Goal: Task Accomplishment & Management: Use online tool/utility

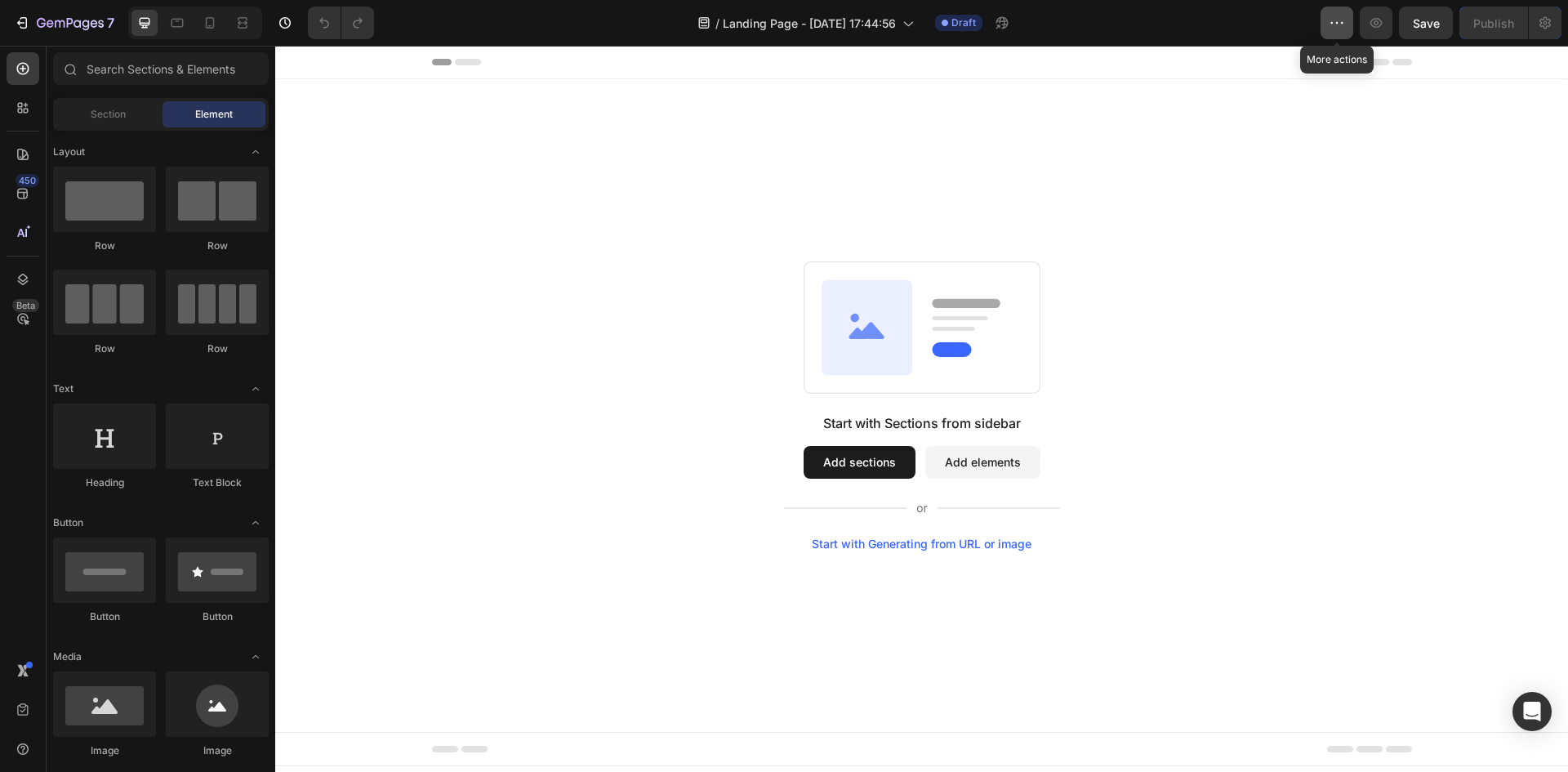
click at [1333, 17] on icon "button" at bounding box center [1336, 23] width 16 height 16
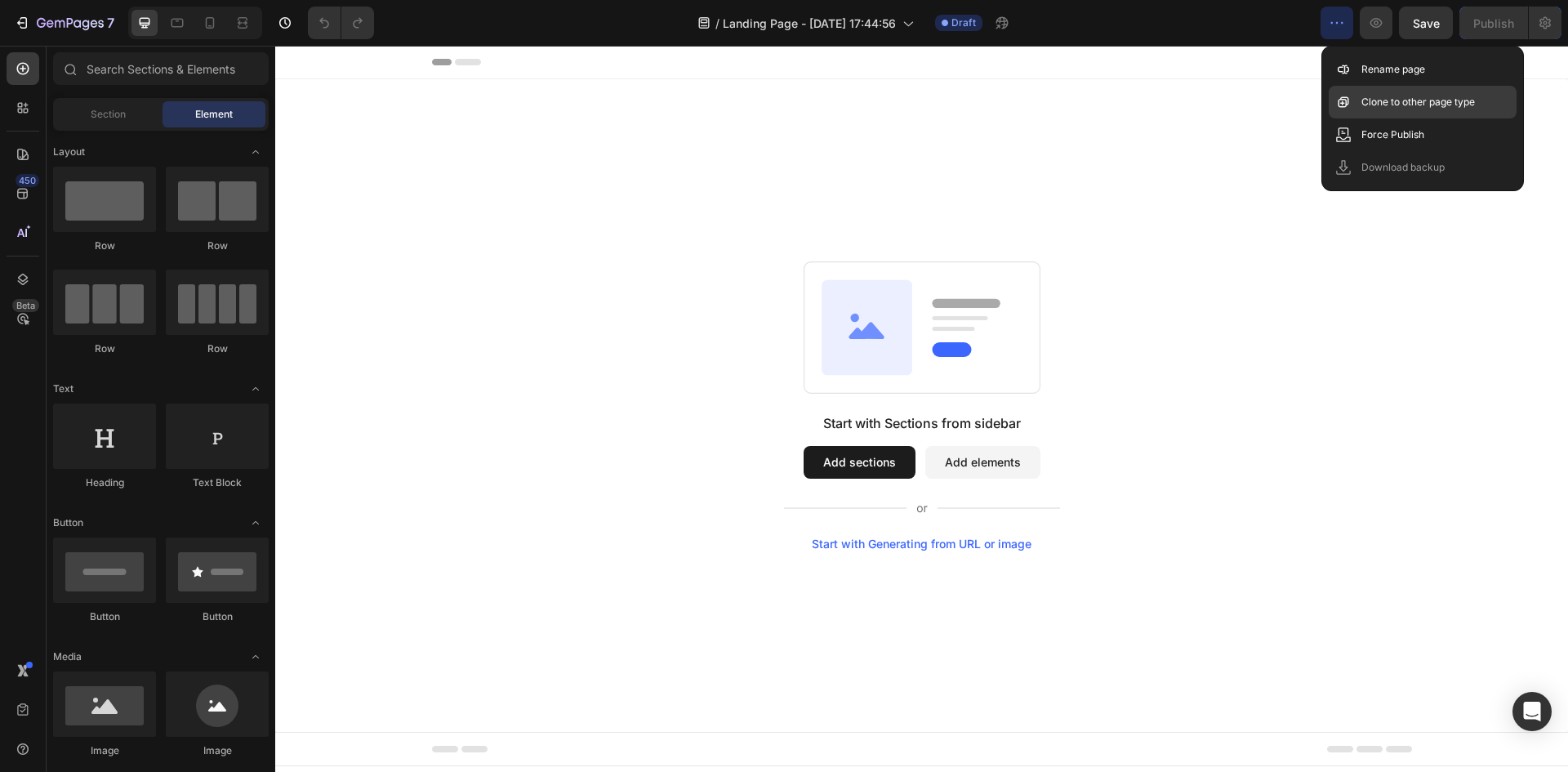
click at [1408, 119] on div "Clone to other page type" at bounding box center [1422, 135] width 188 height 33
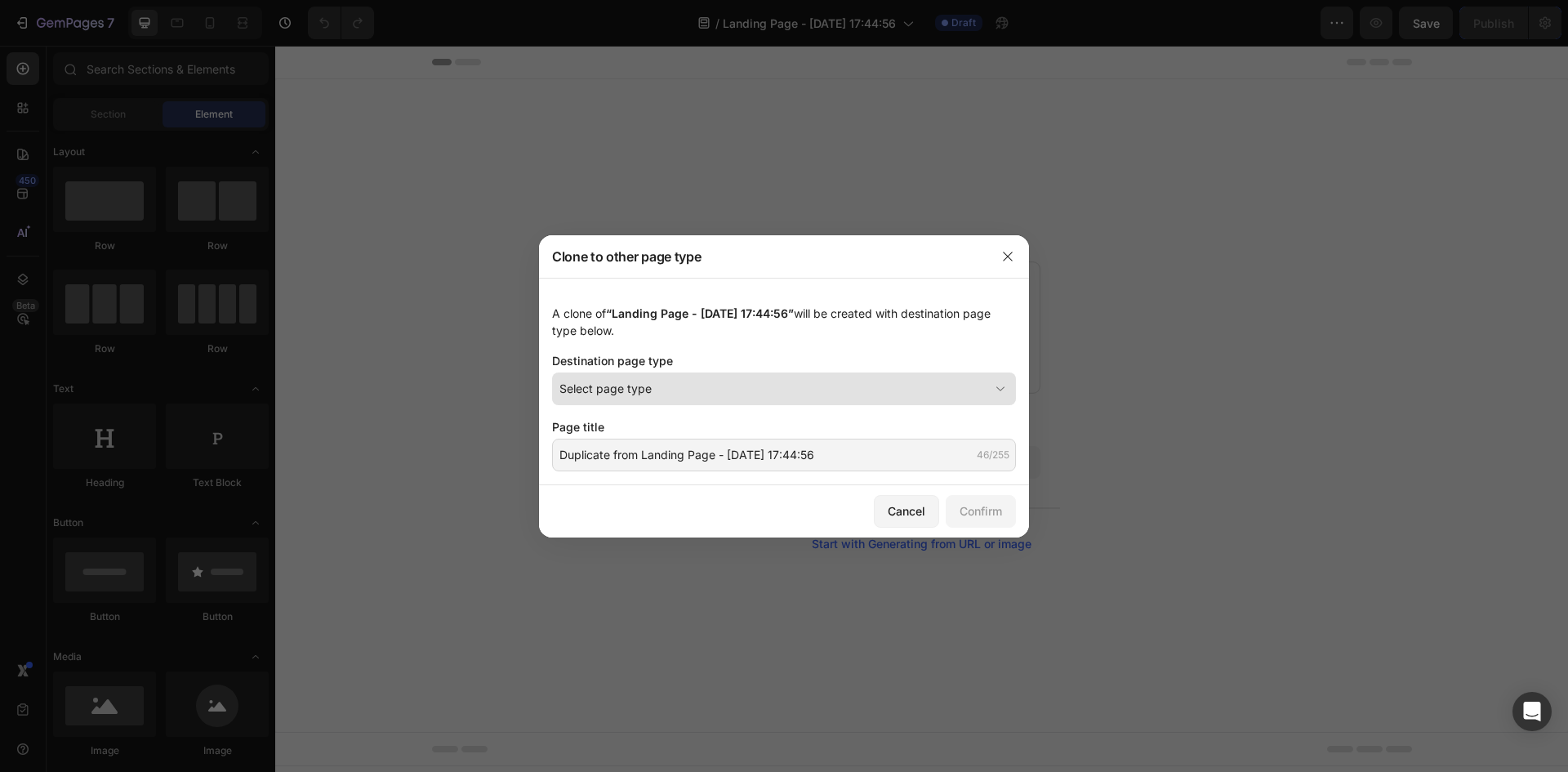
click at [726, 393] on div "Select page type" at bounding box center [774, 389] width 429 height 17
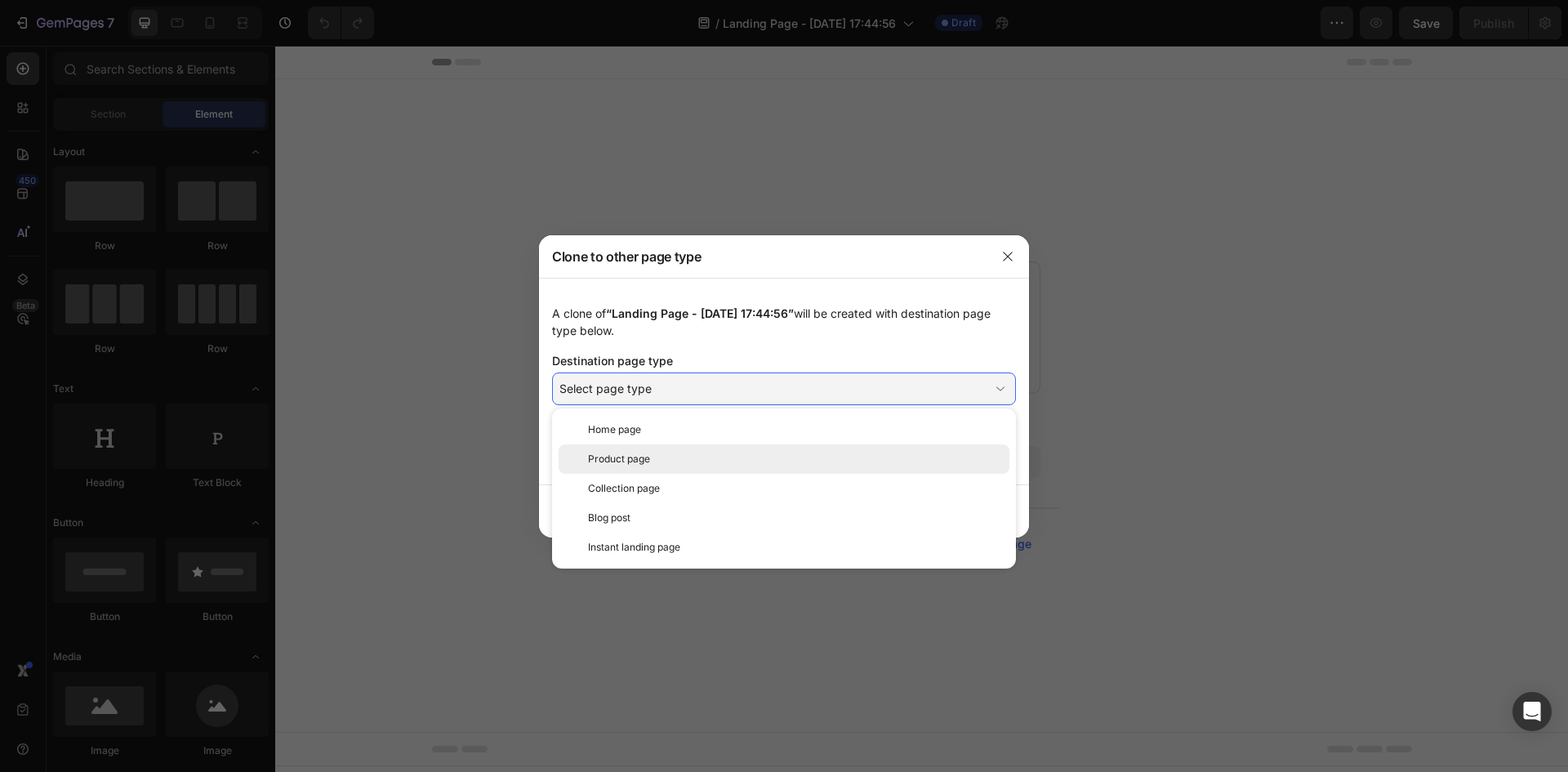
click at [653, 464] on div "Product page" at bounding box center [794, 459] width 414 height 15
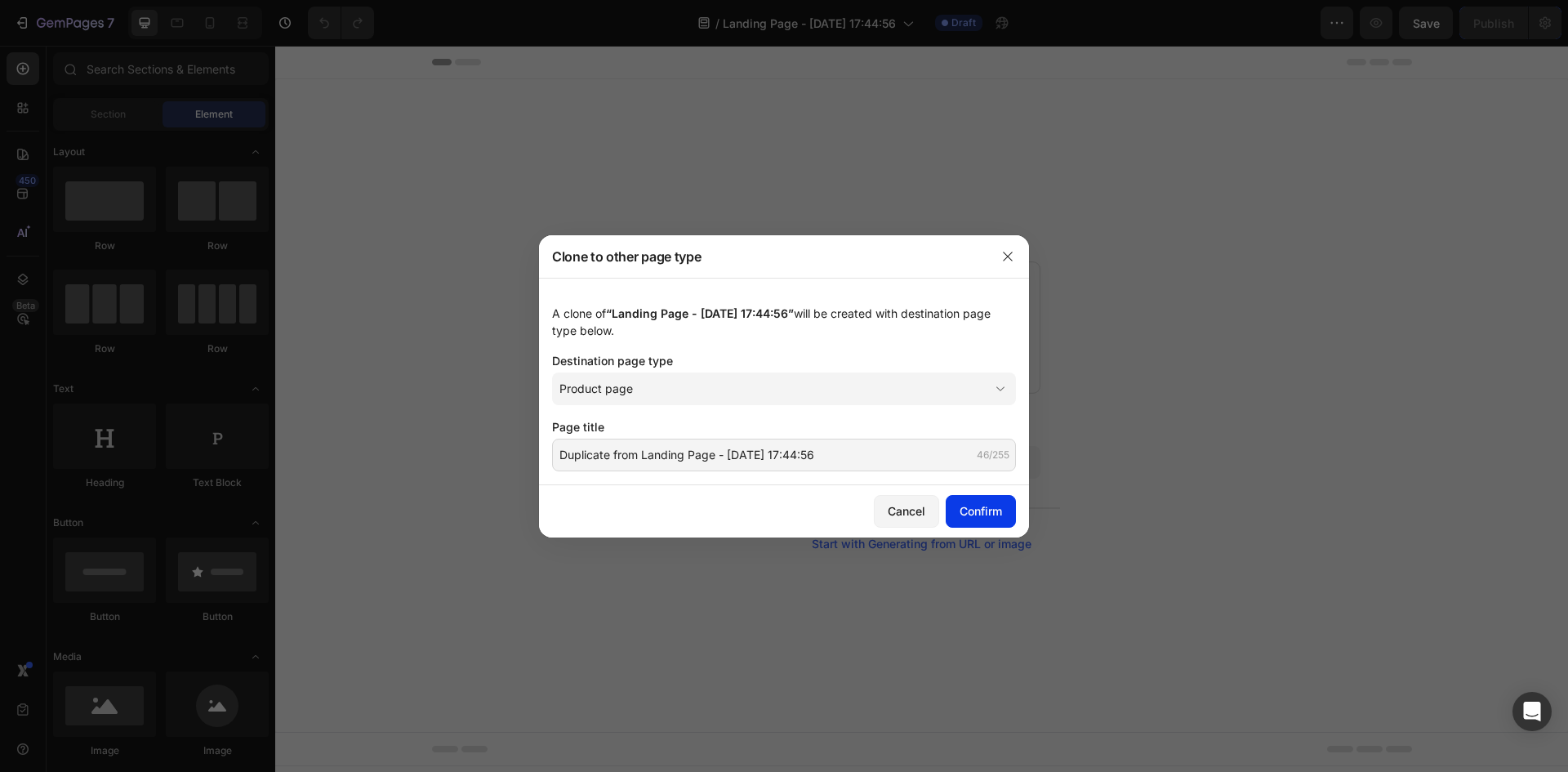
click at [980, 514] on div "Confirm" at bounding box center [980, 511] width 42 height 17
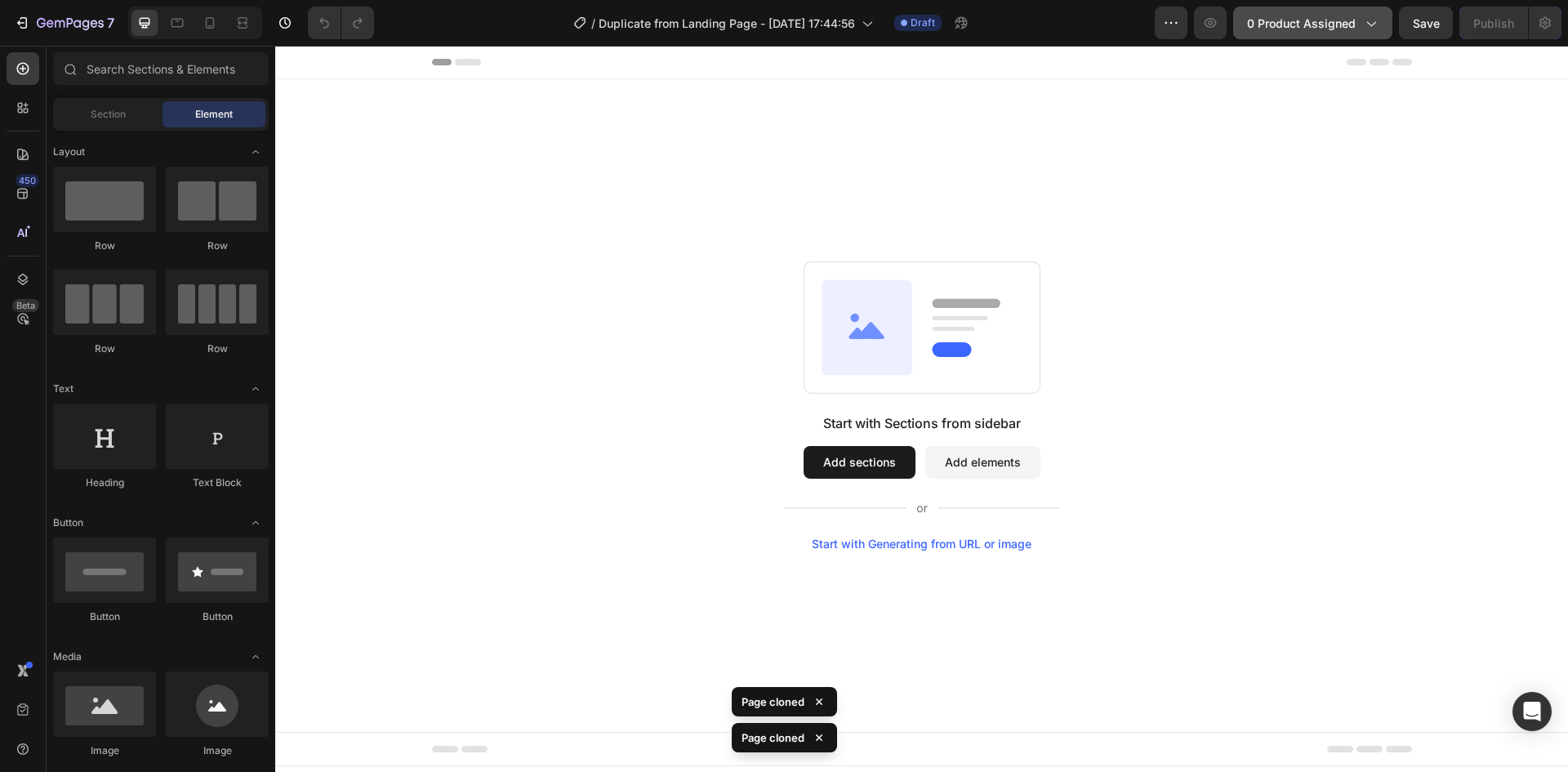
click at [1295, 25] on span "0 product assigned" at bounding box center [1301, 23] width 109 height 17
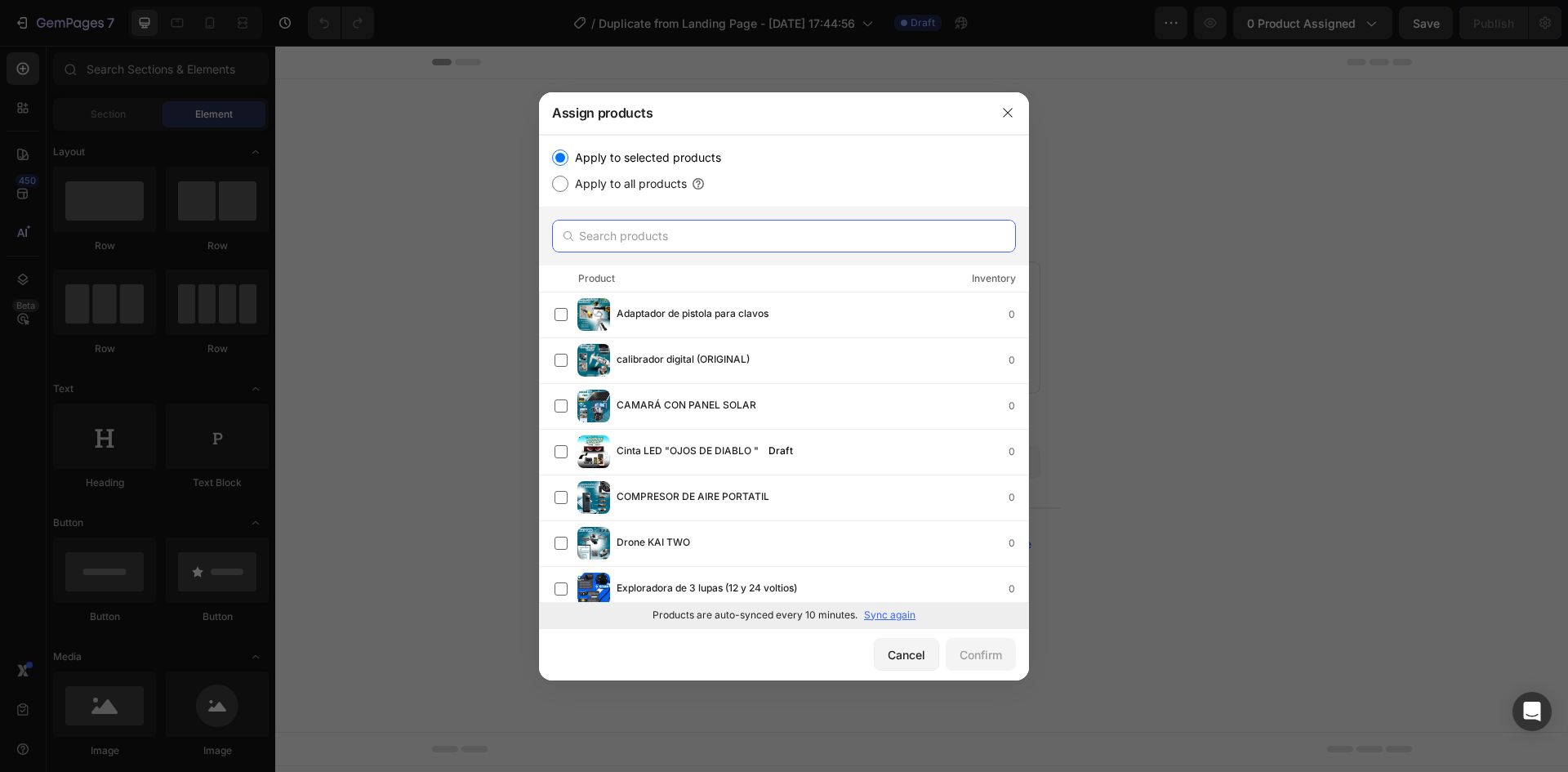
click at [613, 240] on input "text" at bounding box center [784, 236] width 464 height 33
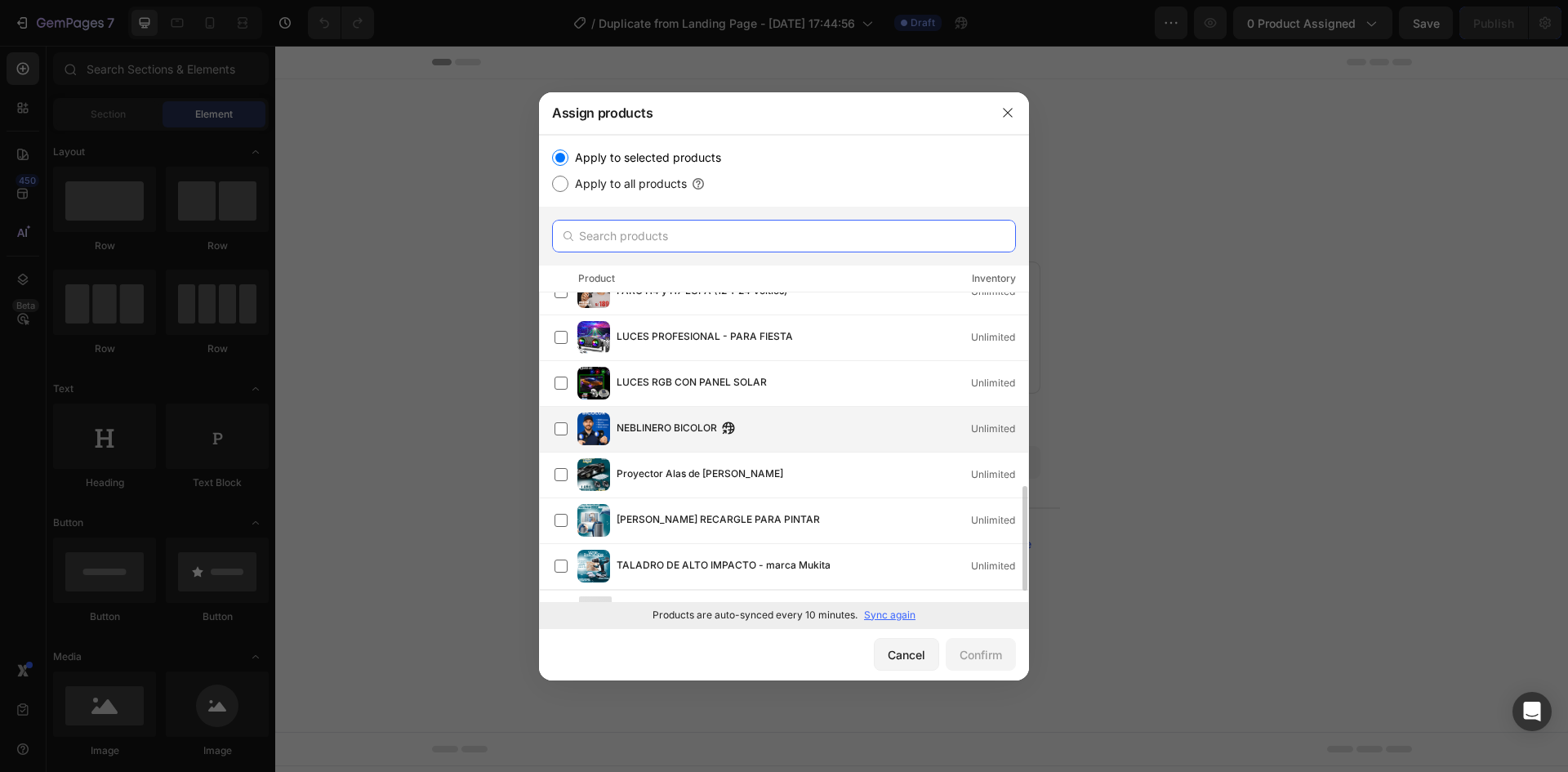
scroll to position [559, 0]
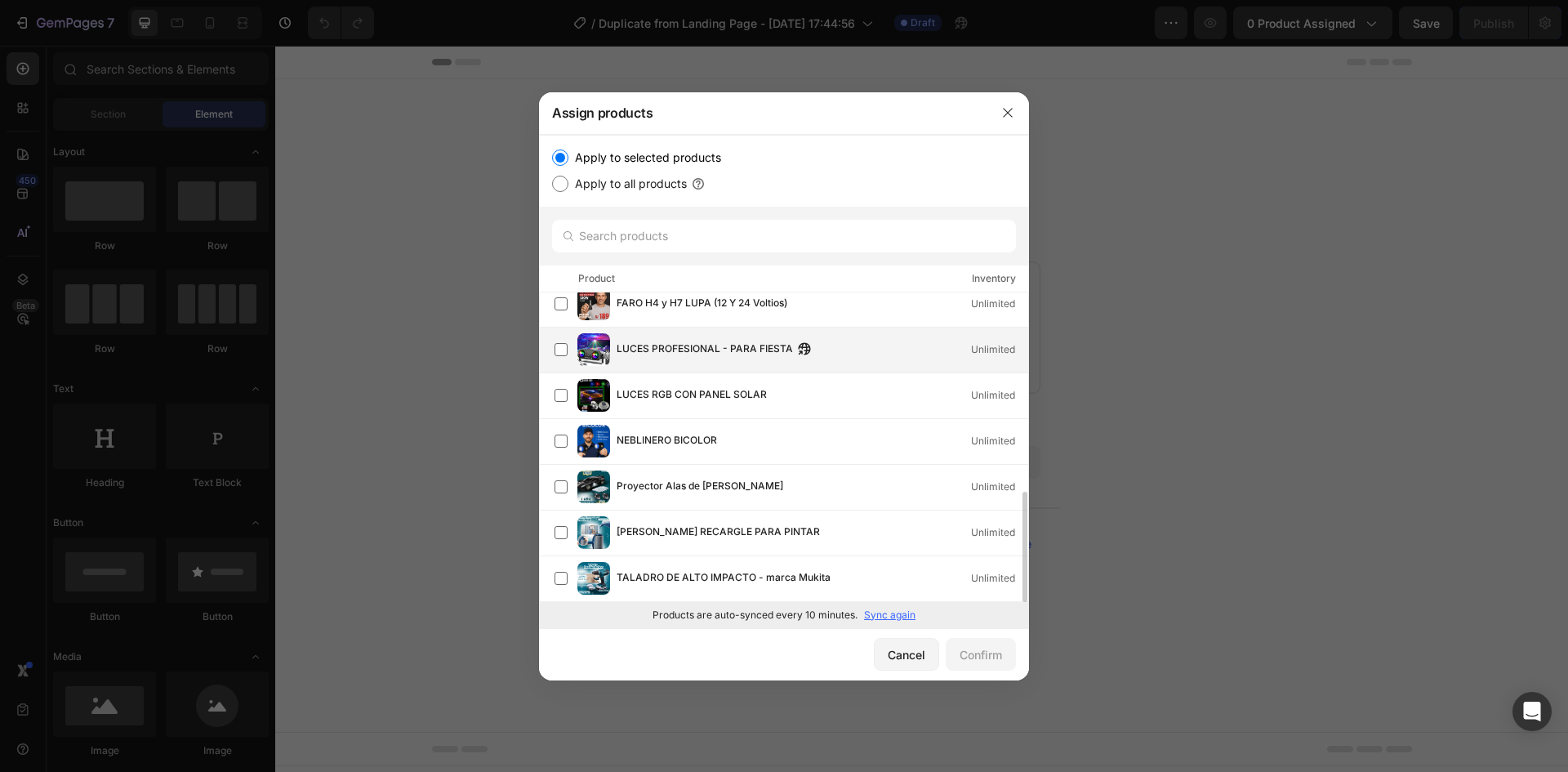
click at [704, 351] on span "LUCES PROFESIONAL - PARA FIESTA" at bounding box center [705, 350] width 177 height 18
click at [984, 659] on div "Confirm" at bounding box center [980, 654] width 42 height 17
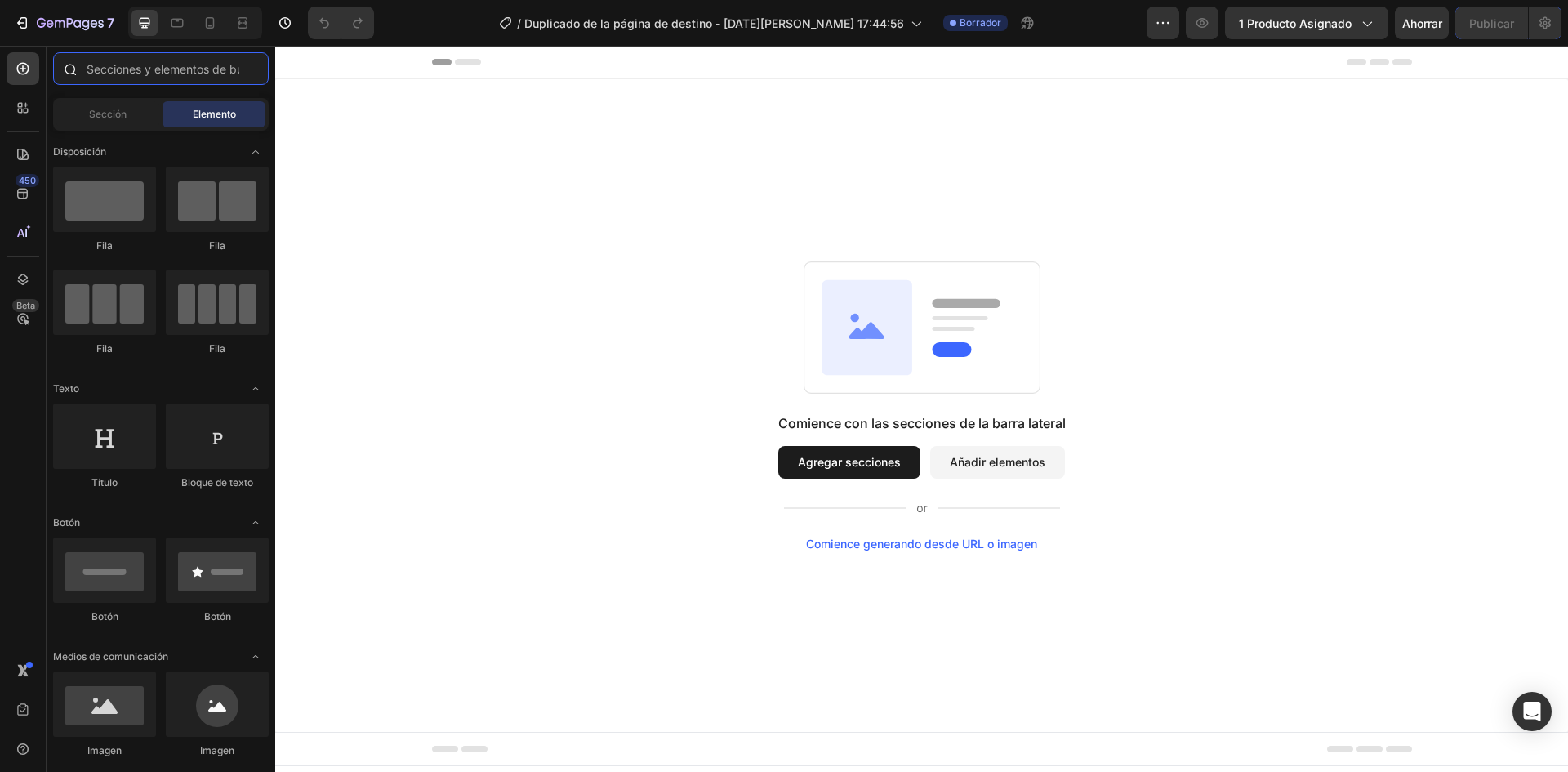
click at [116, 75] on input "text" at bounding box center [160, 68] width 215 height 33
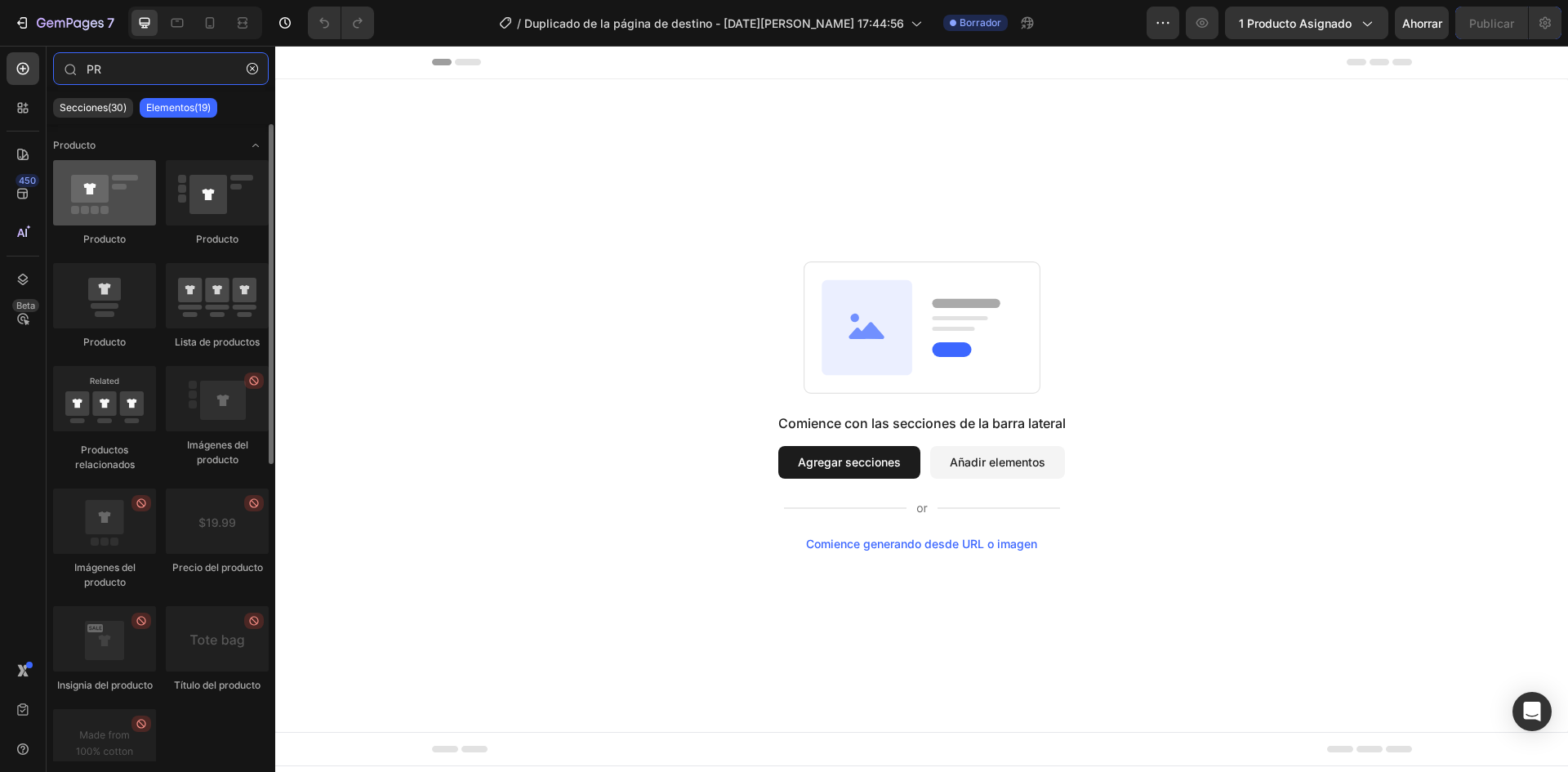
type input "PR"
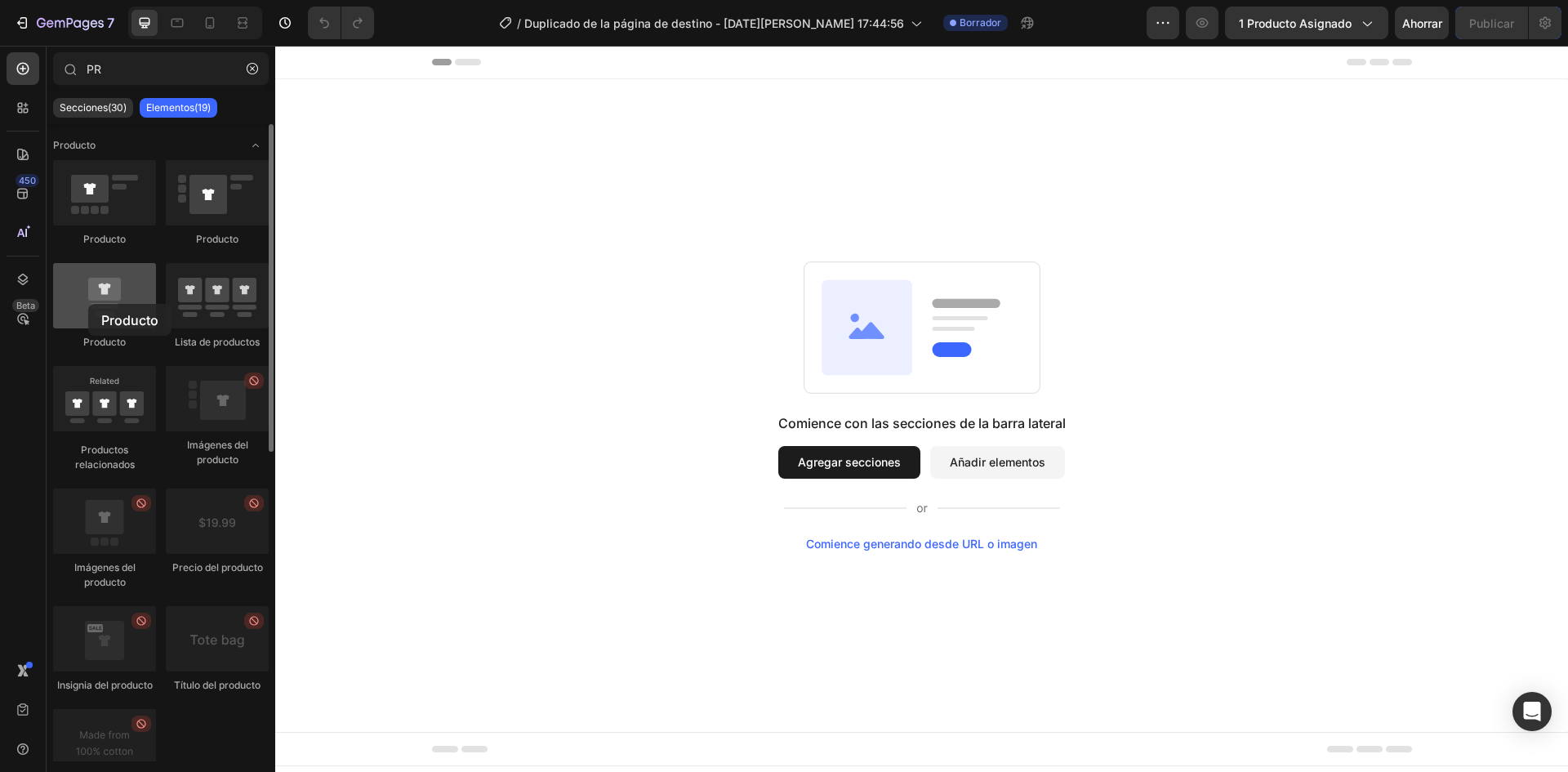
drag, startPoint x: 102, startPoint y: 198, endPoint x: 88, endPoint y: 304, distance: 106.9
click at [116, 219] on div at bounding box center [104, 192] width 103 height 65
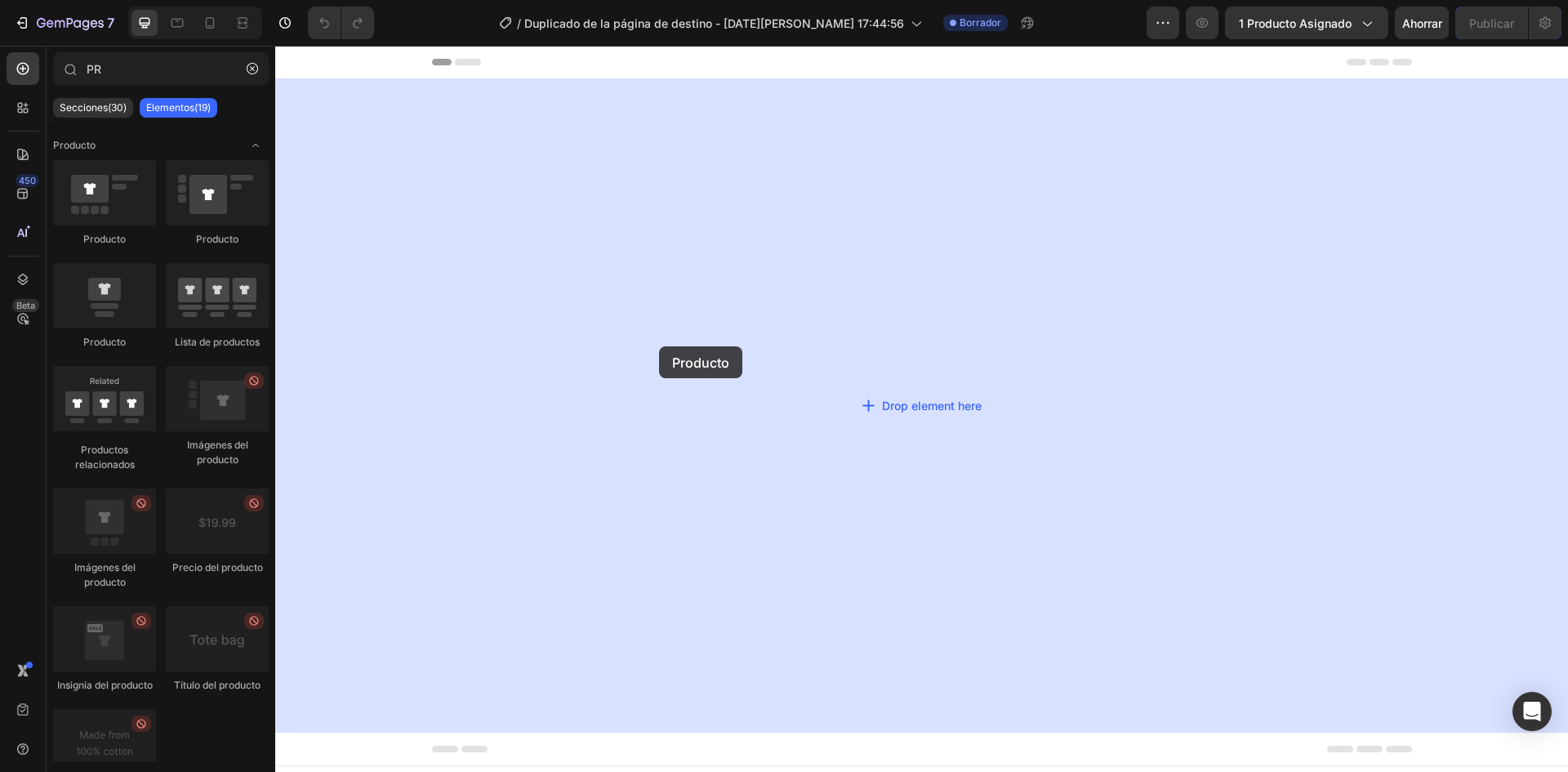
drag, startPoint x: 482, startPoint y: 262, endPoint x: 659, endPoint y: 347, distance: 196.4
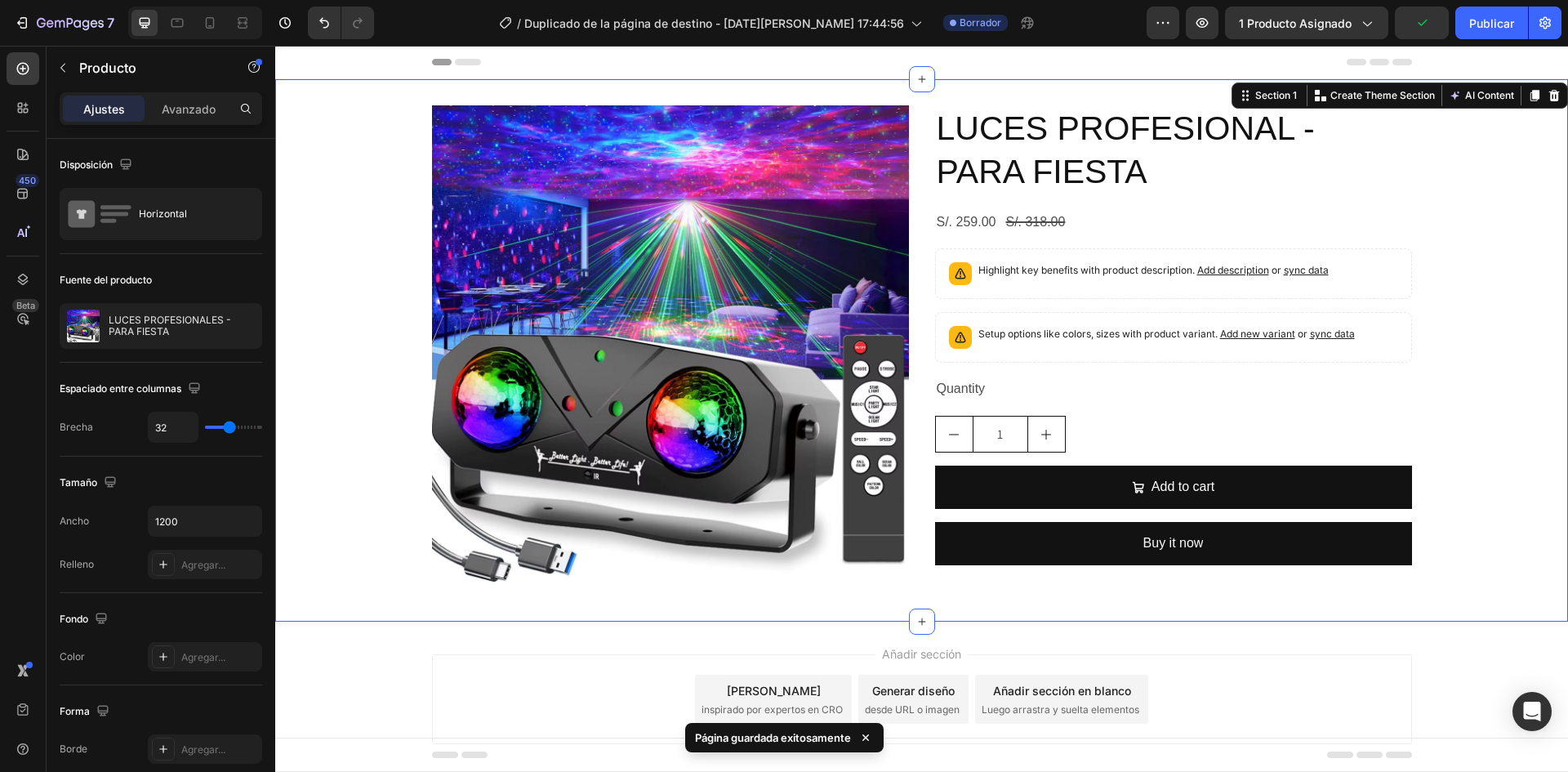
click at [383, 279] on div "Product Images LUCES PROFESIONAL - PARA FIESTA Product Title S/. 259.00 Product…" at bounding box center [922, 351] width 1293 height 490
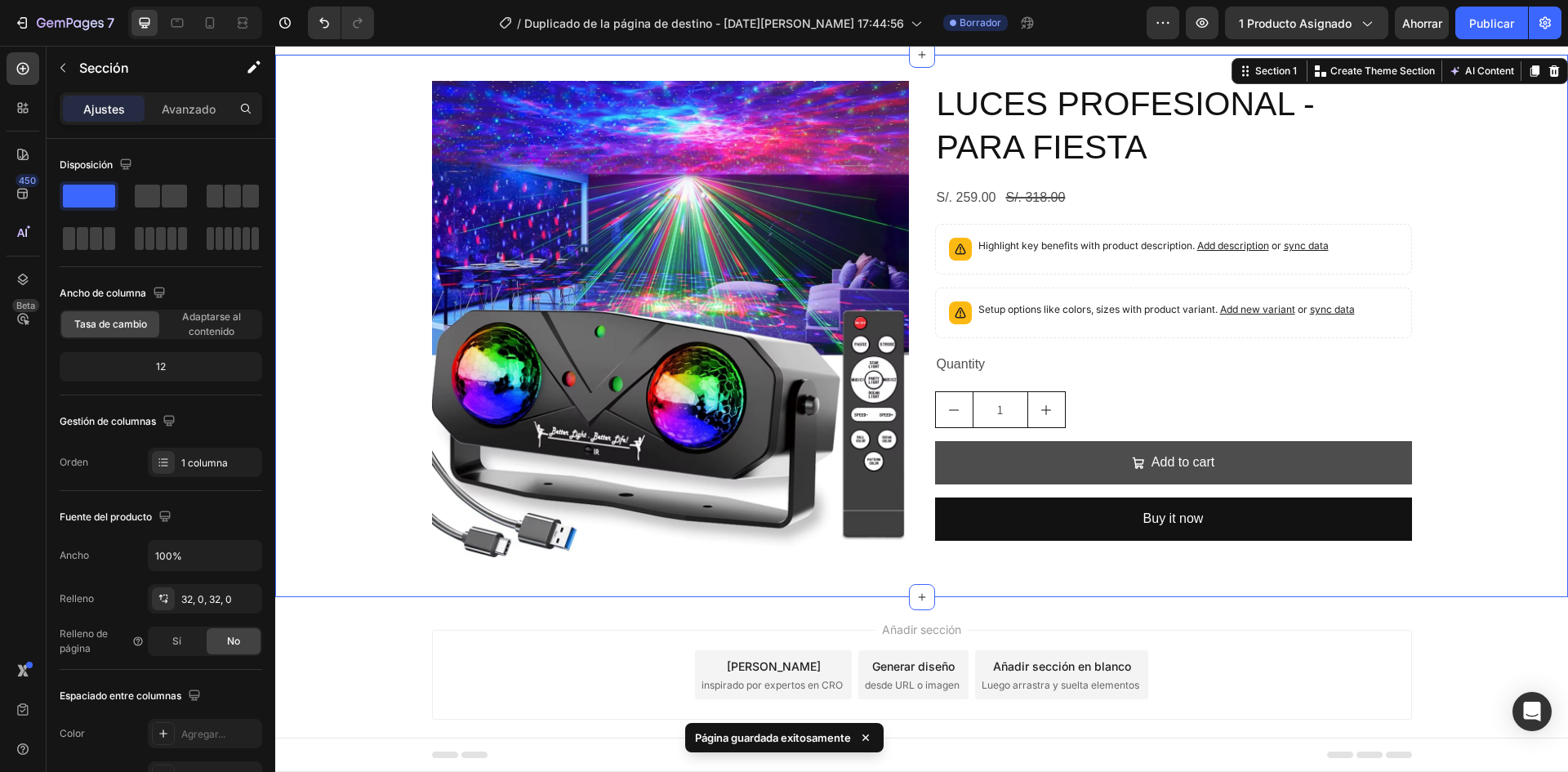
scroll to position [0, 0]
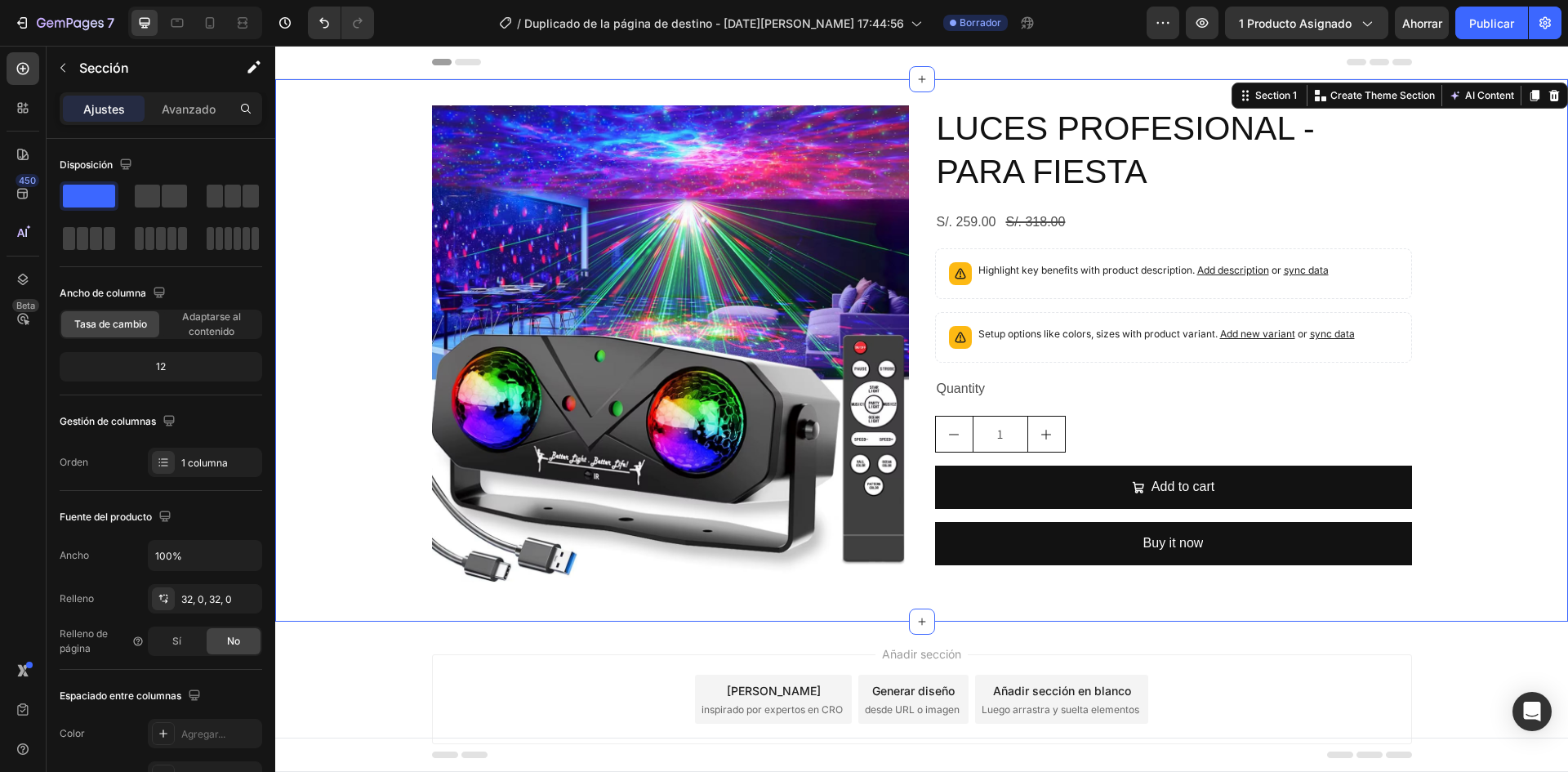
click at [381, 267] on div "Product Images LUCES PROFESIONAL - PARA FIESTA Product Title S/. 259.00 Product…" at bounding box center [922, 351] width 1293 height 490
click at [1451, 268] on div "Product Images LUCES PROFESIONAL - PARA FIESTA Product Title S/. 259.00 Product…" at bounding box center [922, 351] width 1293 height 490
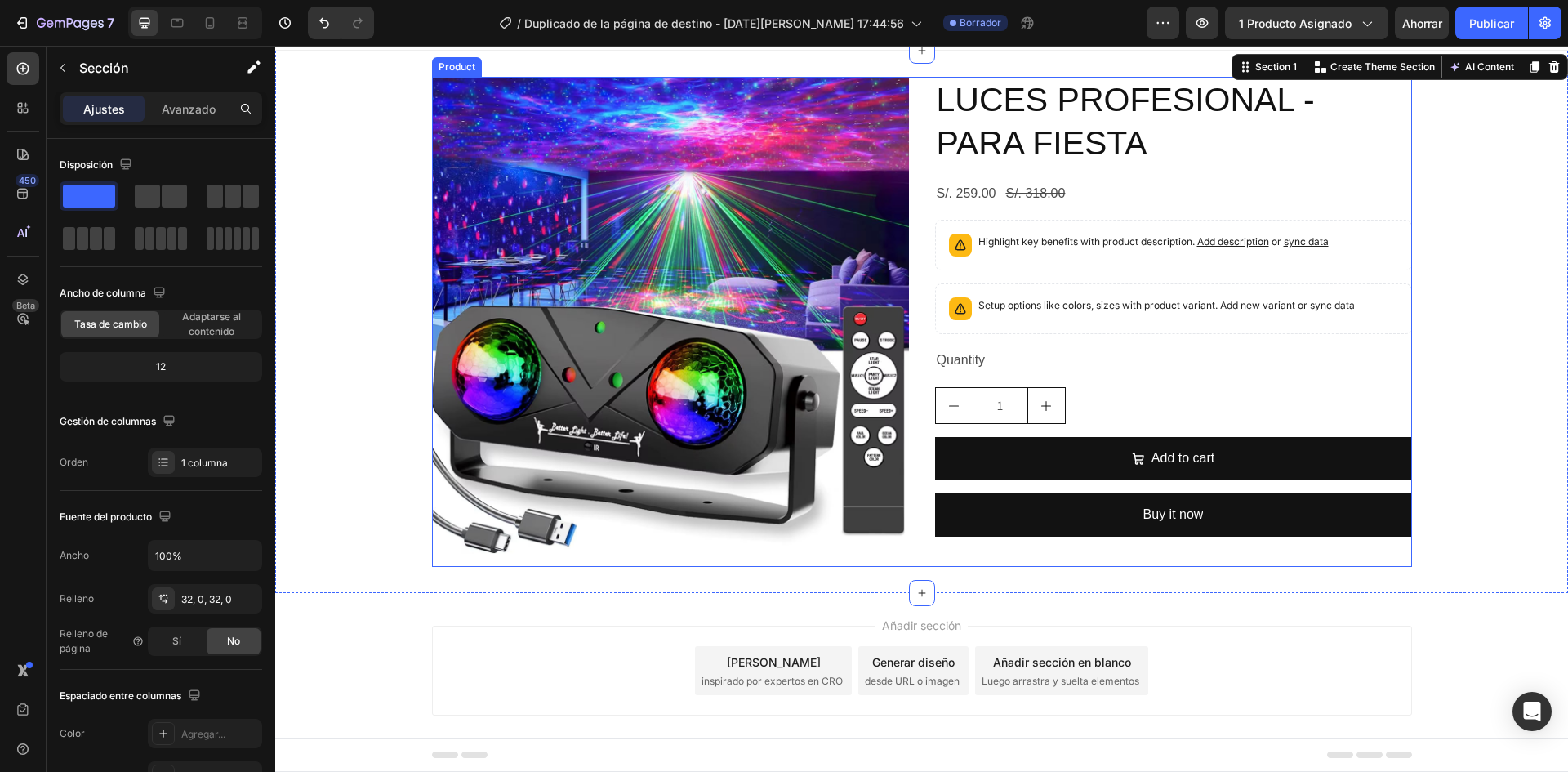
scroll to position [51, 0]
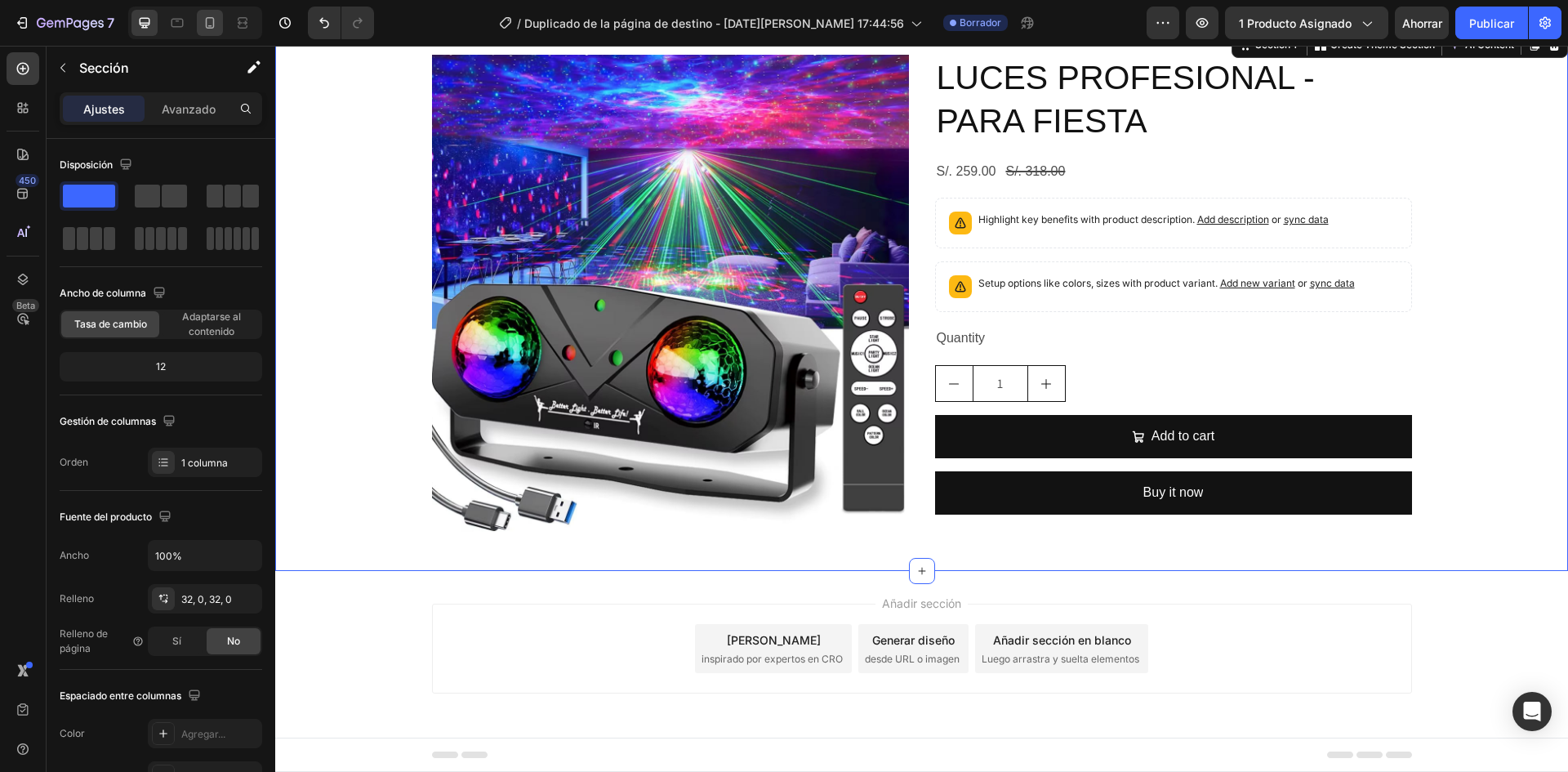
click at [196, 19] on div at bounding box center [195, 23] width 134 height 33
click at [200, 22] on div at bounding box center [209, 23] width 26 height 26
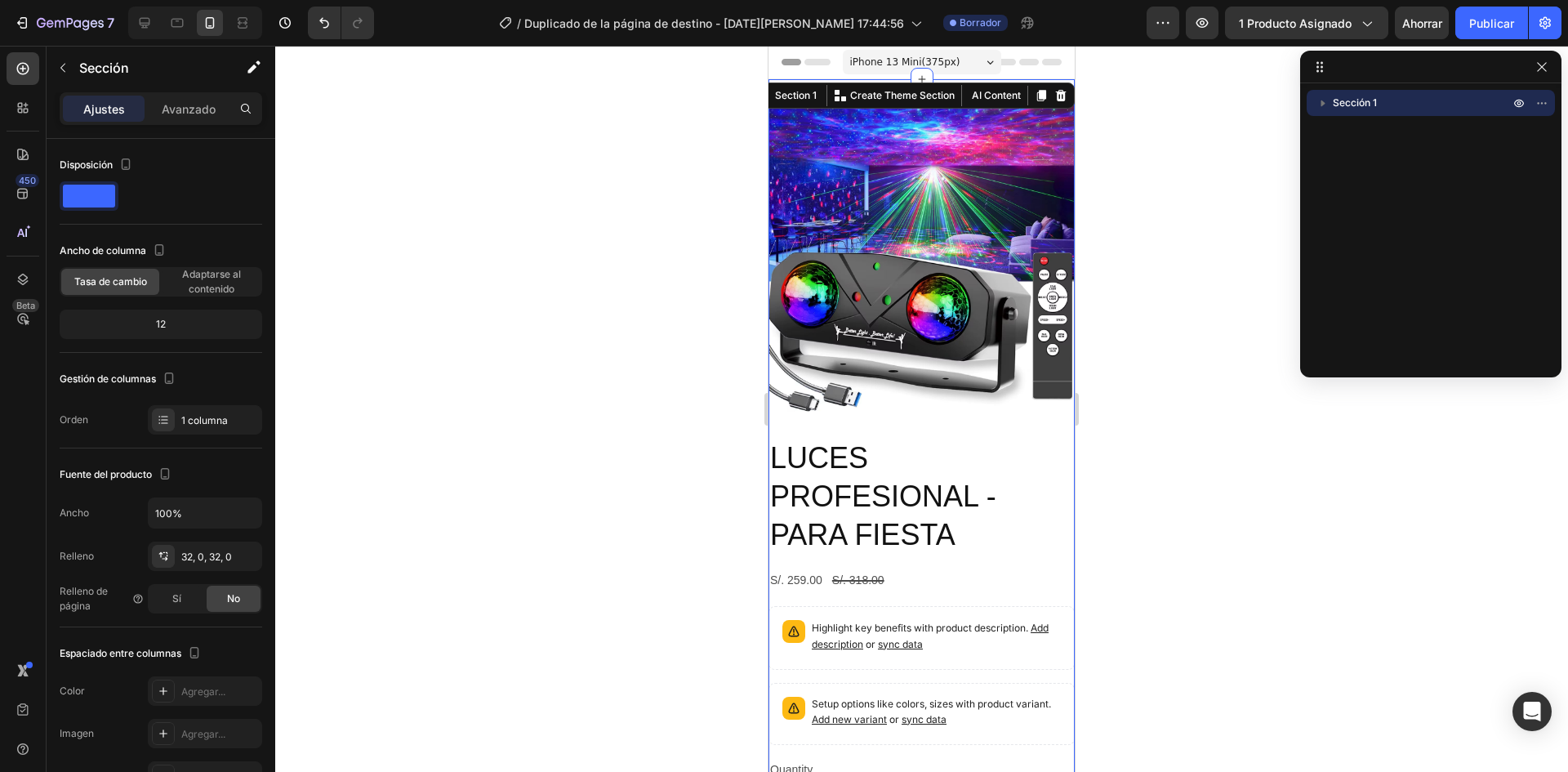
click at [1101, 150] on div at bounding box center [922, 409] width 1293 height 726
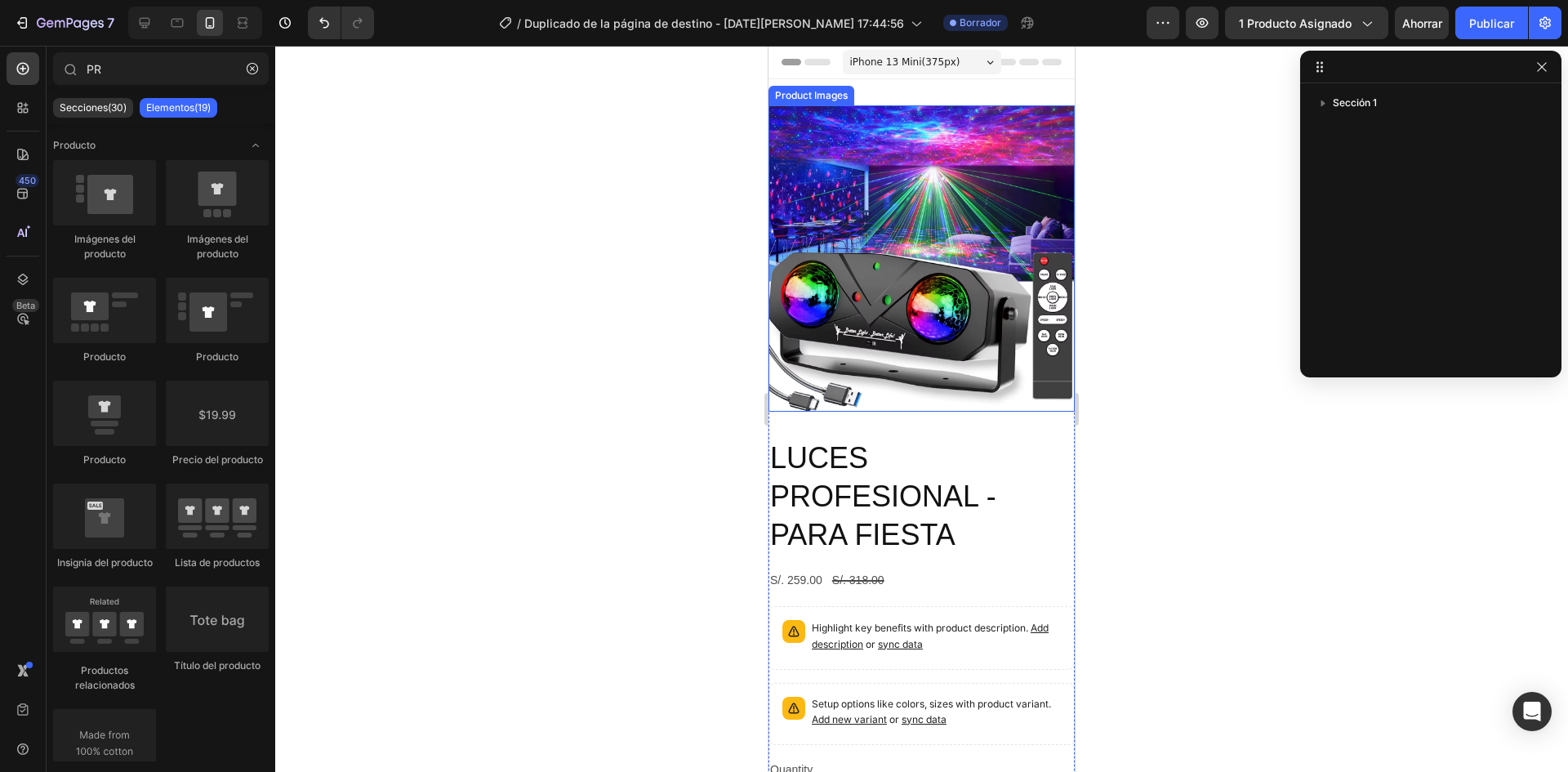
click at [938, 135] on img at bounding box center [922, 259] width 306 height 306
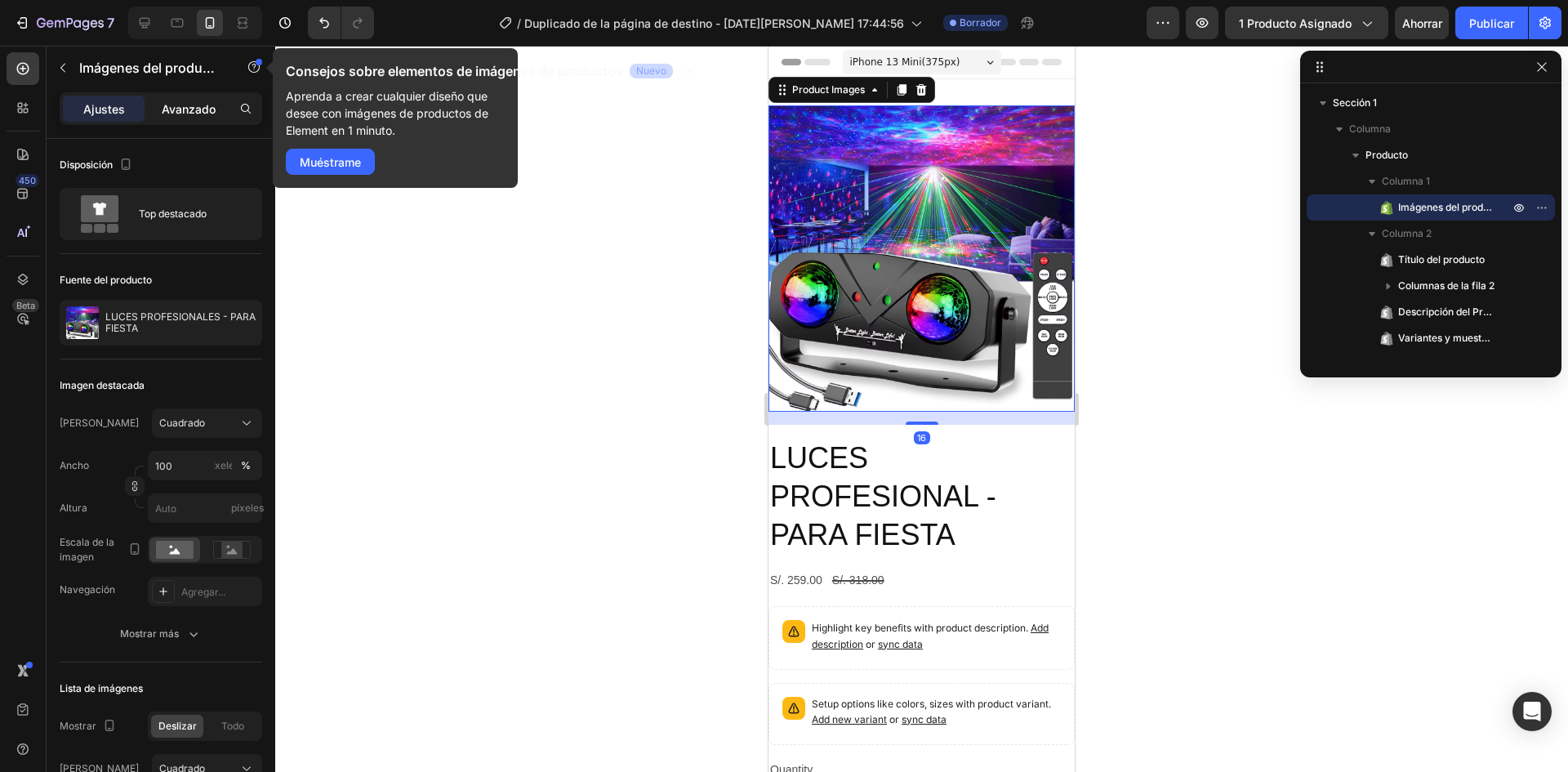
click at [206, 114] on font "Avanzado" at bounding box center [189, 109] width 54 height 14
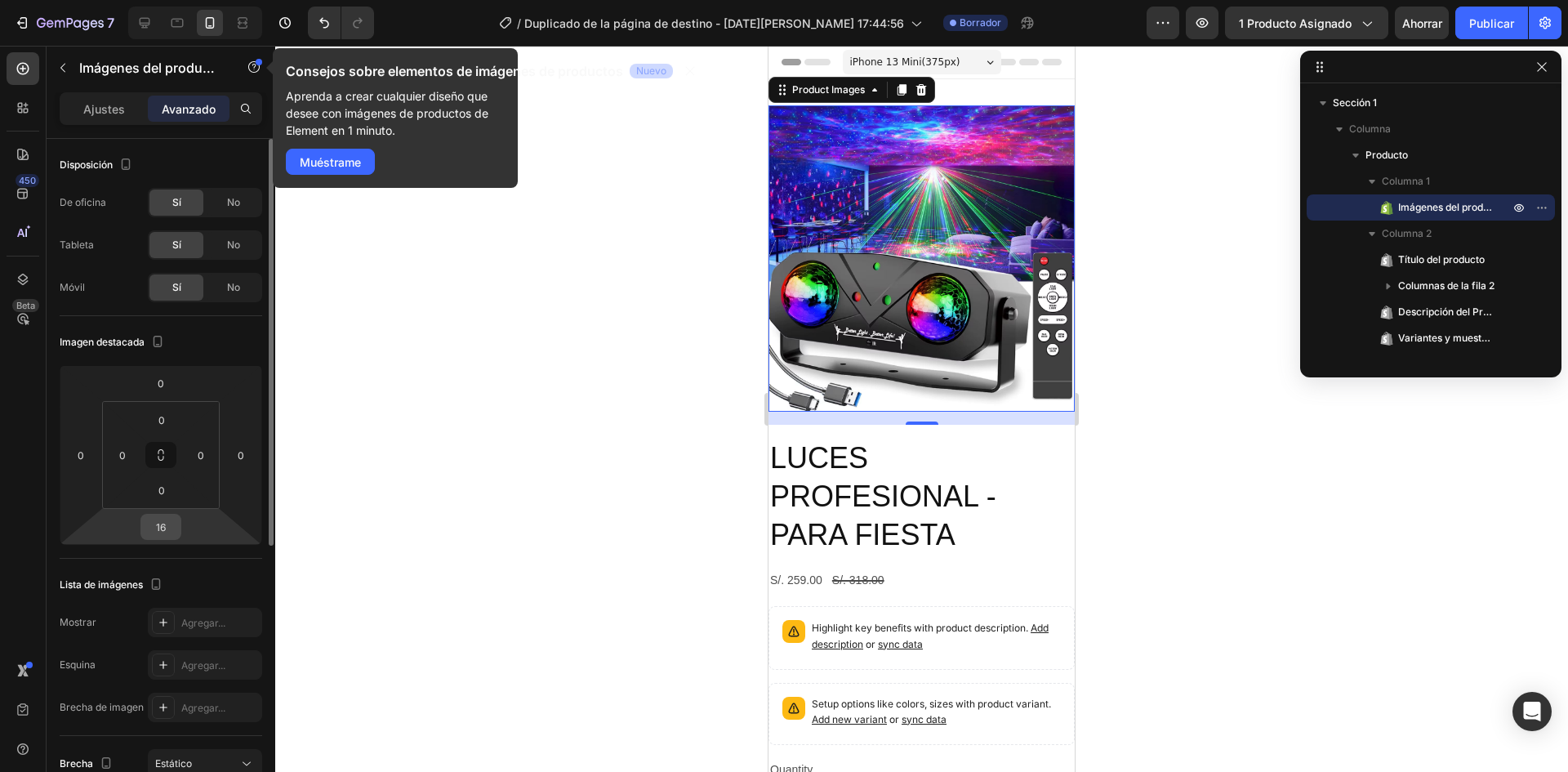
click at [162, 531] on input "16" at bounding box center [161, 527] width 33 height 24
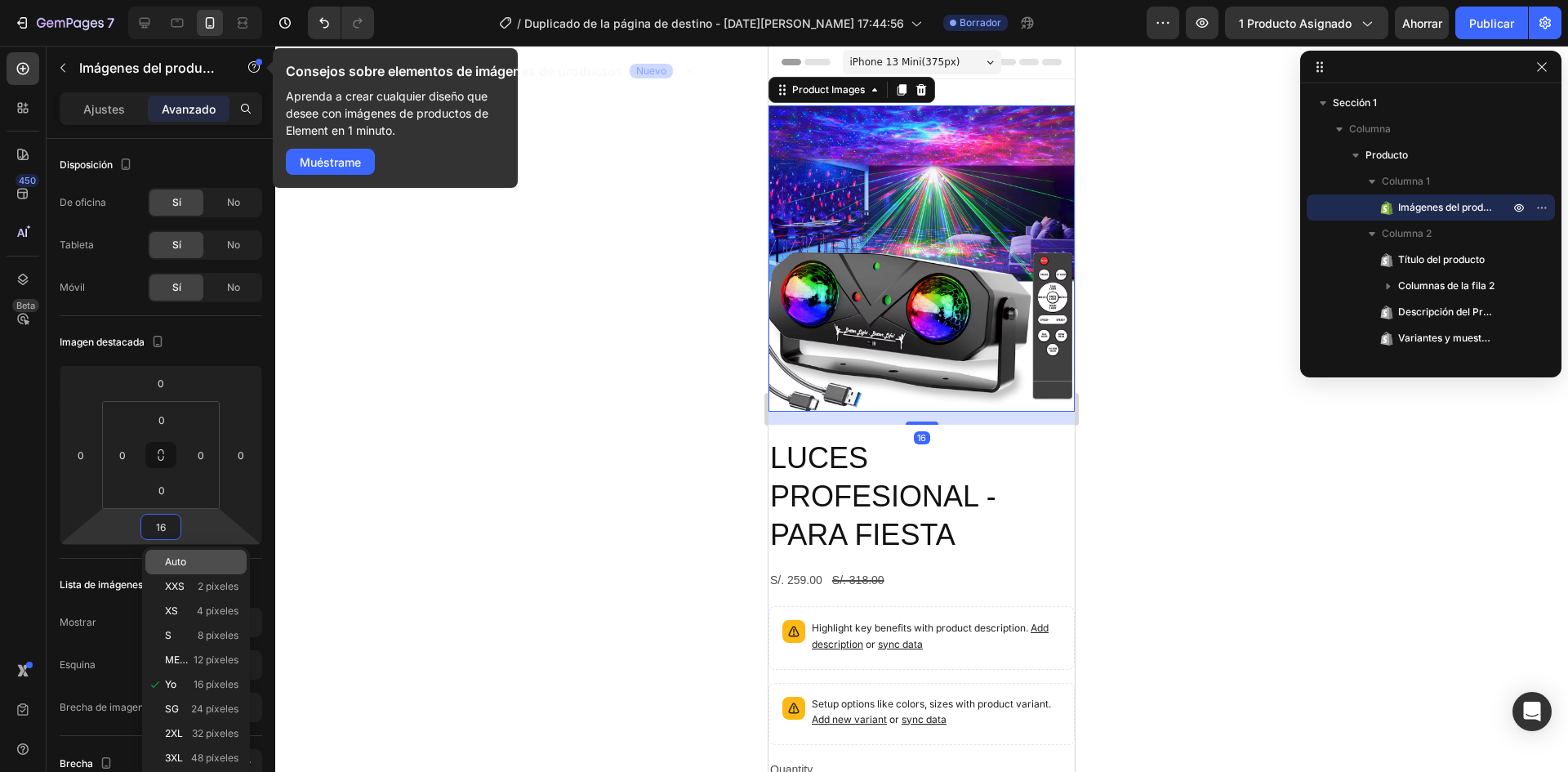
click at [192, 554] on div "Auto" at bounding box center [196, 562] width 101 height 24
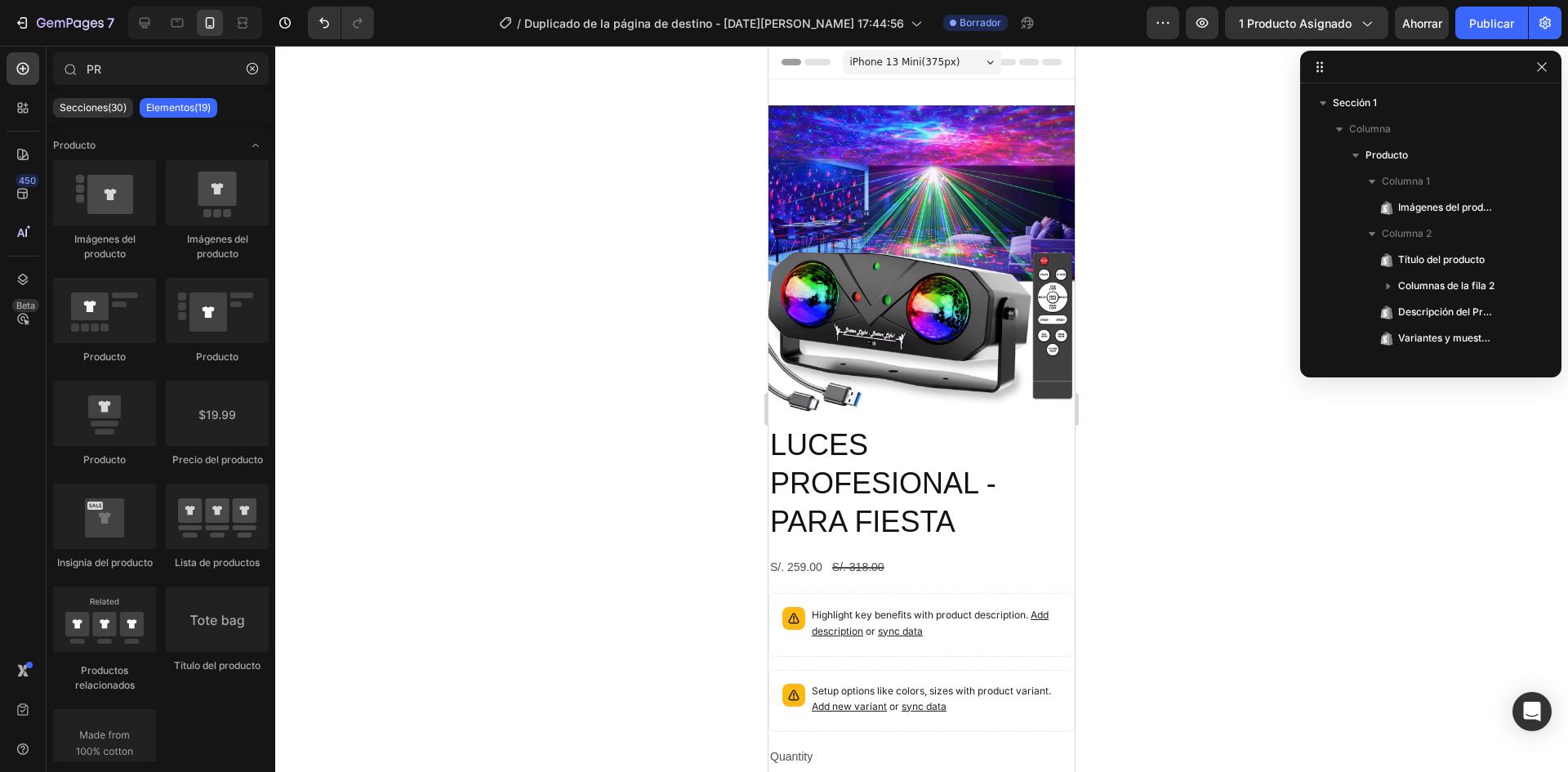
click at [1018, 71] on div "Encabezamiento" at bounding box center [922, 62] width 280 height 33
click at [853, 78] on div "iPhone 13 Mini ( 375 px) iPhone 13 Mini iPhone 13 Pro iPhone 11 Pro Max iPhone …" at bounding box center [922, 64] width 158 height 33
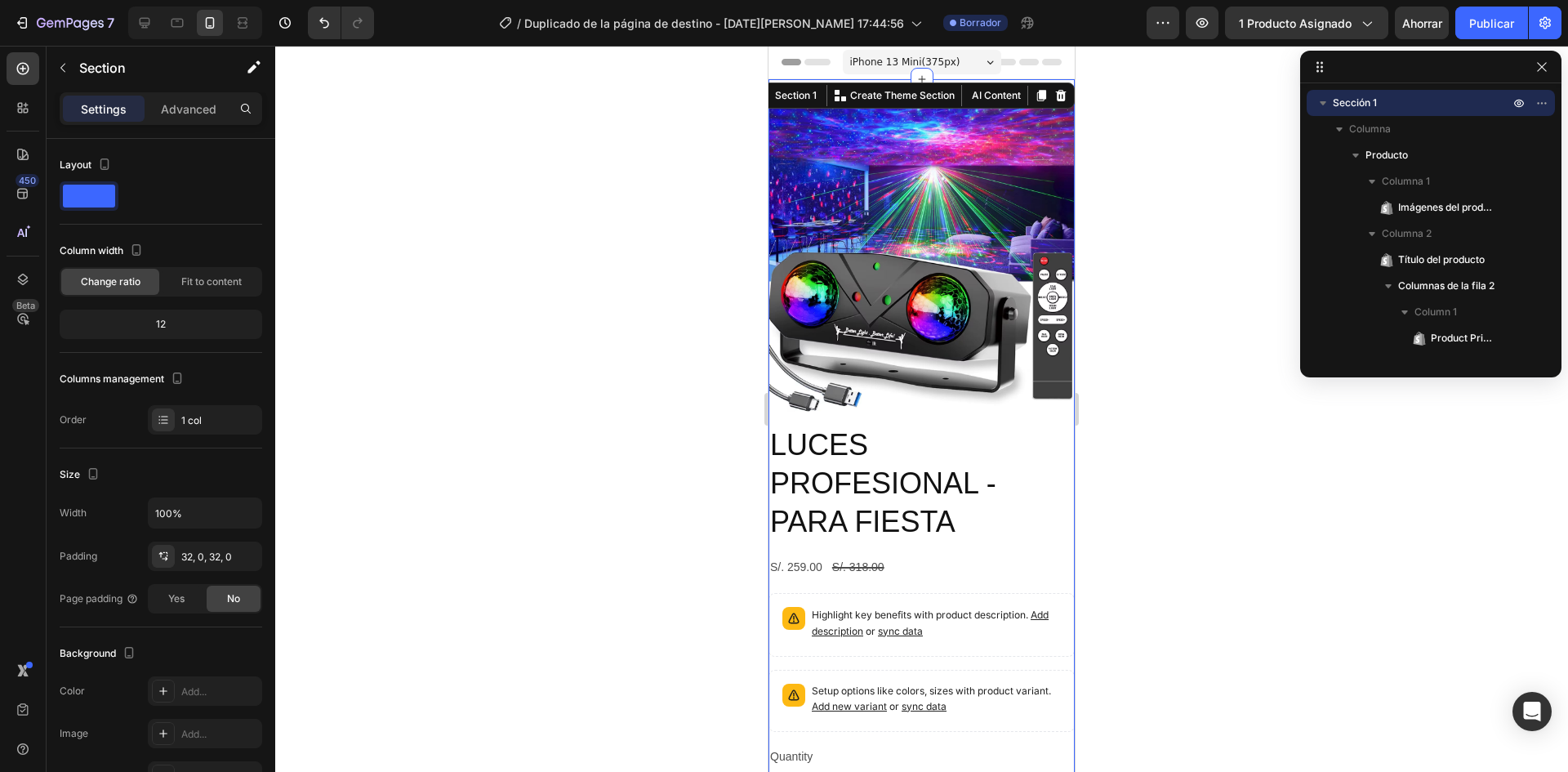
click at [807, 82] on div "Product Images LUCES PROFESIONAL - PARA FIESTA Product Title S/. 259.00 Product…" at bounding box center [922, 522] width 306 height 885
click at [175, 112] on font "Avanzado" at bounding box center [189, 109] width 54 height 14
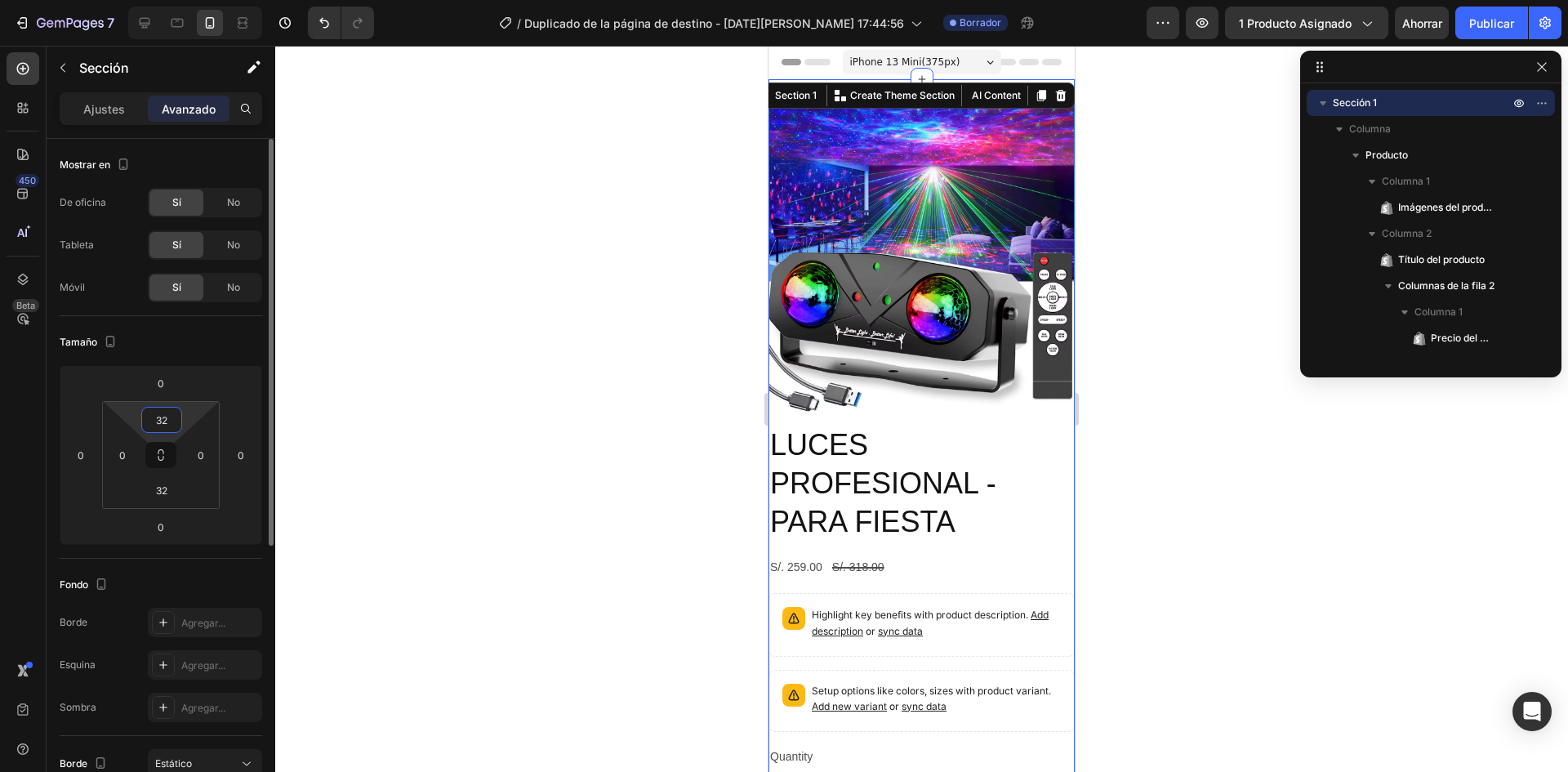
click at [168, 417] on input "32" at bounding box center [162, 420] width 33 height 24
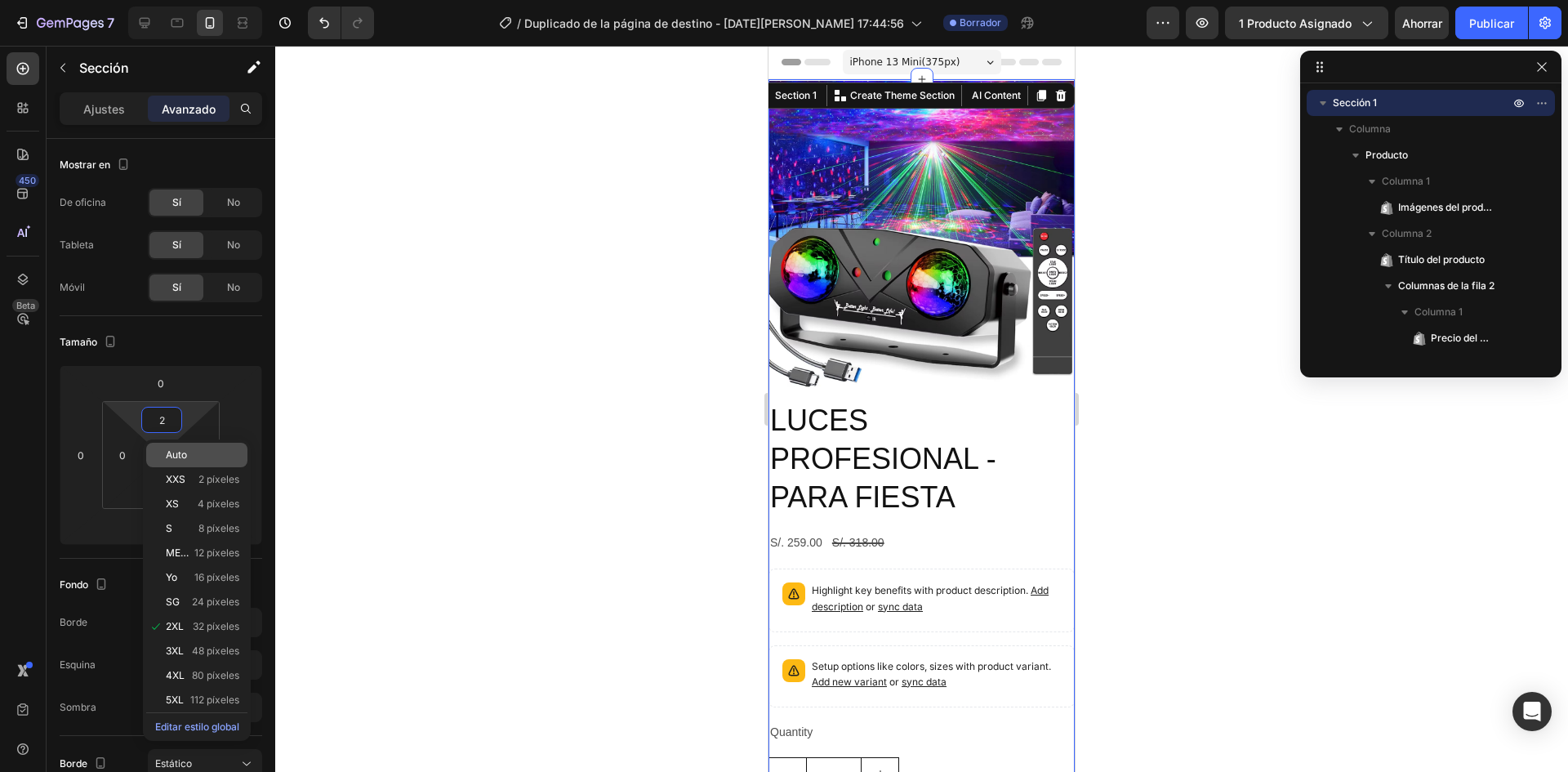
click at [175, 452] on font "Auto" at bounding box center [177, 454] width 22 height 12
type input "Auto"
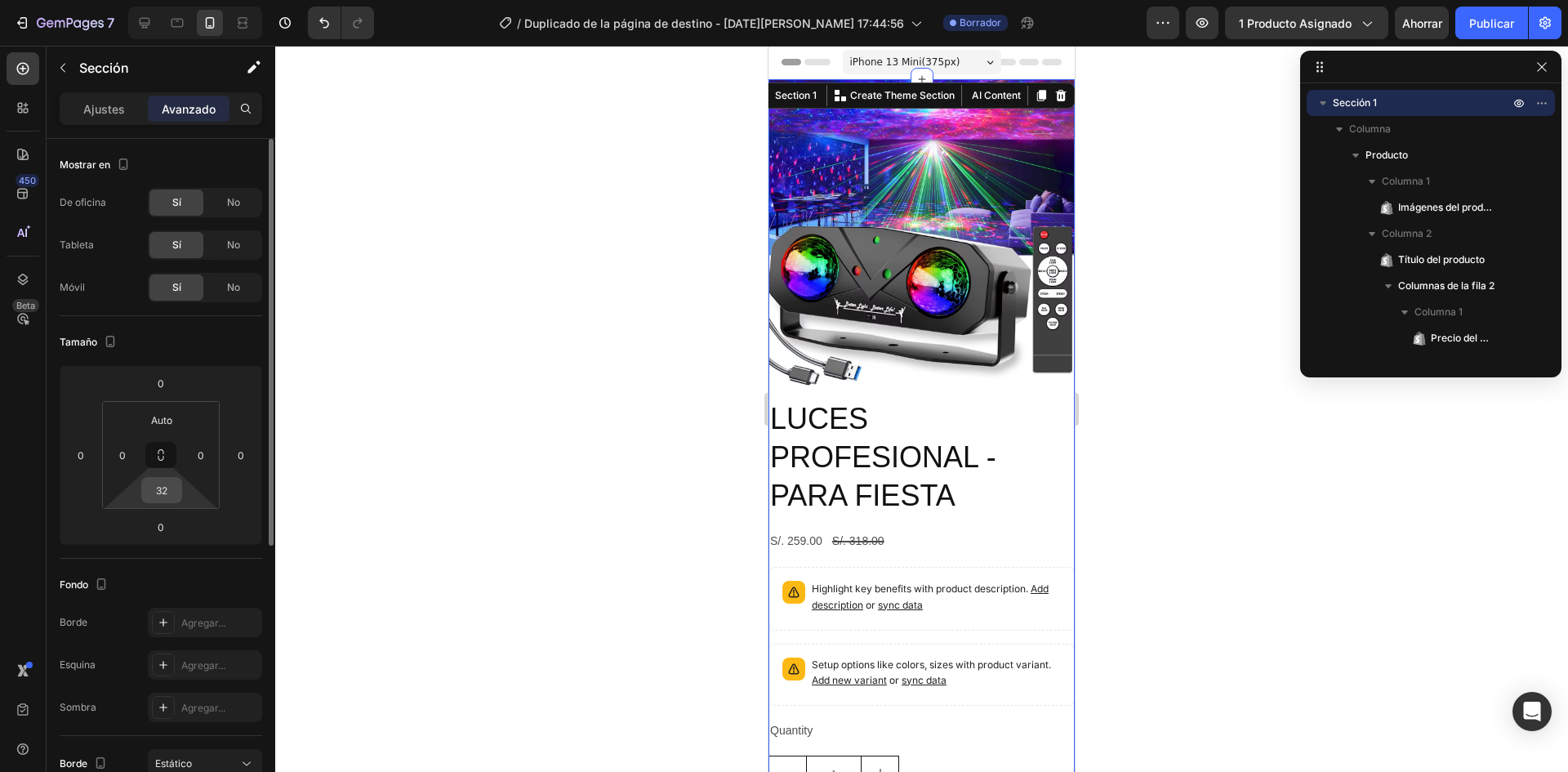
click at [164, 486] on input "32" at bounding box center [162, 490] width 33 height 24
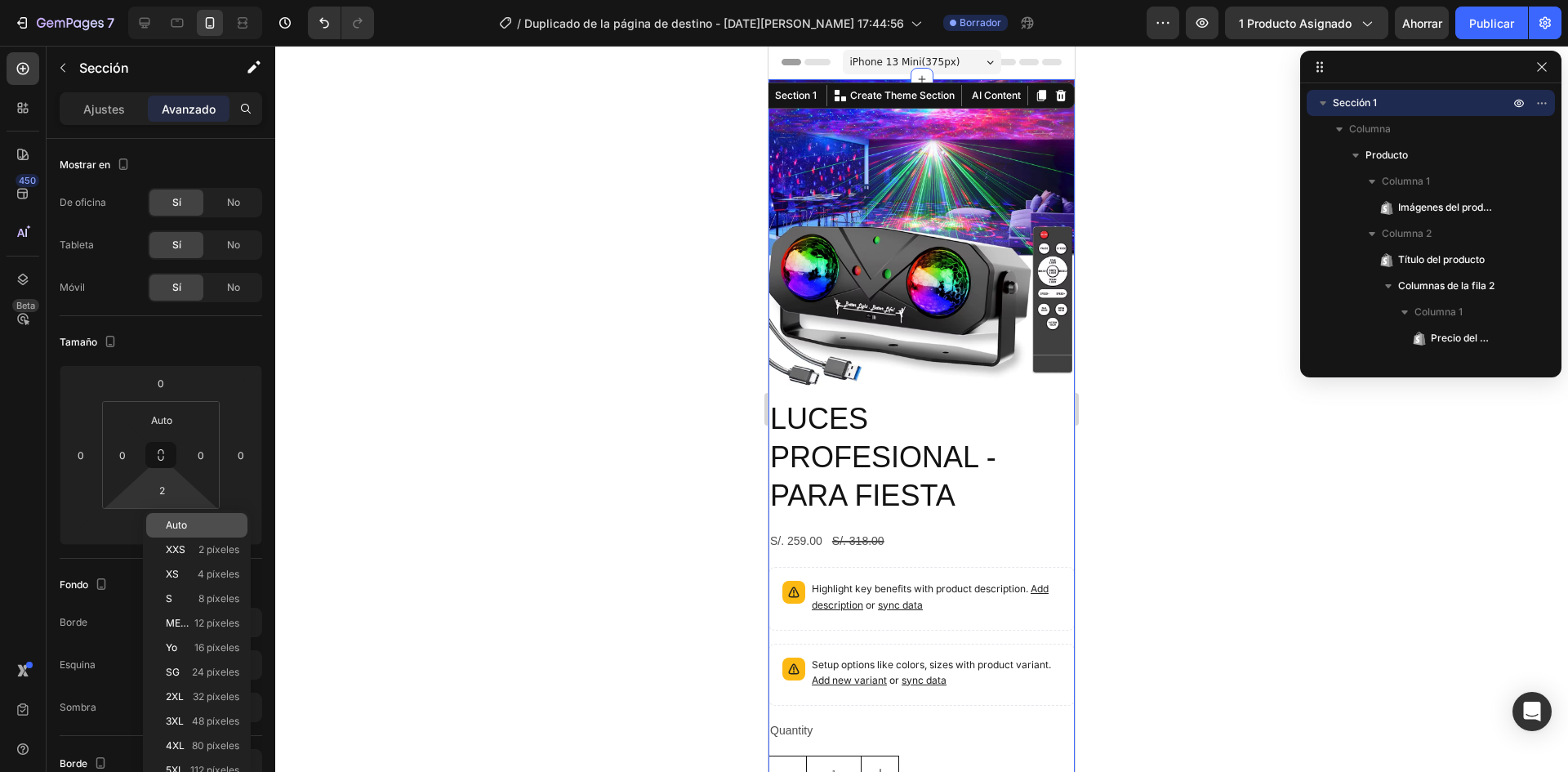
click at [185, 521] on font "Auto" at bounding box center [177, 524] width 22 height 12
type input "Auto"
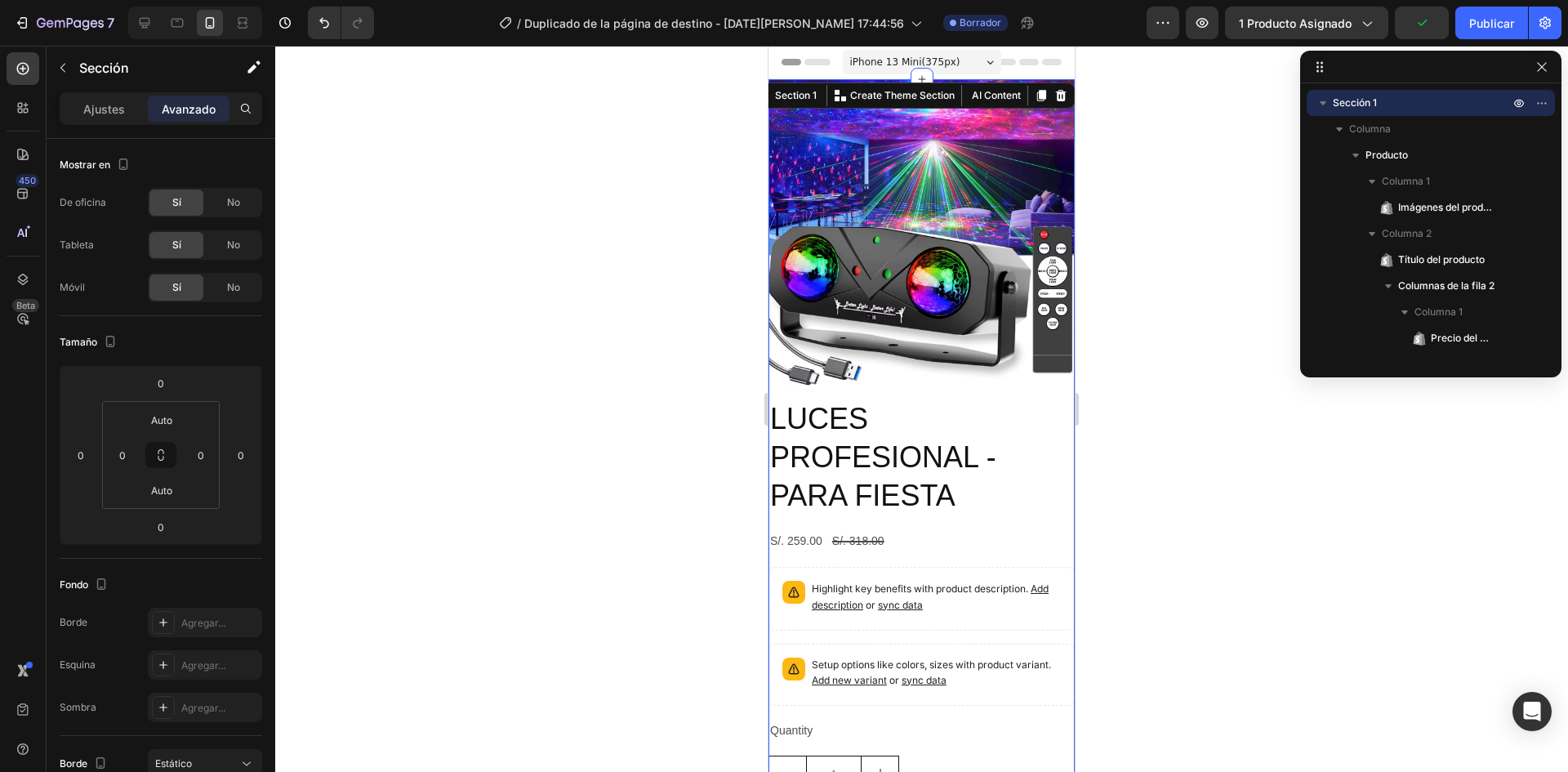
click at [1133, 304] on div at bounding box center [922, 409] width 1293 height 726
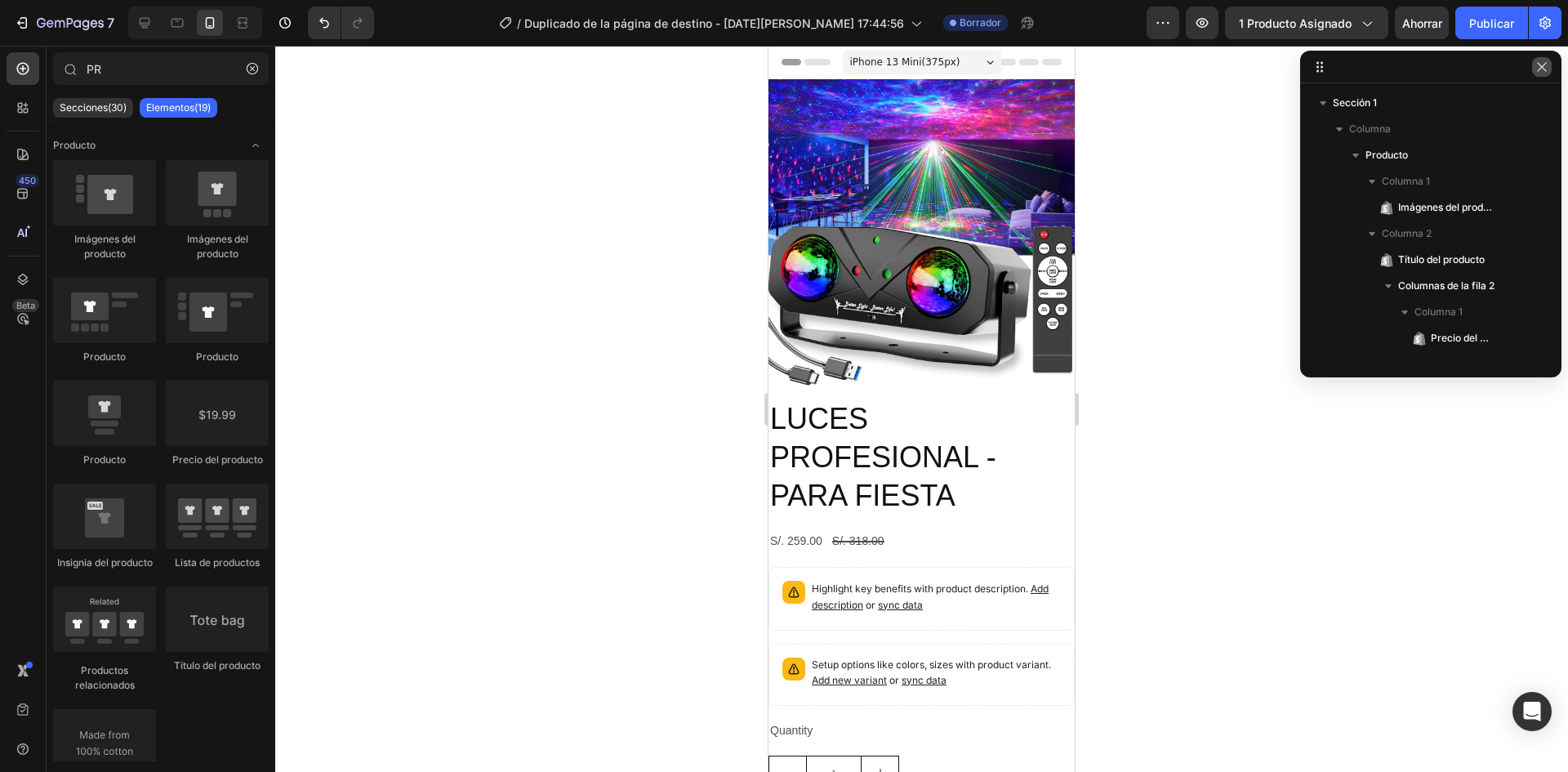
click at [1546, 69] on icon "button" at bounding box center [1541, 67] width 13 height 13
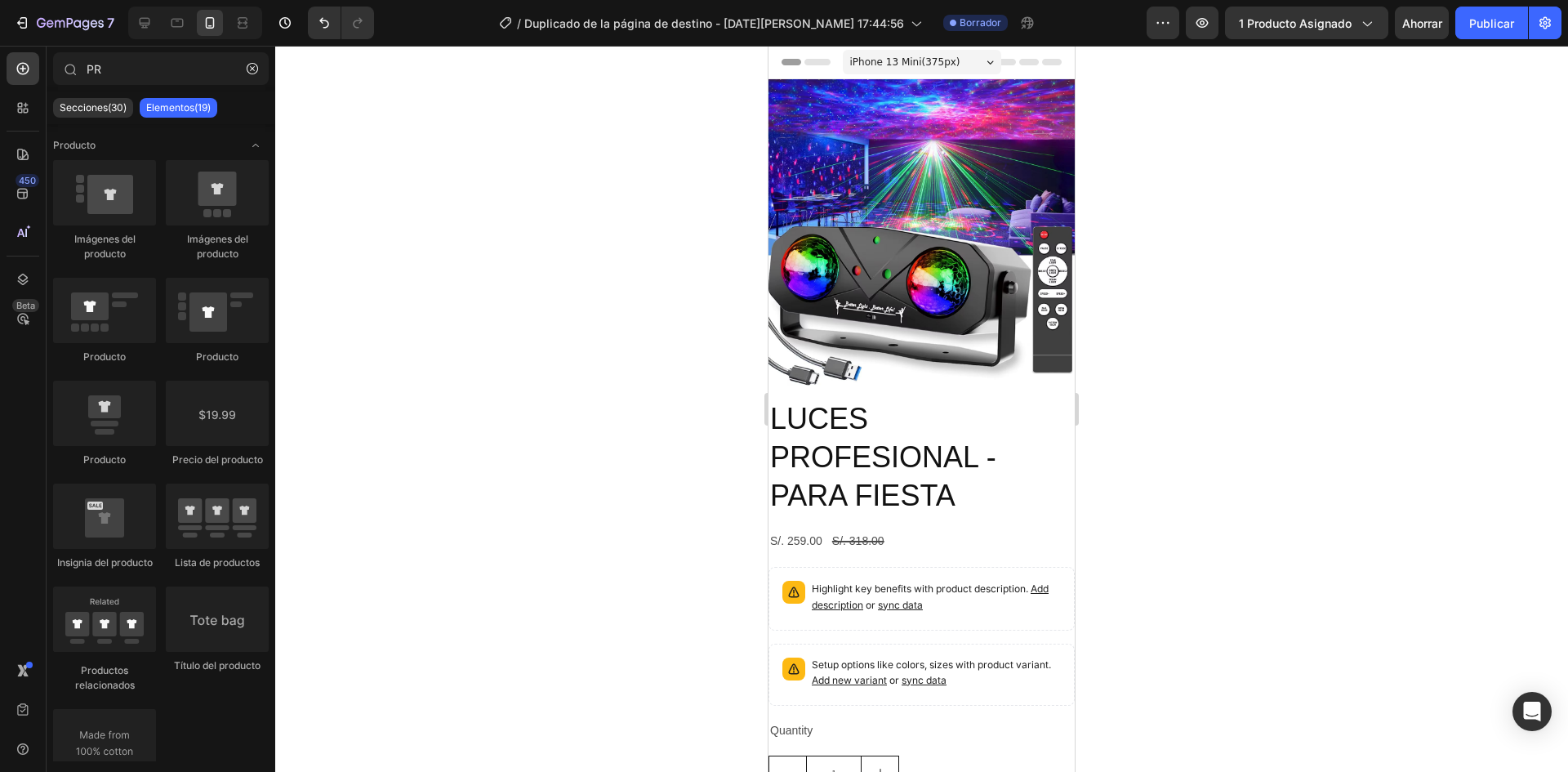
click at [1160, 152] on div at bounding box center [922, 409] width 1293 height 726
click at [734, 89] on div at bounding box center [922, 409] width 1293 height 726
click at [1047, 78] on div "Encabezamiento" at bounding box center [922, 62] width 280 height 33
click at [1046, 74] on div "Encabezamiento" at bounding box center [922, 62] width 280 height 33
click at [931, 345] on img at bounding box center [922, 233] width 306 height 306
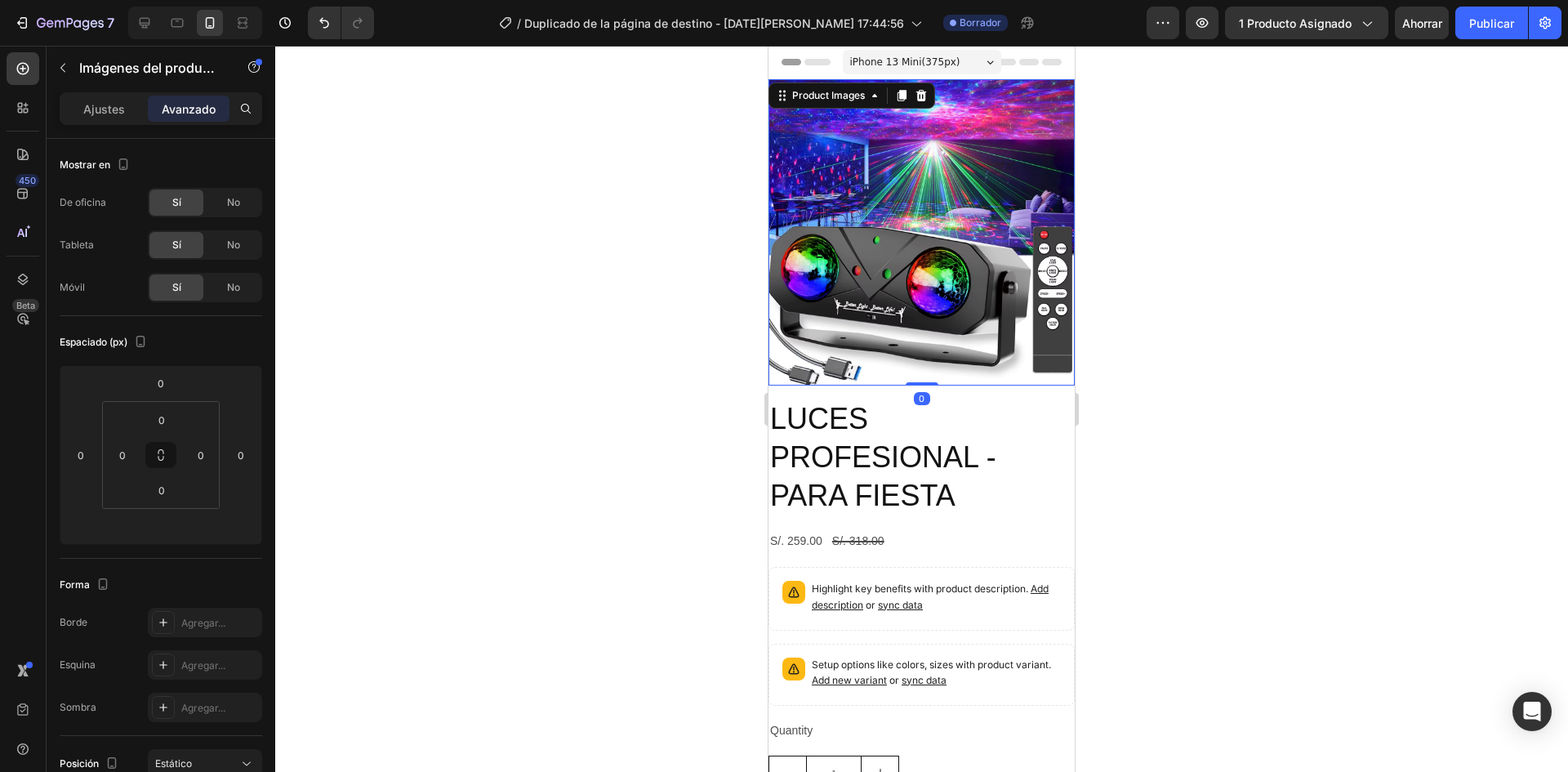
click at [1254, 340] on div at bounding box center [922, 409] width 1293 height 726
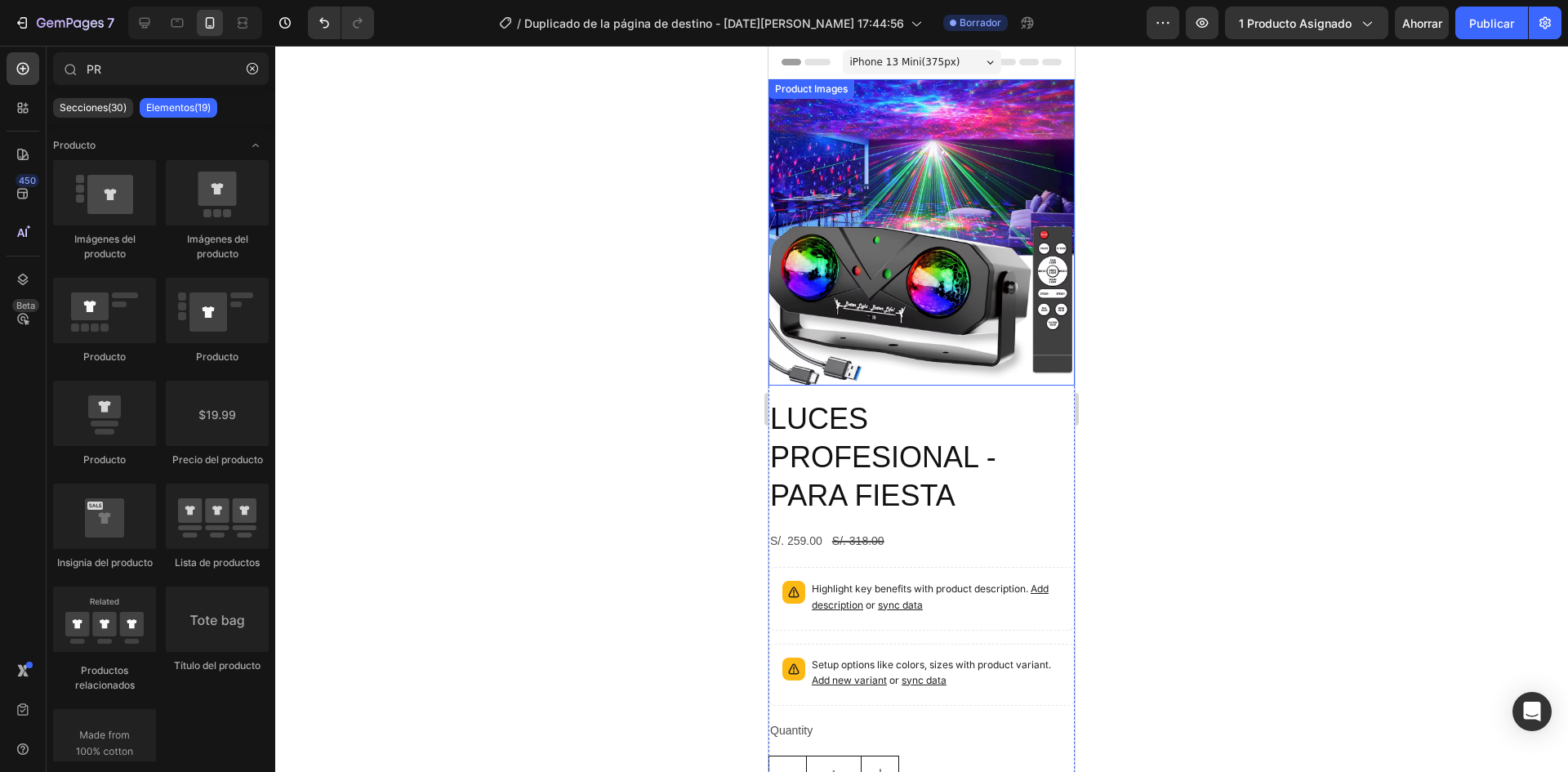
click at [943, 269] on img at bounding box center [922, 233] width 306 height 306
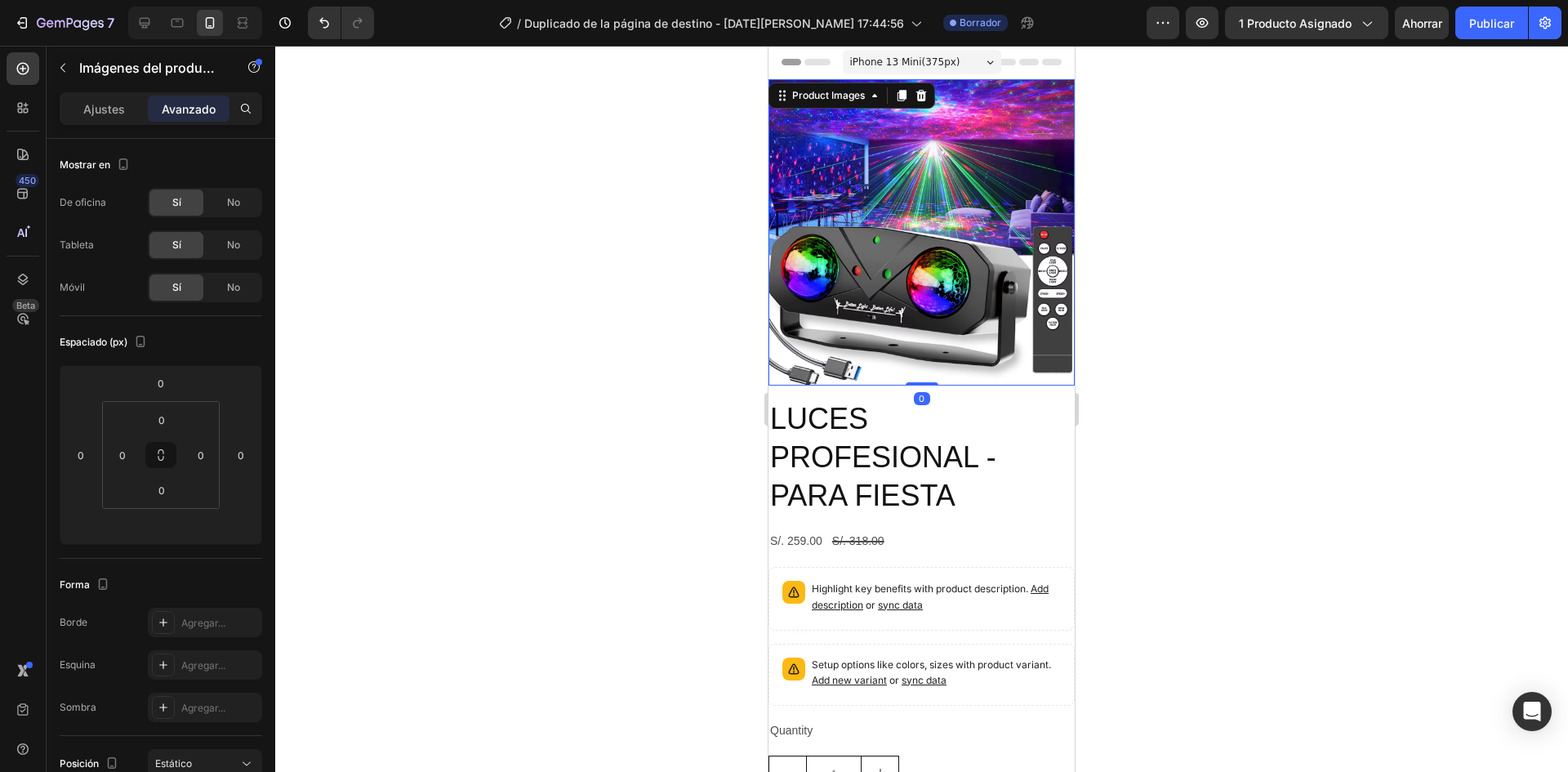
click at [884, 276] on img at bounding box center [922, 233] width 306 height 306
click at [863, 208] on img at bounding box center [922, 233] width 306 height 306
click at [121, 466] on input "0" at bounding box center [122, 454] width 24 height 24
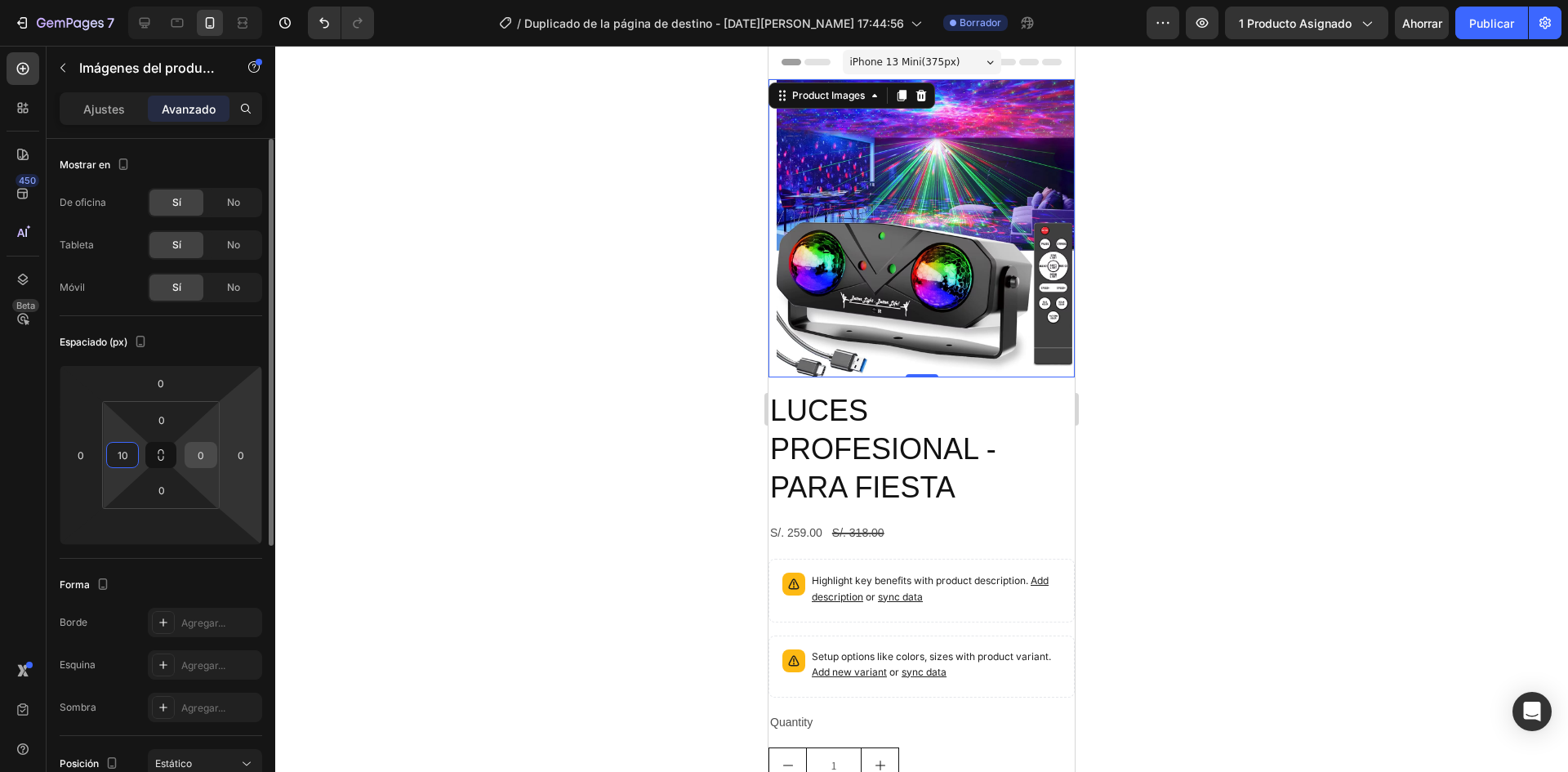
type input "10"
click at [207, 460] on input "0" at bounding box center [201, 454] width 24 height 24
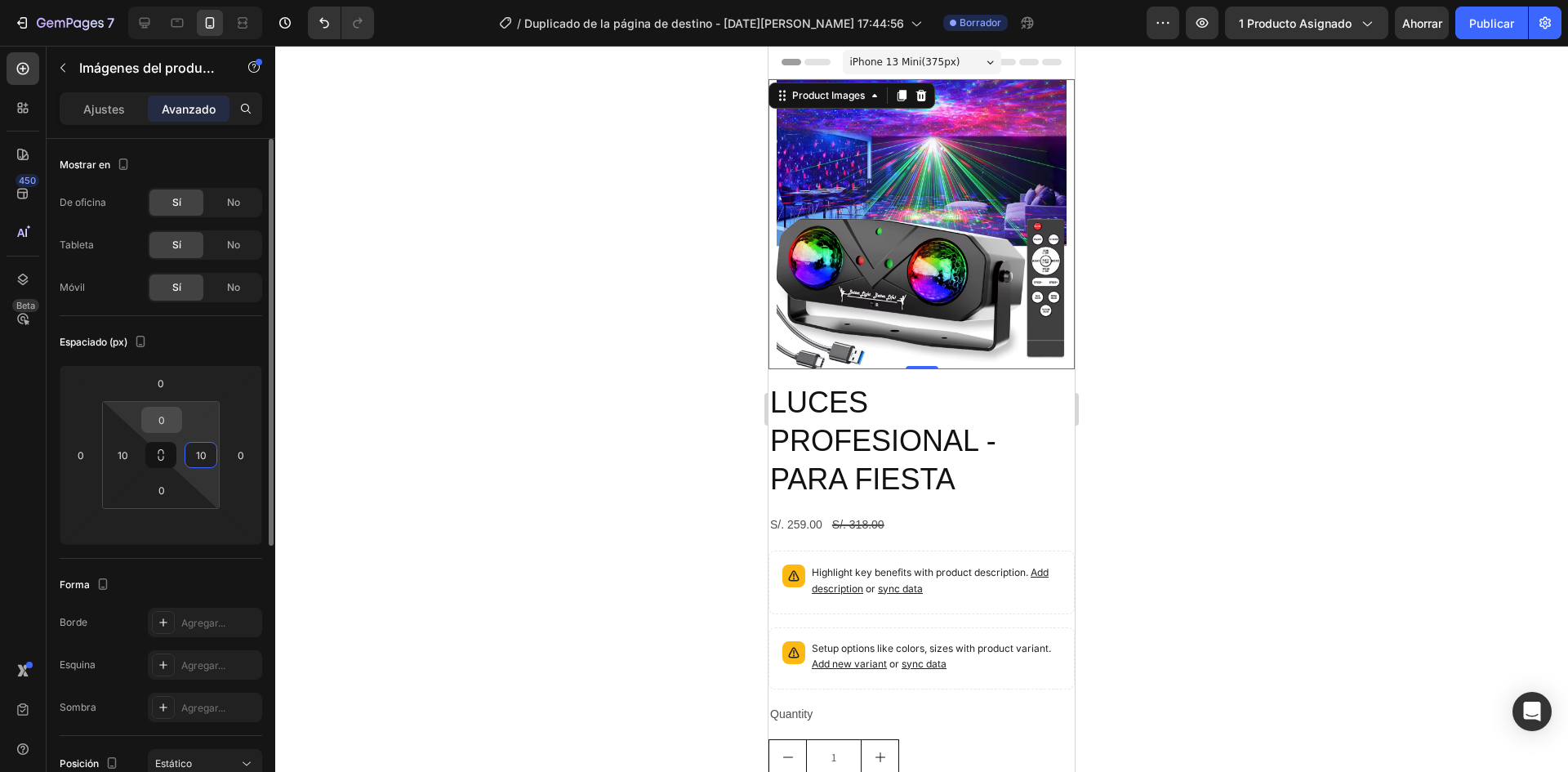
type input "10"
click at [168, 413] on input "0" at bounding box center [162, 420] width 33 height 24
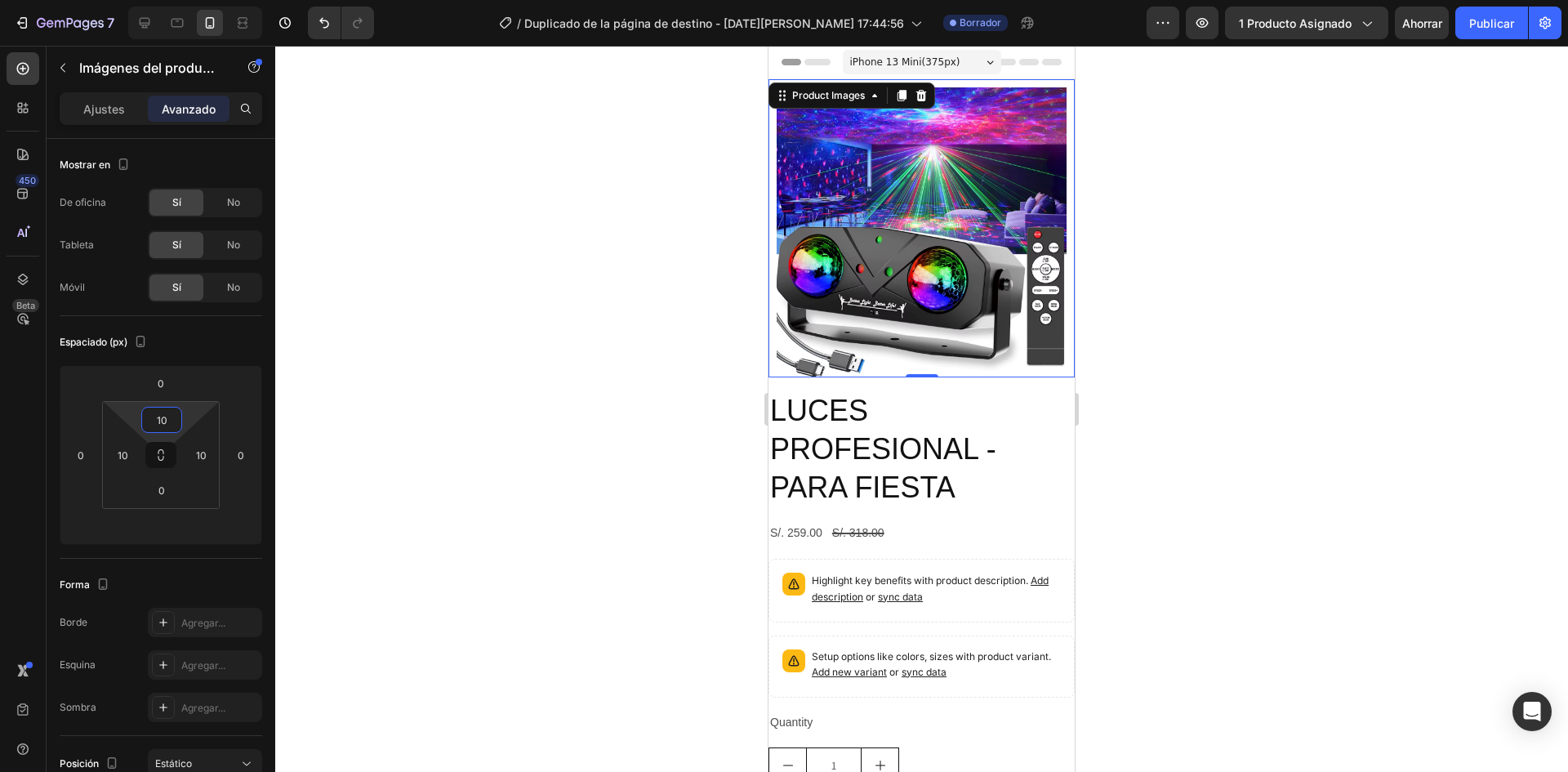
type input "10"
click at [1380, 383] on div at bounding box center [922, 409] width 1293 height 726
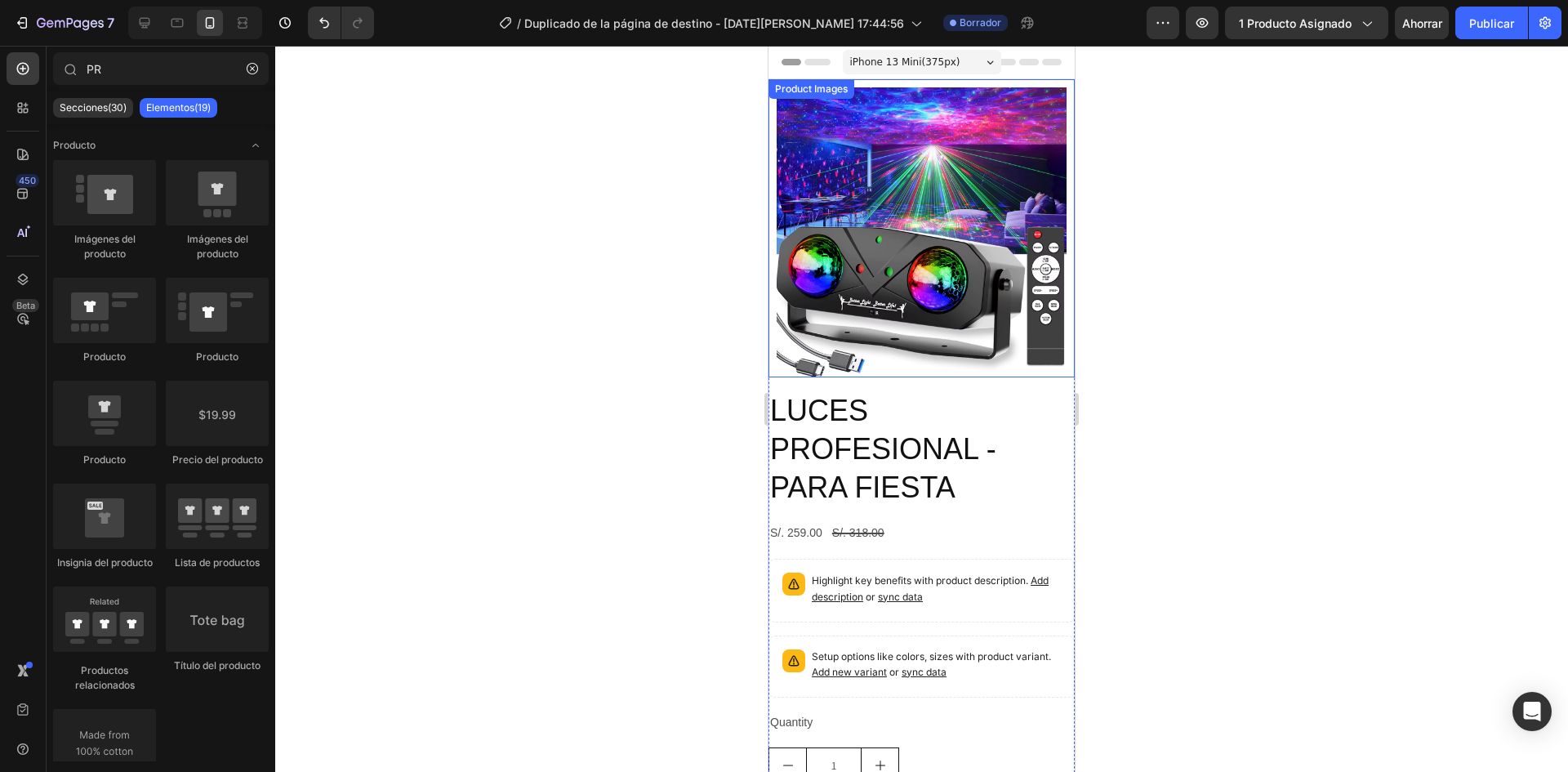
click at [952, 198] on img at bounding box center [921, 232] width 290 height 290
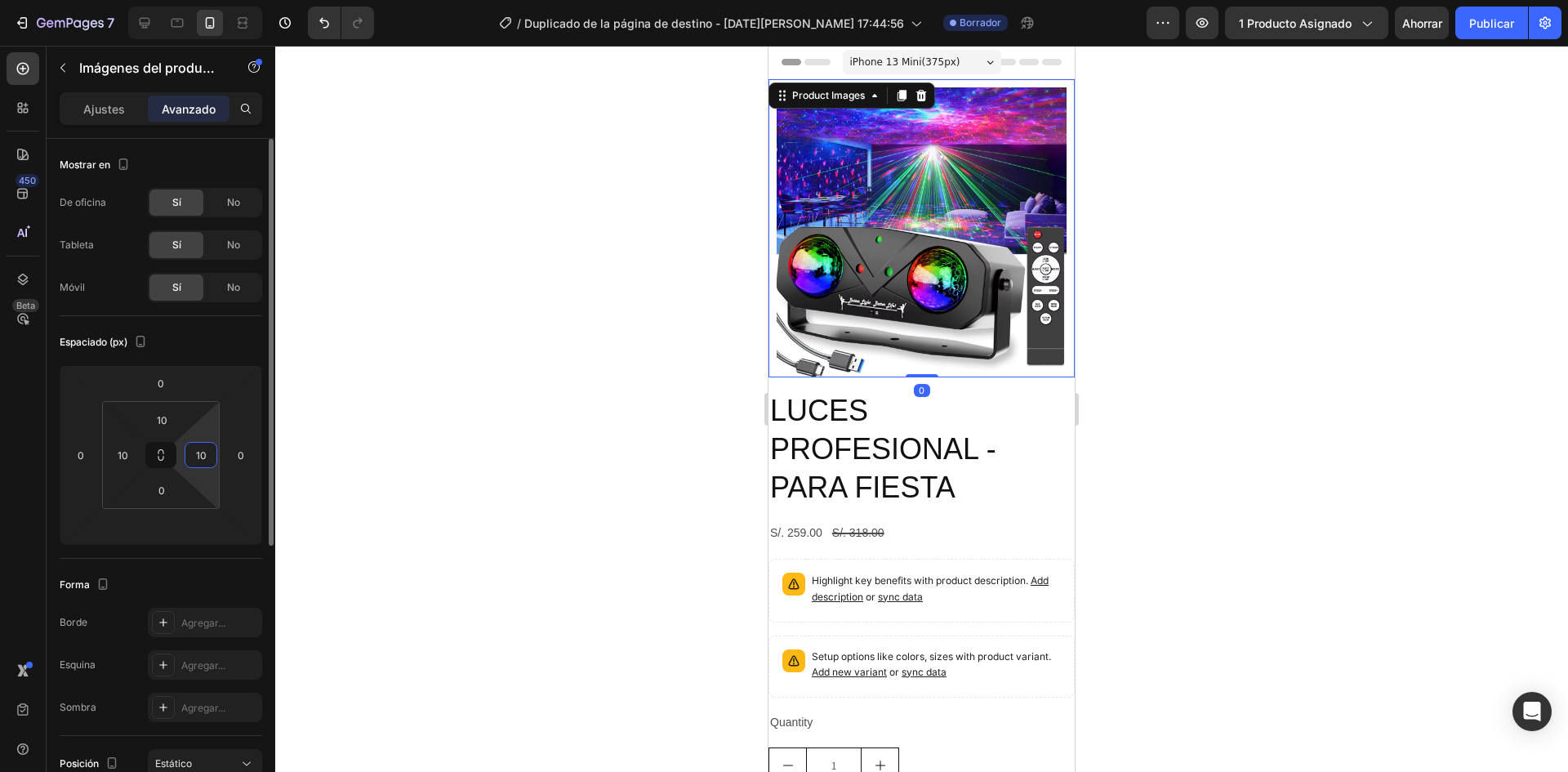
click at [196, 455] on input "10" at bounding box center [201, 454] width 24 height 24
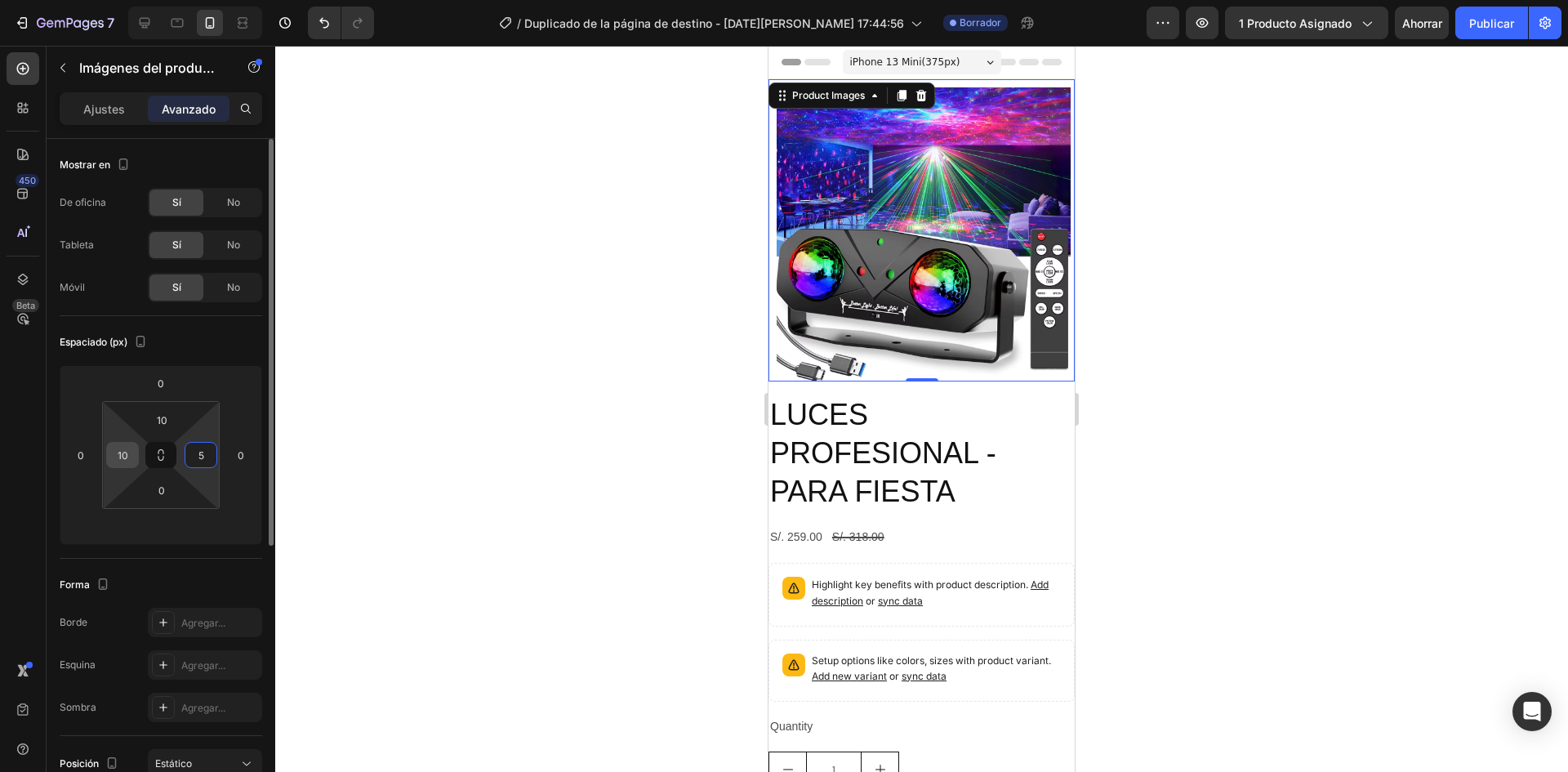
type input "5"
click at [111, 458] on input "10" at bounding box center [122, 454] width 24 height 24
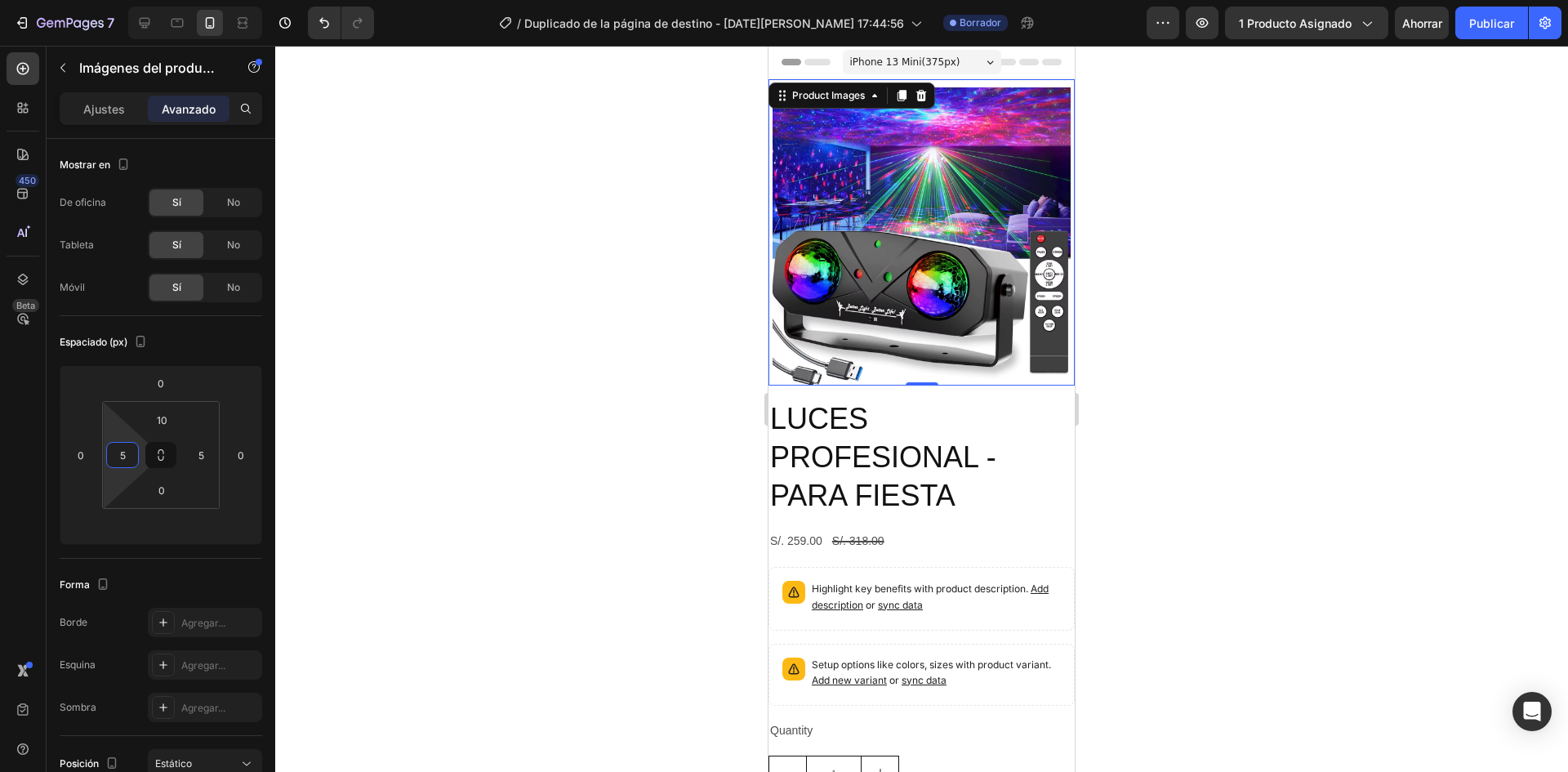
type input "5"
click at [552, 407] on div at bounding box center [922, 409] width 1293 height 726
click at [1057, 313] on img at bounding box center [922, 236] width 298 height 298
click at [620, 380] on div at bounding box center [922, 409] width 1293 height 726
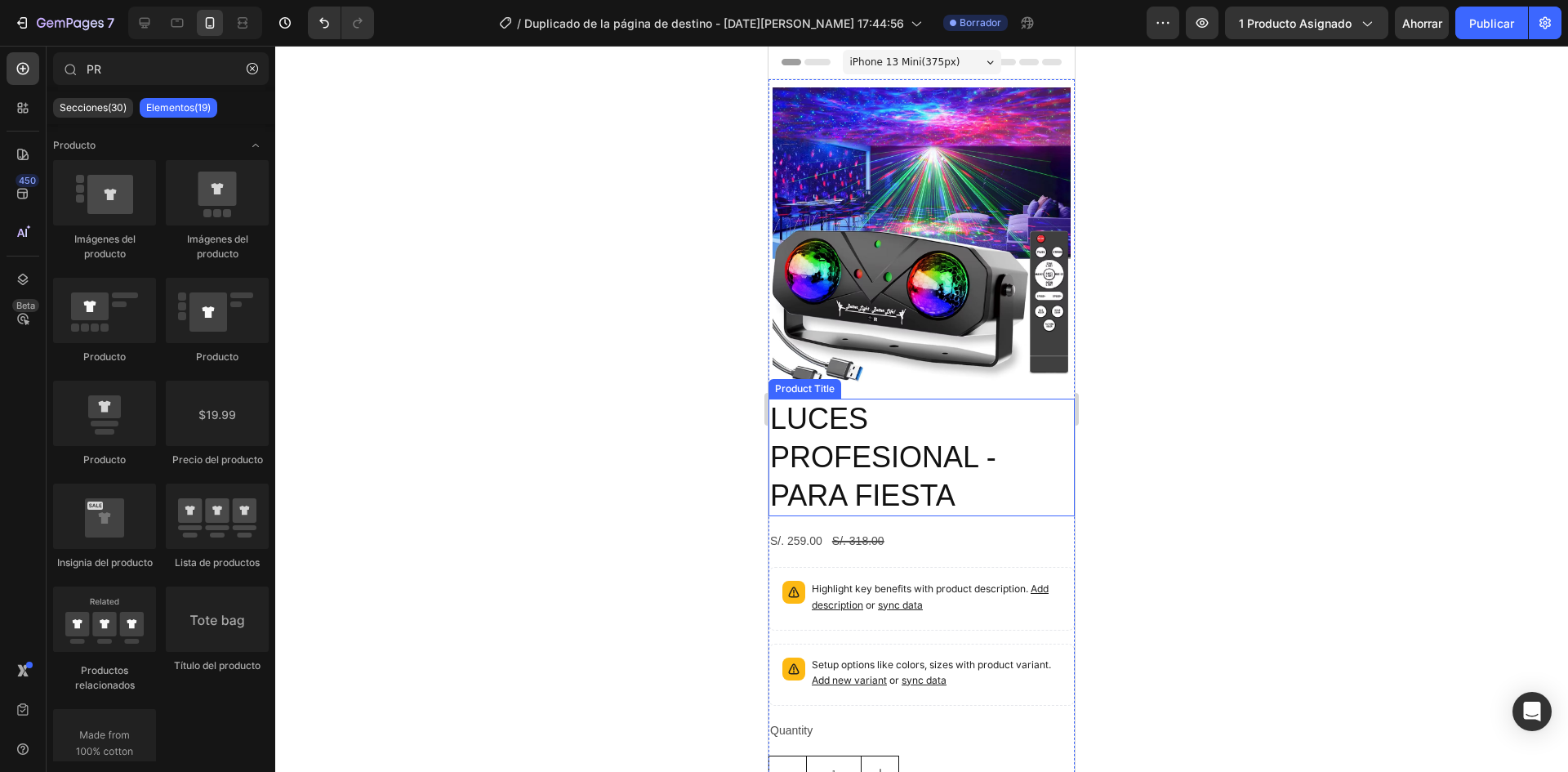
click at [998, 433] on h2 "LUCES PROFESIONAL - PARA FIESTA" at bounding box center [922, 458] width 306 height 118
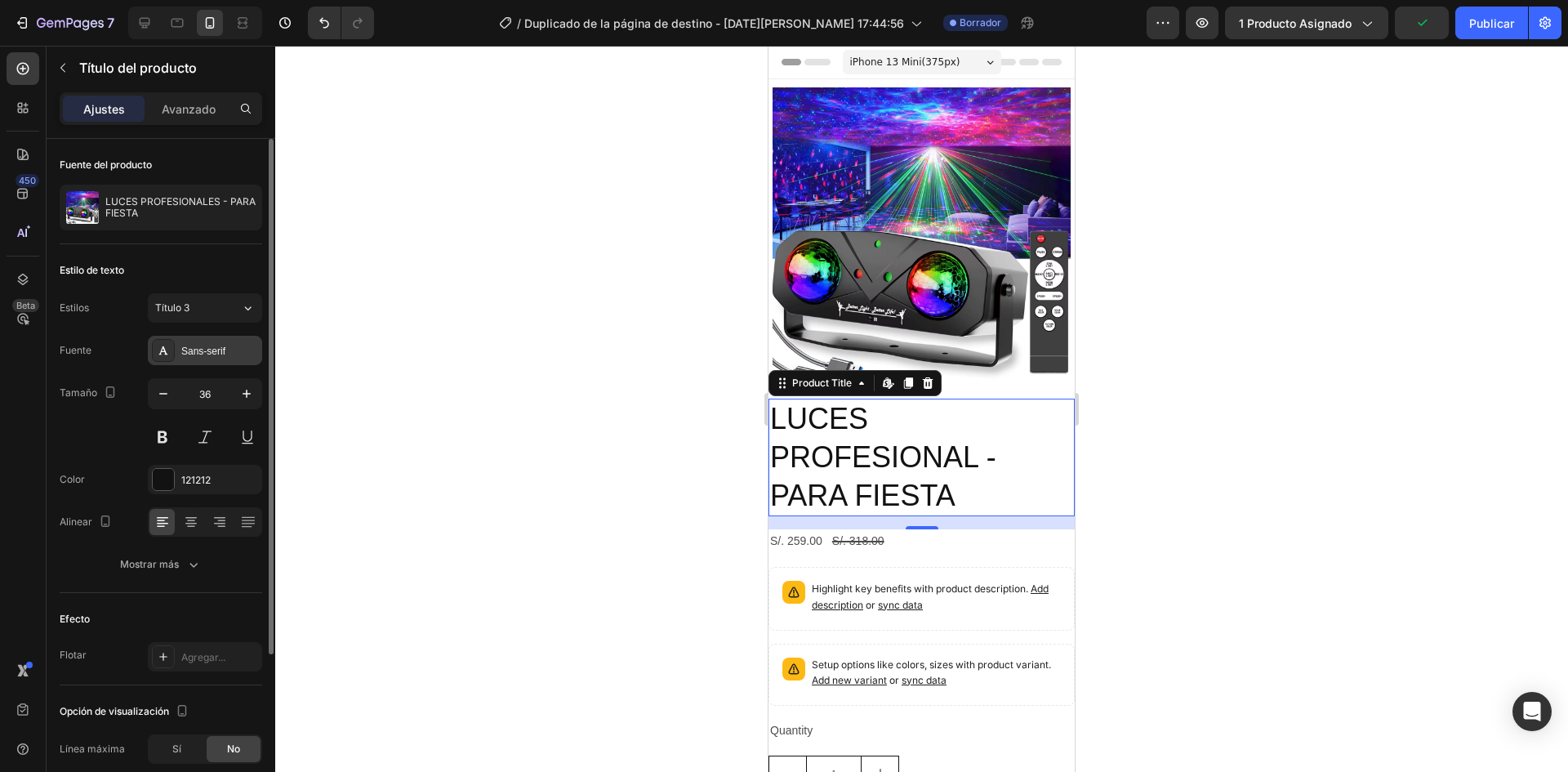
click at [211, 357] on div "Sans-serif" at bounding box center [220, 351] width 77 height 15
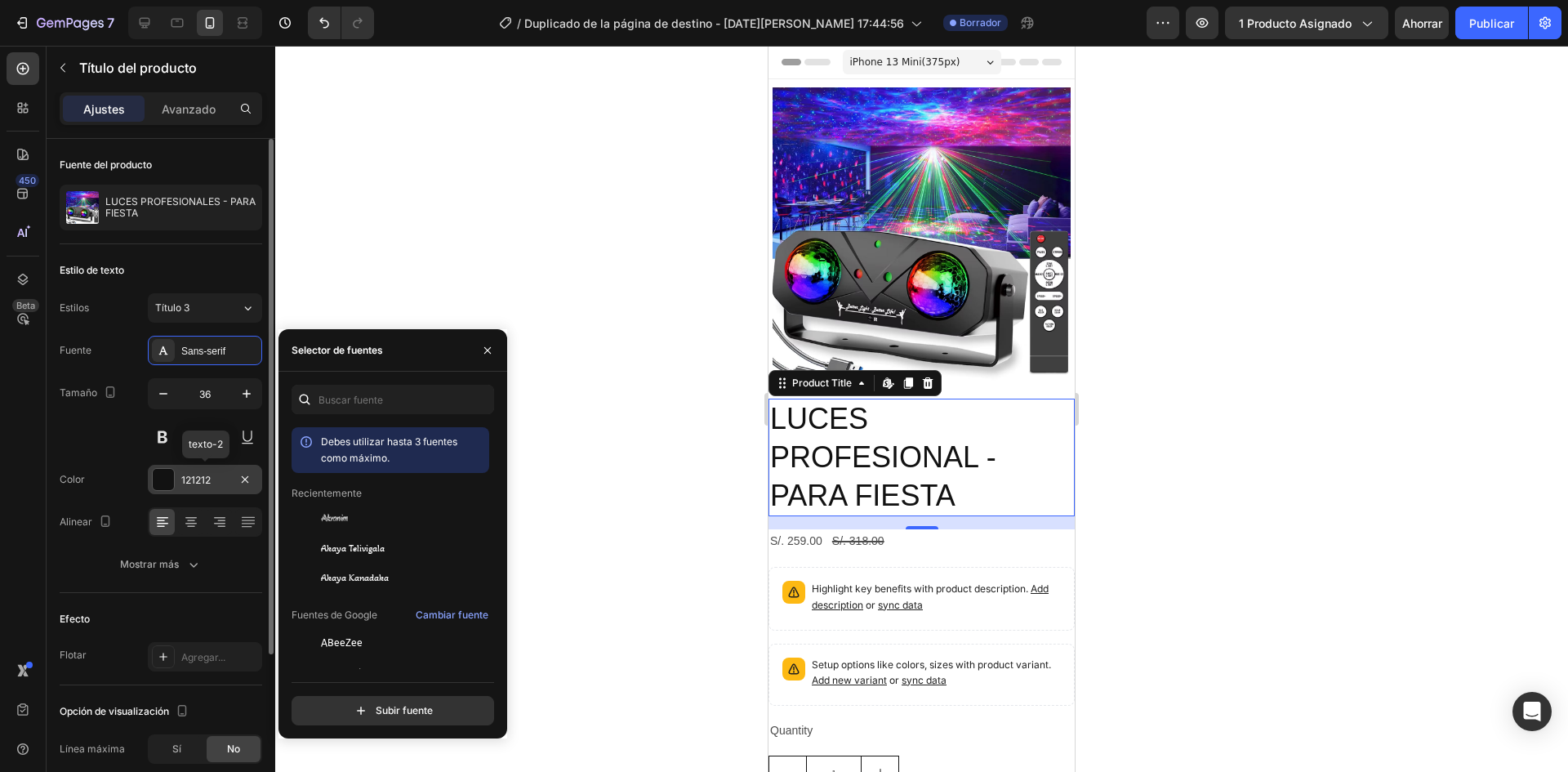
click at [152, 477] on div "121212" at bounding box center [205, 479] width 114 height 29
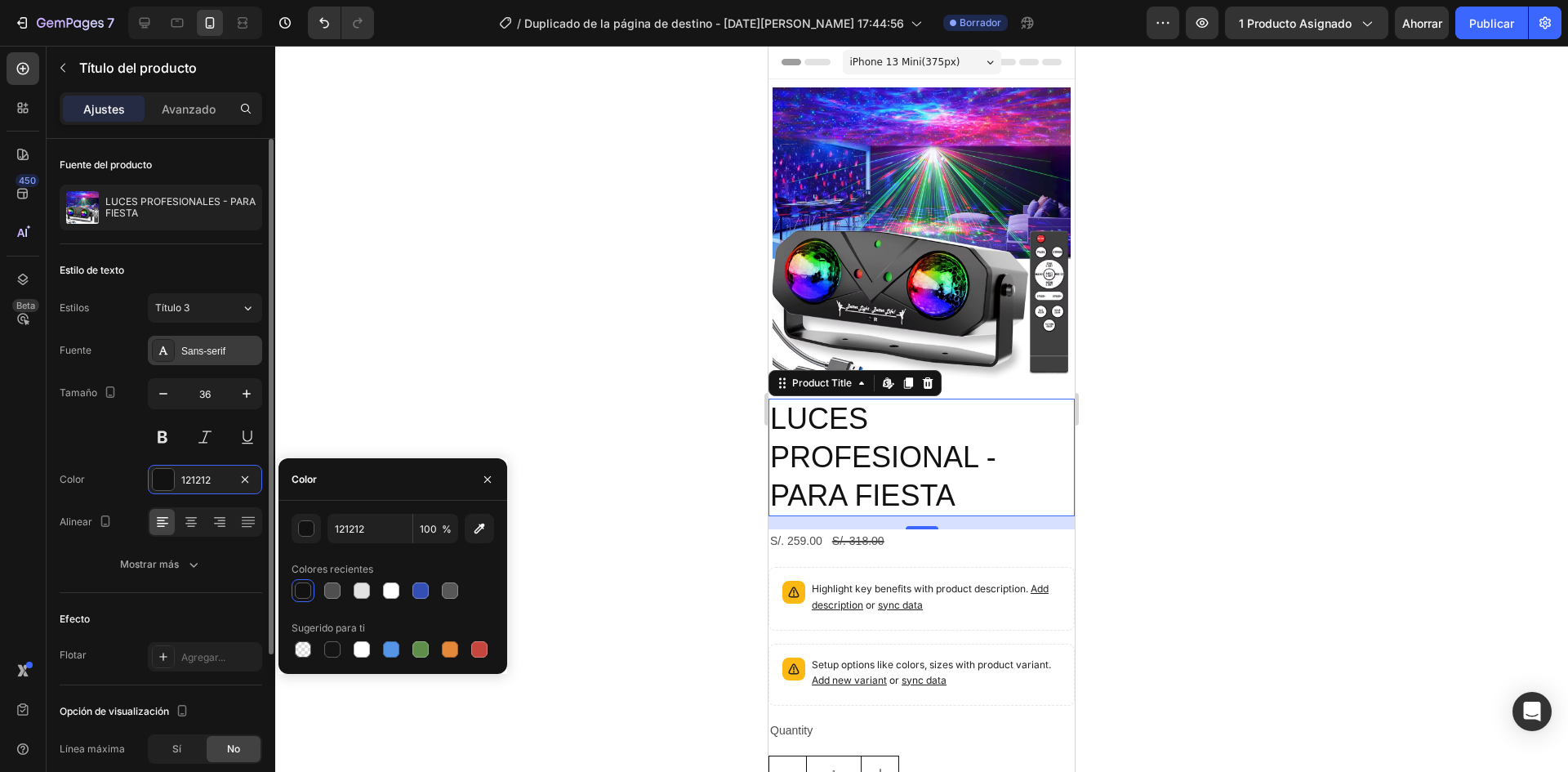
click at [213, 341] on div "Sans-serif" at bounding box center [205, 351] width 114 height 29
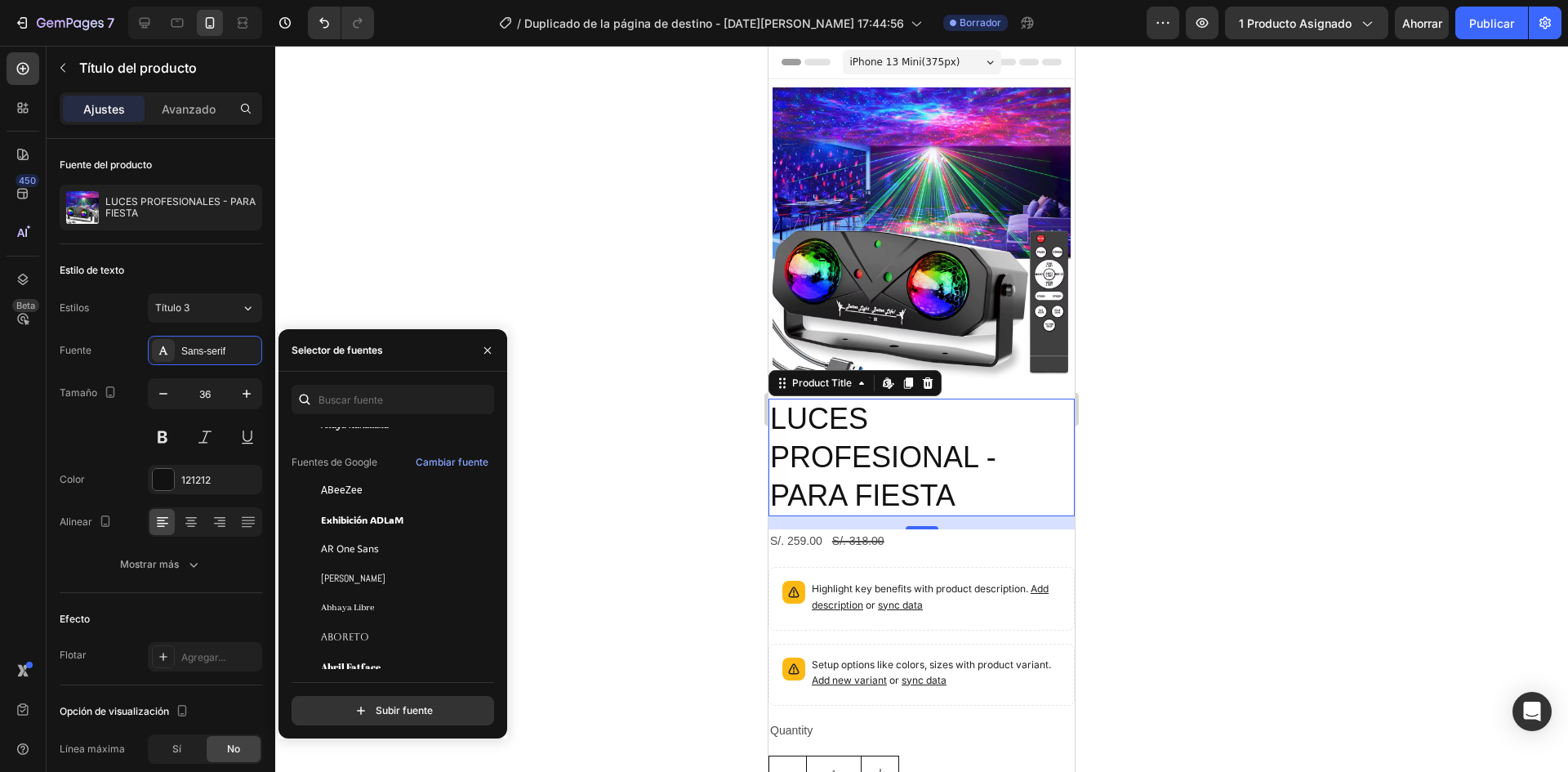
scroll to position [164, 0]
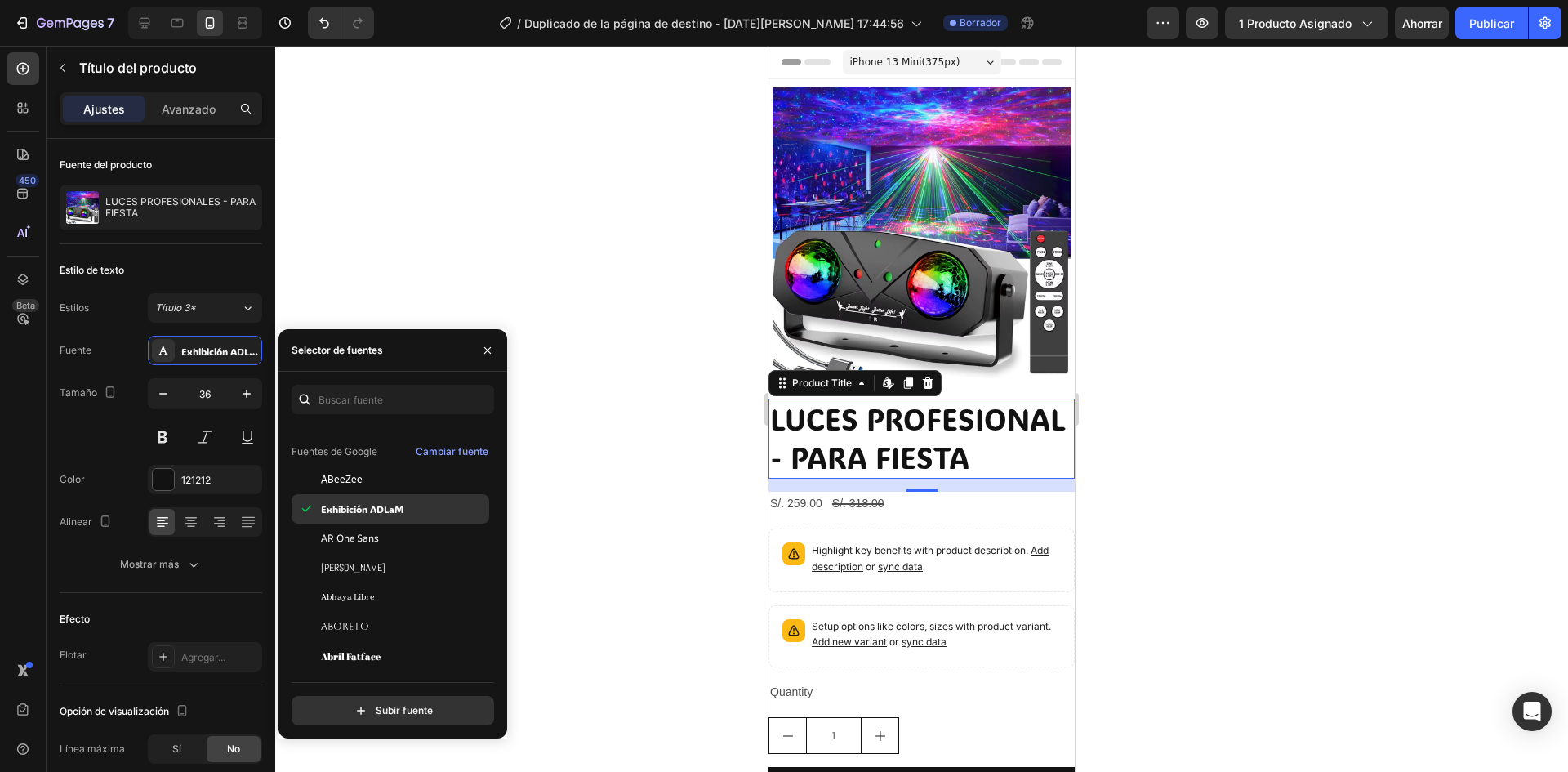
scroll to position [245, 0]
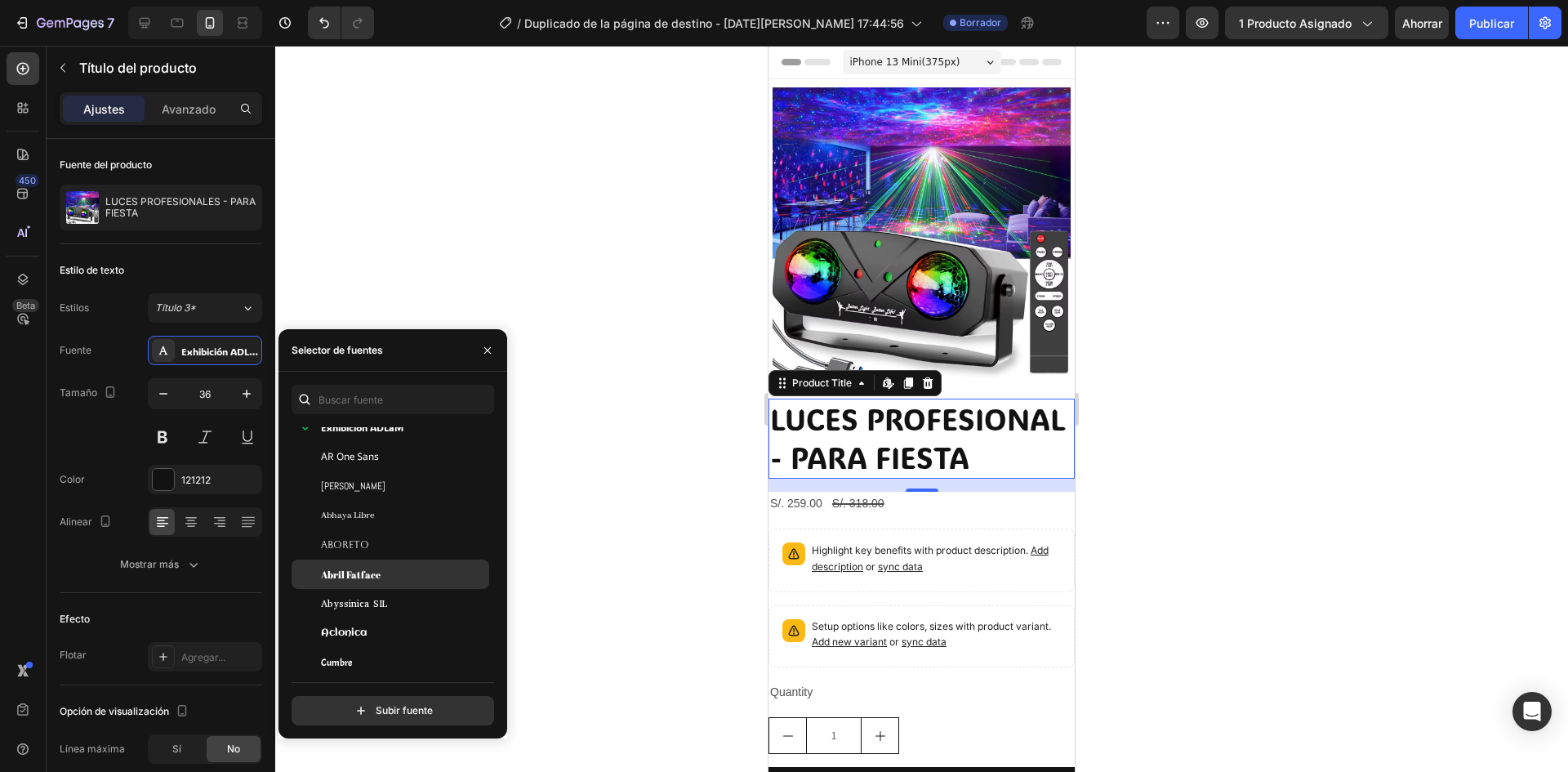
click at [367, 573] on font "Abril Fatface" at bounding box center [350, 574] width 60 height 13
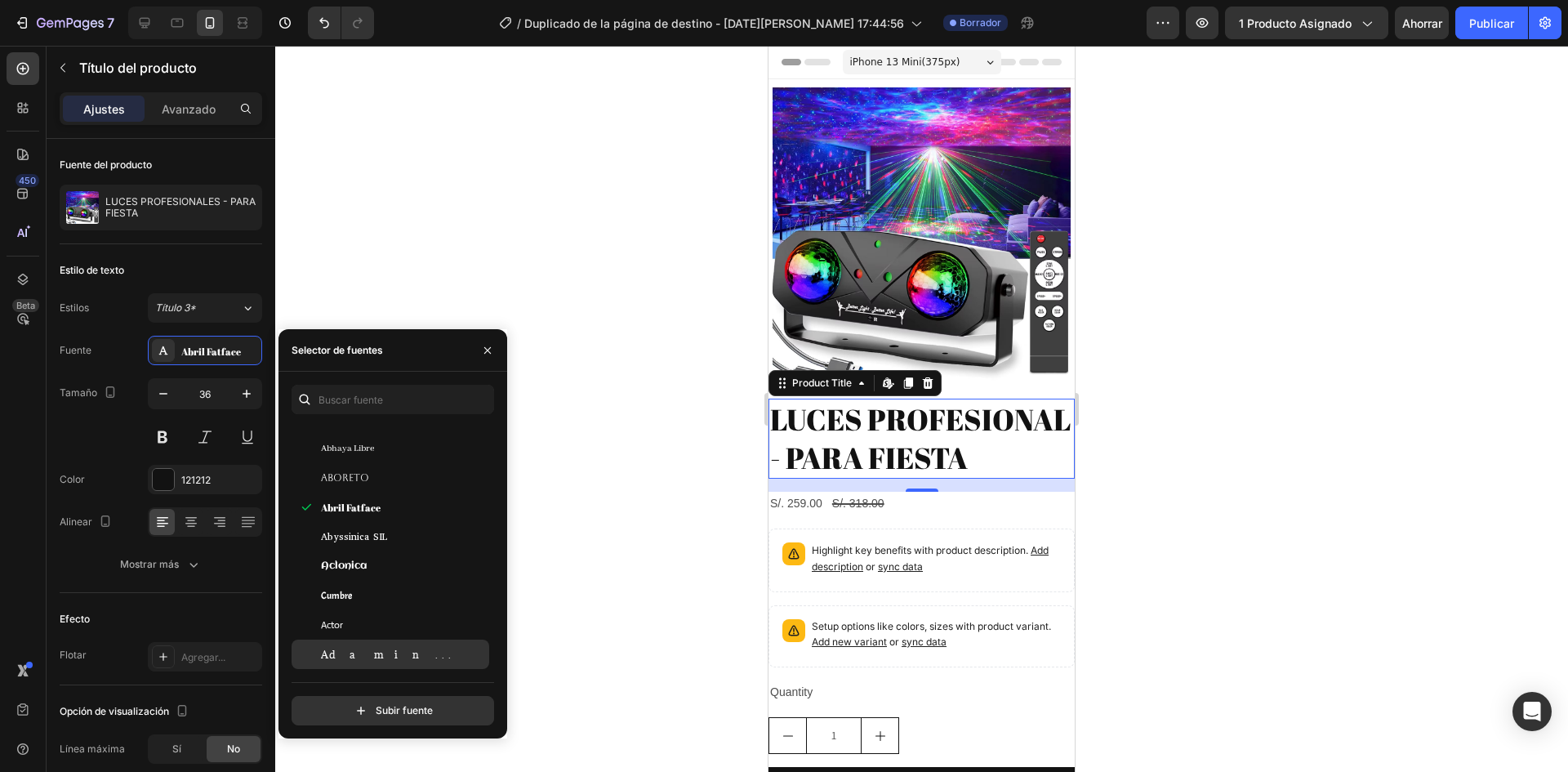
scroll to position [409, 0]
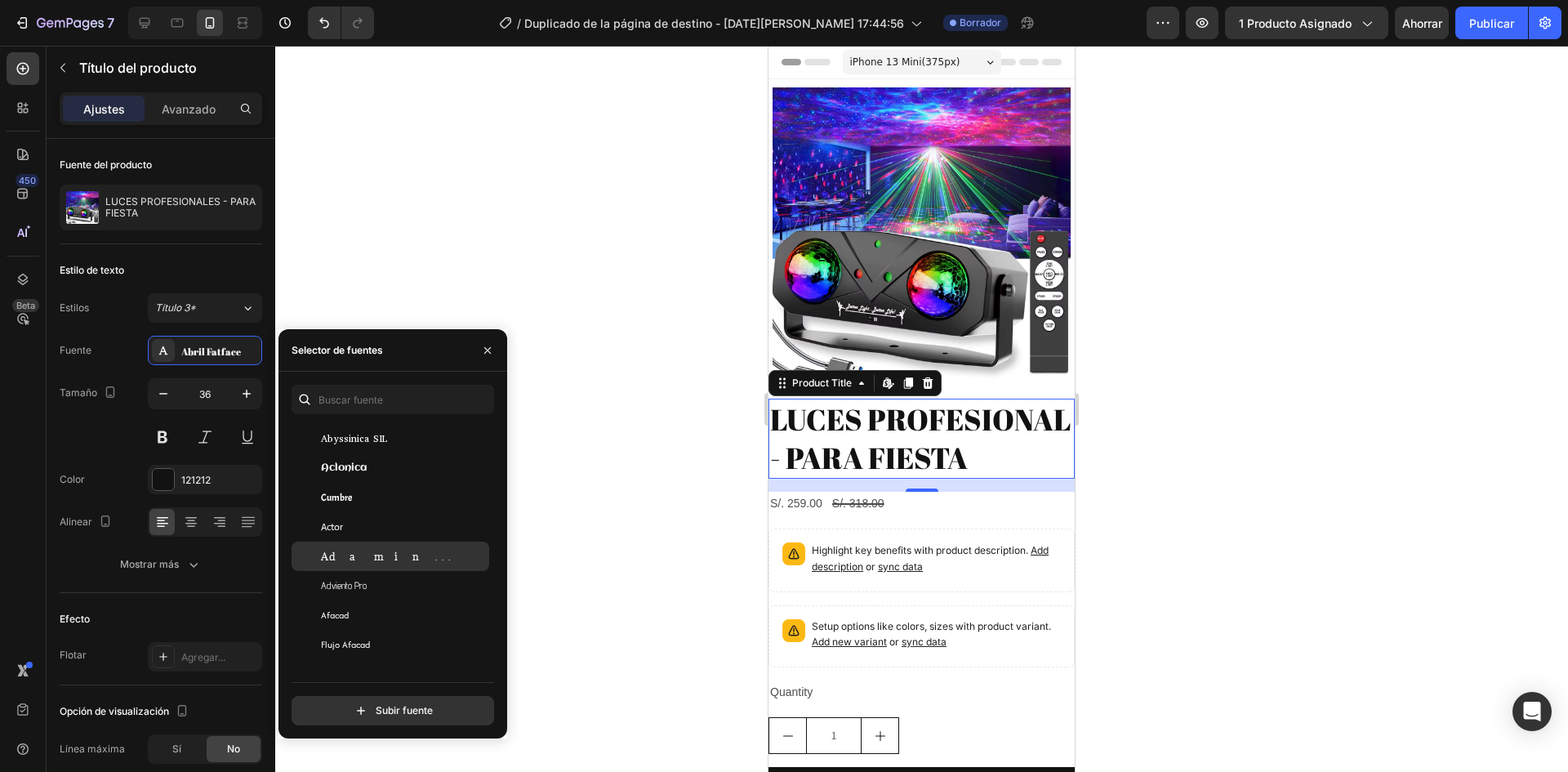
click at [366, 563] on div "Adamina" at bounding box center [403, 556] width 165 height 15
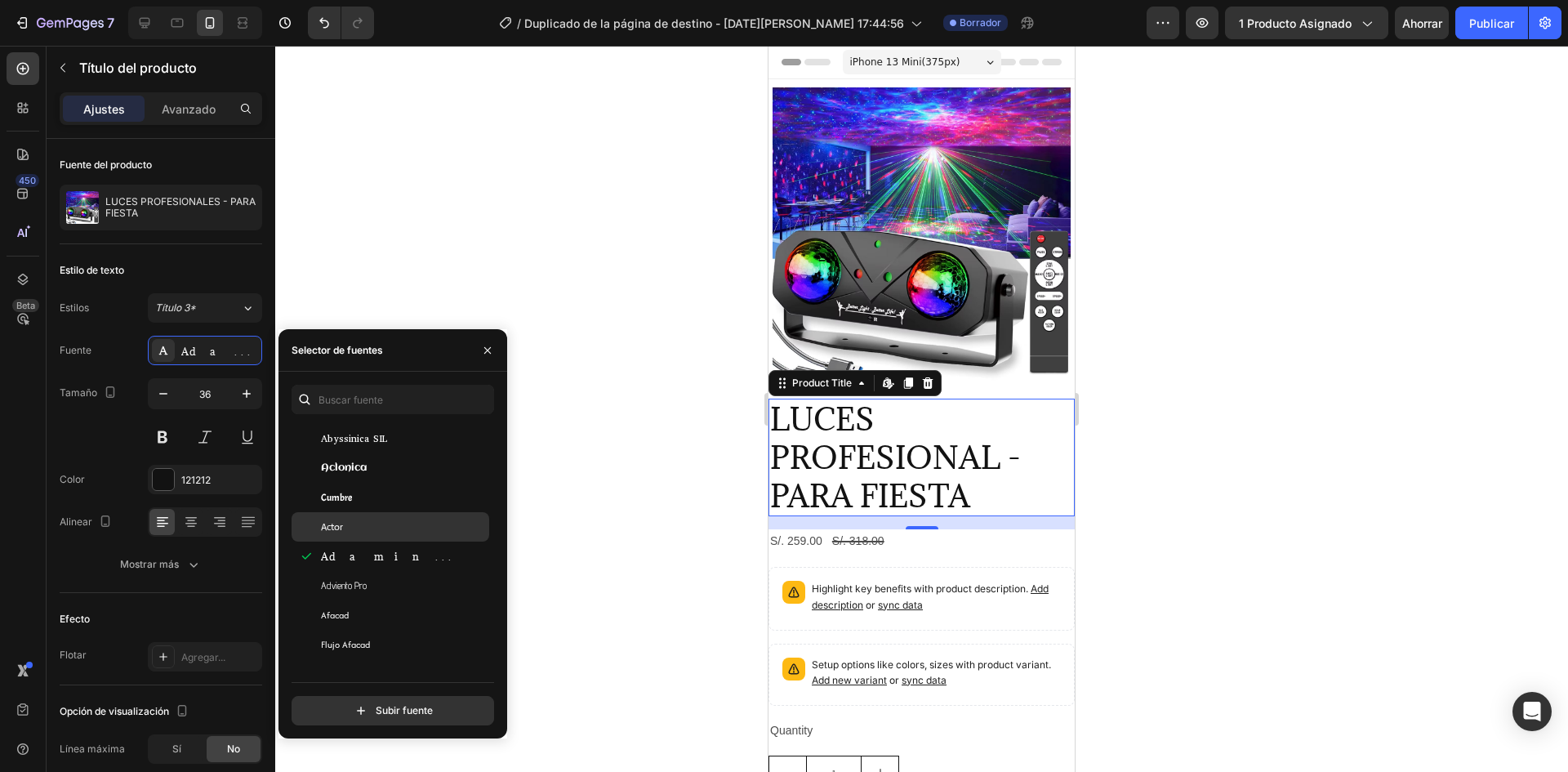
click at [356, 530] on div "Actor" at bounding box center [403, 526] width 165 height 15
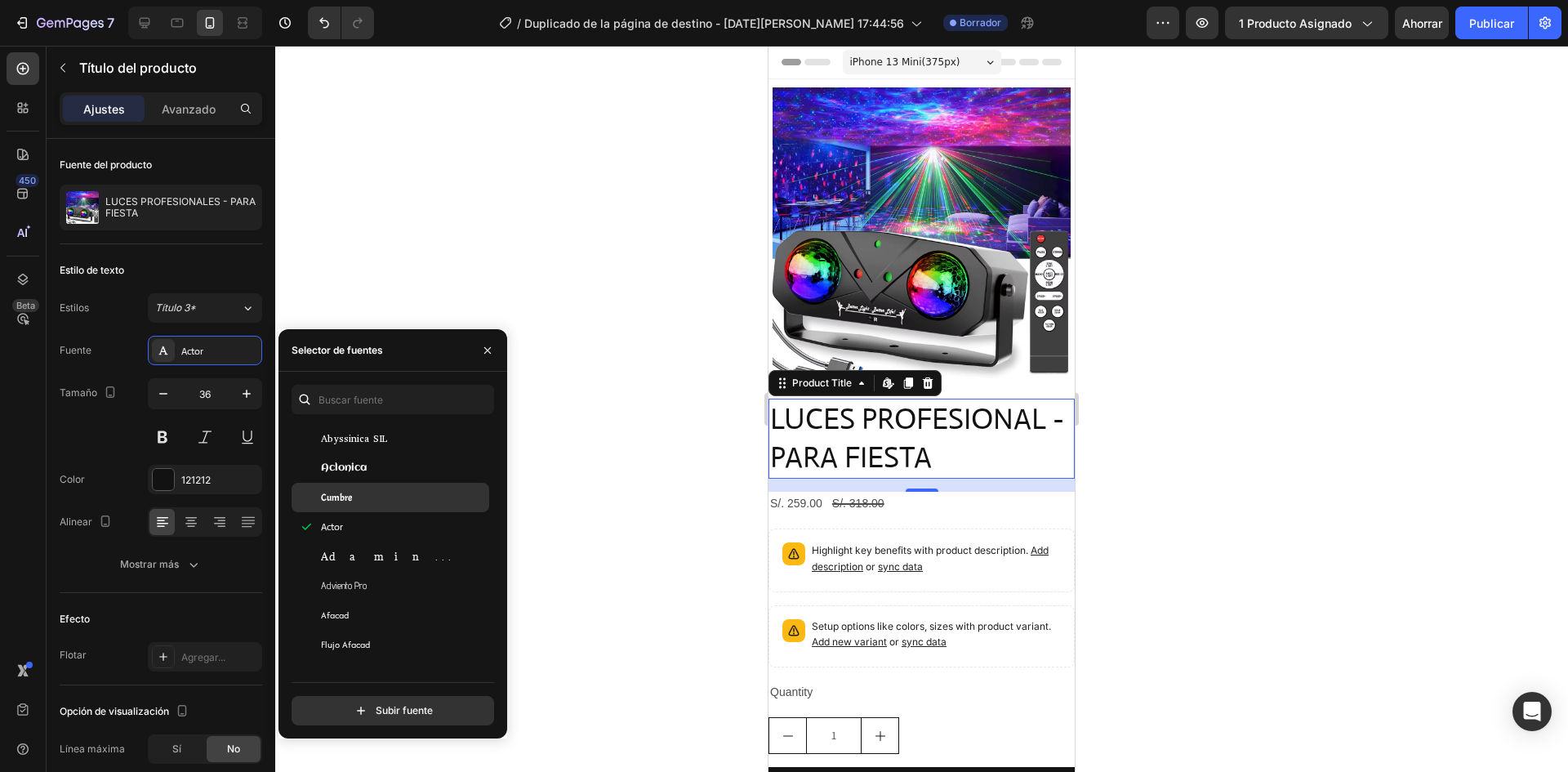
click at [376, 491] on div "Cumbre" at bounding box center [403, 497] width 165 height 15
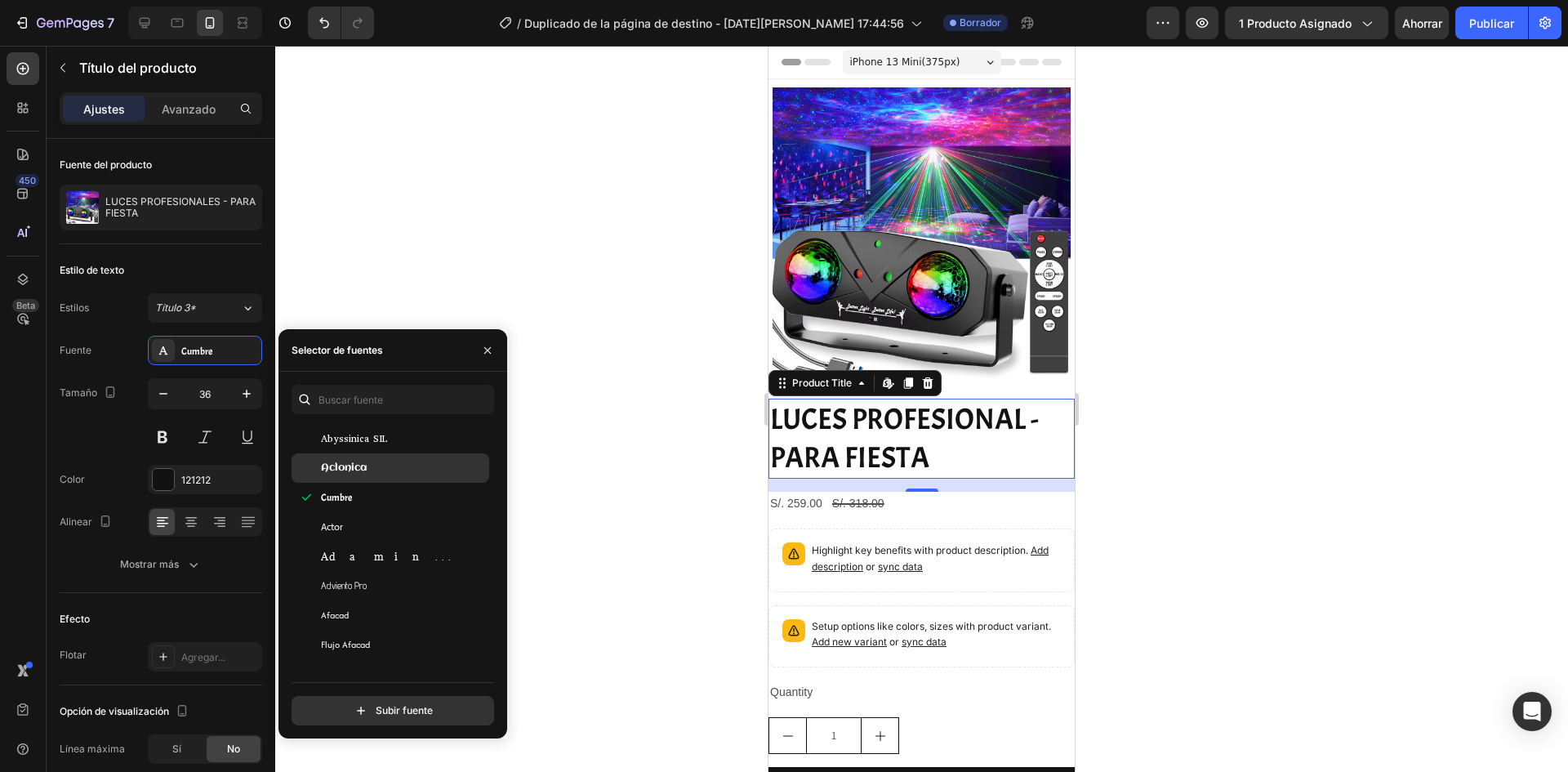
click at [375, 468] on div "Aclonica" at bounding box center [403, 467] width 165 height 15
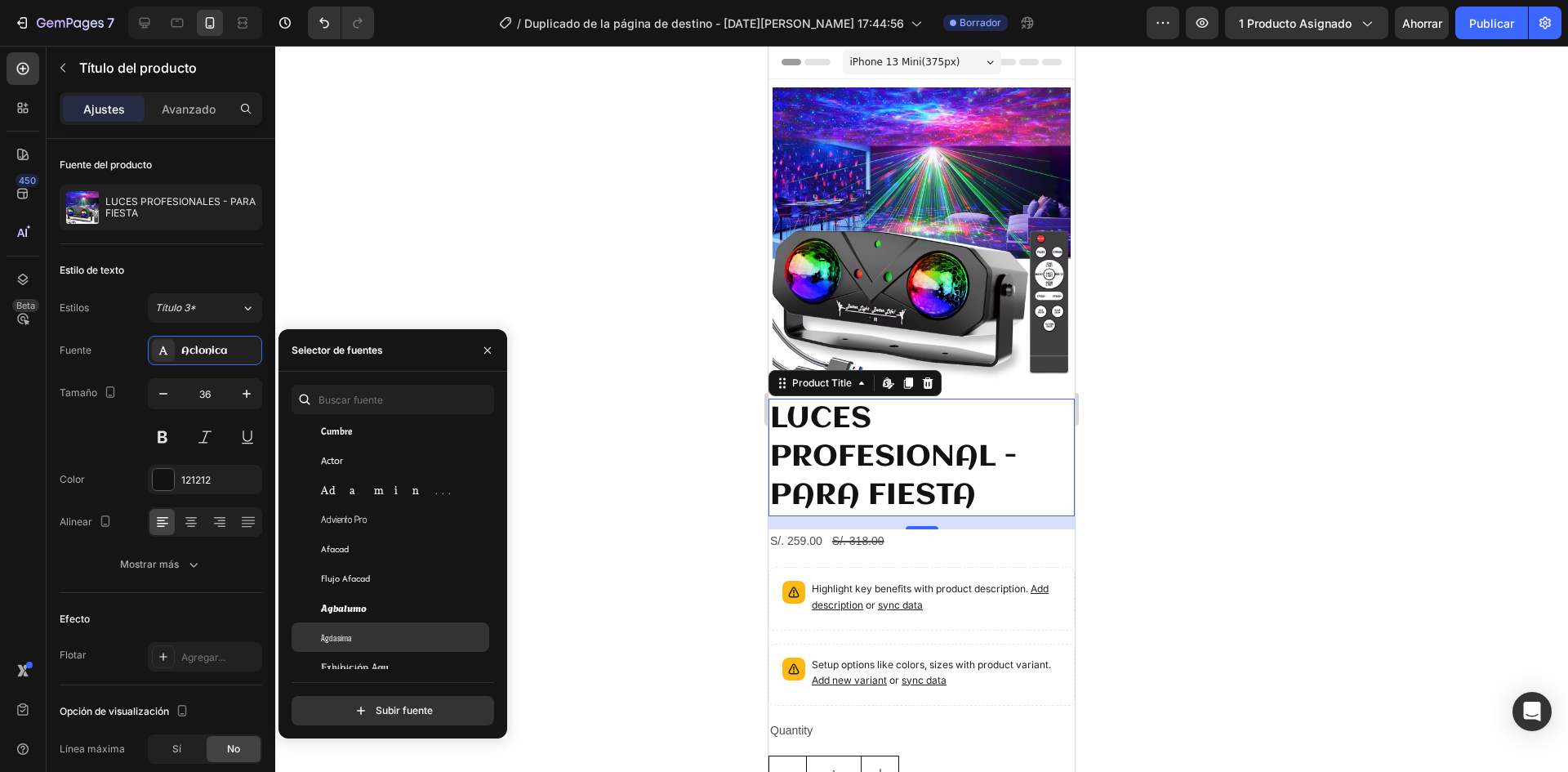
scroll to position [572, 0]
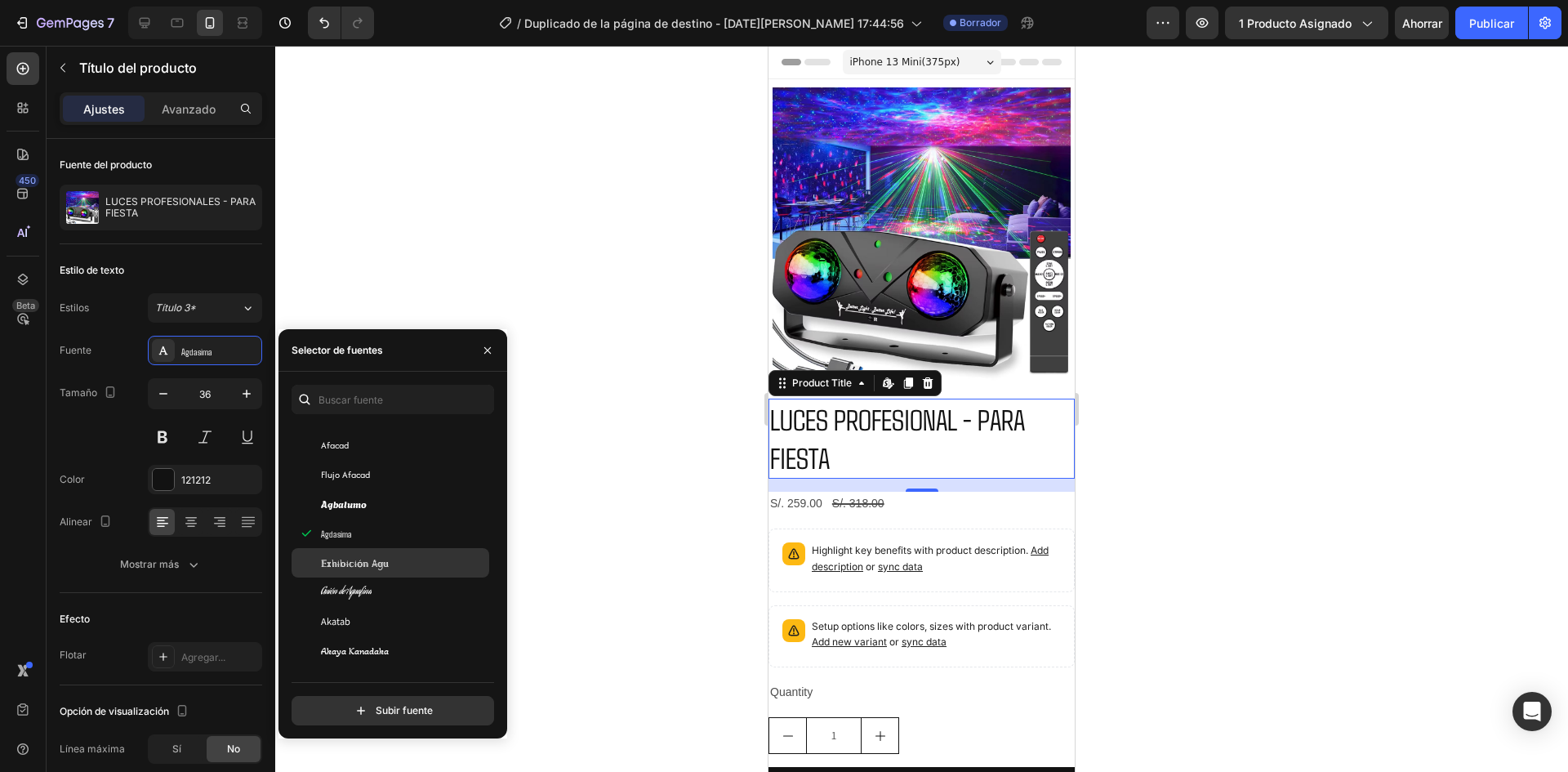
click at [368, 567] on font "Exhibición Agu" at bounding box center [355, 563] width 67 height 15
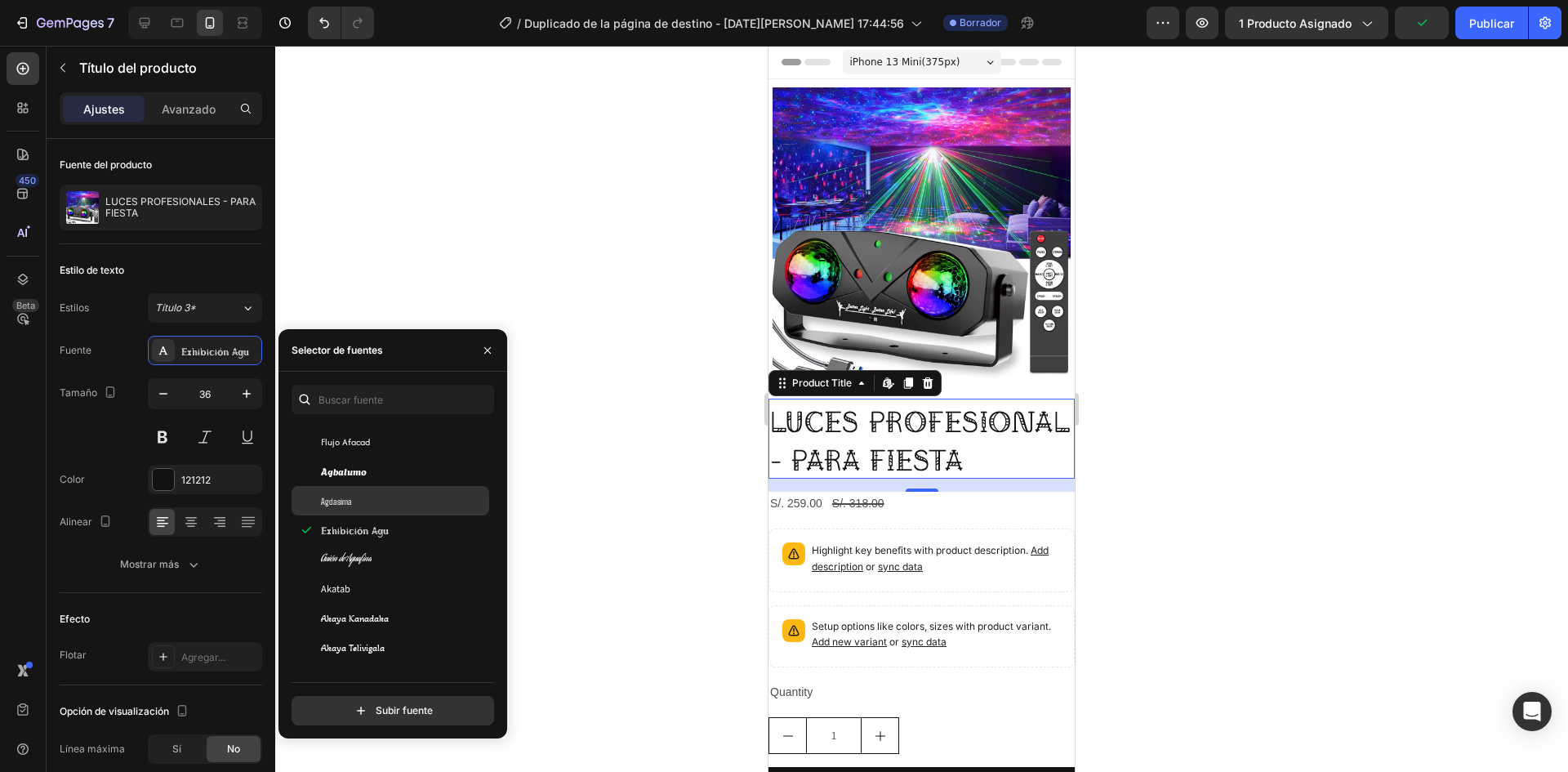
scroll to position [735, 0]
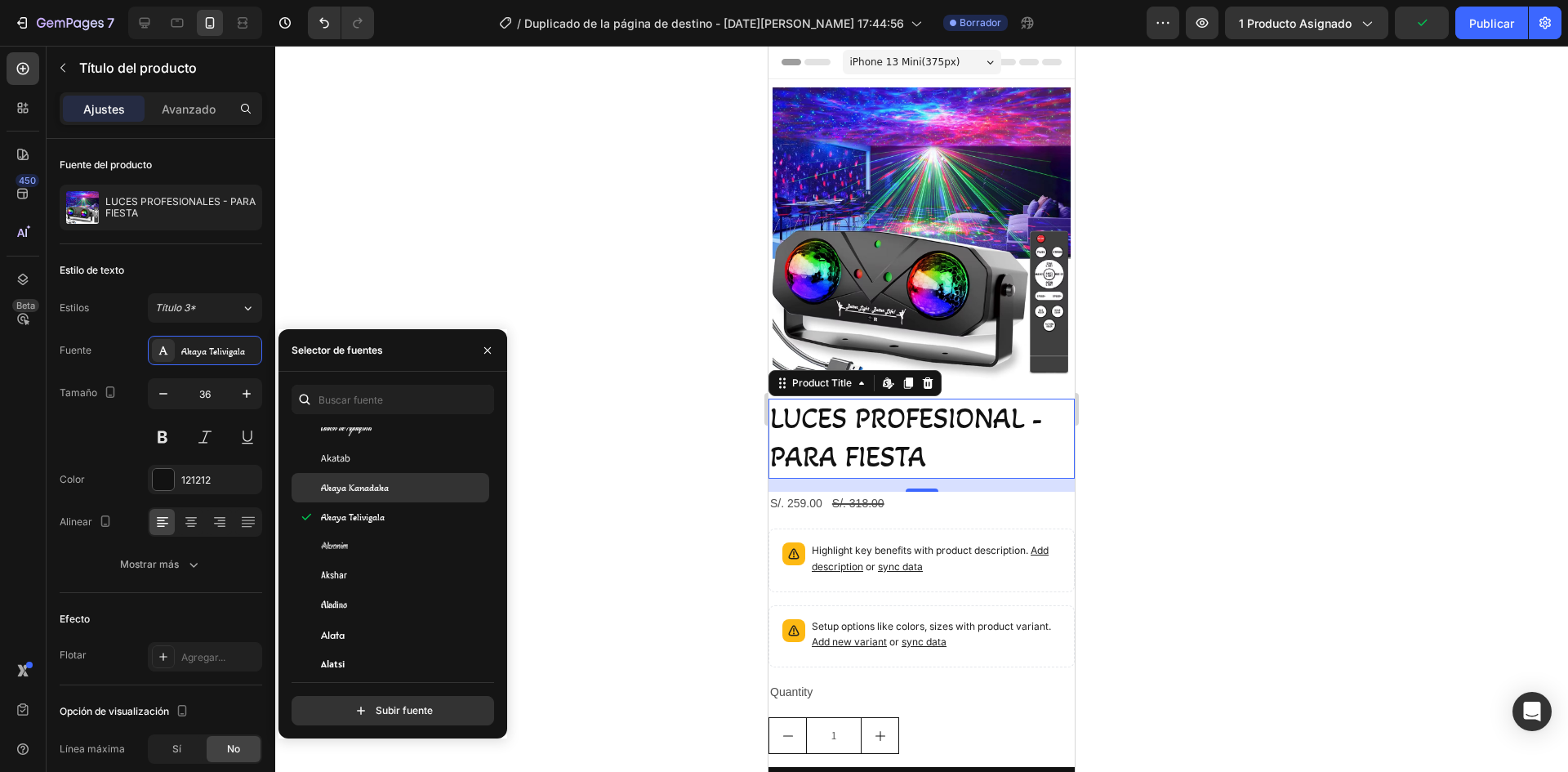
click at [362, 486] on font "Akaya Kanadaka" at bounding box center [355, 487] width 67 height 11
click at [358, 493] on div "Akshar" at bounding box center [403, 493] width 165 height 15
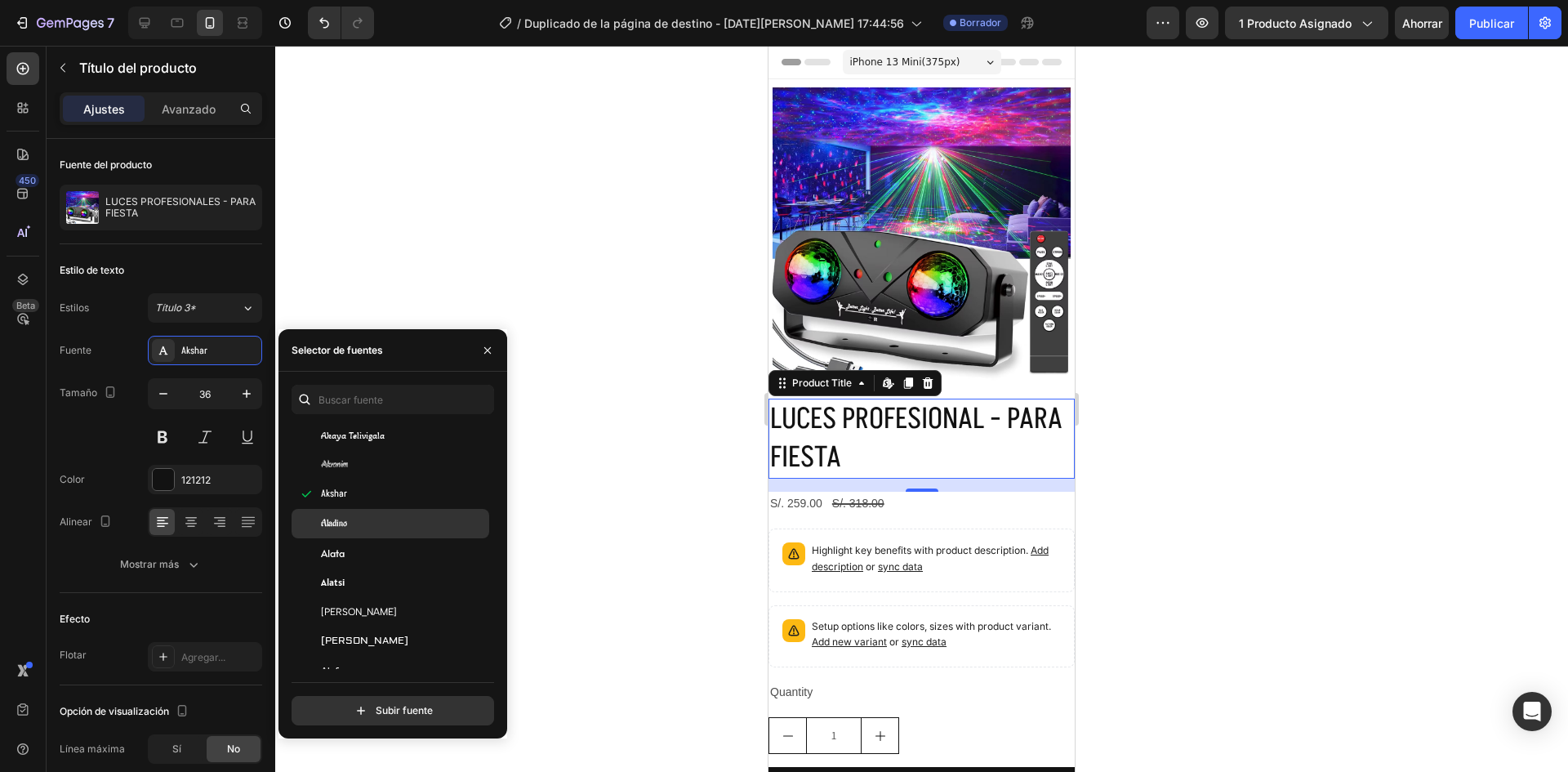
click at [356, 516] on div "Aladino" at bounding box center [403, 523] width 165 height 15
click at [349, 529] on div "Aladino" at bounding box center [403, 523] width 165 height 15
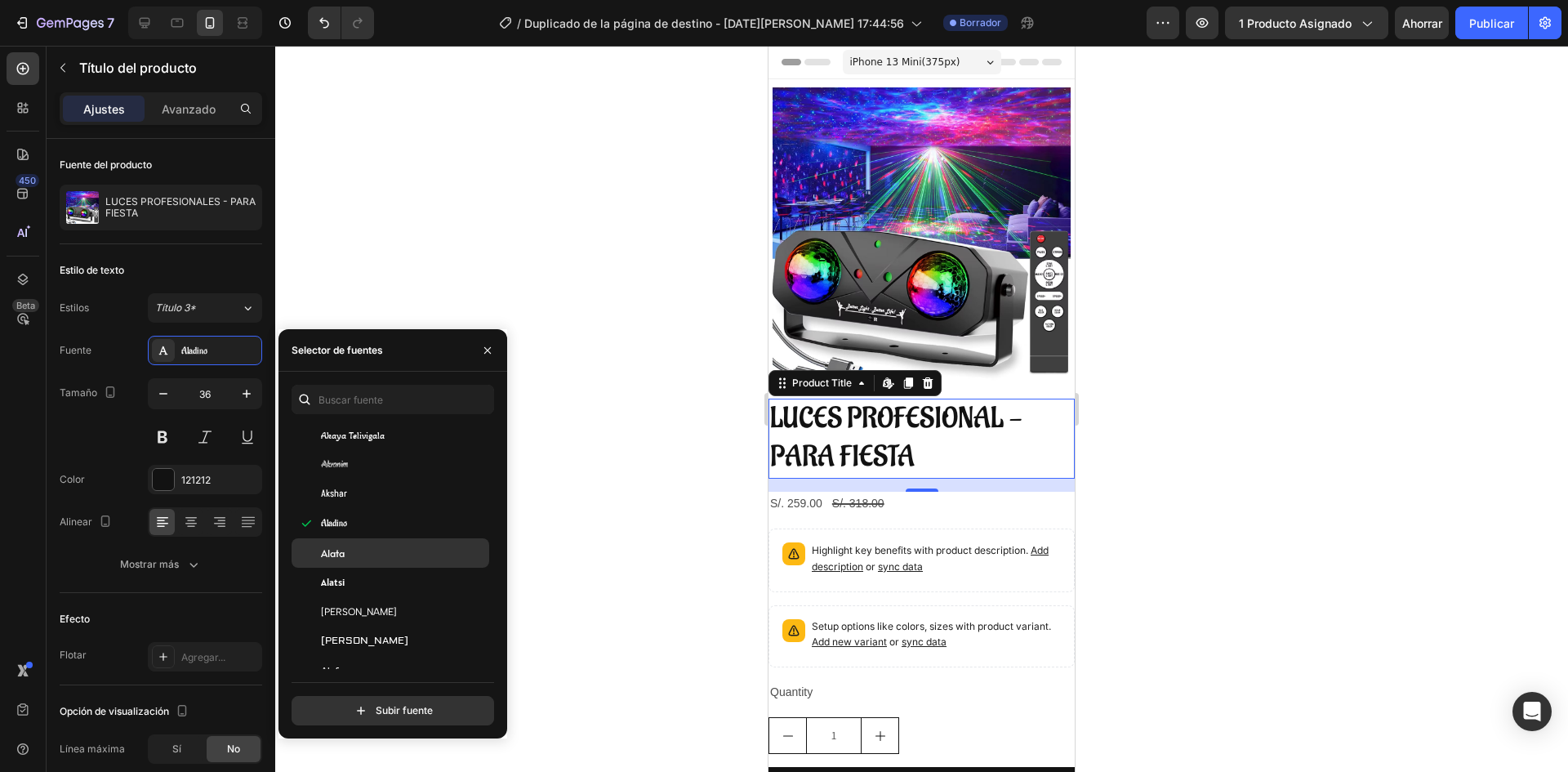
click at [353, 559] on div "Alata" at bounding box center [403, 552] width 165 height 15
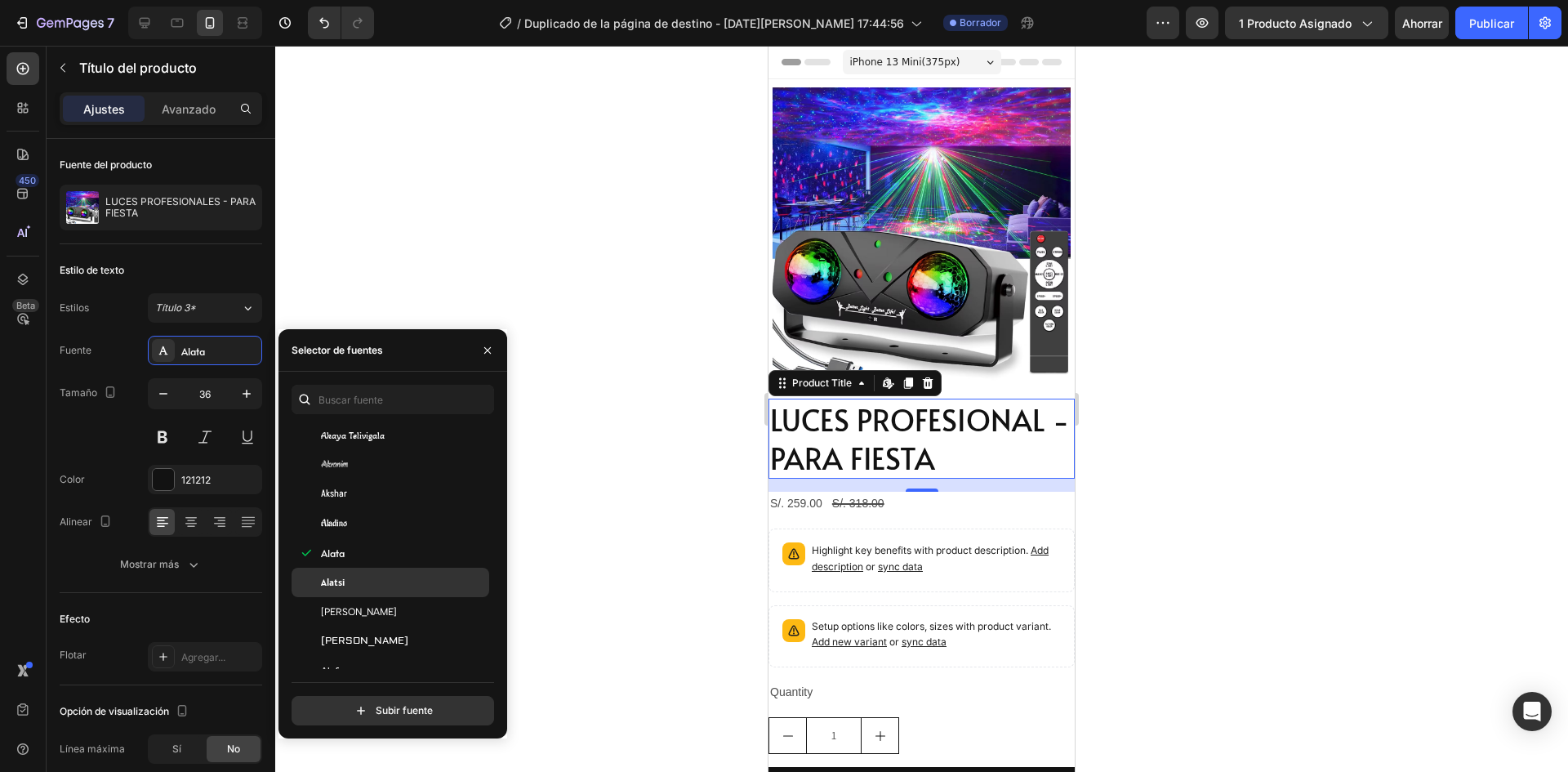
drag, startPoint x: 343, startPoint y: 569, endPoint x: 343, endPoint y: 580, distance: 11.0
click at [342, 570] on div "Alatsi" at bounding box center [390, 582] width 197 height 29
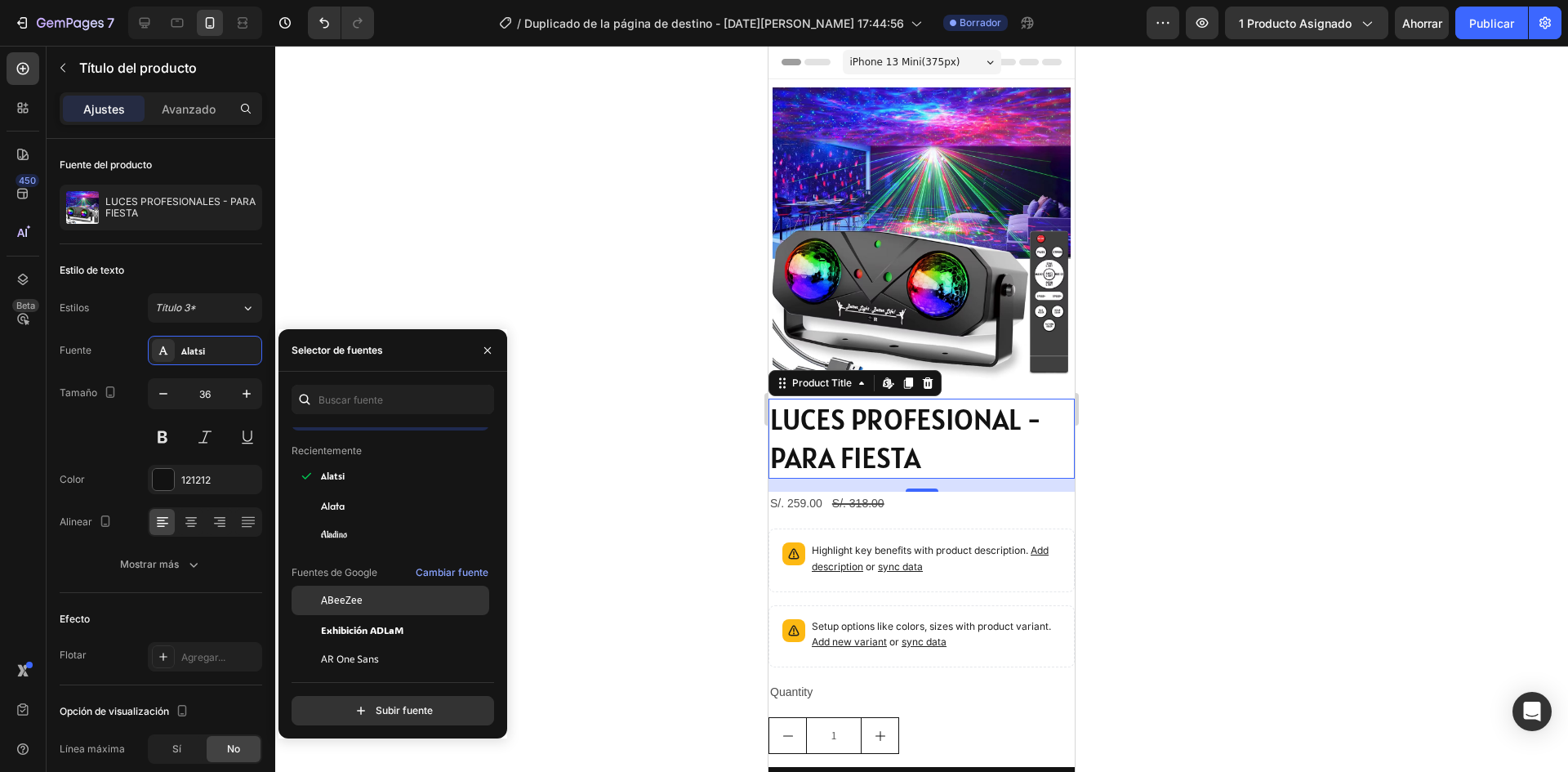
scroll to position [81, 0]
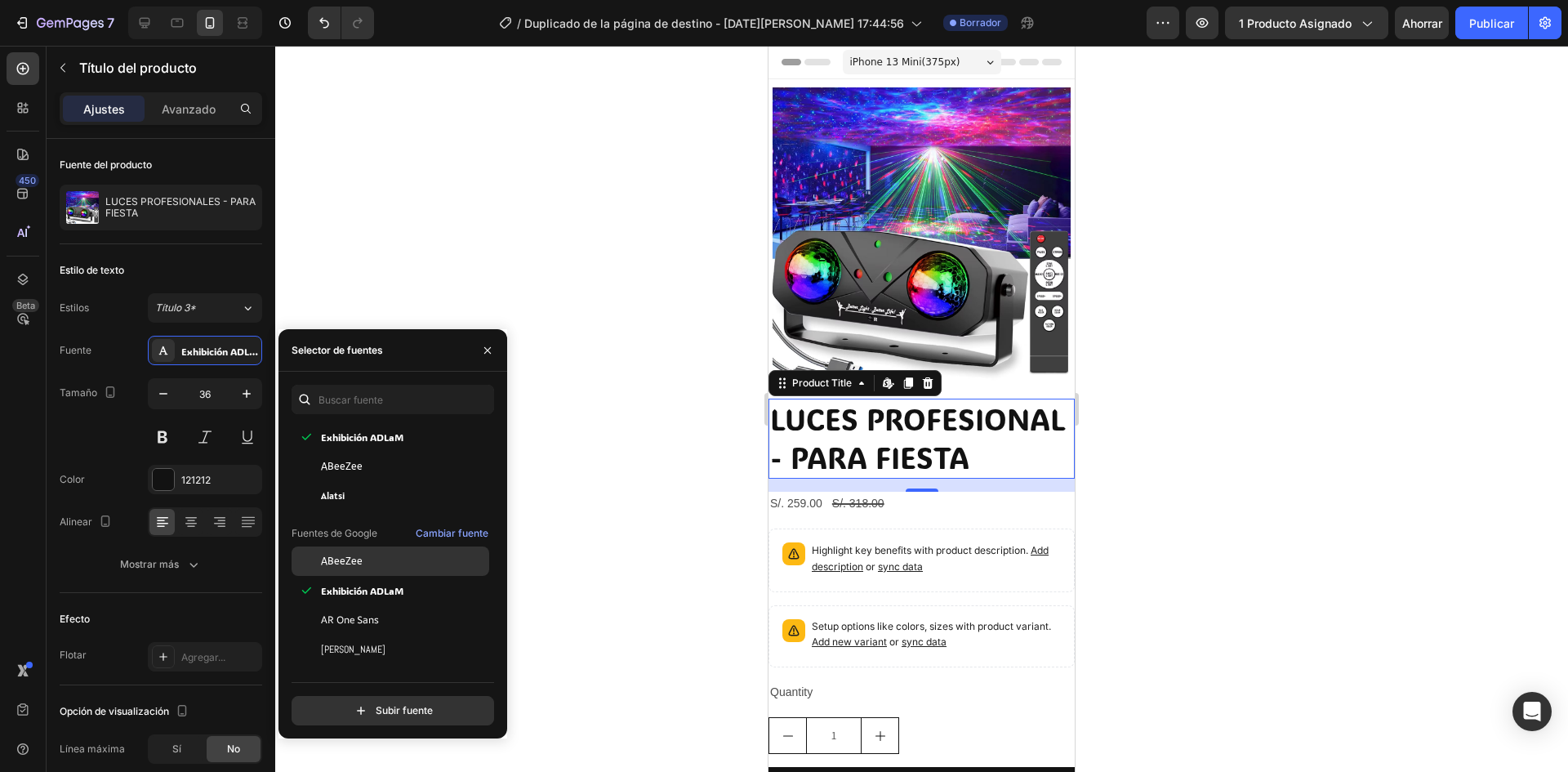
click at [356, 556] on font "ABeeZee" at bounding box center [342, 561] width 42 height 11
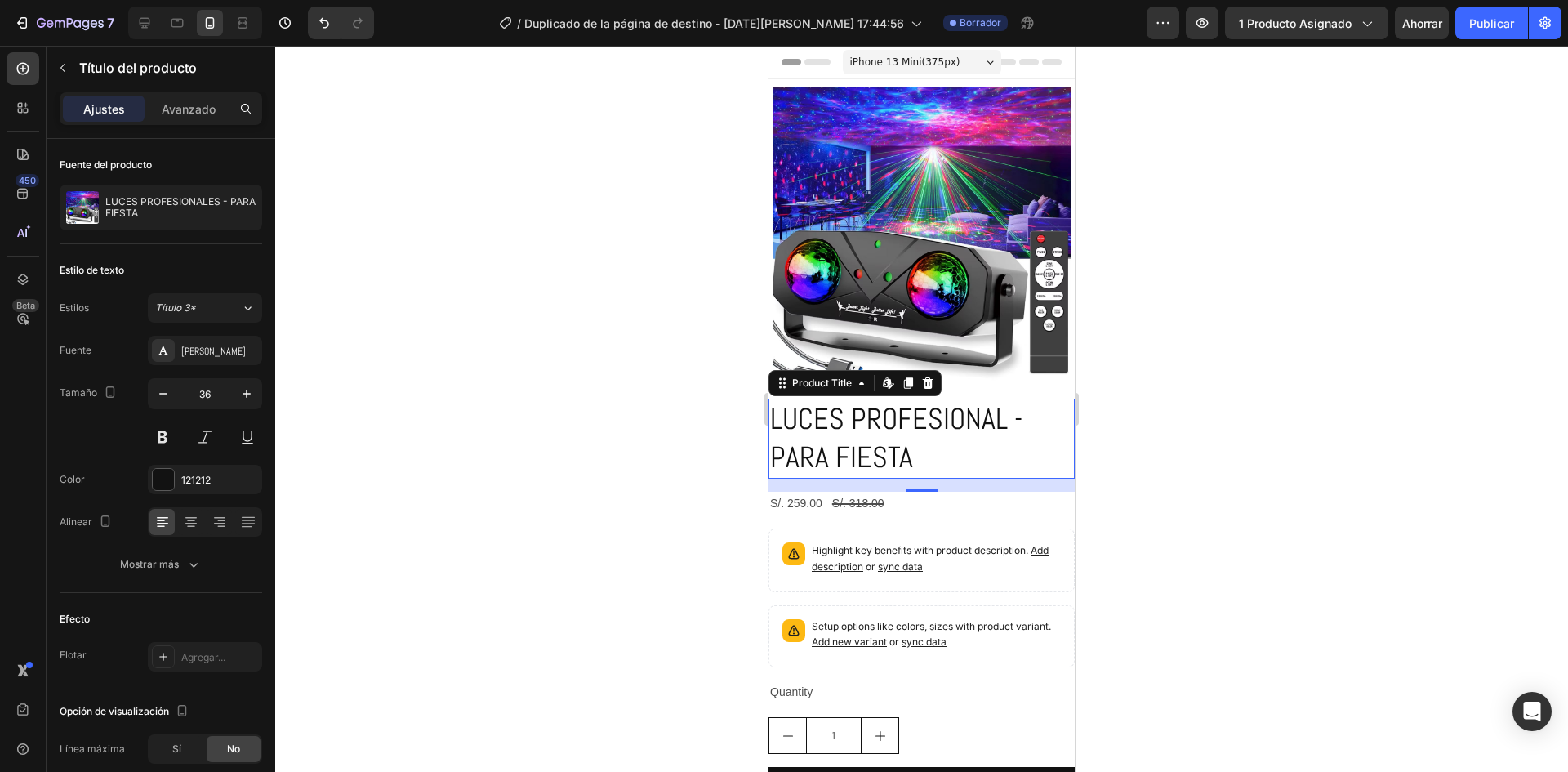
click at [1022, 406] on h2 "LUCES PROFESIONAL - PARA FIESTA" at bounding box center [922, 439] width 306 height 80
click at [852, 424] on h2 "LUCES PROFESIONAL - PARA FIESTA" at bounding box center [922, 439] width 306 height 80
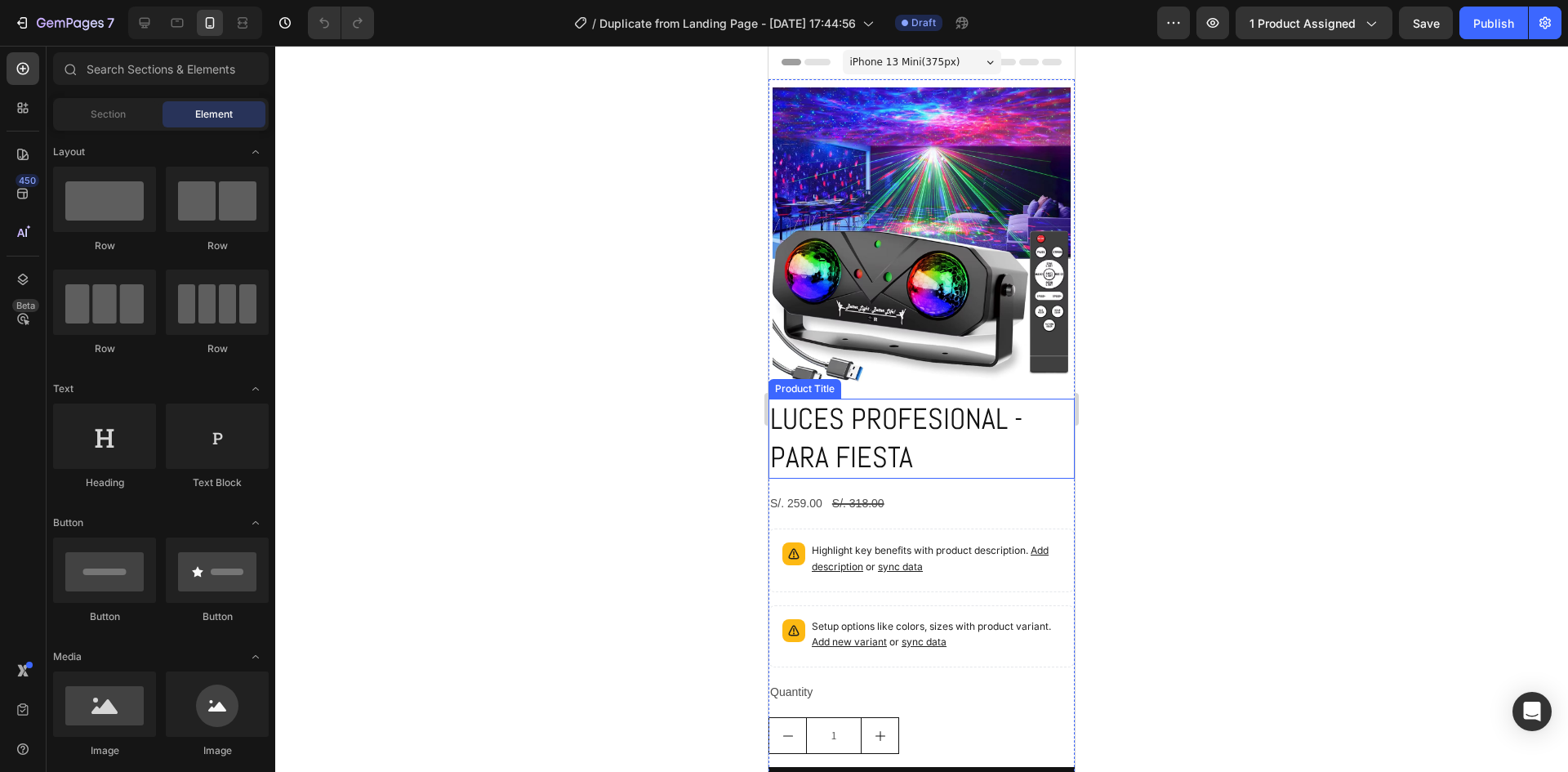
click at [896, 423] on h2 "LUCES PROFESIONAL - PARA FIESTA" at bounding box center [922, 439] width 306 height 80
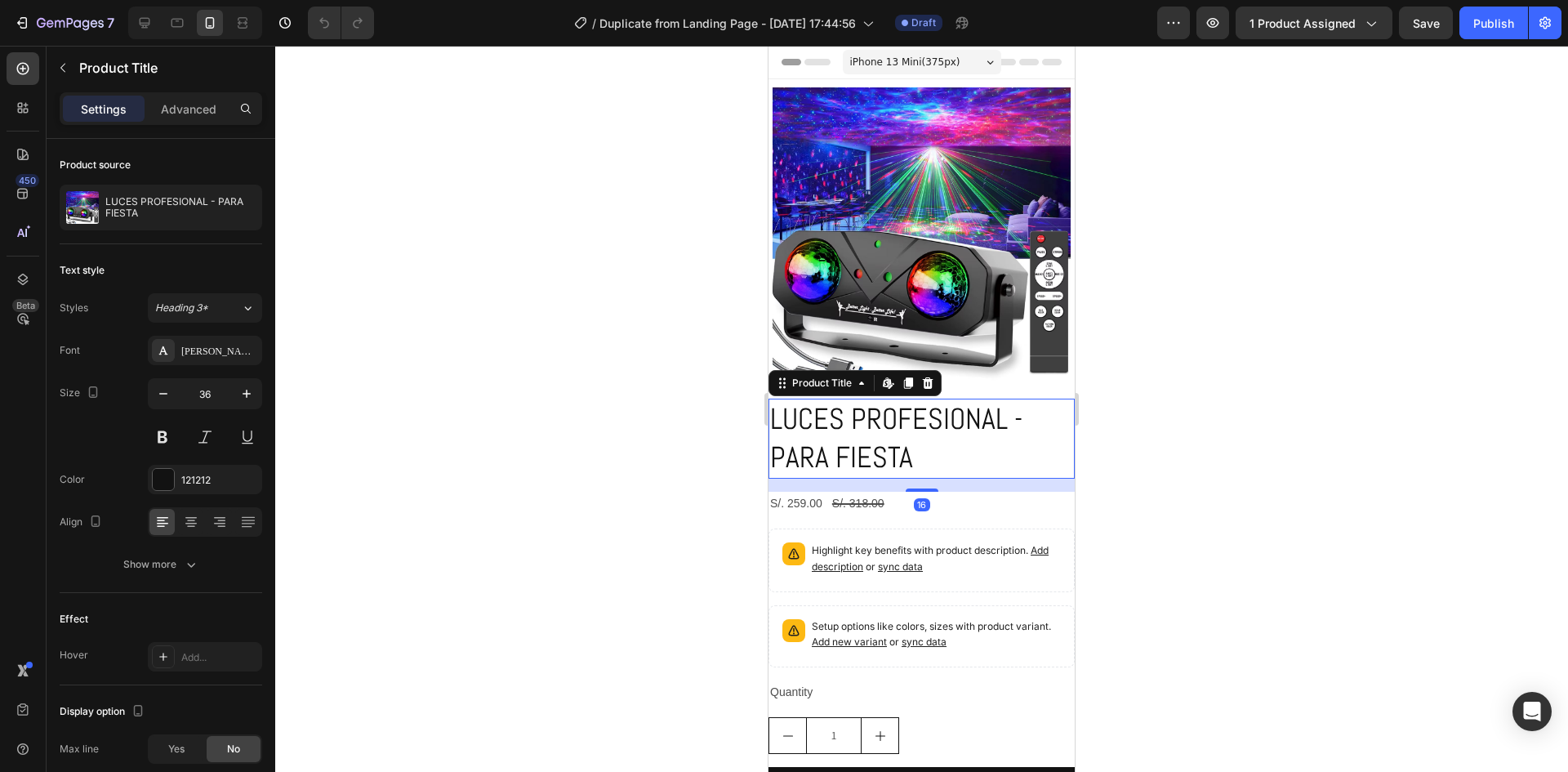
click at [896, 423] on h2 "LUCES PROFESIONAL - PARA FIESTA" at bounding box center [922, 439] width 306 height 80
click at [1028, 413] on h2 "LUCES PROFESIONAL - PARA FIESTA" at bounding box center [922, 439] width 306 height 80
click at [1031, 410] on h2 "LUCES PROFESIONAL - PARA FIESTA" at bounding box center [922, 439] width 306 height 80
click at [1020, 411] on h2 "LUCES PROFESIONAL - PARA FIESTA" at bounding box center [922, 439] width 306 height 80
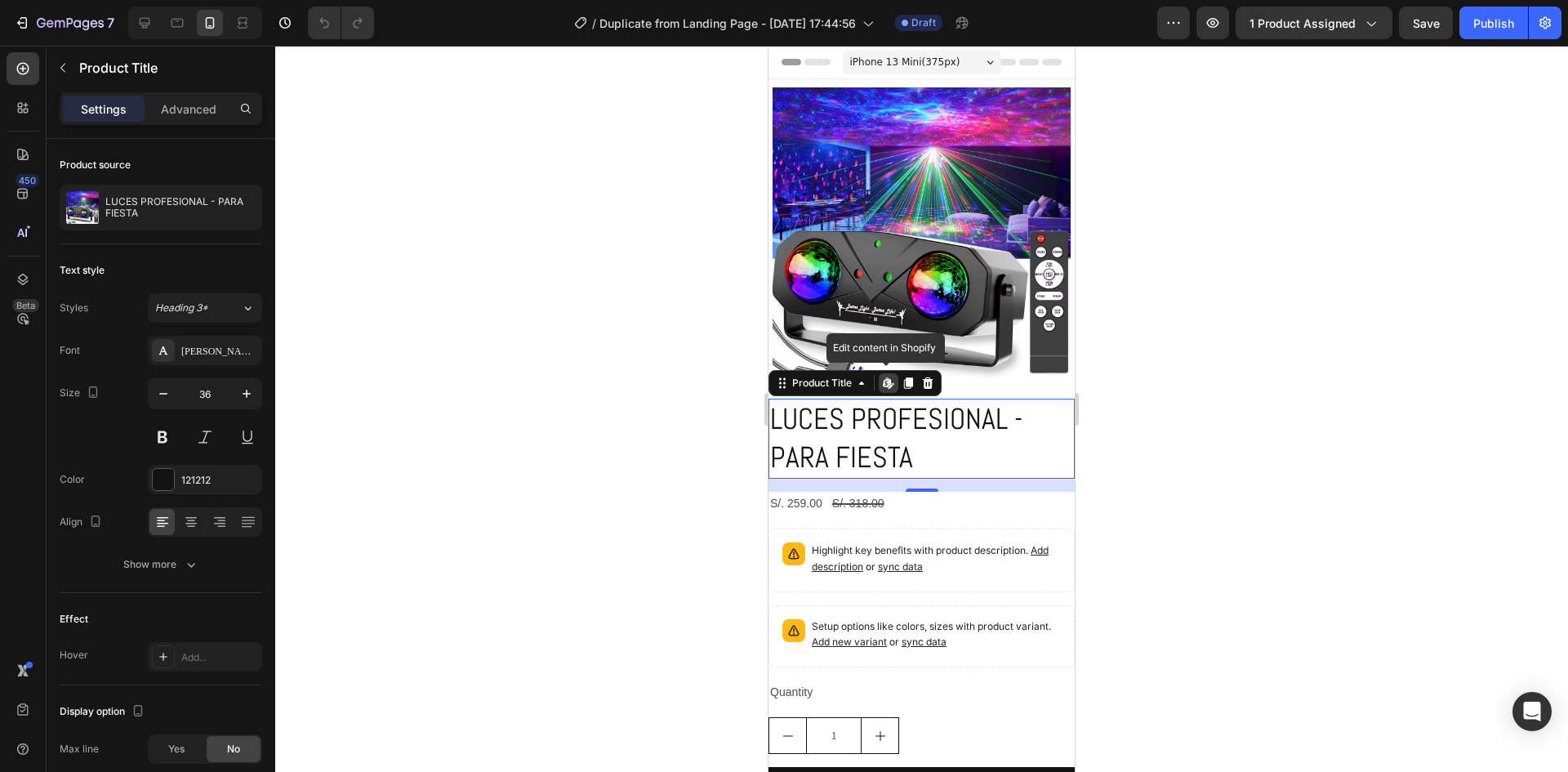
click at [1020, 411] on h2 "LUCES PROFESIONAL - PARA FIESTA" at bounding box center [922, 439] width 306 height 80
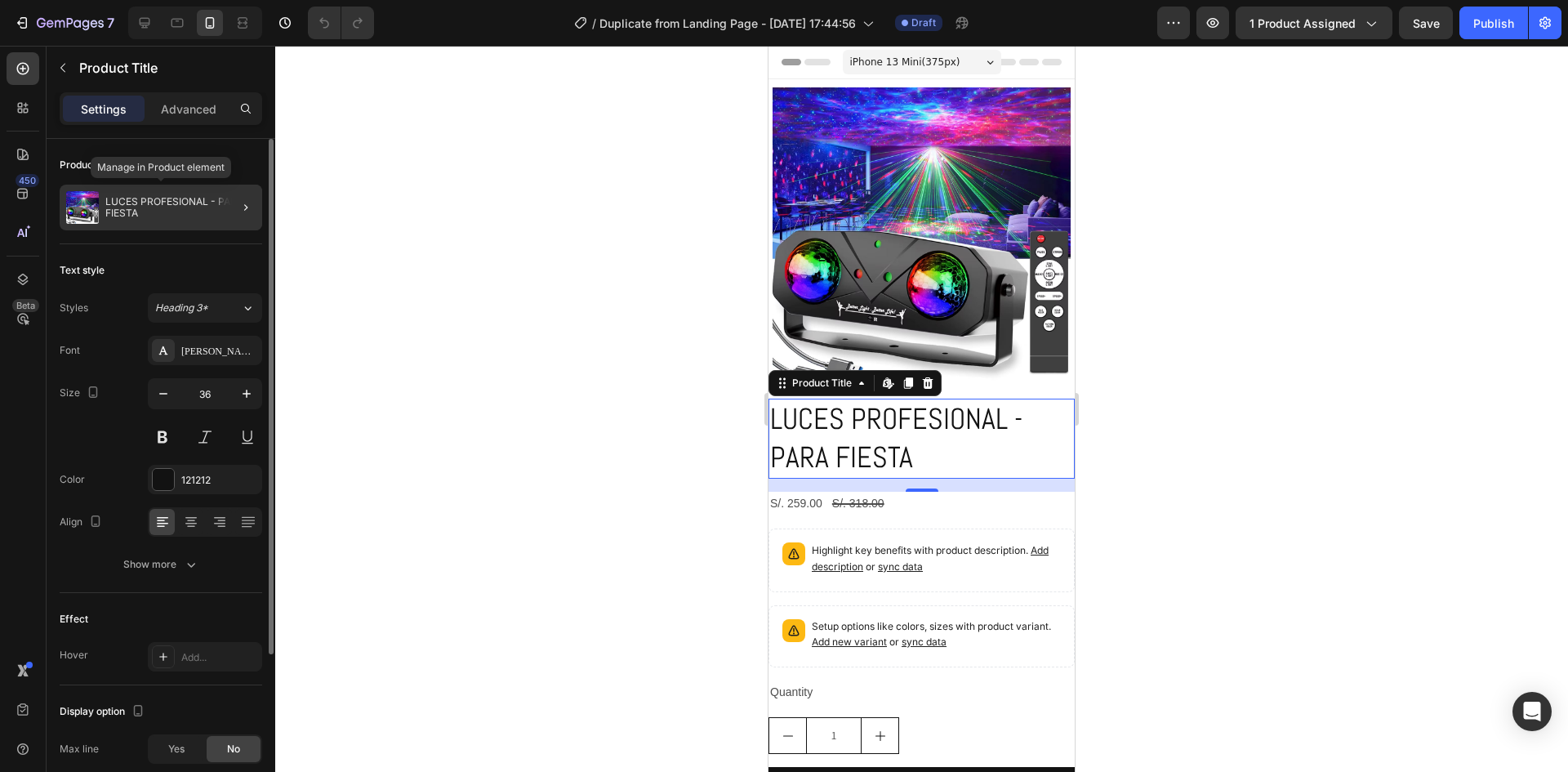
click at [211, 211] on p "LUCES PROFESIONAL - PARA FIESTA" at bounding box center [181, 207] width 151 height 23
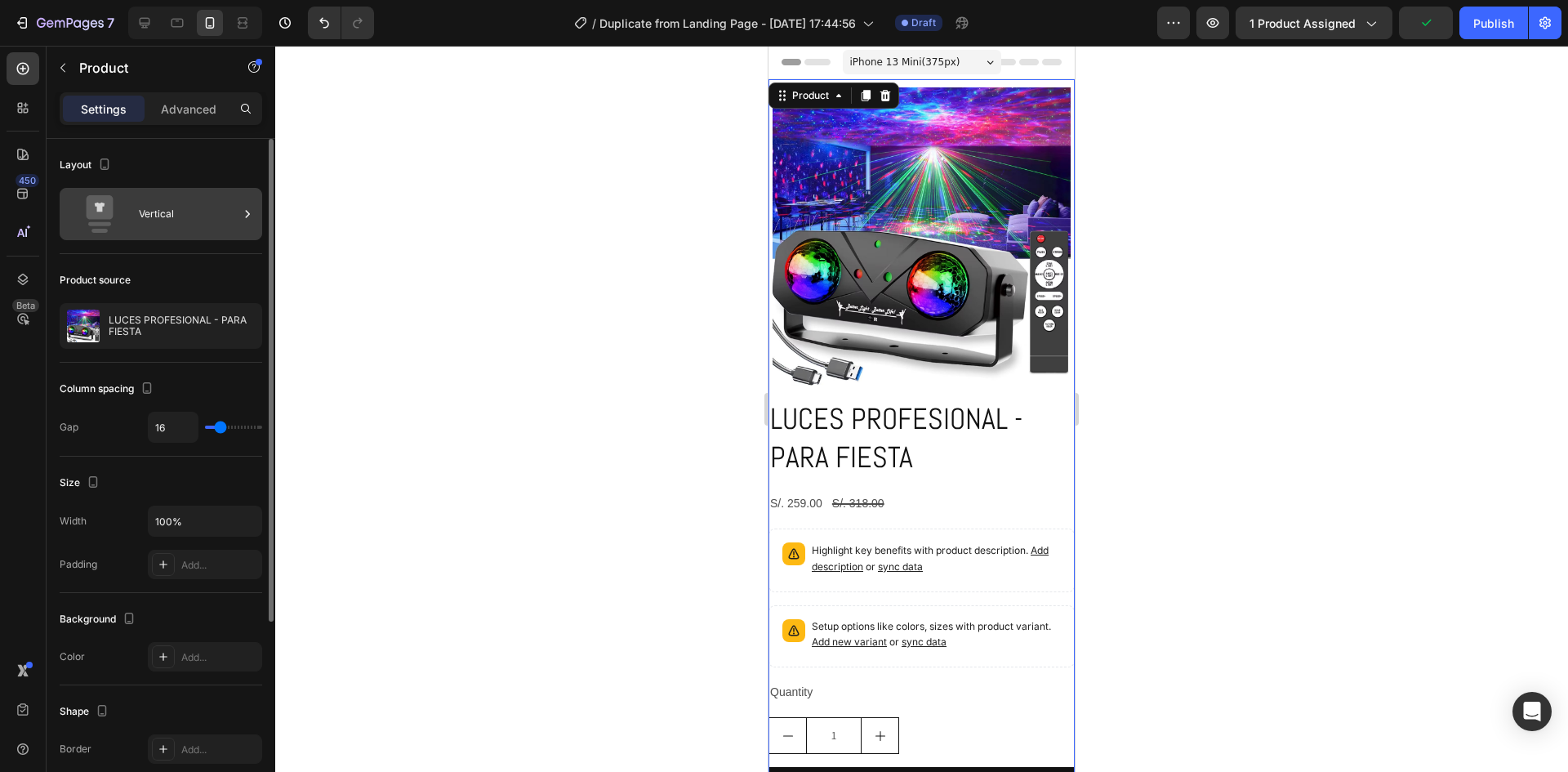
click at [160, 214] on div "Vertical" at bounding box center [188, 214] width 100 height 37
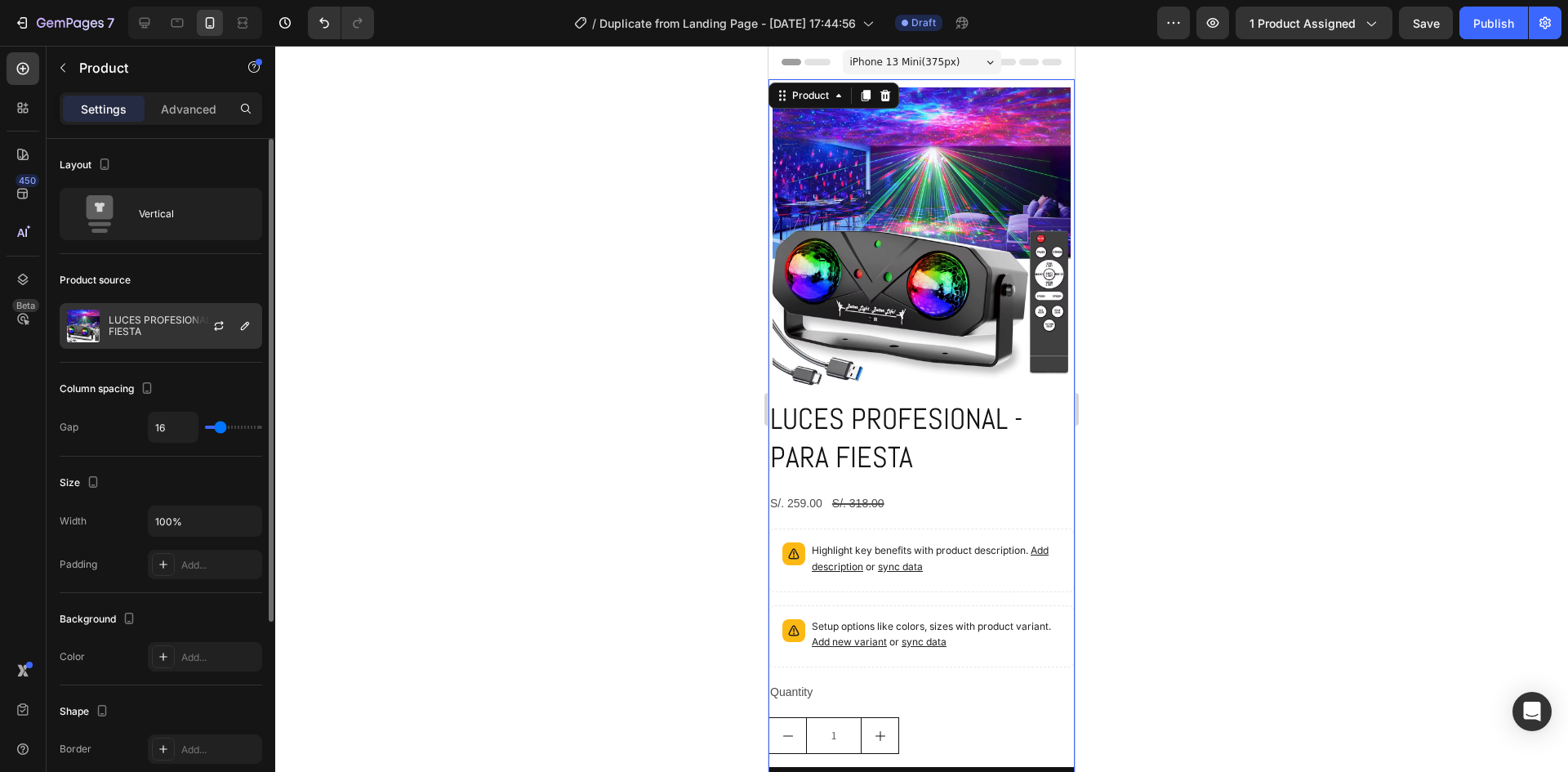
click at [153, 313] on div "LUCES PROFESIONAL - PARA FIESTA" at bounding box center [161, 325] width 202 height 46
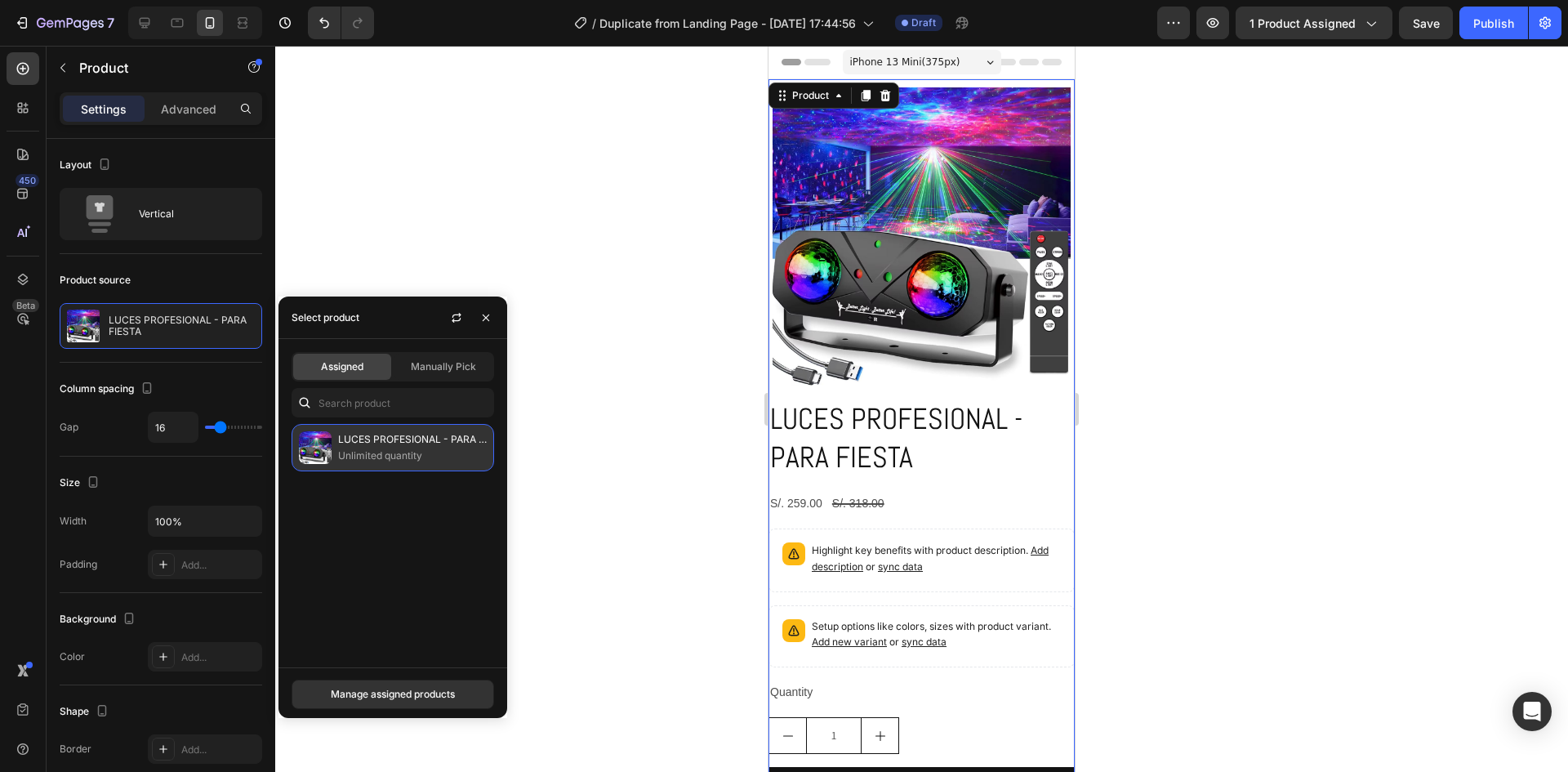
click at [409, 433] on p "LUCES PROFESIONAL - PARA FIESTA" at bounding box center [413, 439] width 149 height 16
click at [447, 434] on p "LUCES PROFESIONAL - PARA FIESTA" at bounding box center [413, 439] width 149 height 16
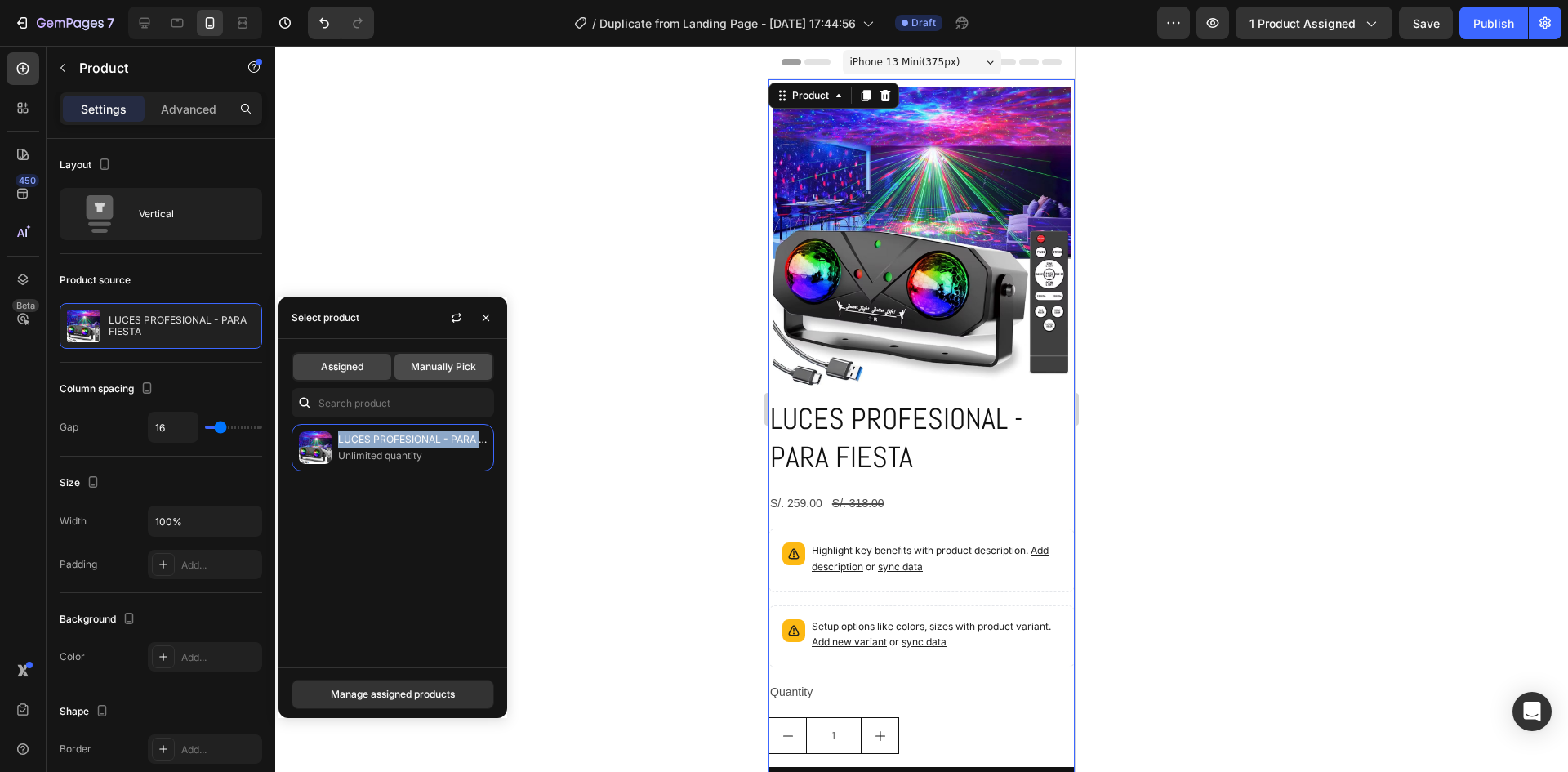
click at [442, 365] on span "Manually Pick" at bounding box center [443, 366] width 65 height 15
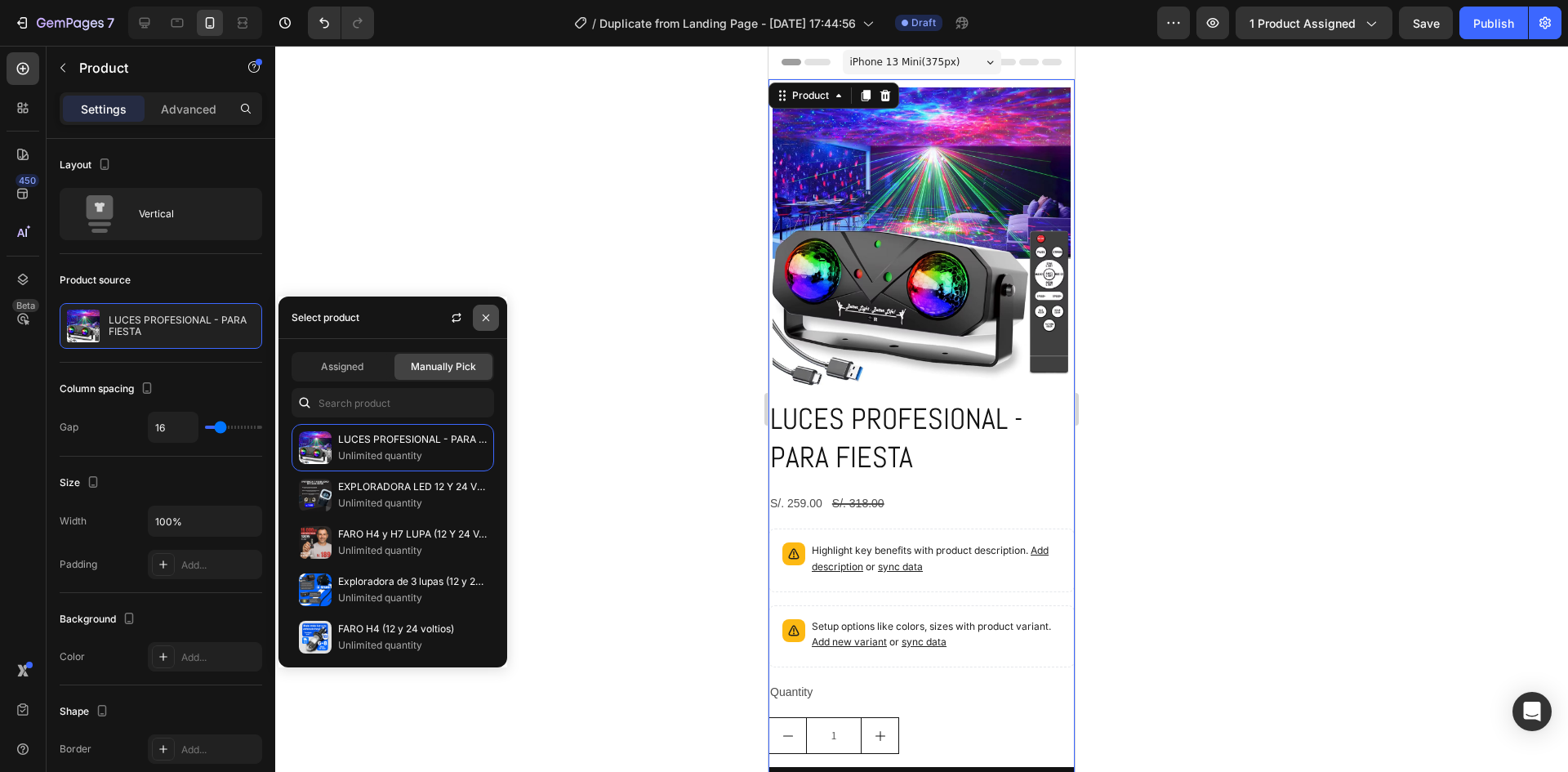
click at [486, 314] on icon "button" at bounding box center [485, 318] width 13 height 13
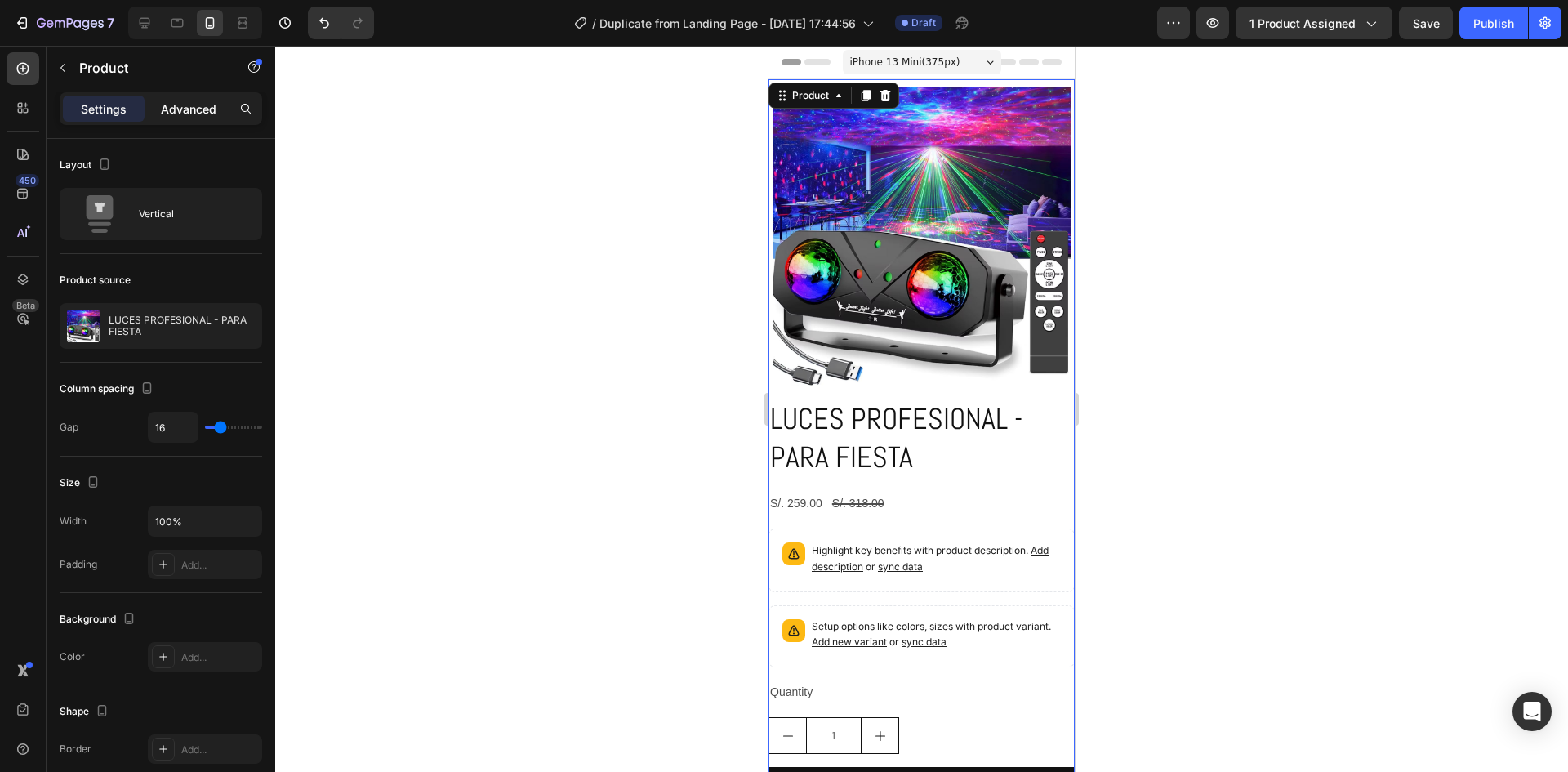
click at [182, 111] on p "Advanced" at bounding box center [189, 109] width 55 height 17
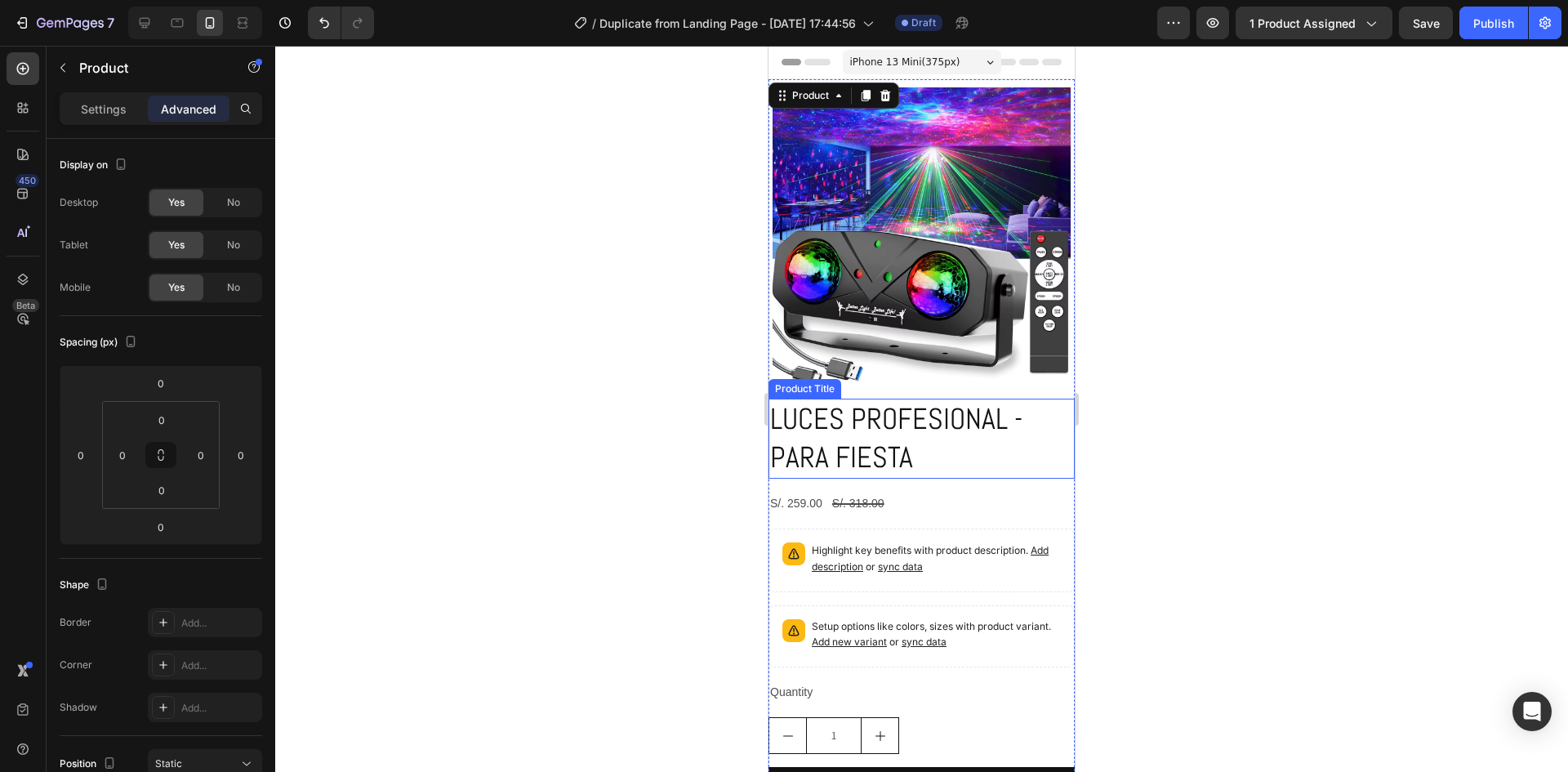
click at [867, 404] on h2 "LUCES PROFESIONAL - PARA FIESTA" at bounding box center [922, 439] width 306 height 80
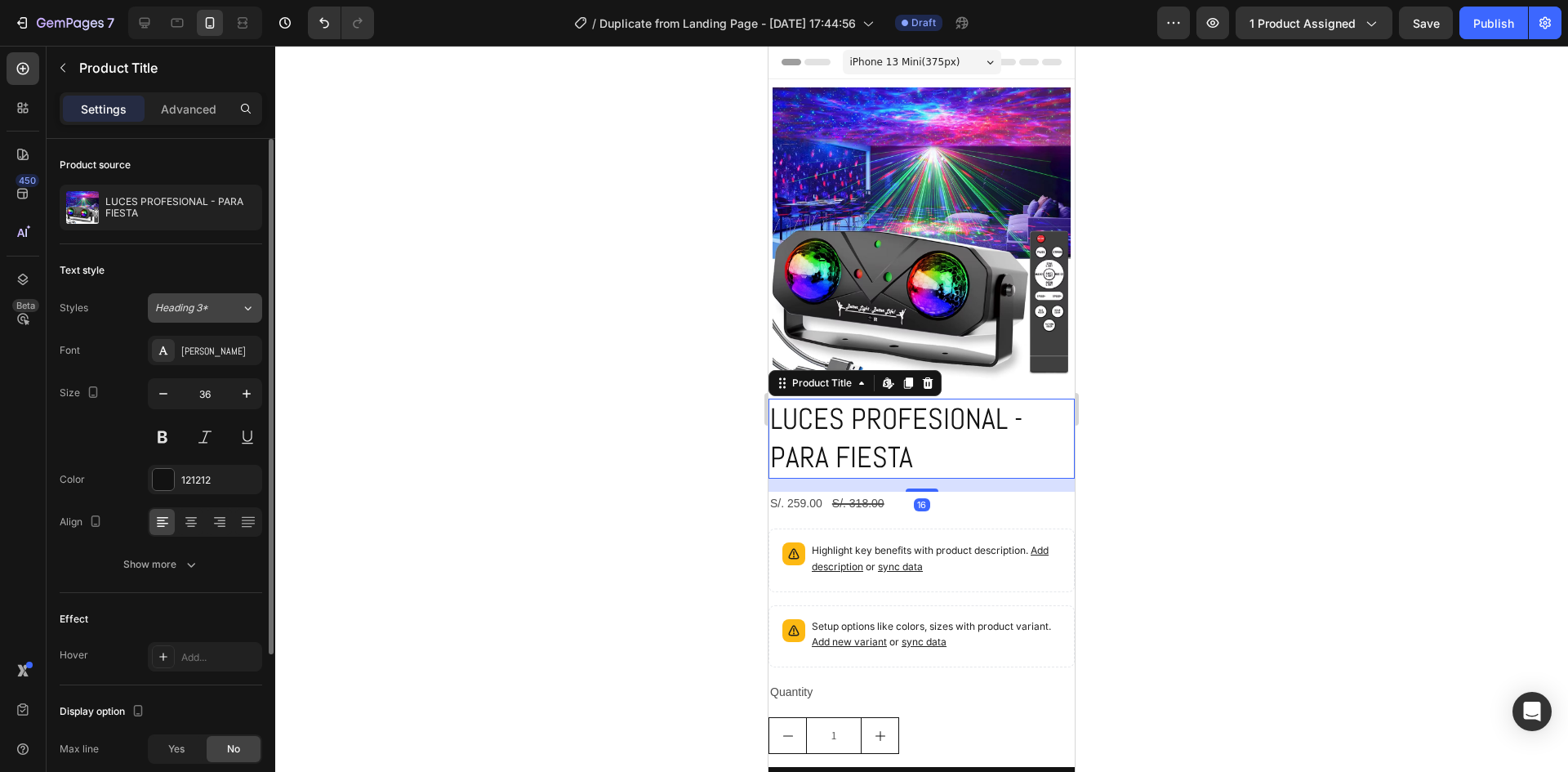
click at [189, 313] on span "Heading 3*" at bounding box center [181, 307] width 53 height 15
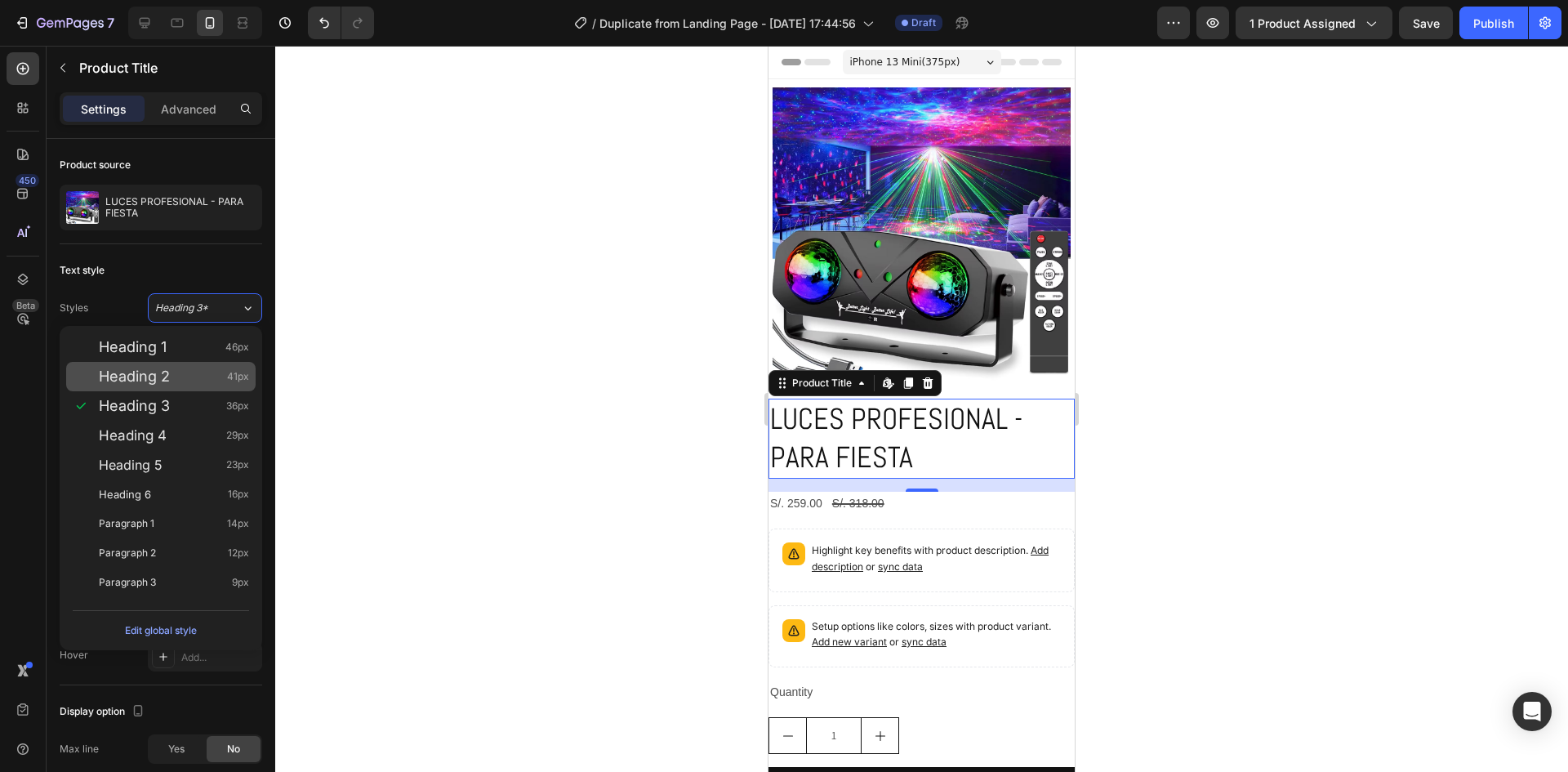
click at [165, 381] on span "Heading 2" at bounding box center [134, 376] width 71 height 16
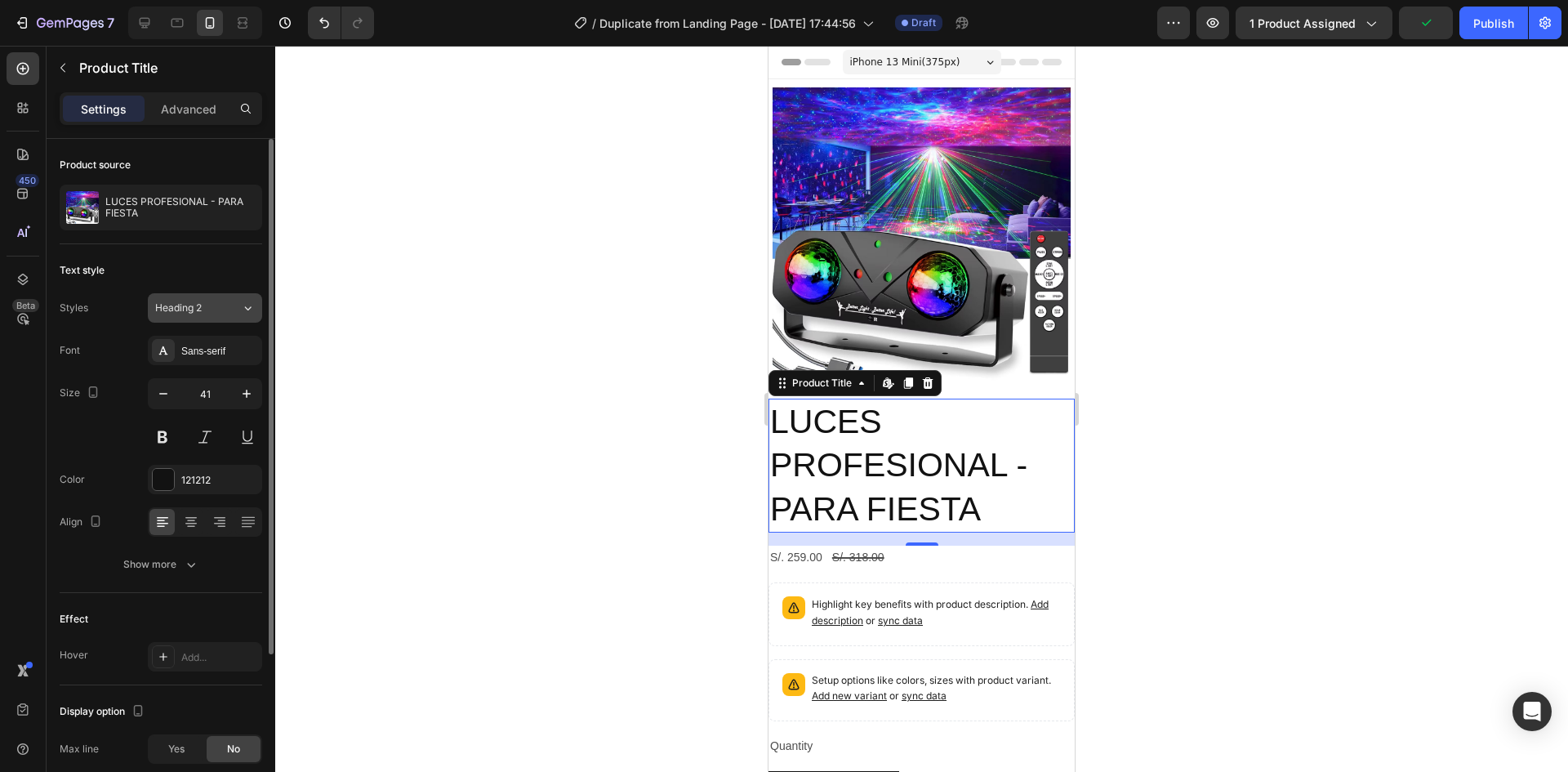
click at [229, 297] on button "Heading 2" at bounding box center [205, 308] width 114 height 29
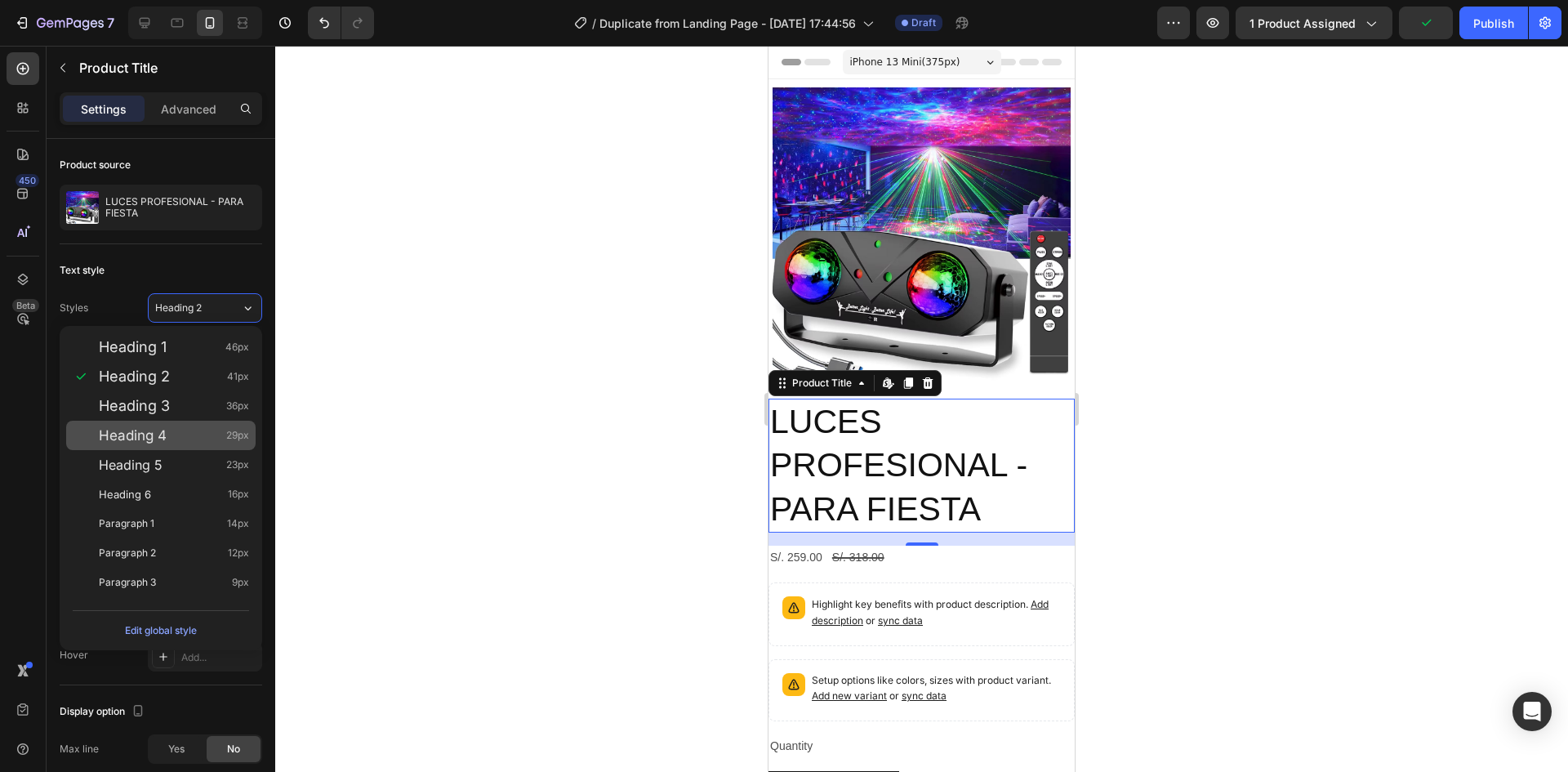
click at [141, 446] on div "Heading 4 29px" at bounding box center [160, 435] width 190 height 29
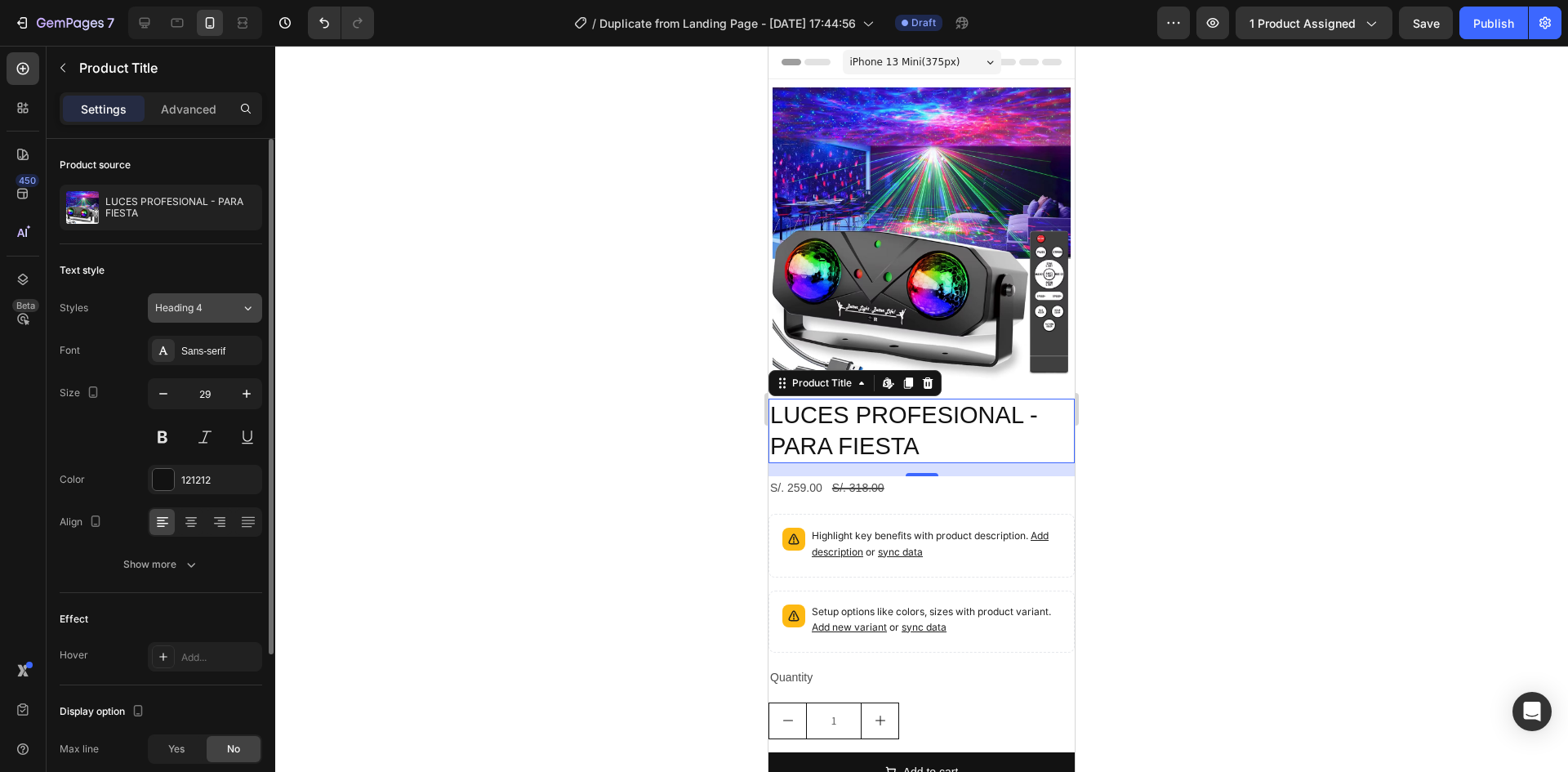
click at [204, 303] on div "Heading 4" at bounding box center [188, 307] width 66 height 15
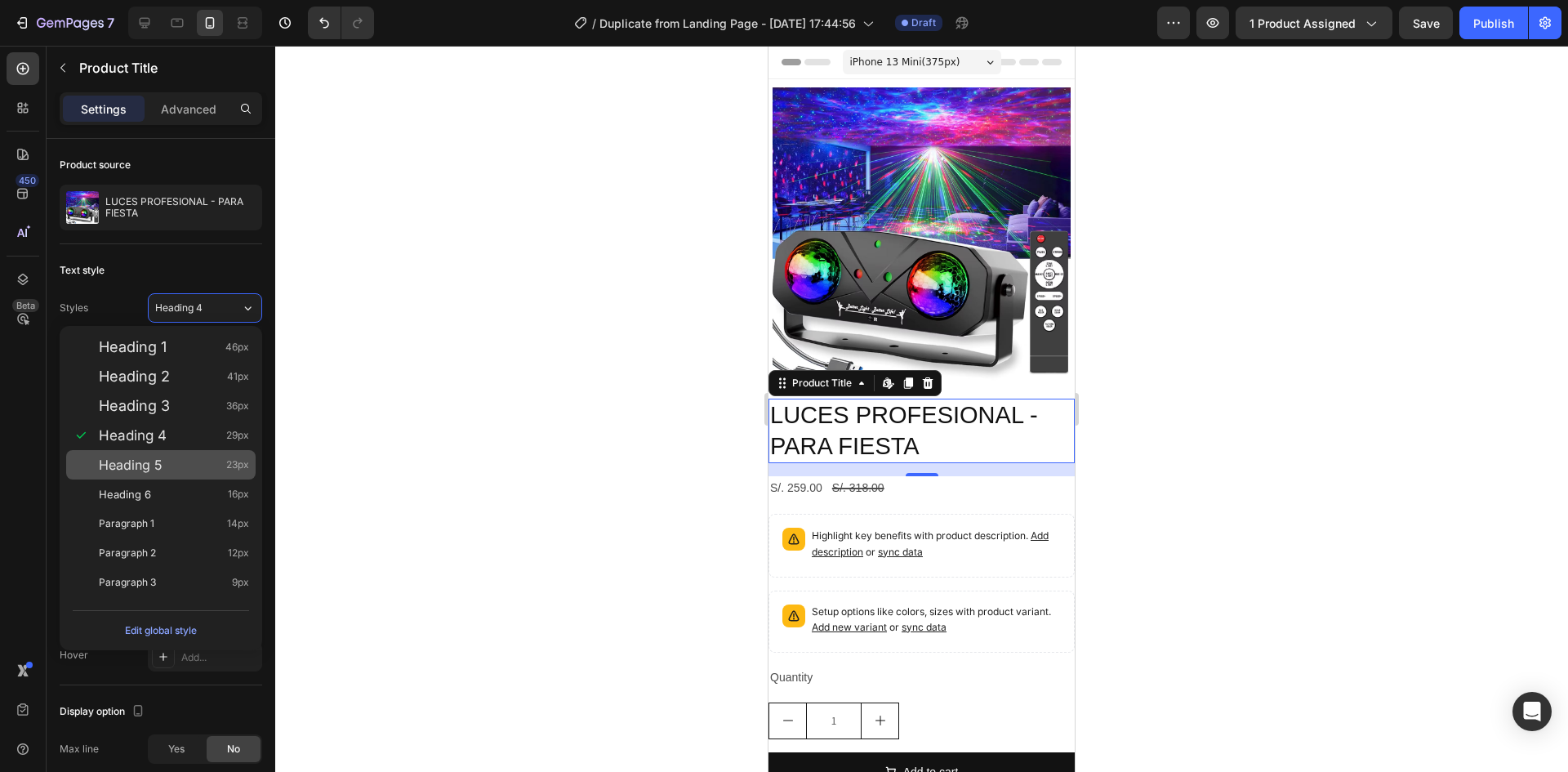
click at [171, 478] on div "Heading 5 23px" at bounding box center [160, 465] width 190 height 29
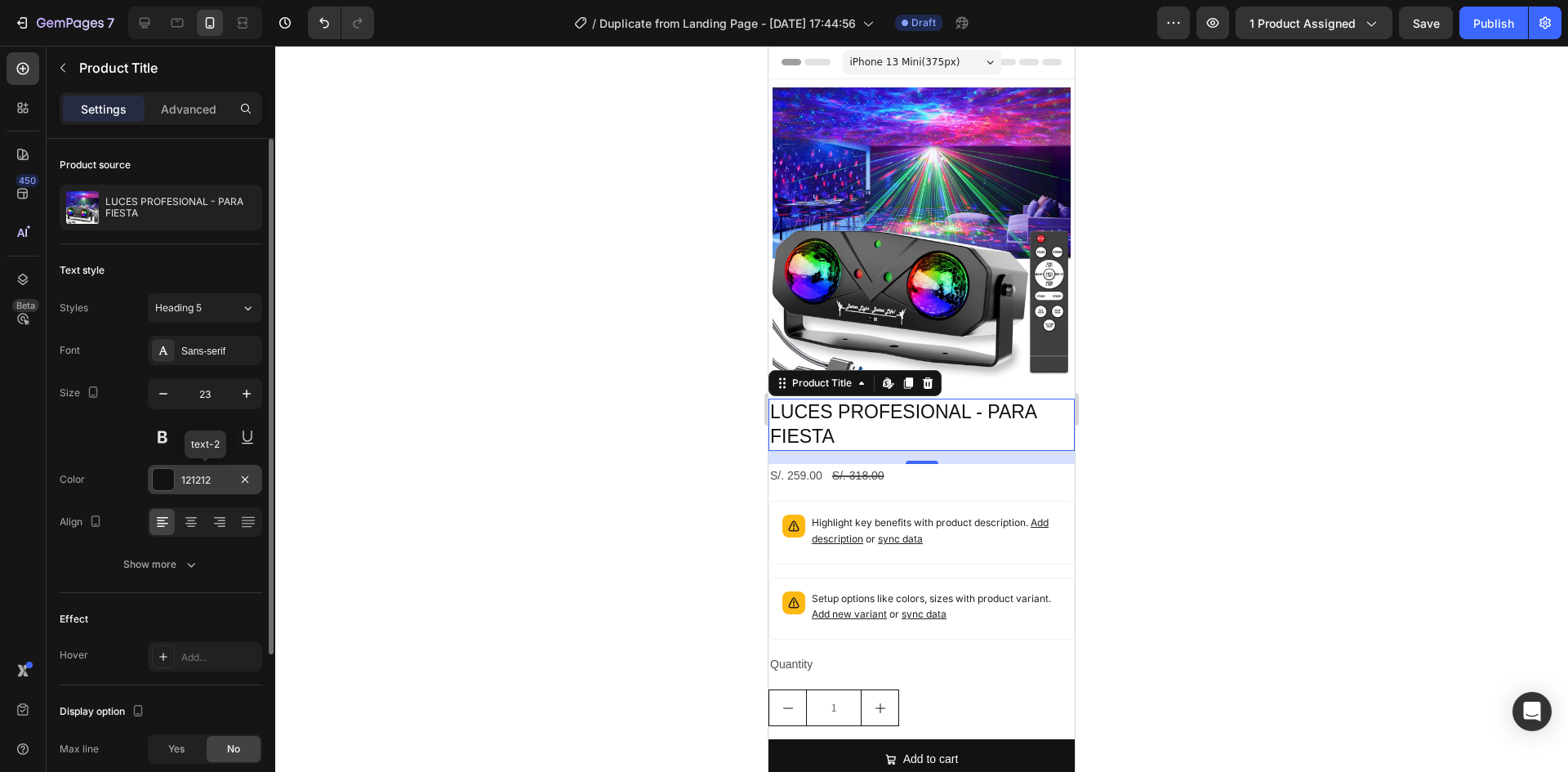
click at [172, 486] on div at bounding box center [163, 479] width 22 height 22
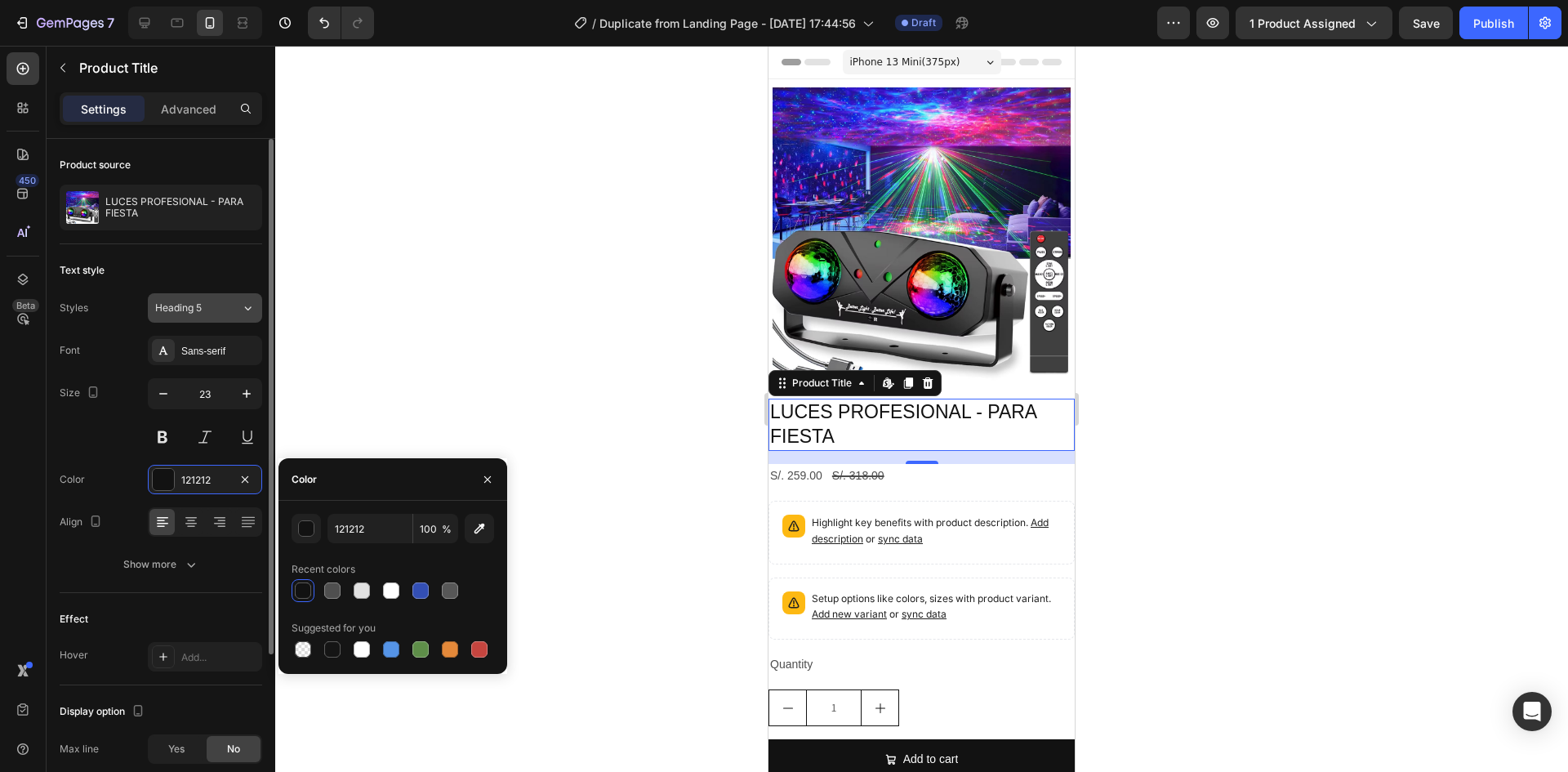
click at [211, 310] on div "Heading 5" at bounding box center [188, 307] width 66 height 15
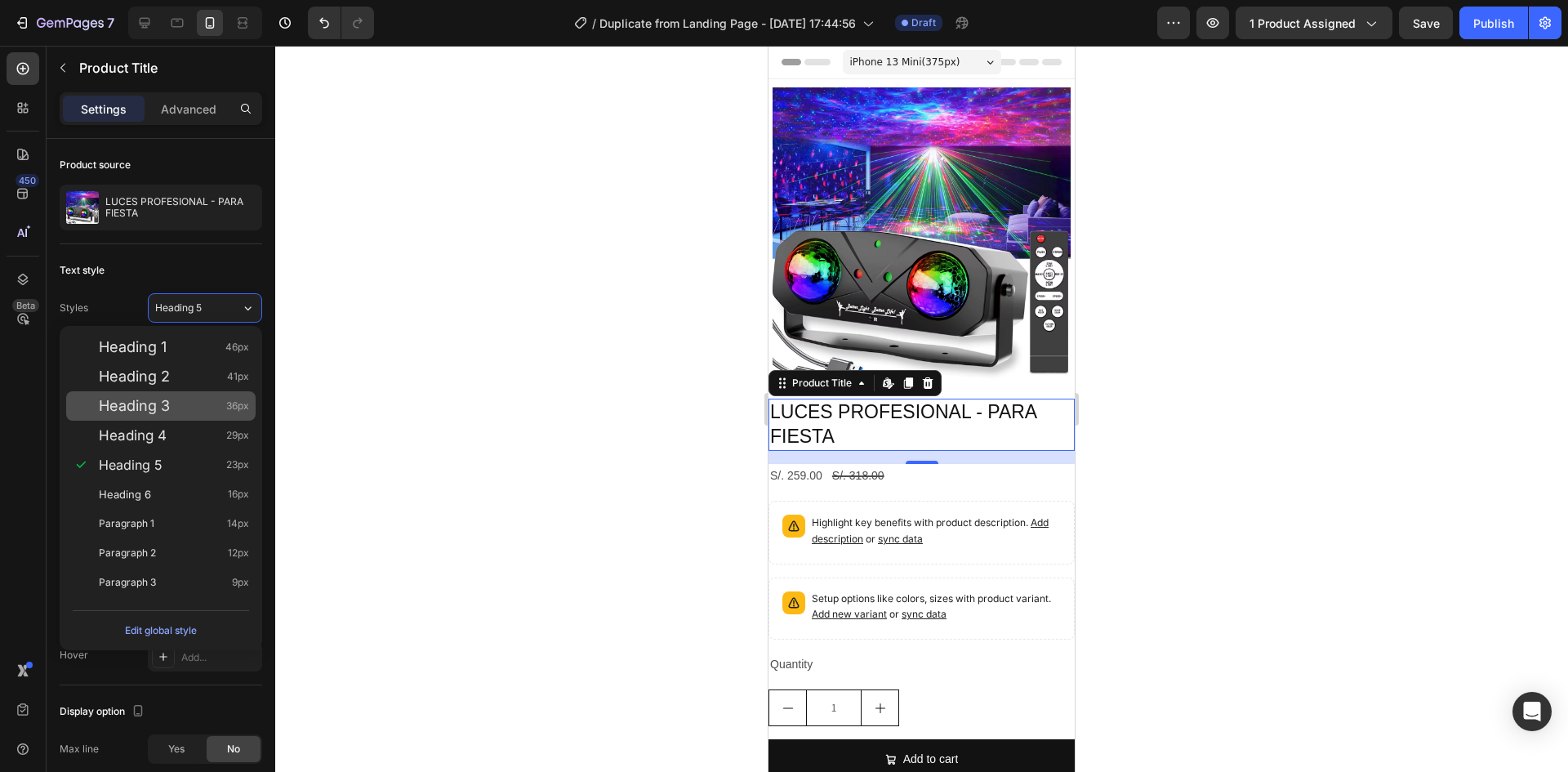
click at [189, 396] on div "Heading 3 36px" at bounding box center [160, 406] width 190 height 29
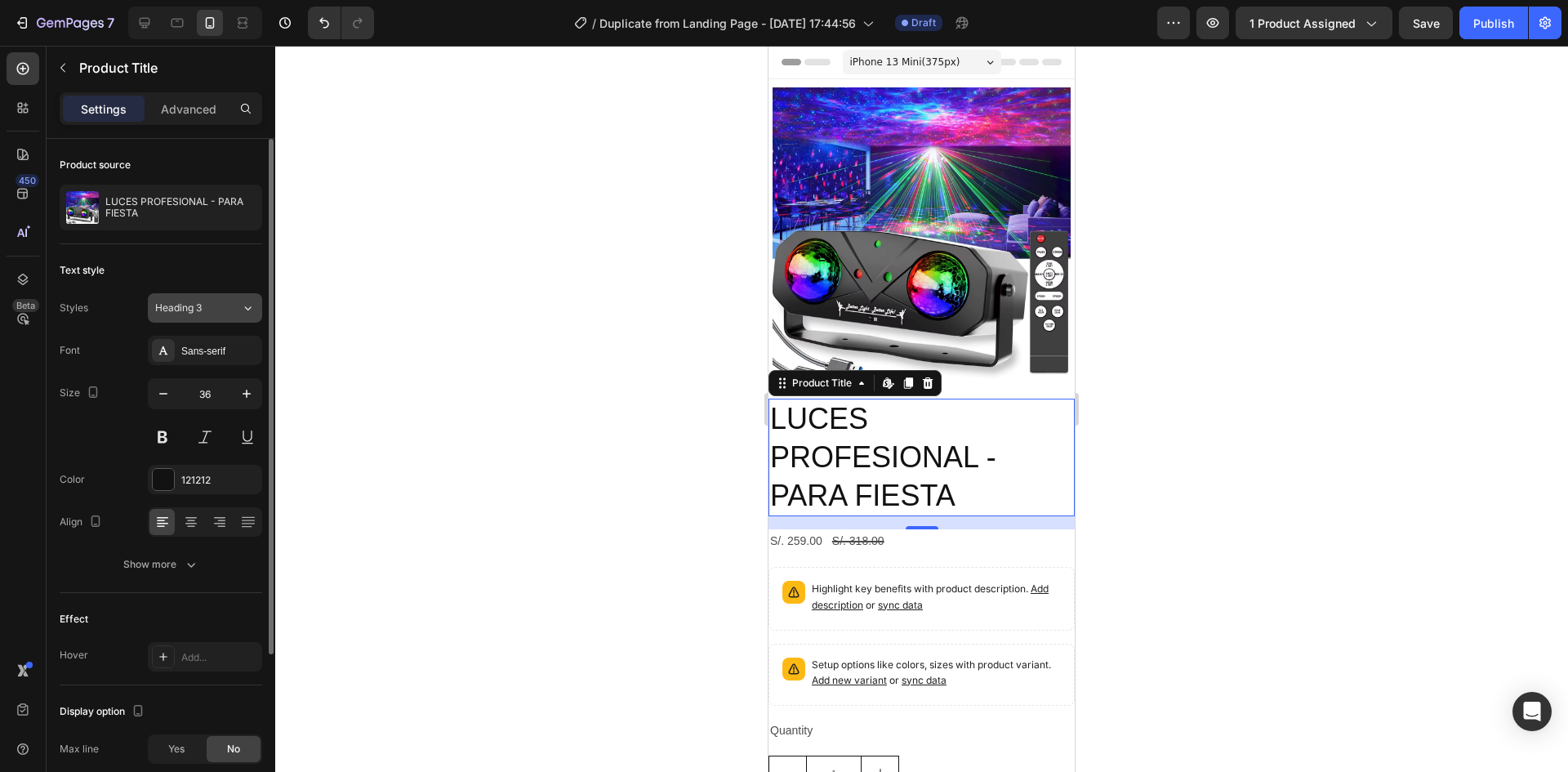
click at [235, 302] on div "Heading 3" at bounding box center [197, 307] width 86 height 15
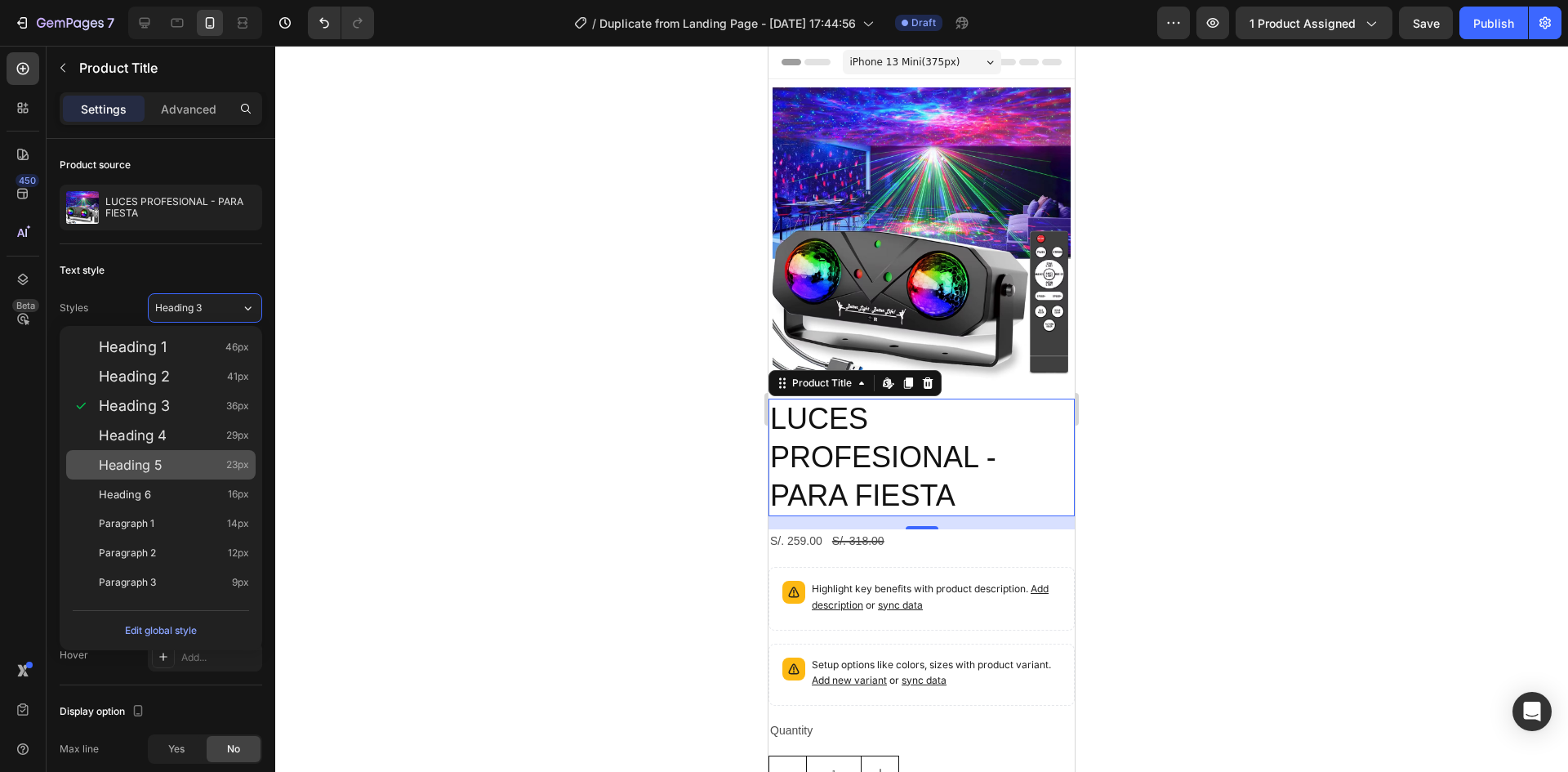
click at [161, 457] on span "Heading 5" at bounding box center [131, 465] width 64 height 16
type input "23"
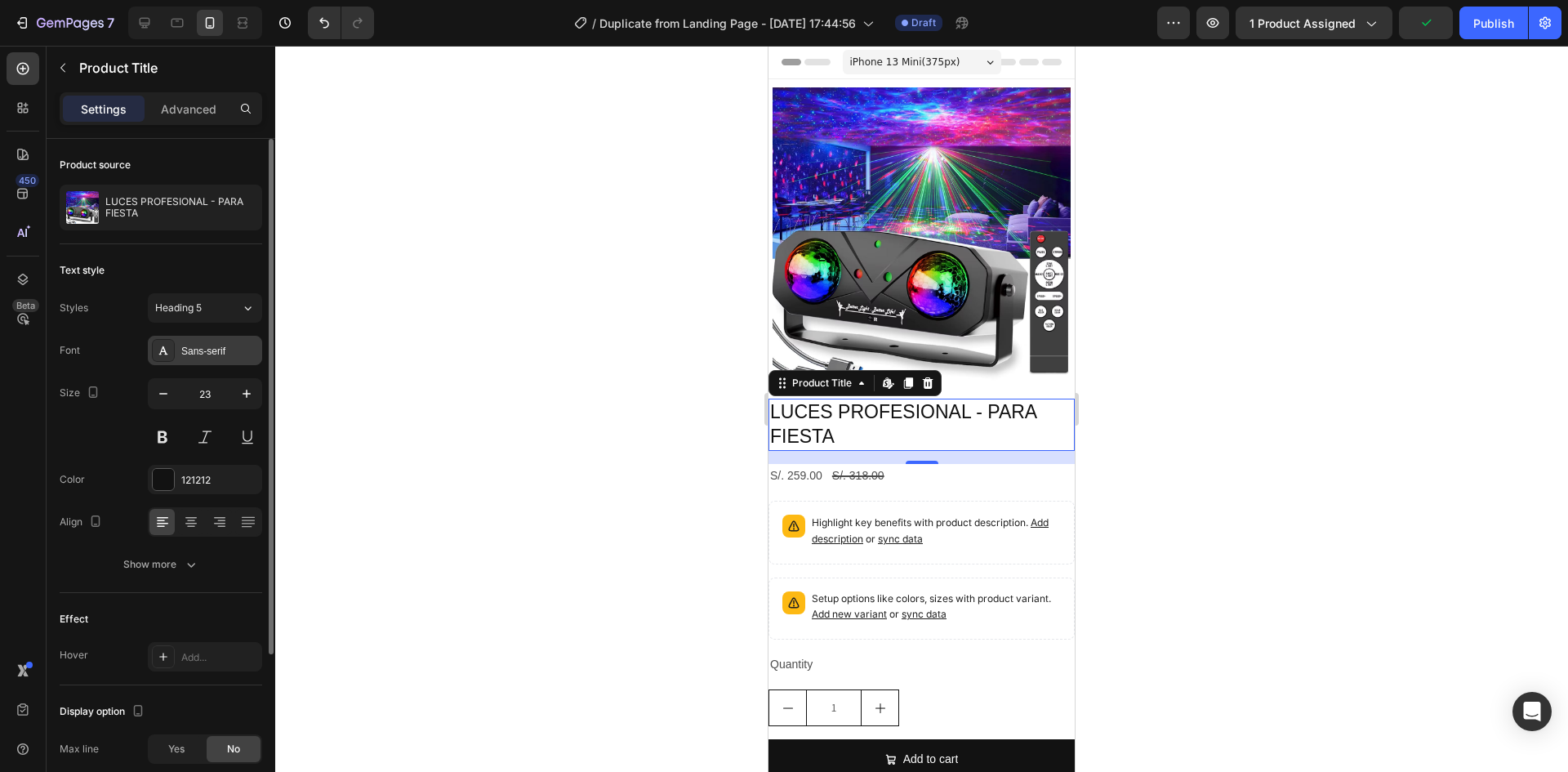
click at [200, 356] on div "Sans-serif" at bounding box center [220, 351] width 77 height 15
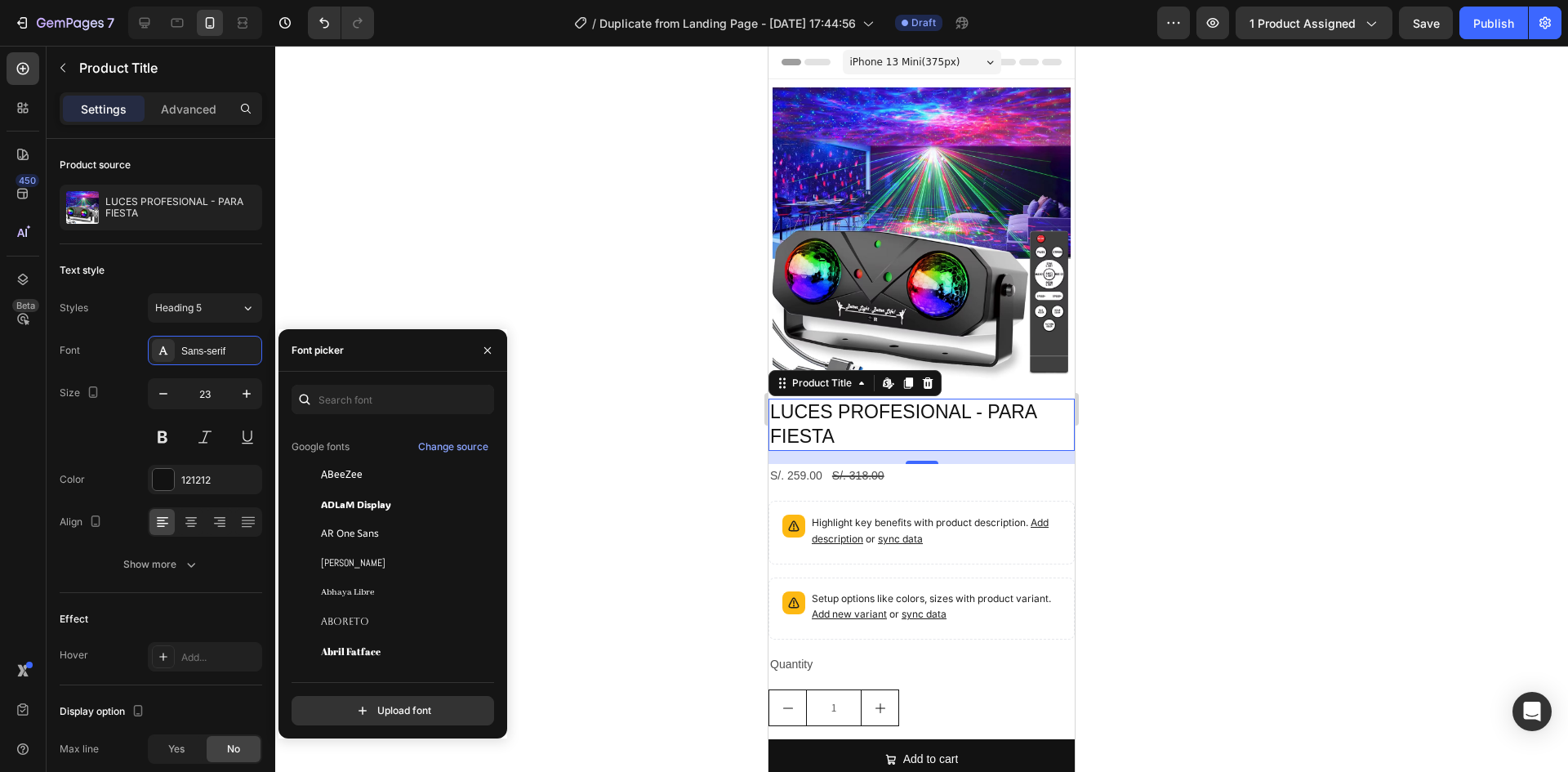
scroll to position [164, 0]
click at [367, 495] on span "ADLaM Display" at bounding box center [356, 496] width 70 height 15
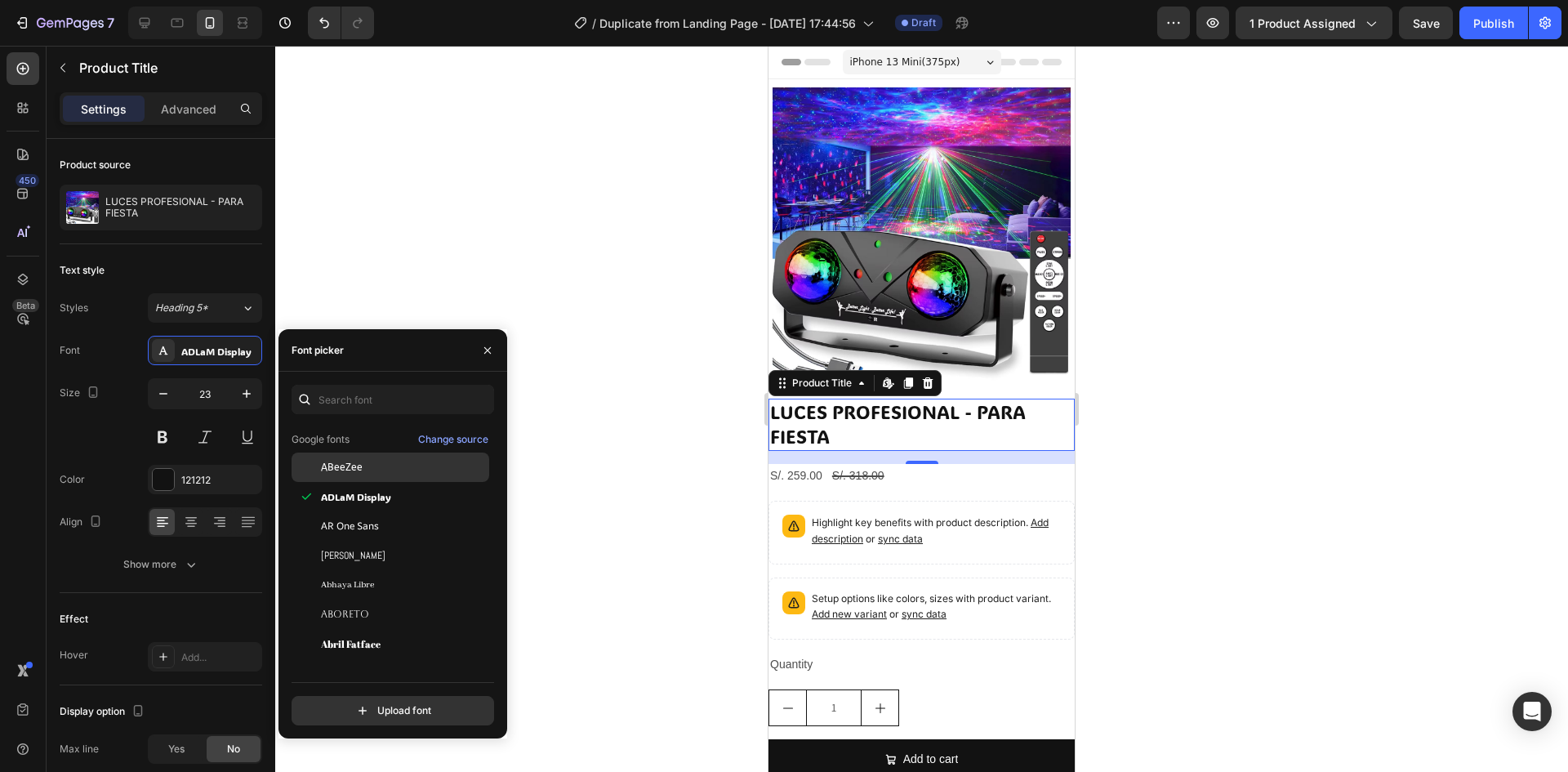
click at [367, 467] on div "ABeeZee" at bounding box center [403, 466] width 165 height 15
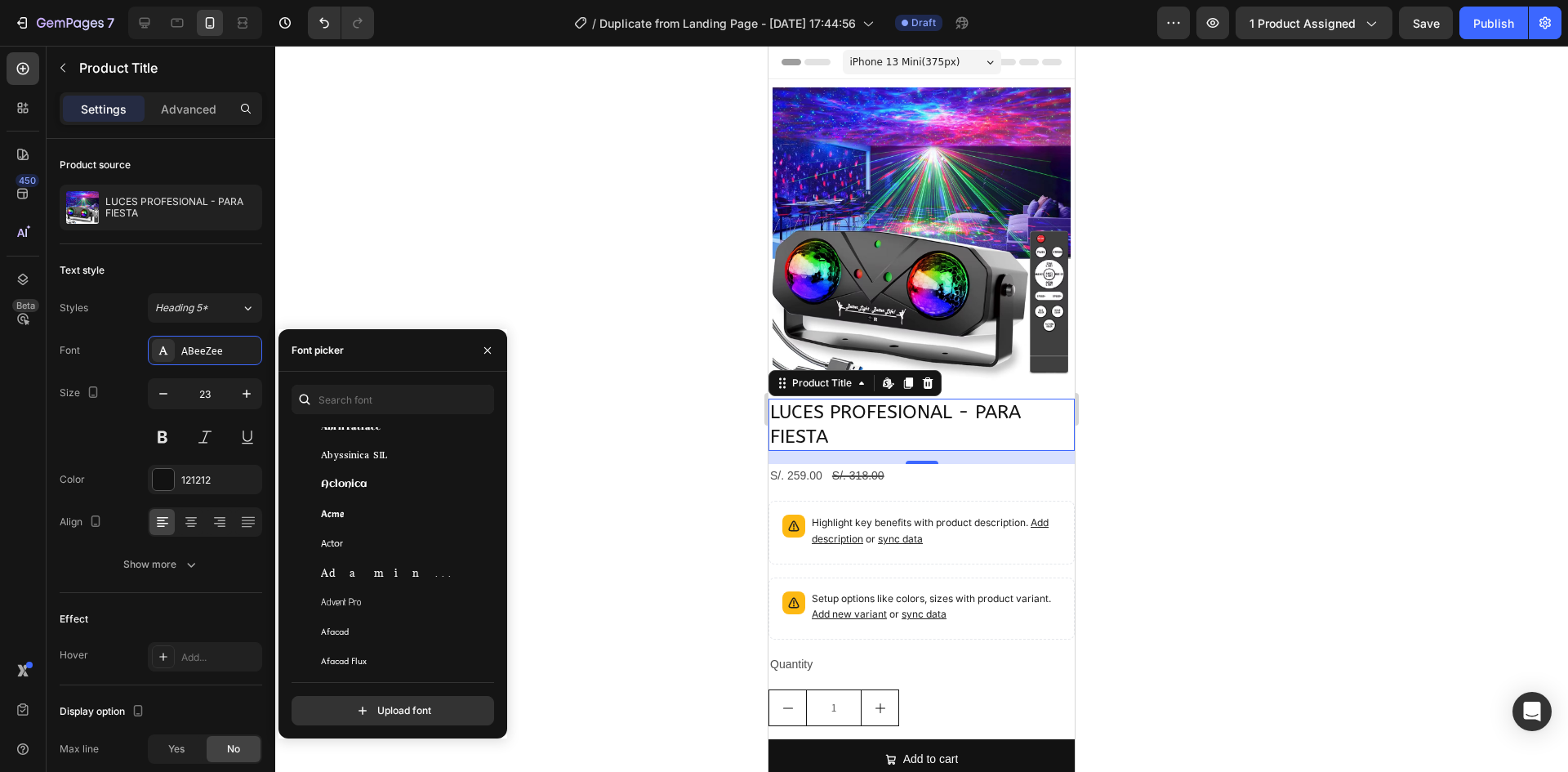
scroll to position [572, 0]
click at [385, 549] on div "Agu Display" at bounding box center [403, 550] width 165 height 15
click at [378, 488] on span "Alfa Slab One" at bounding box center [356, 485] width 70 height 15
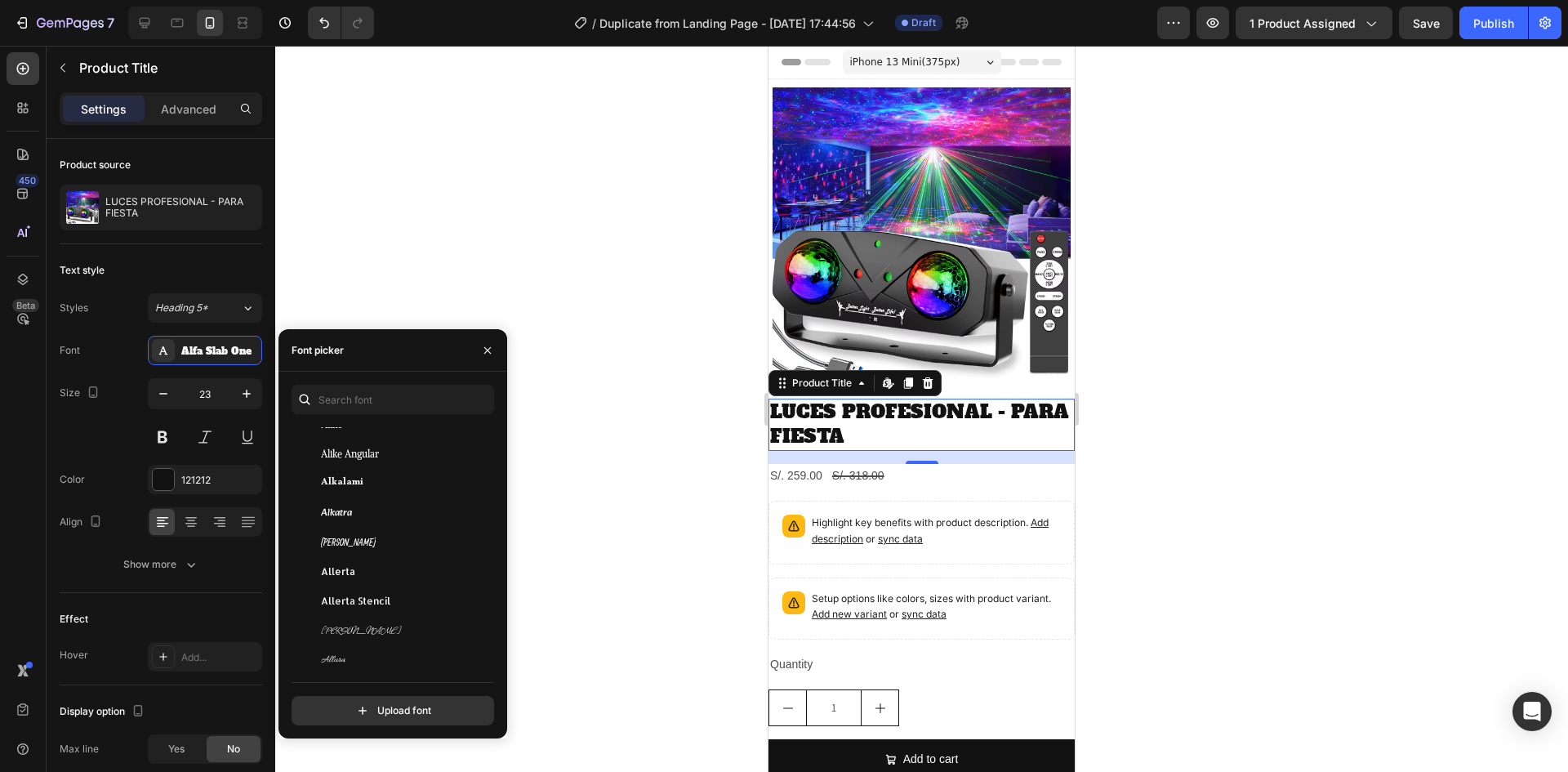
scroll to position [1470, 0]
click at [341, 588] on span "Almendra" at bounding box center [341, 593] width 41 height 15
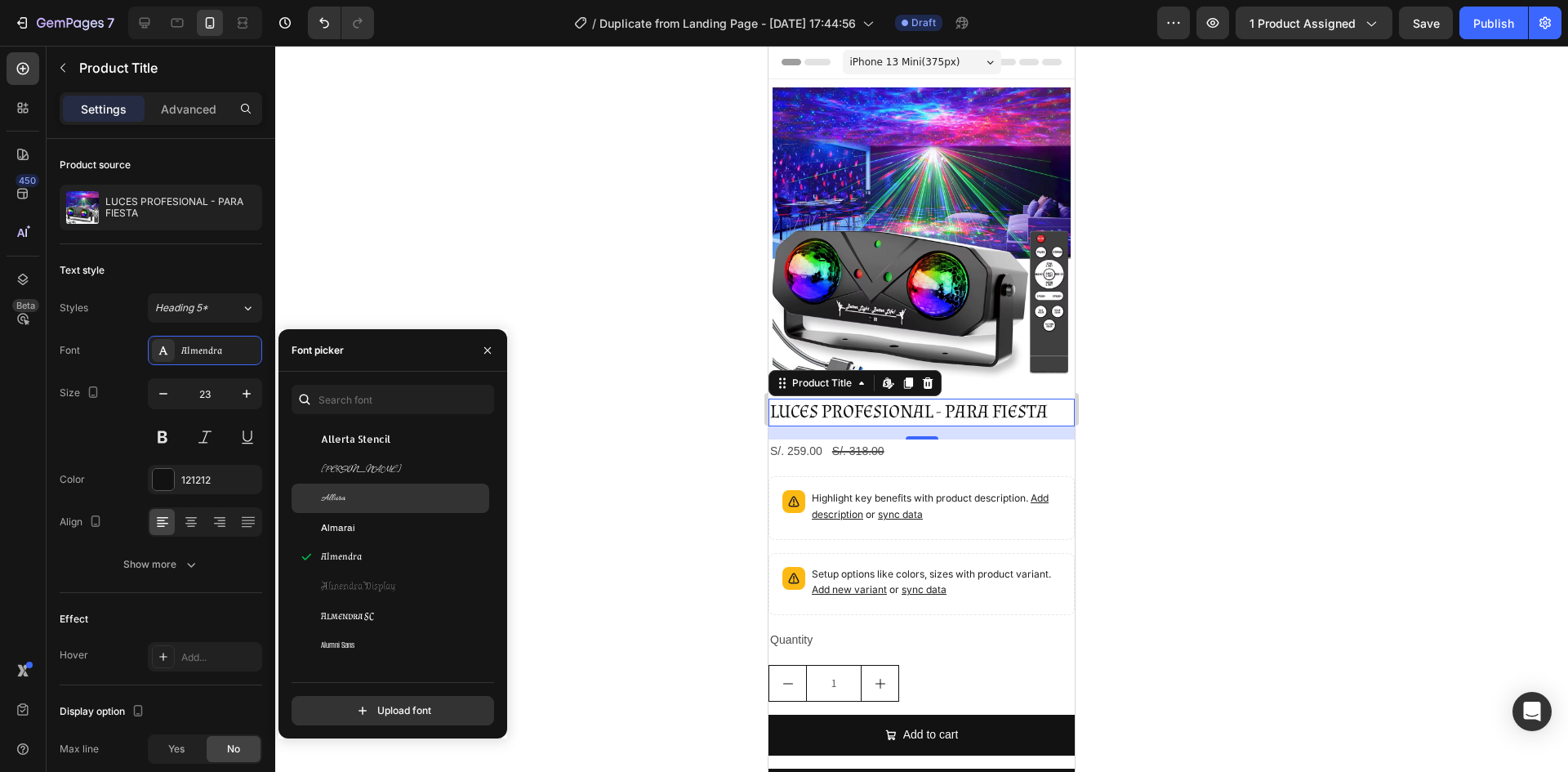
scroll to position [1633, 0]
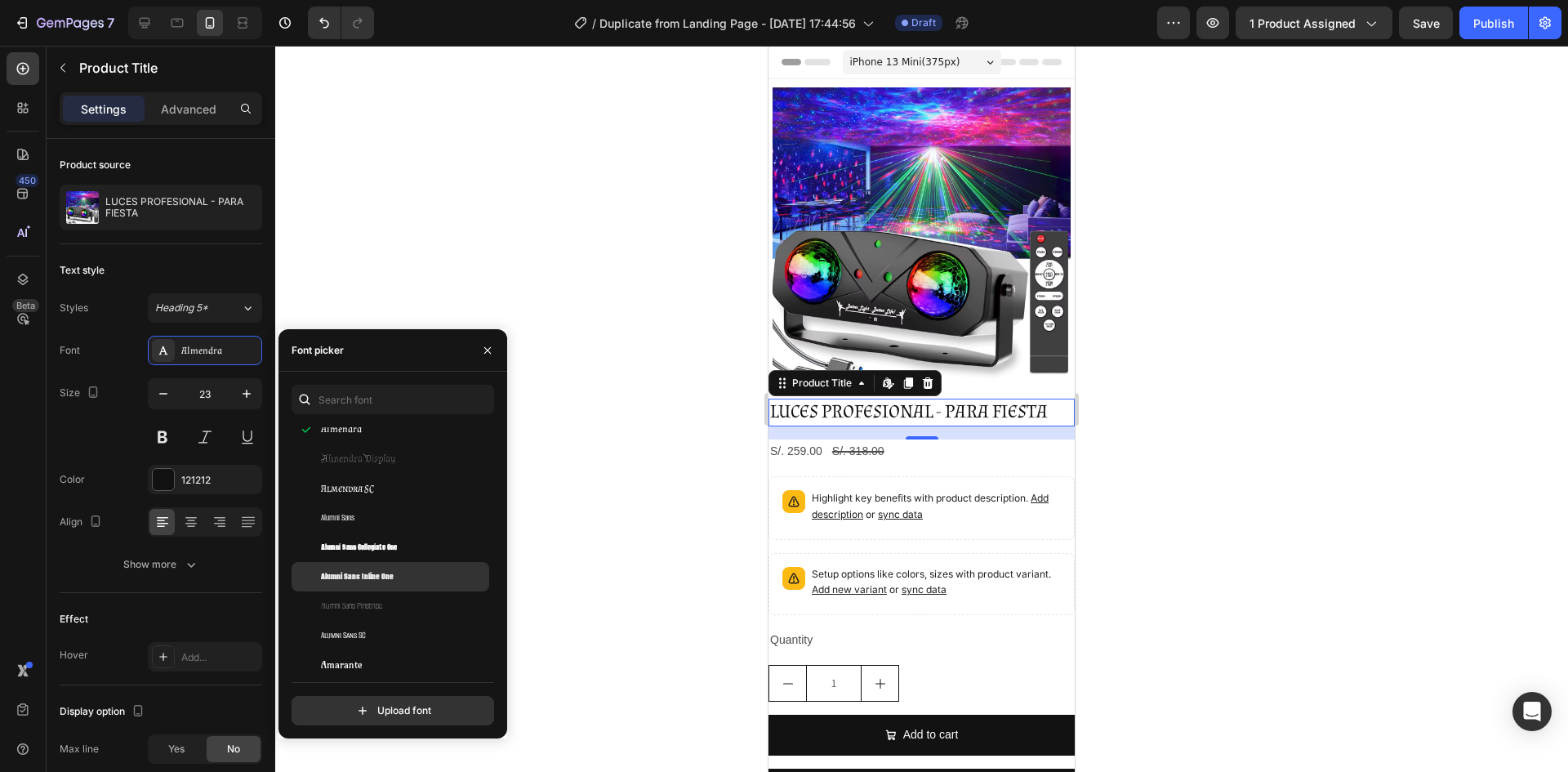
click at [344, 569] on span "Alumni Sans Inline One" at bounding box center [357, 576] width 73 height 15
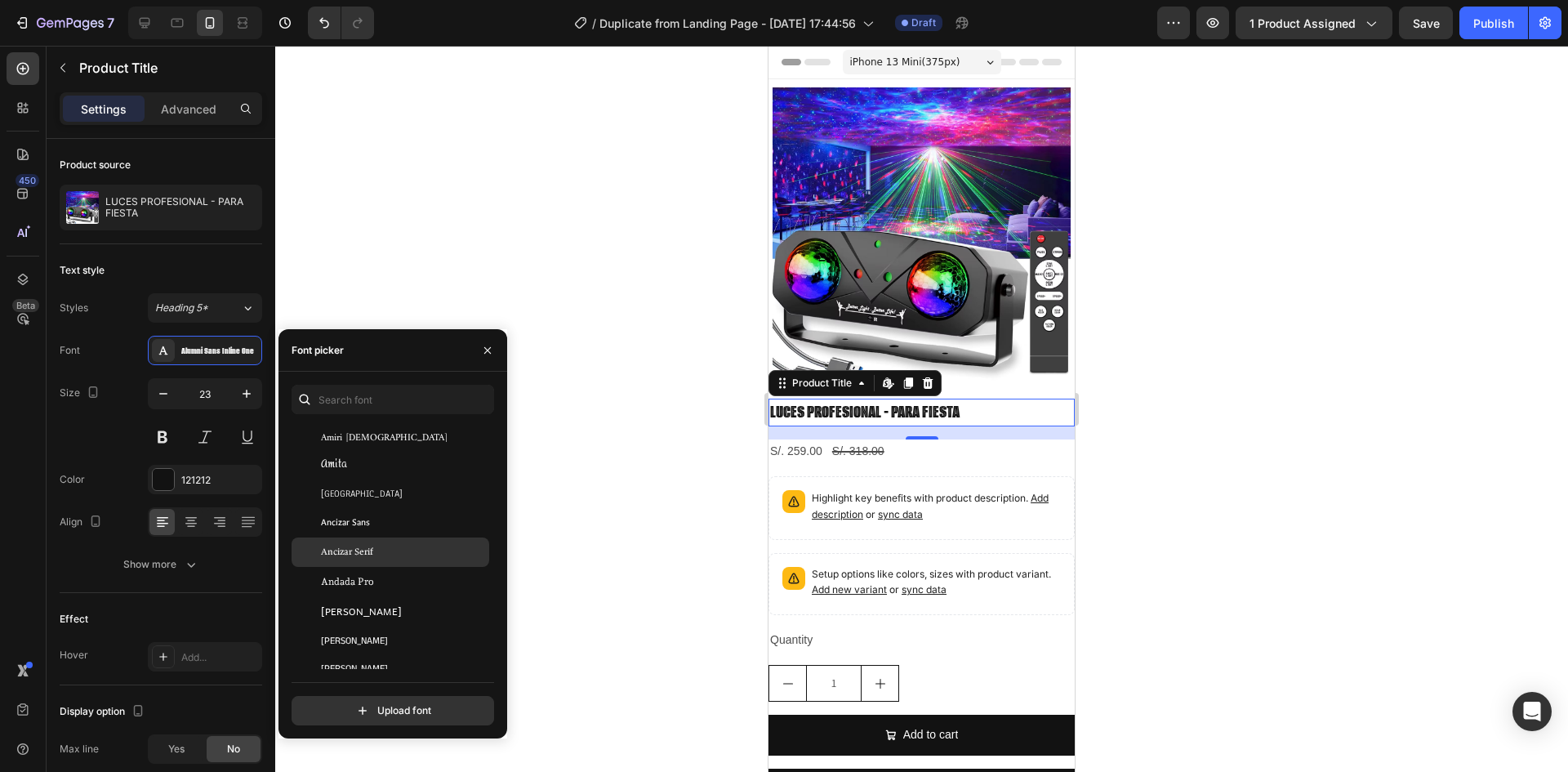
scroll to position [2042, 0]
click at [364, 558] on div "Ancizar Serif" at bounding box center [390, 550] width 197 height 29
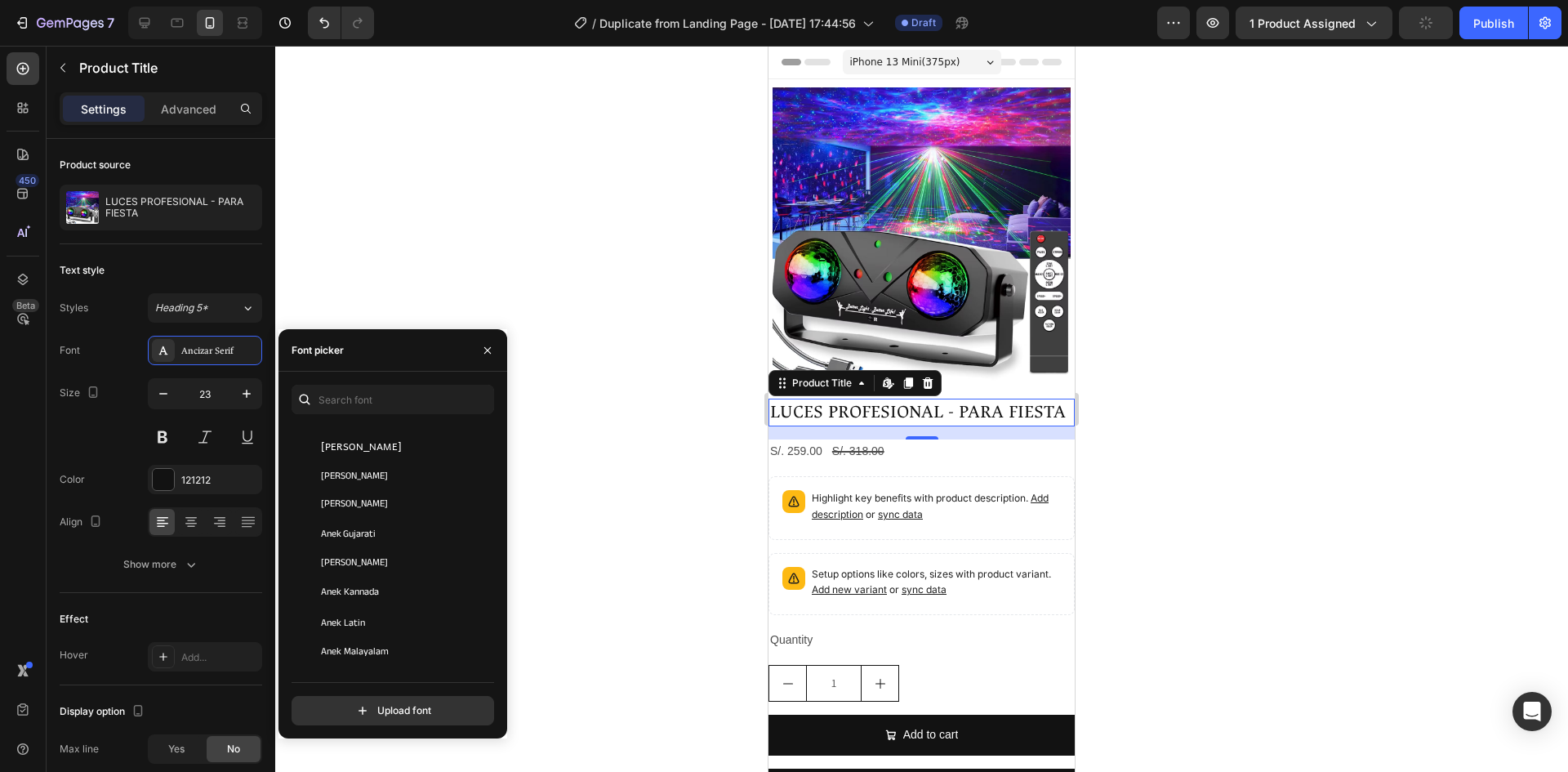
click at [364, 558] on span "Anek Gurmukhi" at bounding box center [354, 563] width 67 height 15
click at [382, 588] on div "Anek Kannada" at bounding box center [403, 593] width 165 height 15
click at [1182, 25] on icon "button" at bounding box center [1173, 23] width 16 height 16
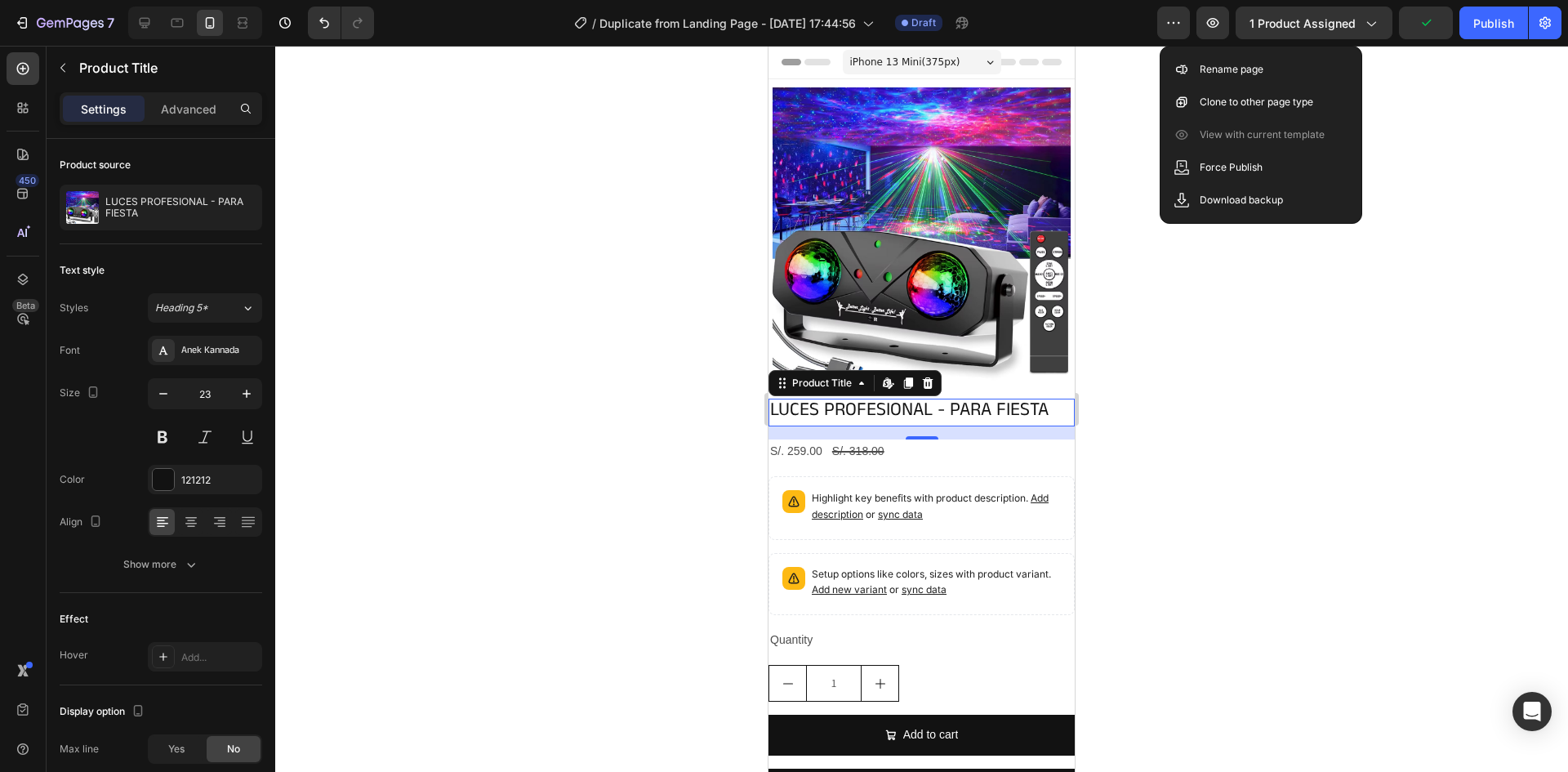
click at [1136, 124] on div at bounding box center [922, 409] width 1293 height 726
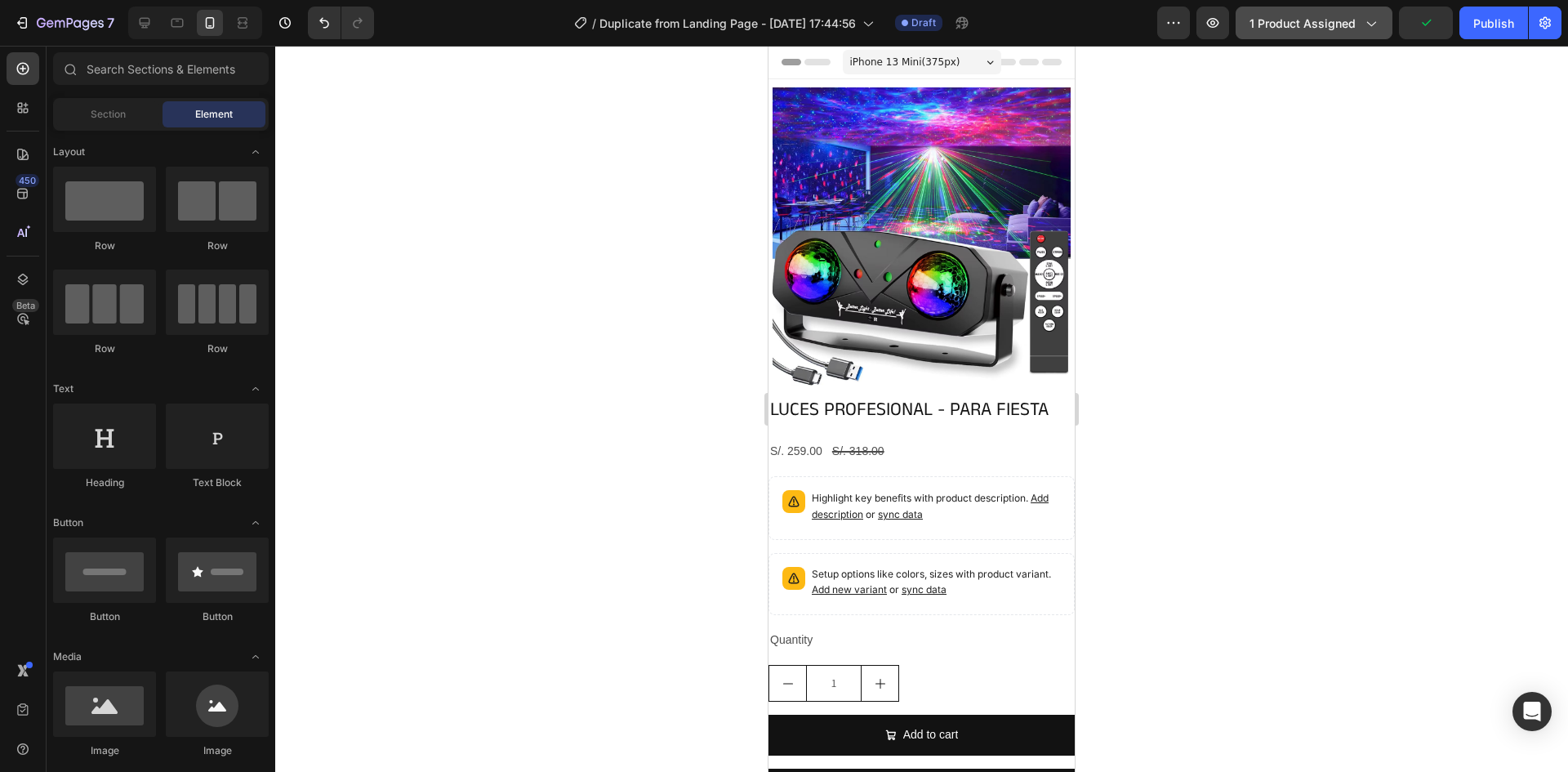
click at [1307, 24] on span "1 product assigned" at bounding box center [1302, 23] width 106 height 17
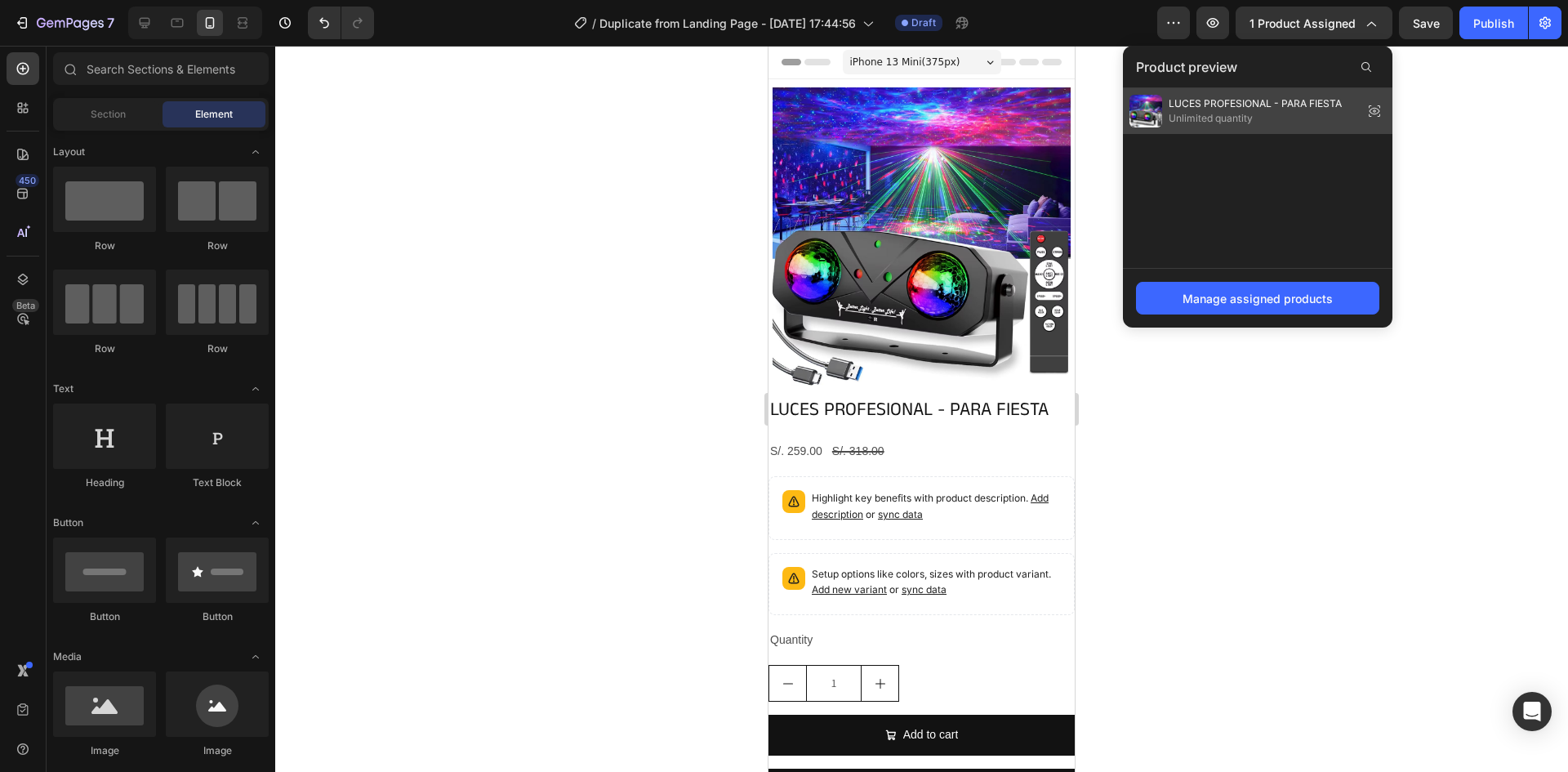
click at [1263, 119] on span "Unlimited quantity" at bounding box center [1255, 118] width 173 height 15
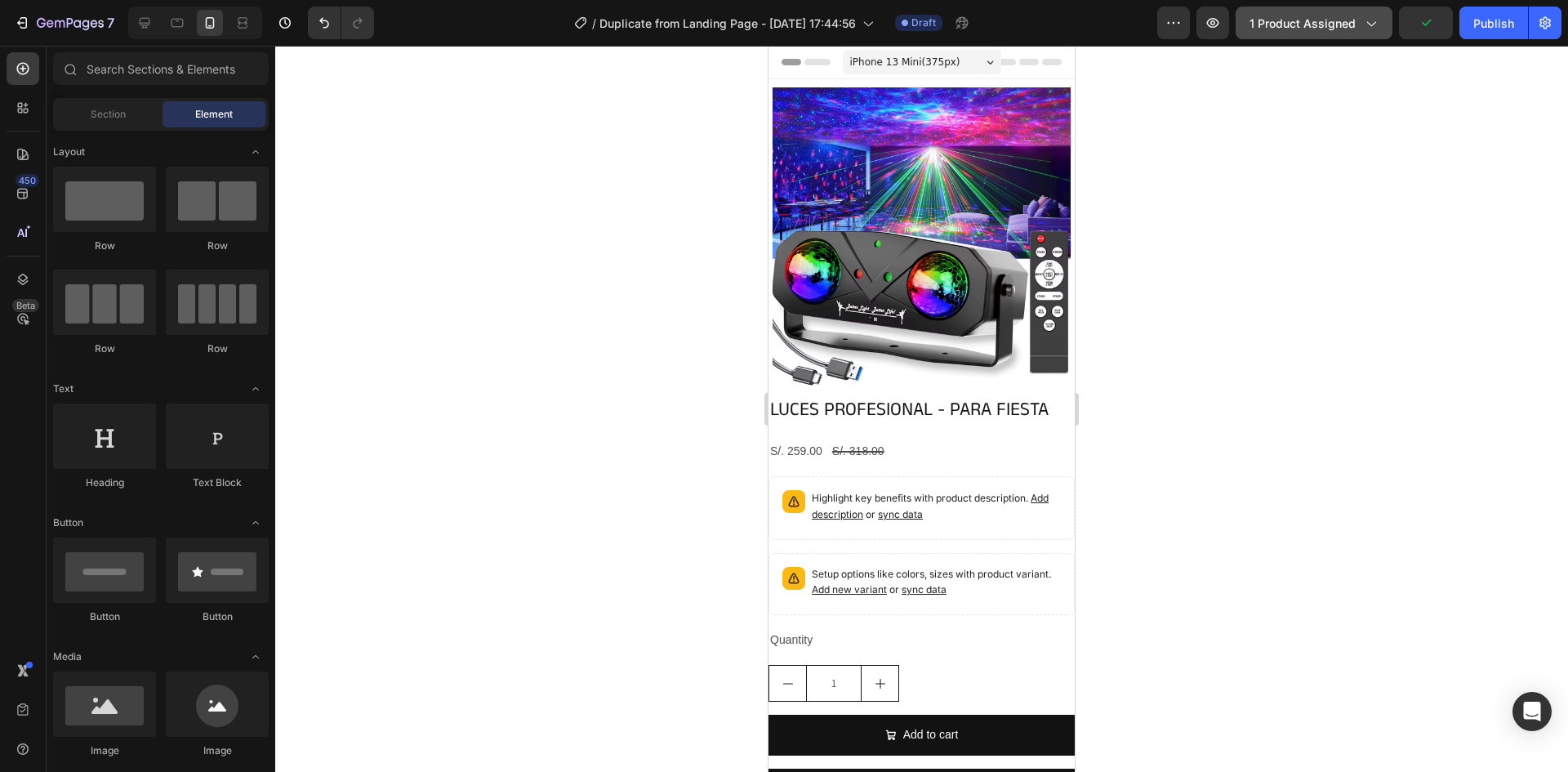
click at [1329, 22] on span "1 product assigned" at bounding box center [1302, 23] width 106 height 17
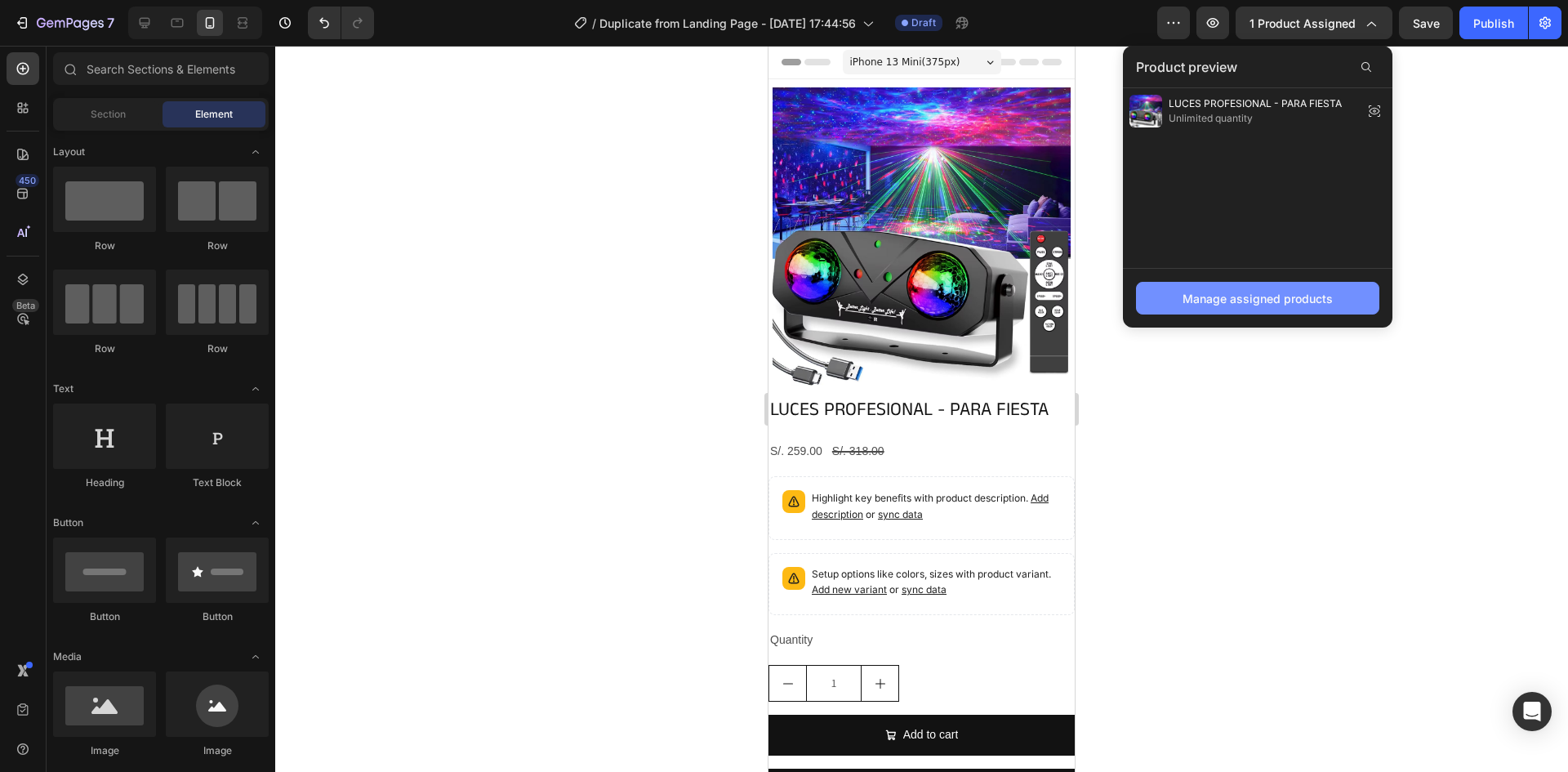
click at [1242, 303] on div "Manage assigned products" at bounding box center [1258, 299] width 151 height 17
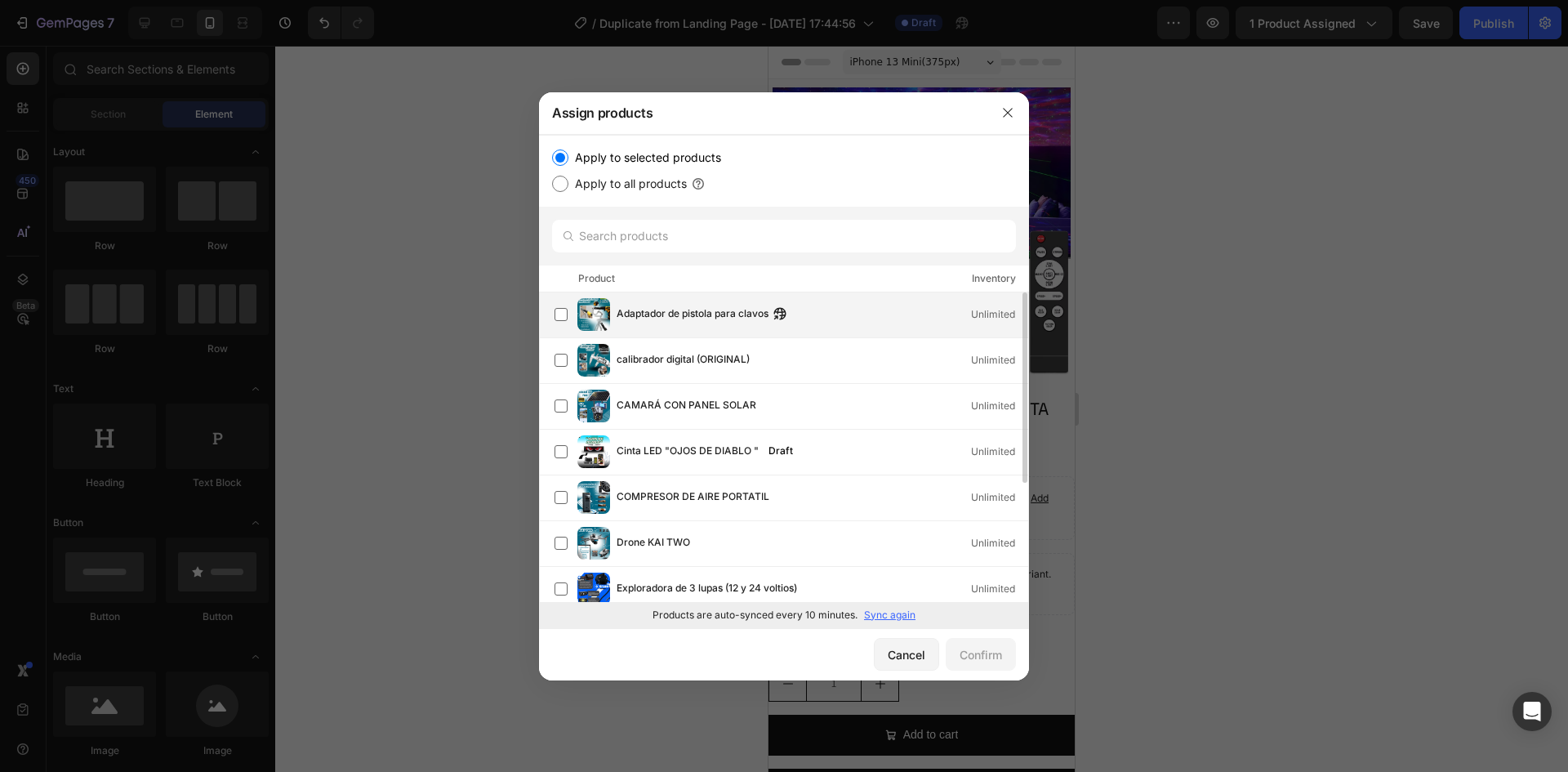
click at [760, 313] on span "Adaptador de pistola para clavos" at bounding box center [693, 314] width 152 height 18
click at [980, 647] on div "Confirm" at bounding box center [980, 654] width 42 height 17
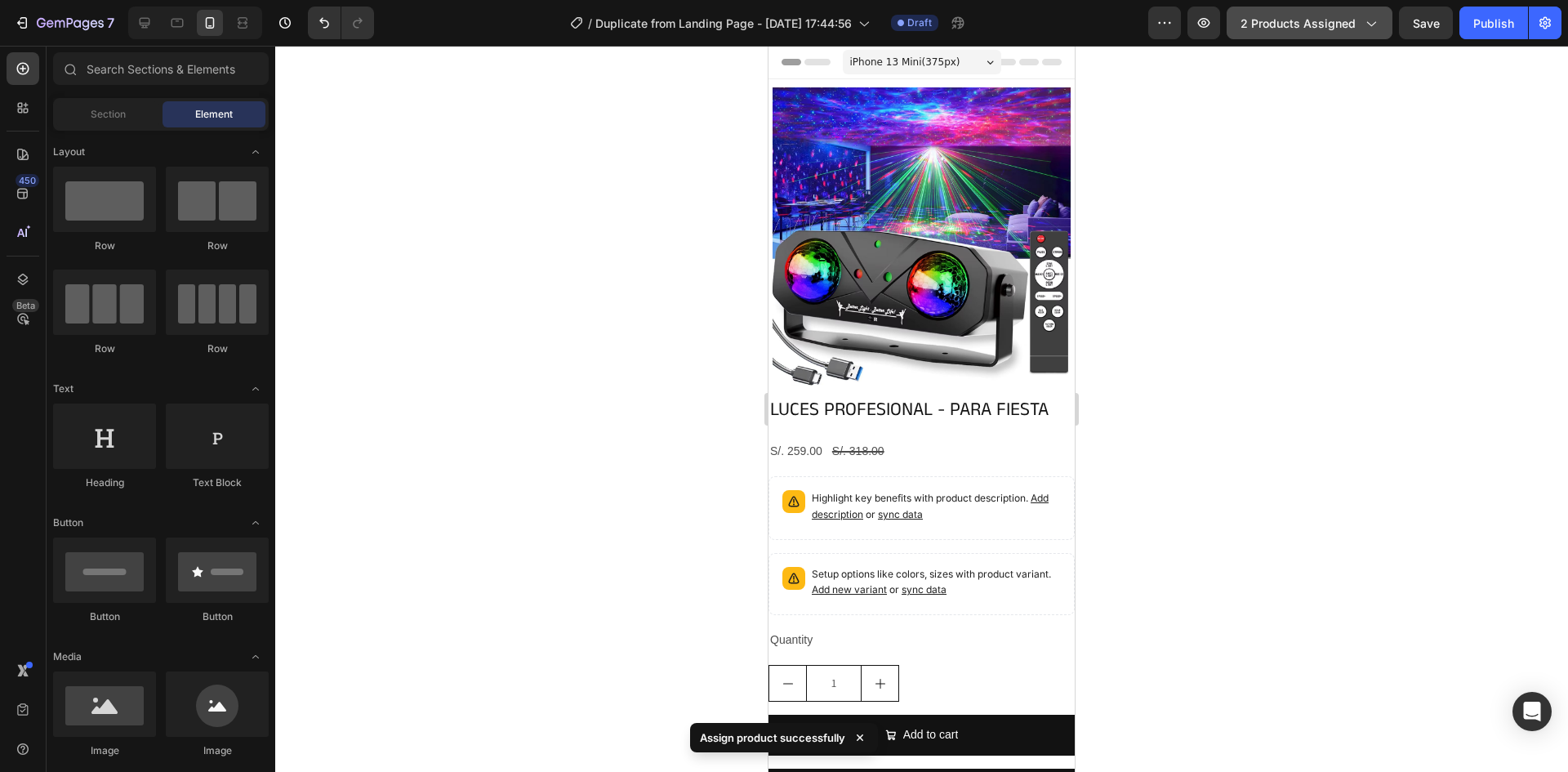
click at [1309, 23] on span "2 products assigned" at bounding box center [1298, 23] width 115 height 17
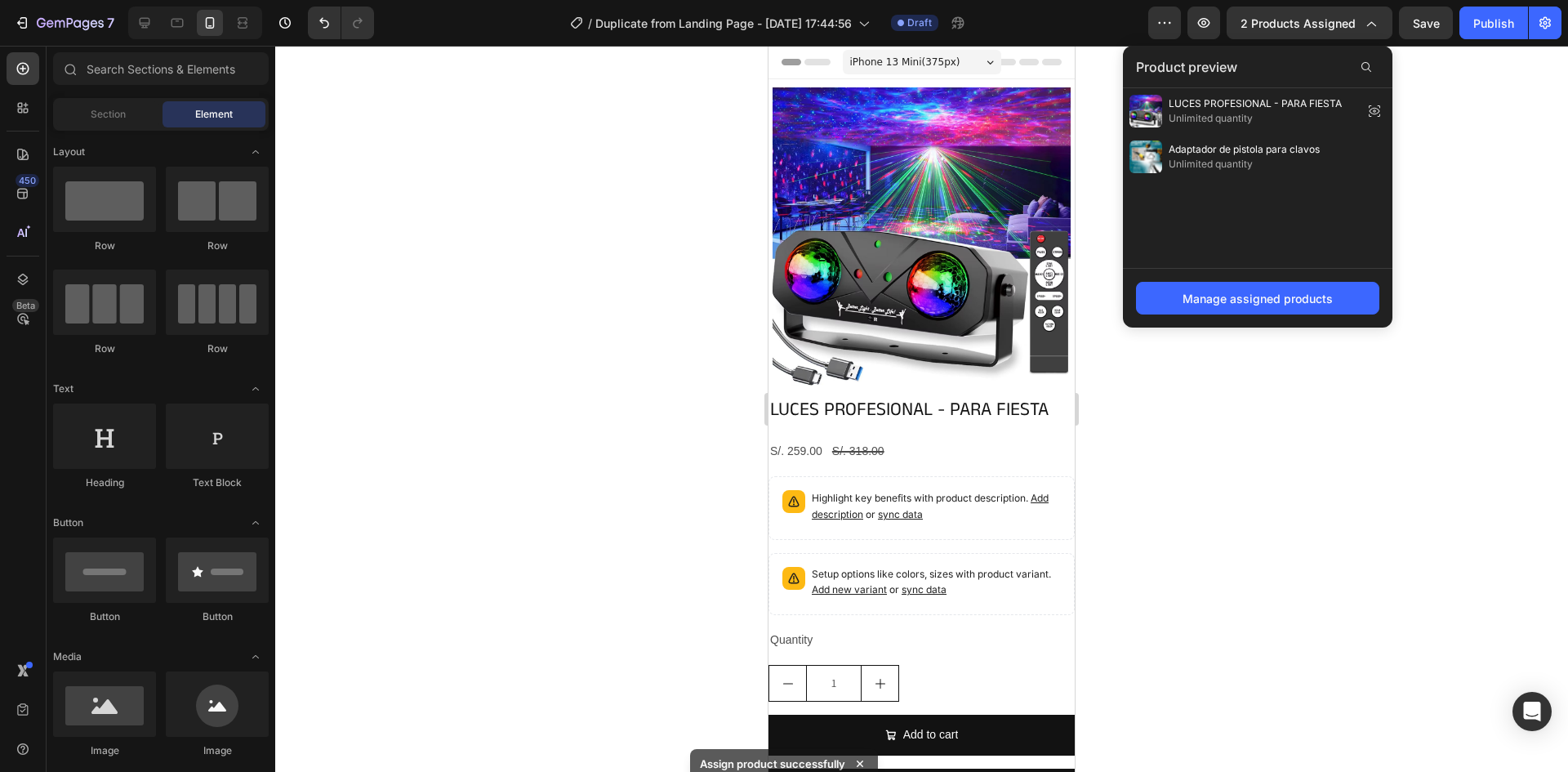
drag, startPoint x: 1285, startPoint y: 159, endPoint x: 1206, endPoint y: 155, distance: 79.1
click at [1206, 155] on span "Adaptador de pistola para clavos" at bounding box center [1243, 149] width 151 height 15
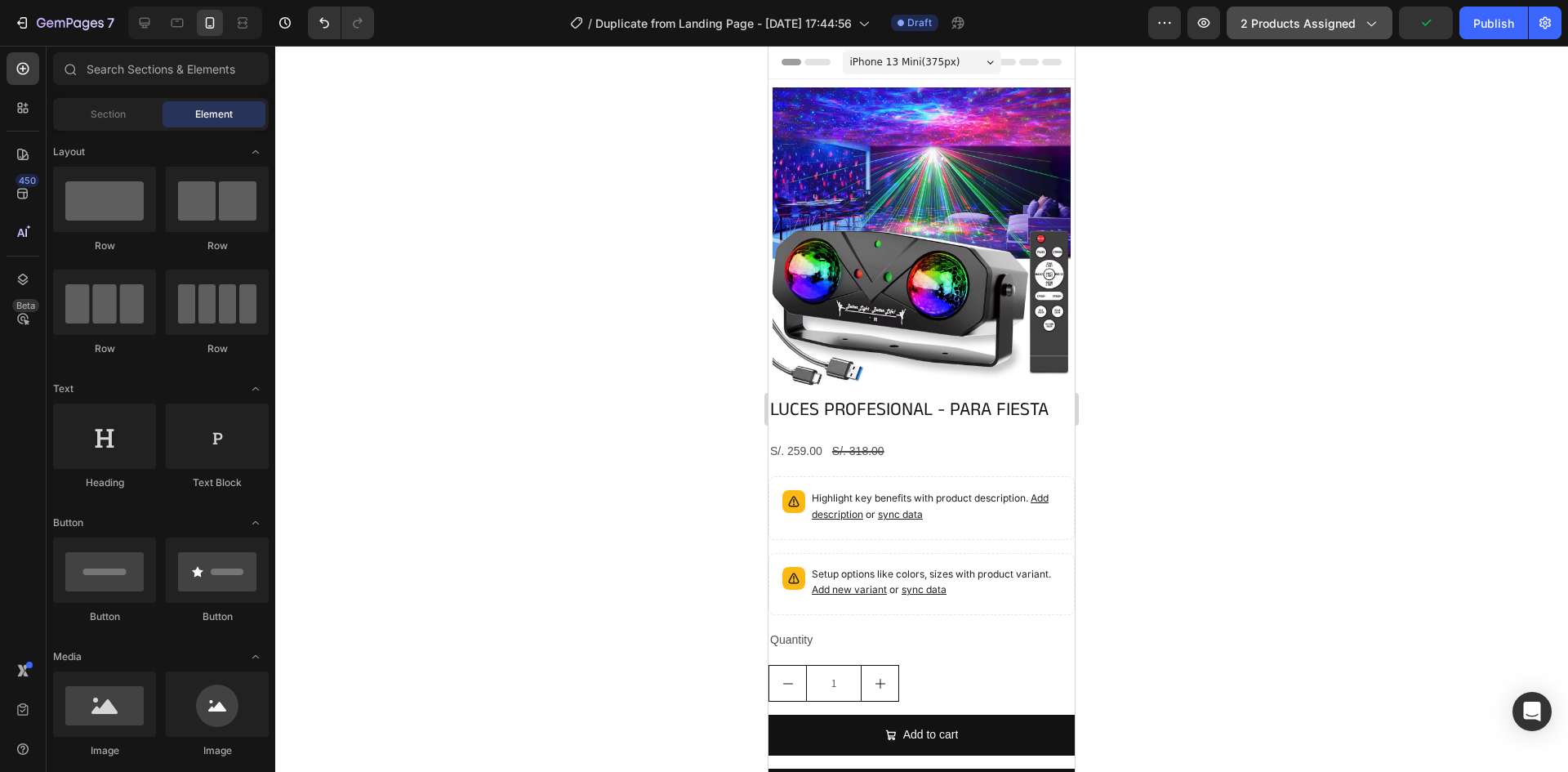
click at [1367, 16] on icon "button" at bounding box center [1370, 23] width 16 height 16
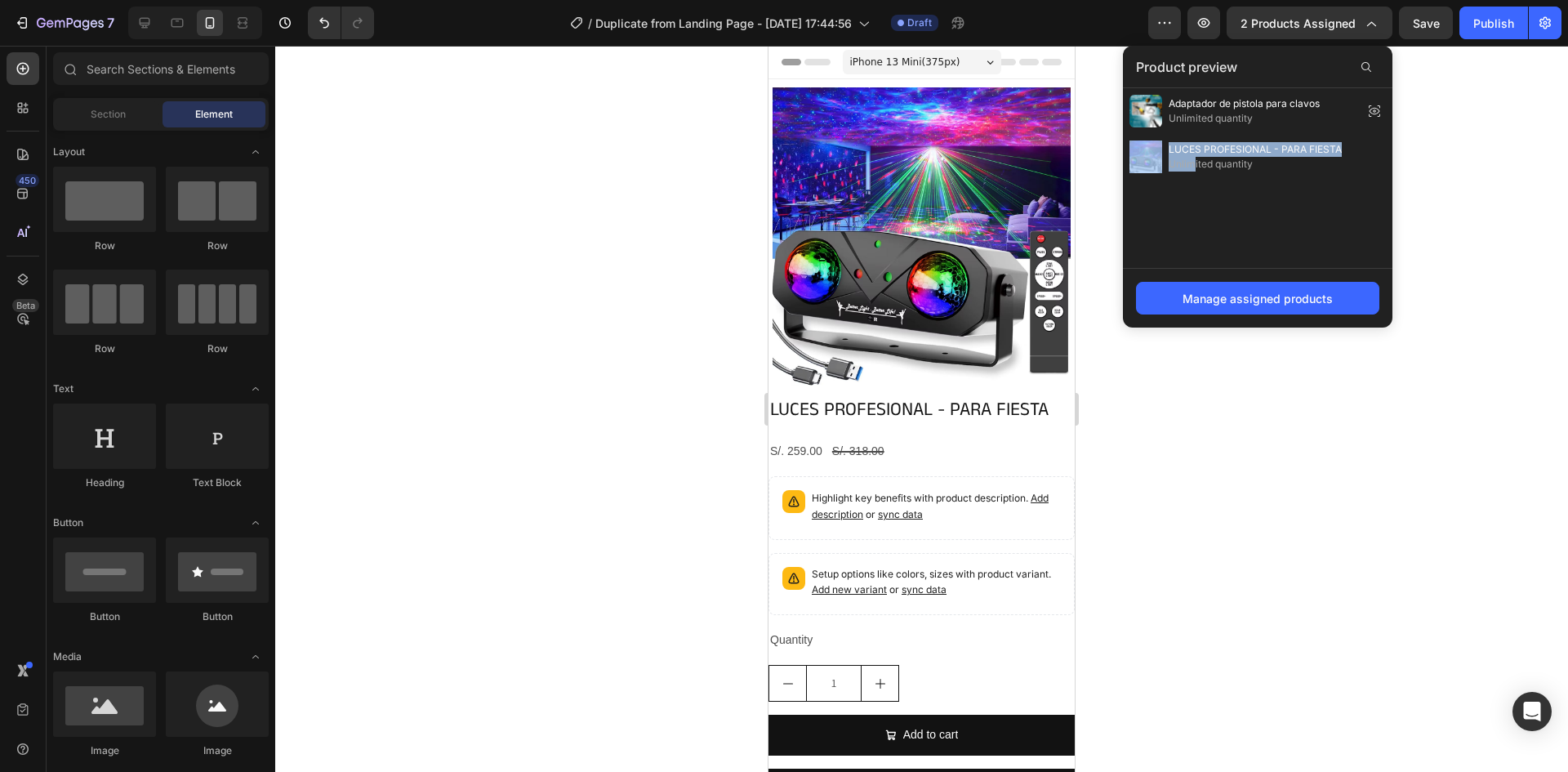
drag, startPoint x: 1326, startPoint y: 118, endPoint x: 1189, endPoint y: 215, distance: 167.9
click at [1193, 170] on div "Adaptador de pistola para clavos Unlimited quantity LUCES PROFESIONAL - PARA FI…" at bounding box center [1257, 178] width 269 height 180
click at [859, 292] on img at bounding box center [922, 236] width 298 height 298
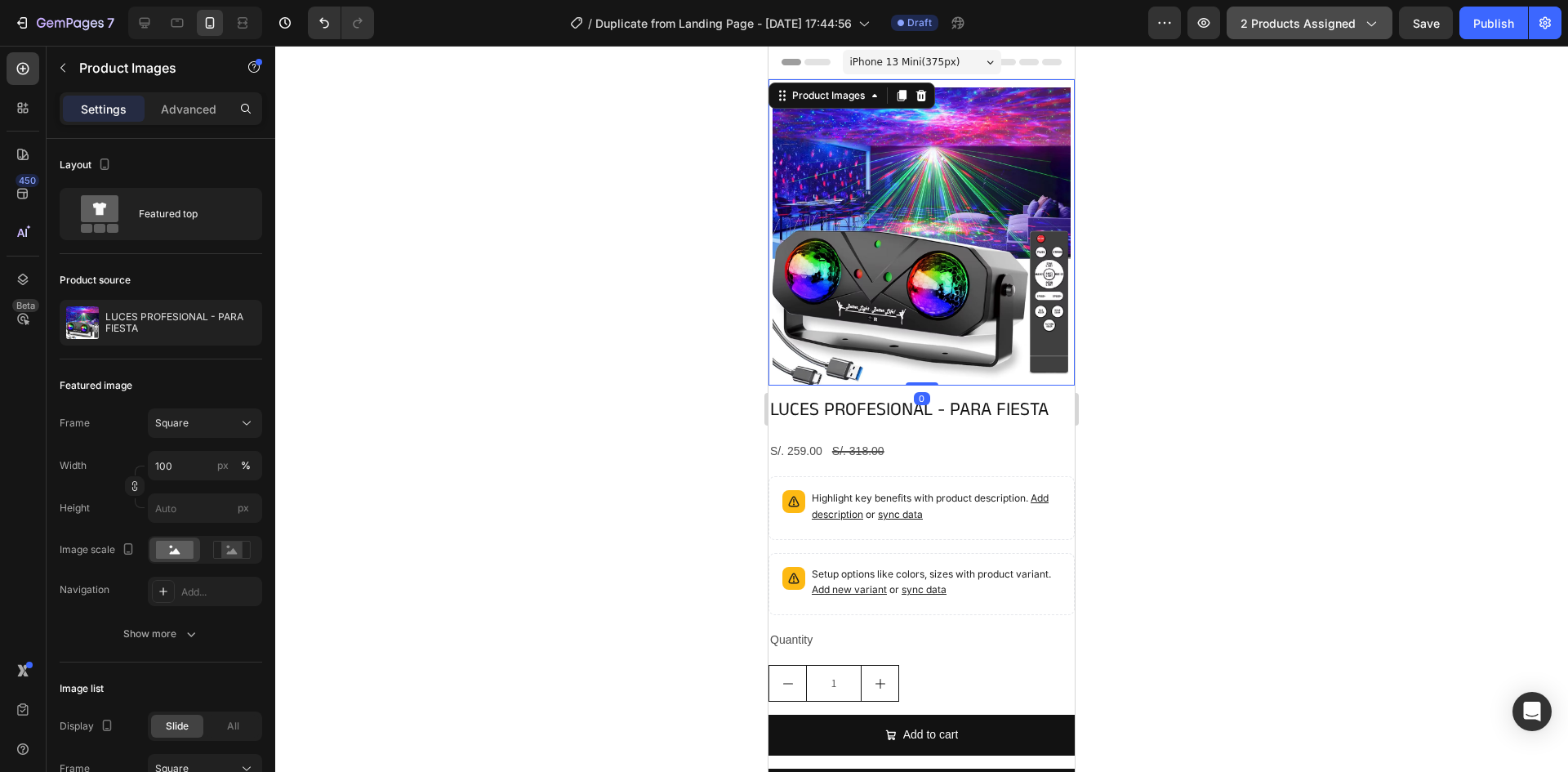
click at [1344, 31] on span "2 products assigned" at bounding box center [1298, 23] width 115 height 17
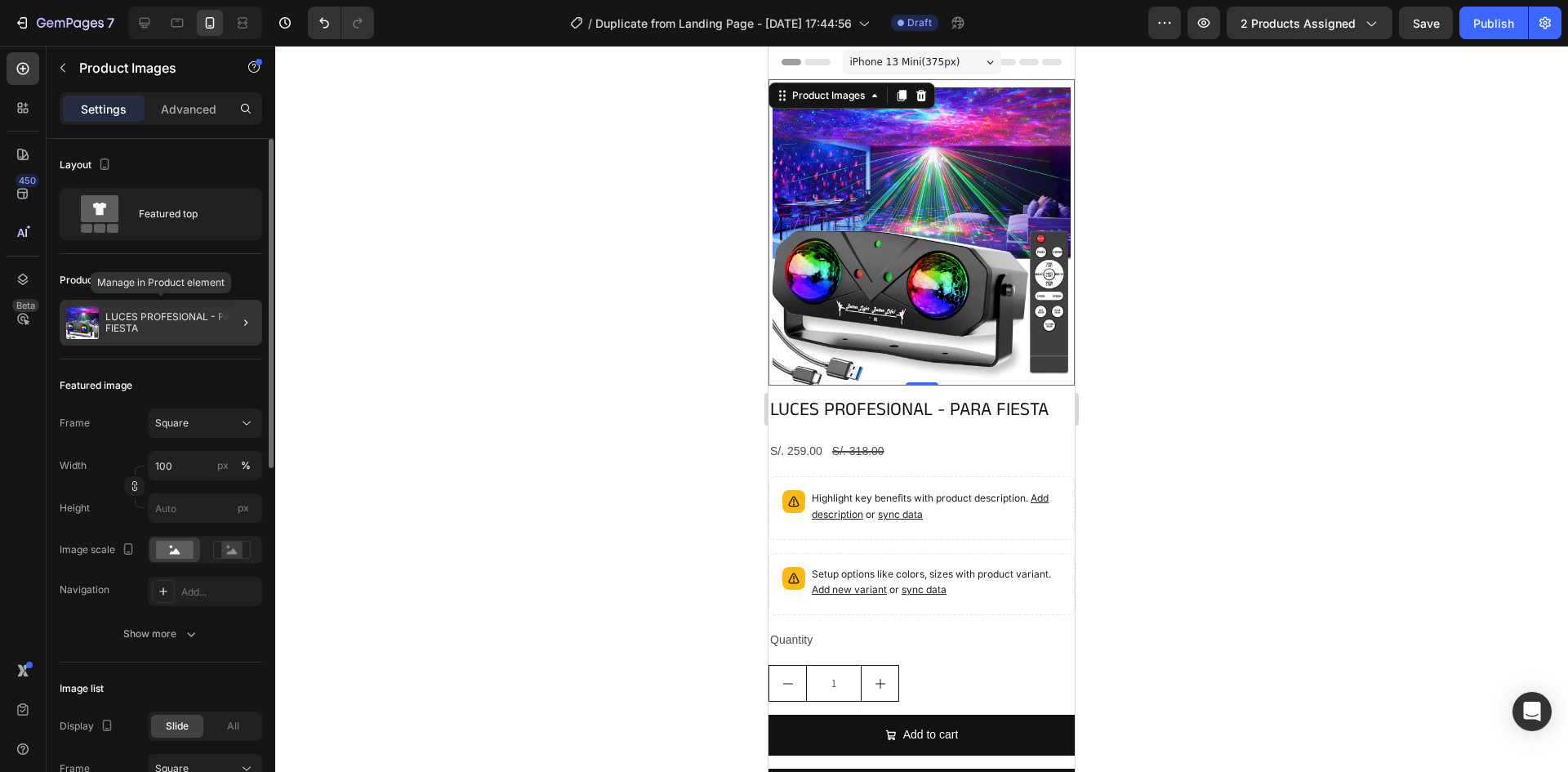
click at [139, 332] on p "LUCES PROFESIONAL - PARA FIESTA" at bounding box center [181, 323] width 151 height 23
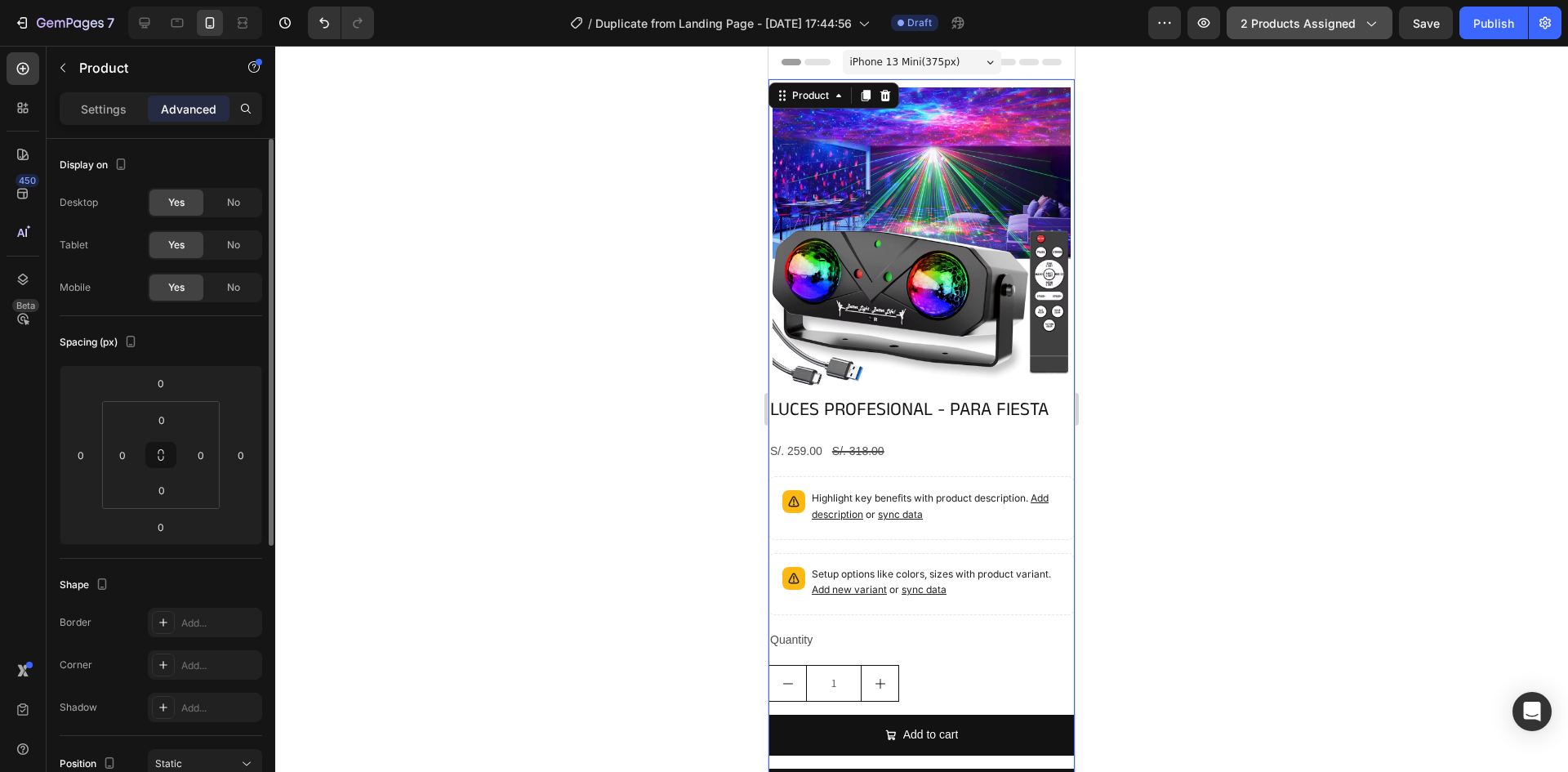
click at [1311, 34] on button "2 products assigned" at bounding box center [1309, 23] width 166 height 33
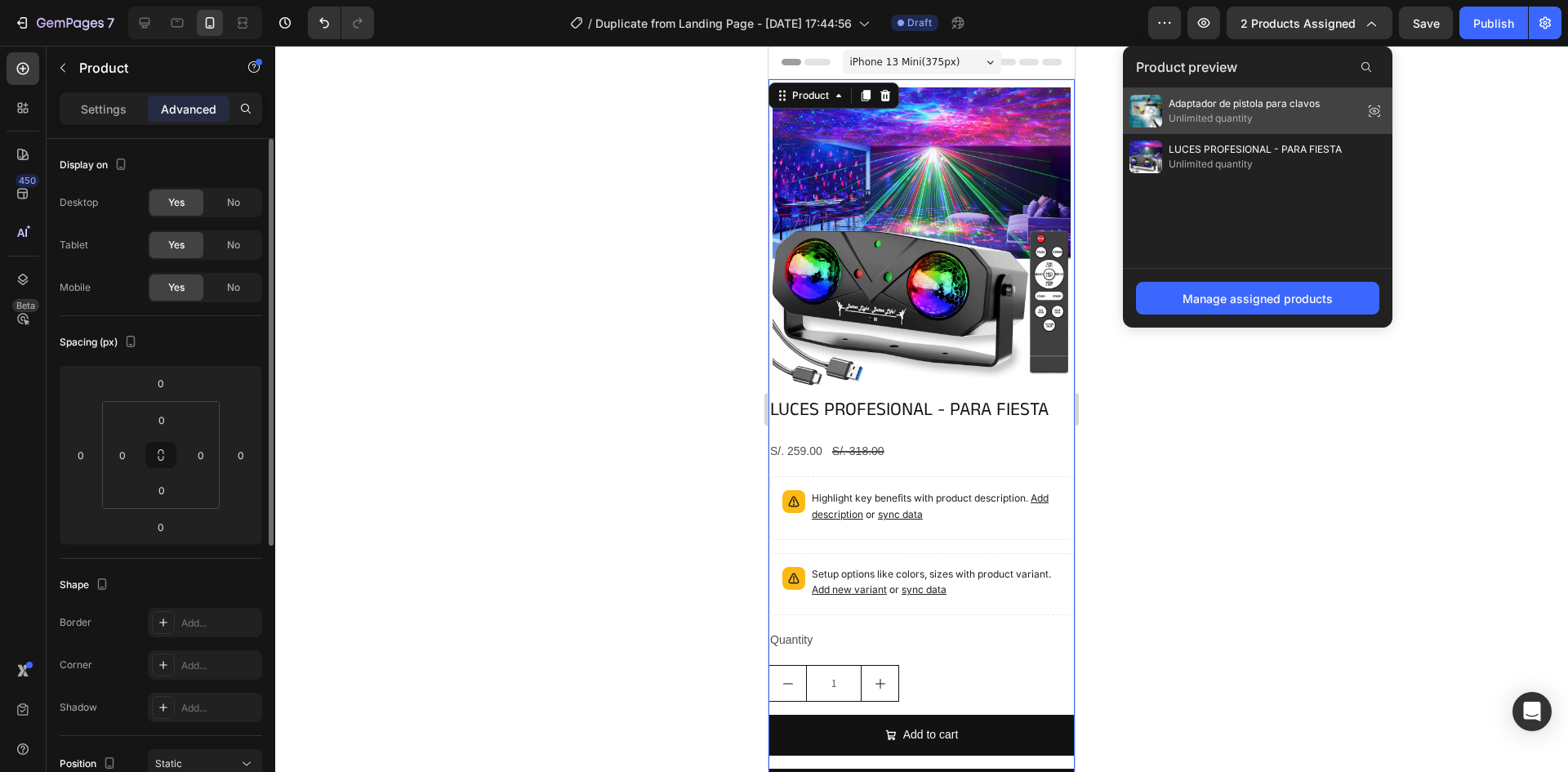
click at [1221, 109] on span "Adaptador de pistola para clavos" at bounding box center [1243, 103] width 151 height 15
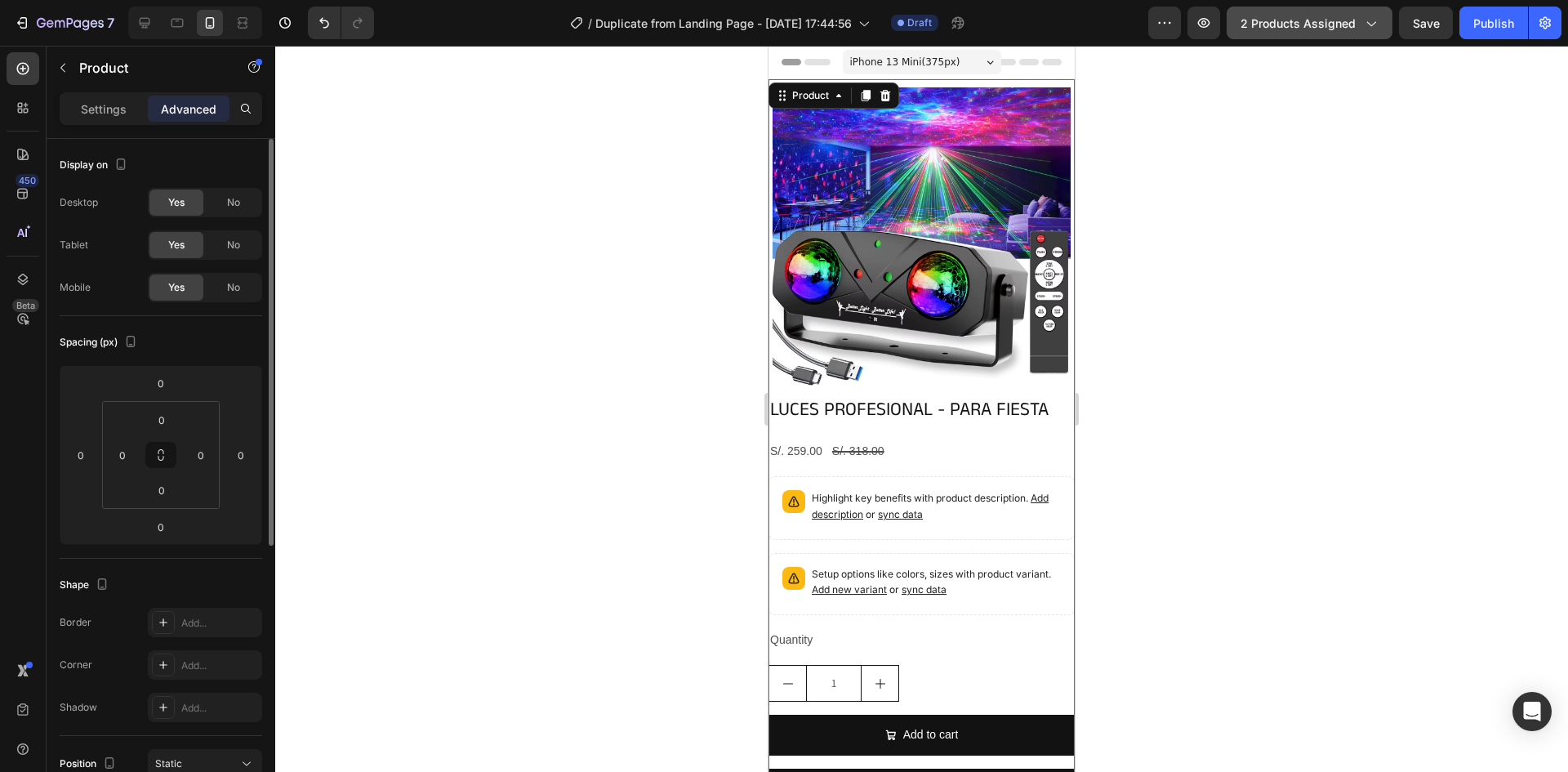
click at [1359, 22] on div "2 products assigned" at bounding box center [1309, 23] width 138 height 17
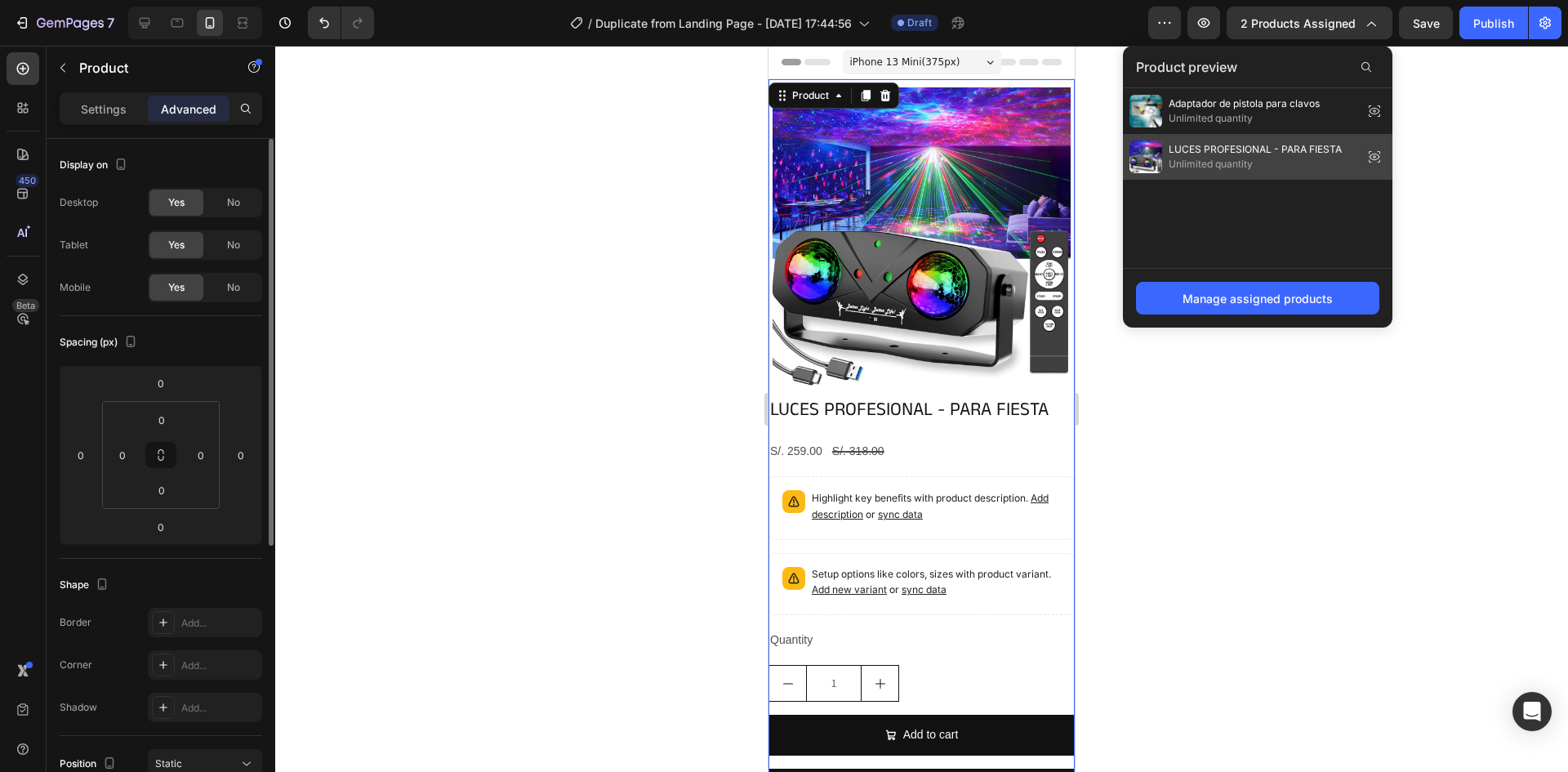
click at [1266, 152] on span "LUCES PROFESIONAL - PARA FIESTA" at bounding box center [1255, 149] width 173 height 15
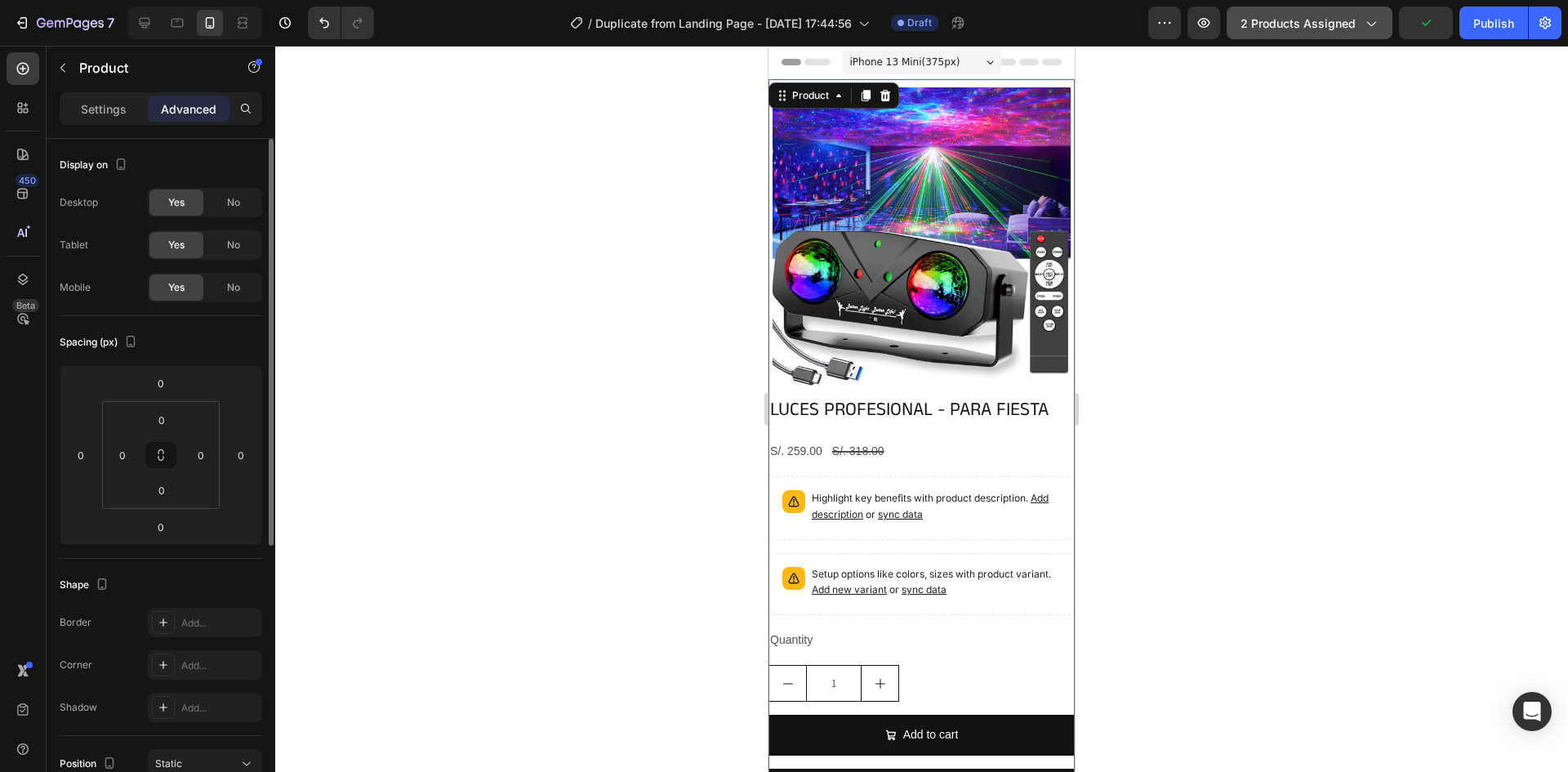
click at [1333, 20] on span "2 products assigned" at bounding box center [1298, 23] width 115 height 17
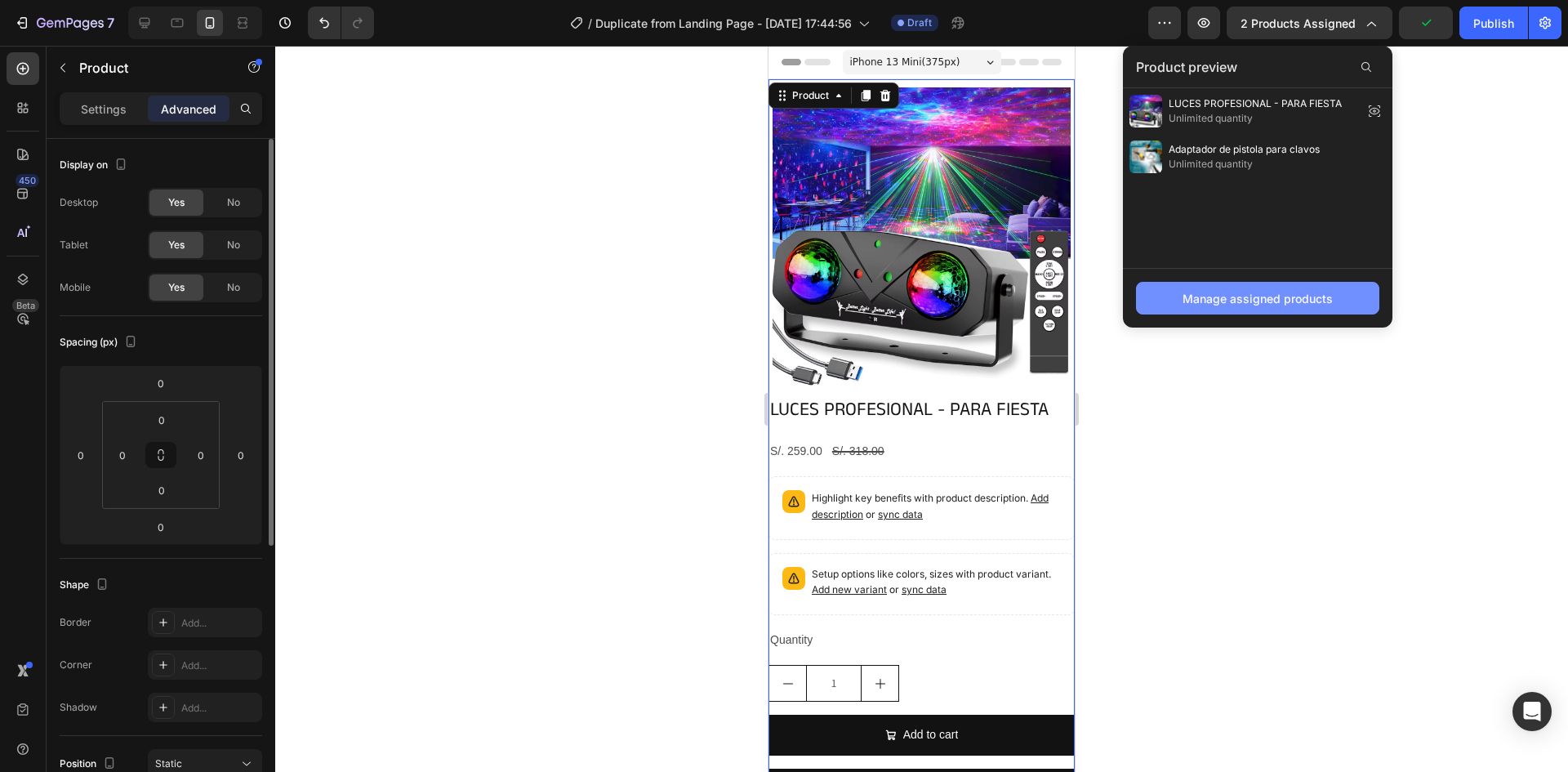
click at [1278, 296] on div "Manage assigned products" at bounding box center [1258, 299] width 151 height 17
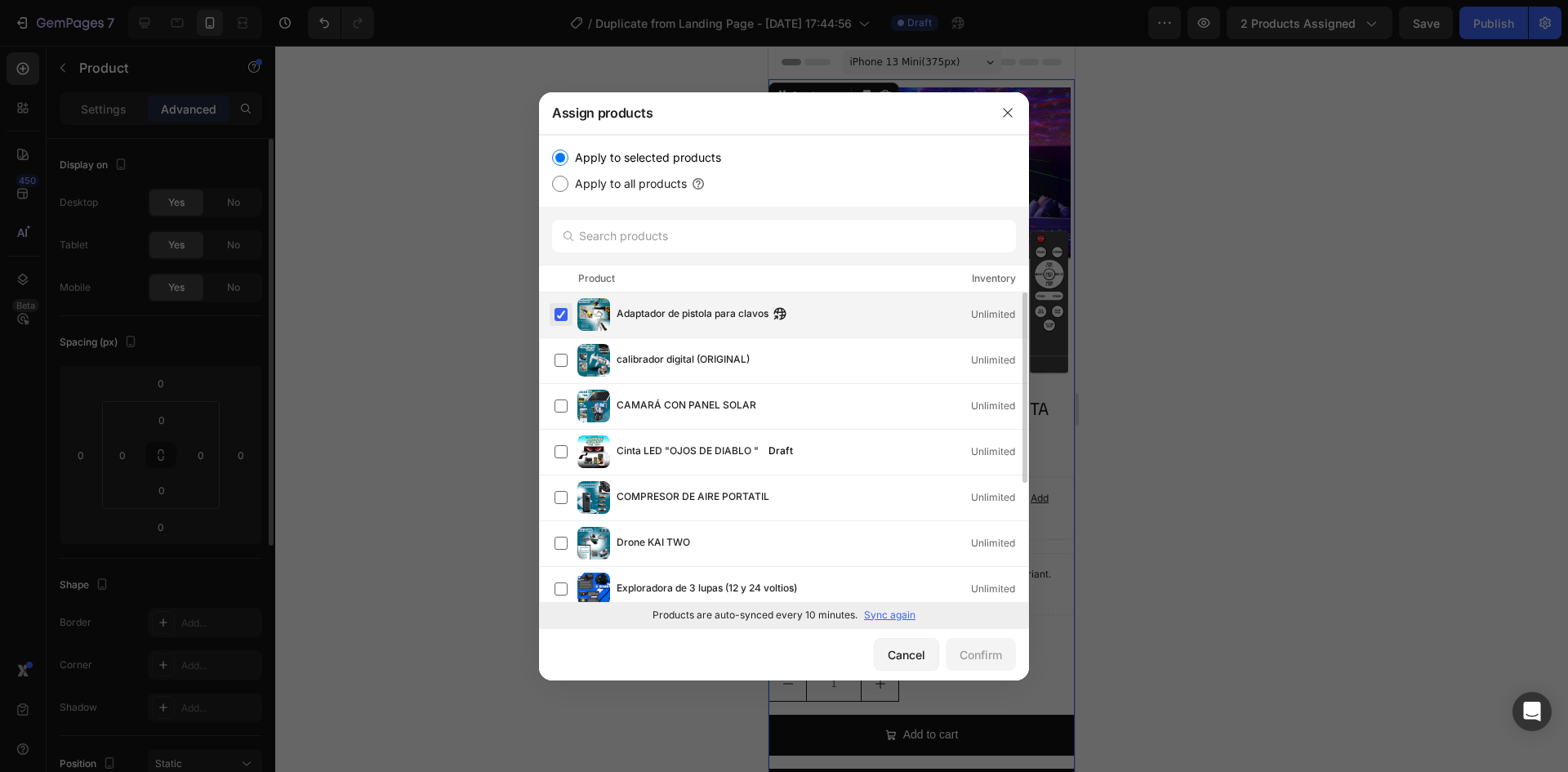
click at [555, 312] on label at bounding box center [561, 314] width 13 height 13
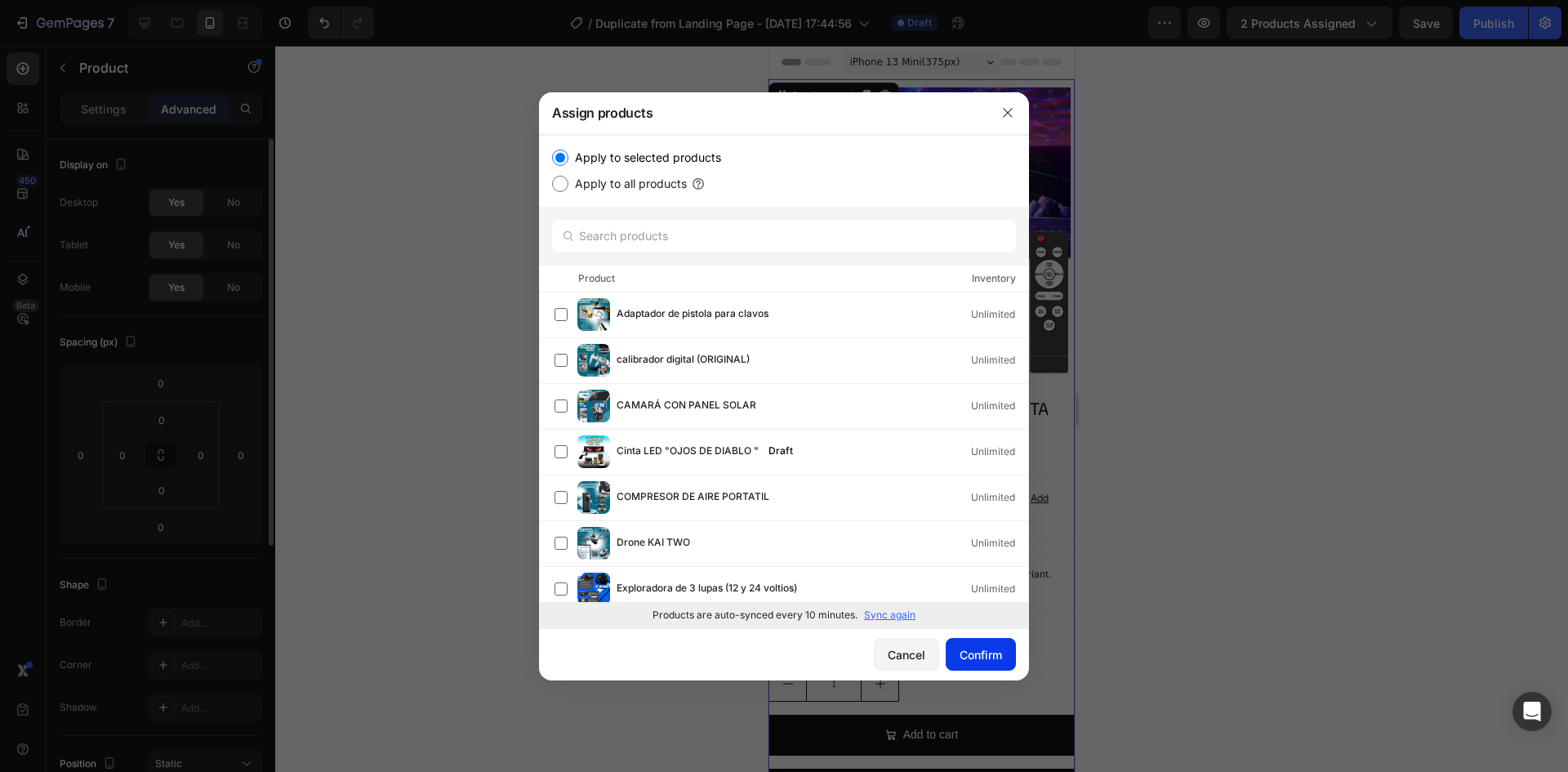
click at [987, 653] on div "Confirm" at bounding box center [980, 654] width 42 height 17
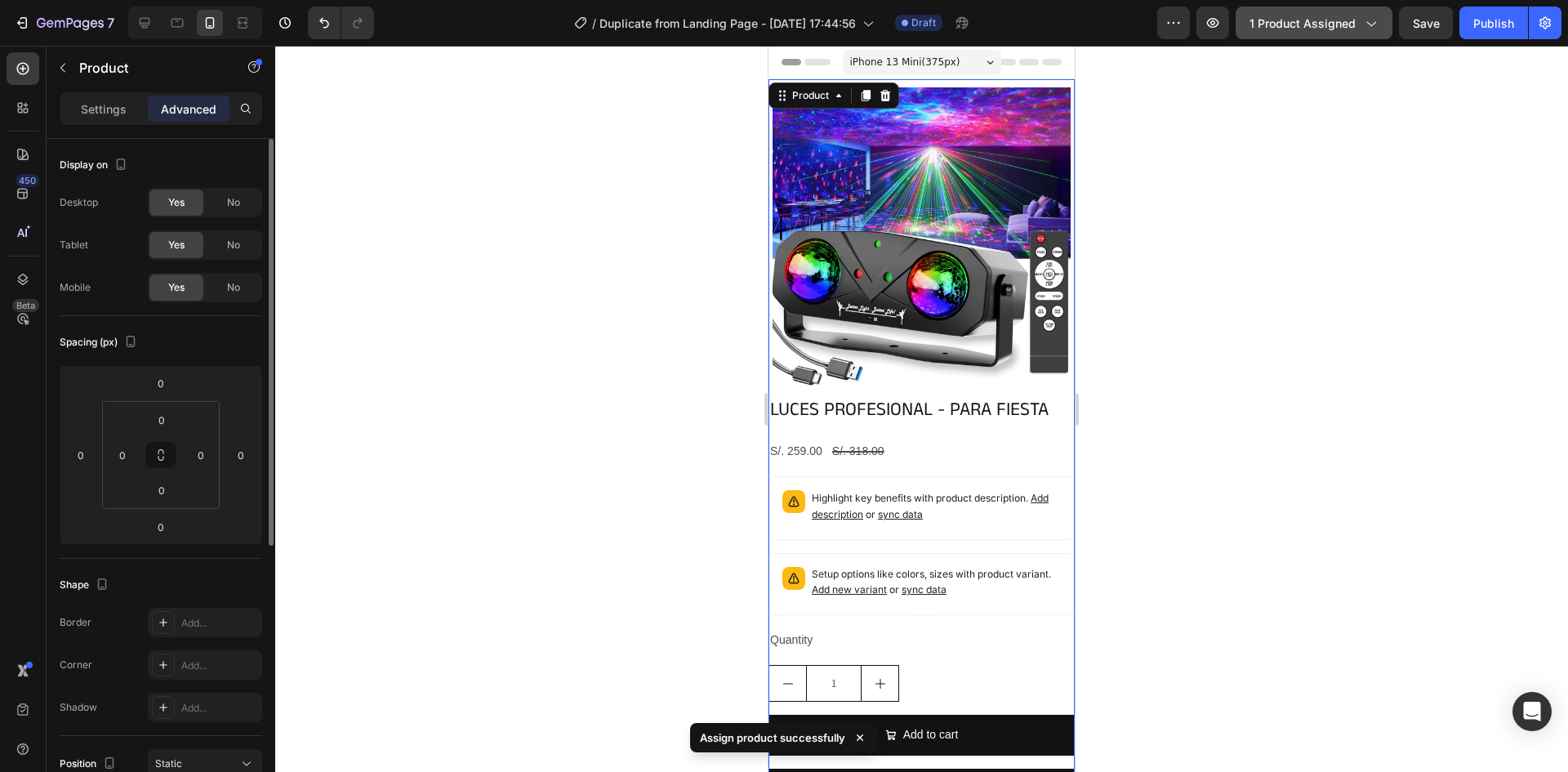
click at [1311, 22] on span "1 product assigned" at bounding box center [1302, 23] width 106 height 17
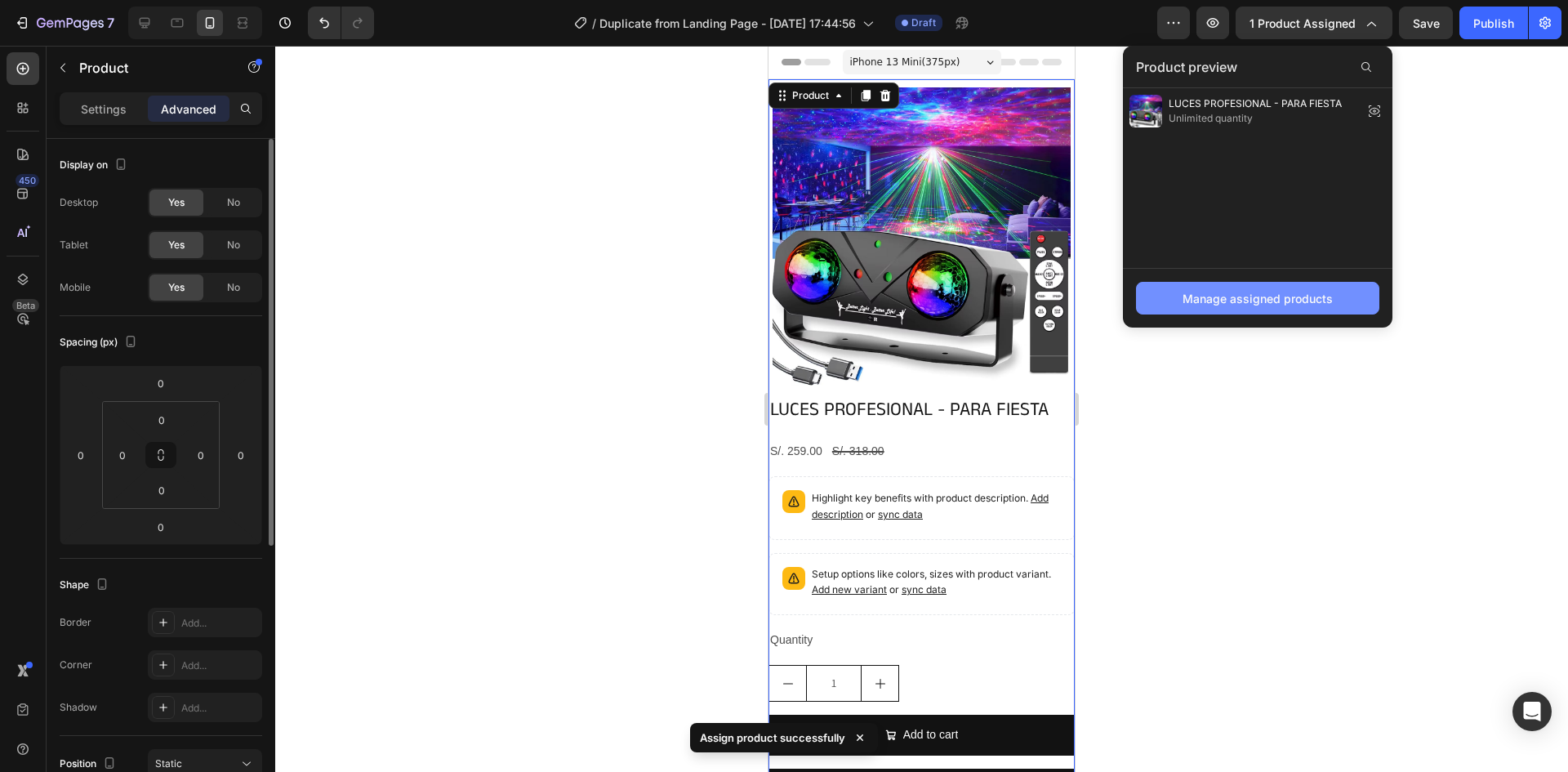
click at [1235, 305] on div "Manage assigned products" at bounding box center [1258, 299] width 151 height 17
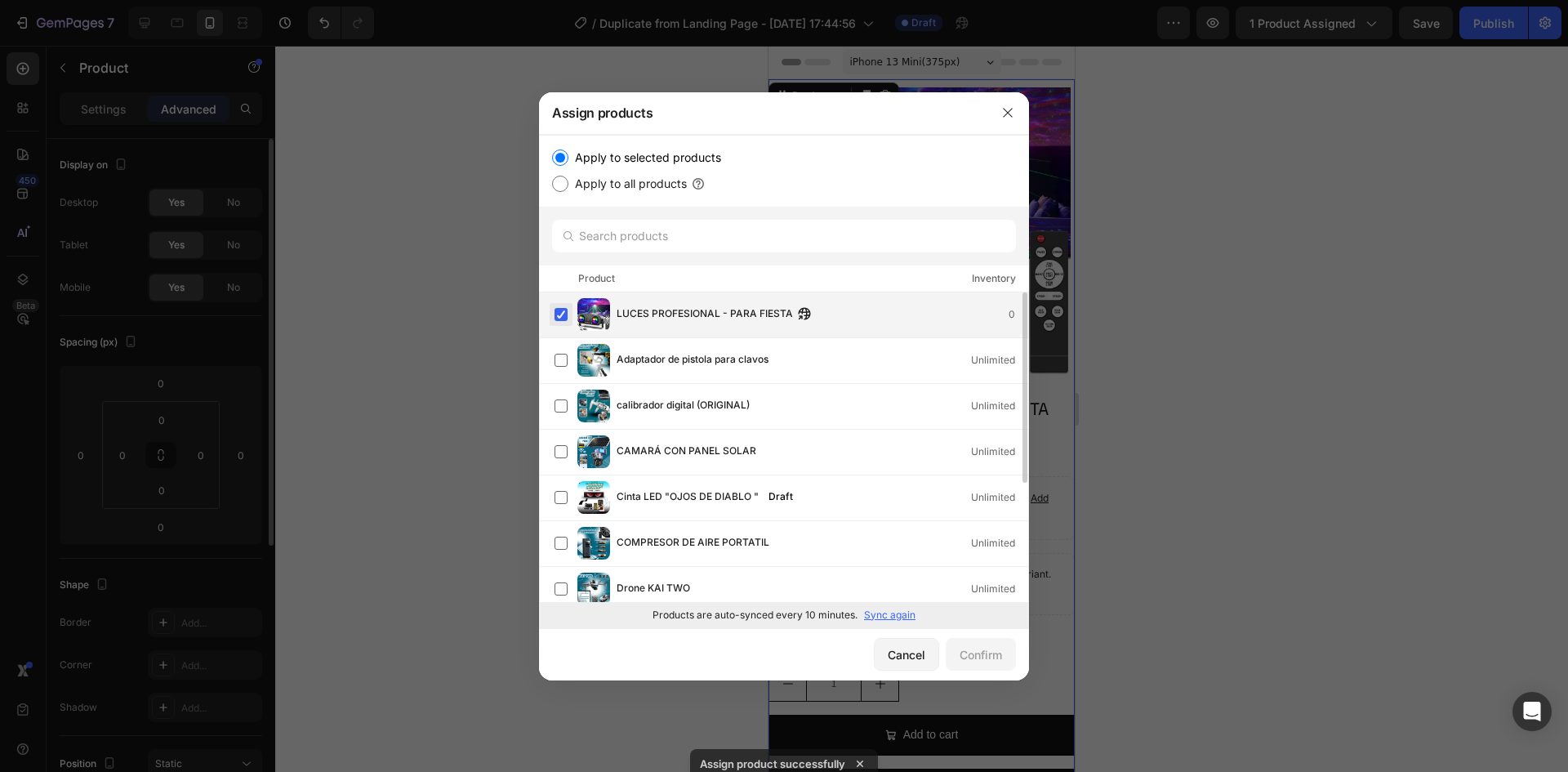
click at [562, 308] on label at bounding box center [561, 314] width 13 height 13
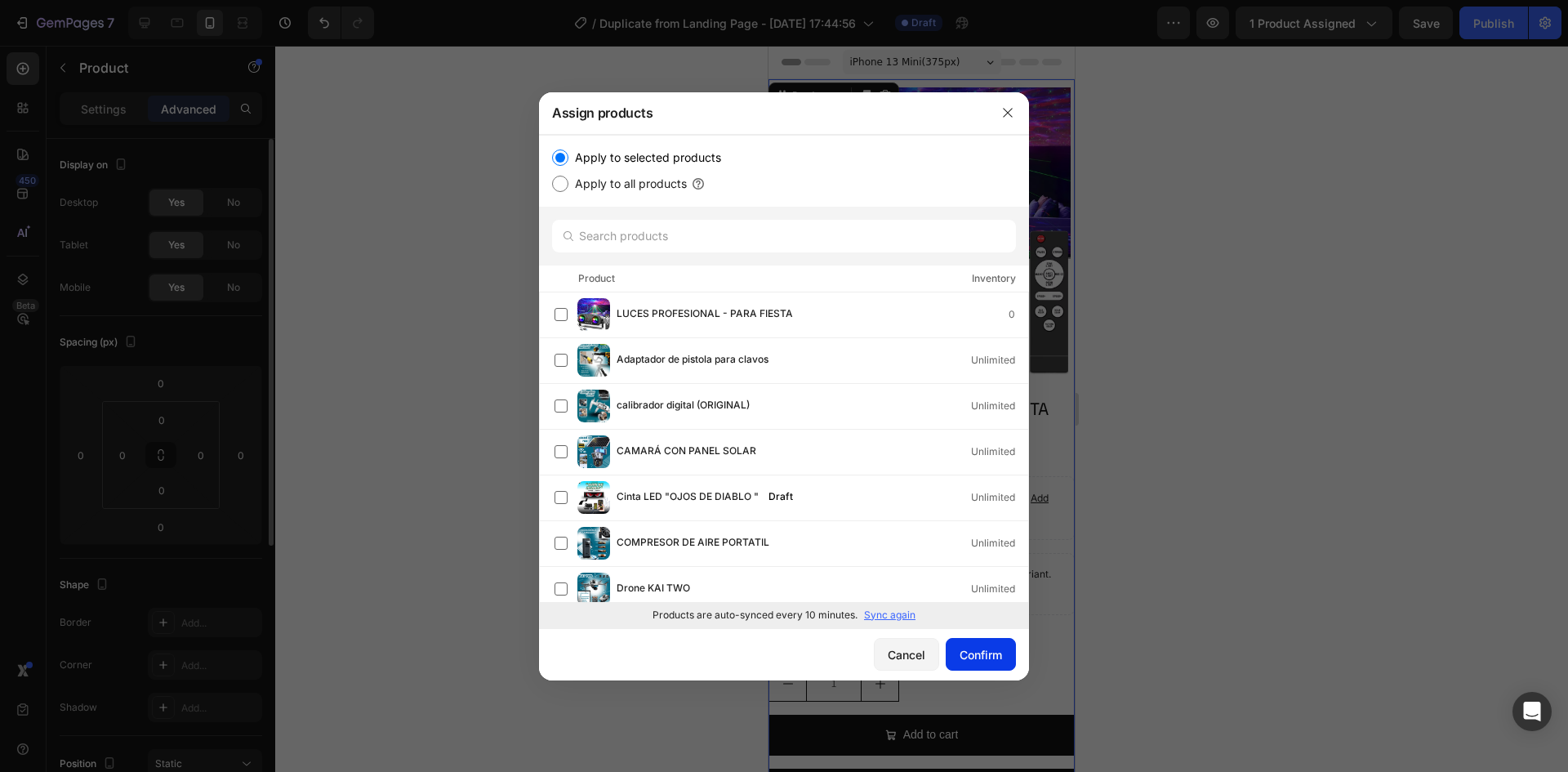
click at [976, 662] on div "Confirm" at bounding box center [980, 654] width 42 height 17
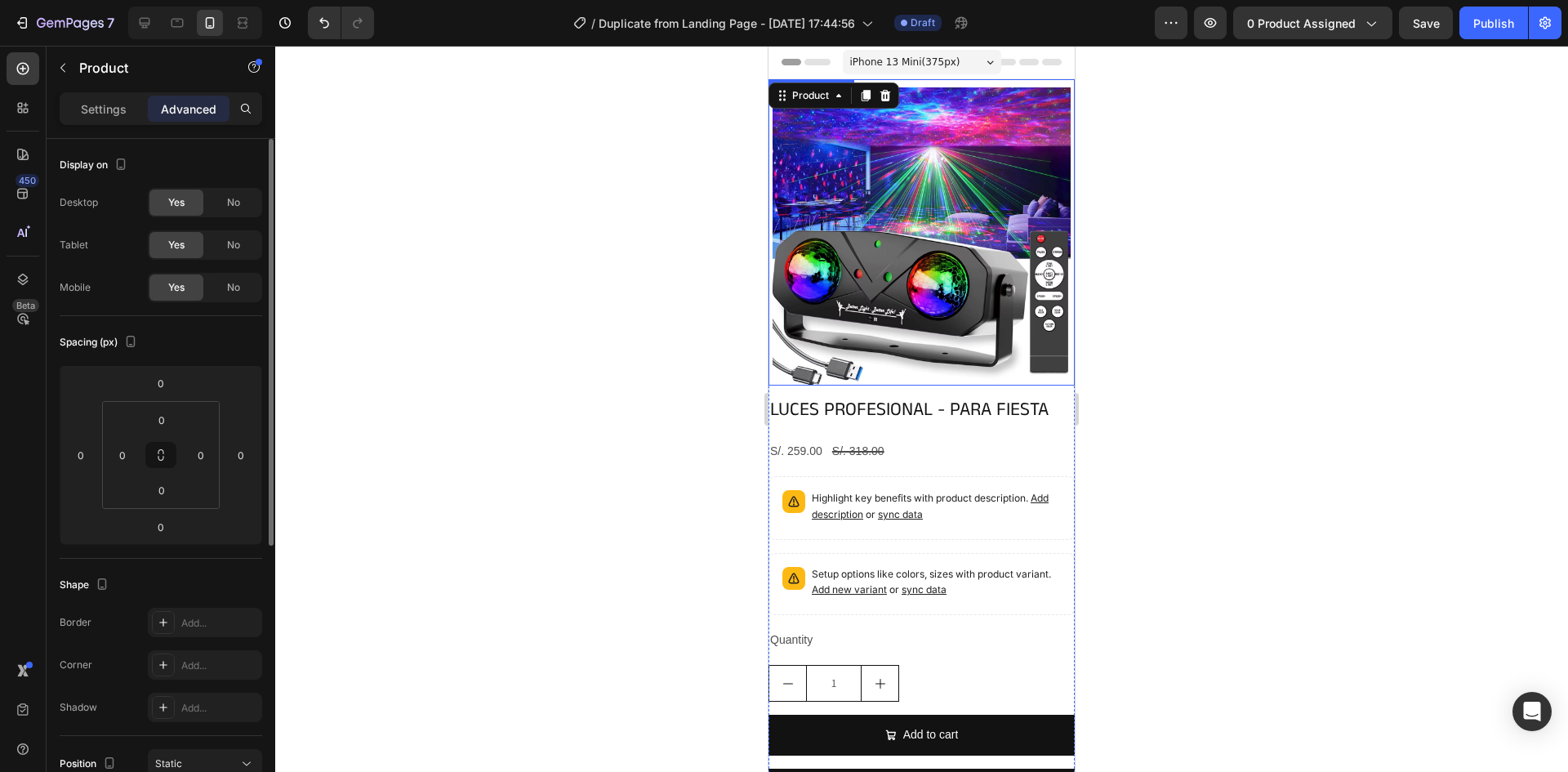
click at [1197, 249] on div at bounding box center [922, 409] width 1293 height 726
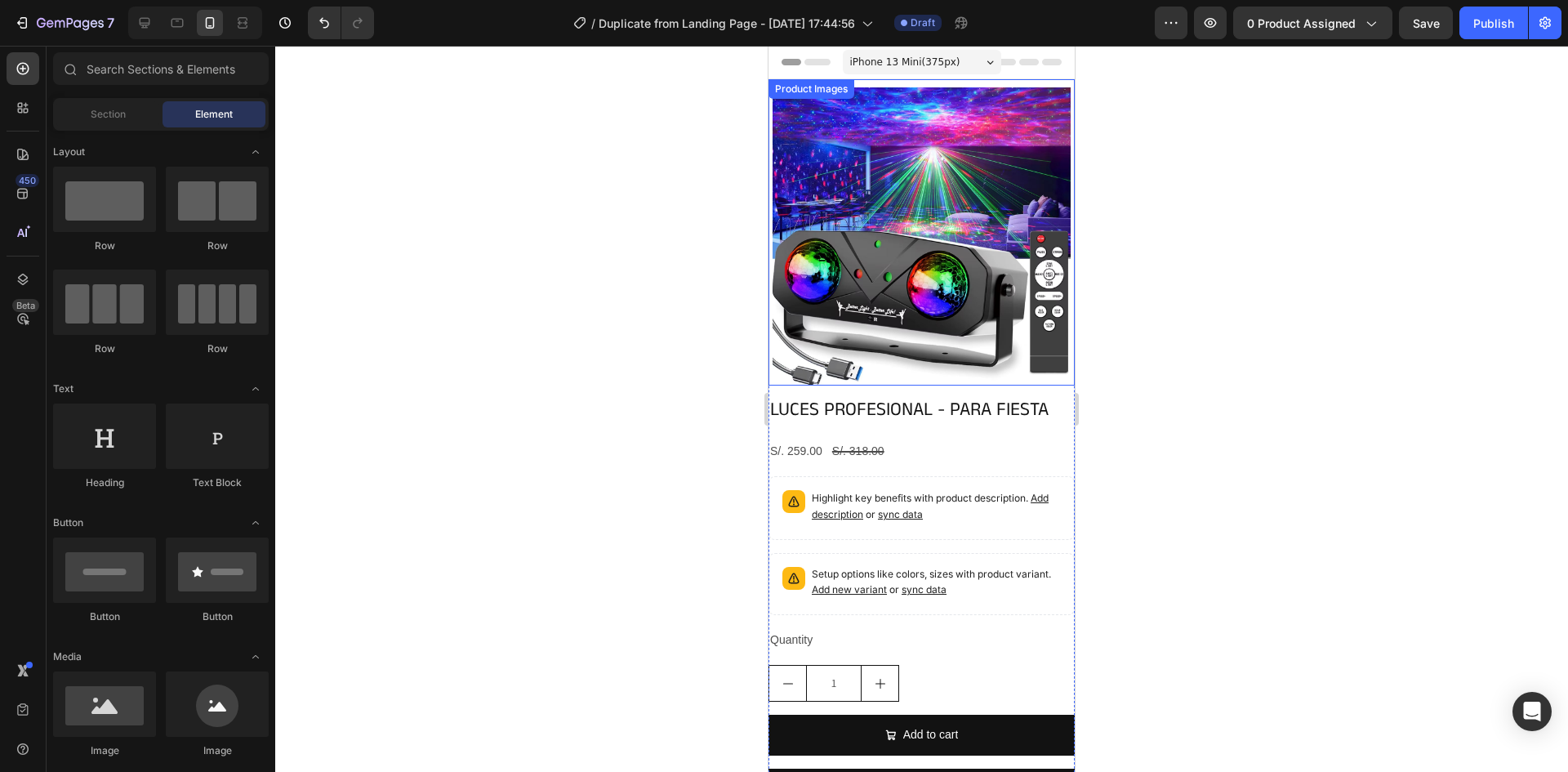
click at [1006, 224] on img at bounding box center [922, 236] width 298 height 298
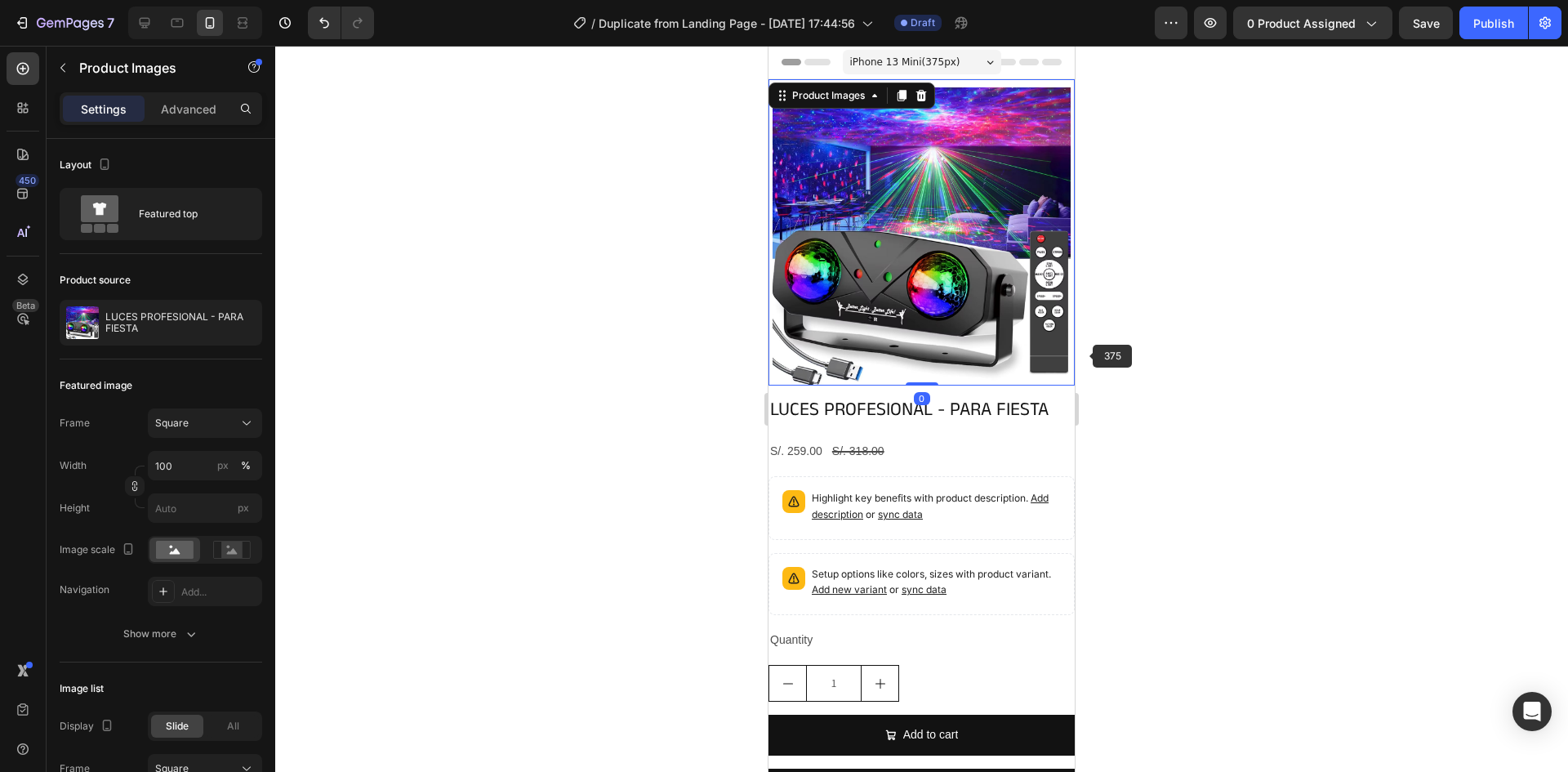
click at [1105, 461] on div at bounding box center [922, 409] width 1293 height 726
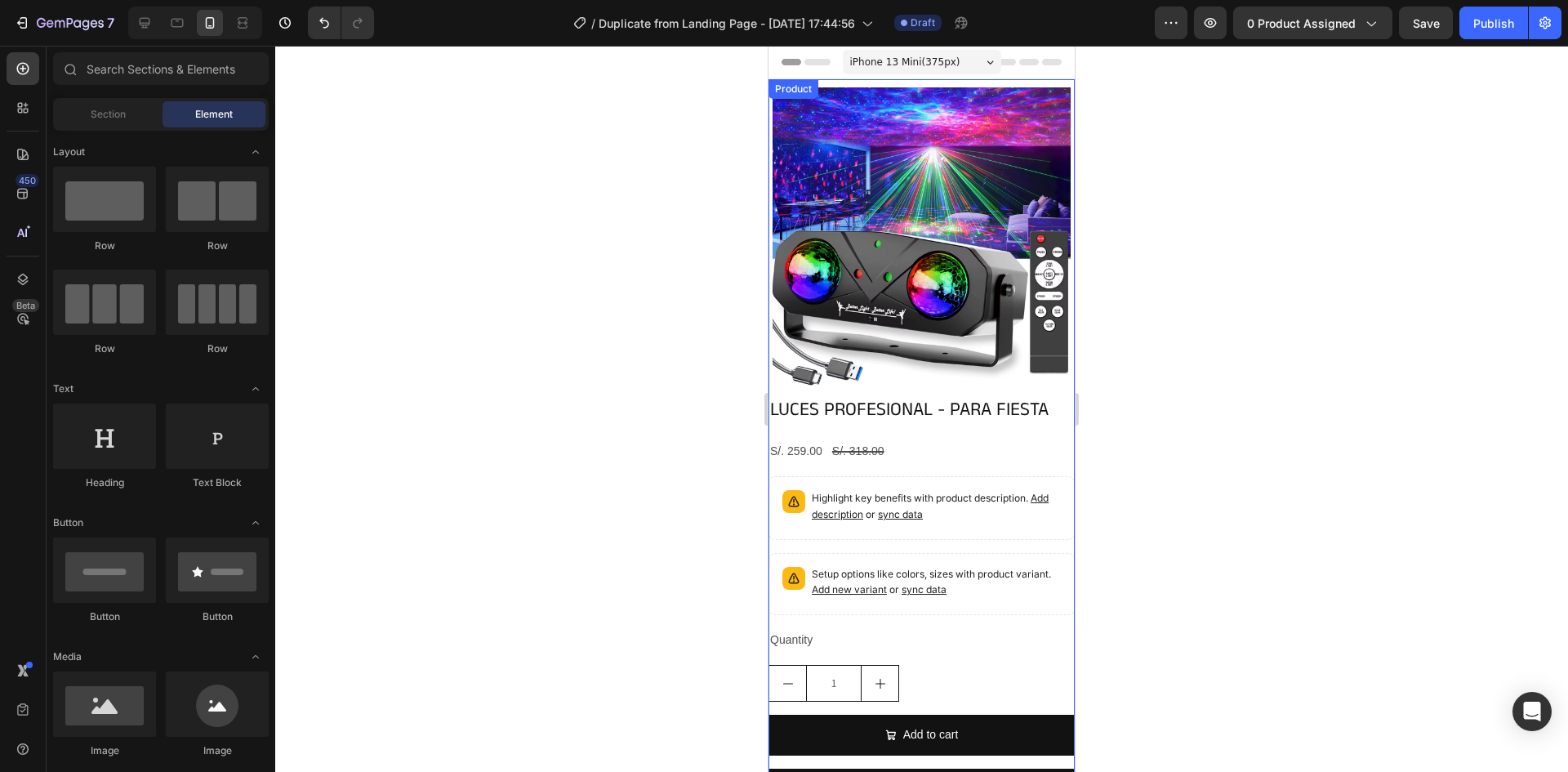
click at [1050, 453] on div "LUCES PROFESIONAL - PARA FIESTA Product Title S/. 259.00 Product Price Product …" at bounding box center [922, 610] width 306 height 423
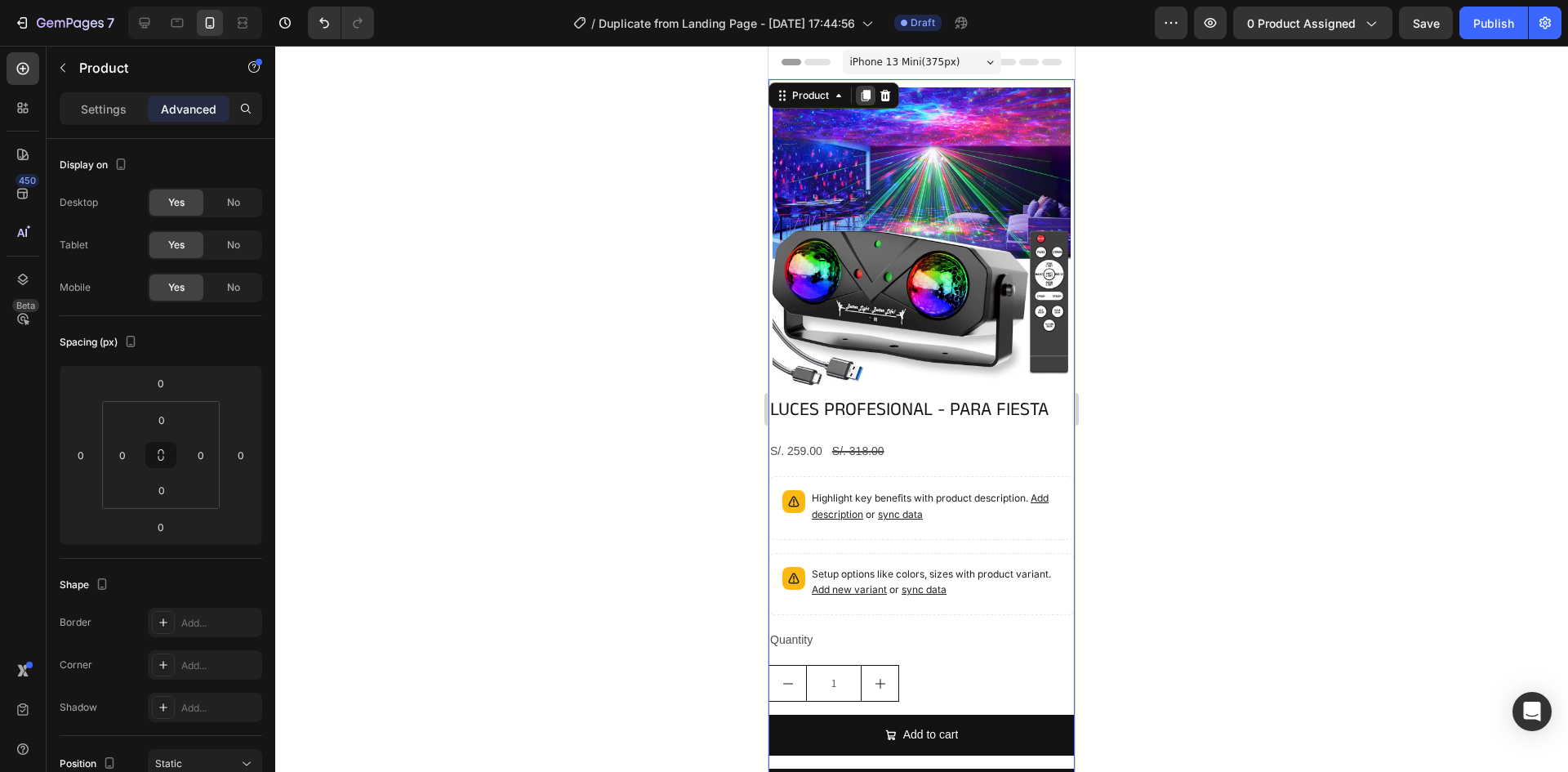
click at [875, 98] on div "Product" at bounding box center [833, 95] width 131 height 26
click at [887, 98] on icon at bounding box center [884, 95] width 13 height 13
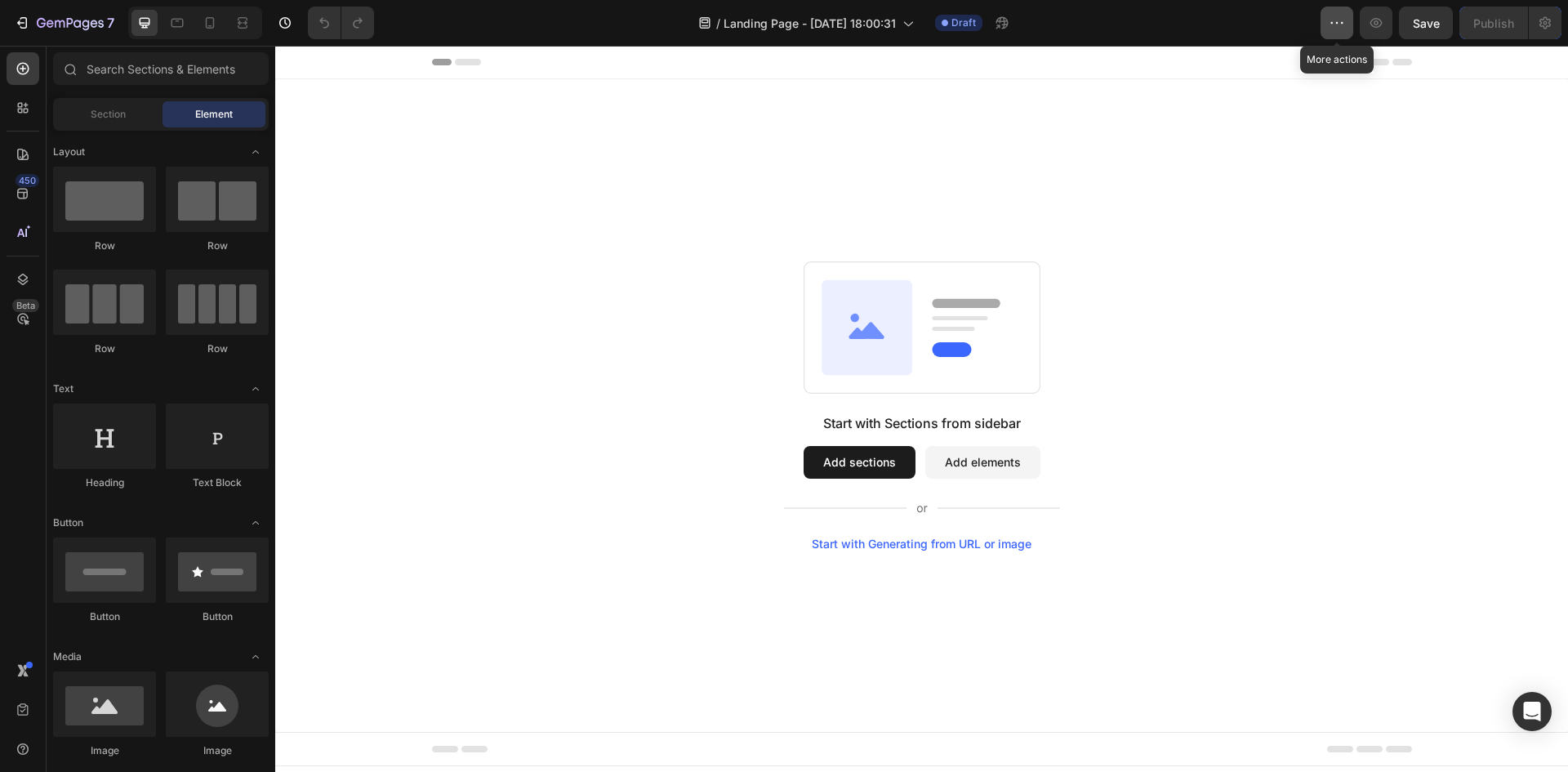
click at [1344, 18] on icon "button" at bounding box center [1336, 23] width 16 height 16
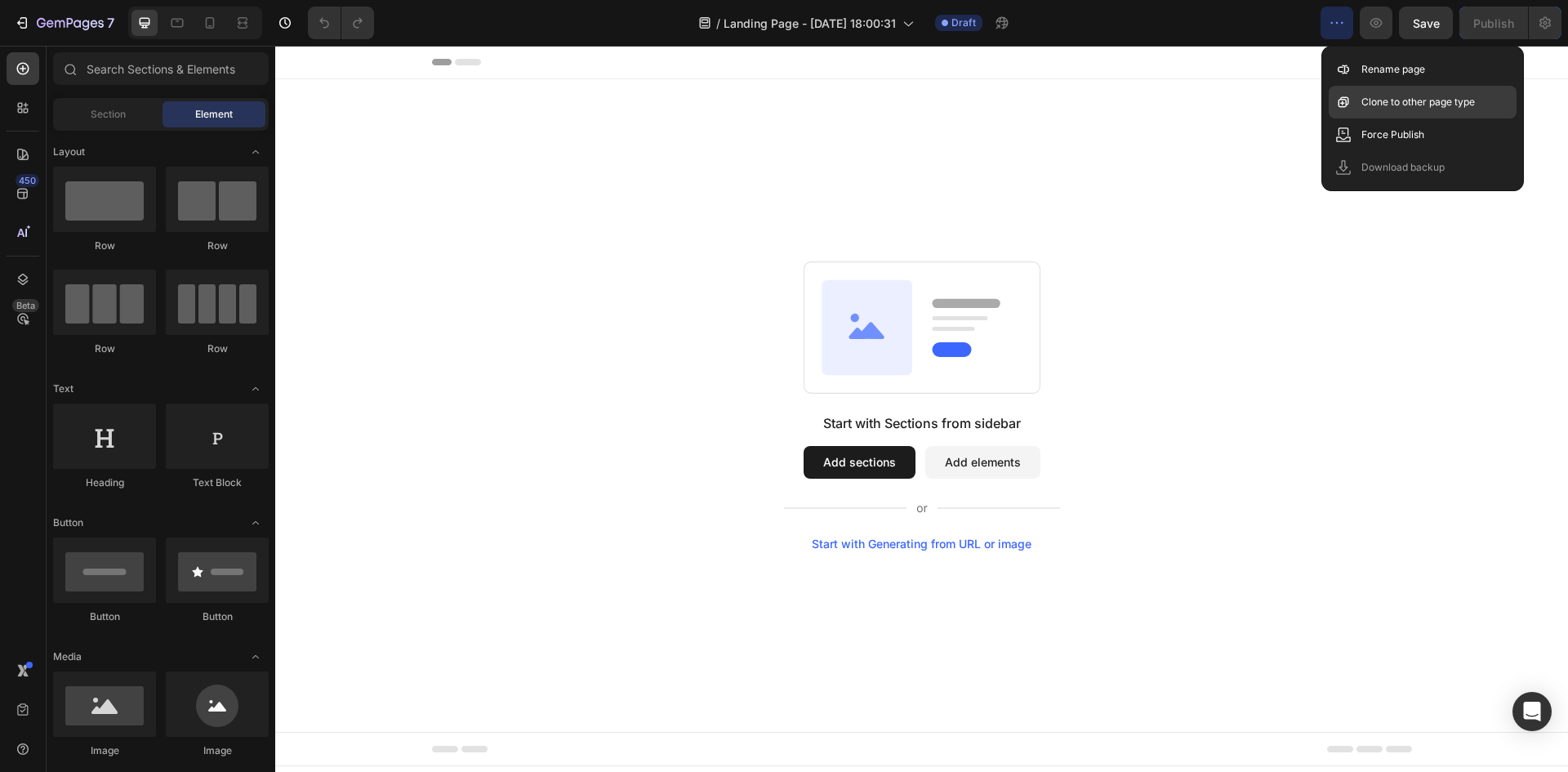
click at [1377, 101] on p "Clone to other page type" at bounding box center [1417, 102] width 113 height 16
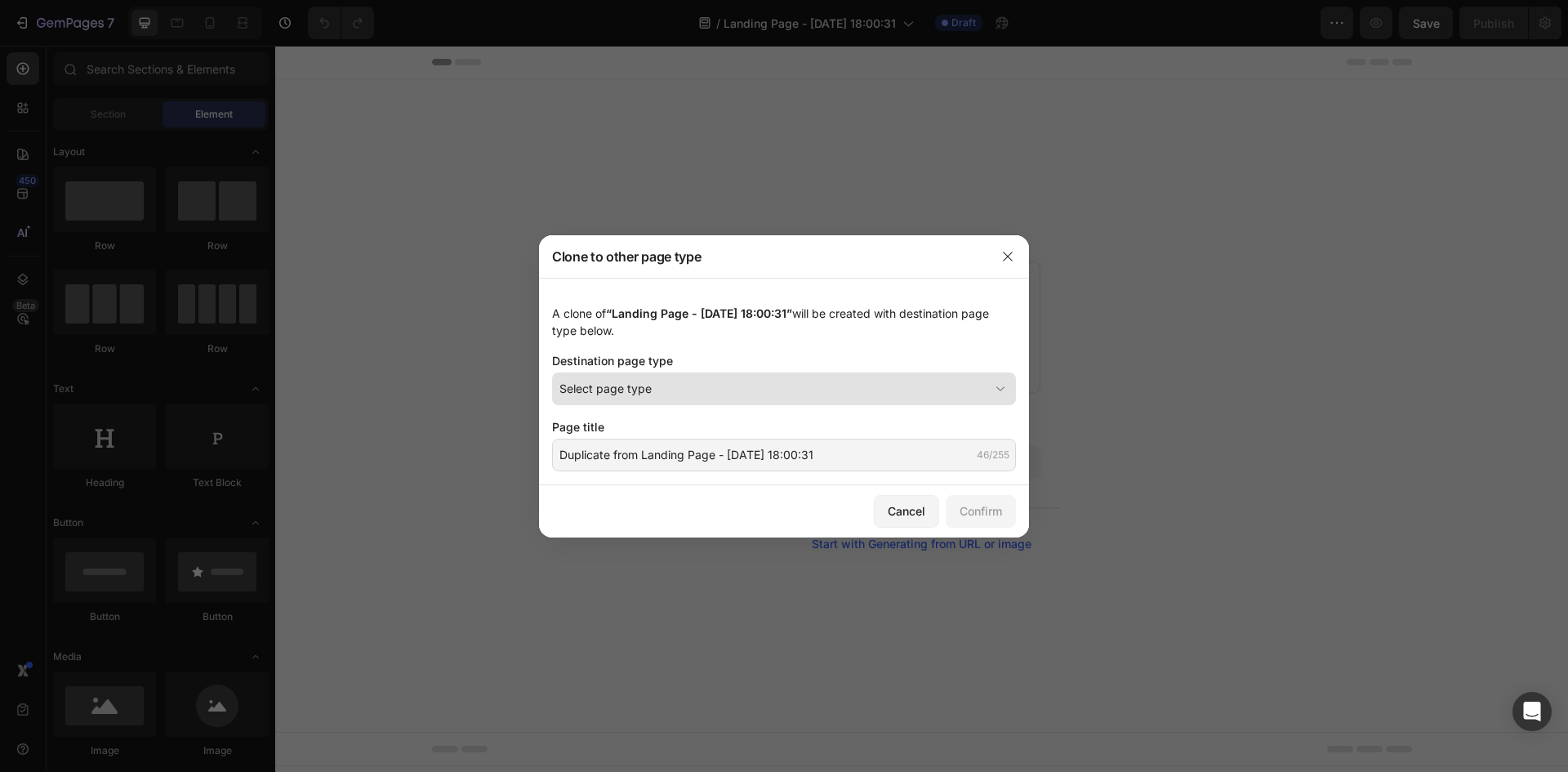
click at [939, 395] on div "Select page type" at bounding box center [774, 389] width 429 height 17
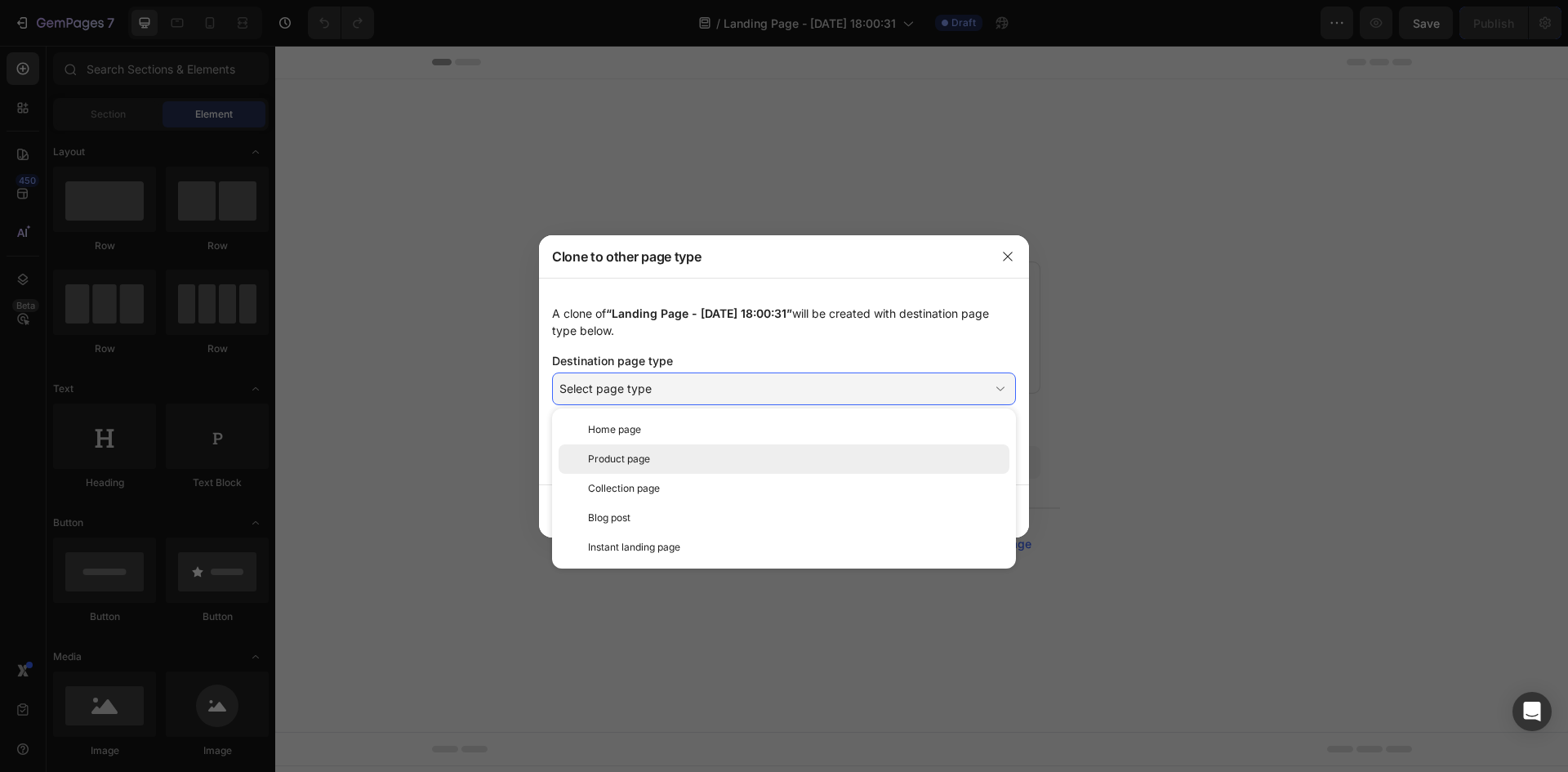
click at [781, 461] on div "Product page" at bounding box center [794, 459] width 414 height 15
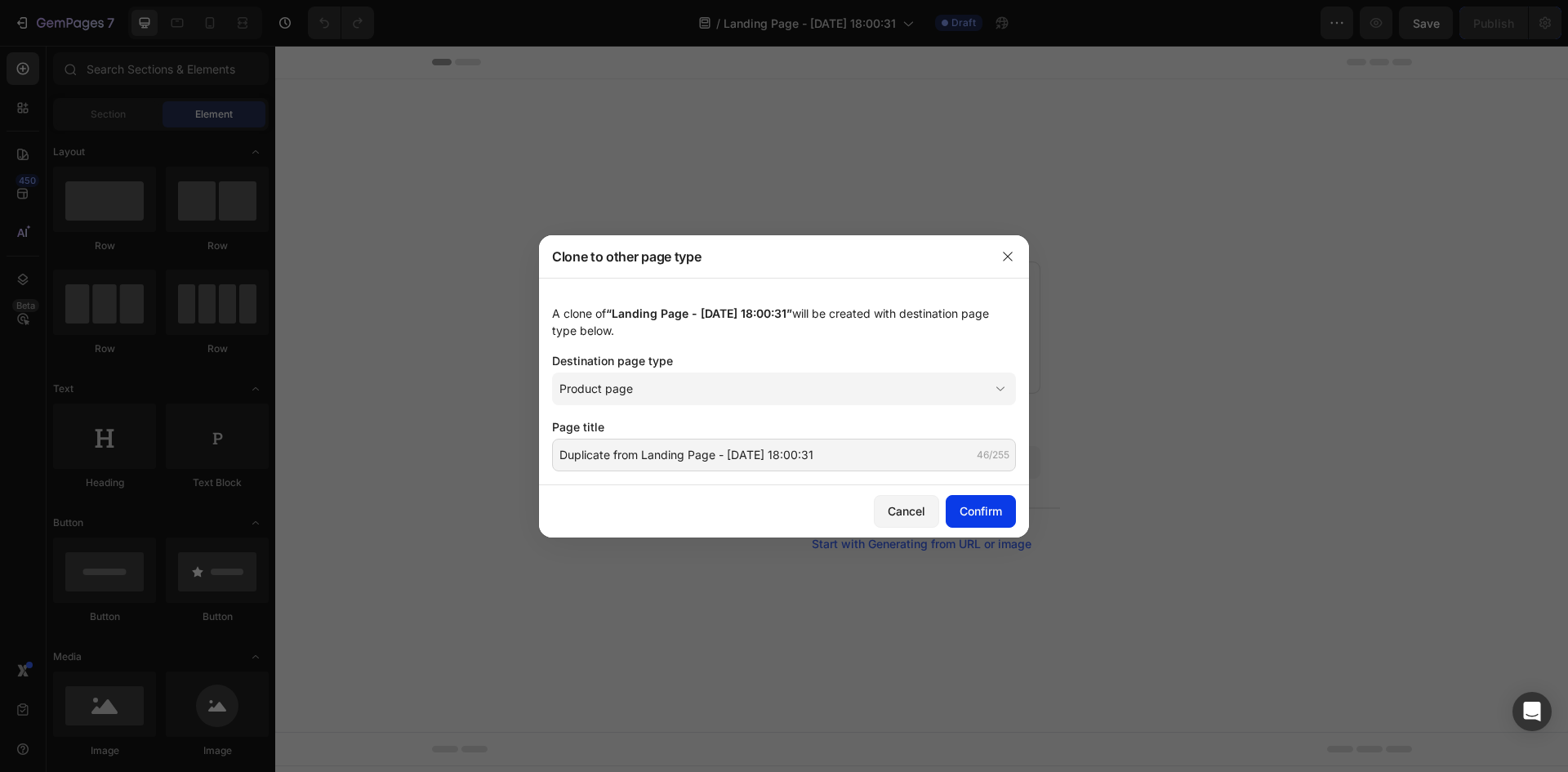
click at [982, 513] on div "Confirm" at bounding box center [980, 511] width 42 height 17
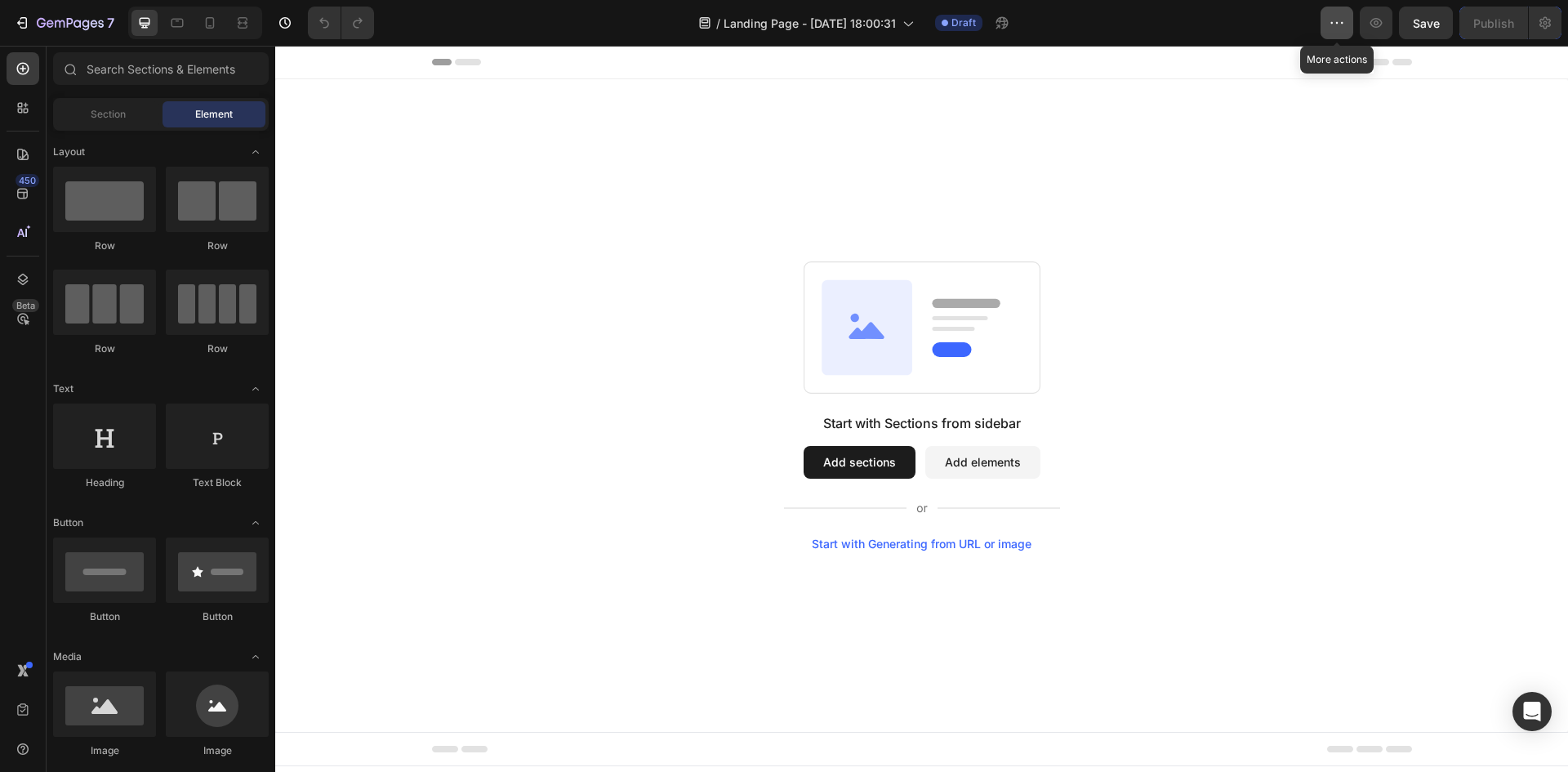
drag, startPoint x: 1328, startPoint y: 22, endPoint x: 1044, endPoint y: 25, distance: 284.0
click at [1328, 22] on icon "button" at bounding box center [1336, 23] width 16 height 16
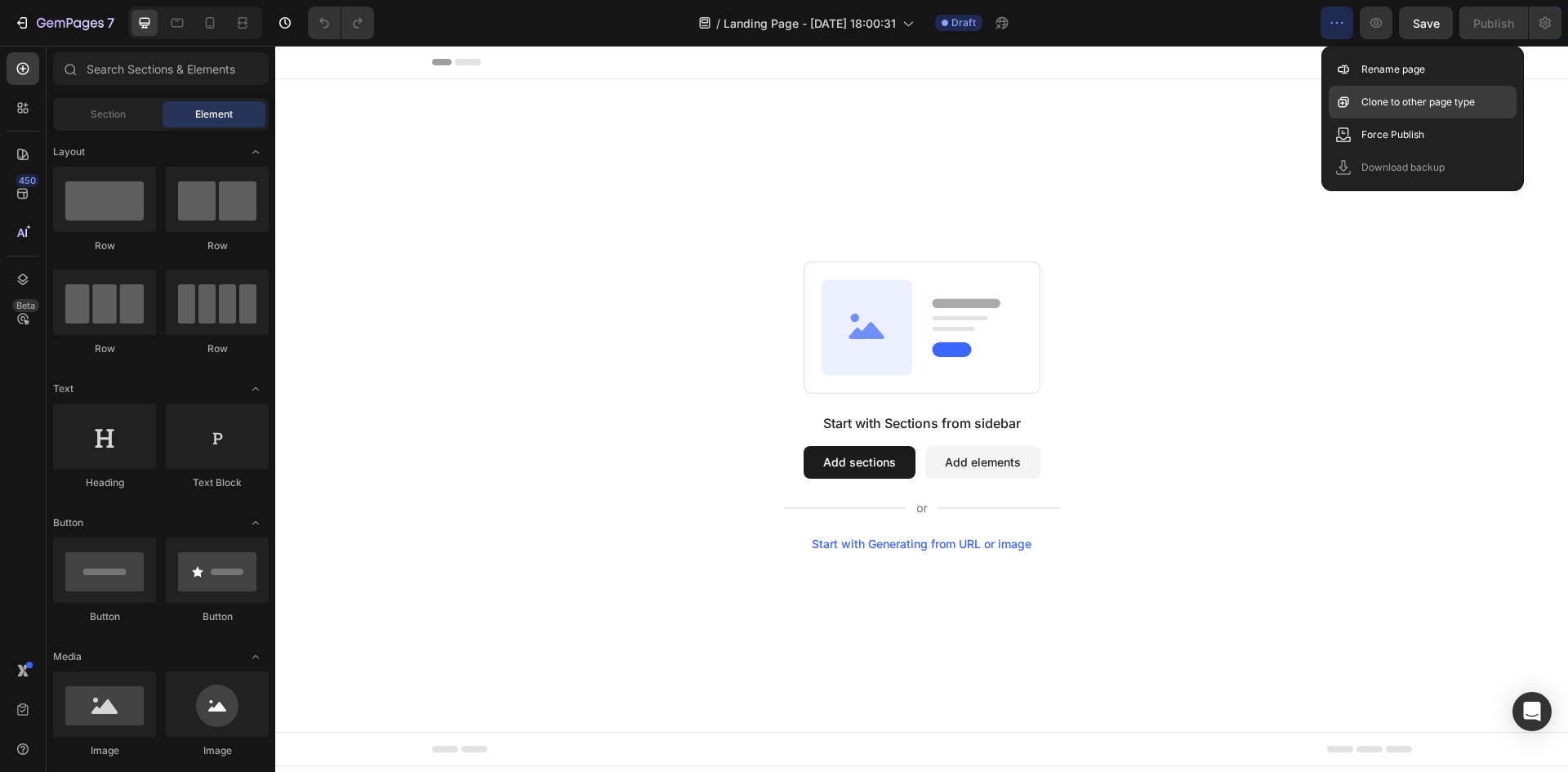
click at [1384, 99] on p "Clone to other page type" at bounding box center [1417, 102] width 113 height 16
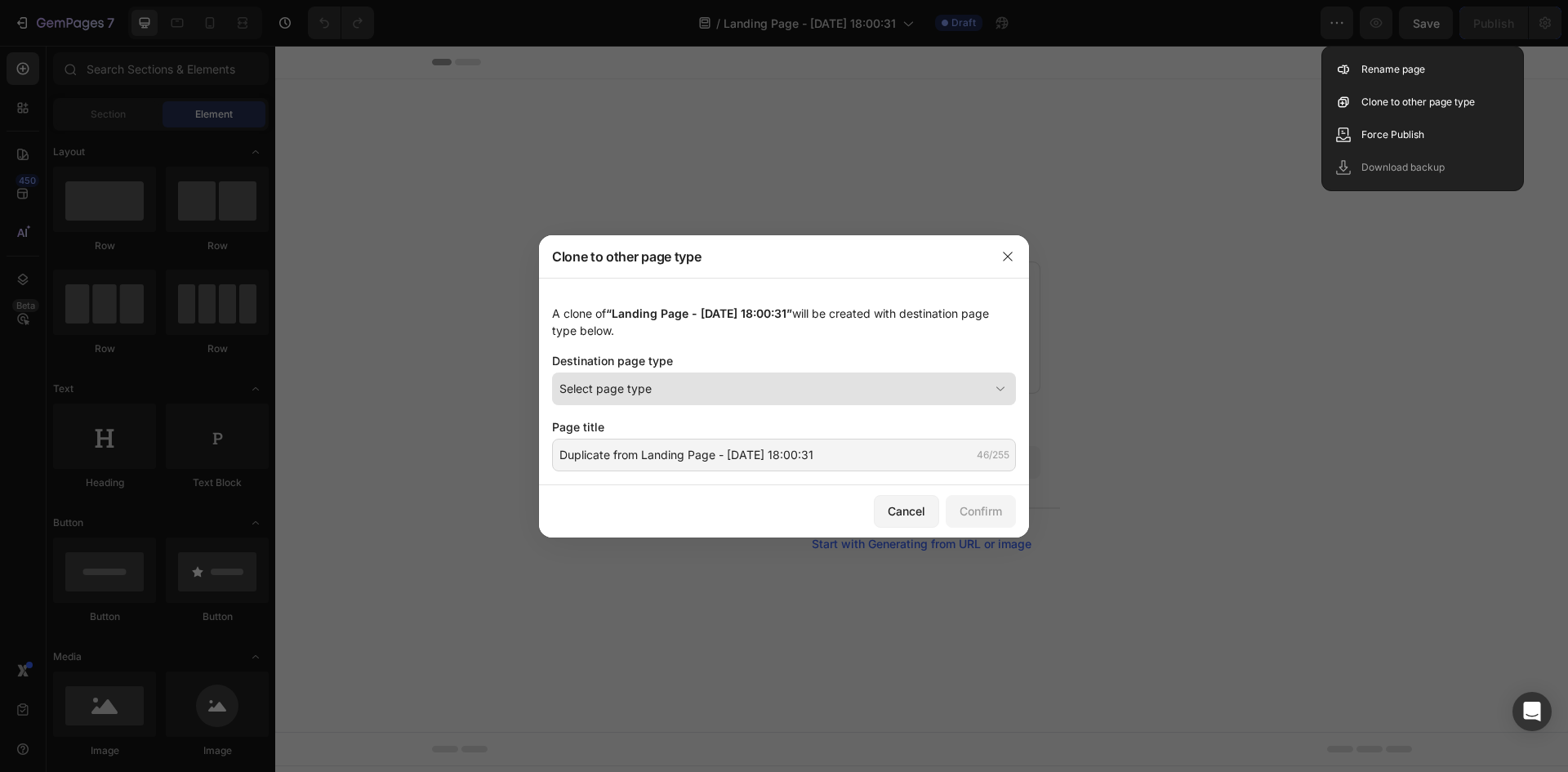
click at [783, 393] on div "Select page type" at bounding box center [774, 389] width 429 height 17
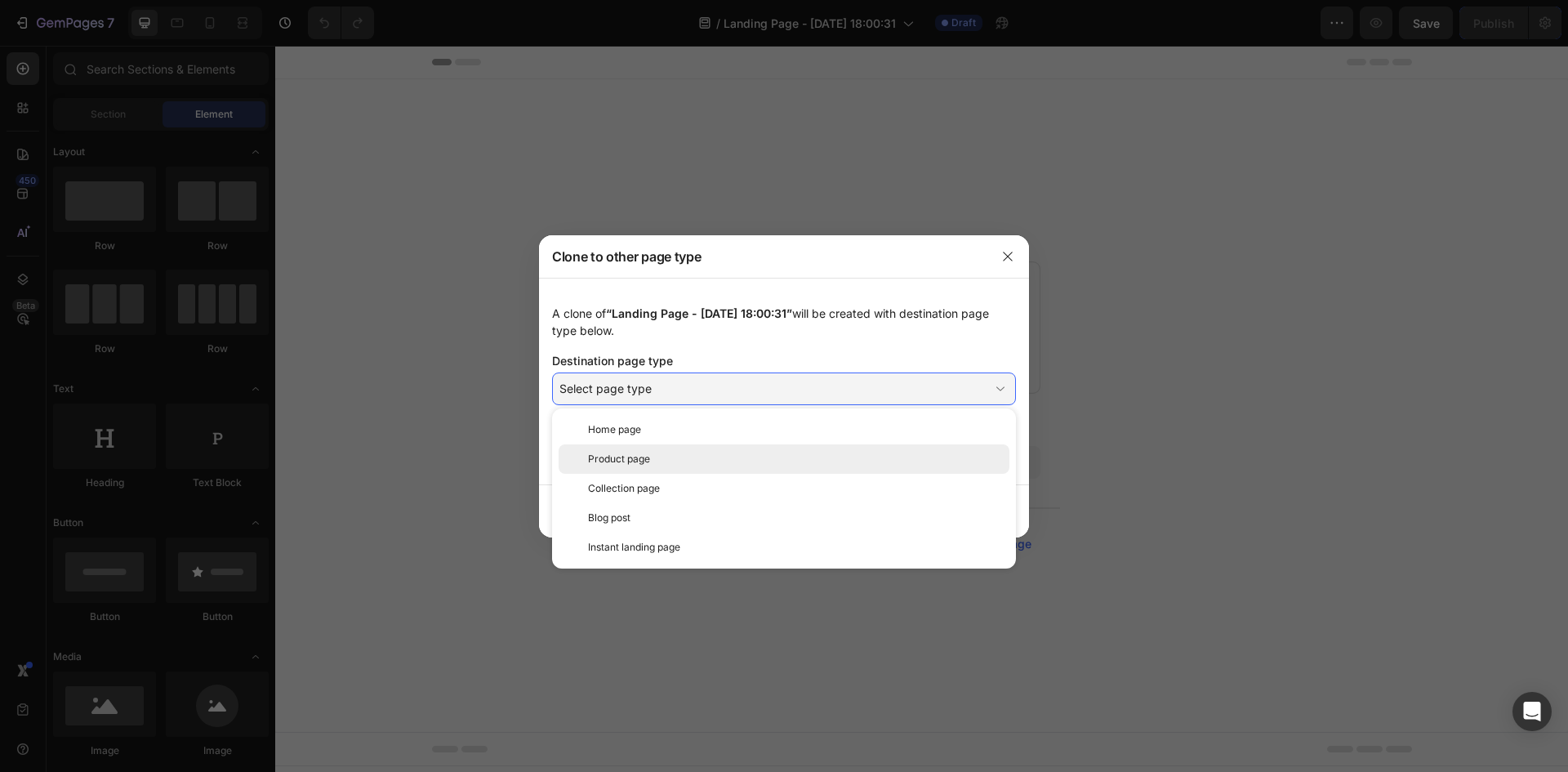
click at [713, 456] on div "Product page" at bounding box center [794, 459] width 414 height 15
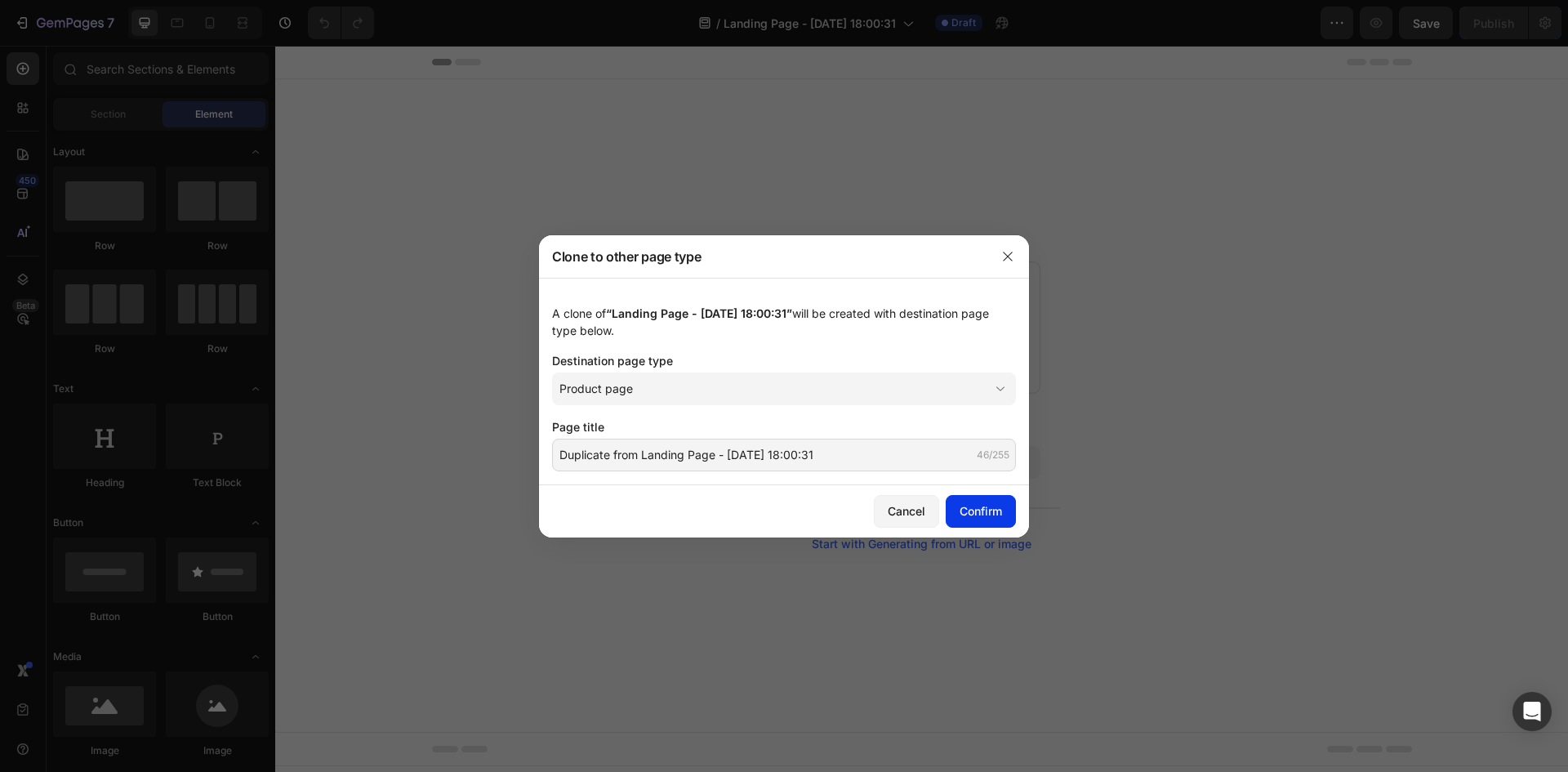
click at [974, 511] on div "Confirm" at bounding box center [980, 511] width 42 height 17
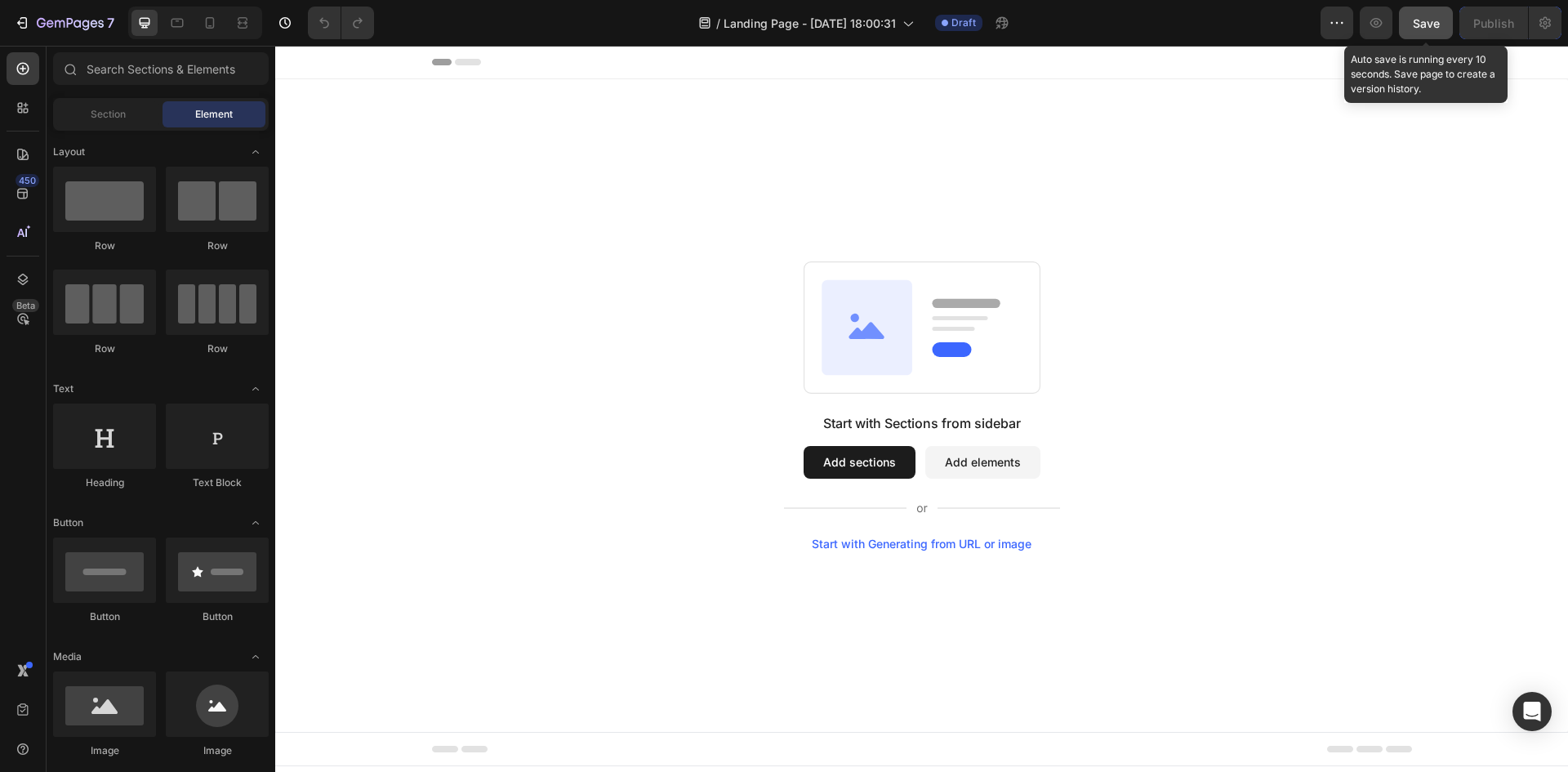
click at [1414, 29] on span "Save" at bounding box center [1426, 23] width 27 height 14
click at [1331, 20] on icon "button" at bounding box center [1336, 23] width 16 height 16
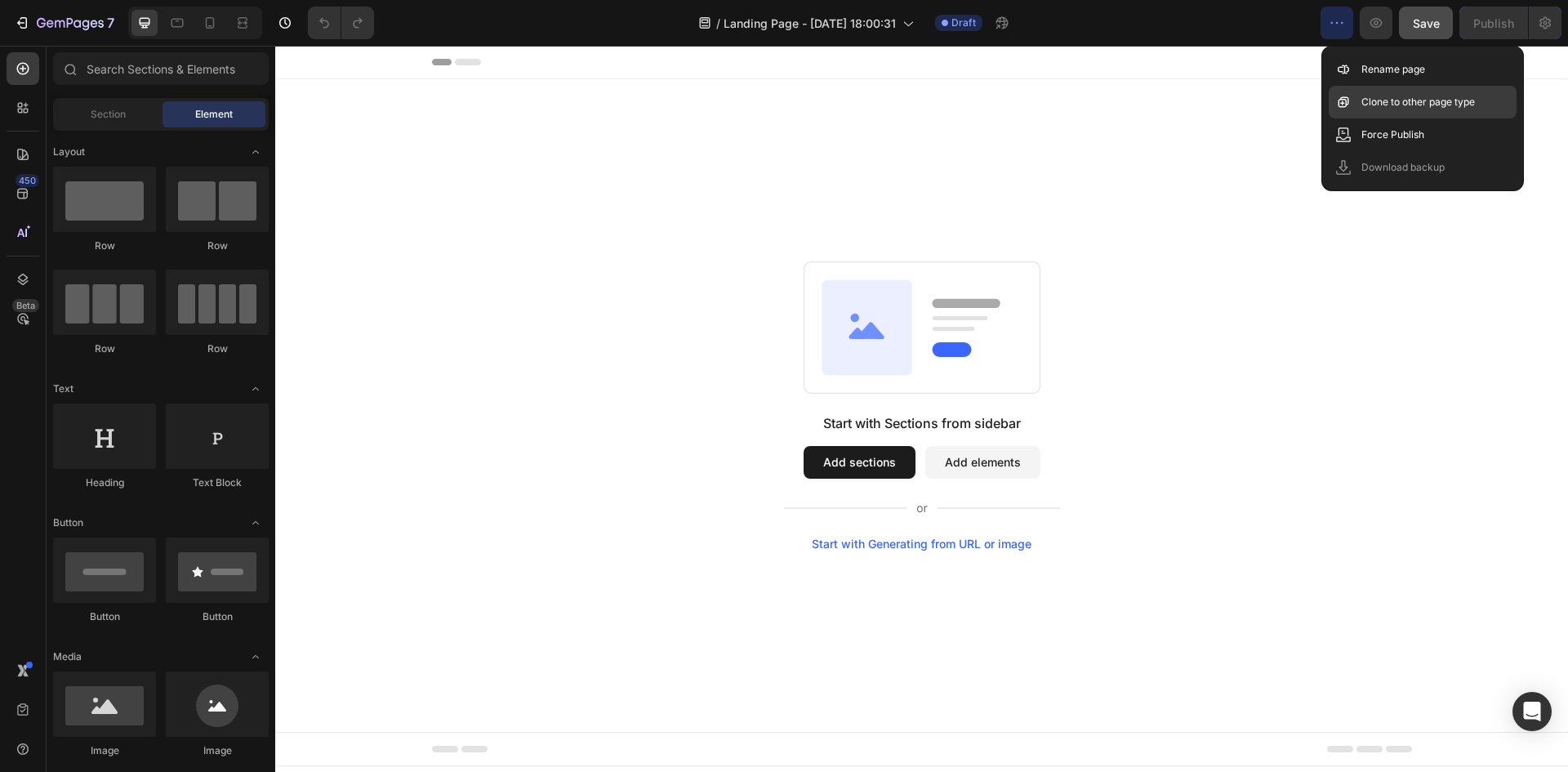
click at [1372, 101] on p "Clone to other page type" at bounding box center [1417, 102] width 113 height 16
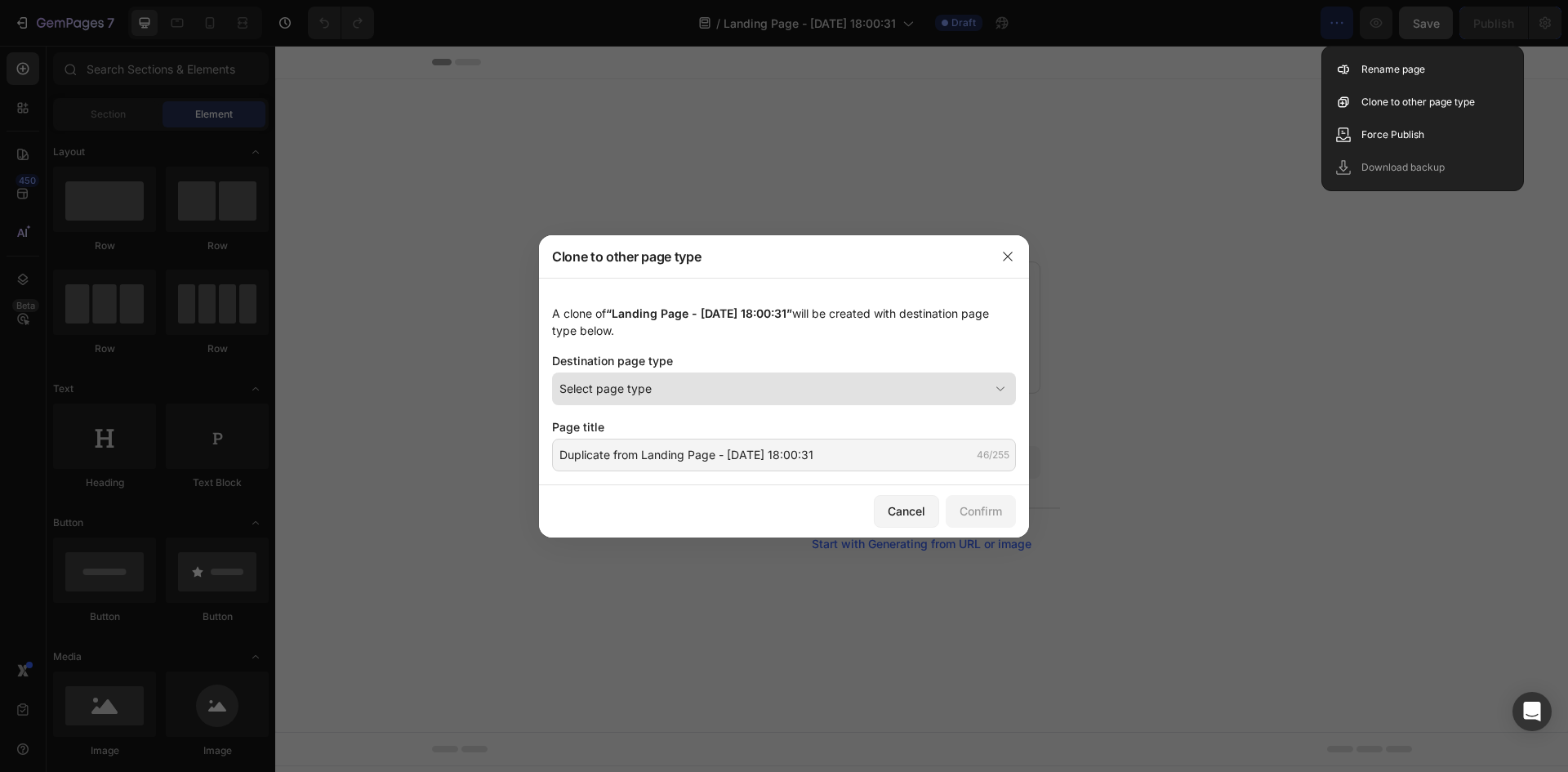
click at [722, 391] on div "Select page type" at bounding box center [774, 389] width 429 height 17
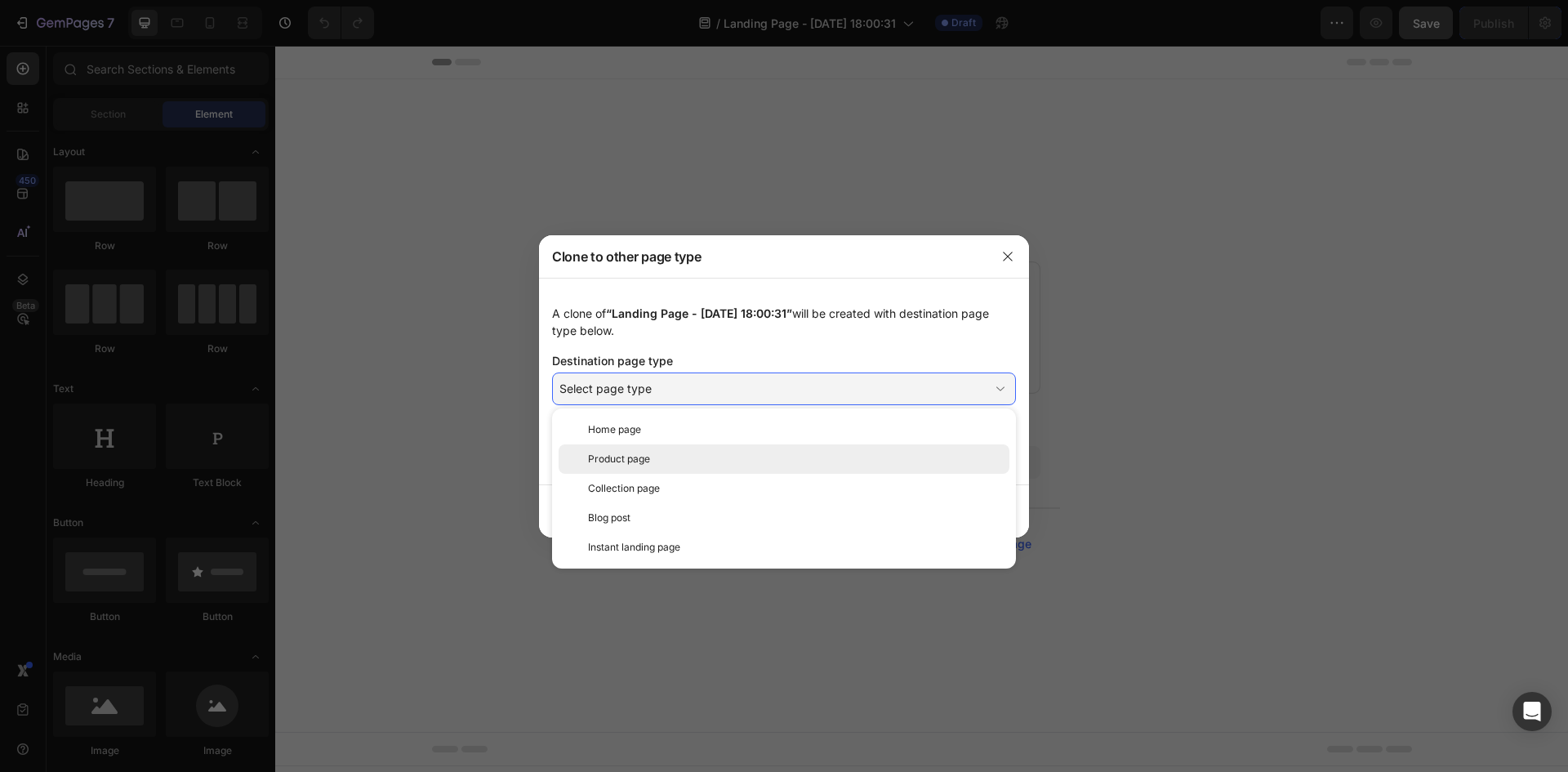
click at [625, 459] on span "Product page" at bounding box center [619, 459] width 62 height 15
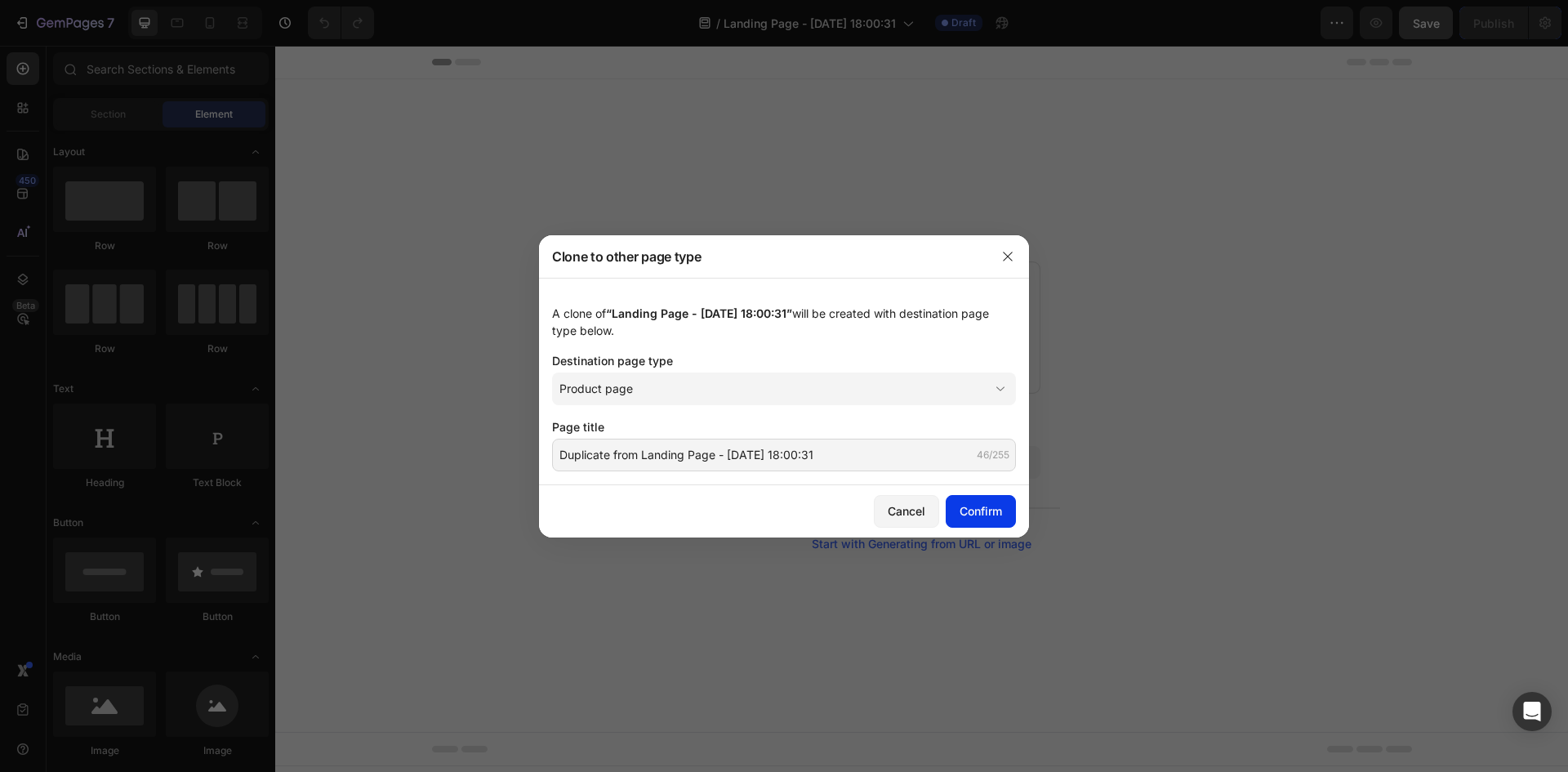
click at [984, 515] on div "Confirm" at bounding box center [980, 511] width 42 height 17
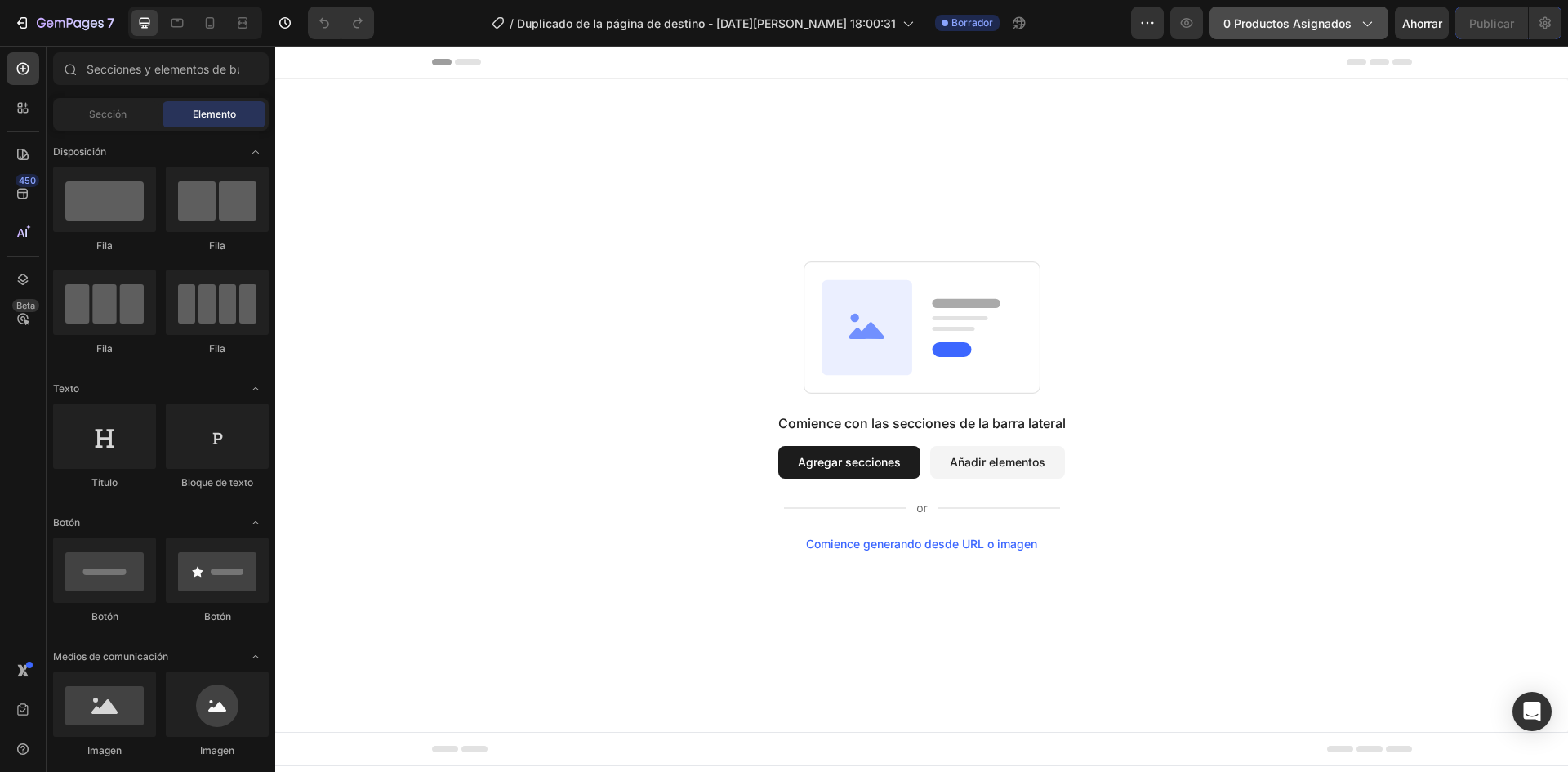
click at [1244, 15] on span "0 productos asignados" at bounding box center [1288, 23] width 128 height 17
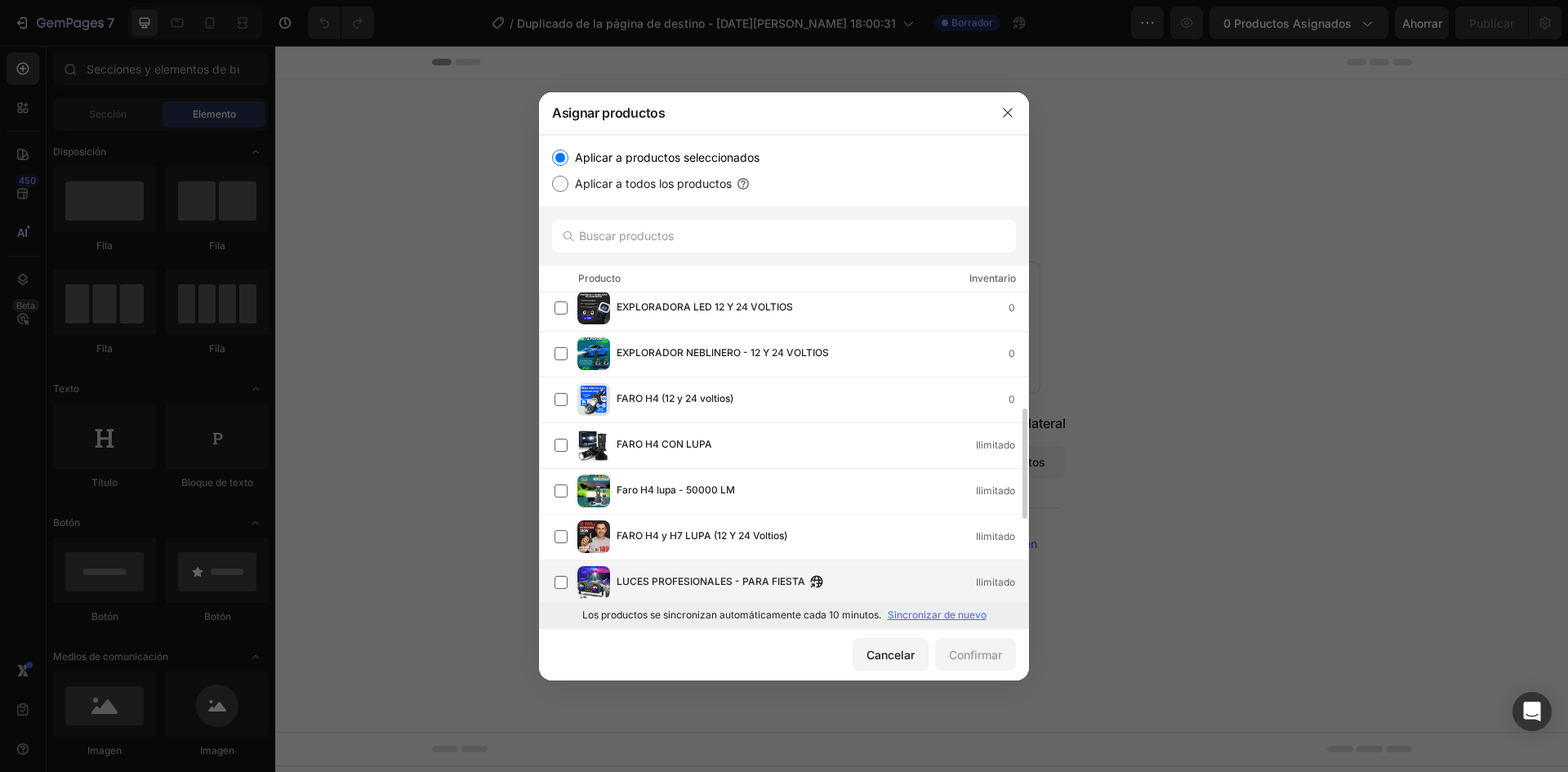
scroll to position [409, 0]
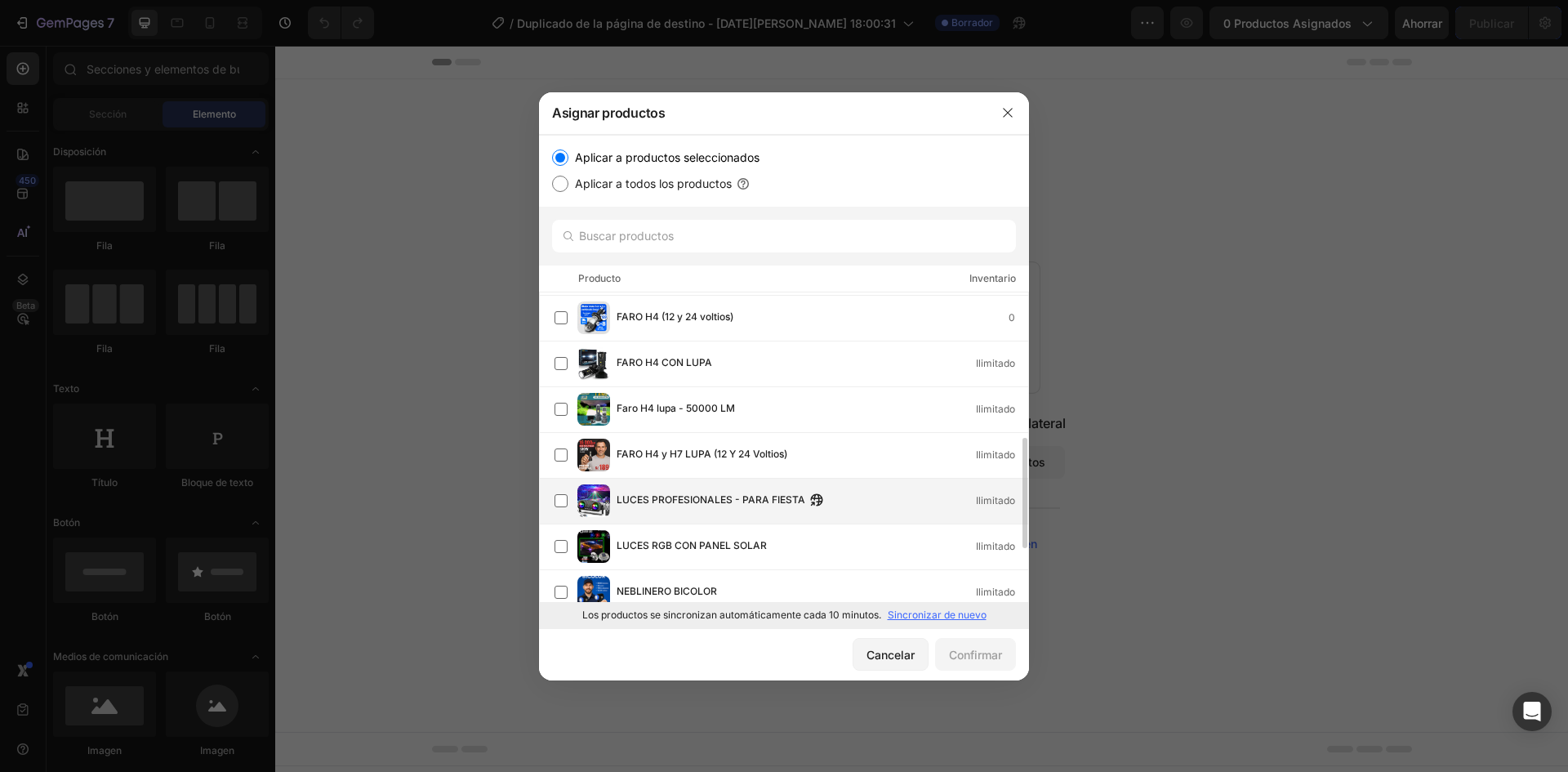
click at [694, 503] on font "LUCES PROFESIONALES - PARA FIESTA" at bounding box center [711, 499] width 189 height 12
click at [816, 499] on icon "button" at bounding box center [816, 499] width 13 height 13
click at [555, 498] on label at bounding box center [561, 500] width 13 height 13
drag, startPoint x: 1003, startPoint y: 106, endPoint x: 728, endPoint y: 60, distance: 278.8
click at [1003, 106] on button "button" at bounding box center [1007, 113] width 26 height 26
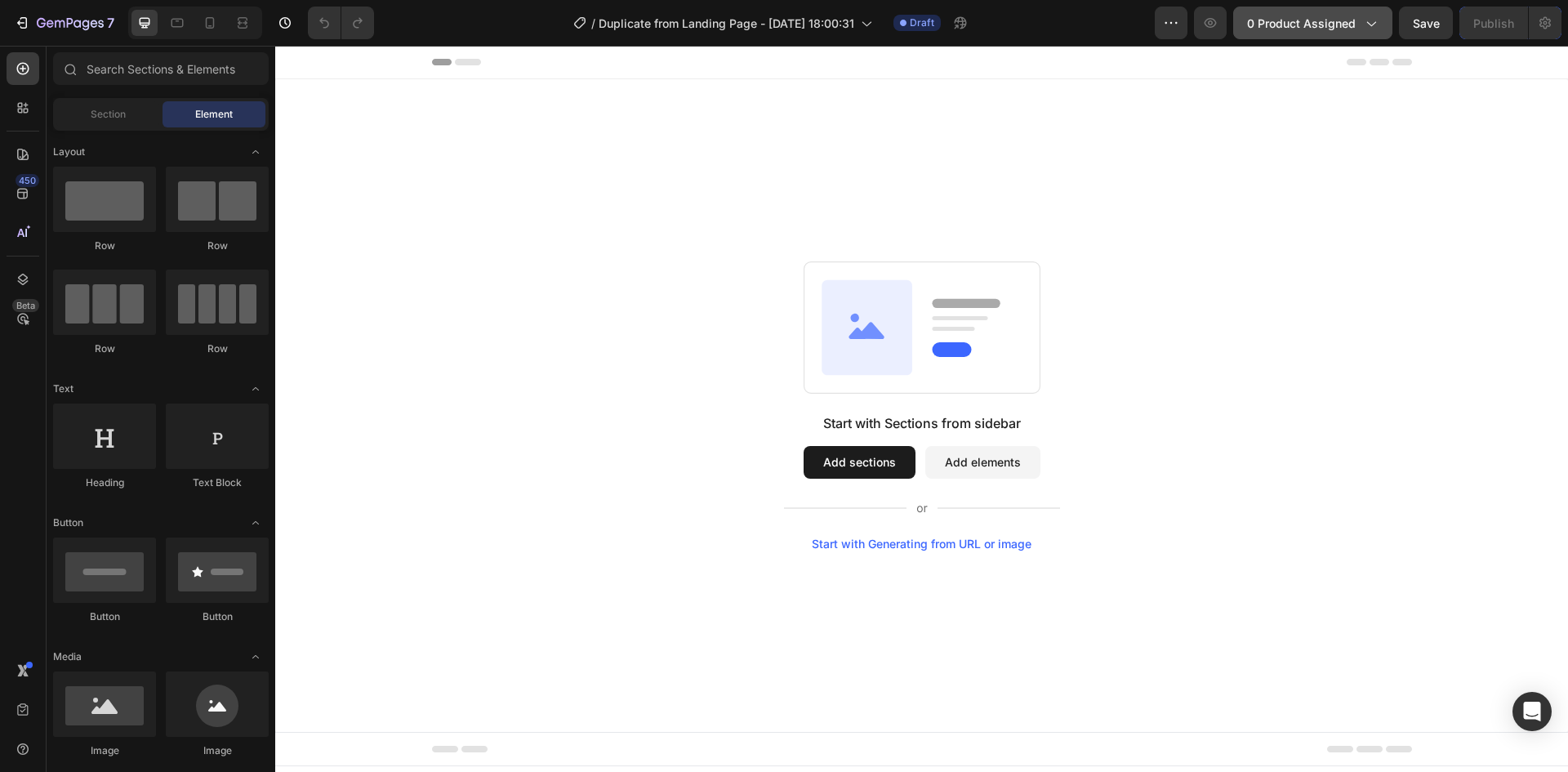
click at [1285, 22] on span "0 product assigned" at bounding box center [1301, 23] width 109 height 17
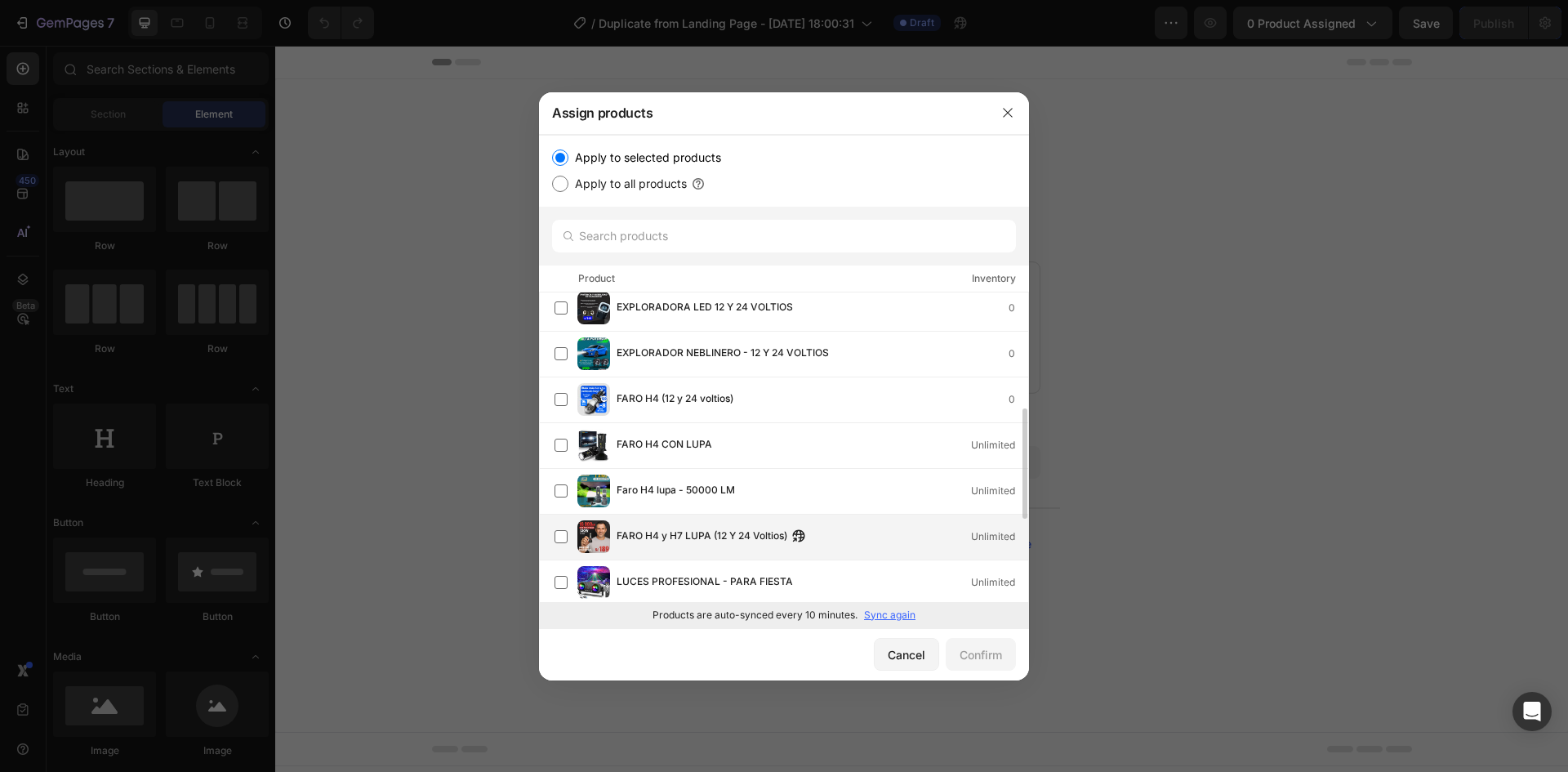
scroll to position [409, 0]
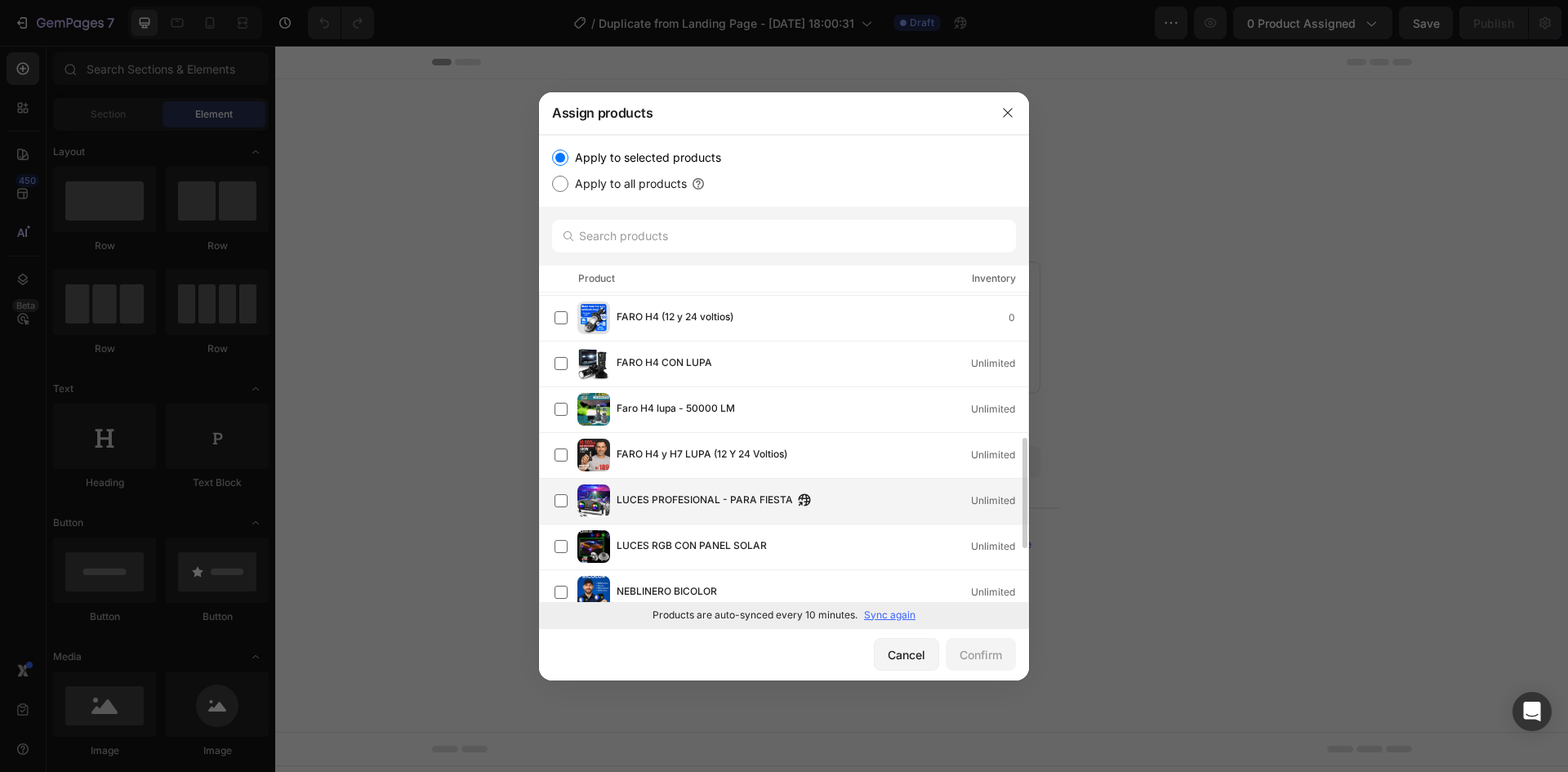
click at [716, 509] on span "LUCES PROFESIONAL - PARA FIESTA" at bounding box center [705, 500] width 177 height 18
click at [979, 659] on div "Confirm" at bounding box center [980, 654] width 42 height 17
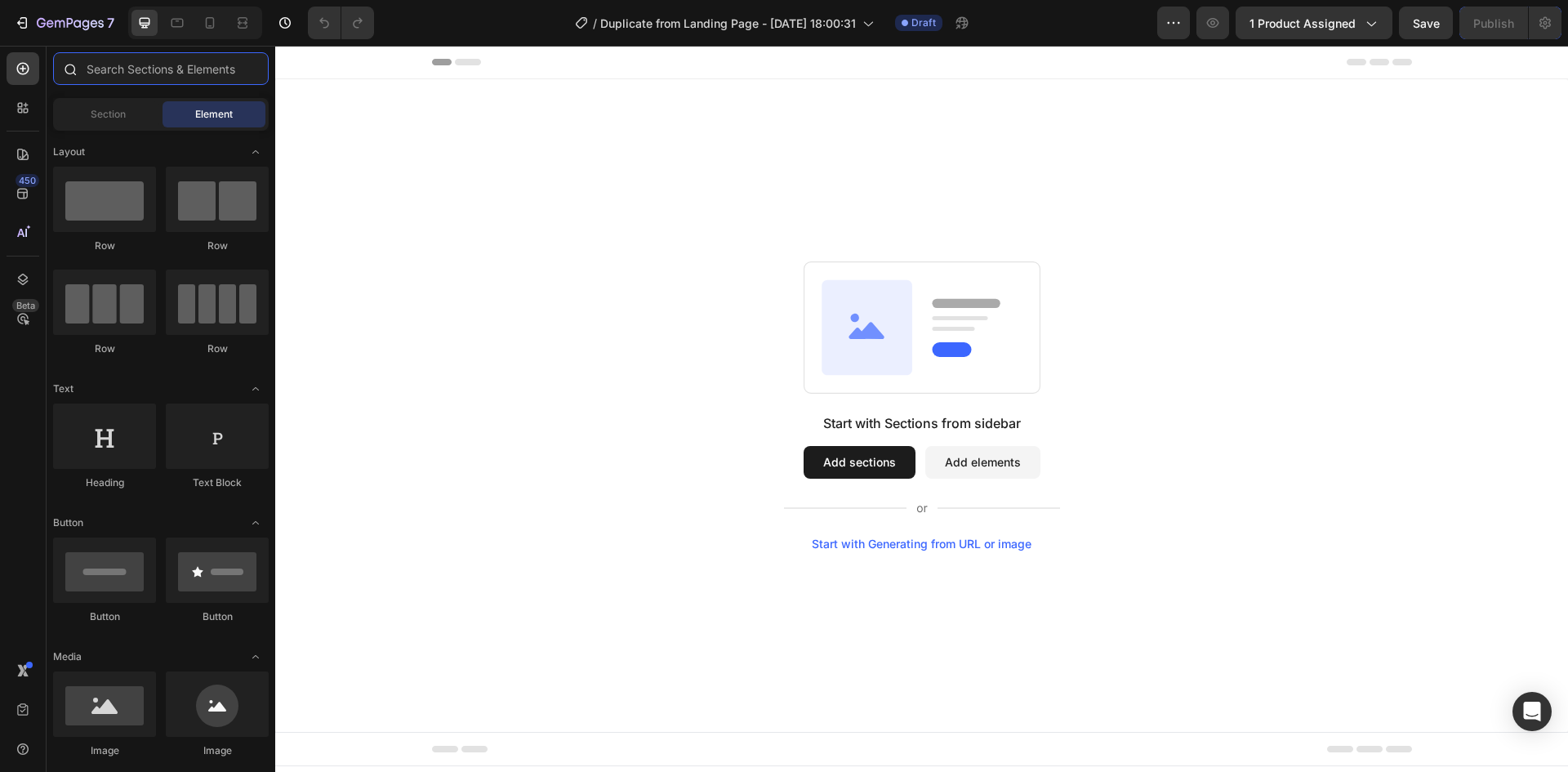
click at [152, 59] on input "text" at bounding box center [160, 68] width 215 height 33
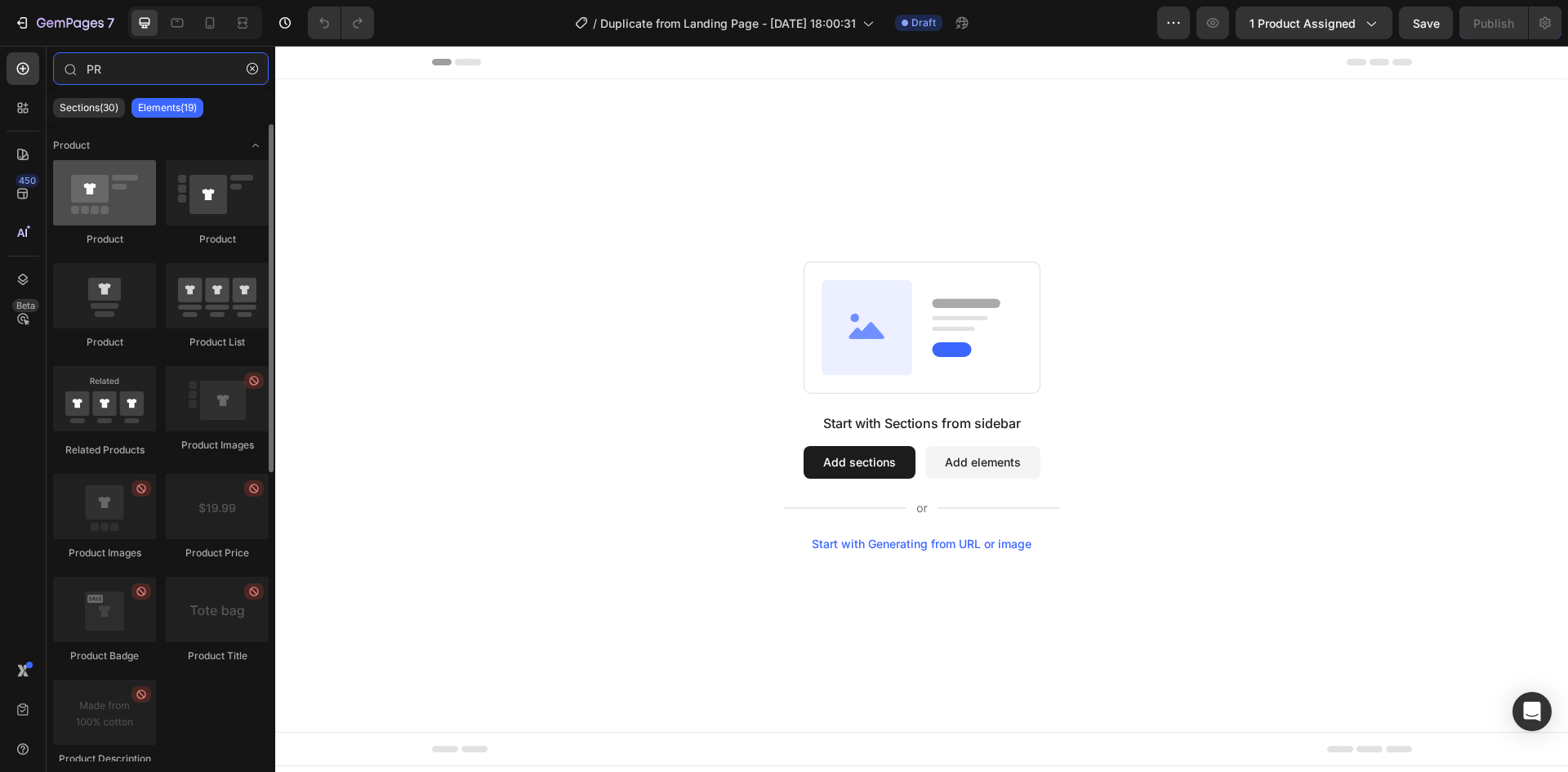
type input "PR"
click at [80, 197] on div at bounding box center [104, 192] width 103 height 65
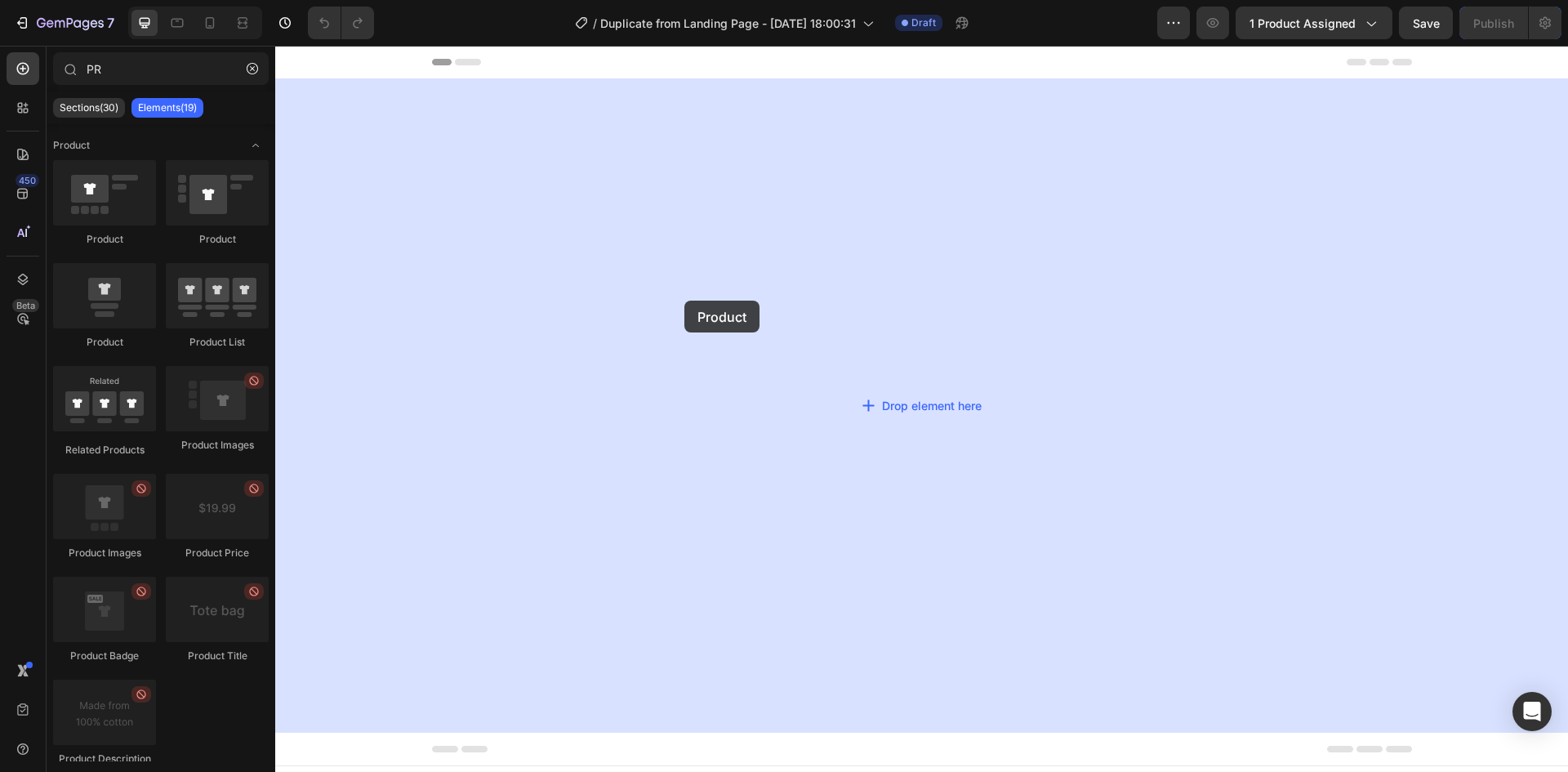
drag, startPoint x: 355, startPoint y: 243, endPoint x: 845, endPoint y: 333, distance: 498.2
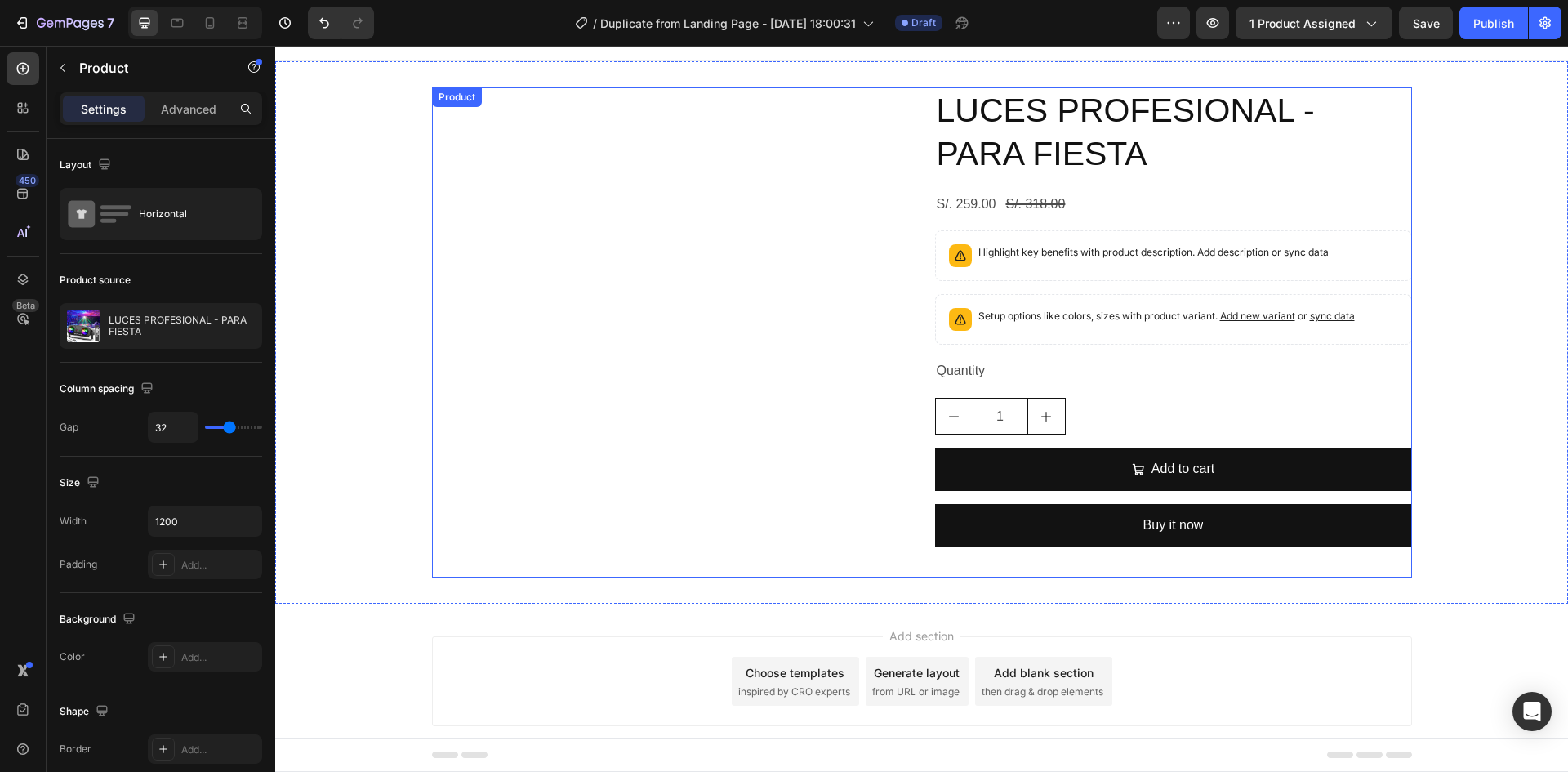
scroll to position [0, 0]
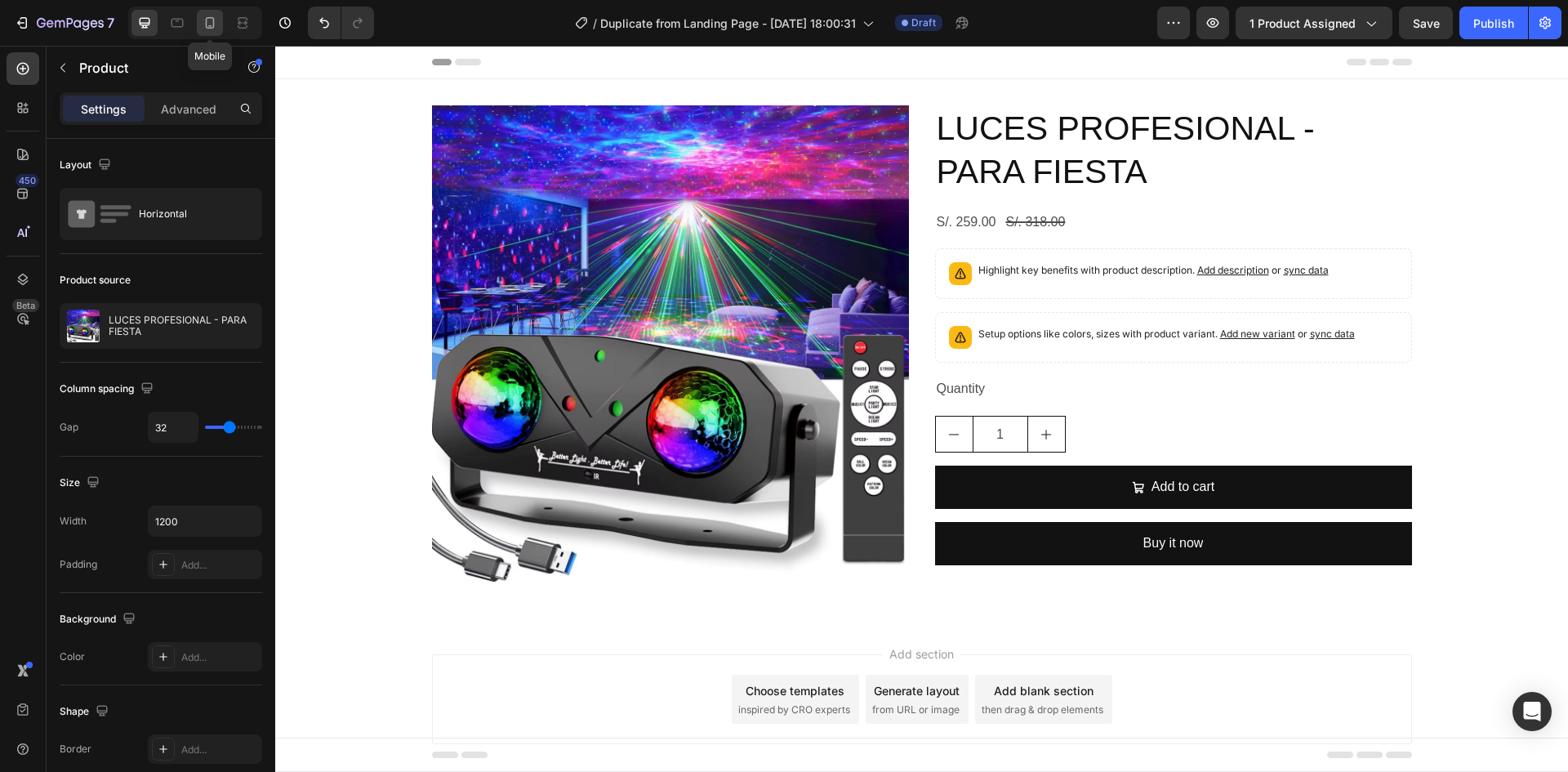
click at [202, 24] on icon at bounding box center [209, 23] width 16 height 16
type input "16"
type input "100%"
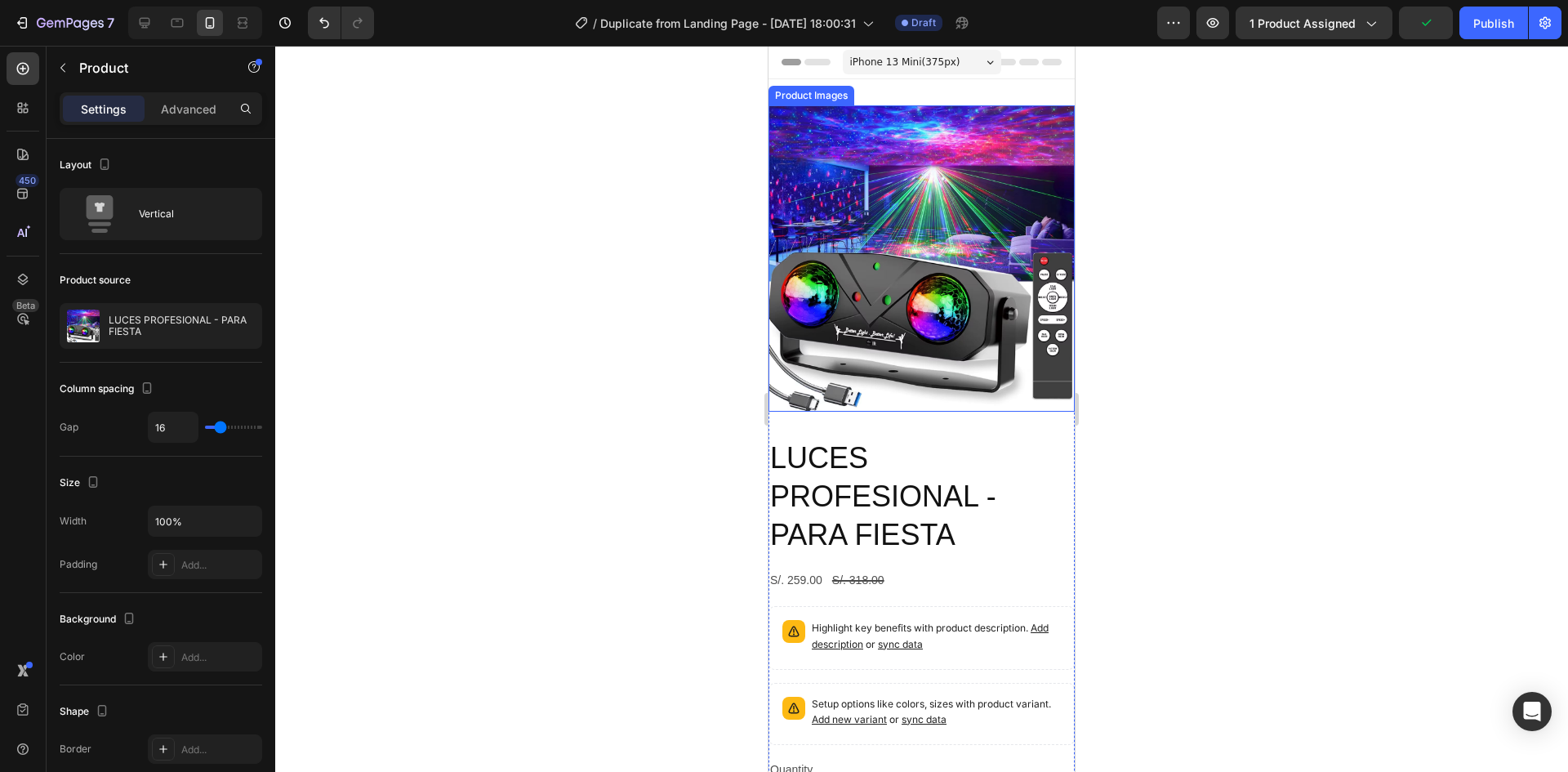
click at [923, 341] on img at bounding box center [922, 259] width 306 height 306
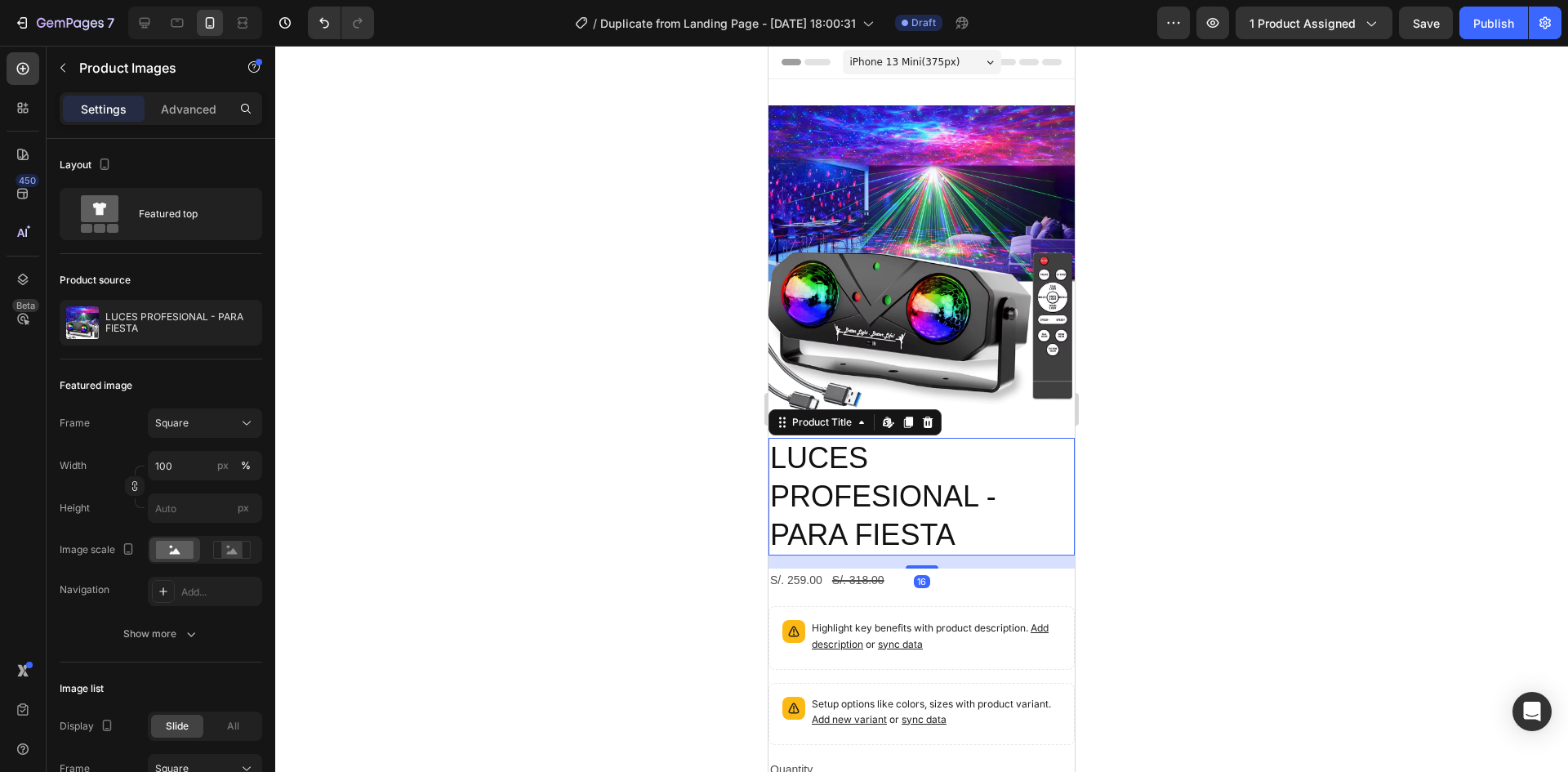
click at [900, 469] on h2 "LUCES PROFESIONAL - PARA FIESTA" at bounding box center [922, 497] width 306 height 118
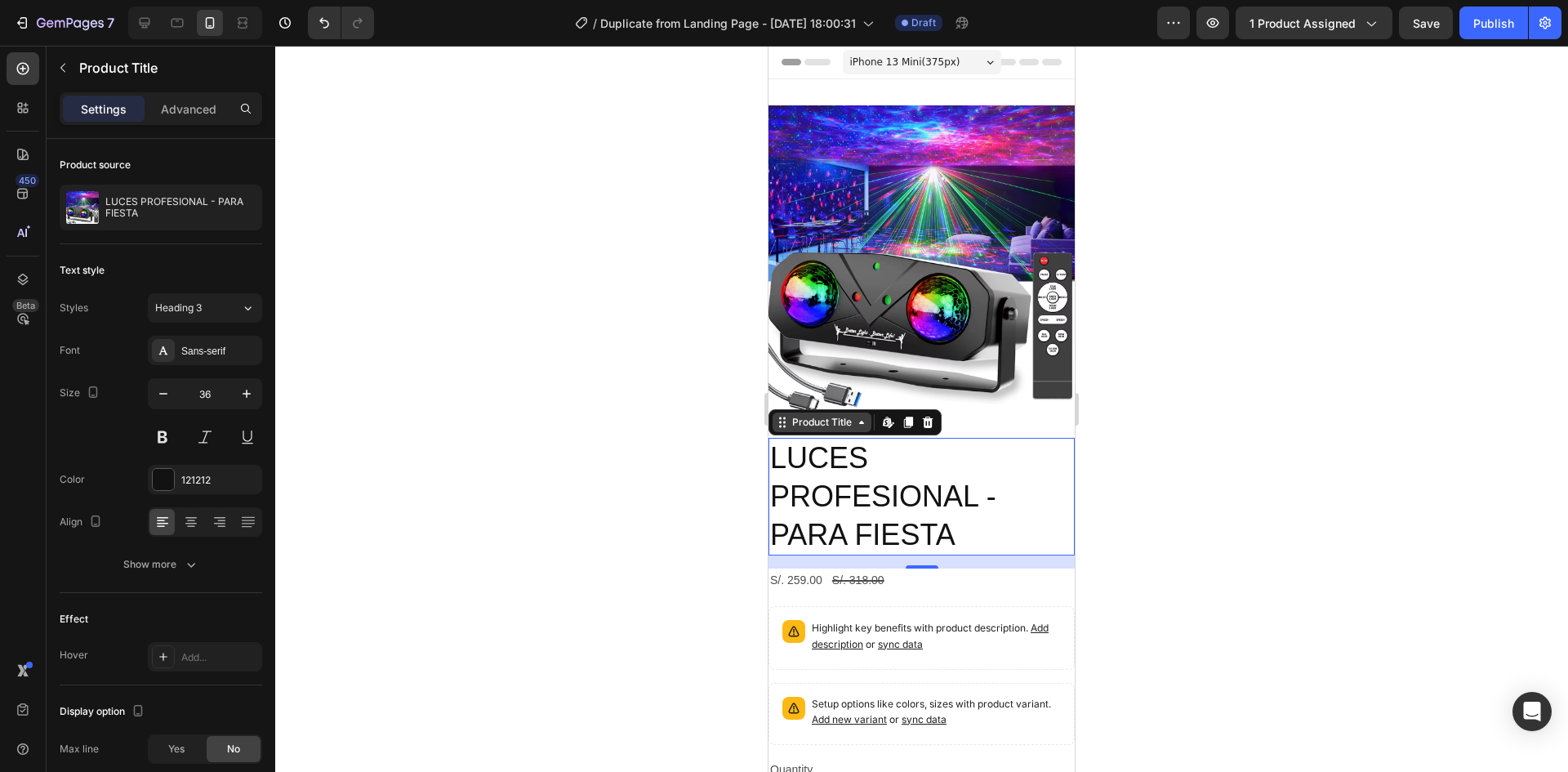
click at [813, 416] on div "Product Title" at bounding box center [822, 421] width 66 height 15
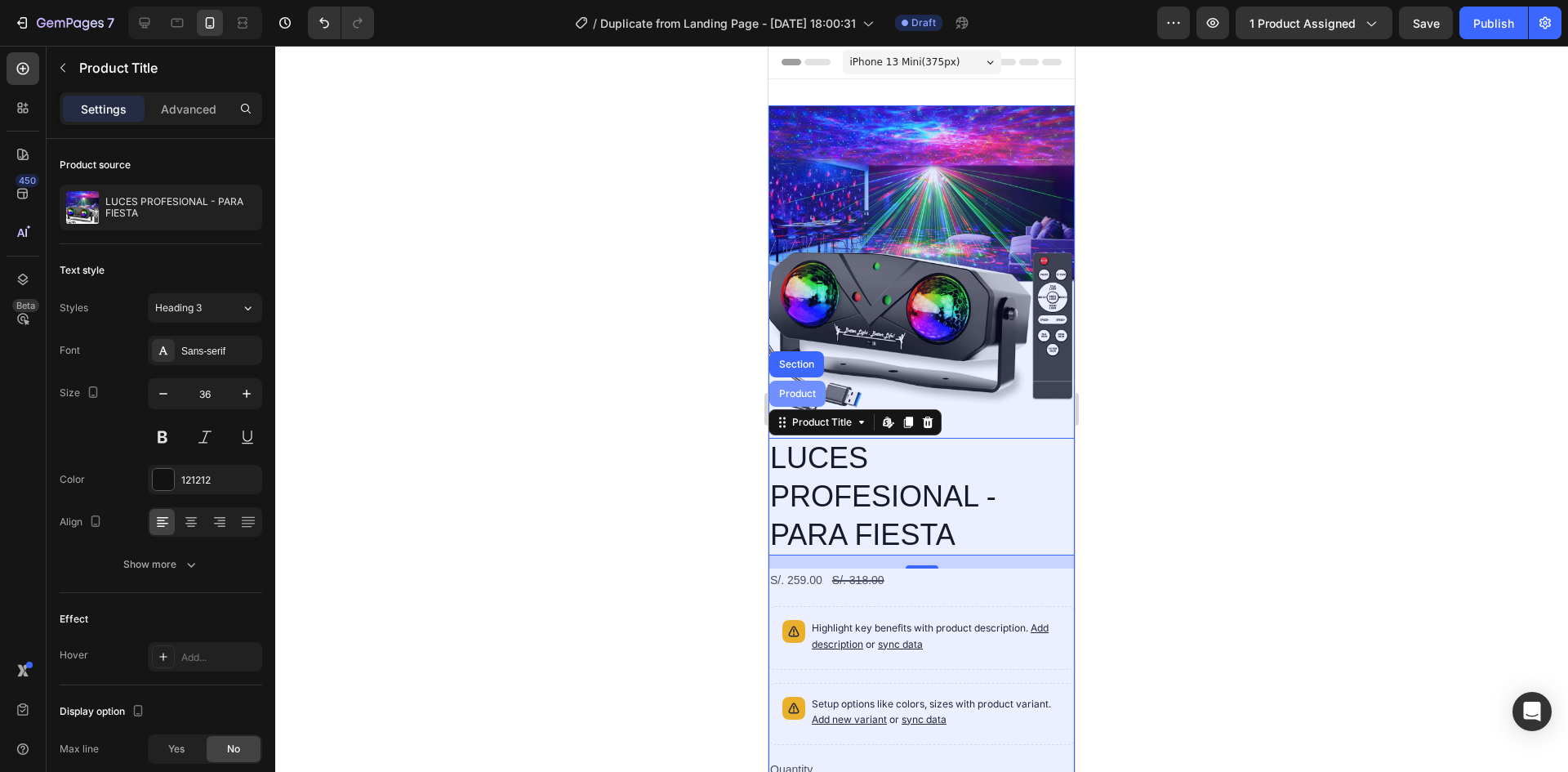
click at [806, 389] on div "Product" at bounding box center [798, 393] width 43 height 10
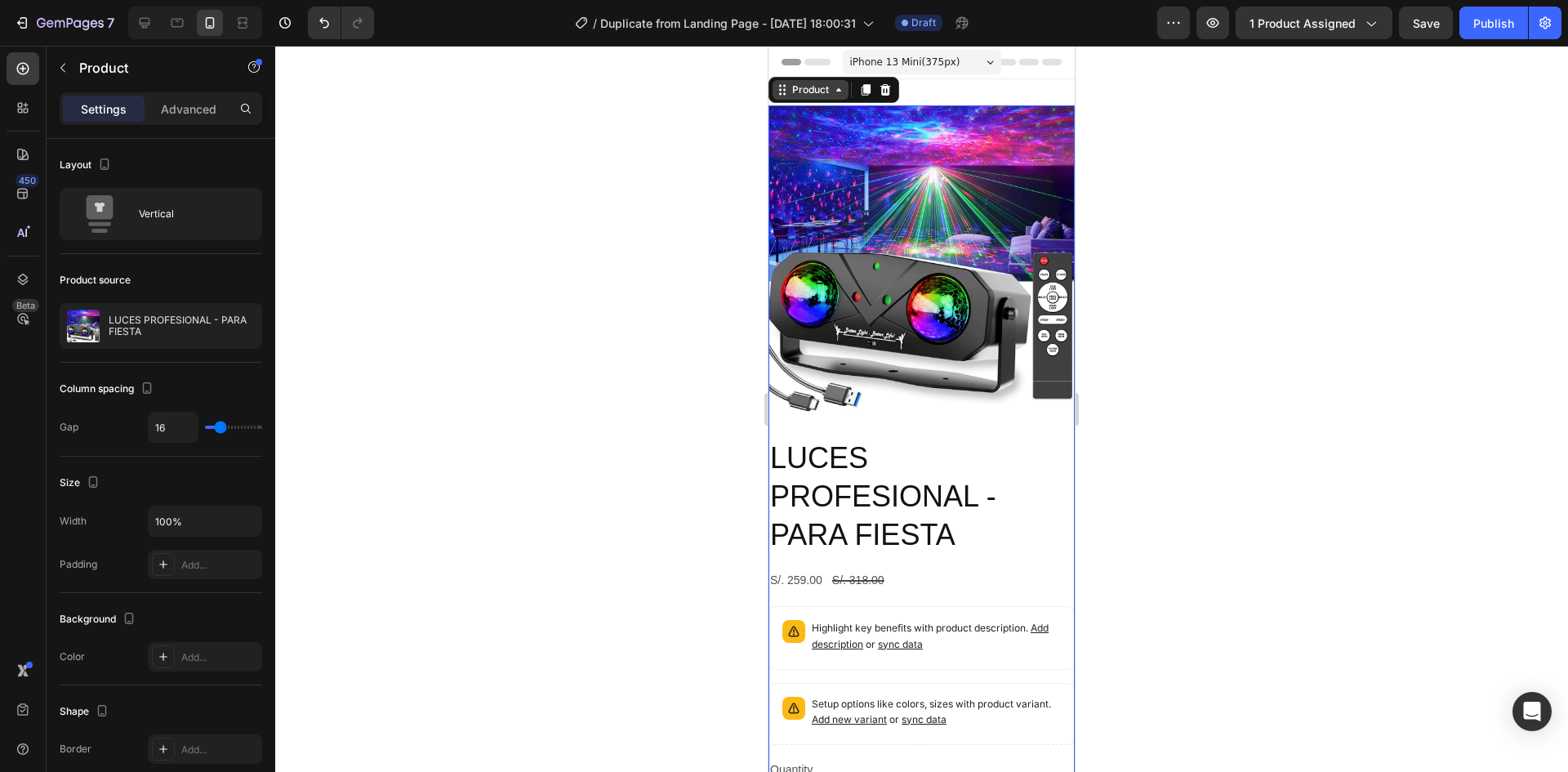
click at [835, 81] on div "Product" at bounding box center [811, 89] width 76 height 20
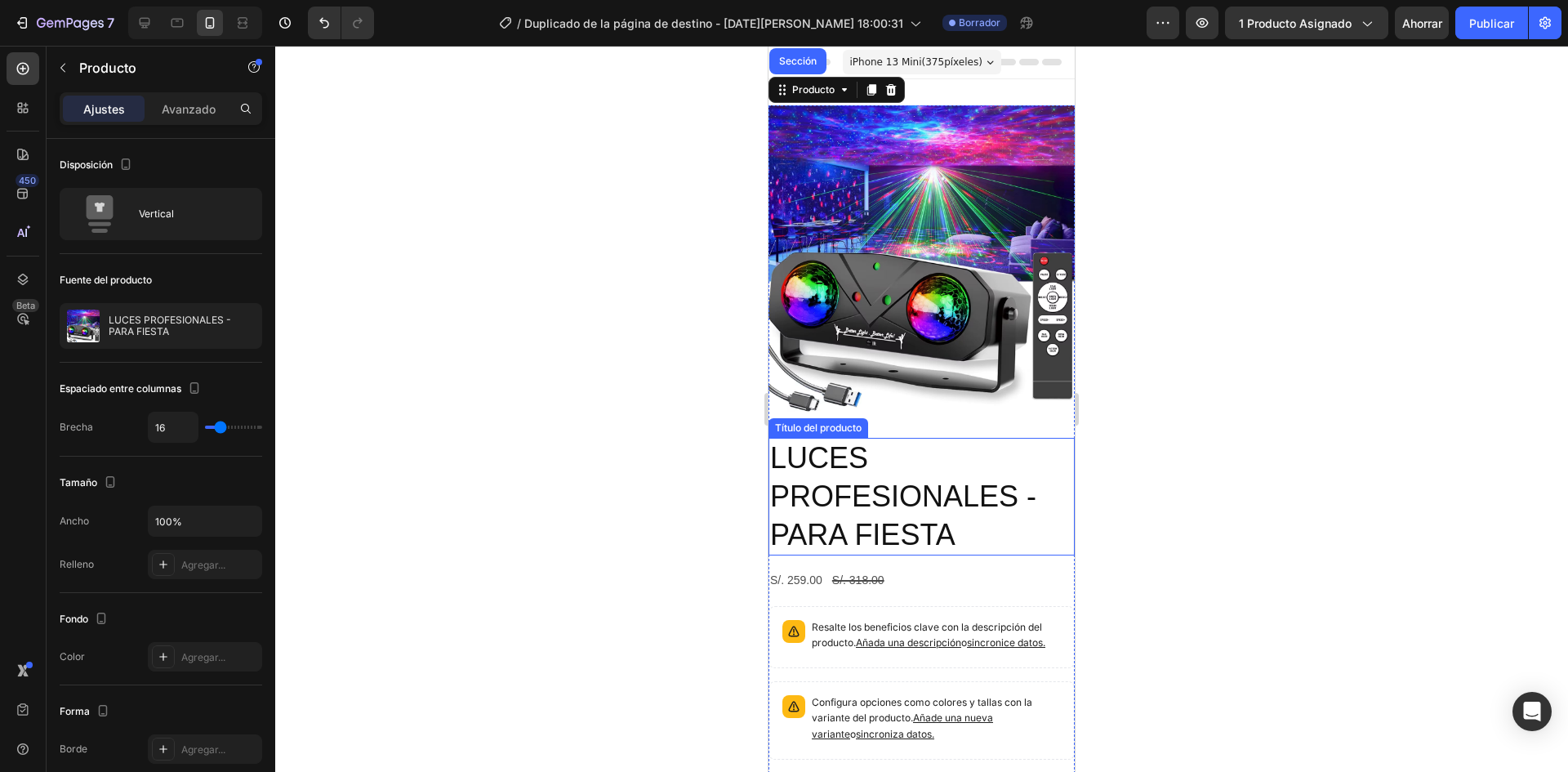
click at [864, 486] on font "LUCES PROFESIONALES - PARA FIESTA" at bounding box center [903, 496] width 267 height 110
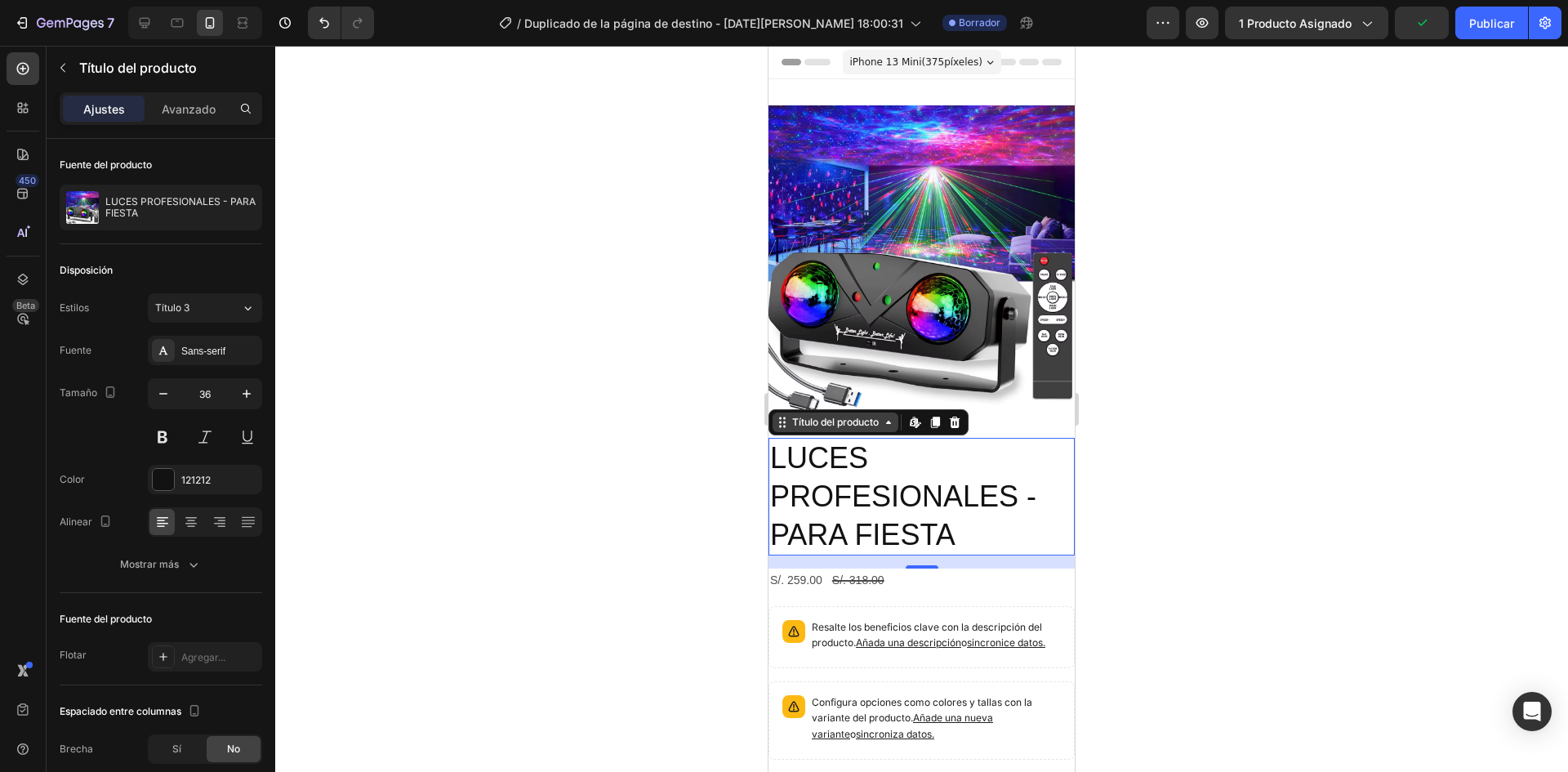
click at [889, 415] on icon at bounding box center [888, 421] width 13 height 13
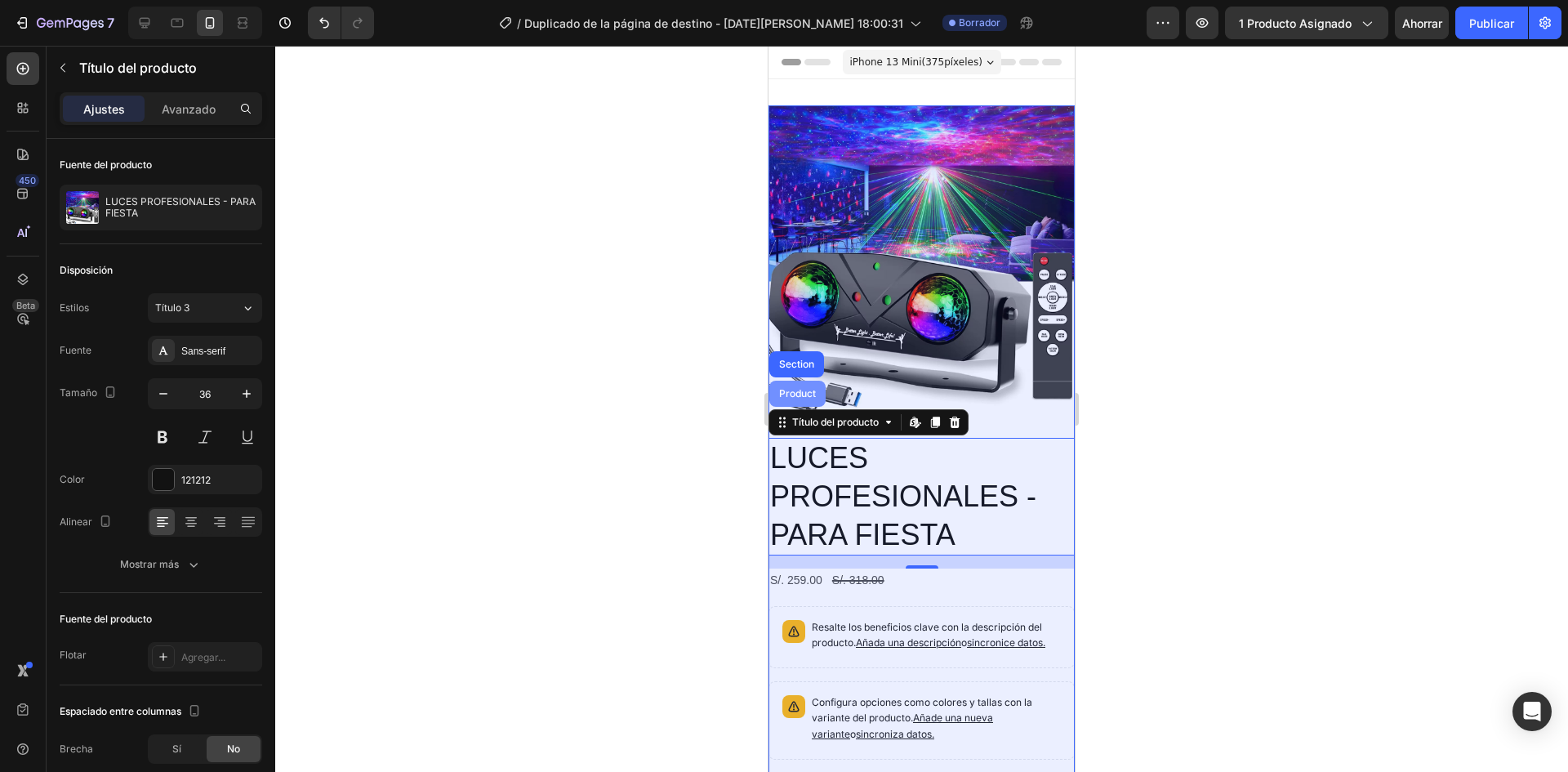
click at [797, 381] on div "Product" at bounding box center [797, 394] width 56 height 26
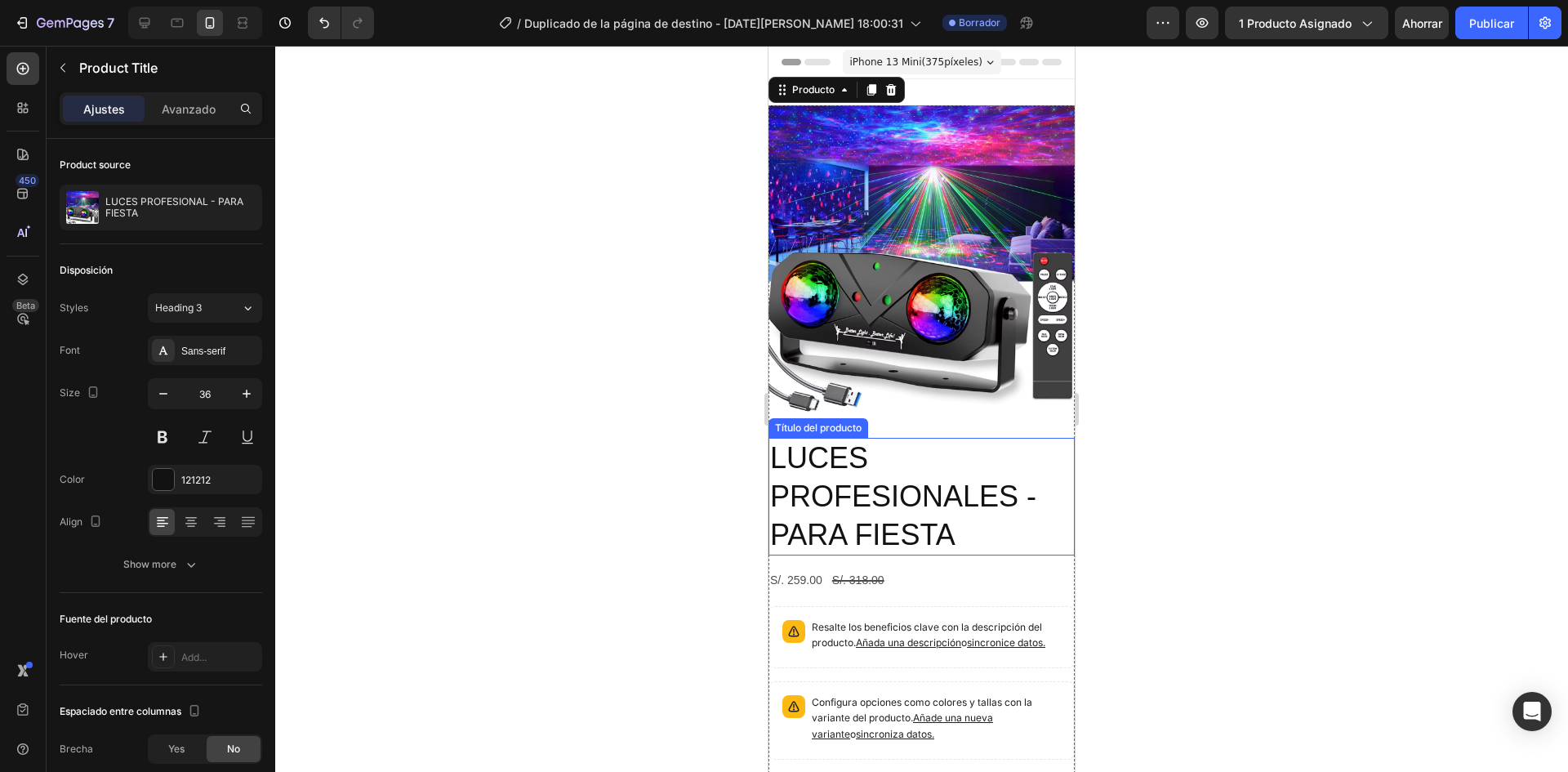
click at [873, 472] on font "LUCES PROFESIONALES - PARA FIESTA" at bounding box center [903, 496] width 267 height 110
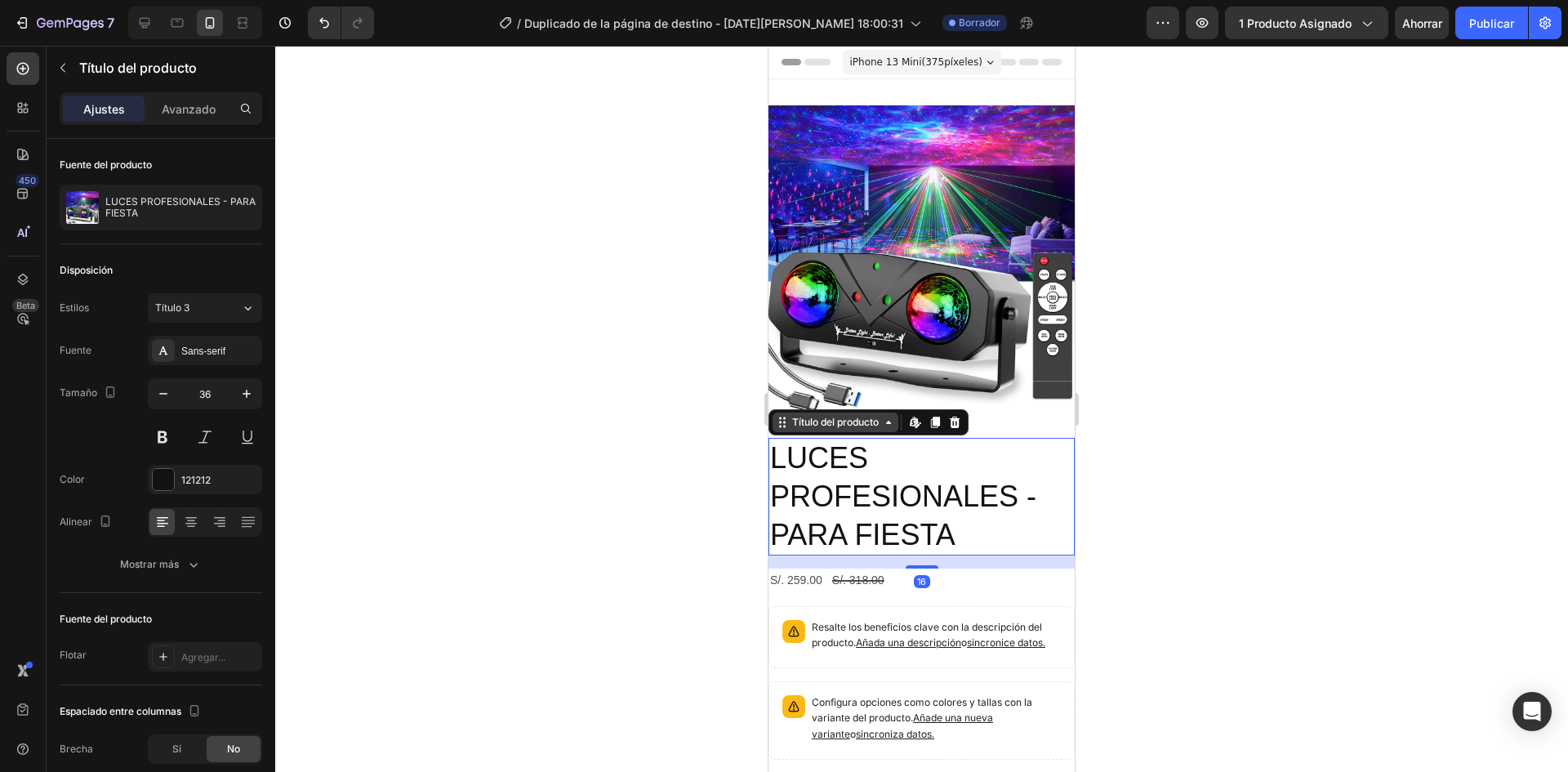
click at [840, 415] on font "Título del producto" at bounding box center [835, 421] width 87 height 12
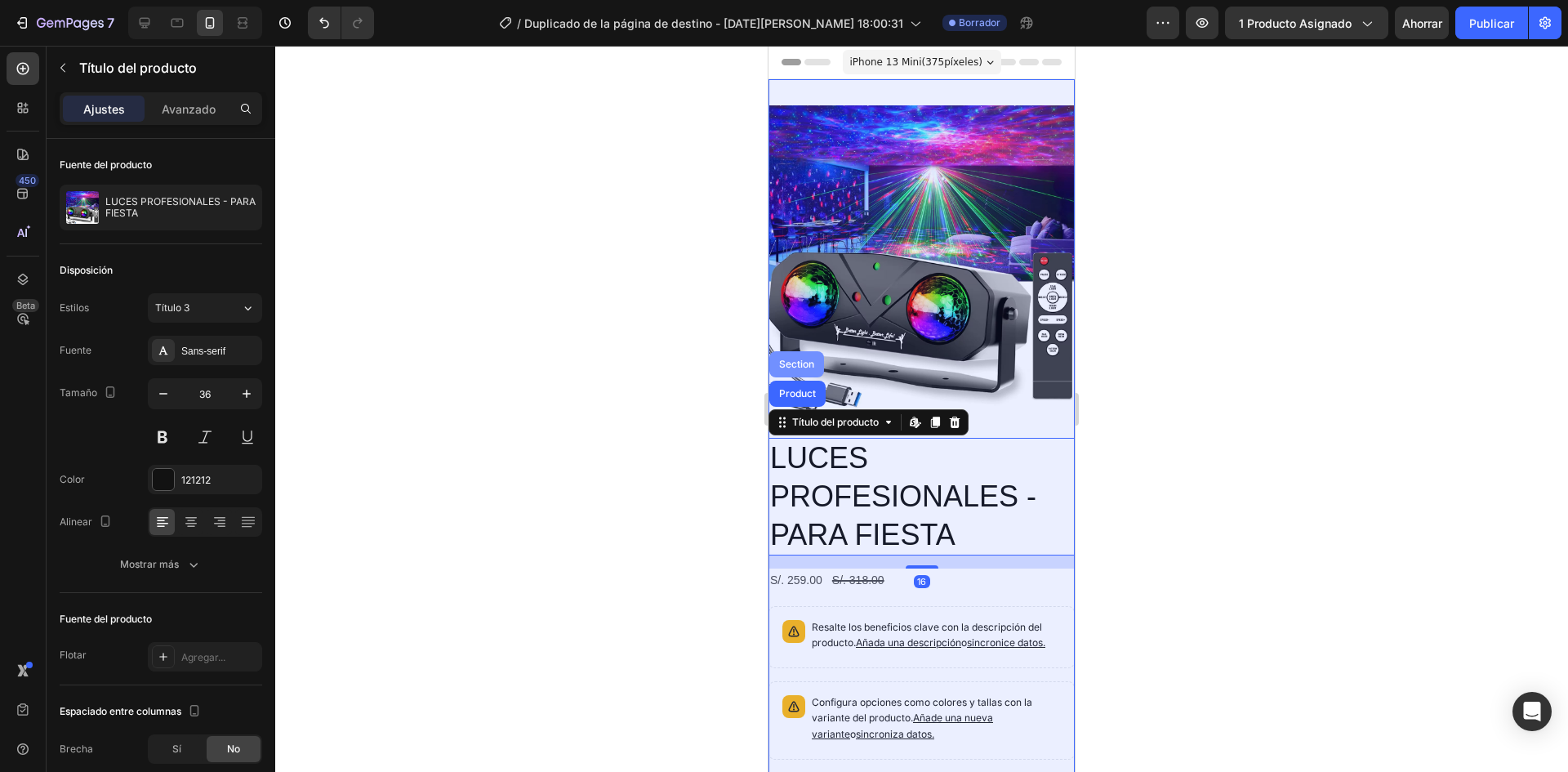
click at [798, 359] on div "Section" at bounding box center [797, 363] width 42 height 10
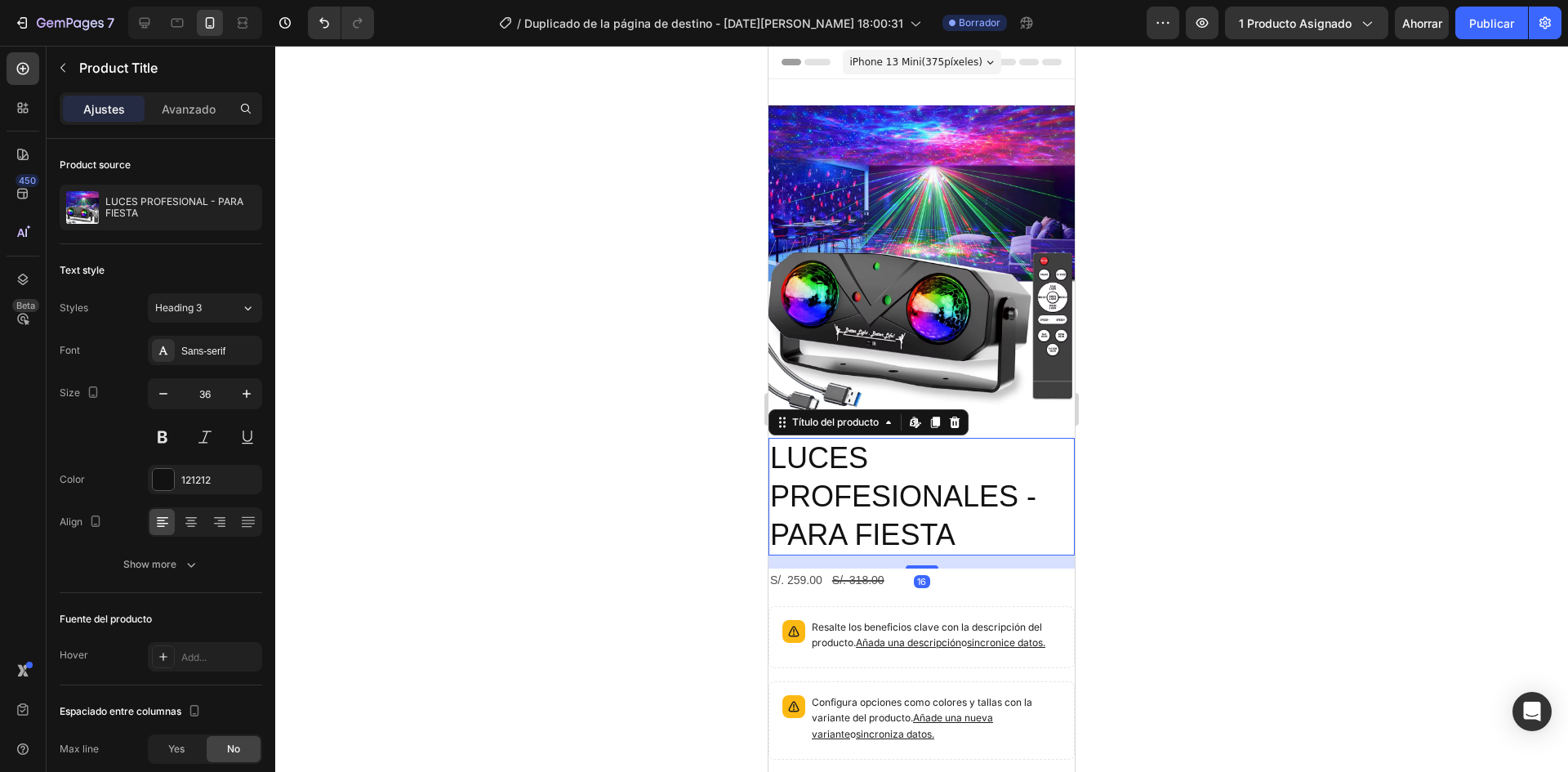
click at [933, 489] on font "LUCES PROFESIONALES - PARA FIESTA" at bounding box center [903, 496] width 267 height 110
click at [806, 416] on font "Título del producto" at bounding box center [835, 421] width 87 height 15
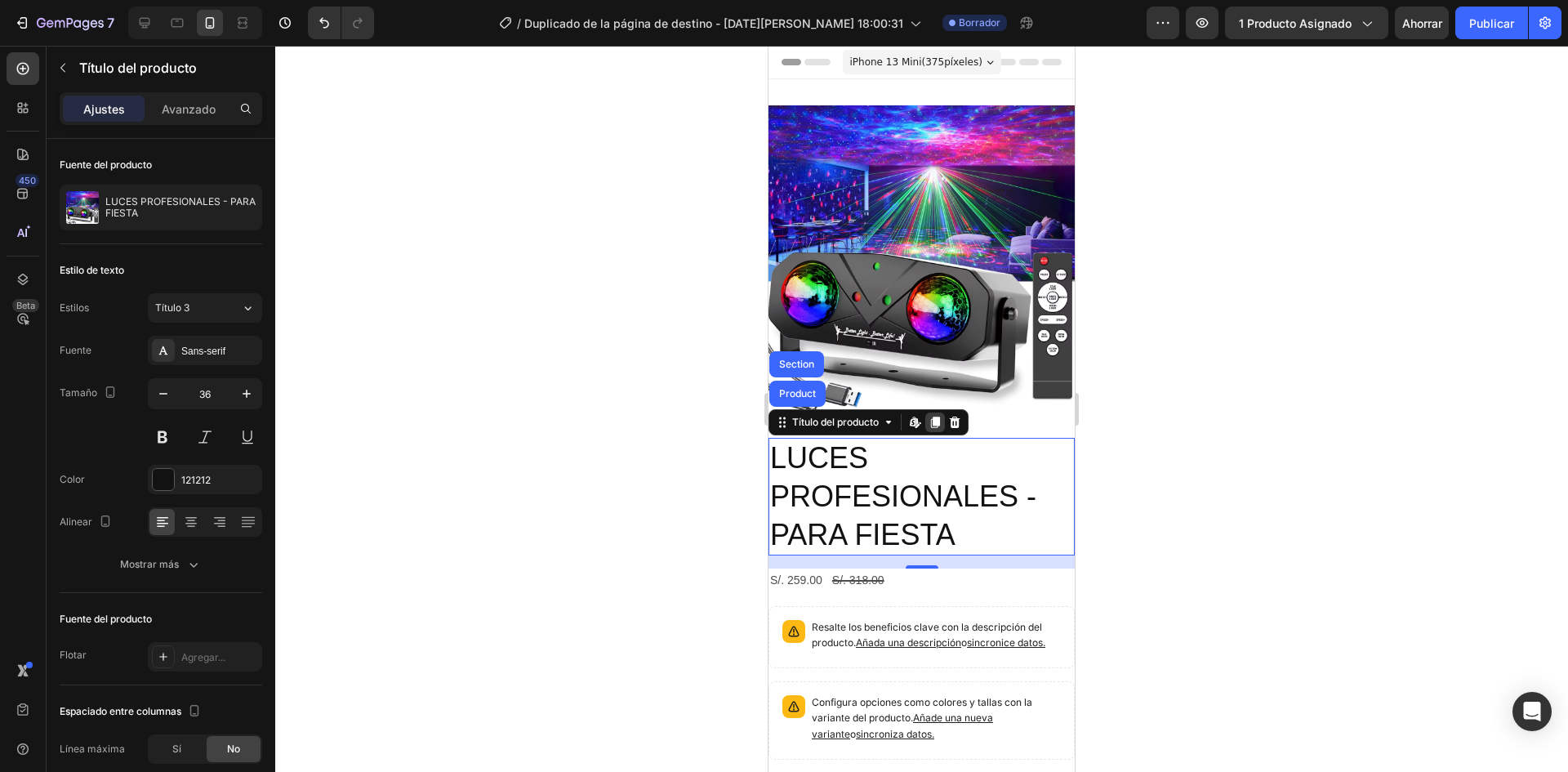
click at [939, 416] on icon at bounding box center [935, 421] width 9 height 11
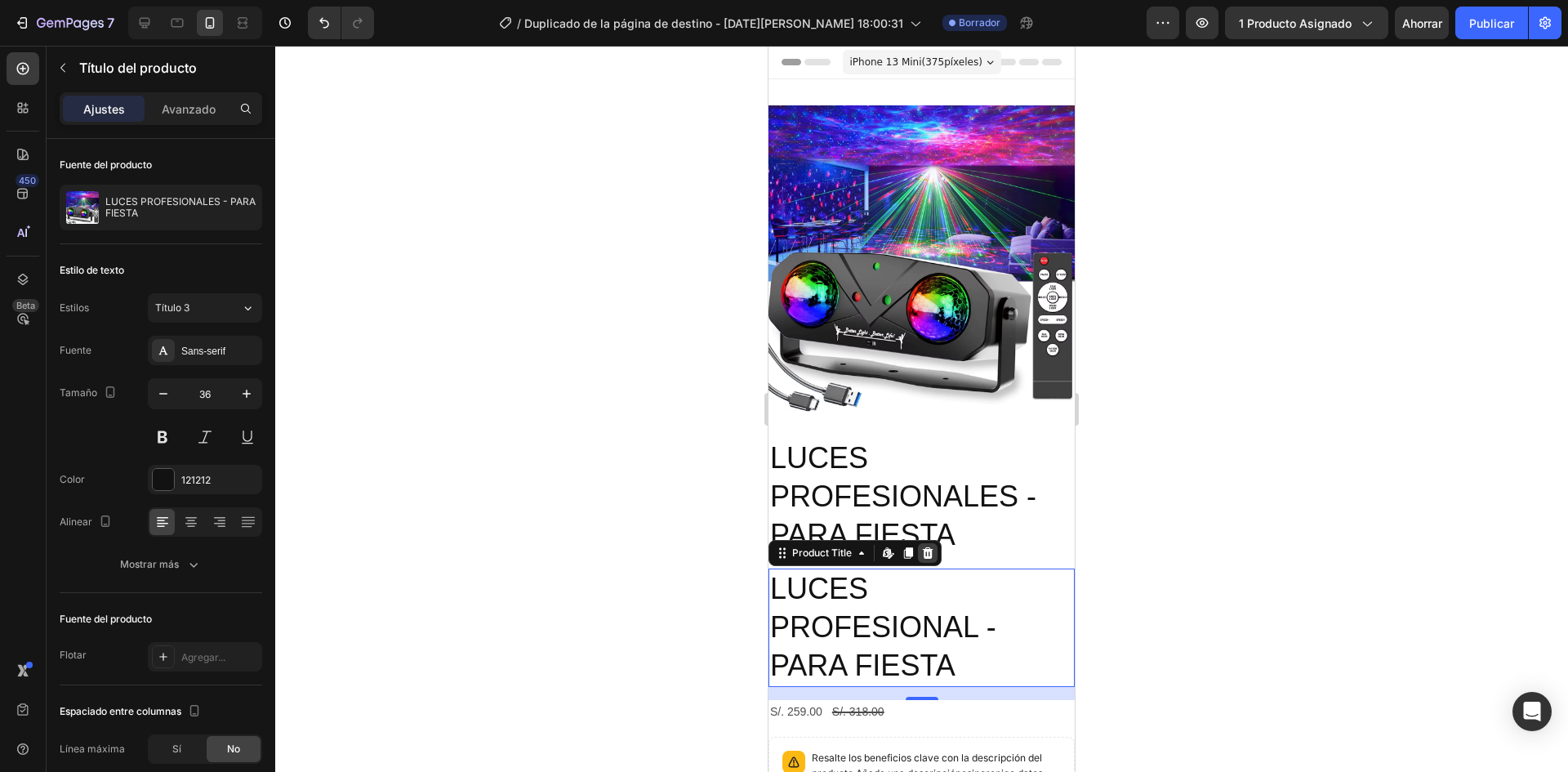
click at [923, 546] on icon at bounding box center [928, 552] width 13 height 13
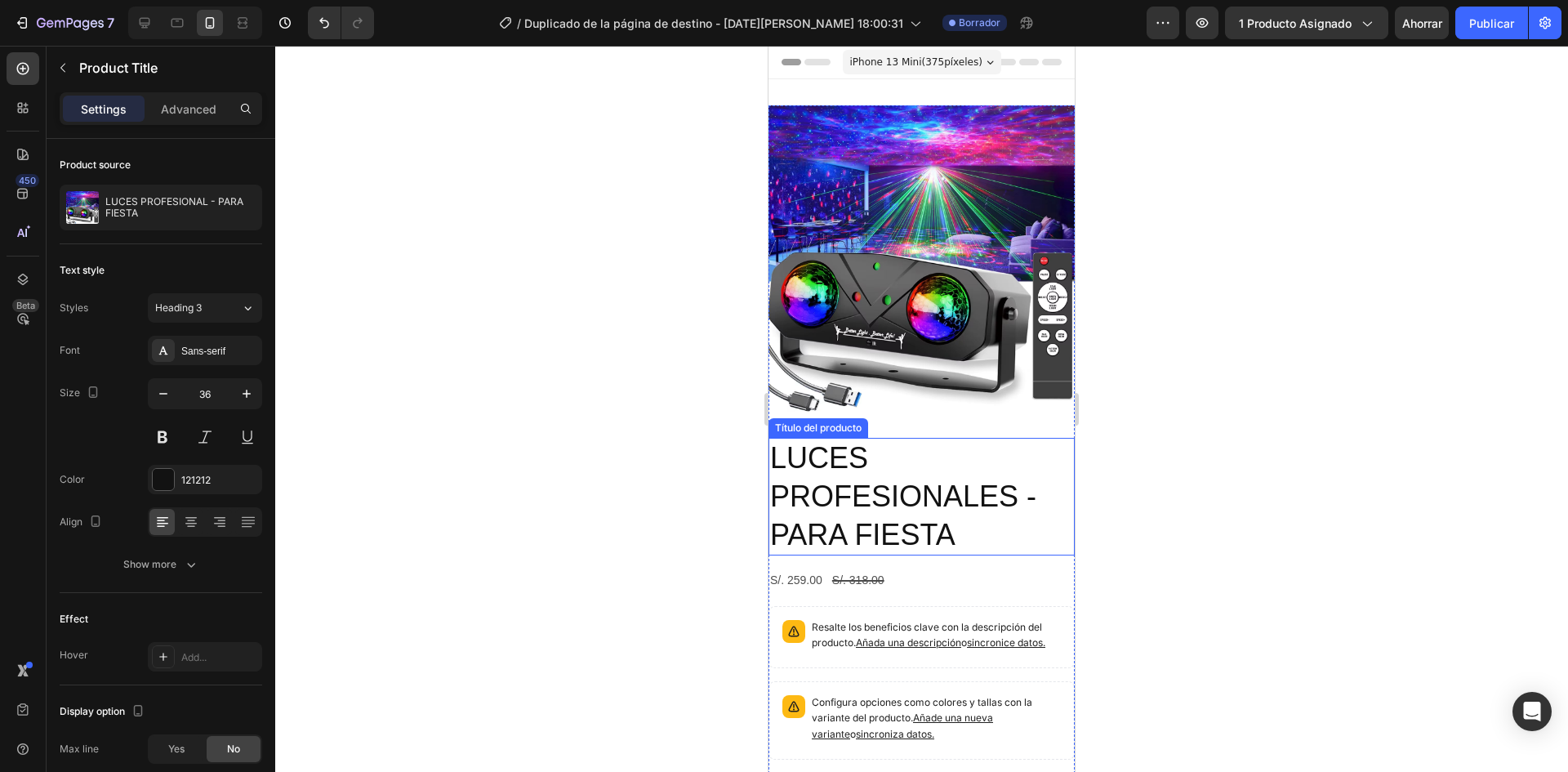
click at [902, 486] on font "LUCES PROFESIONALES - PARA FIESTA" at bounding box center [903, 496] width 267 height 110
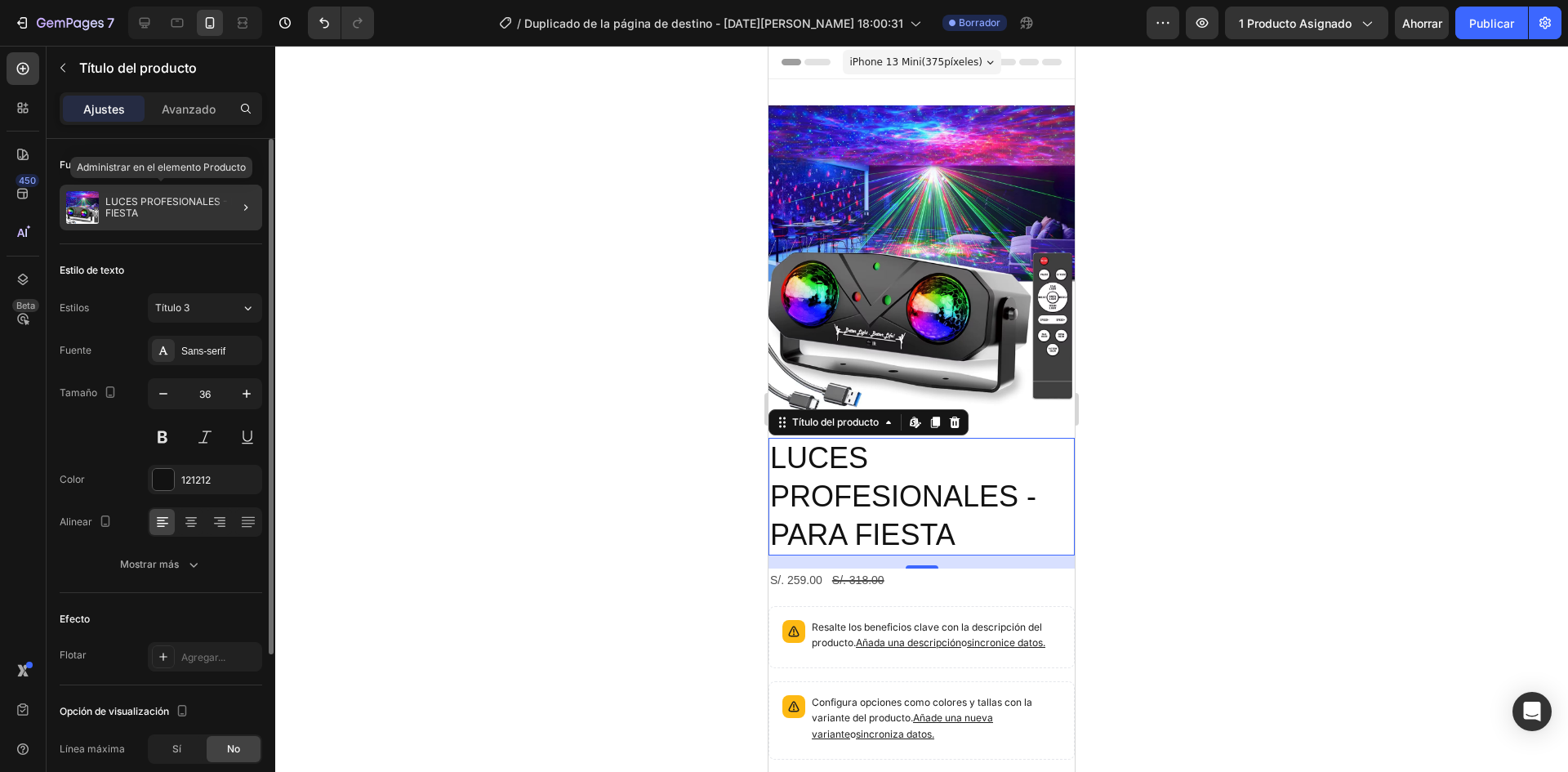
click at [164, 215] on font "LUCES PROFESIONALES - PARA FIESTA" at bounding box center [182, 207] width 152 height 23
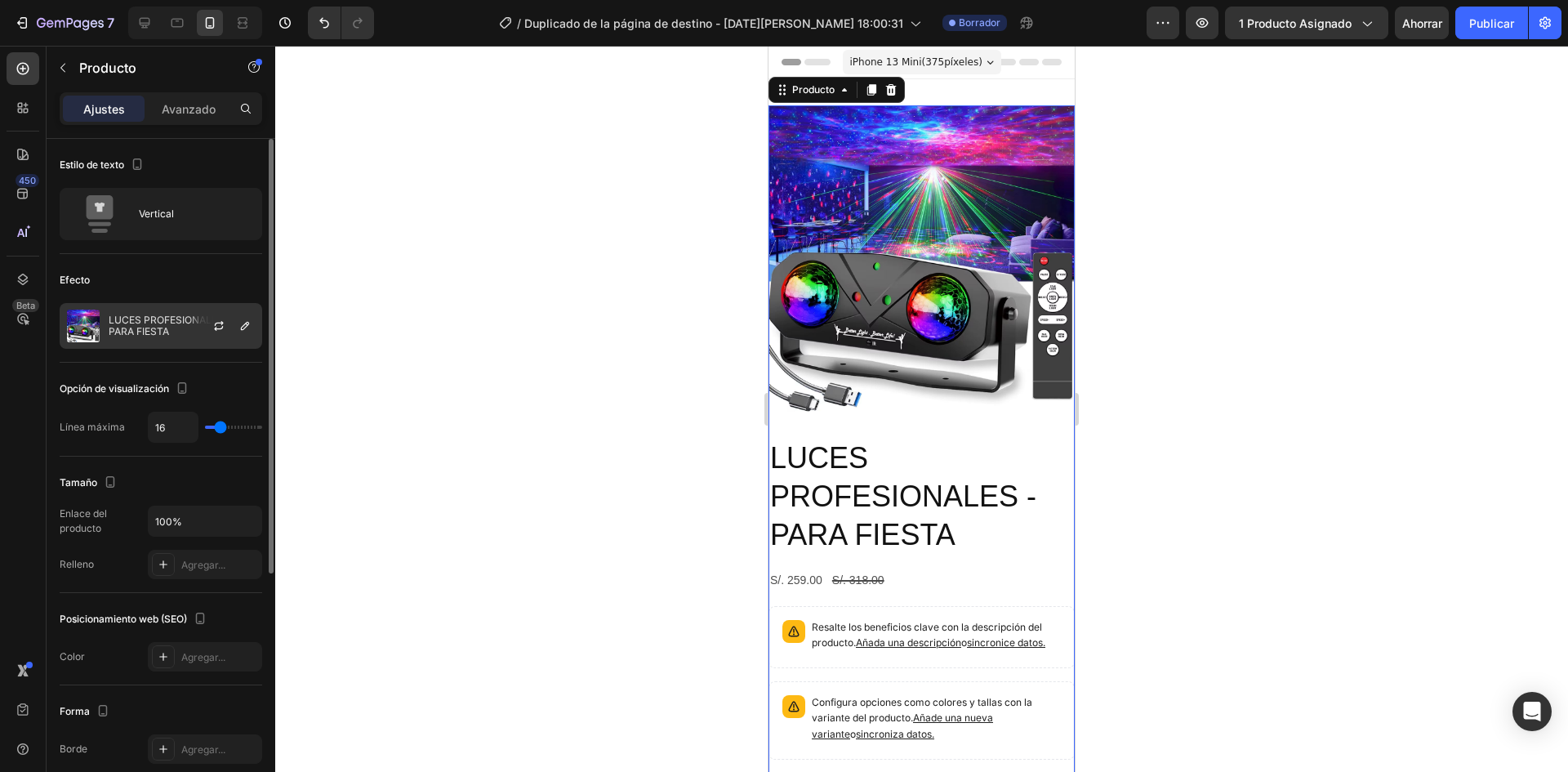
click at [171, 325] on font "LUCES PROFESIONALES - PARA FIESTA" at bounding box center [171, 325] width 125 height 23
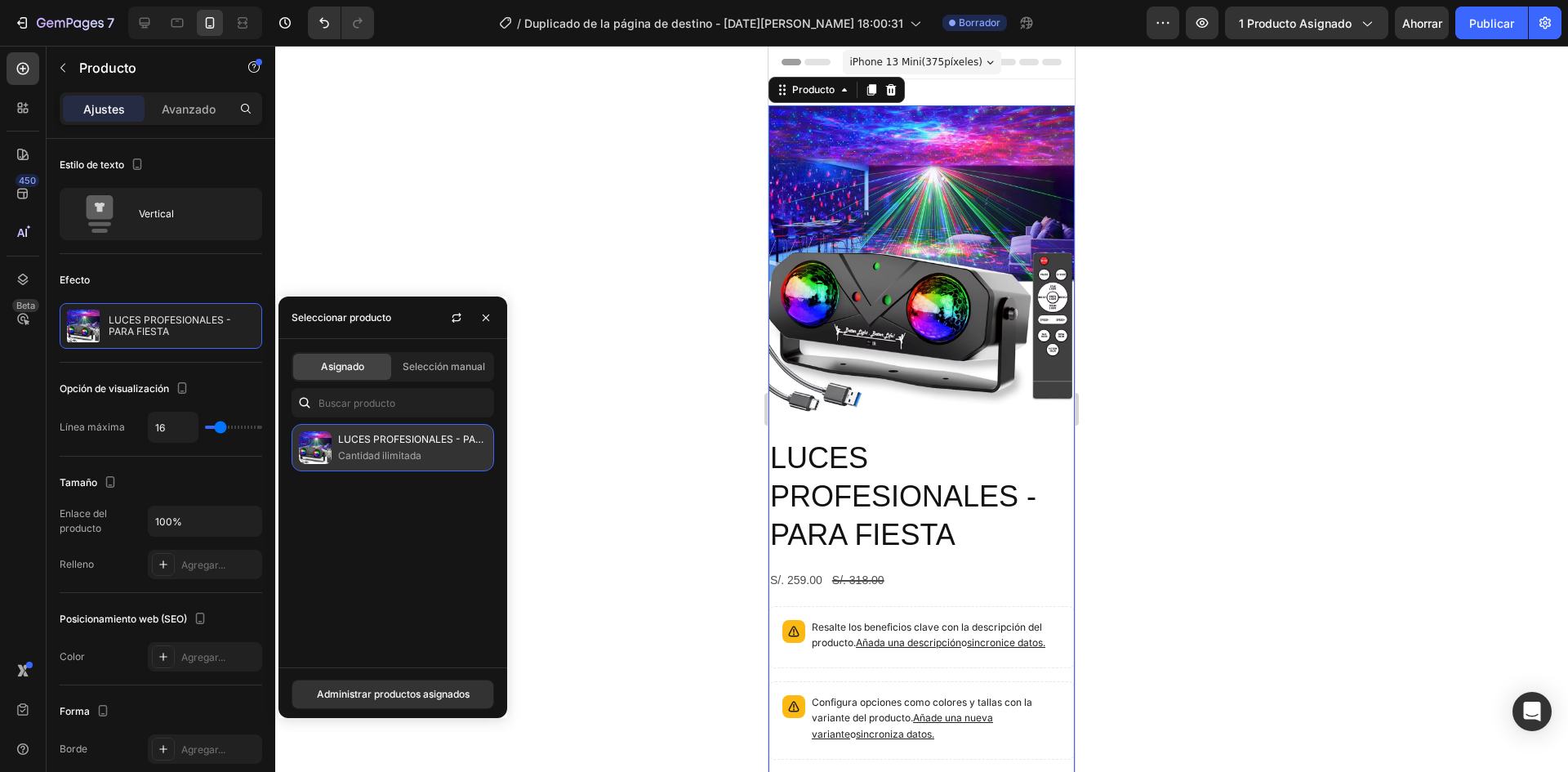
click at [439, 435] on font "LUCES PROFESIONALES - PARA FIESTA" at bounding box center [431, 439] width 185 height 12
click at [437, 357] on div "Selección manual" at bounding box center [443, 367] width 98 height 26
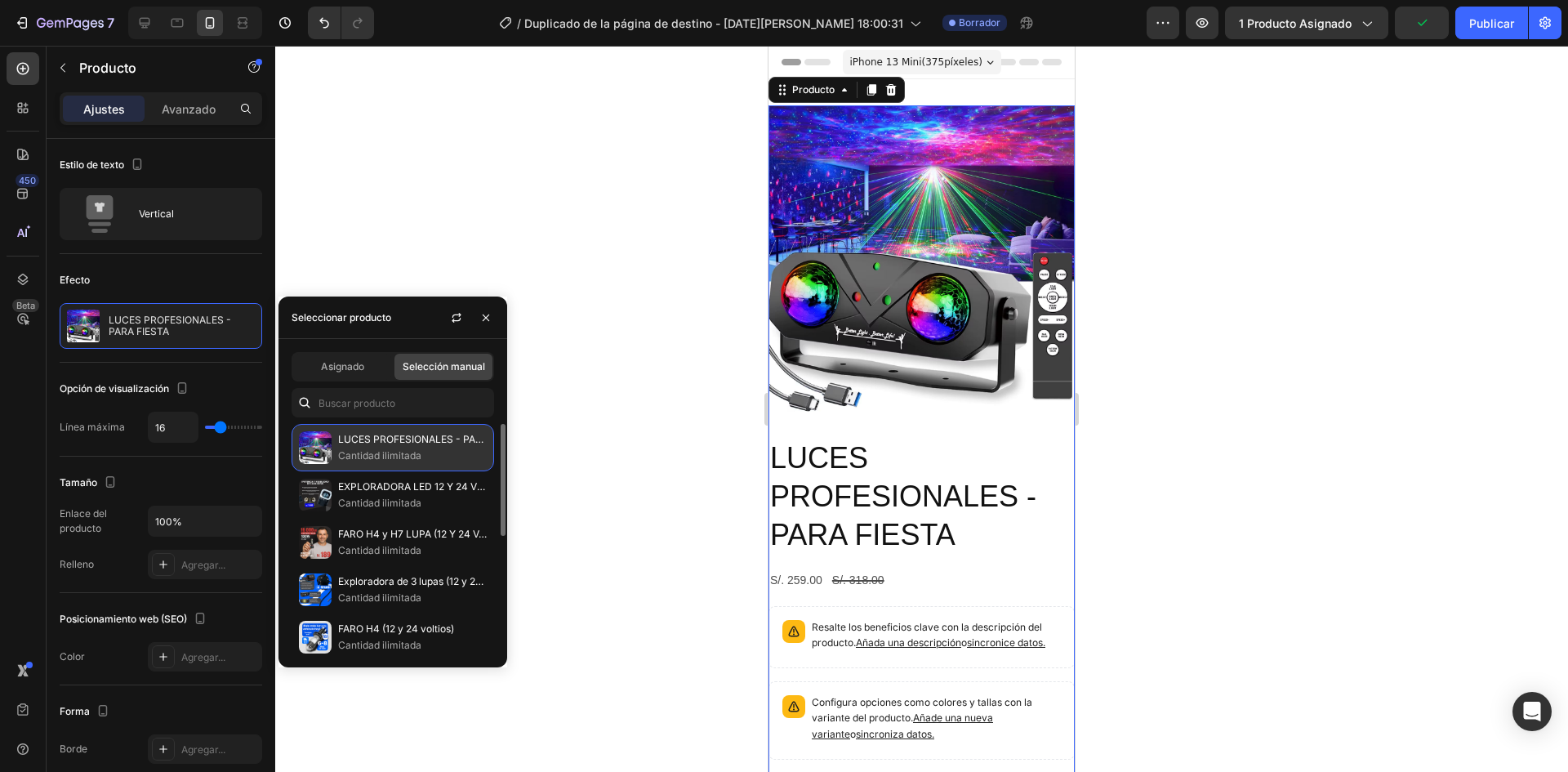
click at [408, 447] on p "Cantidad ilimitada" at bounding box center [413, 455] width 149 height 16
click at [367, 458] on font "Cantidad ilimitada" at bounding box center [380, 455] width 83 height 12
click at [557, 454] on div at bounding box center [922, 409] width 1293 height 726
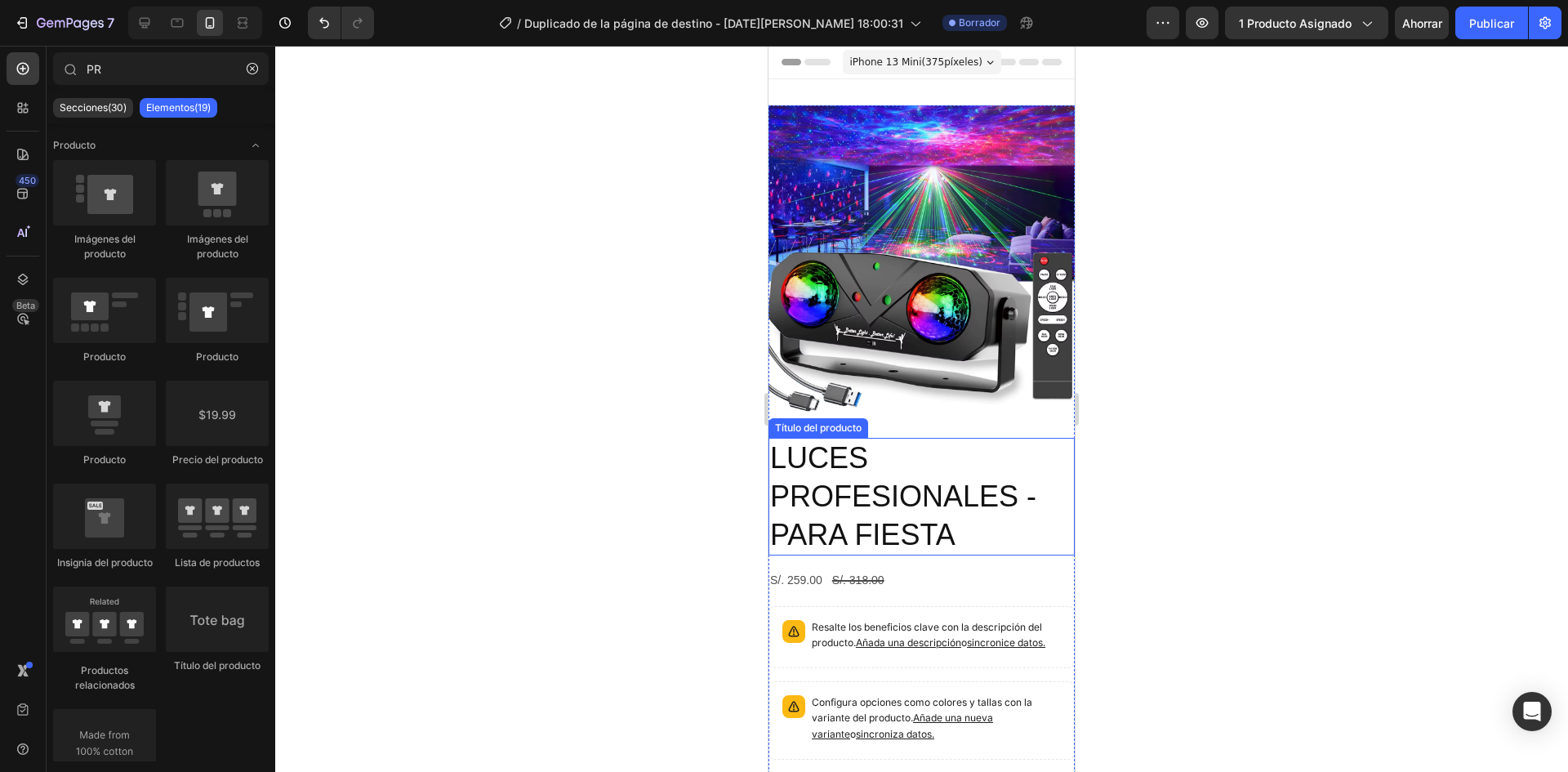
click at [935, 472] on font "LUCES PROFESIONALES - PARA FIESTA" at bounding box center [903, 496] width 267 height 110
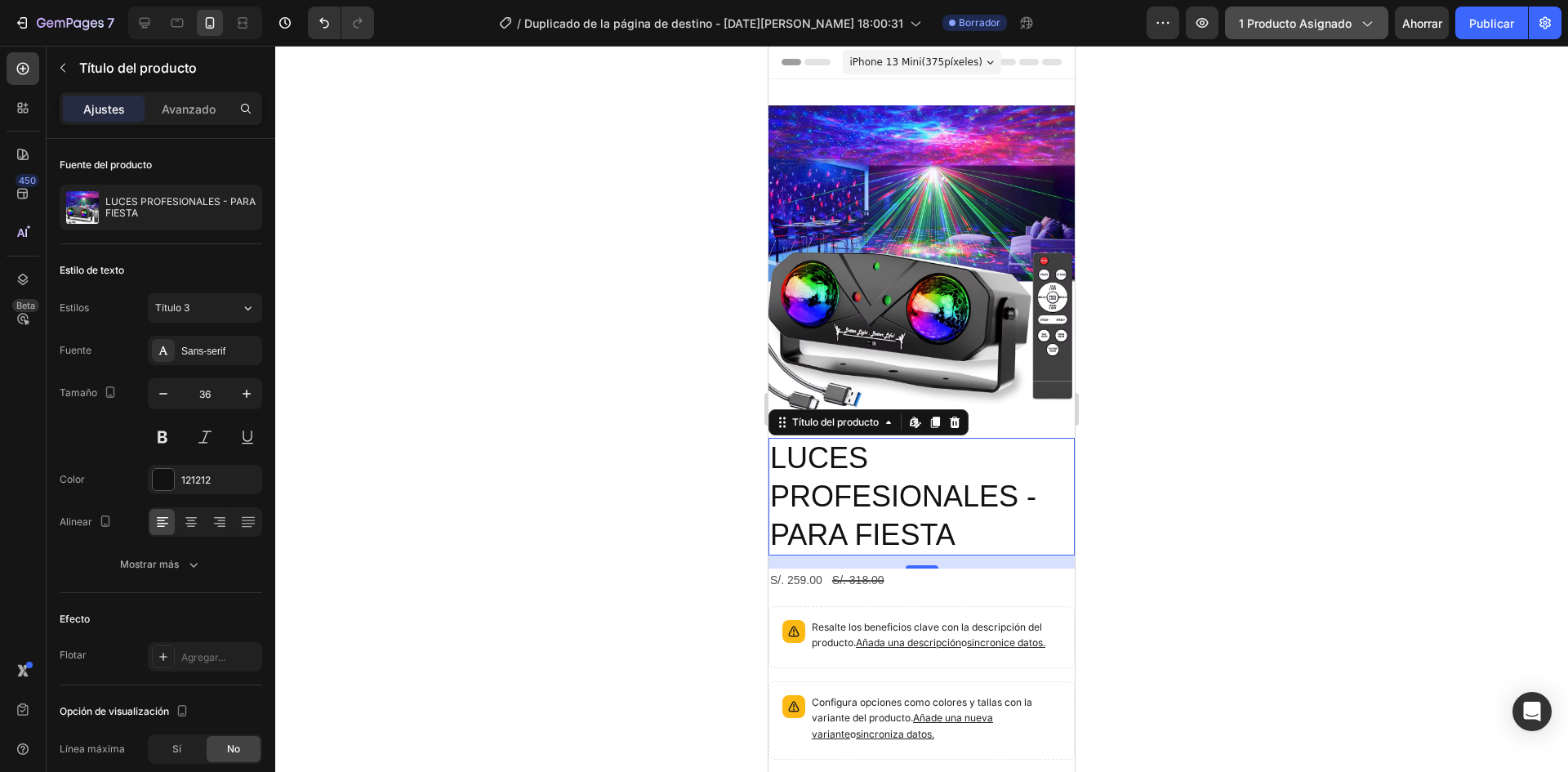
click at [1288, 20] on font "1 producto asignado" at bounding box center [1295, 23] width 112 height 14
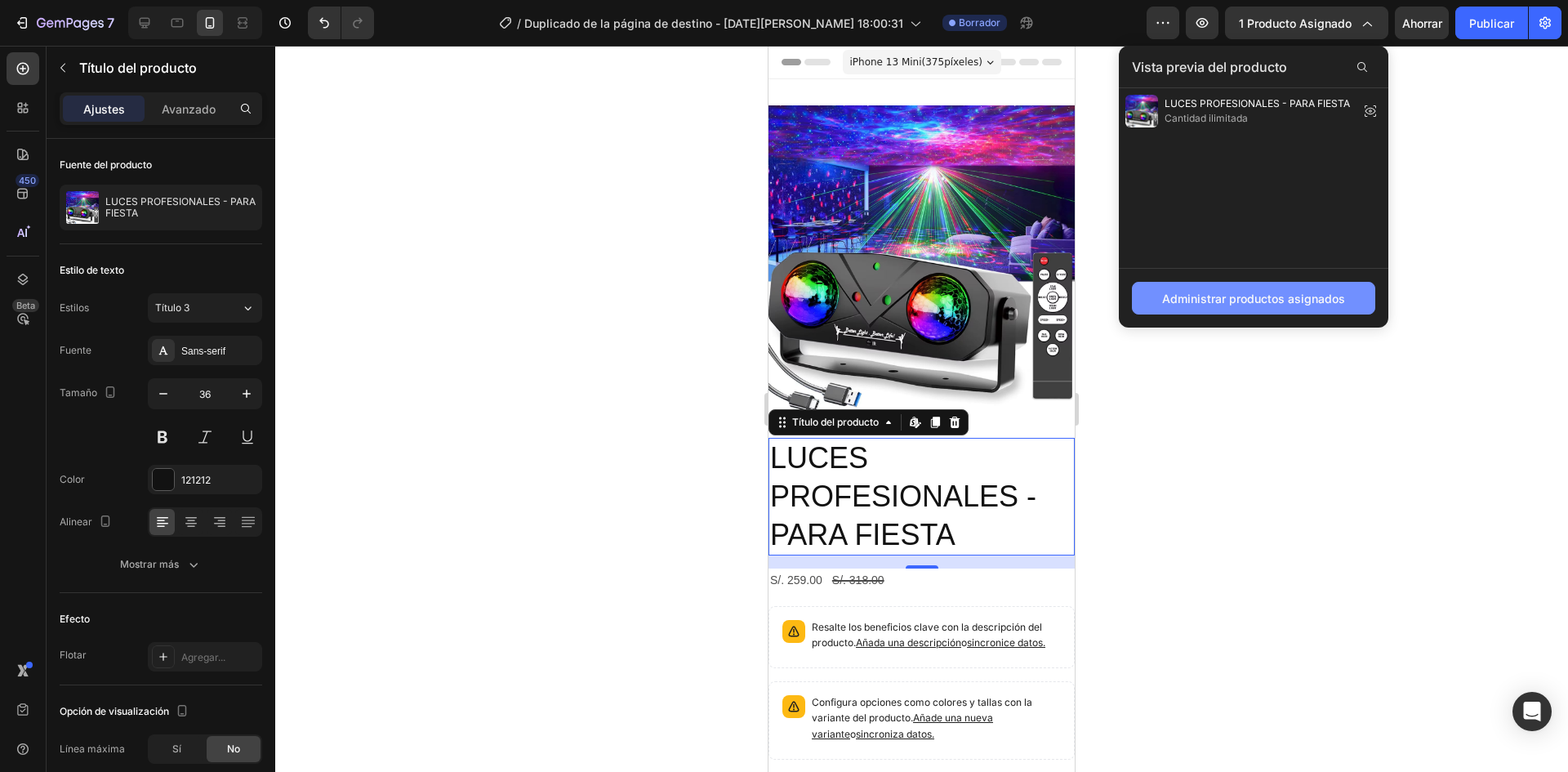
click at [1212, 300] on font "Administrar productos asignados" at bounding box center [1253, 299] width 183 height 14
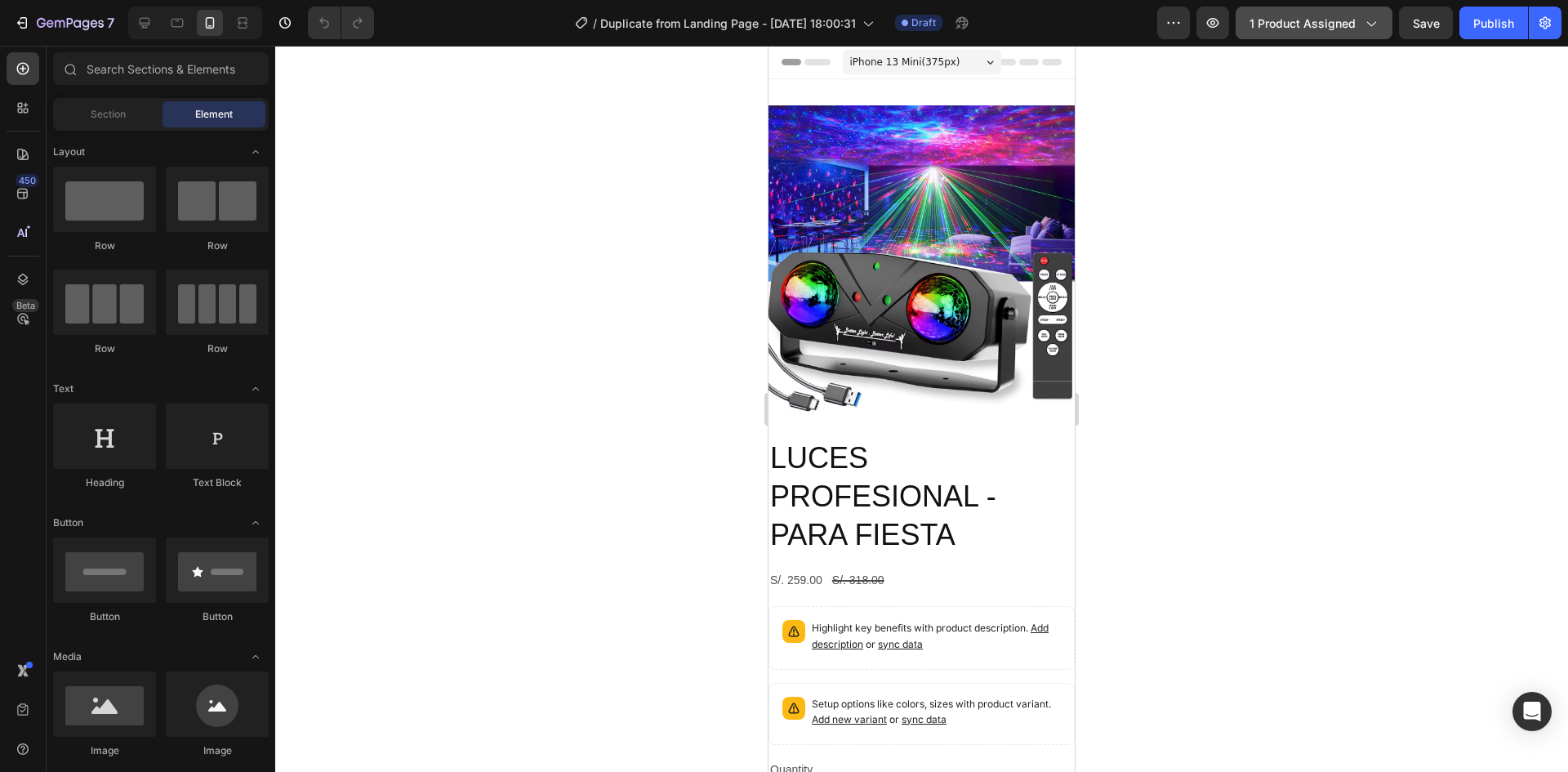
click at [1286, 30] on span "1 product assigned" at bounding box center [1302, 23] width 106 height 17
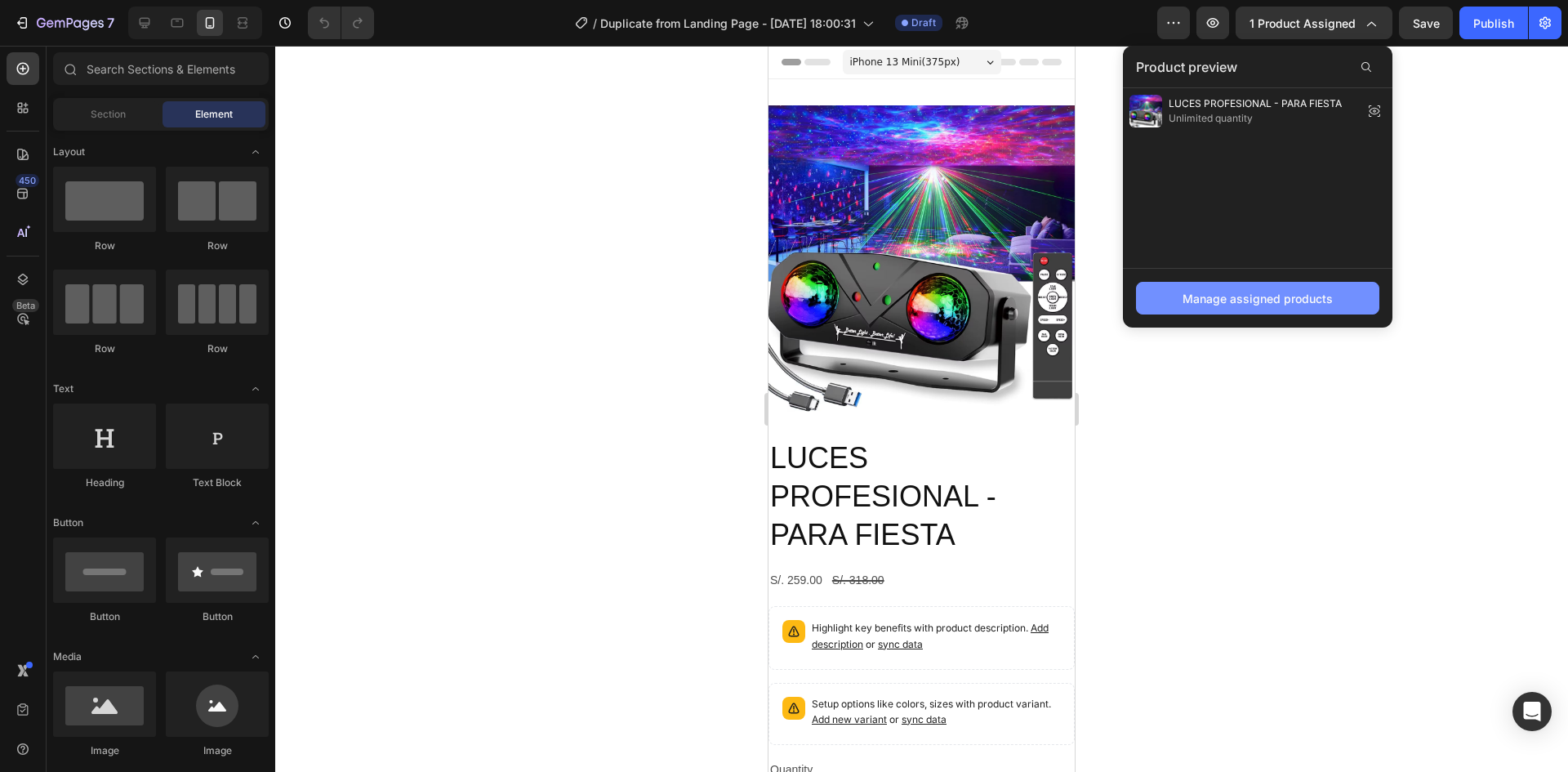
click at [1262, 296] on div "Manage assigned products" at bounding box center [1258, 299] width 151 height 17
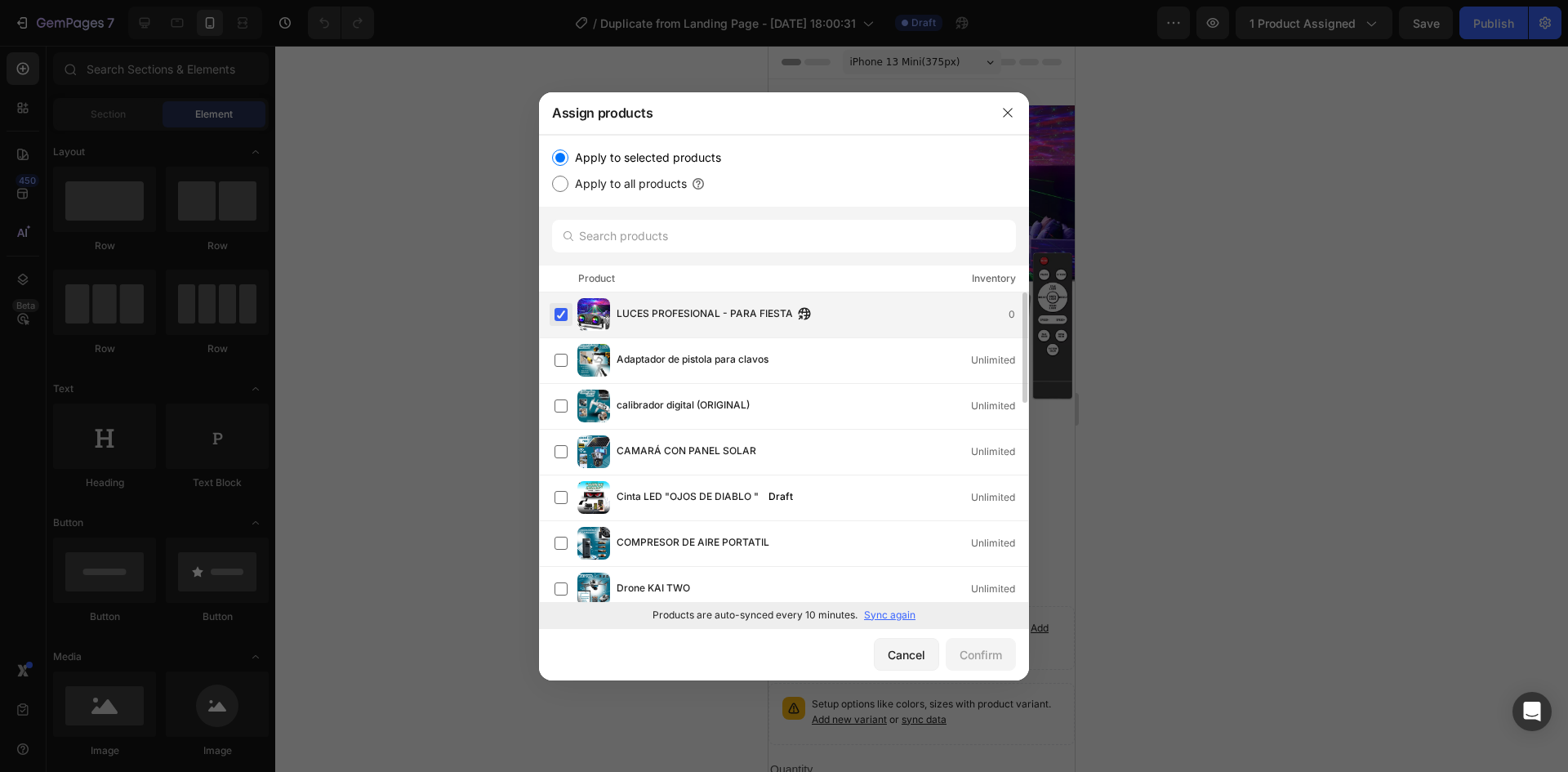
click at [565, 312] on label at bounding box center [561, 314] width 13 height 13
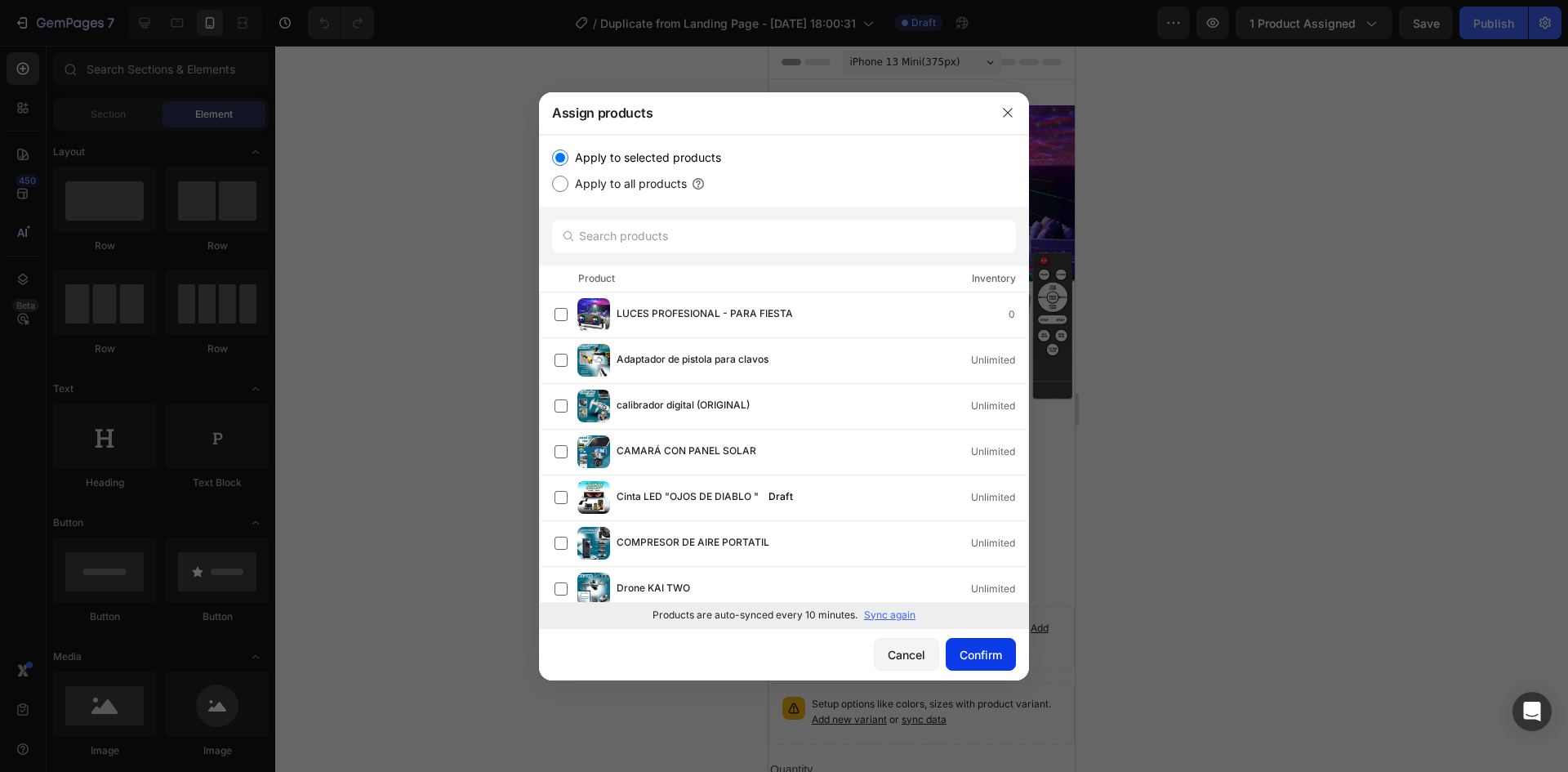
click at [965, 659] on div "Confirm" at bounding box center [980, 654] width 42 height 17
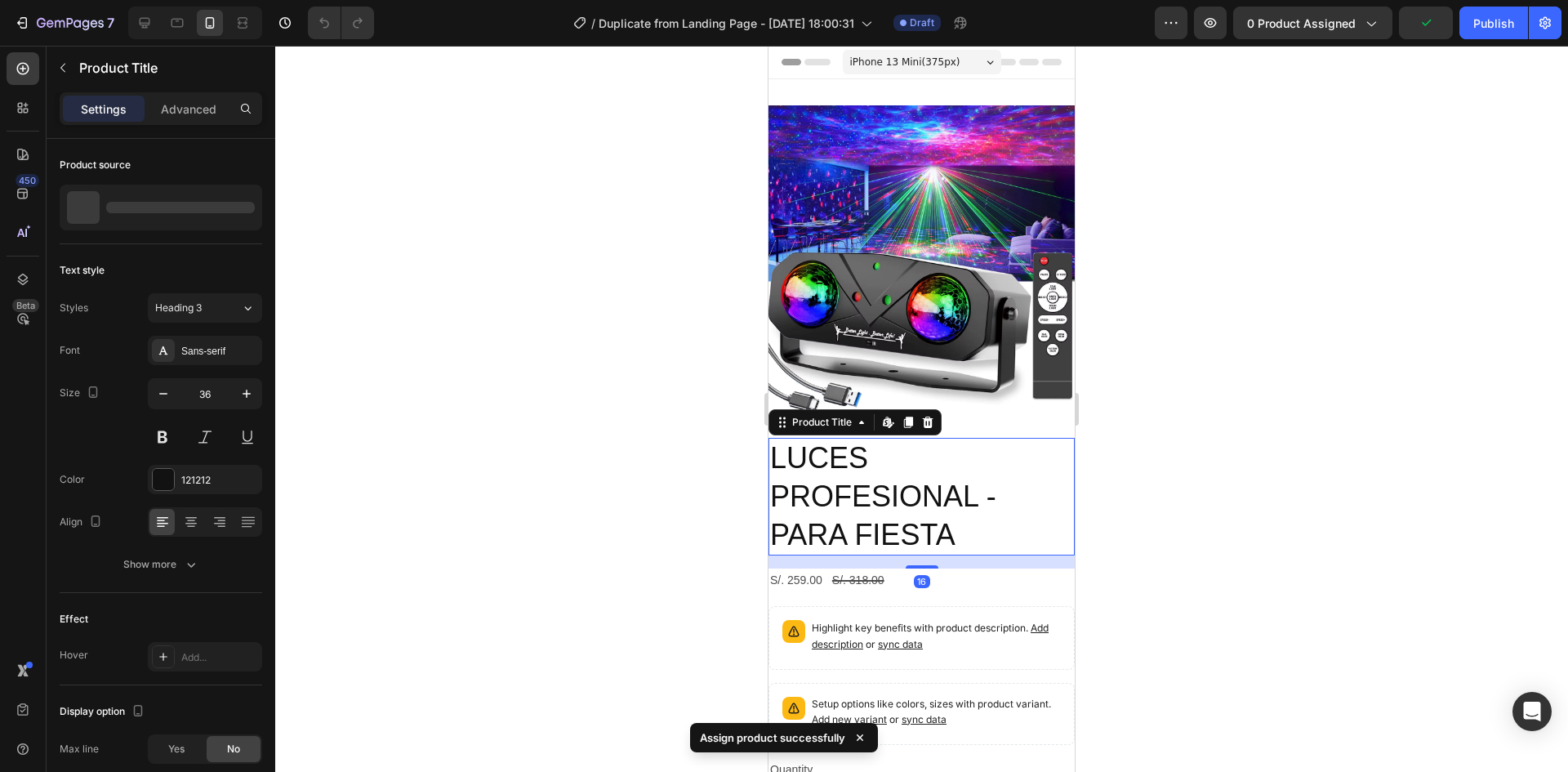
click at [958, 486] on h2 "LUCES PROFESIONAL - PARA FIESTA" at bounding box center [922, 497] width 306 height 118
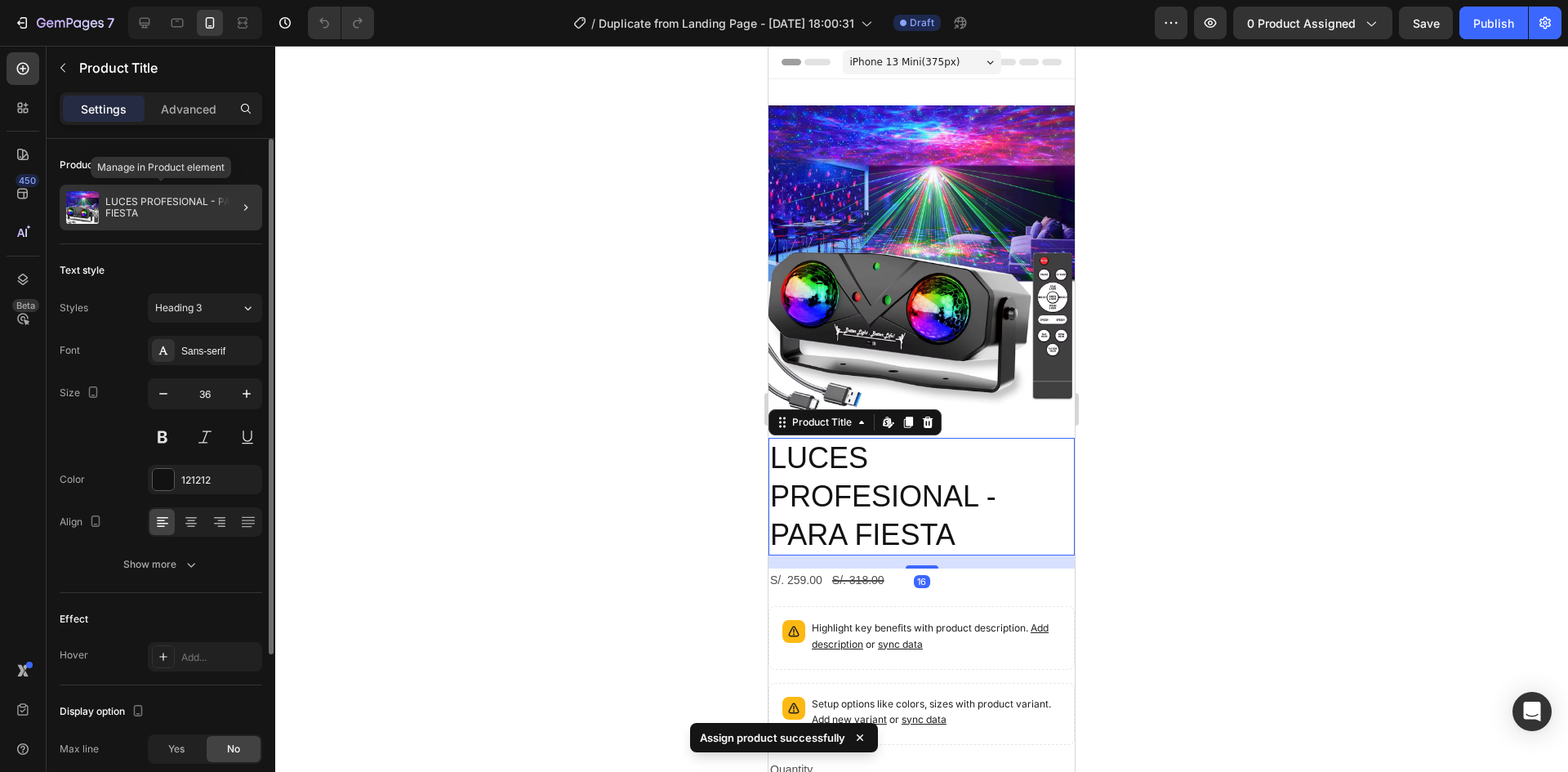
click at [210, 194] on div "LUCES PROFESIONAL - PARA FIESTA" at bounding box center [161, 207] width 202 height 46
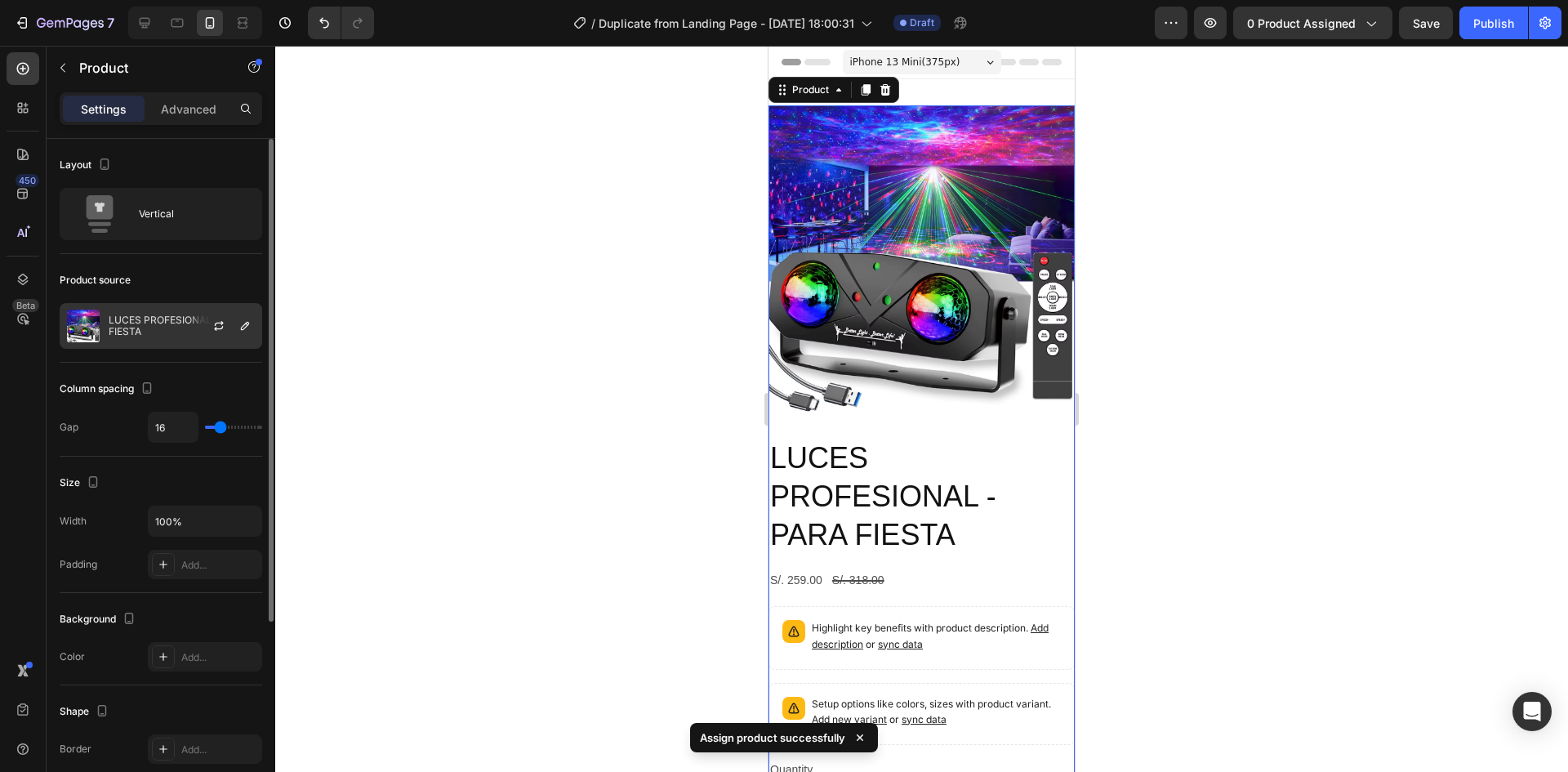
click at [196, 338] on div at bounding box center [225, 325] width 72 height 44
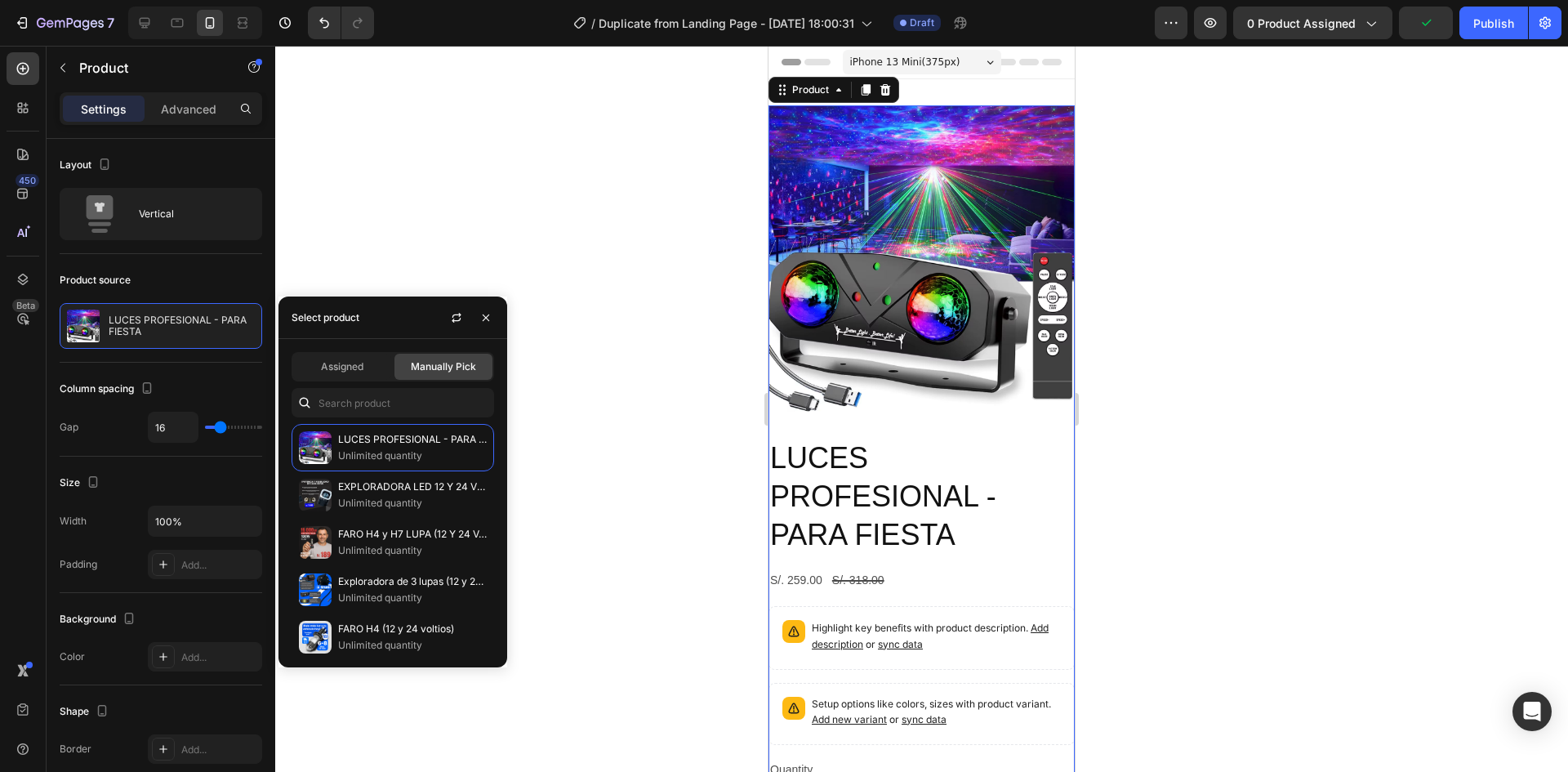
click at [427, 361] on span "Manually Pick" at bounding box center [443, 366] width 65 height 15
click at [376, 370] on div "Assigned" at bounding box center [342, 367] width 98 height 26
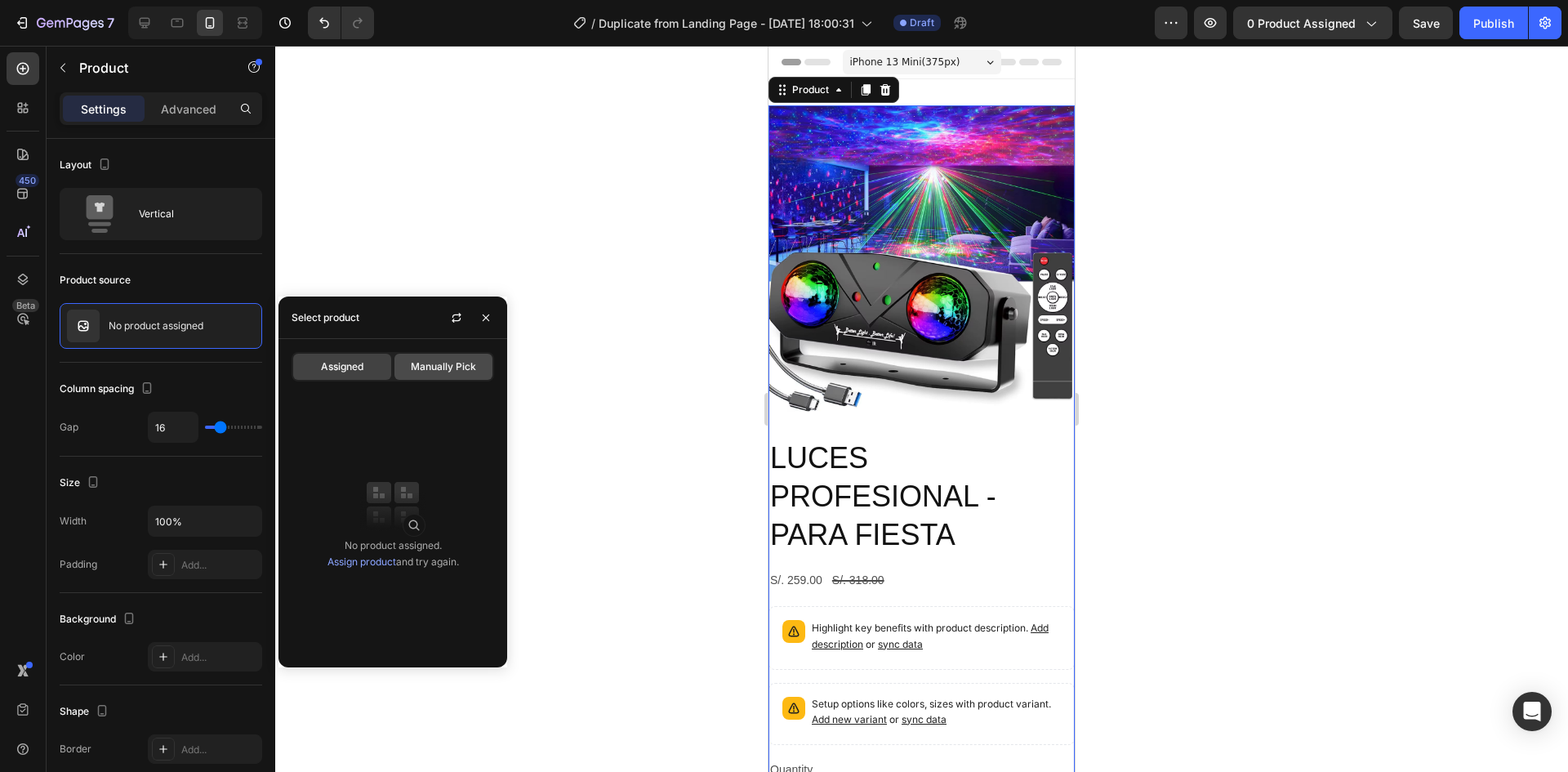
click at [446, 369] on span "Manually Pick" at bounding box center [443, 366] width 65 height 15
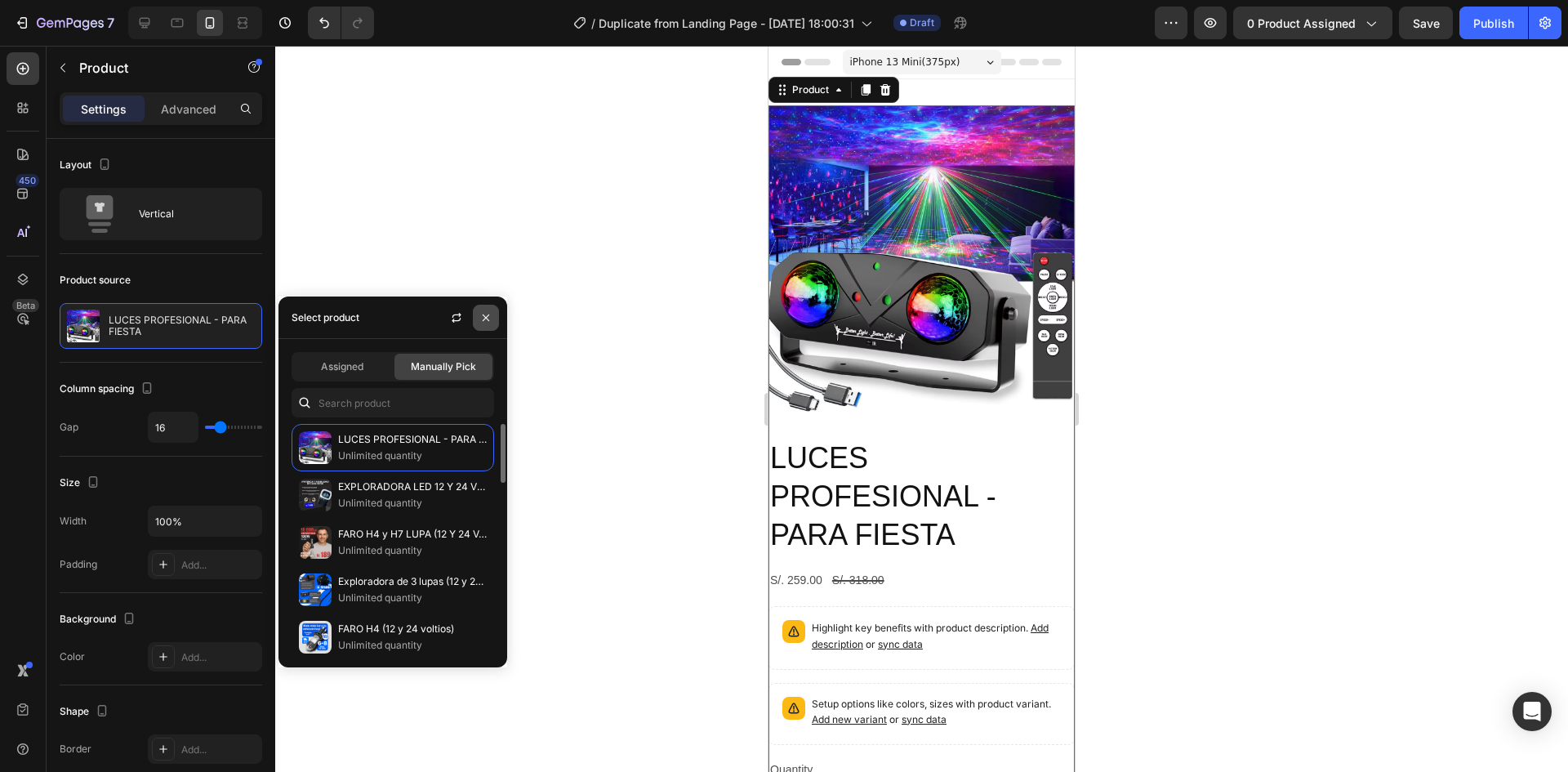
click at [490, 308] on button "button" at bounding box center [485, 318] width 26 height 26
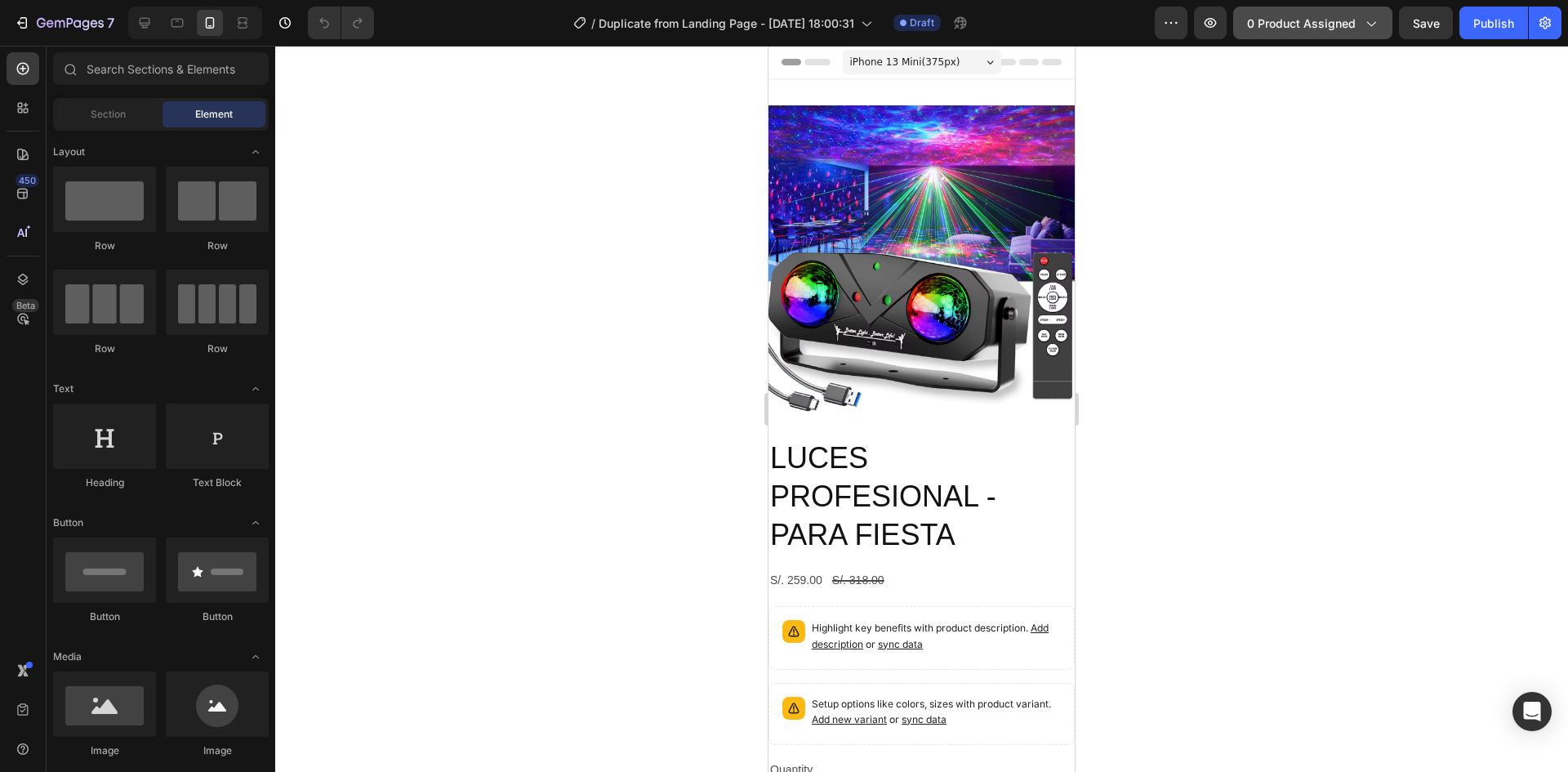
click at [1352, 21] on span "0 product assigned" at bounding box center [1301, 23] width 109 height 17
click at [1267, 26] on span "0 product assigned" at bounding box center [1301, 23] width 109 height 17
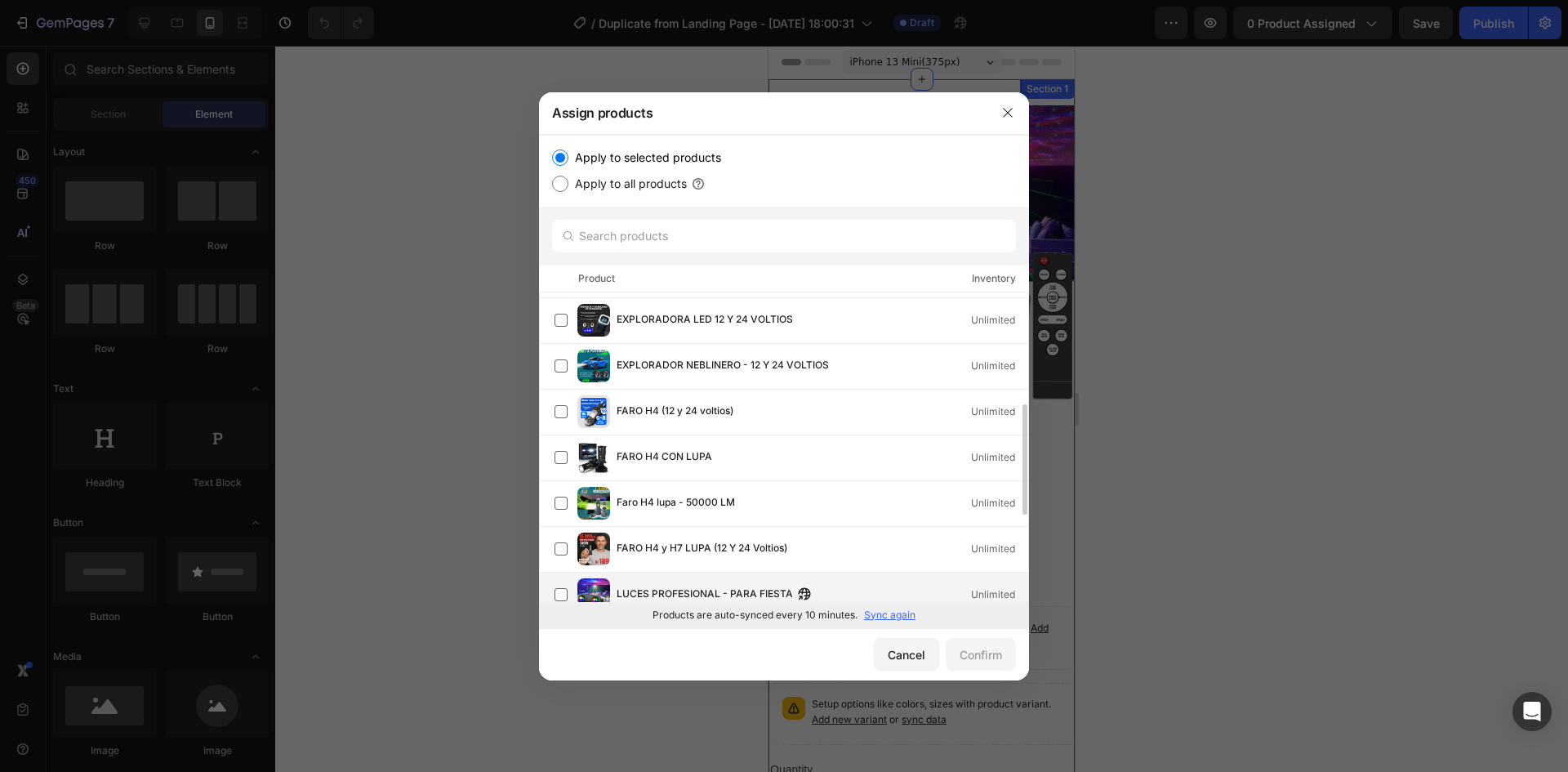
scroll to position [233, 0]
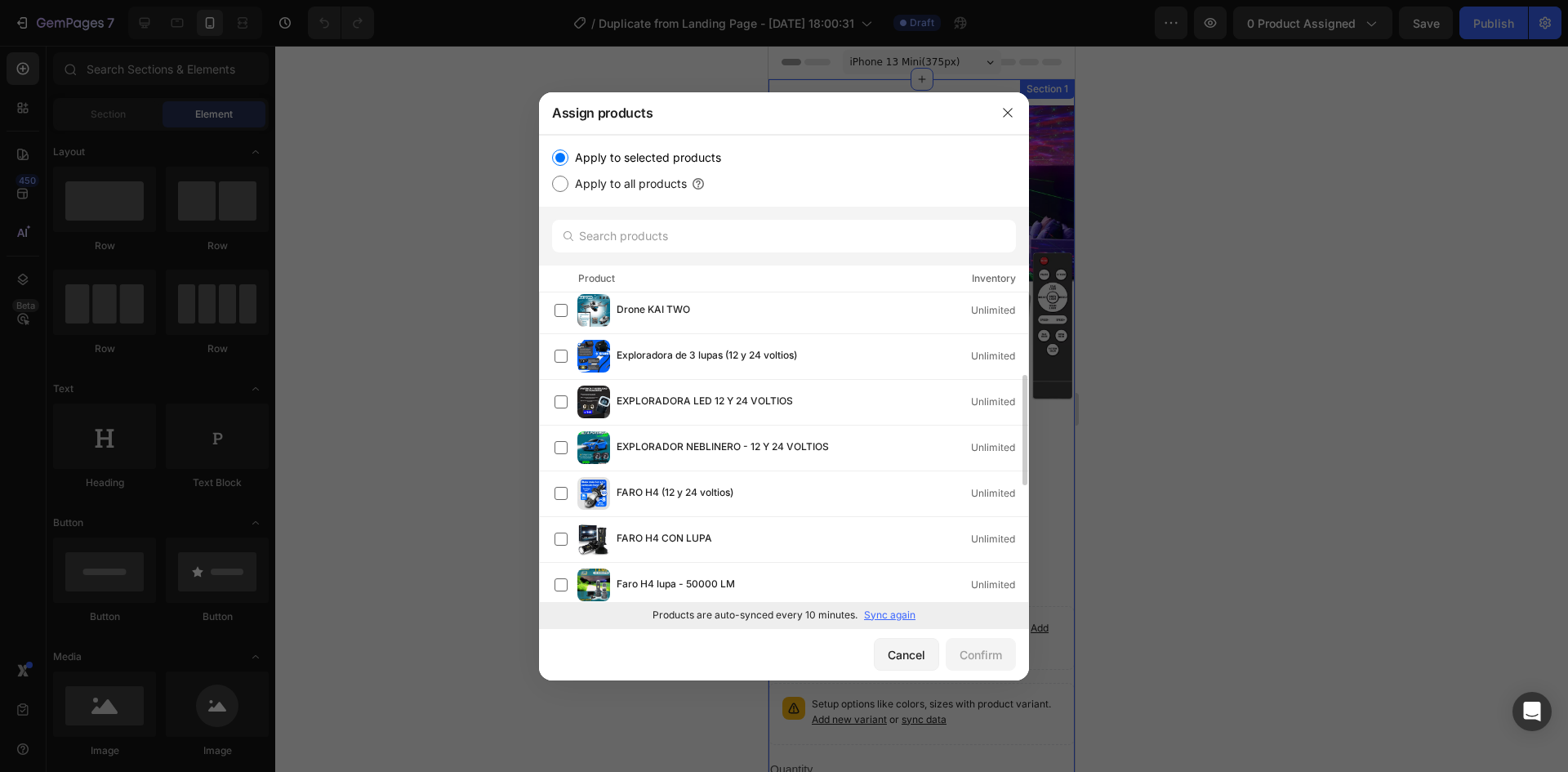
click at [481, 365] on div at bounding box center [784, 386] width 1568 height 772
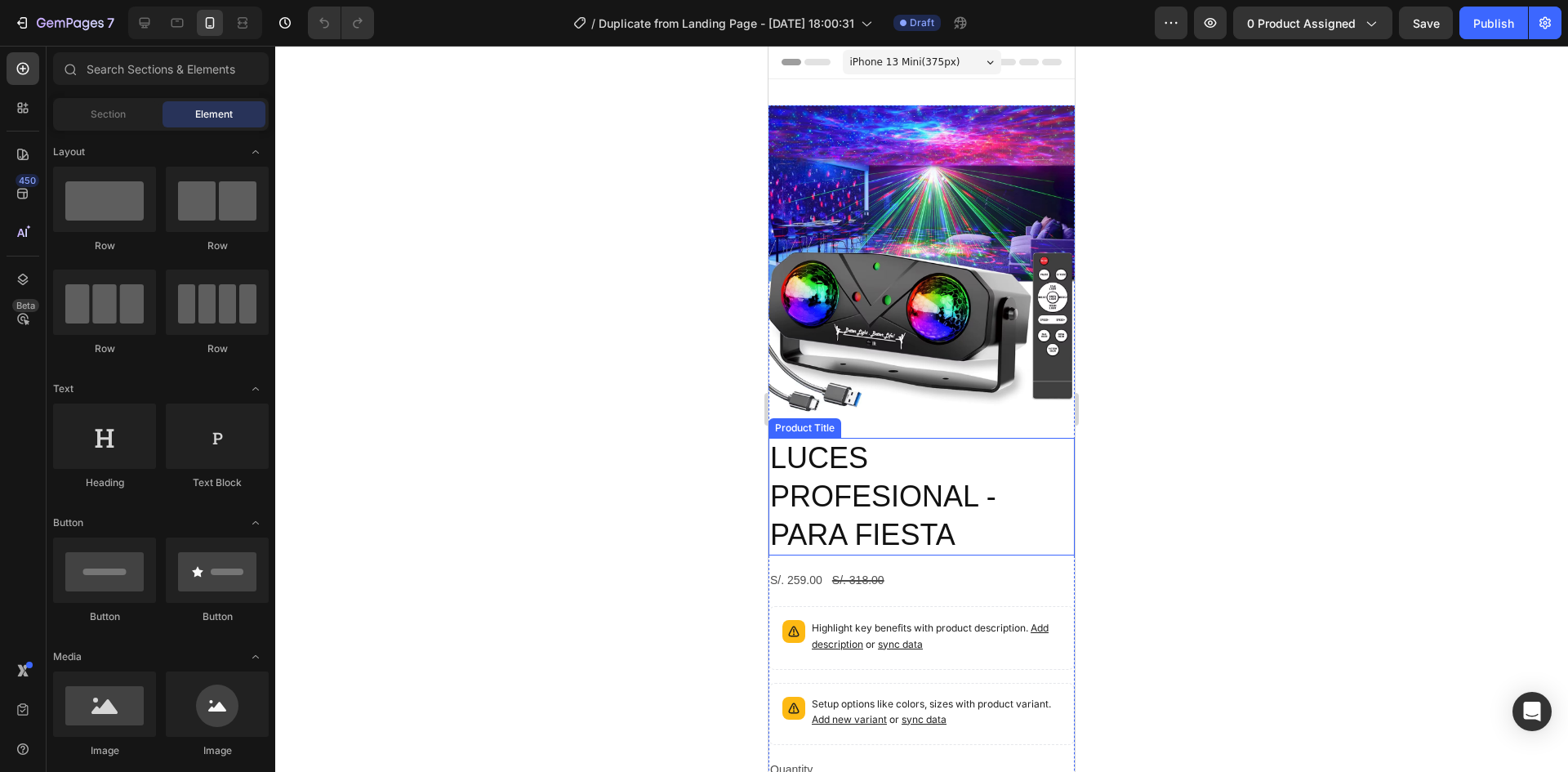
click at [847, 461] on h2 "LUCES PROFESIONAL - PARA FIESTA" at bounding box center [922, 497] width 306 height 118
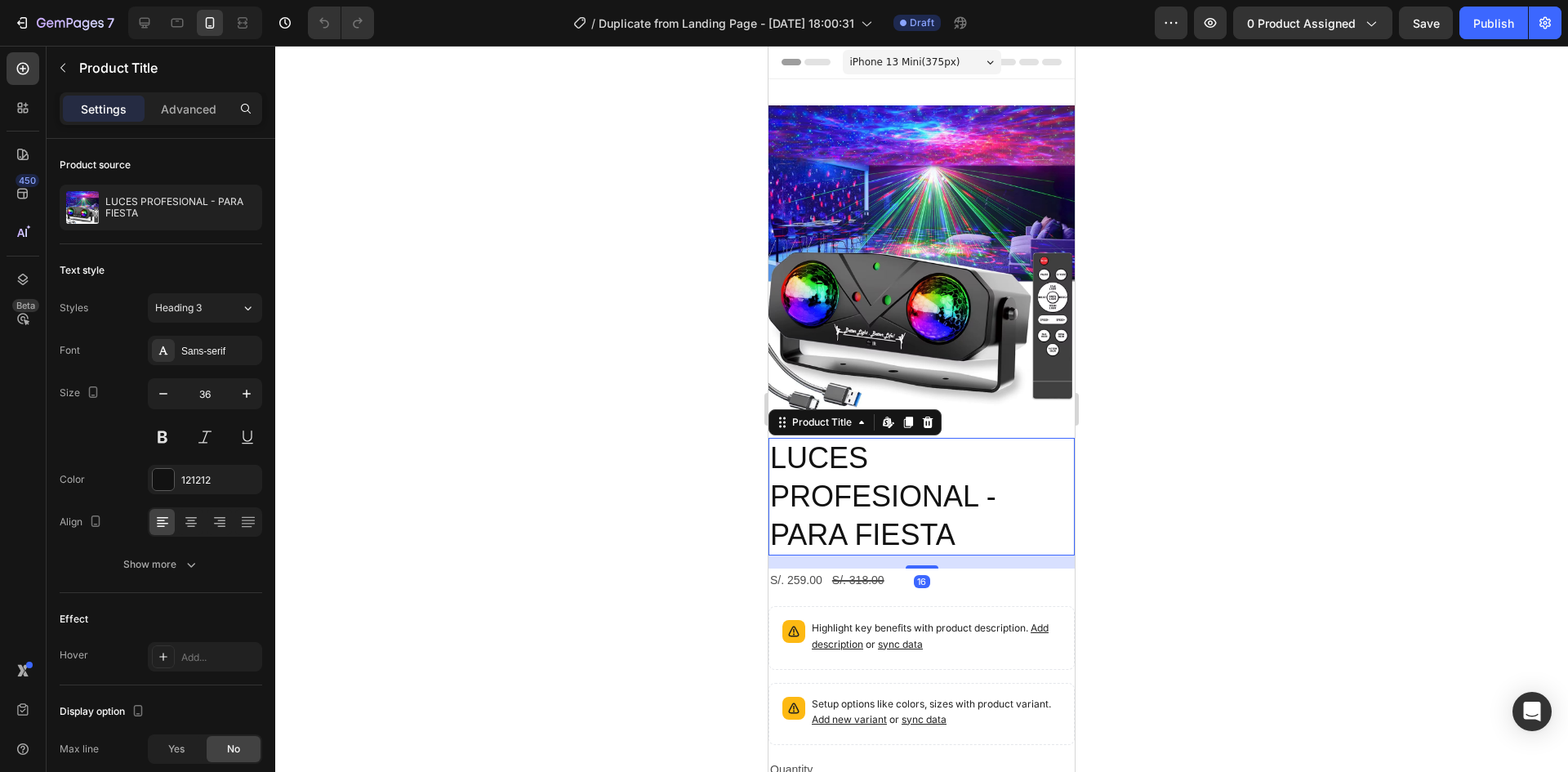
click at [838, 464] on h2 "LUCES PROFESIONAL - PARA FIESTA" at bounding box center [922, 497] width 306 height 118
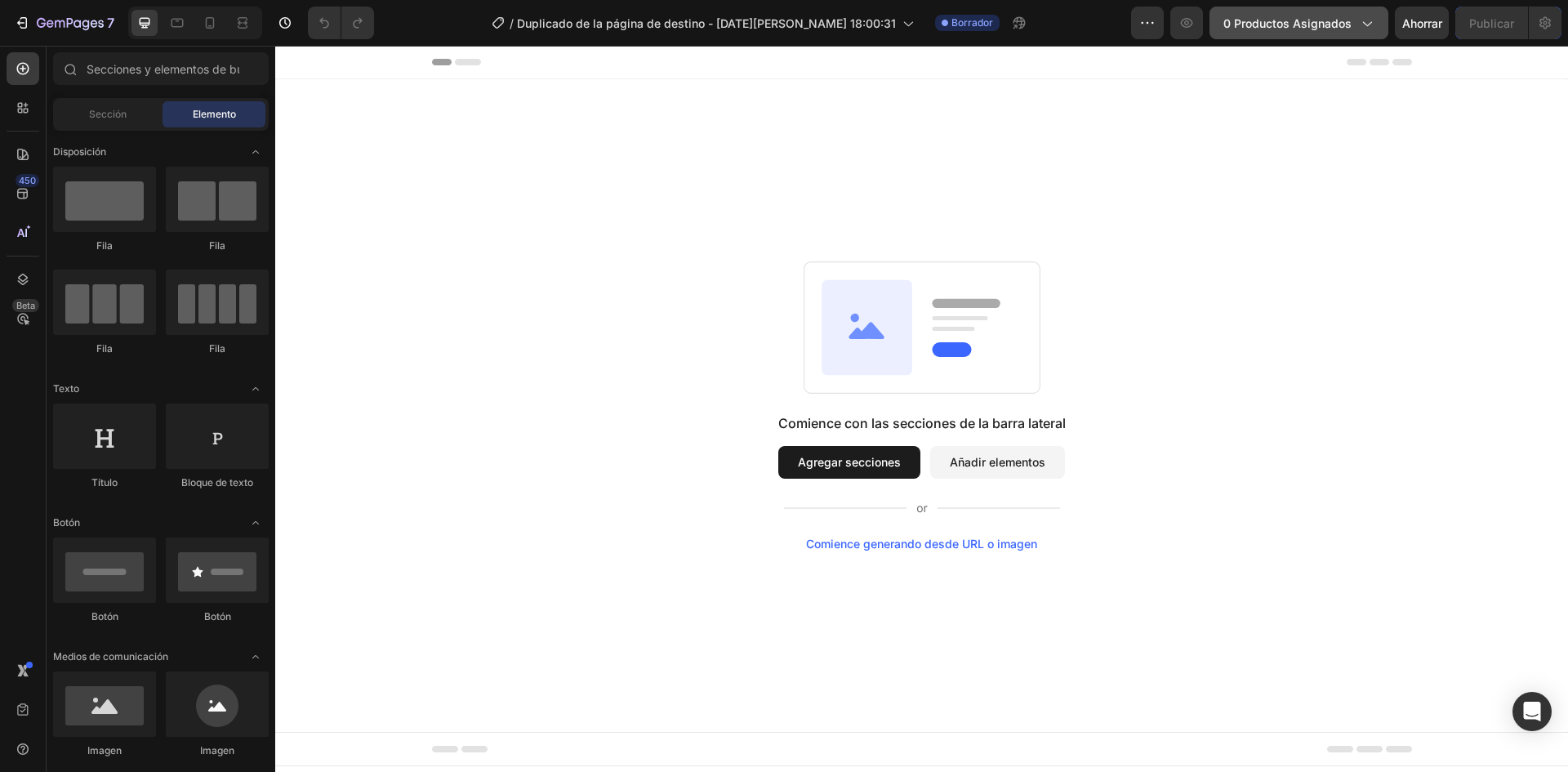
click at [1282, 25] on font "0 productos asignados" at bounding box center [1288, 23] width 128 height 14
click at [843, 477] on button "Agregar secciones" at bounding box center [849, 462] width 142 height 33
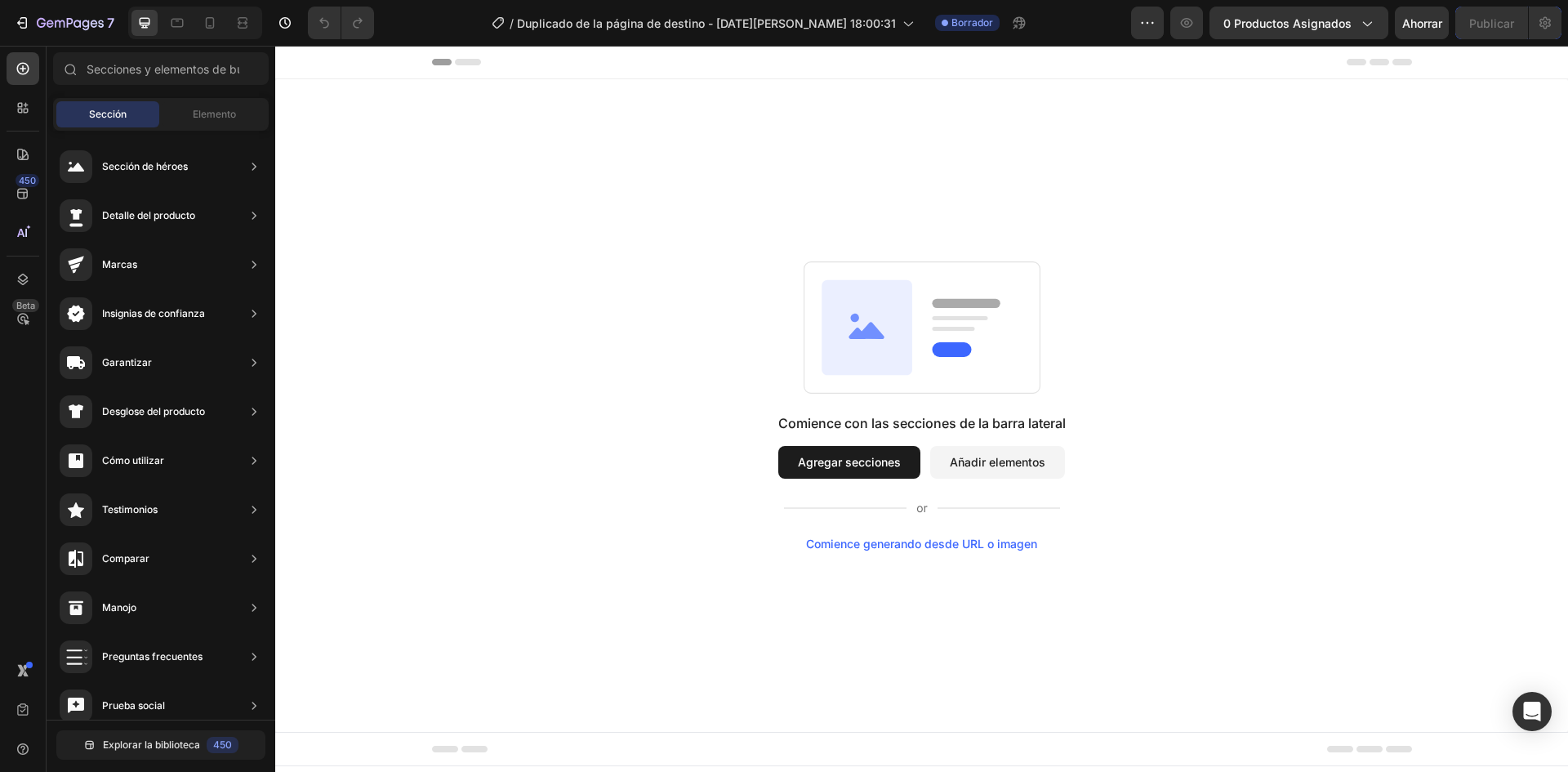
click at [850, 465] on font "Agregar secciones" at bounding box center [849, 462] width 103 height 14
click at [856, 461] on font "Agregar secciones" at bounding box center [849, 462] width 103 height 14
click at [1307, 33] on button "0 productos asignados" at bounding box center [1299, 23] width 179 height 33
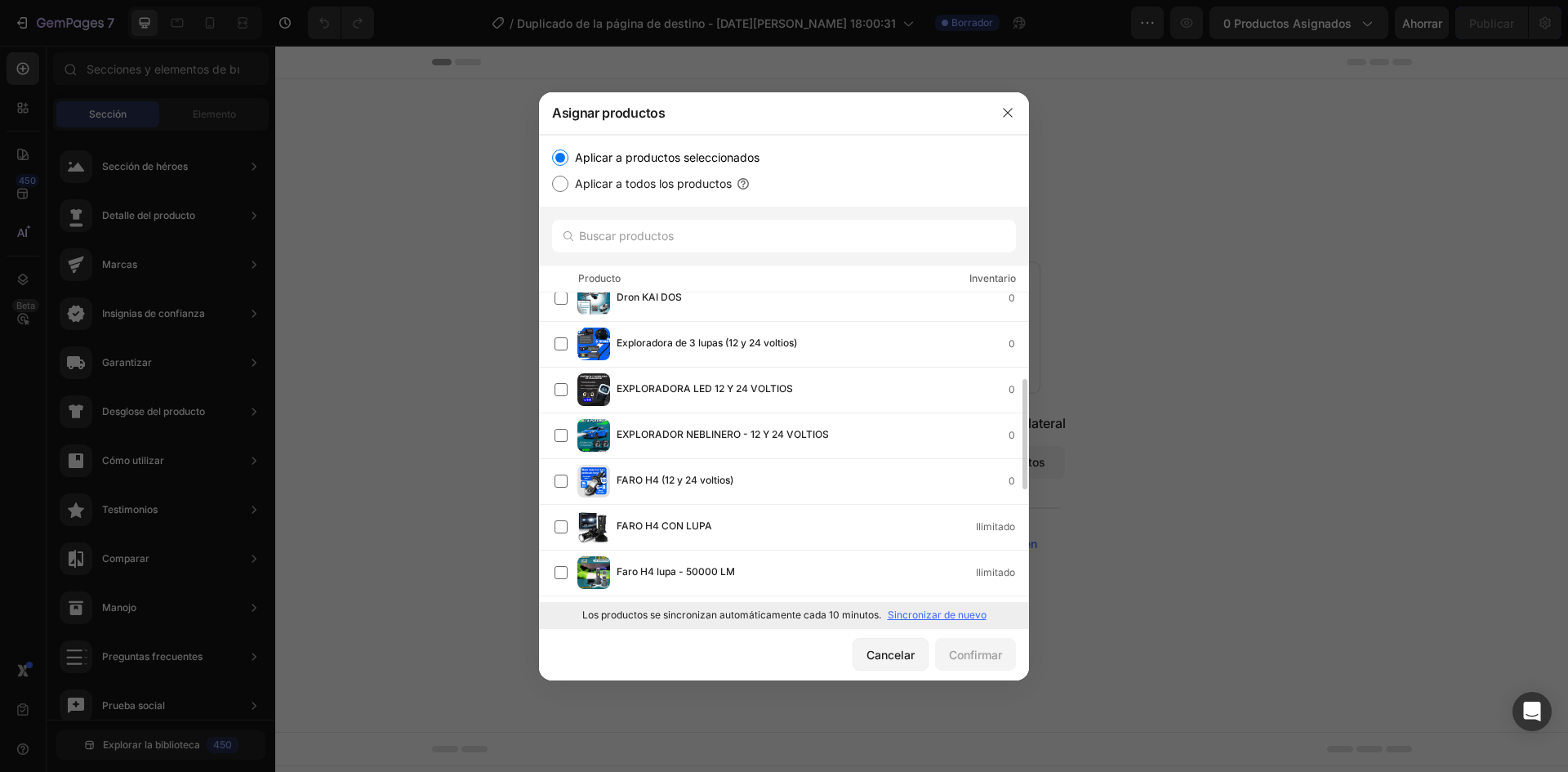
scroll to position [409, 0]
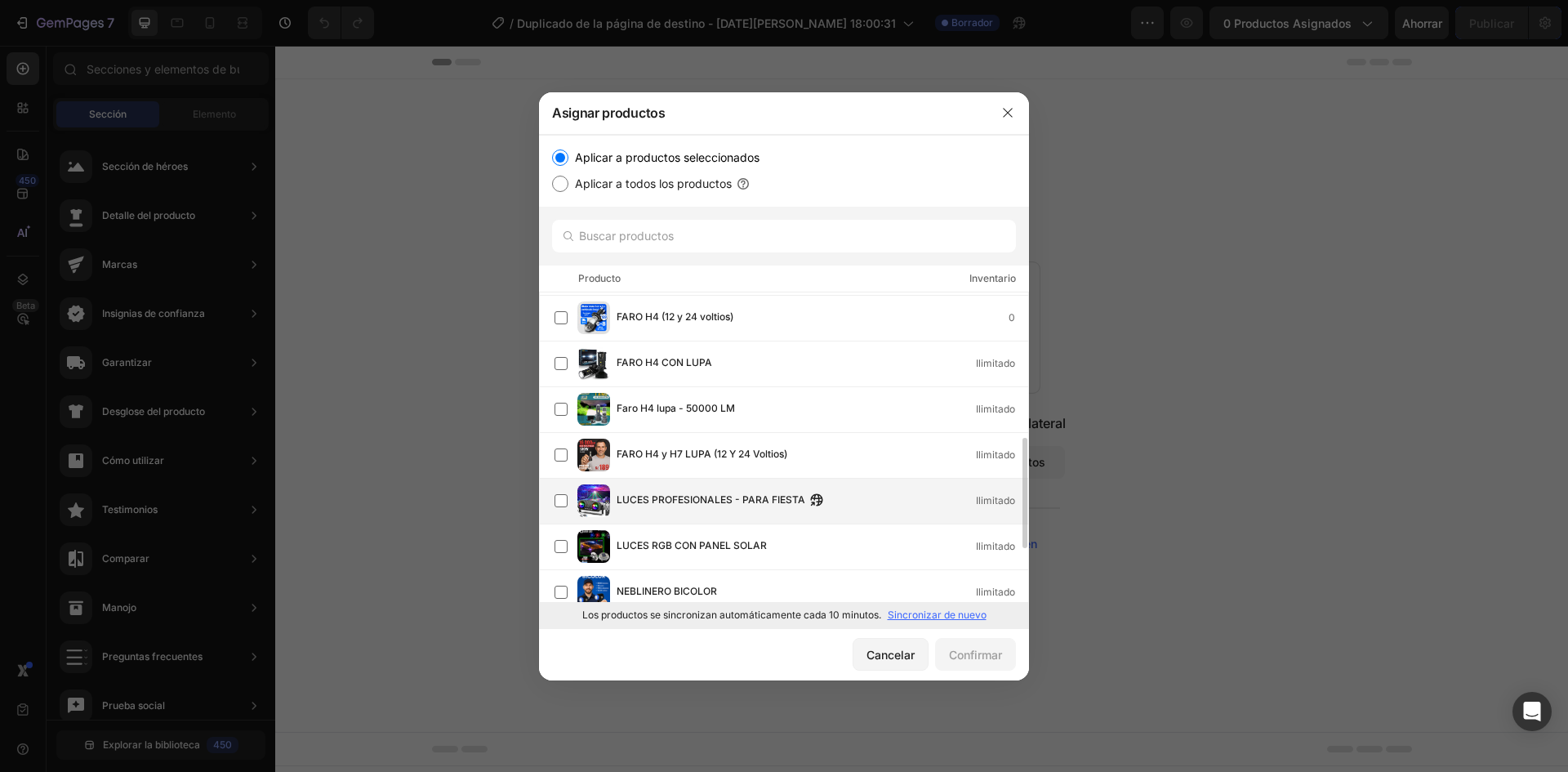
click at [687, 497] on font "LUCES PROFESIONALES - PARA FIESTA" at bounding box center [711, 499] width 189 height 12
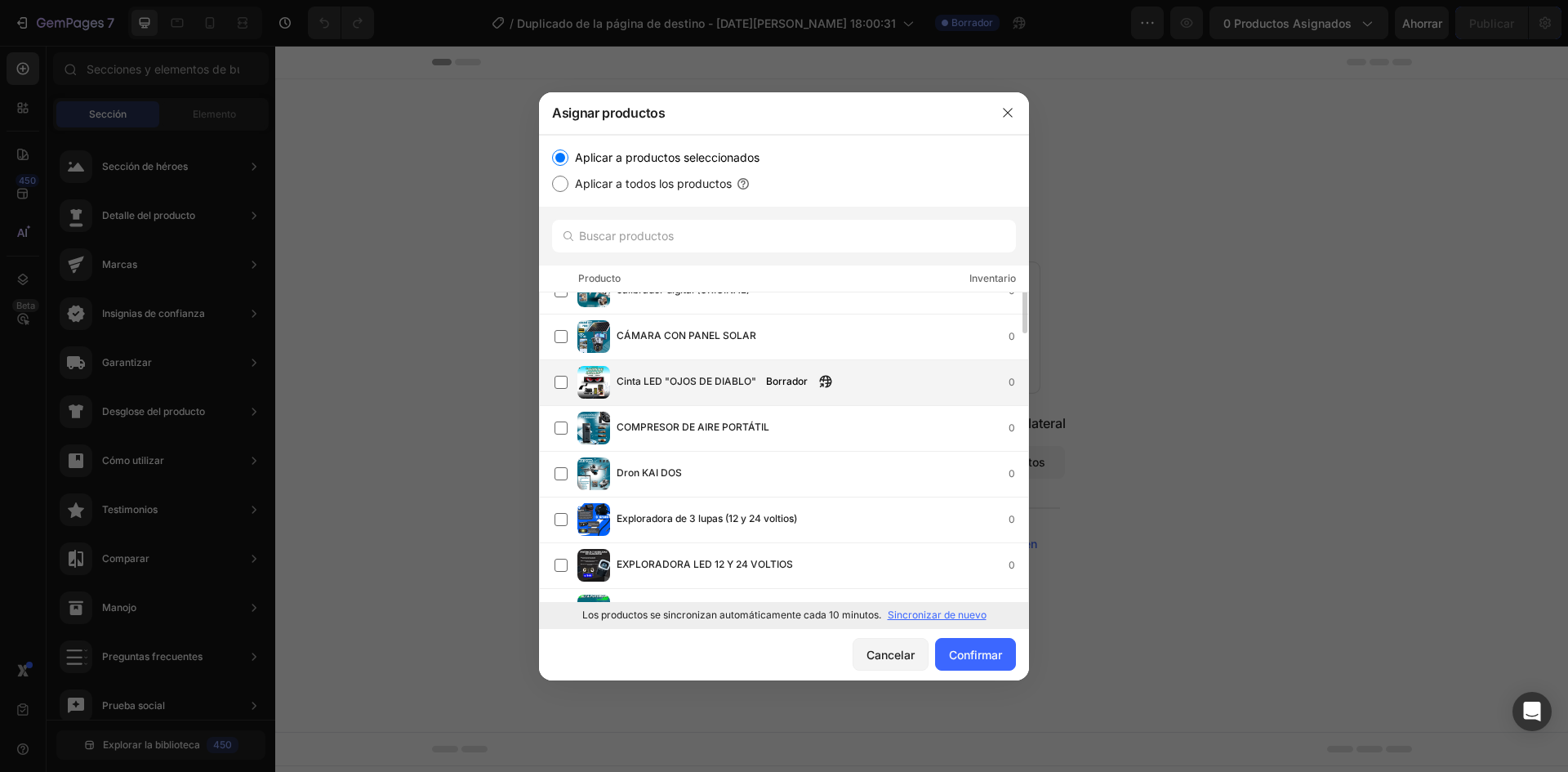
scroll to position [0, 0]
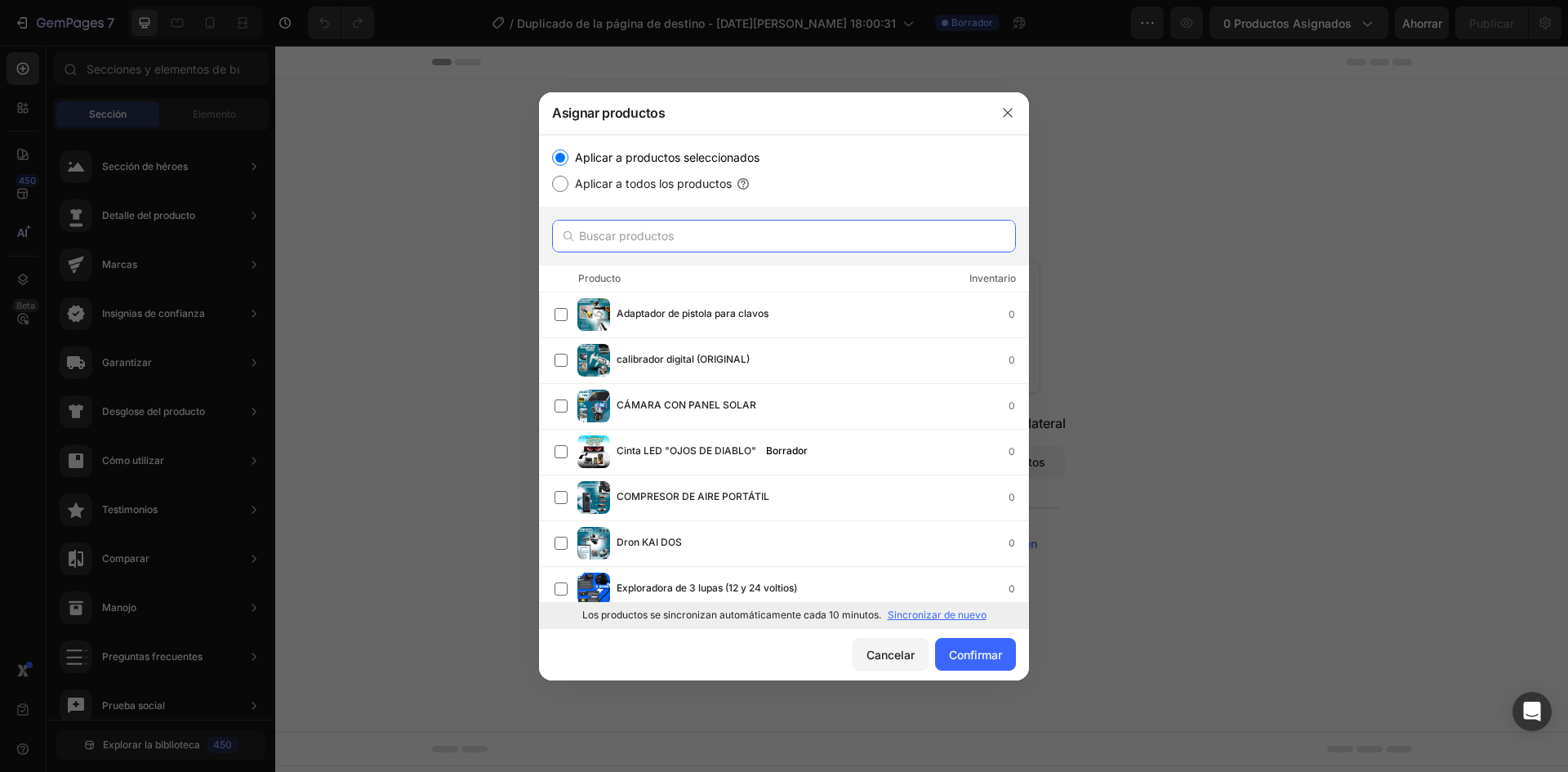
click at [668, 236] on input "text" at bounding box center [784, 236] width 464 height 33
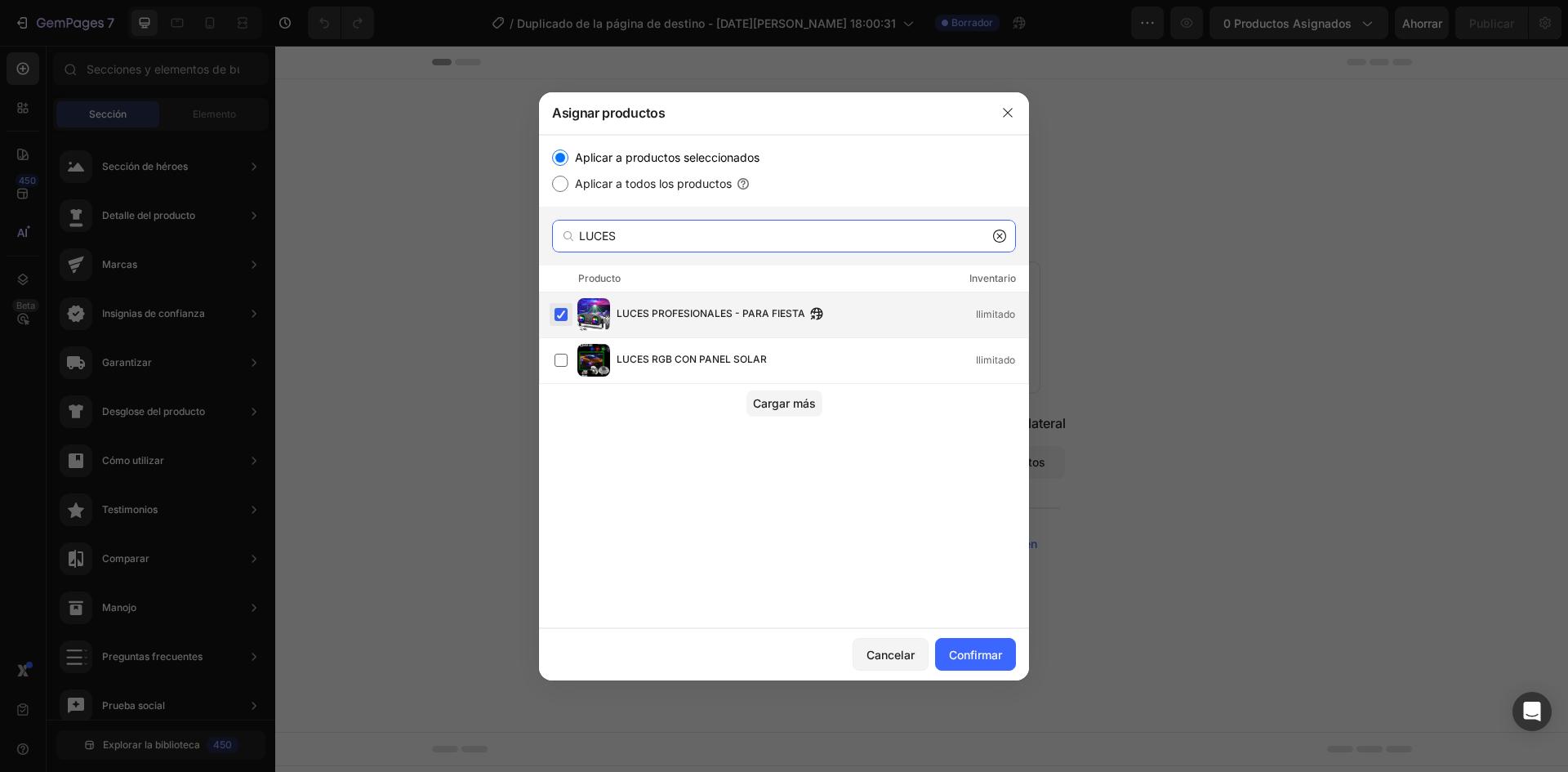
type input "LUCES"
click at [559, 317] on label at bounding box center [561, 314] width 13 height 13
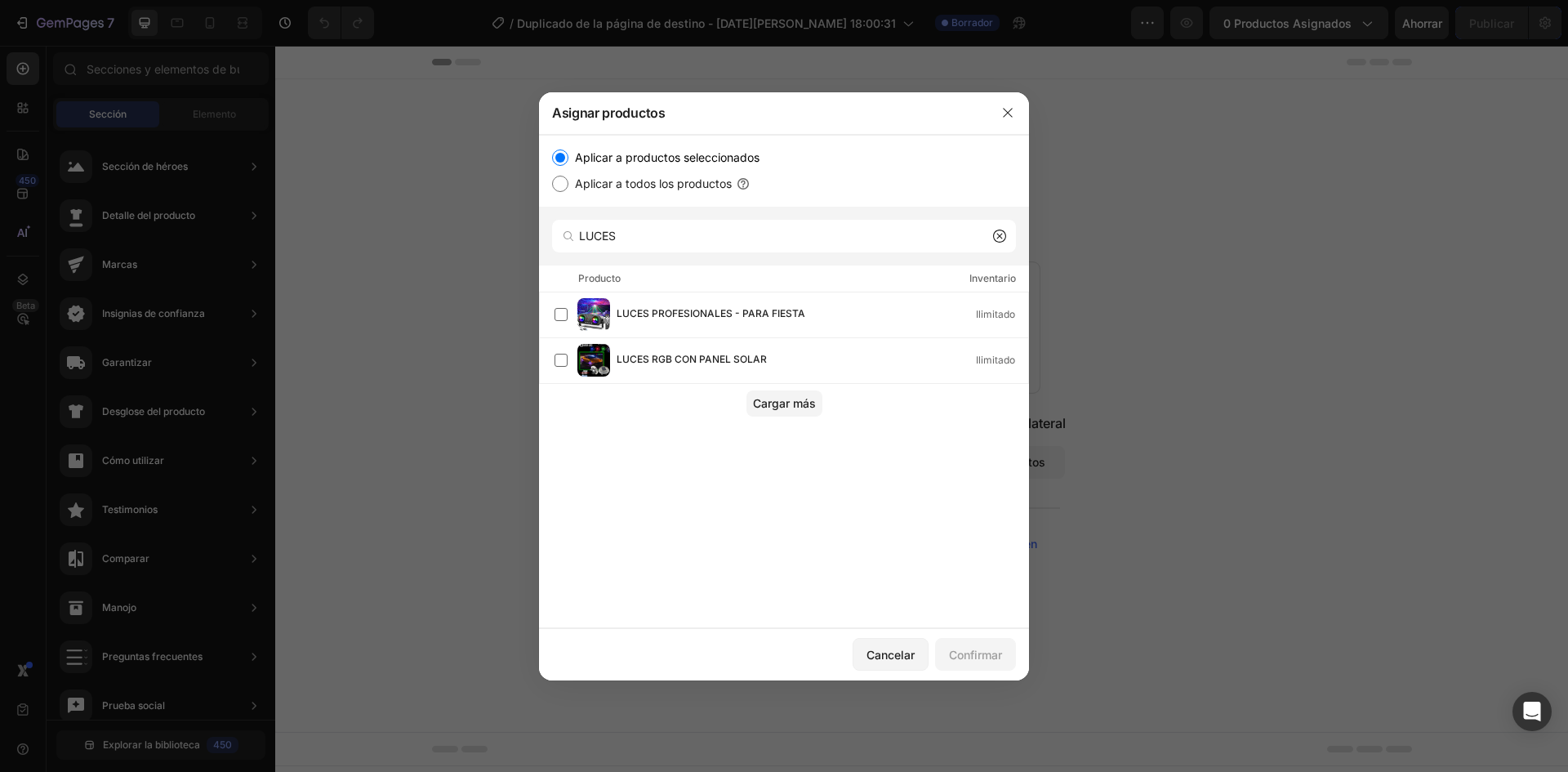
click at [568, 188] on input "Aplicar a todos los productos" at bounding box center [560, 183] width 16 height 16
radio input "true"
click at [558, 151] on input "Aplicar a productos seleccionados" at bounding box center [560, 158] width 16 height 16
radio input "true"
click at [611, 310] on div "LUCES PROFESIONALES - PARA FIESTA Ilimitado" at bounding box center [791, 314] width 473 height 33
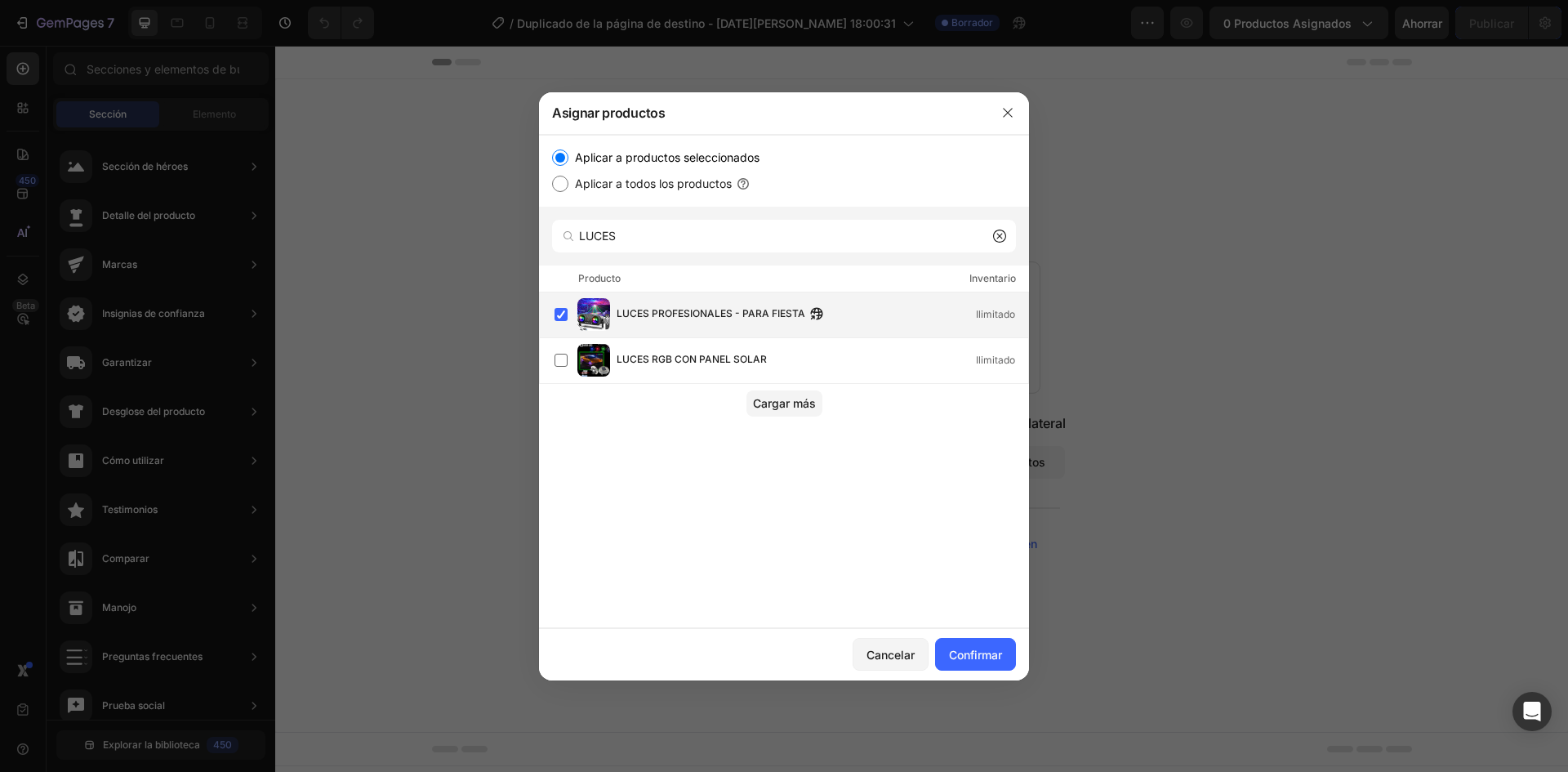
click at [615, 309] on div "LUCES PROFESIONALES - PARA FIESTA Ilimitado" at bounding box center [791, 314] width 473 height 33
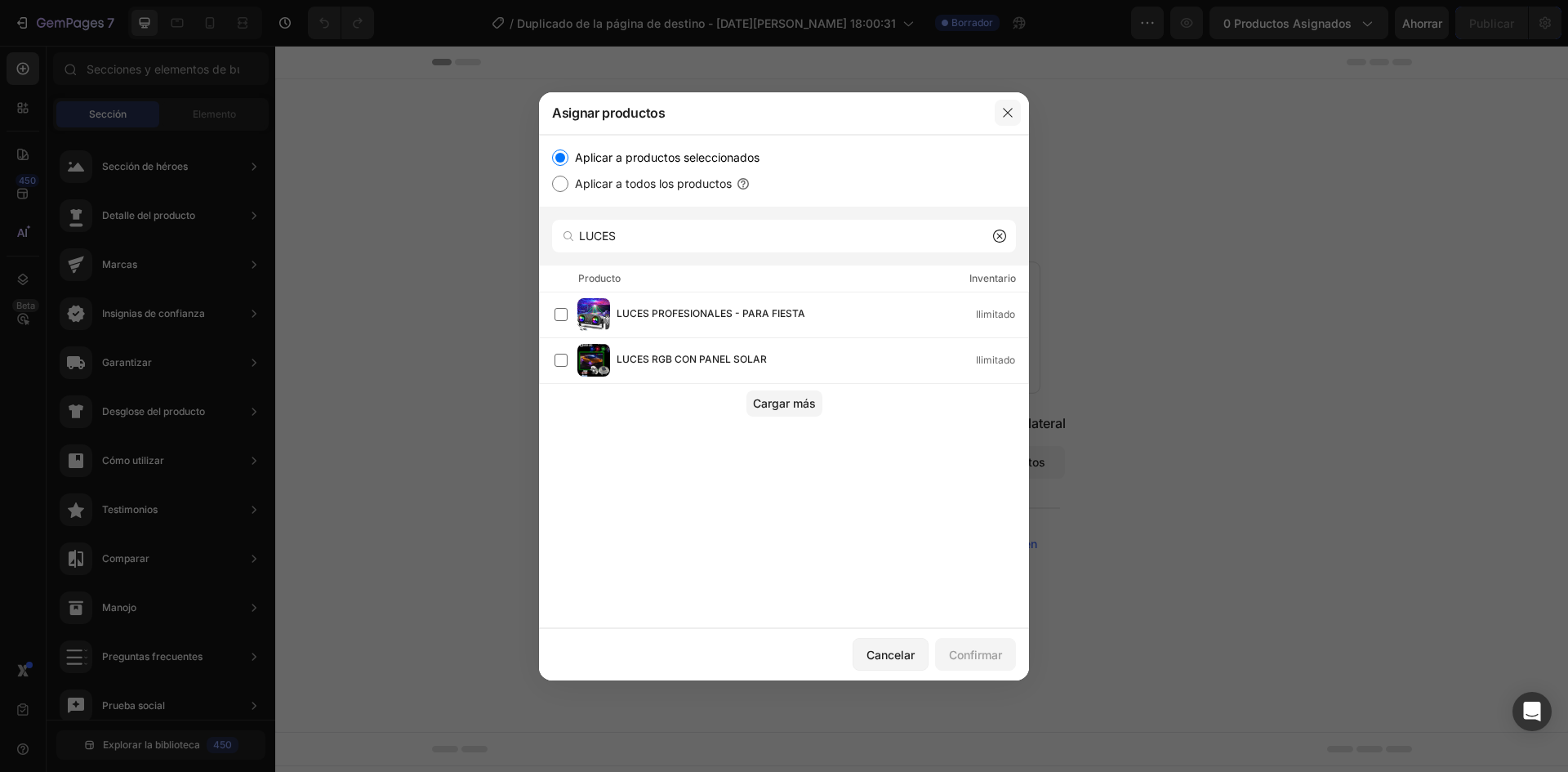
click at [1012, 106] on button "button" at bounding box center [1007, 113] width 26 height 26
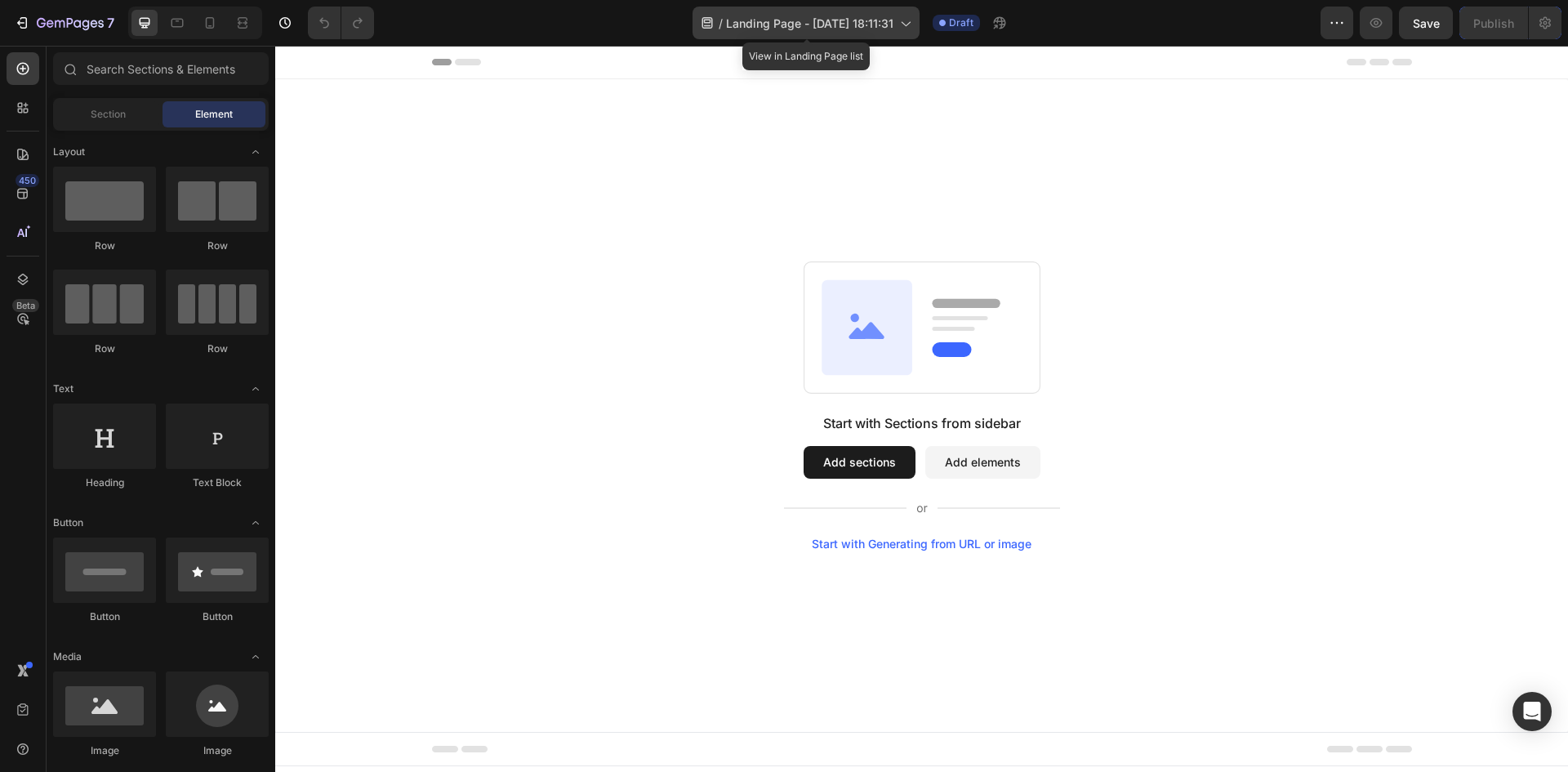
click at [915, 13] on div "/ Landing Page - [DATE] 18:11:31" at bounding box center [806, 23] width 227 height 33
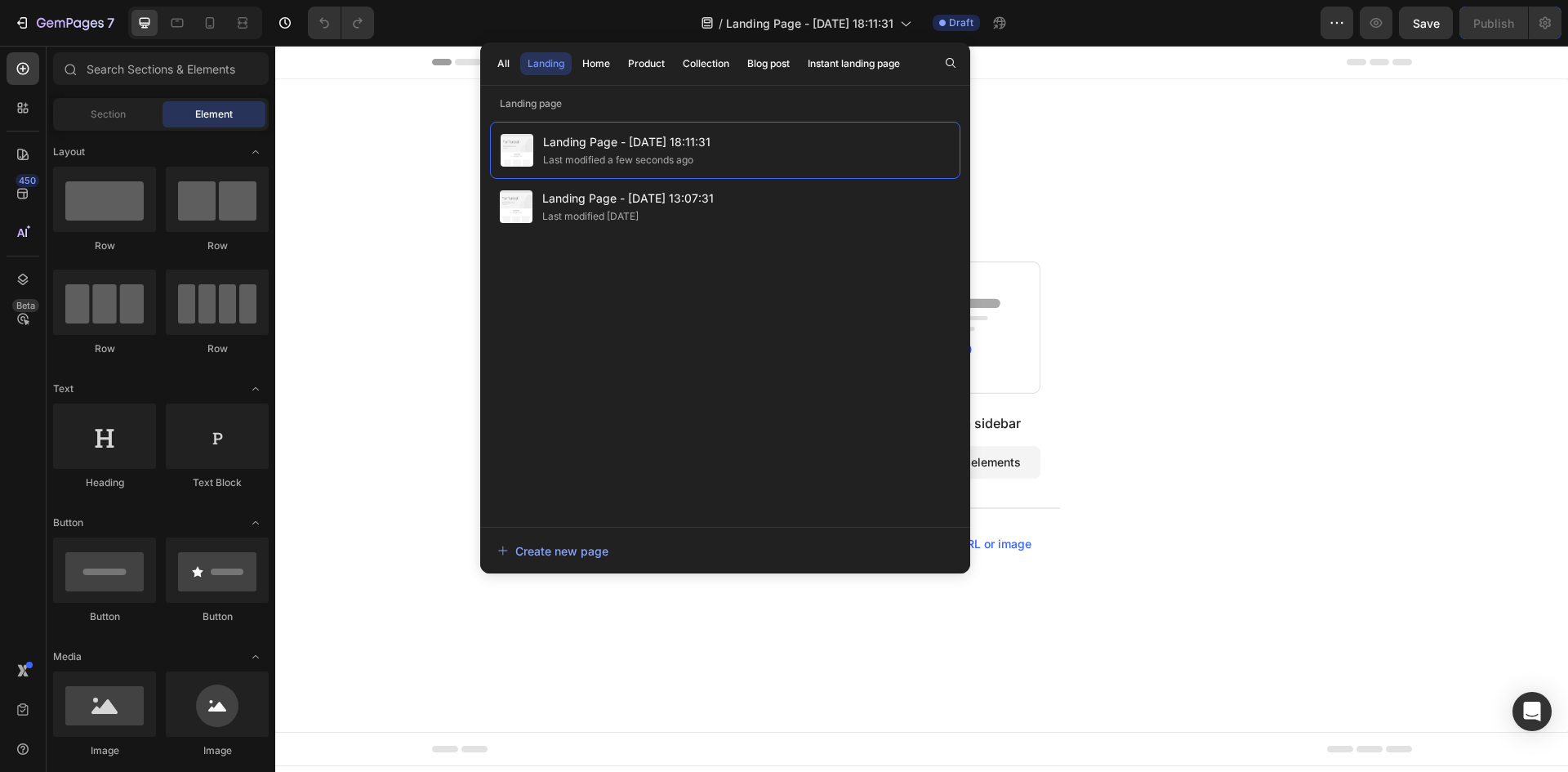
click at [453, 196] on div "Start with Sections from sidebar Add sections Add elements Start with Generatin…" at bounding box center [922, 406] width 1293 height 653
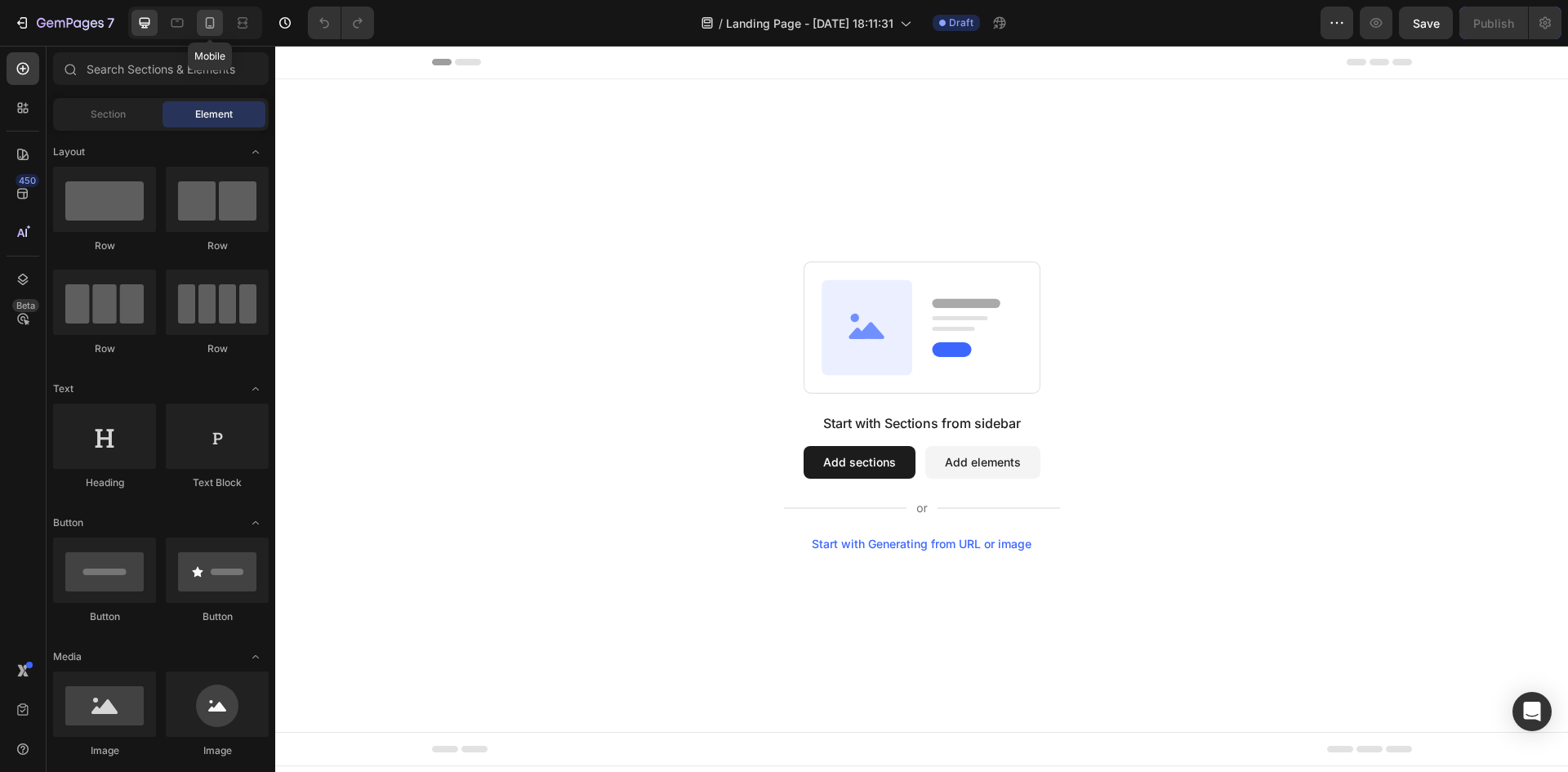
click at [215, 20] on icon at bounding box center [209, 23] width 16 height 16
click at [1316, 19] on div "/ Landing Page - Aug 27, 18:11:31 Draft" at bounding box center [853, 23] width 934 height 33
click at [1335, 23] on icon "button" at bounding box center [1336, 23] width 16 height 16
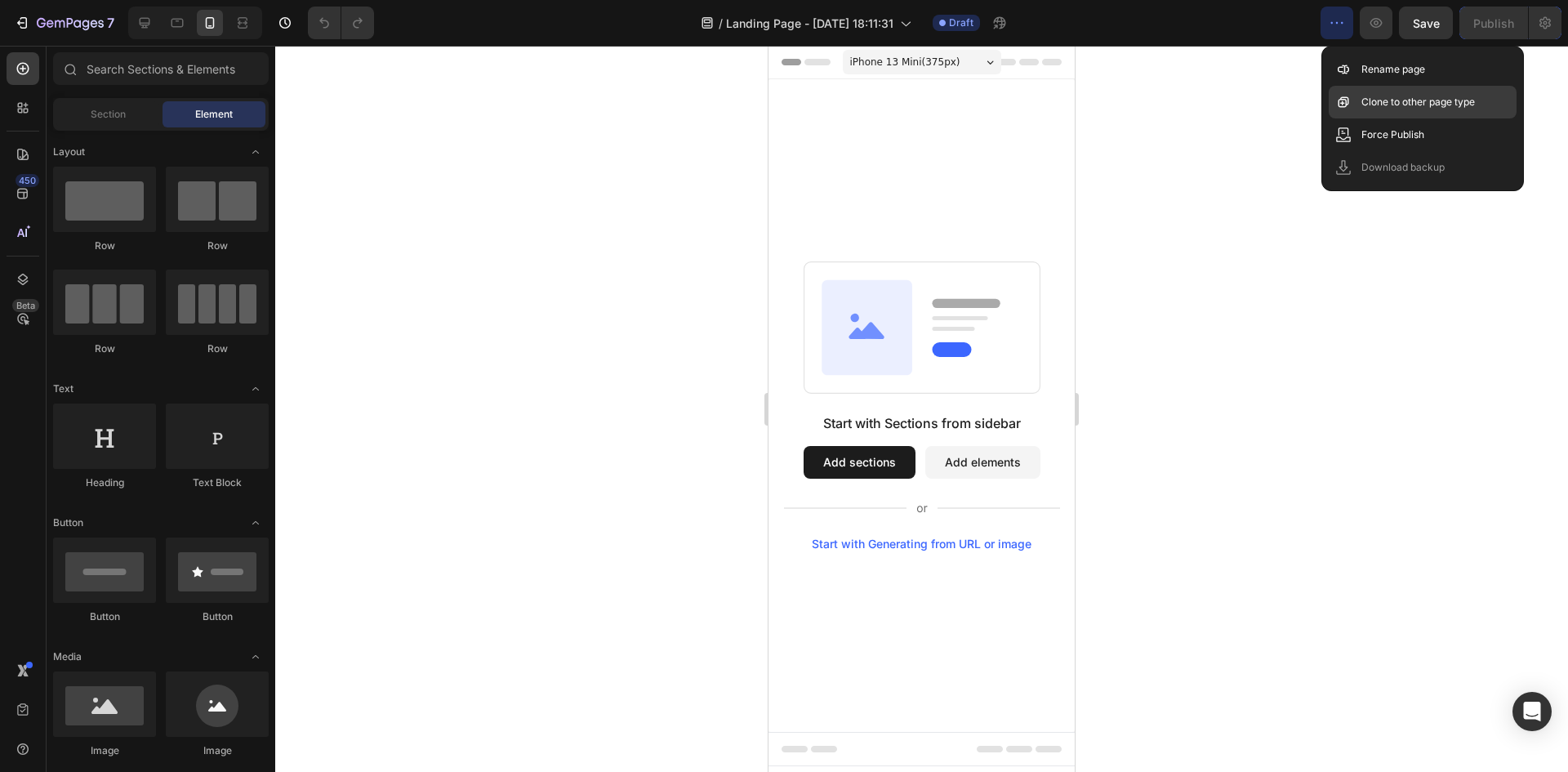
click at [1385, 103] on p "Clone to other page type" at bounding box center [1417, 102] width 113 height 16
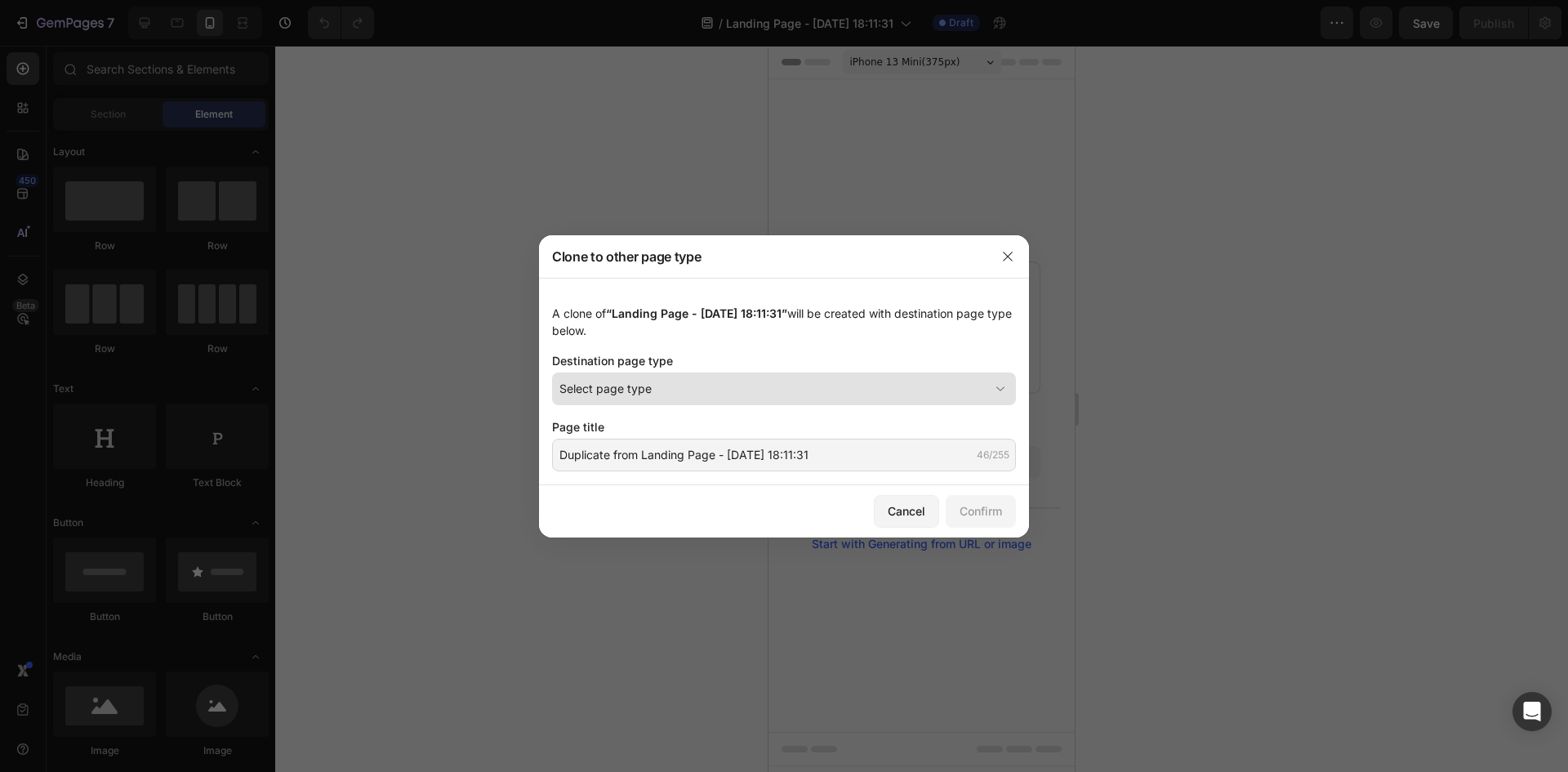
click at [644, 382] on span "Select page type" at bounding box center [605, 389] width 93 height 17
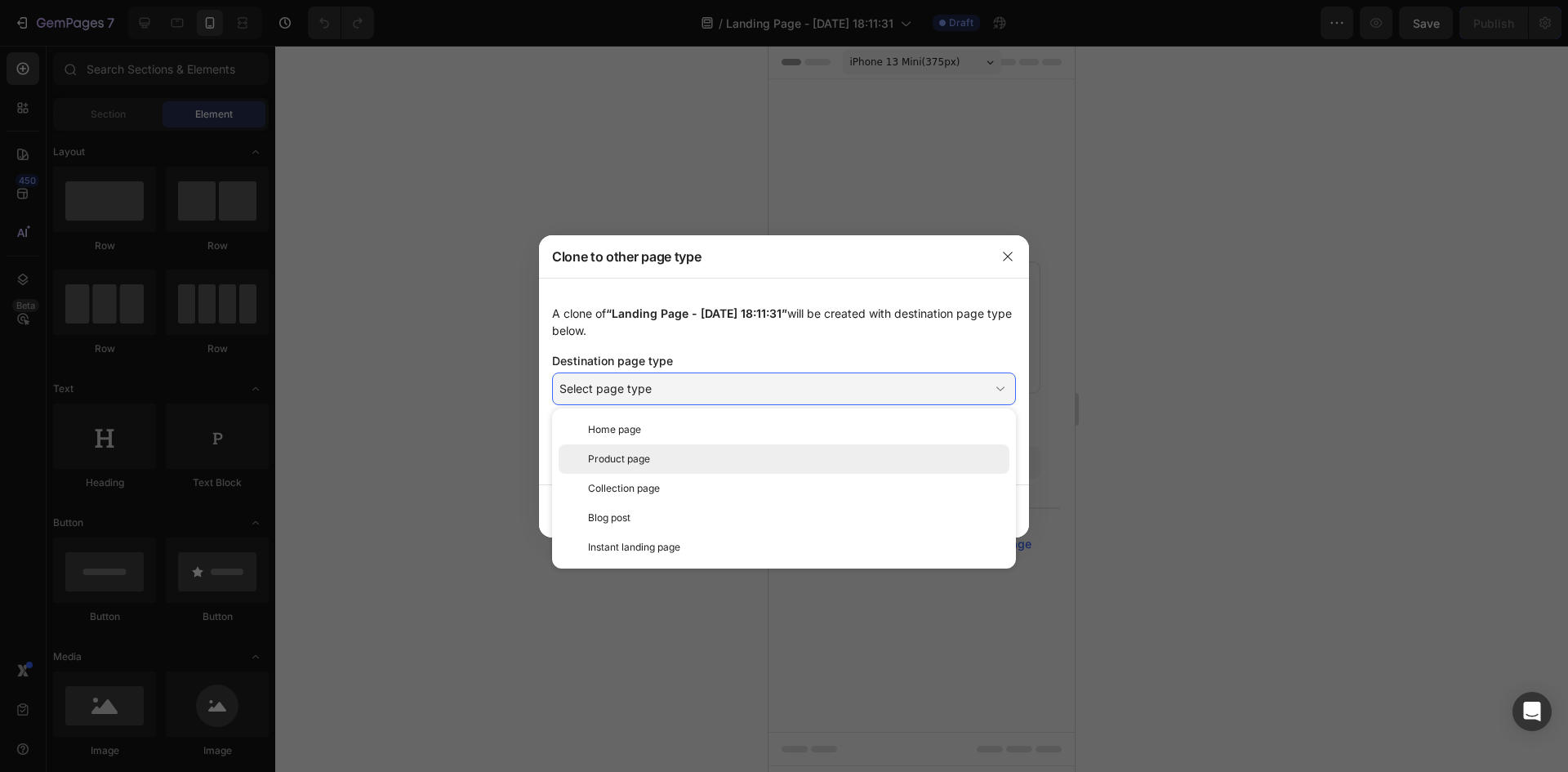
click at [661, 455] on div "Product page" at bounding box center [794, 459] width 414 height 15
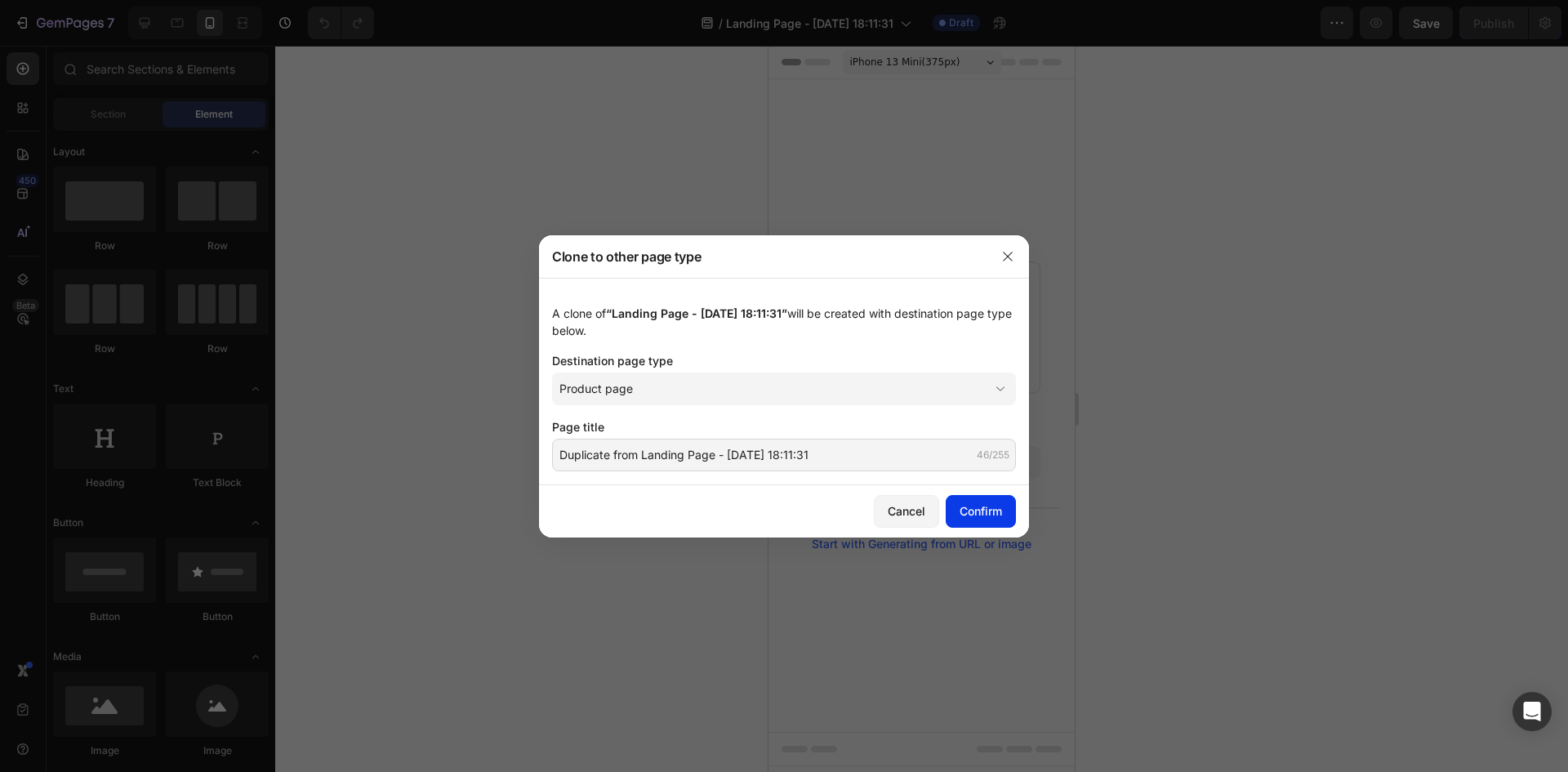
click at [981, 515] on div "Confirm" at bounding box center [980, 511] width 42 height 17
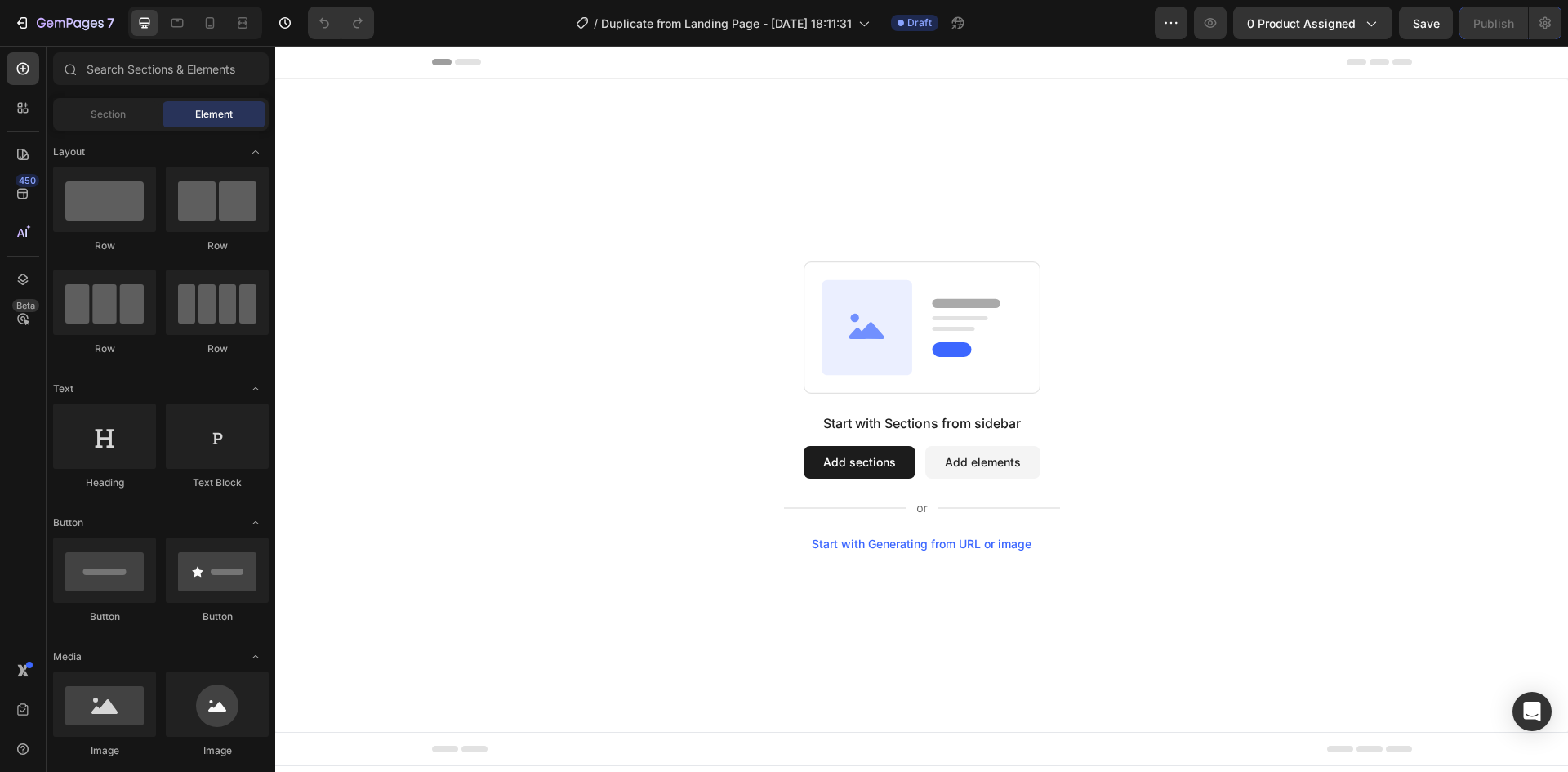
drag, startPoint x: 0, startPoint y: 656, endPoint x: 0, endPoint y: 810, distance: 154.0
click at [1351, 32] on button "0 product assigned" at bounding box center [1313, 23] width 159 height 33
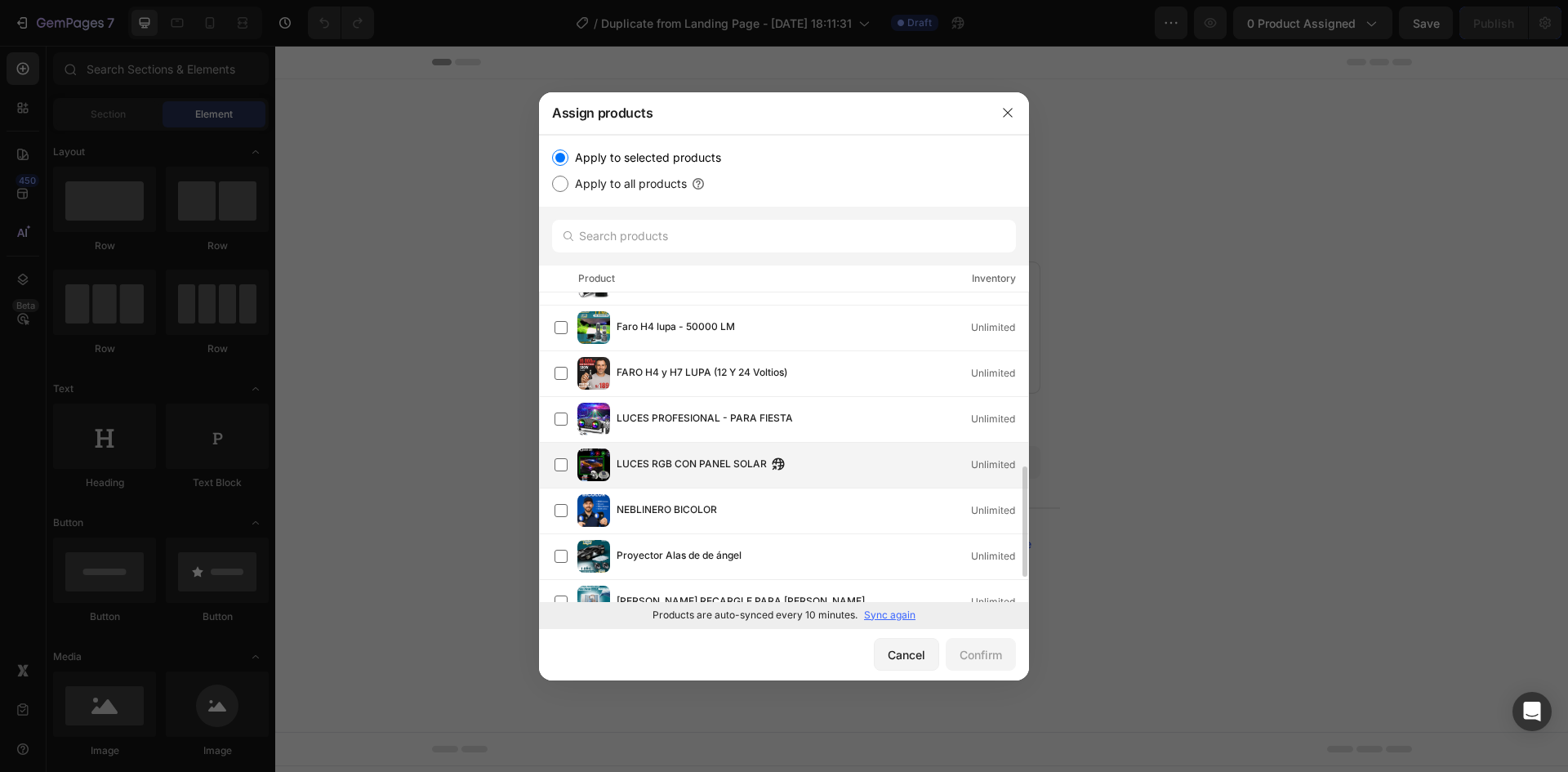
scroll to position [559, 0]
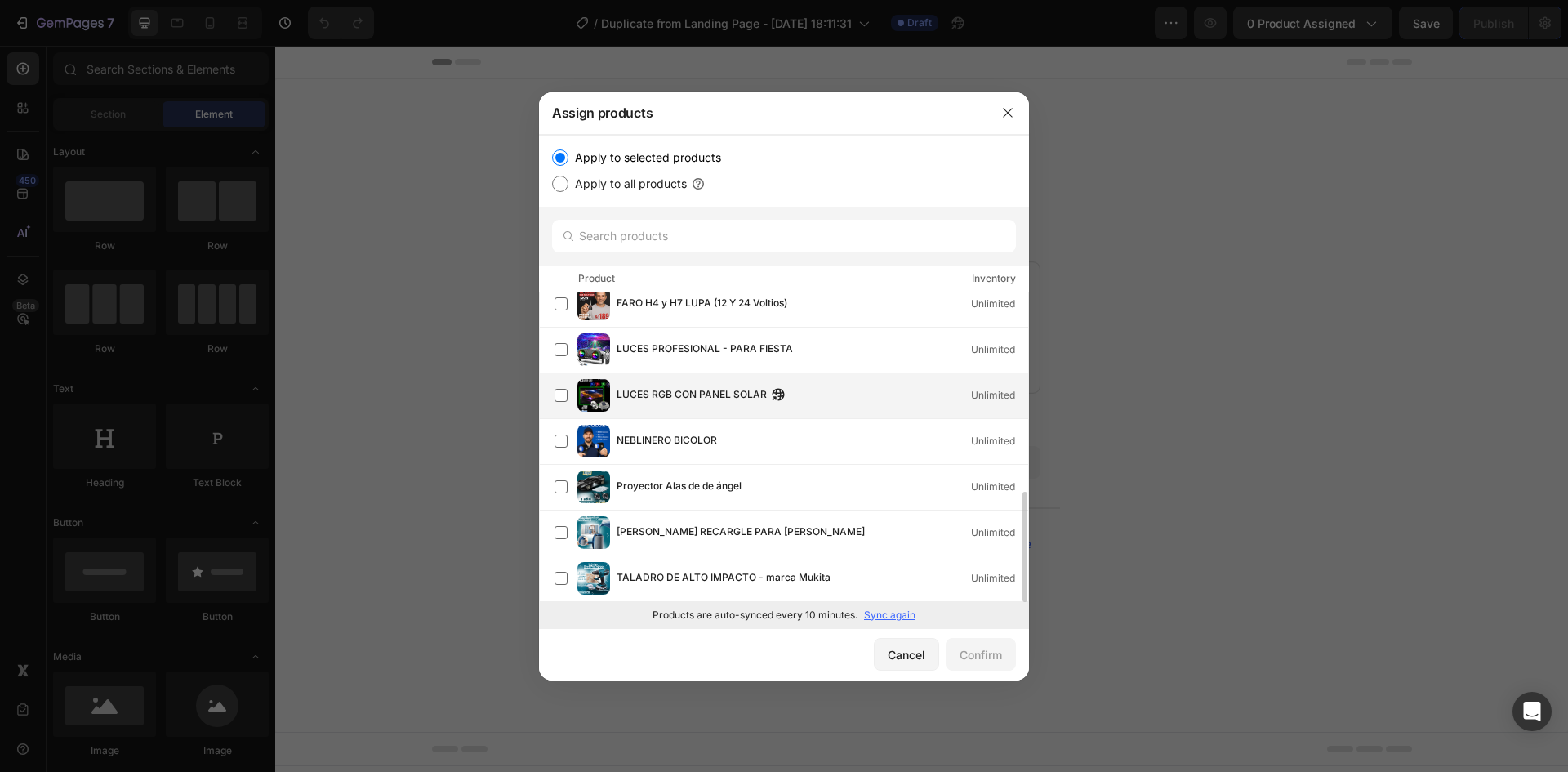
click at [676, 478] on span "Proyector Alas de de ángel" at bounding box center [679, 486] width 125 height 18
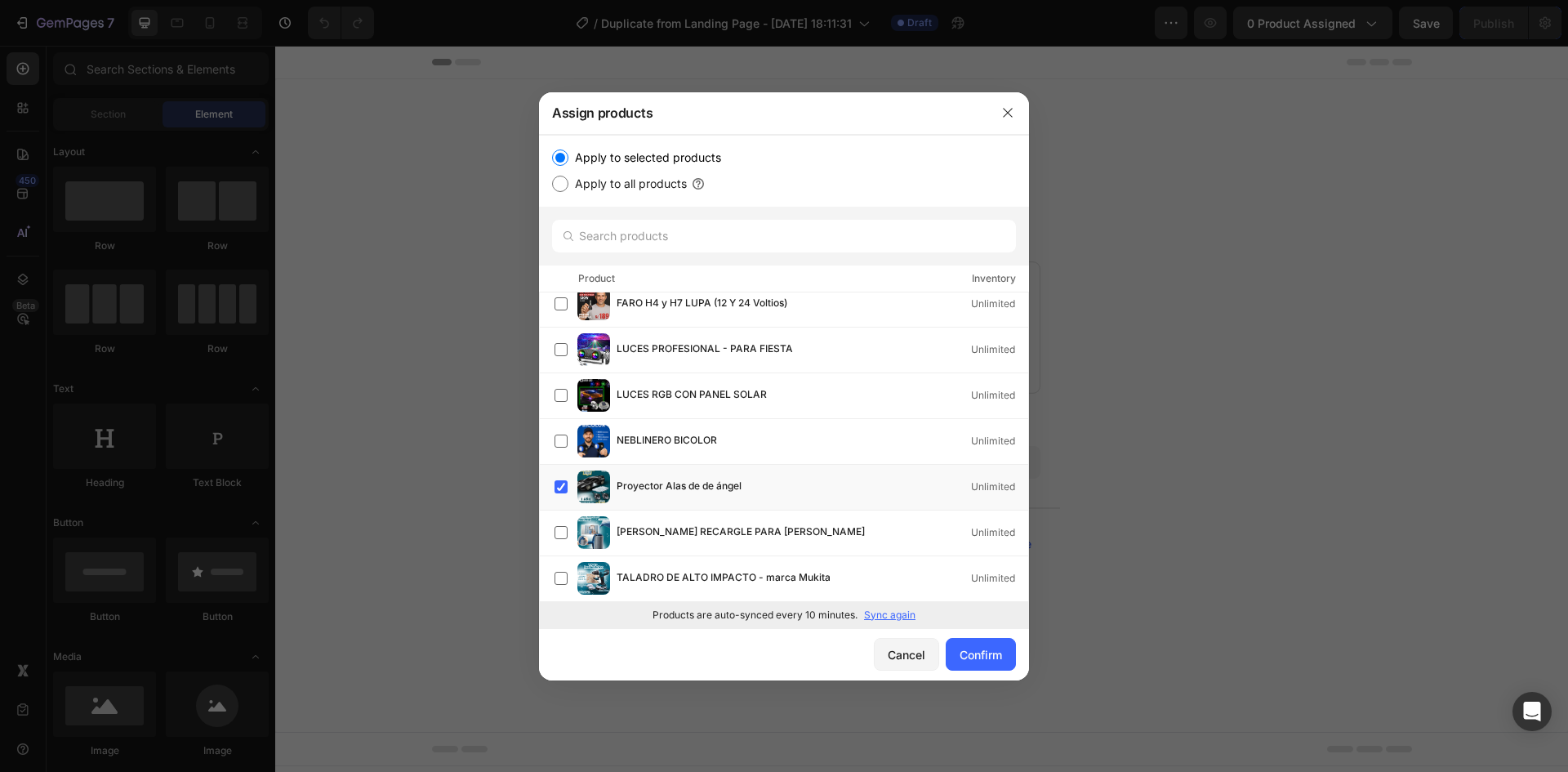
click at [886, 617] on p "Sync again" at bounding box center [889, 614] width 51 height 15
drag, startPoint x: 545, startPoint y: 489, endPoint x: 554, endPoint y: 487, distance: 9.2
click at [554, 487] on div "Proyector Alas de de ángel Unlimited" at bounding box center [784, 487] width 490 height 46
click at [555, 487] on label at bounding box center [561, 486] width 13 height 13
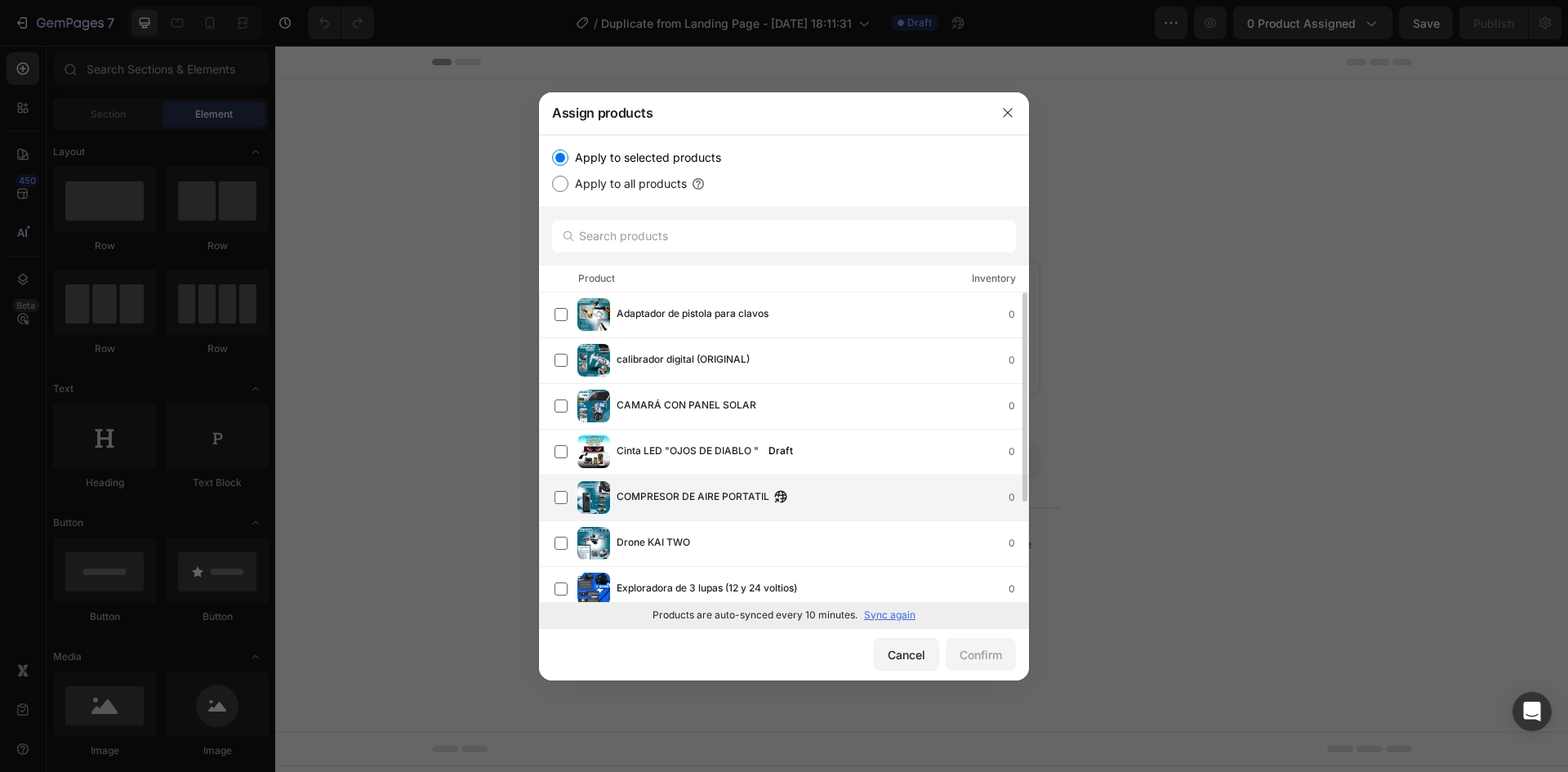
scroll to position [148, 0]
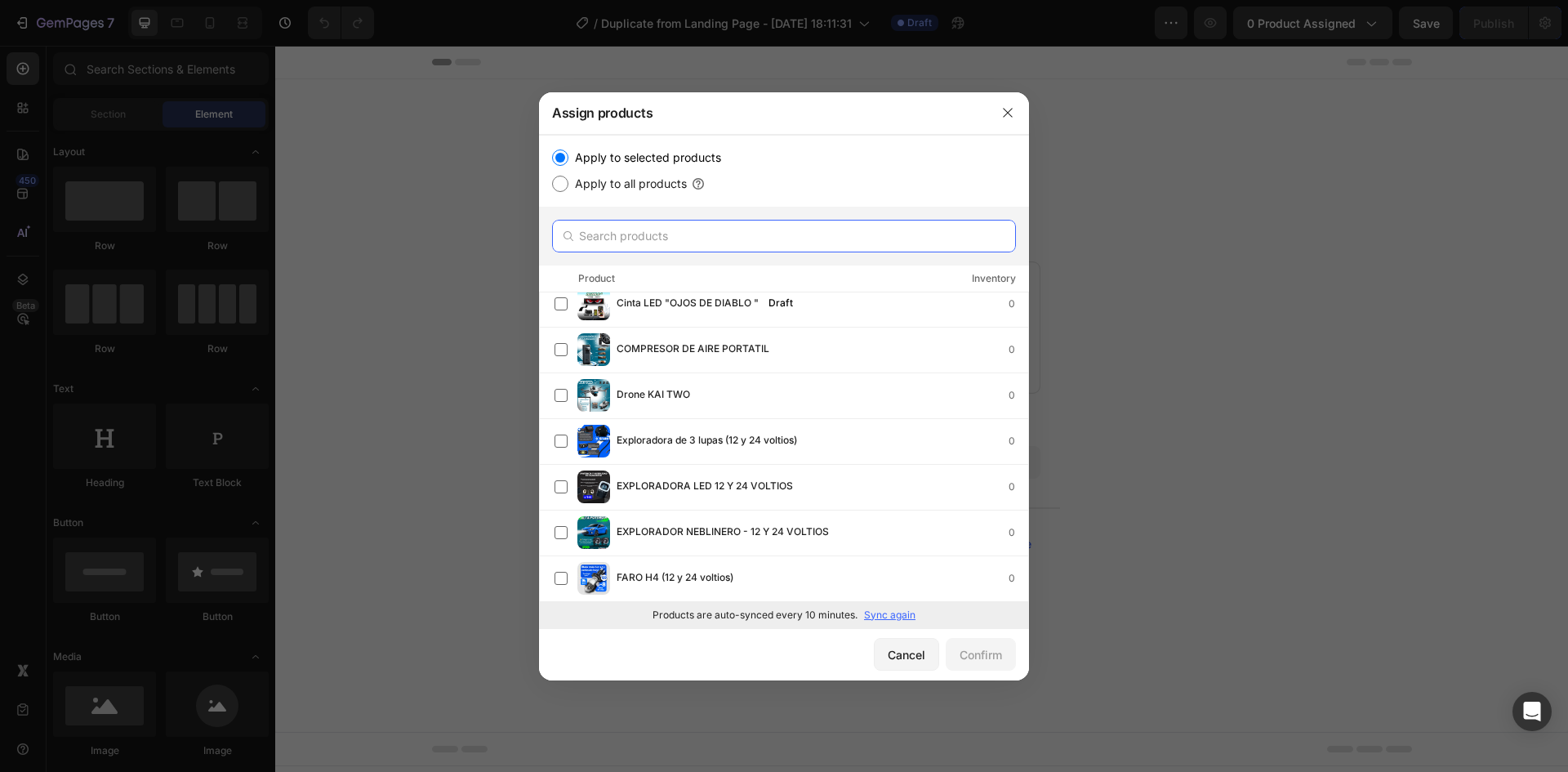
click at [662, 228] on input "text" at bounding box center [784, 236] width 464 height 33
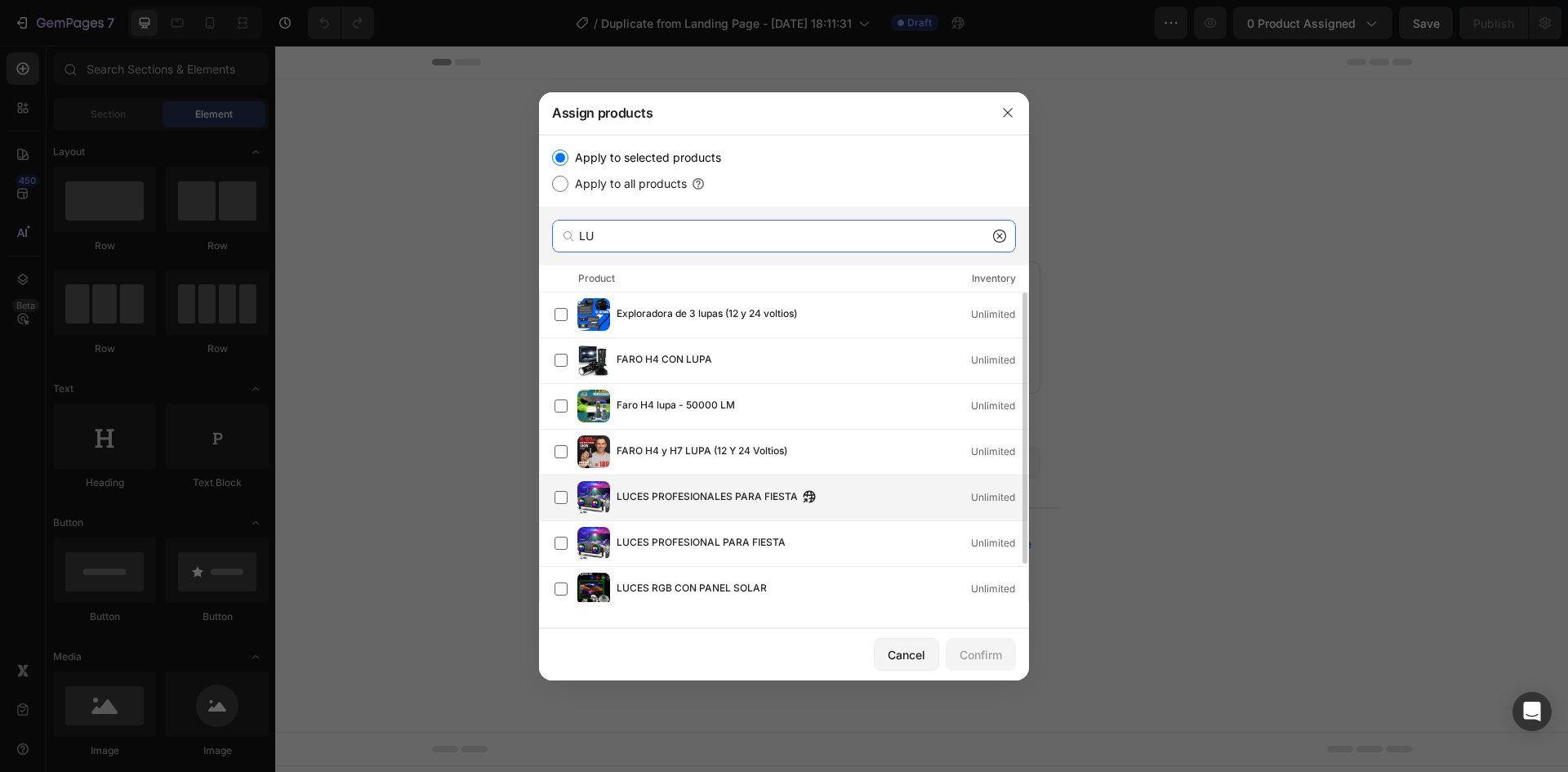
type input "LU"
click at [757, 501] on span "LUCES PROFESIONALES PARA FIESTA" at bounding box center [708, 497] width 182 height 18
click at [961, 652] on div "Confirm" at bounding box center [980, 654] width 42 height 17
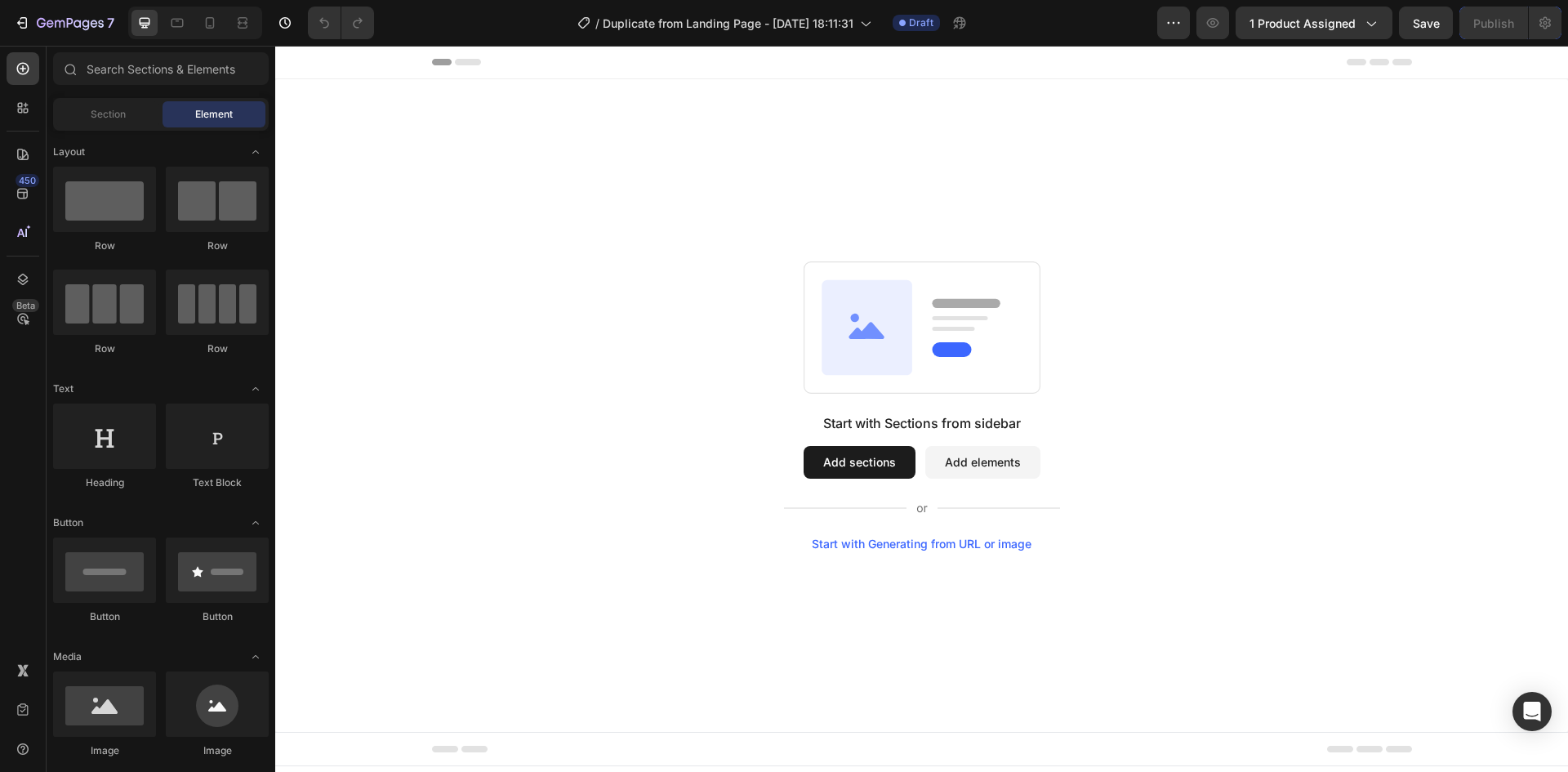
click at [893, 459] on button "Add sections" at bounding box center [859, 462] width 112 height 33
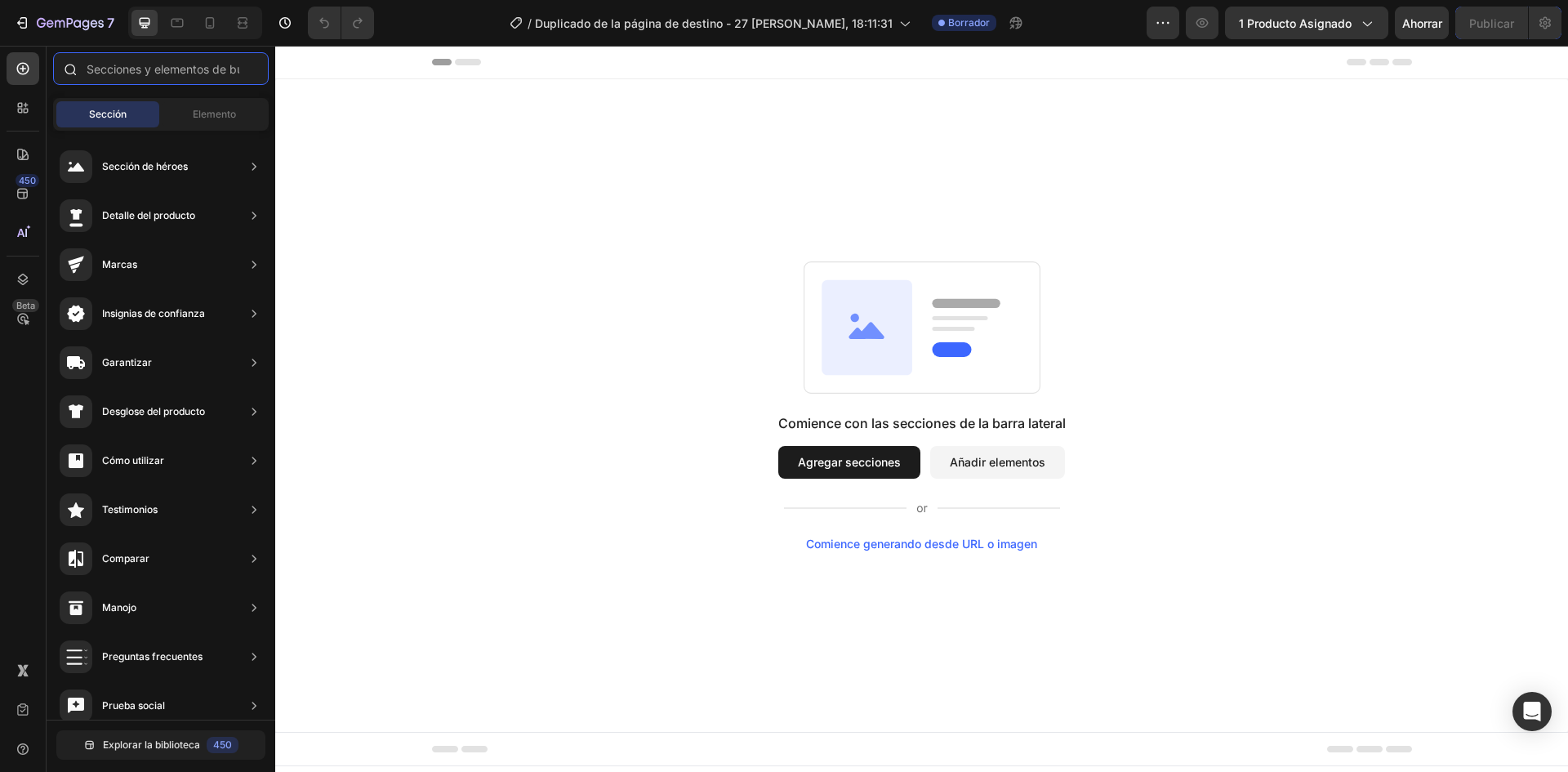
click at [130, 72] on input "text" at bounding box center [160, 68] width 215 height 33
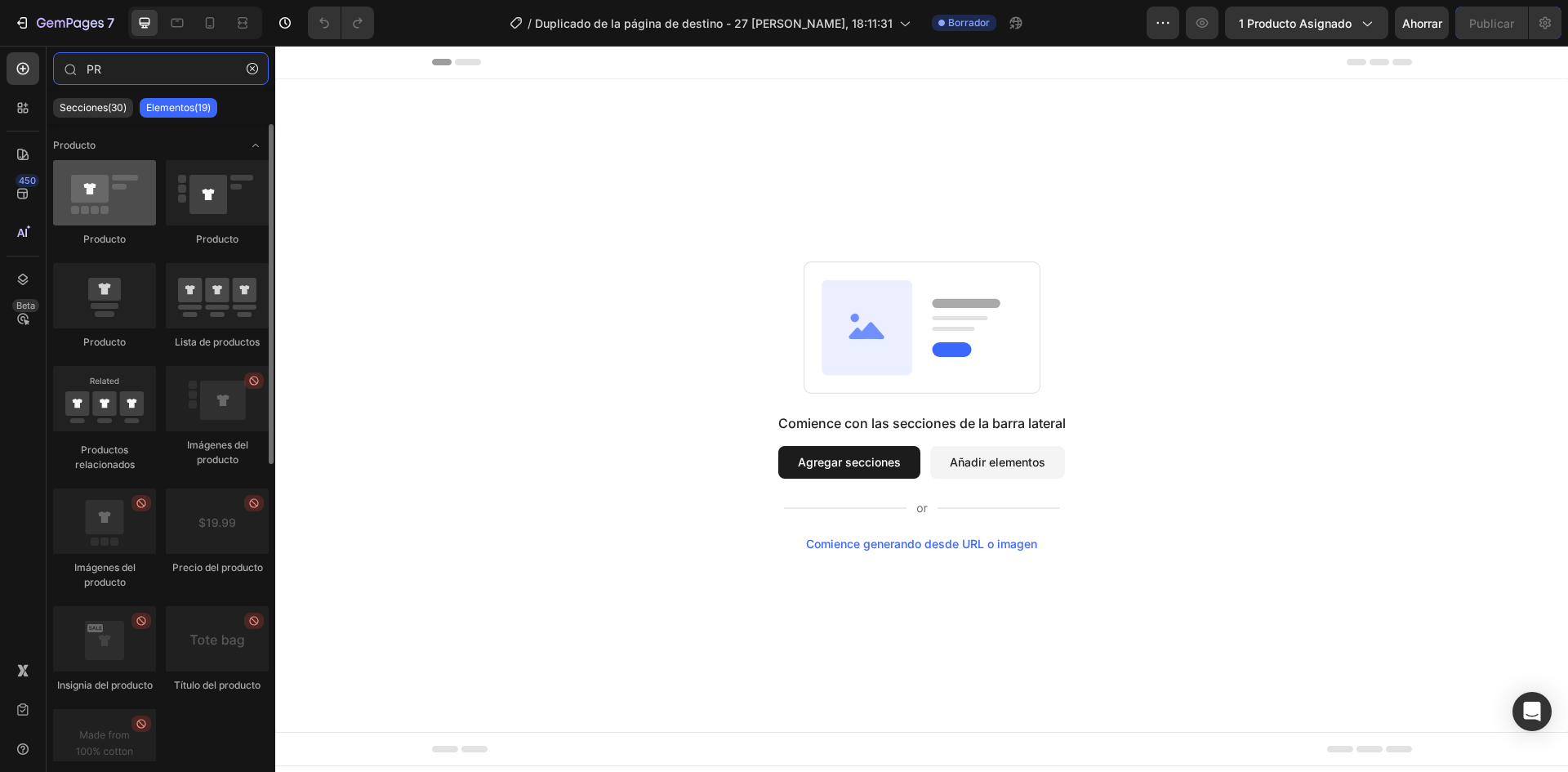
type input "PR"
click at [119, 196] on div at bounding box center [104, 192] width 103 height 65
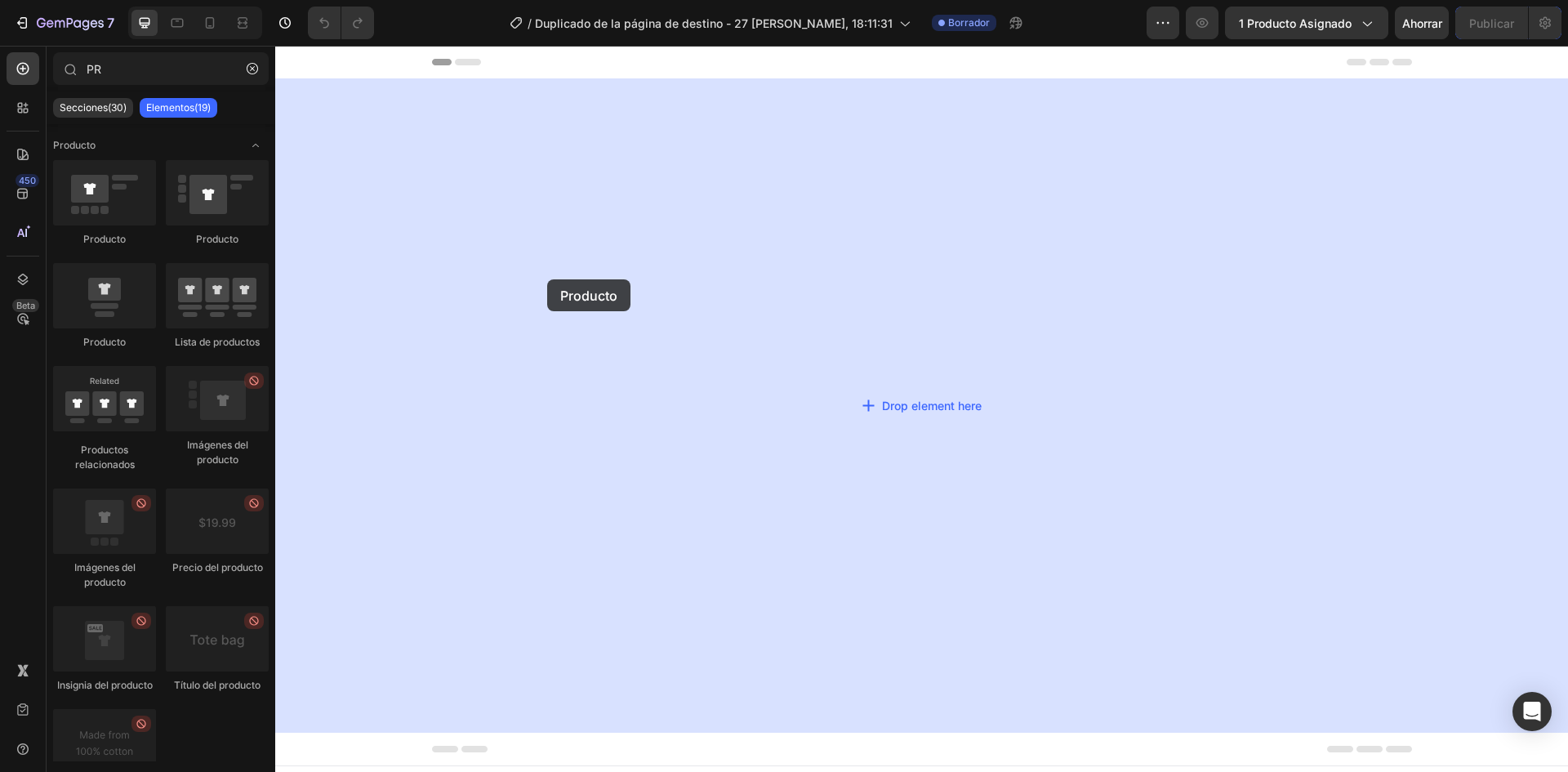
drag, startPoint x: 363, startPoint y: 269, endPoint x: 521, endPoint y: 306, distance: 162.3
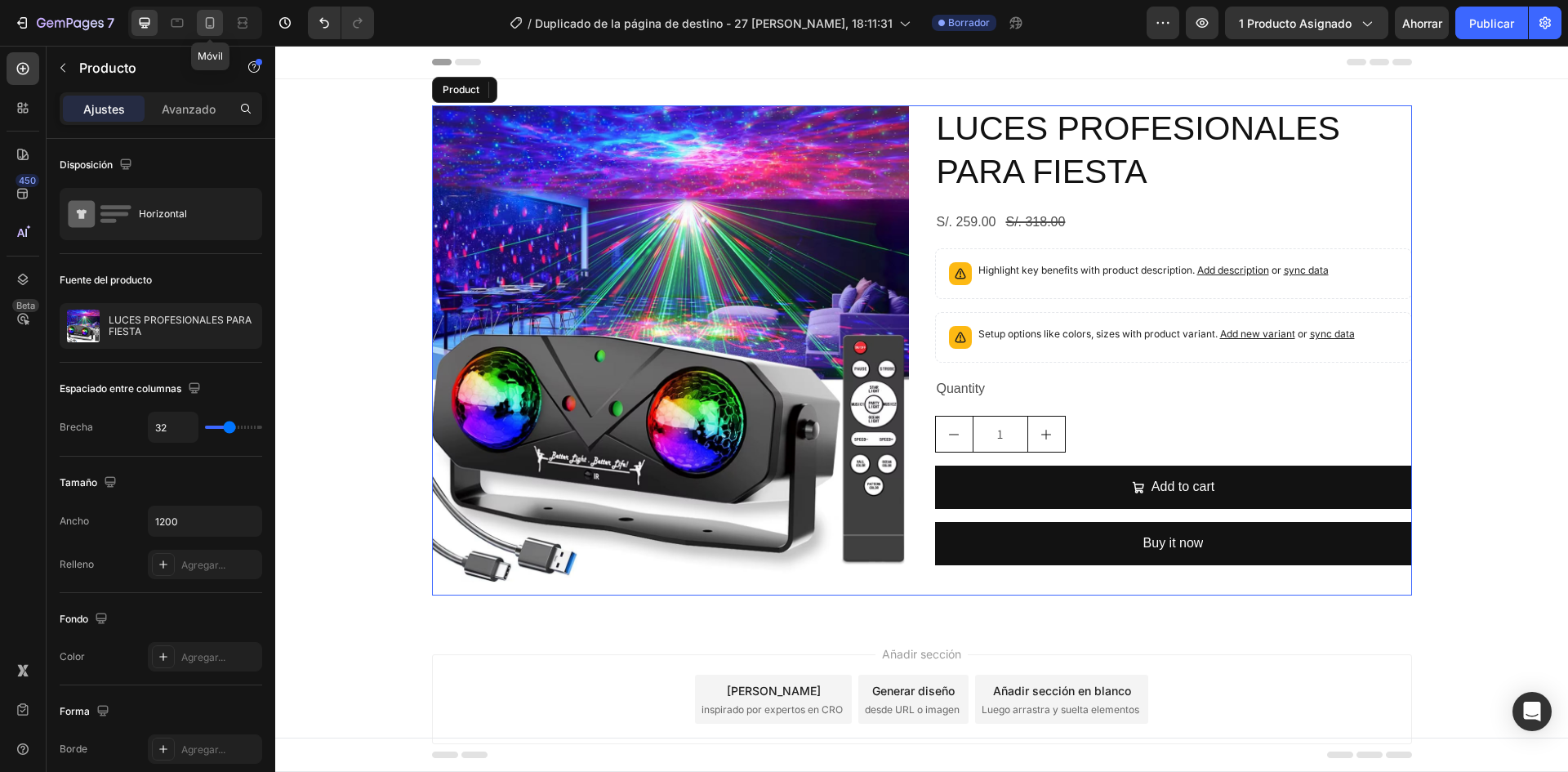
click at [201, 25] on div at bounding box center [209, 23] width 26 height 26
type input "16"
type input "100%"
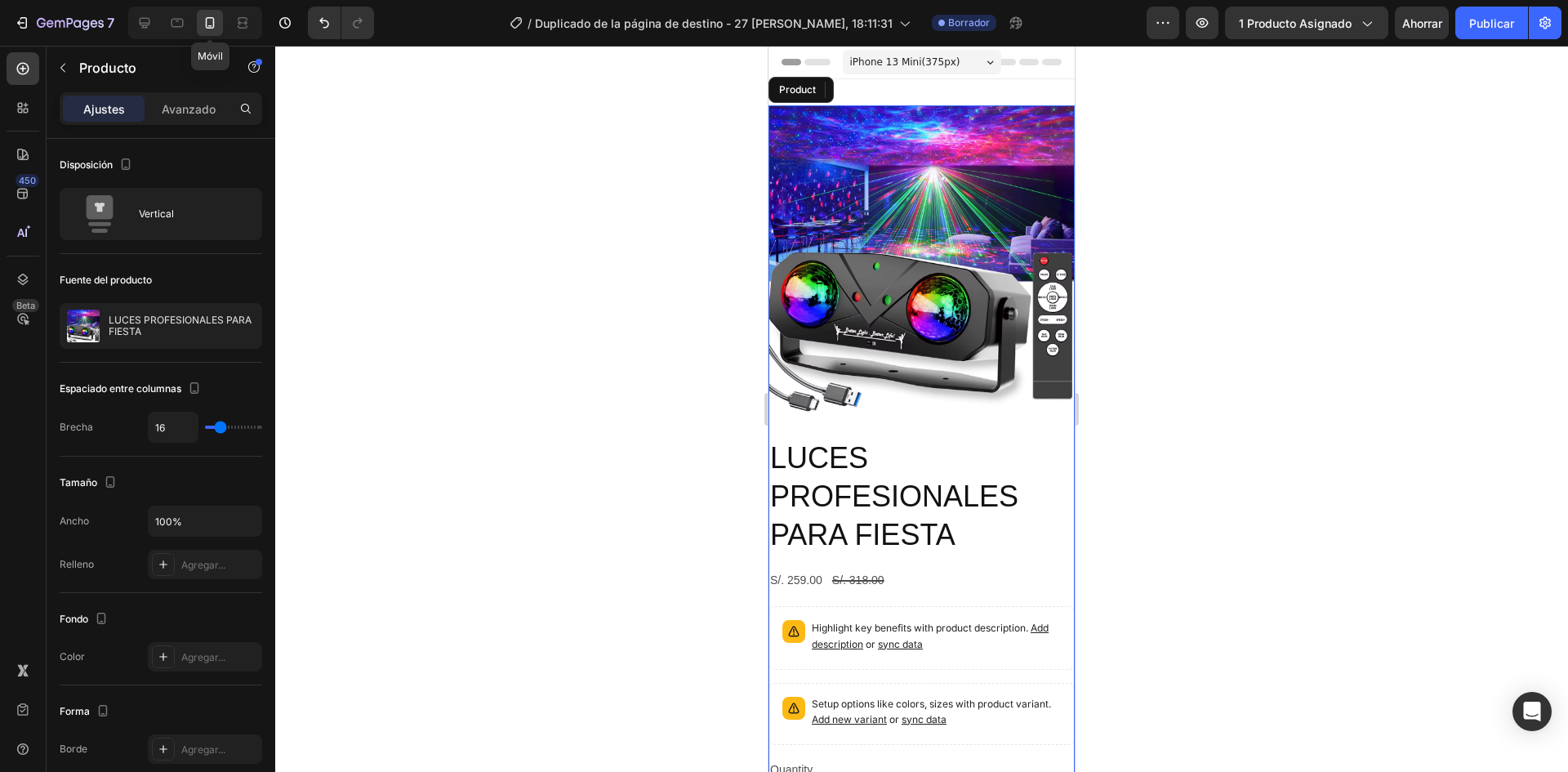
scroll to position [3, 0]
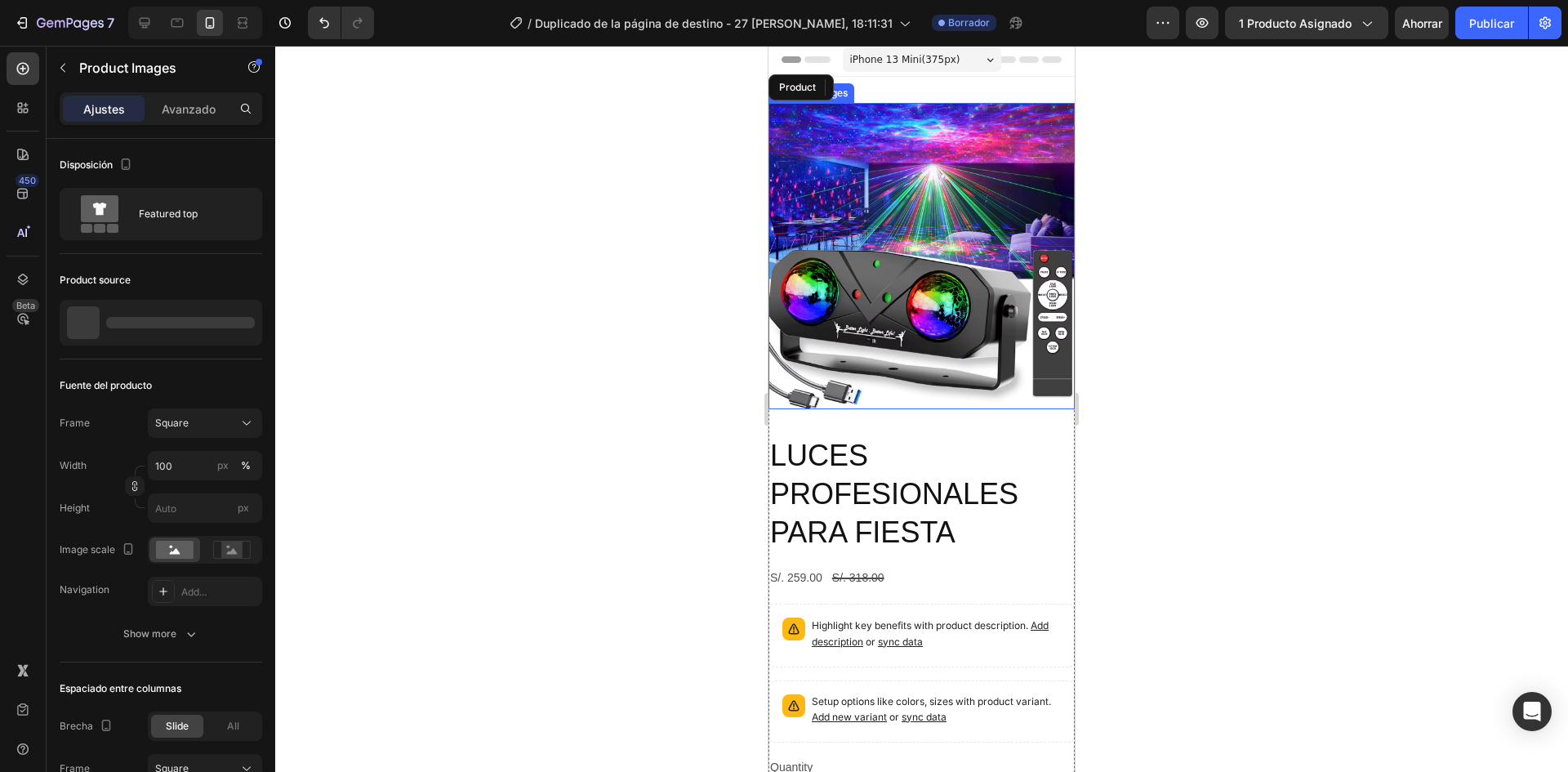
click at [887, 281] on img at bounding box center [922, 256] width 306 height 306
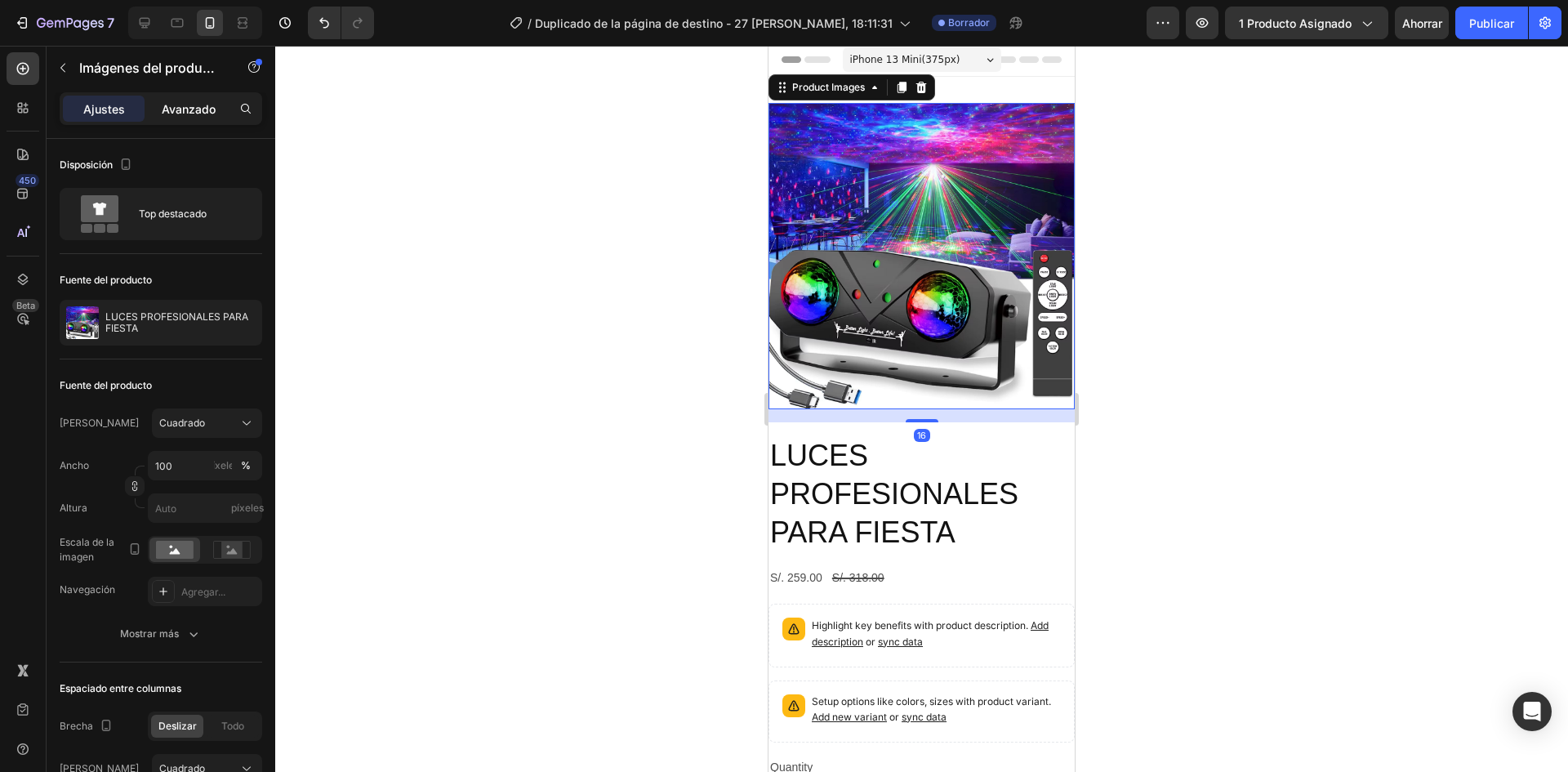
click at [202, 114] on font "Avanzado" at bounding box center [189, 109] width 54 height 14
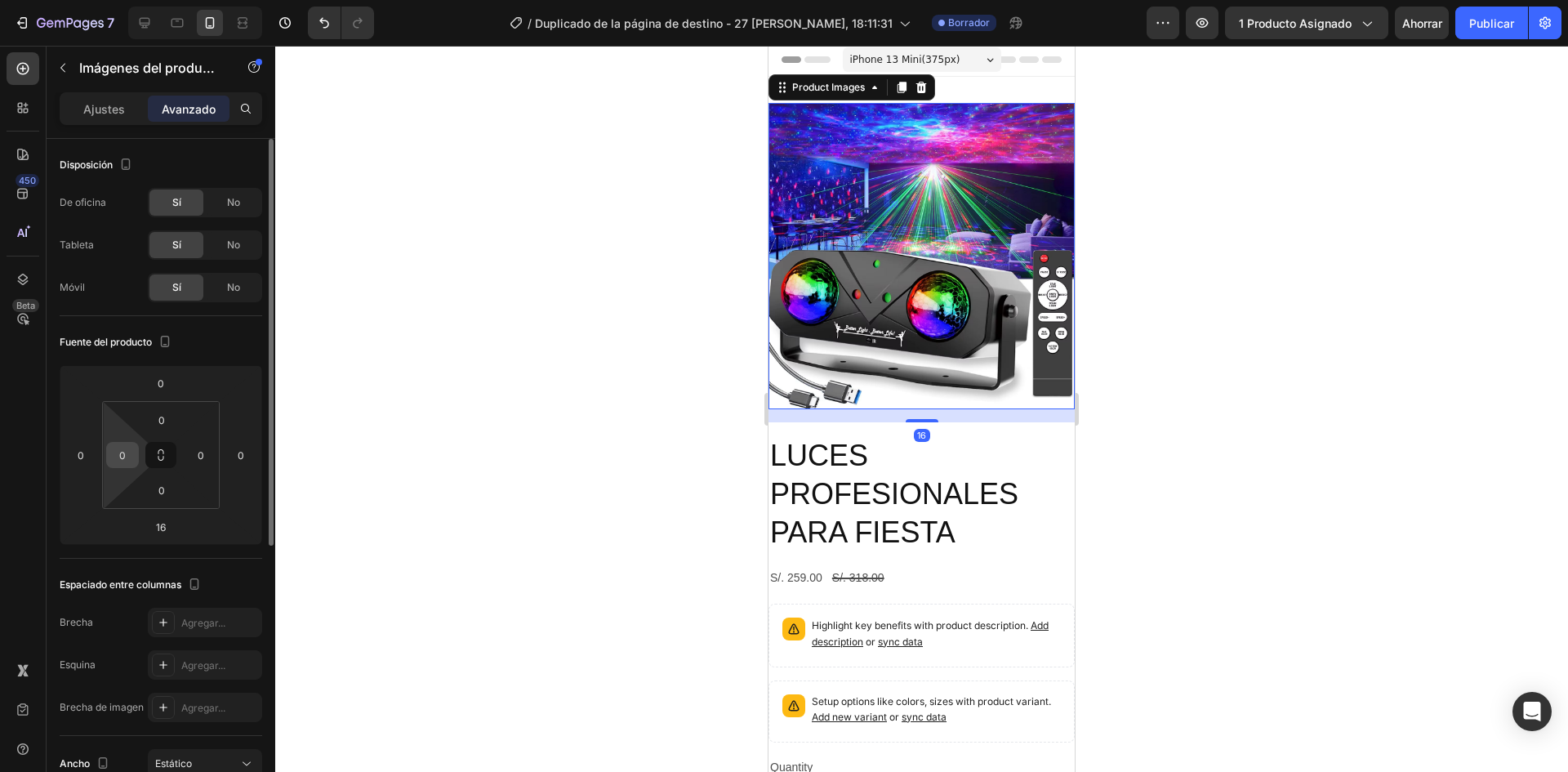
click at [124, 456] on input "0" at bounding box center [122, 454] width 24 height 24
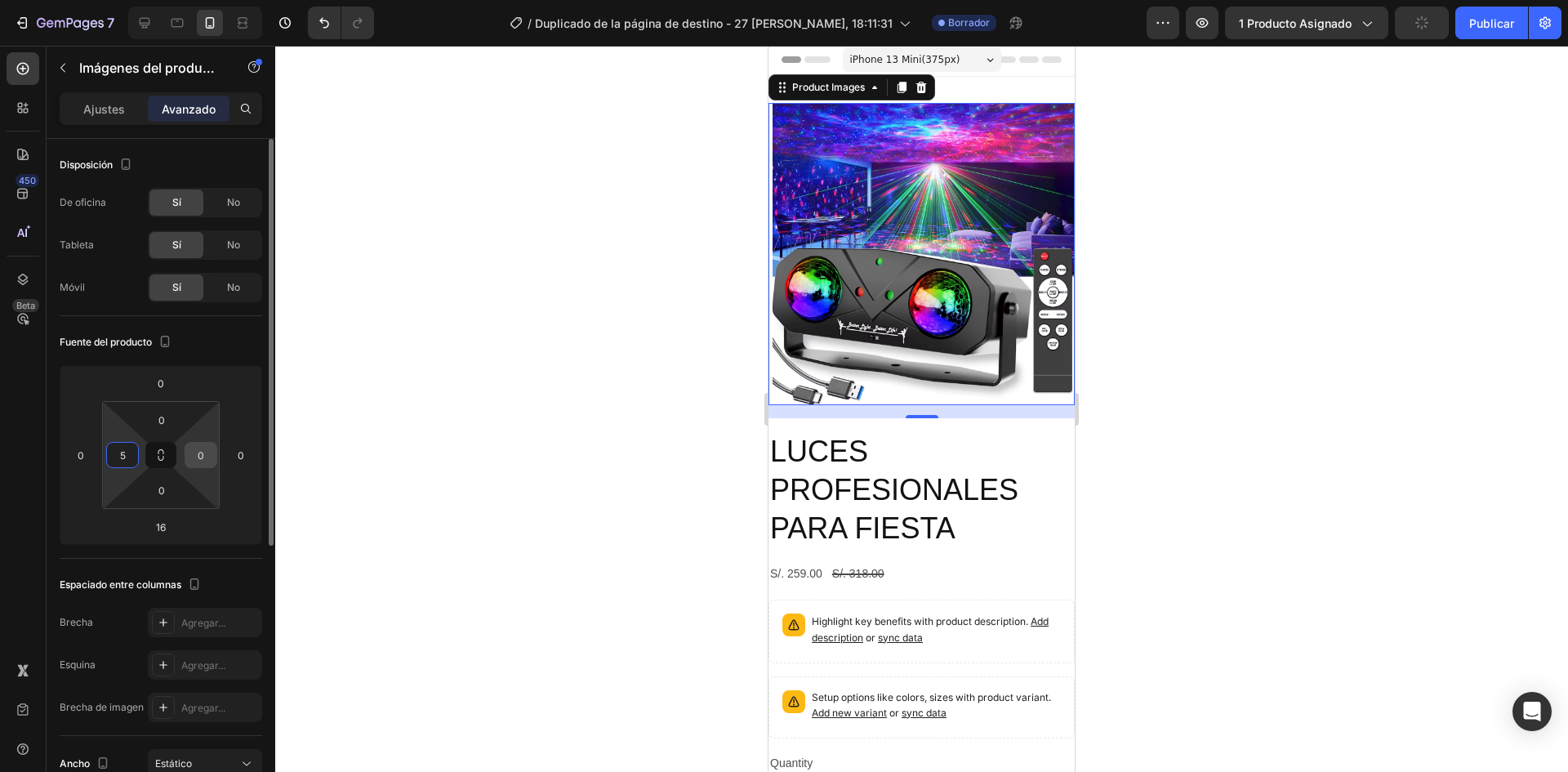
type input "5"
click at [203, 448] on input "0" at bounding box center [201, 454] width 24 height 24
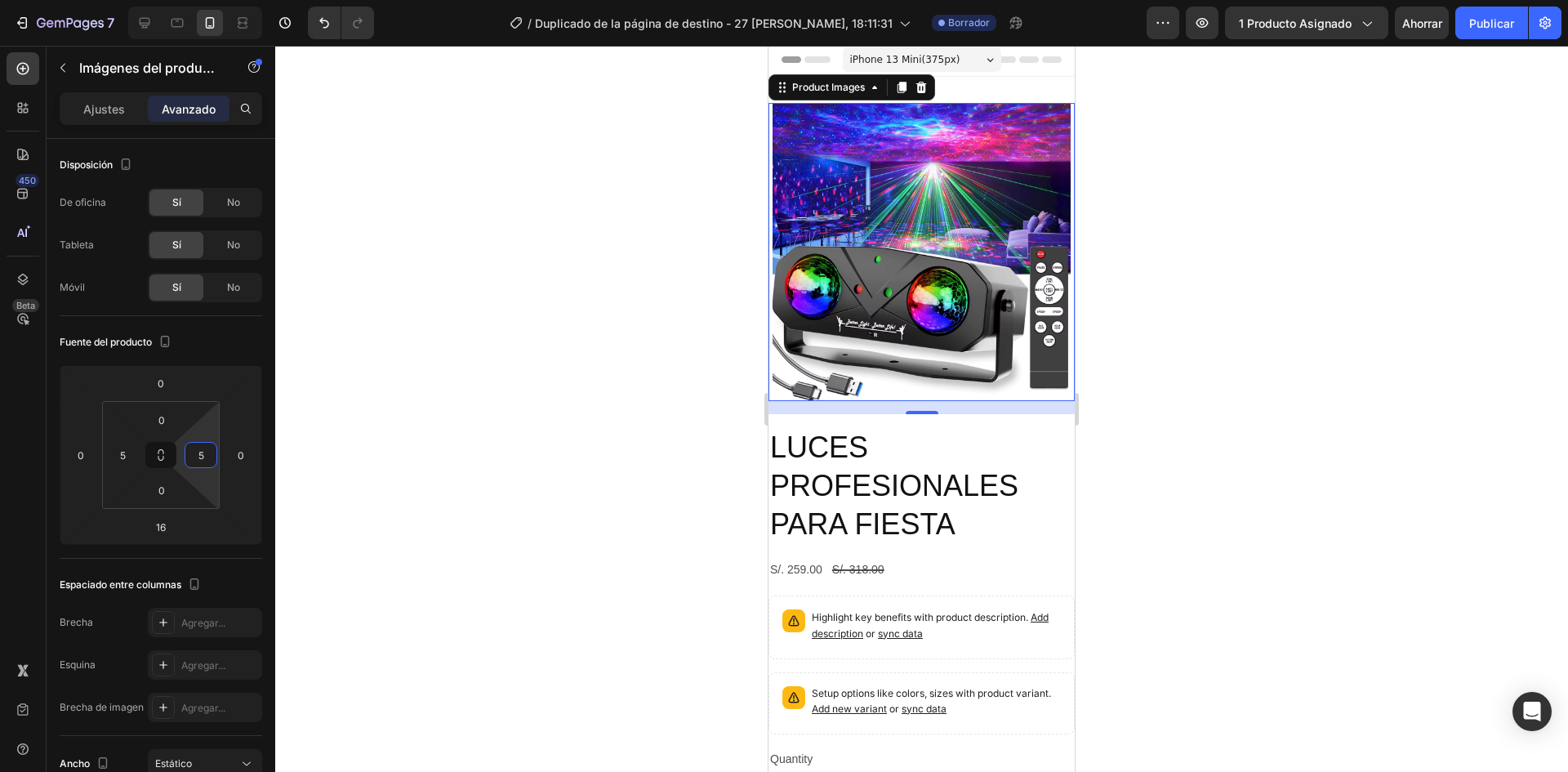
type input "5"
click at [376, 502] on div at bounding box center [922, 409] width 1293 height 726
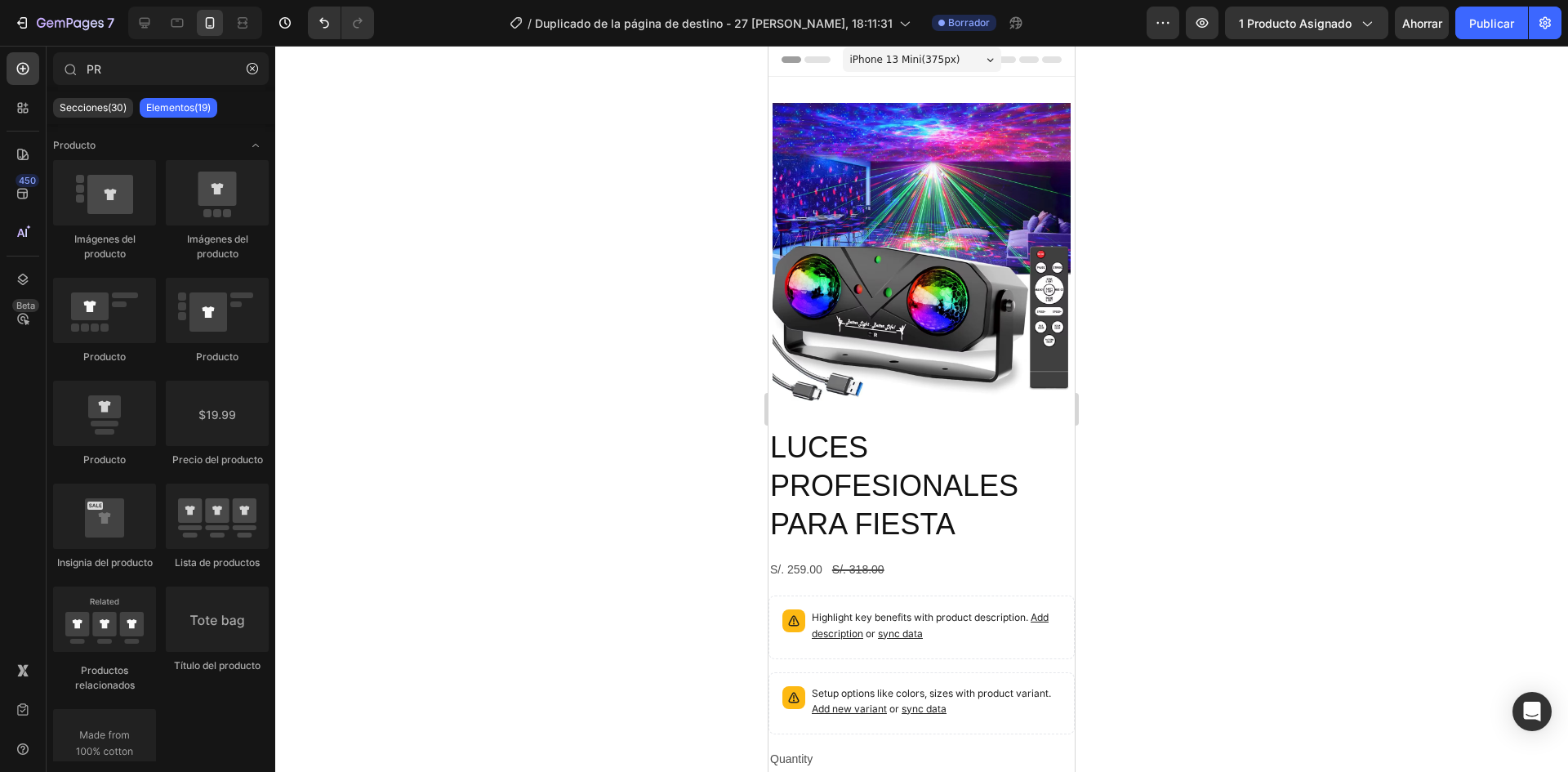
click at [1134, 380] on div at bounding box center [922, 409] width 1293 height 726
click at [916, 203] on img at bounding box center [922, 252] width 298 height 298
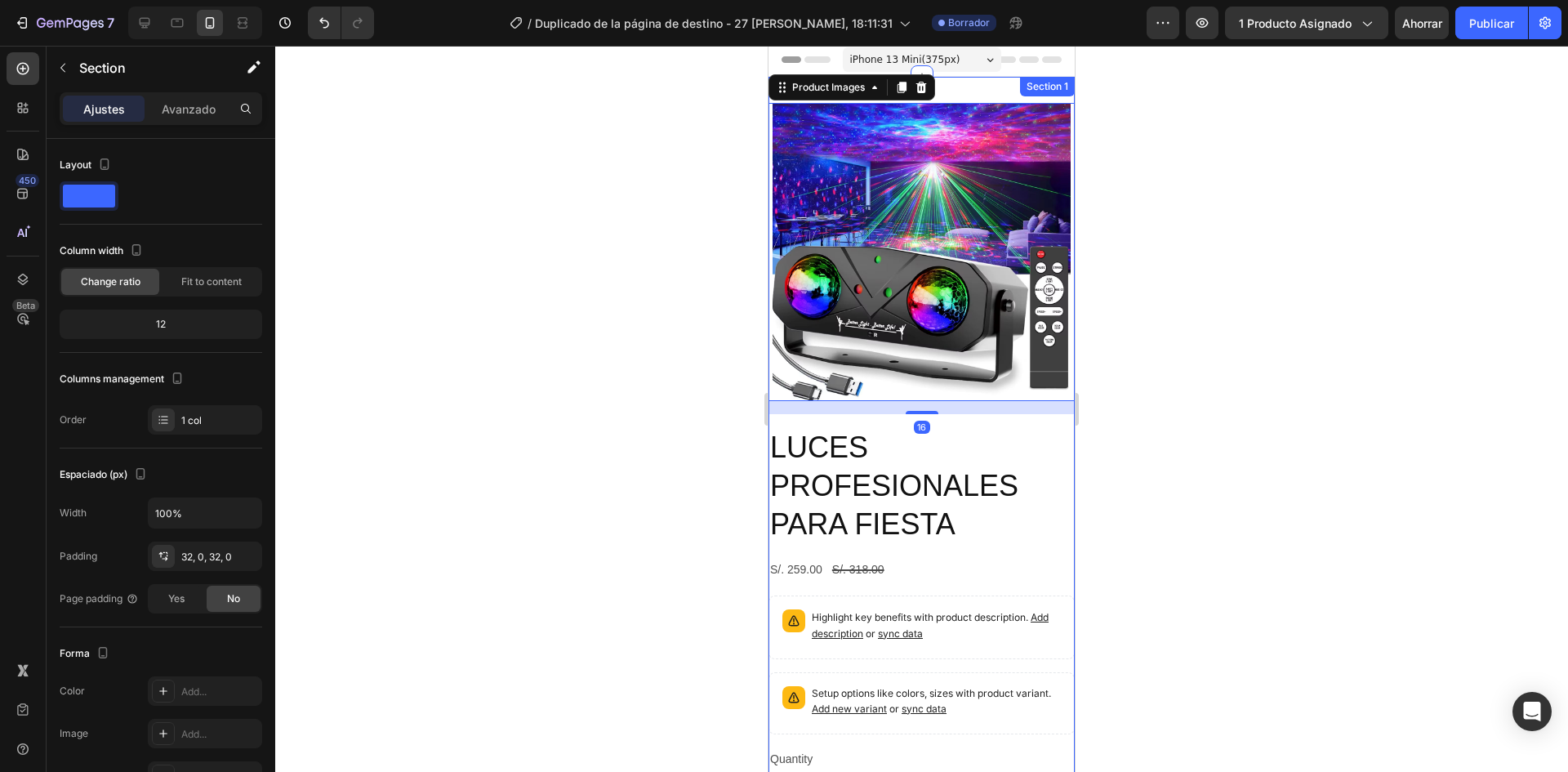
click at [952, 93] on div "Product Images 16 LUCES PROFESIONALES PARA FIESTA Product Title S/. 259.00 Prod…" at bounding box center [922, 522] width 306 height 890
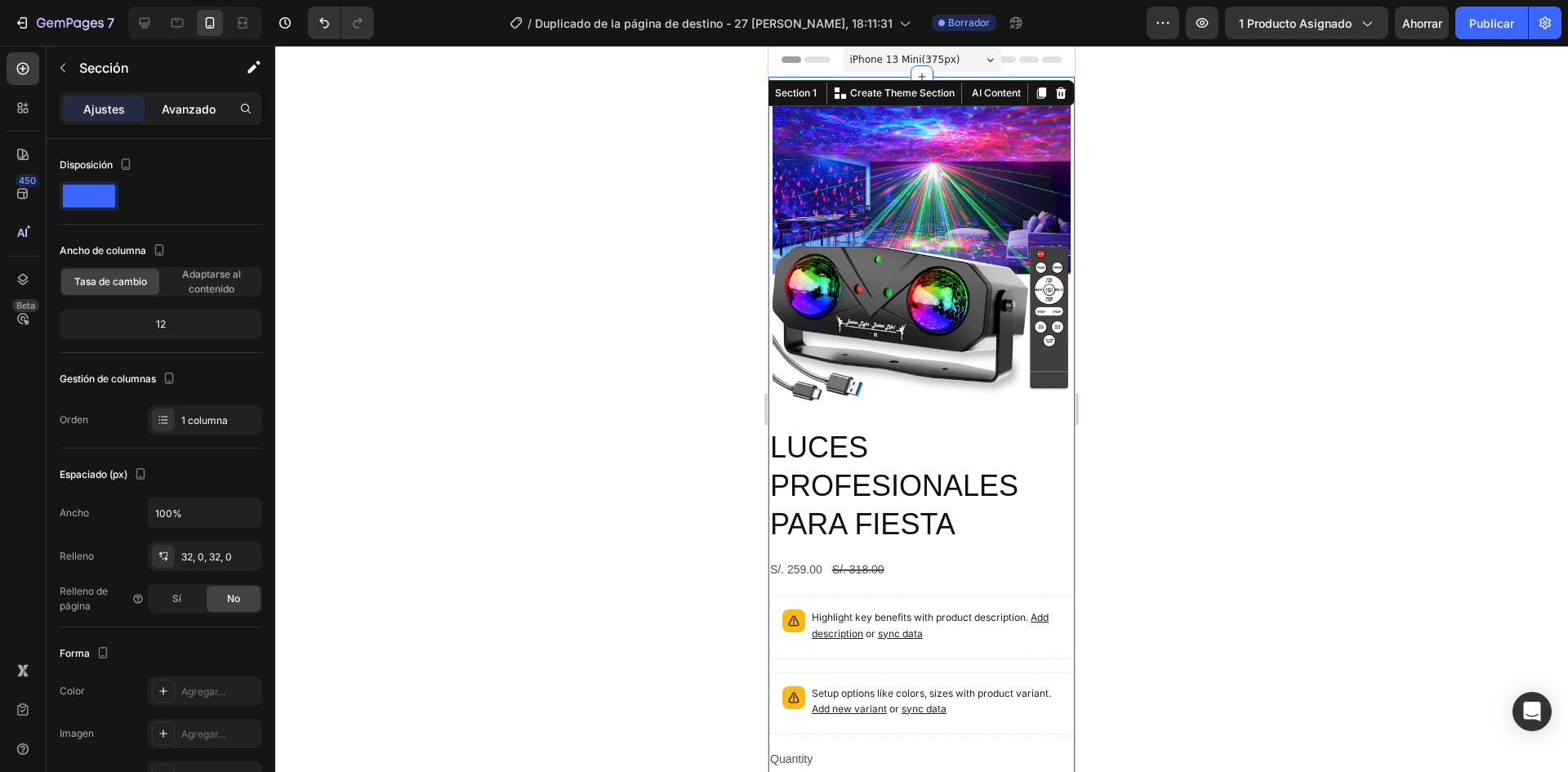
click at [196, 113] on font "Avanzado" at bounding box center [189, 109] width 54 height 14
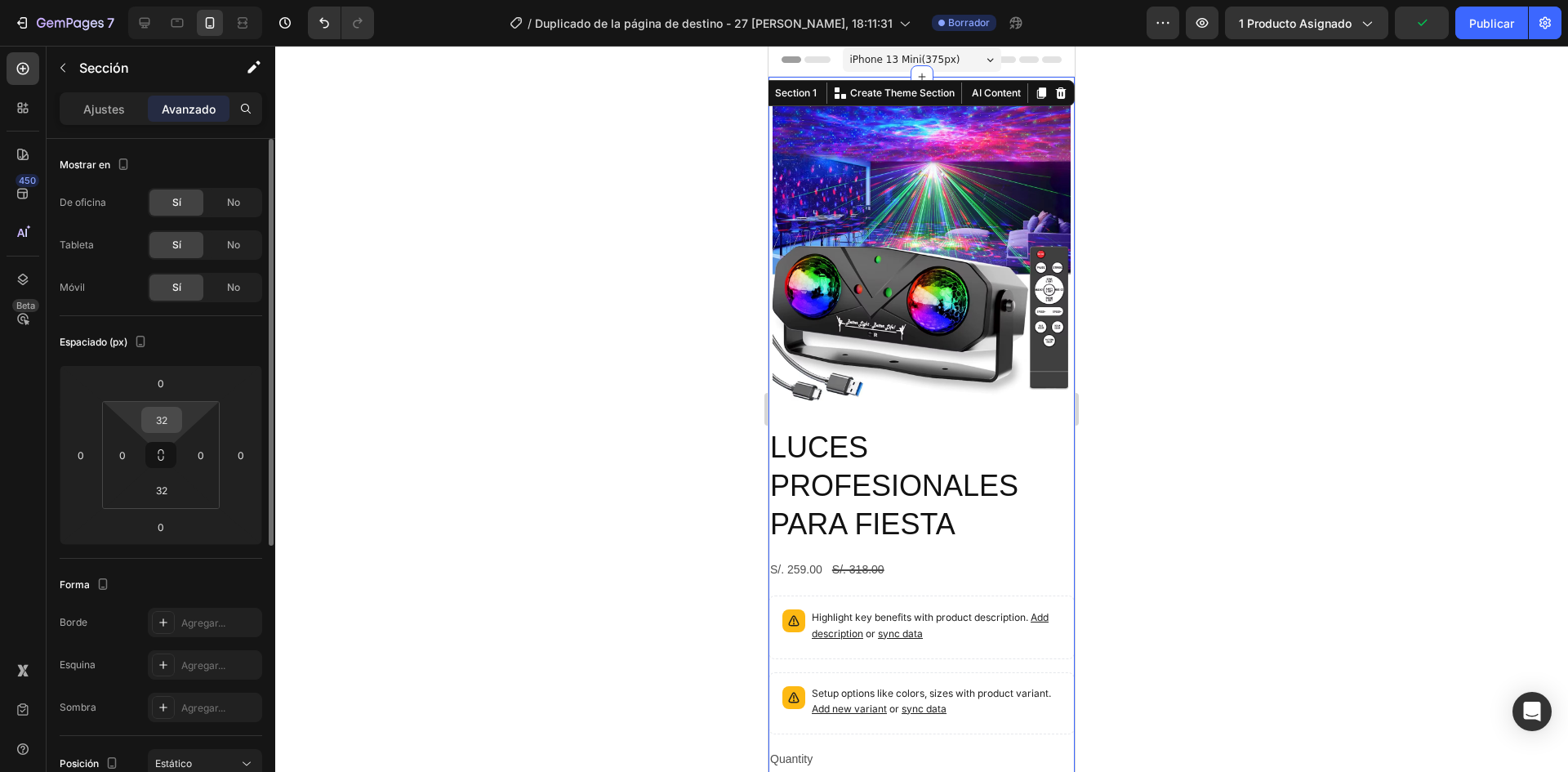
click at [163, 426] on input "32" at bounding box center [162, 420] width 33 height 24
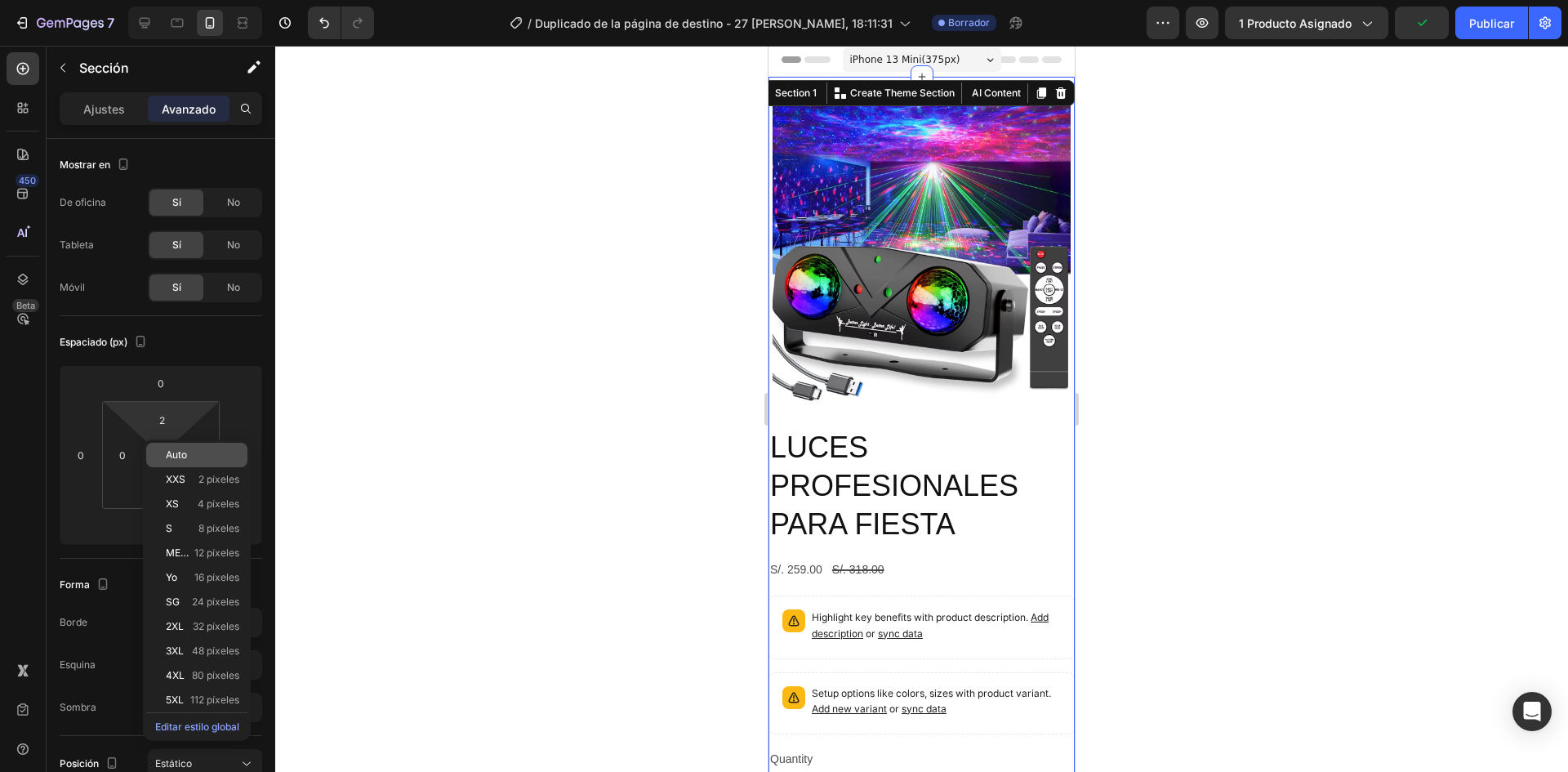
click at [178, 446] on div "Auto" at bounding box center [196, 454] width 101 height 24
type input "Auto"
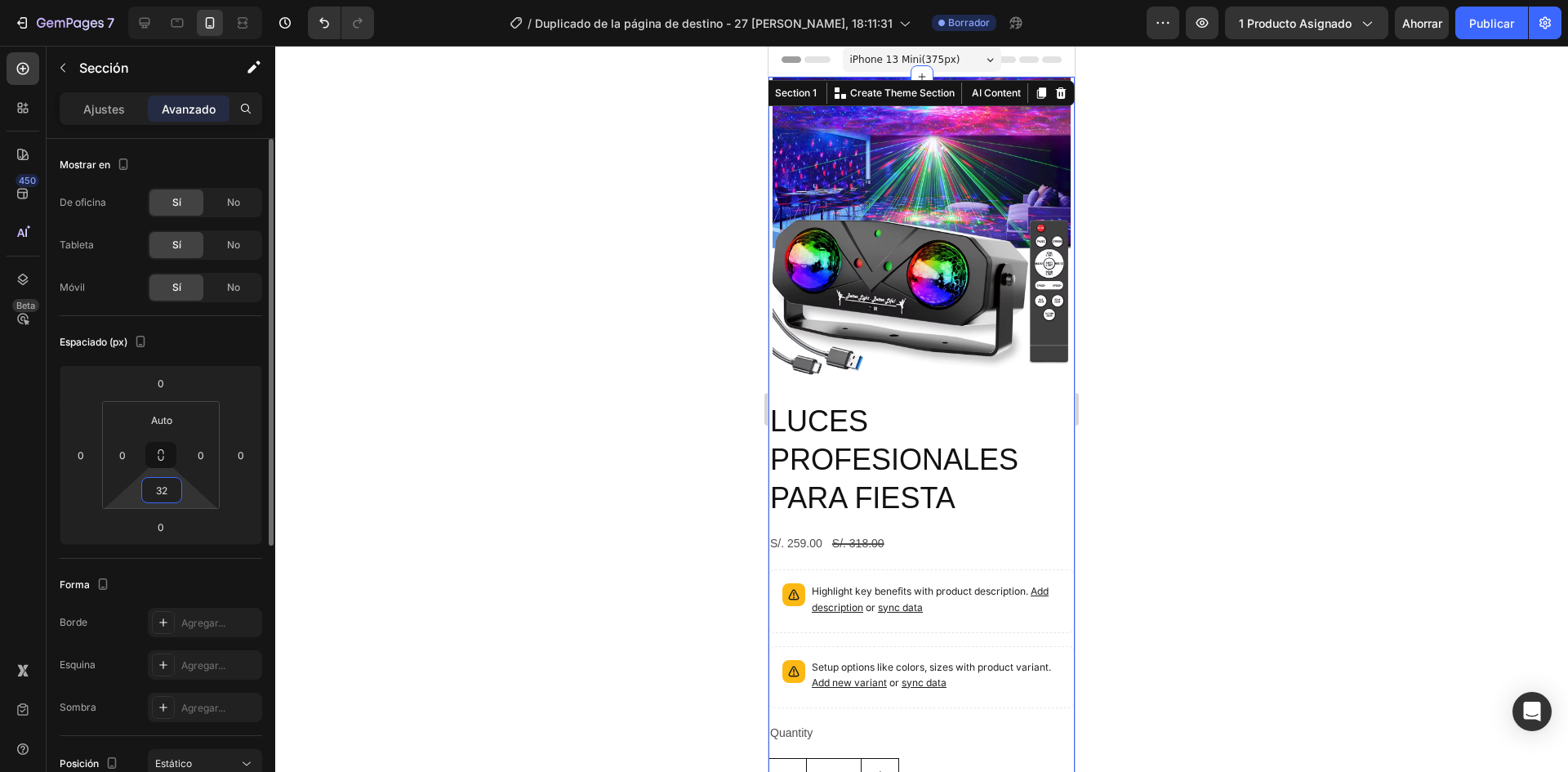
click at [164, 496] on input "32" at bounding box center [162, 490] width 33 height 24
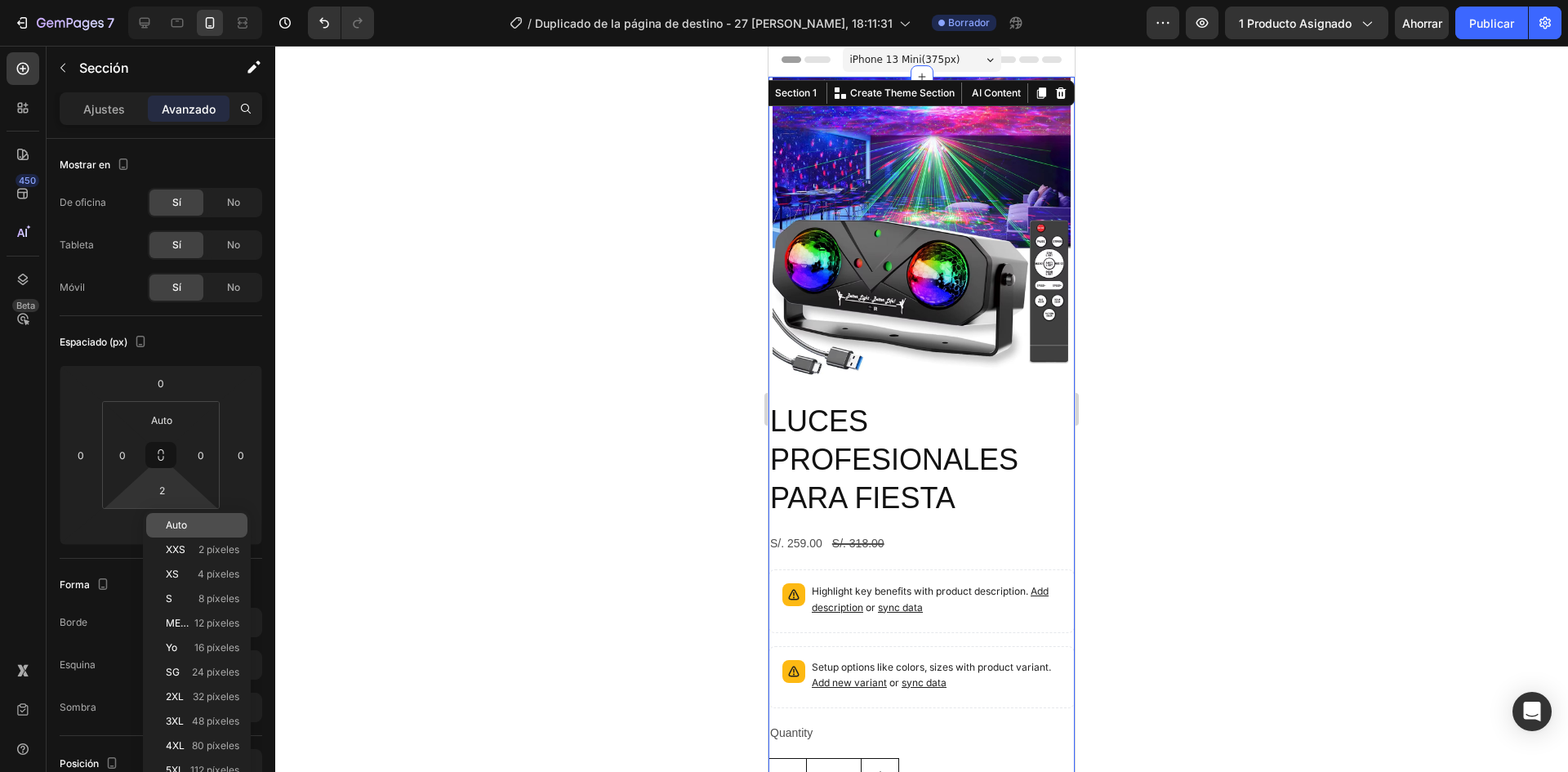
click at [175, 522] on font "Auto" at bounding box center [177, 524] width 22 height 12
type input "Auto"
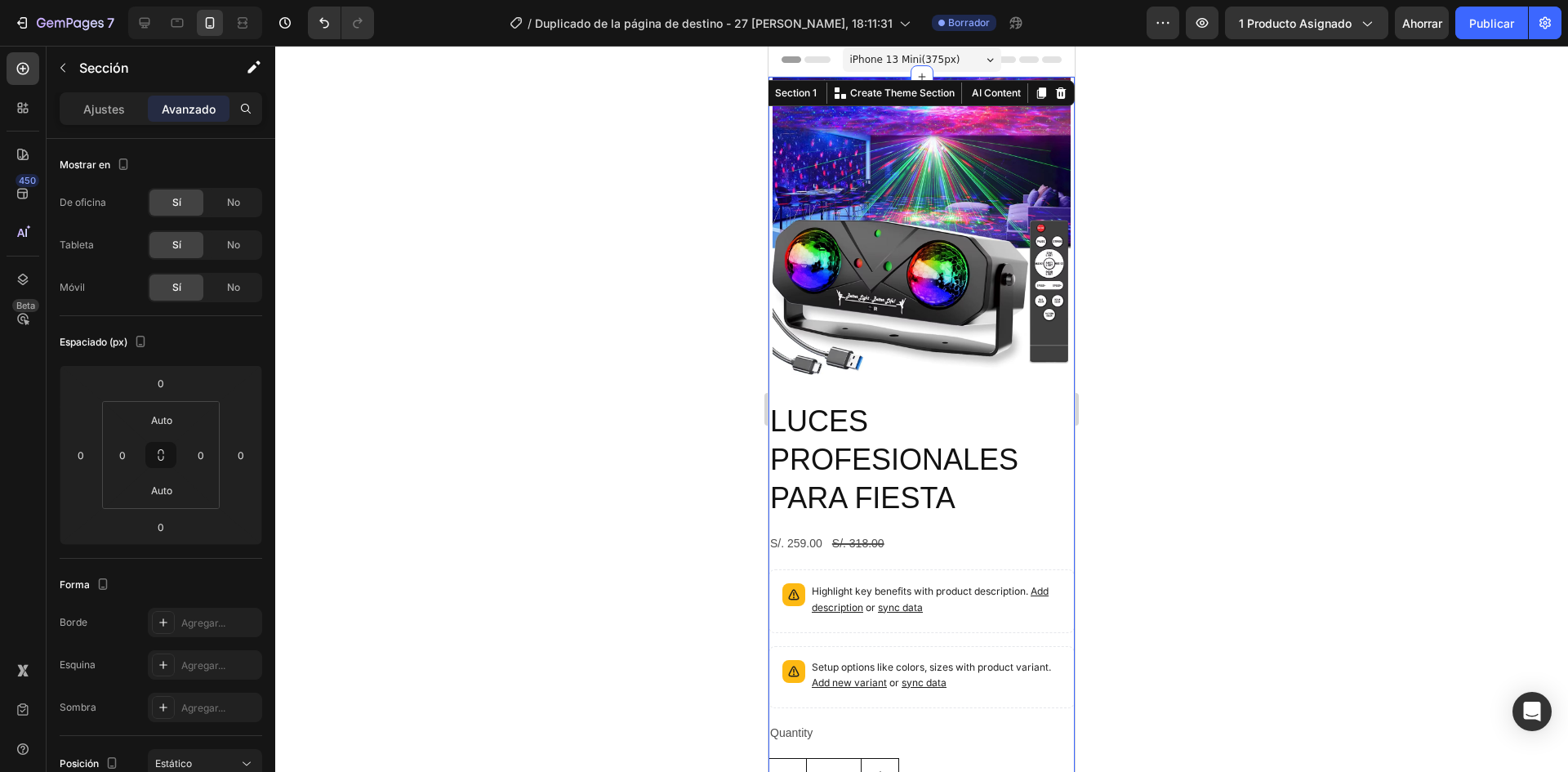
click at [503, 458] on div at bounding box center [922, 409] width 1293 height 726
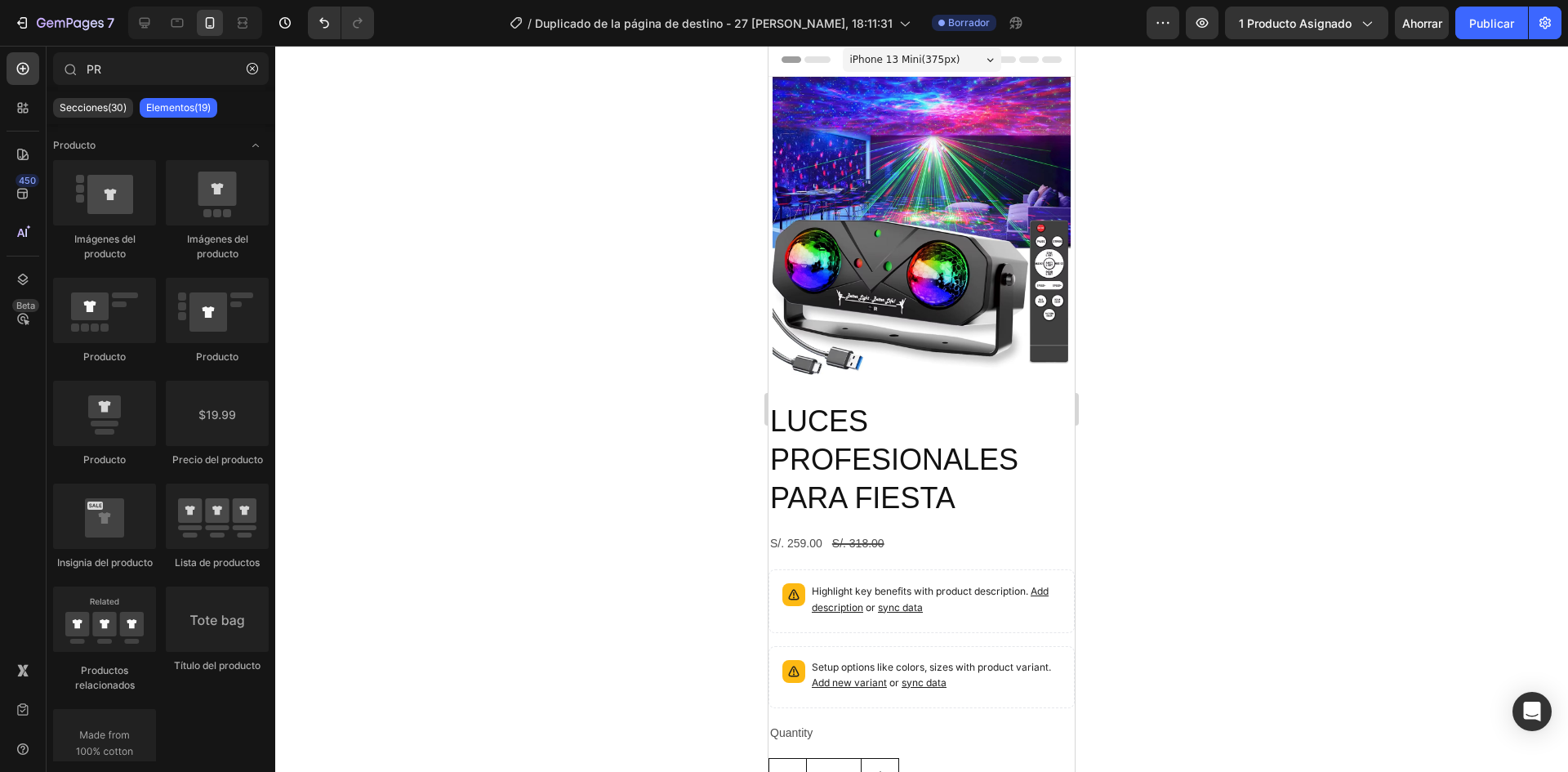
scroll to position [477, 0]
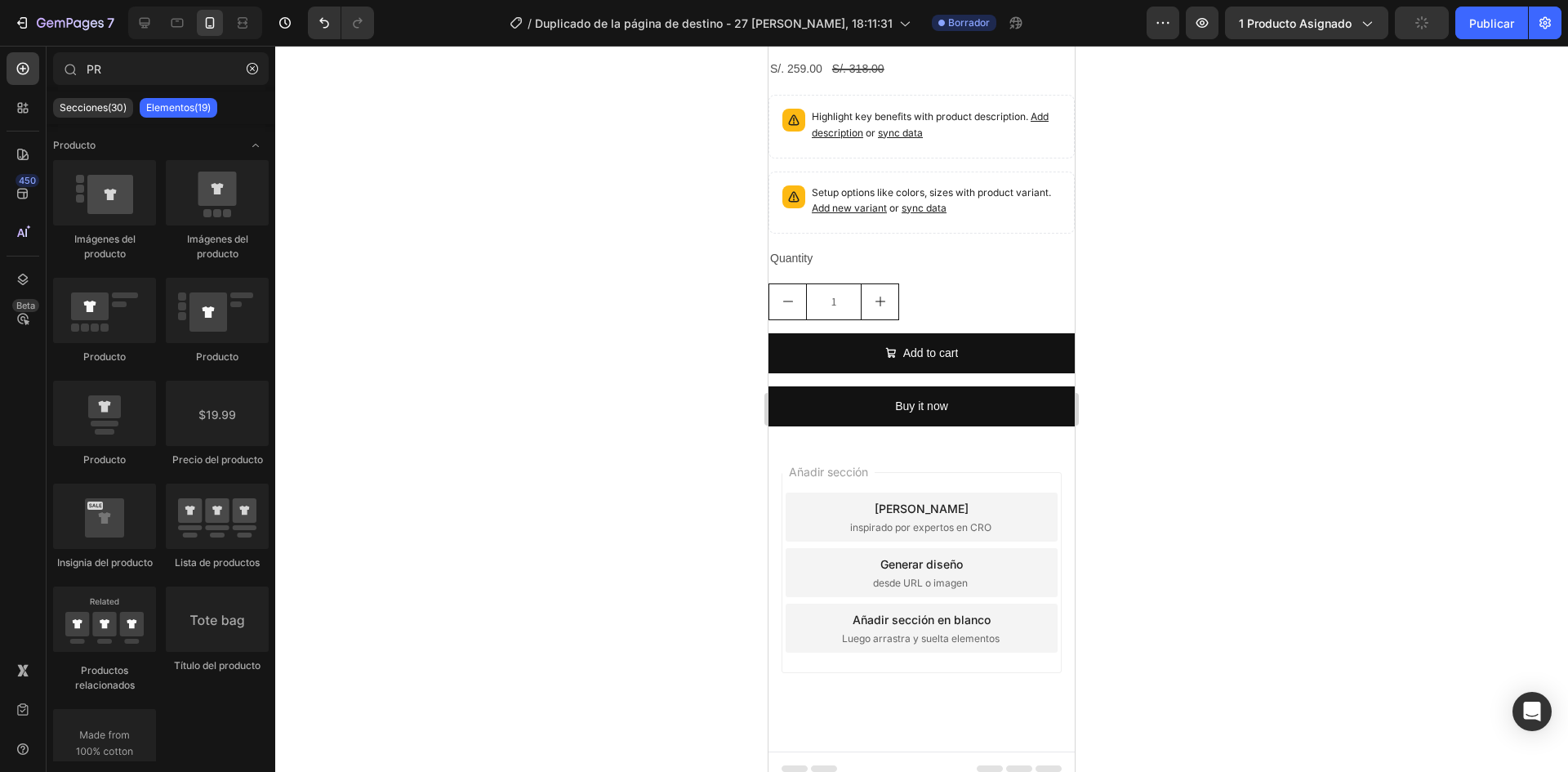
click at [1058, 539] on div "Añadir sección Elija plantillas inspirado por expertos en CRO Generar diseño de…" at bounding box center [922, 595] width 306 height 312
click at [951, 185] on p "Setup options like colors, sizes with product variant. Add new variant or sync …" at bounding box center [936, 201] width 249 height 31
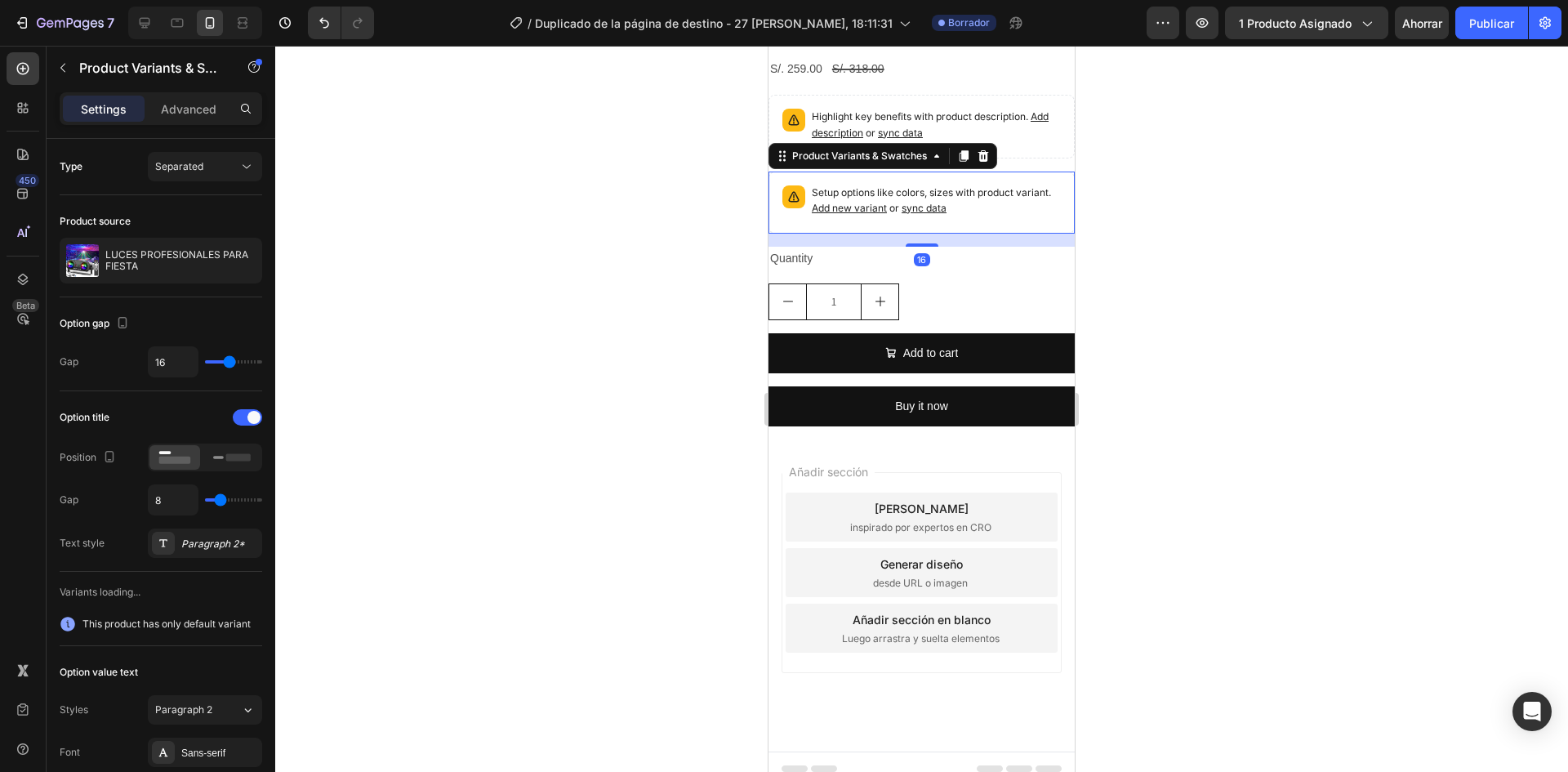
scroll to position [0, 0]
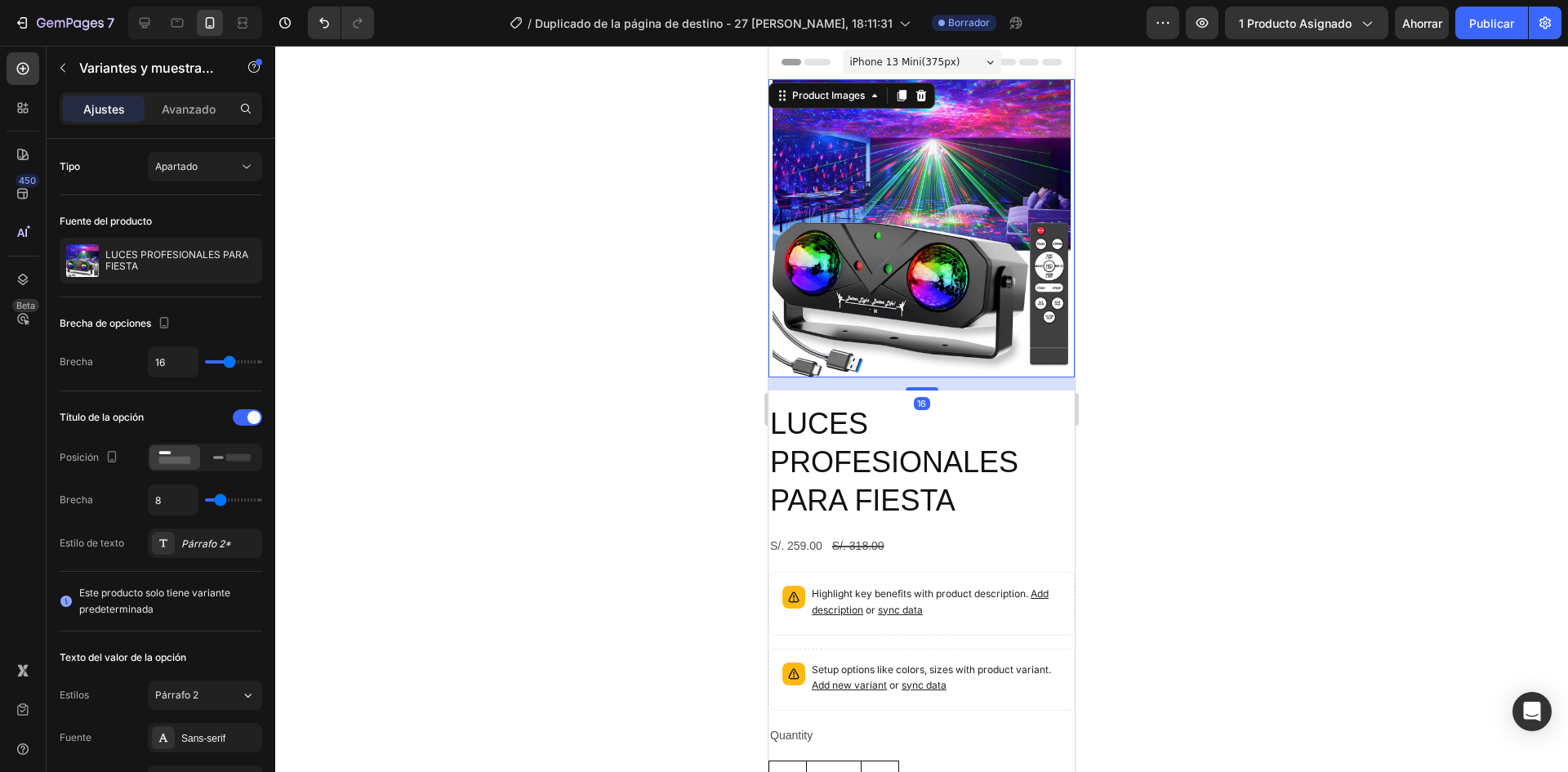
click at [993, 150] on img at bounding box center [922, 228] width 298 height 298
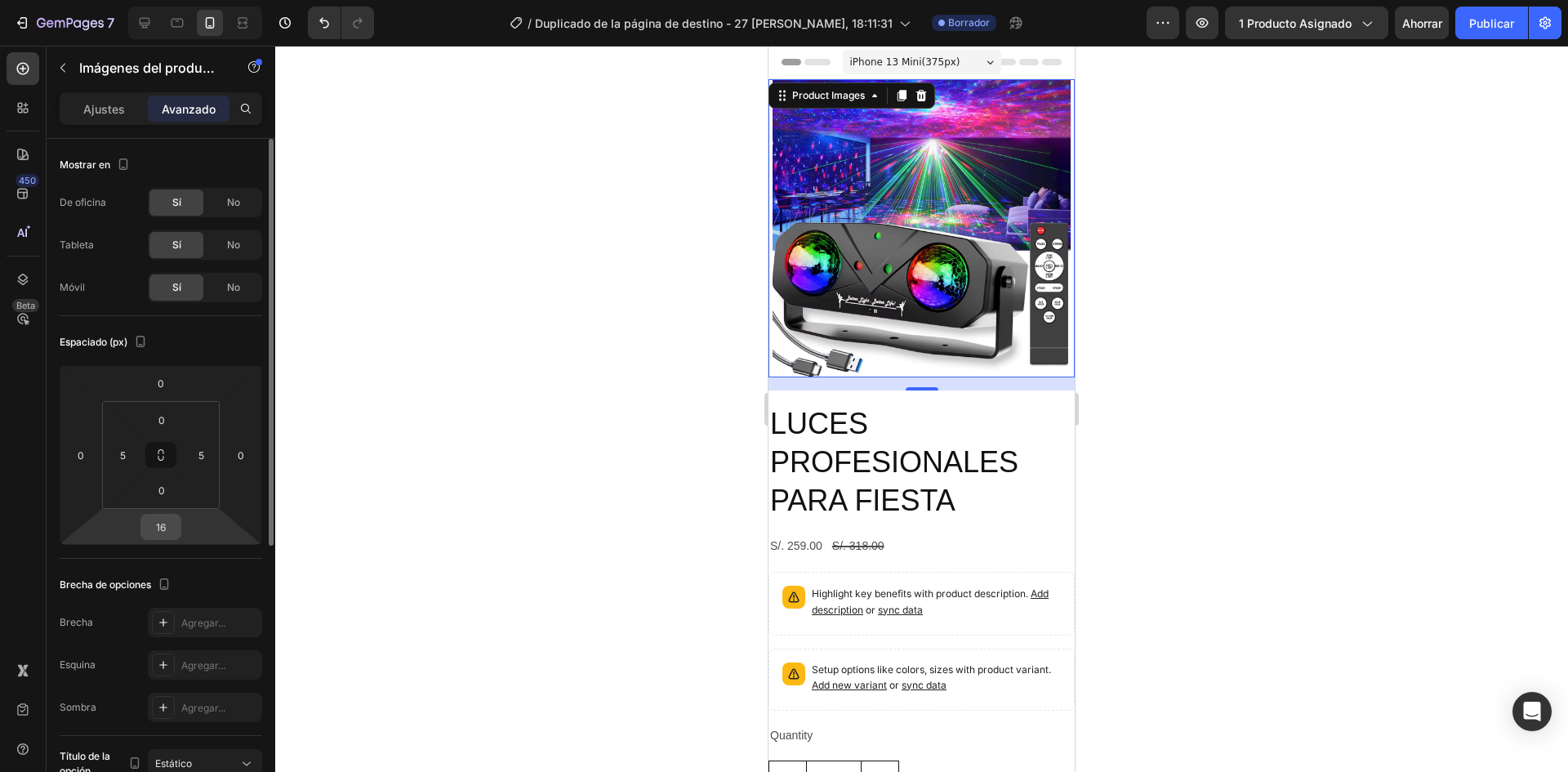
click at [162, 532] on input "16" at bounding box center [161, 527] width 33 height 24
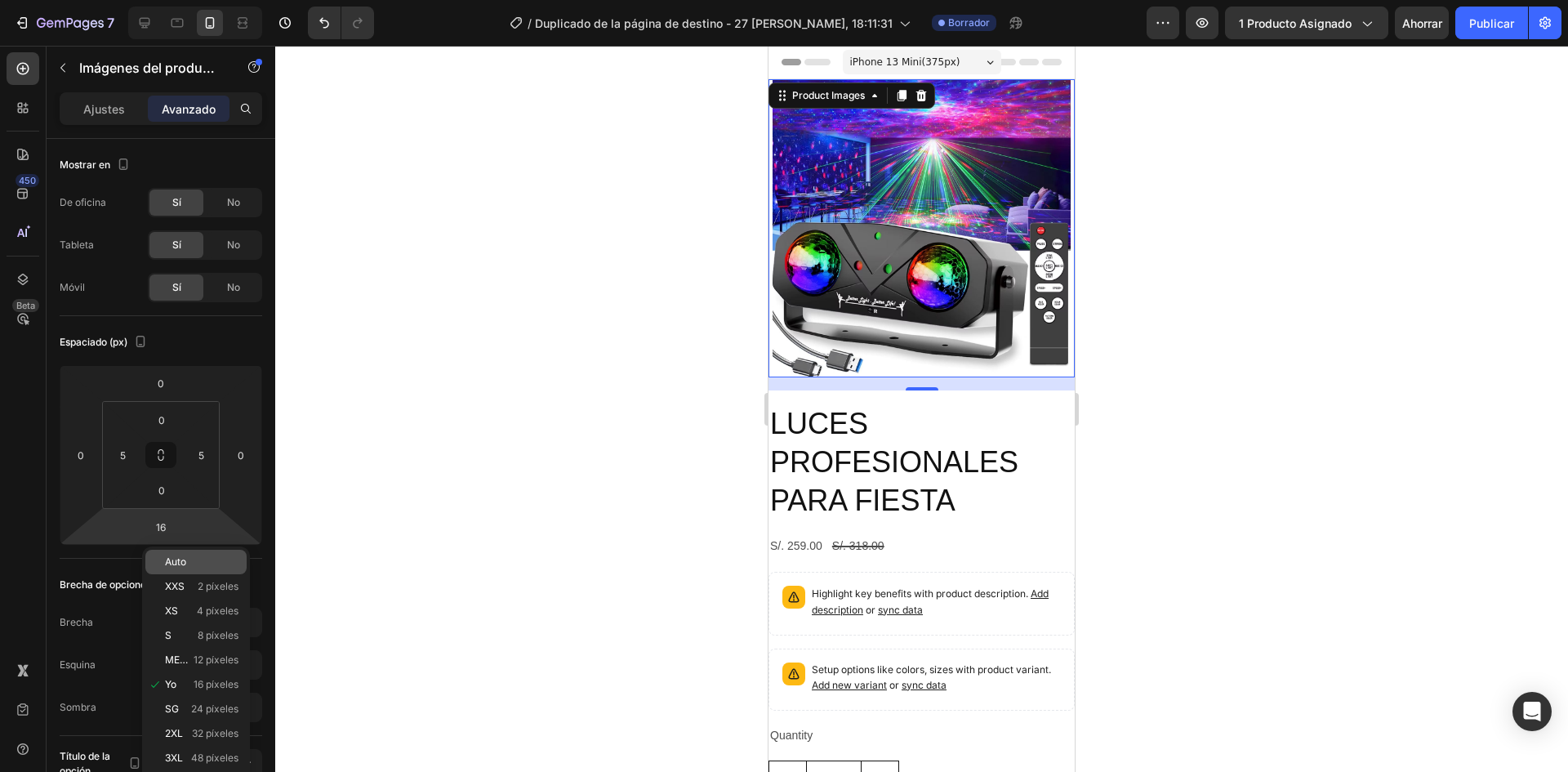
click at [179, 569] on div "Auto" at bounding box center [196, 562] width 101 height 24
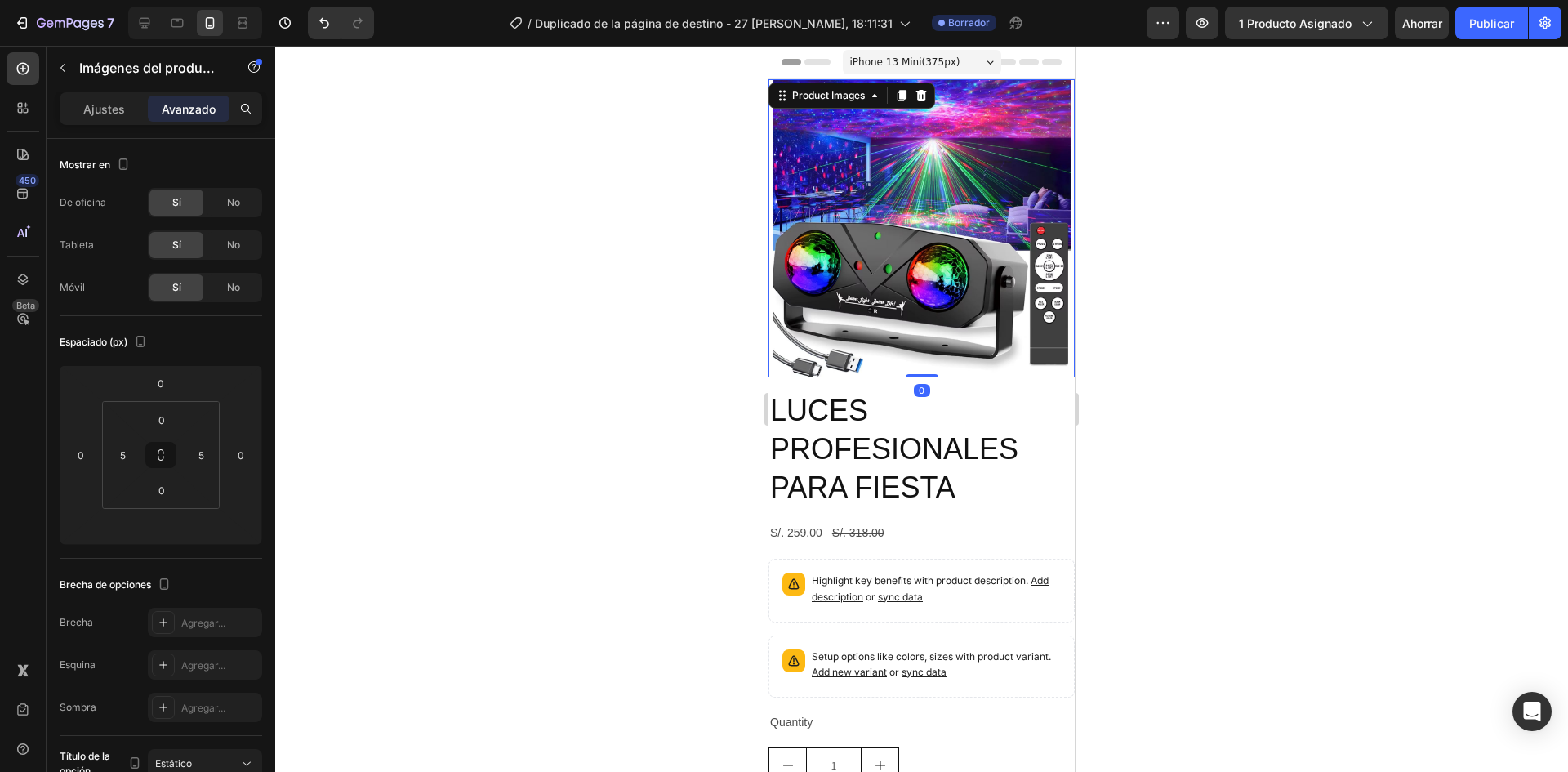
click at [700, 458] on div at bounding box center [922, 409] width 1293 height 726
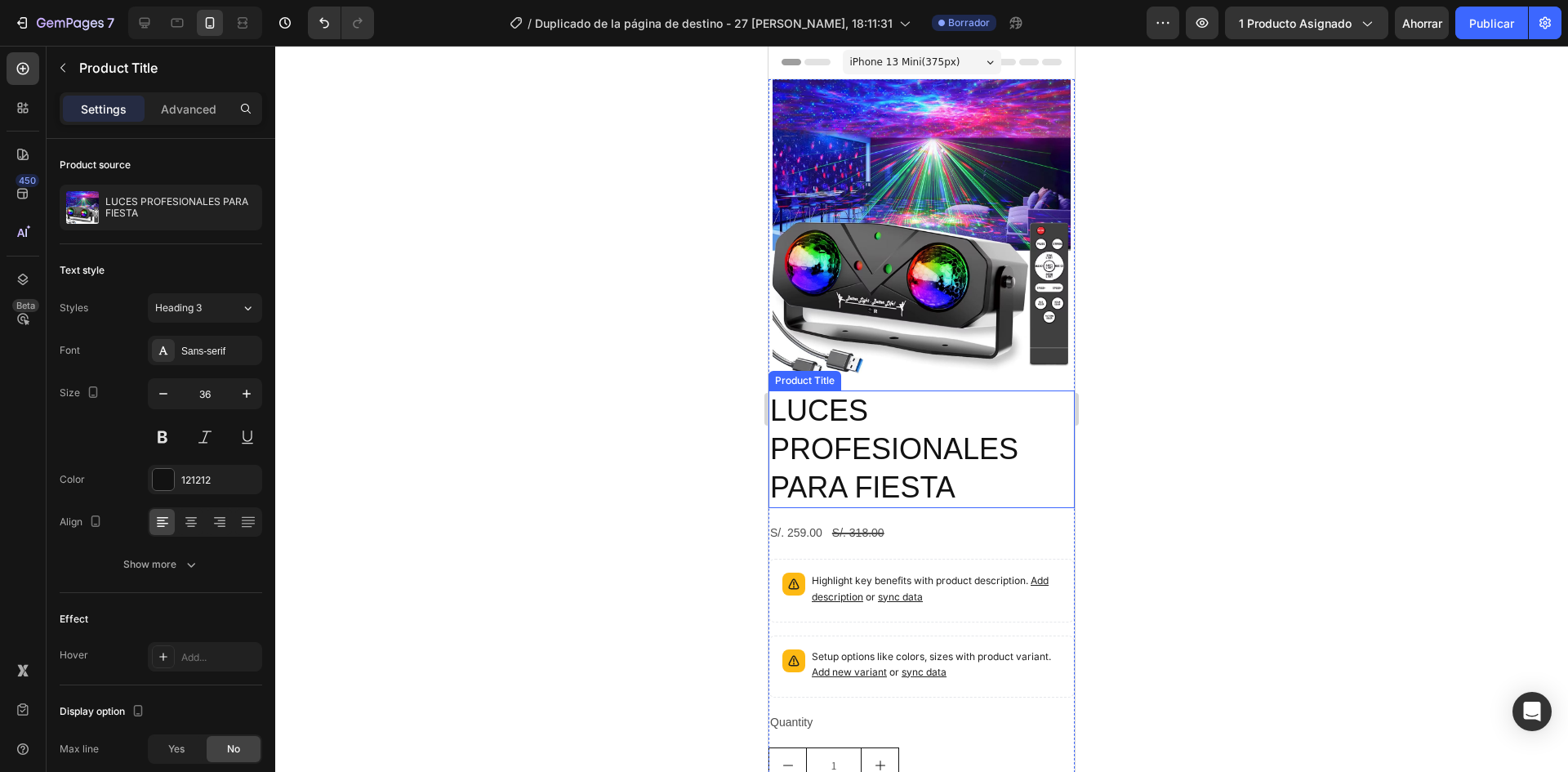
click at [904, 443] on h2 "LUCES PROFESIONALES PARA FIESTA" at bounding box center [922, 449] width 306 height 118
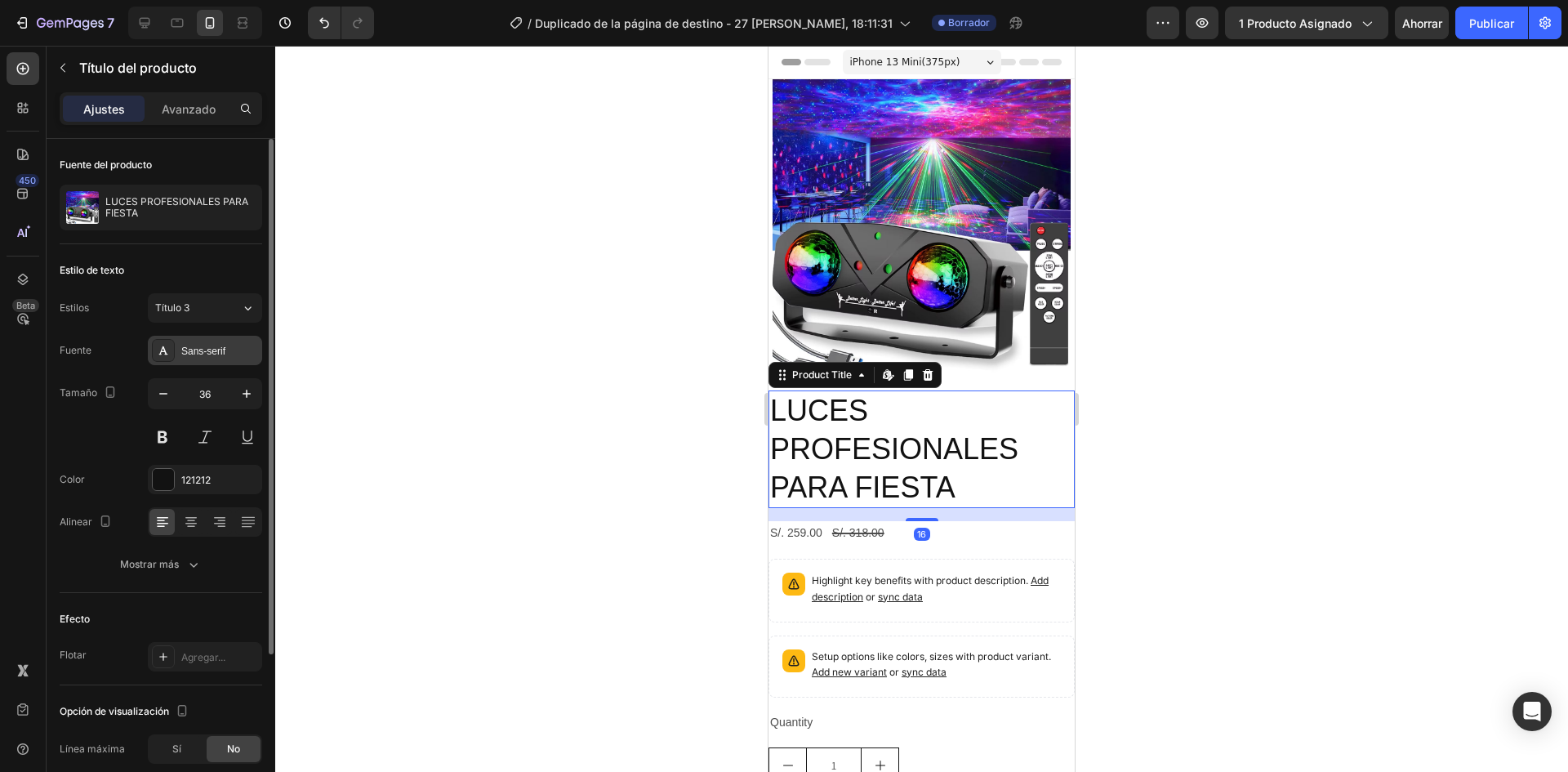
click at [209, 347] on font "Sans-serif" at bounding box center [203, 351] width 44 height 11
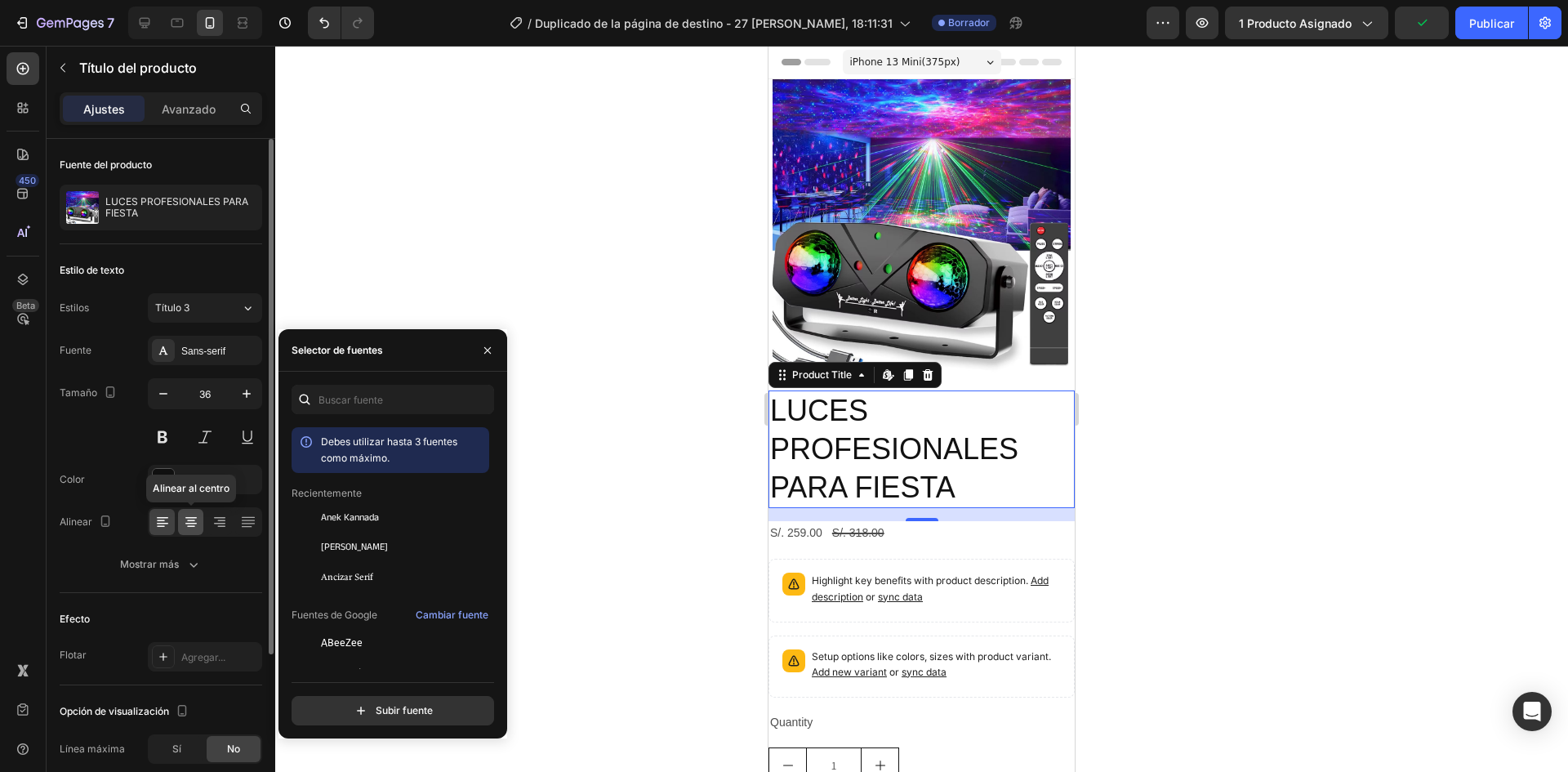
click at [193, 524] on icon at bounding box center [190, 524] width 11 height 2
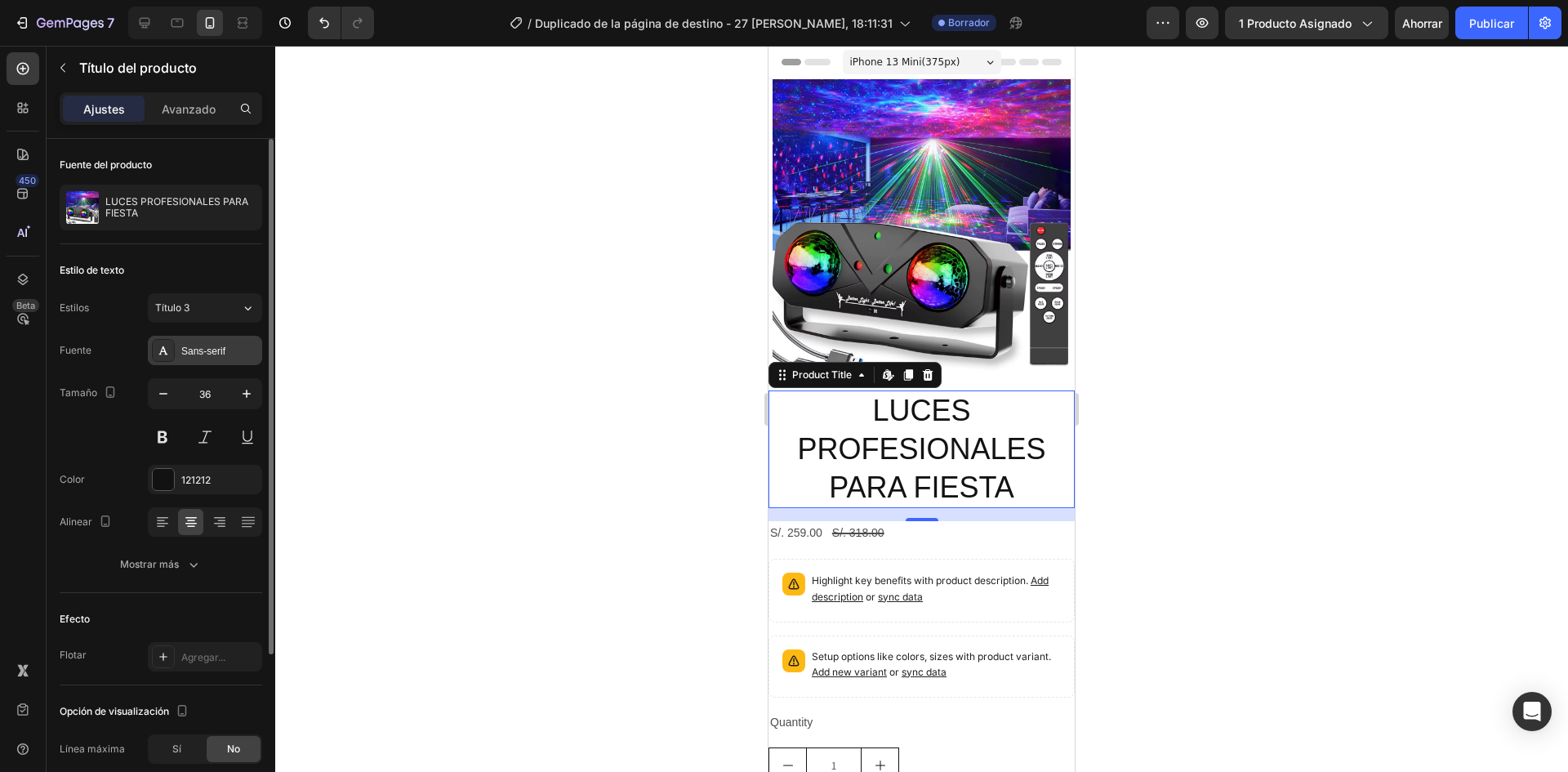
click at [199, 344] on div "Sans-serif" at bounding box center [220, 351] width 77 height 15
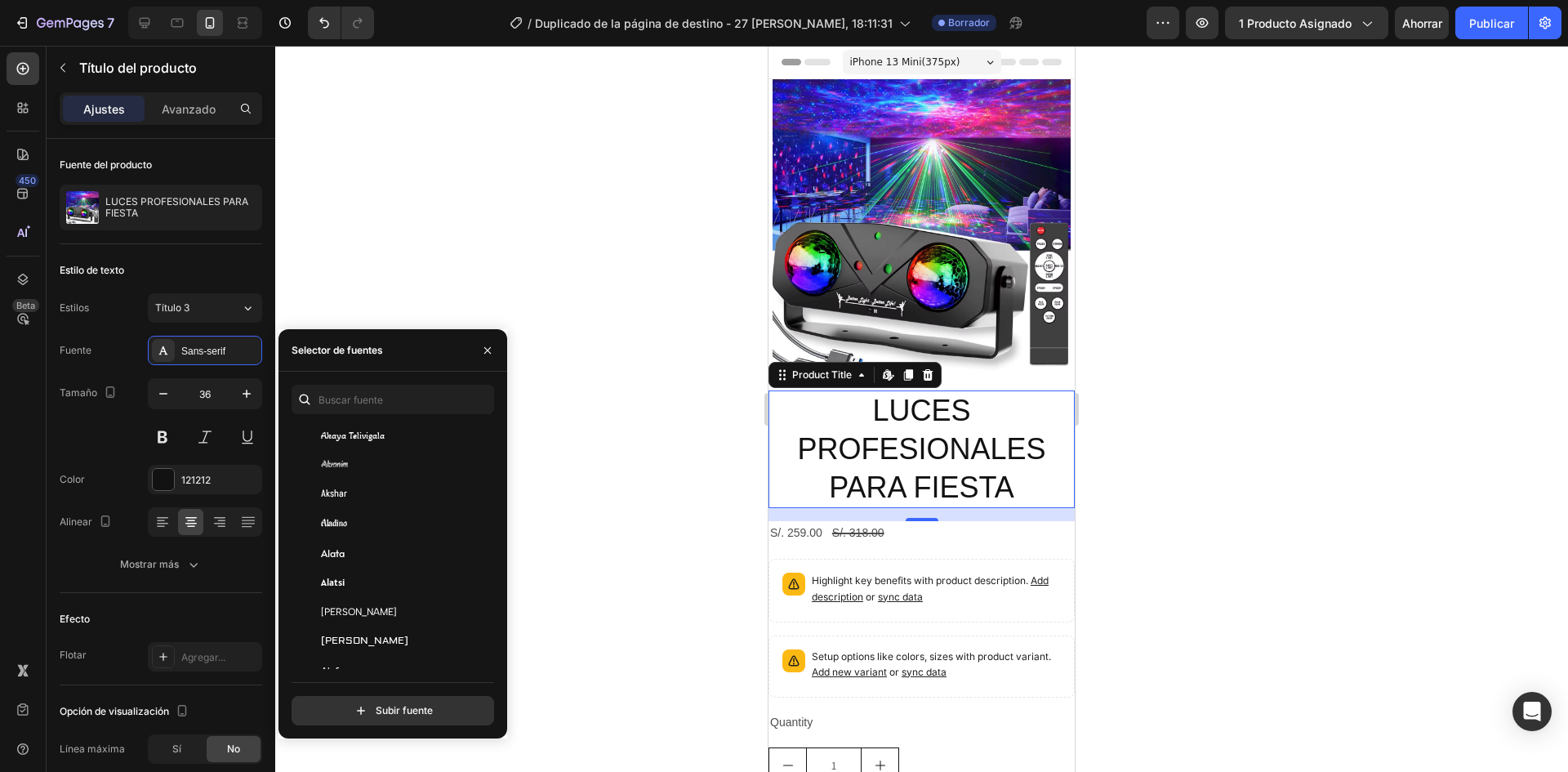
scroll to position [1307, 0]
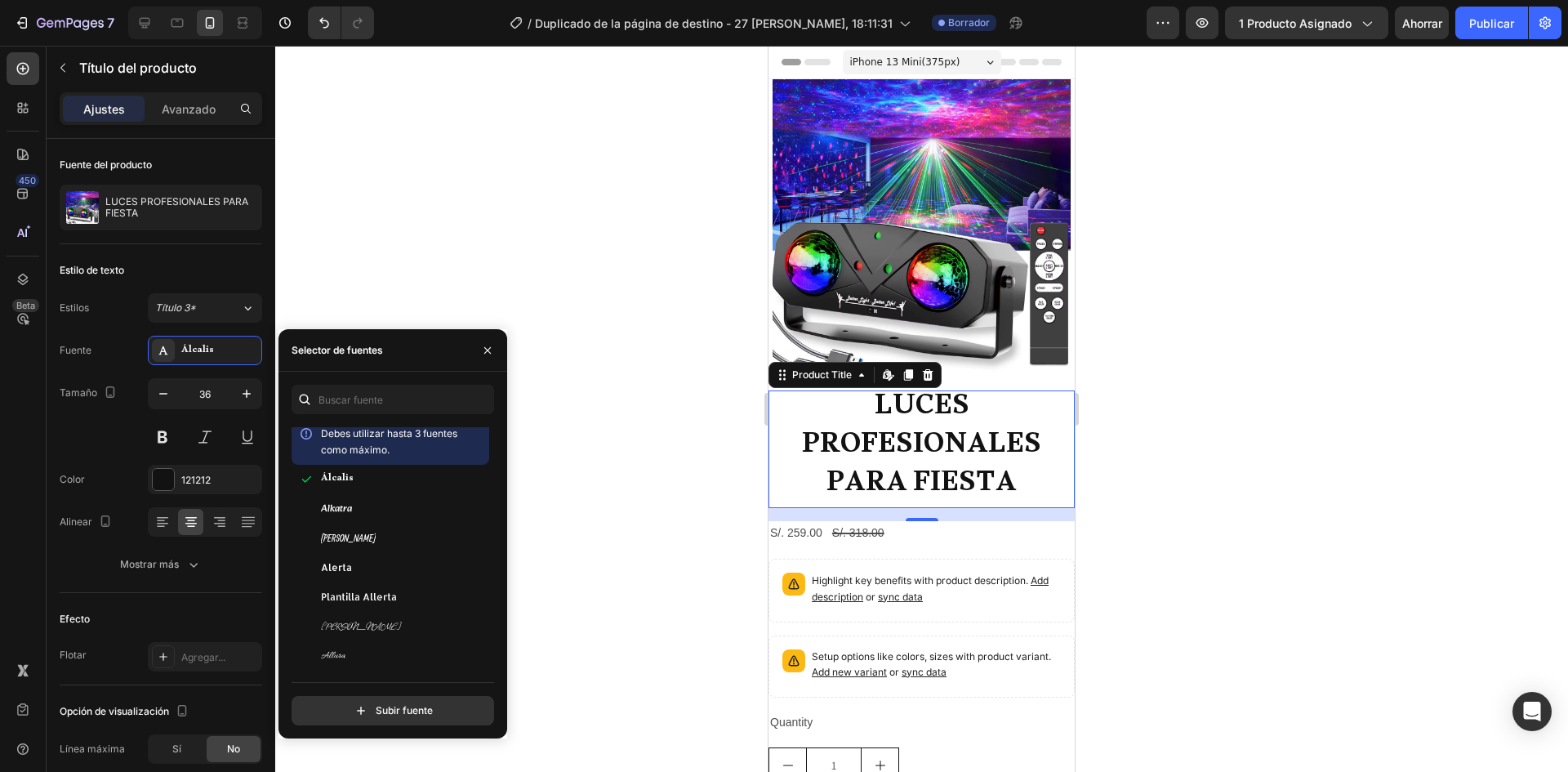
scroll to position [1633, 0]
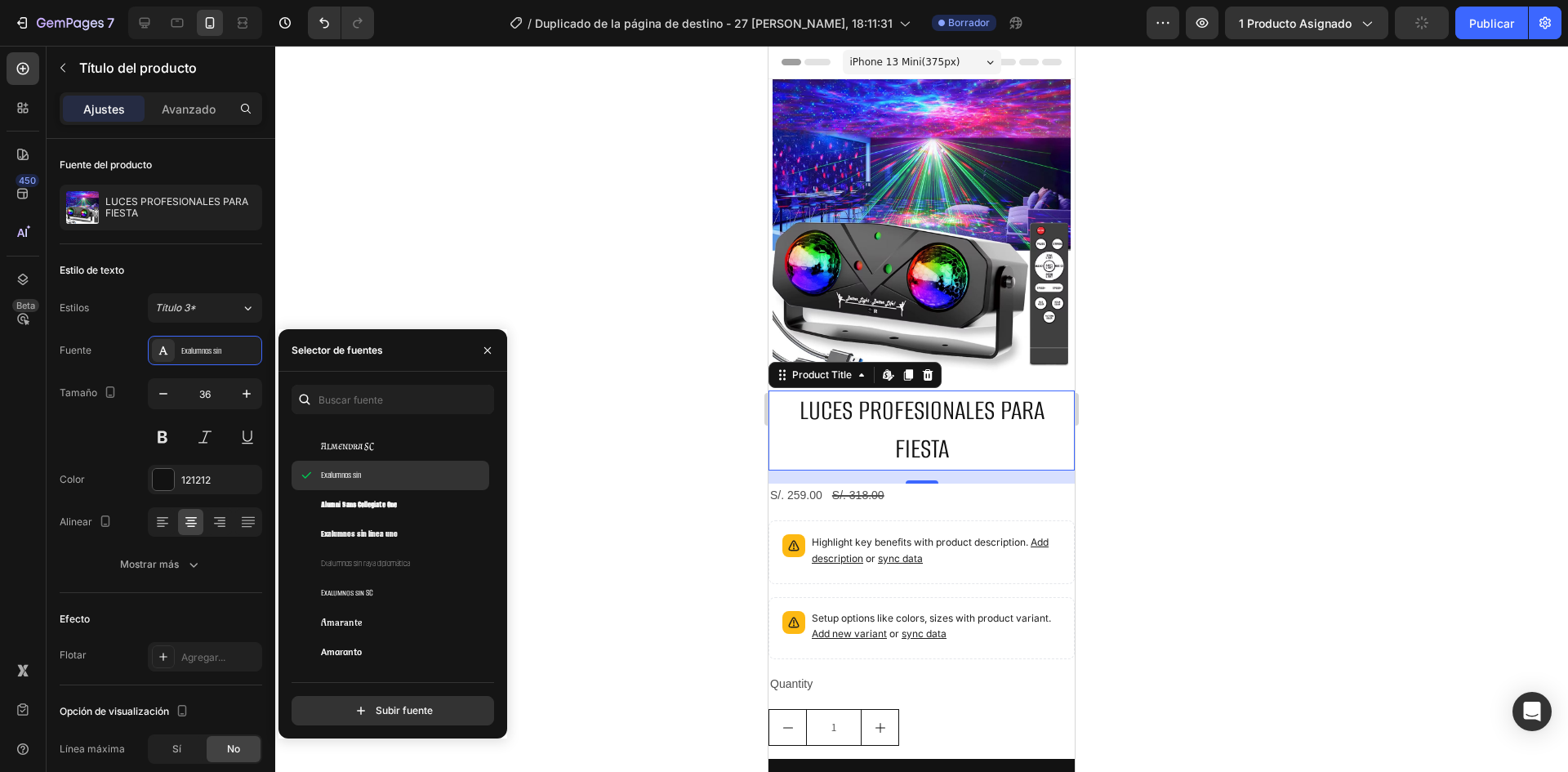
scroll to position [1797, 0]
click at [378, 543] on div "Amaranto" at bounding box center [403, 543] width 165 height 15
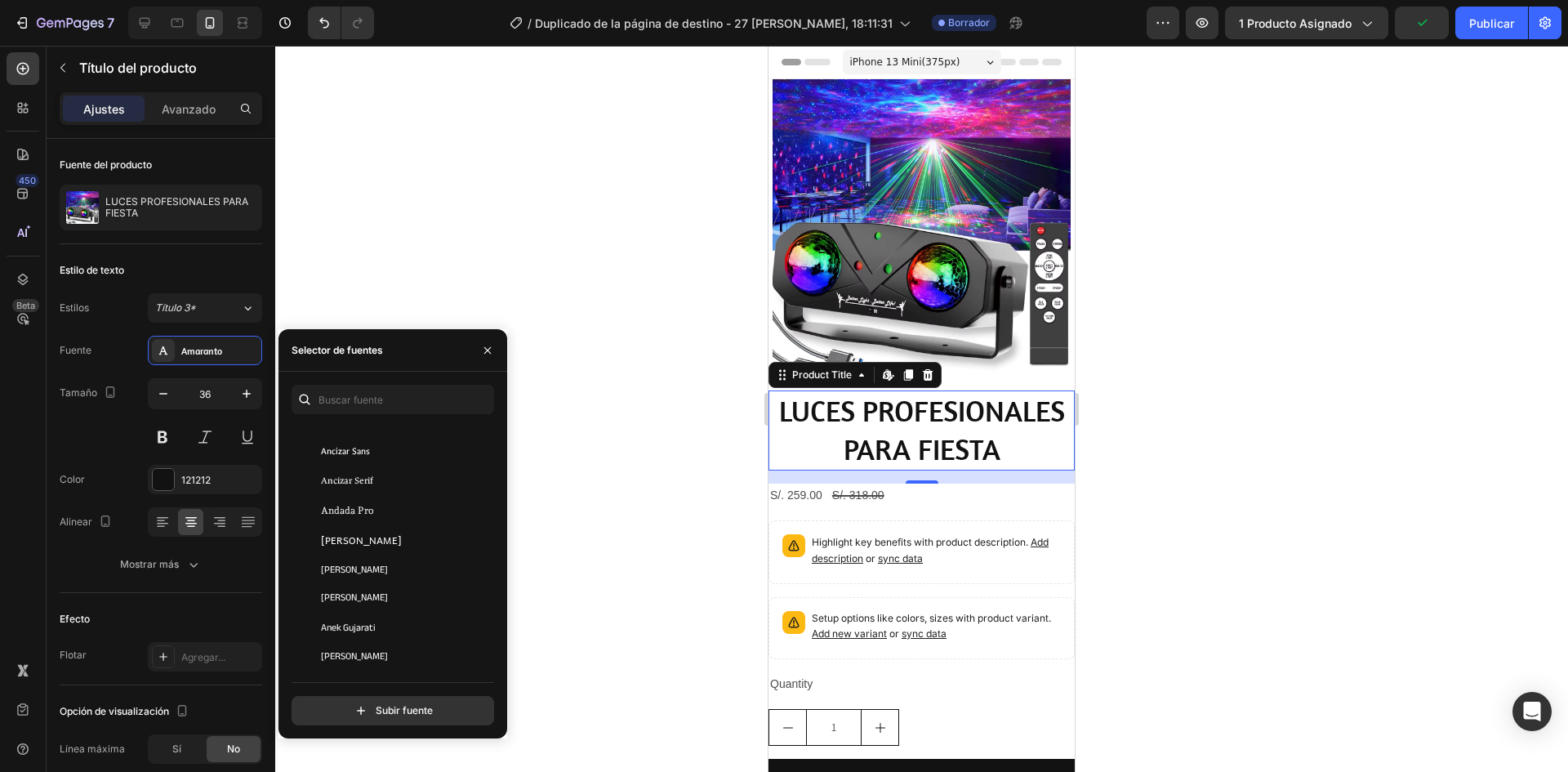
scroll to position [2205, 0]
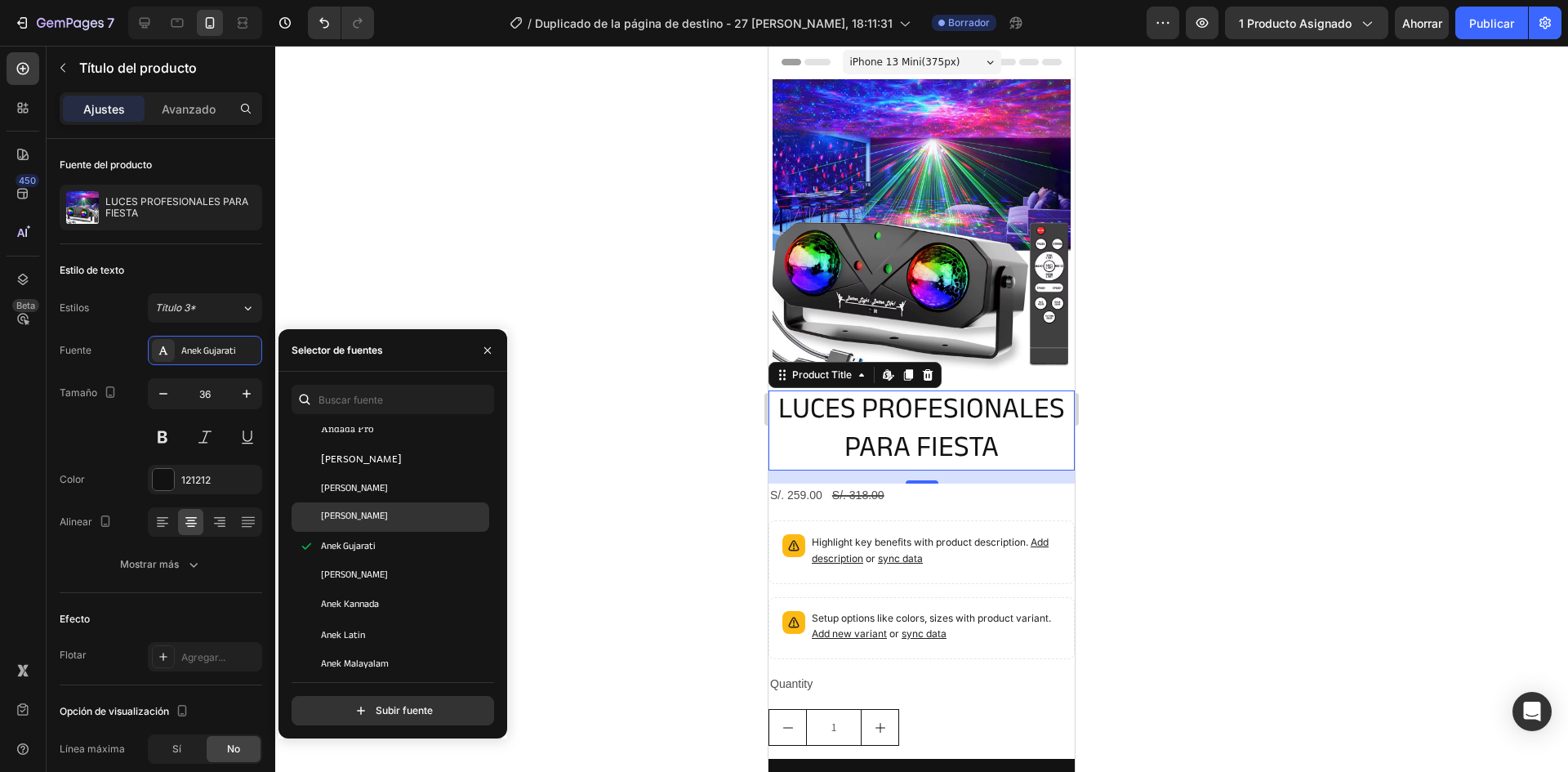
scroll to position [2287, 0]
click at [383, 565] on div "Anek Latin" at bounding box center [390, 553] width 197 height 29
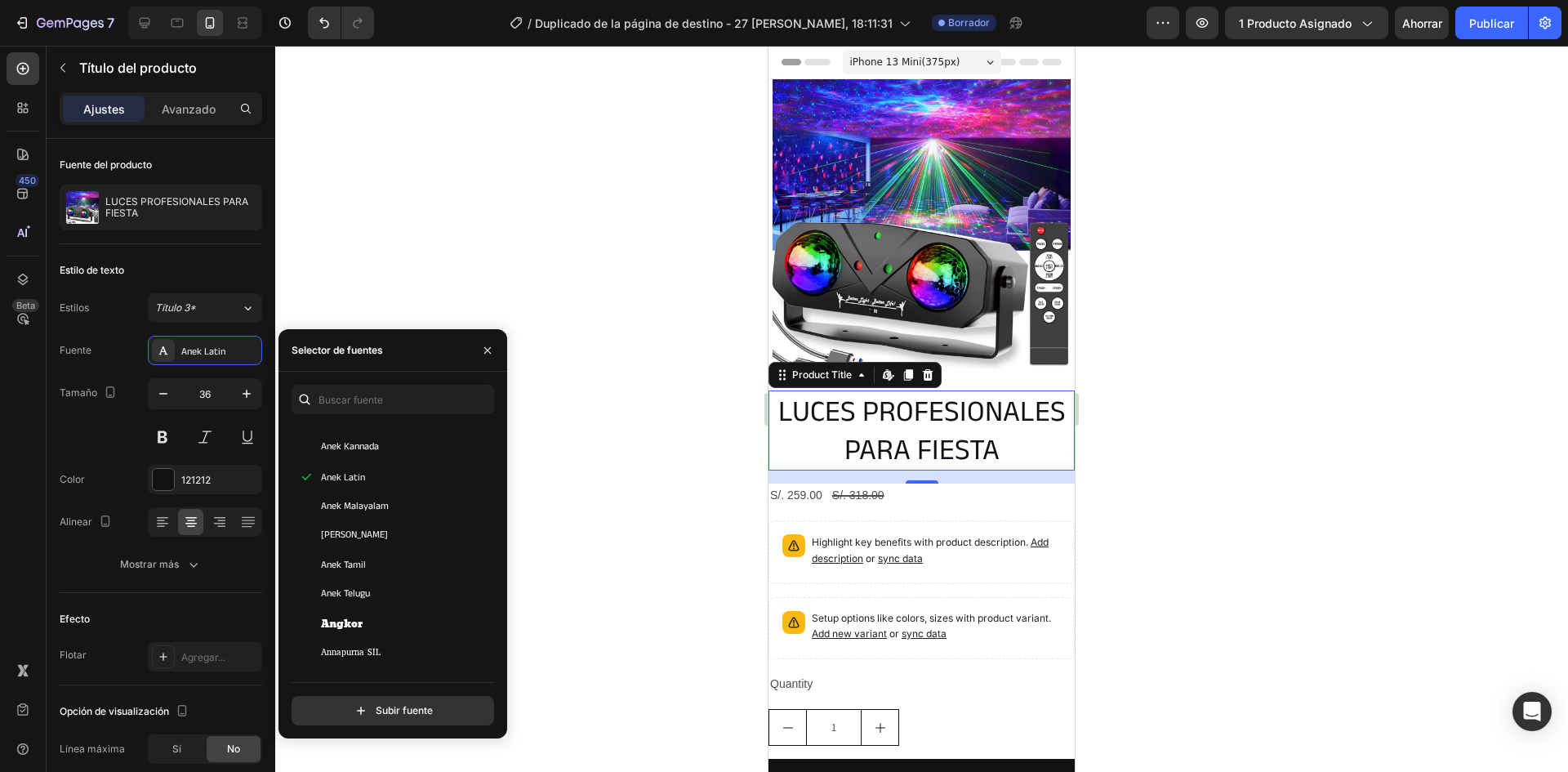
scroll to position [2532, 0]
click at [374, 546] on font "Anónimo Pro" at bounding box center [352, 543] width 63 height 10
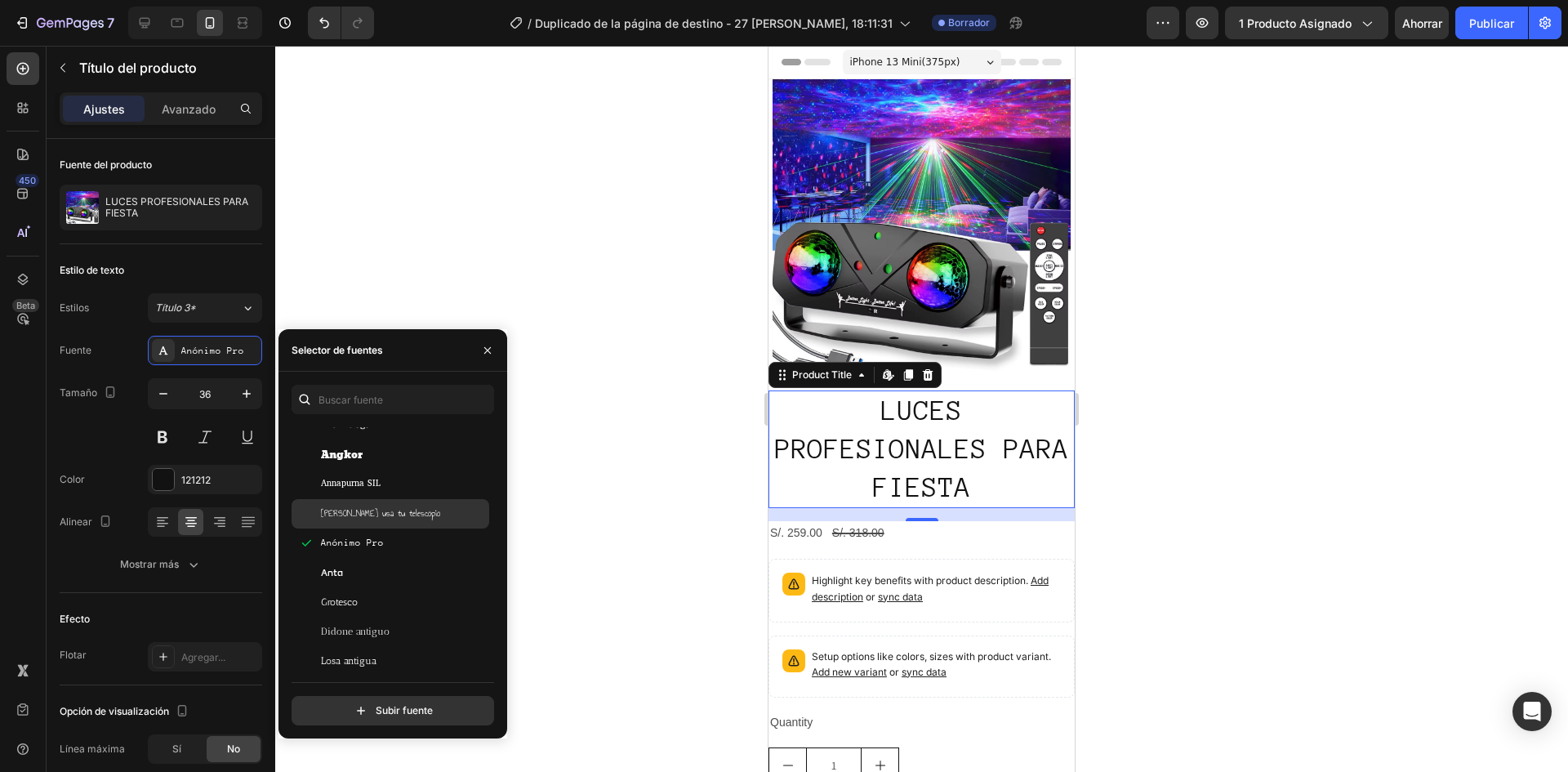
click at [370, 507] on font "[PERSON_NAME] usa tu telescopio" at bounding box center [381, 513] width 119 height 14
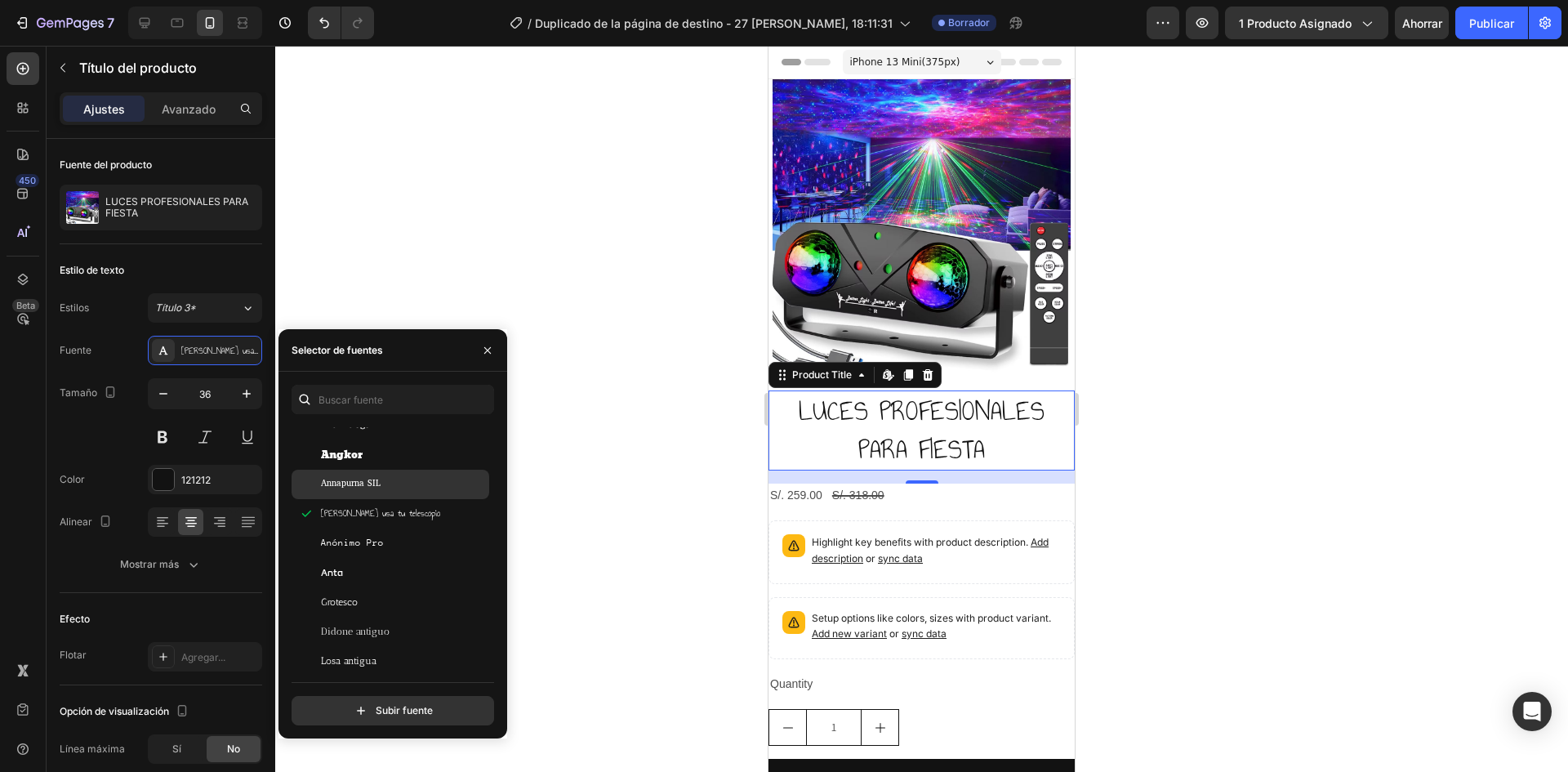
click at [361, 487] on font "Annapurna SIL" at bounding box center [350, 484] width 60 height 14
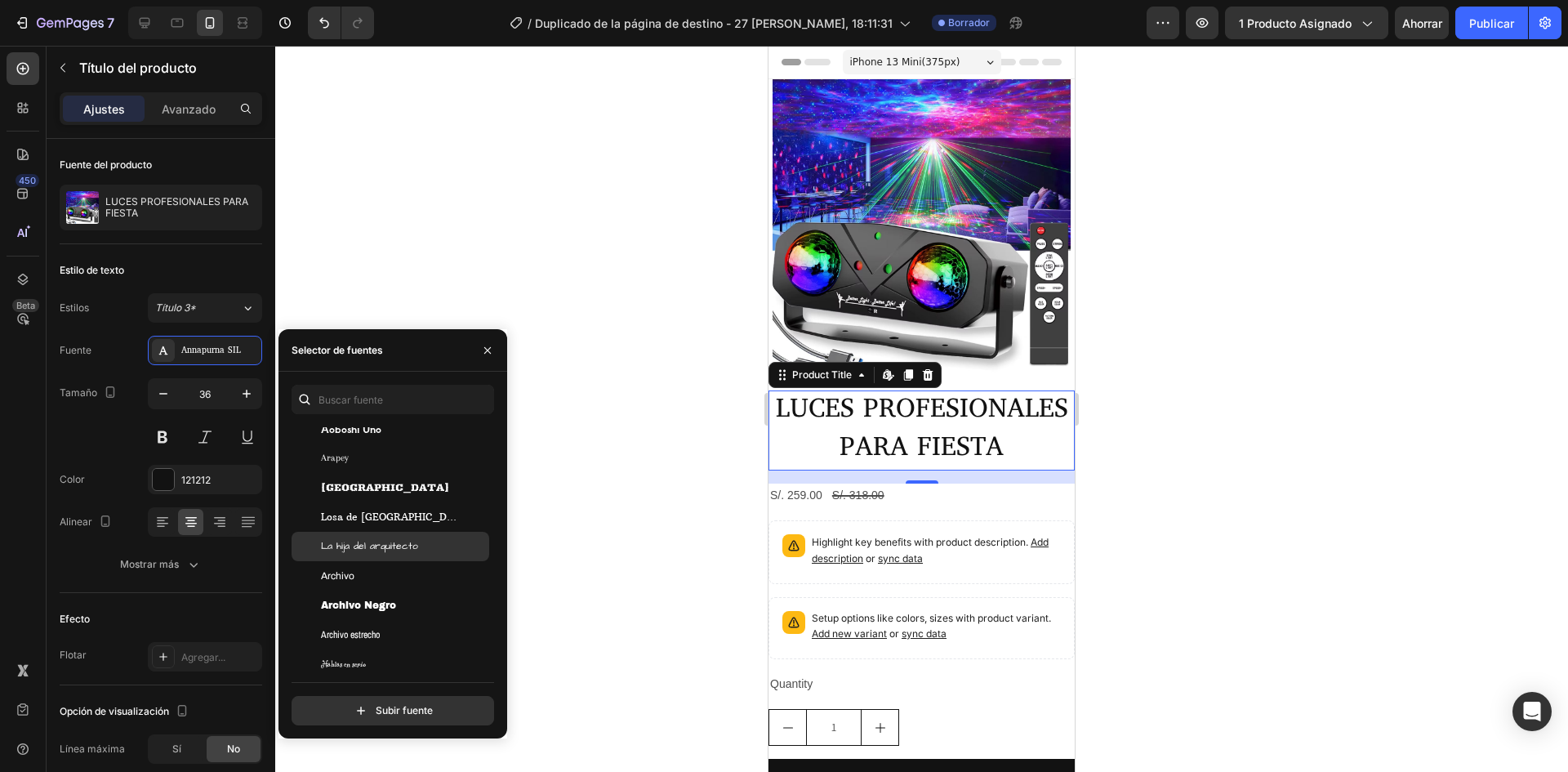
scroll to position [3022, 0]
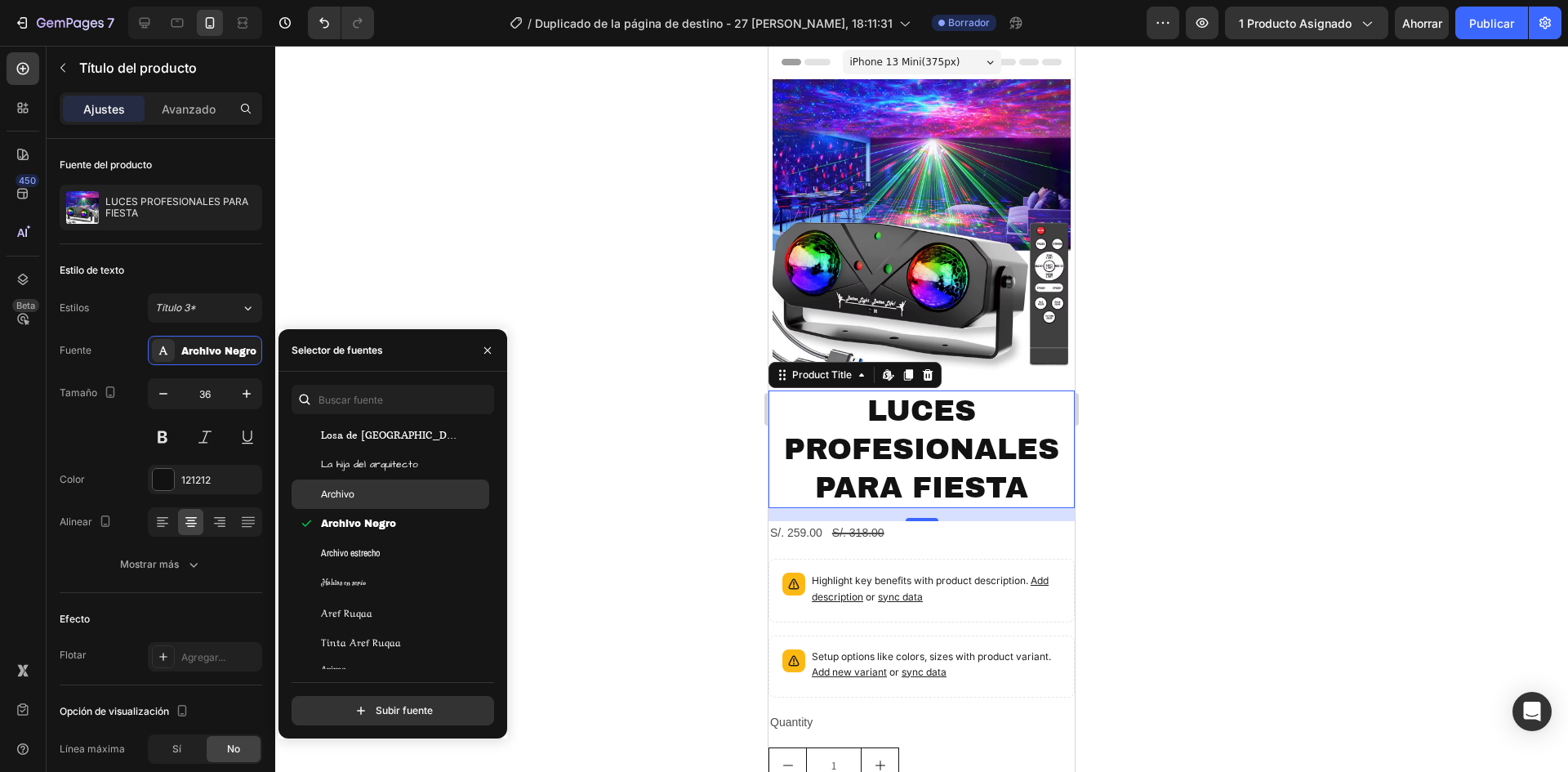
click at [351, 495] on font "Archivo" at bounding box center [337, 493] width 34 height 11
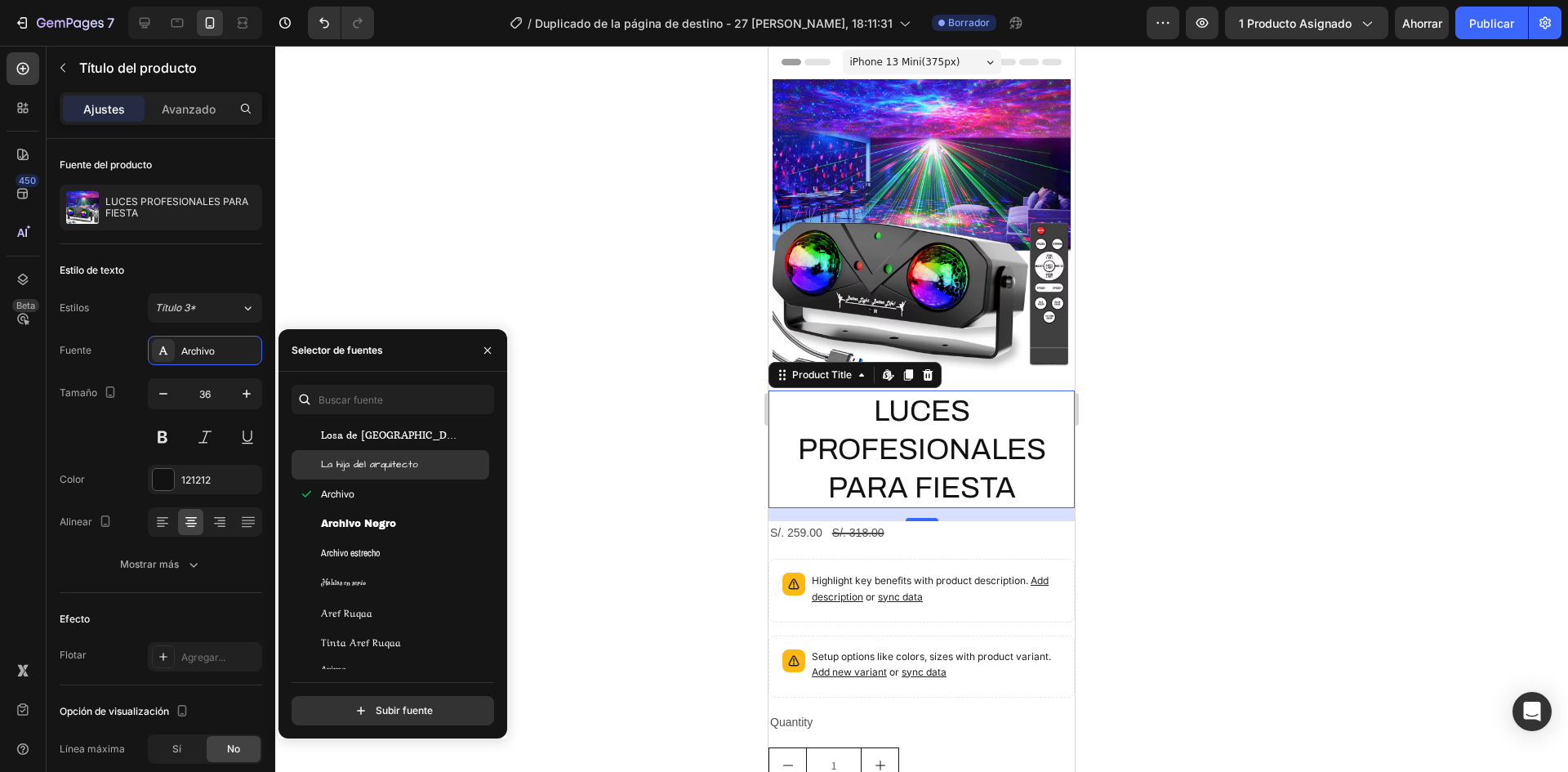
scroll to position [2859, 0]
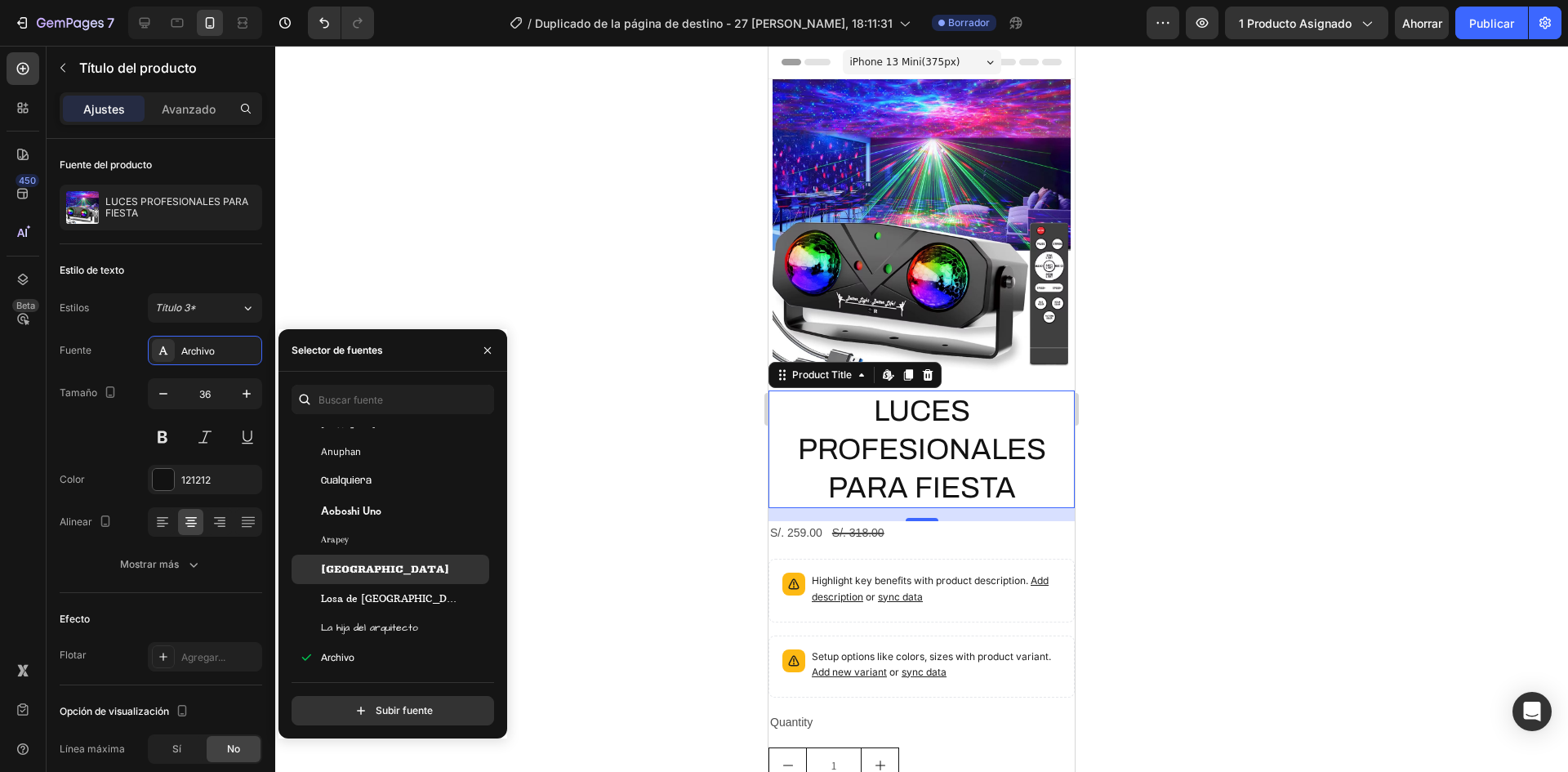
click at [363, 575] on span "[GEOGRAPHIC_DATA]" at bounding box center [385, 569] width 128 height 15
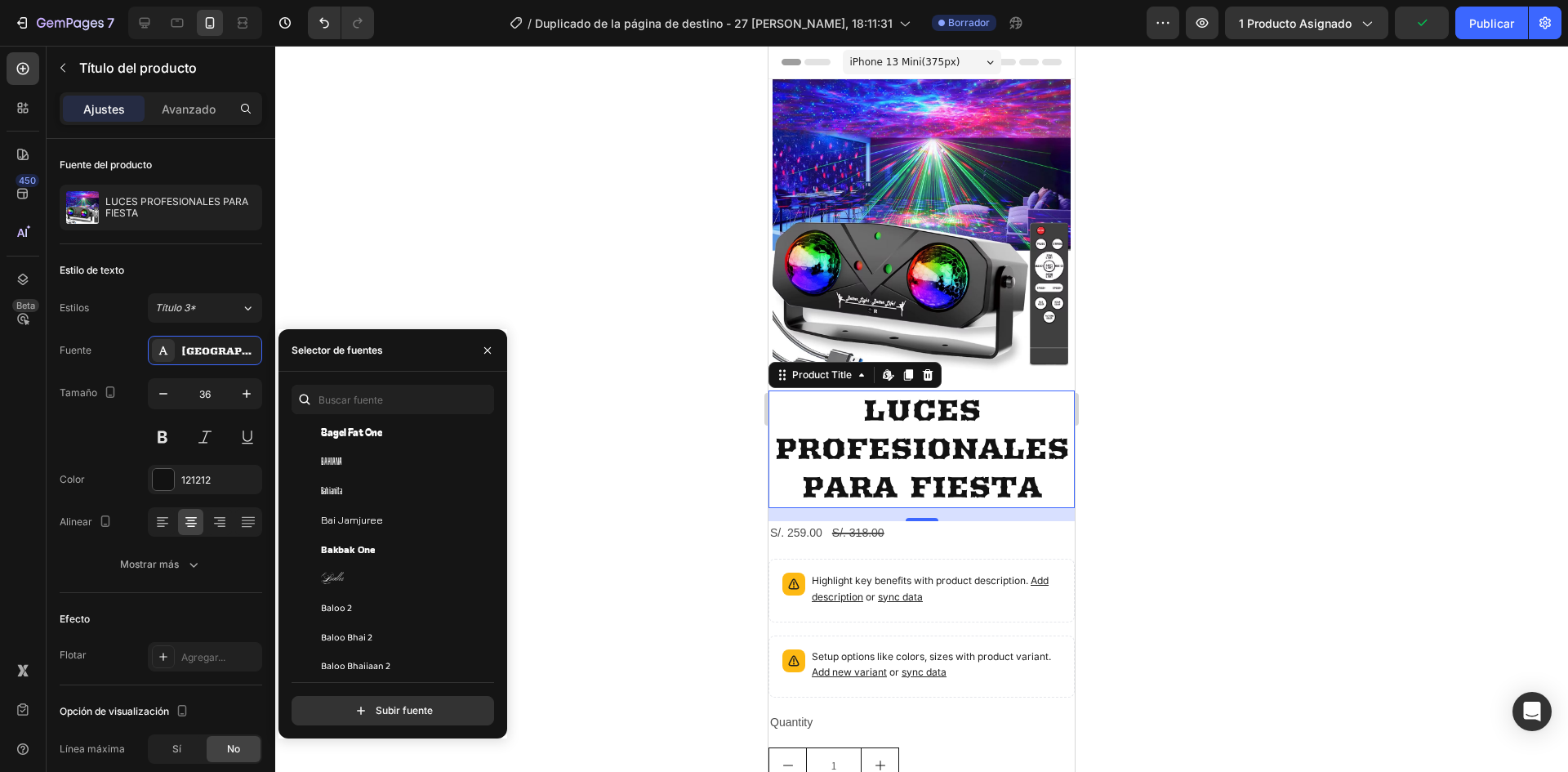
scroll to position [4574, 0]
click at [342, 570] on div "Ballet" at bounding box center [390, 559] width 197 height 29
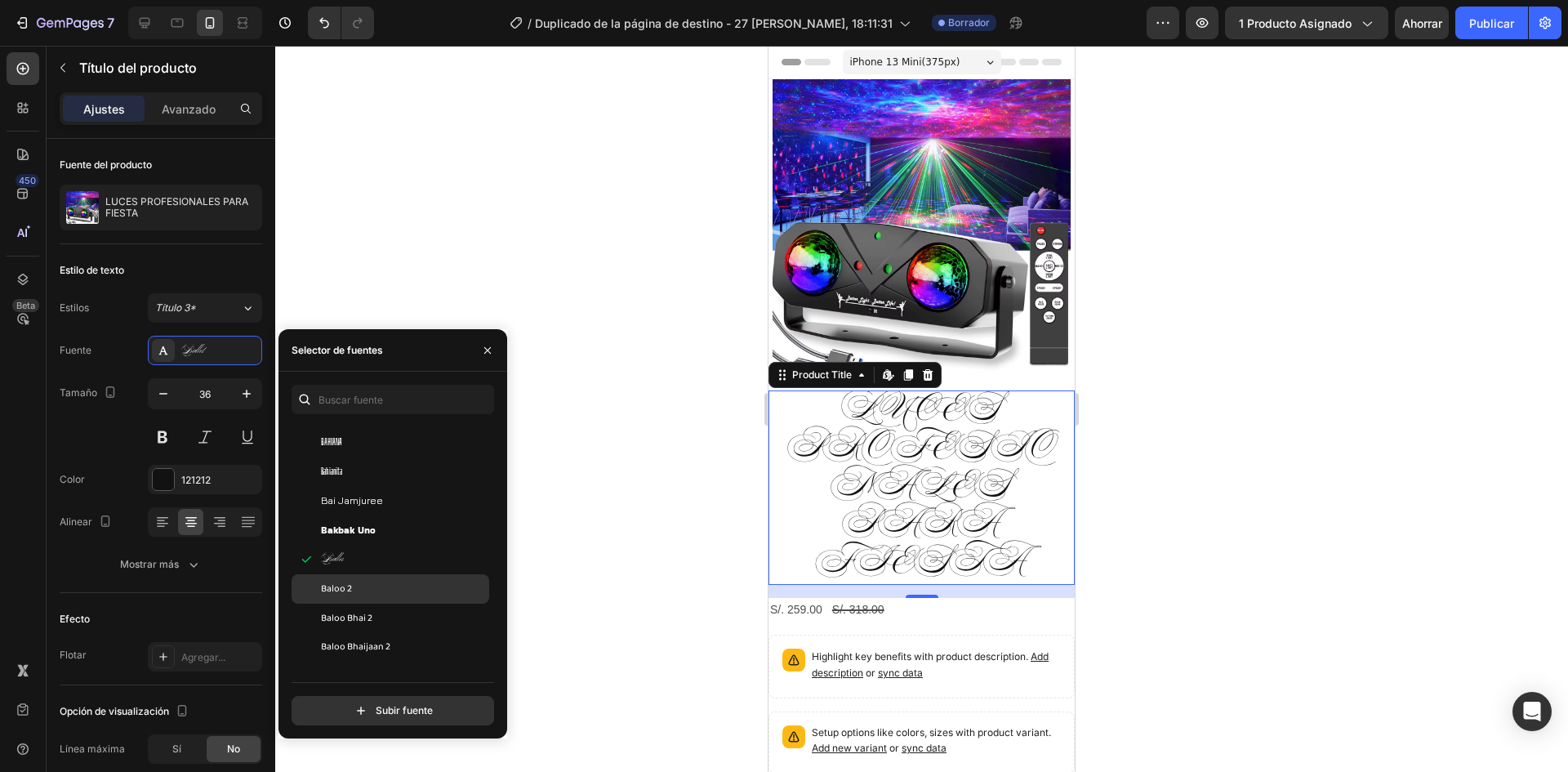
click at [347, 580] on div "Baloo 2" at bounding box center [390, 589] width 197 height 29
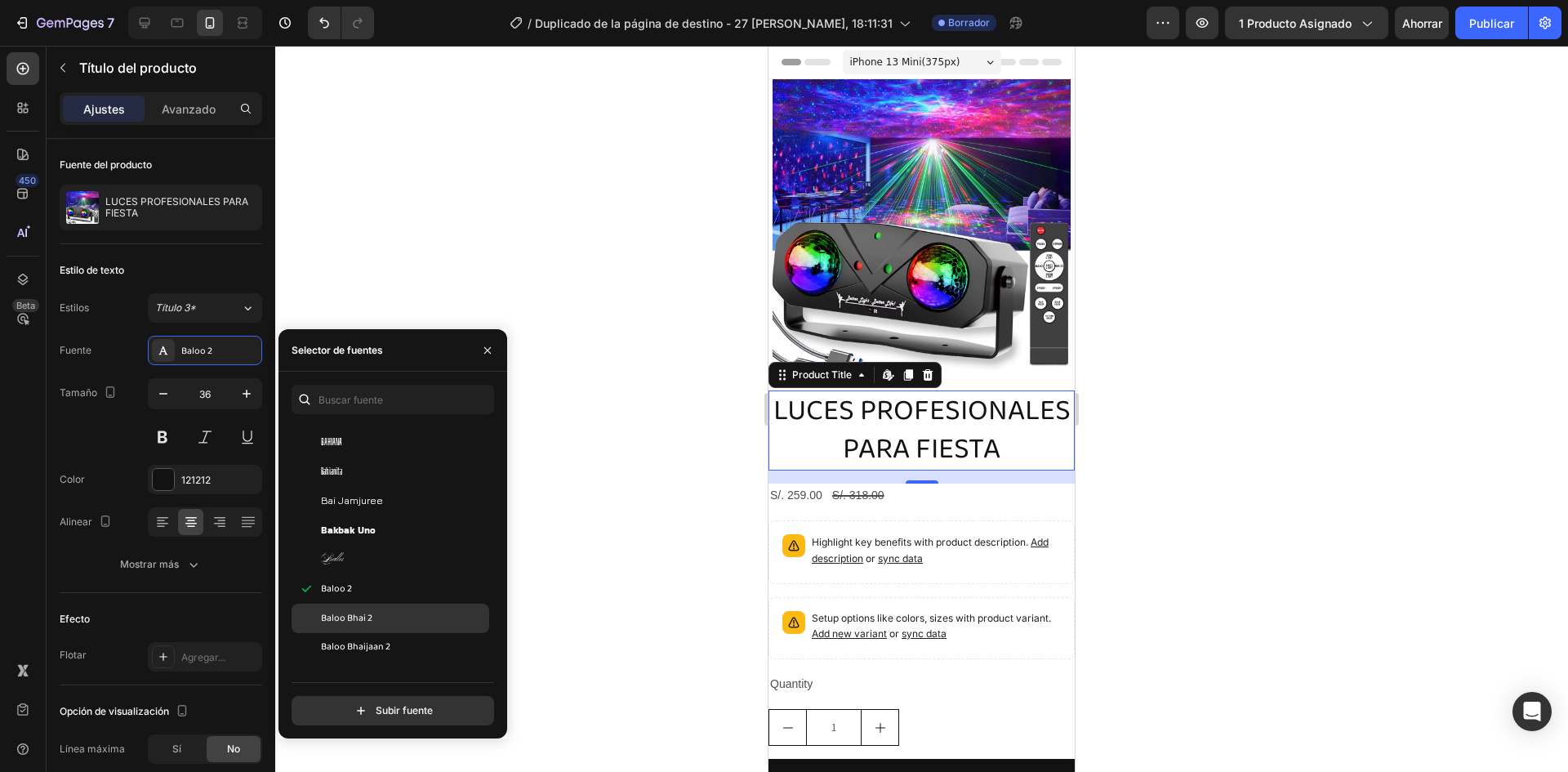
click at [361, 610] on div "Baloo Bhai 2" at bounding box center [390, 618] width 197 height 29
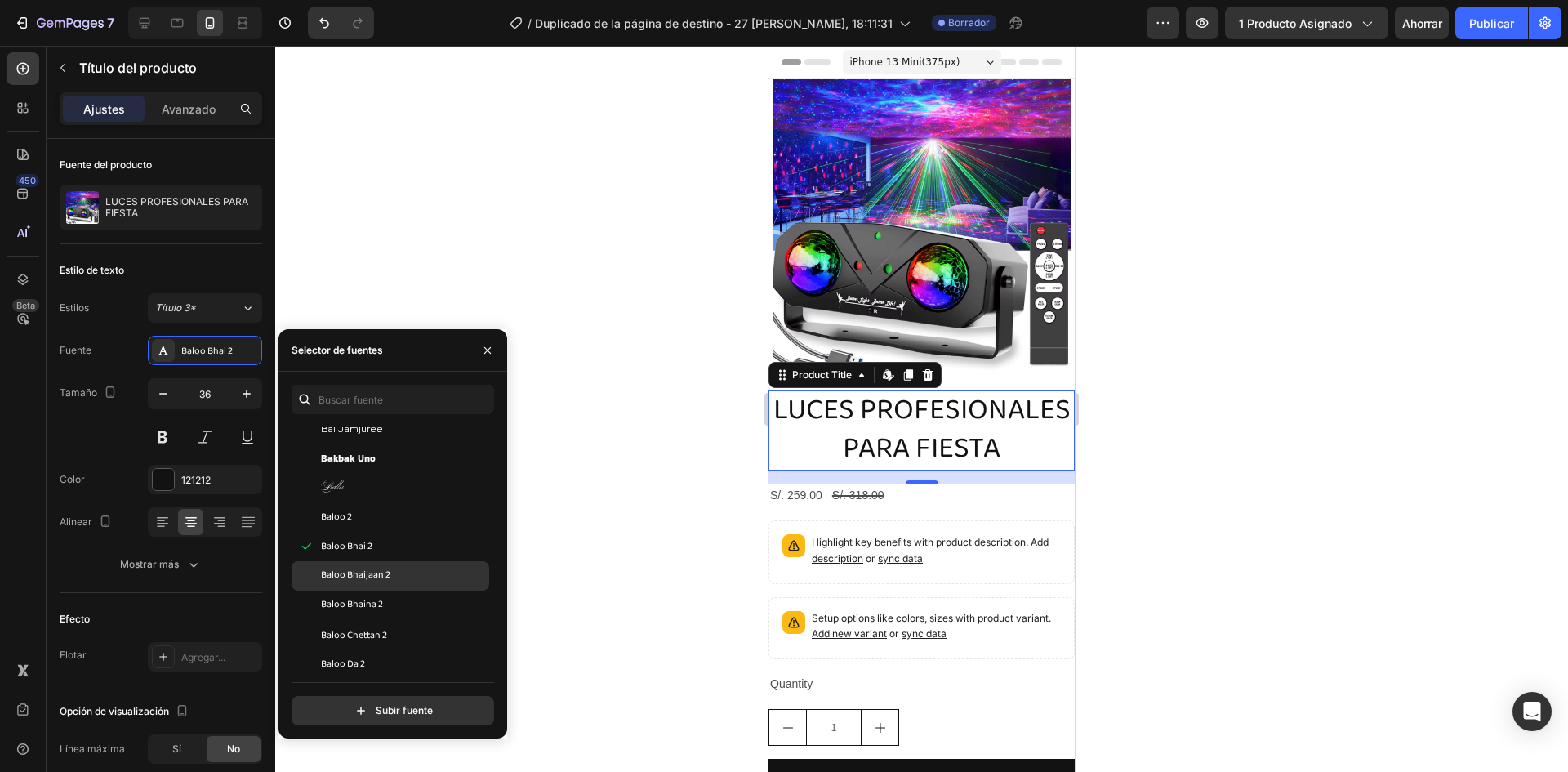
scroll to position [4655, 0]
click at [381, 570] on font "Baloo Bhaijaan 2" at bounding box center [356, 566] width 69 height 17
click at [372, 601] on font "Baloo Bhaina 2" at bounding box center [352, 595] width 62 height 20
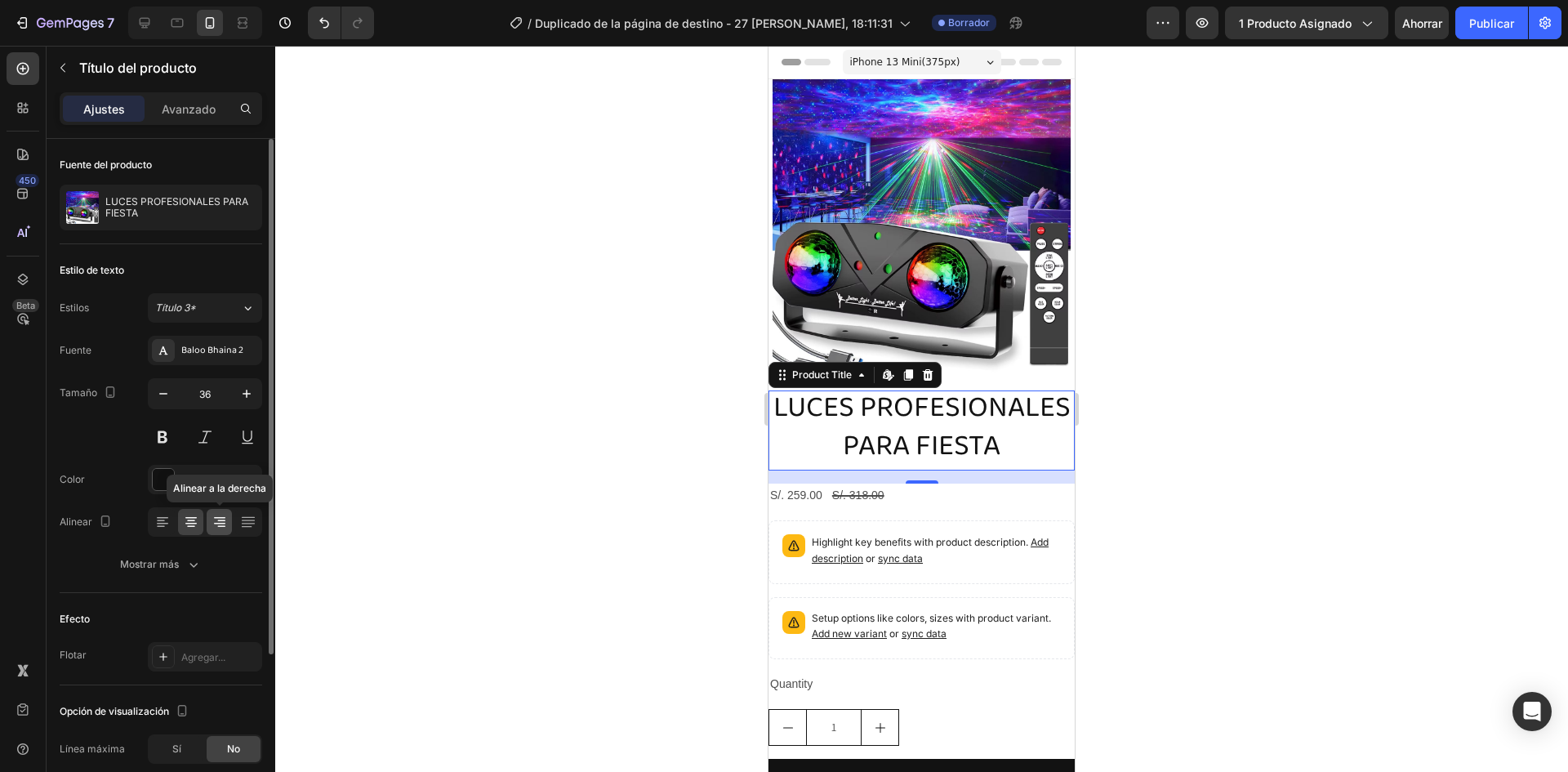
click at [216, 519] on icon at bounding box center [219, 522] width 16 height 16
click at [232, 523] on div at bounding box center [205, 522] width 114 height 29
click at [257, 521] on div at bounding box center [247, 522] width 25 height 26
click at [189, 519] on icon at bounding box center [190, 522] width 16 height 16
click at [202, 355] on font "Baloo Bhaina 2" at bounding box center [213, 351] width 62 height 20
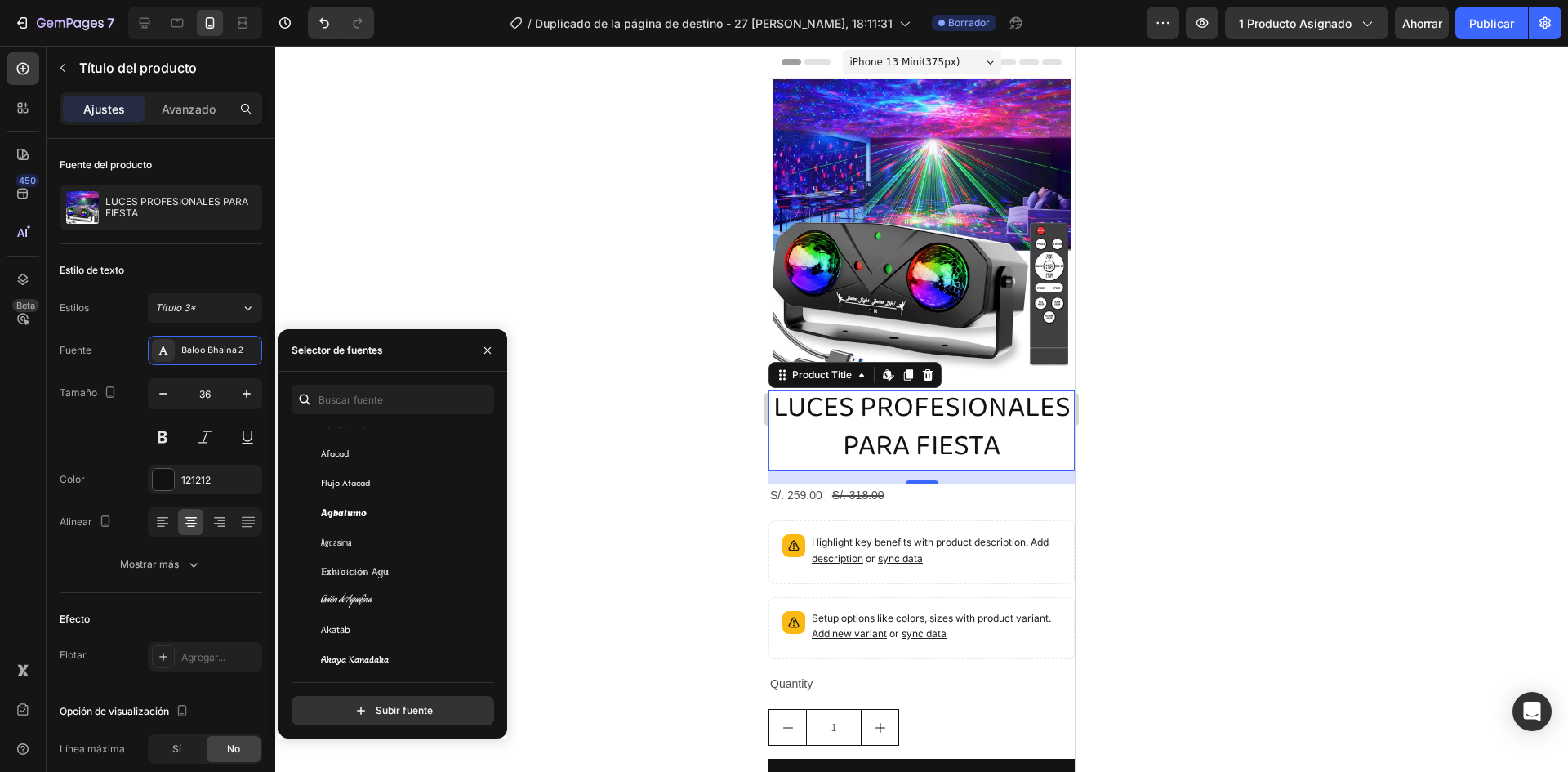
scroll to position [0, 0]
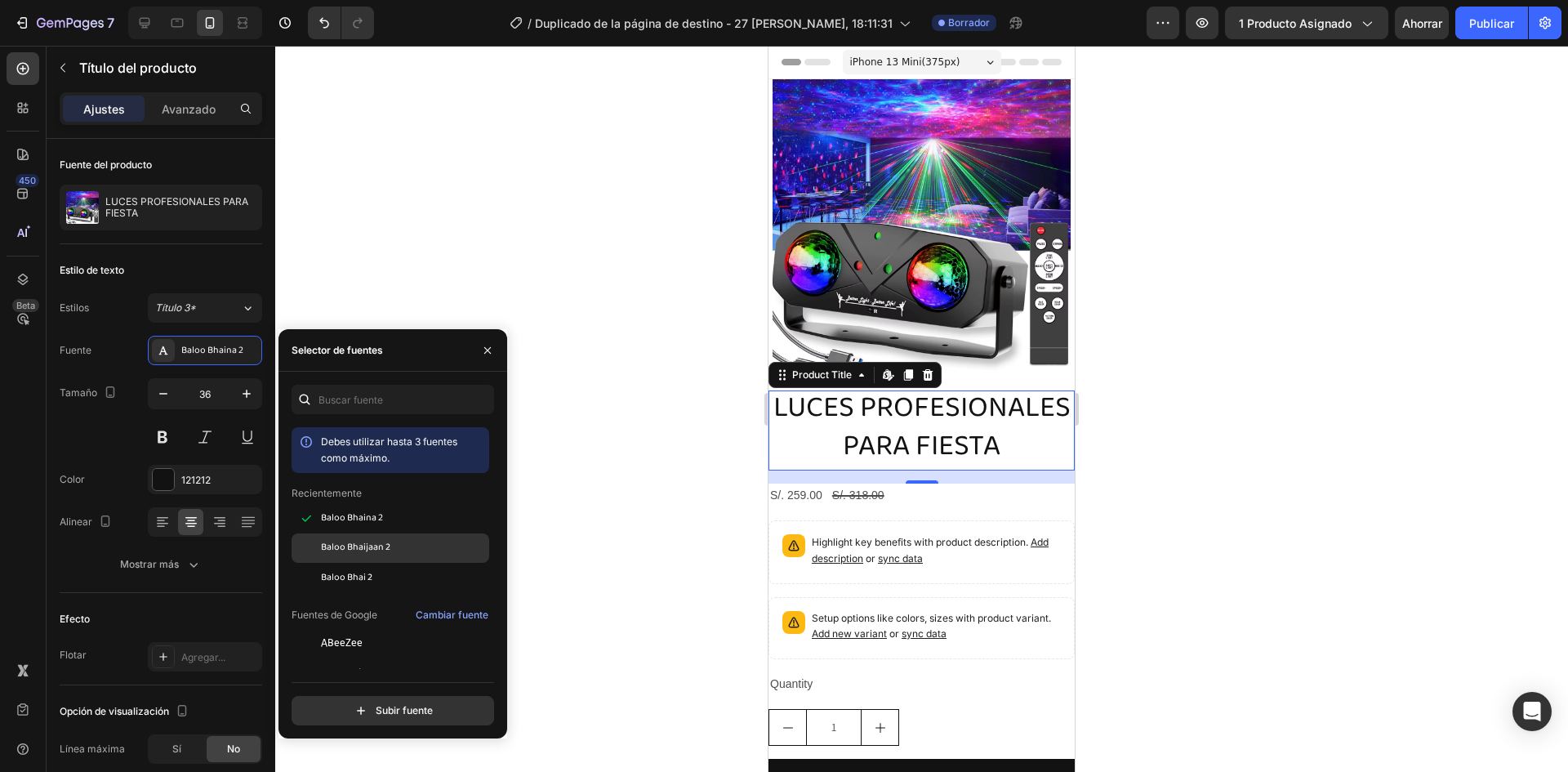
click at [376, 717] on div "Baloo Bhaijaan 2" at bounding box center [390, 731] width 197 height 29
click at [370, 717] on div "Baloo Bhaijaan 2" at bounding box center [390, 731] width 197 height 29
click at [363, 574] on font "Baloo Bhai 2" at bounding box center [346, 577] width 51 height 16
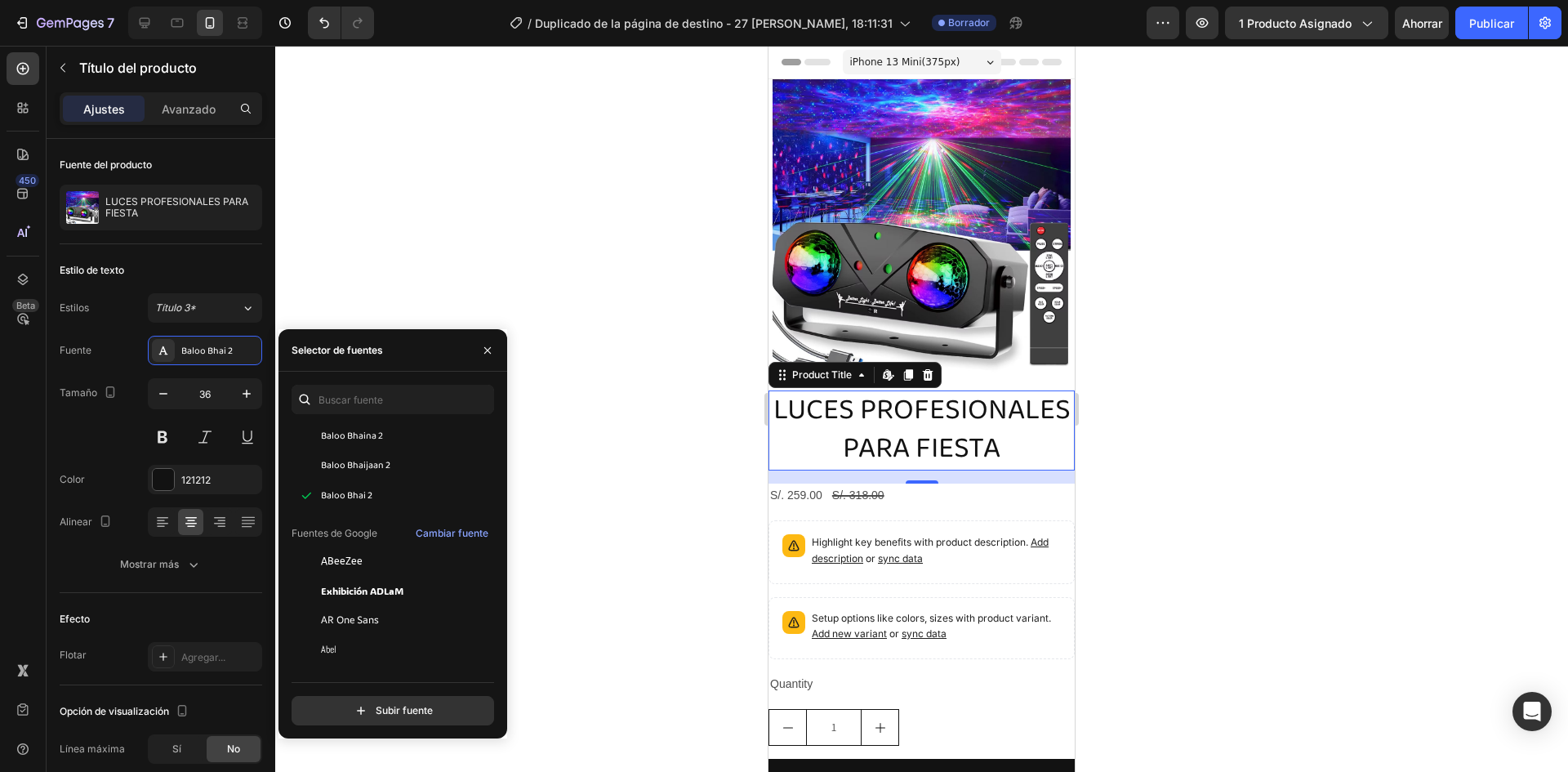
click at [351, 537] on font "Fuentes de Google" at bounding box center [334, 533] width 86 height 12
click at [360, 560] on font "ABeeZee" at bounding box center [342, 561] width 42 height 11
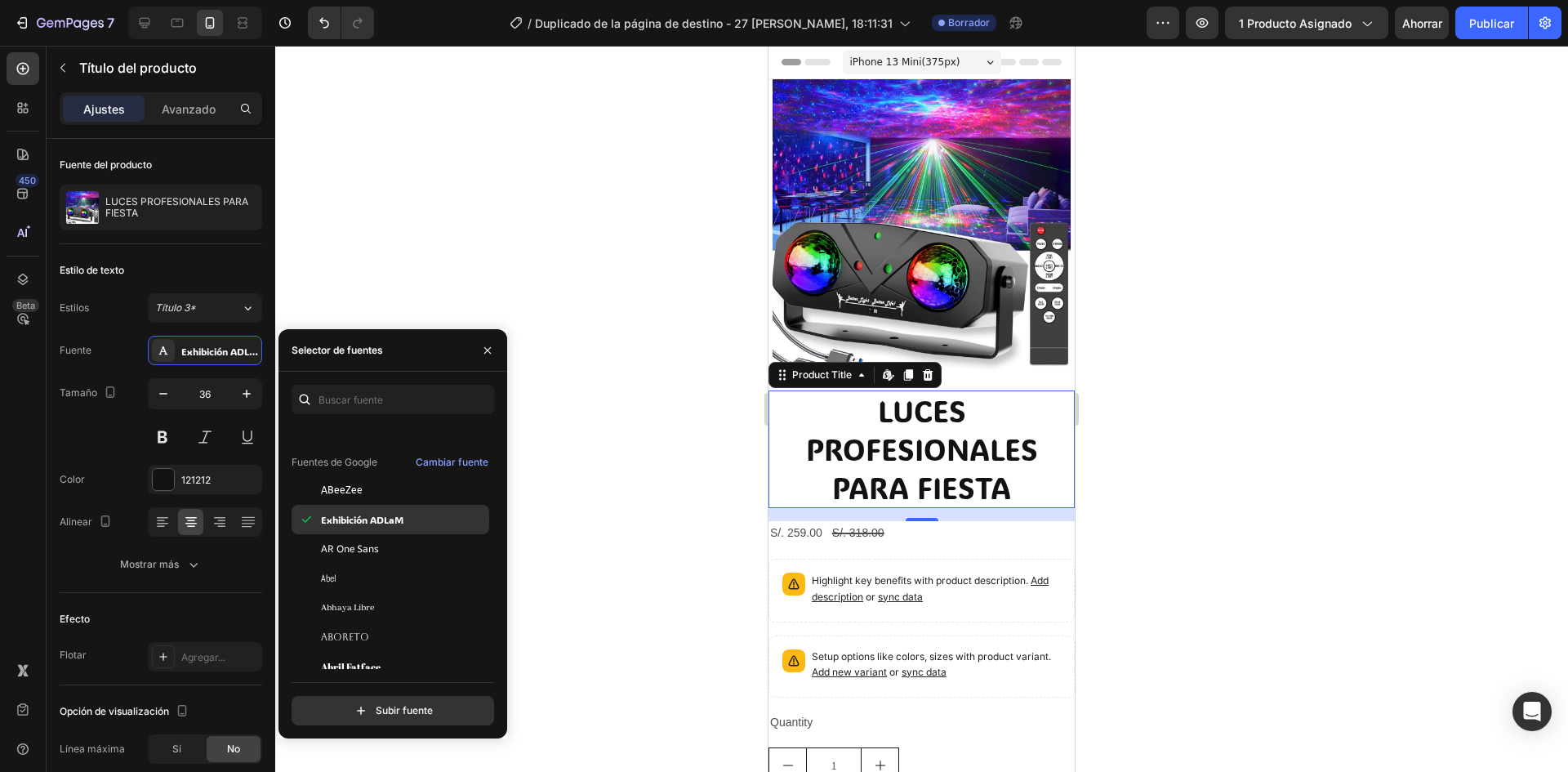
scroll to position [164, 0]
click at [358, 542] on font "AR One Sans" at bounding box center [350, 537] width 58 height 14
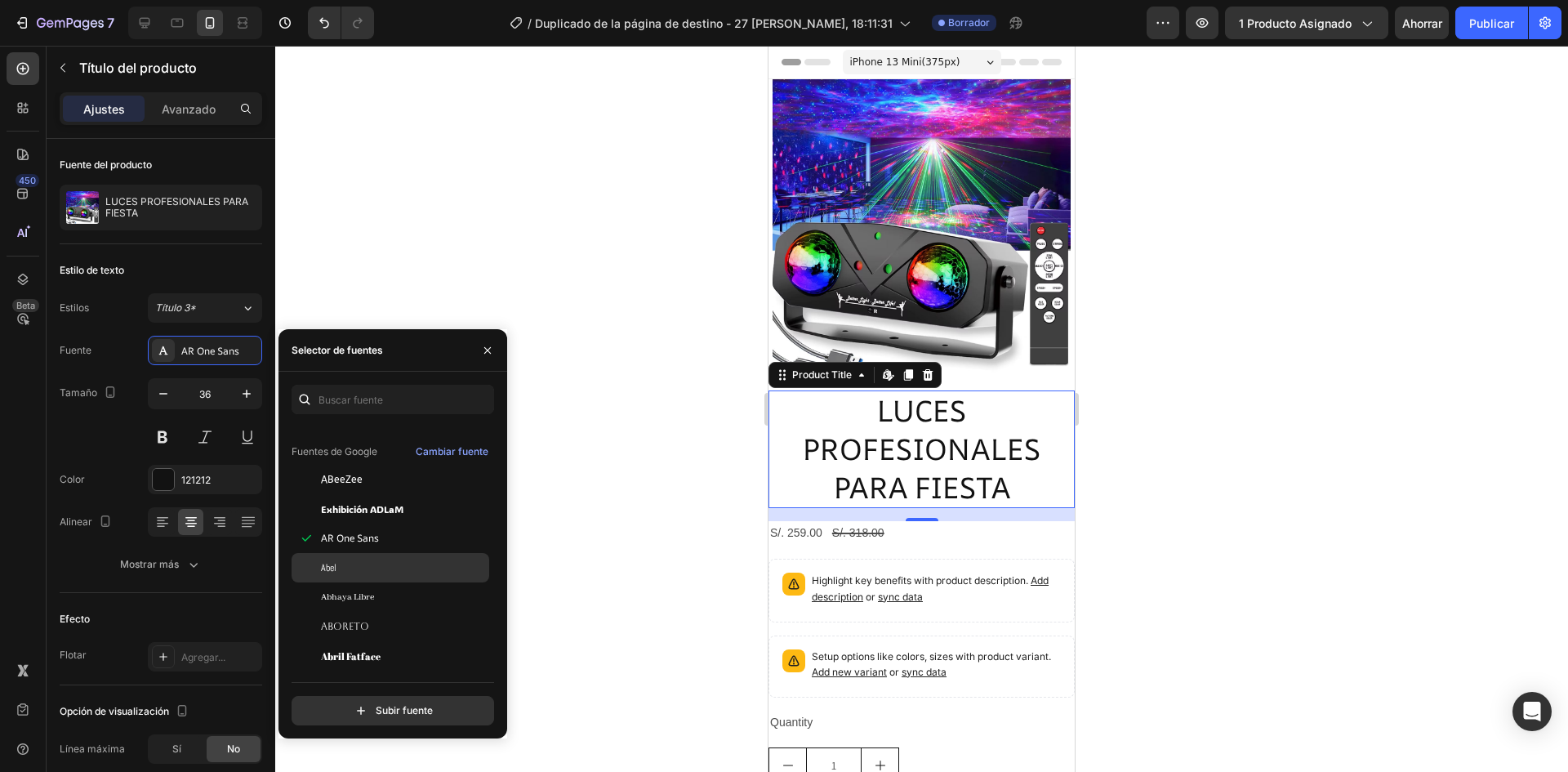
click at [341, 562] on div "Abel" at bounding box center [403, 567] width 165 height 15
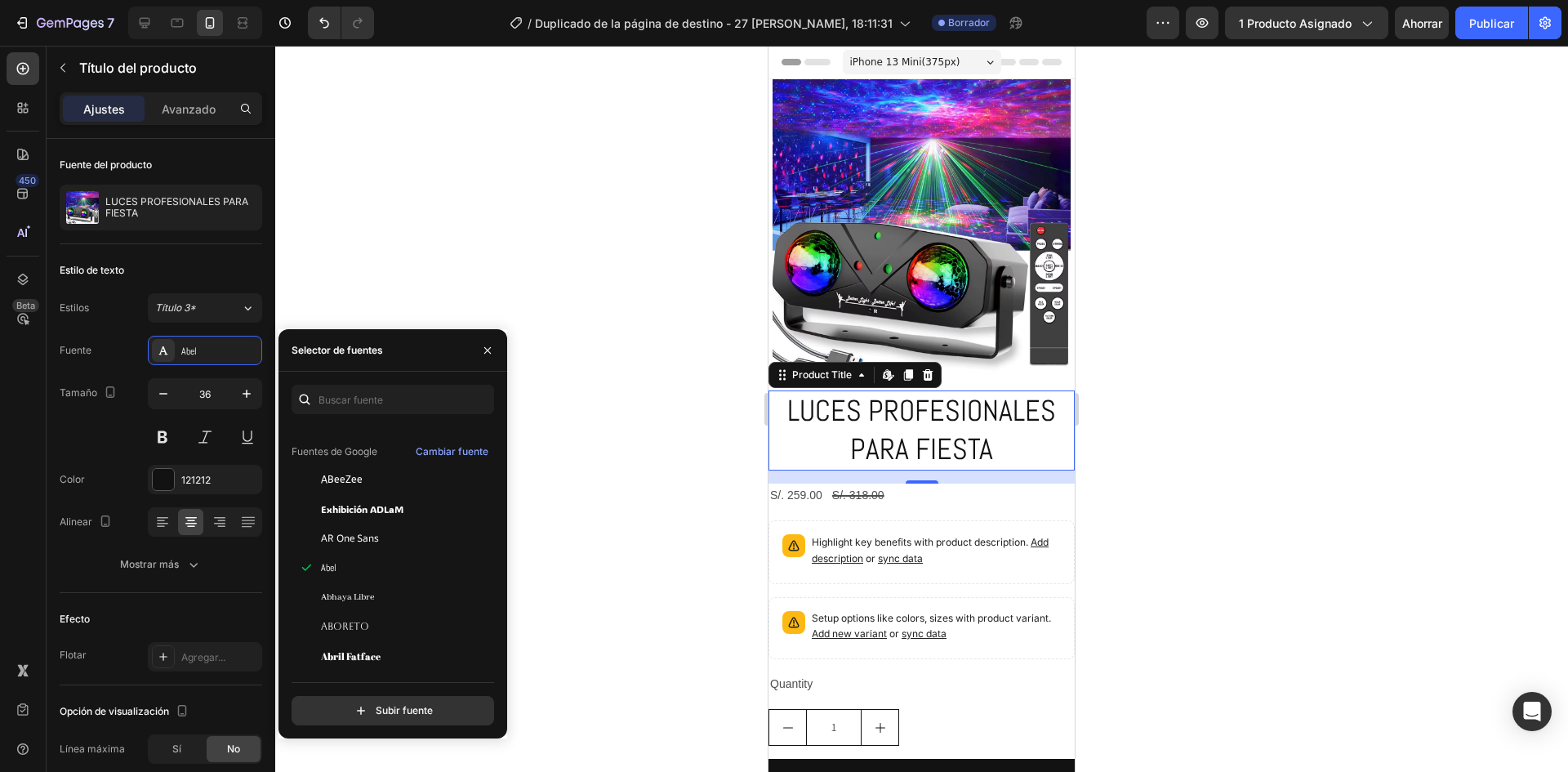
click at [630, 515] on div at bounding box center [922, 409] width 1293 height 726
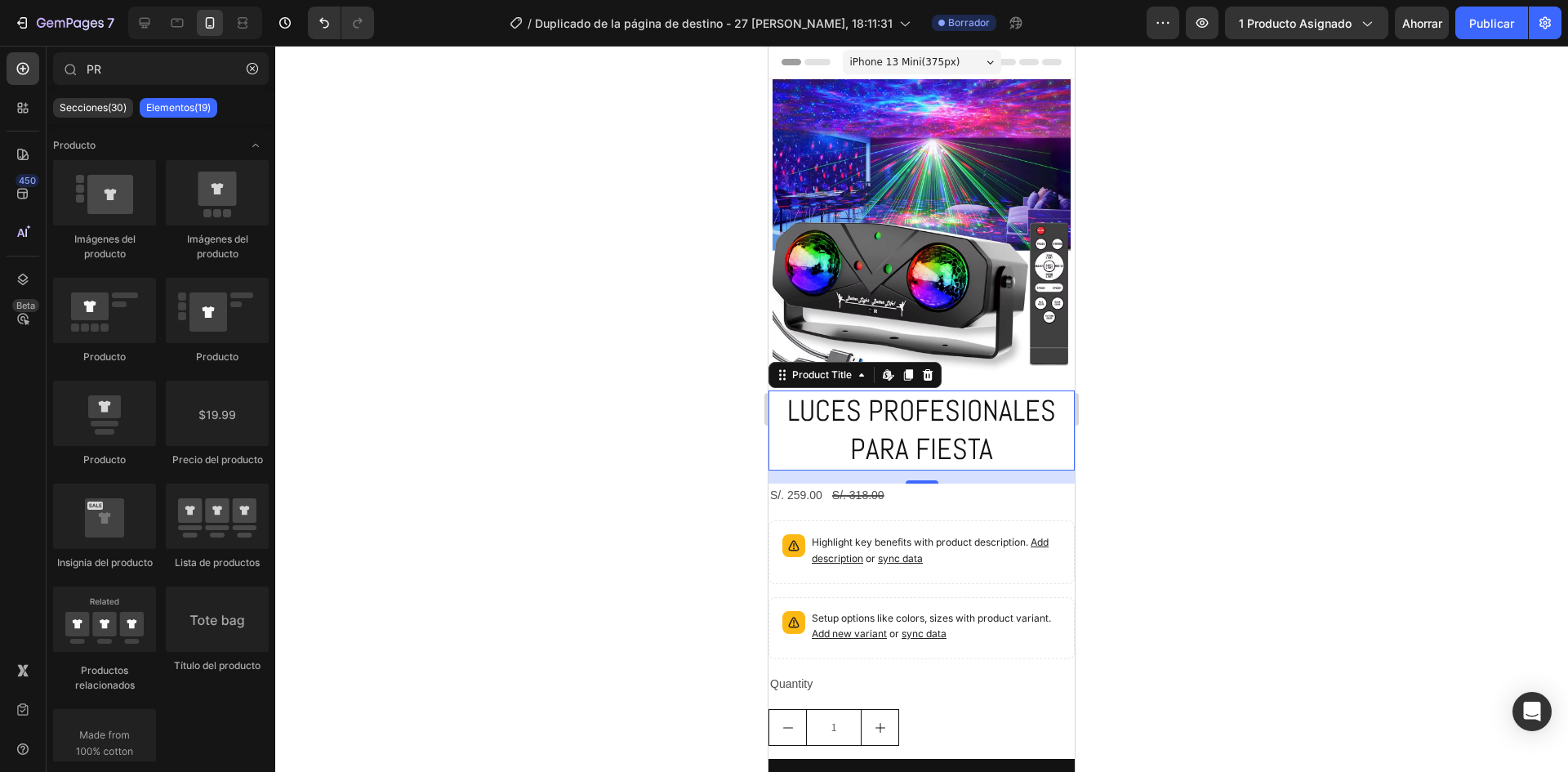
click at [630, 515] on div at bounding box center [922, 409] width 1293 height 726
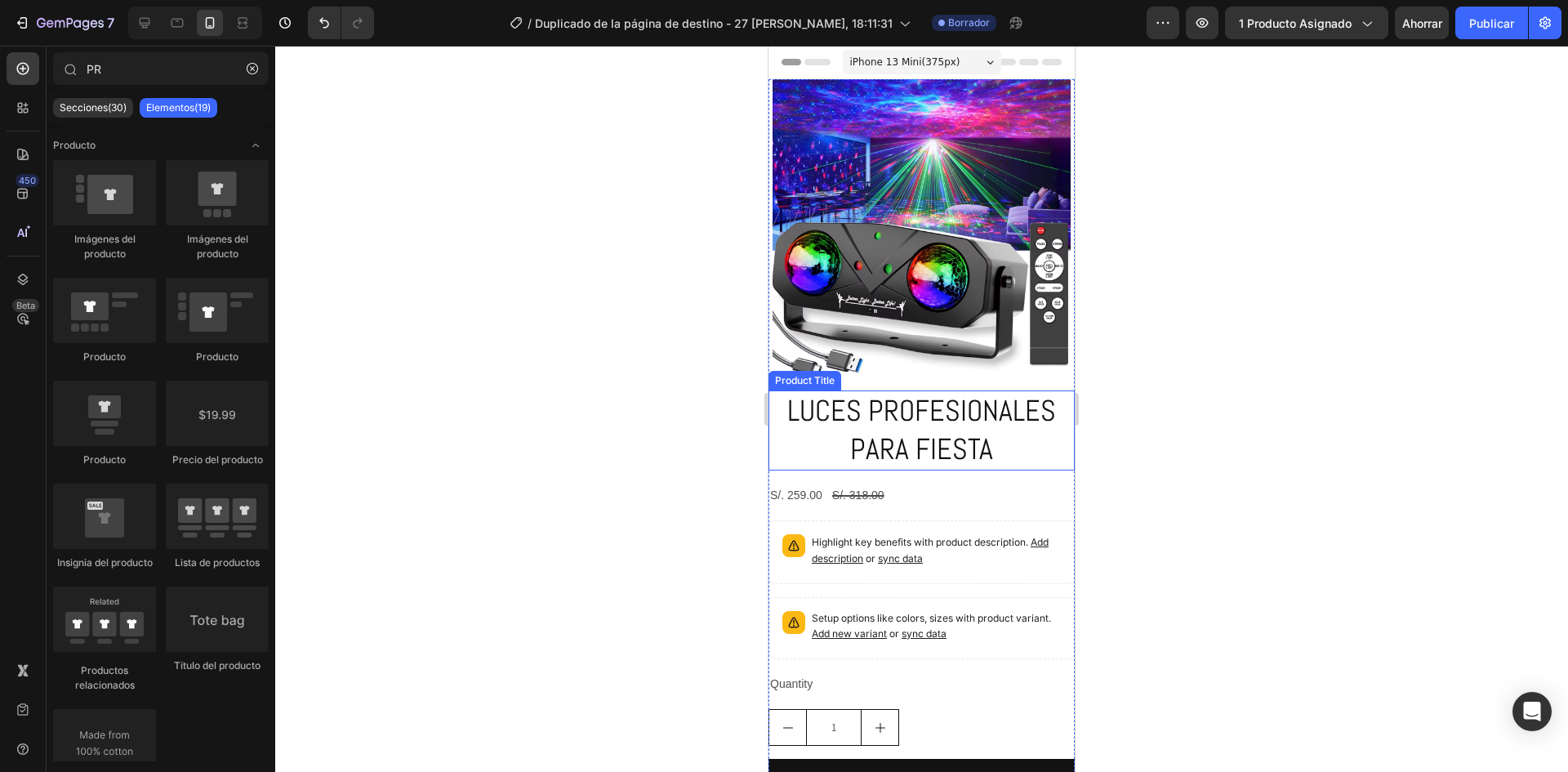
click at [948, 432] on h2 "LUCES PROFESIONALES PARA FIESTA" at bounding box center [922, 430] width 306 height 80
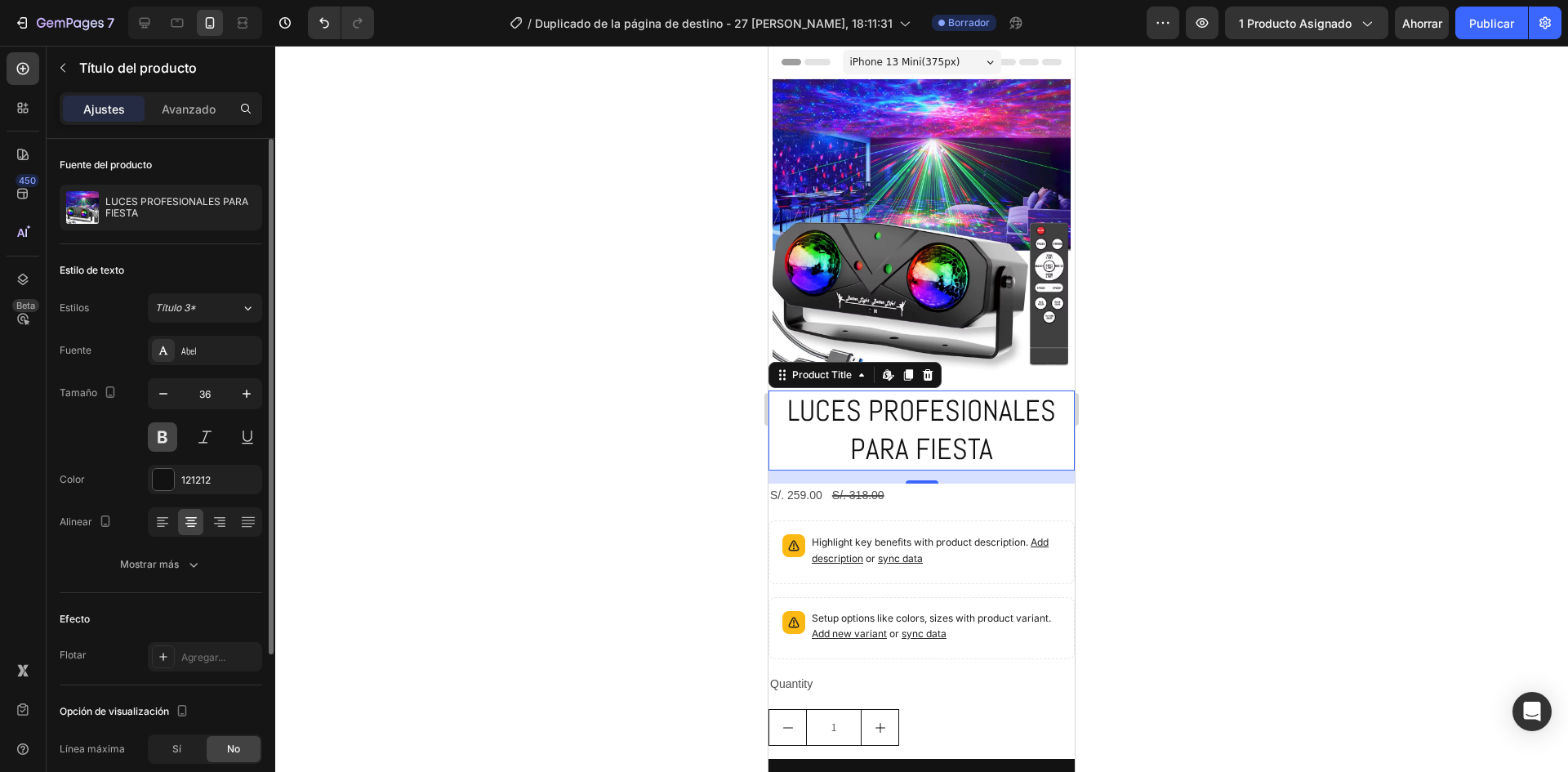
click at [165, 432] on button at bounding box center [163, 437] width 29 height 29
click at [158, 399] on icon "button" at bounding box center [163, 393] width 16 height 16
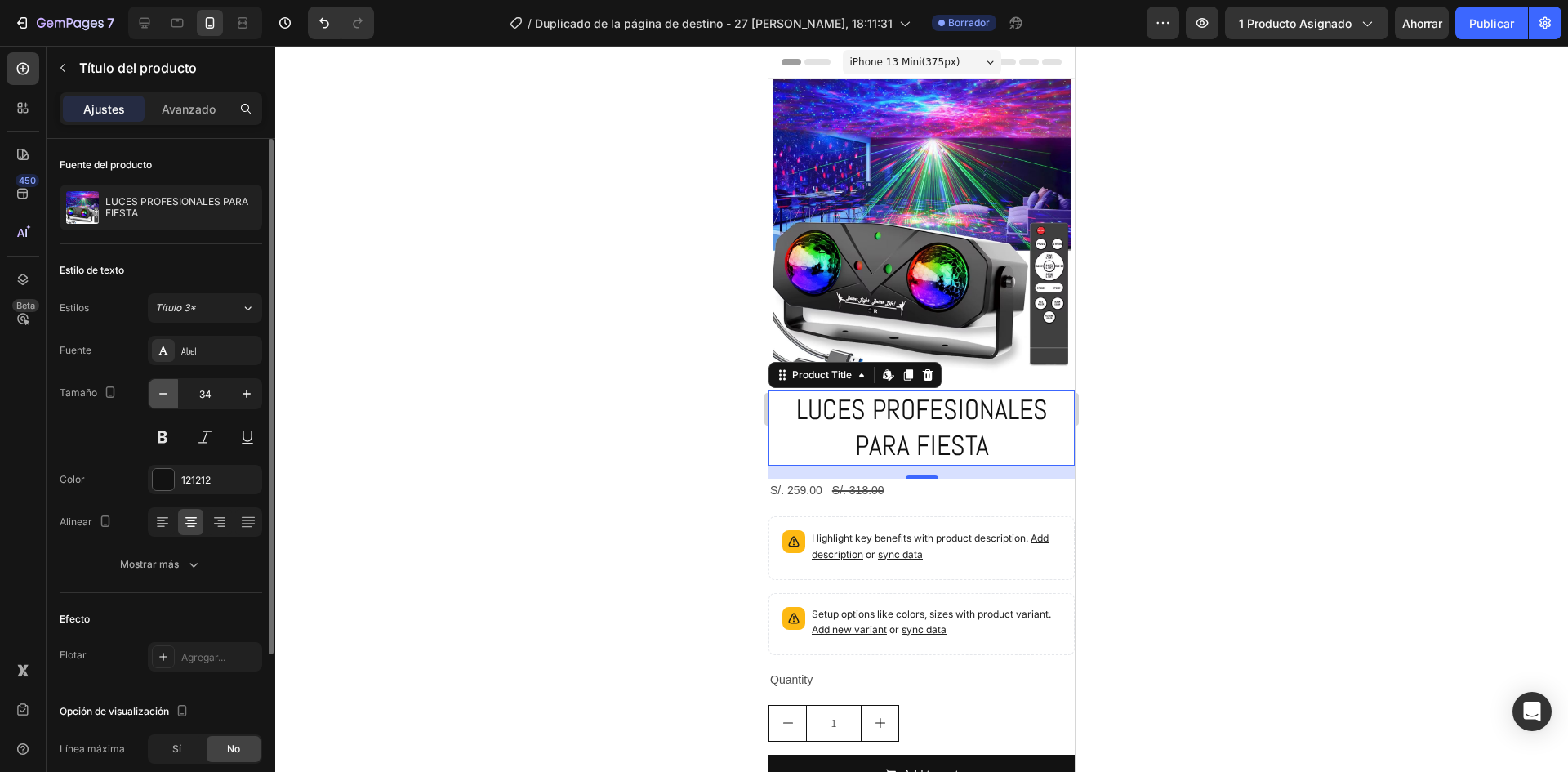
click at [158, 399] on icon "button" at bounding box center [163, 393] width 16 height 16
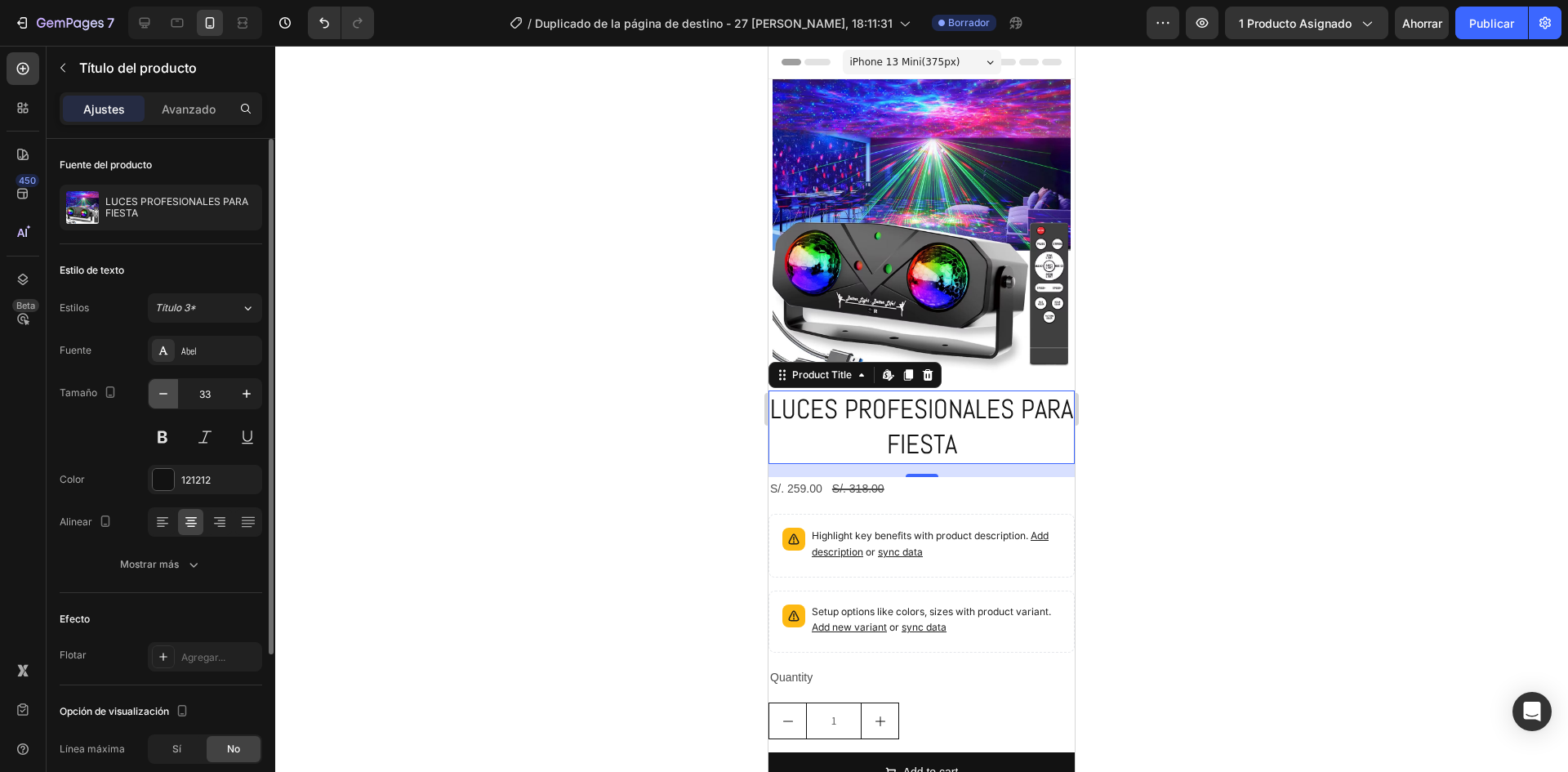
click at [158, 399] on icon "button" at bounding box center [163, 393] width 16 height 16
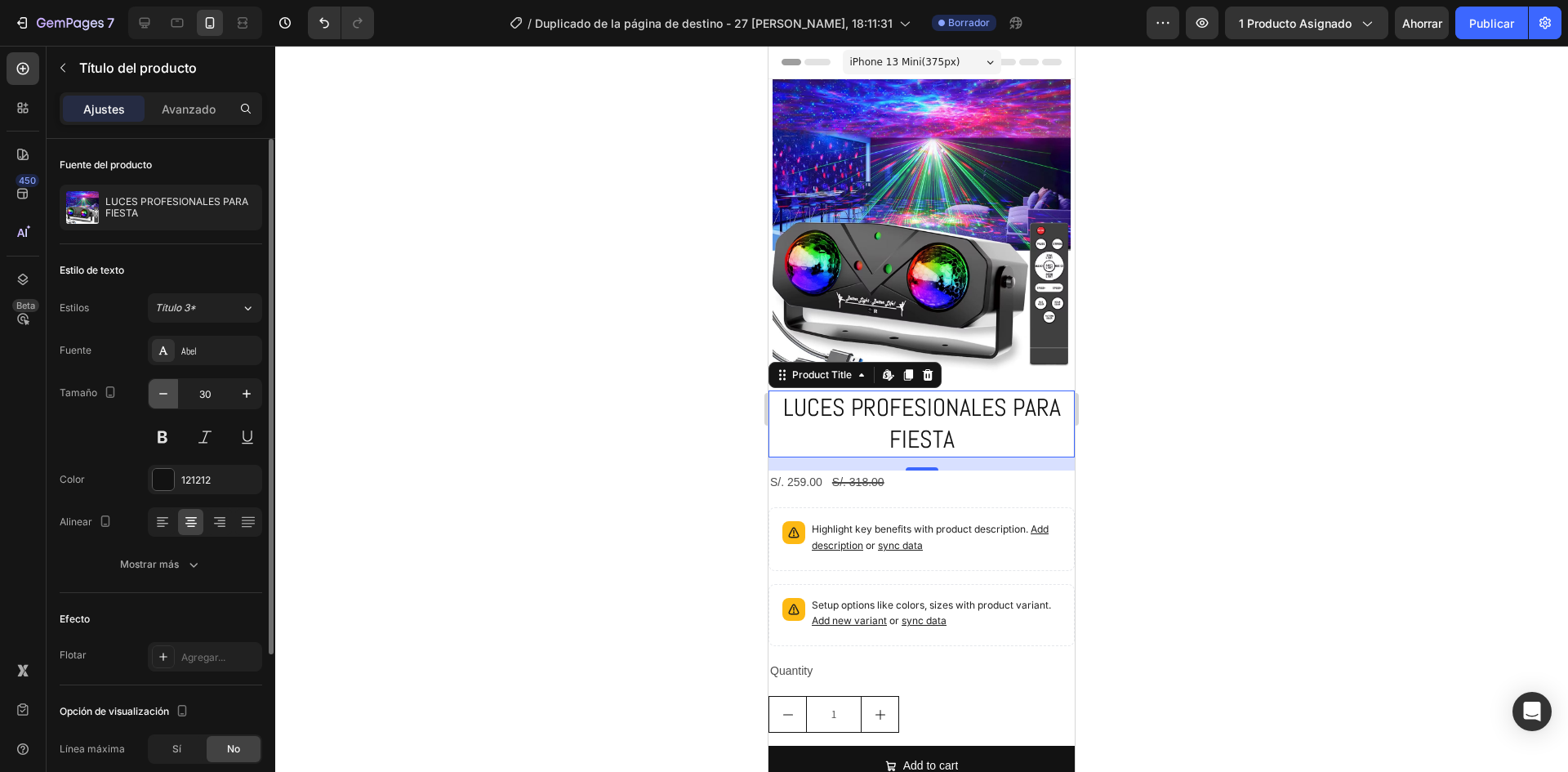
click at [158, 399] on icon "button" at bounding box center [163, 393] width 16 height 16
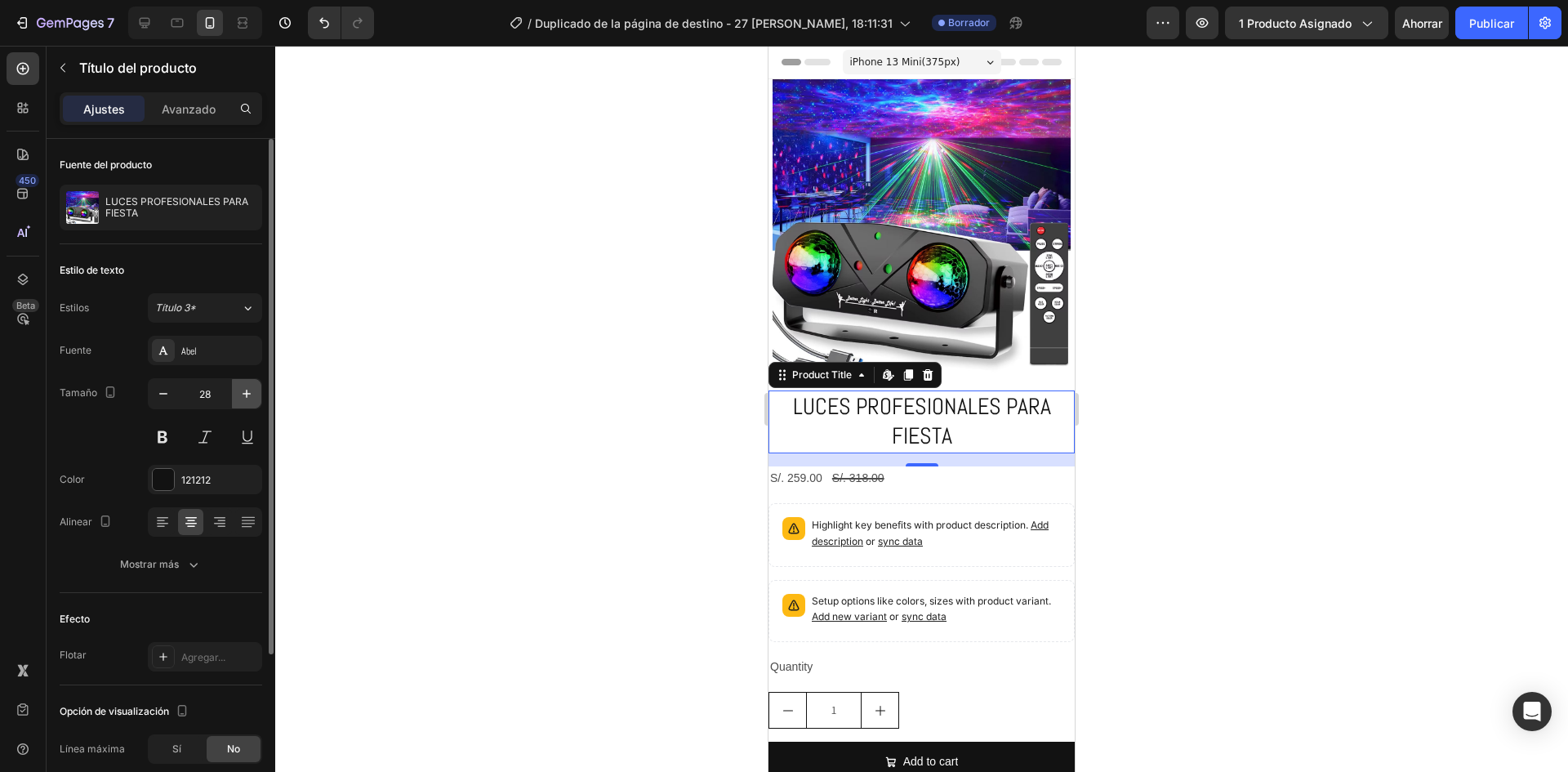
click at [240, 398] on icon "button" at bounding box center [247, 393] width 16 height 16
type input "30"
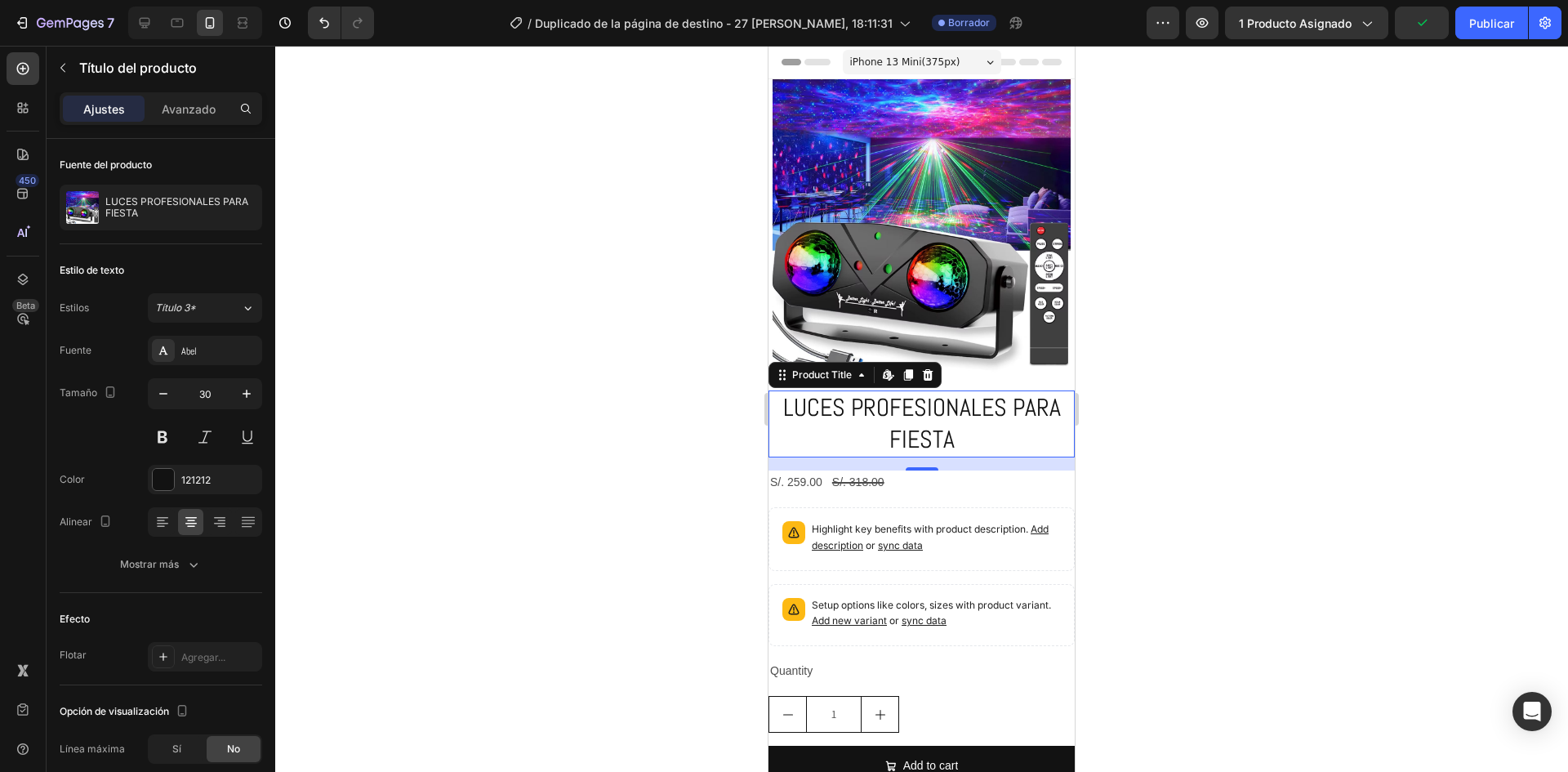
click at [704, 441] on div at bounding box center [922, 409] width 1293 height 726
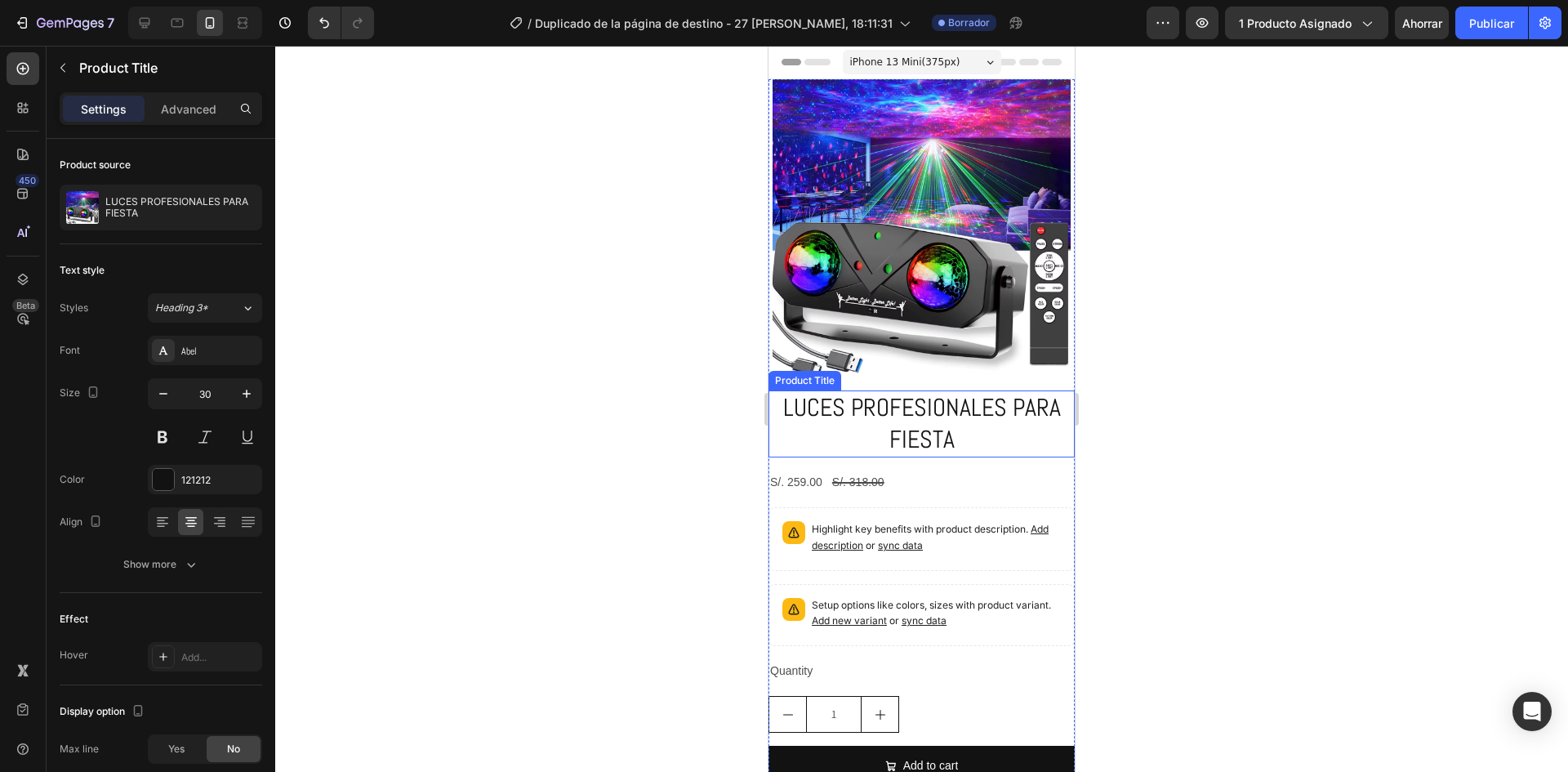
click at [895, 412] on h2 "LUCES PROFESIONALES PARA FIESTA" at bounding box center [922, 423] width 306 height 67
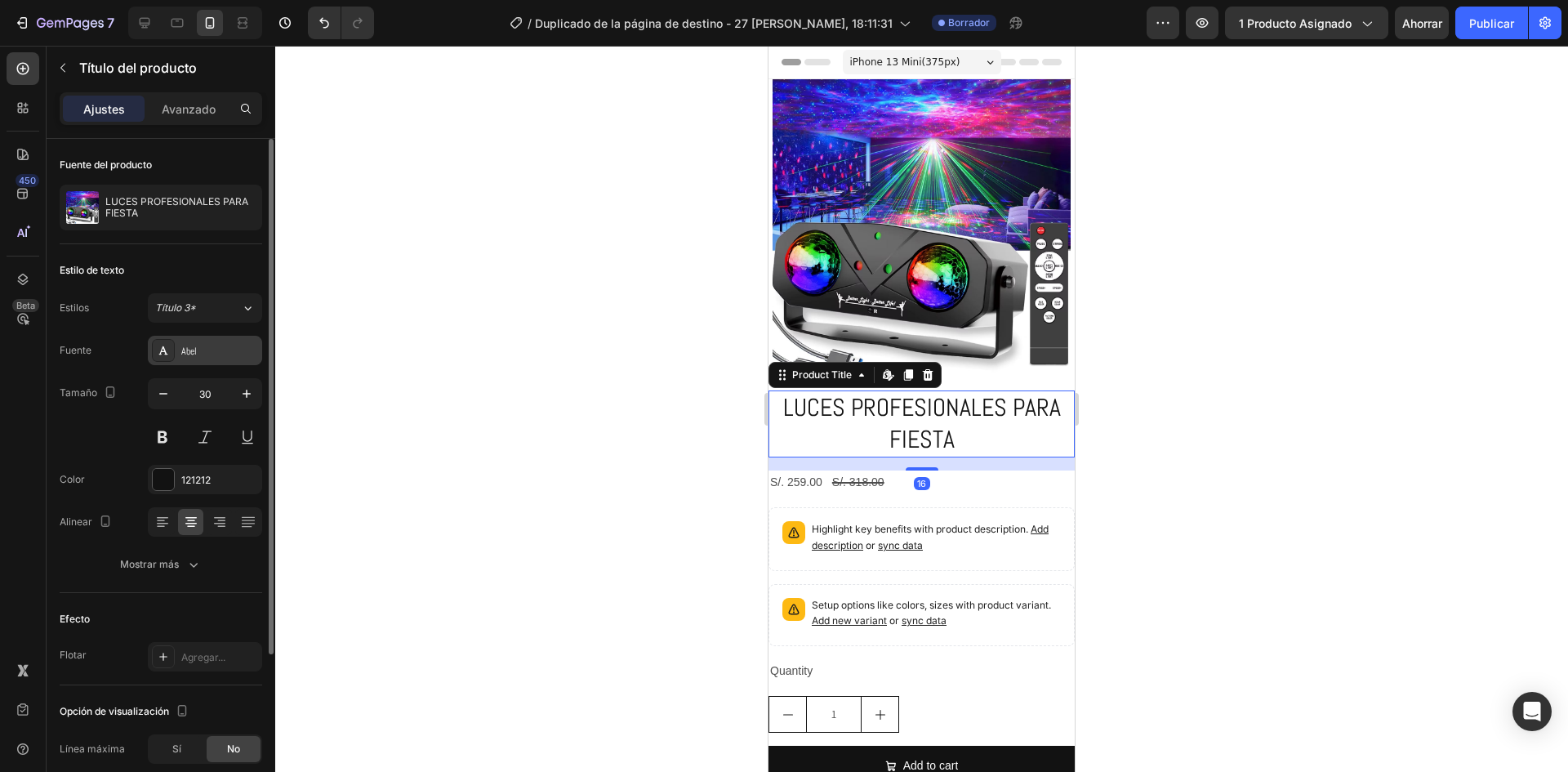
click at [211, 341] on div "Abel" at bounding box center [205, 351] width 114 height 29
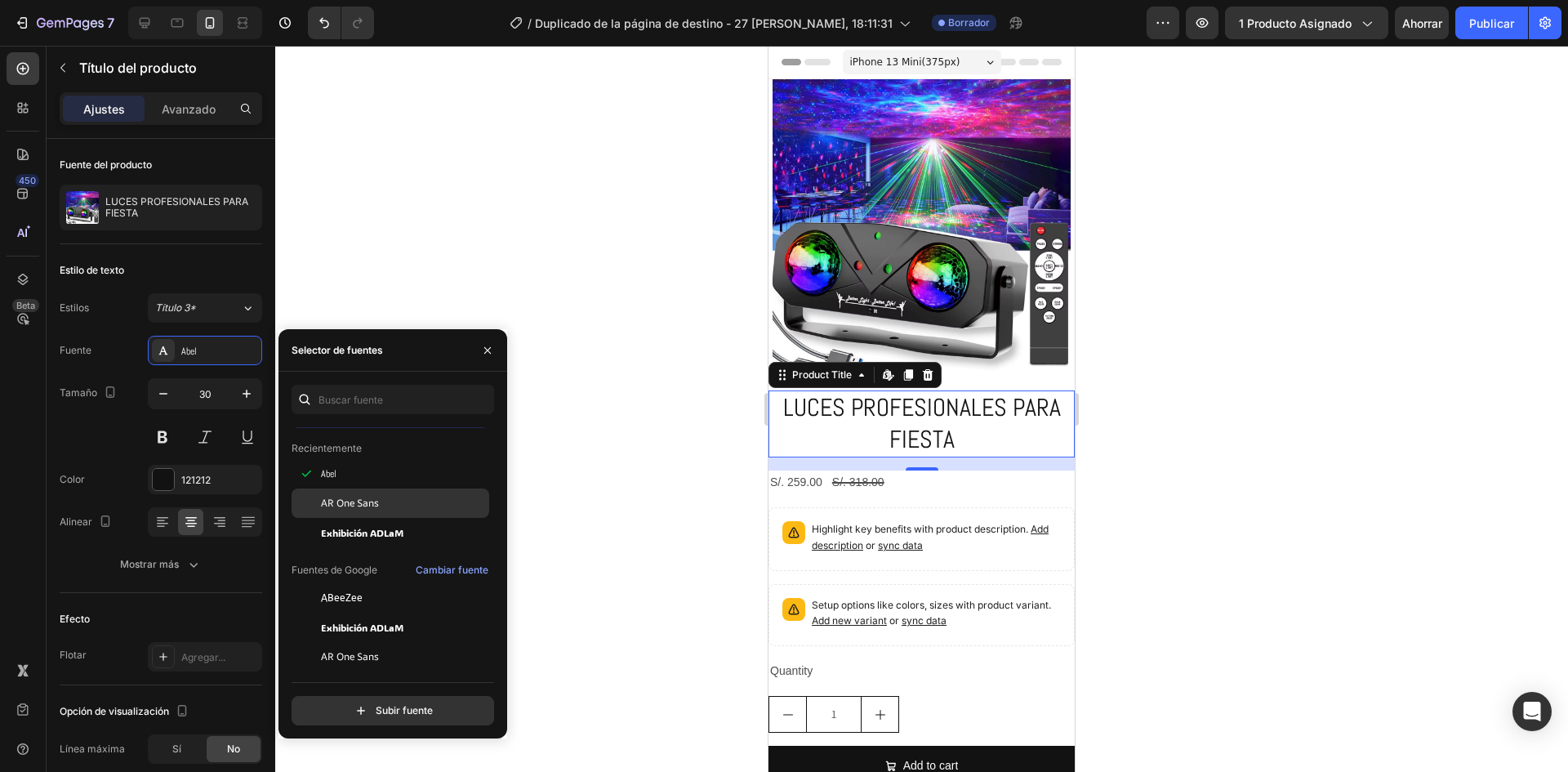
scroll to position [81, 0]
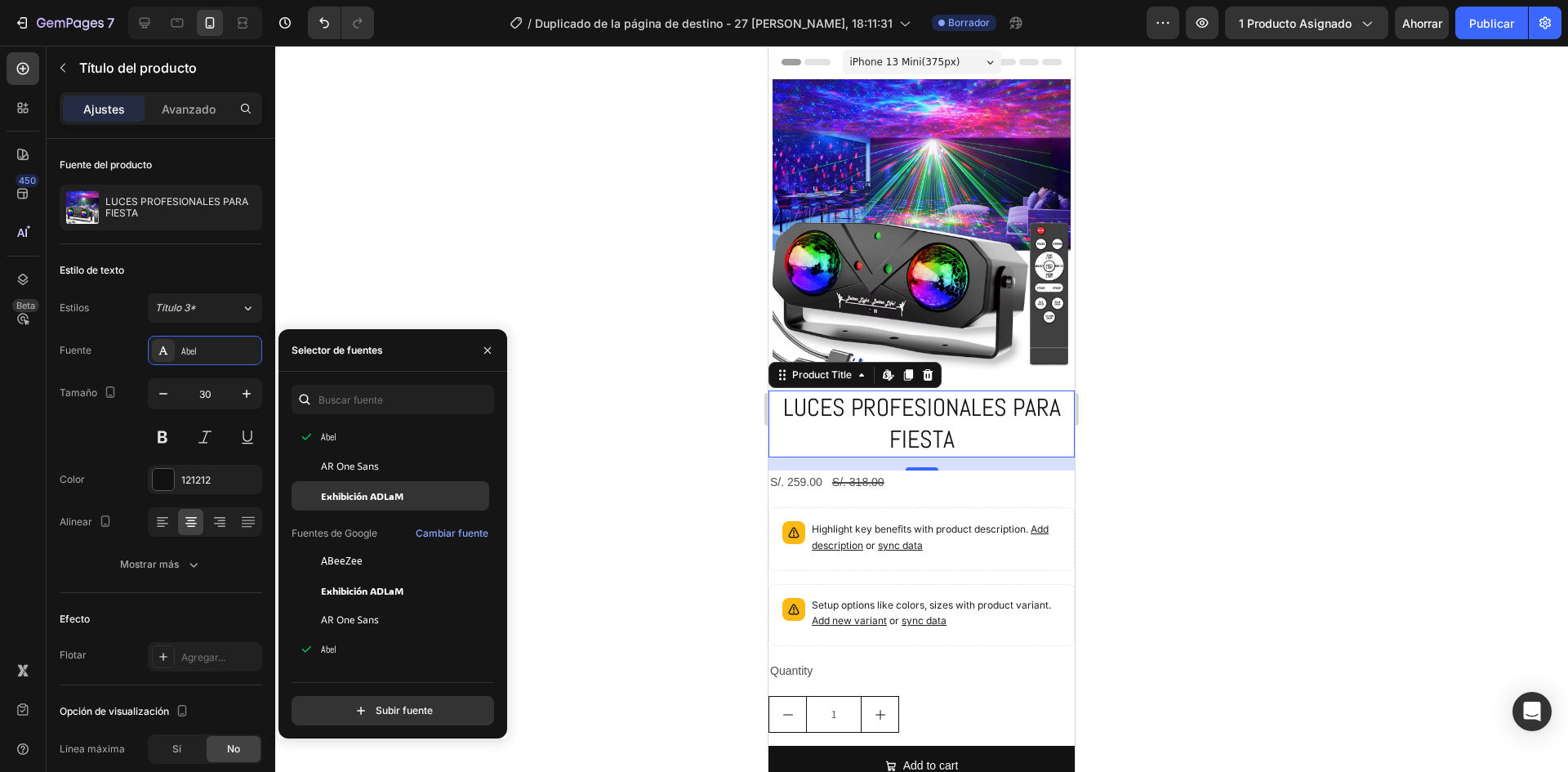
click at [347, 723] on div "Exhibición ADLaM" at bounding box center [390, 737] width 197 height 29
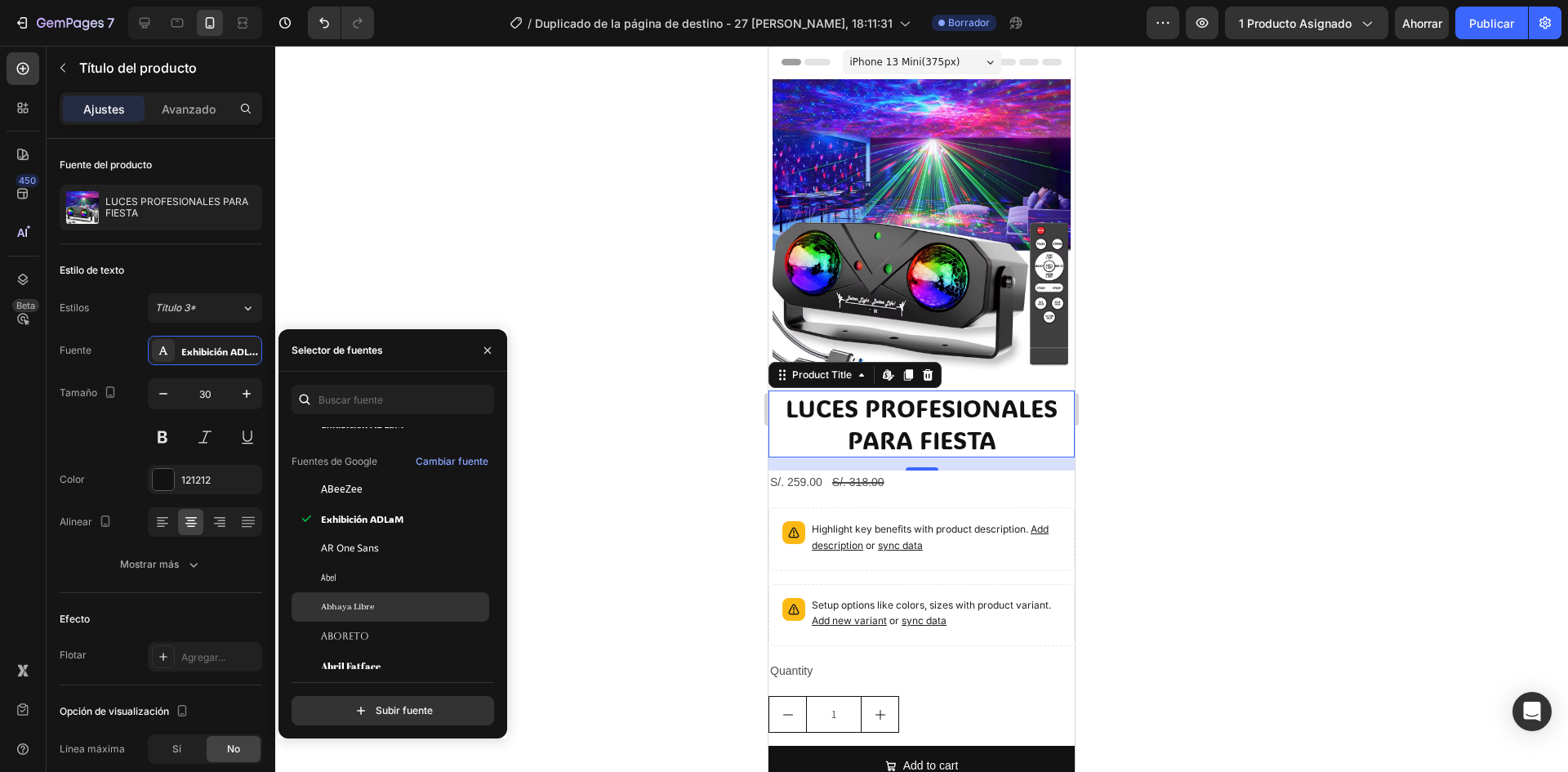
scroll to position [164, 0]
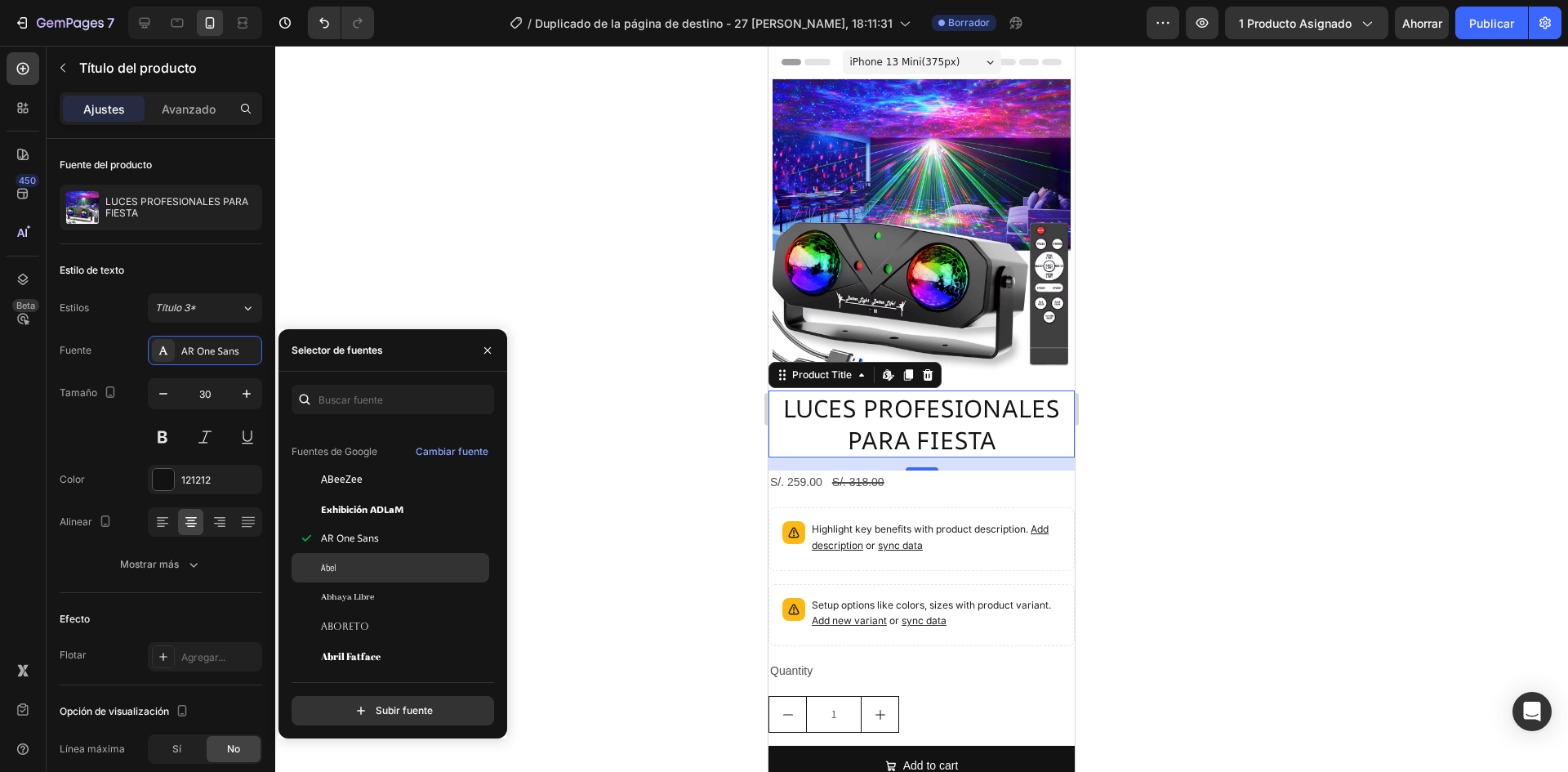
click at [343, 569] on div "Abel" at bounding box center [403, 567] width 165 height 15
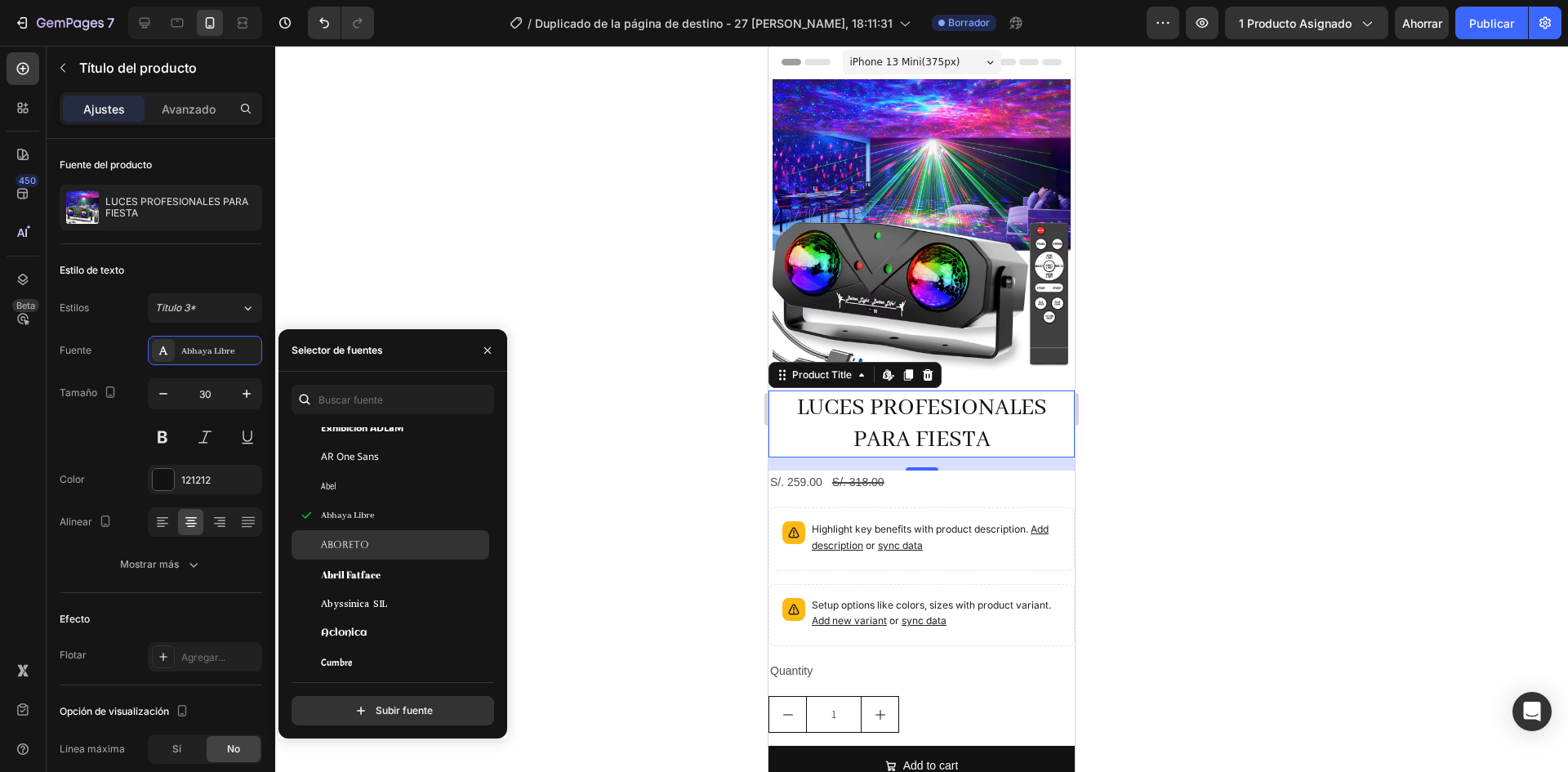
click at [346, 551] on span "Aboreto" at bounding box center [345, 544] width 48 height 15
click at [349, 568] on font "Abril Fatface" at bounding box center [350, 574] width 60 height 13
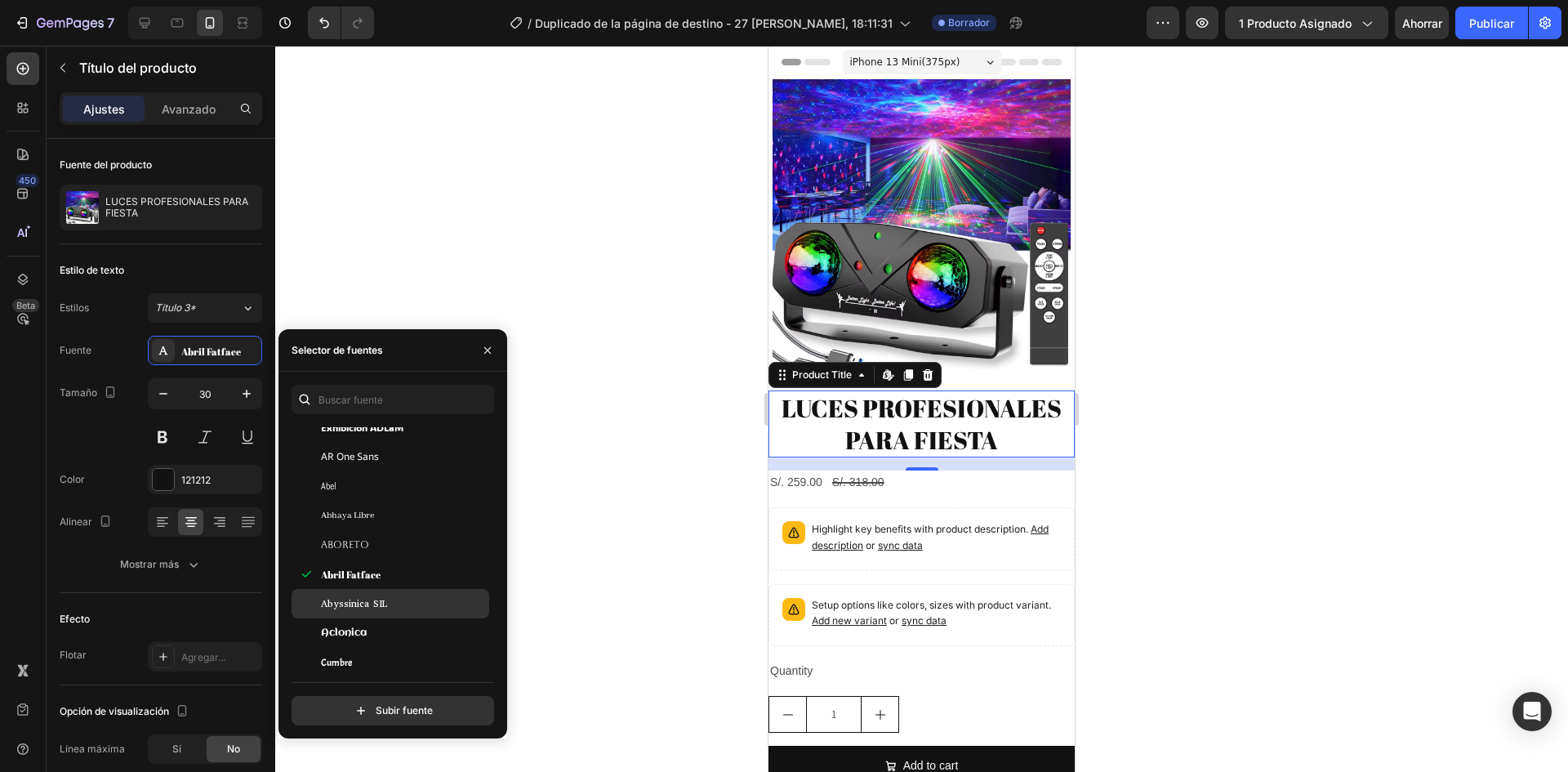
click at [347, 596] on span "Abyssinica SIL" at bounding box center [354, 603] width 66 height 15
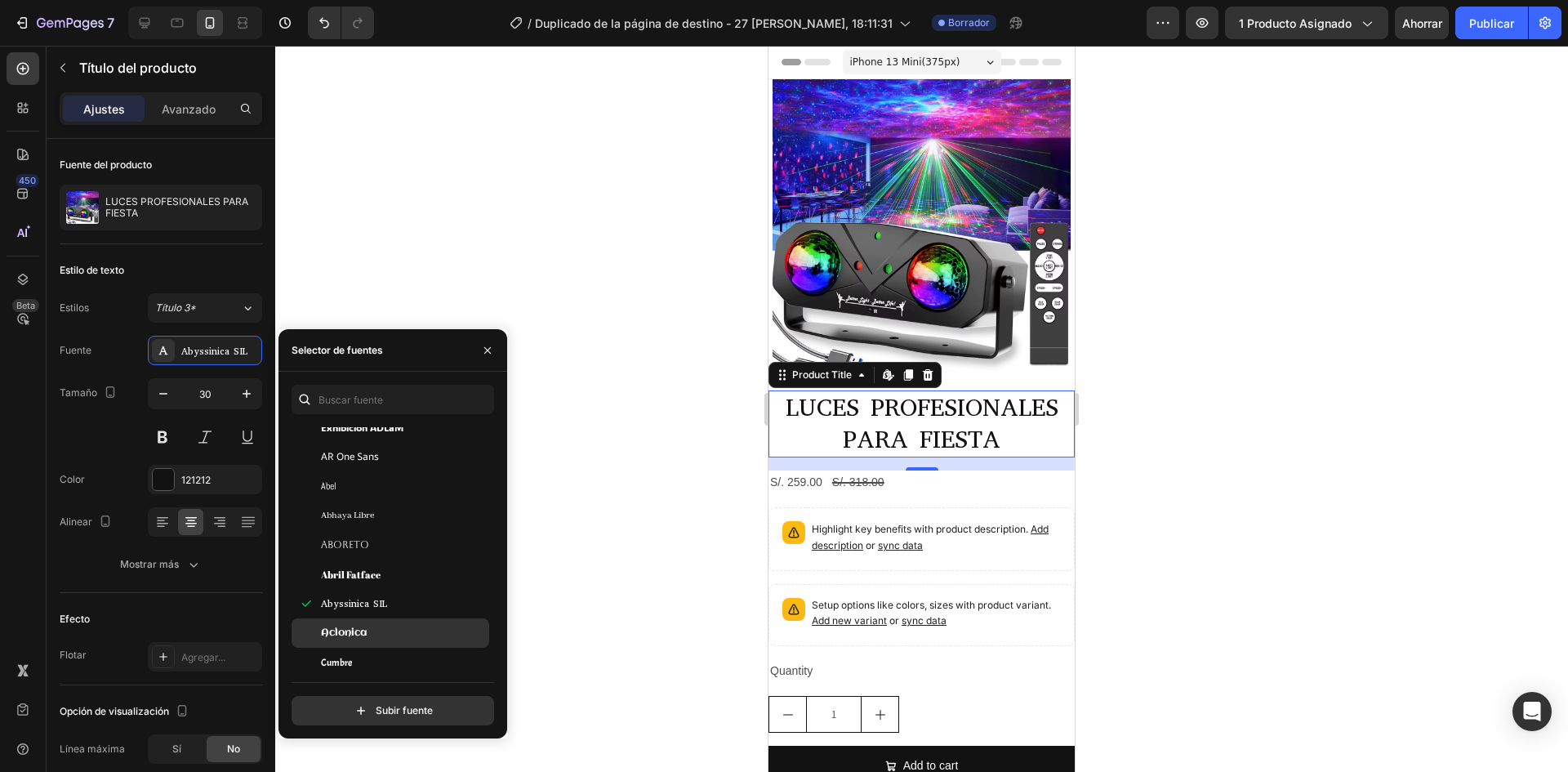
click at [342, 623] on div "Aclonica" at bounding box center [390, 633] width 197 height 29
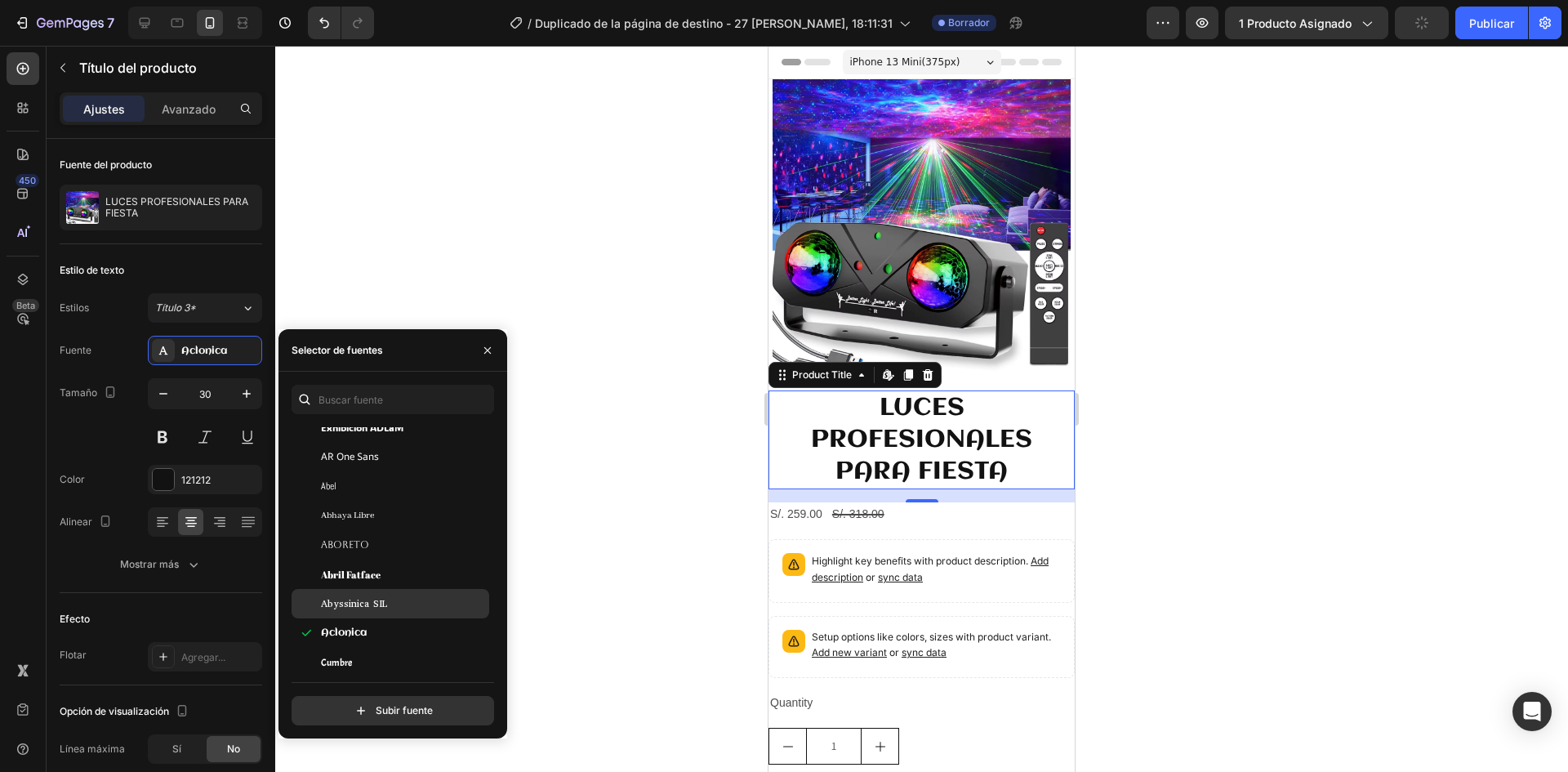
scroll to position [326, 0]
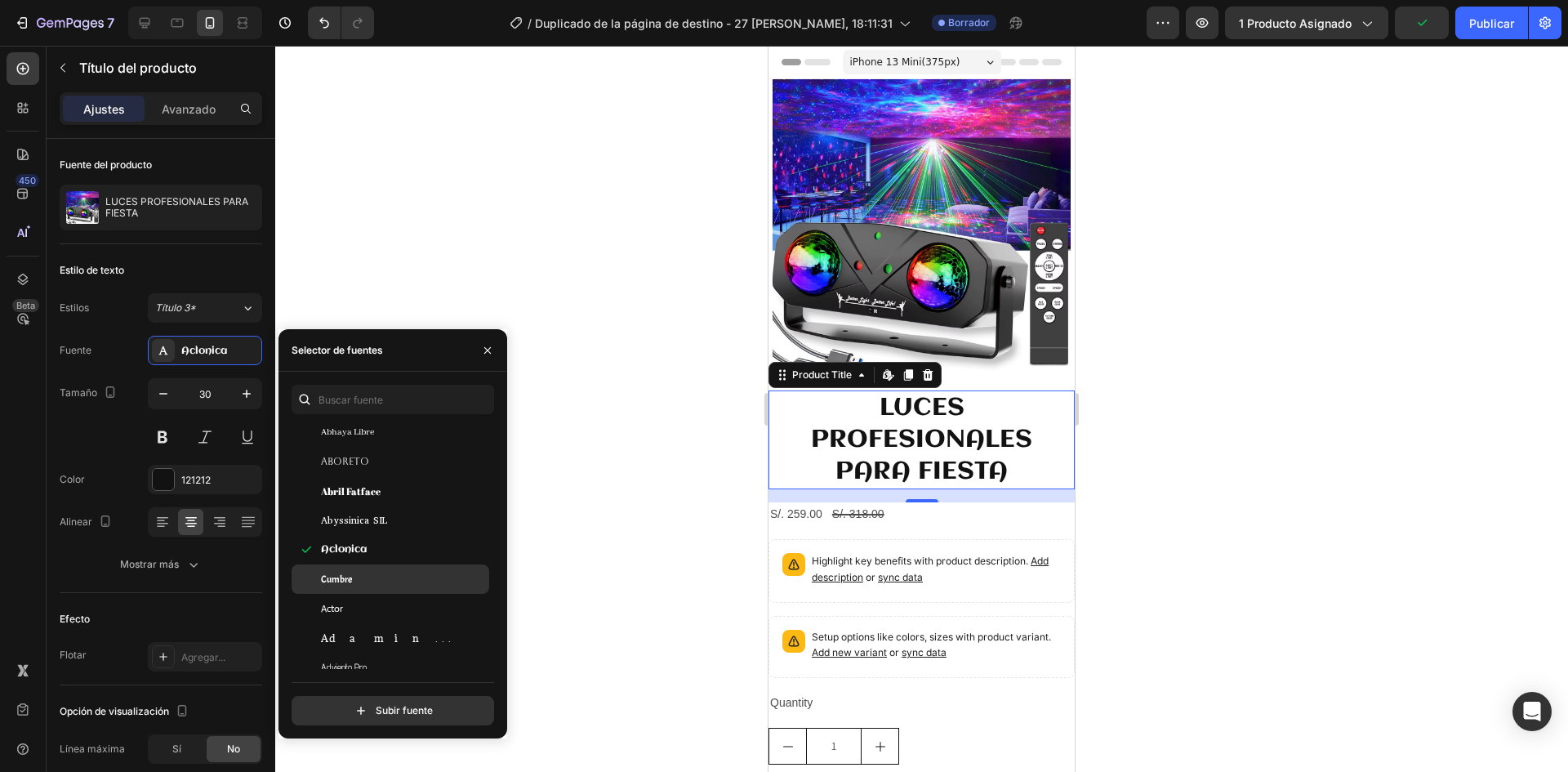
click at [337, 579] on font "Cumbre" at bounding box center [337, 579] width 31 height 13
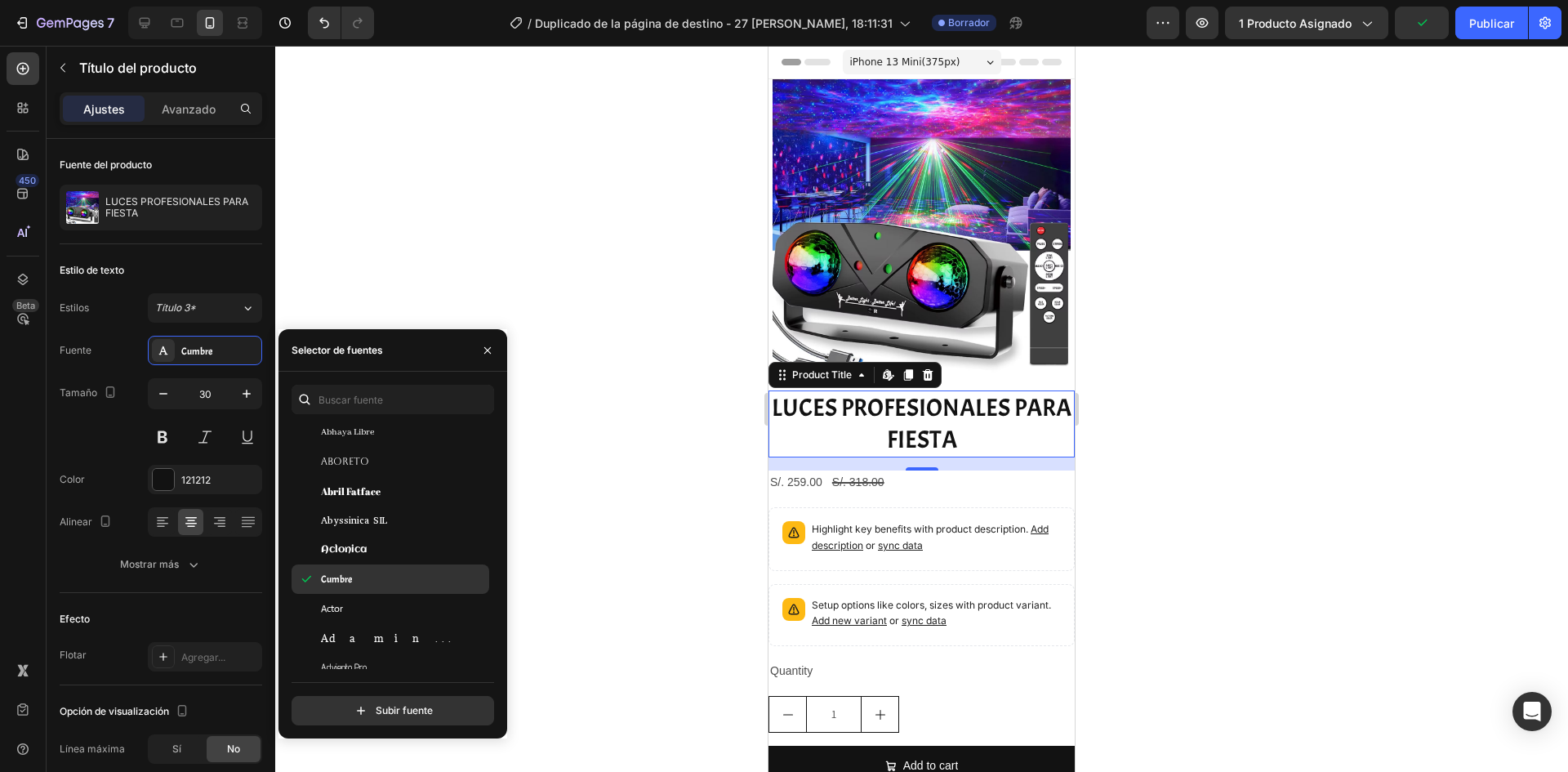
click at [338, 593] on div "Cumbre" at bounding box center [390, 579] width 197 height 29
click at [346, 606] on div "Actor" at bounding box center [403, 608] width 165 height 15
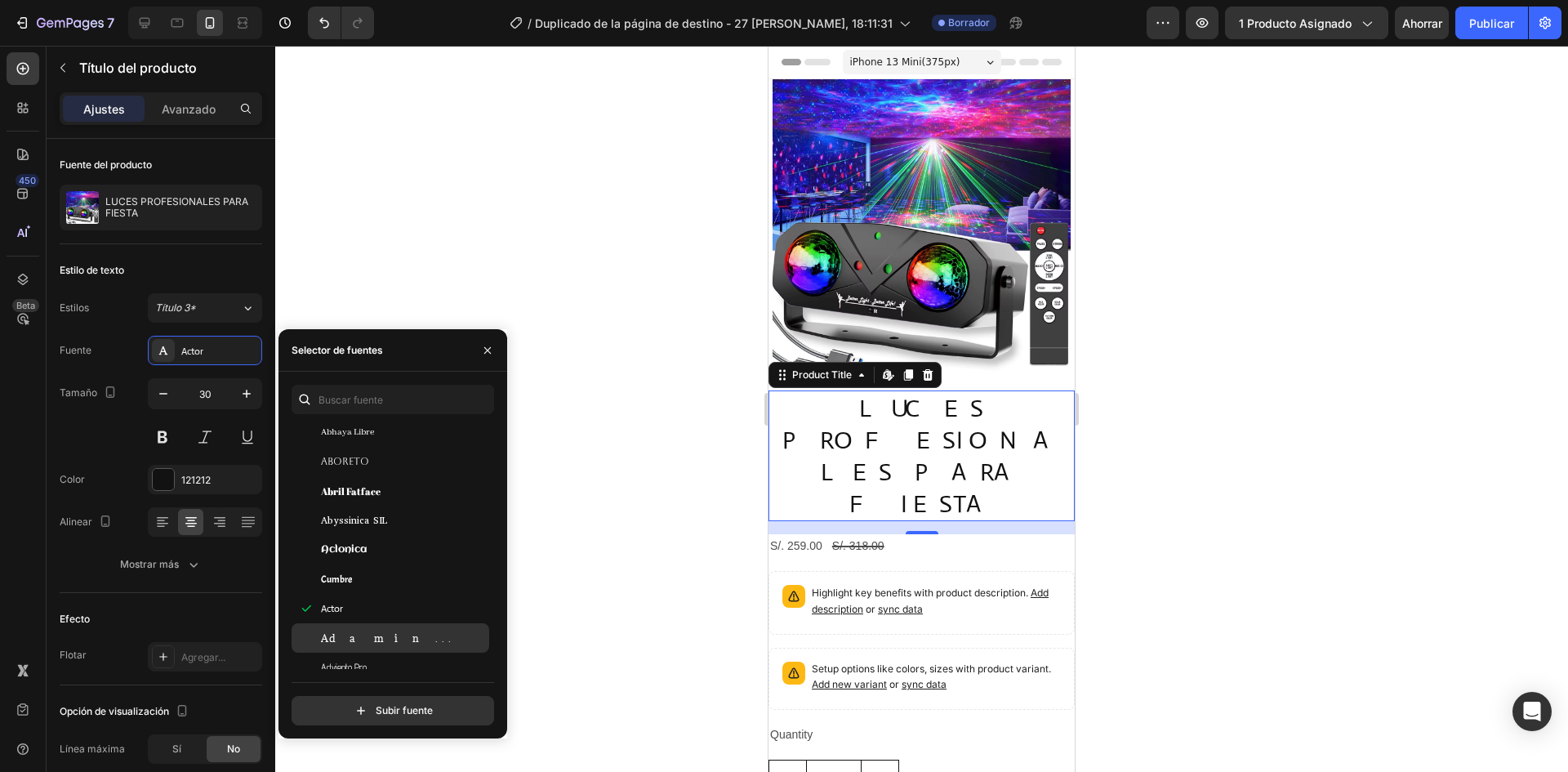
click at [341, 625] on div "Adamina" at bounding box center [390, 638] width 197 height 29
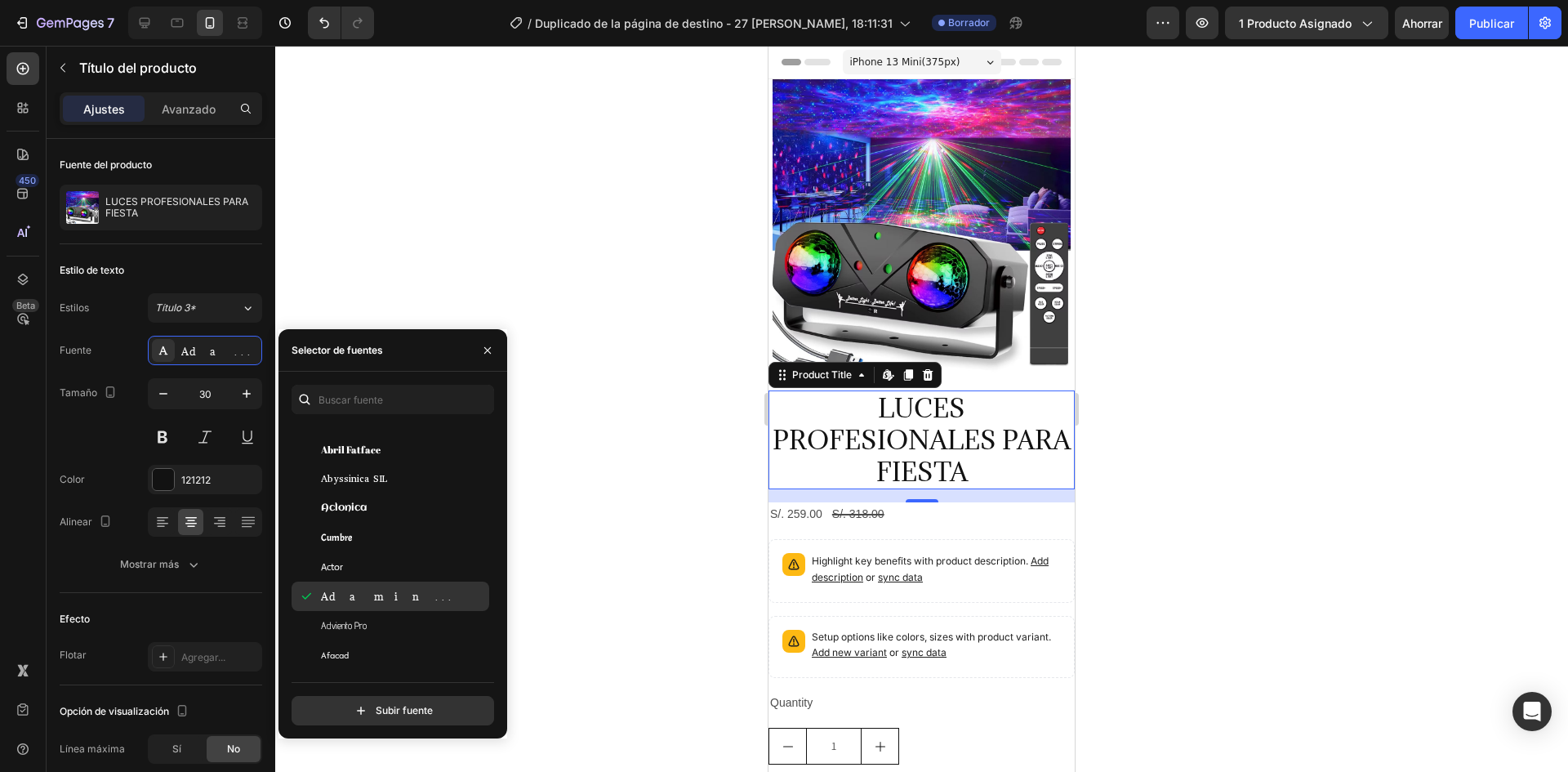
scroll to position [409, 0]
click at [335, 587] on font "Adviento Pro" at bounding box center [344, 585] width 46 height 12
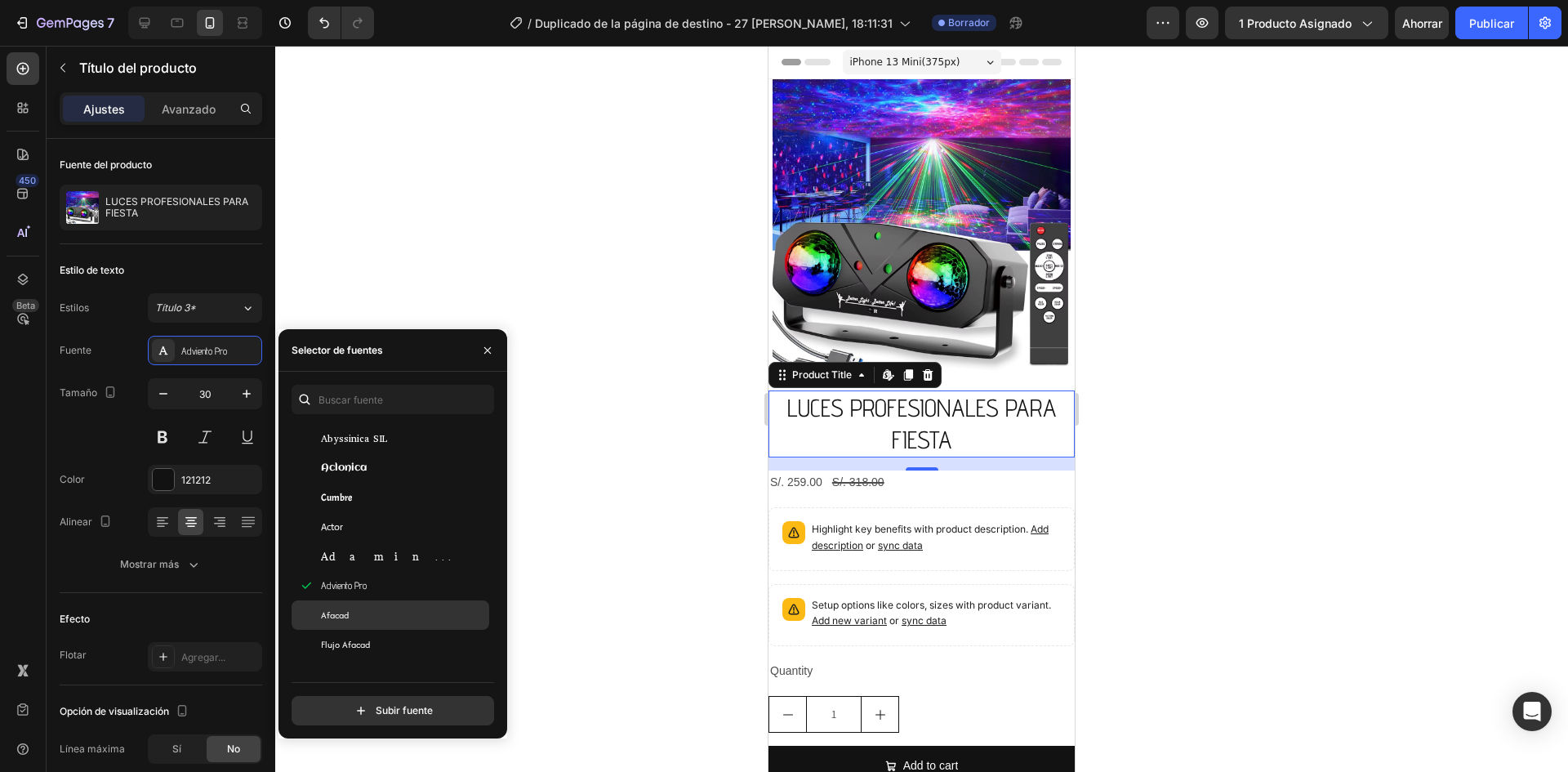
click at [341, 612] on font "Afacad" at bounding box center [335, 614] width 28 height 13
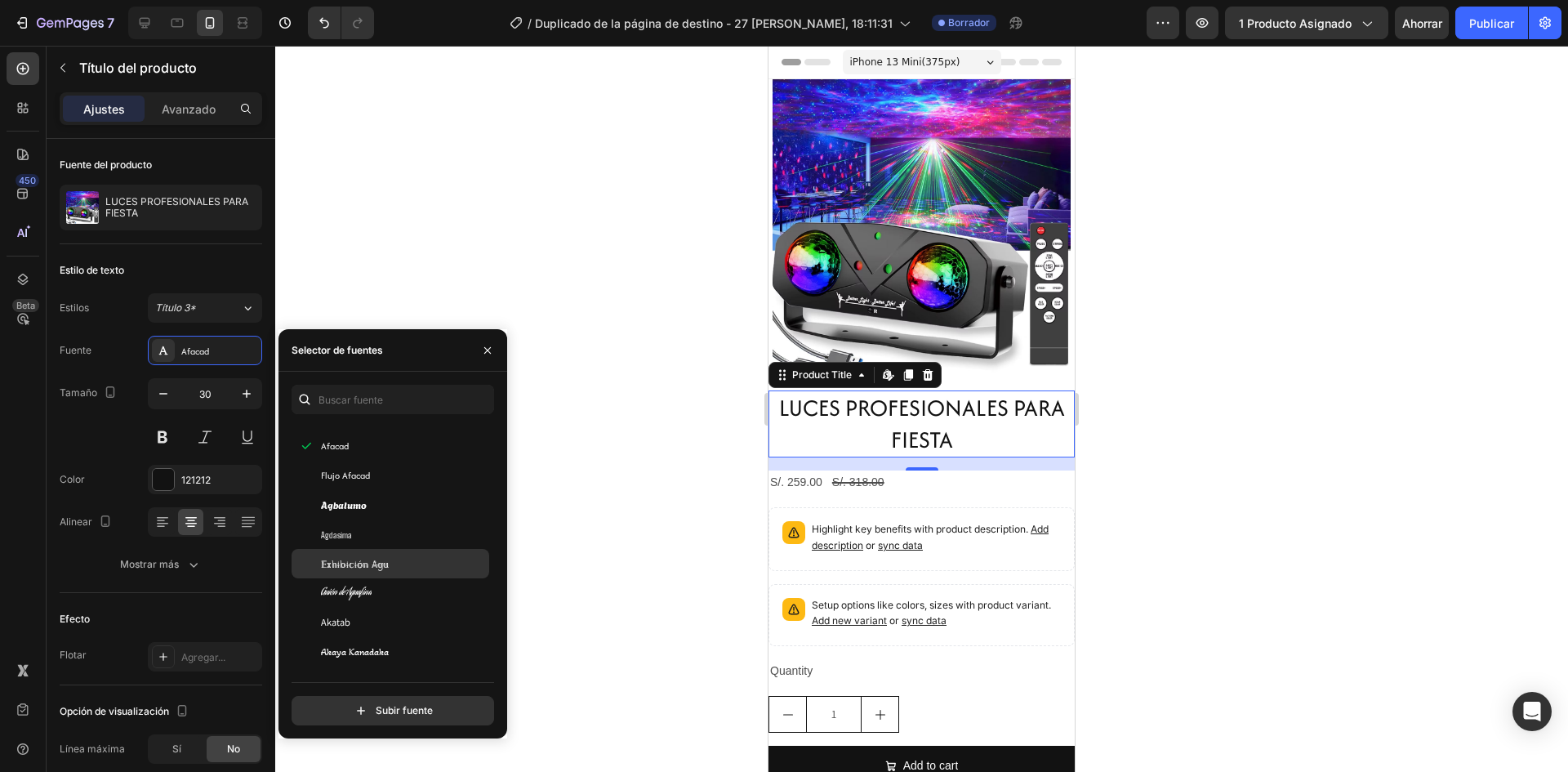
scroll to position [572, 0]
click at [346, 528] on font "Agdasima" at bounding box center [337, 533] width 31 height 11
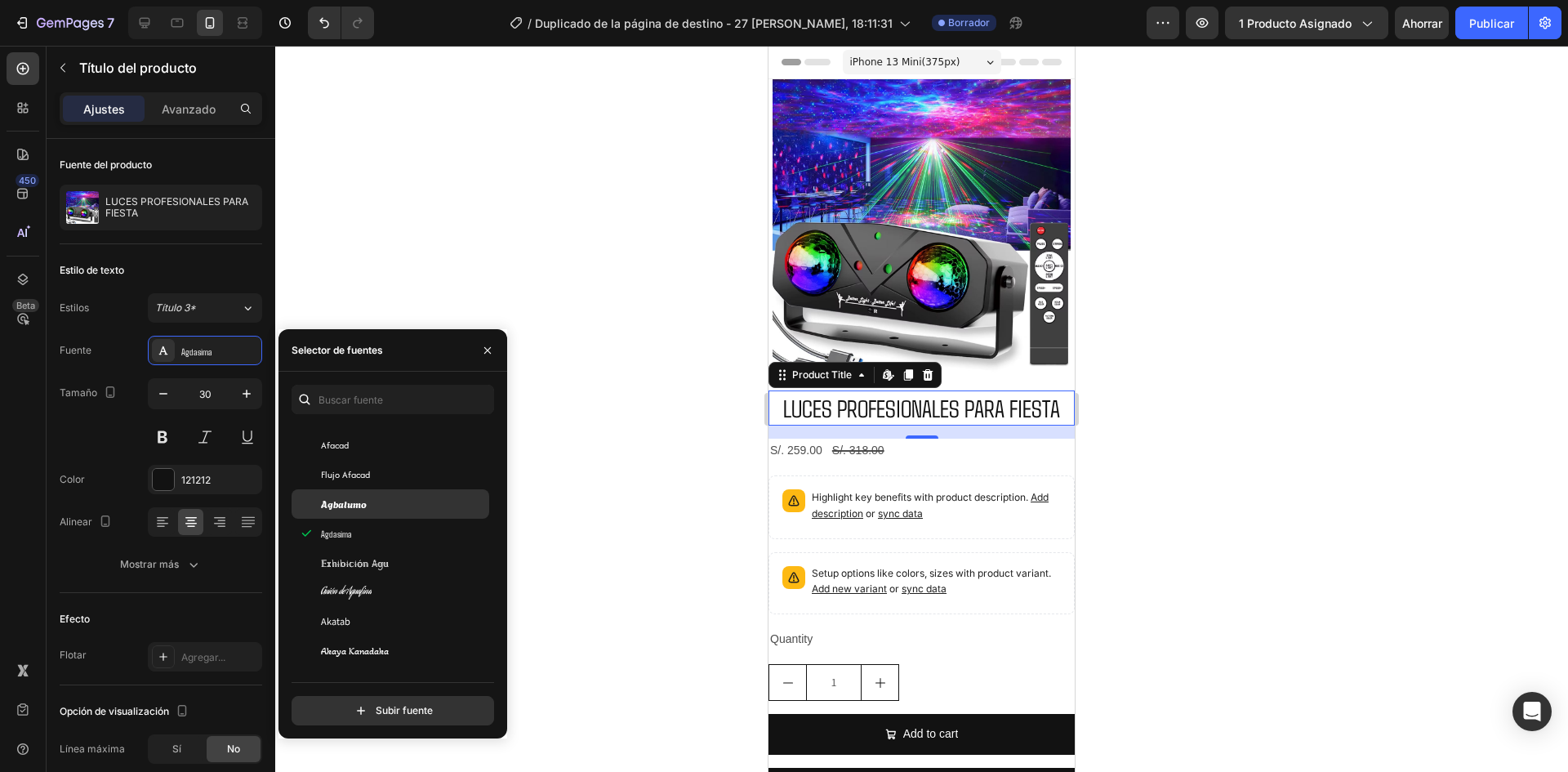
click at [341, 501] on font "Agbalumo" at bounding box center [344, 504] width 46 height 14
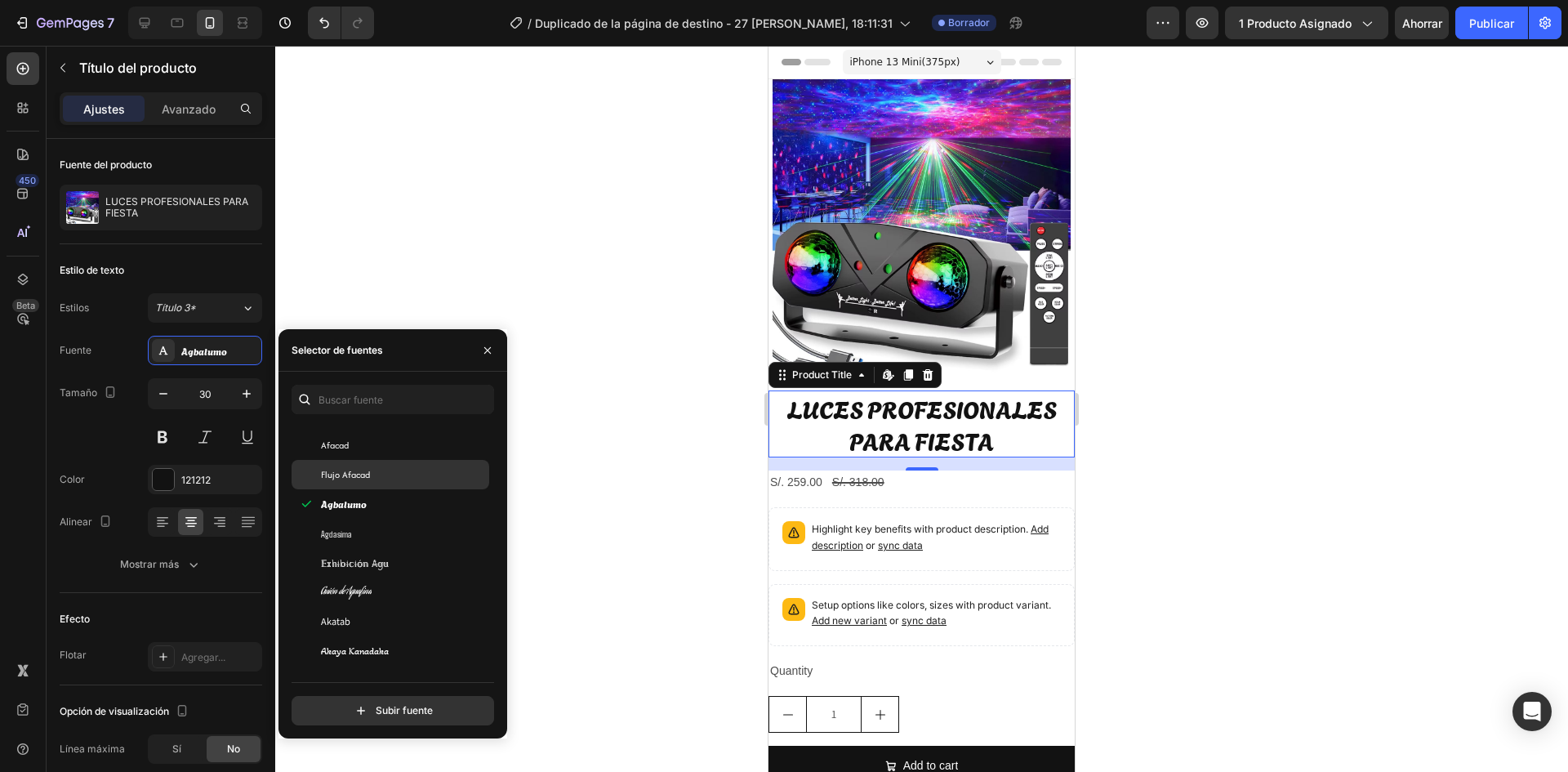
click at [347, 471] on font "Flujo Afacad" at bounding box center [345, 474] width 49 height 13
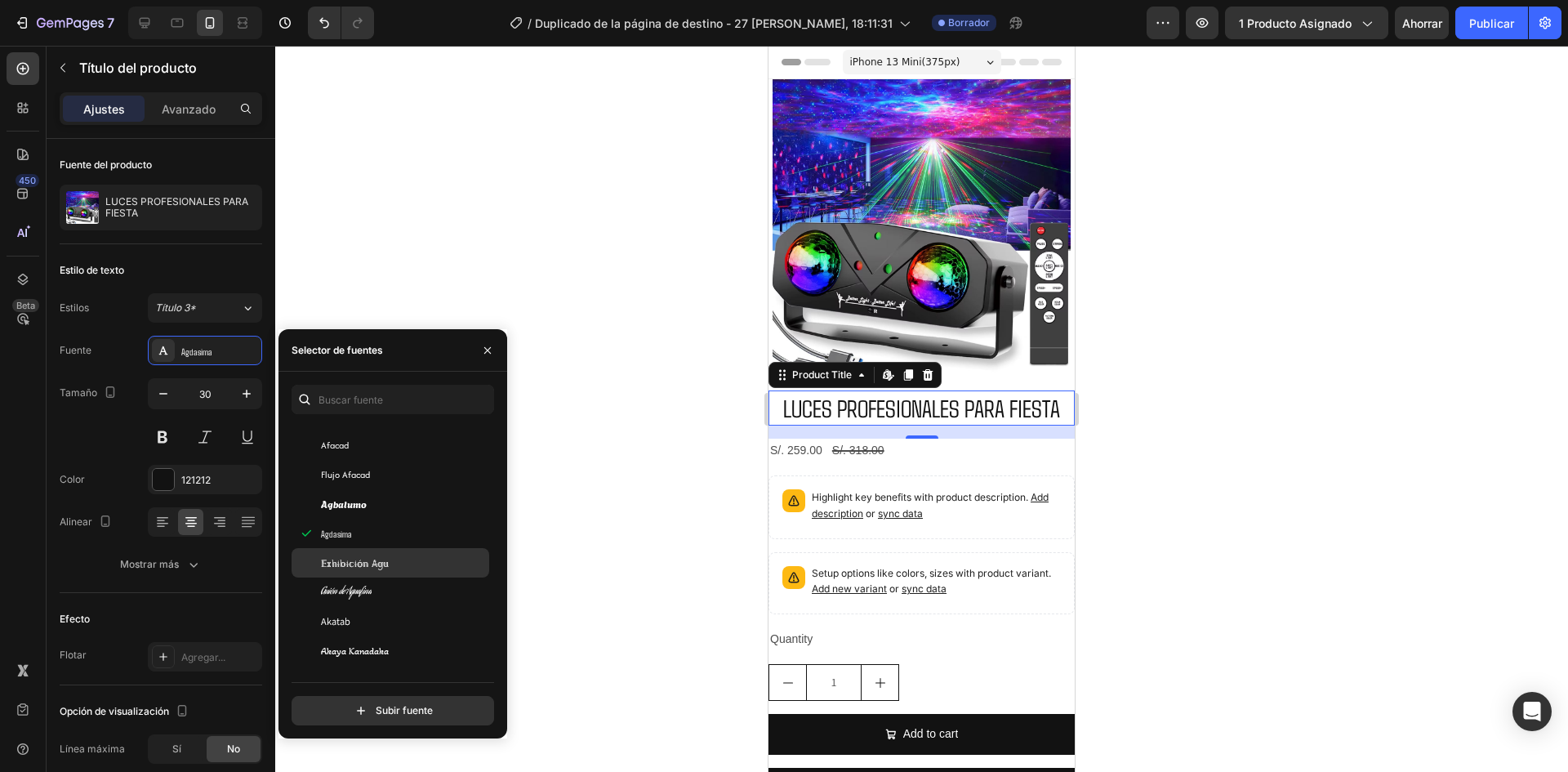
click at [341, 564] on font "Exhibición Agu" at bounding box center [355, 563] width 67 height 15
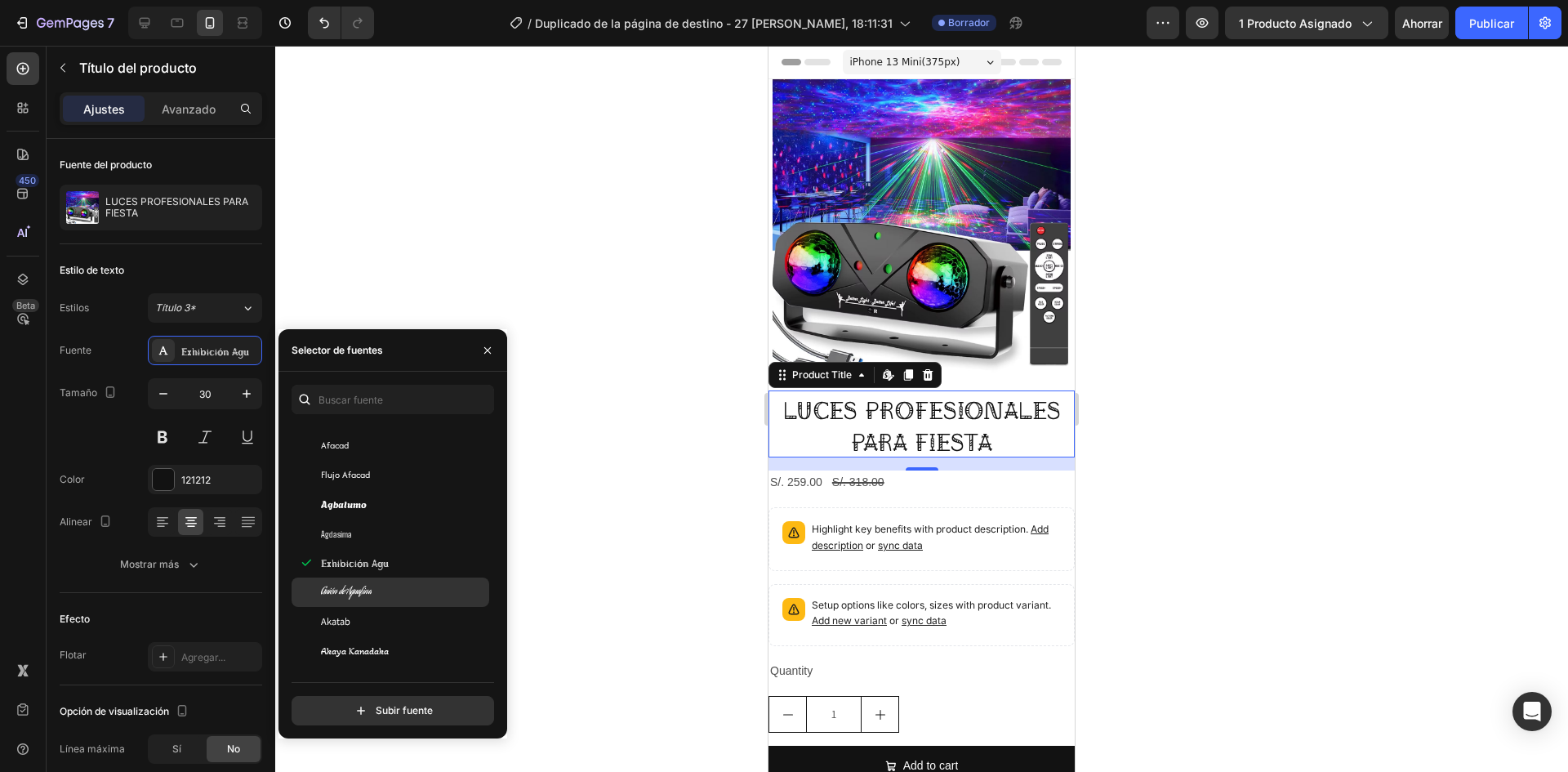
click at [350, 578] on div "Guión de Aguafina" at bounding box center [390, 592] width 197 height 29
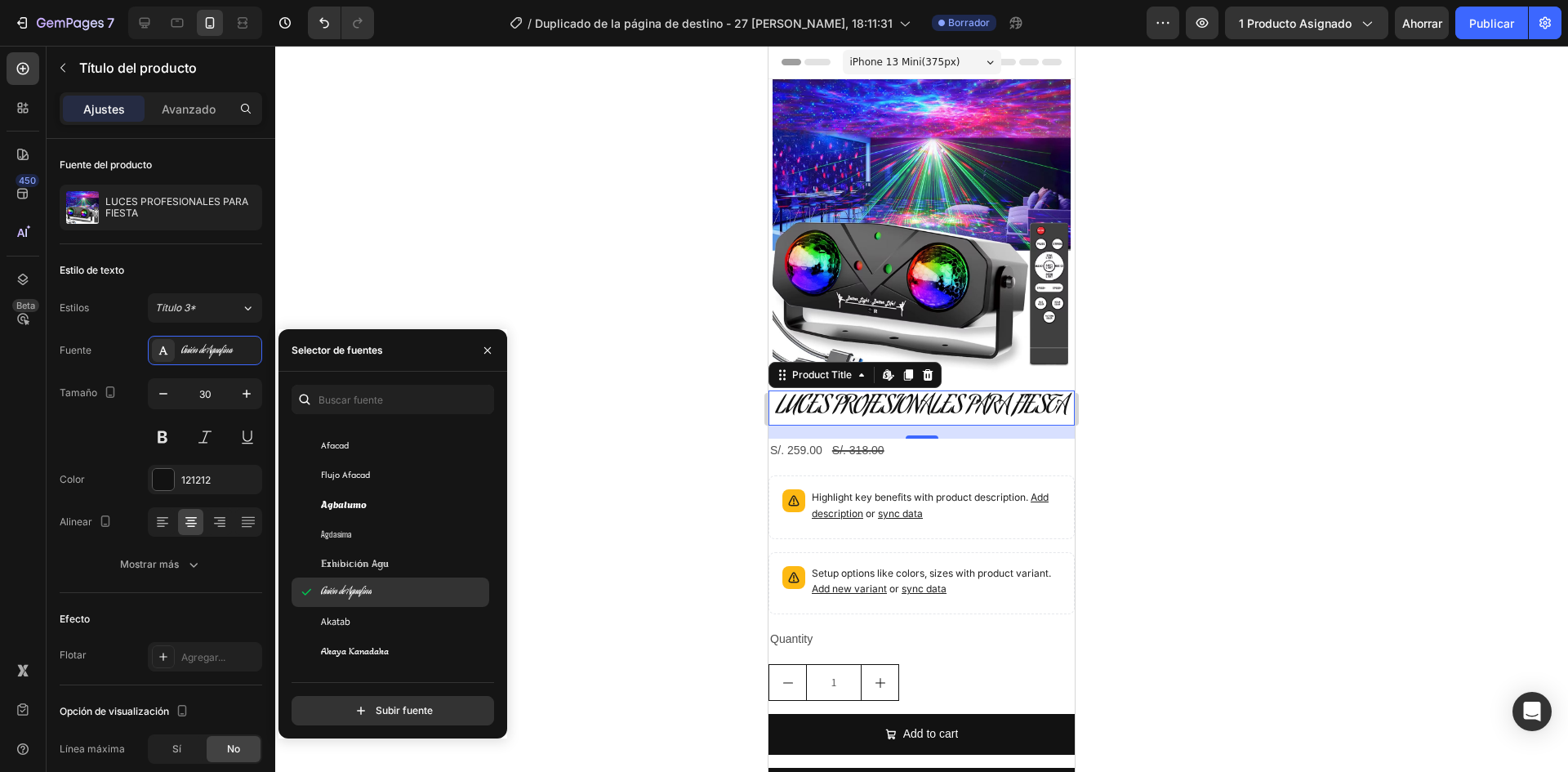
click at [344, 593] on font "Guión de Aguafina" at bounding box center [346, 592] width 51 height 16
click at [342, 609] on div "Akatab" at bounding box center [390, 621] width 197 height 29
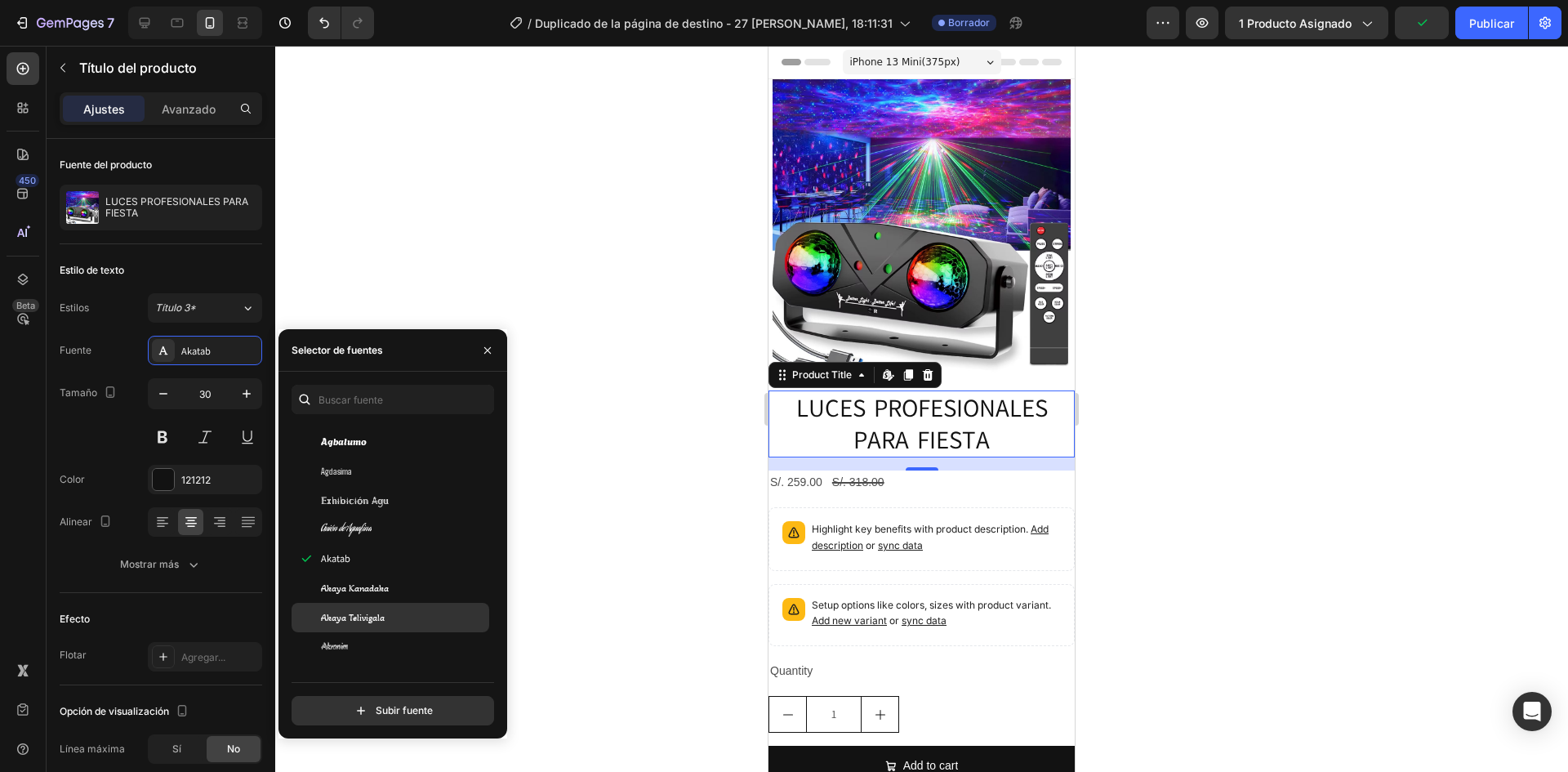
scroll to position [653, 0]
click at [347, 565] on font "Akaya Kanadaka" at bounding box center [355, 569] width 67 height 11
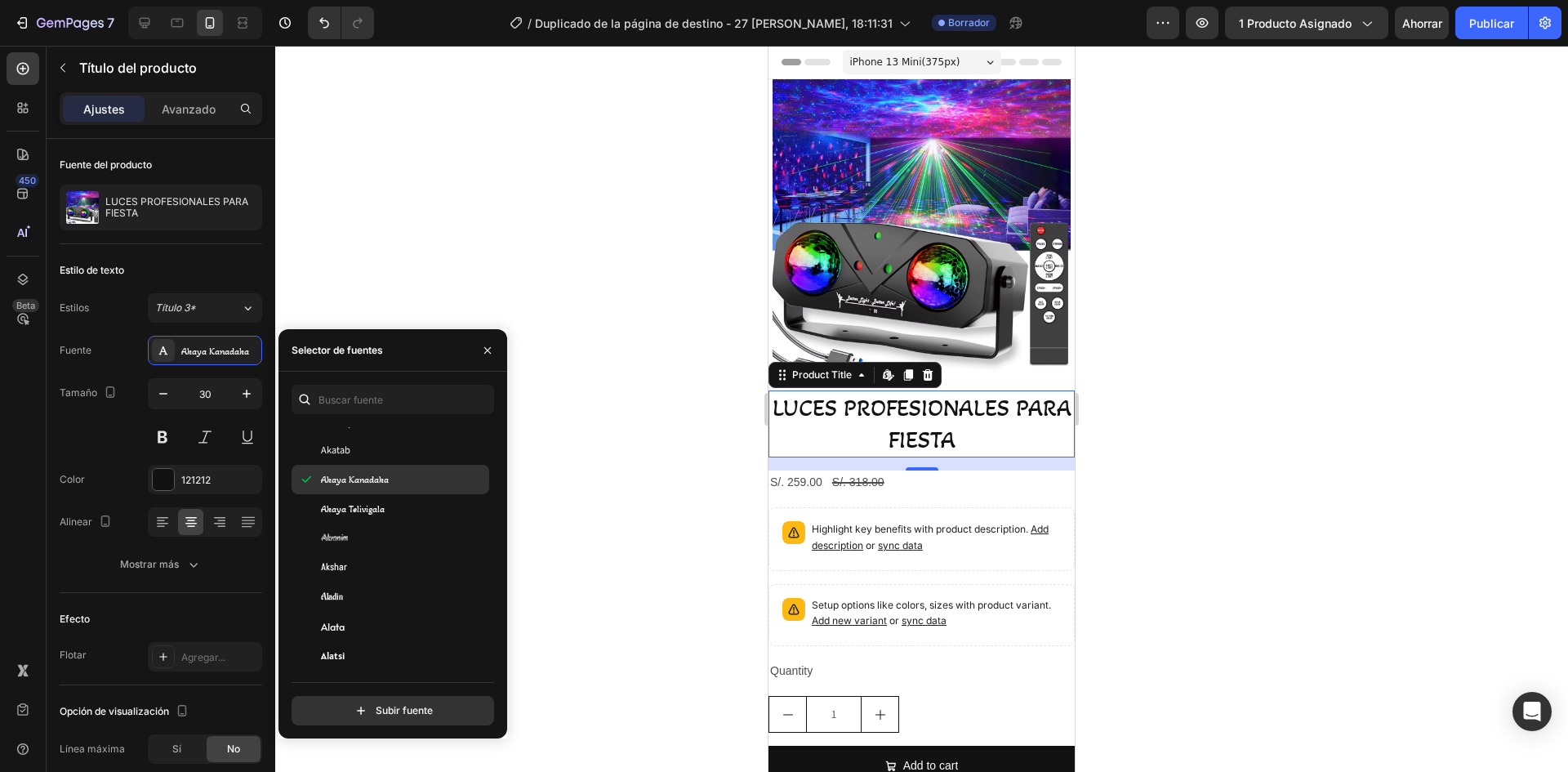
scroll to position [817, 0]
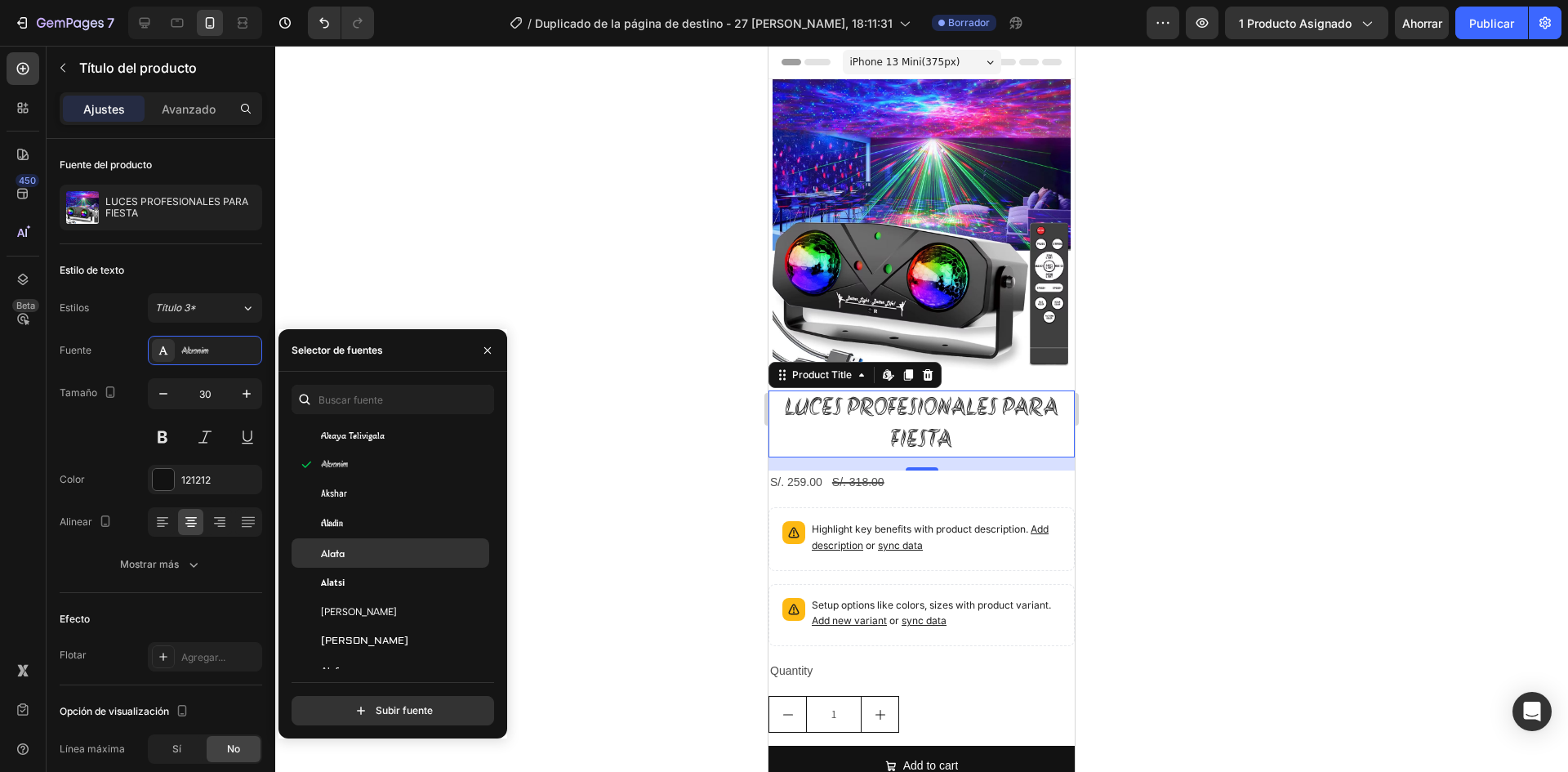
scroll to position [898, 0]
click at [325, 530] on font "[PERSON_NAME]" at bounding box center [359, 530] width 76 height 11
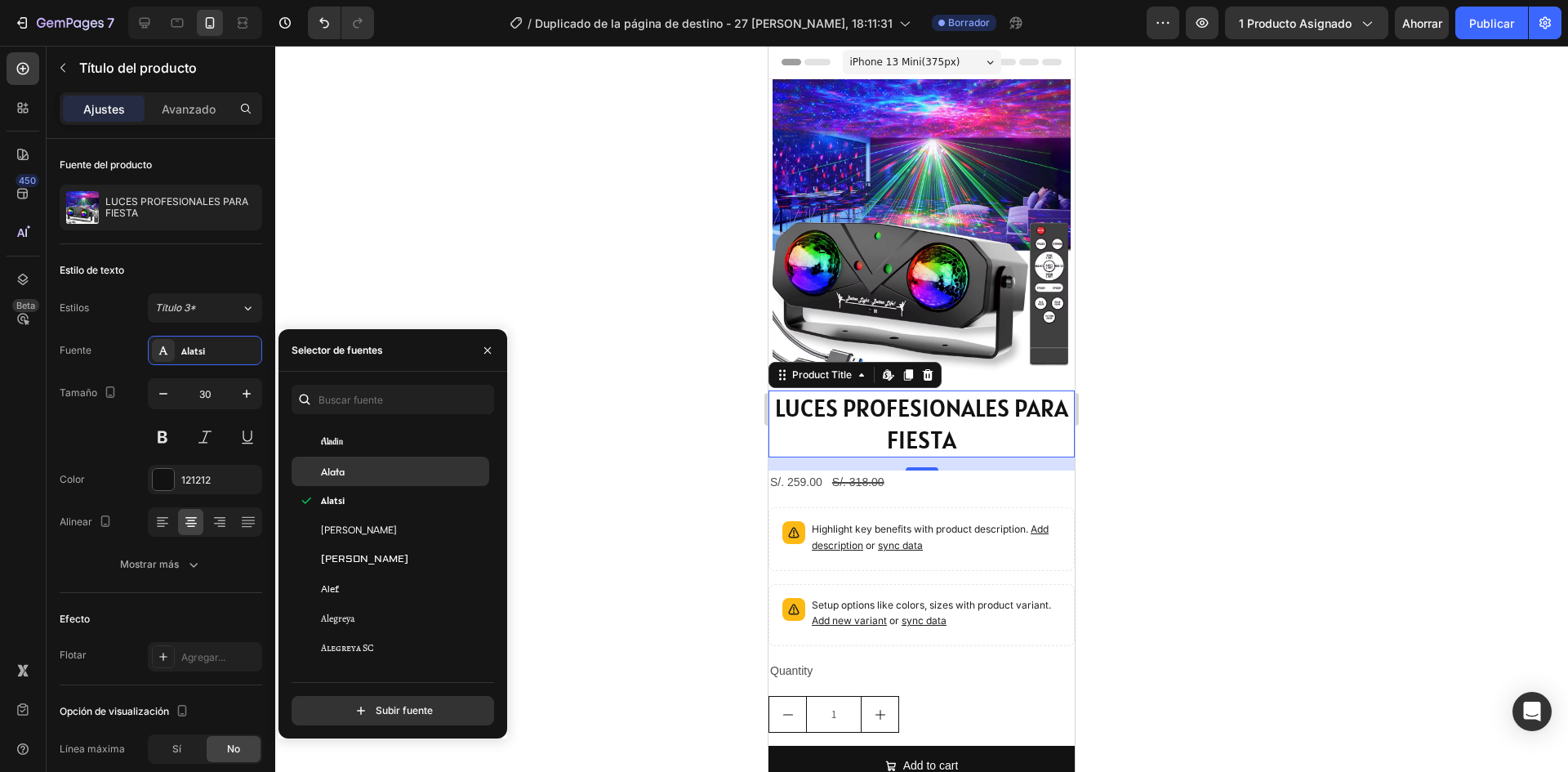
click at [326, 471] on font "Alata" at bounding box center [332, 471] width 23 height 13
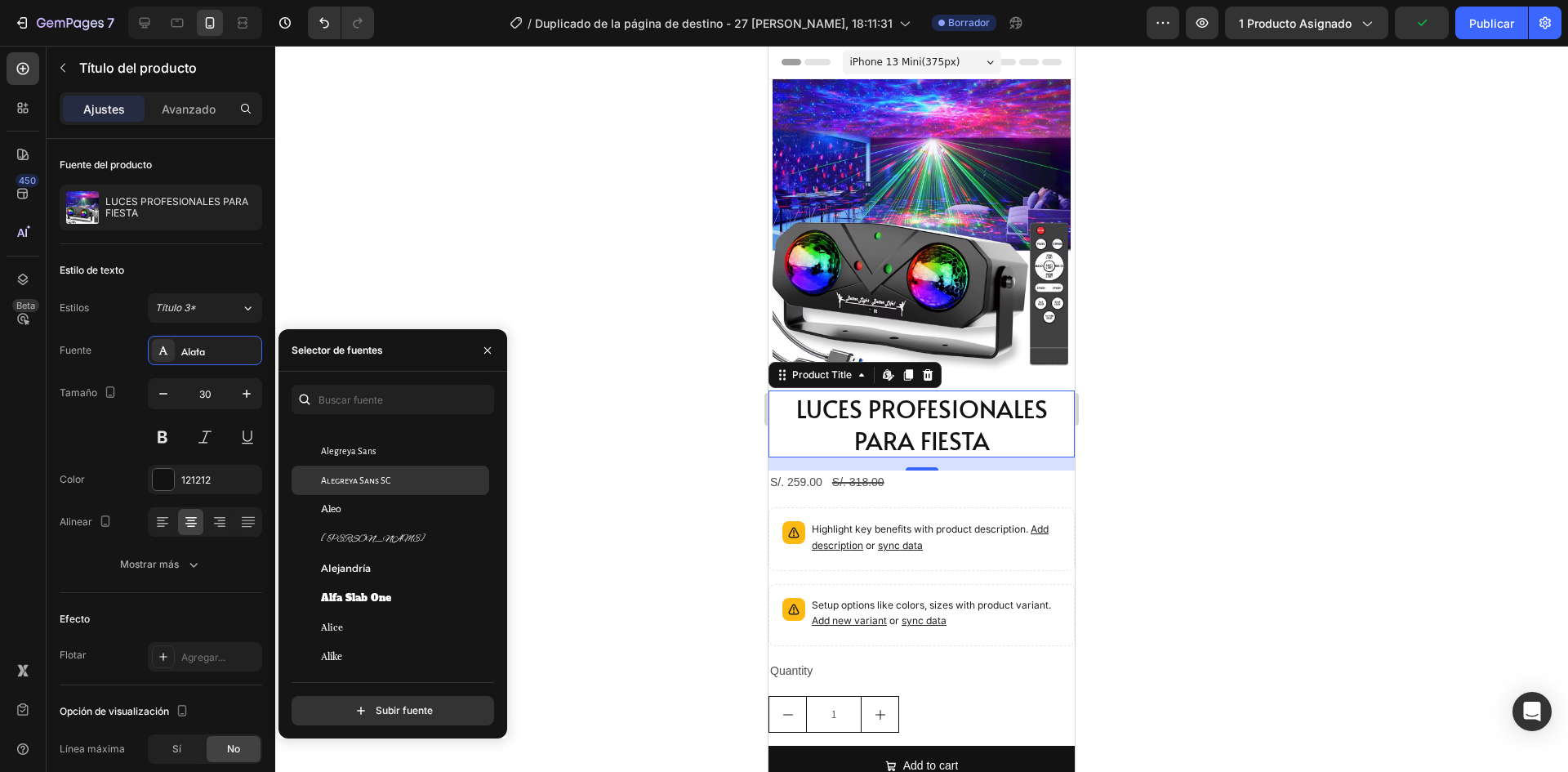
scroll to position [1143, 0]
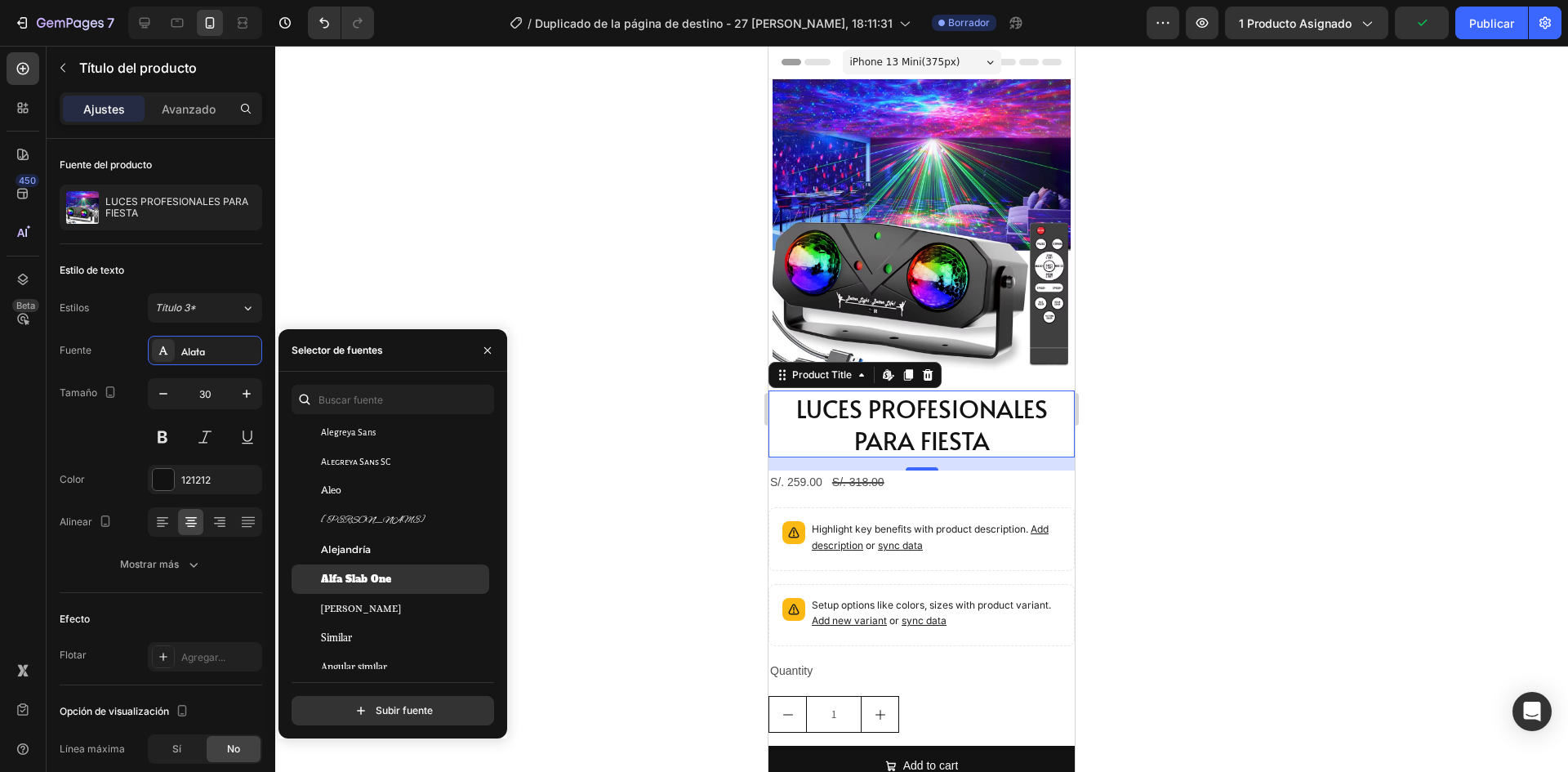
click at [364, 573] on font "Alfa Slab One" at bounding box center [356, 579] width 70 height 13
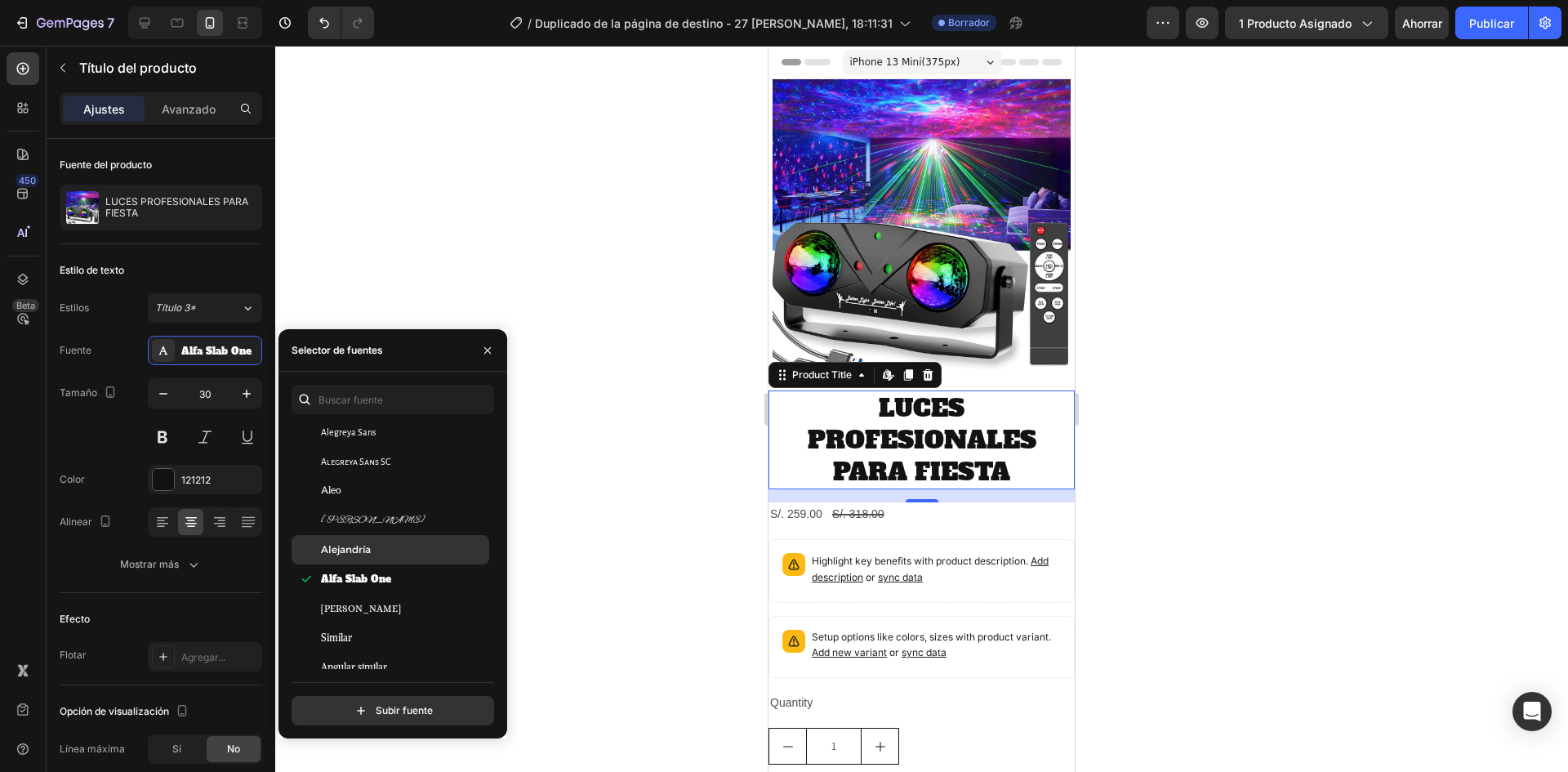
click at [356, 548] on font "Alejandría" at bounding box center [346, 550] width 50 height 12
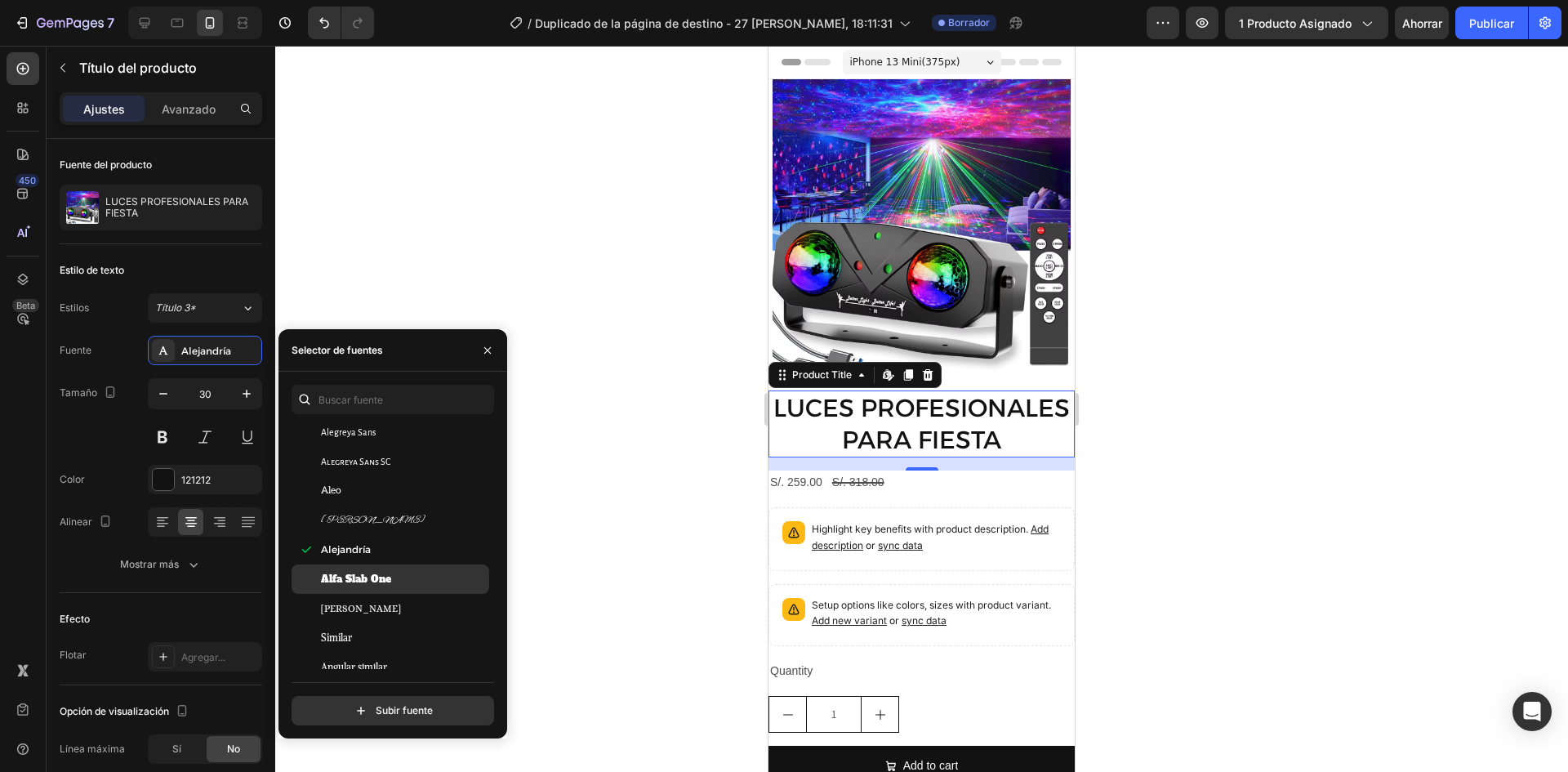
click at [335, 585] on font "Alfa Slab One" at bounding box center [356, 579] width 70 height 13
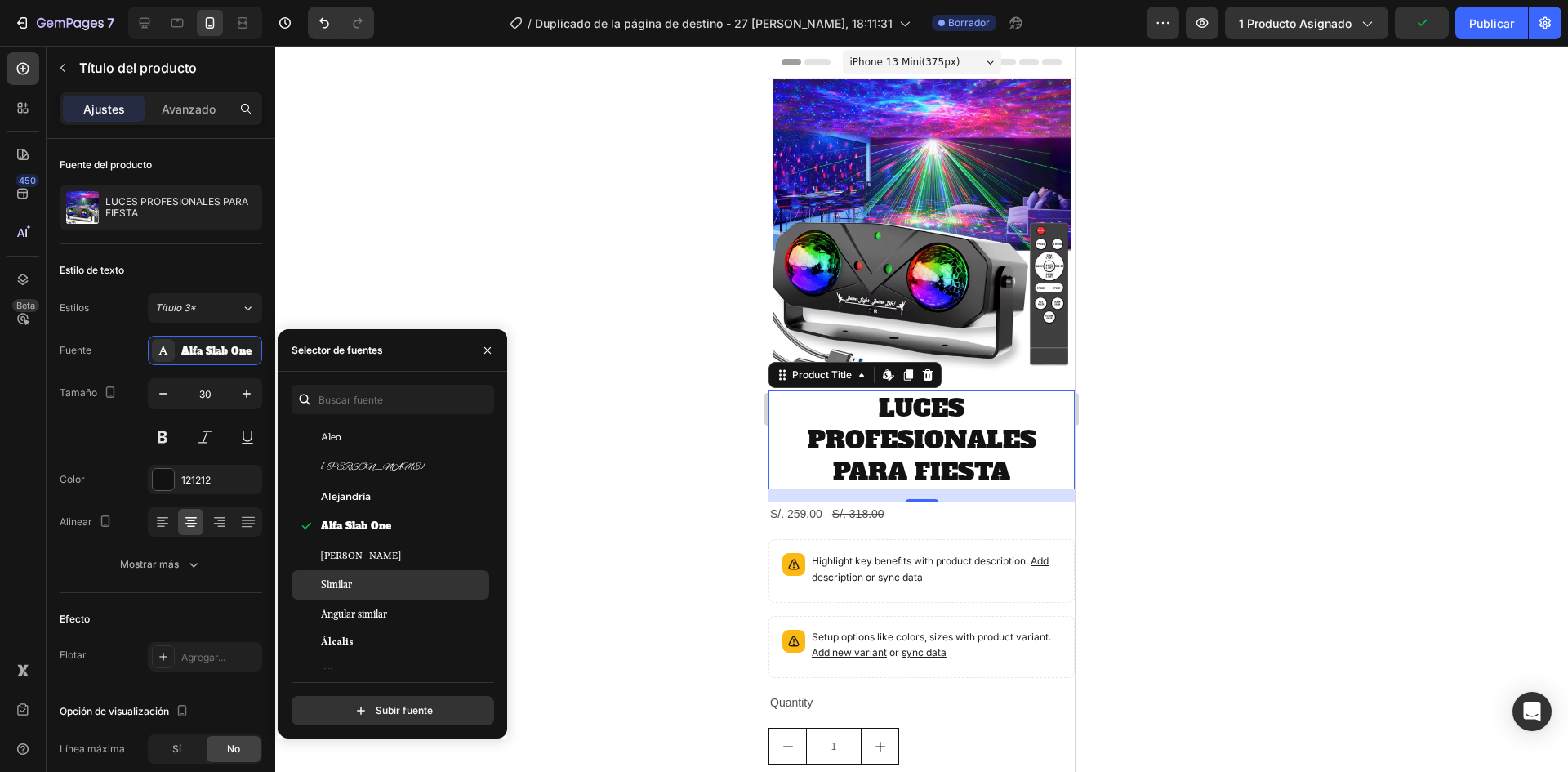
scroll to position [1226, 0]
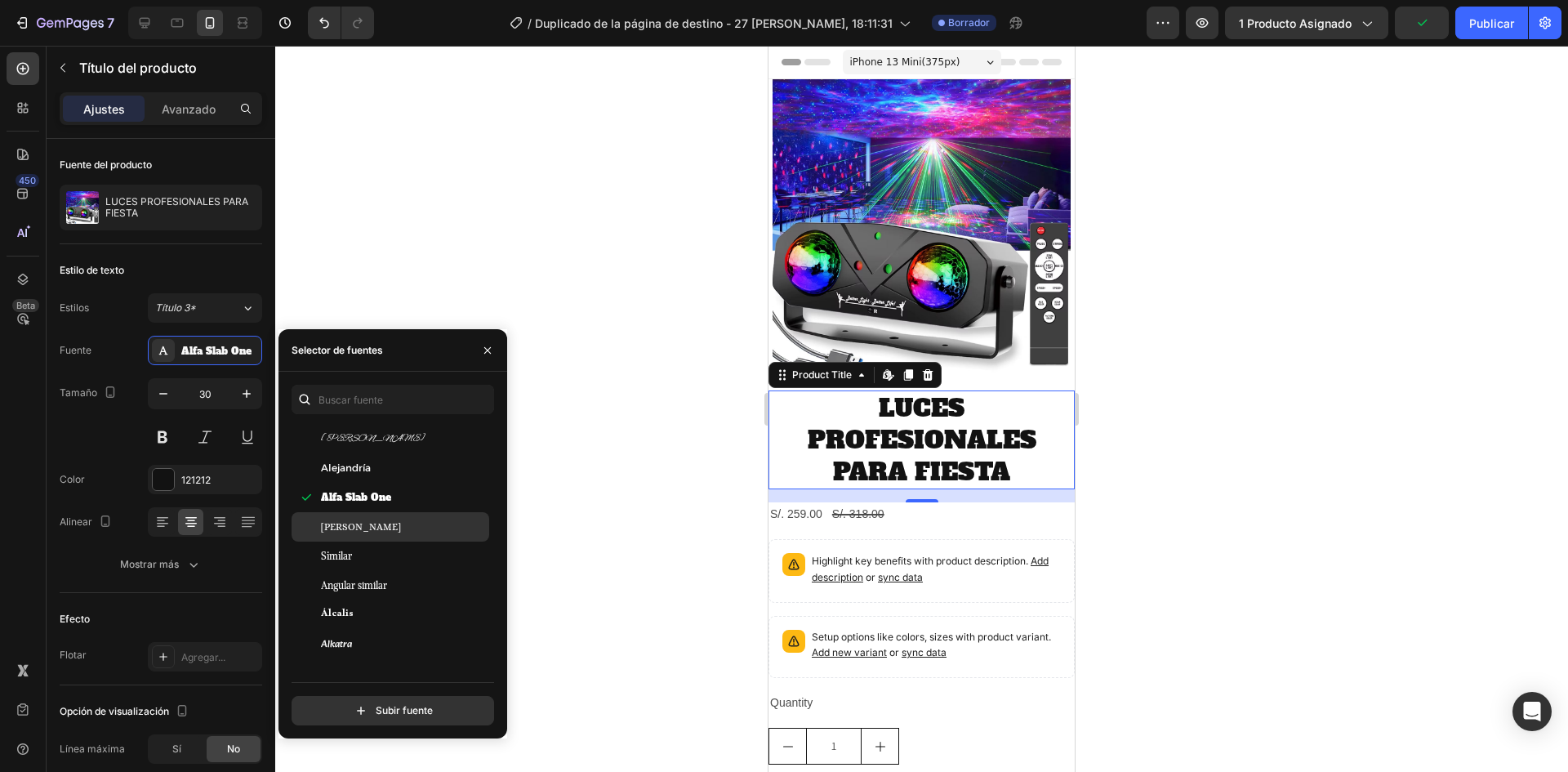
click at [344, 529] on font "[PERSON_NAME]" at bounding box center [361, 526] width 80 height 11
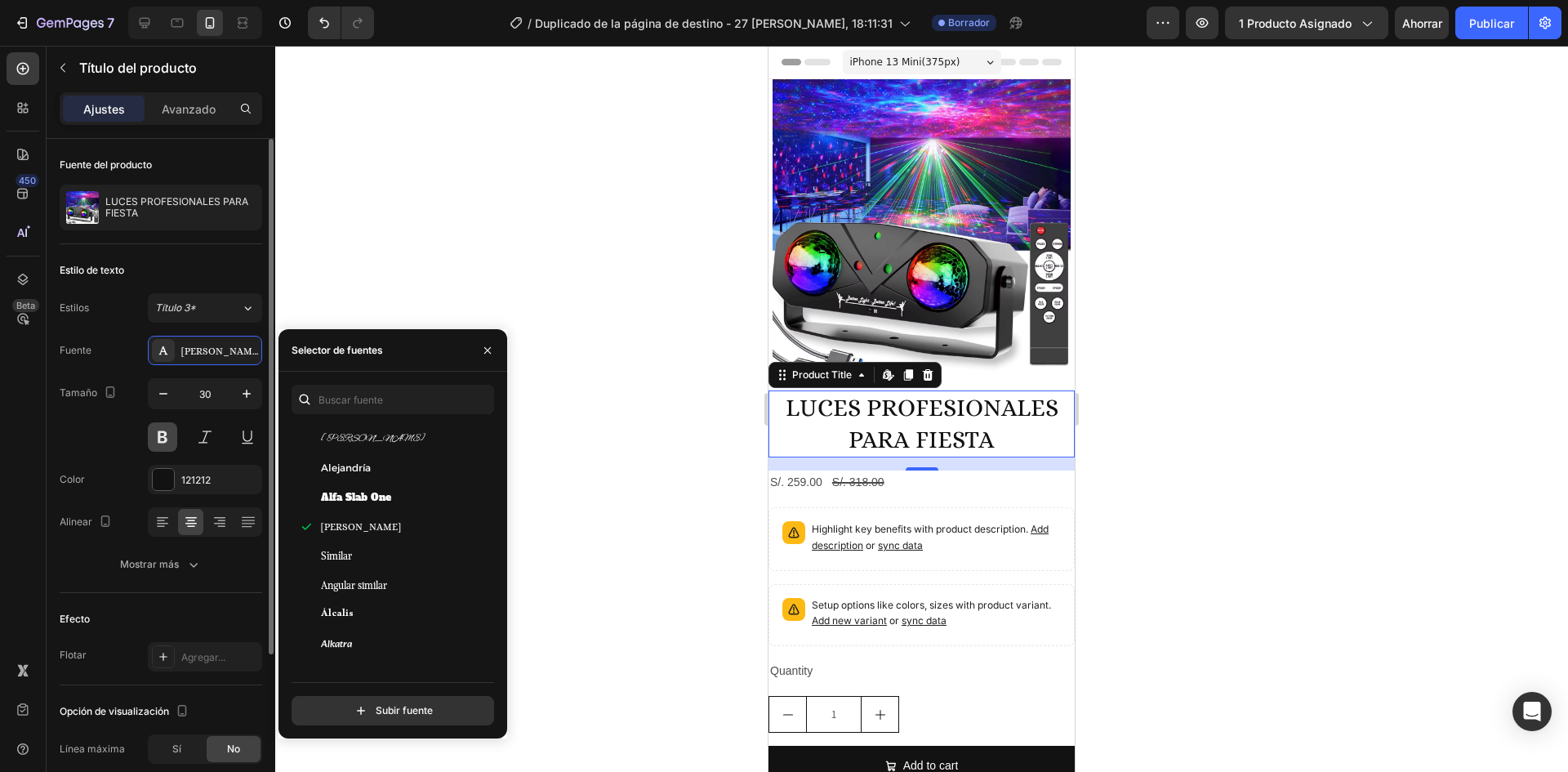
click at [161, 434] on button at bounding box center [163, 437] width 29 height 29
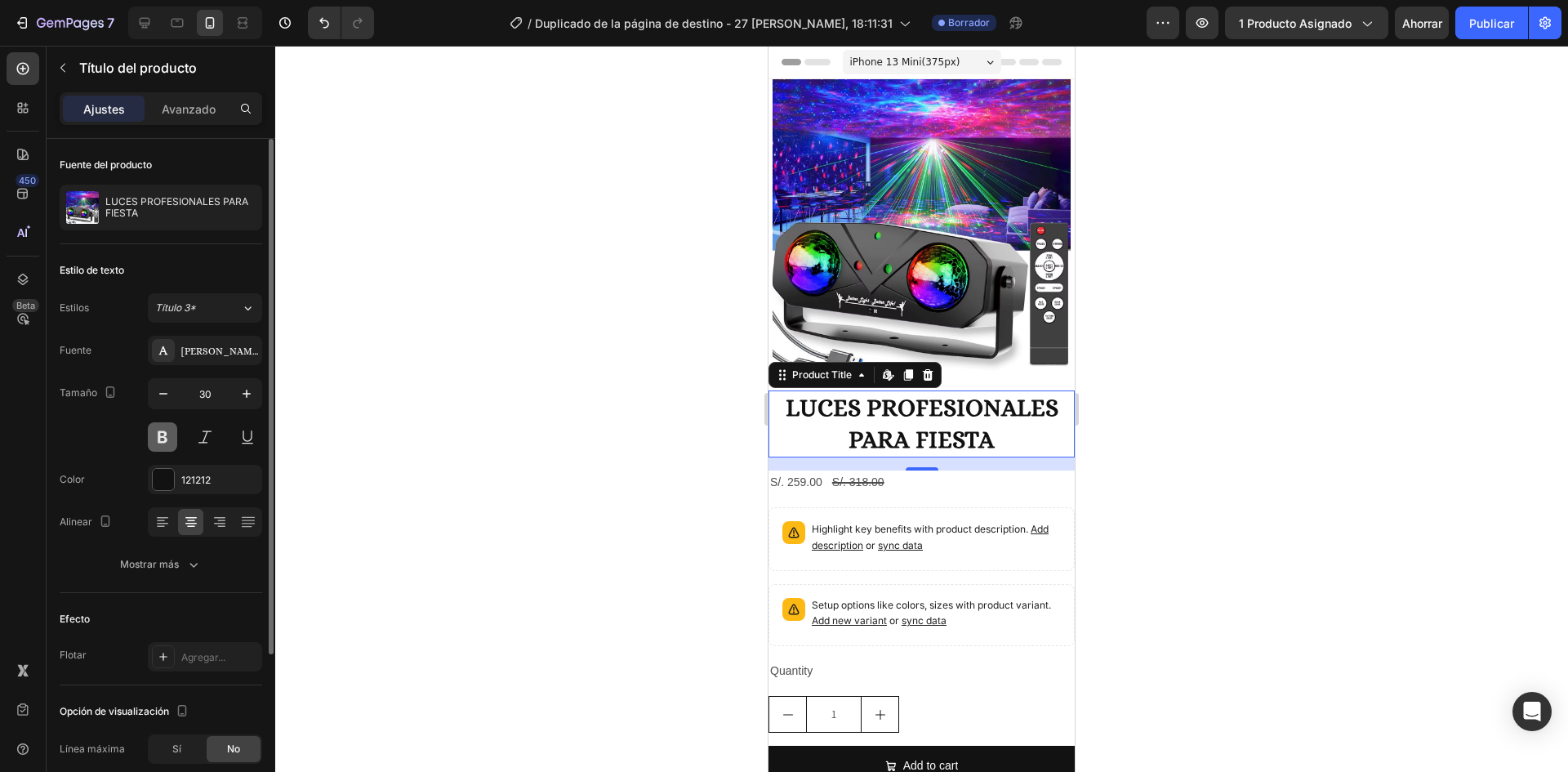
click at [165, 437] on button at bounding box center [163, 437] width 29 height 29
click at [218, 361] on div "[PERSON_NAME]" at bounding box center [205, 351] width 114 height 29
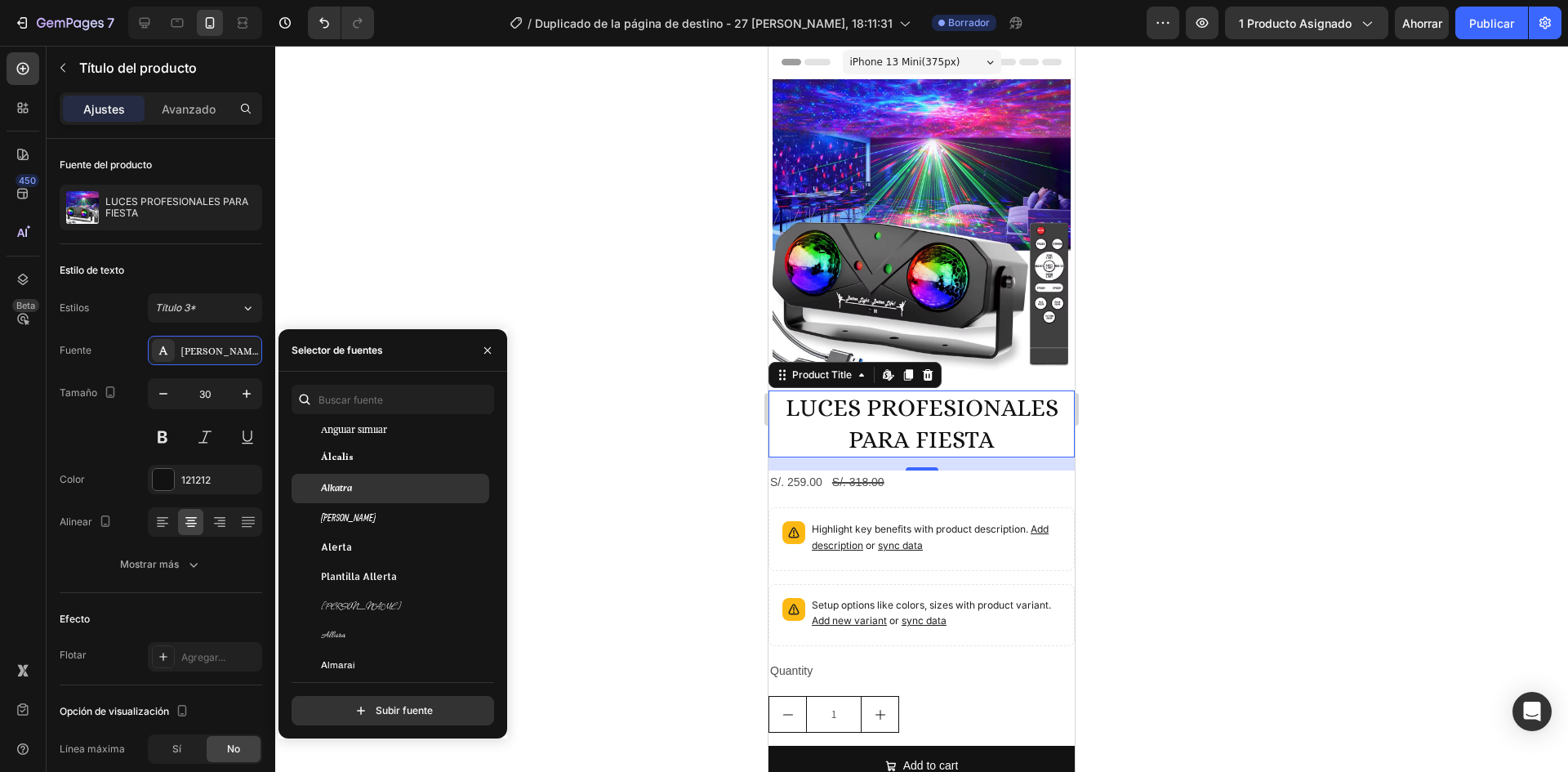
scroll to position [1388, 0]
click at [350, 517] on div "[PERSON_NAME]" at bounding box center [403, 510] width 165 height 15
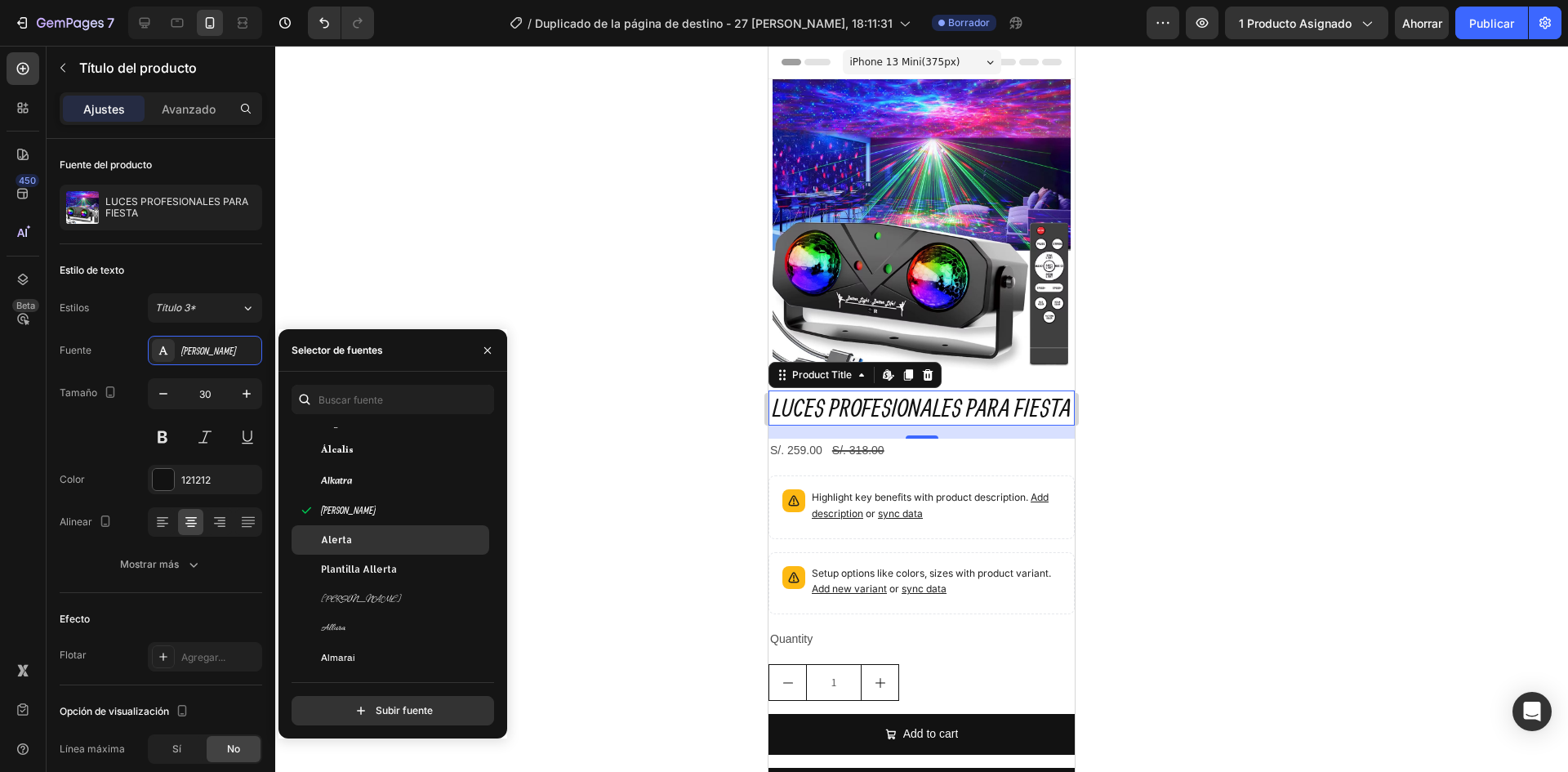
click at [354, 536] on div "Alerta" at bounding box center [403, 539] width 165 height 15
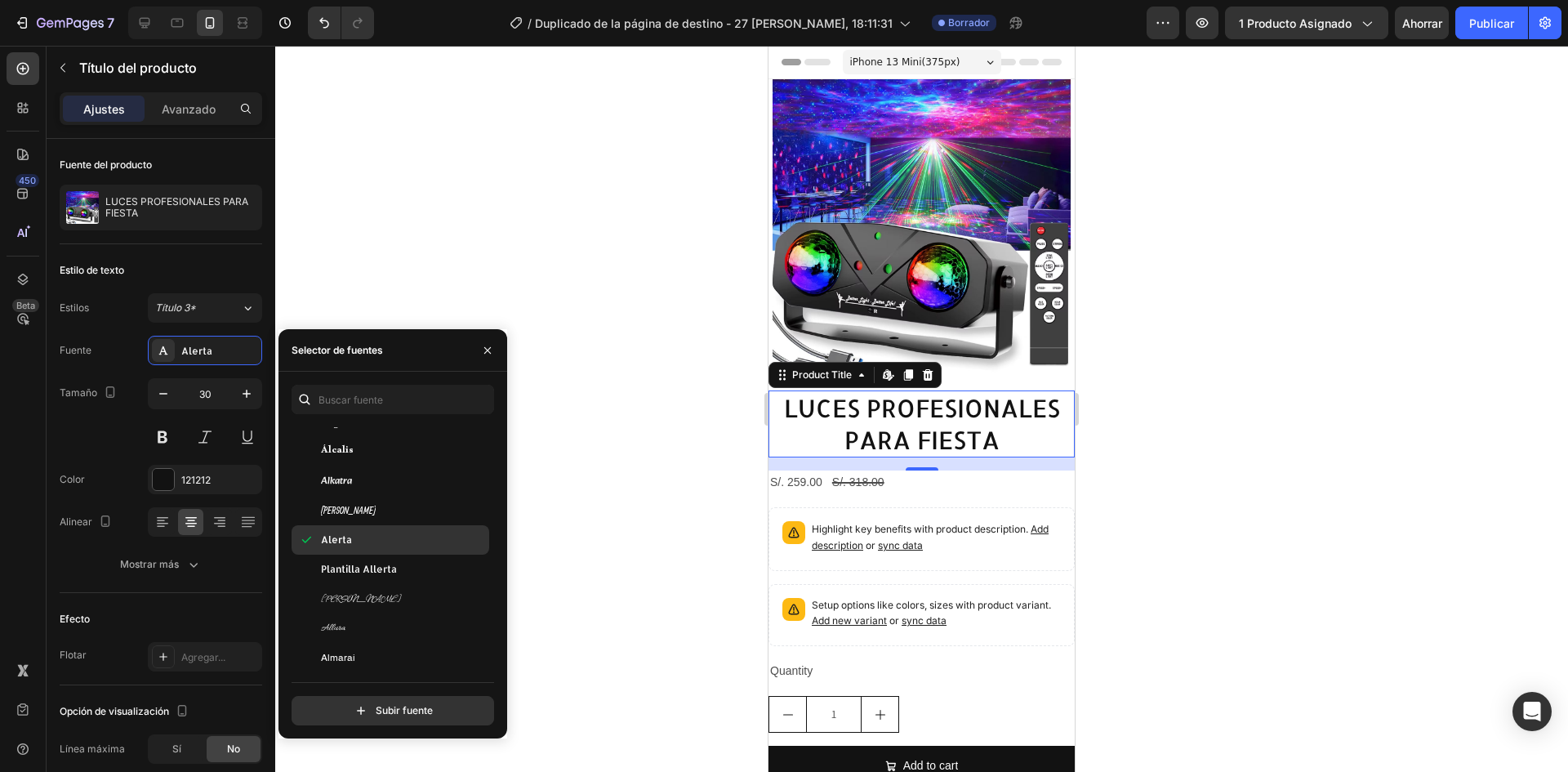
click at [340, 562] on span "Plantilla Allerta" at bounding box center [359, 569] width 76 height 15
click at [338, 569] on font "Plantilla Allerta" at bounding box center [359, 569] width 76 height 12
click at [337, 586] on div "[PERSON_NAME]" at bounding box center [390, 599] width 197 height 29
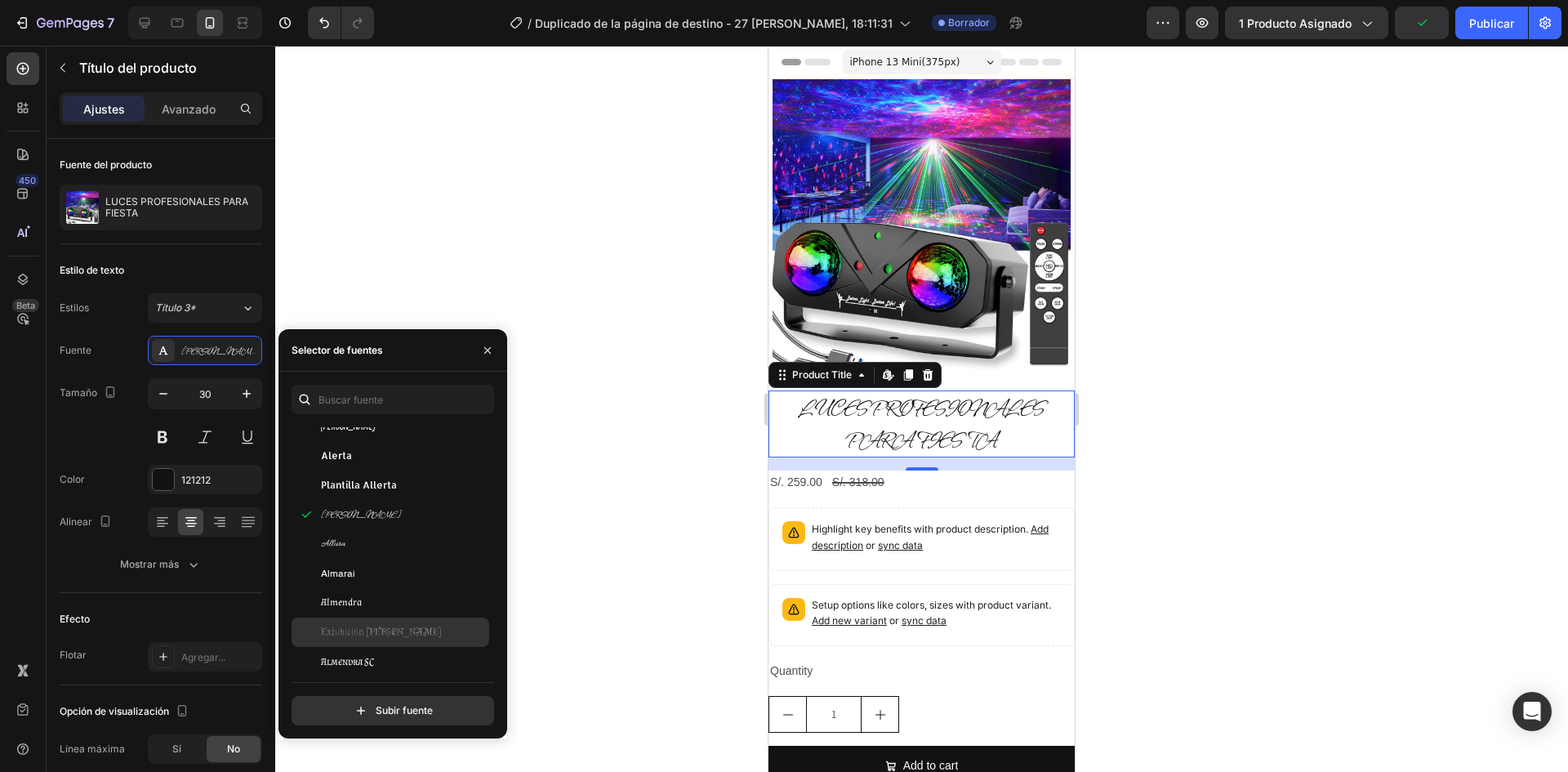
scroll to position [1552, 0]
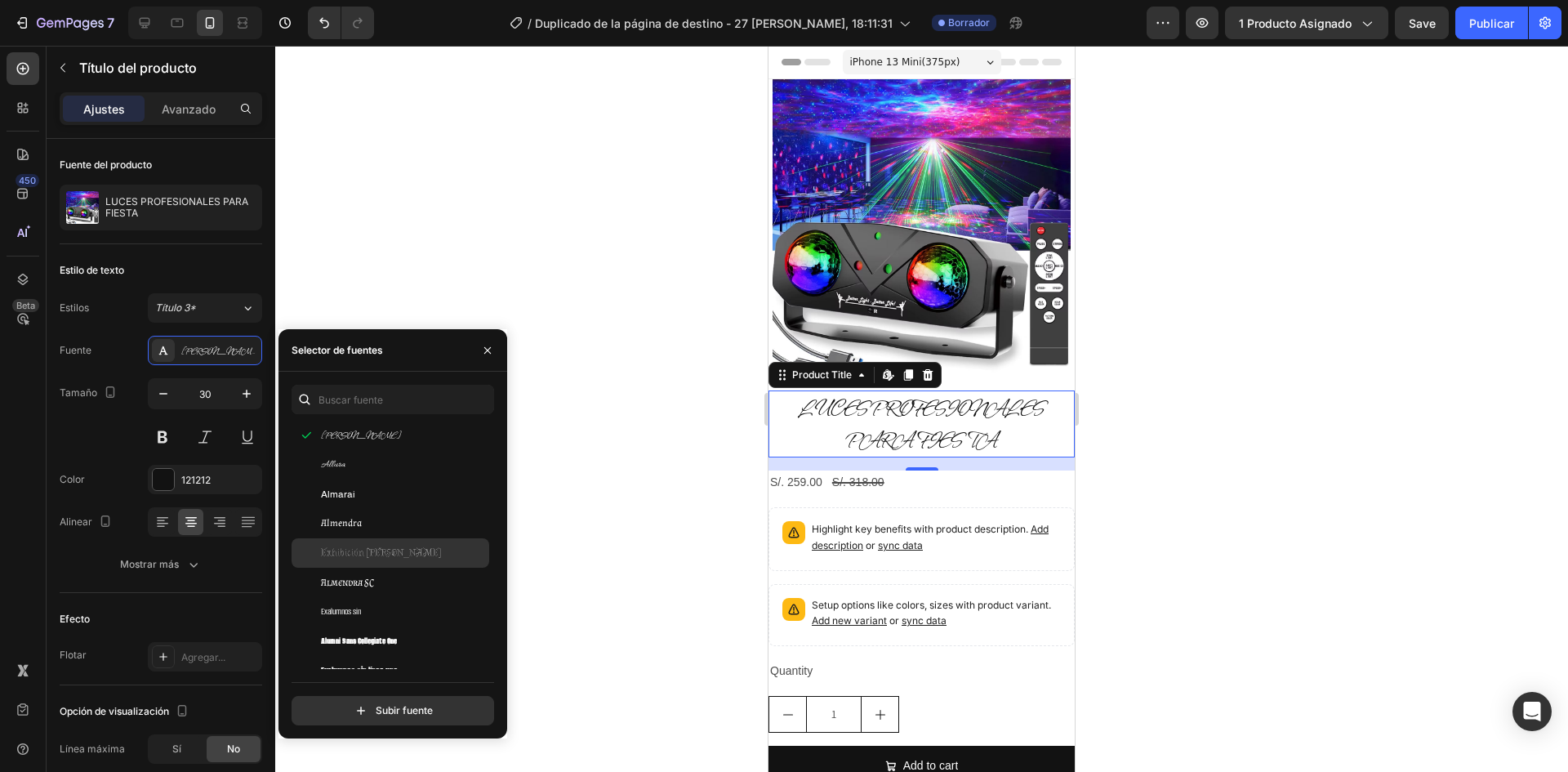
click at [337, 549] on font "Exhibición [PERSON_NAME]" at bounding box center [382, 552] width 121 height 12
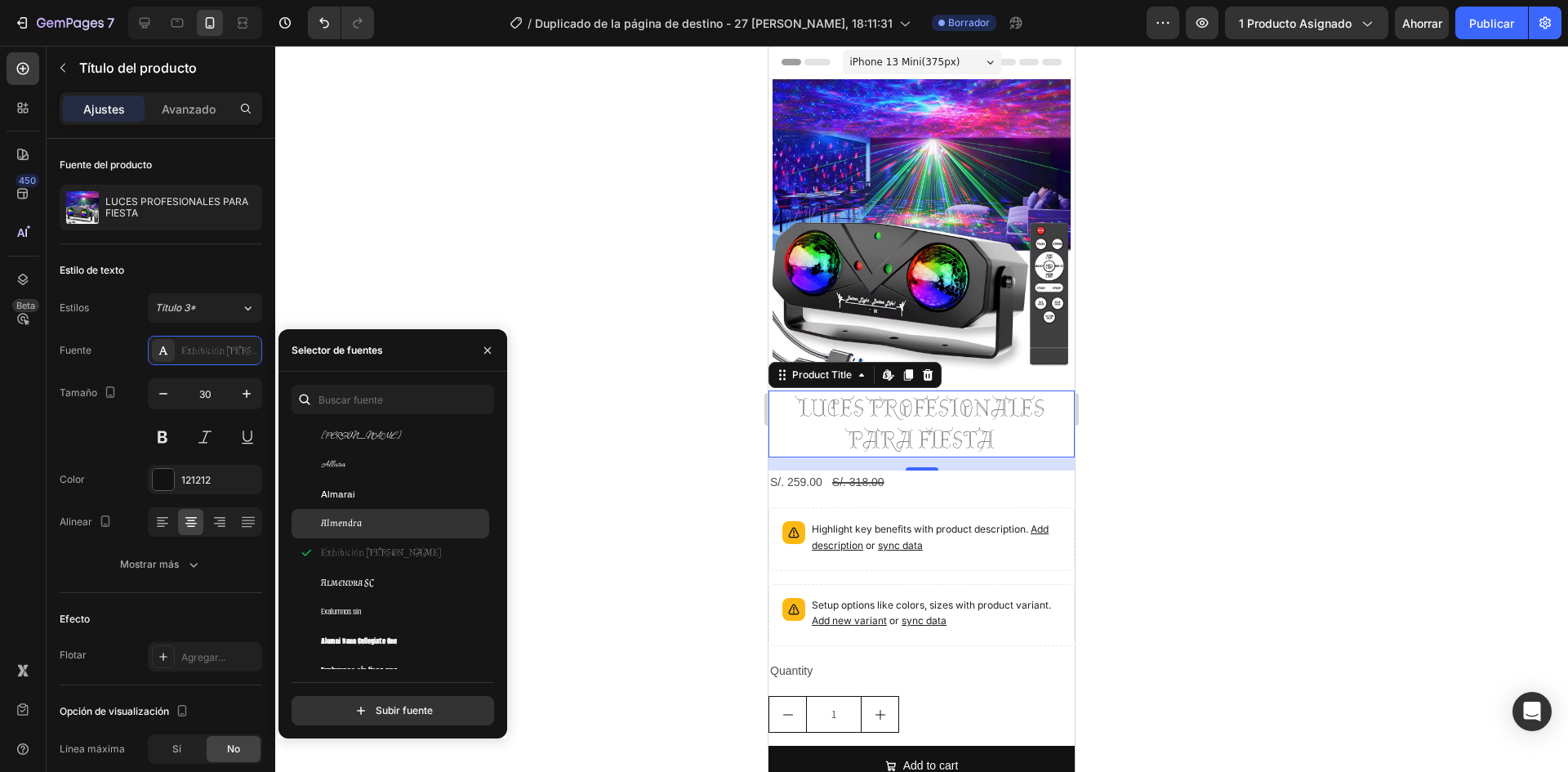
click at [334, 525] on font "Almendra" at bounding box center [341, 523] width 41 height 12
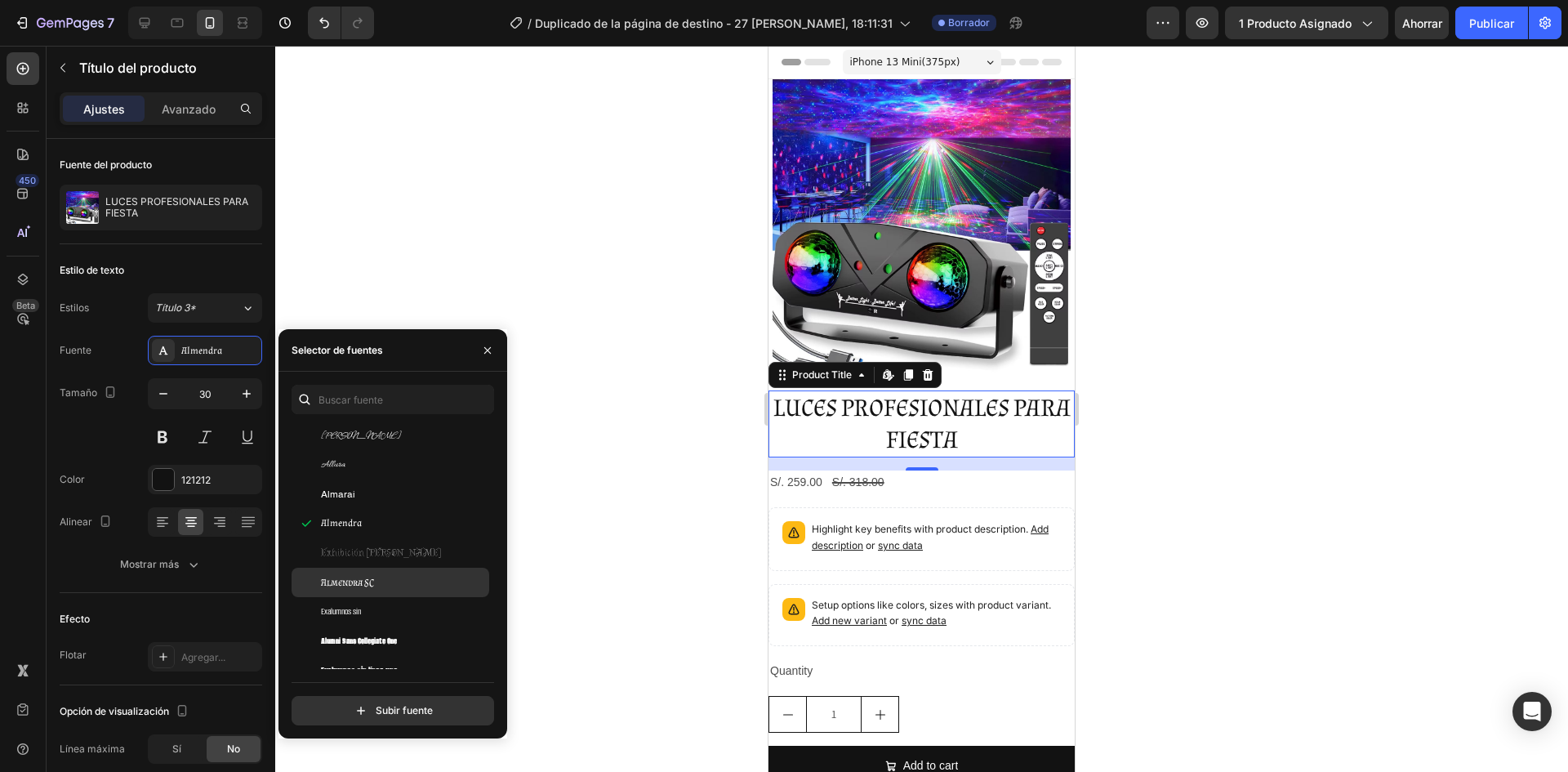
click at [339, 571] on div "Almendra SC" at bounding box center [390, 582] width 197 height 29
click at [341, 594] on div "Almendra SC" at bounding box center [390, 582] width 197 height 29
click at [341, 609] on font "Exalumnos sin" at bounding box center [341, 611] width 40 height 12
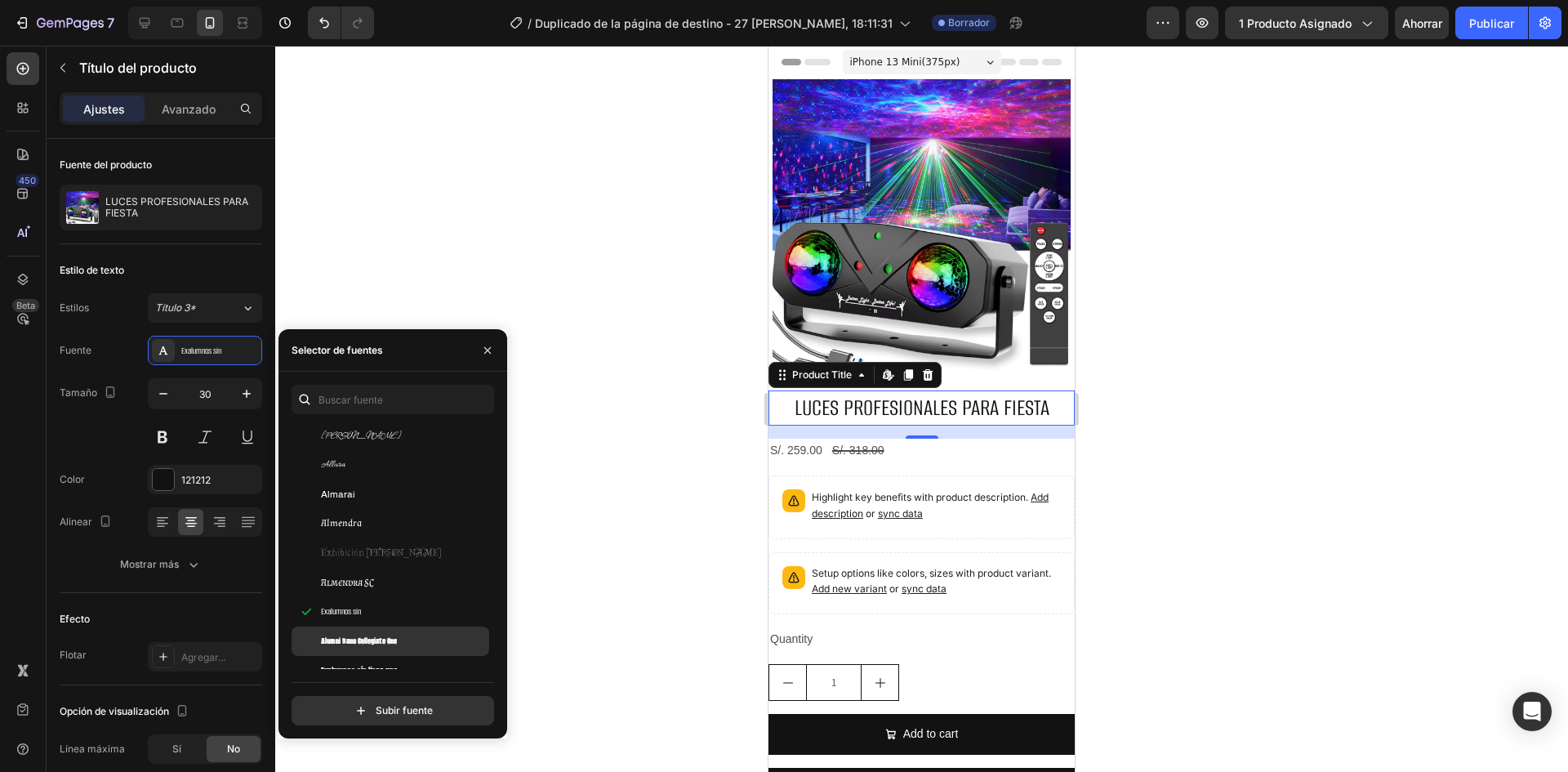
click at [340, 636] on font "Alumni Sans Collegiate One" at bounding box center [359, 640] width 76 height 12
click at [349, 636] on font "Alumni Sans Collegiate One" at bounding box center [359, 640] width 76 height 12
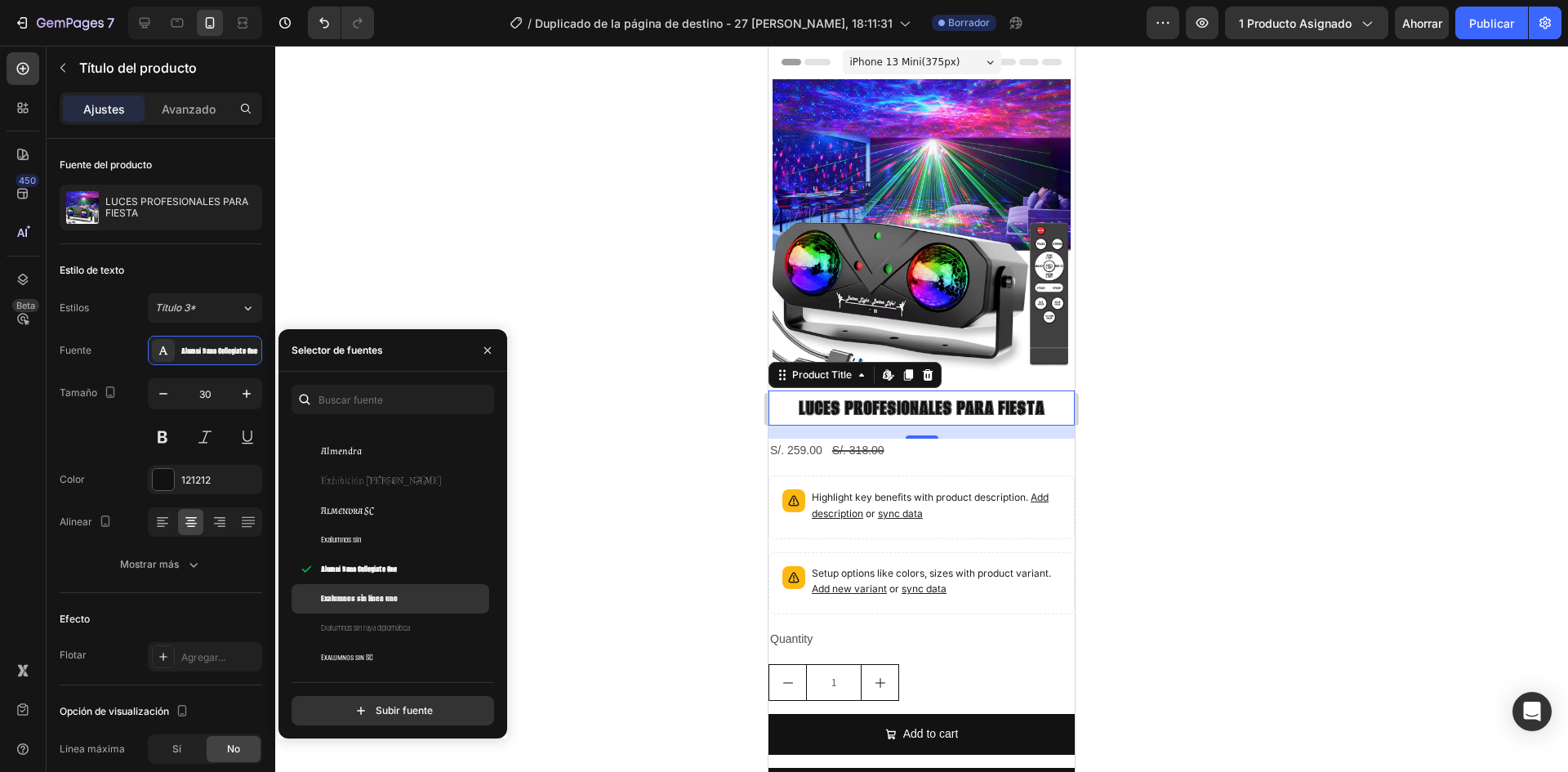
scroll to position [1633, 0]
click at [354, 590] on font "Exalumnos sin línea uno" at bounding box center [359, 589] width 77 height 12
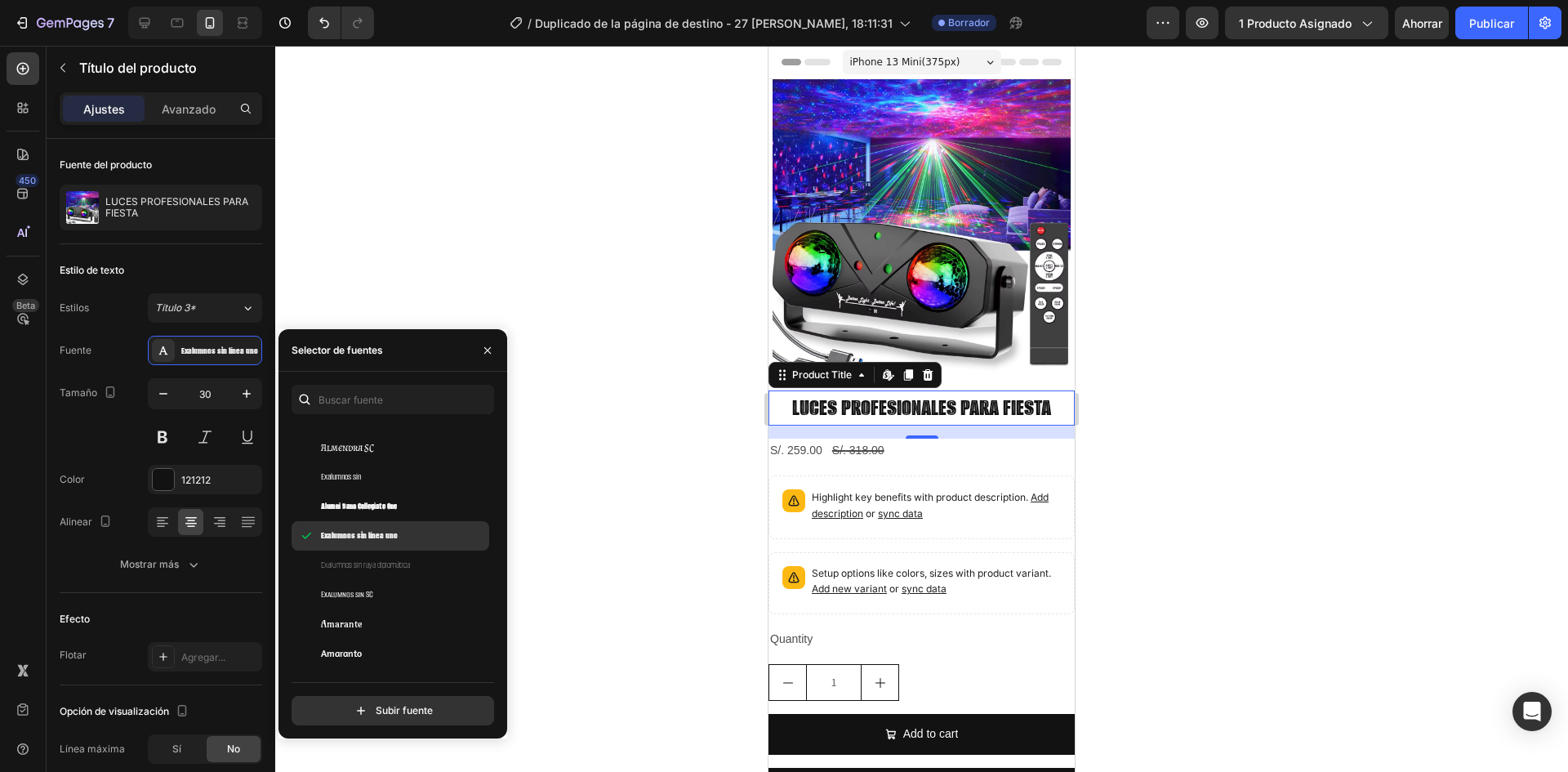
scroll to position [1715, 0]
click at [355, 583] on div "Amarante" at bounding box center [390, 595] width 197 height 29
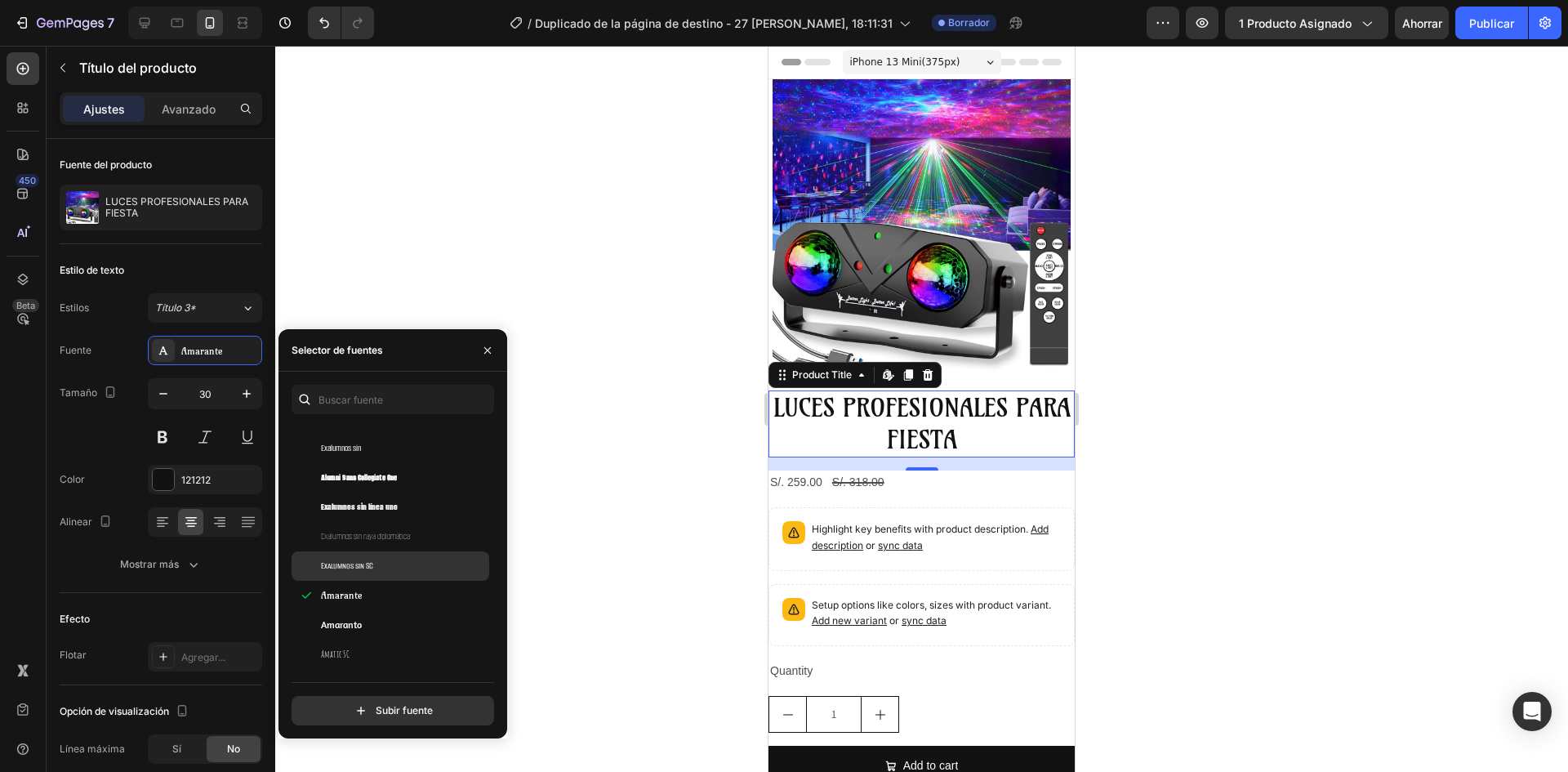
click at [350, 563] on font "Exalumnos sin SC" at bounding box center [347, 565] width 52 height 12
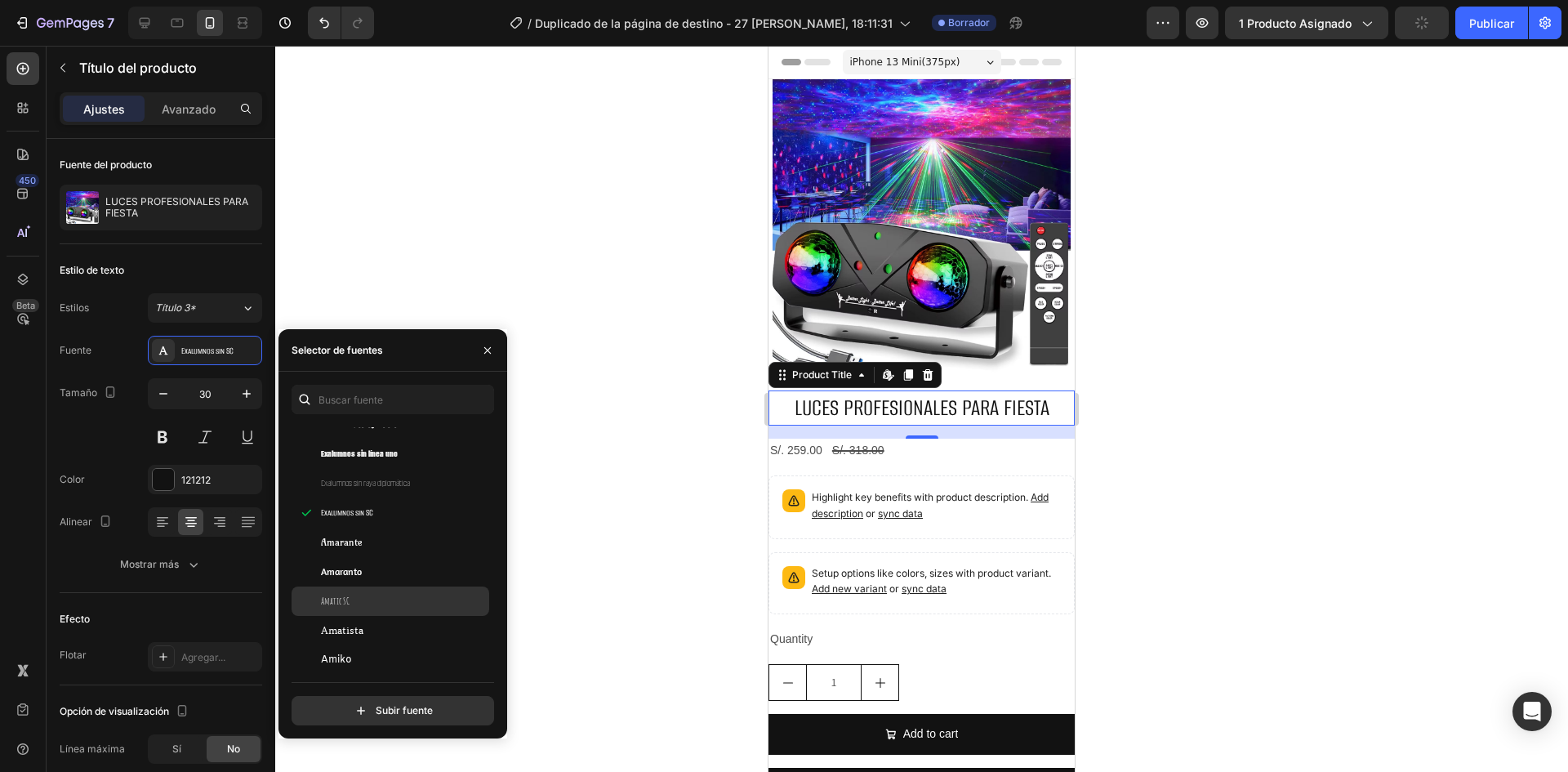
scroll to position [1797, 0]
click at [350, 578] on div "Amatic SC" at bounding box center [403, 572] width 165 height 15
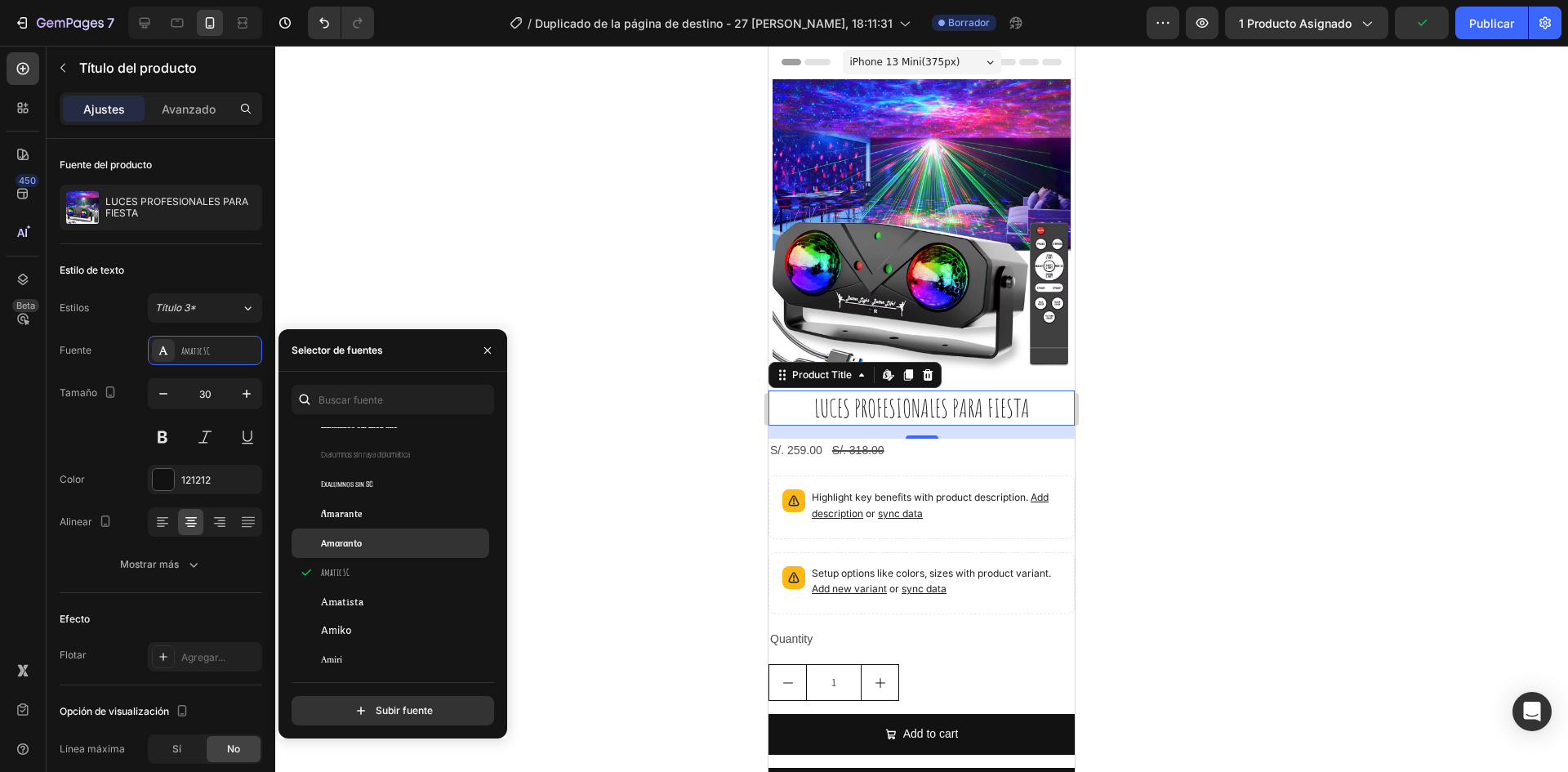
click at [348, 546] on font "Amaranto" at bounding box center [341, 543] width 41 height 12
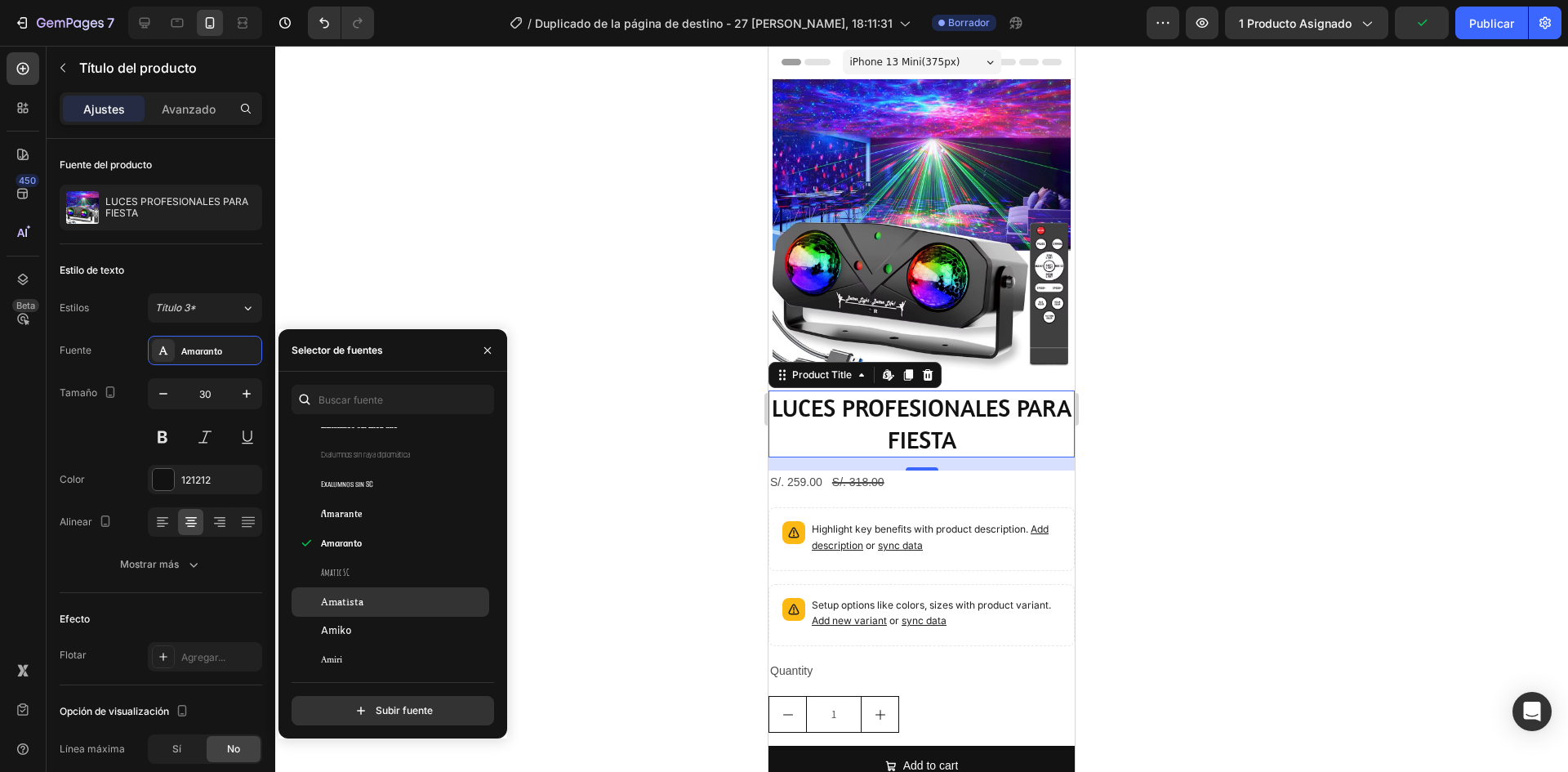
click at [344, 614] on div "Amatista" at bounding box center [390, 602] width 197 height 29
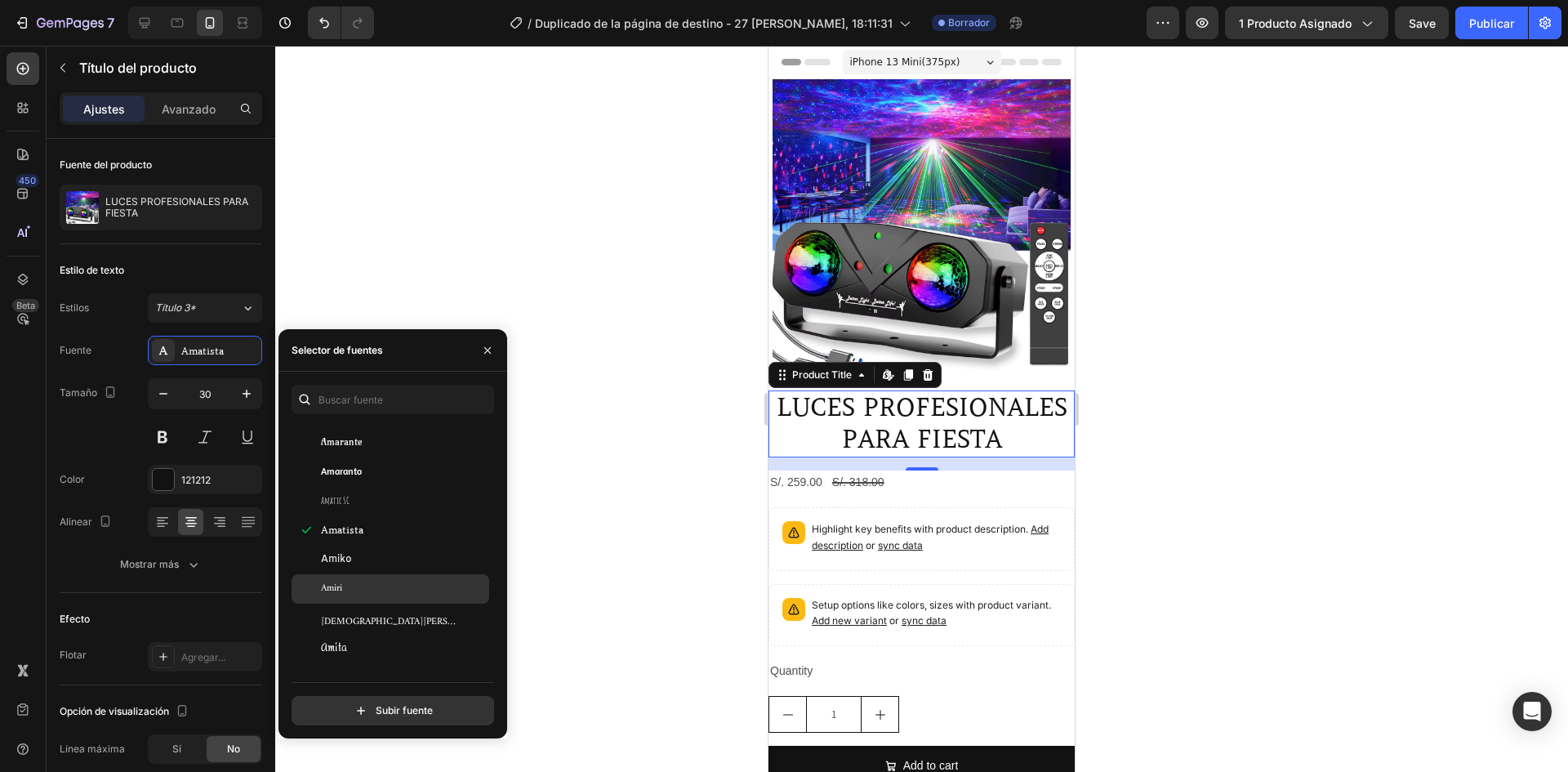
scroll to position [1879, 0]
click at [354, 575] on div "Amiri" at bounding box center [403, 579] width 165 height 15
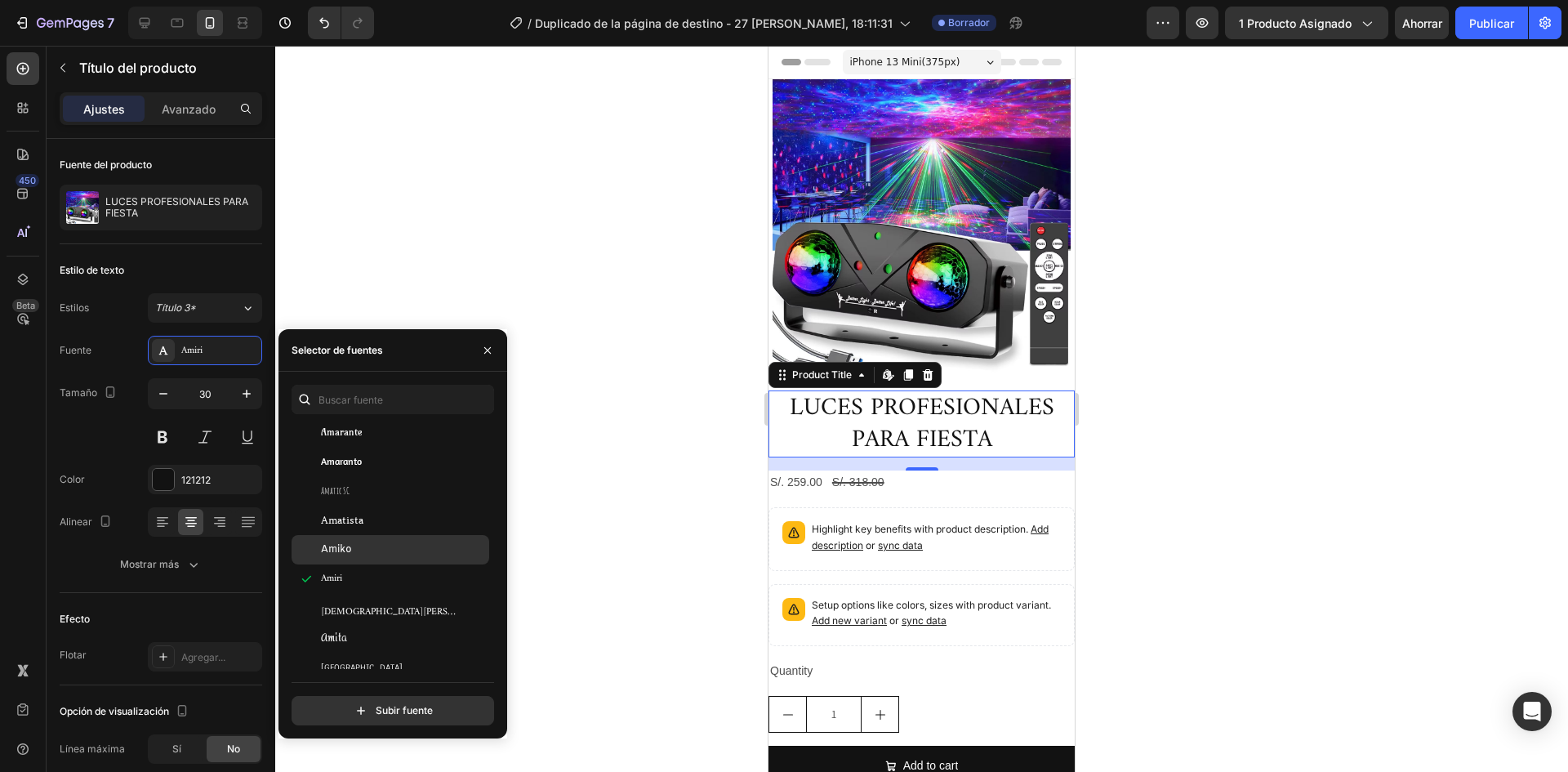
click at [354, 555] on div "Amiko" at bounding box center [403, 550] width 165 height 15
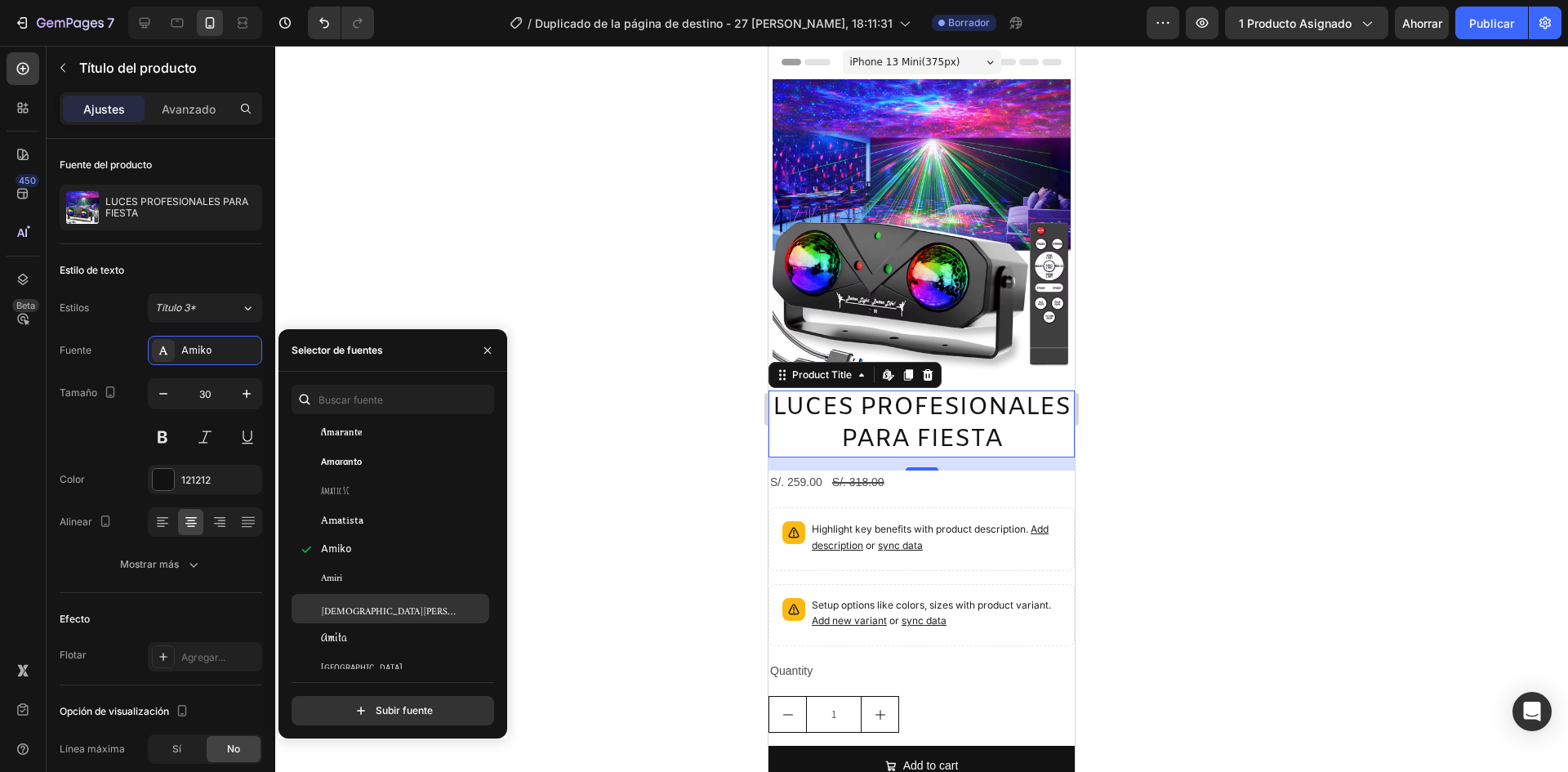
click at [351, 602] on font "[DEMOGRAPHIC_DATA][PERSON_NAME]" at bounding box center [409, 608] width 177 height 24
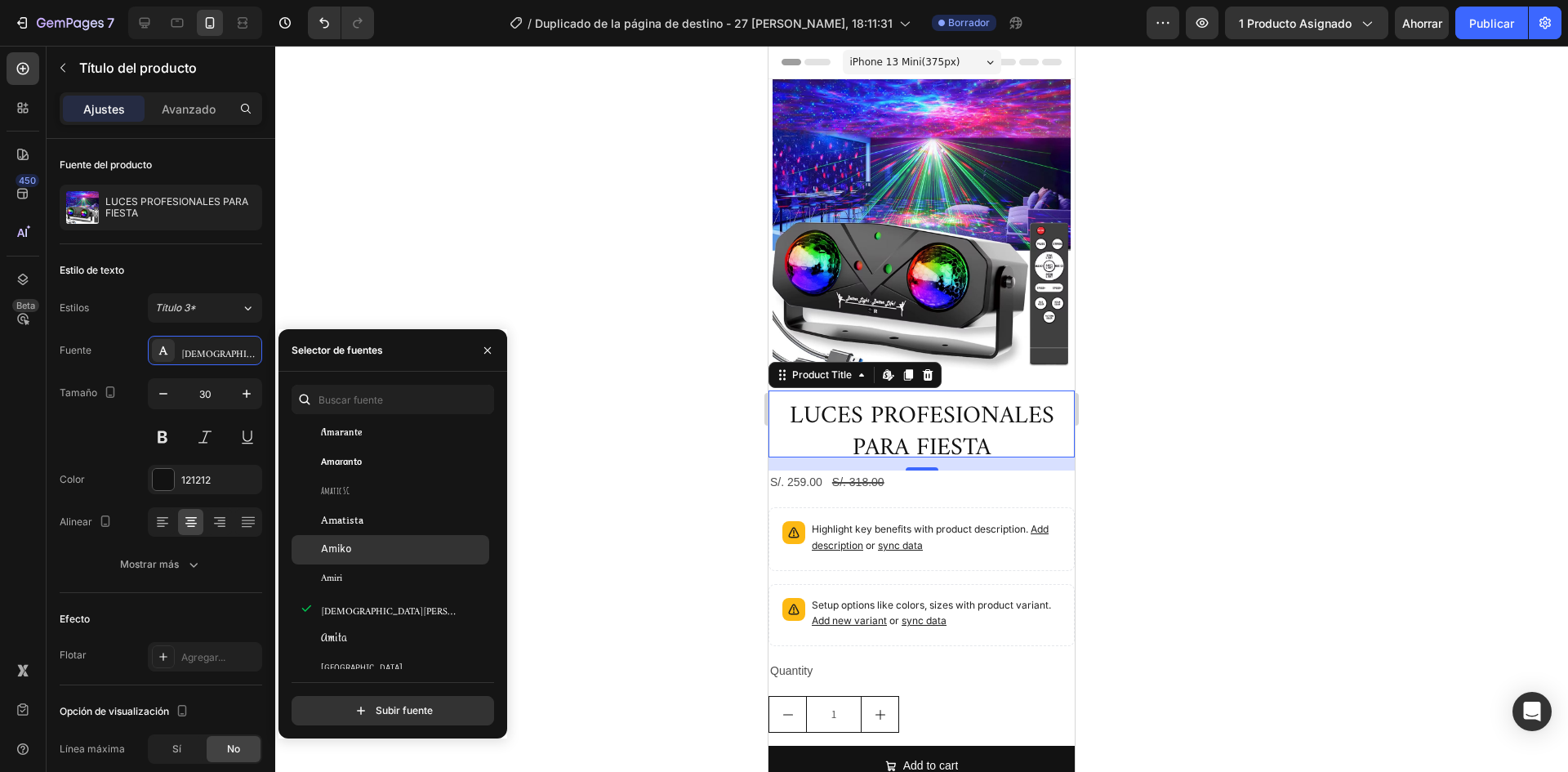
scroll to position [2042, 0]
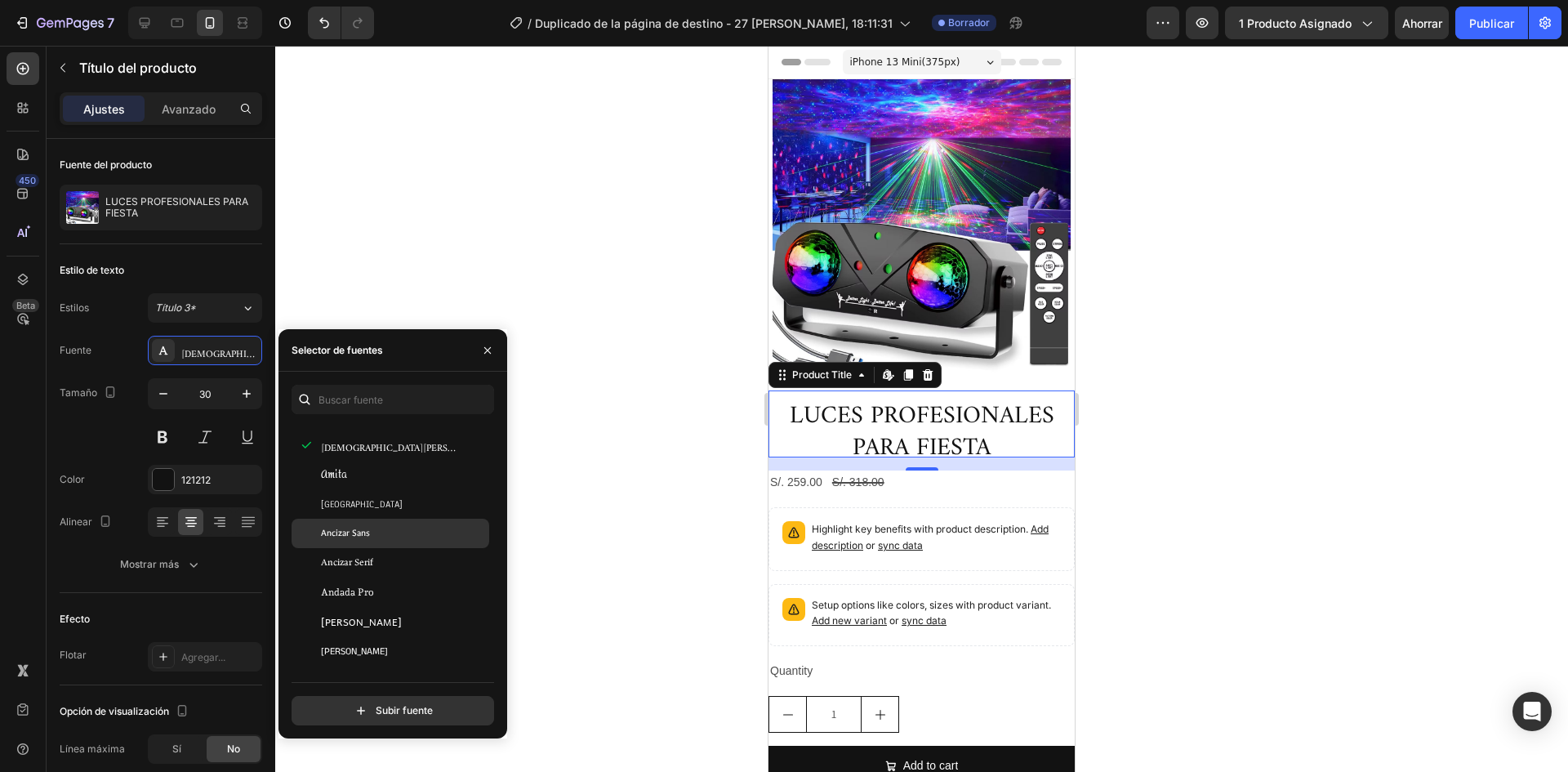
click at [356, 530] on font "Ancizar Sans" at bounding box center [345, 533] width 49 height 12
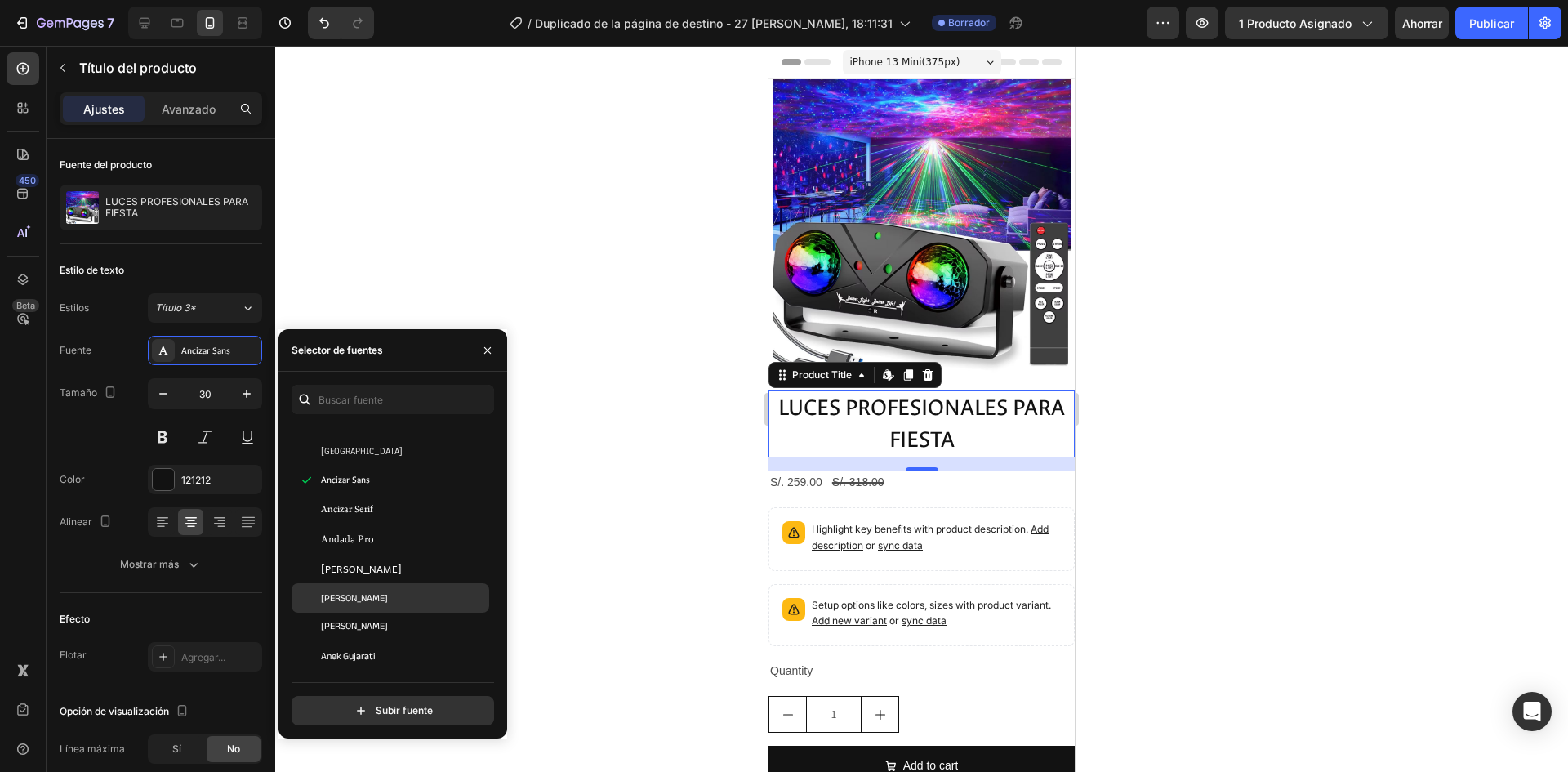
scroll to position [2124, 0]
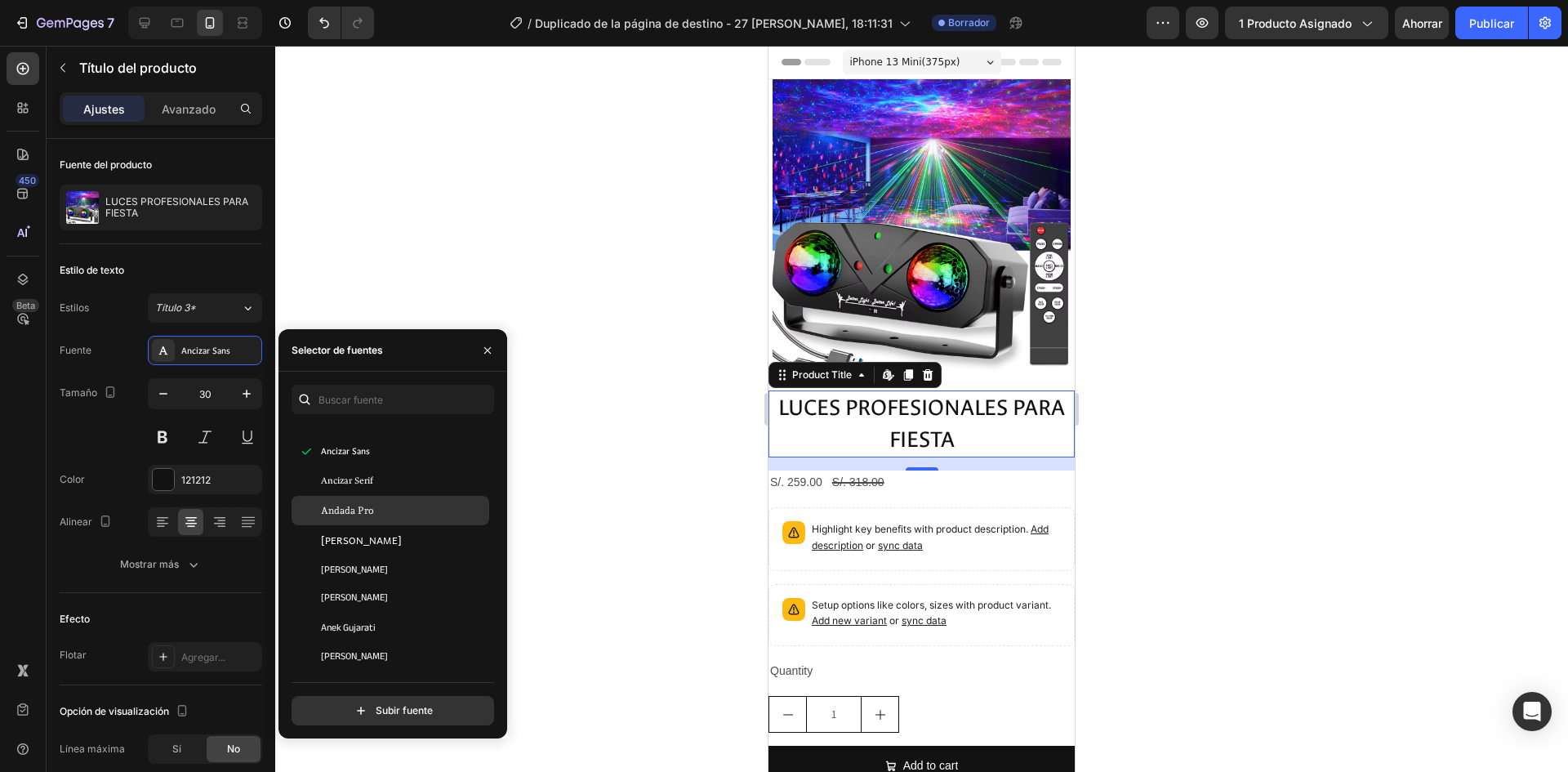
click at [350, 510] on font "Andada Pro" at bounding box center [347, 510] width 53 height 11
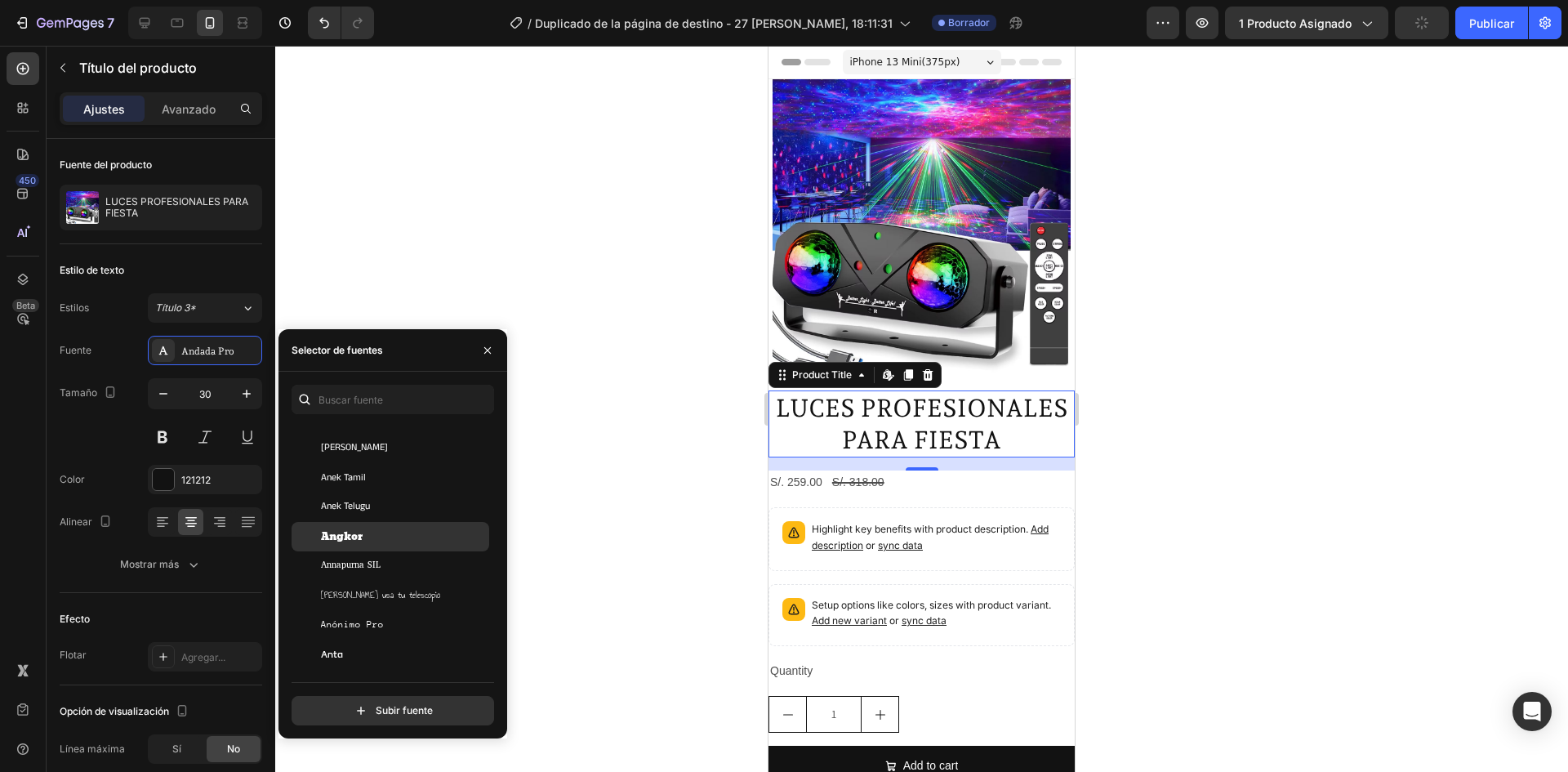
click at [345, 540] on font "Angkor" at bounding box center [342, 537] width 42 height 18
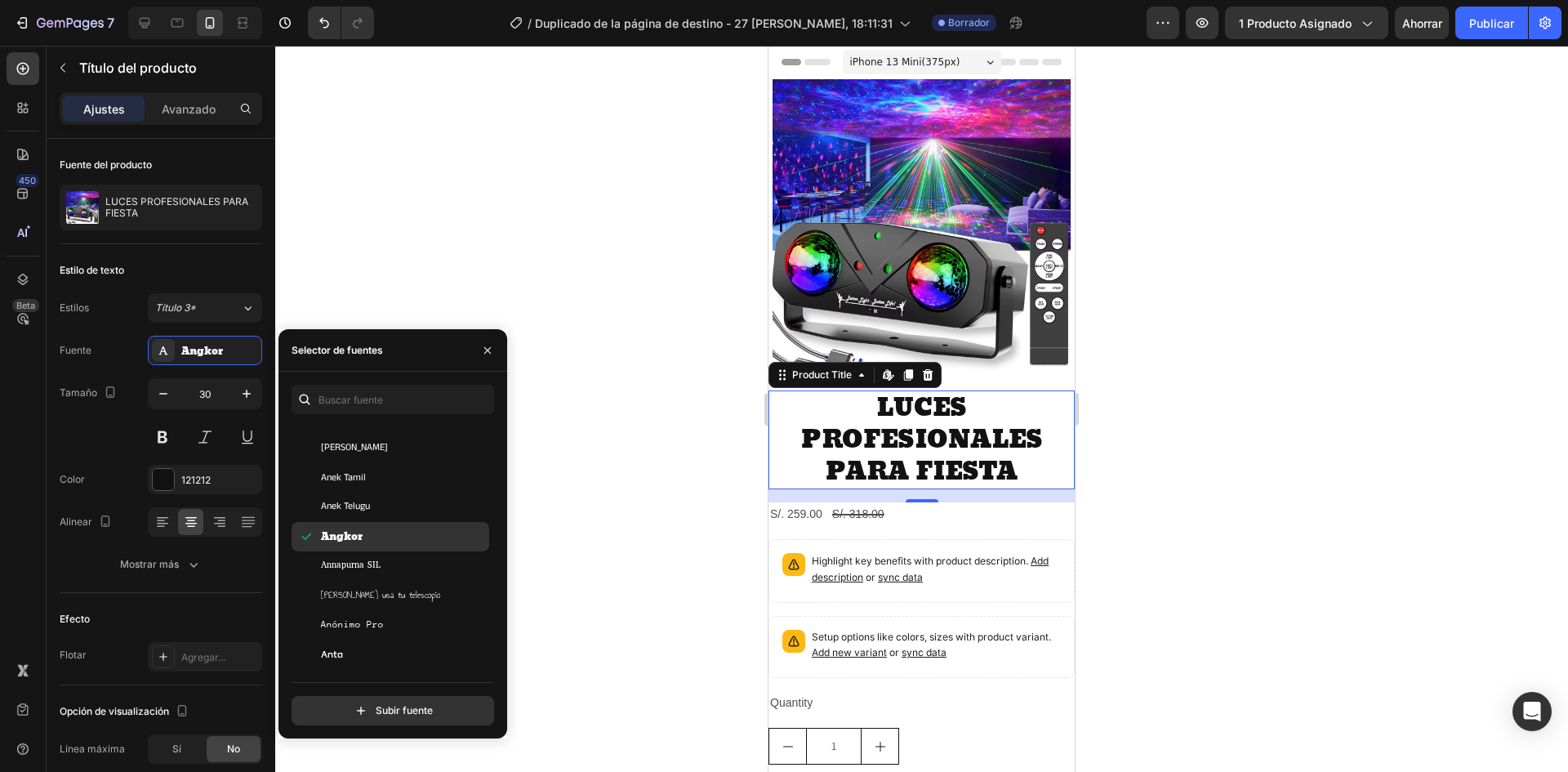
scroll to position [2614, 0]
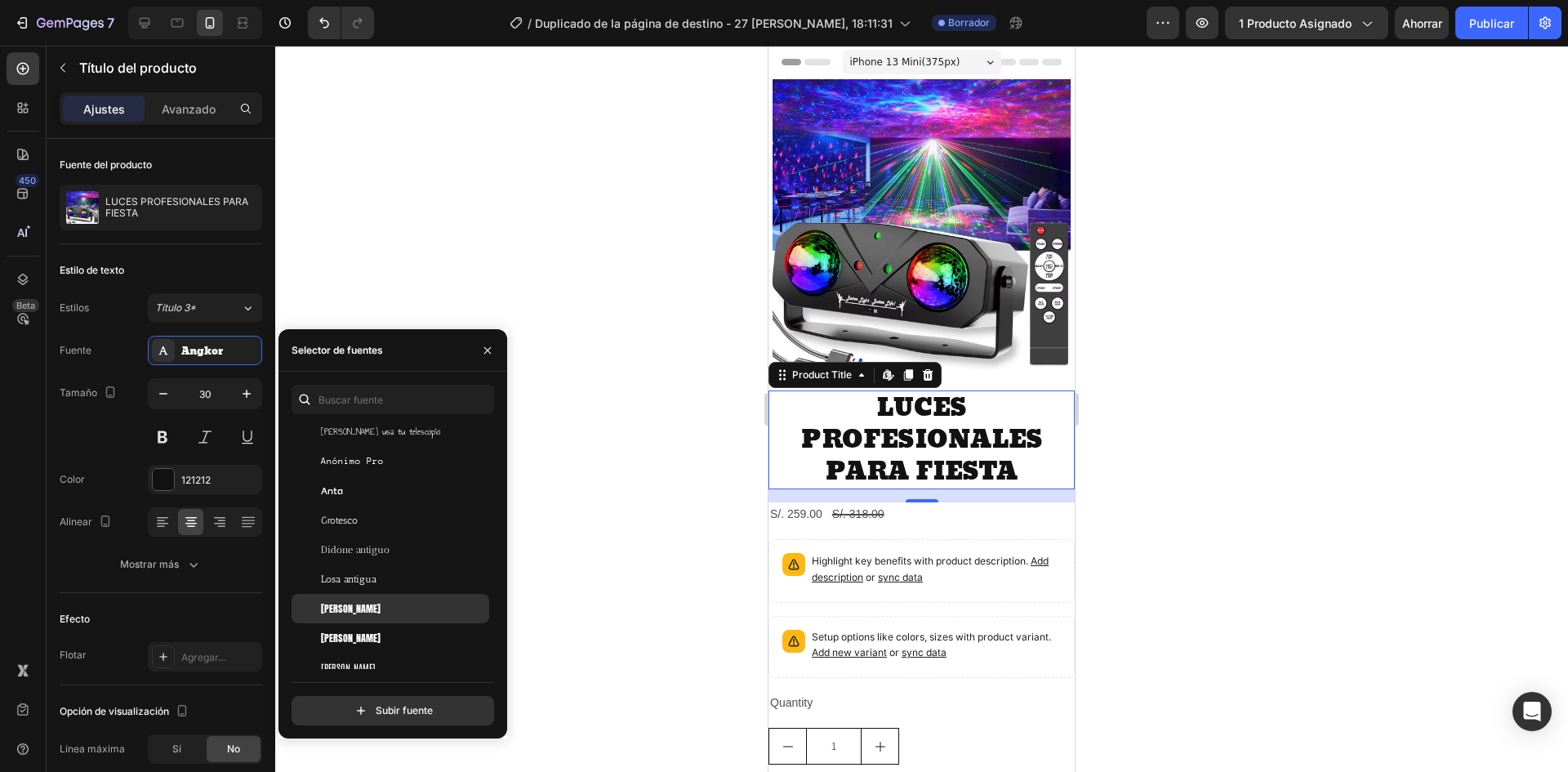
click at [339, 598] on div "[PERSON_NAME]" at bounding box center [390, 608] width 197 height 29
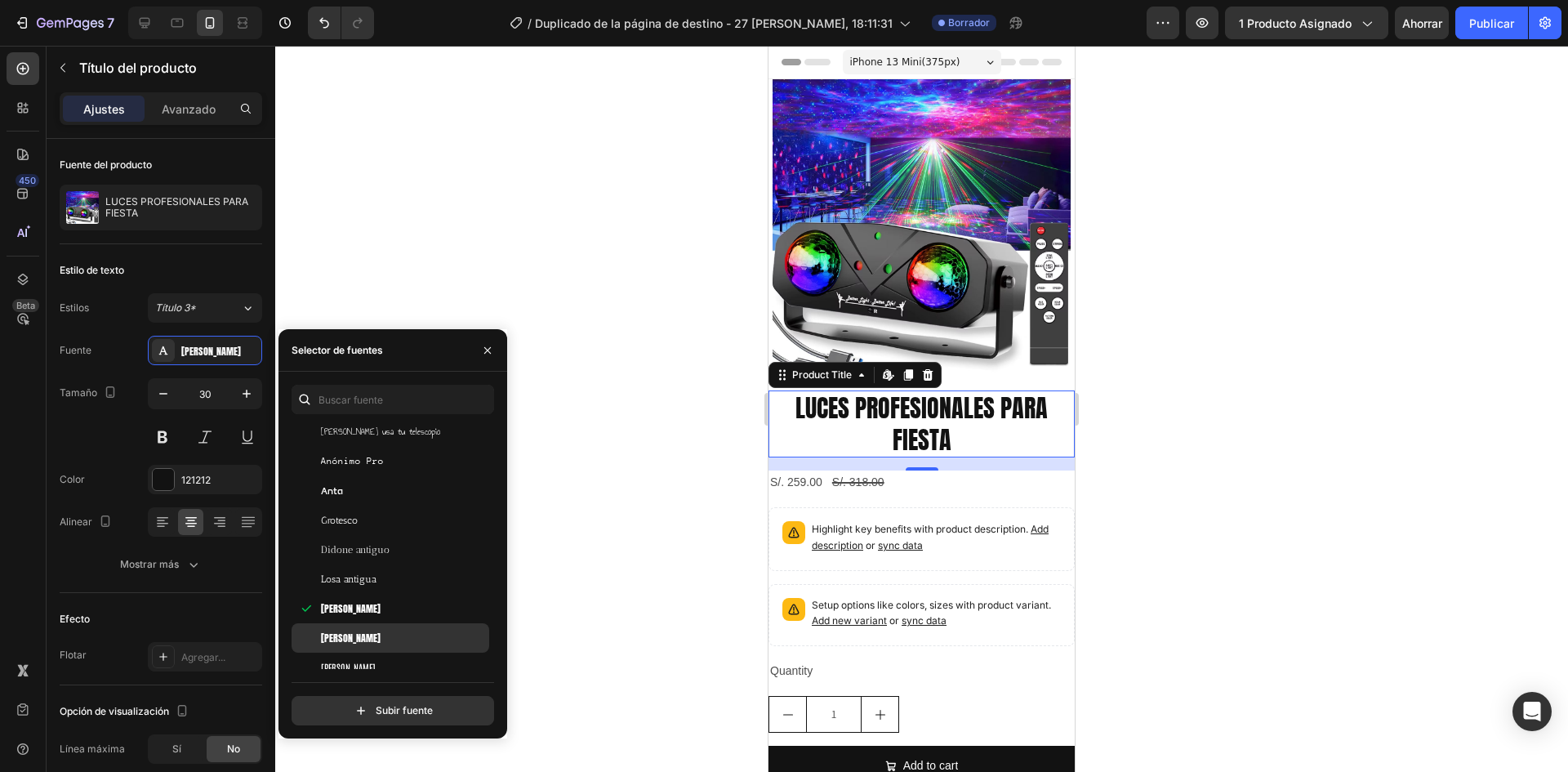
click at [343, 631] on font "[PERSON_NAME]" at bounding box center [350, 638] width 60 height 15
click at [350, 648] on div "[PERSON_NAME]" at bounding box center [390, 638] width 197 height 29
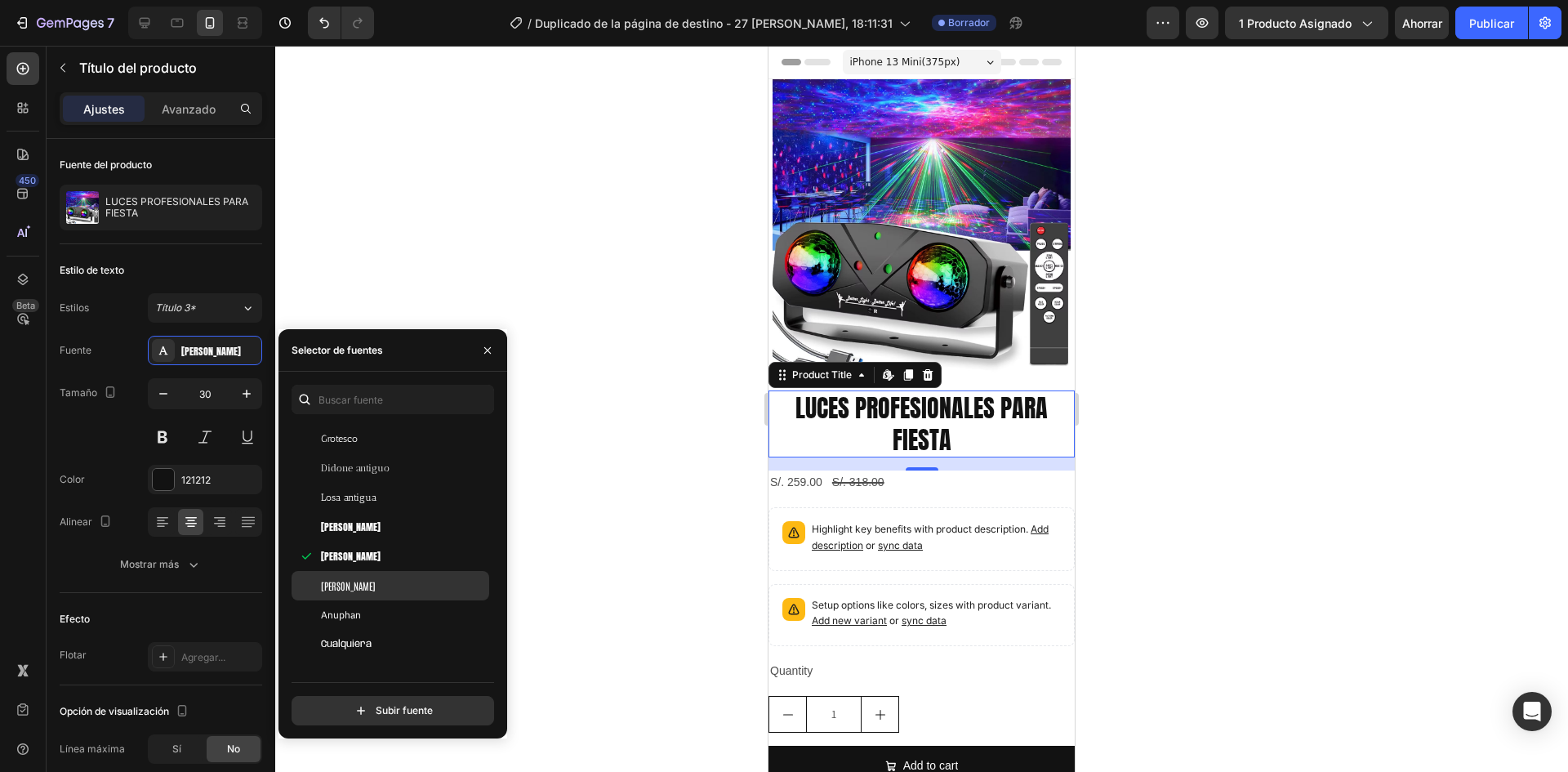
click at [341, 595] on div "[PERSON_NAME]" at bounding box center [390, 586] width 197 height 29
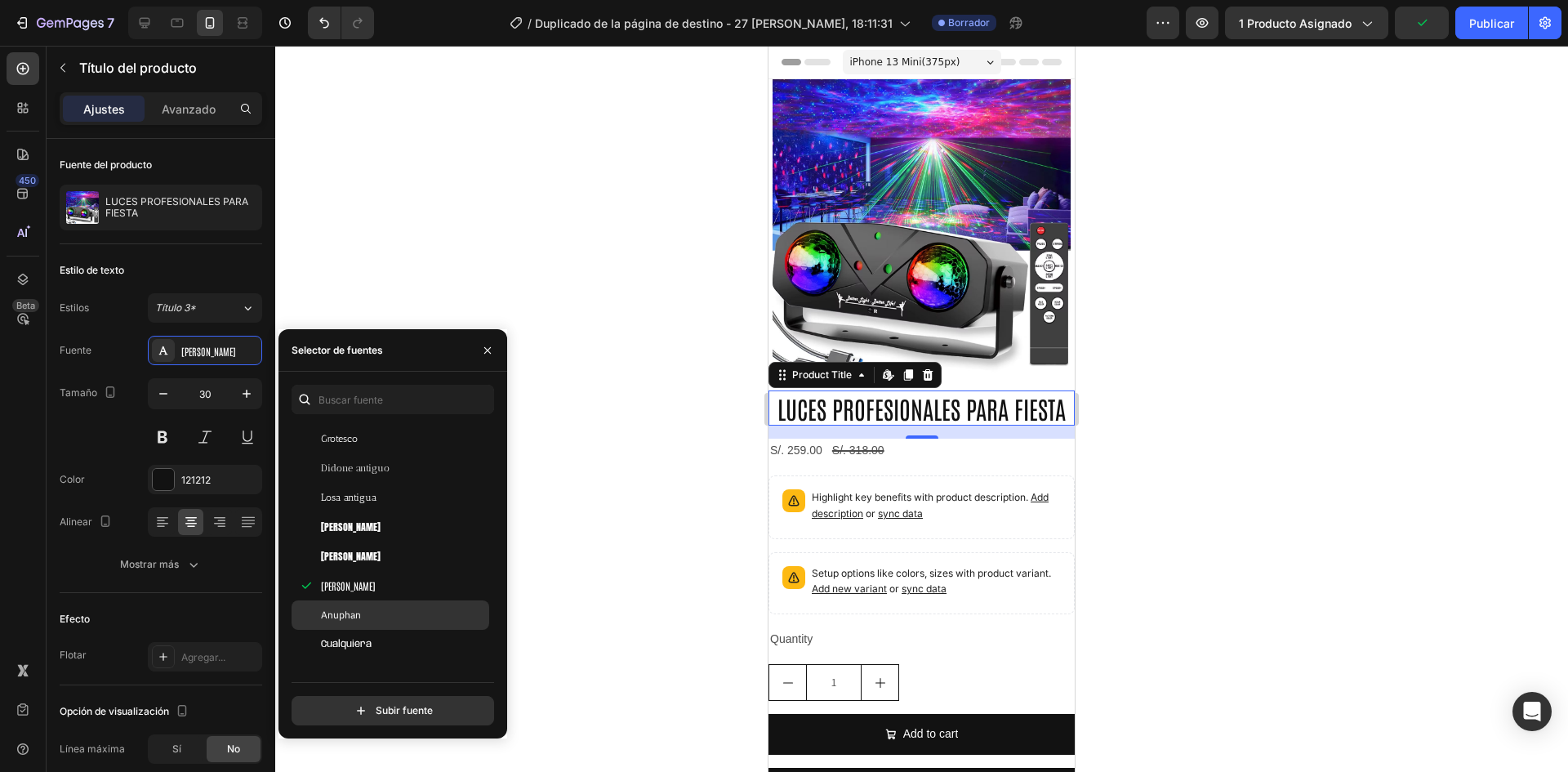
click at [344, 619] on span "Anuphan" at bounding box center [341, 614] width 40 height 15
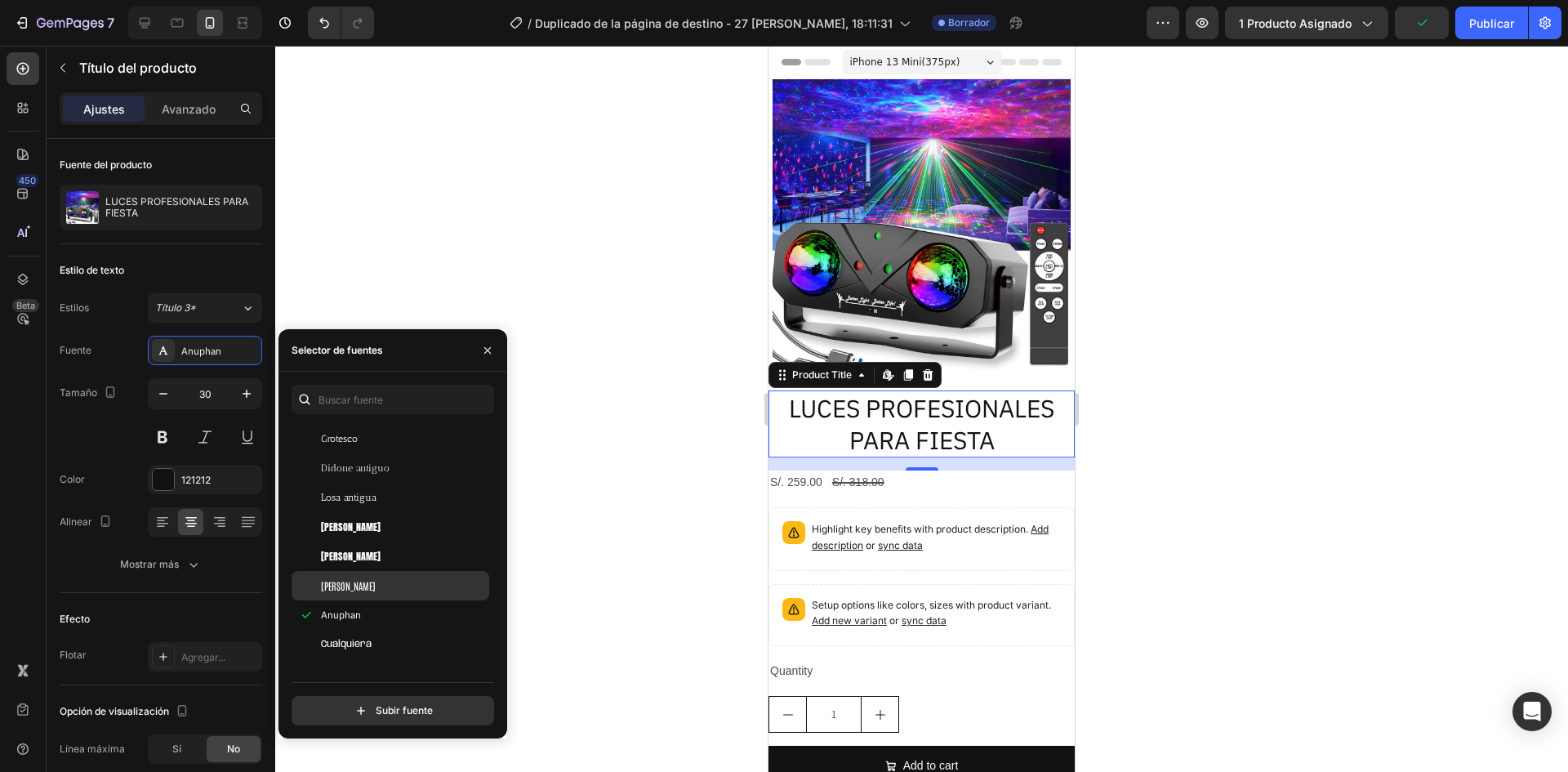
scroll to position [2859, 0]
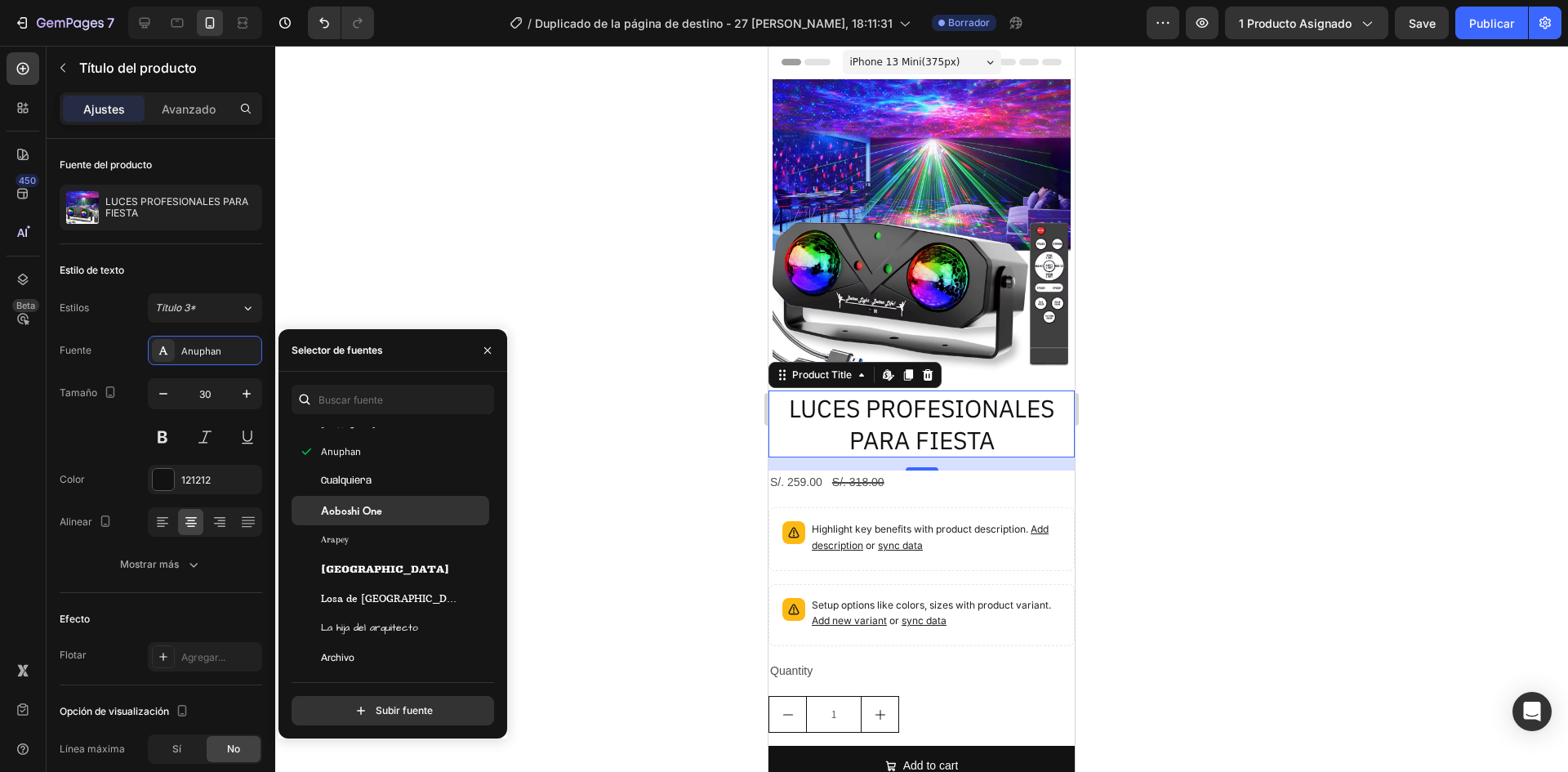
click at [344, 509] on span "Aoboshi One" at bounding box center [351, 510] width 61 height 15
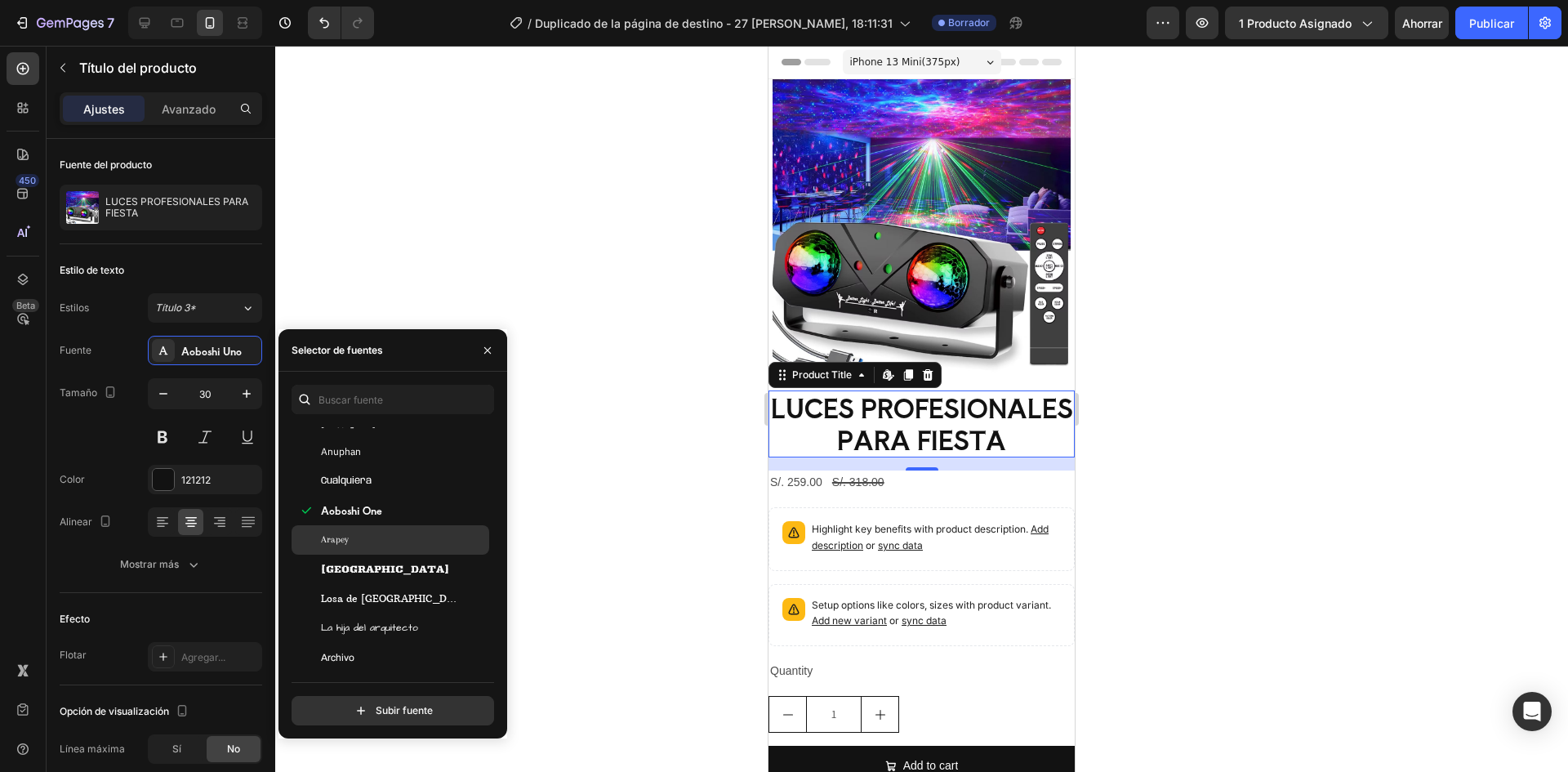
click at [346, 544] on span "Arapey" at bounding box center [335, 539] width 28 height 15
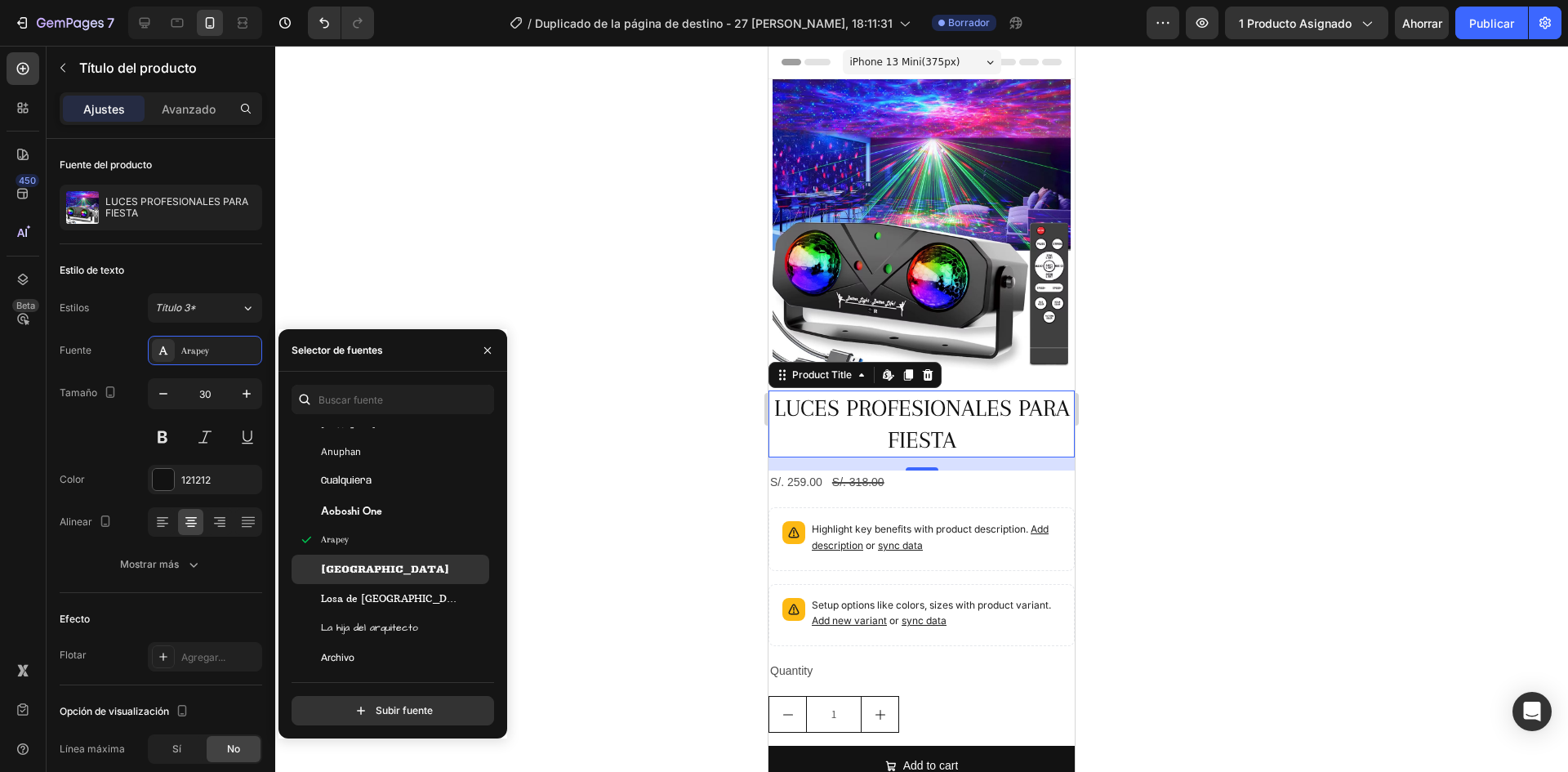
click at [352, 558] on div "[GEOGRAPHIC_DATA]" at bounding box center [390, 569] width 197 height 29
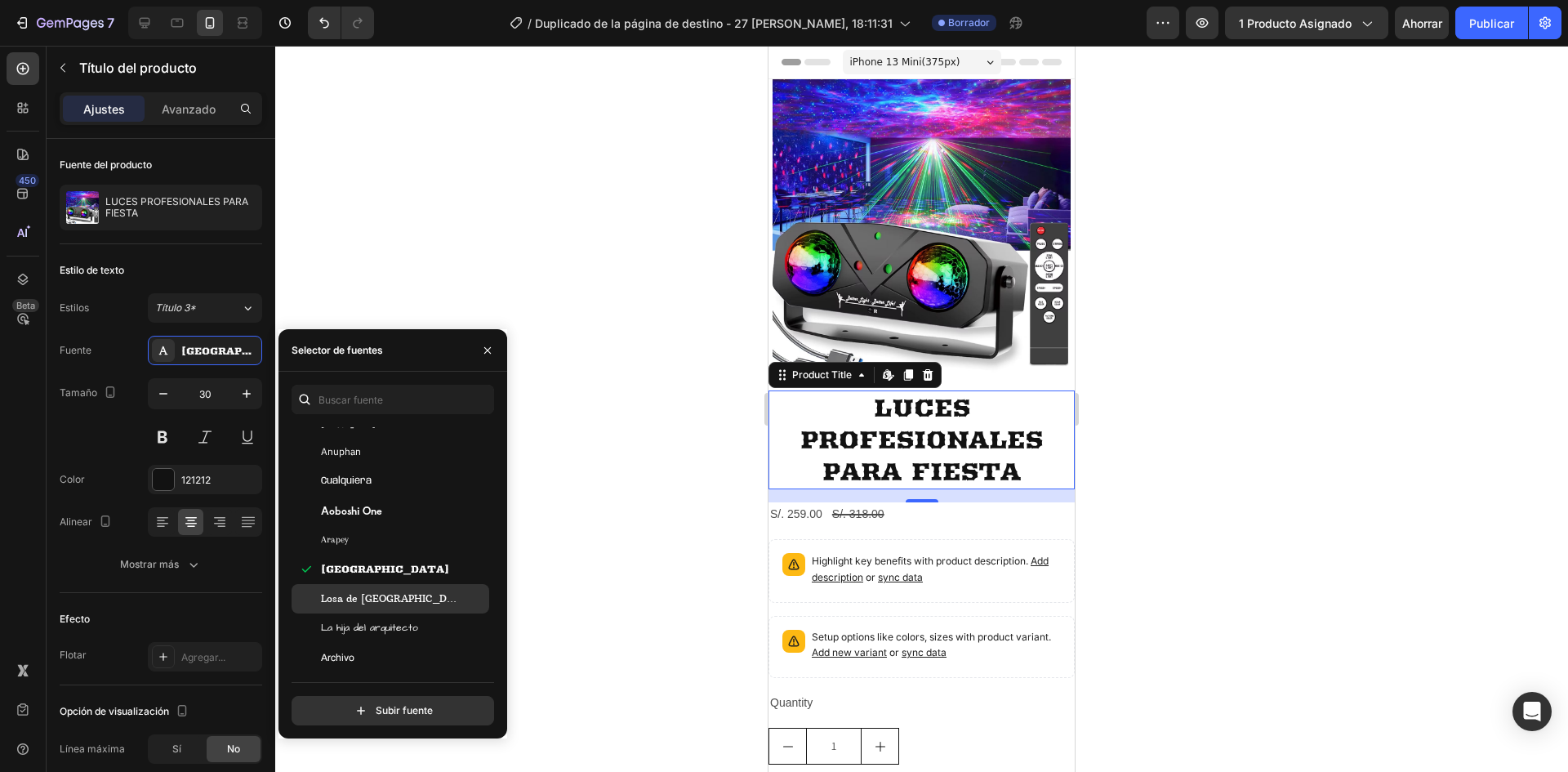
click at [354, 595] on font "Losa de [GEOGRAPHIC_DATA]" at bounding box center [396, 598] width 151 height 12
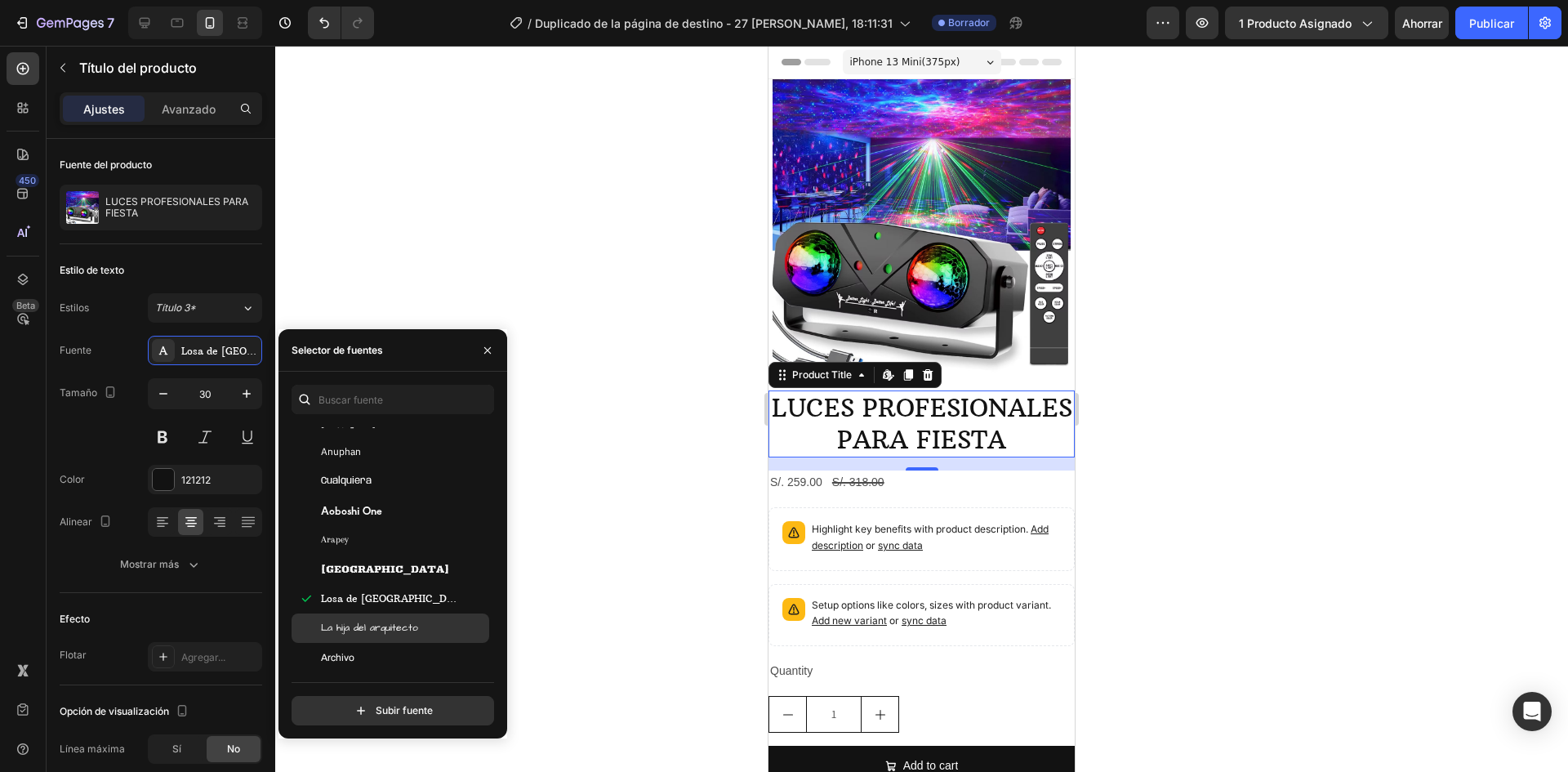
click at [347, 617] on div "La hija del arquitecto" at bounding box center [390, 628] width 197 height 29
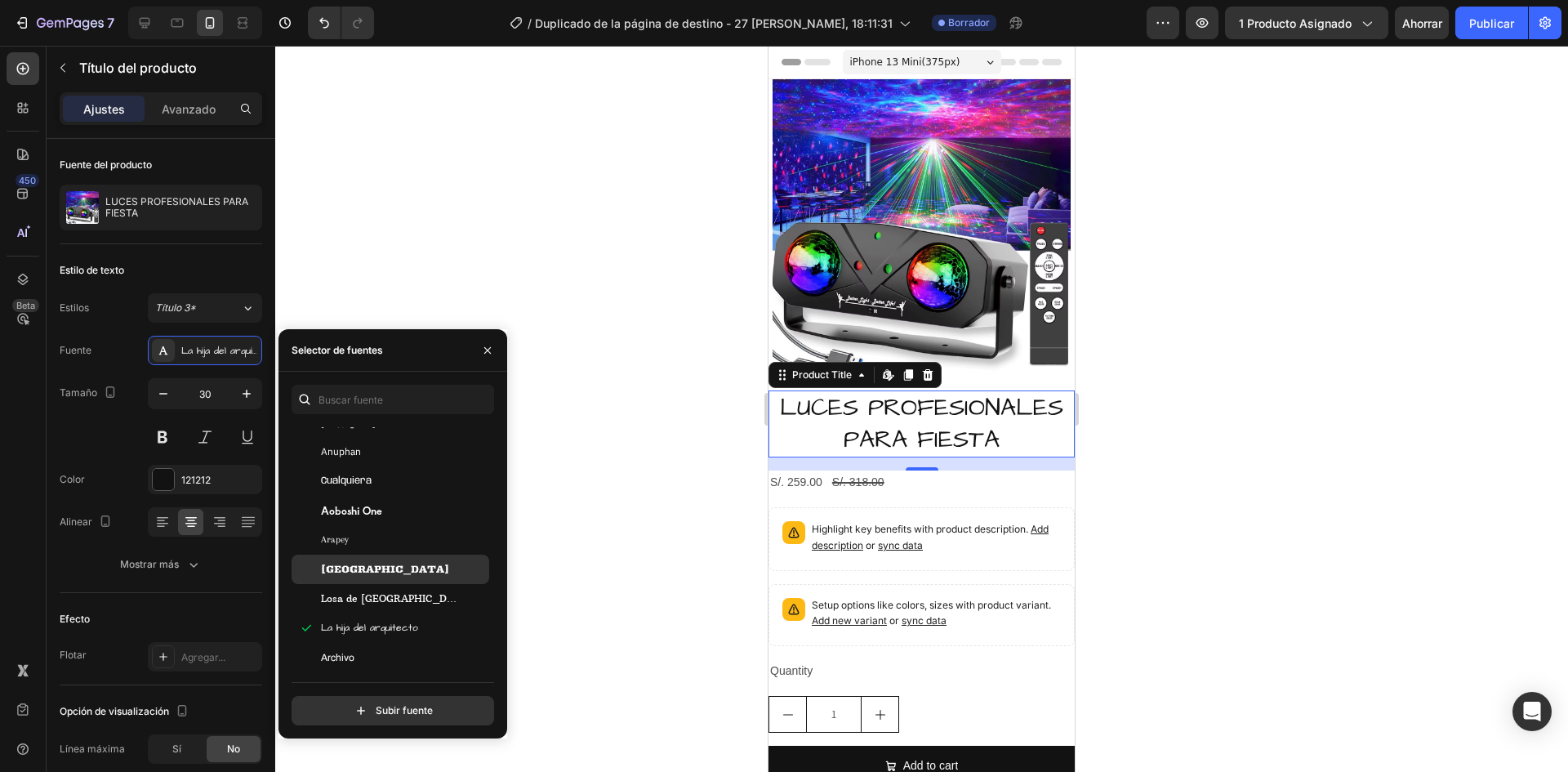
scroll to position [2940, 0]
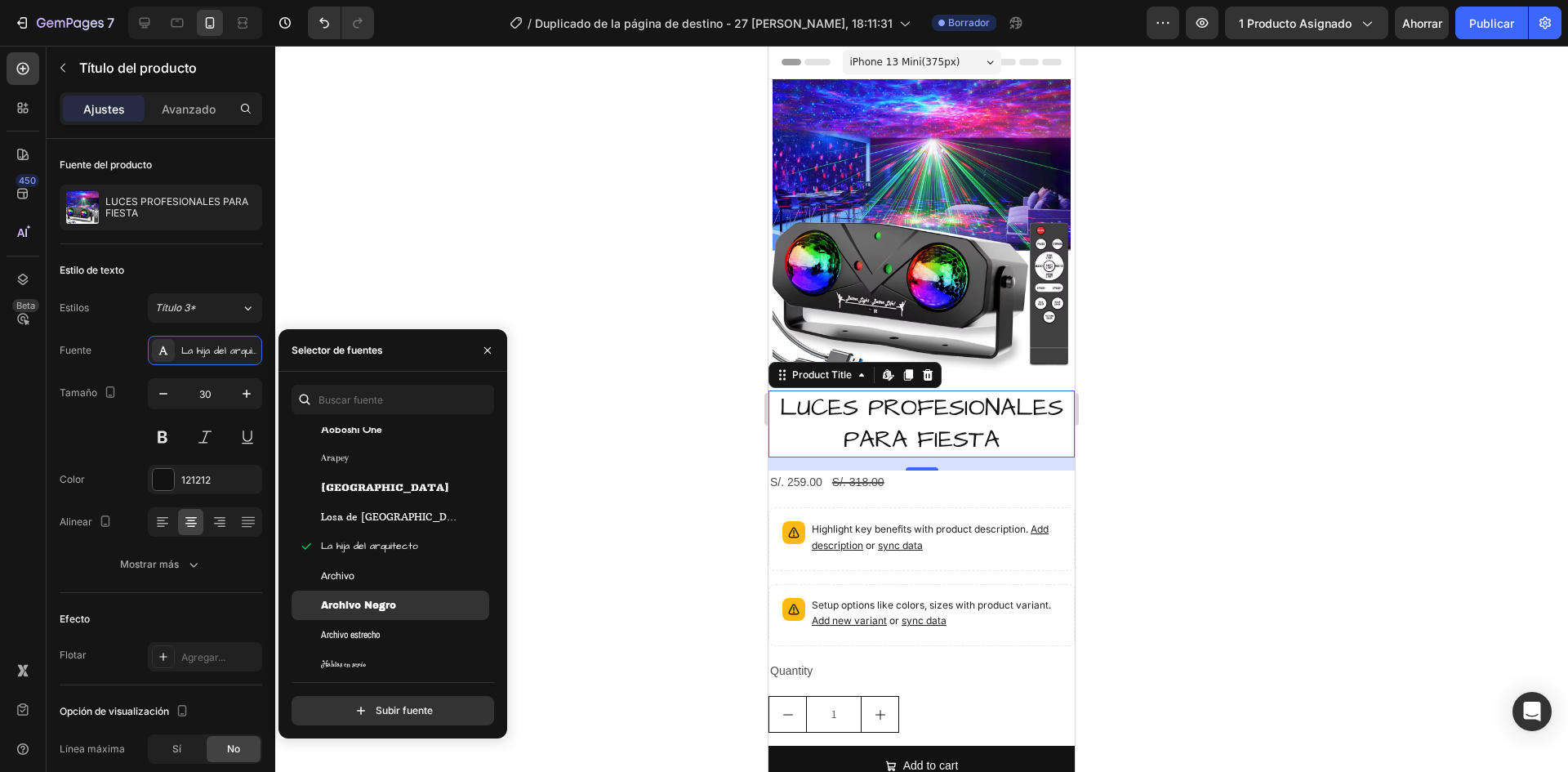
click at [322, 608] on font "Archivo Negro" at bounding box center [358, 605] width 75 height 11
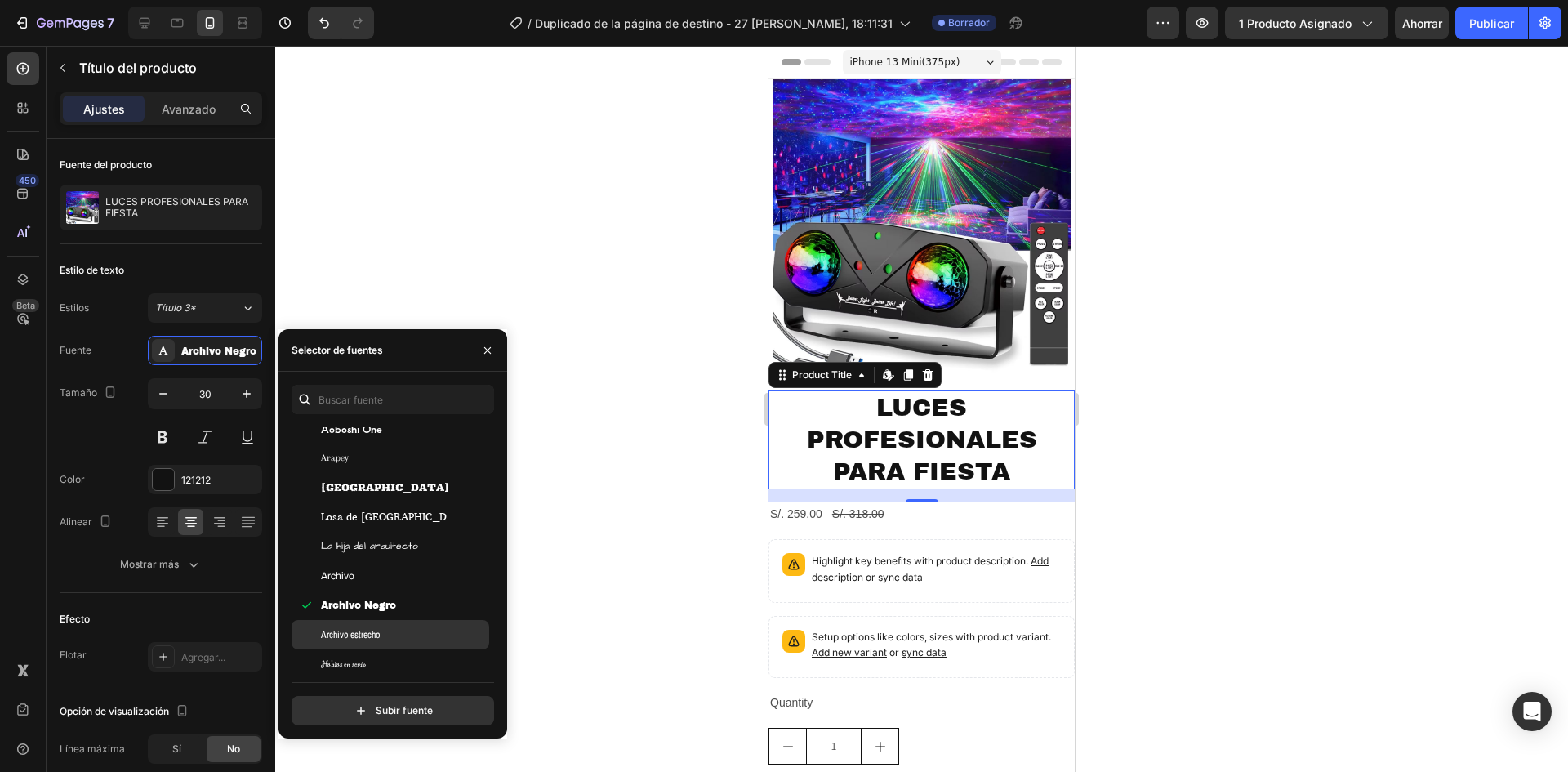
click at [364, 627] on div "Archivo estrecho" at bounding box center [390, 634] width 197 height 29
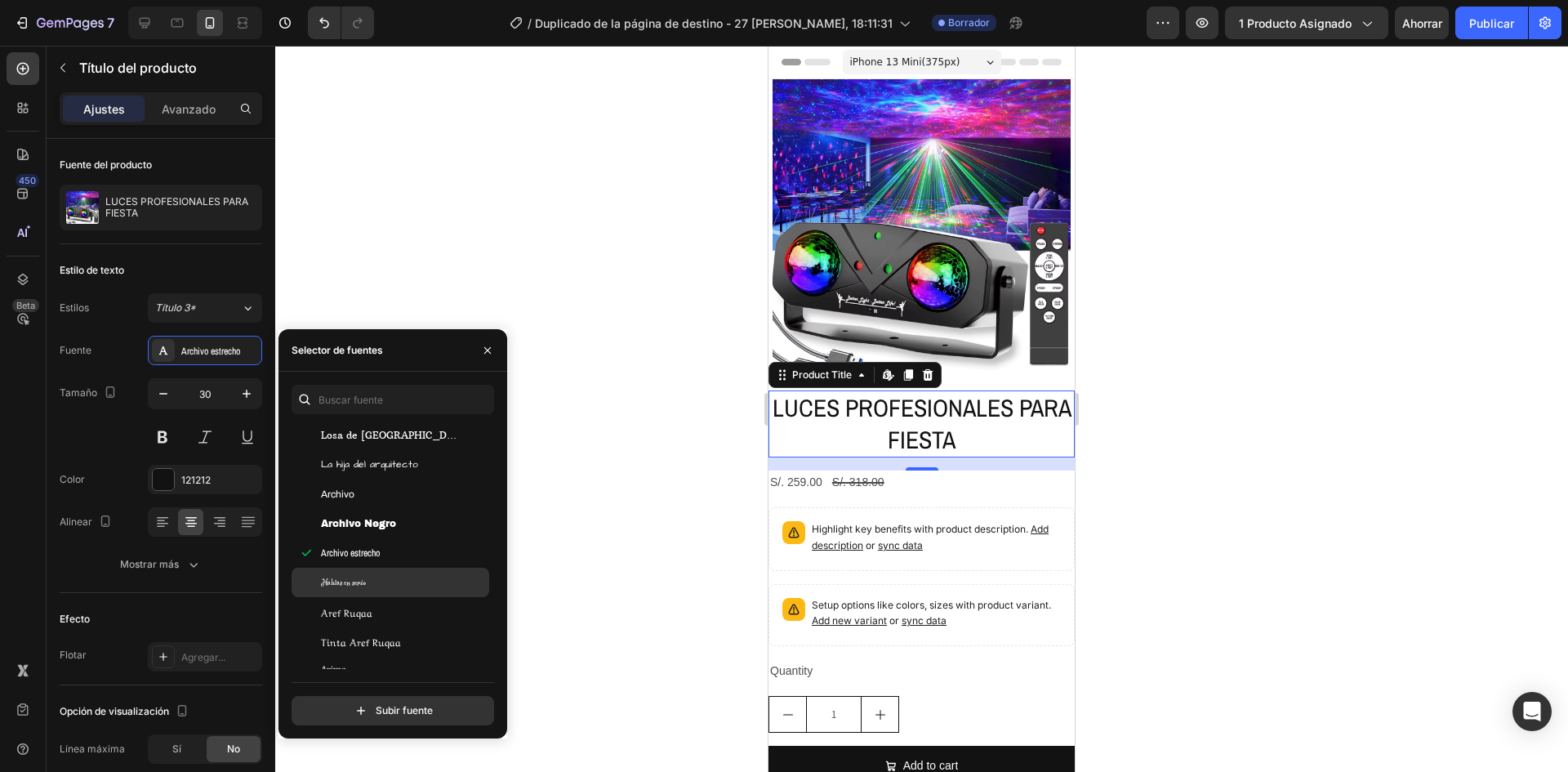
click at [364, 573] on div "Hablas en serio" at bounding box center [390, 582] width 197 height 29
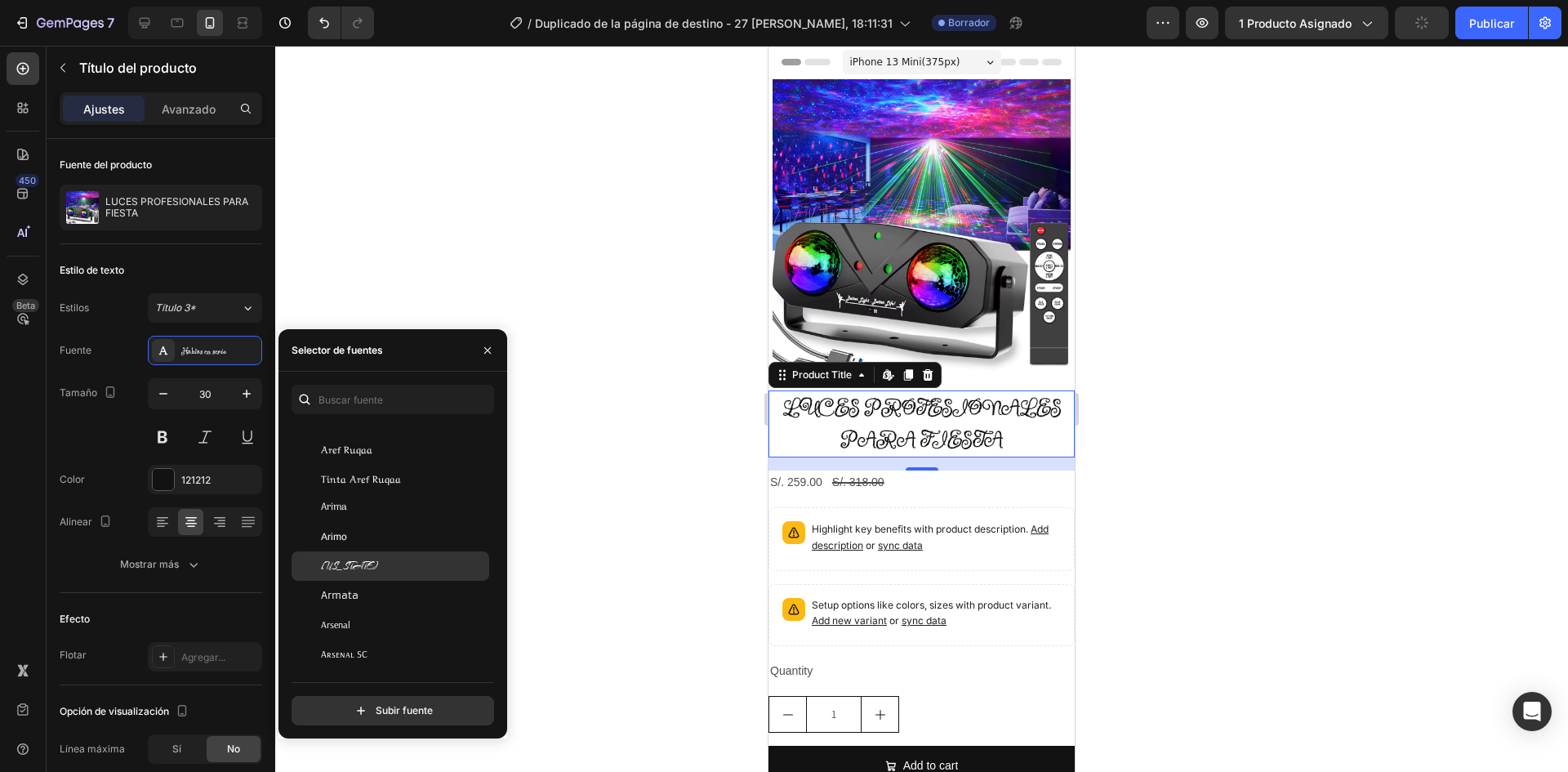
scroll to position [3267, 0]
click at [353, 518] on font "Armata" at bounding box center [339, 513] width 37 height 12
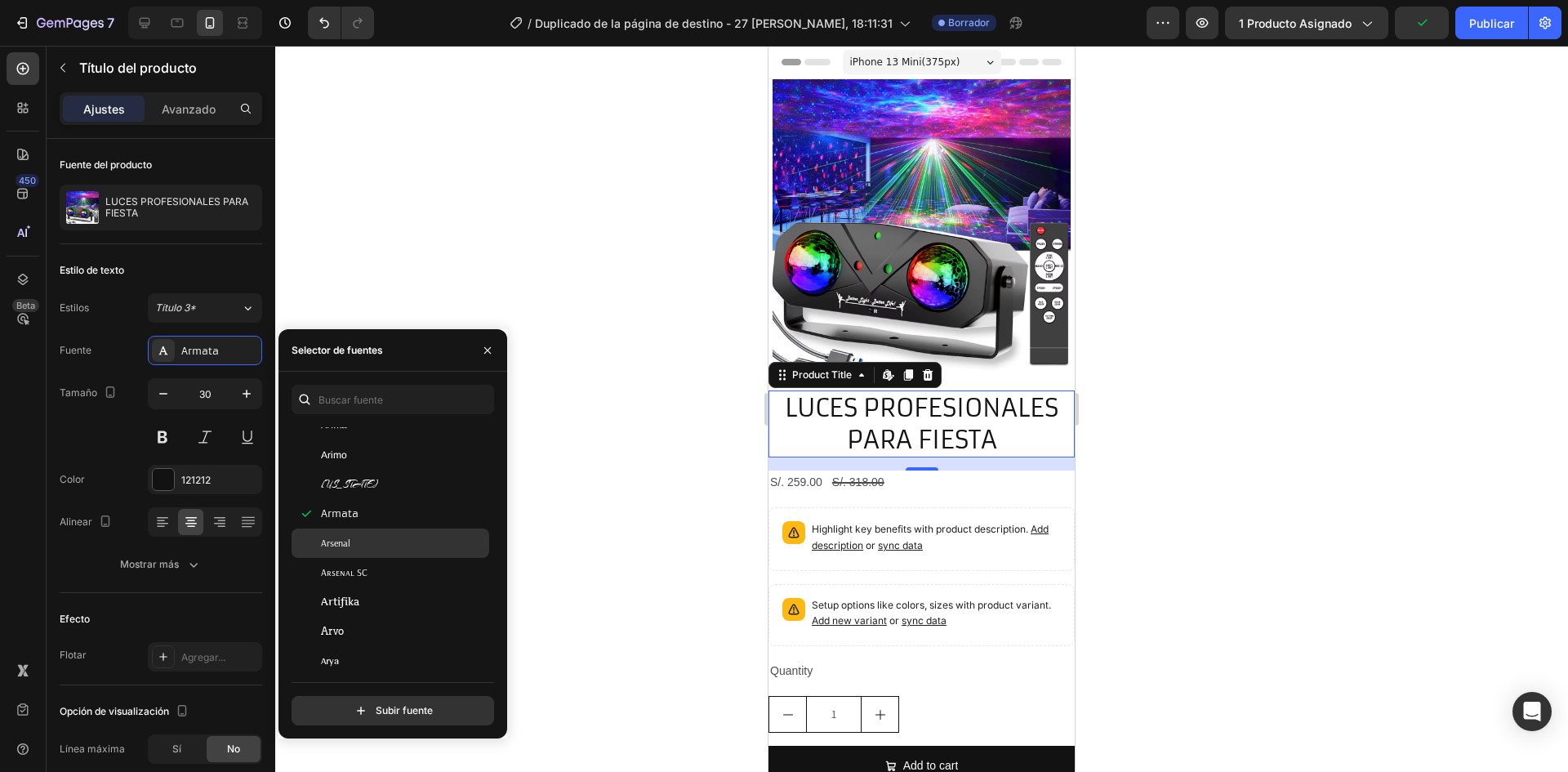
click at [351, 542] on div "Arsenal" at bounding box center [403, 543] width 165 height 15
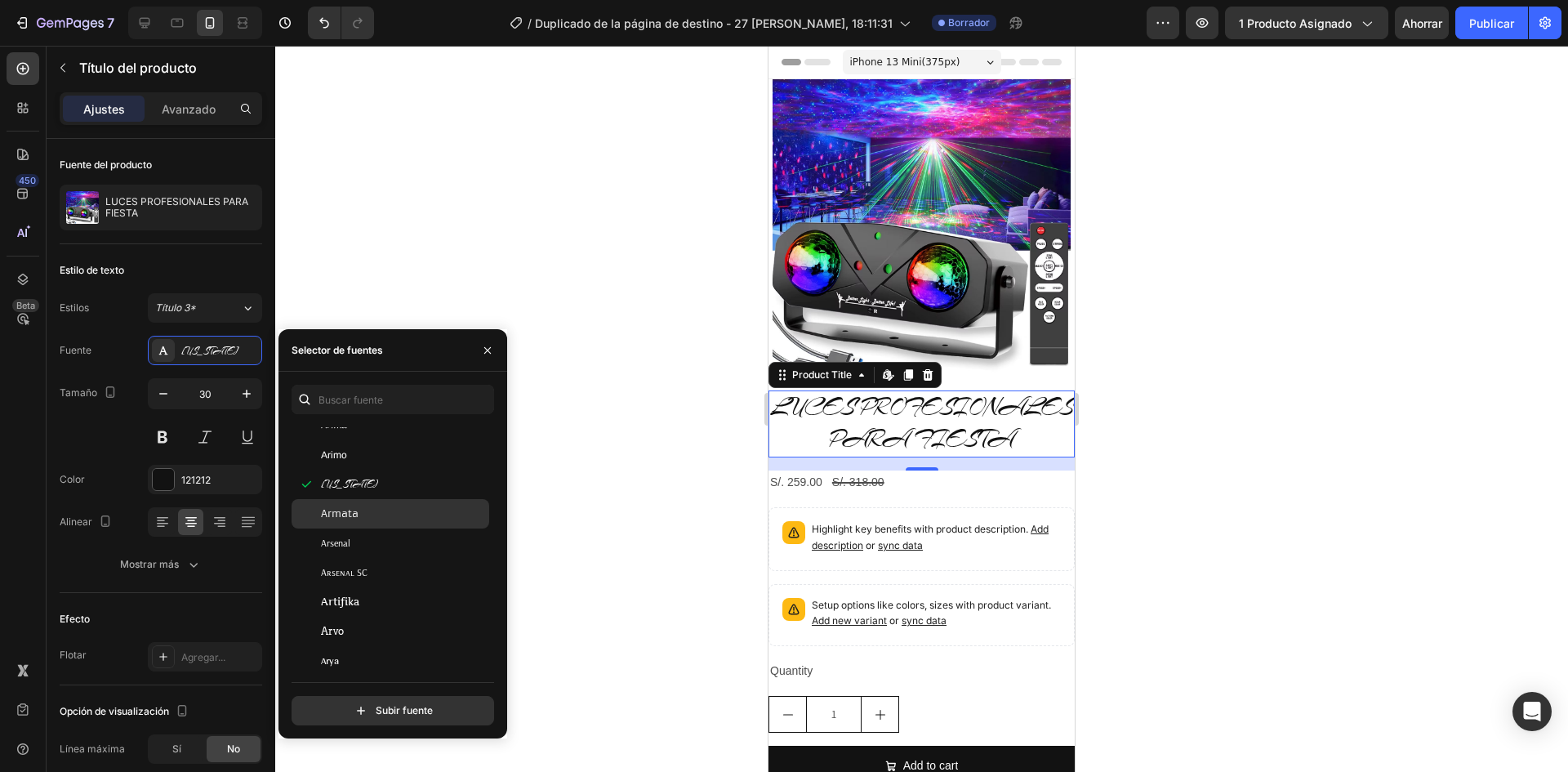
click at [341, 506] on span "Armata" at bounding box center [339, 513] width 37 height 15
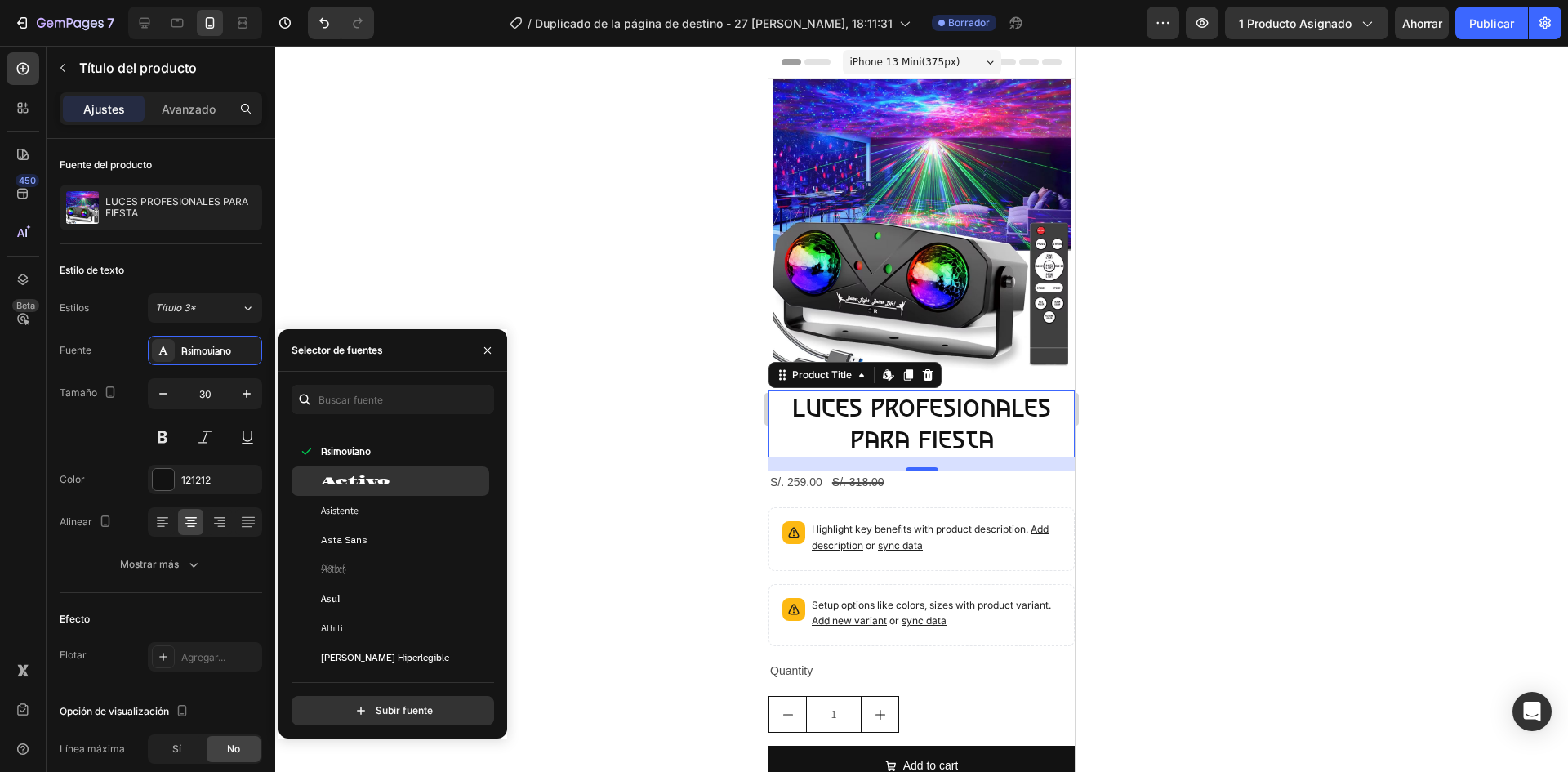
click at [367, 484] on font "Activo" at bounding box center [355, 480] width 68 height 12
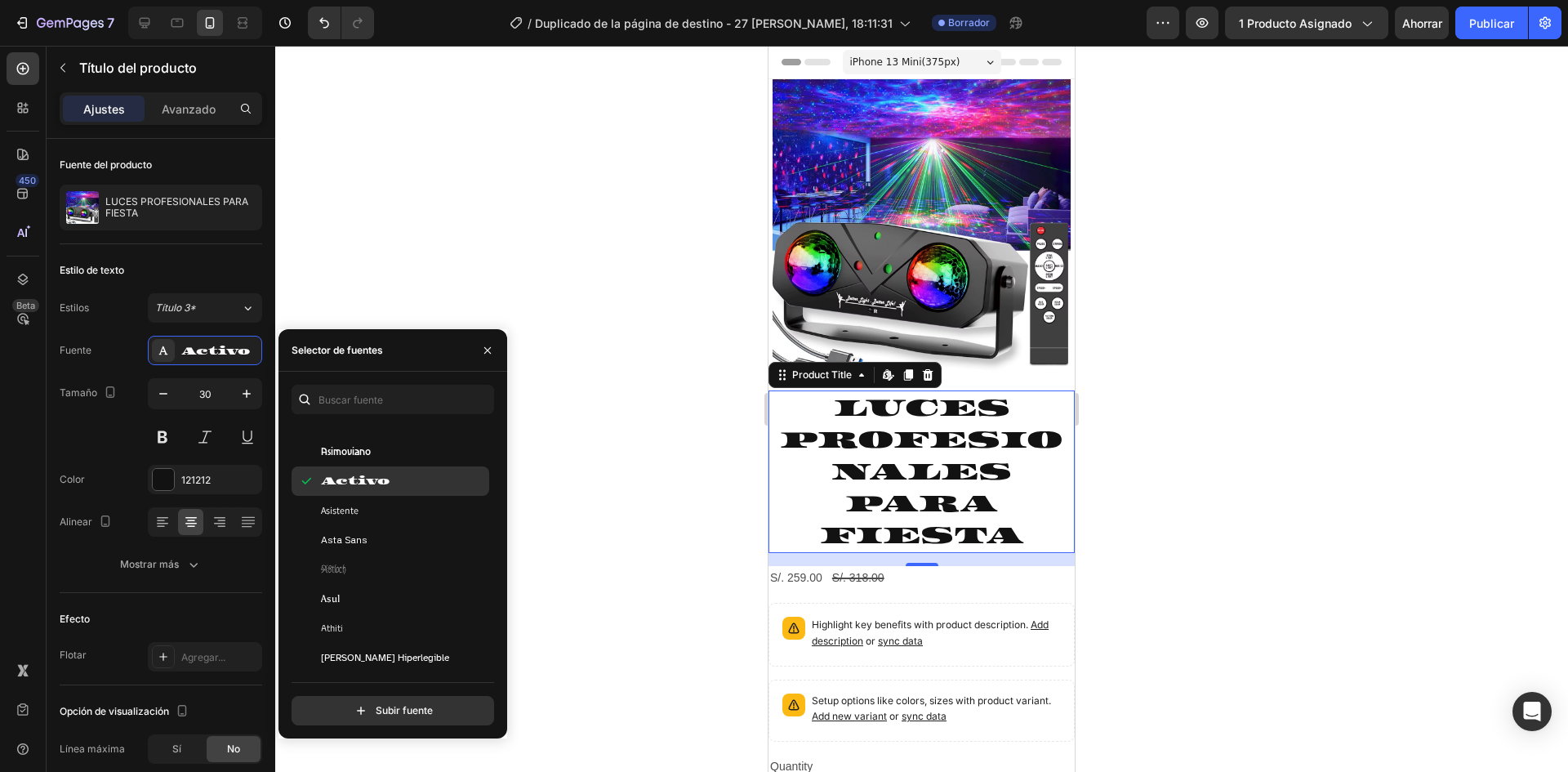
click at [357, 449] on font "Asimoviano" at bounding box center [346, 451] width 50 height 13
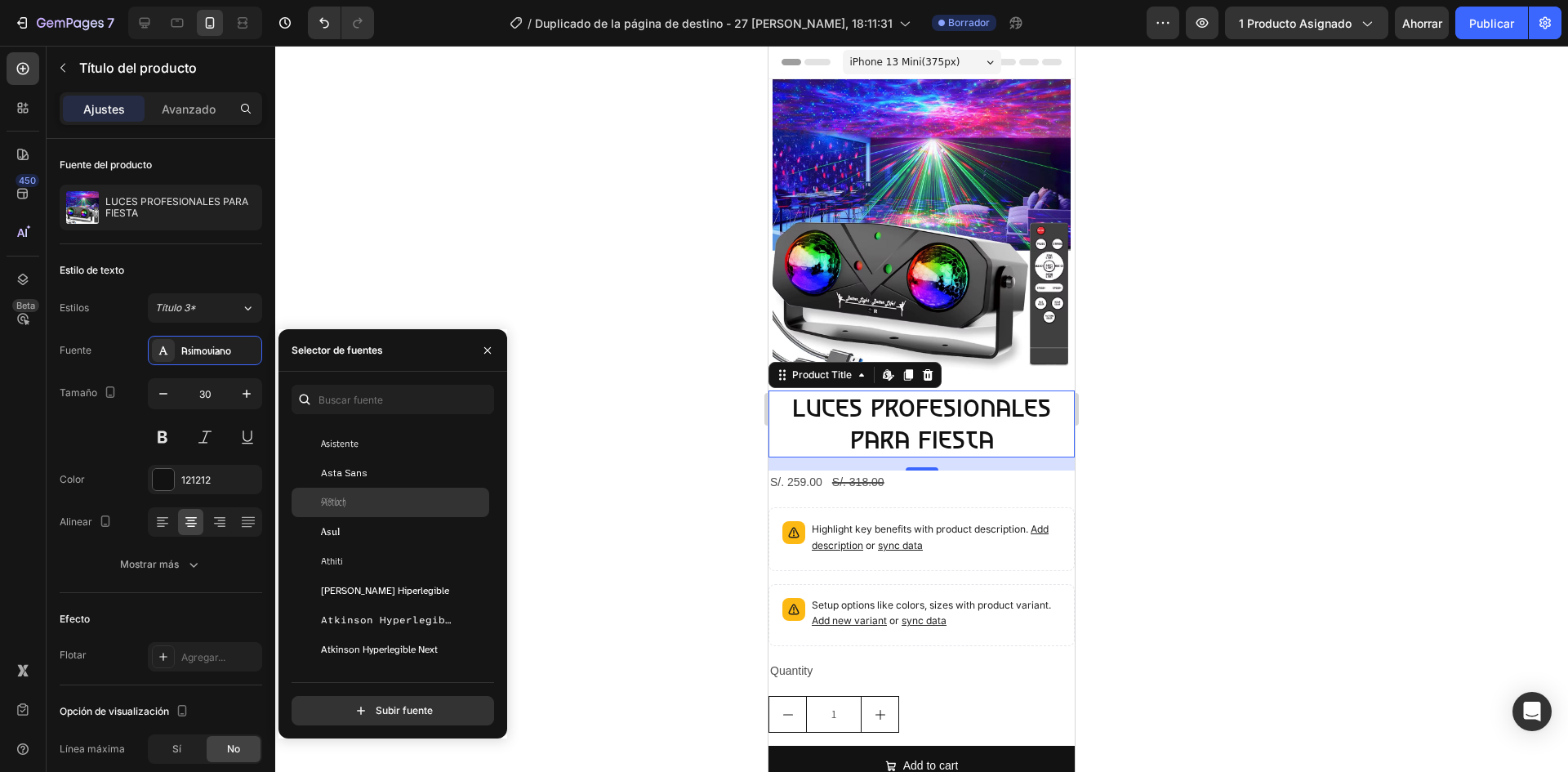
scroll to position [3676, 0]
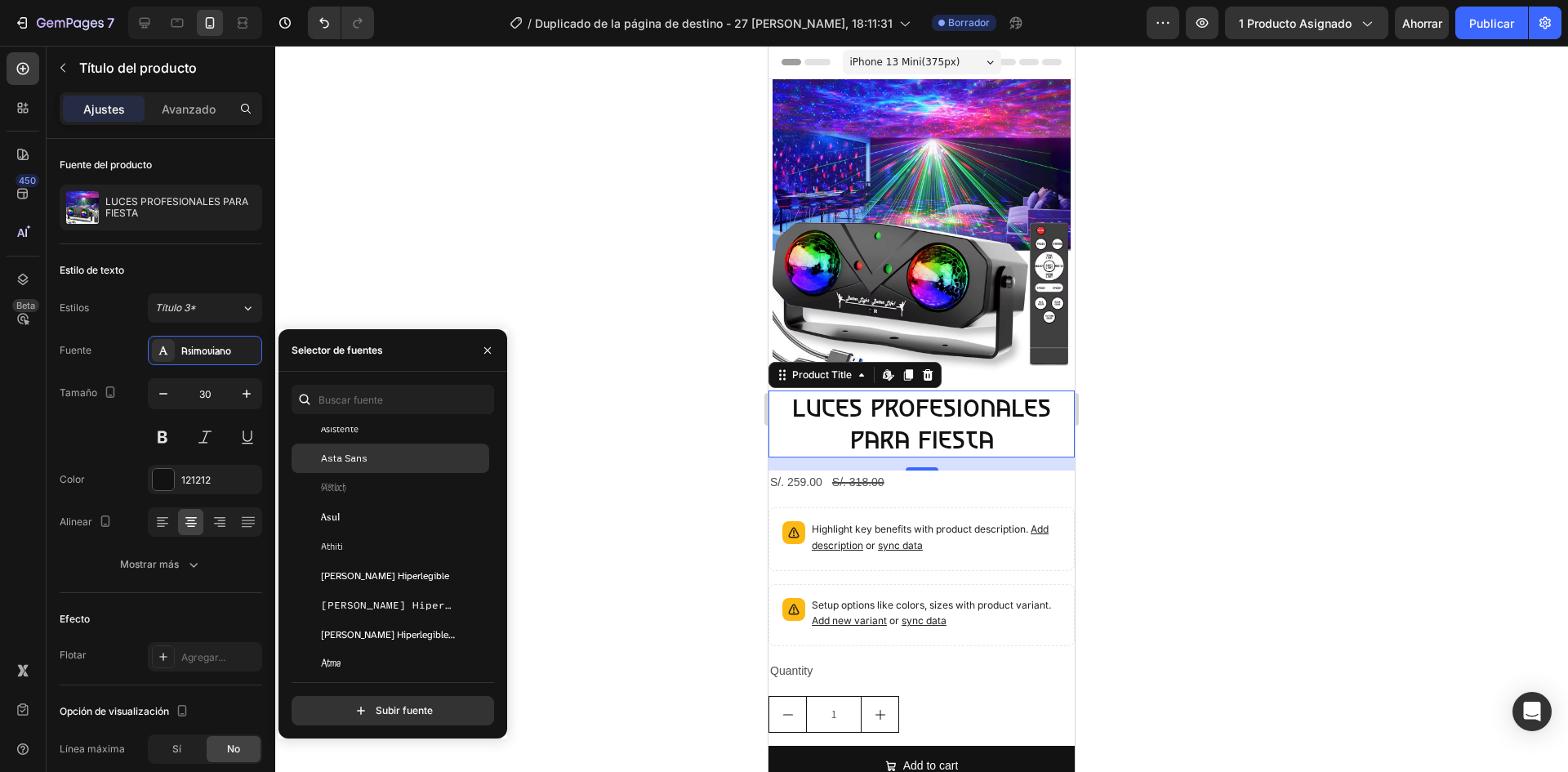
click at [361, 460] on font "Asta Sans" at bounding box center [344, 458] width 47 height 11
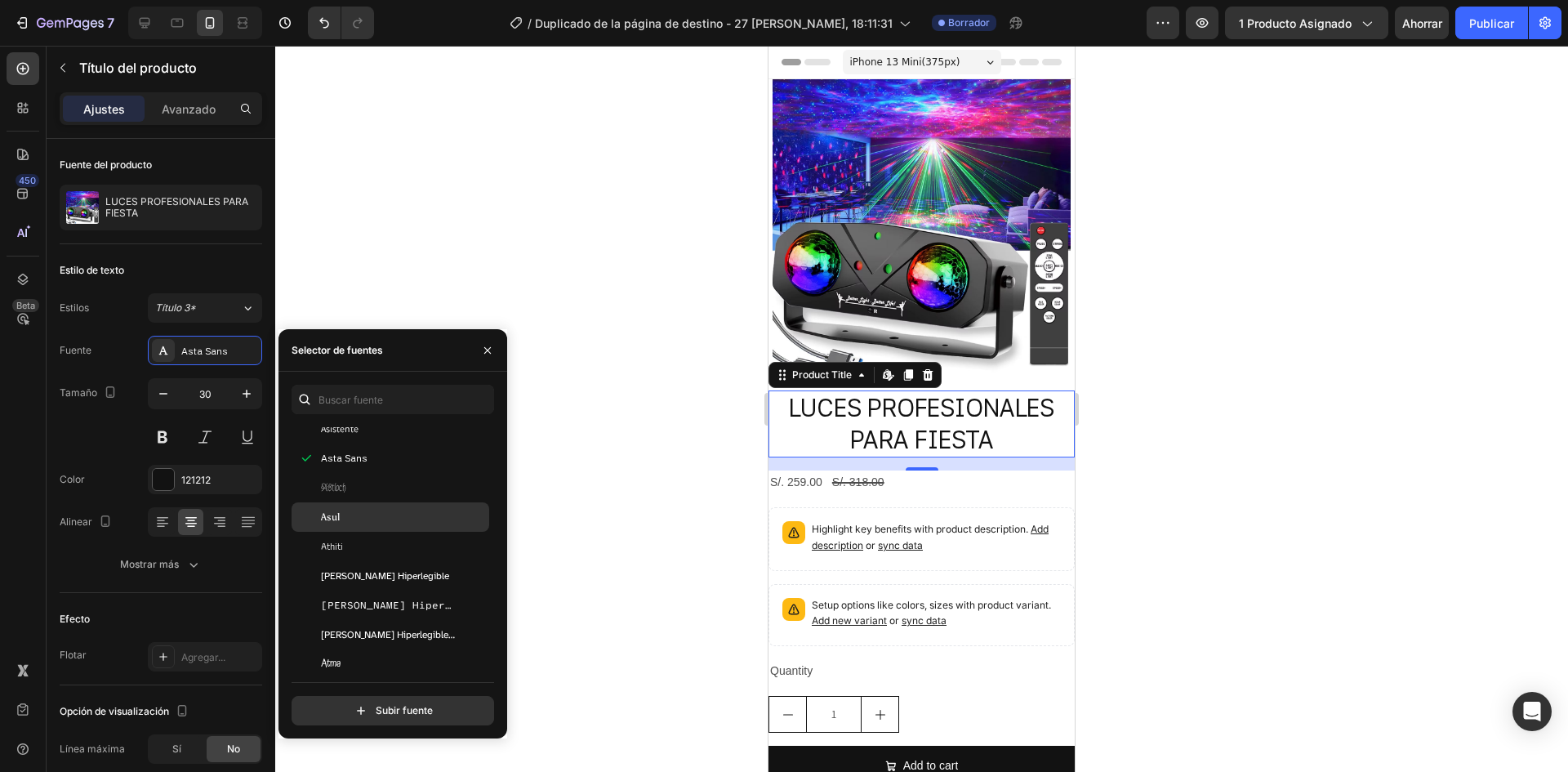
click at [356, 511] on div "Asul" at bounding box center [403, 517] width 165 height 15
click at [369, 514] on div "Asul" at bounding box center [403, 517] width 165 height 15
click at [372, 542] on div "Athiti" at bounding box center [403, 546] width 165 height 15
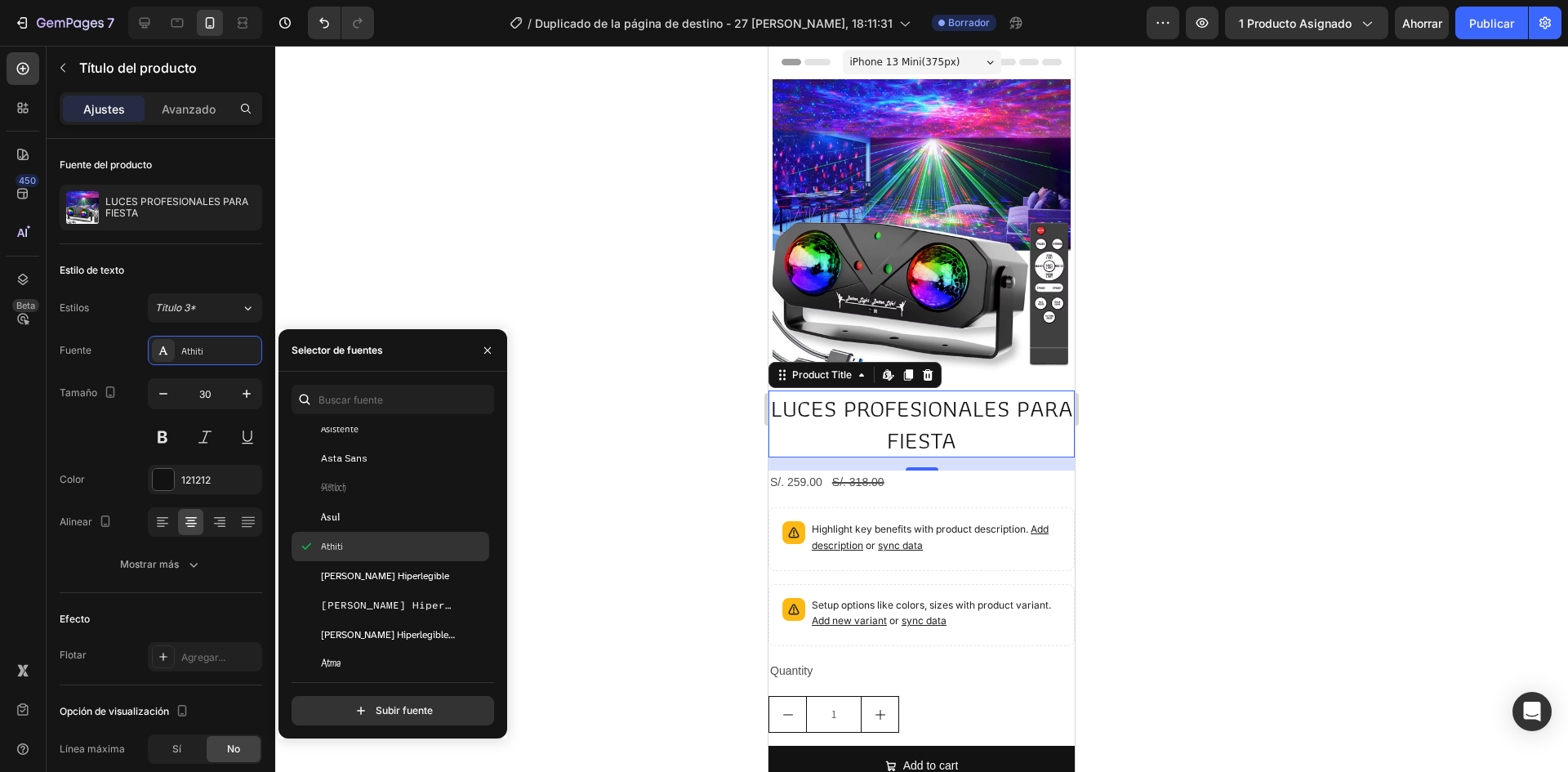
click at [363, 563] on div "[PERSON_NAME] Hiperlegible" at bounding box center [390, 576] width 197 height 29
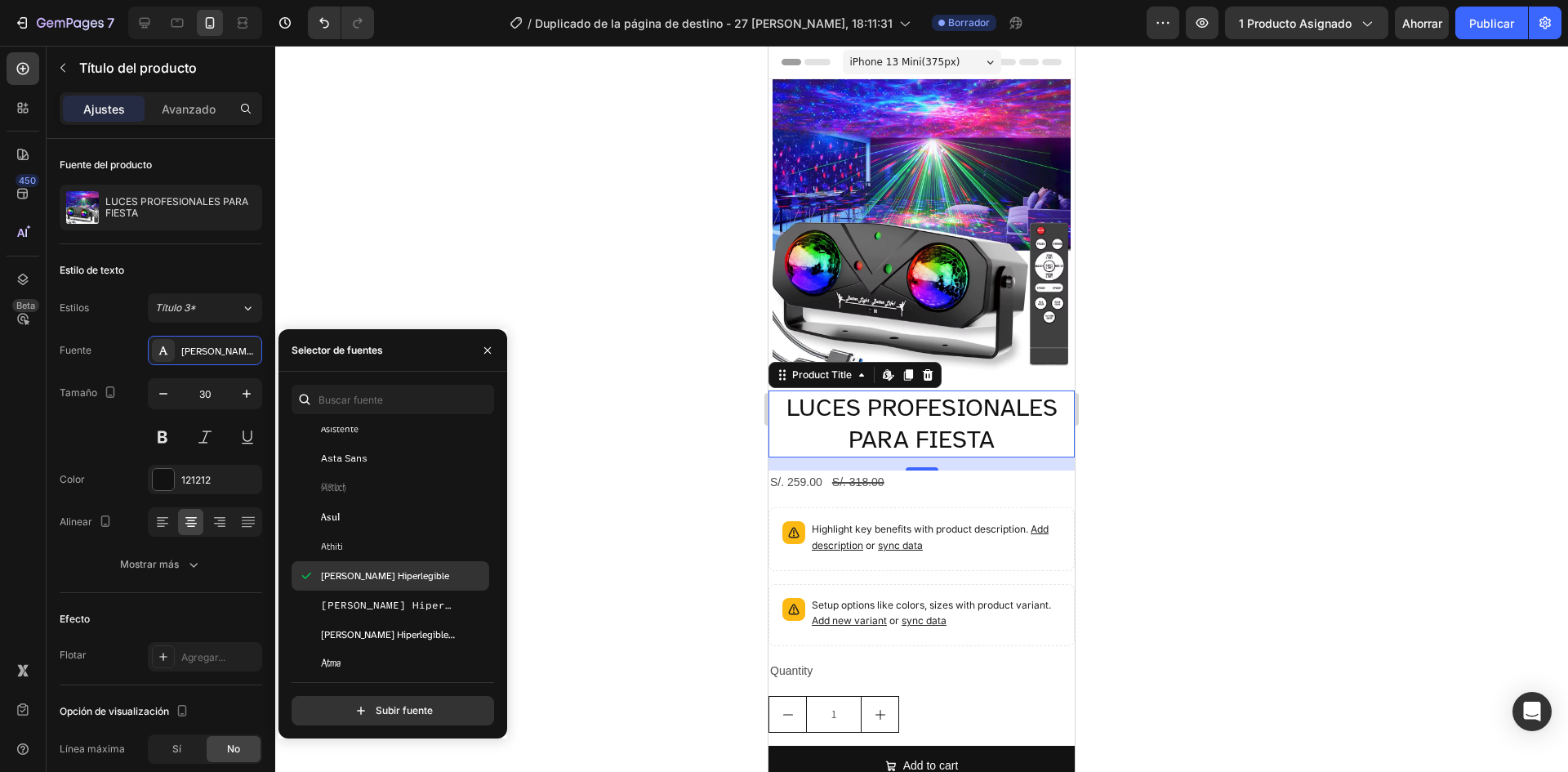
click at [375, 581] on font "[PERSON_NAME] Hiperlegible" at bounding box center [385, 576] width 128 height 11
click at [397, 592] on div "[PERSON_NAME] Hiperlegible Mono" at bounding box center [390, 605] width 197 height 29
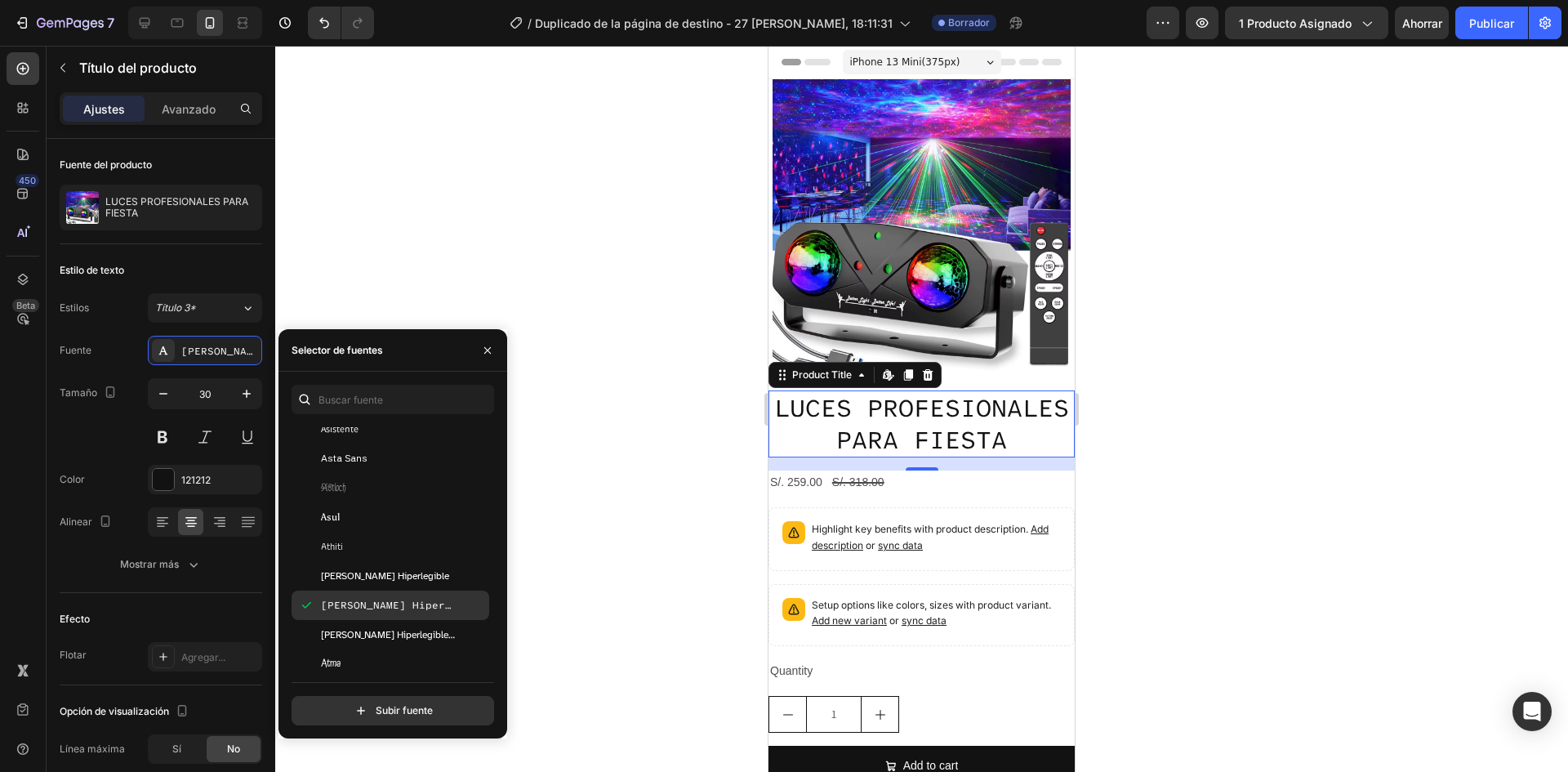
click at [395, 618] on div "[PERSON_NAME] Hiperlegible Mono" at bounding box center [390, 605] width 197 height 29
click at [395, 630] on font "[PERSON_NAME] Hiperlegible Siguiente" at bounding box center [406, 634] width 170 height 13
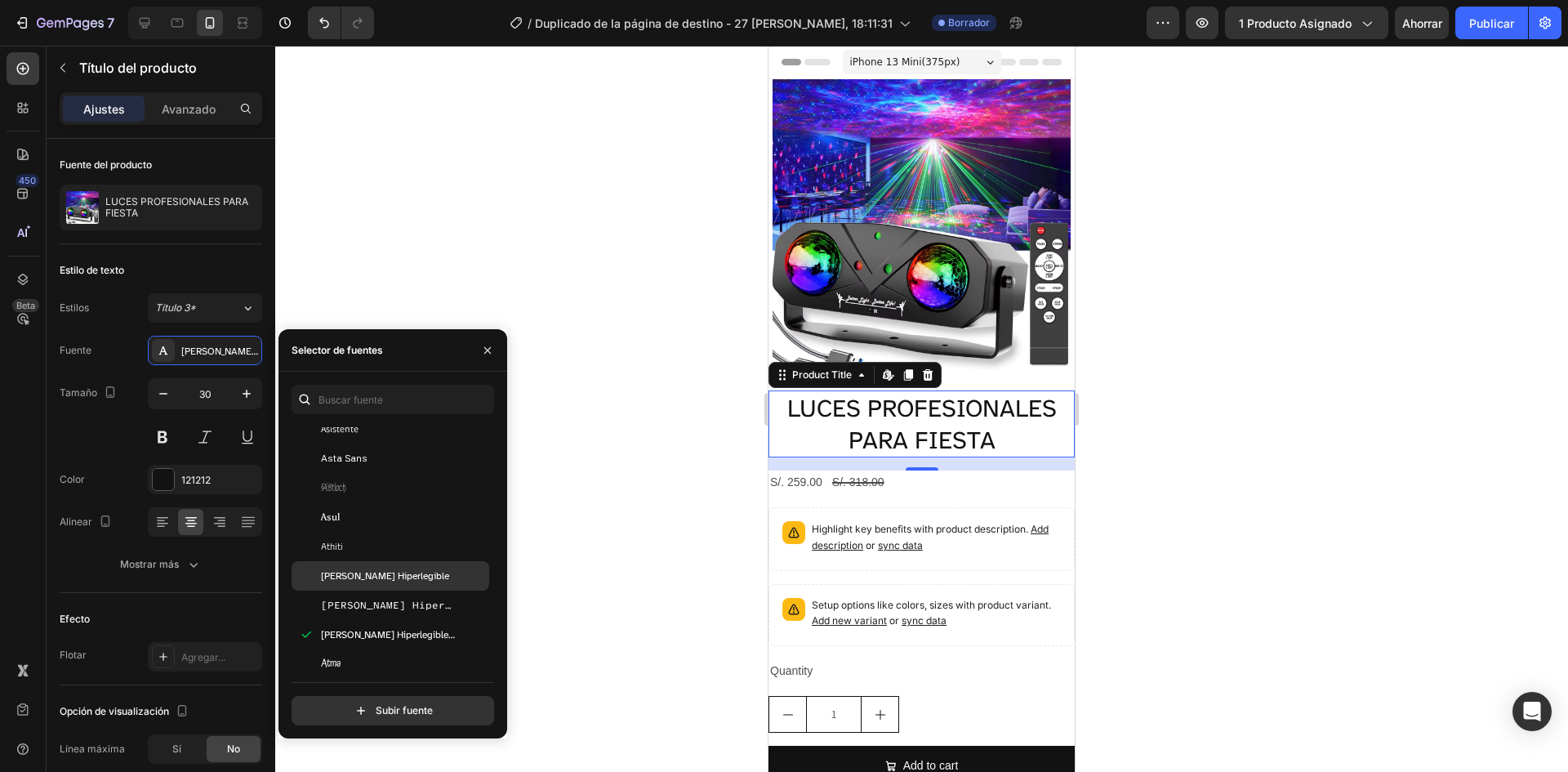
scroll to position [3839, 0]
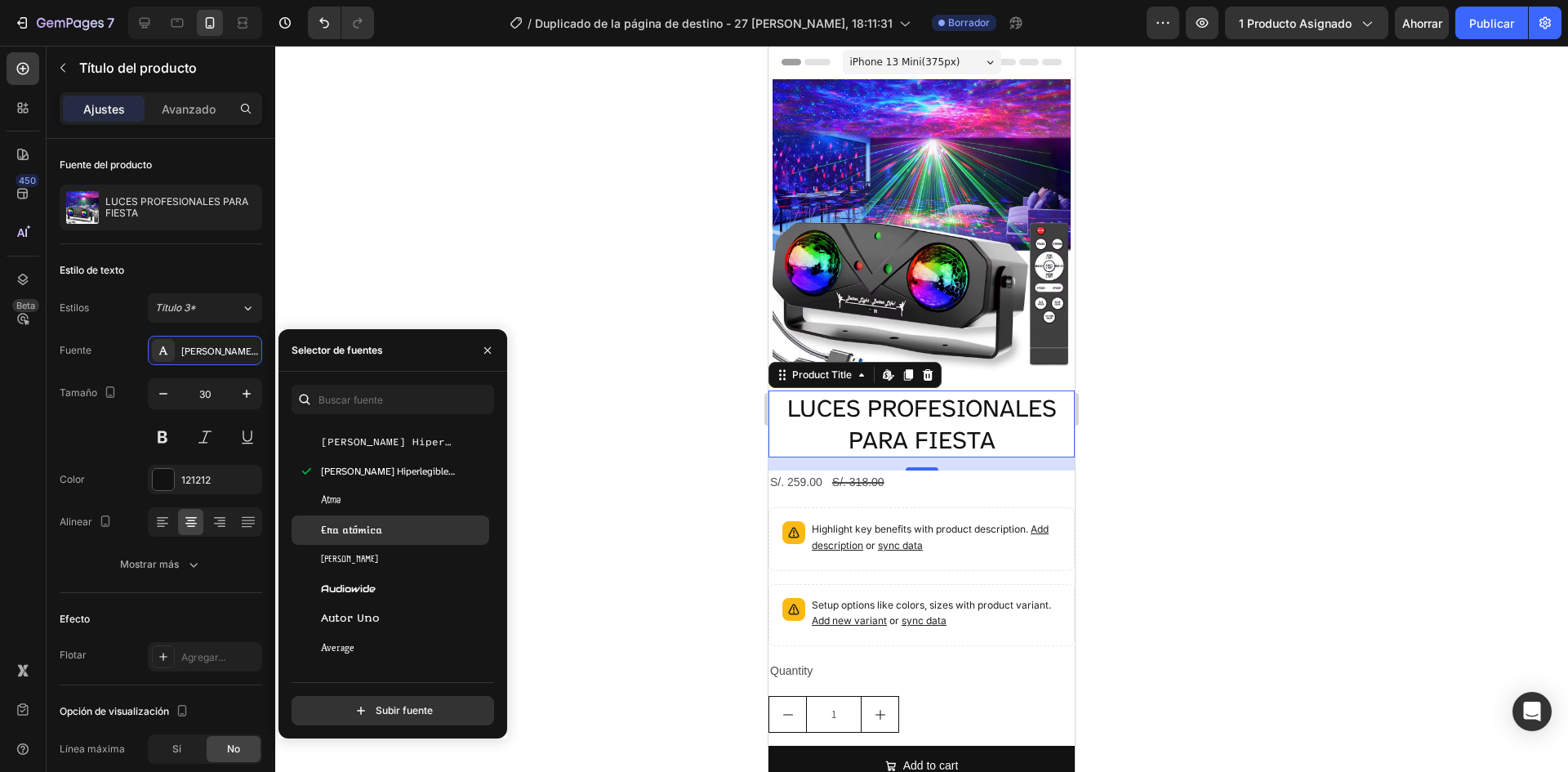
click at [333, 496] on font "Atma" at bounding box center [331, 500] width 20 height 16
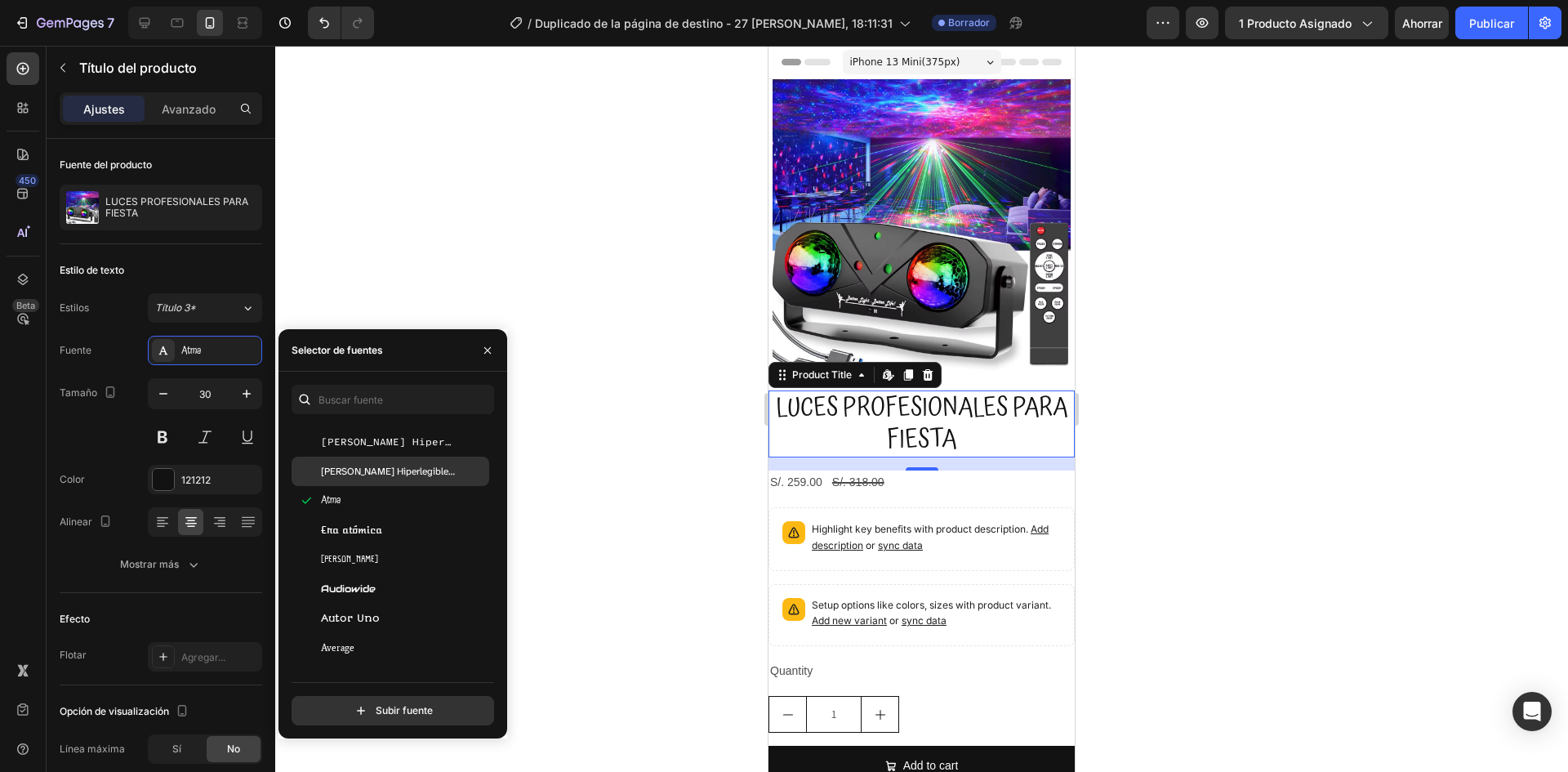
click at [342, 470] on font "[PERSON_NAME] Hiperlegible Siguiente" at bounding box center [406, 471] width 170 height 13
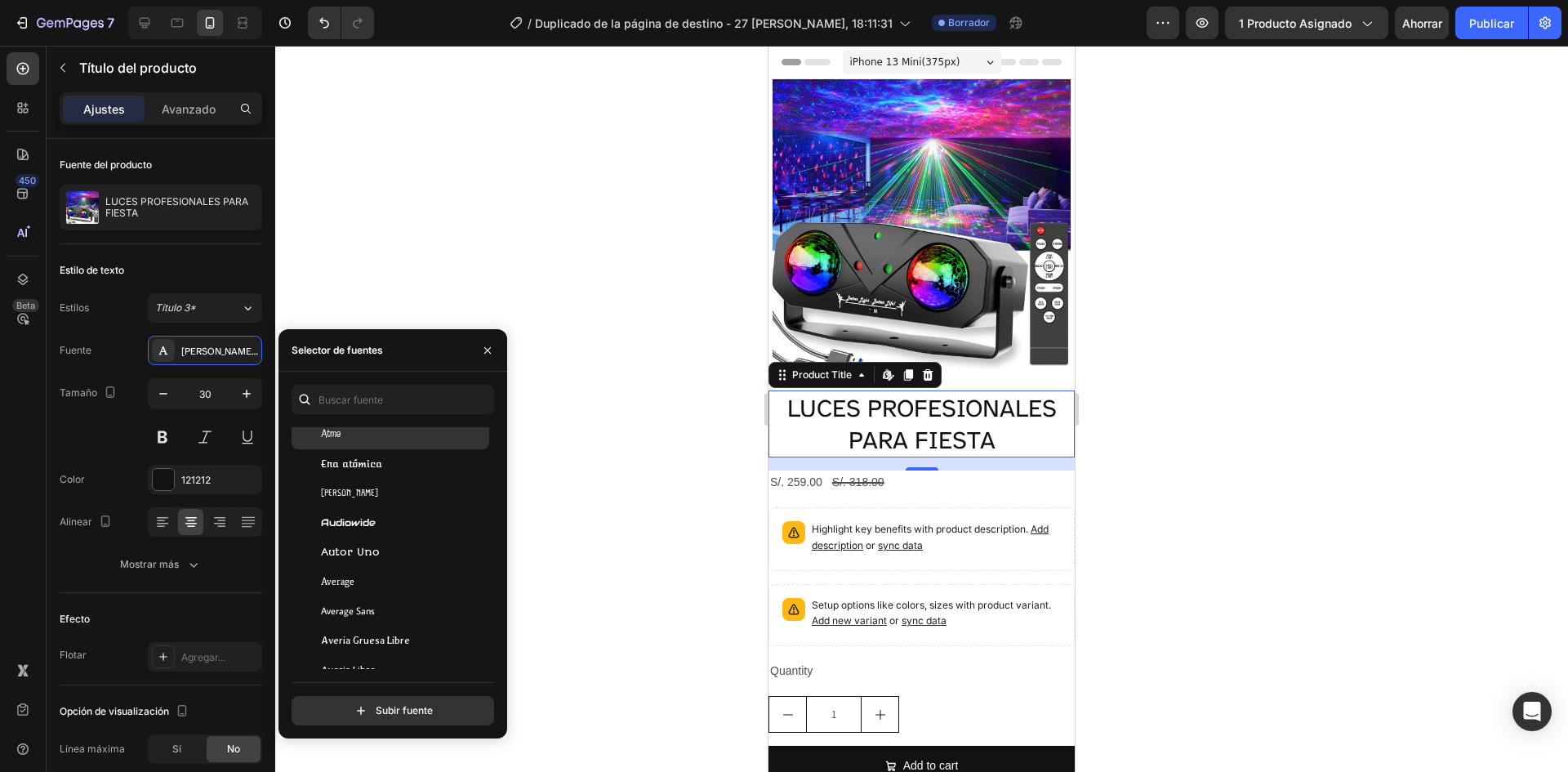
scroll to position [3921, 0]
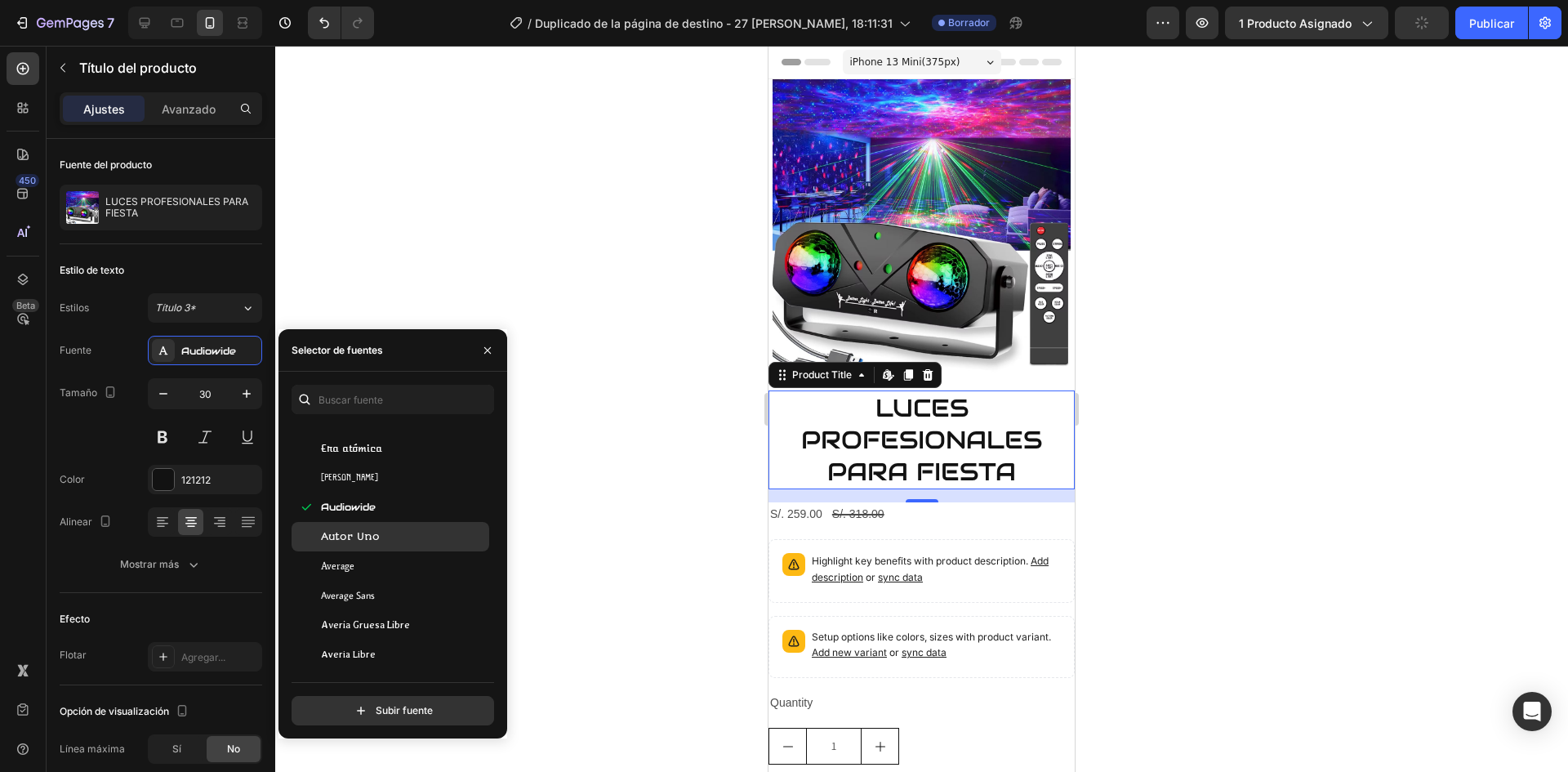
click at [361, 535] on font "Autor Uno" at bounding box center [350, 536] width 59 height 12
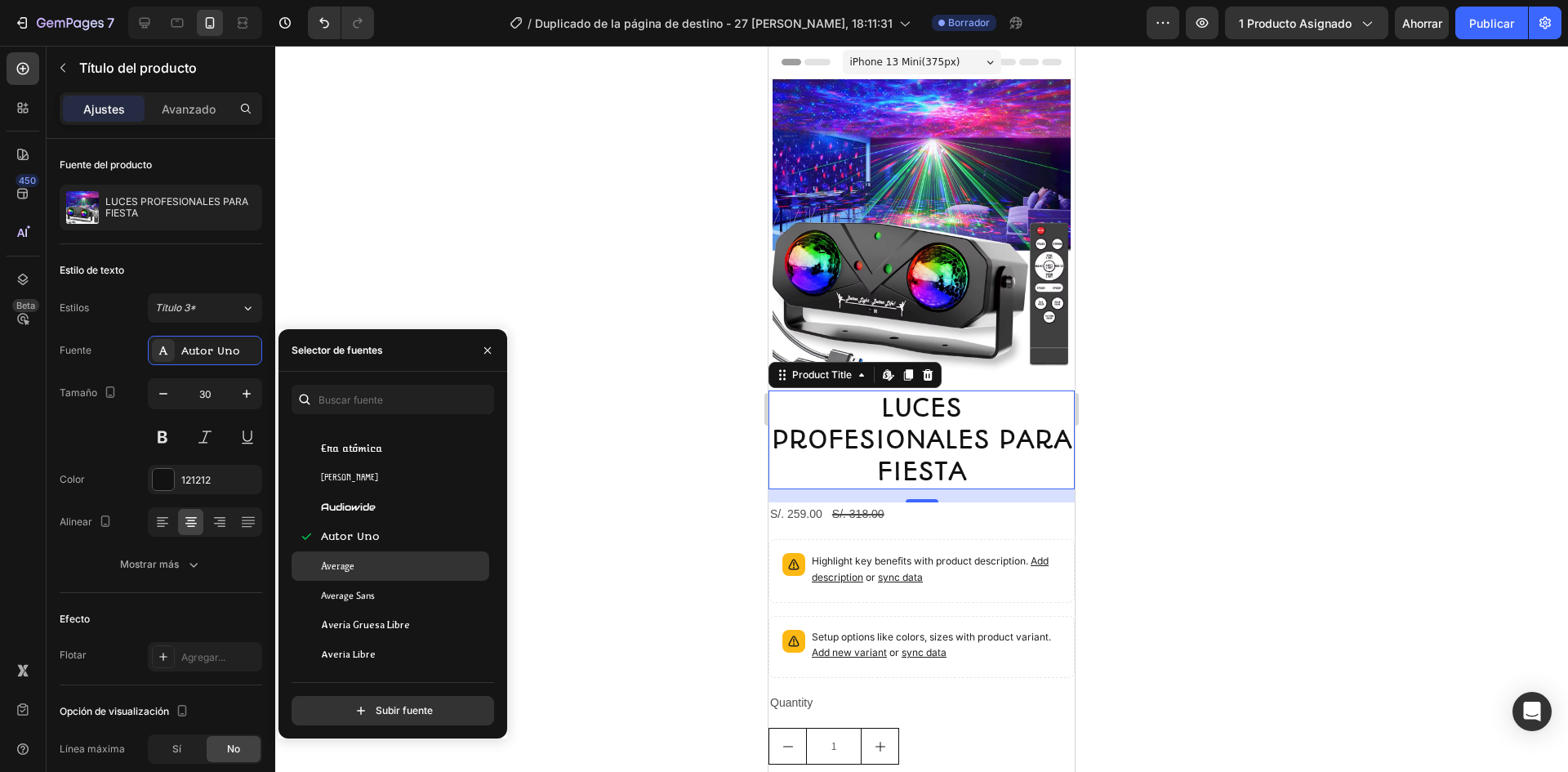
click at [364, 556] on div "Average" at bounding box center [390, 566] width 197 height 29
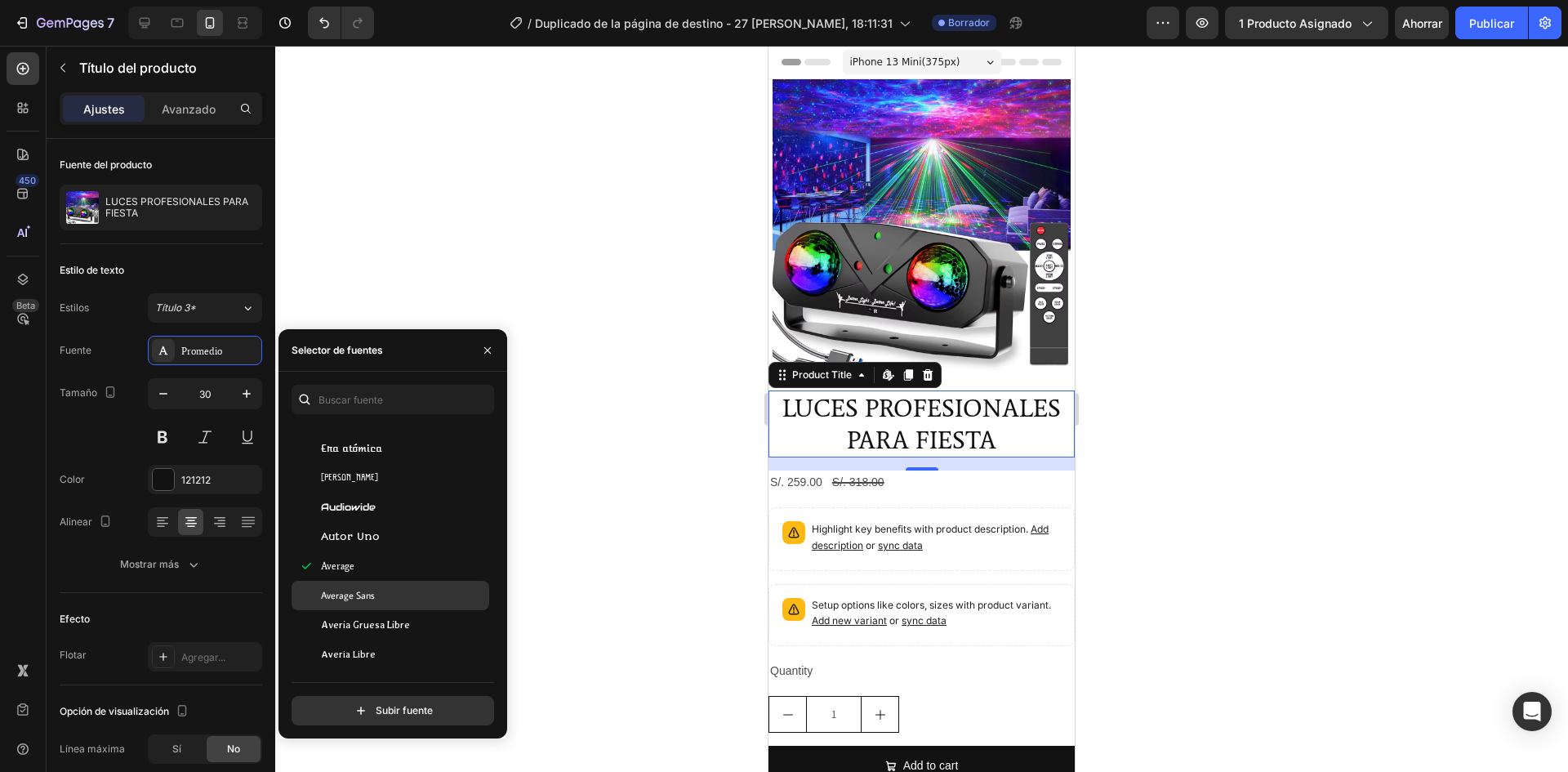
click at [368, 582] on div "Average Sans" at bounding box center [390, 595] width 197 height 29
click at [349, 627] on font "Averia Gruesa Libre" at bounding box center [365, 624] width 89 height 11
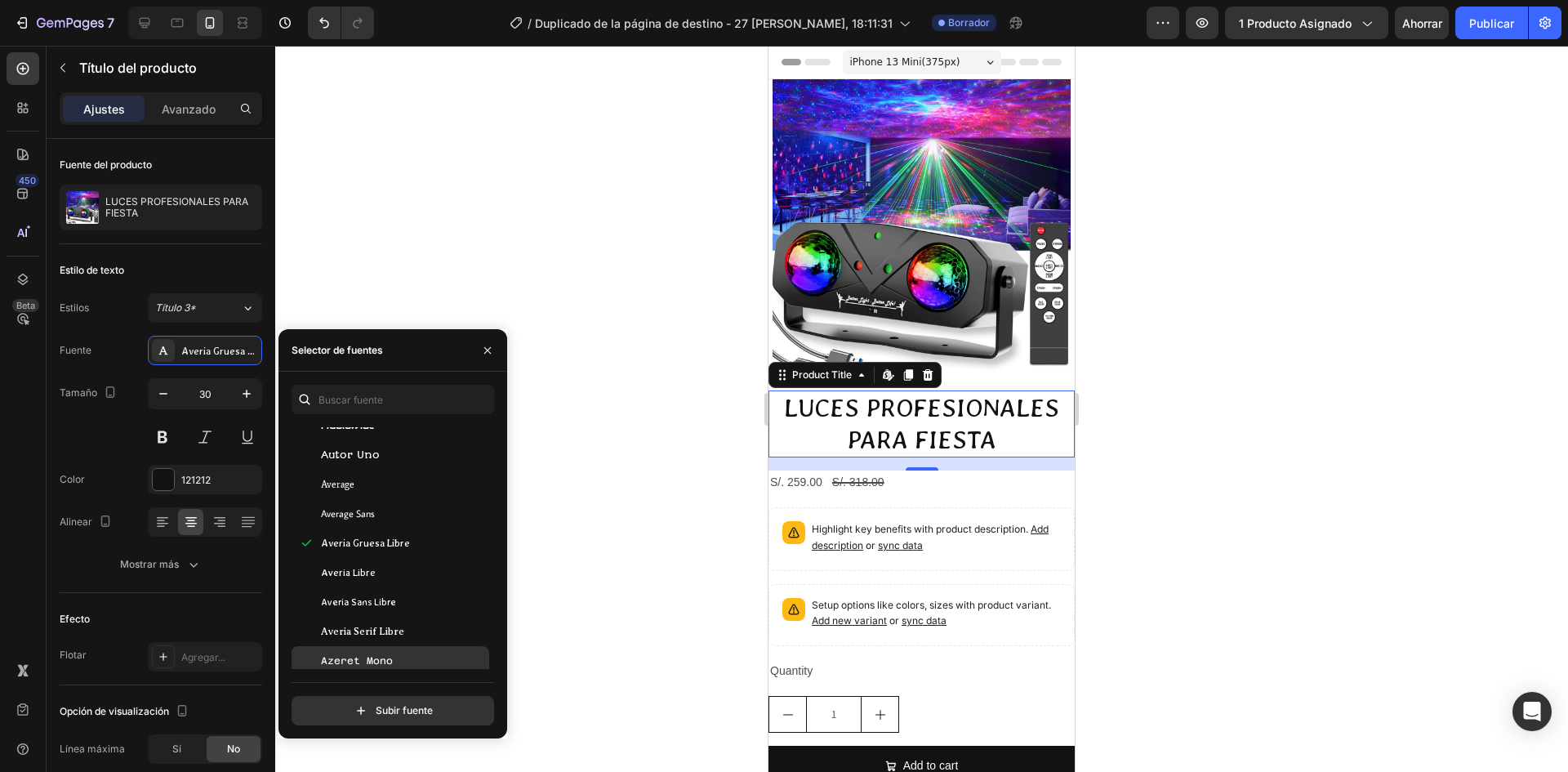
click at [343, 652] on div "Azeret Mono" at bounding box center [390, 660] width 197 height 29
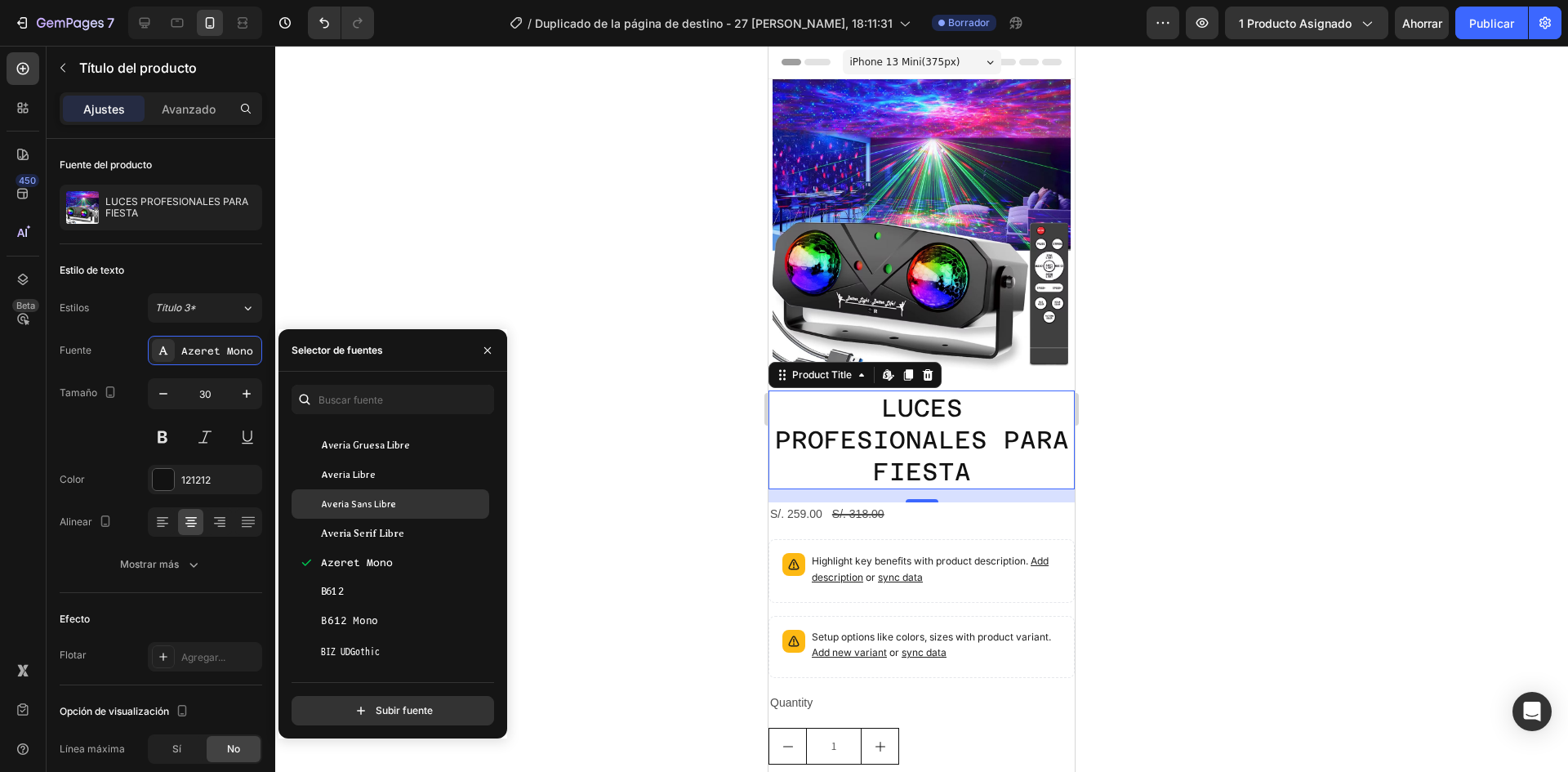
scroll to position [4166, 0]
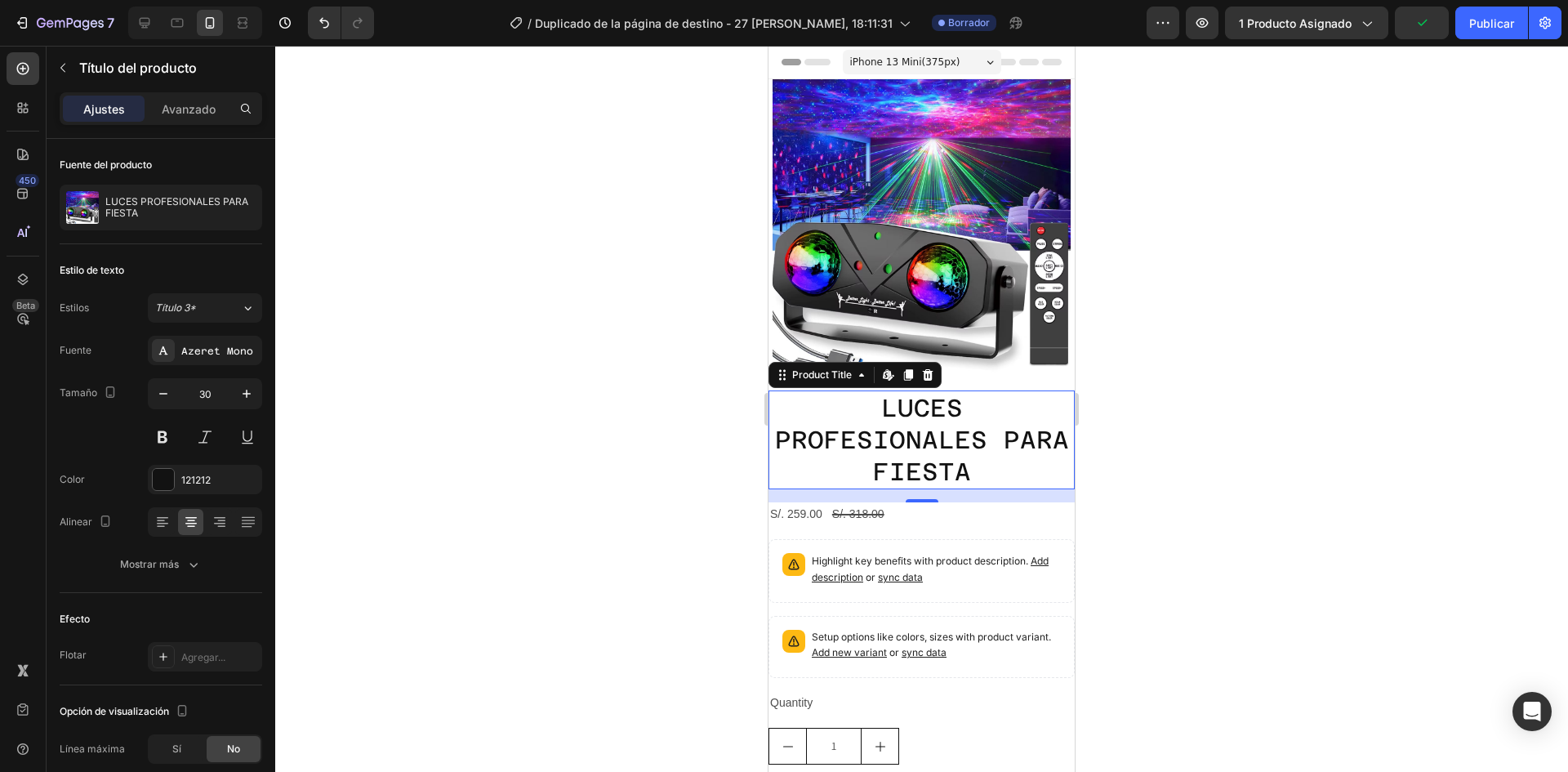
click at [834, 444] on h2 "LUCES PROFESIONALES PARA FIESTA" at bounding box center [922, 440] width 306 height 99
click at [221, 355] on font "Azeret Mono" at bounding box center [217, 351] width 72 height 11
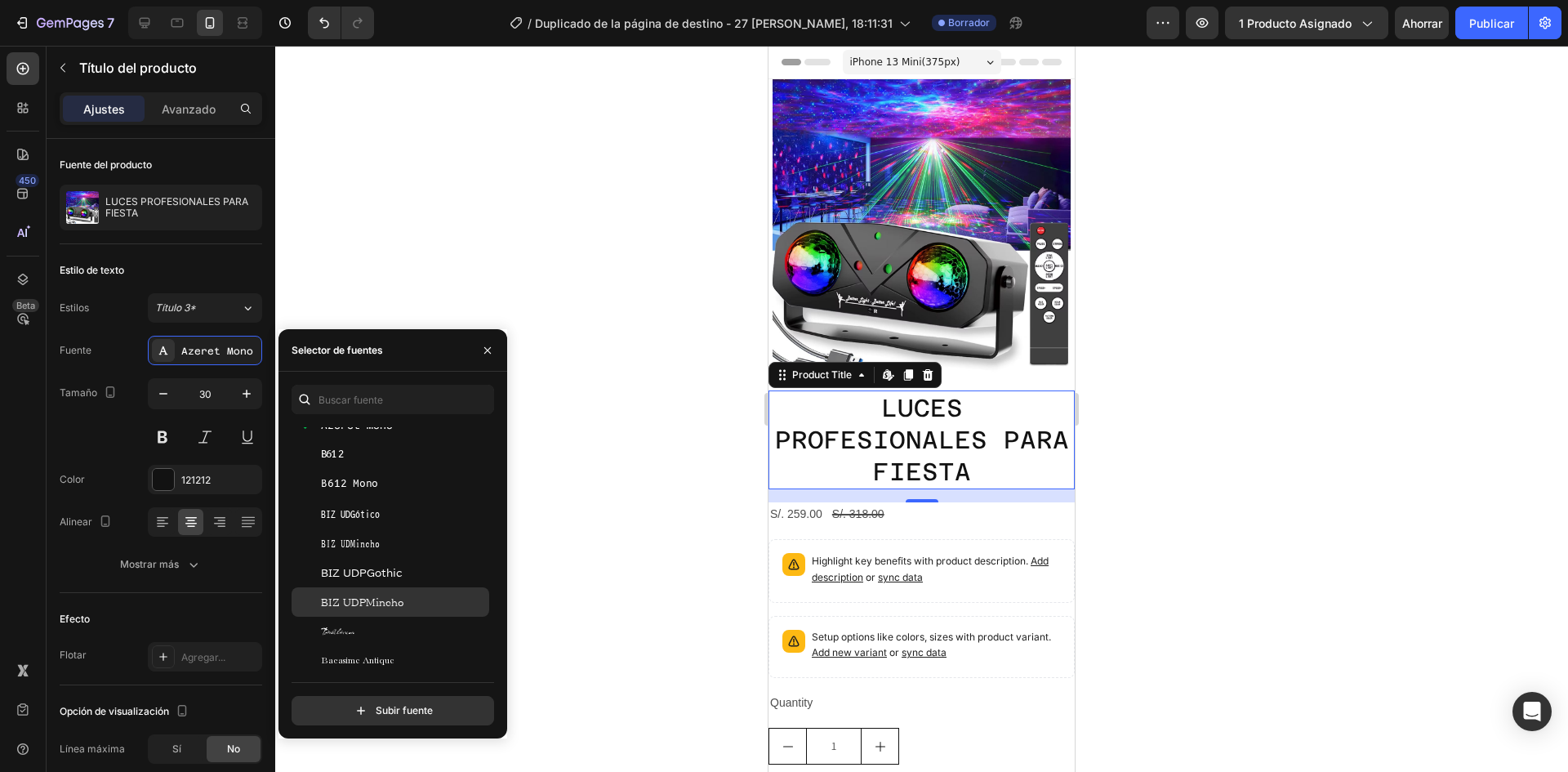
scroll to position [4329, 0]
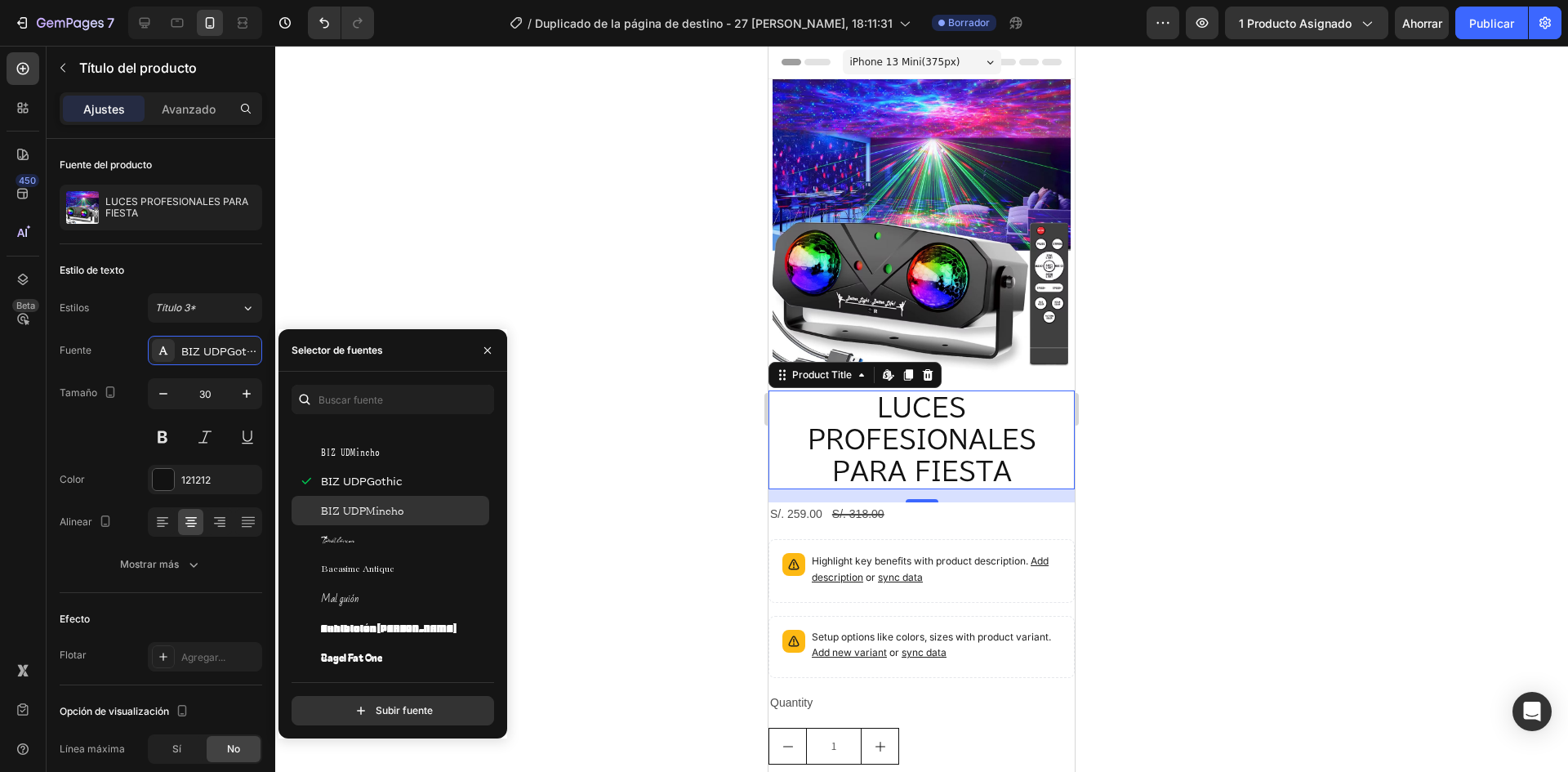
click at [377, 514] on font "BIZ UDPMincho" at bounding box center [362, 510] width 82 height 10
click at [356, 569] on font "Bacasime Antique" at bounding box center [357, 569] width 74 height 10
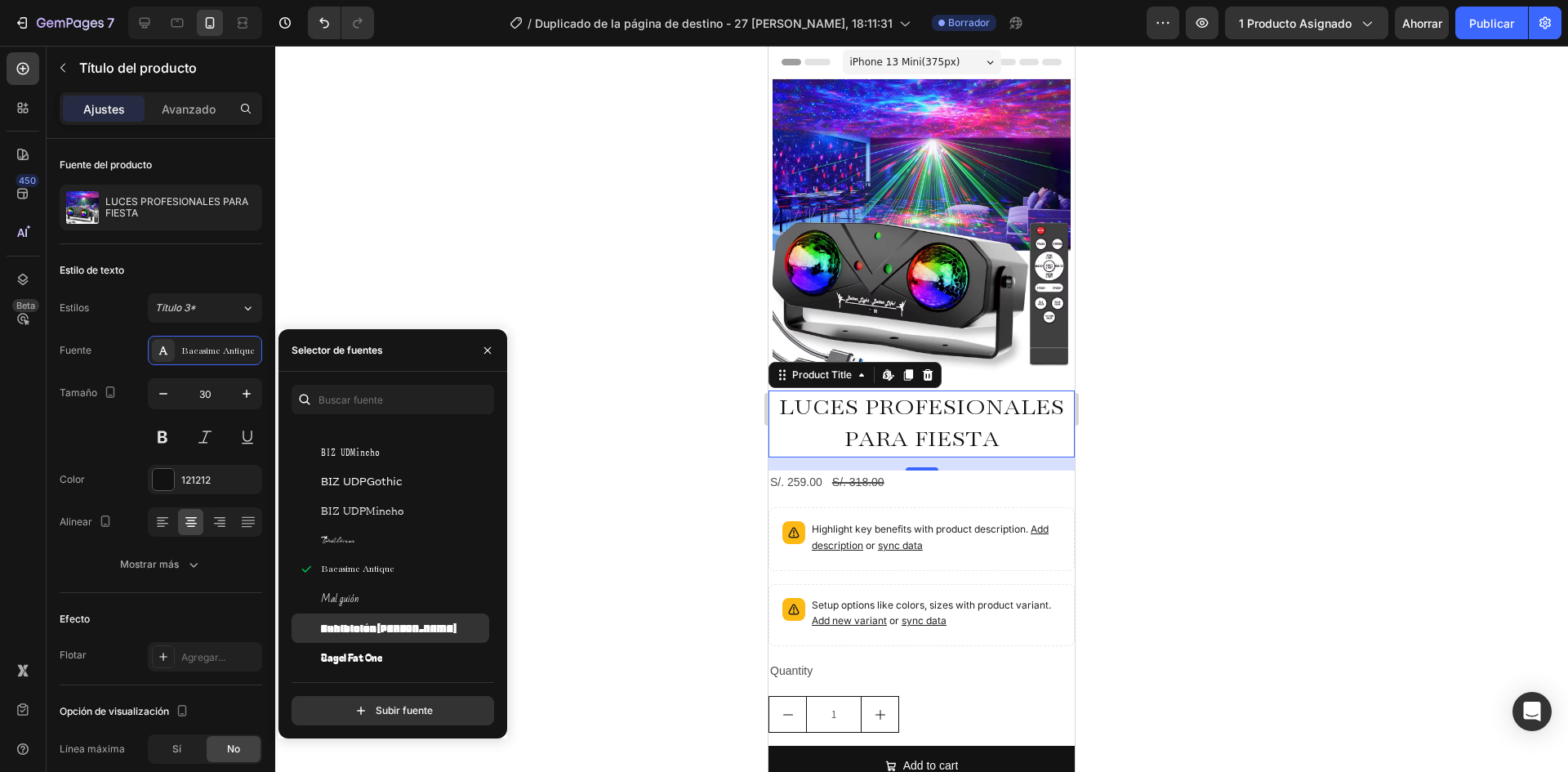
click at [371, 617] on div "Exhibición [PERSON_NAME]" at bounding box center [390, 628] width 197 height 29
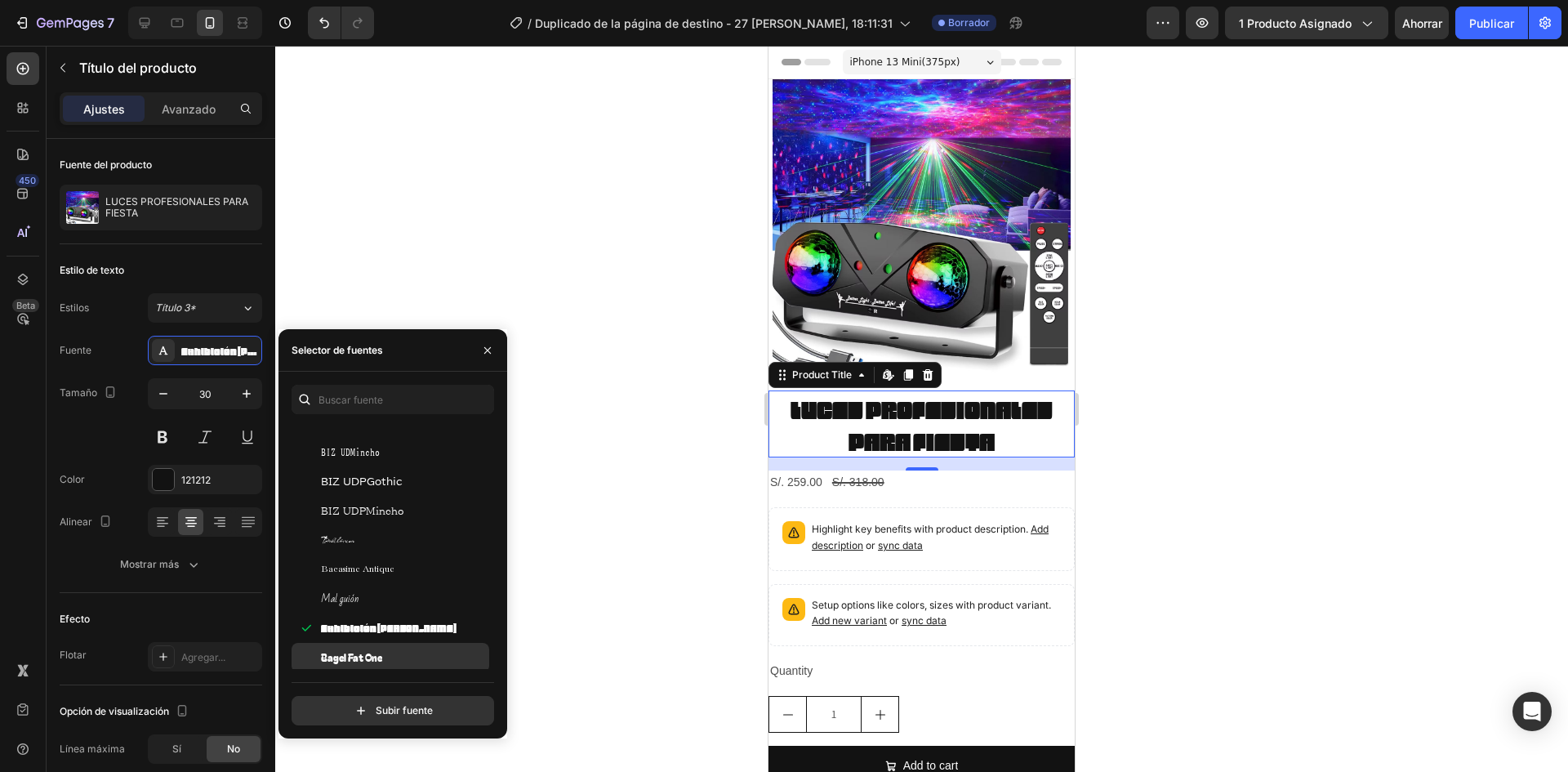
click at [397, 646] on div "Bagel Fat One" at bounding box center [390, 658] width 197 height 29
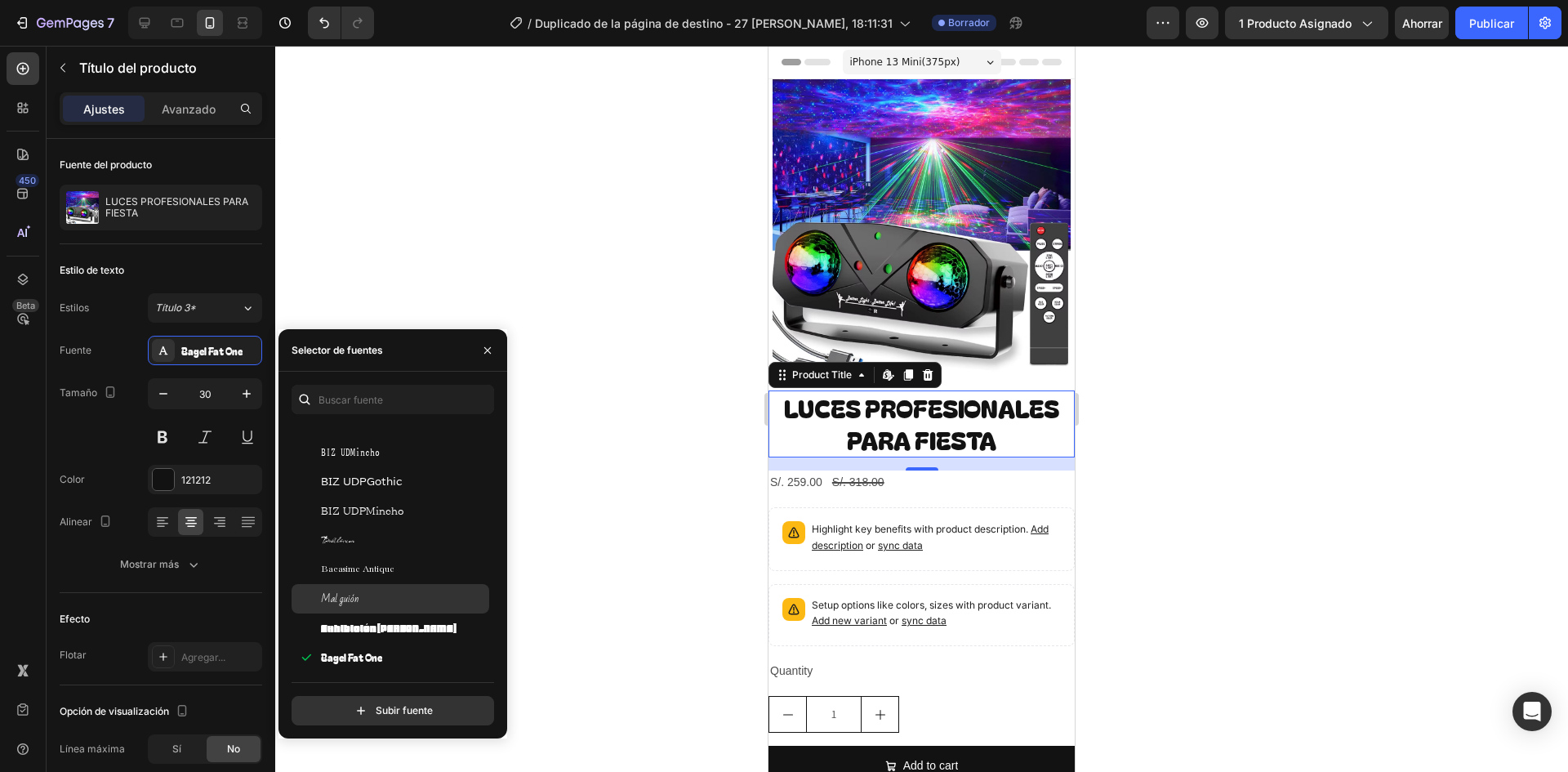
scroll to position [4410, 0]
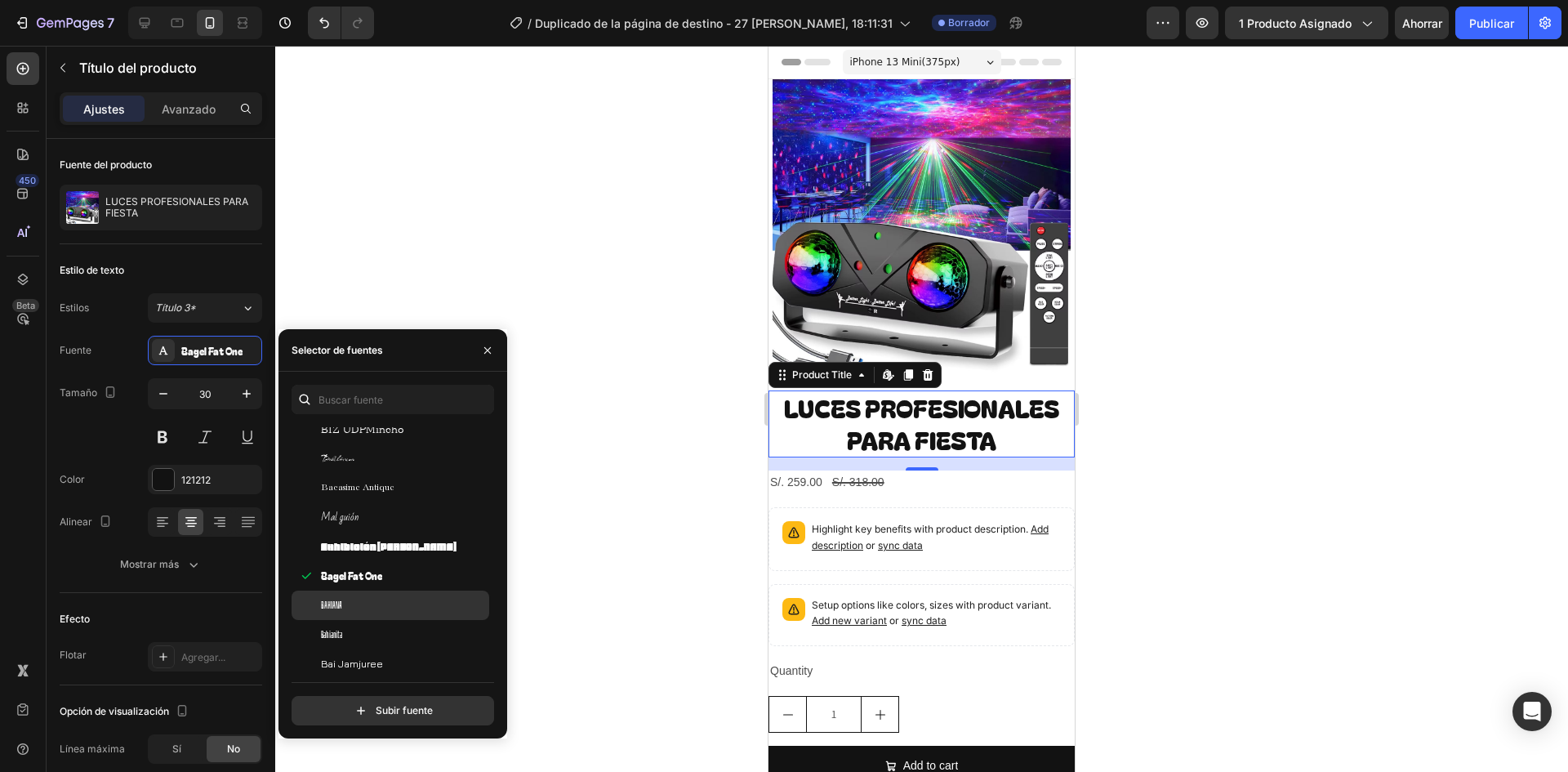
click at [394, 608] on div "Bahiana" at bounding box center [403, 605] width 165 height 15
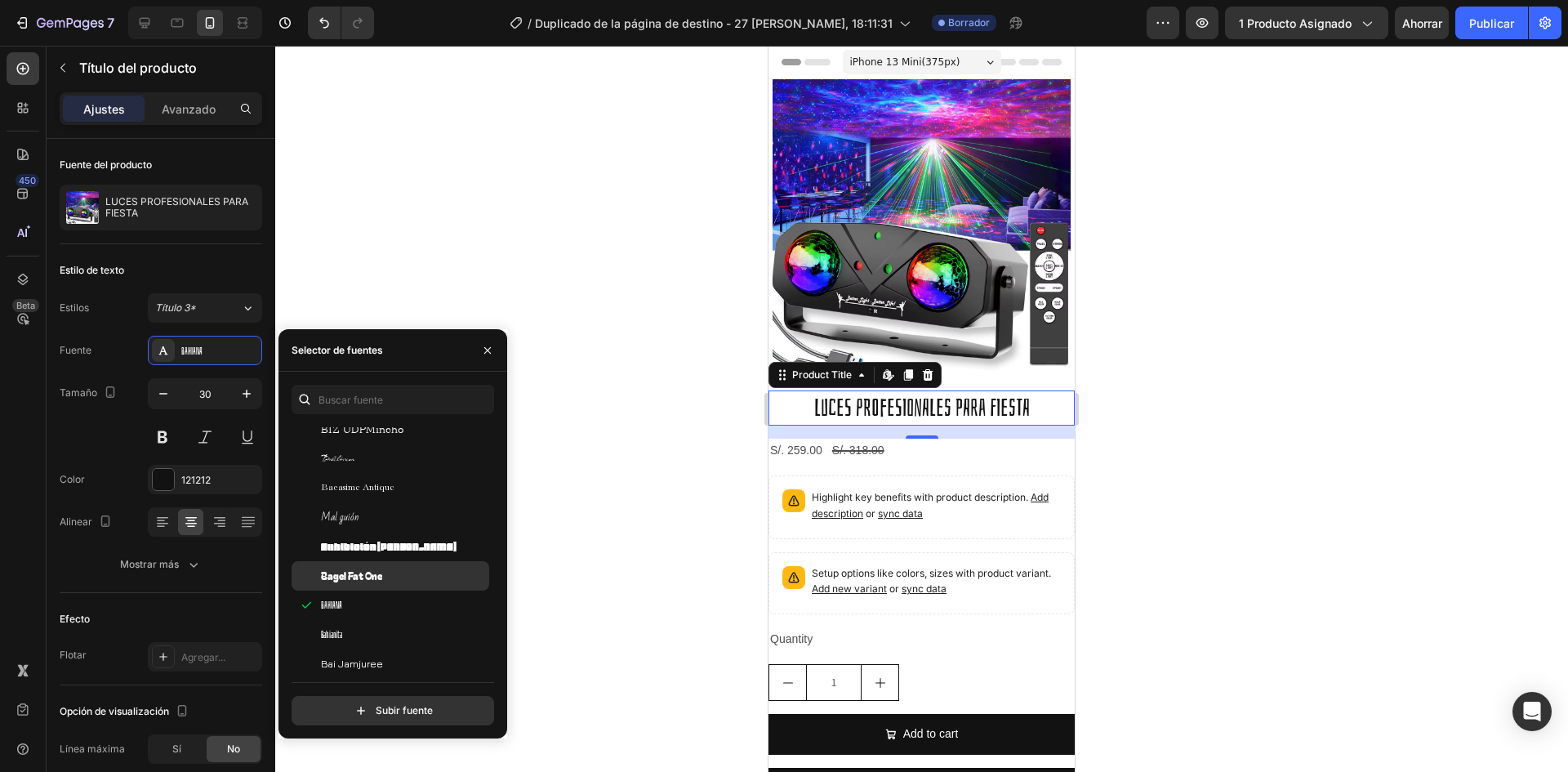
click at [379, 576] on font "Bagel Fat One" at bounding box center [351, 576] width 61 height 14
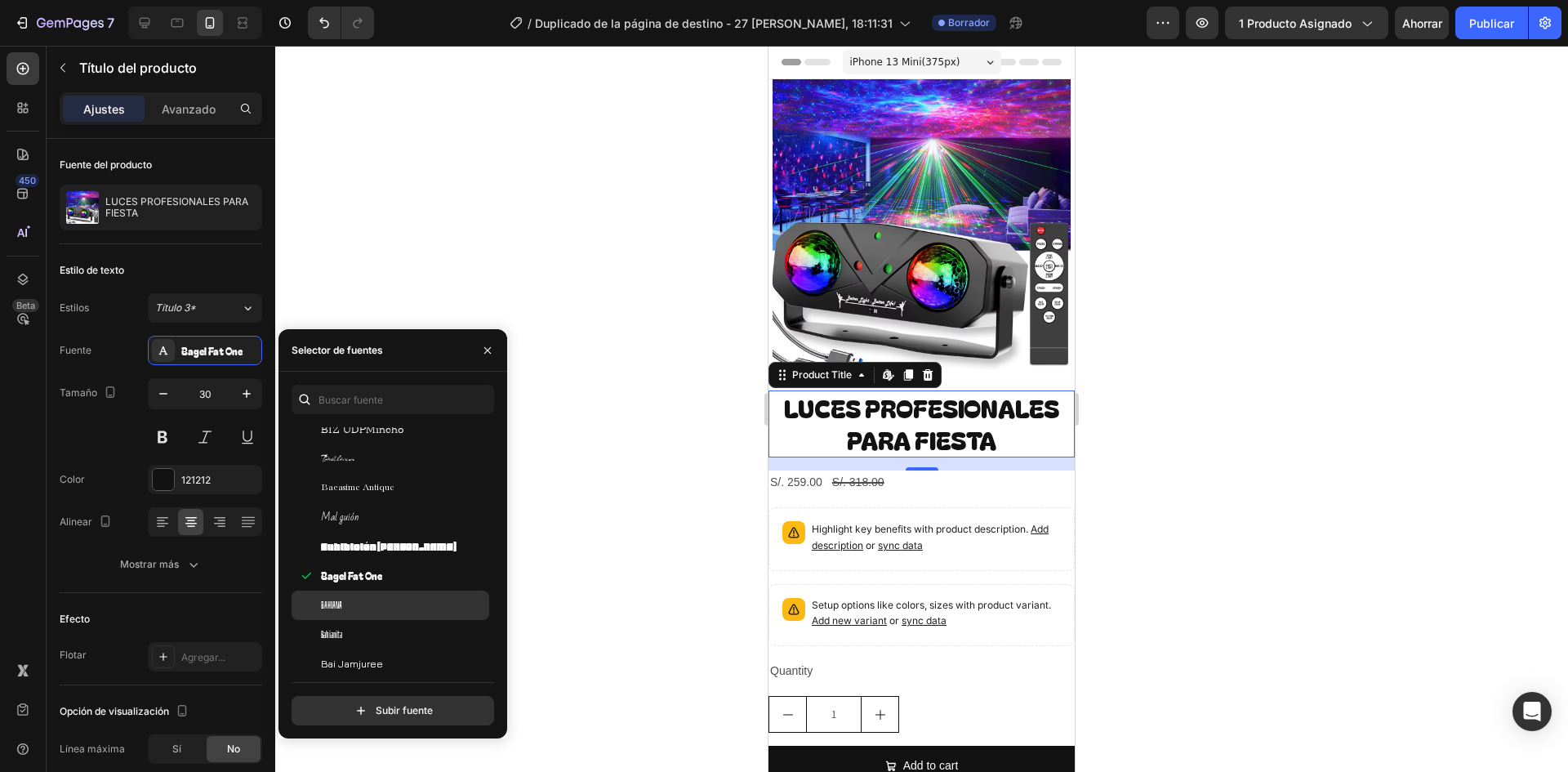
click at [364, 618] on div "Bahiana" at bounding box center [390, 605] width 197 height 29
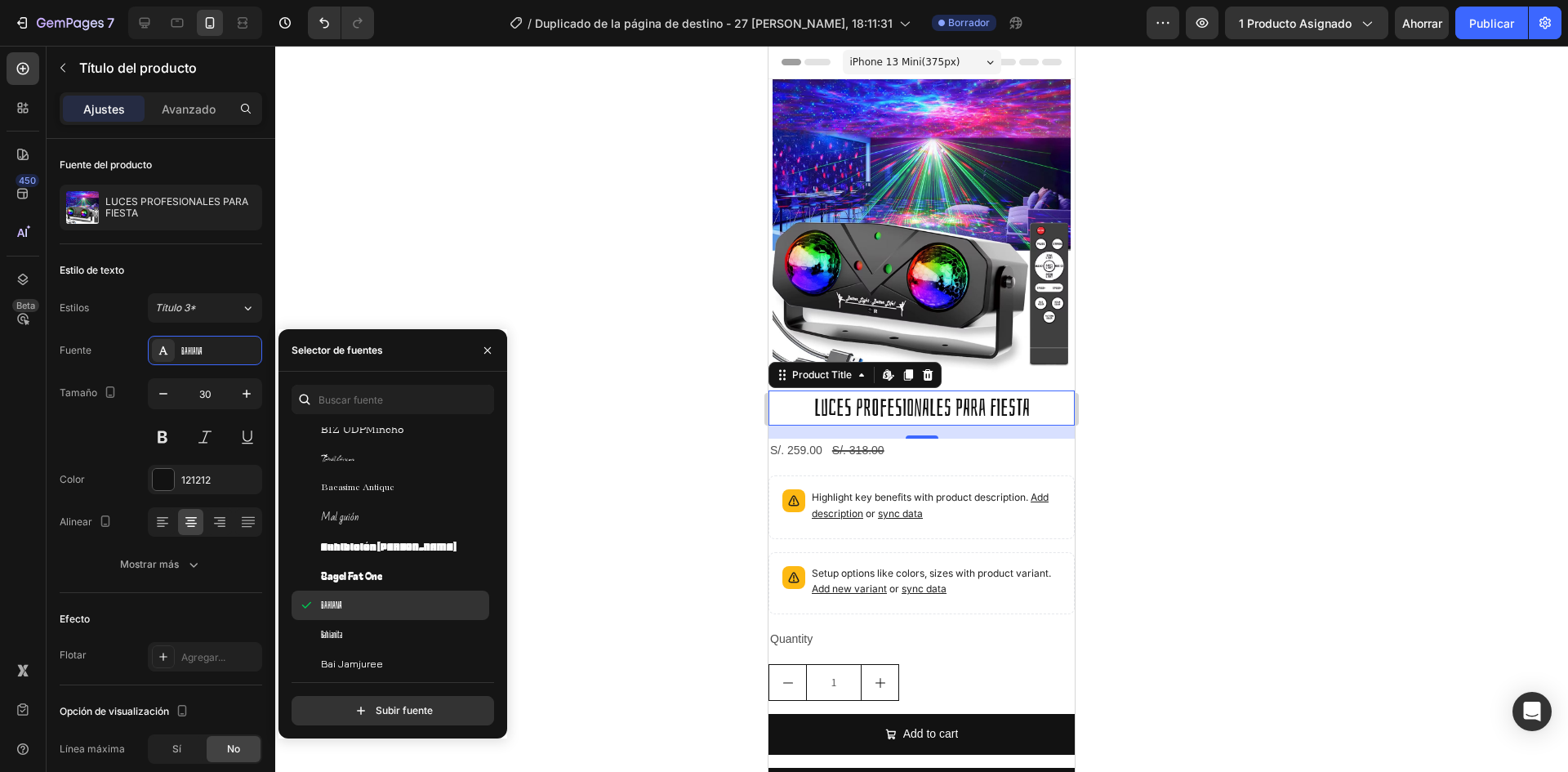
scroll to position [4492, 0]
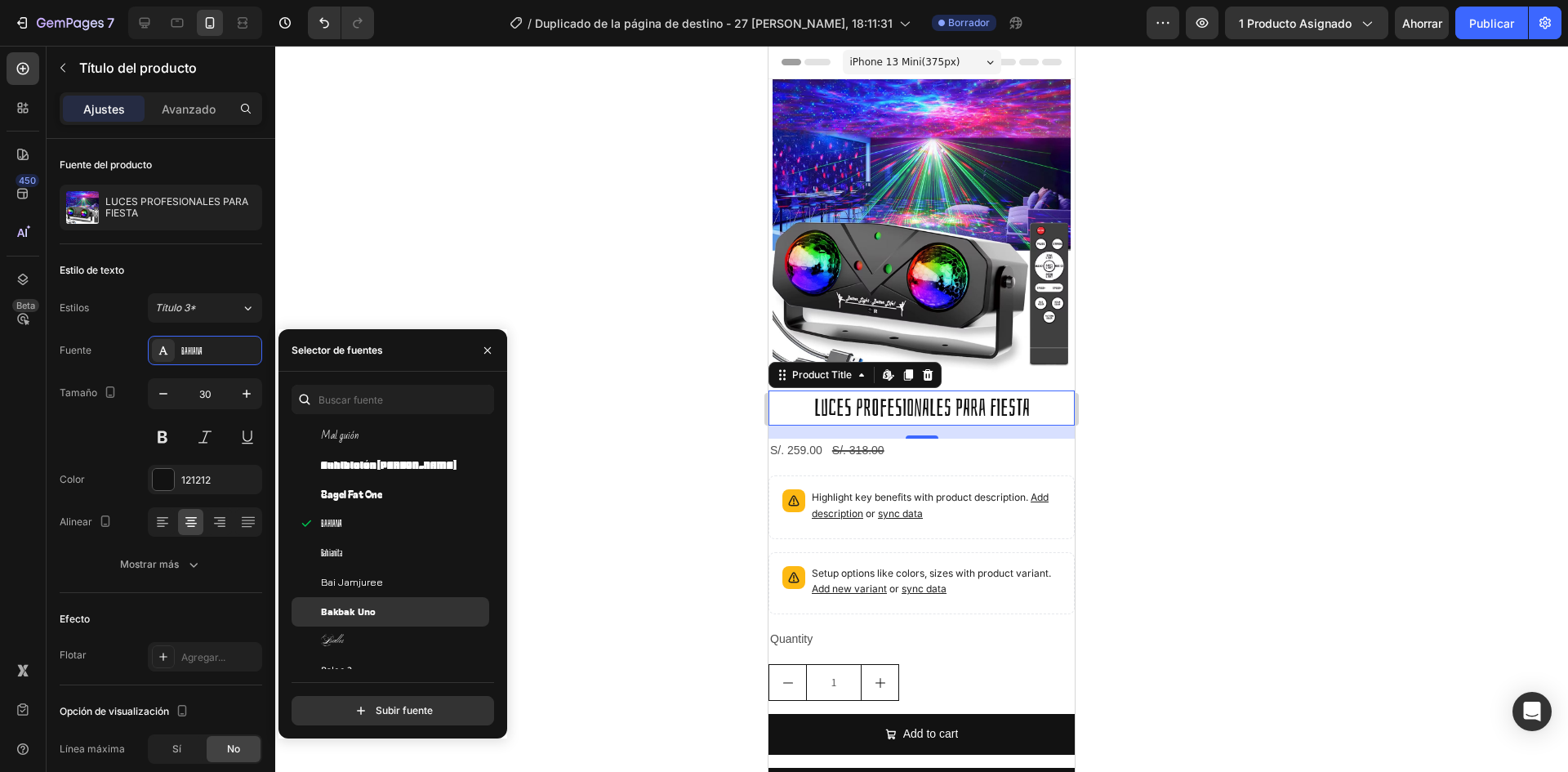
click at [363, 611] on font "Bakbak Uno" at bounding box center [348, 611] width 55 height 14
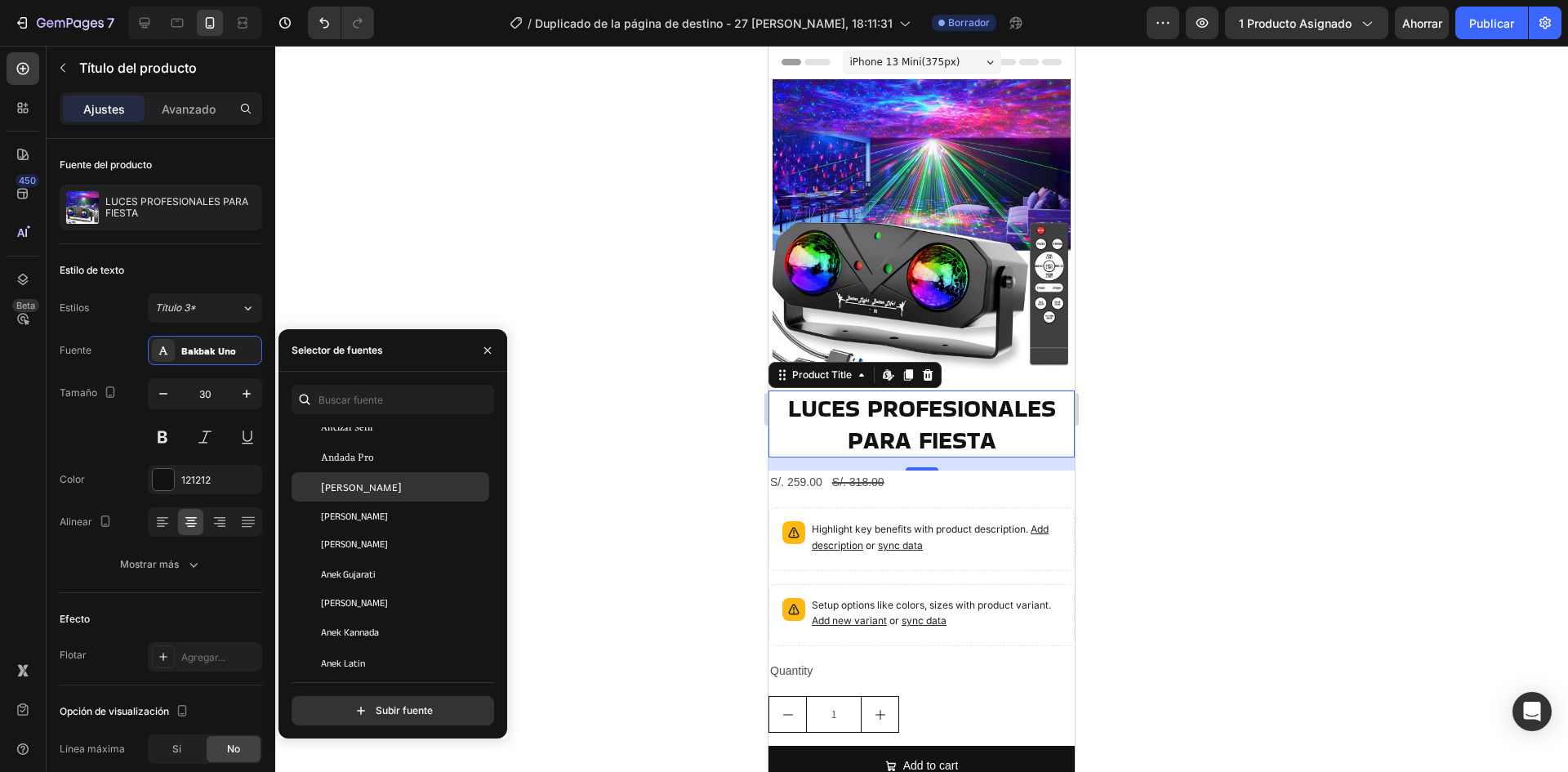
scroll to position [2205, 0]
click at [372, 547] on font "Anek Gujarati" at bounding box center [348, 546] width 55 height 15
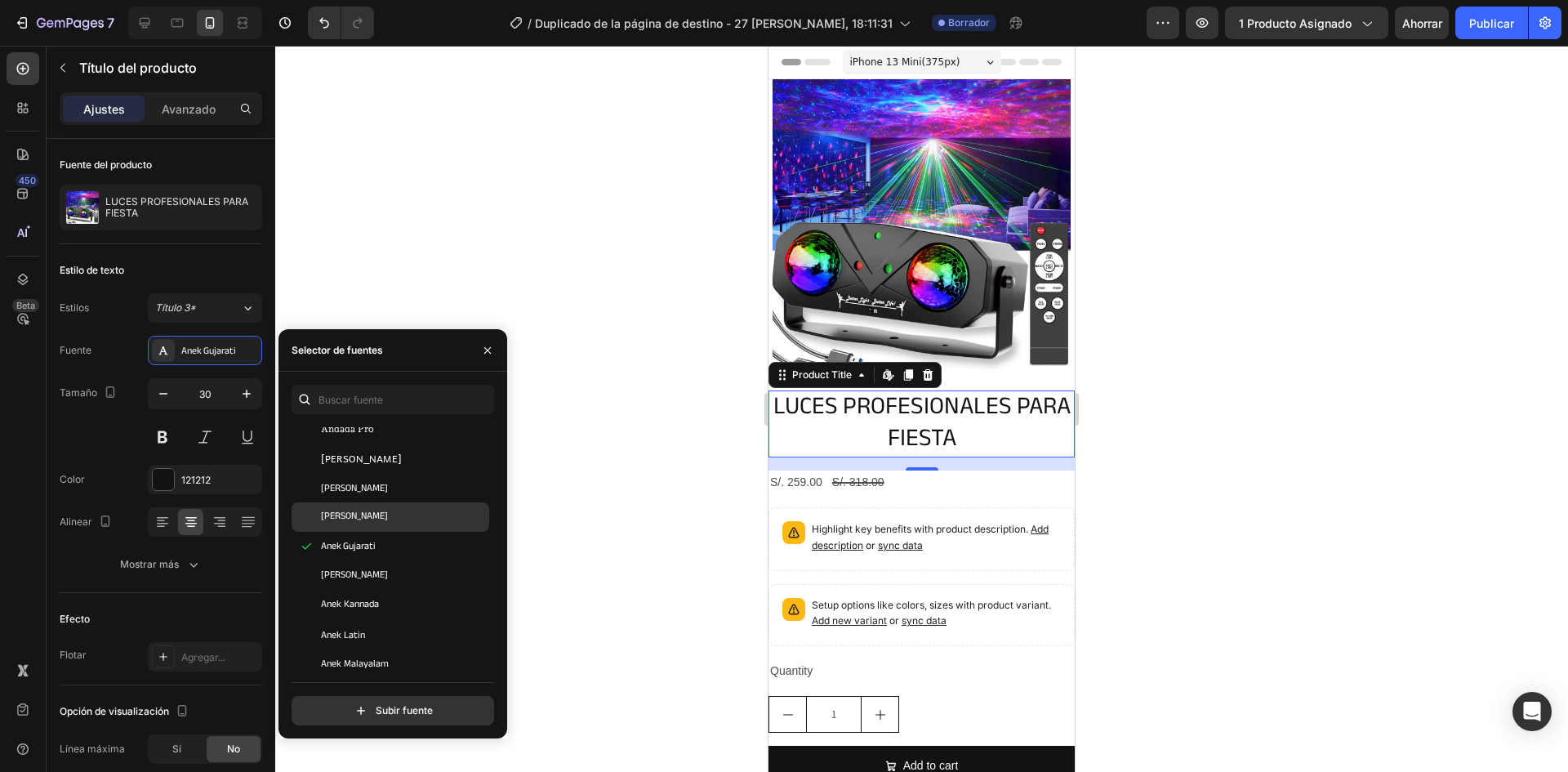
click at [370, 512] on font "[PERSON_NAME]" at bounding box center [354, 517] width 67 height 16
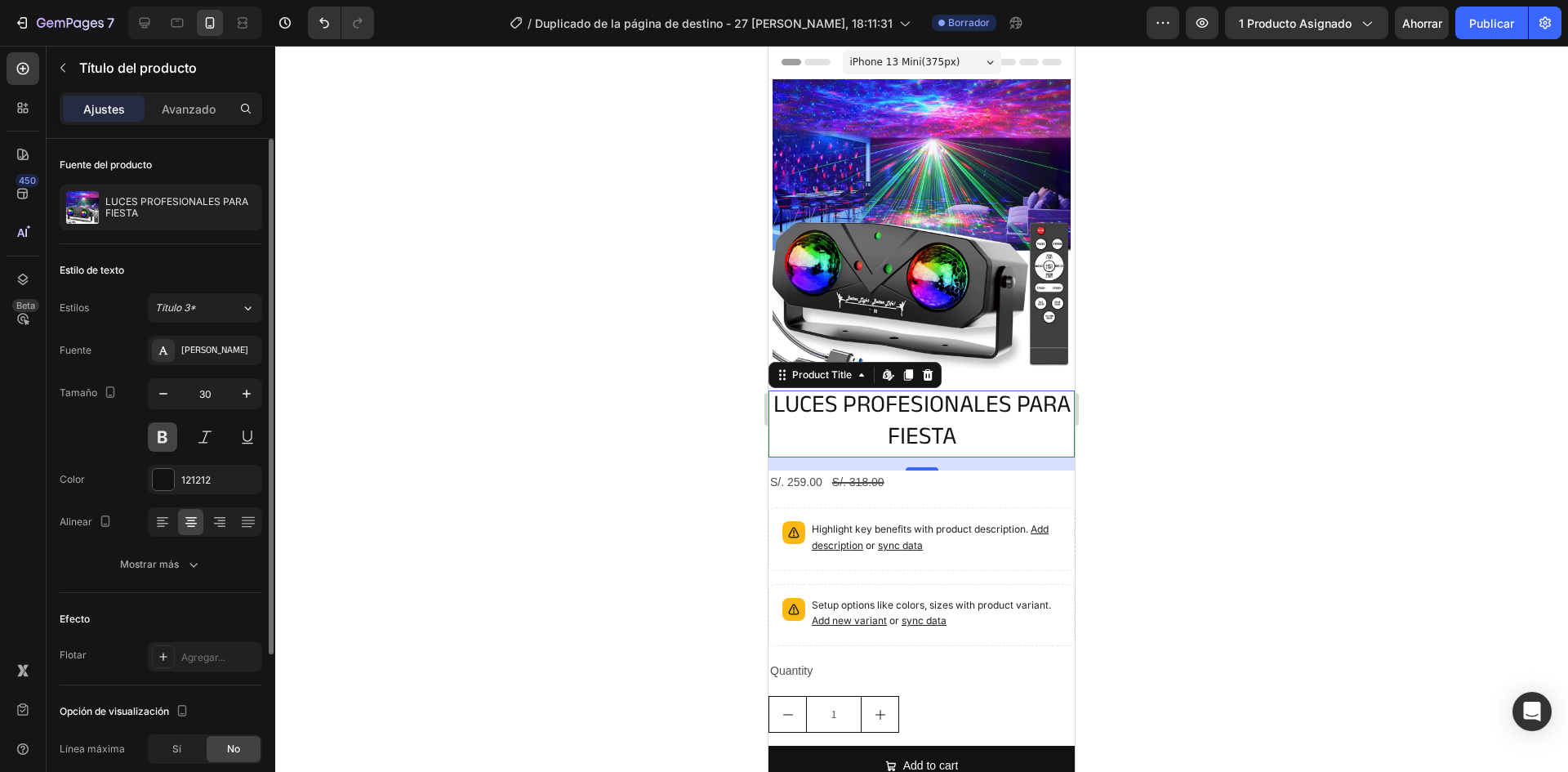
click at [165, 438] on button at bounding box center [163, 437] width 29 height 29
click at [206, 356] on font "[PERSON_NAME]" at bounding box center [215, 351] width 67 height 16
click at [162, 438] on button at bounding box center [163, 437] width 29 height 29
click at [196, 340] on div "[PERSON_NAME]" at bounding box center [205, 351] width 114 height 29
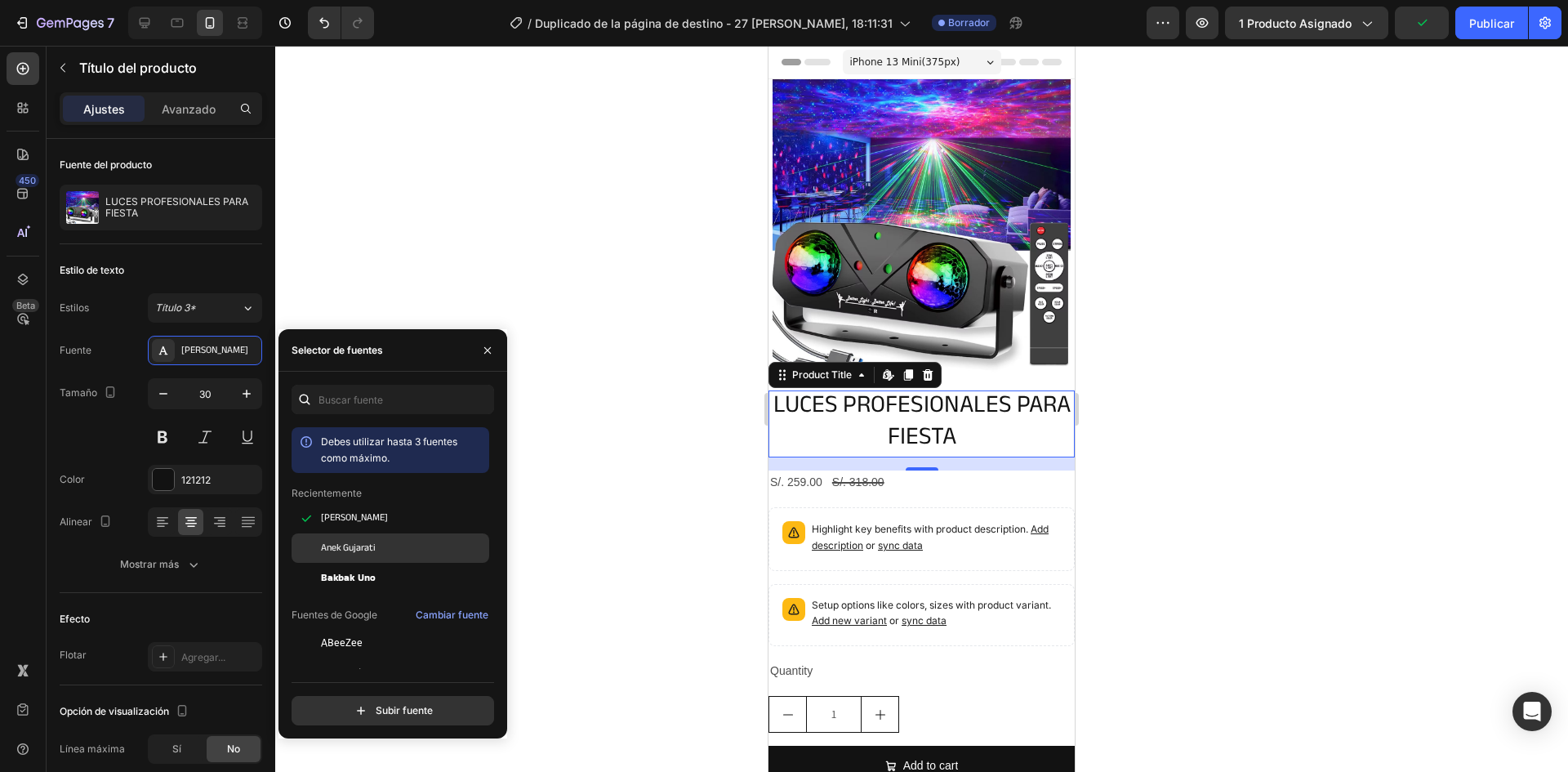
scroll to position [409, 0]
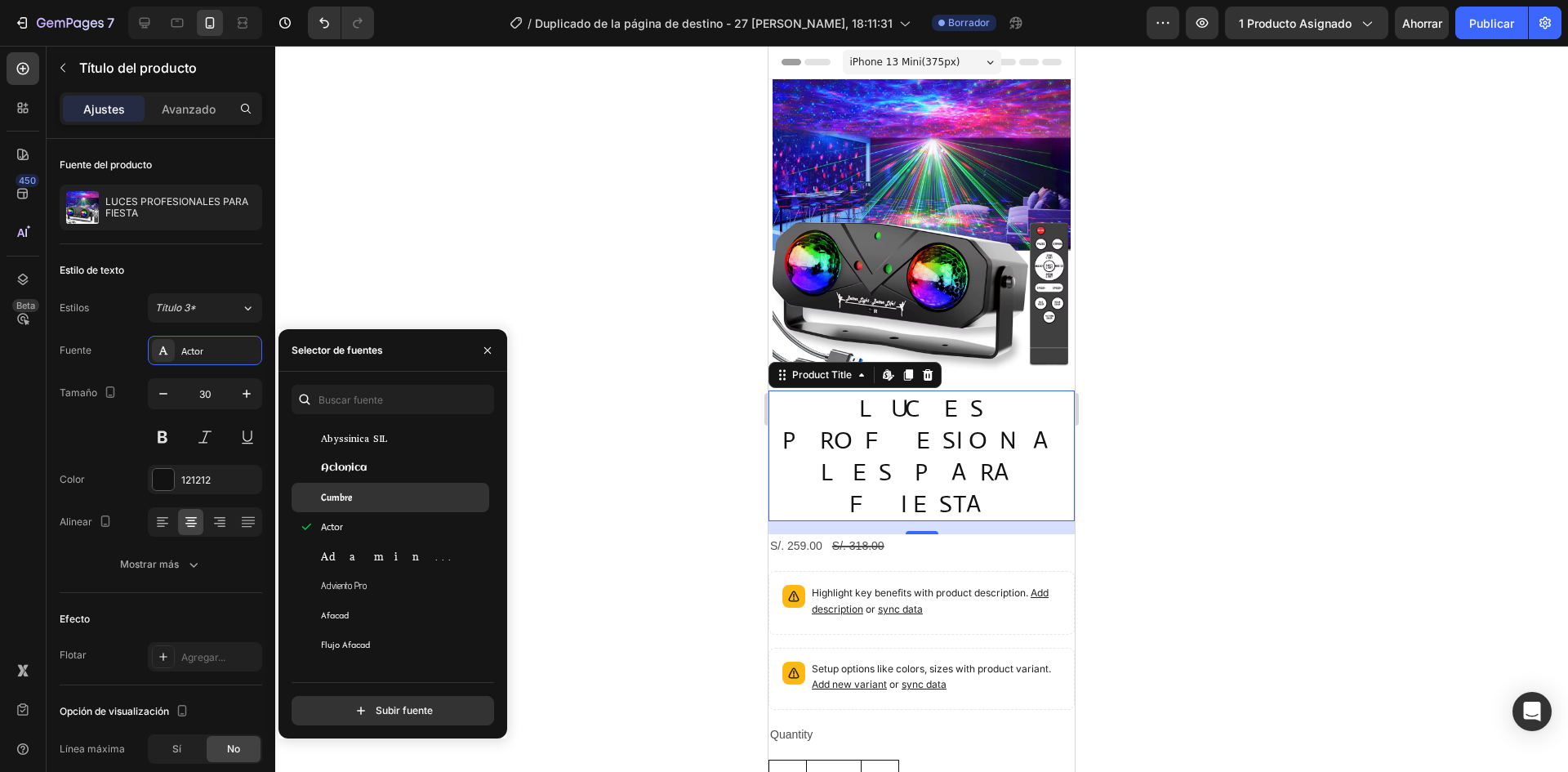
click at [348, 493] on font "Cumbre" at bounding box center [337, 497] width 31 height 13
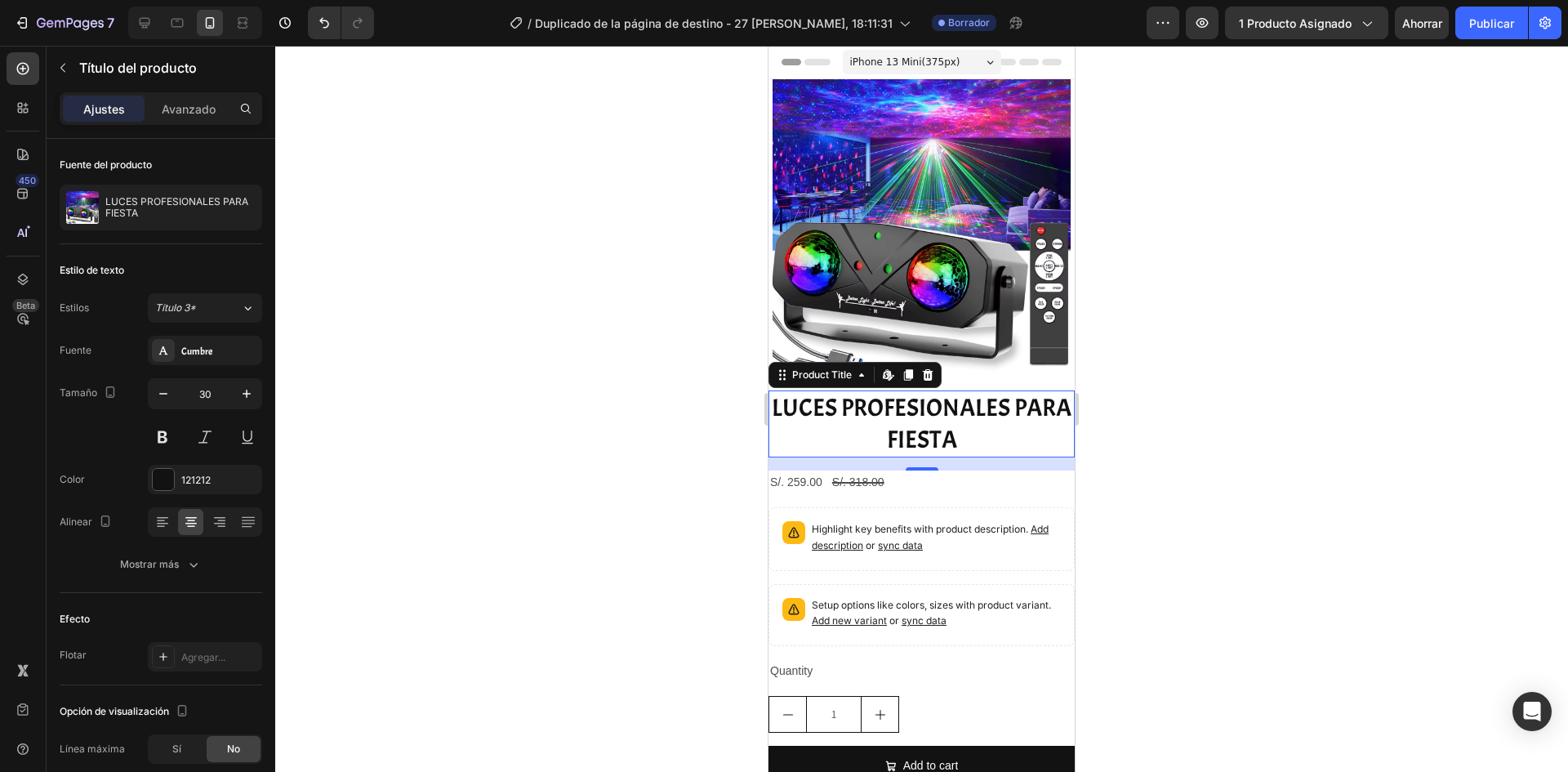
click at [566, 486] on div at bounding box center [922, 409] width 1293 height 726
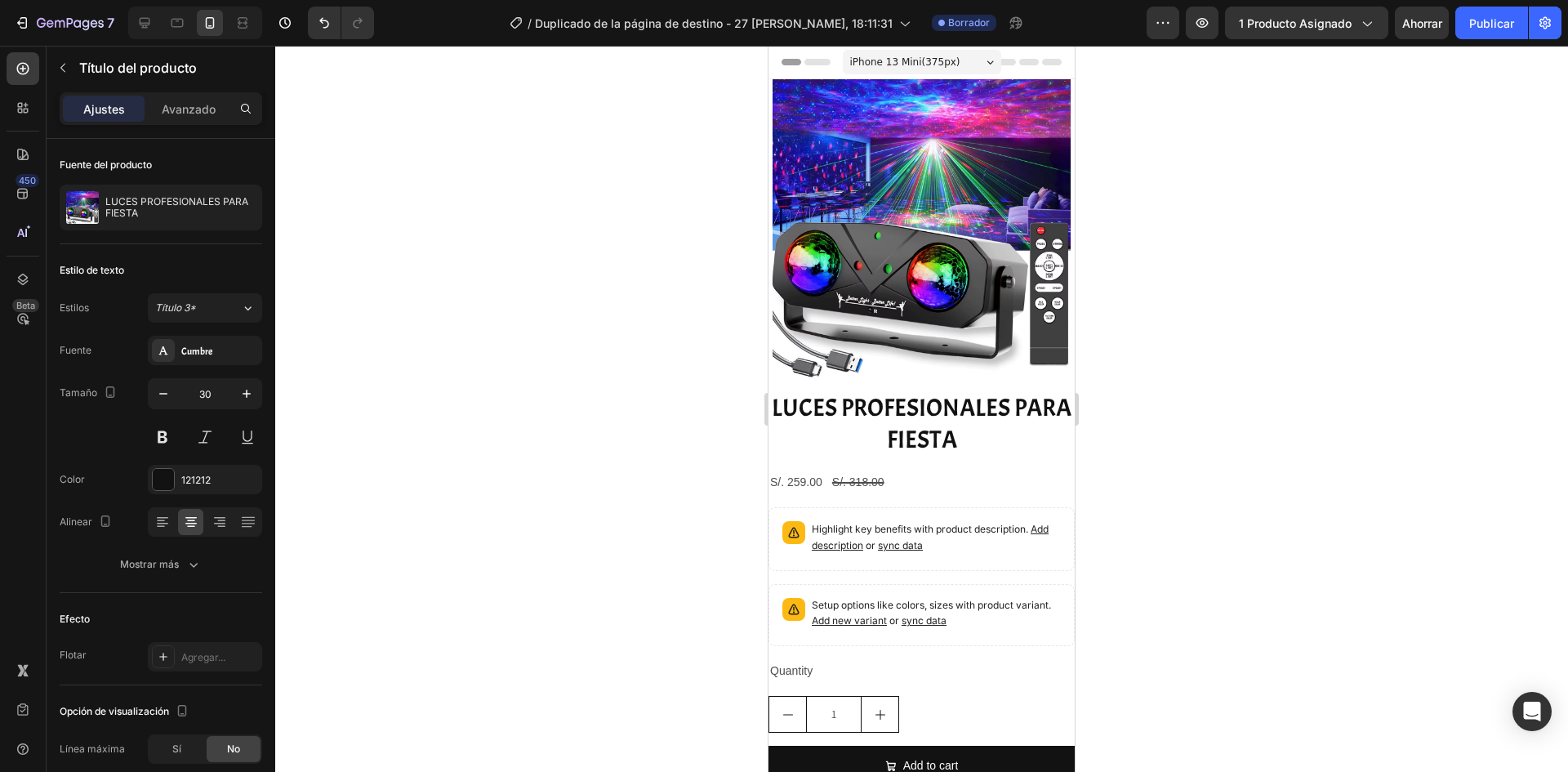
click at [566, 486] on div at bounding box center [922, 409] width 1293 height 726
click at [890, 438] on h2 "LUCES PROFESIONALES PARA FIESTA" at bounding box center [922, 423] width 306 height 67
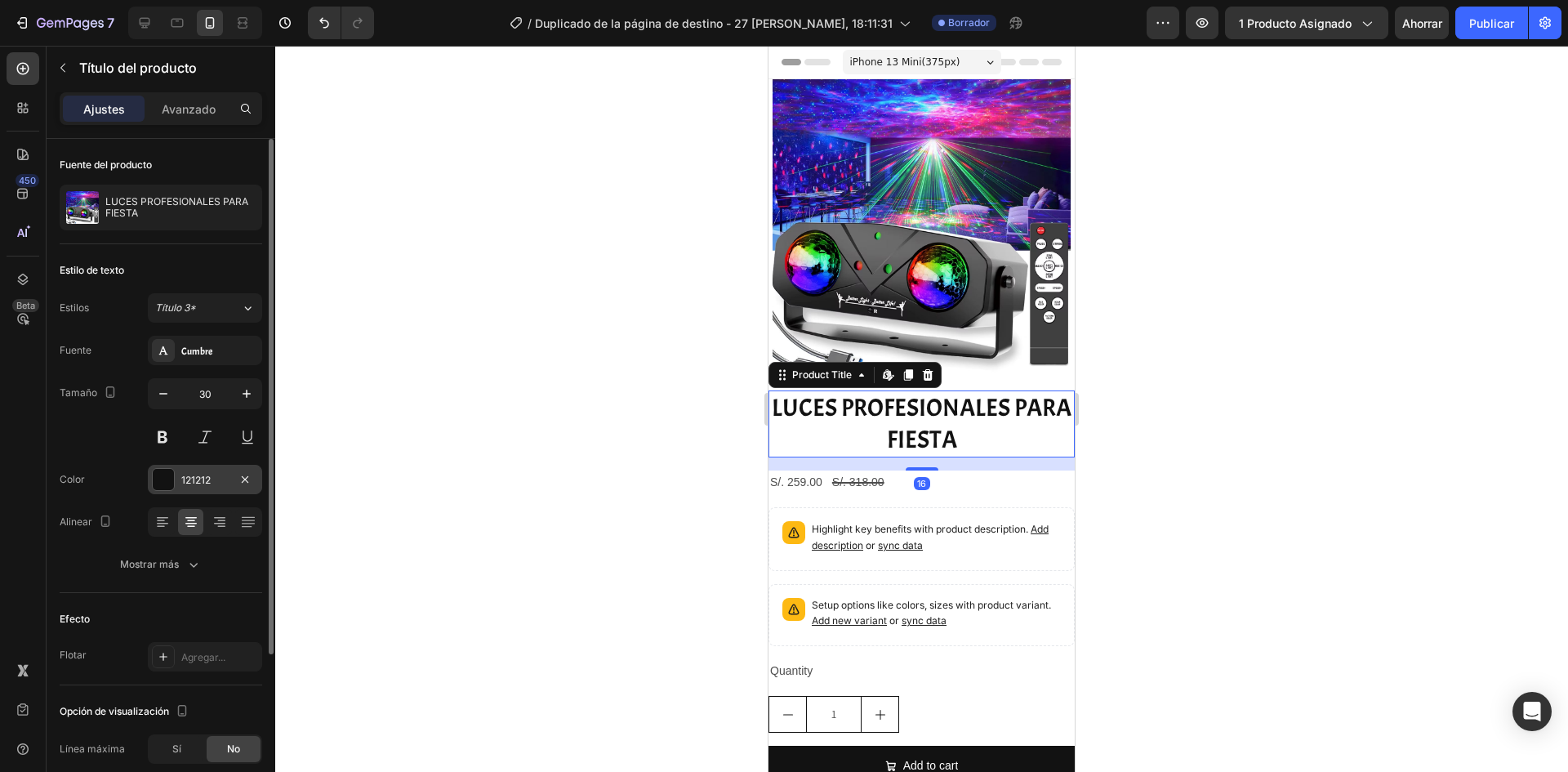
click at [159, 485] on div at bounding box center [163, 479] width 22 height 22
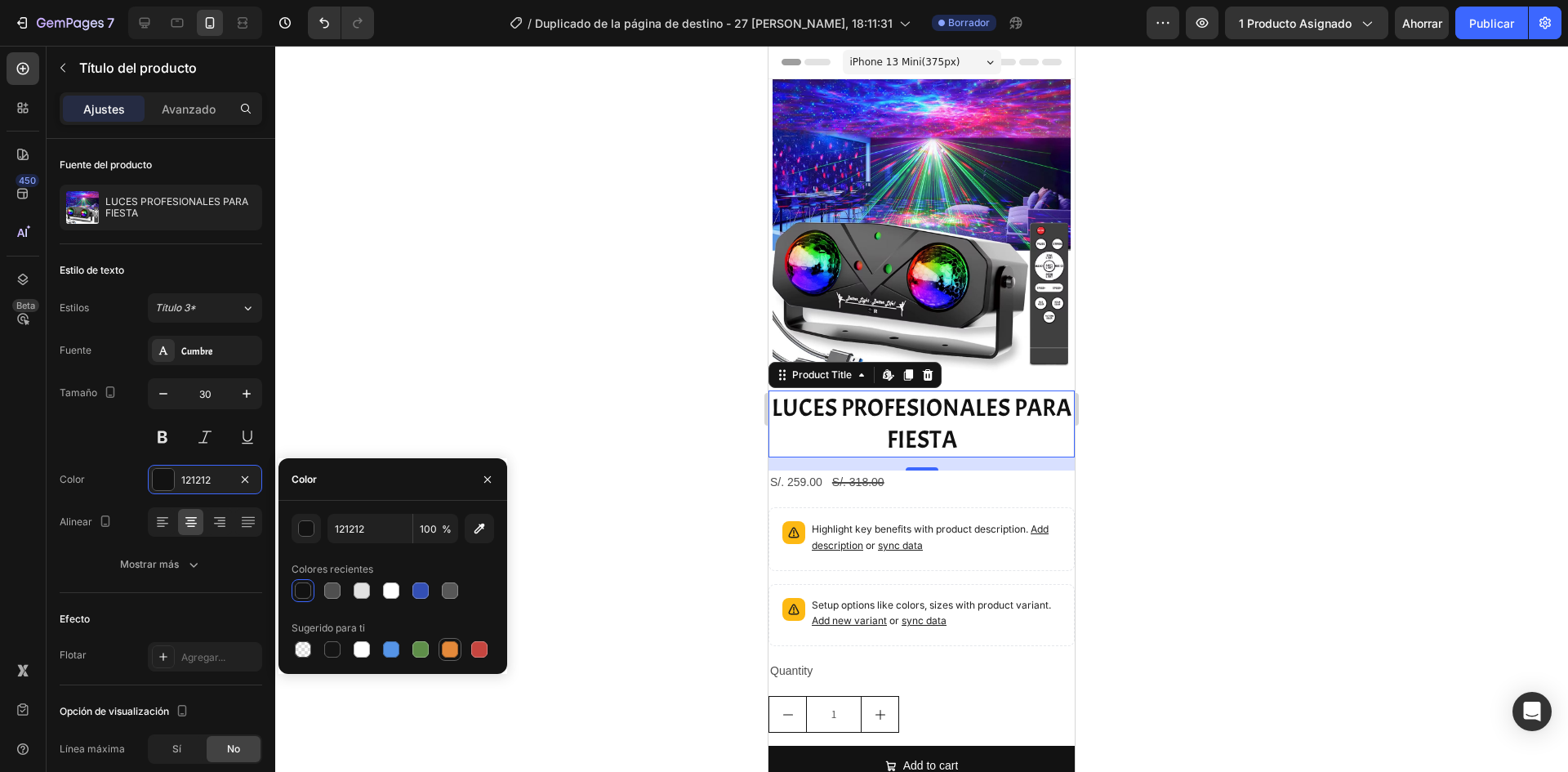
click at [443, 645] on div at bounding box center [450, 649] width 16 height 16
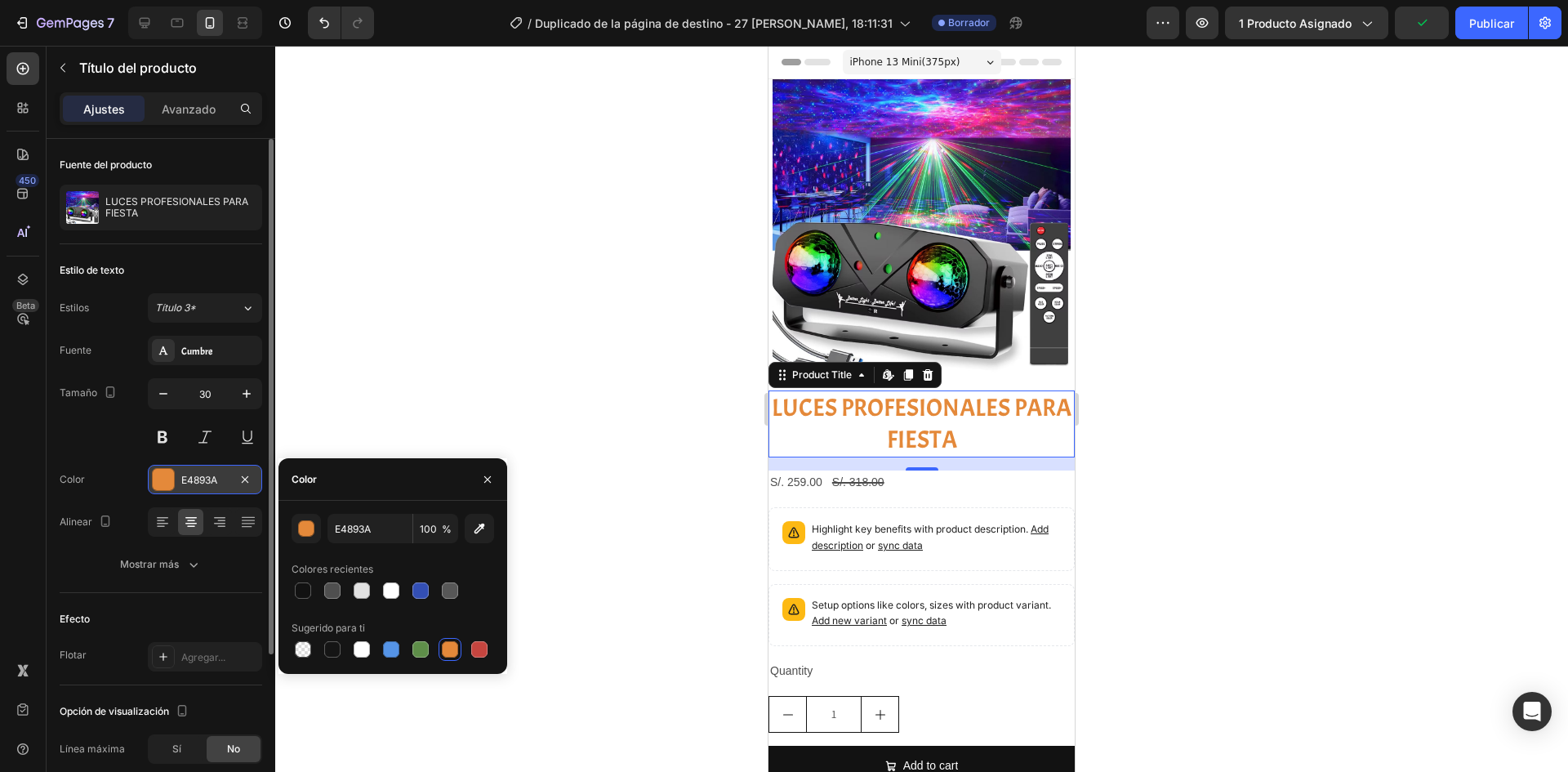
click at [172, 479] on div at bounding box center [163, 479] width 22 height 22
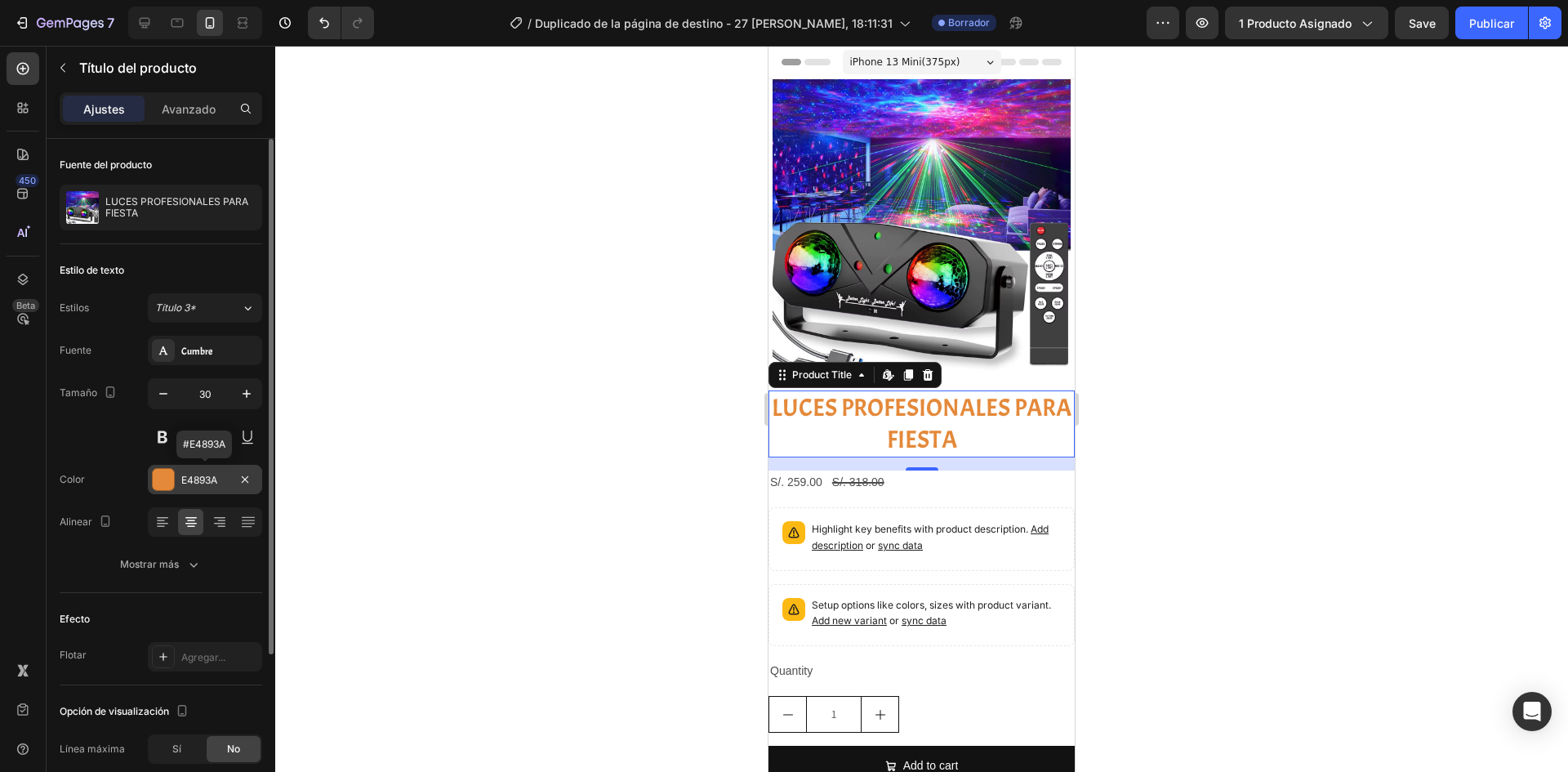
click at [156, 476] on div at bounding box center [163, 479] width 22 height 22
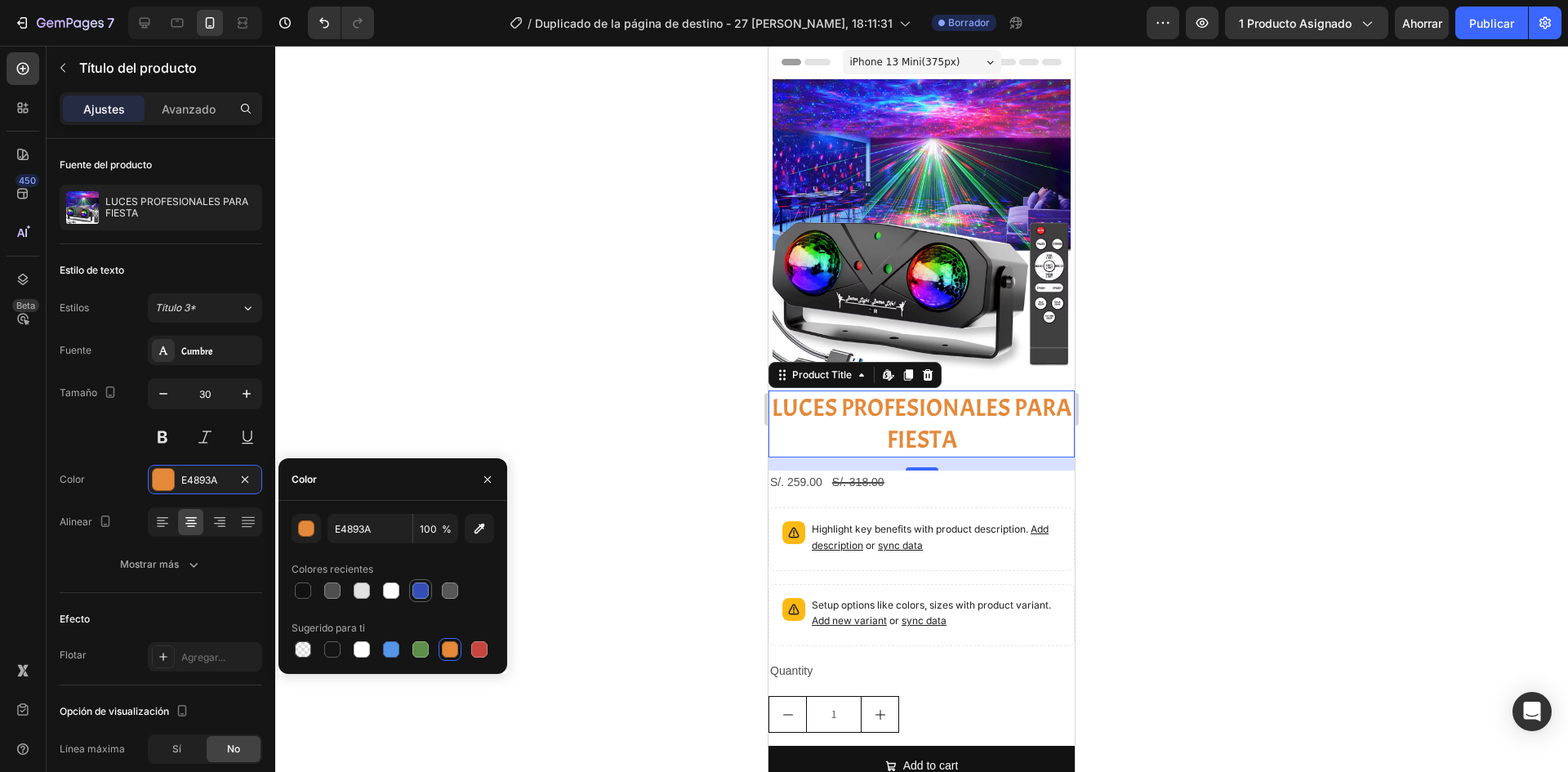
click at [419, 589] on div at bounding box center [421, 590] width 16 height 16
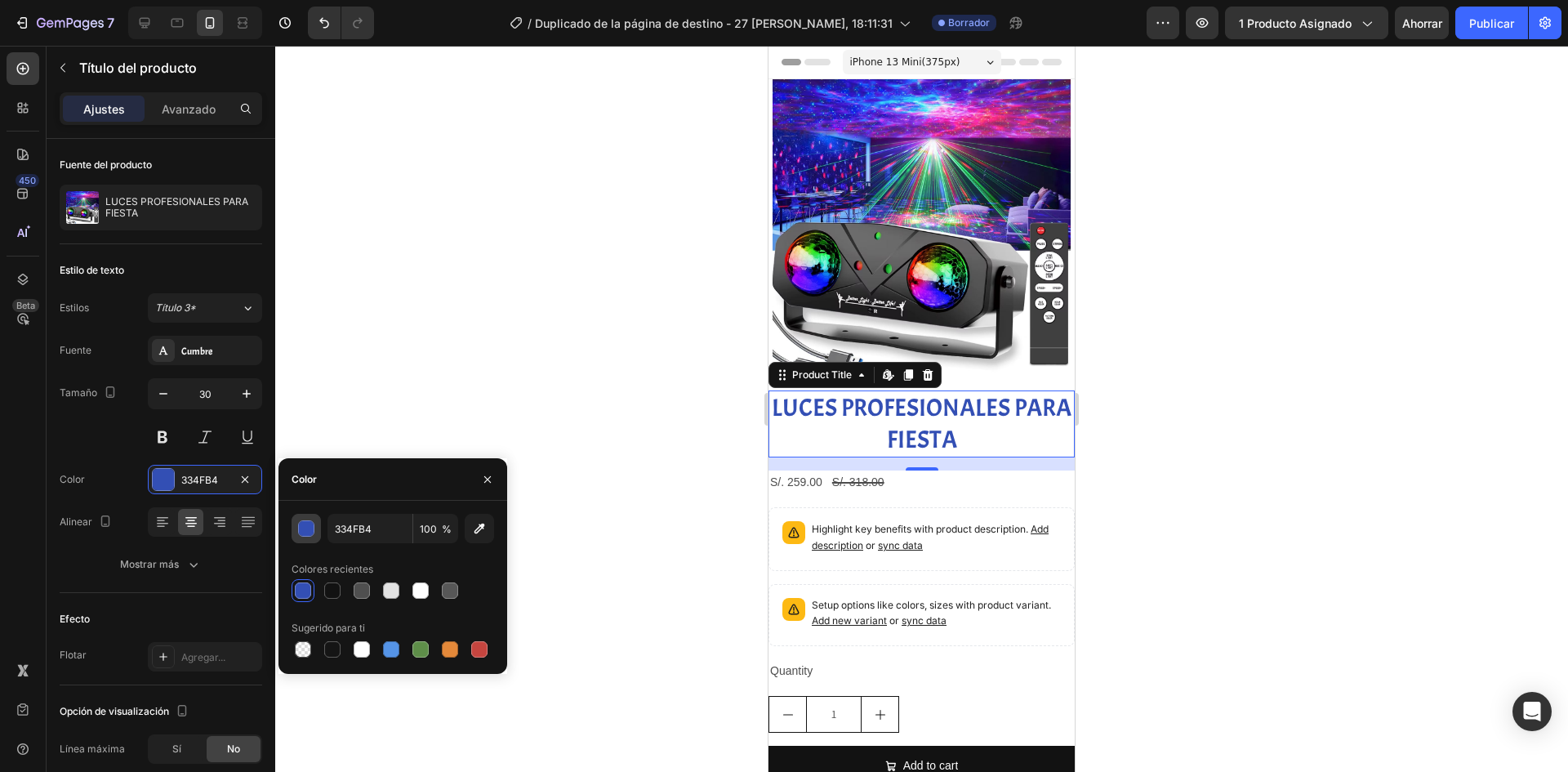
click at [300, 524] on div "button" at bounding box center [306, 529] width 16 height 16
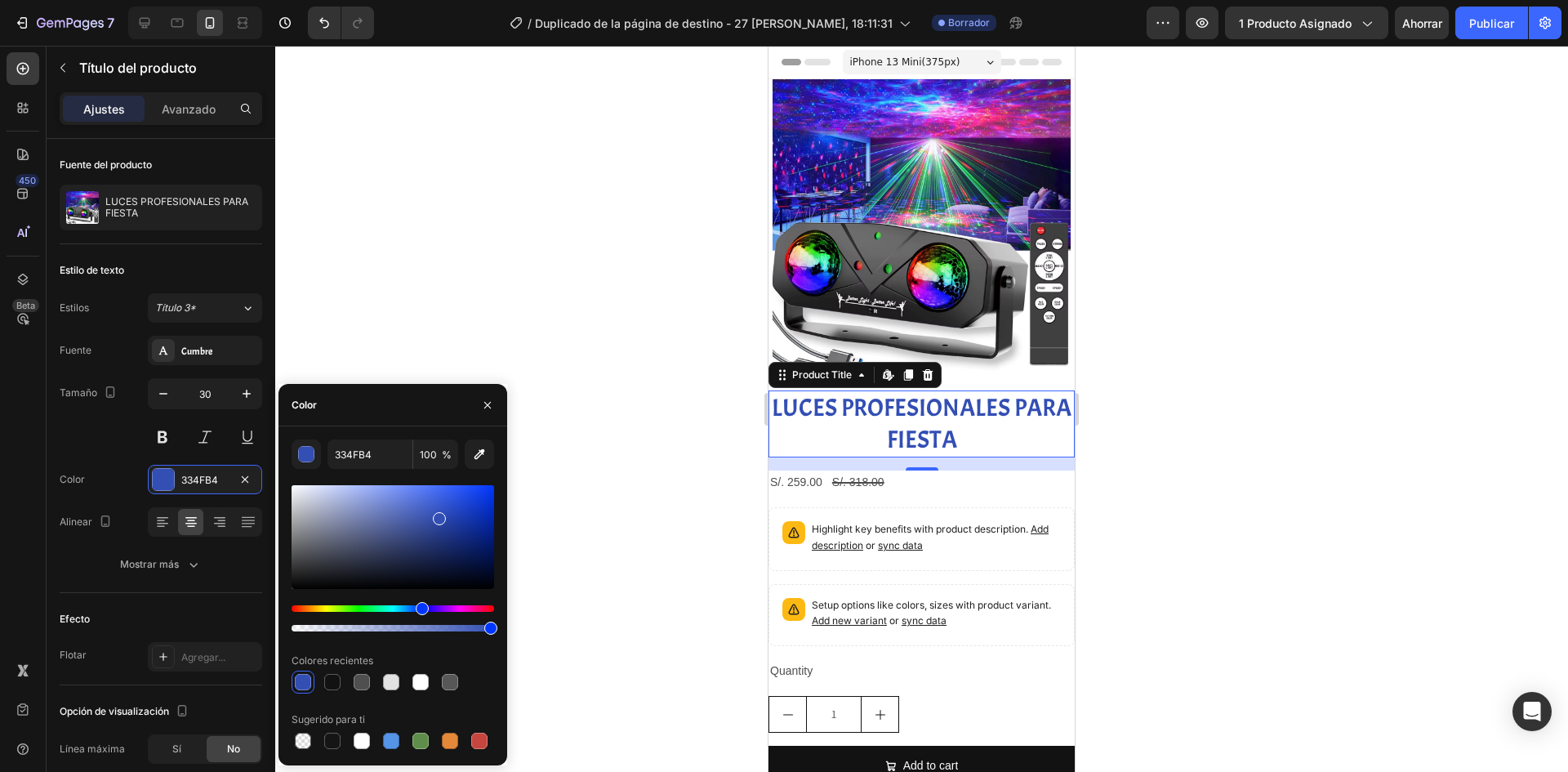
click at [343, 604] on div at bounding box center [393, 558] width 202 height 152
click at [353, 602] on div at bounding box center [393, 558] width 202 height 152
drag, startPoint x: 421, startPoint y: 601, endPoint x: 389, endPoint y: 616, distance: 35.3
click at [386, 616] on div at bounding box center [393, 558] width 202 height 152
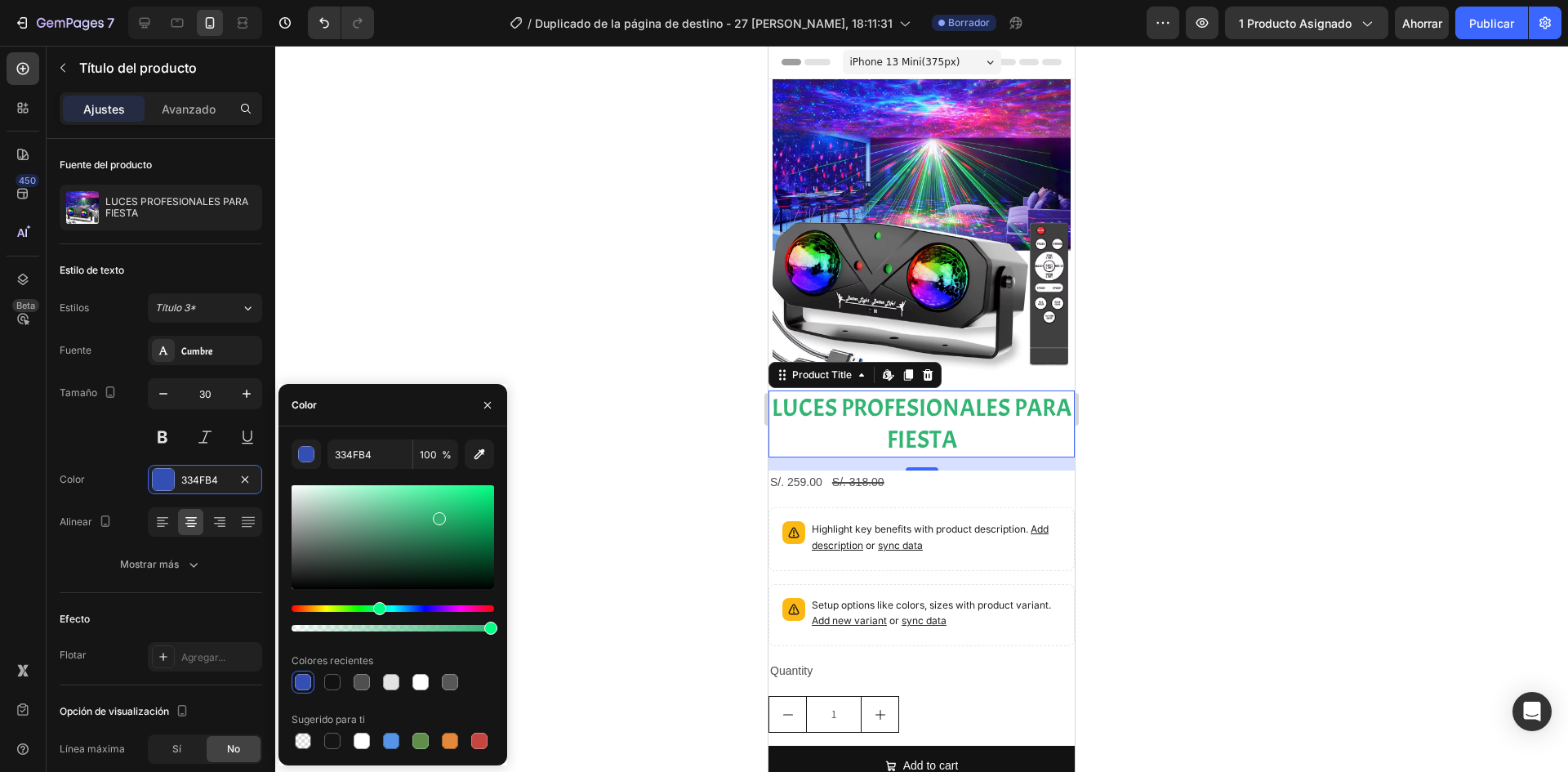
drag, startPoint x: 422, startPoint y: 606, endPoint x: 384, endPoint y: 615, distance: 39.1
click at [379, 616] on div at bounding box center [393, 618] width 202 height 26
drag, startPoint x: 466, startPoint y: 536, endPoint x: 494, endPoint y: 535, distance: 28.0
click at [505, 510] on div "04A05D 100 % Colores recientes Sugerido para ti" at bounding box center [393, 595] width 228 height 312
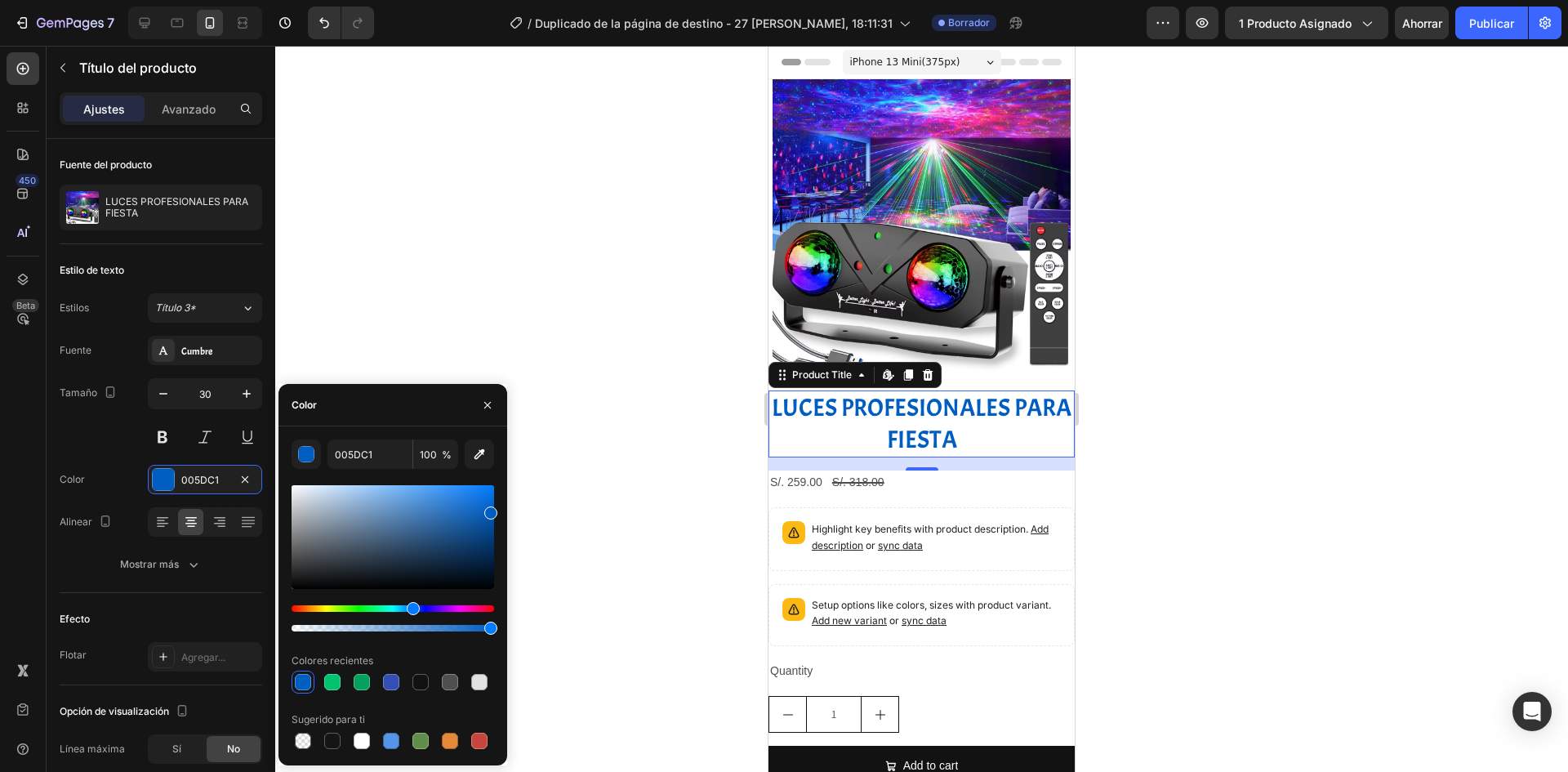
drag, startPoint x: 383, startPoint y: 606, endPoint x: 411, endPoint y: 600, distance: 28.6
click at [411, 600] on div at bounding box center [393, 558] width 202 height 152
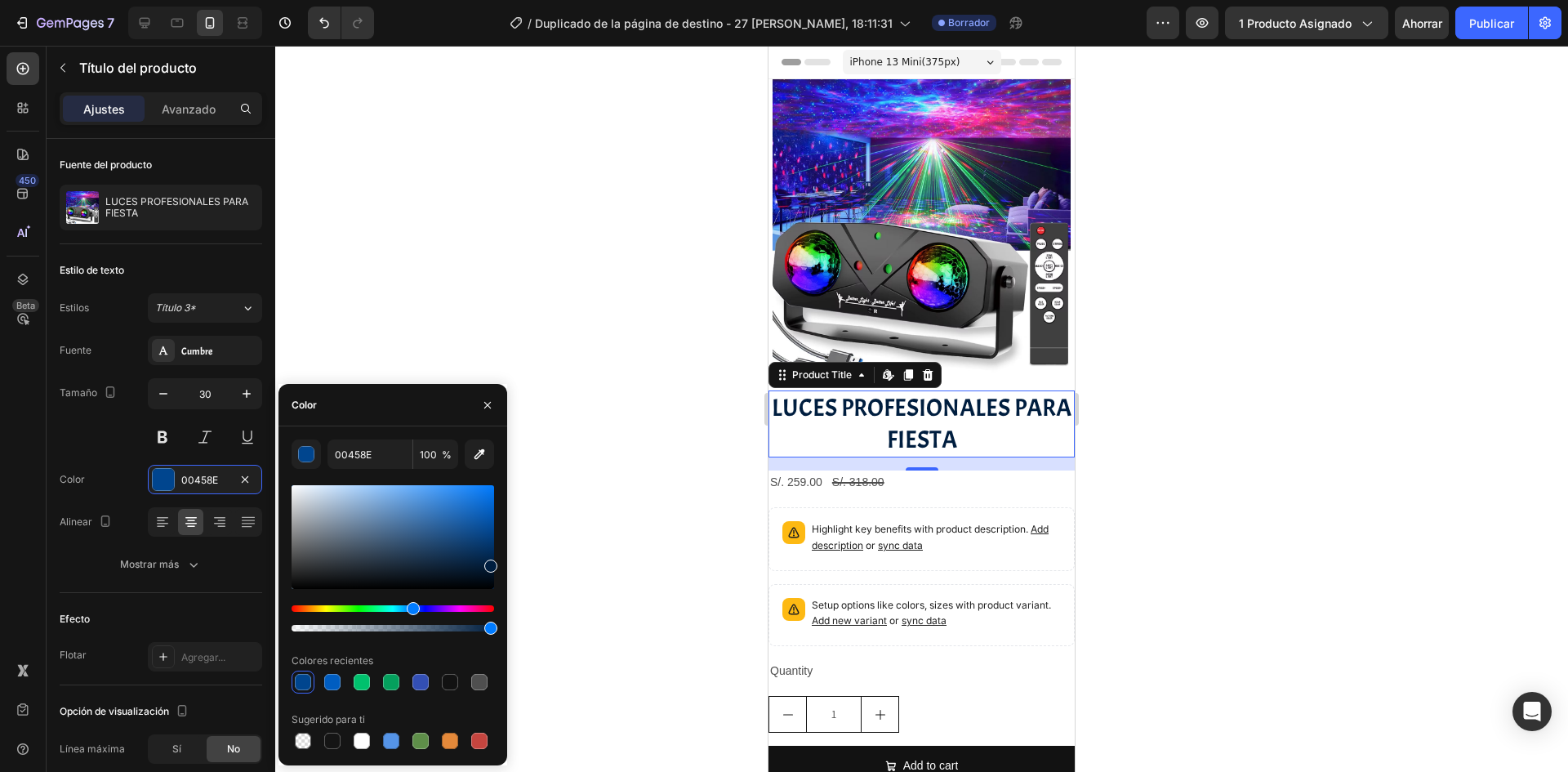
drag, startPoint x: 462, startPoint y: 531, endPoint x: 522, endPoint y: 562, distance: 67.5
click at [522, 0] on div "7 / Duplicado de la página de destino - 27 [PERSON_NAME], 18:11:31 Borrador Ava…" at bounding box center [784, 0] width 1568 height 0
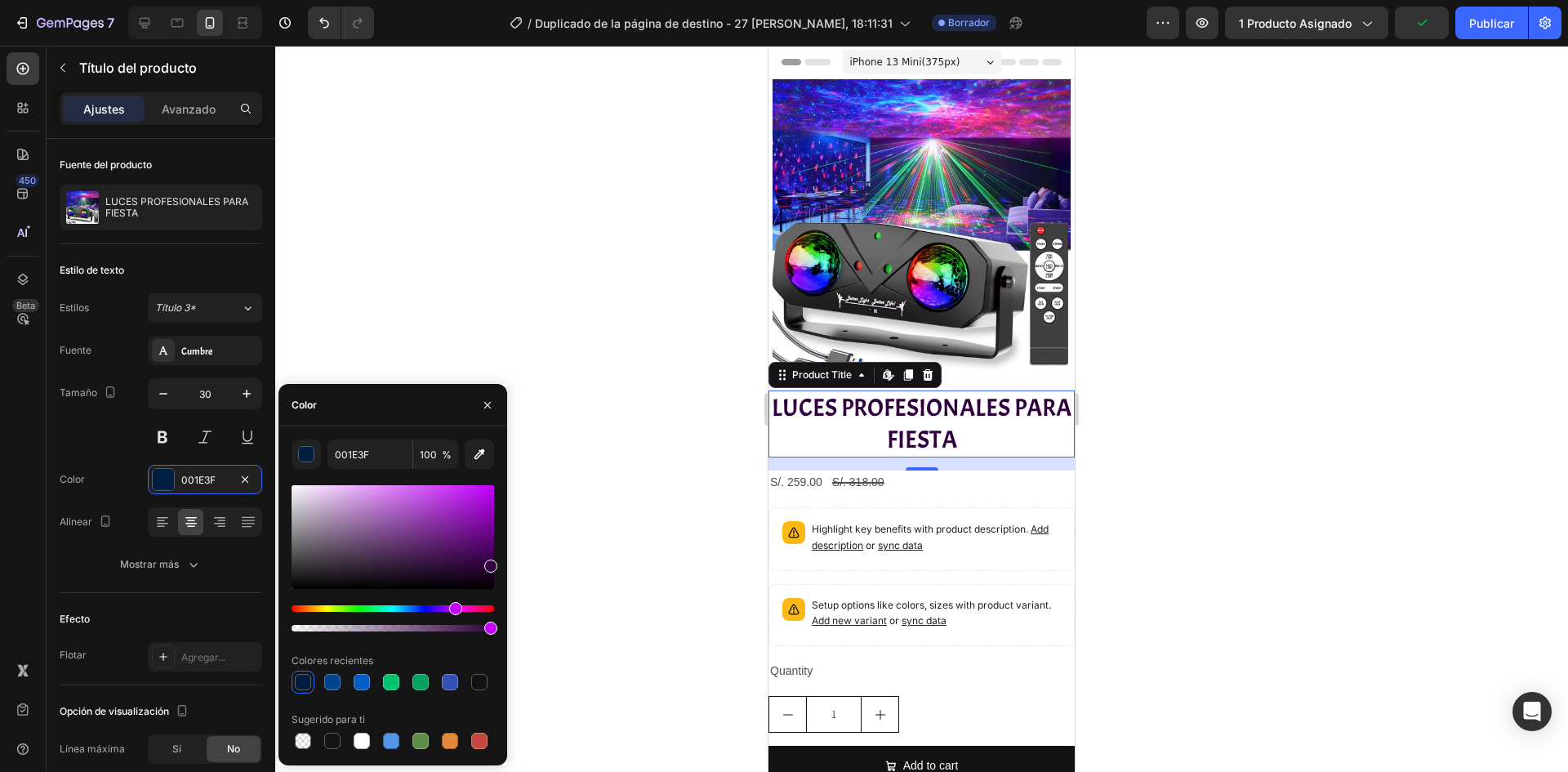
click at [453, 605] on div "Matiz" at bounding box center [393, 608] width 202 height 7
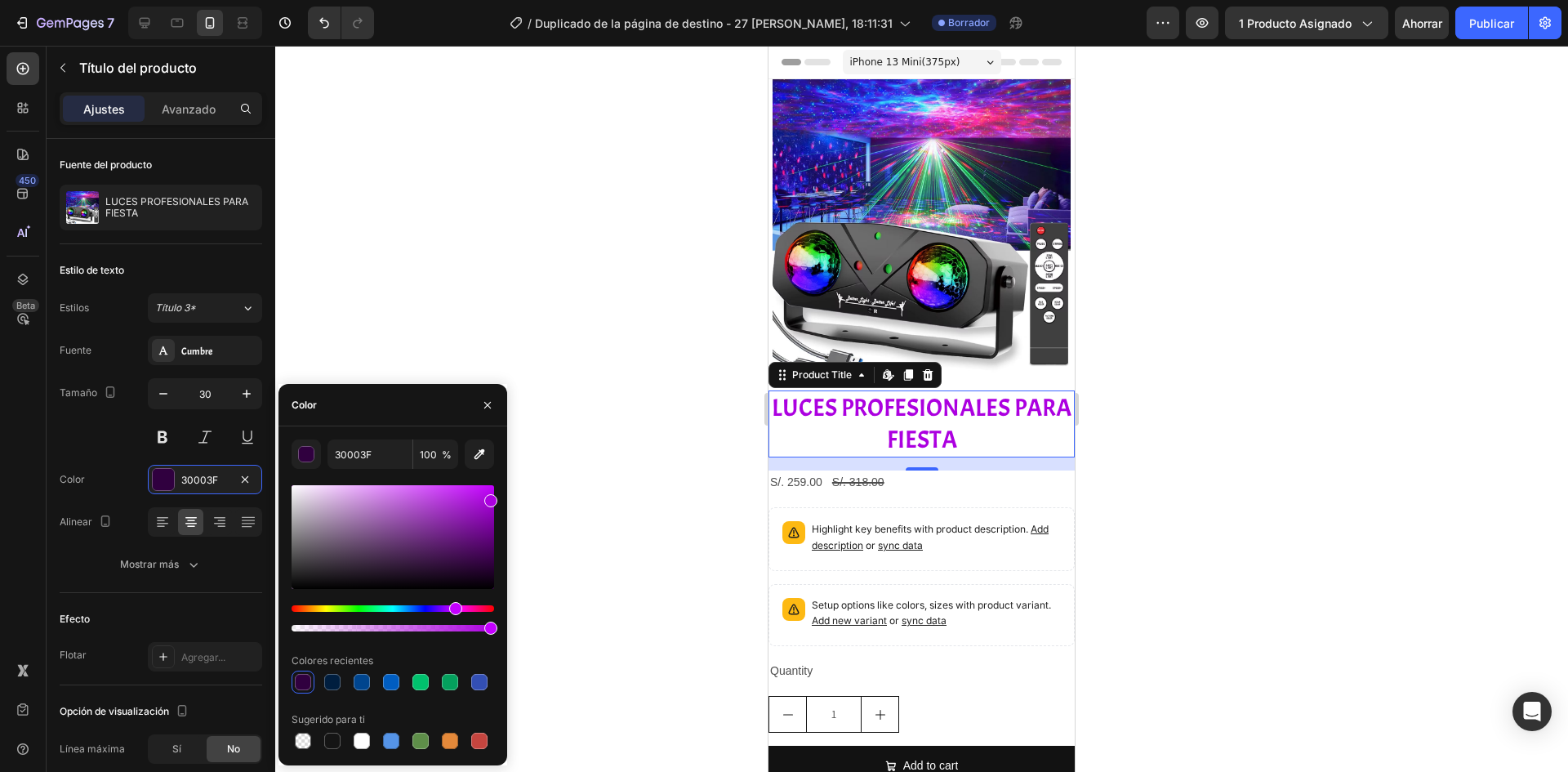
drag, startPoint x: 466, startPoint y: 548, endPoint x: 511, endPoint y: 498, distance: 67.3
click at [511, 0] on div "7 / Duplicado de la página de destino - 27 [PERSON_NAME], 18:11:31 Borrador Ava…" at bounding box center [784, 0] width 1568 height 0
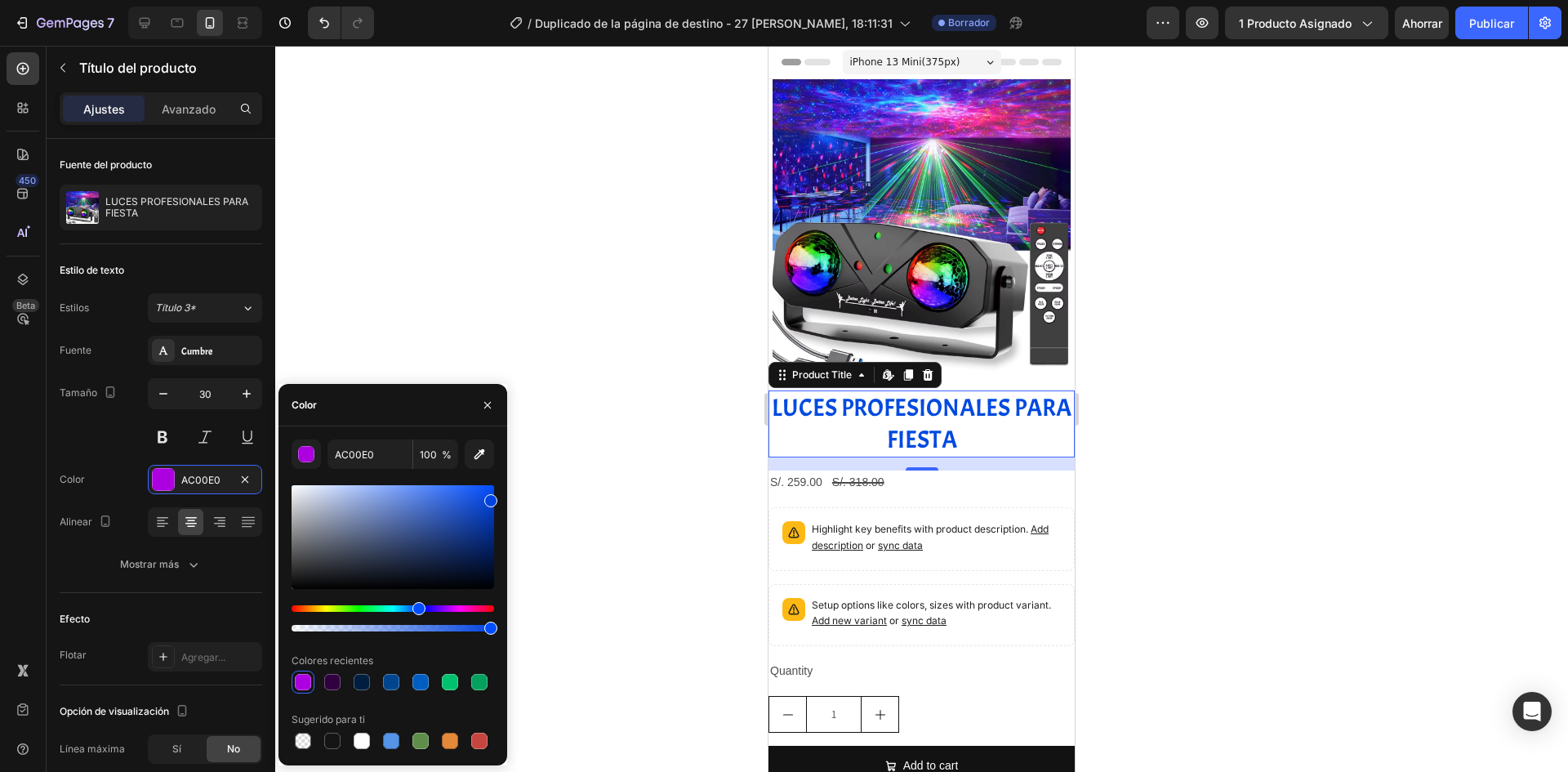
click at [414, 605] on div "Matiz" at bounding box center [393, 608] width 202 height 7
click at [433, 595] on div at bounding box center [393, 558] width 202 height 152
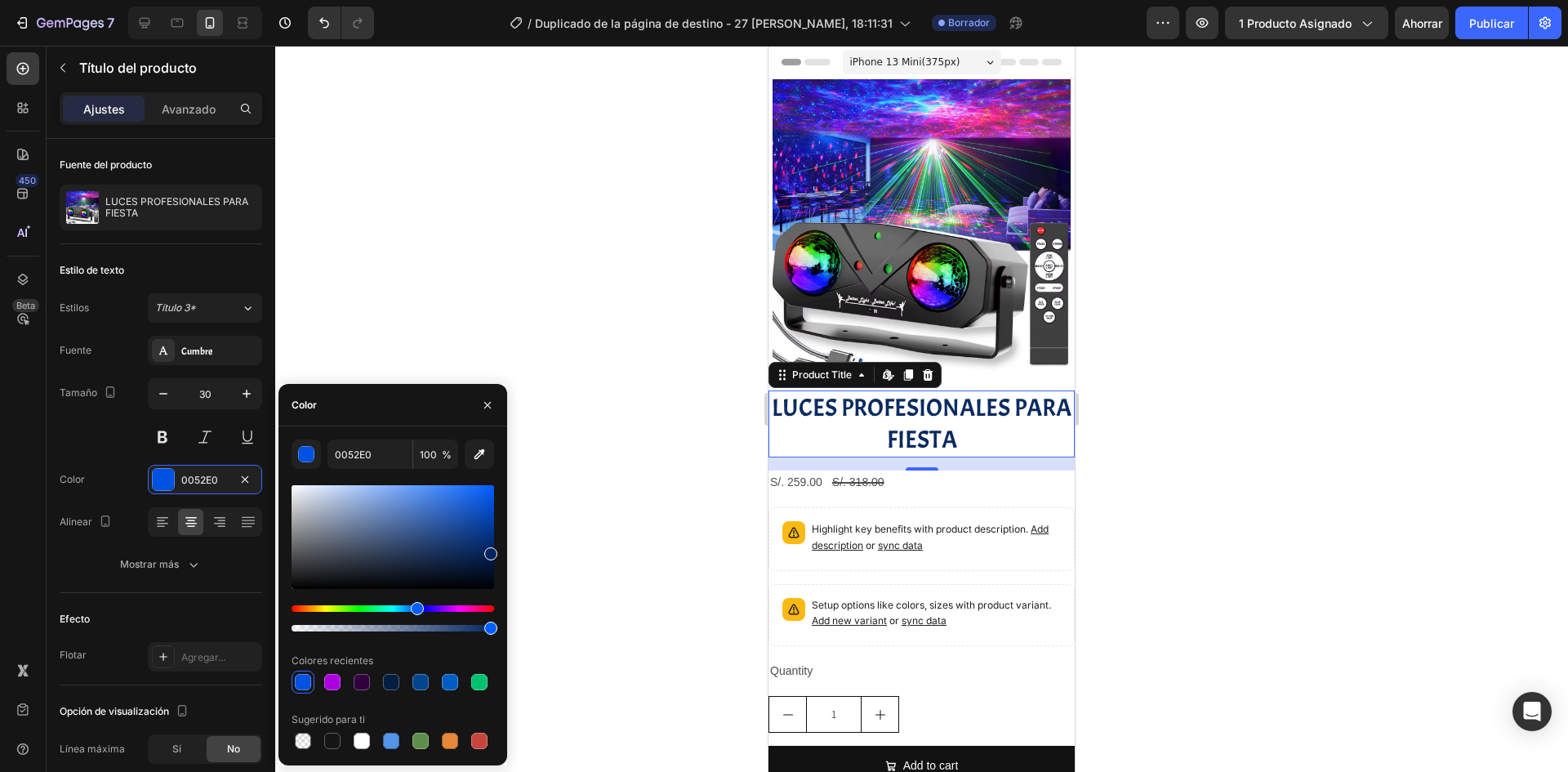
drag, startPoint x: 449, startPoint y: 547, endPoint x: 473, endPoint y: 578, distance: 39.2
click at [486, 551] on div at bounding box center [393, 537] width 202 height 104
click at [443, 610] on div "Matiz" at bounding box center [393, 608] width 202 height 7
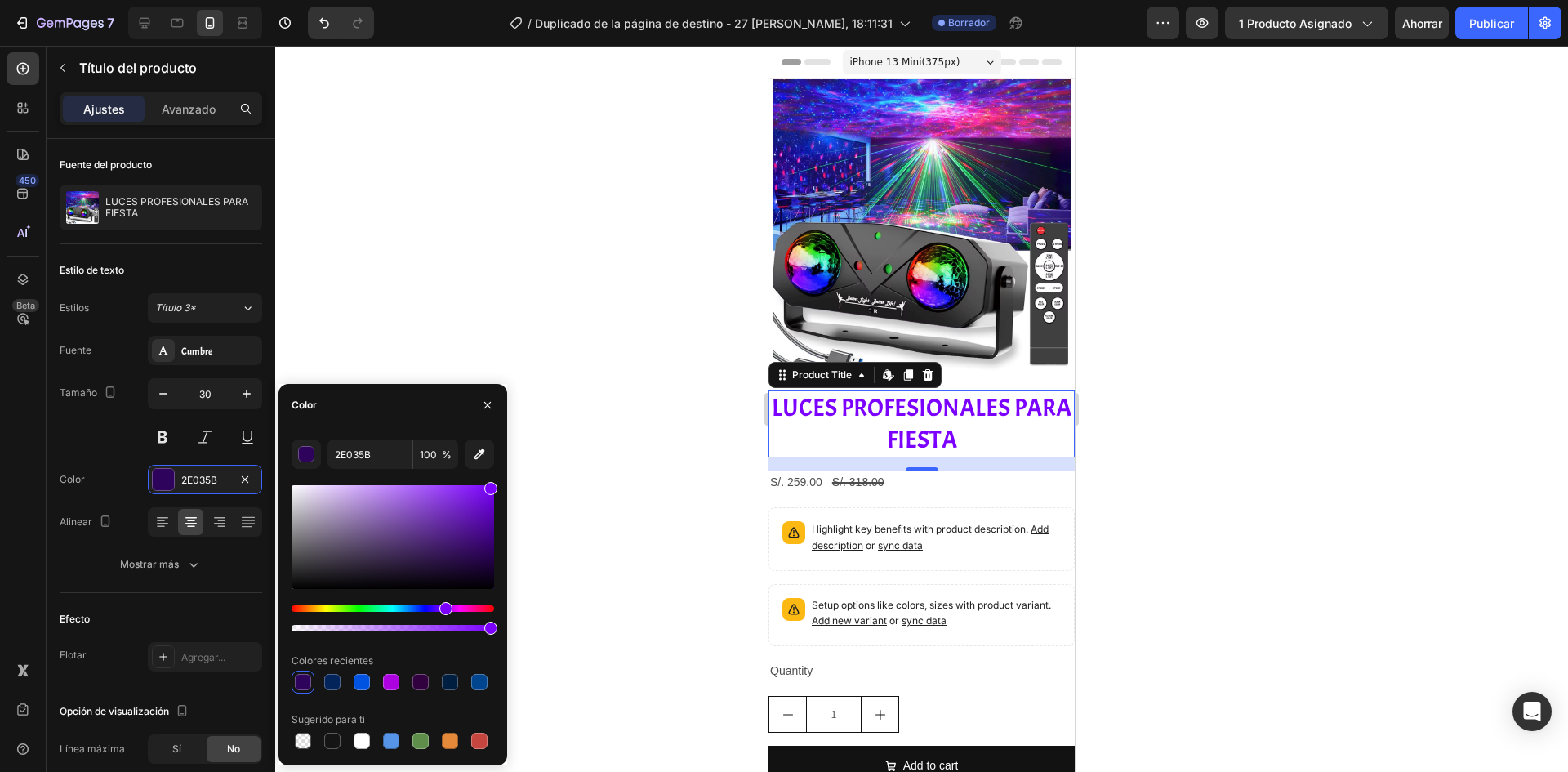
drag, startPoint x: 470, startPoint y: 550, endPoint x: 534, endPoint y: 450, distance: 118.7
click at [534, 0] on div "7 / Duplicado de la página de destino - 27 [PERSON_NAME], 18:11:31 Borrador Ava…" at bounding box center [784, 0] width 1568 height 0
click at [363, 683] on div at bounding box center [362, 682] width 16 height 16
drag, startPoint x: 493, startPoint y: 524, endPoint x: 647, endPoint y: 466, distance: 164.6
click at [647, 0] on div "7 / Duplicado de la página de destino - 27 [PERSON_NAME], 18:11:31 Borrador Ava…" at bounding box center [784, 0] width 1568 height 0
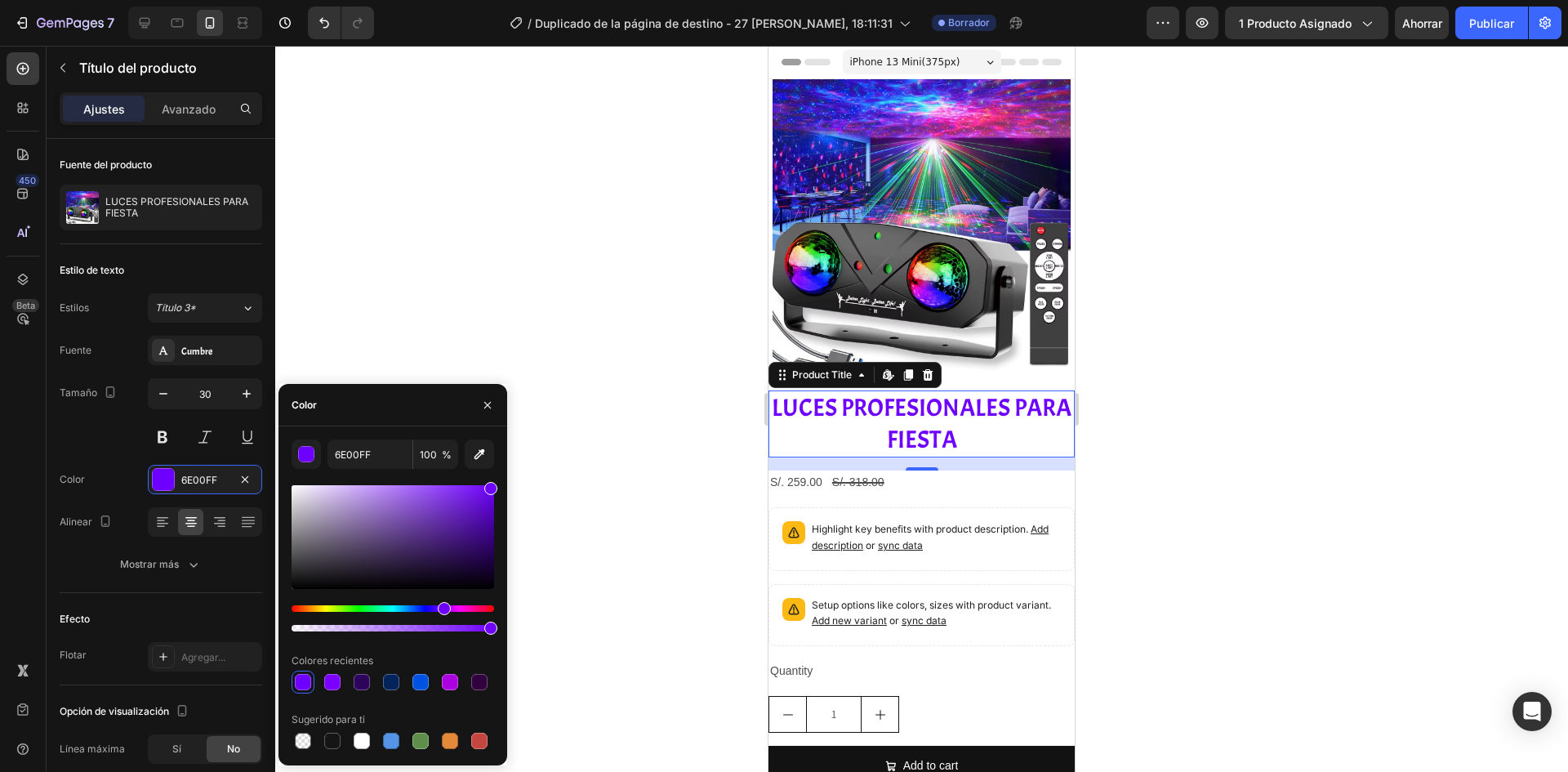
click at [442, 609] on div "Matiz" at bounding box center [444, 608] width 13 height 13
drag, startPoint x: 489, startPoint y: 503, endPoint x: 534, endPoint y: 522, distance: 48.8
click at [534, 0] on div "7 / Duplicado de la página de destino - 27 [PERSON_NAME], 18:11:31 Borrador Ava…" at bounding box center [784, 0] width 1568 height 0
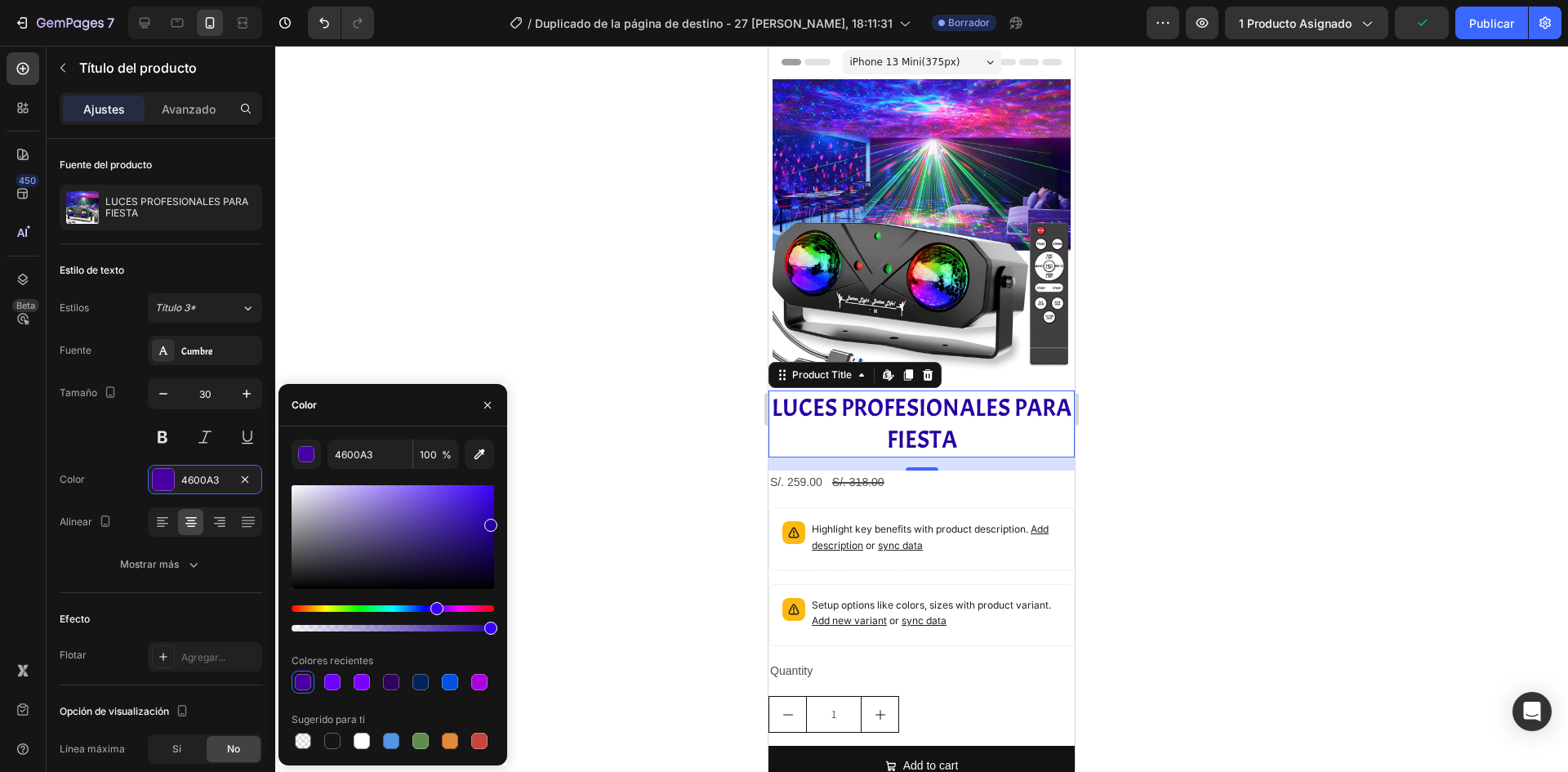
type input "2600A3"
click at [435, 608] on div "Matiz" at bounding box center [436, 608] width 13 height 13
click at [633, 514] on div at bounding box center [922, 409] width 1293 height 726
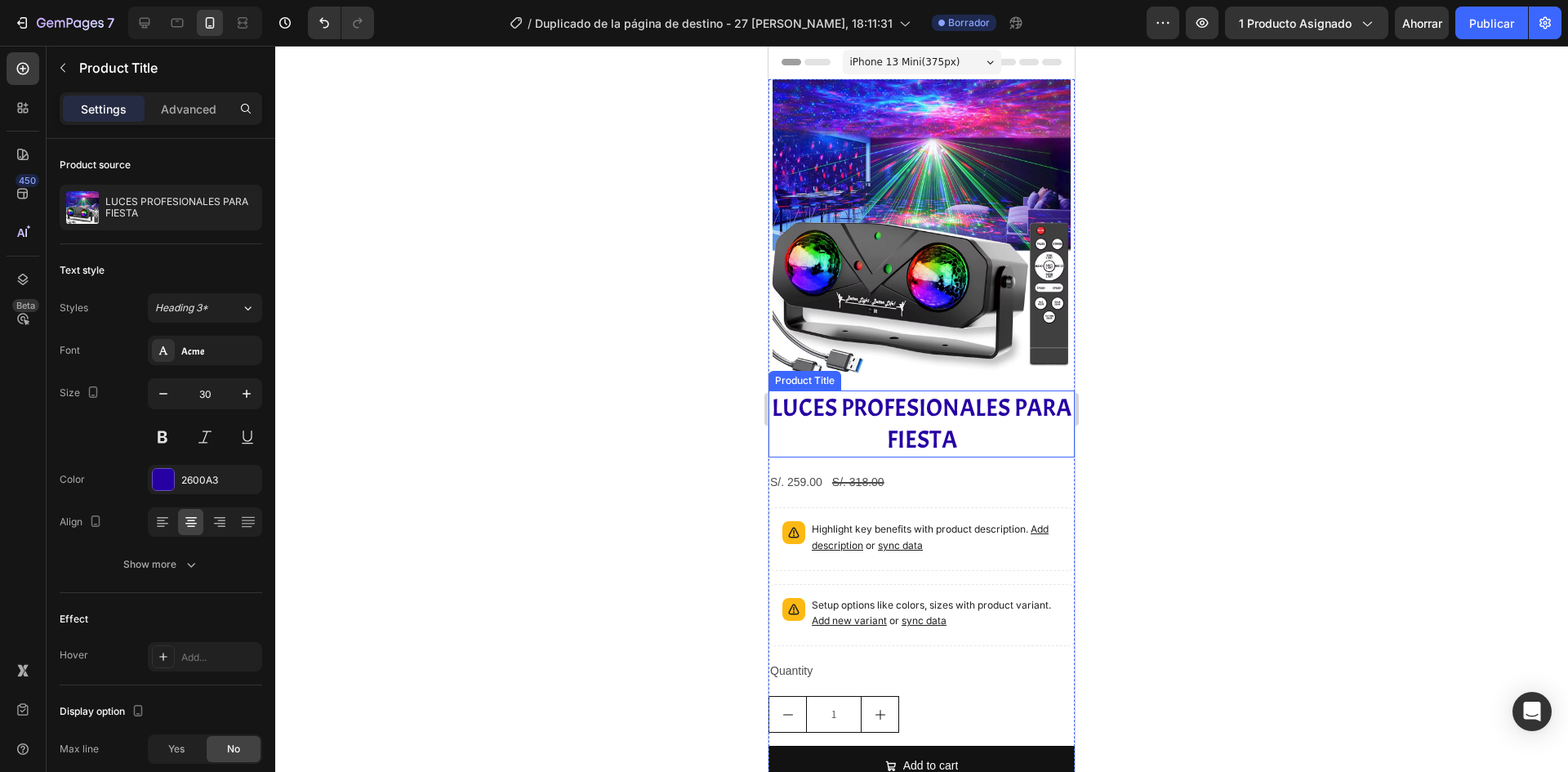
click at [981, 428] on h2 "LUCES PROFESIONALES PARA FIESTA" at bounding box center [922, 423] width 306 height 67
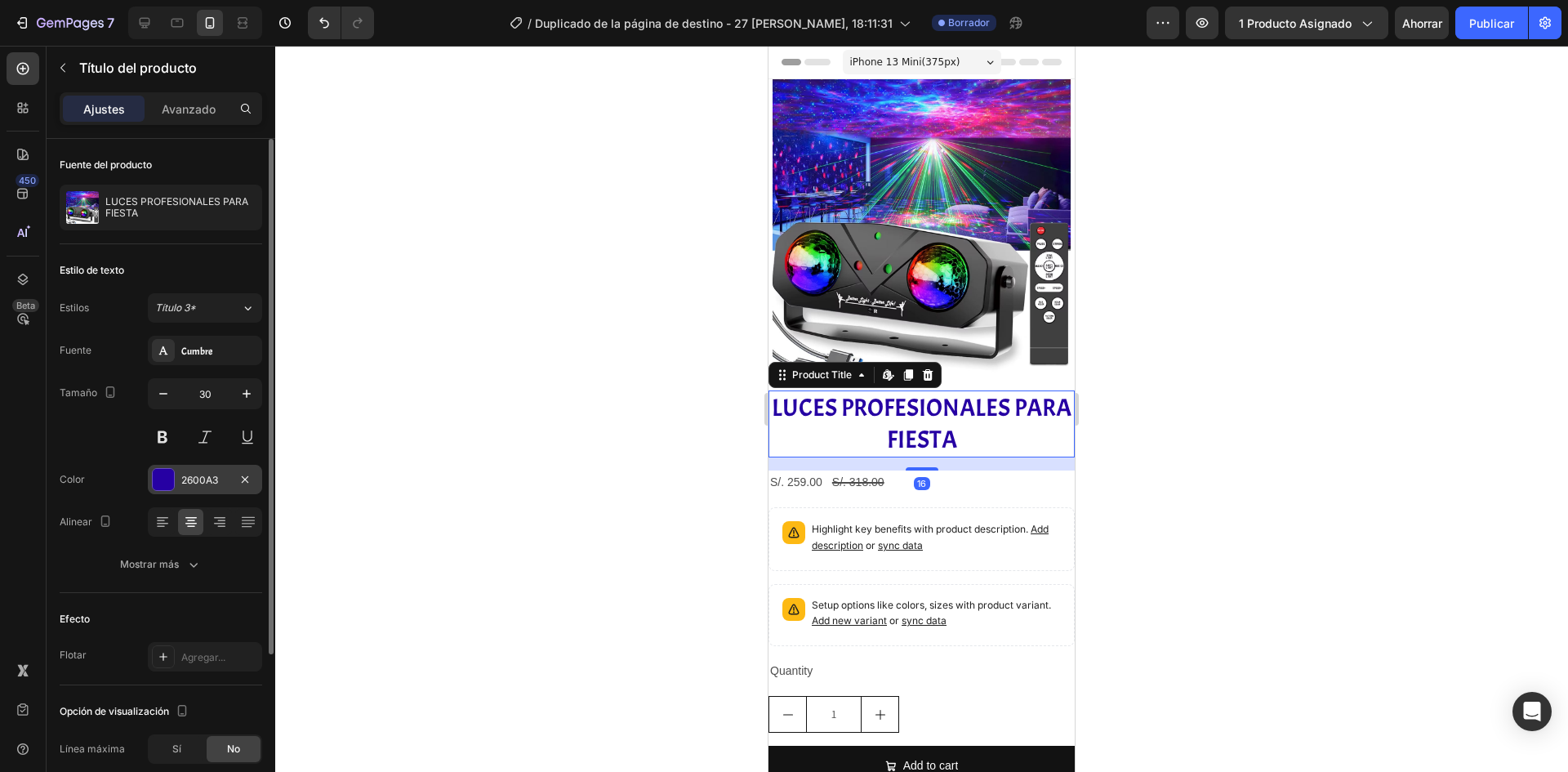
click at [151, 483] on div "2600A3" at bounding box center [205, 479] width 114 height 29
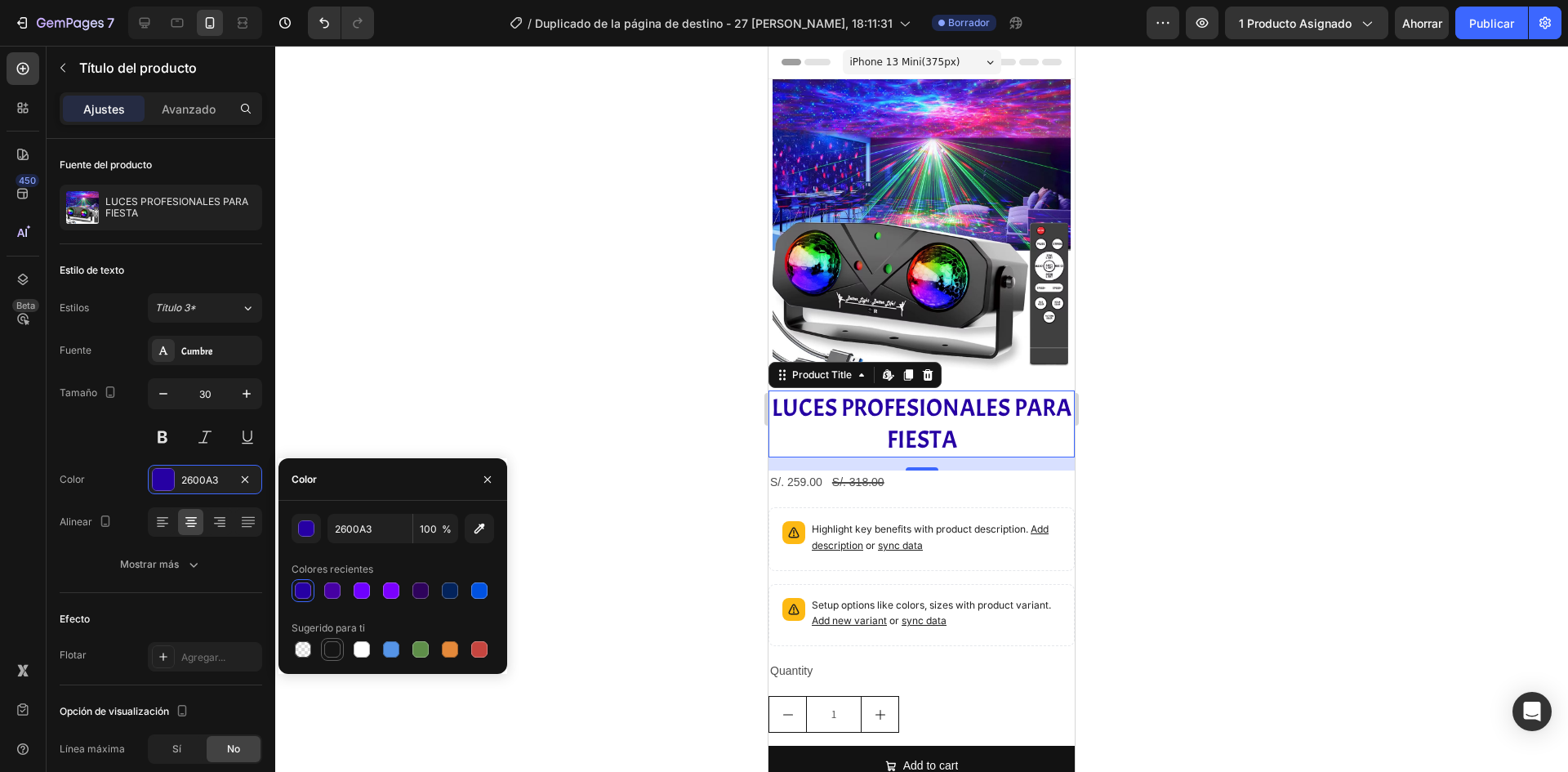
click at [334, 646] on div at bounding box center [332, 649] width 16 height 16
type input "151515"
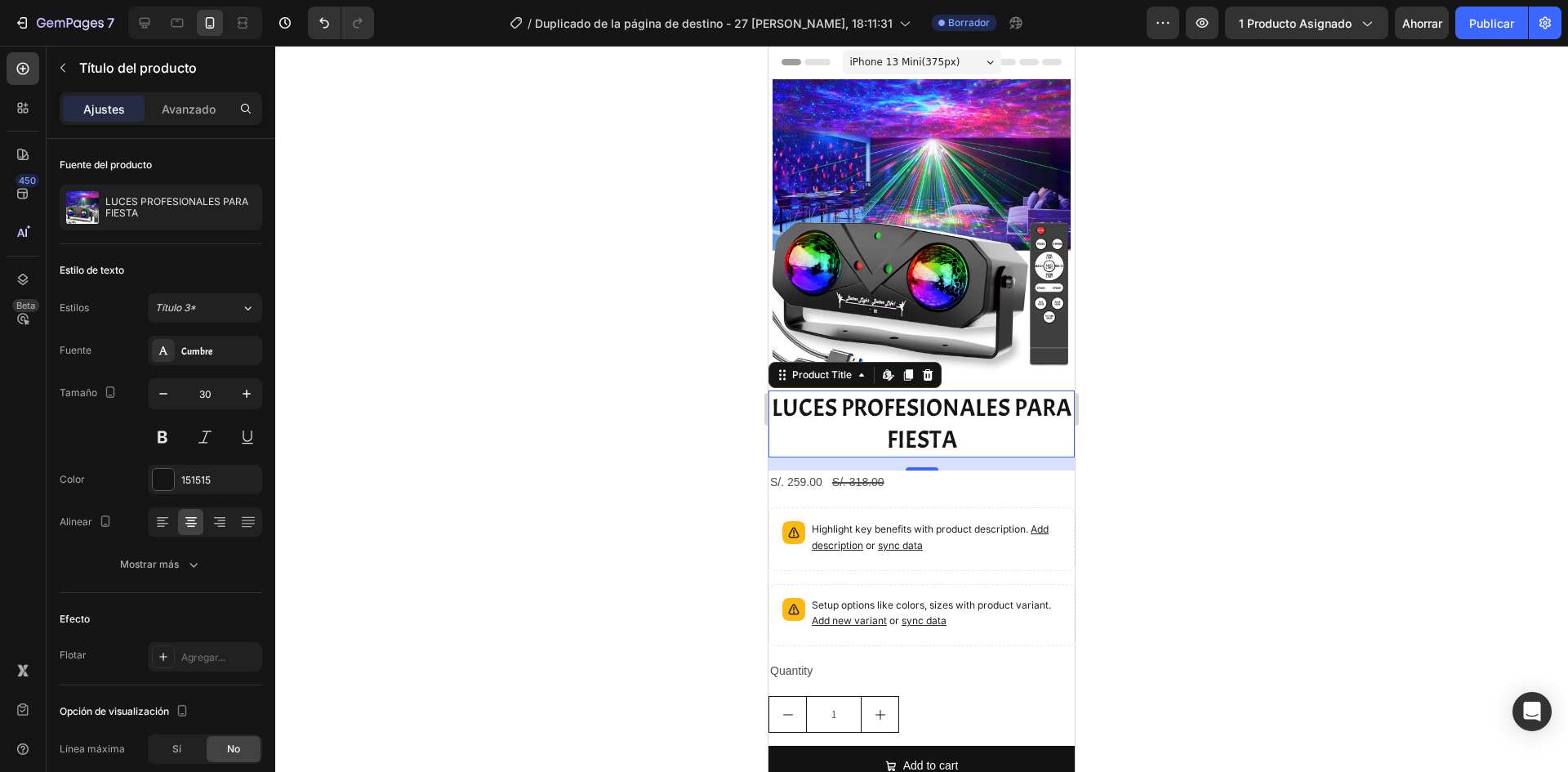
click at [1205, 530] on div at bounding box center [922, 409] width 1293 height 726
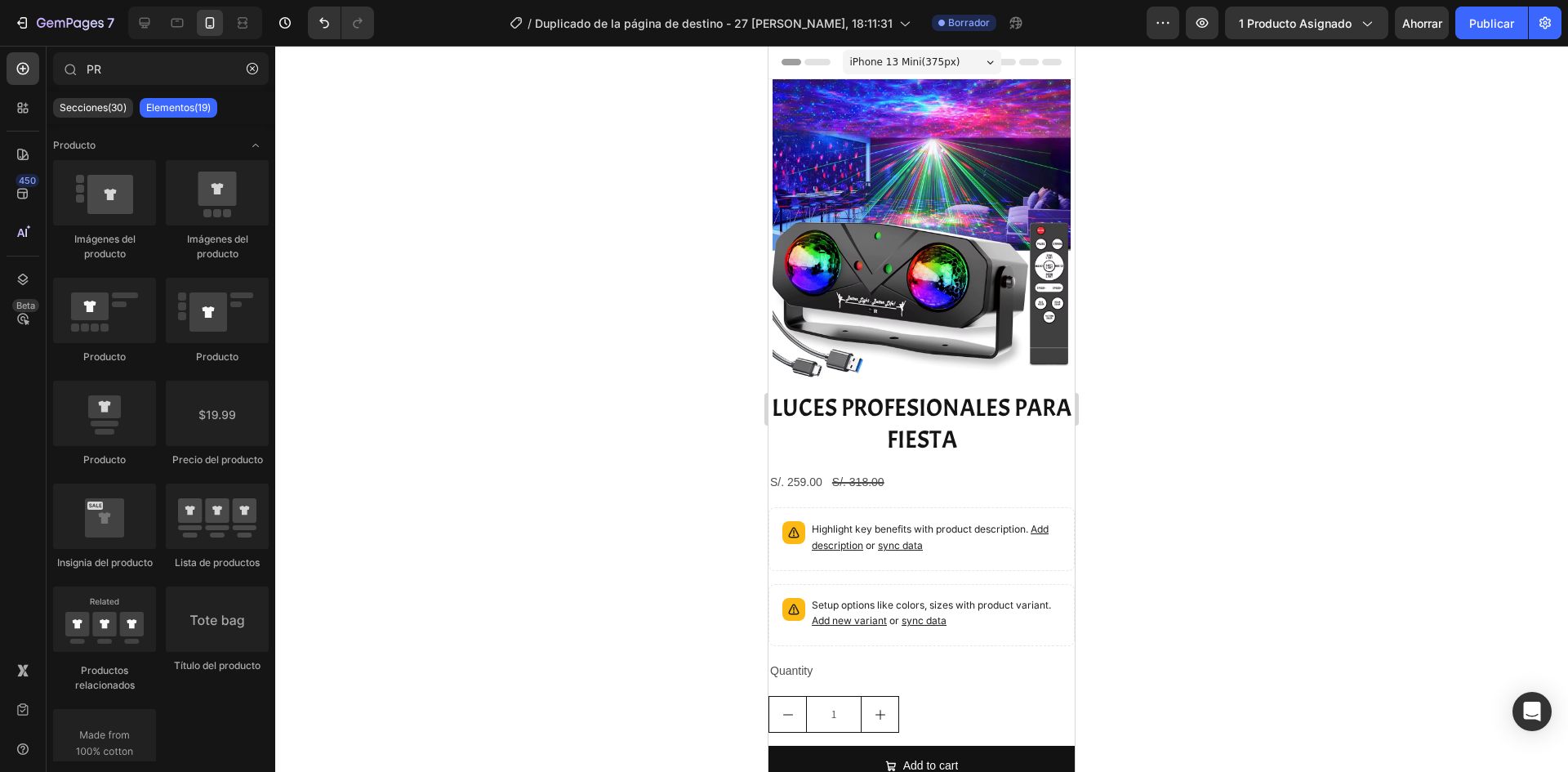
click at [1205, 530] on div at bounding box center [922, 409] width 1293 height 726
click at [891, 433] on h2 "LUCES PROFESIONALES PARA FIESTA" at bounding box center [922, 423] width 306 height 67
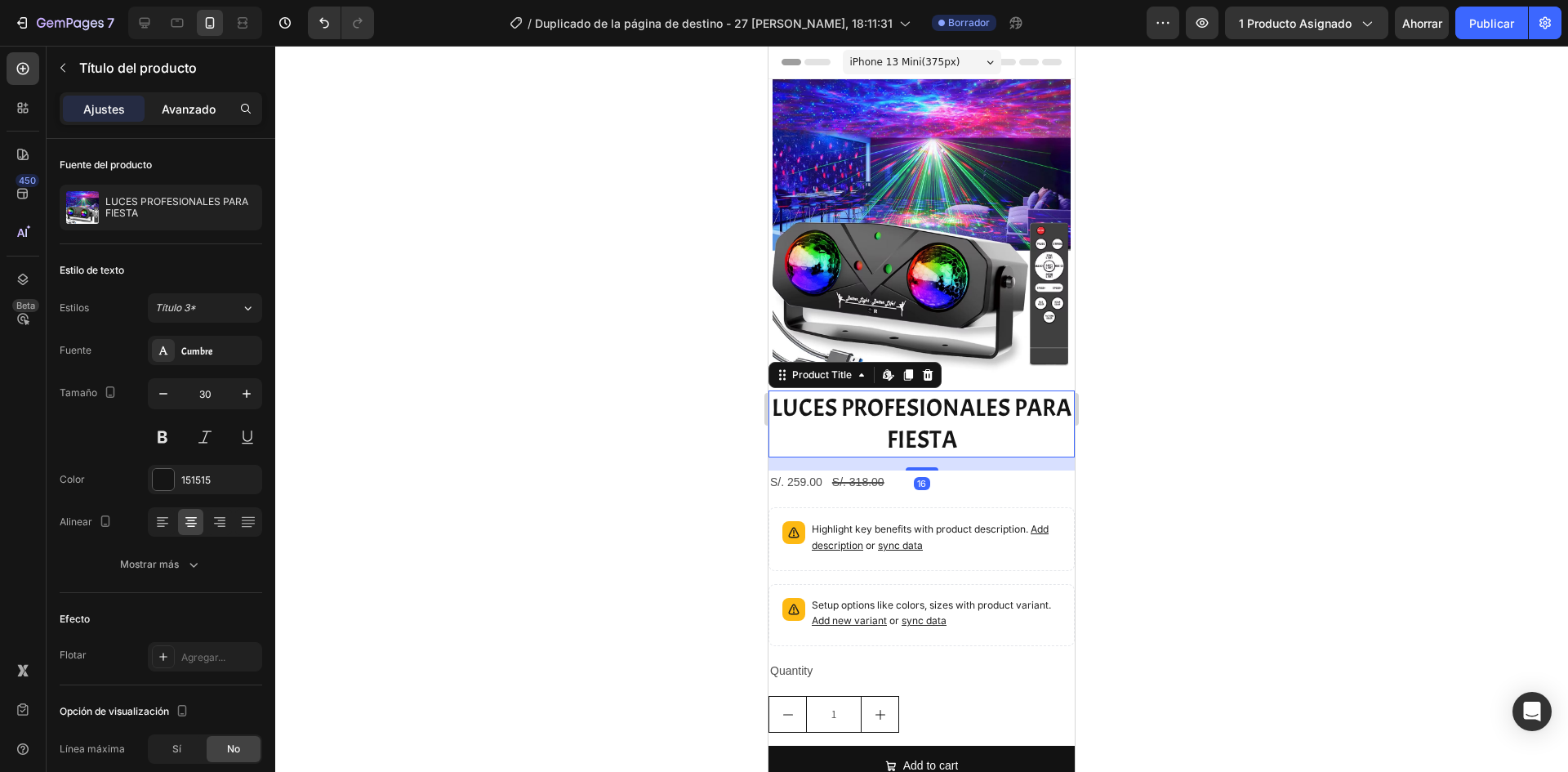
click at [197, 102] on font "Avanzado" at bounding box center [189, 109] width 54 height 14
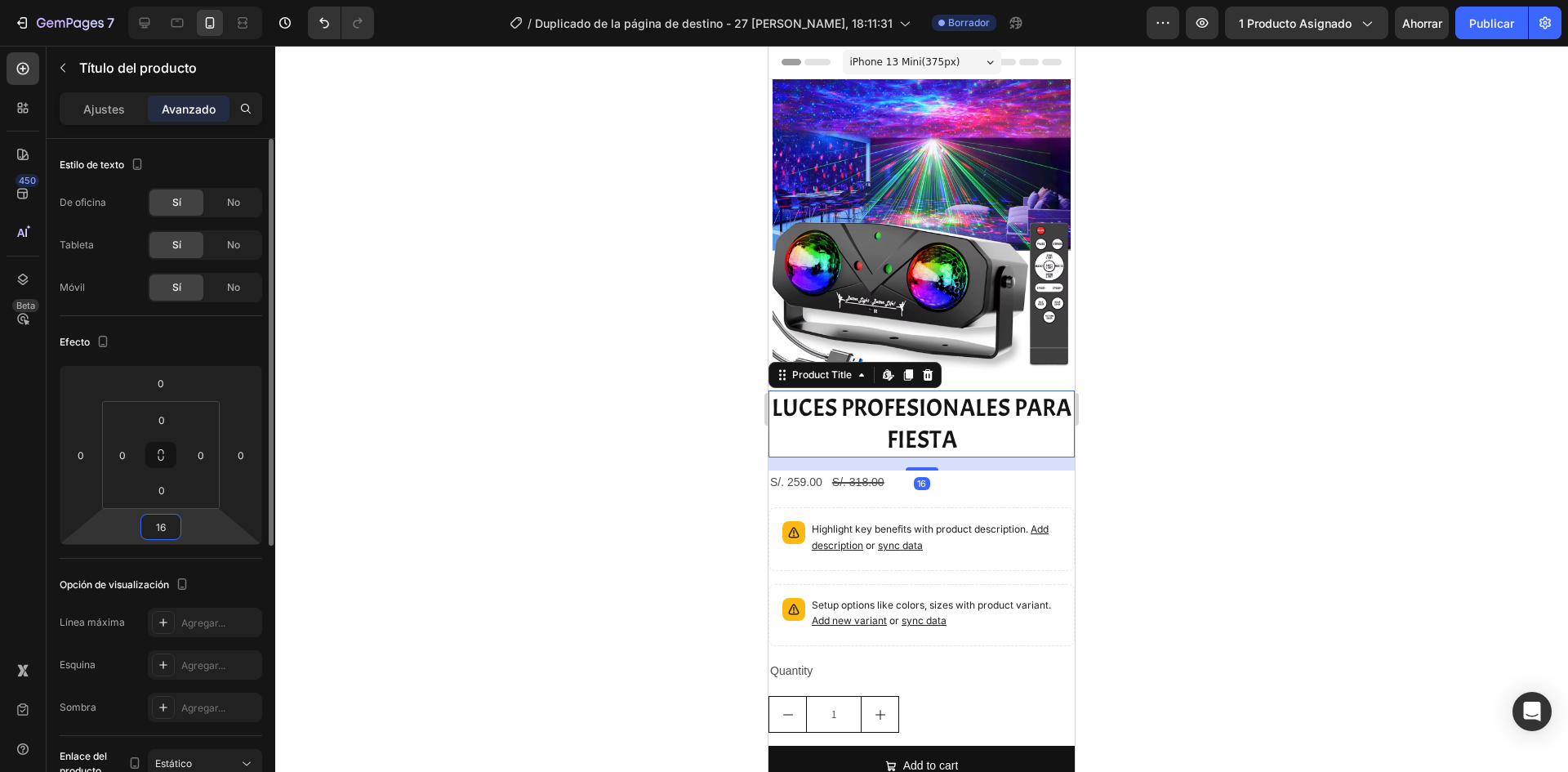
click at [164, 533] on input "16" at bounding box center [161, 527] width 33 height 24
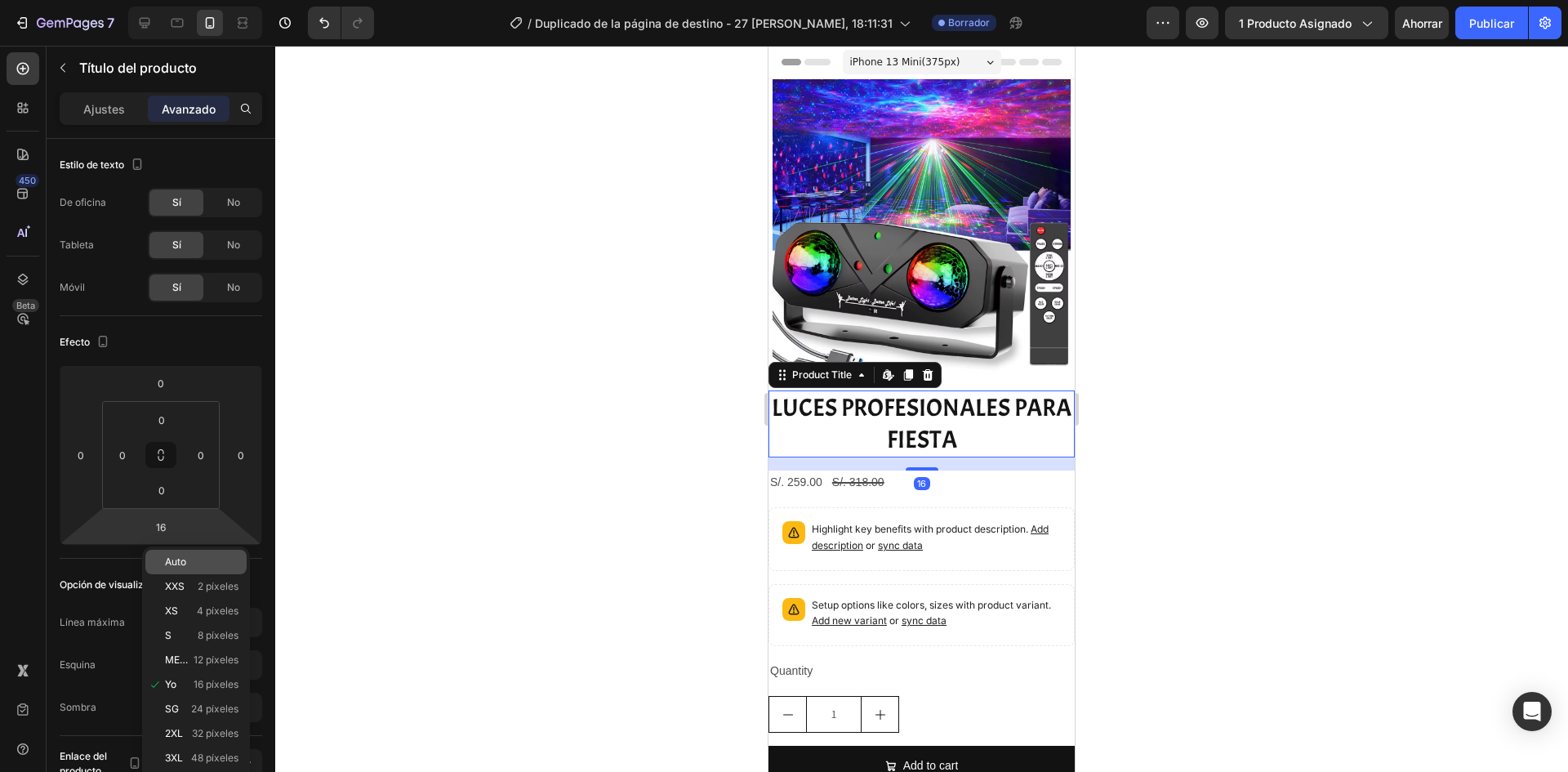
click at [177, 555] on div "Auto" at bounding box center [196, 562] width 101 height 24
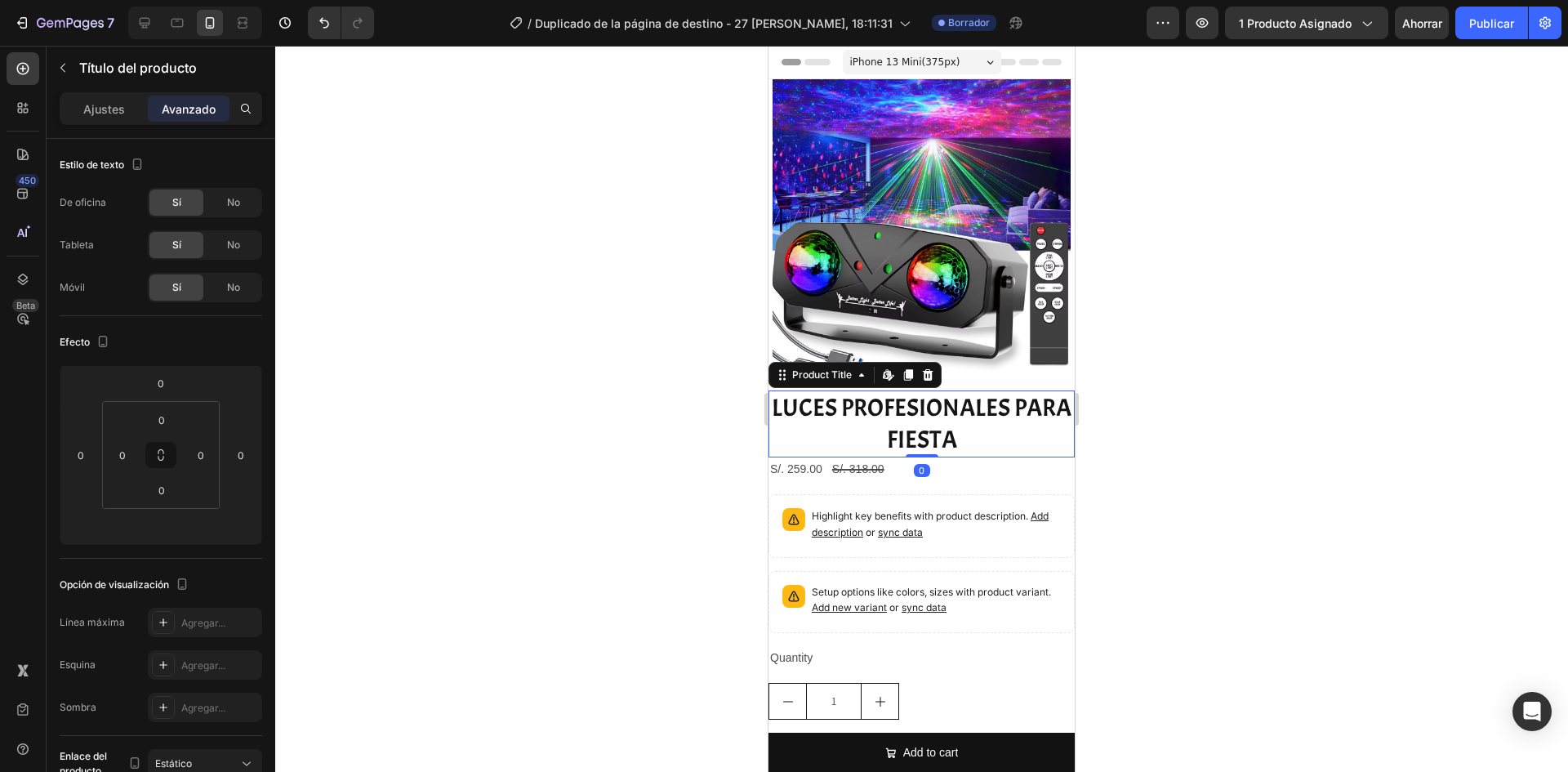
click at [440, 474] on div at bounding box center [922, 409] width 1293 height 726
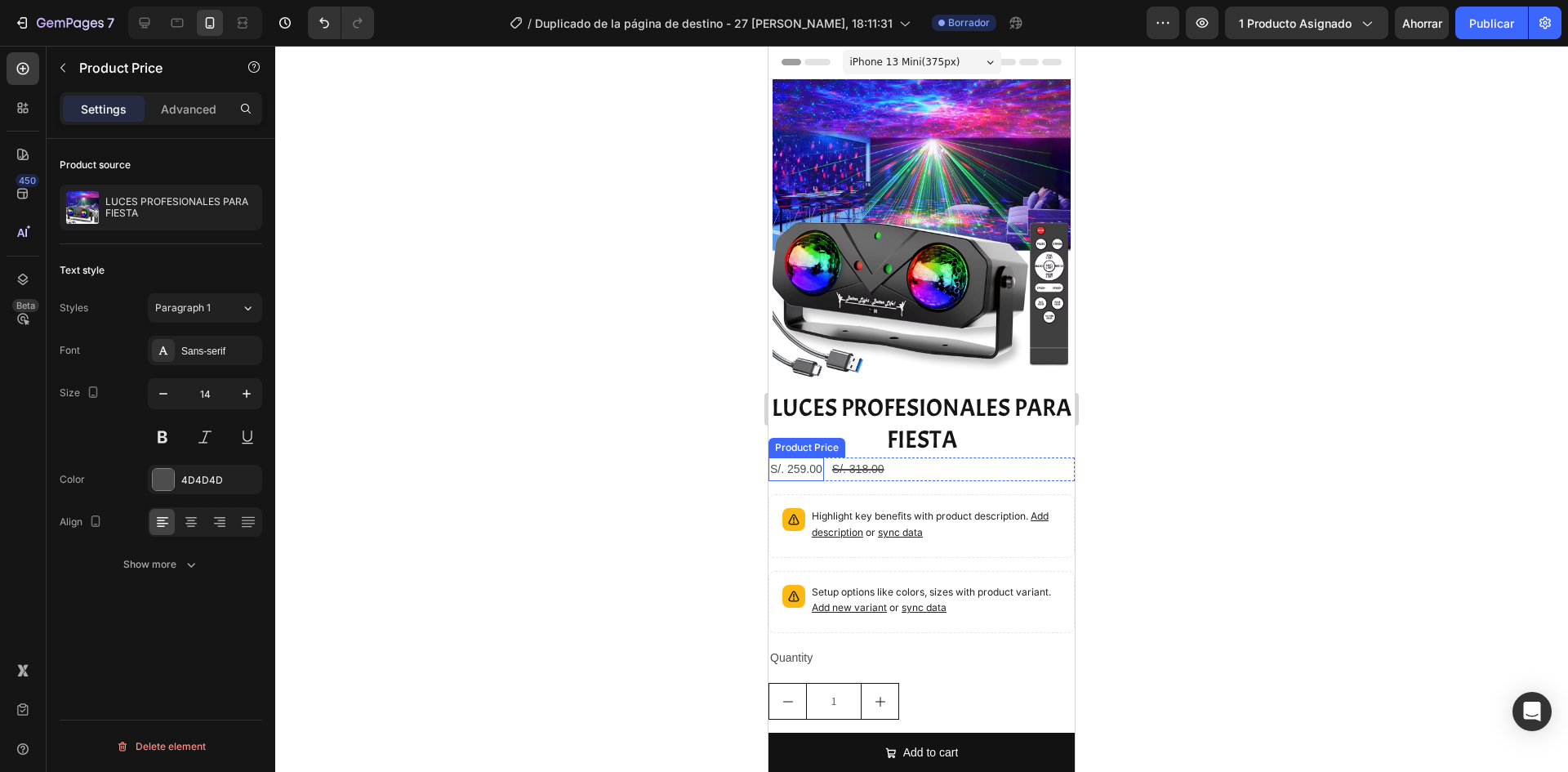
click at [820, 458] on div "S/. 259.00" at bounding box center [796, 468] width 55 height 23
click at [806, 459] on div "S/. 259.00" at bounding box center [796, 468] width 55 height 23
click at [216, 338] on div "Sans-serif" at bounding box center [205, 351] width 114 height 29
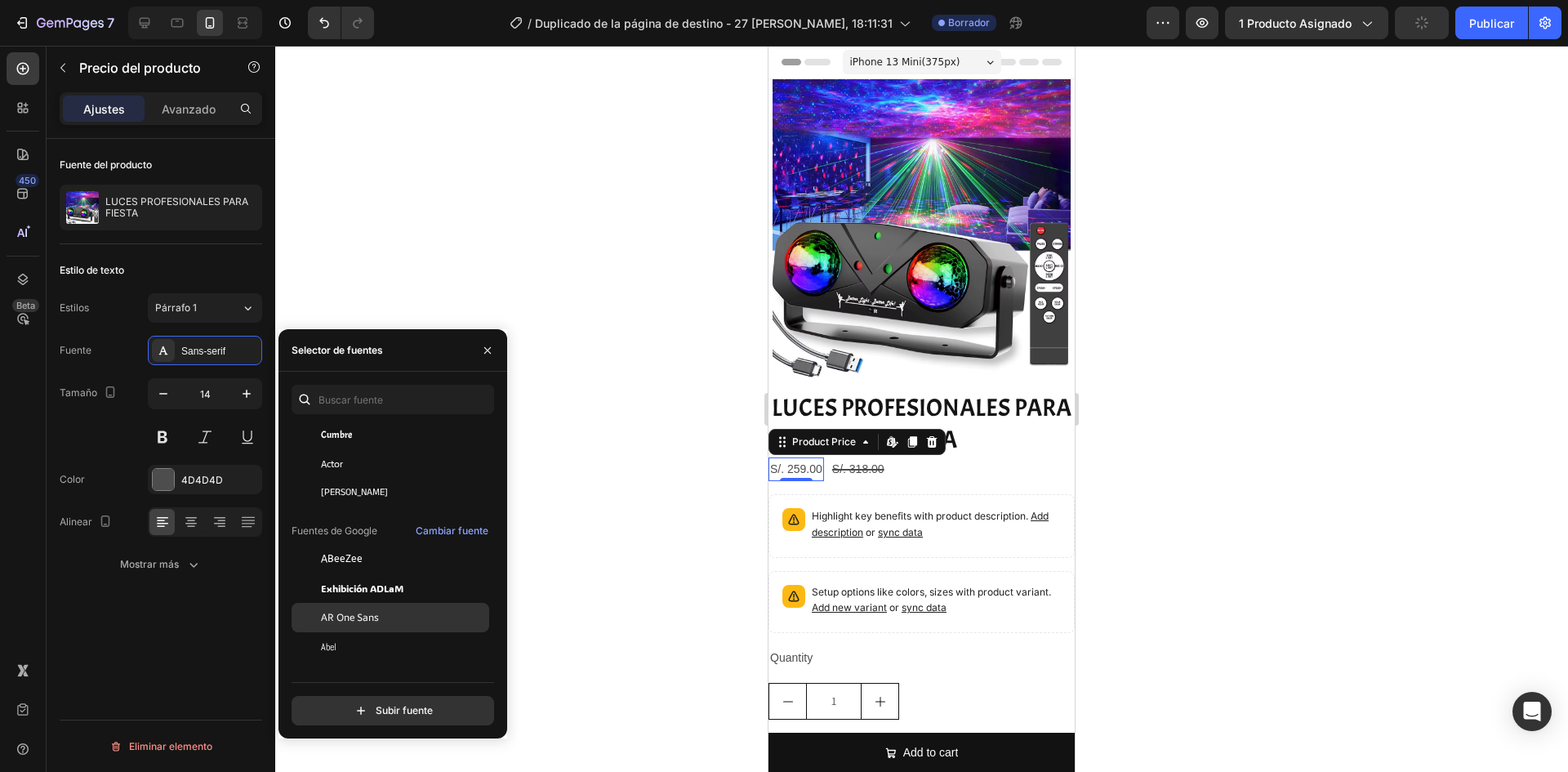
scroll to position [164, 0]
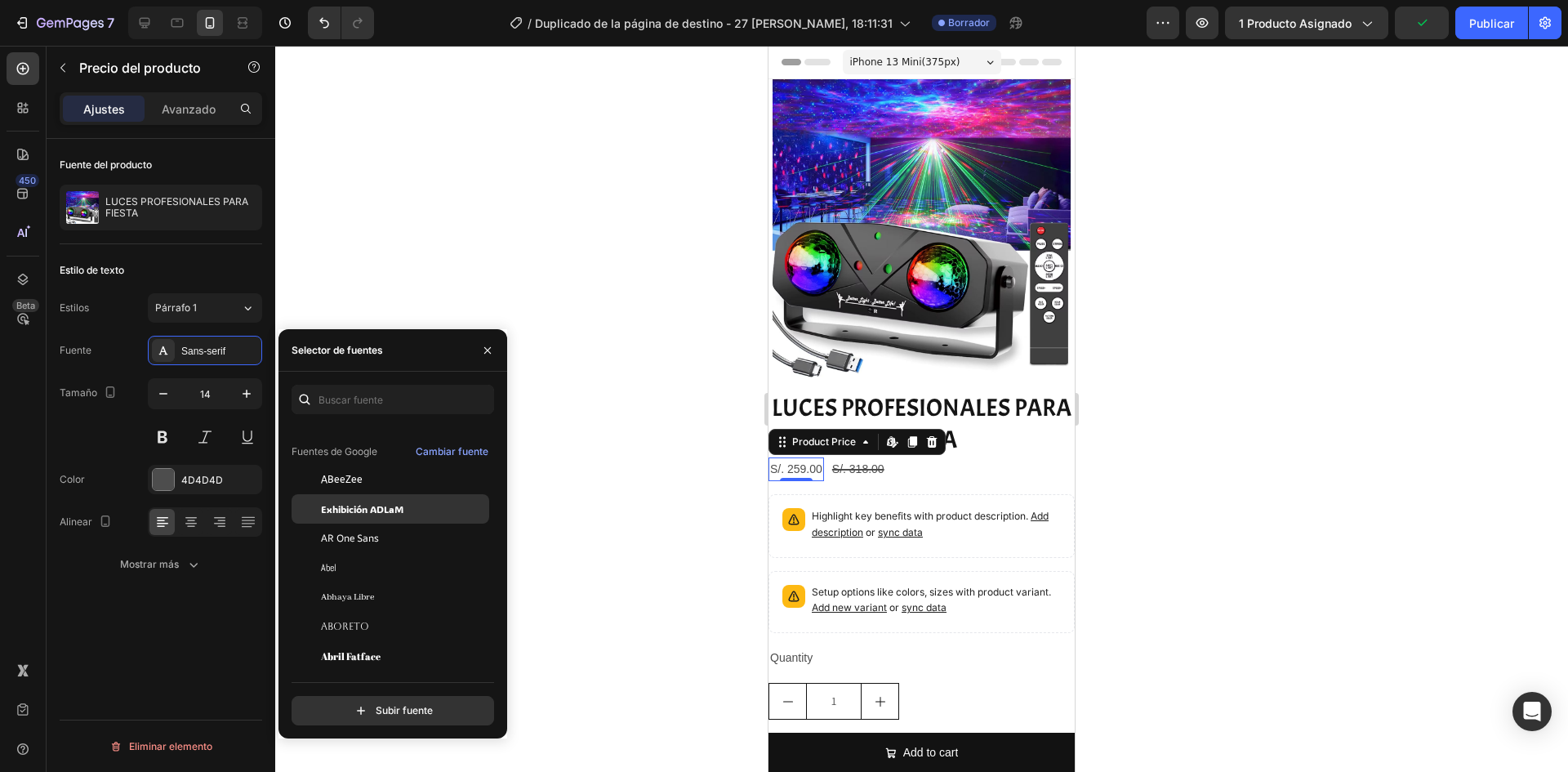
click at [367, 511] on font "Exhibición ADLaM" at bounding box center [362, 508] width 82 height 13
click at [373, 544] on span "AR One Sans" at bounding box center [350, 537] width 58 height 15
click at [375, 514] on font "Exhibición ADLaM" at bounding box center [362, 508] width 82 height 13
click at [164, 432] on button at bounding box center [163, 437] width 29 height 29
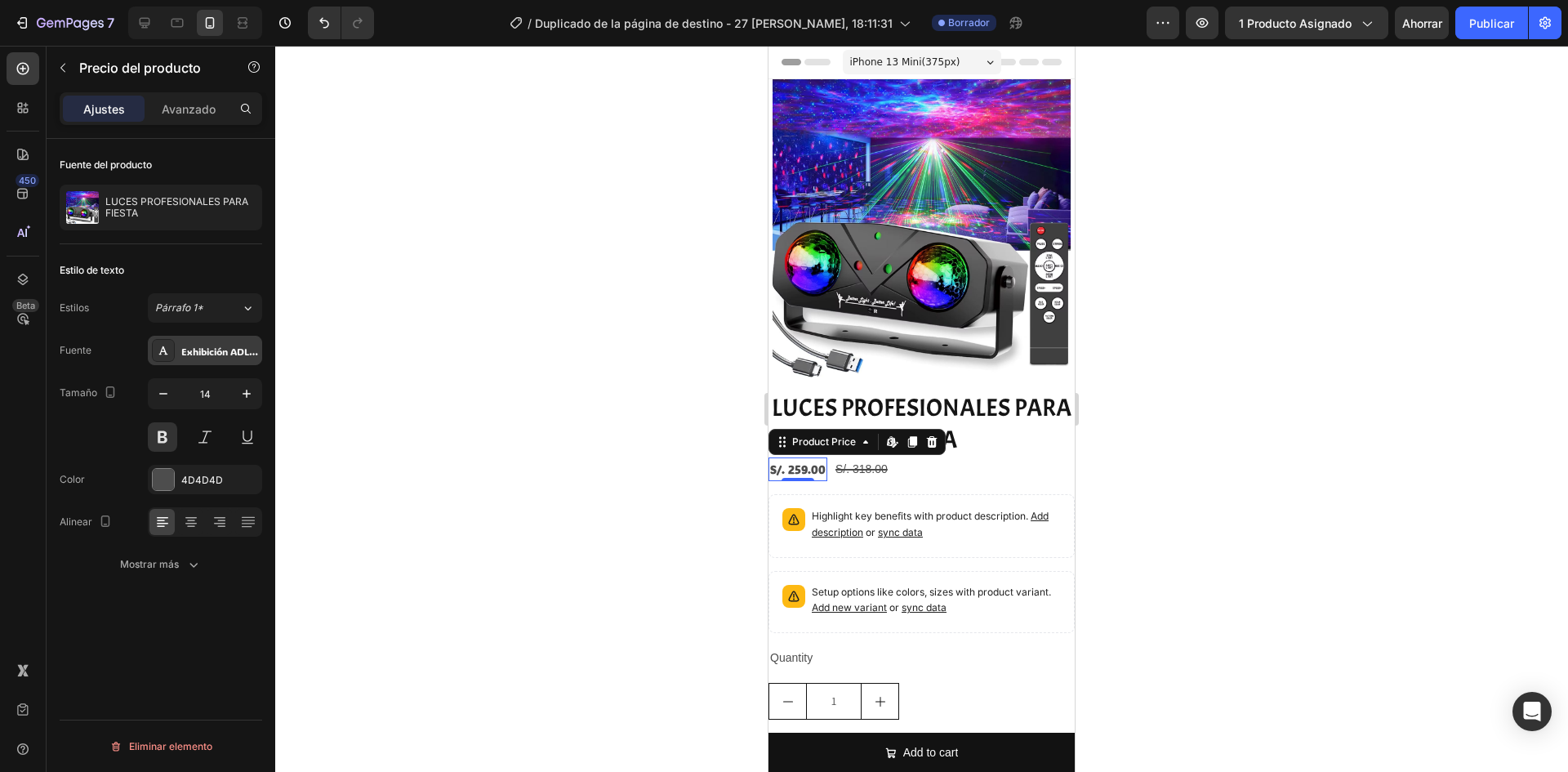
click at [225, 348] on font "Exhibición ADLaM" at bounding box center [222, 351] width 82 height 13
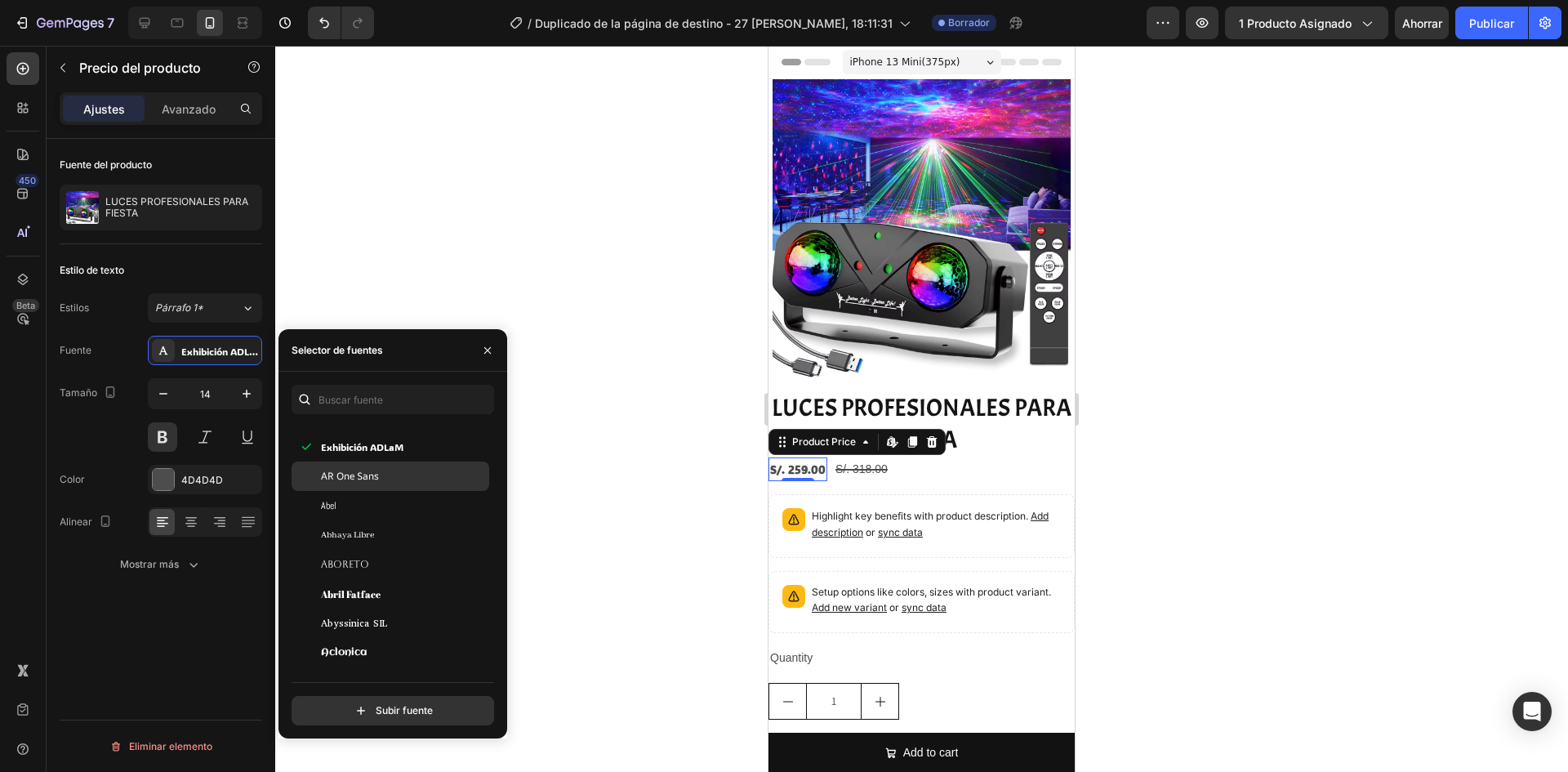
scroll to position [326, 0]
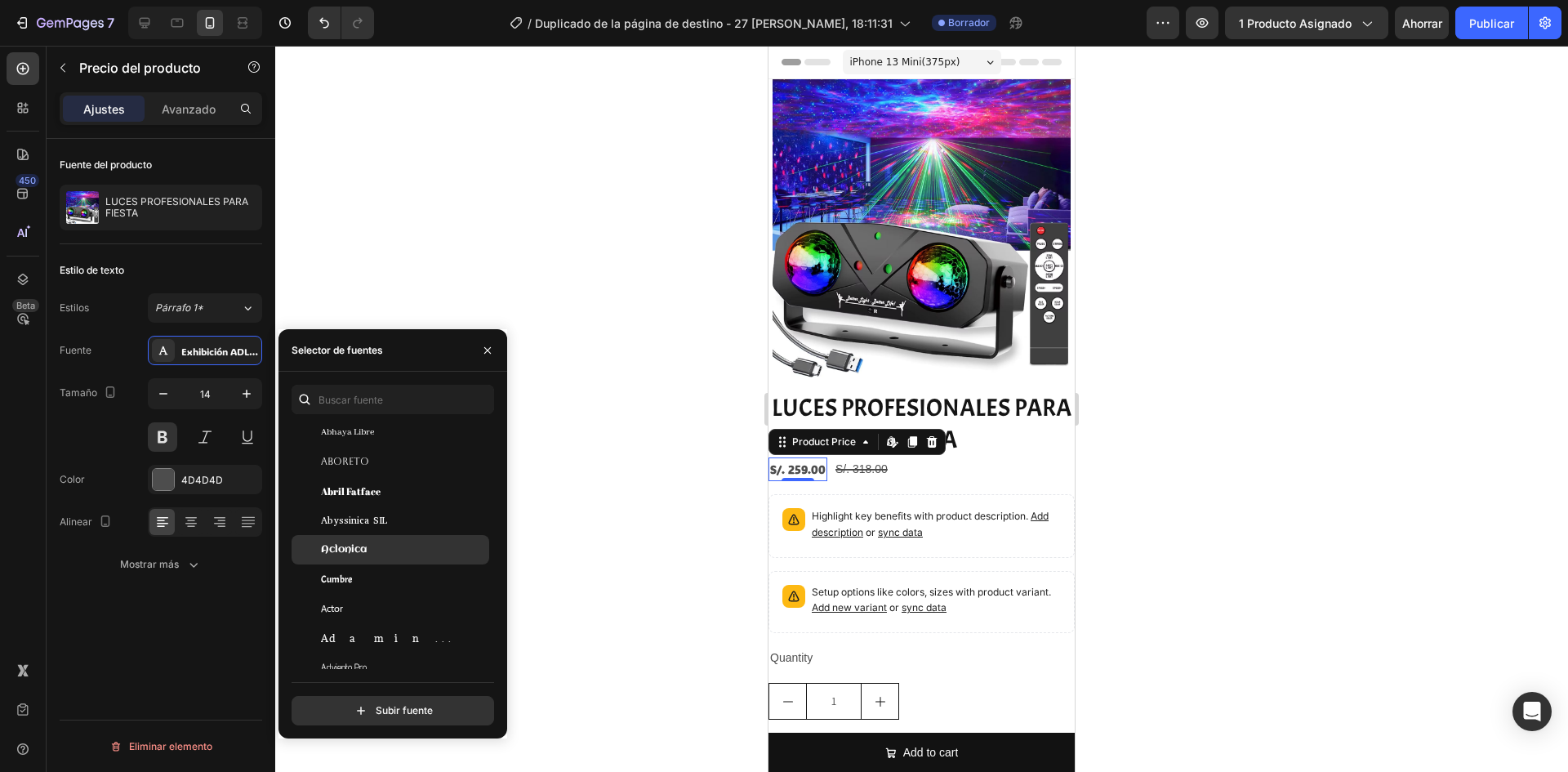
click at [353, 550] on font "Aclonica" at bounding box center [344, 550] width 46 height 10
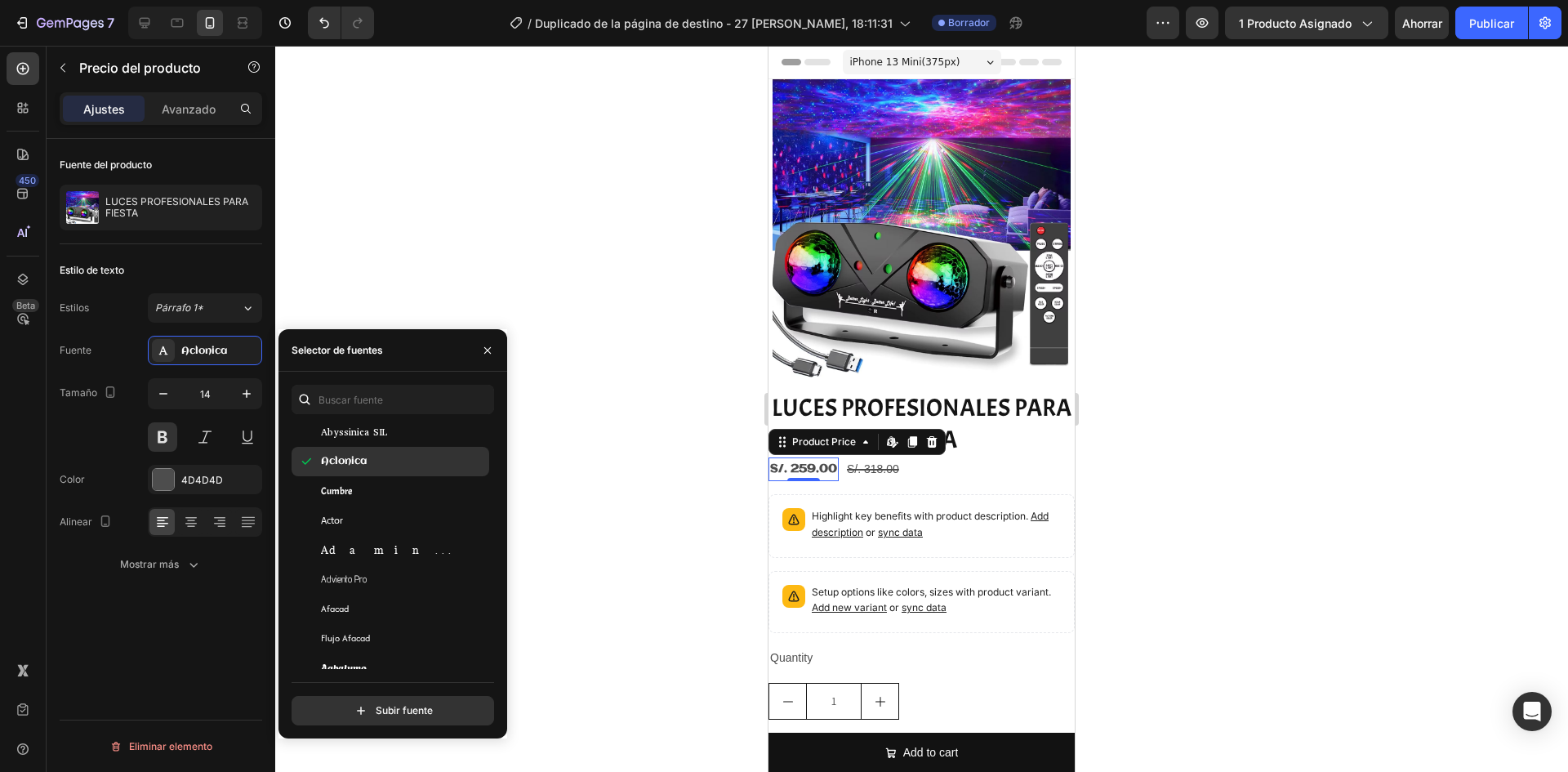
scroll to position [490, 0]
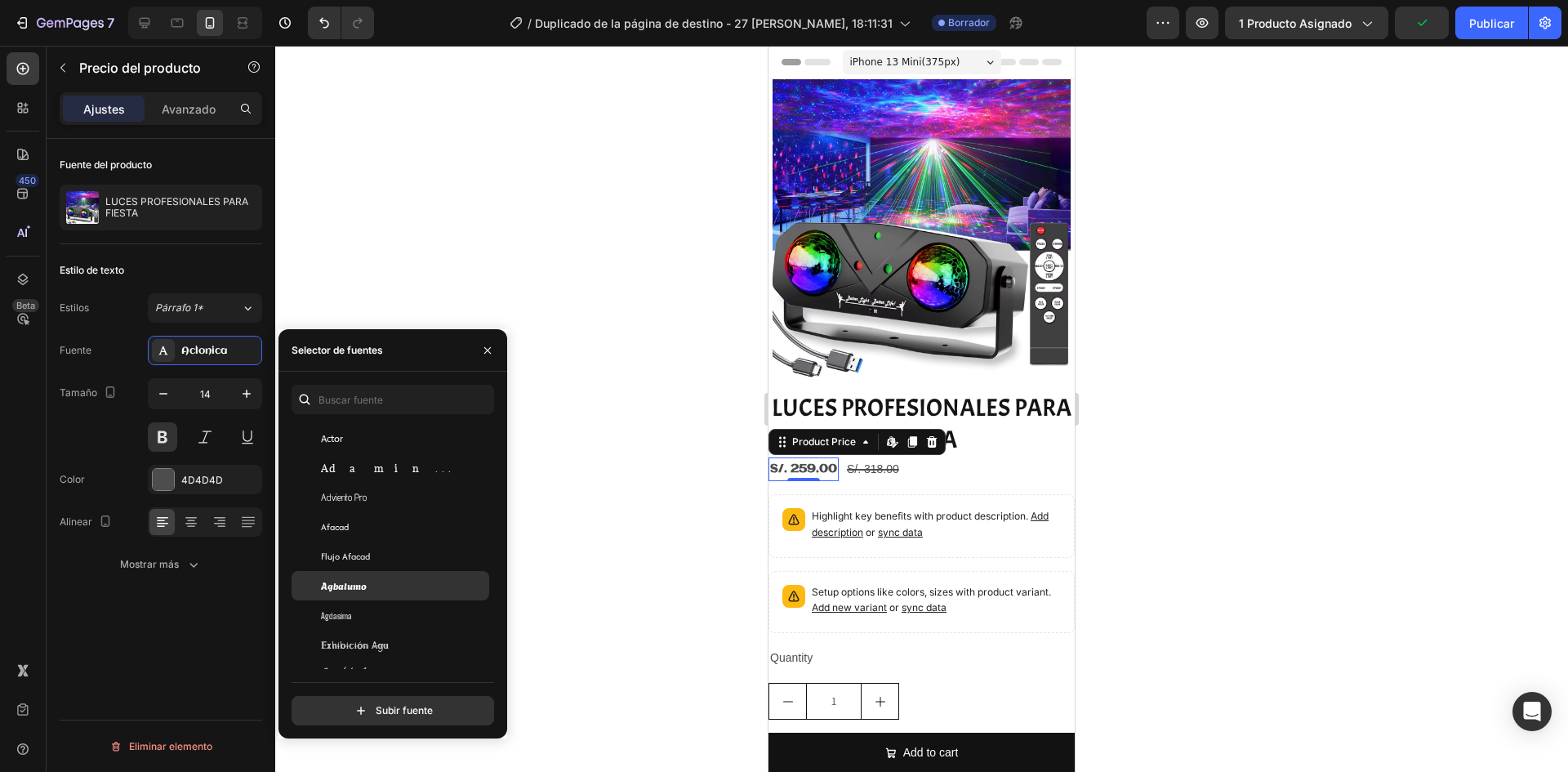
click at [367, 594] on div "Agbalumo" at bounding box center [390, 586] width 197 height 29
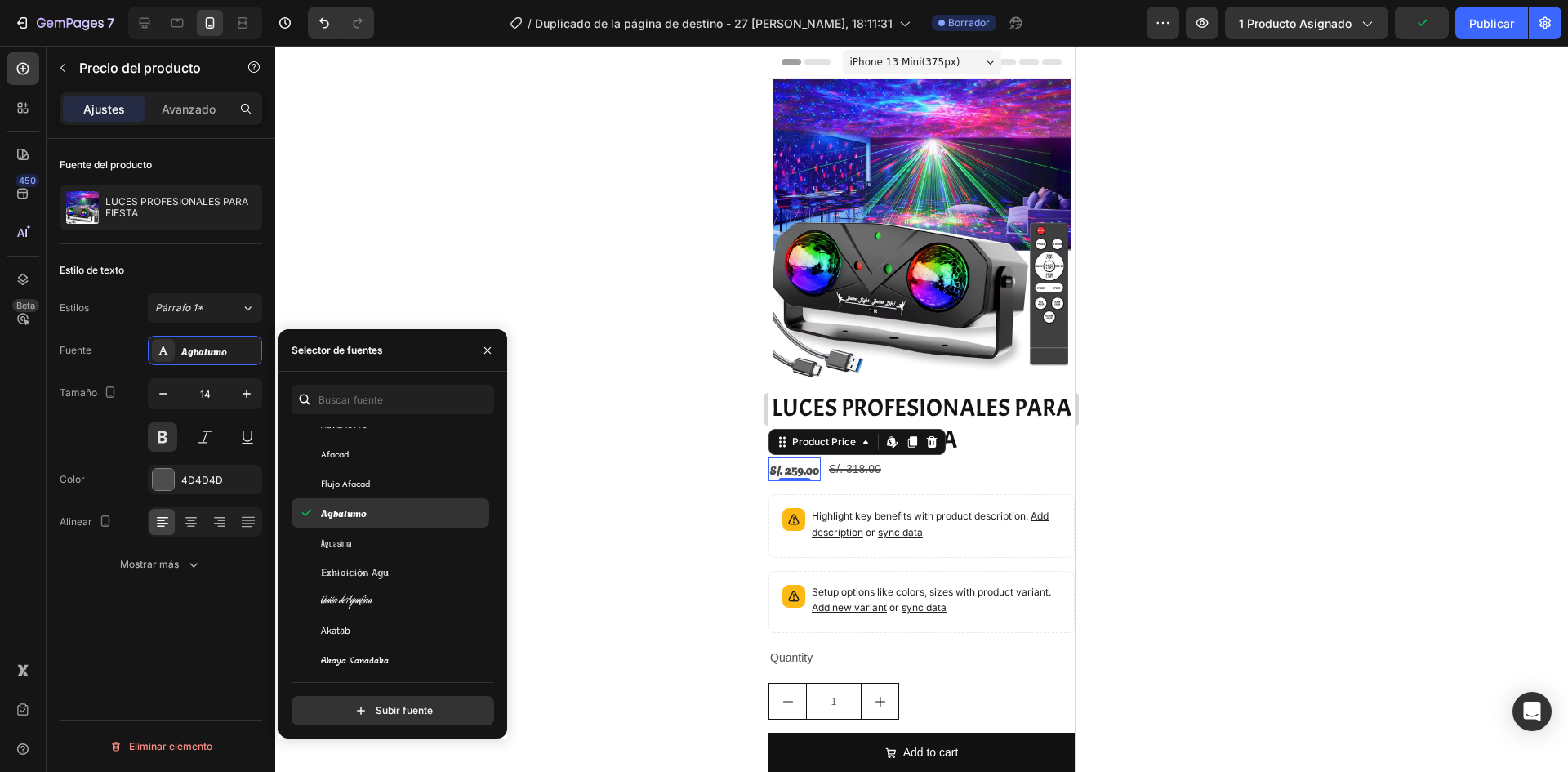
scroll to position [572, 0]
click at [367, 594] on font "Guión de Aguafina" at bounding box center [346, 592] width 51 height 16
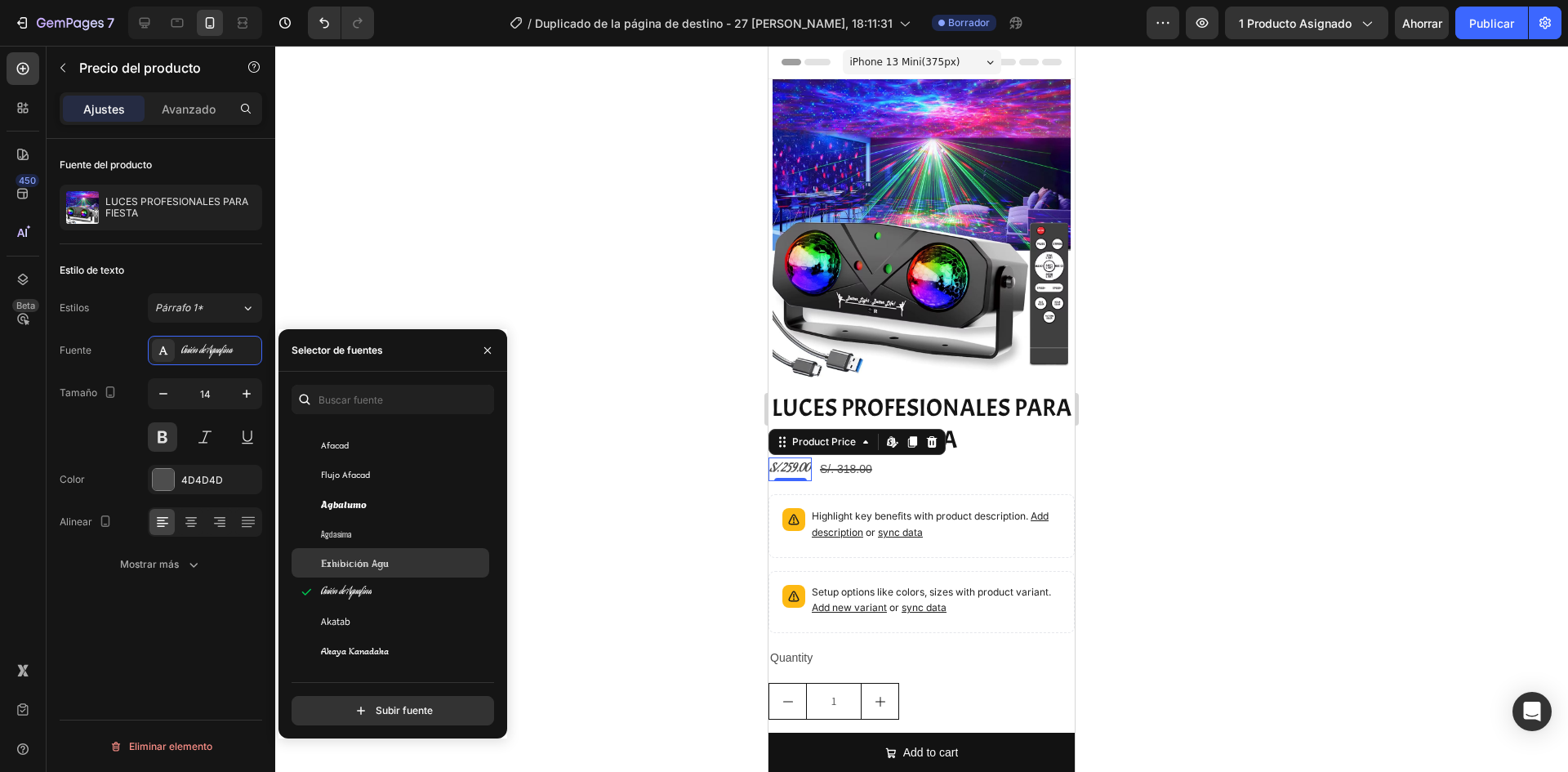
click at [376, 563] on font "Exhibición Agu" at bounding box center [355, 563] width 67 height 15
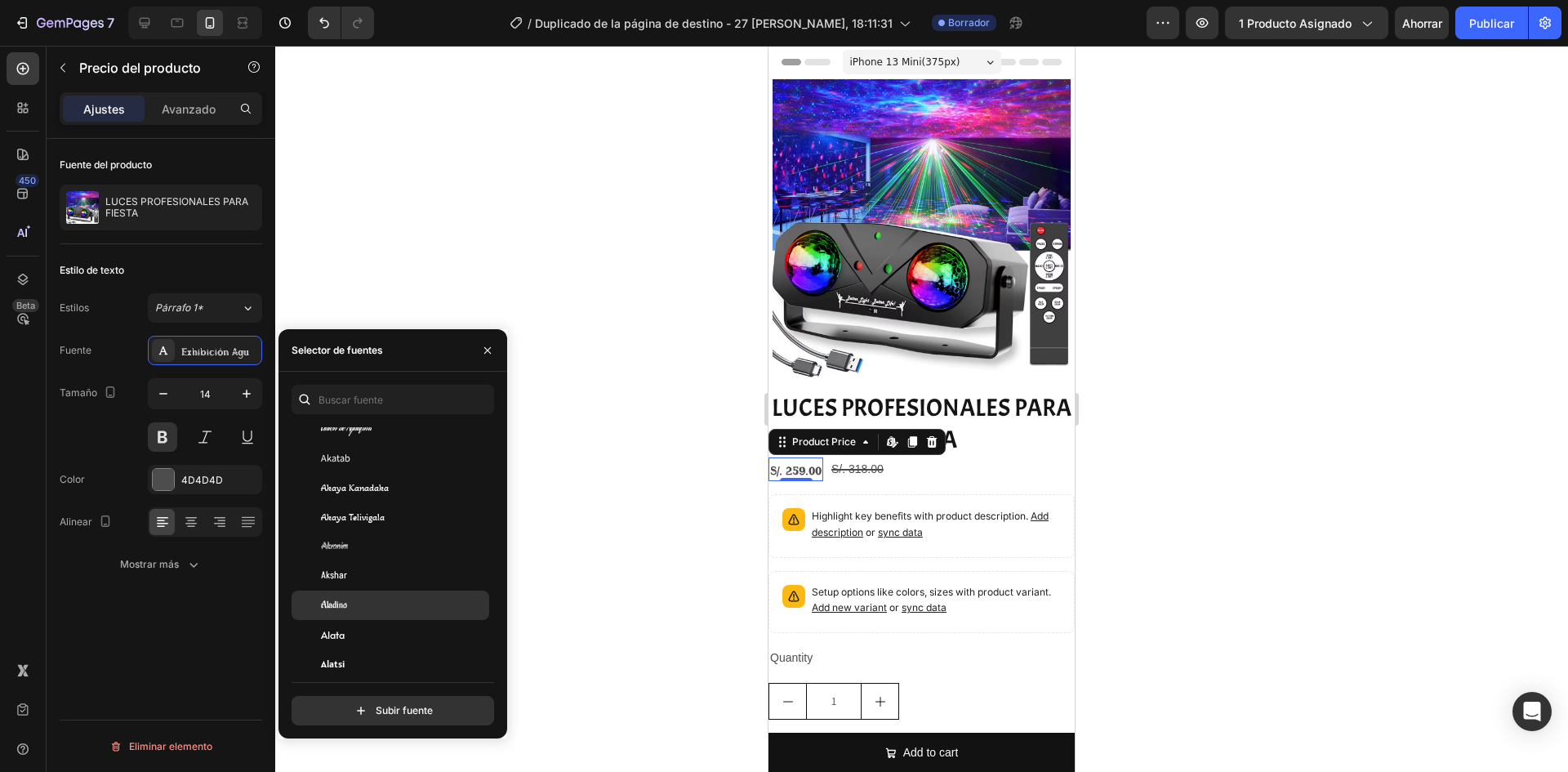
click at [370, 602] on div "Aladino" at bounding box center [403, 605] width 165 height 15
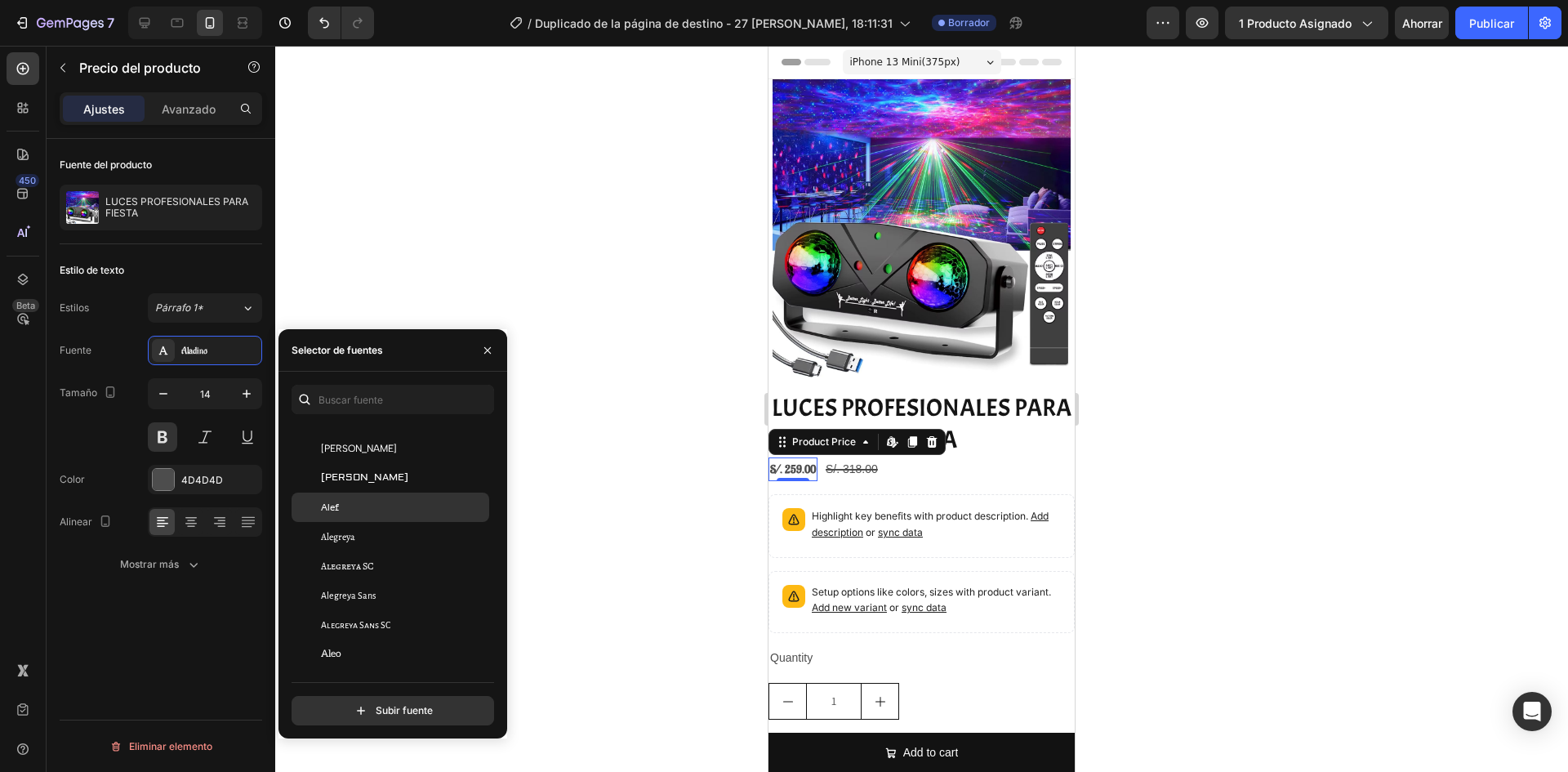
scroll to position [1062, 0]
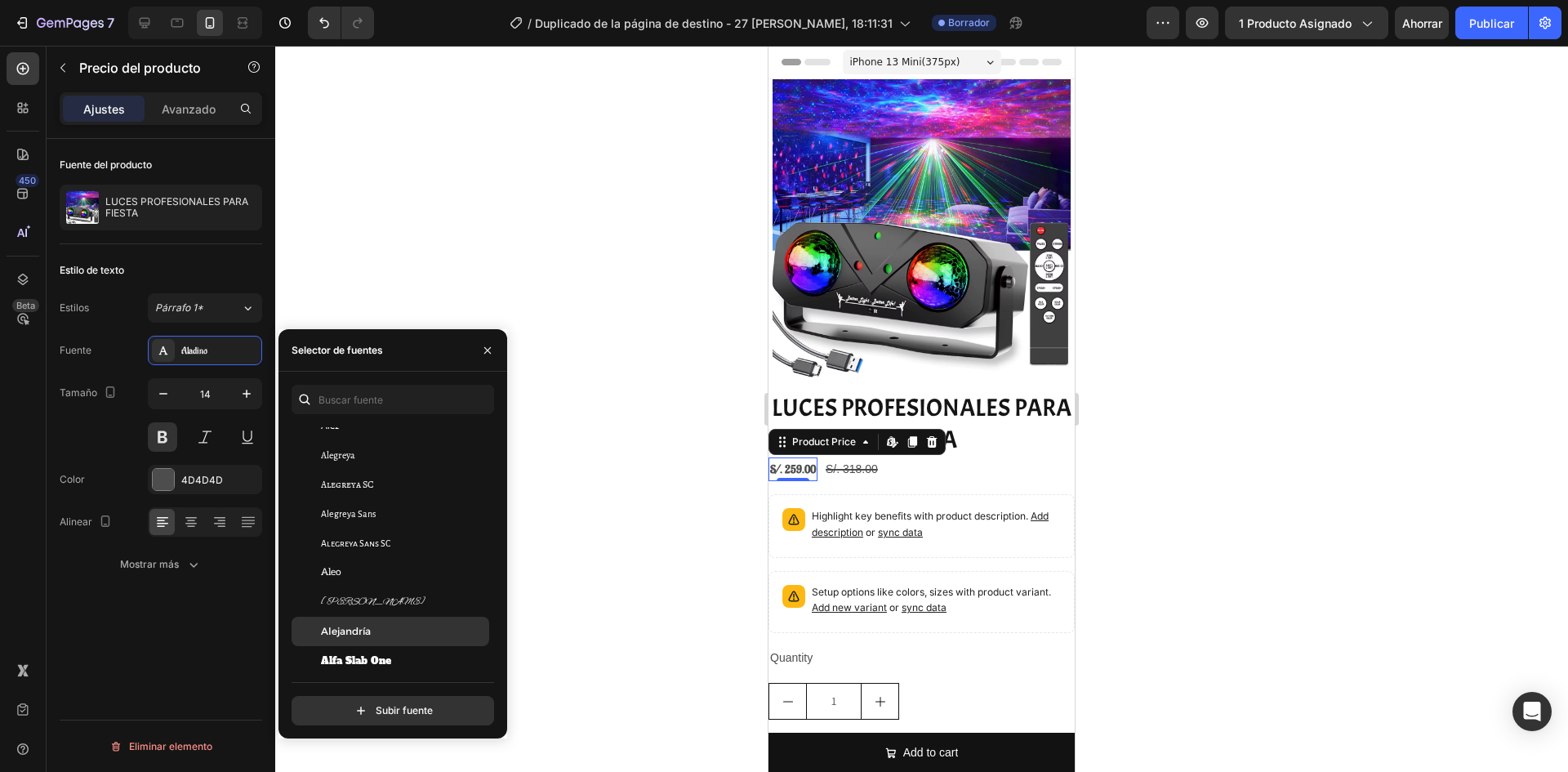
click at [367, 645] on div "Alejandría" at bounding box center [390, 632] width 197 height 29
click at [366, 664] on font "Alfa Slab One" at bounding box center [356, 660] width 70 height 13
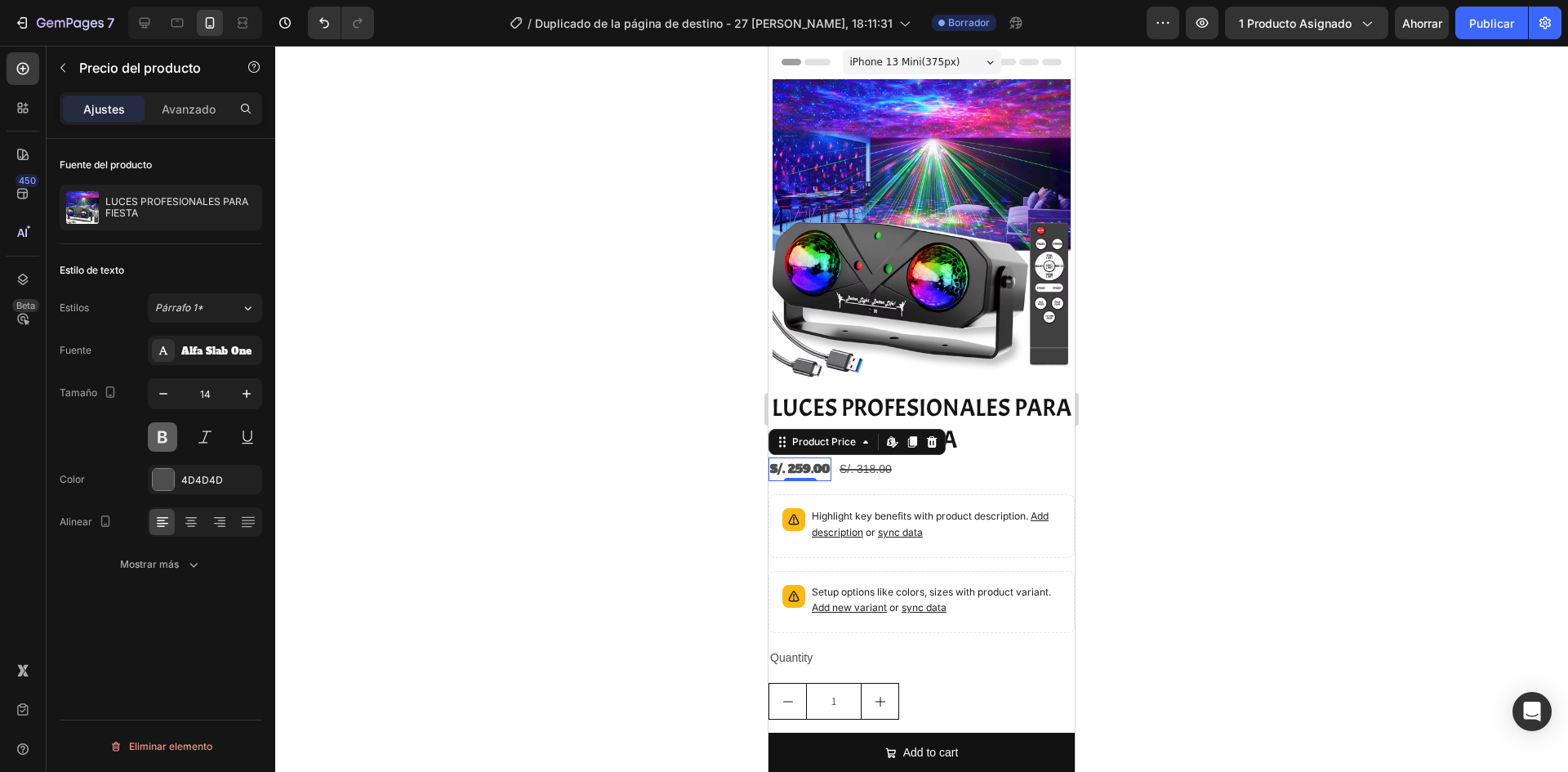
click at [167, 438] on button at bounding box center [163, 437] width 29 height 29
click at [159, 473] on div at bounding box center [163, 479] width 22 height 22
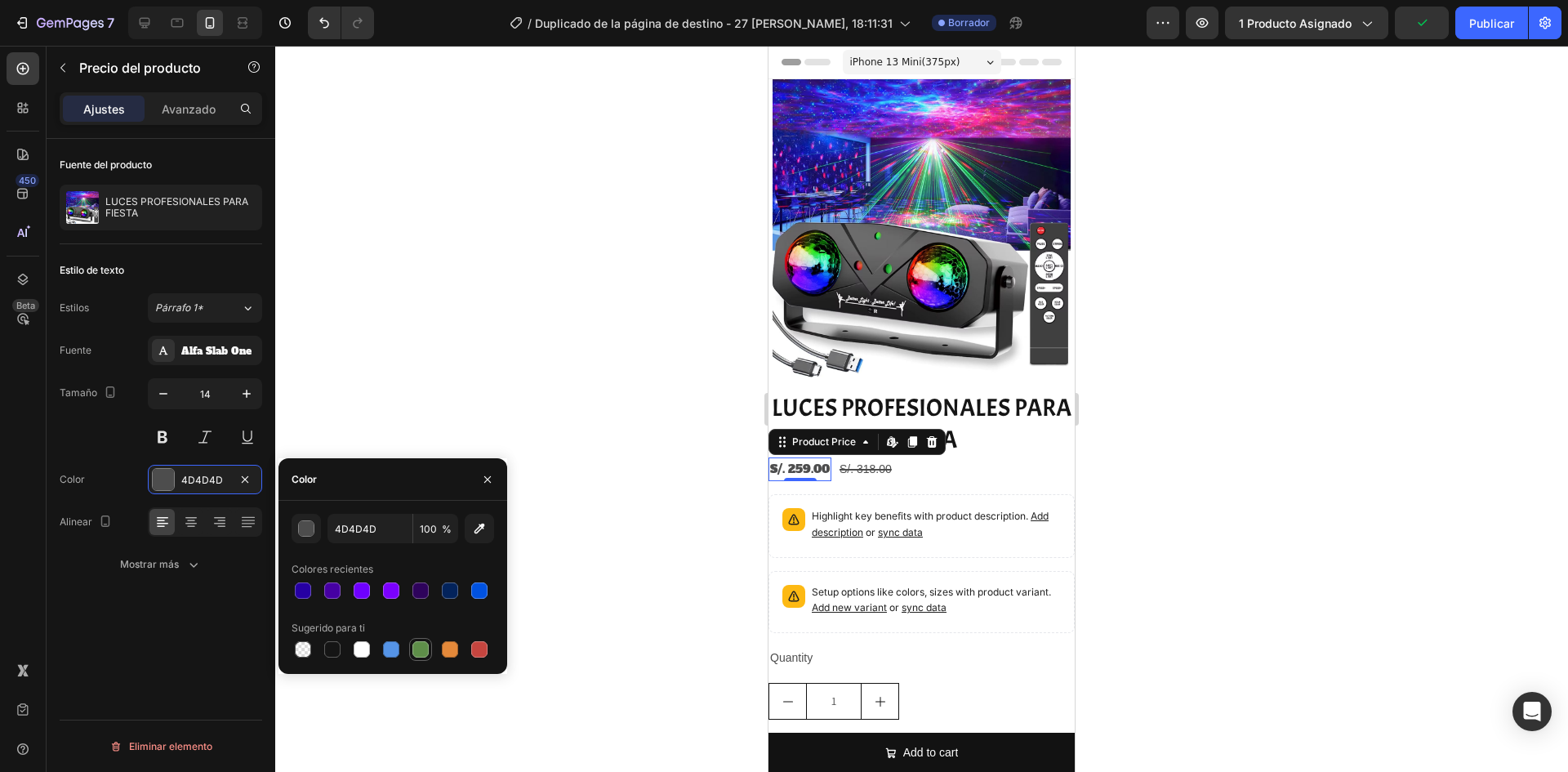
click at [422, 646] on div at bounding box center [421, 649] width 16 height 16
click at [485, 533] on icon "button" at bounding box center [479, 528] width 16 height 16
click at [478, 519] on button "button" at bounding box center [479, 529] width 29 height 29
drag, startPoint x: 421, startPoint y: 648, endPoint x: 385, endPoint y: 619, distance: 46.2
click at [416, 650] on div at bounding box center [421, 649] width 16 height 16
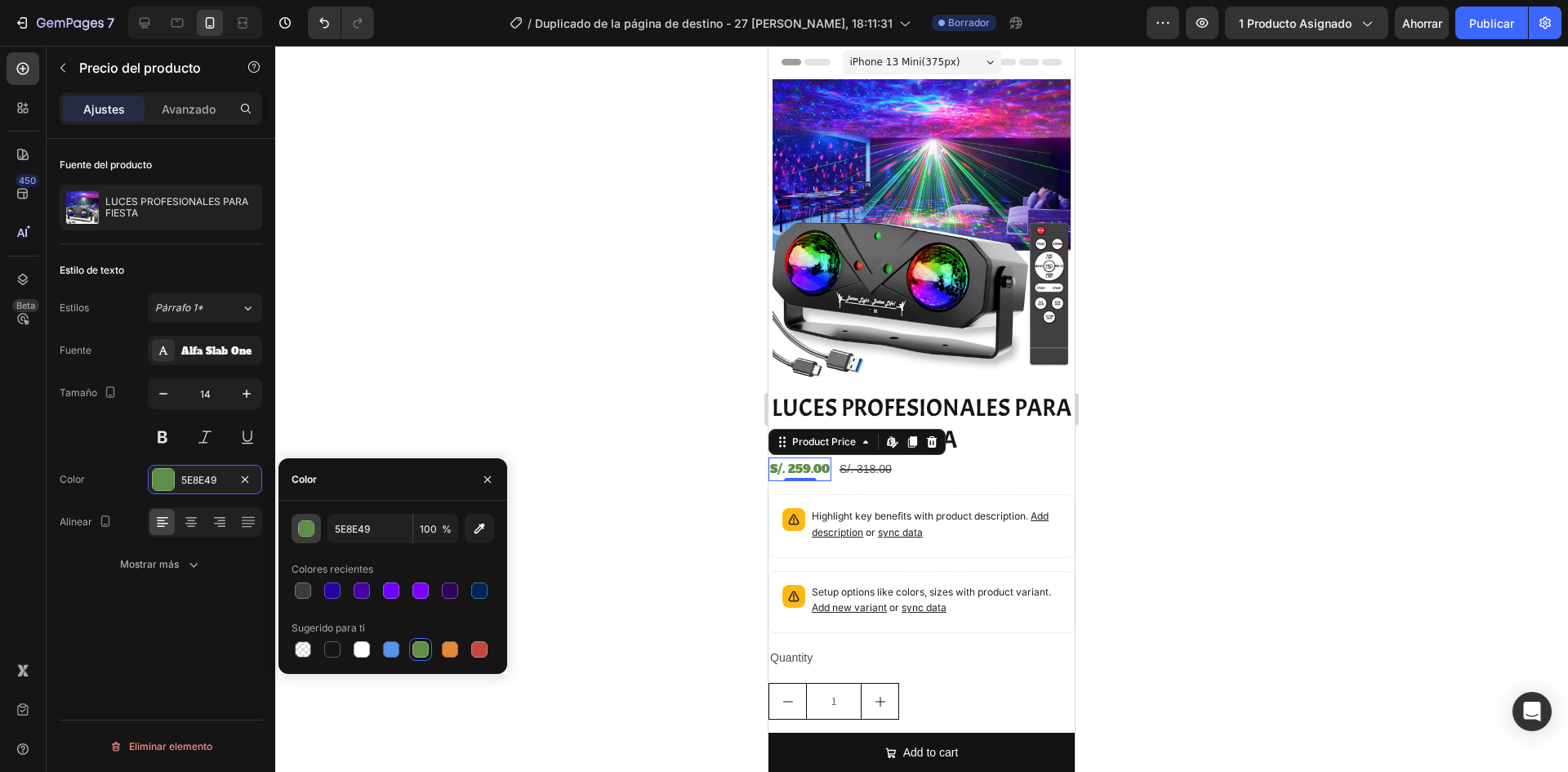
click at [306, 535] on div "button" at bounding box center [306, 529] width 16 height 16
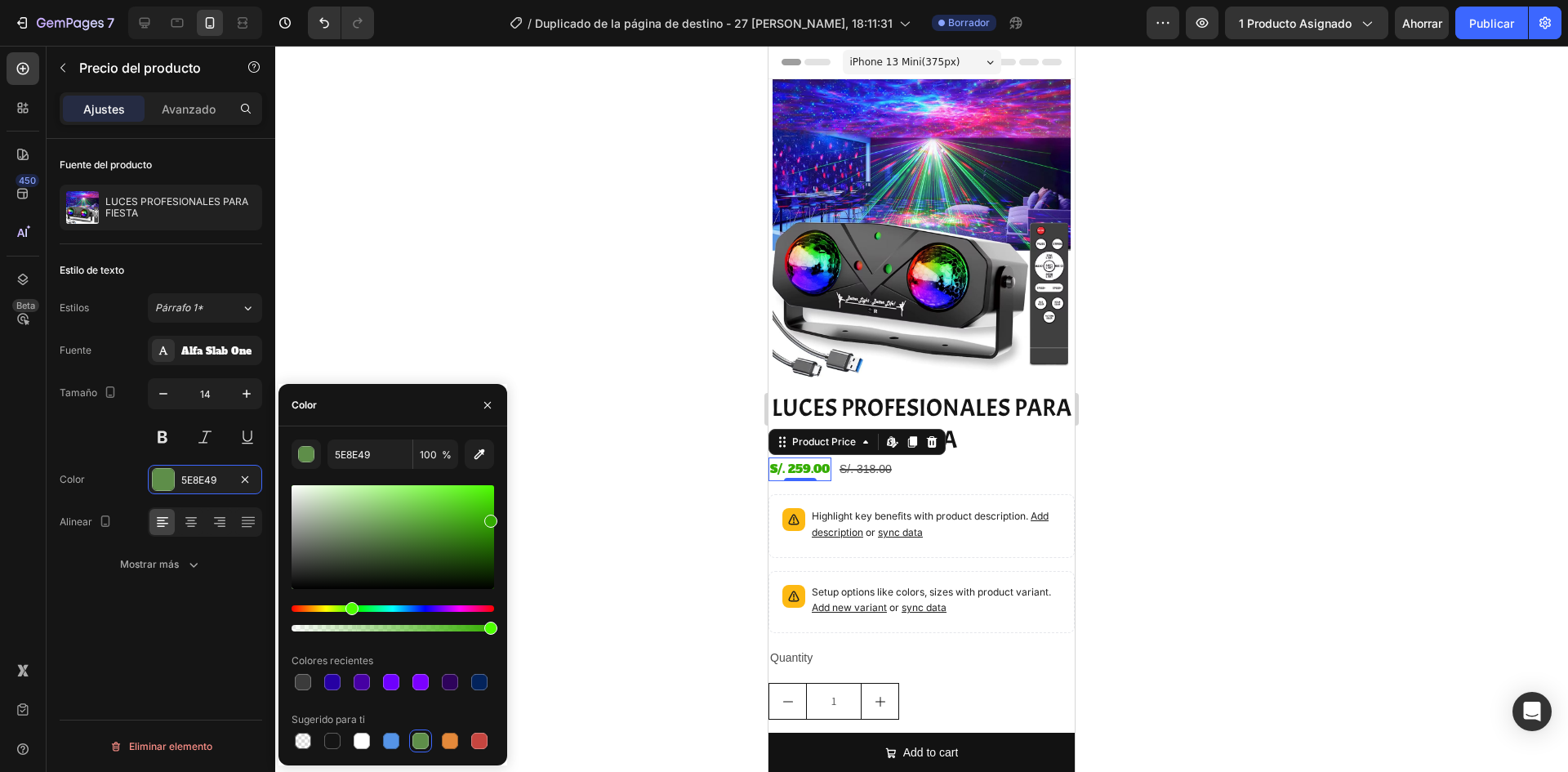
drag, startPoint x: 461, startPoint y: 550, endPoint x: 526, endPoint y: 518, distance: 72.4
click at [526, 0] on div "7 / Duplicado de la página de destino - 27 [PERSON_NAME], 18:11:31 Borrador Ava…" at bounding box center [784, 0] width 1568 height 0
drag, startPoint x: 496, startPoint y: 528, endPoint x: 556, endPoint y: 510, distance: 62.6
click at [556, 0] on div "7 / Duplicado de la página de destino - 27 [PERSON_NAME], 18:11:31 Borrador Ava…" at bounding box center [784, 0] width 1568 height 0
click at [384, 602] on div at bounding box center [393, 558] width 202 height 152
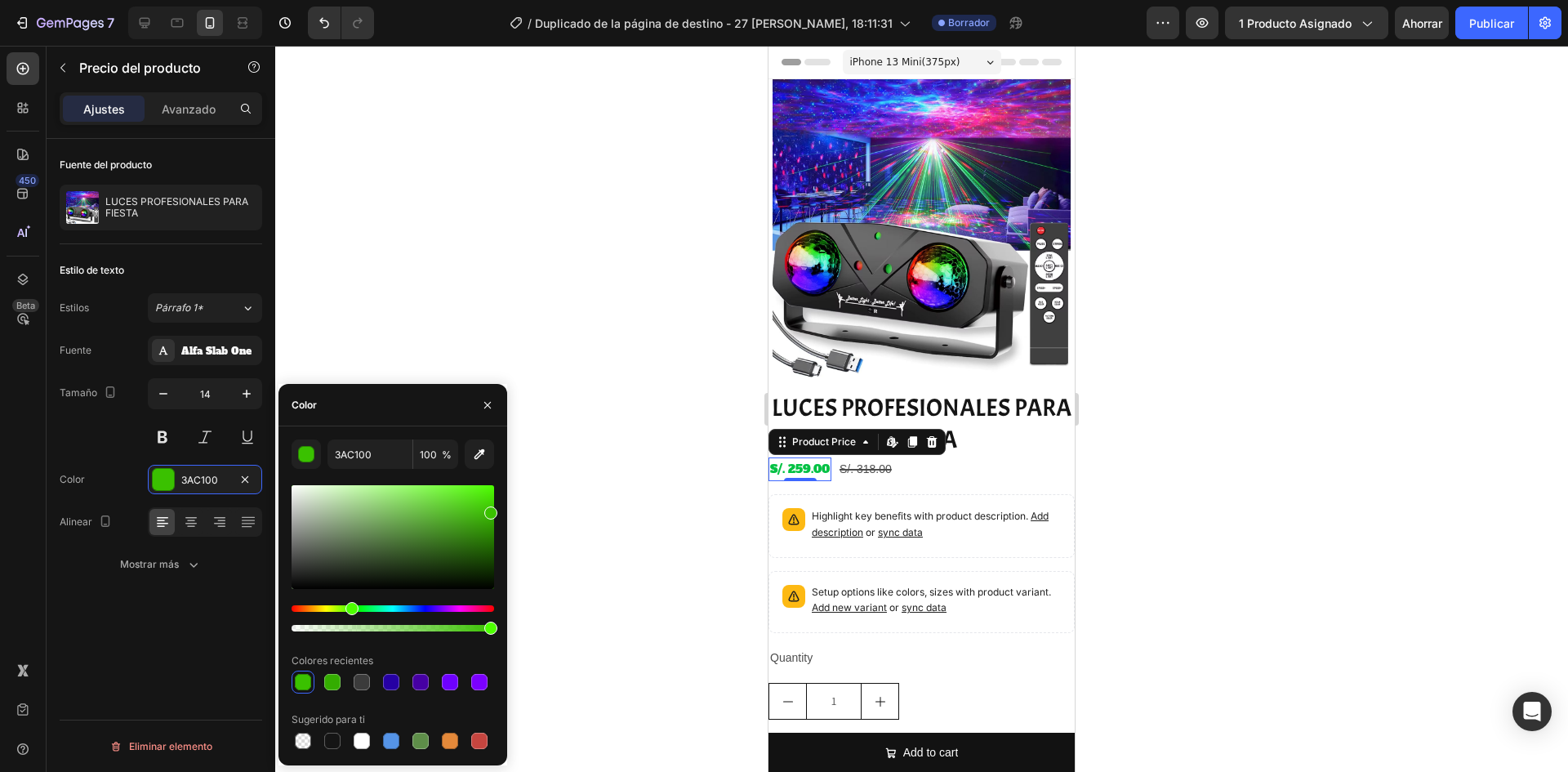
click at [371, 605] on div "Matiz" at bounding box center [393, 608] width 202 height 7
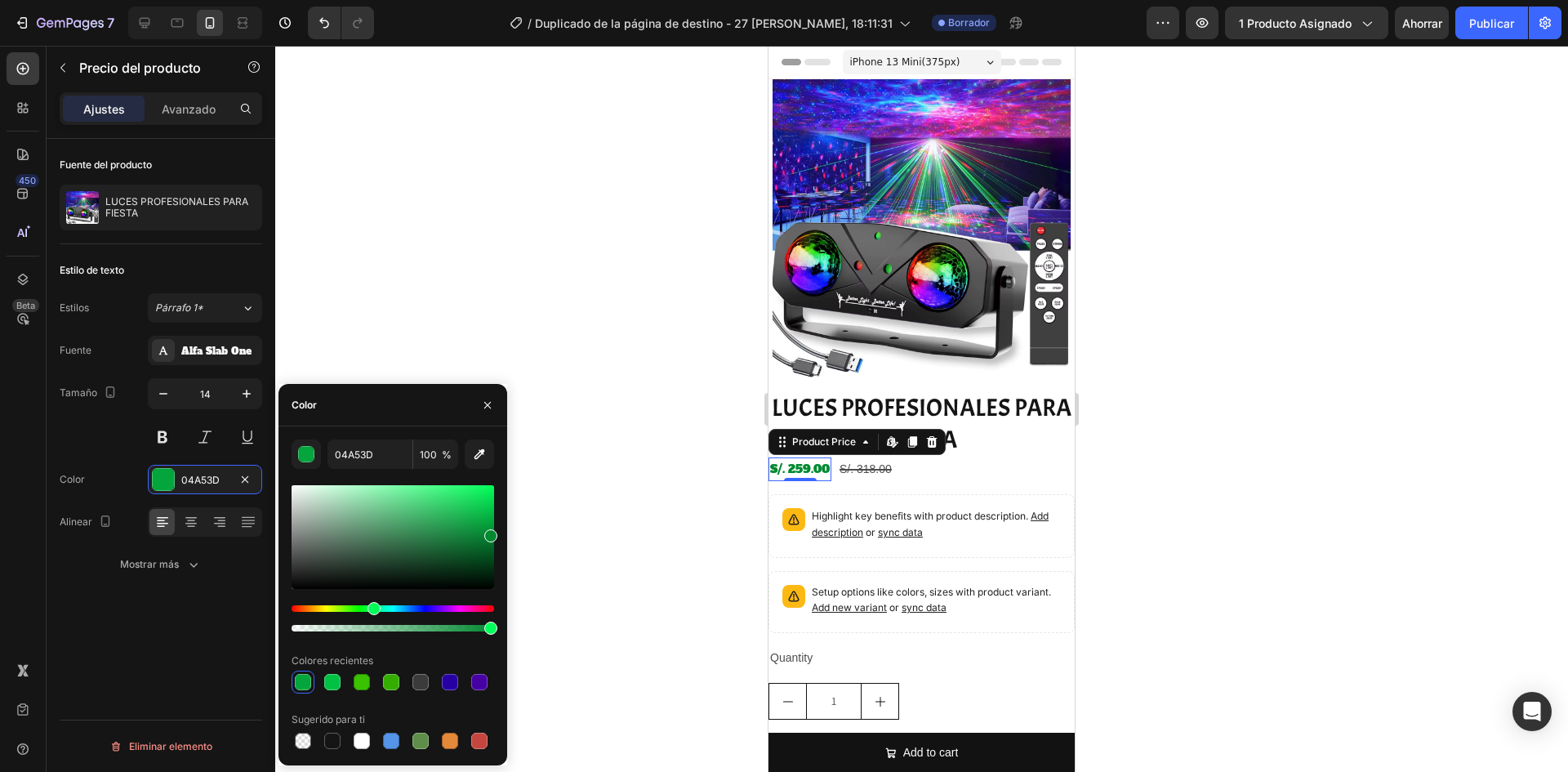
drag, startPoint x: 488, startPoint y: 521, endPoint x: 528, endPoint y: 532, distance: 41.5
click at [528, 0] on div "7 / Duplicado de la página de destino - 27 [PERSON_NAME], 18:11:31 Borrador Ava…" at bounding box center [784, 0] width 1568 height 0
click at [370, 605] on div "Matiz" at bounding box center [373, 608] width 13 height 13
click at [398, 738] on div at bounding box center [391, 741] width 16 height 16
click at [422, 602] on div at bounding box center [393, 558] width 202 height 152
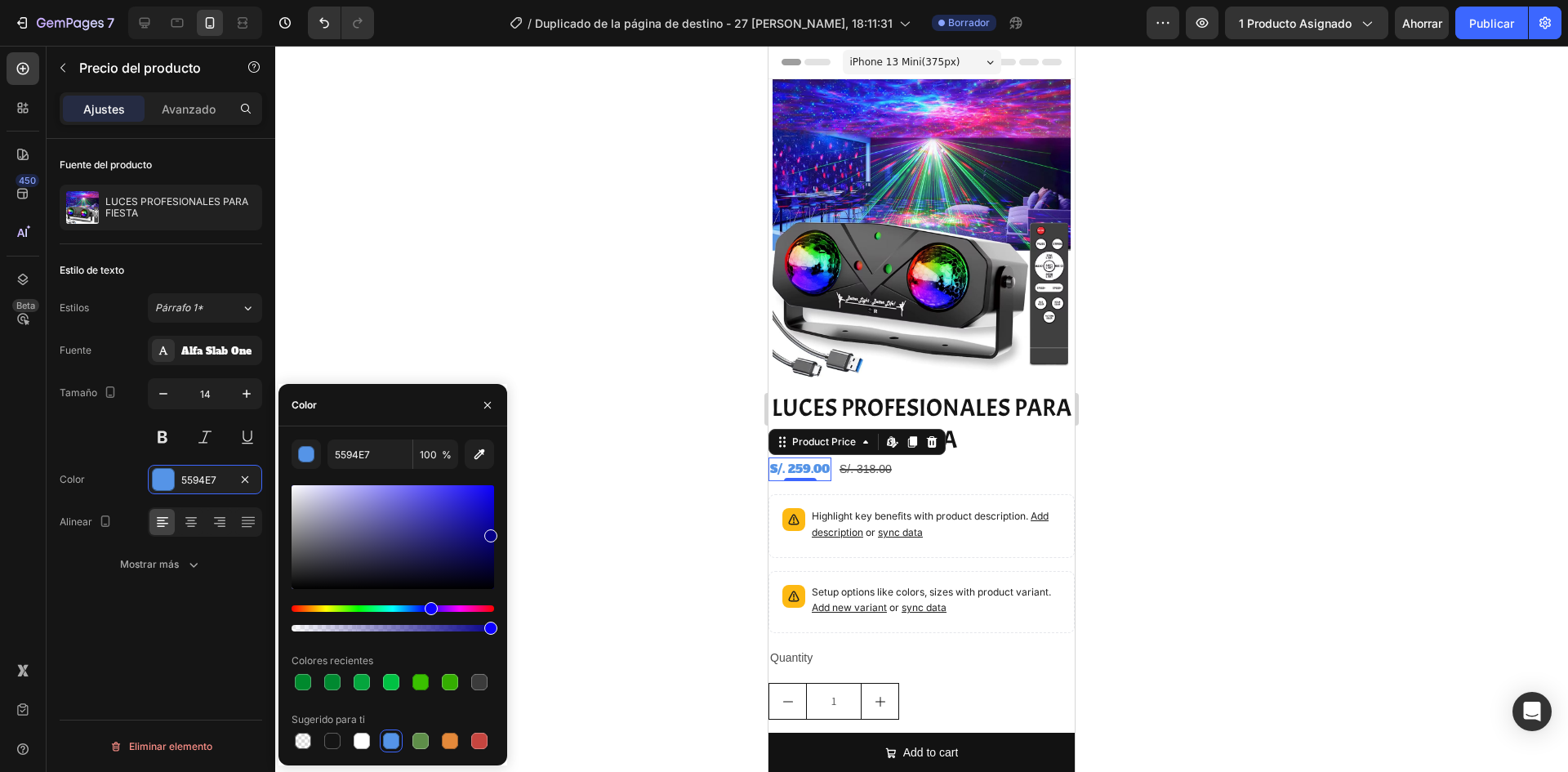
click at [428, 606] on div "Matiz" at bounding box center [393, 608] width 202 height 7
drag, startPoint x: 449, startPoint y: 557, endPoint x: 586, endPoint y: 403, distance: 206.1
click at [586, 0] on div "7 / Duplicado de la página de destino - 27 [PERSON_NAME], 18:11:31 Borrador Ava…" at bounding box center [784, 0] width 1568 height 0
type input "0C00FF"
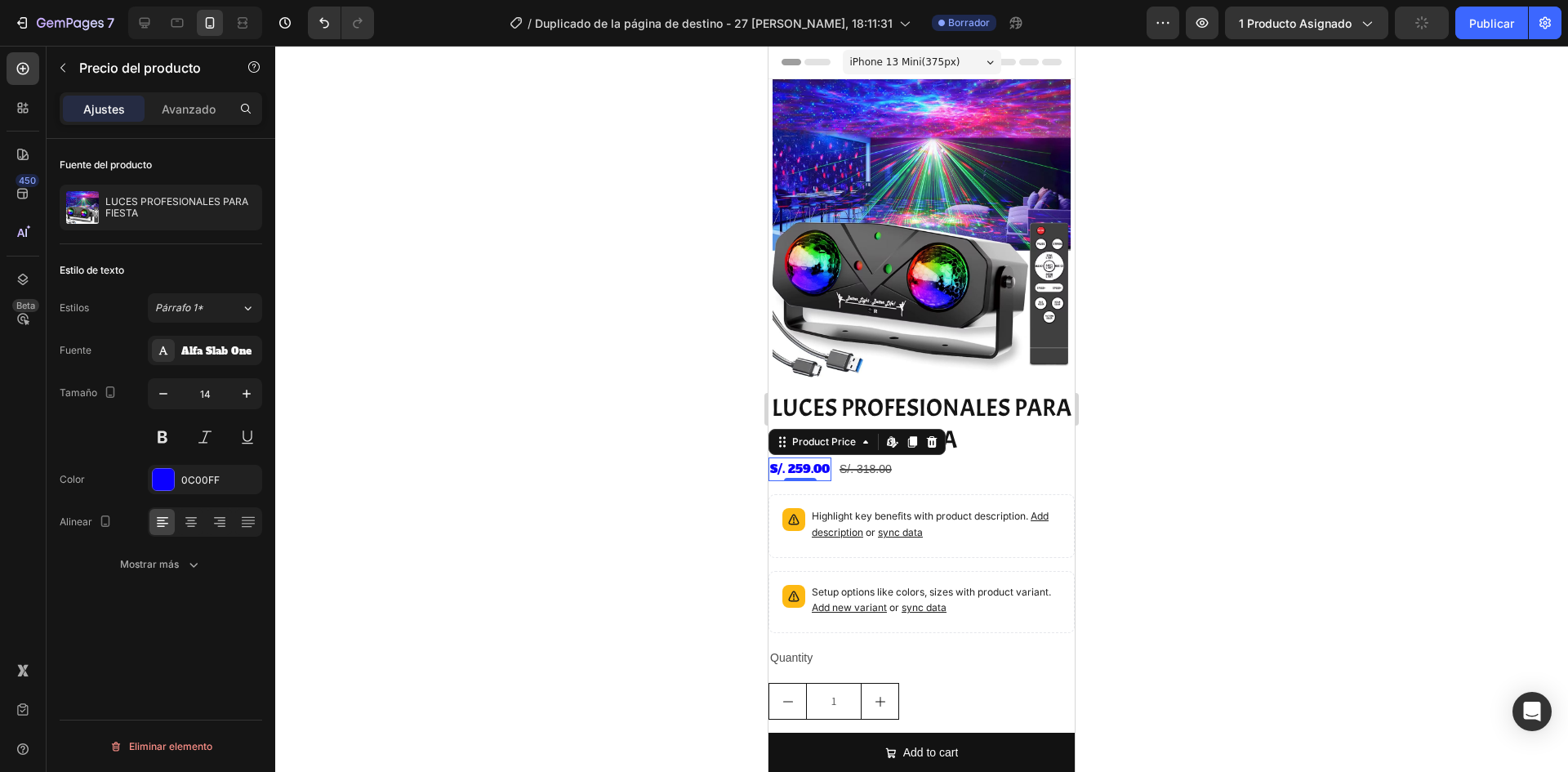
click at [658, 526] on div at bounding box center [922, 409] width 1293 height 726
click at [807, 461] on div "S/. 259.00" at bounding box center [800, 468] width 63 height 23
click at [219, 353] on font "Alfa Slab One" at bounding box center [216, 351] width 70 height 13
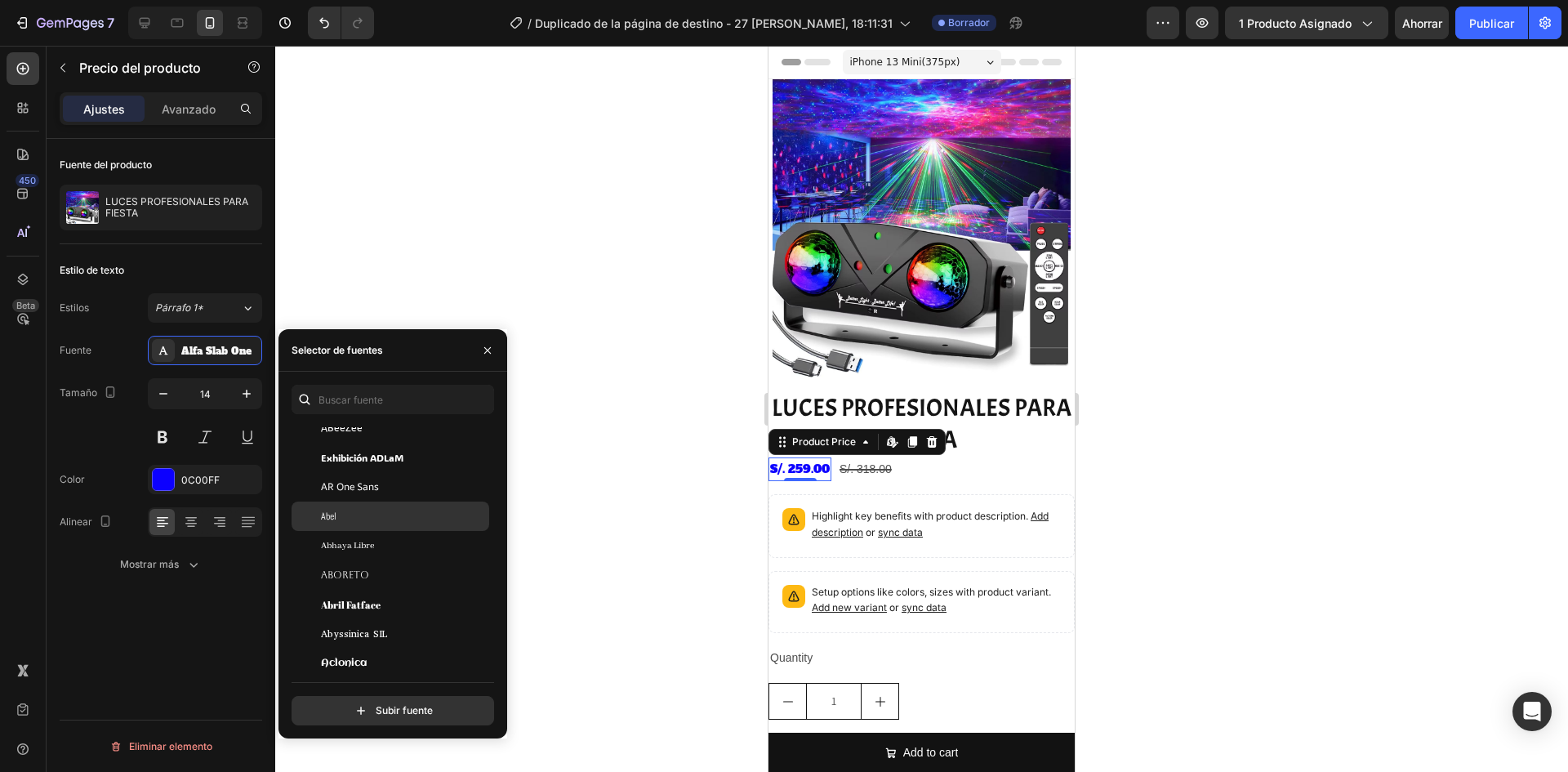
scroll to position [326, 0]
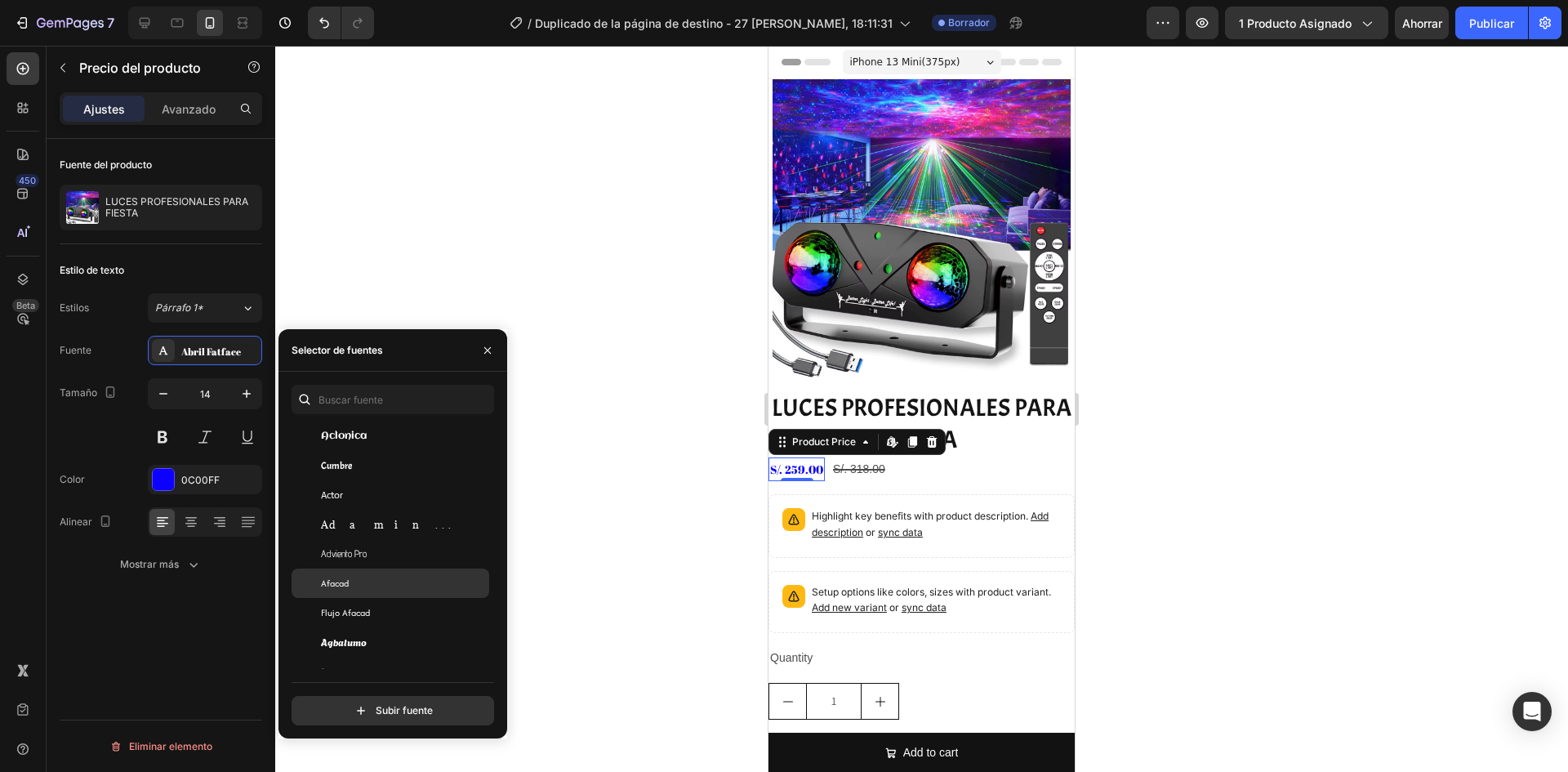
scroll to position [490, 0]
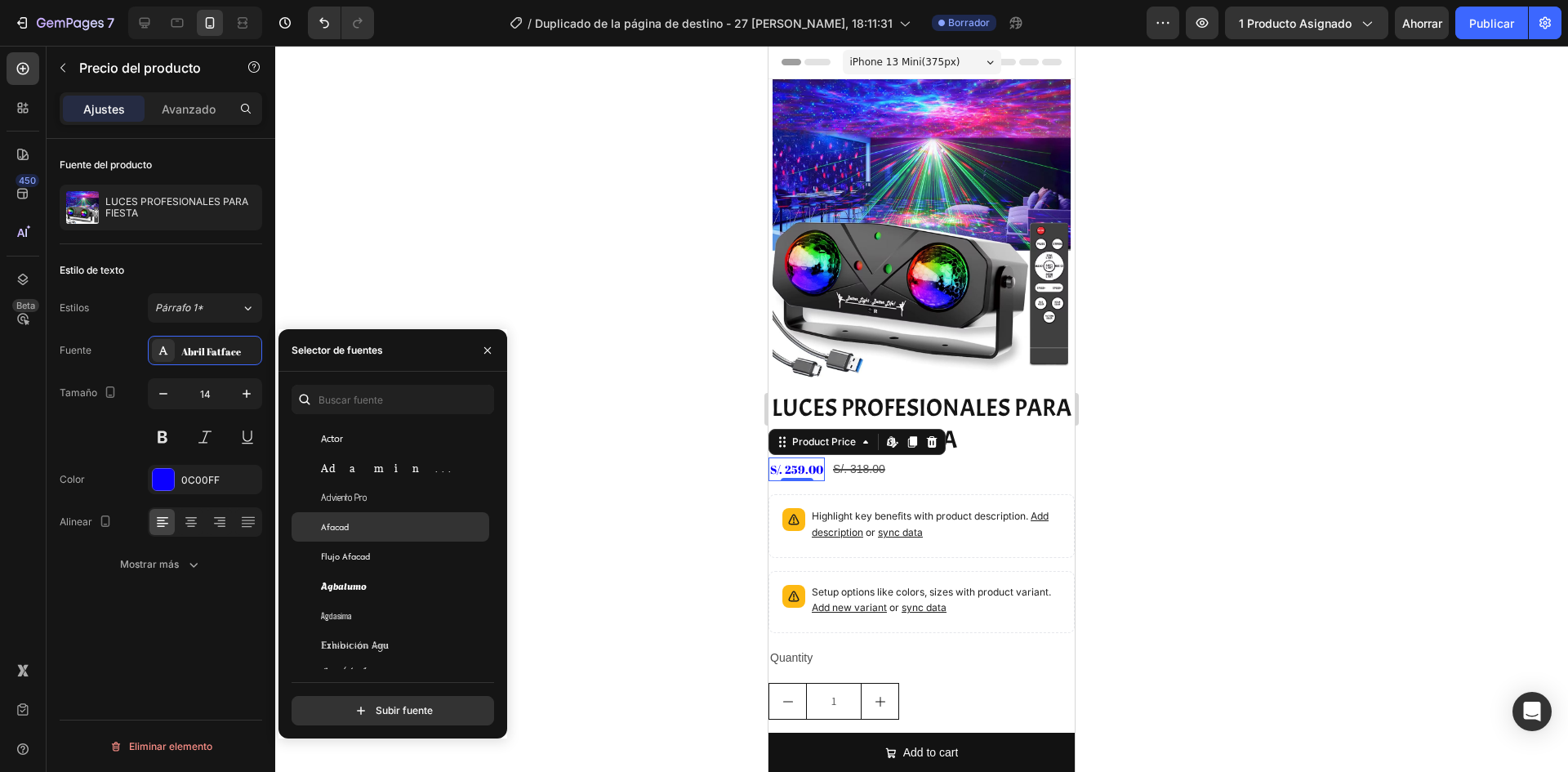
click at [382, 532] on div "Afacad" at bounding box center [403, 526] width 165 height 15
click at [384, 570] on div "Flujo Afacad" at bounding box center [390, 556] width 197 height 29
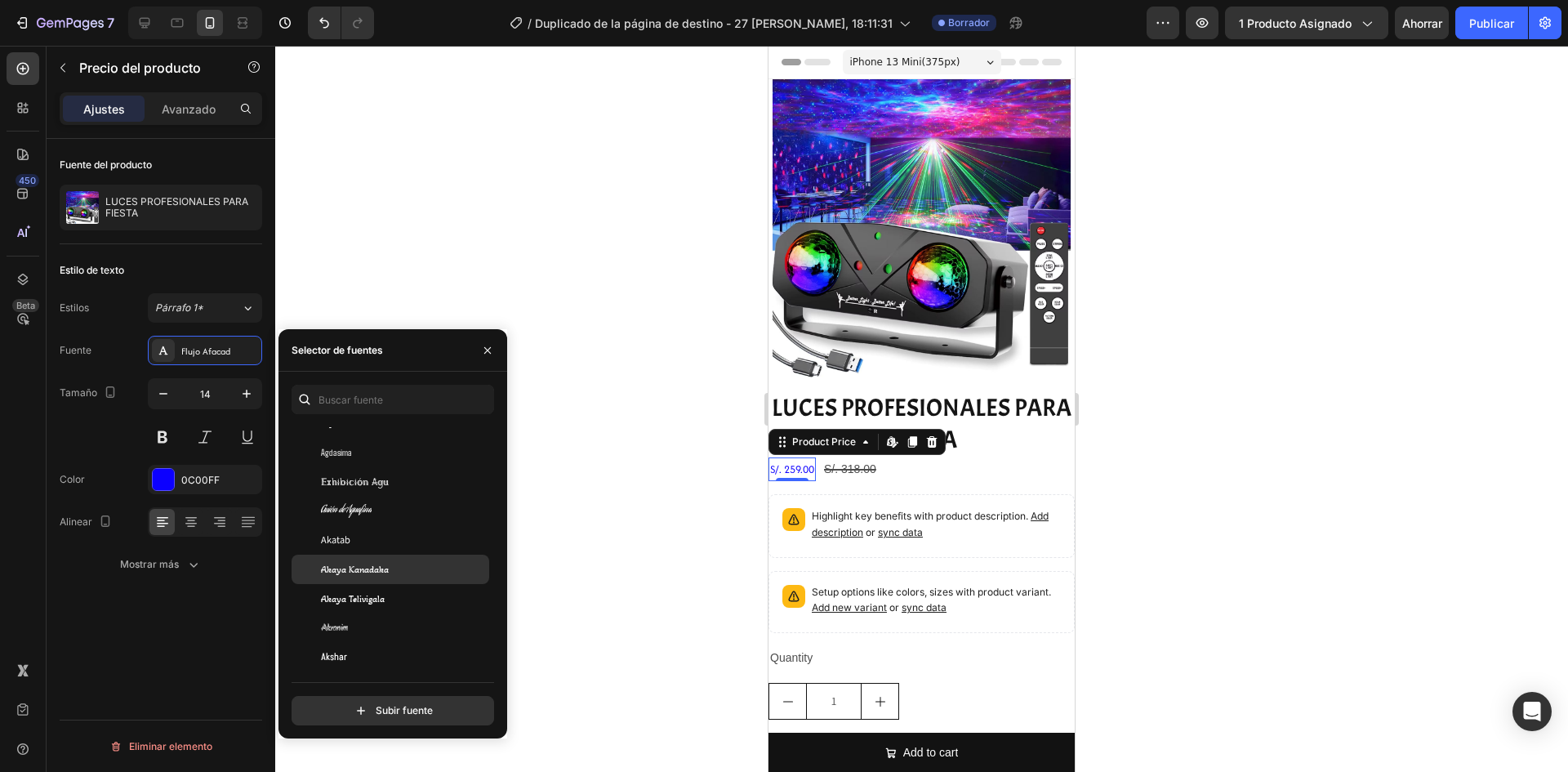
click at [360, 568] on font "Akaya Kanadaka" at bounding box center [355, 569] width 67 height 11
click at [371, 580] on font "Alfa Slab One" at bounding box center [356, 579] width 70 height 13
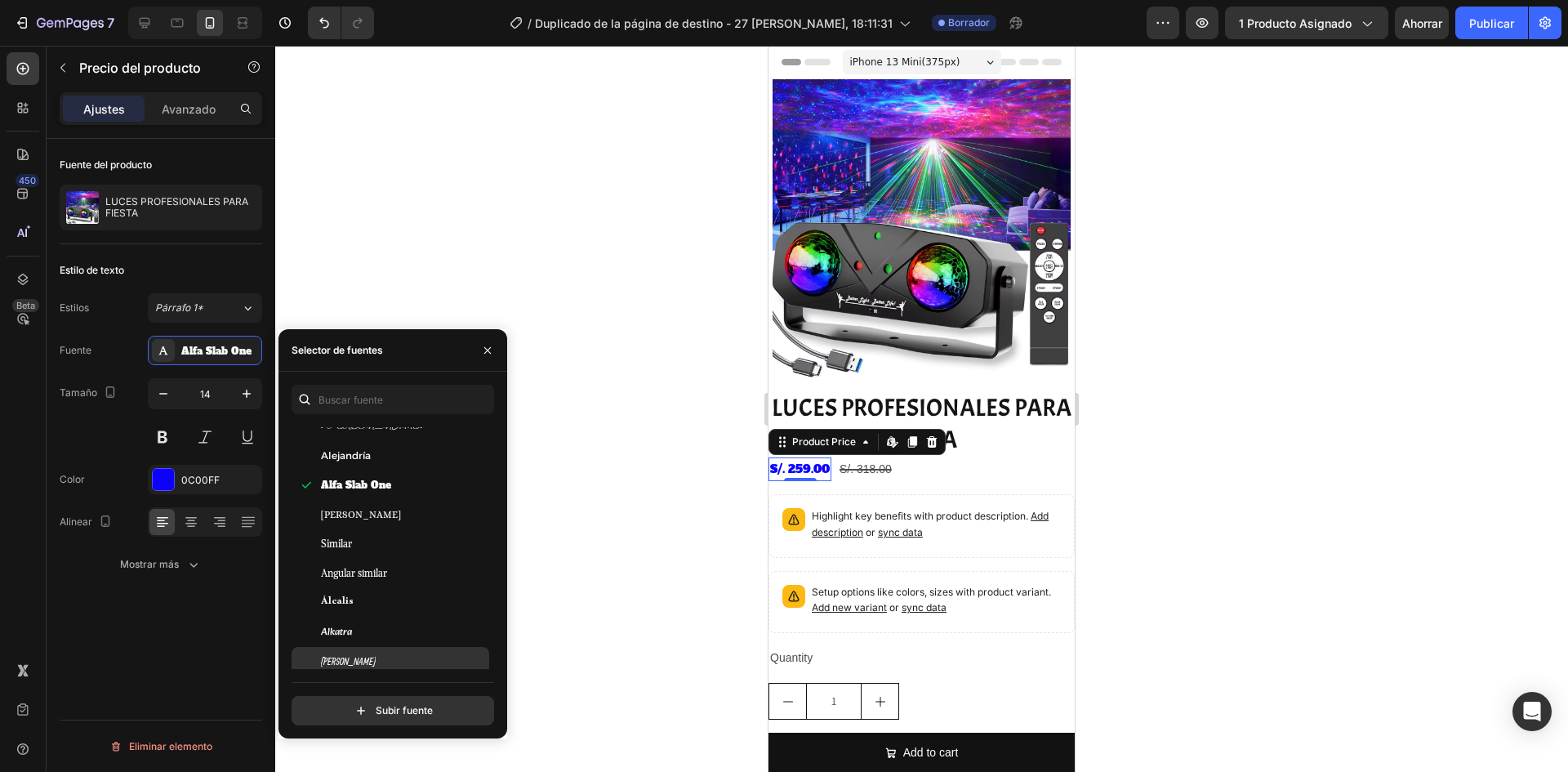
scroll to position [1307, 0]
click at [378, 644] on span "Plantilla Allerta" at bounding box center [359, 651] width 76 height 15
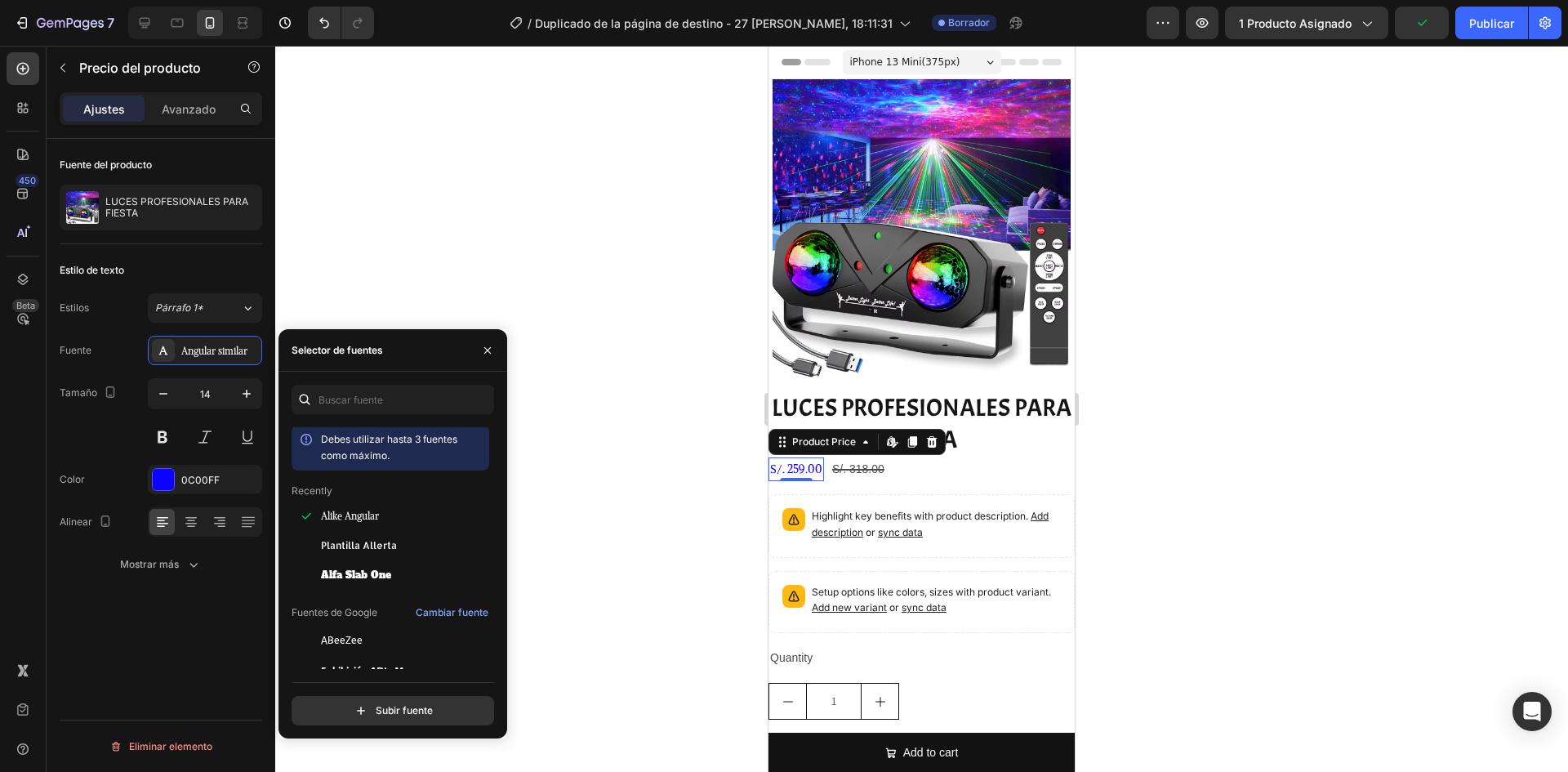
scroll to position [0, 0]
click at [372, 548] on font "Plantilla Allerta" at bounding box center [359, 548] width 76 height 12
click at [359, 582] on font "Alfa Slab One" at bounding box center [356, 577] width 70 height 13
click at [356, 636] on span "ABeeZee" at bounding box center [342, 642] width 42 height 15
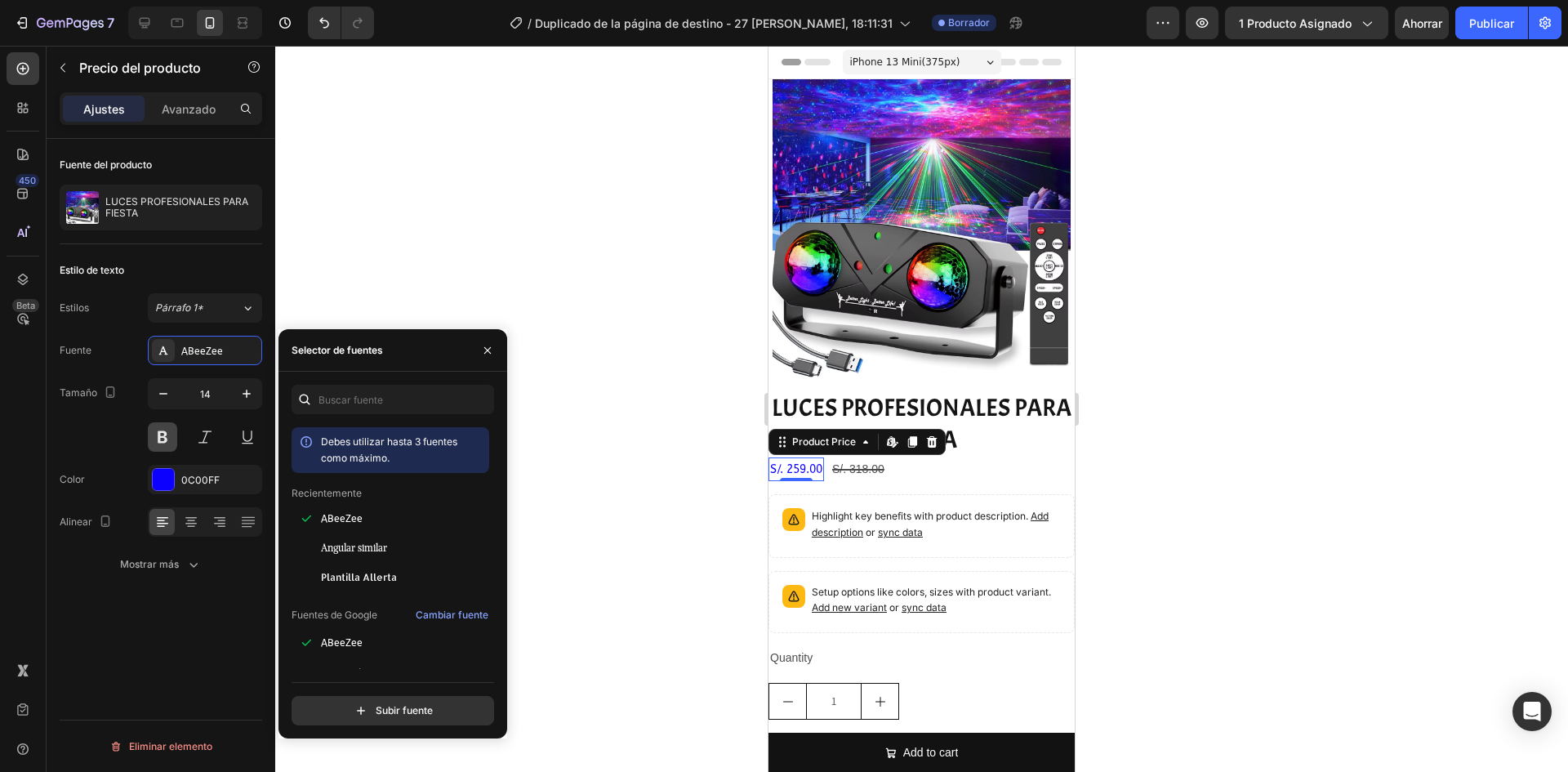
click at [161, 435] on button at bounding box center [163, 437] width 29 height 29
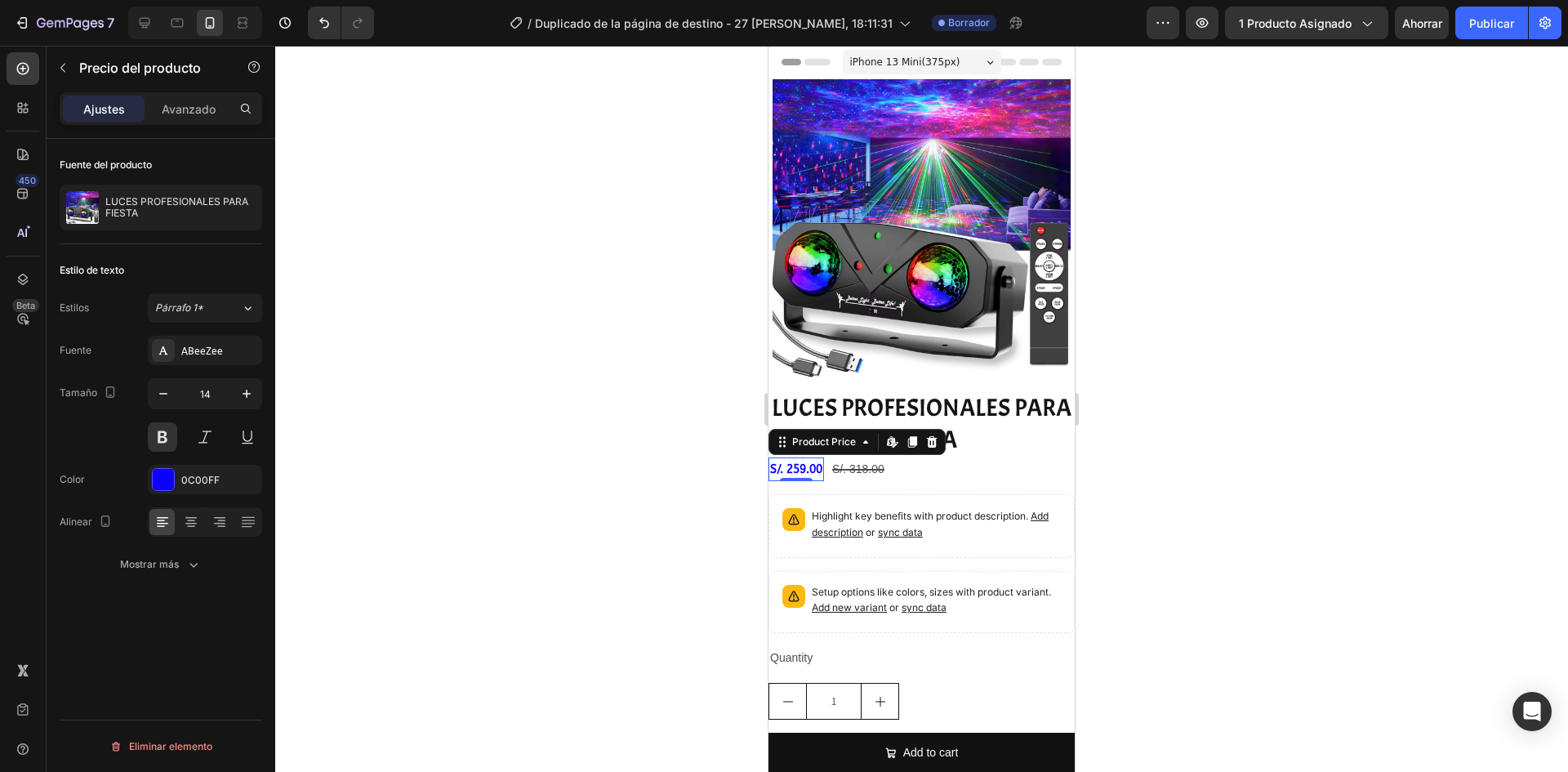
click at [821, 462] on div "S/. 259.00" at bounding box center [796, 468] width 55 height 23
click at [250, 395] on icon "button" at bounding box center [247, 393] width 16 height 16
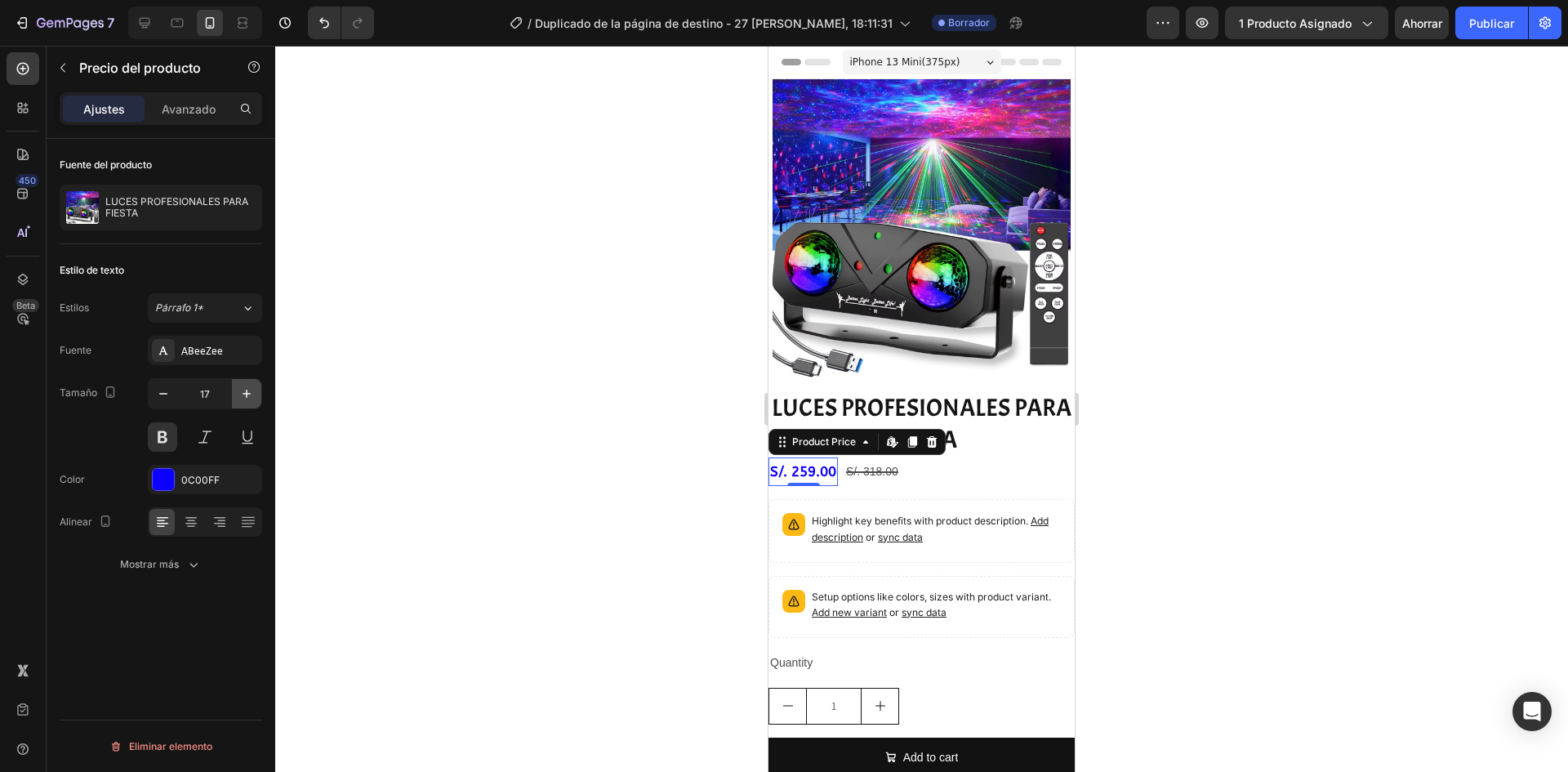
type input "18"
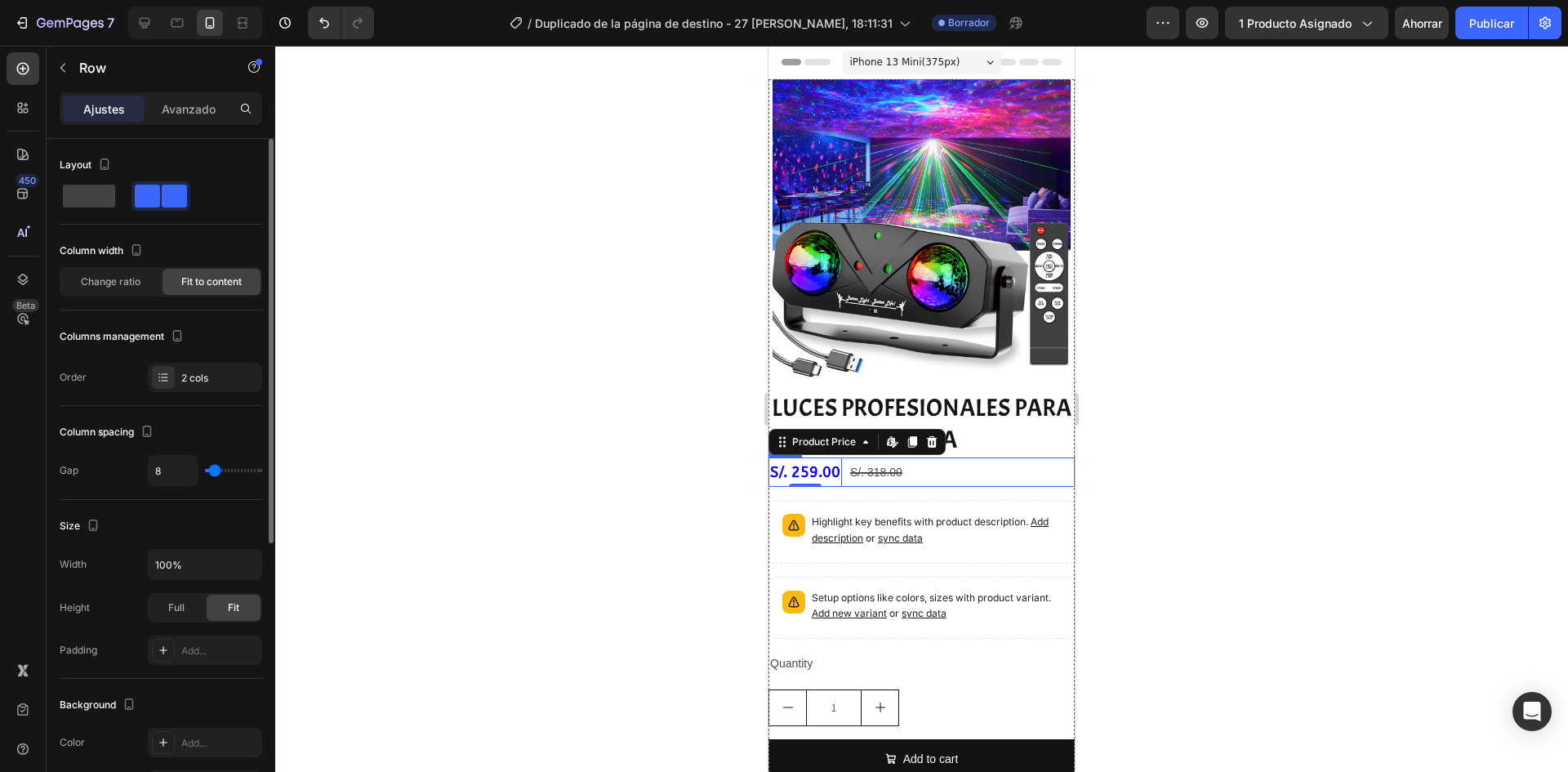
click at [968, 466] on div "S/. 259.00 Product Price Edit content in Shopify 0 Product Price Edit content i…" at bounding box center [922, 472] width 306 height 29
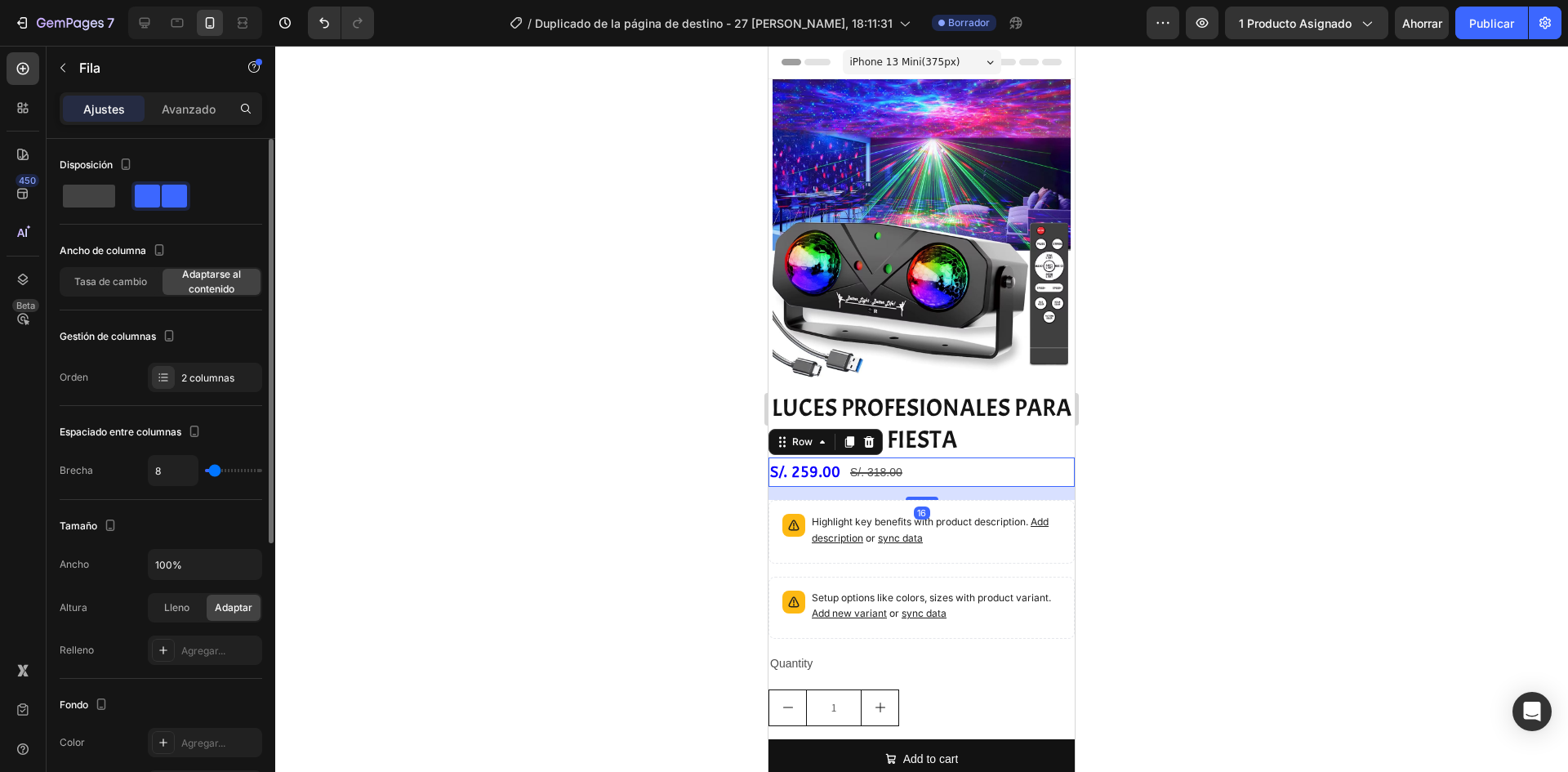
click at [1087, 454] on div at bounding box center [922, 409] width 1293 height 726
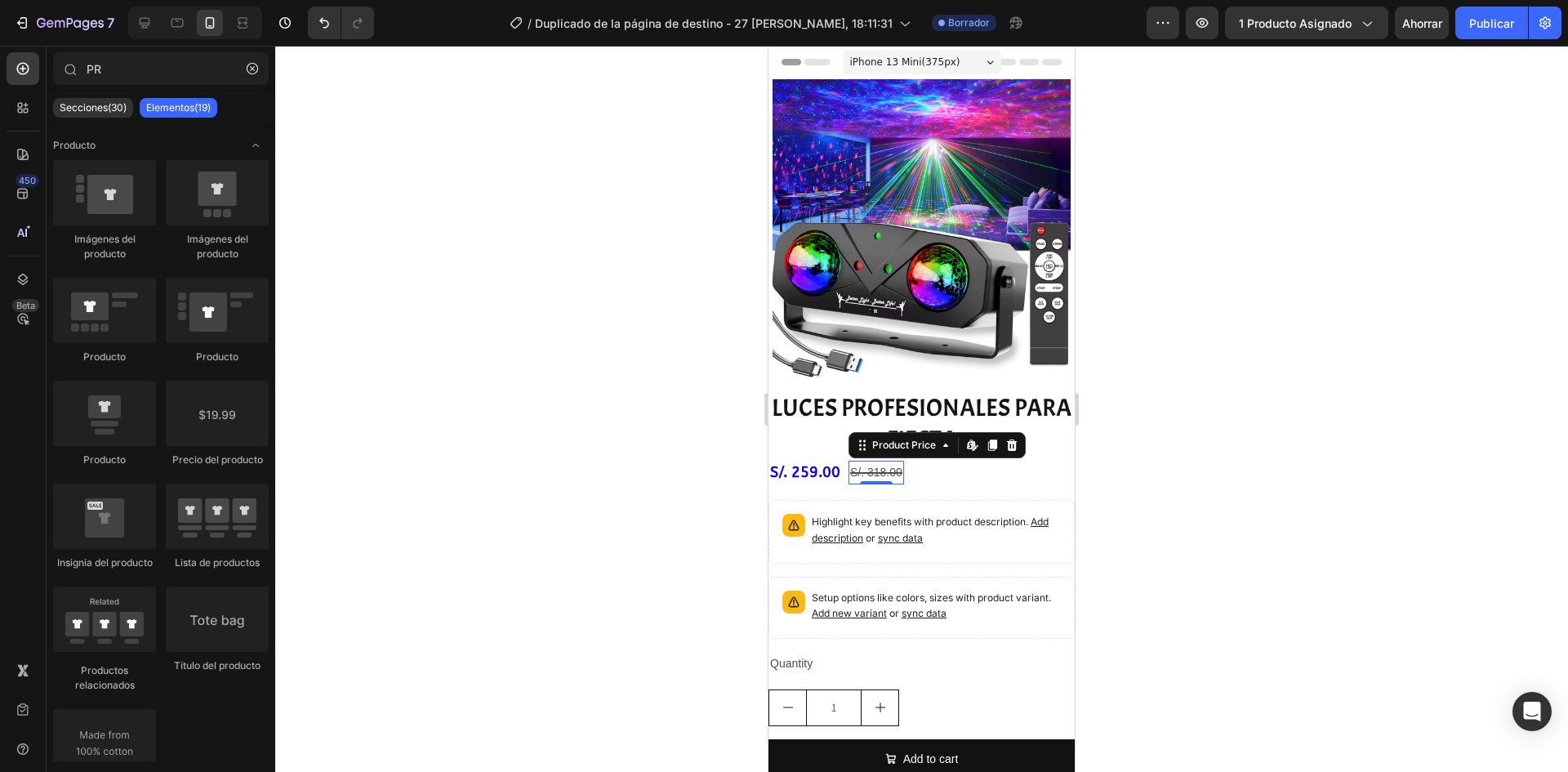
click at [876, 460] on div "S/. 318.00" at bounding box center [877, 472] width 55 height 23
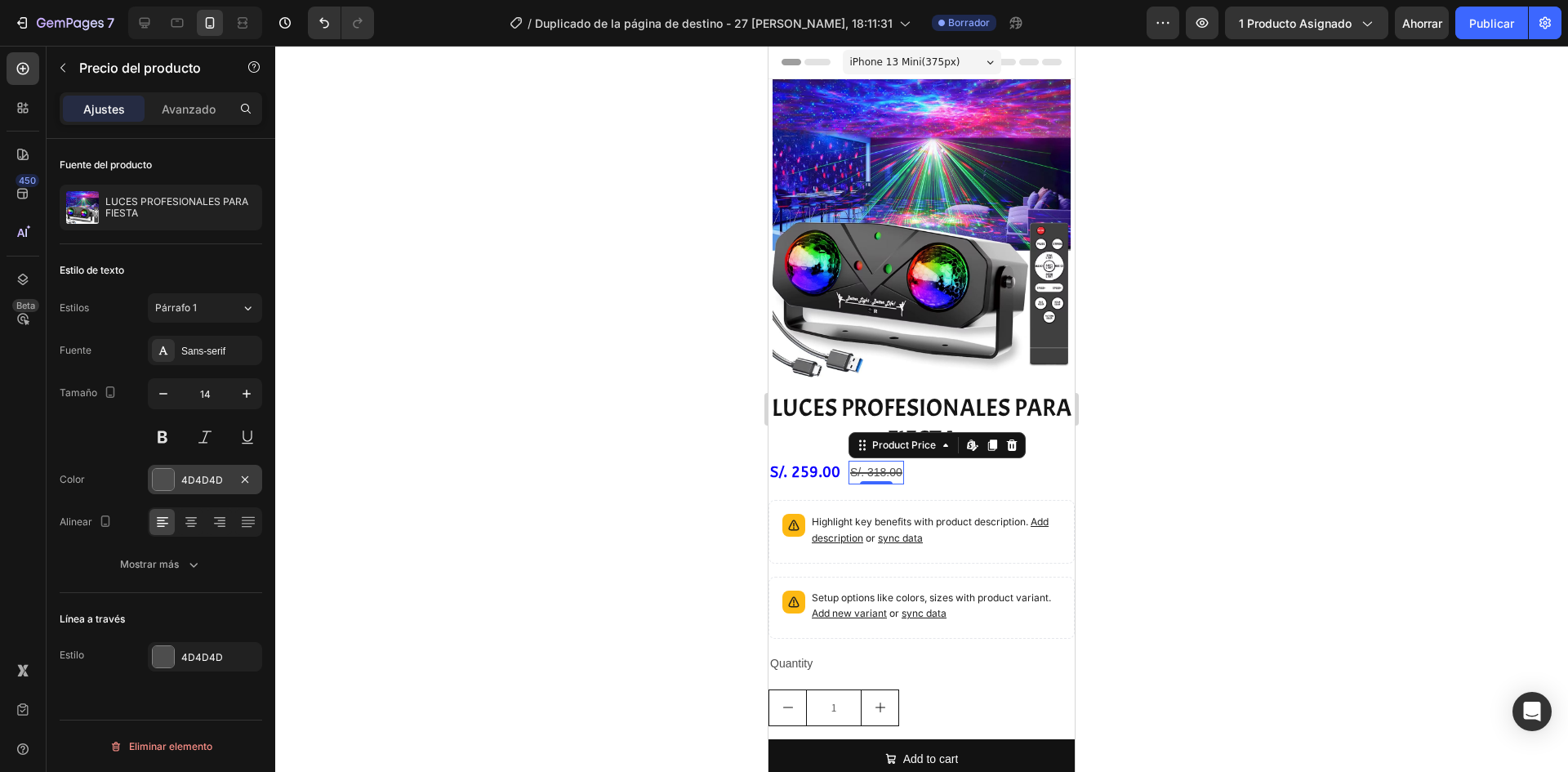
click at [170, 481] on div at bounding box center [163, 479] width 22 height 22
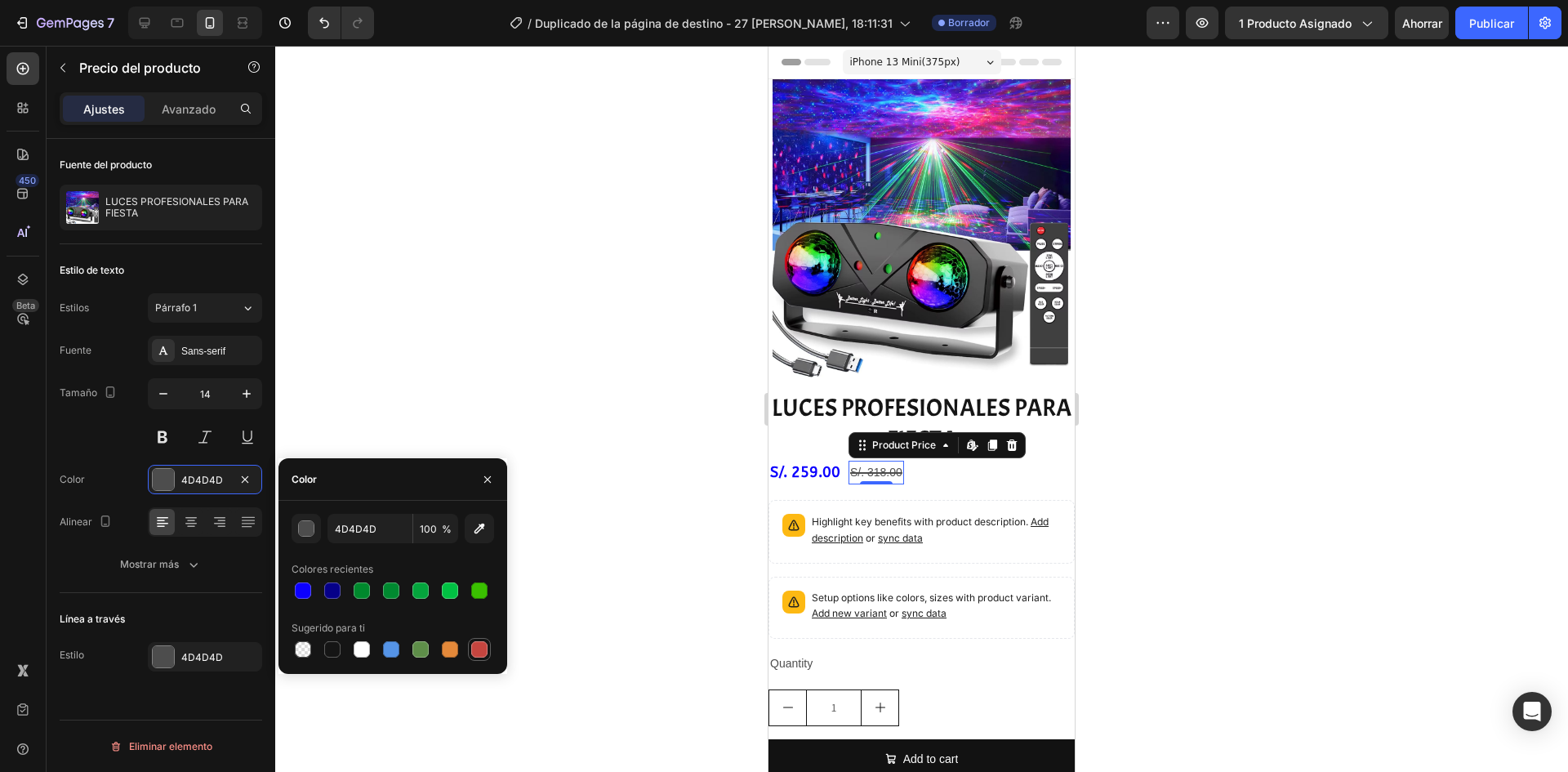
click at [476, 653] on div at bounding box center [479, 649] width 16 height 16
click at [298, 531] on button "button" at bounding box center [306, 529] width 29 height 29
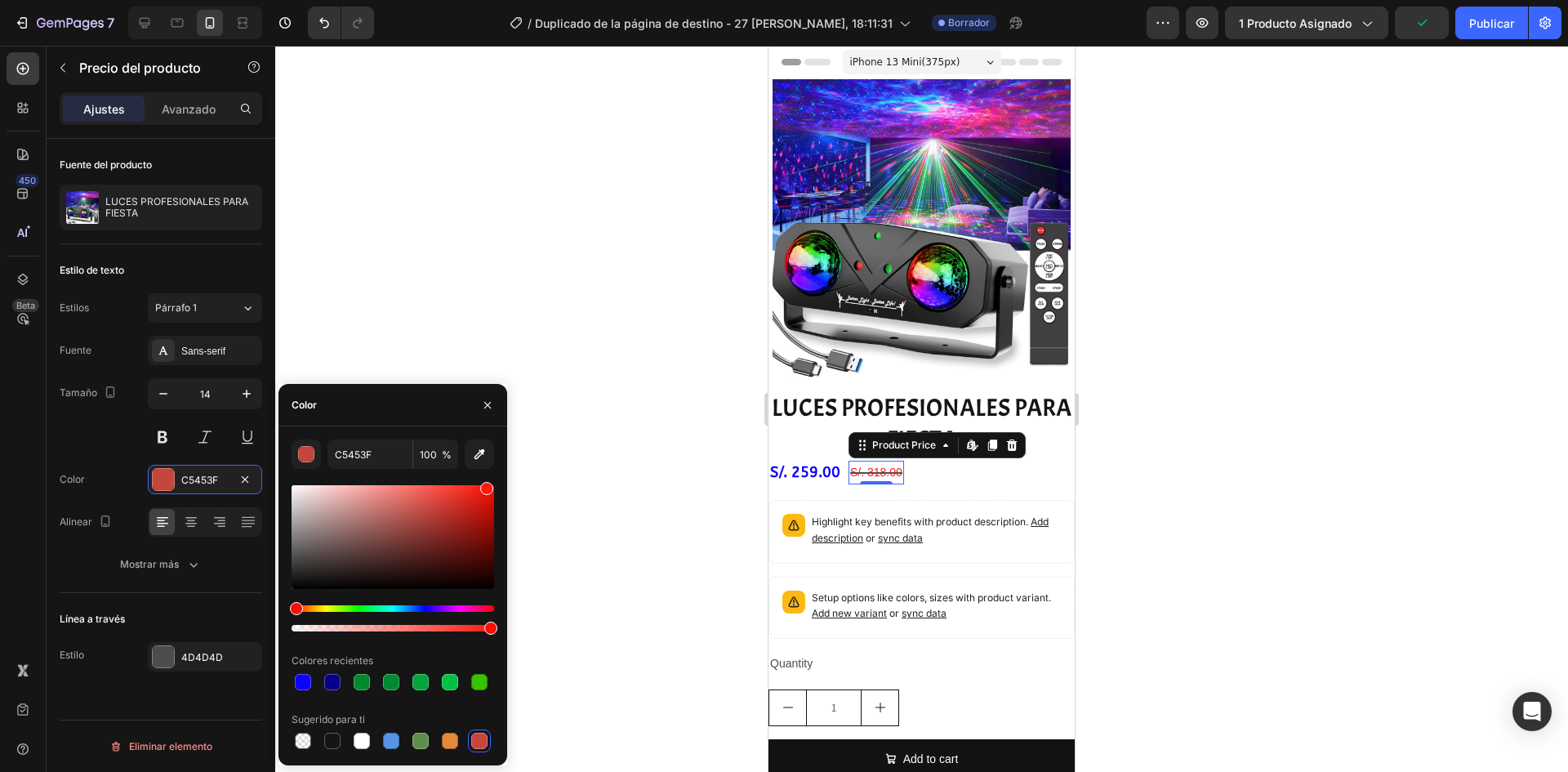
drag, startPoint x: 445, startPoint y: 501, endPoint x: 486, endPoint y: 472, distance: 50.2
click at [486, 472] on div "C5453F 100 % Colores recientes Sugerido para ti" at bounding box center [393, 595] width 202 height 312
type input "FF180C"
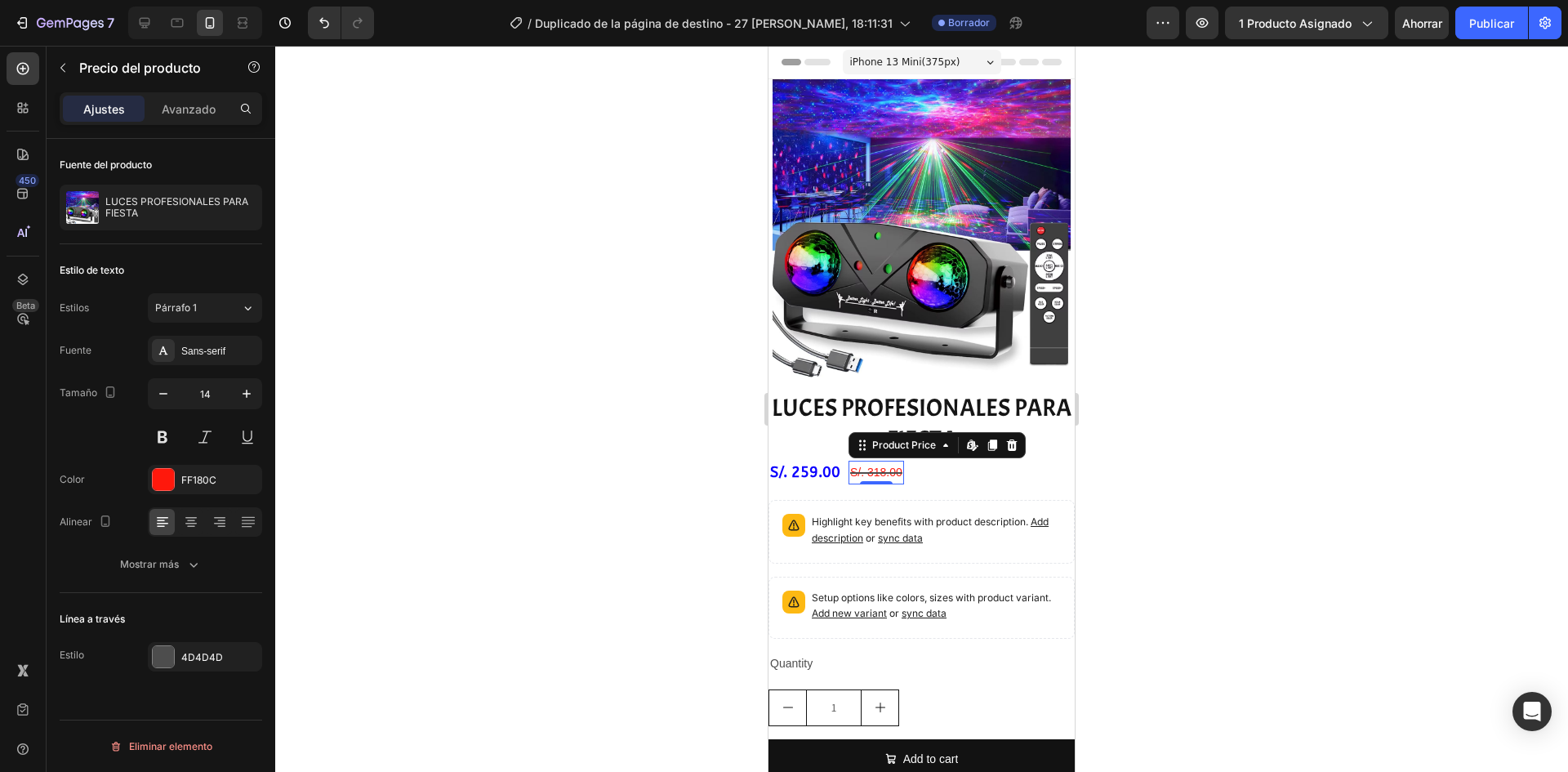
click at [634, 476] on div at bounding box center [922, 409] width 1293 height 726
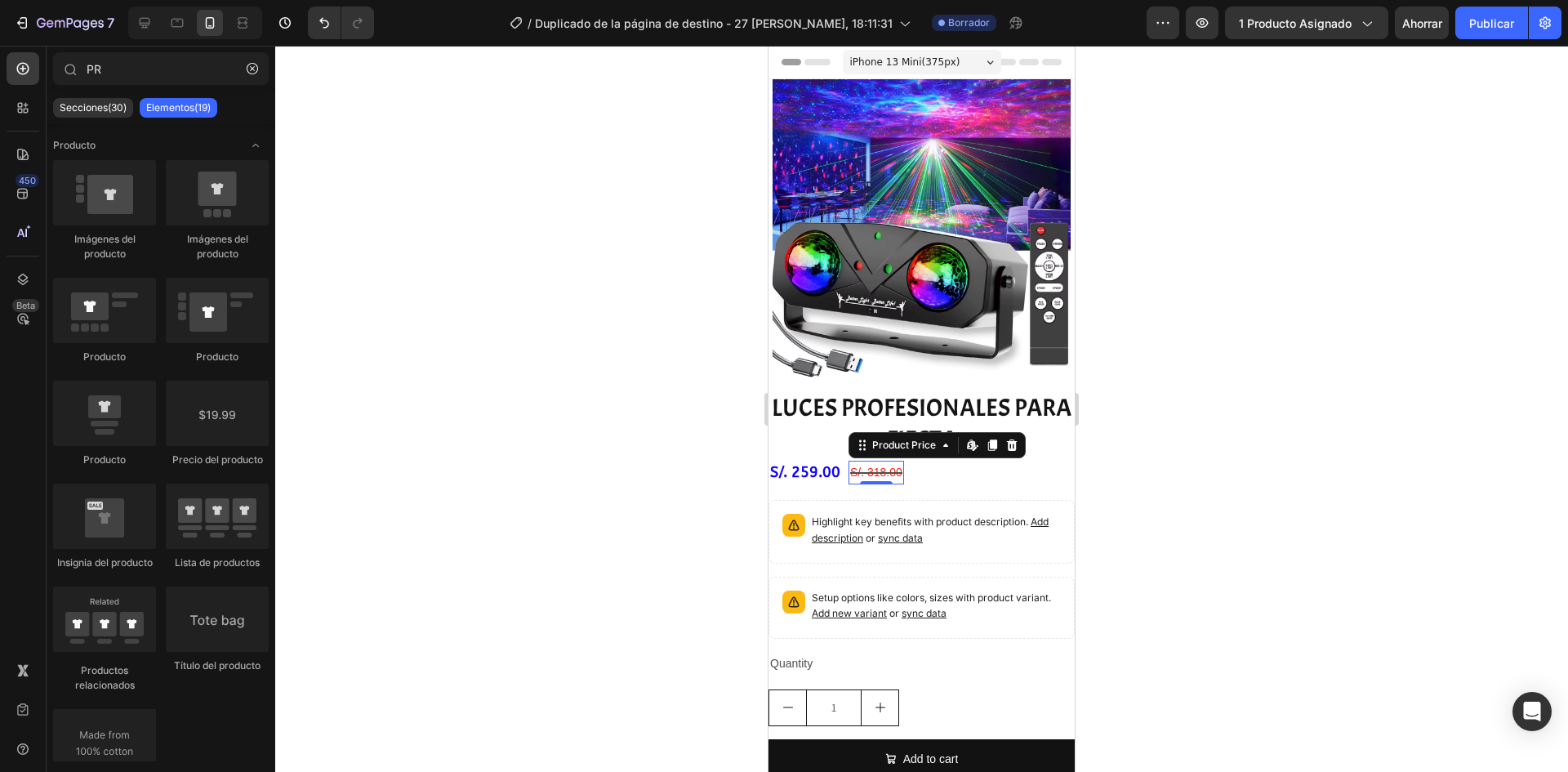
click at [860, 466] on div "S/. 318.00" at bounding box center [877, 472] width 55 height 23
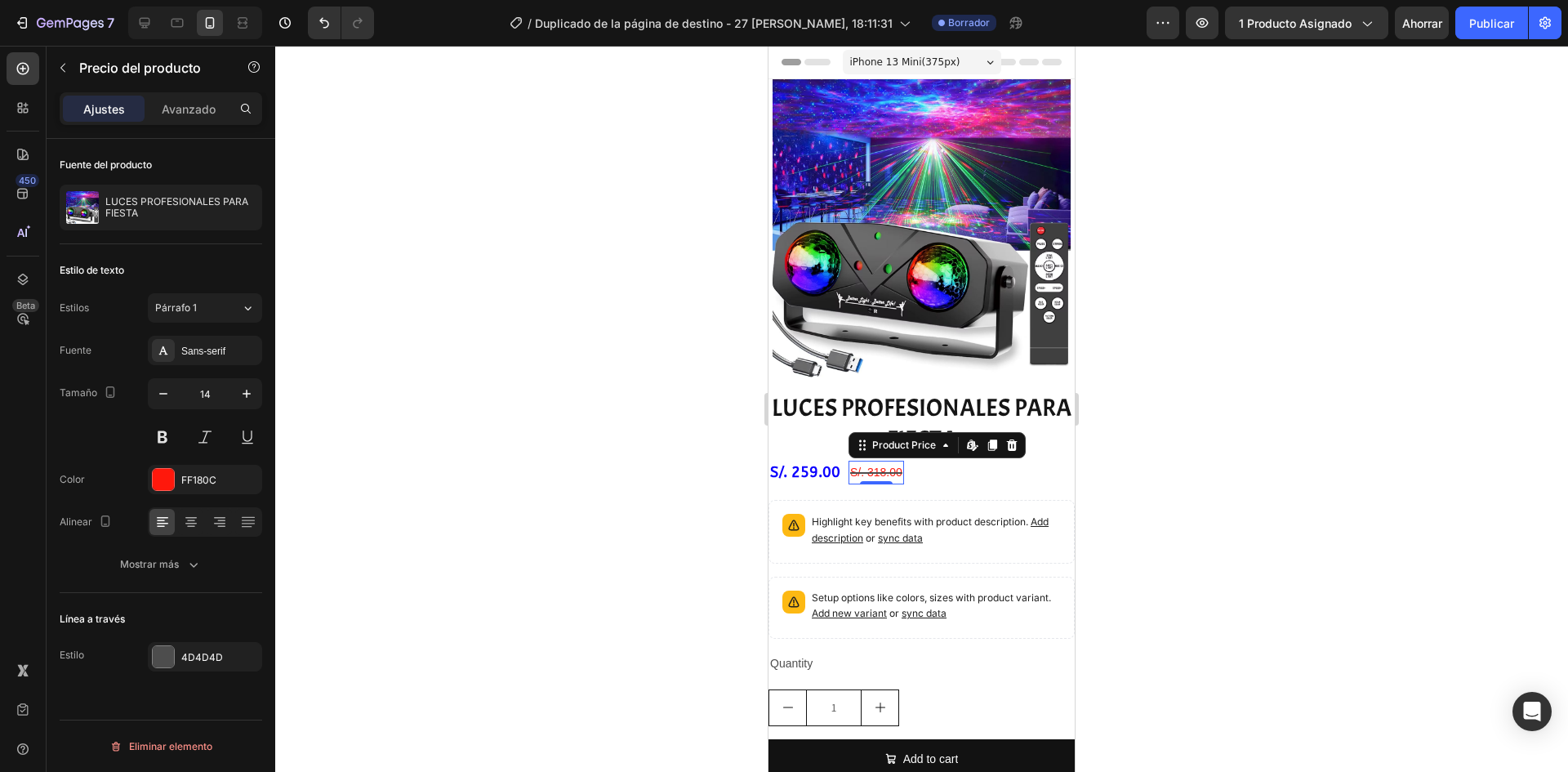
click at [705, 473] on div at bounding box center [922, 409] width 1293 height 726
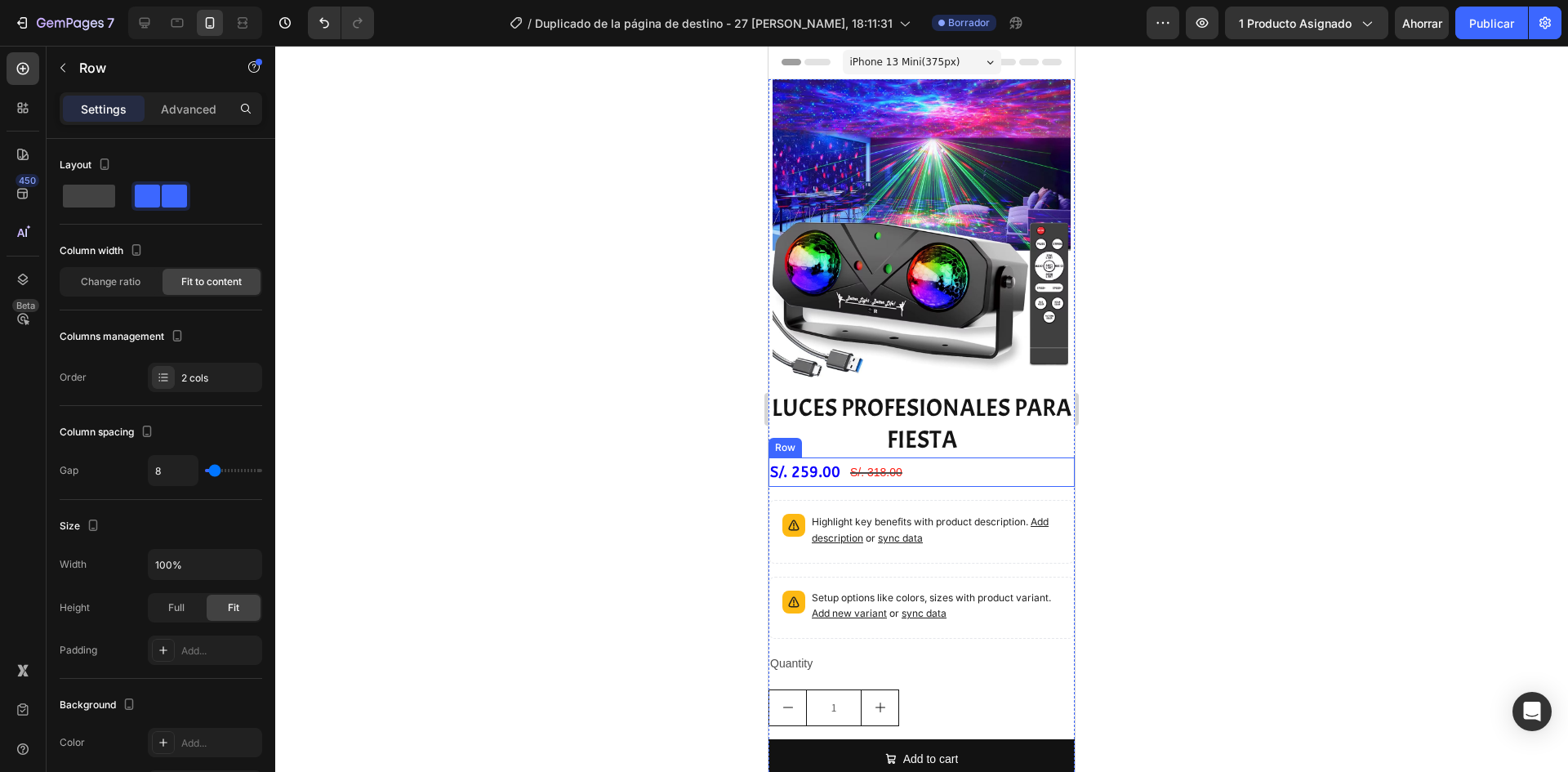
click at [844, 473] on div "S/. 259.00 Product Price Product Price S/. 318.00 Product Price Product Price R…" at bounding box center [922, 472] width 306 height 29
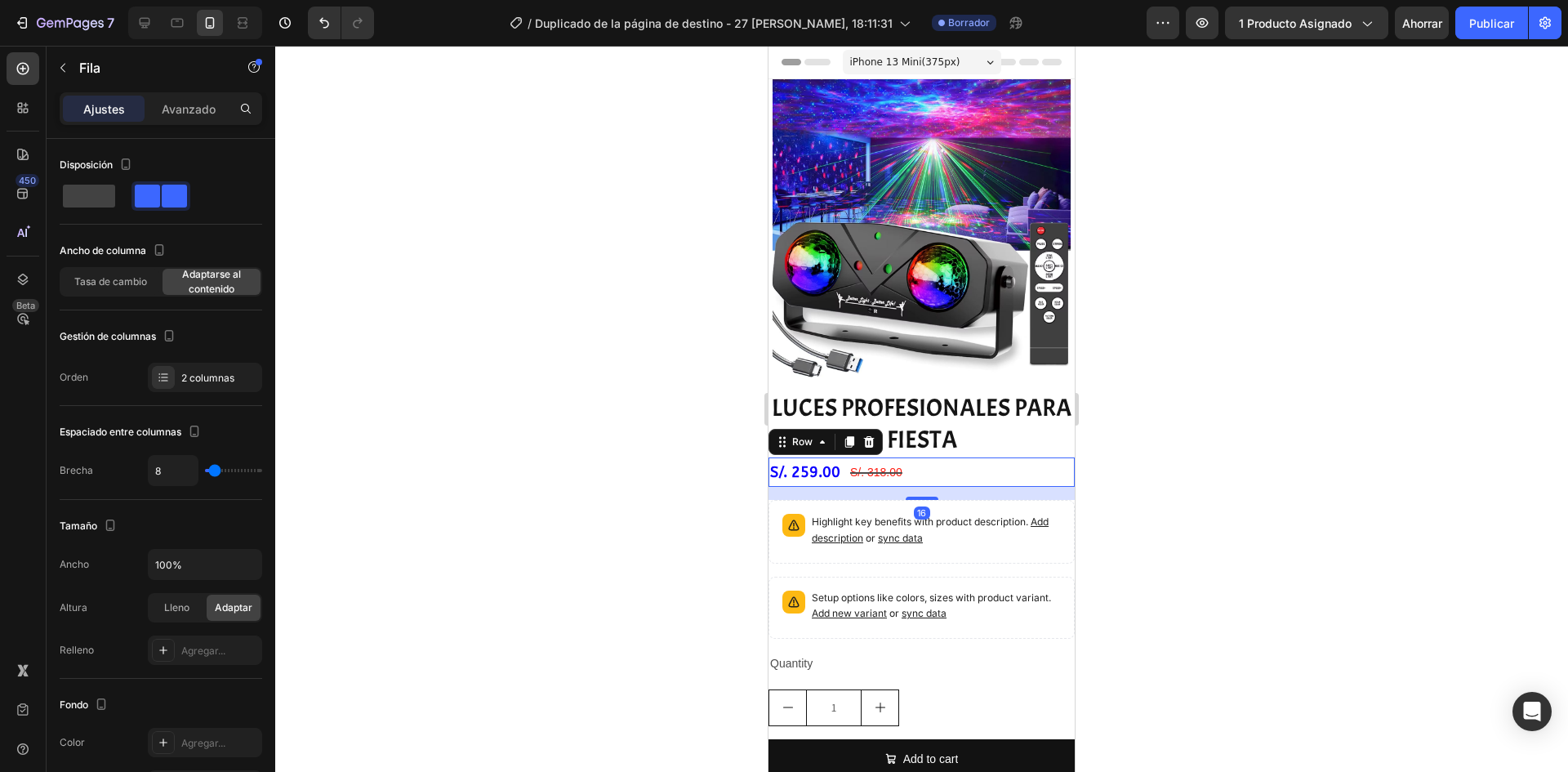
click at [691, 484] on div at bounding box center [922, 409] width 1293 height 726
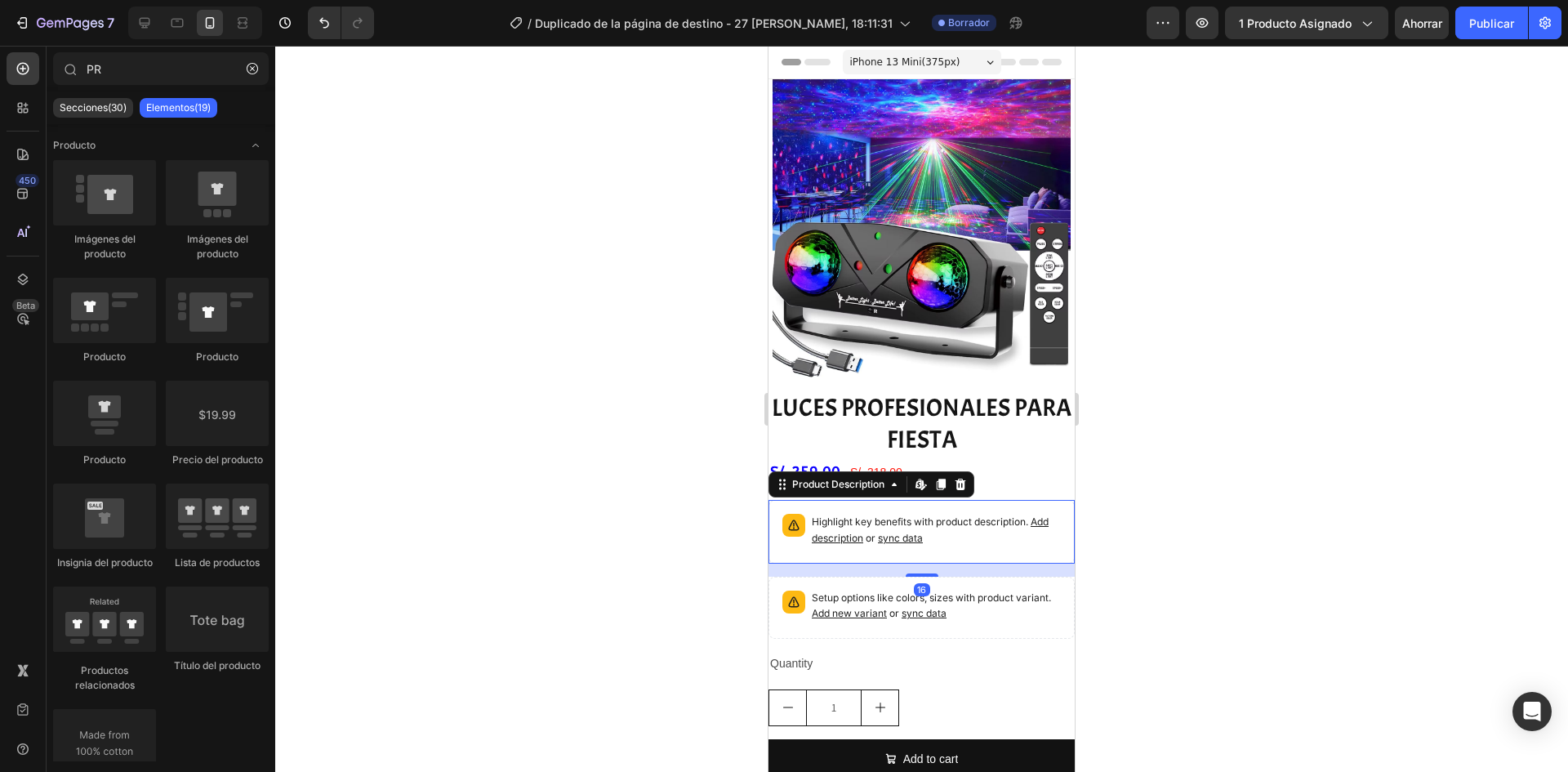
click at [827, 515] on p "Highlight key benefits with product description. Add description or sync data" at bounding box center [936, 531] width 249 height 33
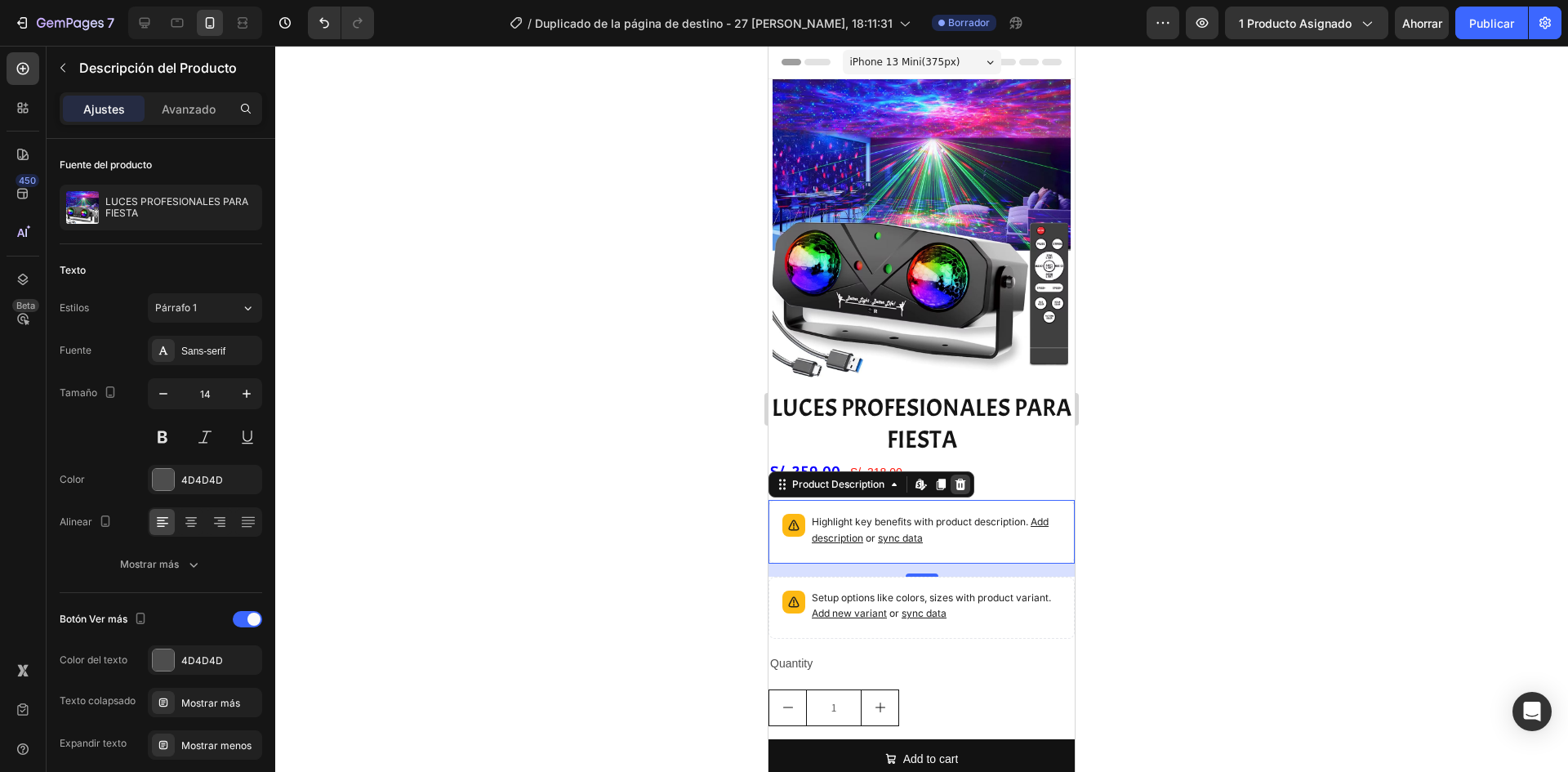
click at [963, 478] on icon at bounding box center [960, 484] width 13 height 13
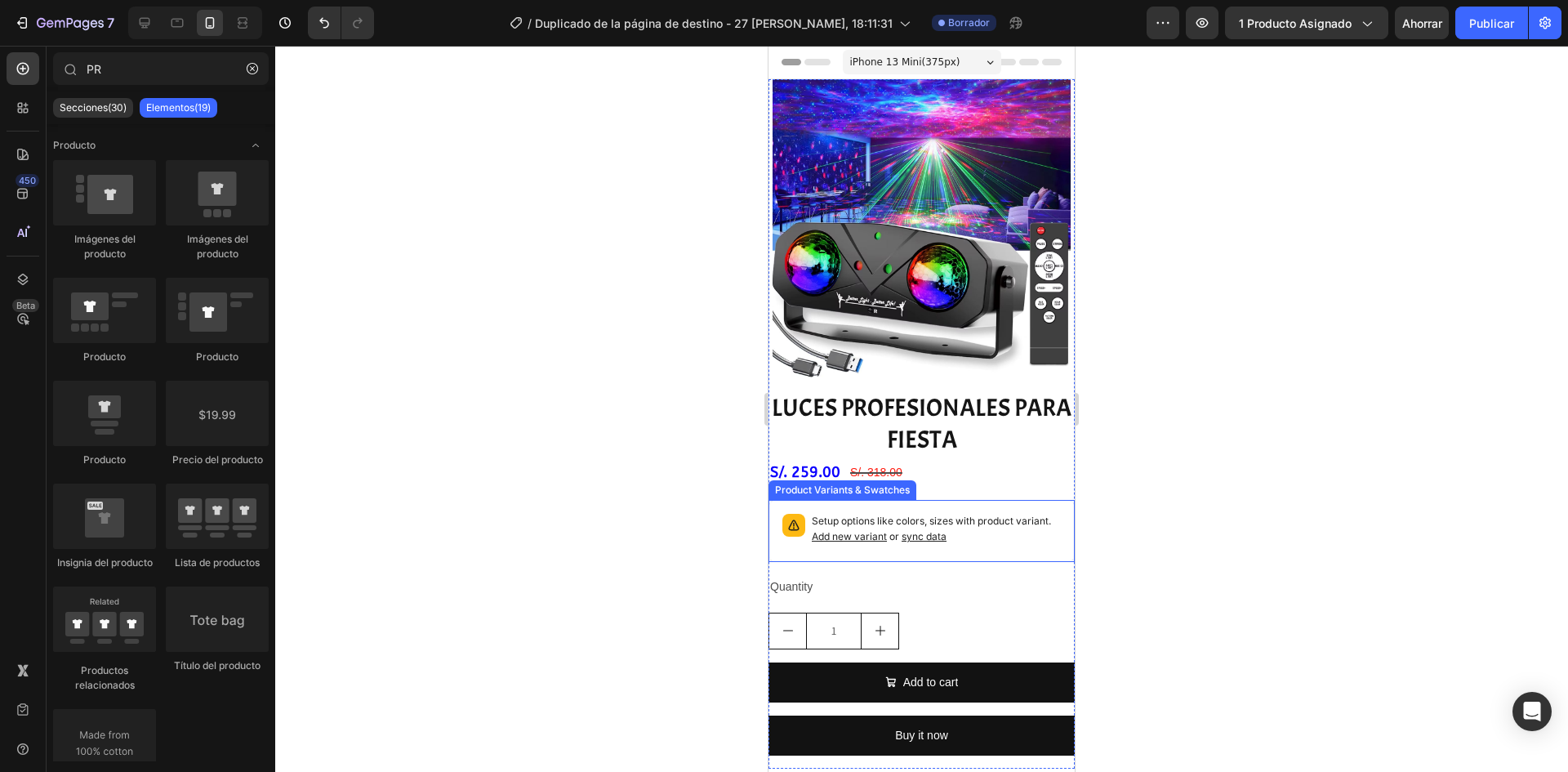
click at [858, 515] on p "Setup options like colors, sizes with product variant. Add new variant or sync …" at bounding box center [936, 530] width 249 height 31
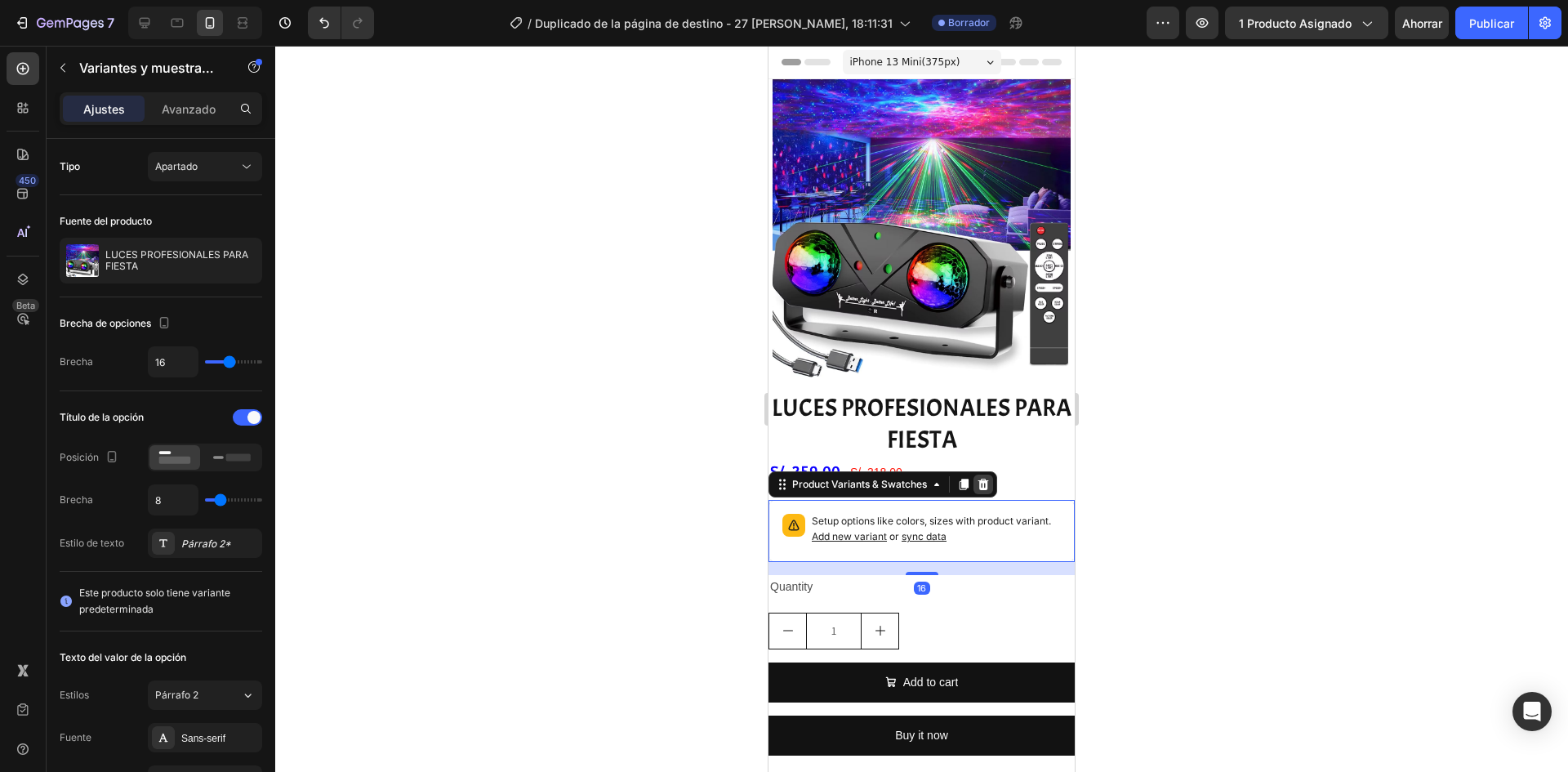
click at [982, 478] on icon at bounding box center [983, 484] width 13 height 13
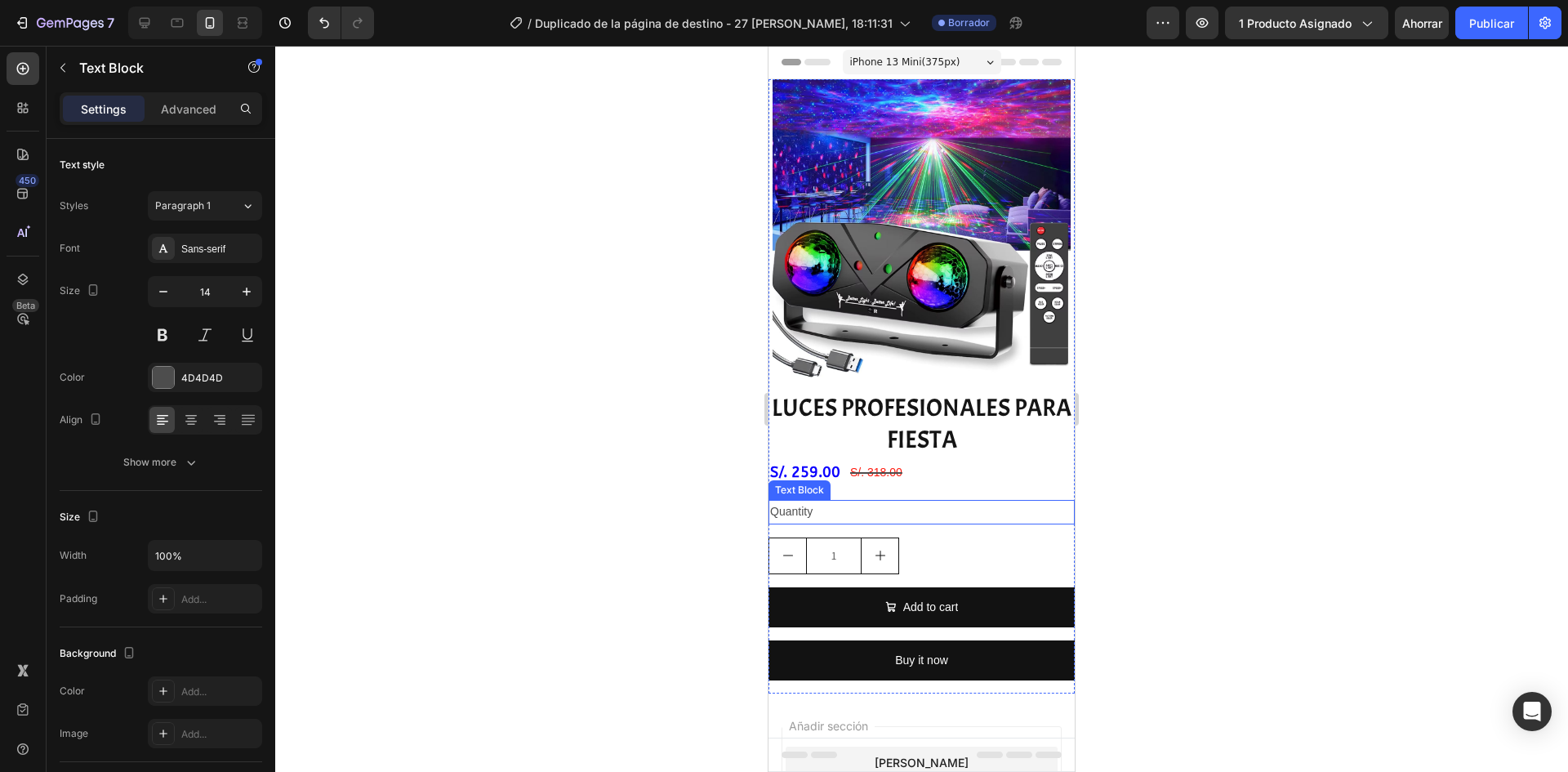
click at [806, 500] on div "Quantity" at bounding box center [922, 511] width 306 height 23
click at [898, 478] on icon at bounding box center [897, 484] width 13 height 13
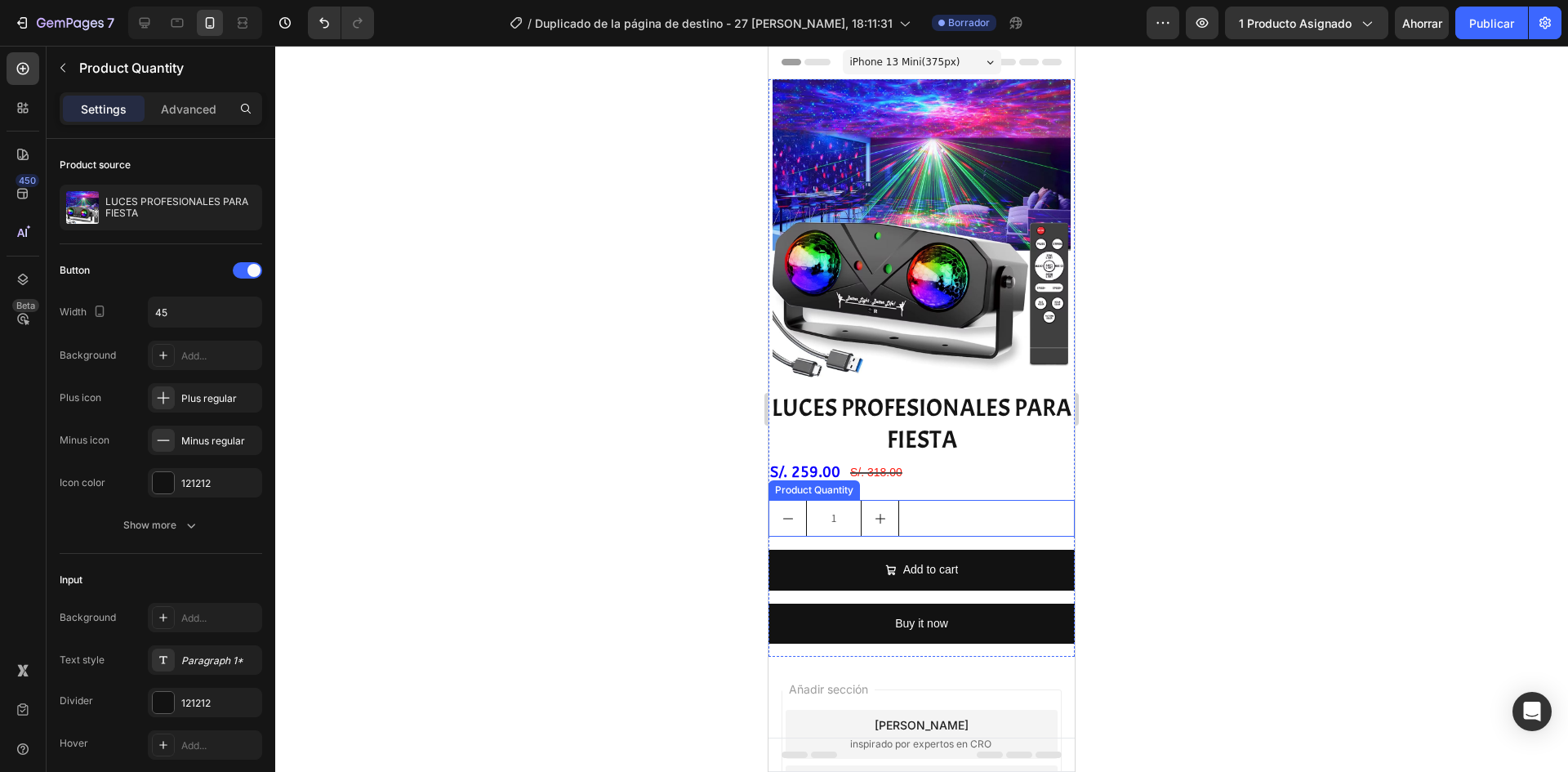
click at [893, 509] on button "increment" at bounding box center [880, 518] width 36 height 35
type input "2"
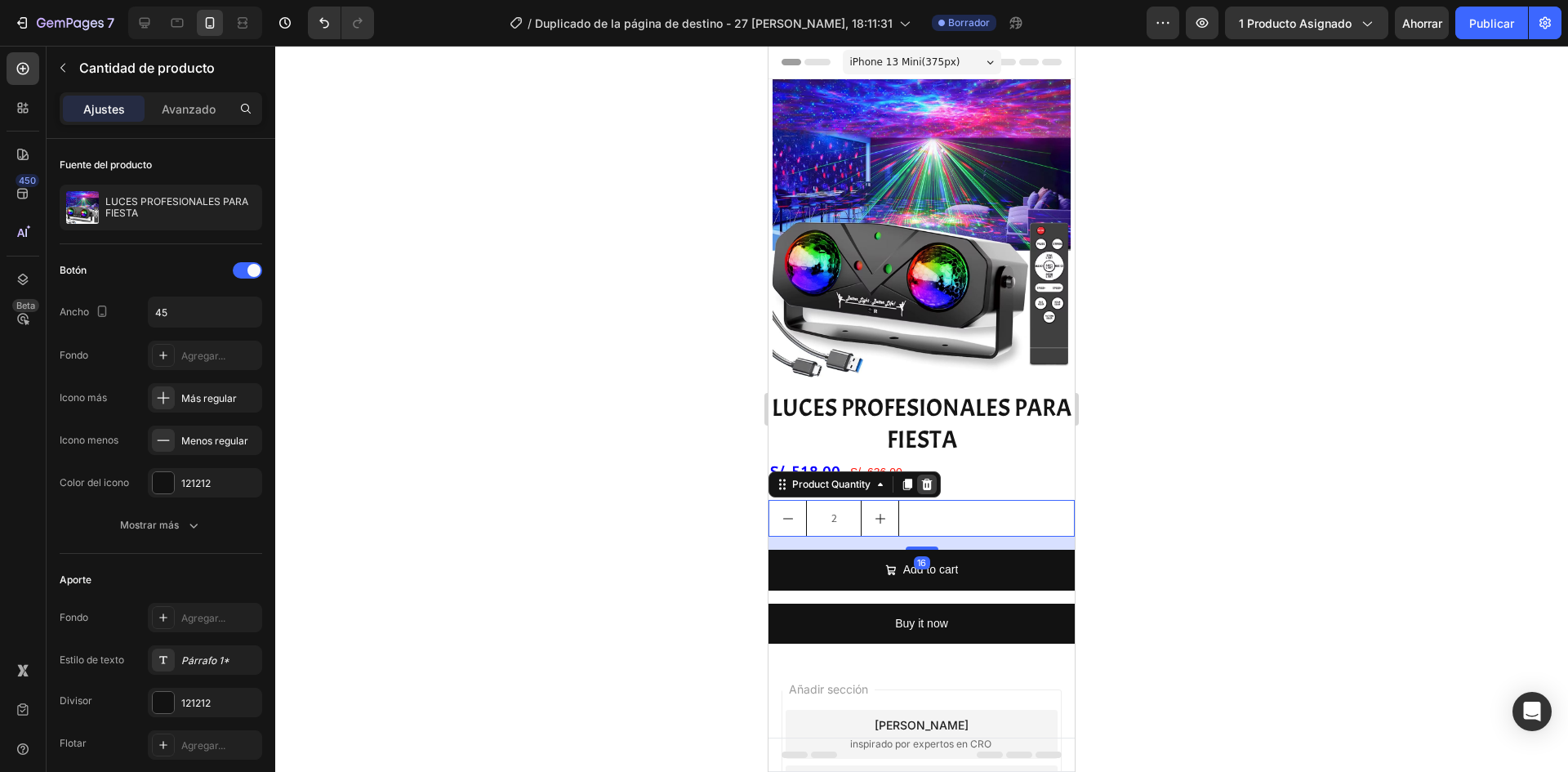
click at [932, 479] on icon at bounding box center [927, 484] width 10 height 11
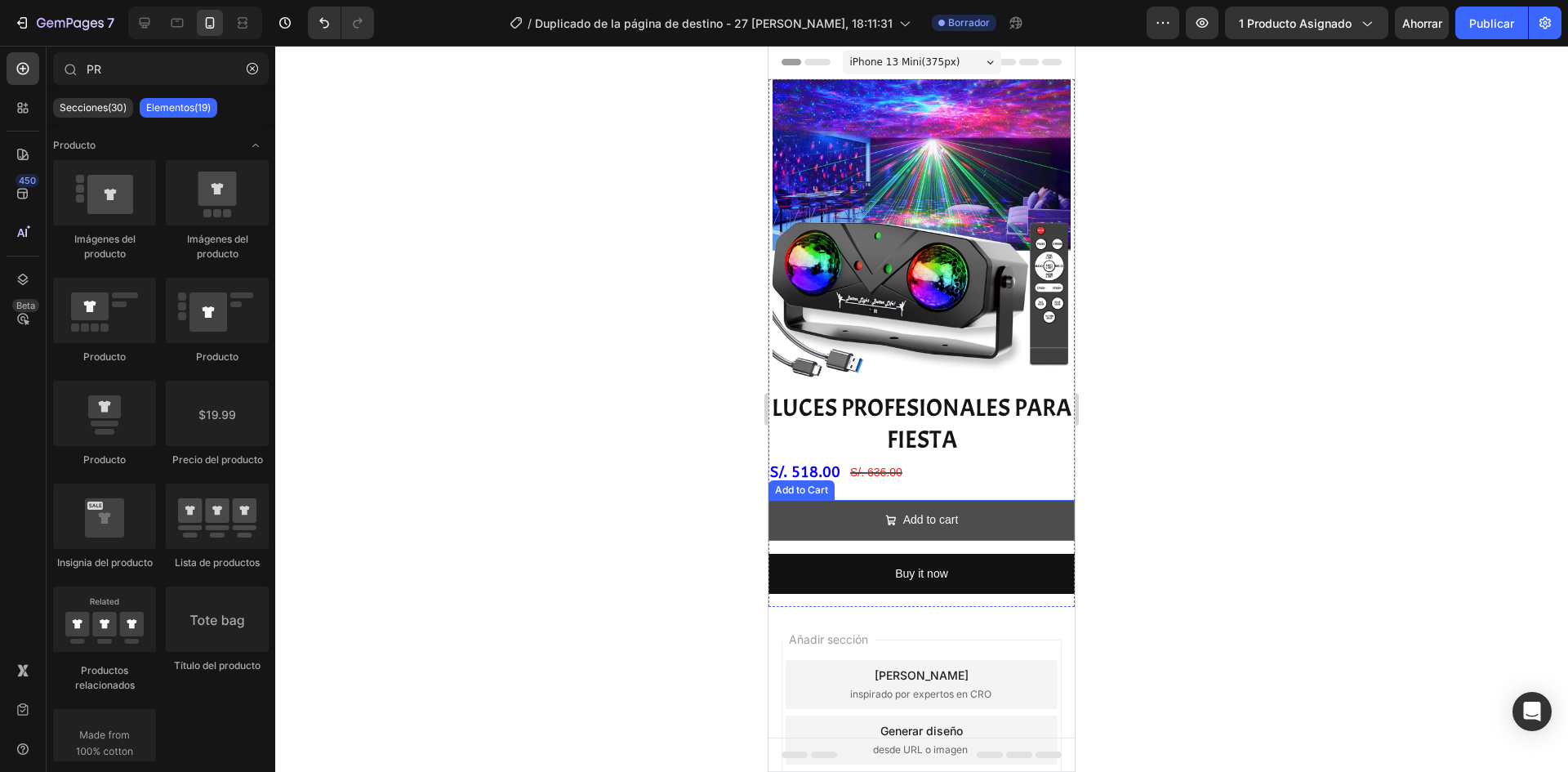
click at [816, 510] on button "Add to cart" at bounding box center [922, 520] width 306 height 40
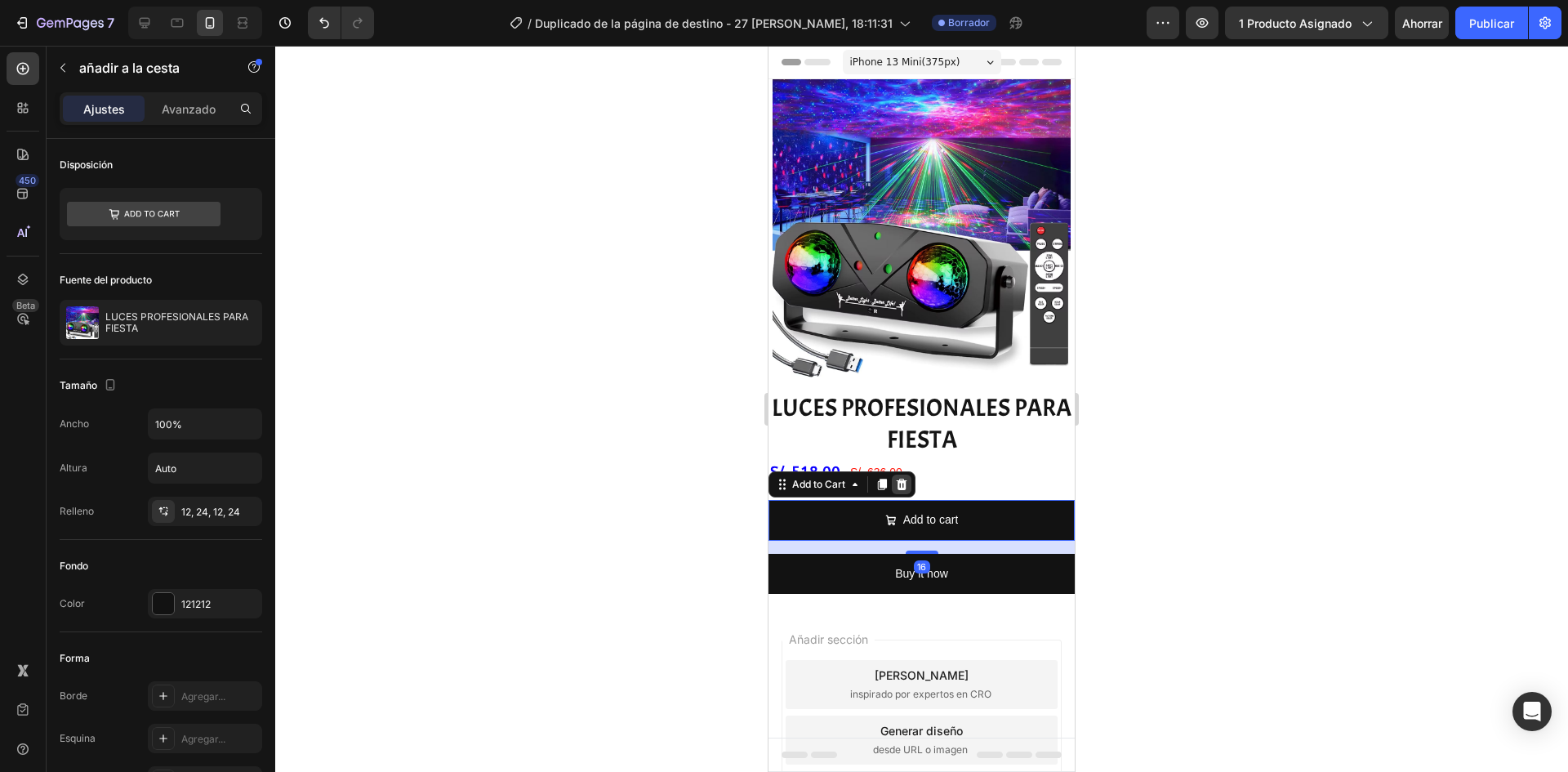
click at [903, 478] on icon at bounding box center [901, 484] width 13 height 13
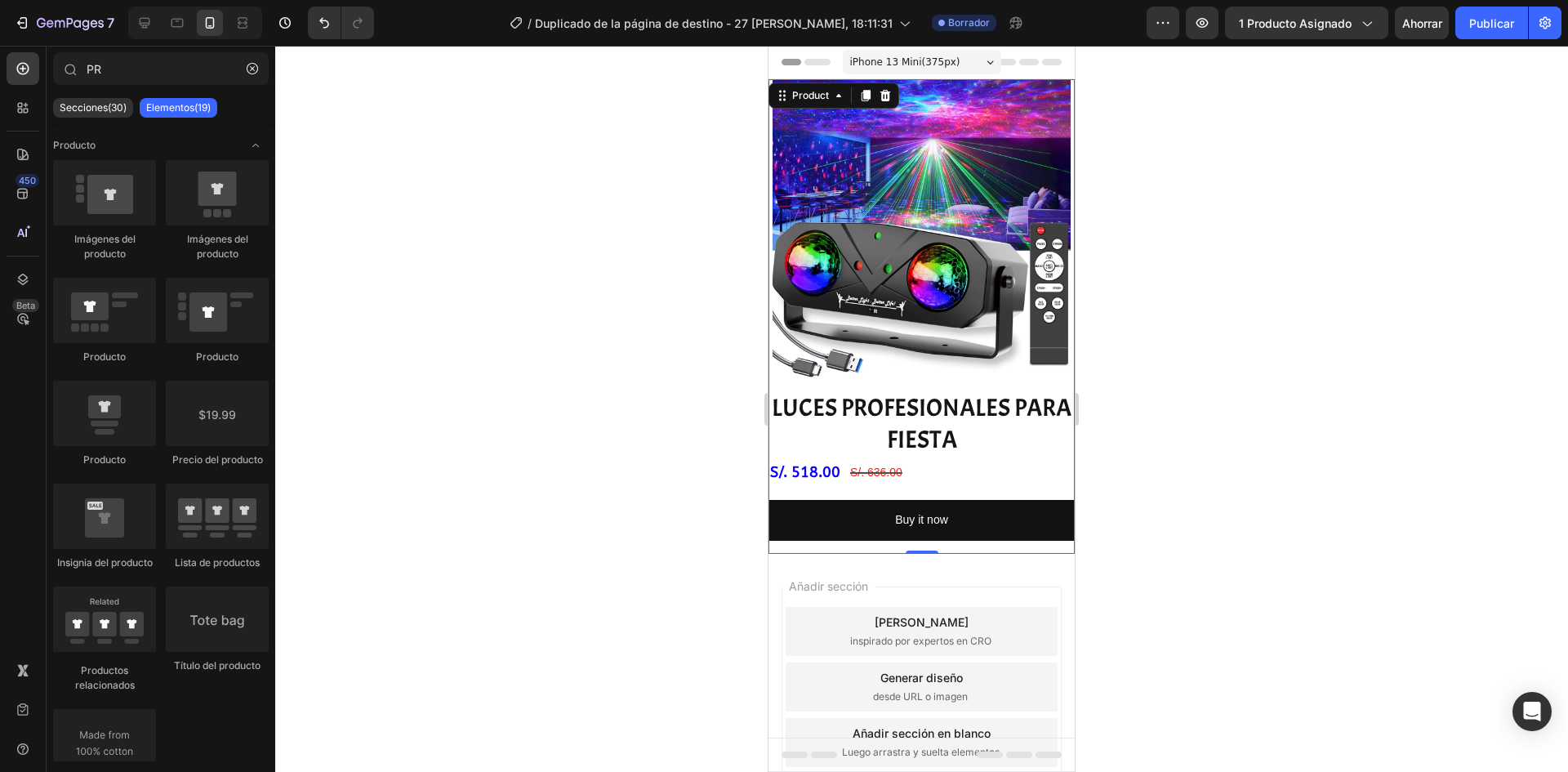
click at [929, 478] on div "LUCES PROFESIONALES PARA FIESTA Product Title S/. 518.00 Product Price Product …" at bounding box center [922, 472] width 306 height 164
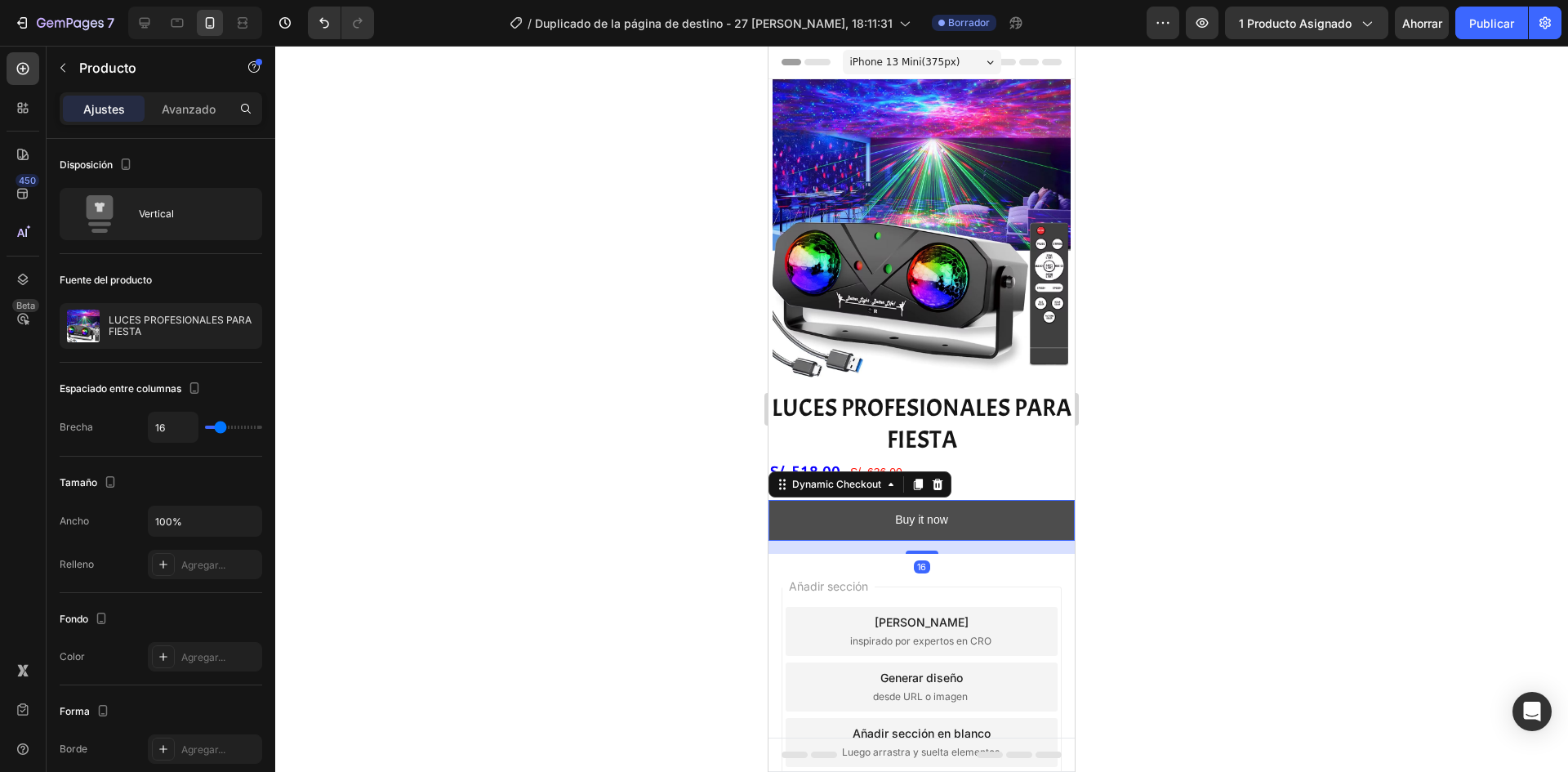
click at [866, 527] on button "Buy it now" at bounding box center [922, 520] width 306 height 40
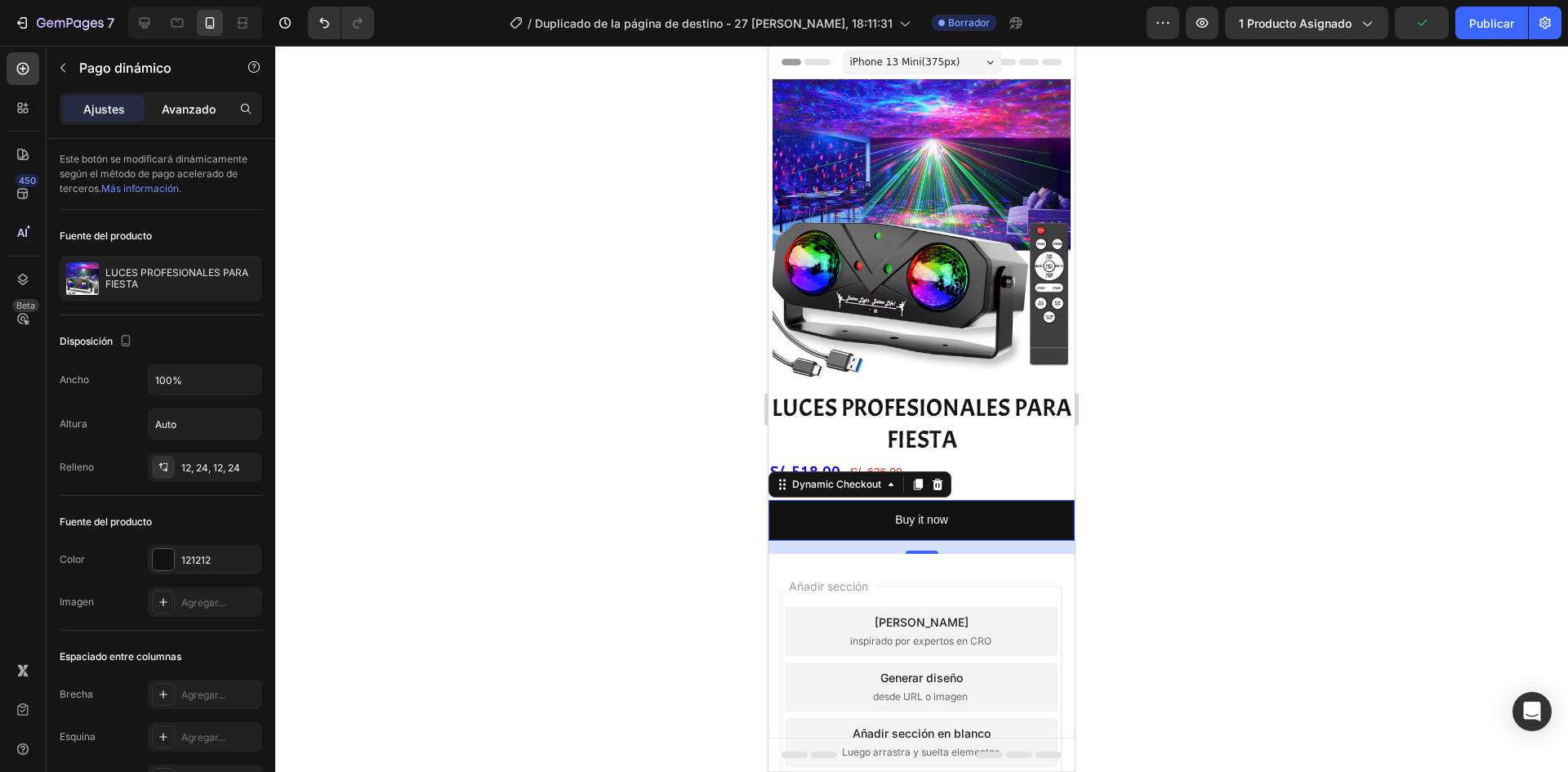
click at [202, 106] on font "Avanzado" at bounding box center [189, 109] width 54 height 14
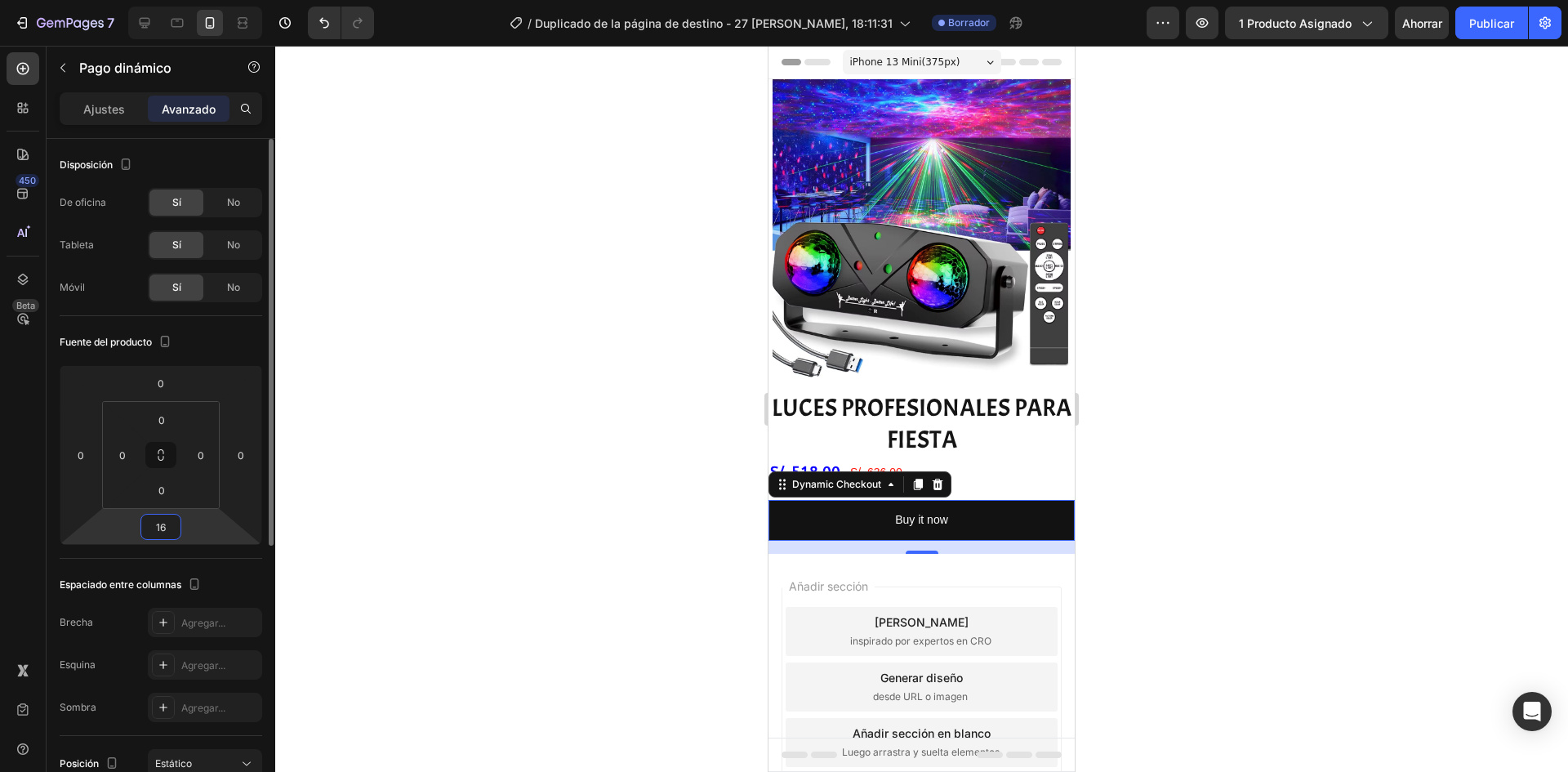
click at [166, 520] on input "16" at bounding box center [161, 527] width 33 height 24
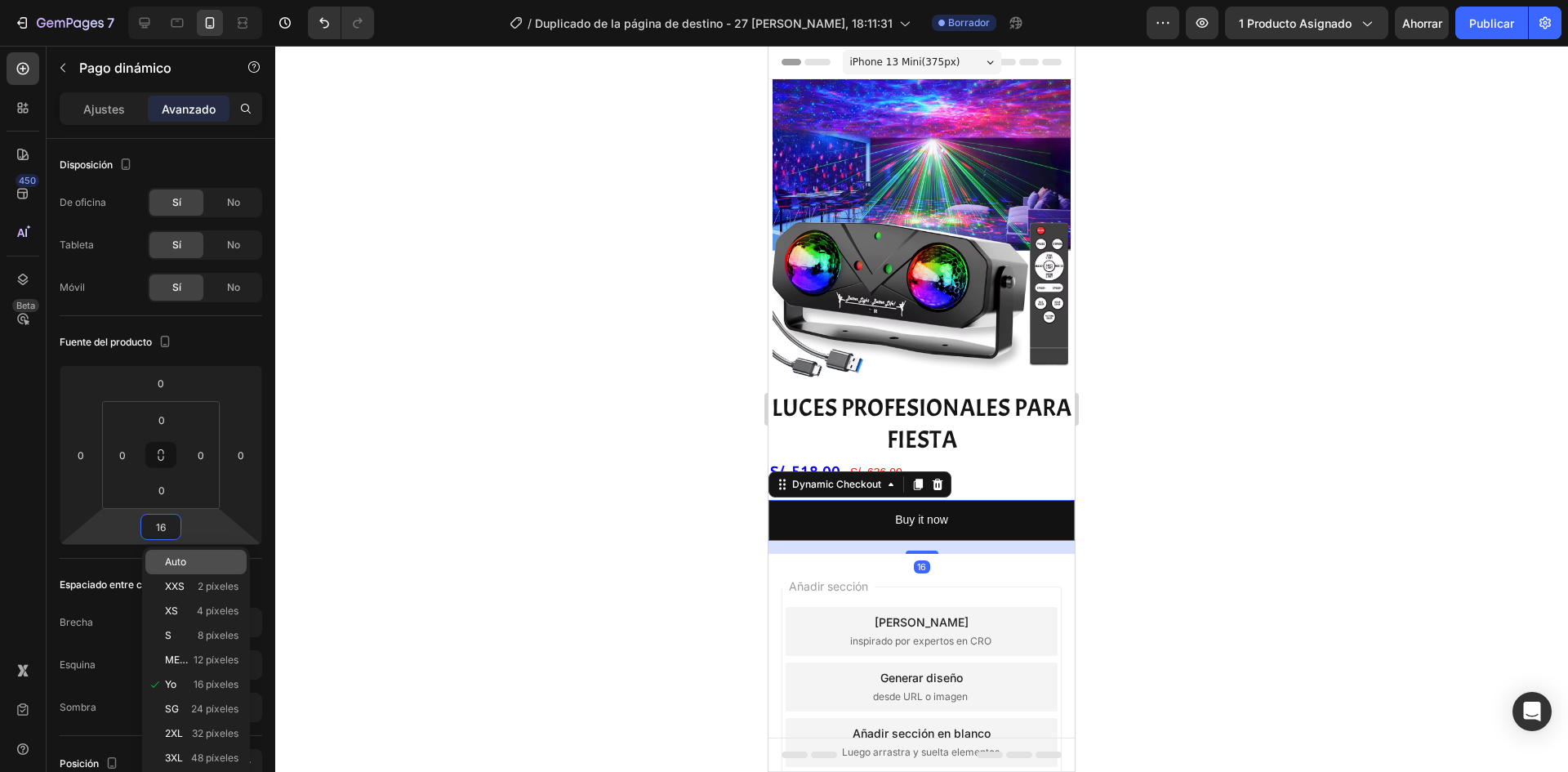
click at [177, 558] on font "Auto" at bounding box center [176, 562] width 22 height 12
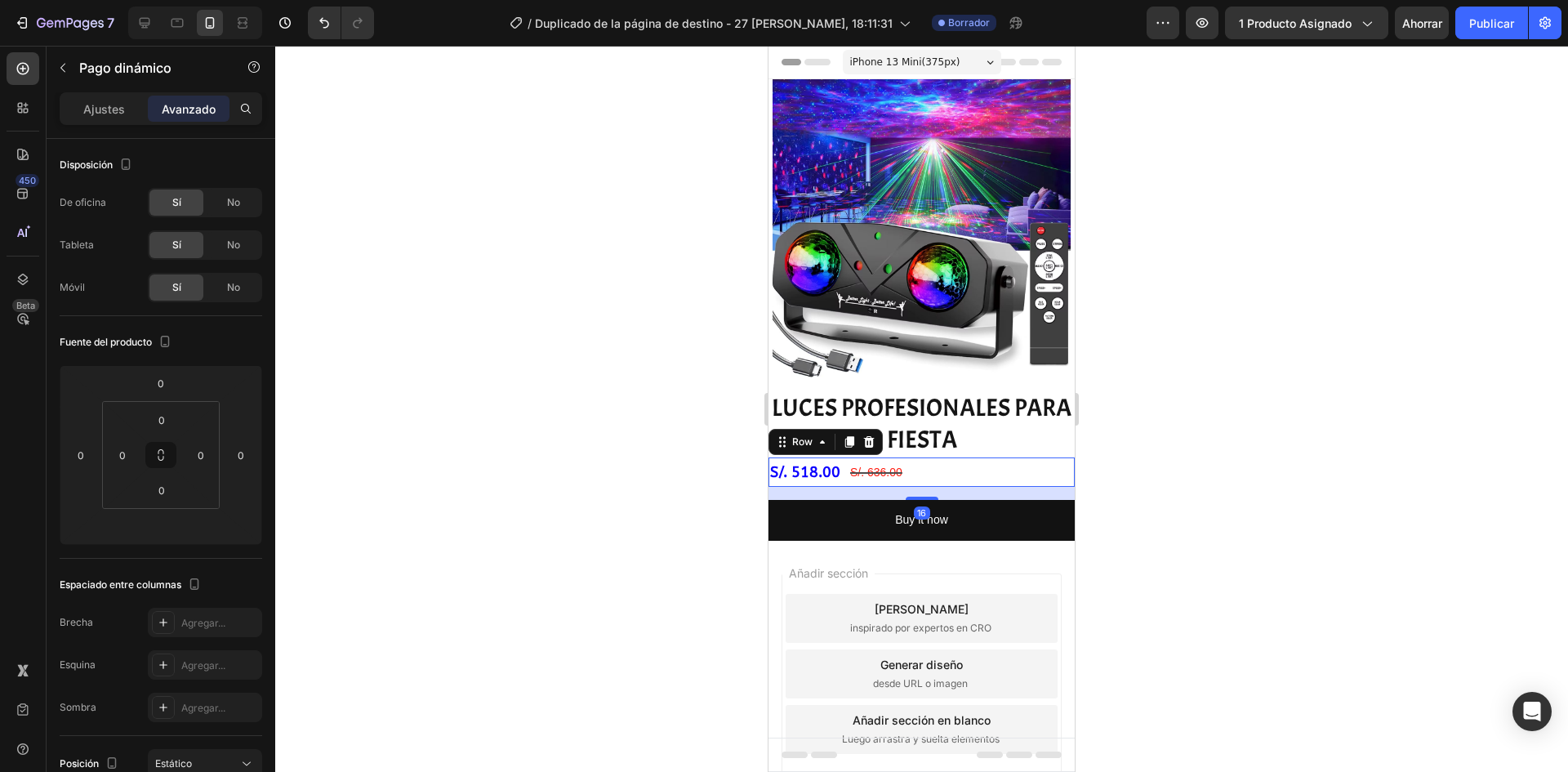
click at [974, 469] on div "S/. 518.00 Product Price Product Price S/. 636.00 Product Price Product Price R…" at bounding box center [922, 472] width 306 height 29
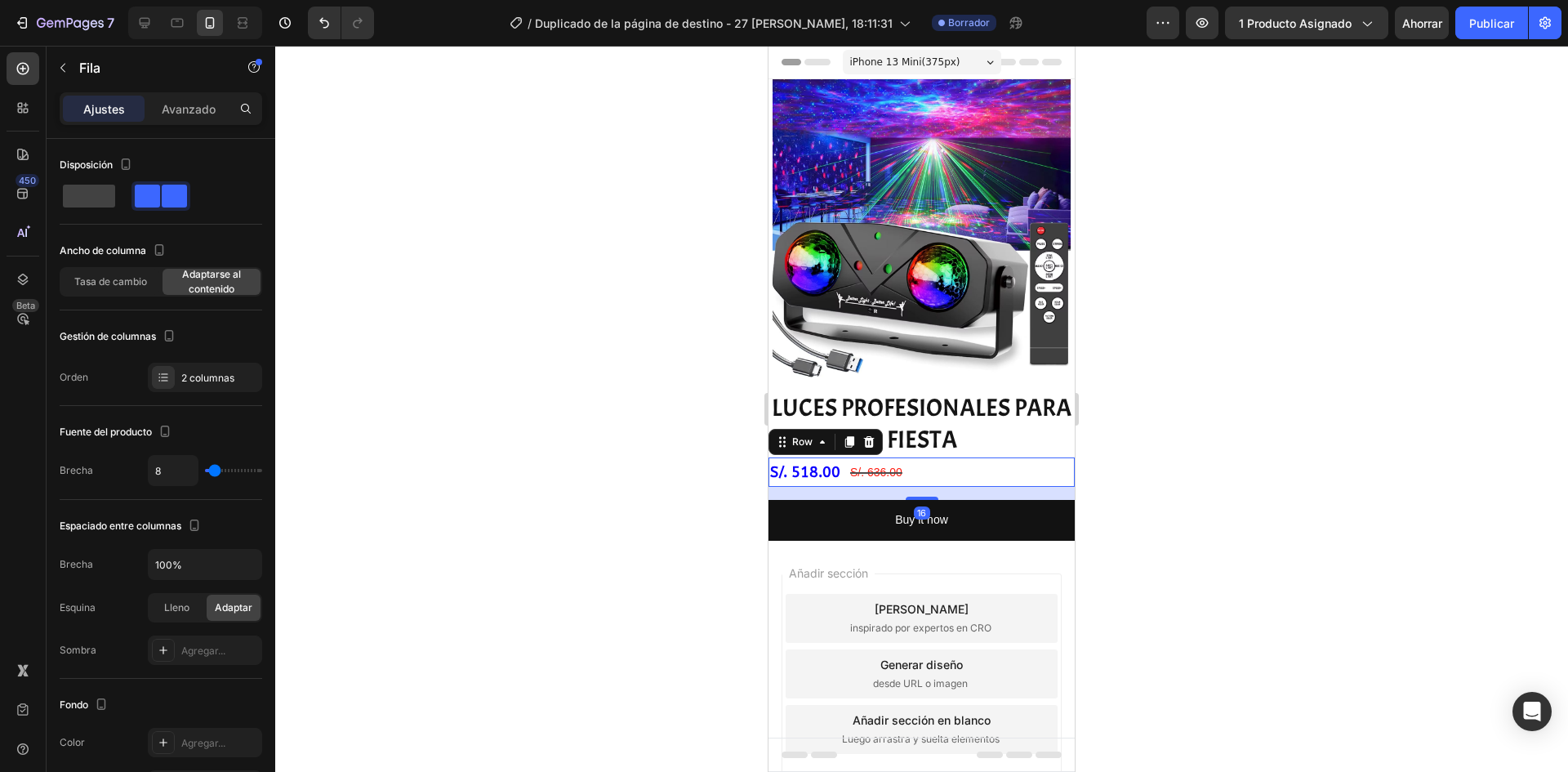
click at [198, 94] on div "Ajustes Avanzado" at bounding box center [161, 109] width 202 height 33
click at [206, 116] on p "Avanzado" at bounding box center [189, 109] width 54 height 17
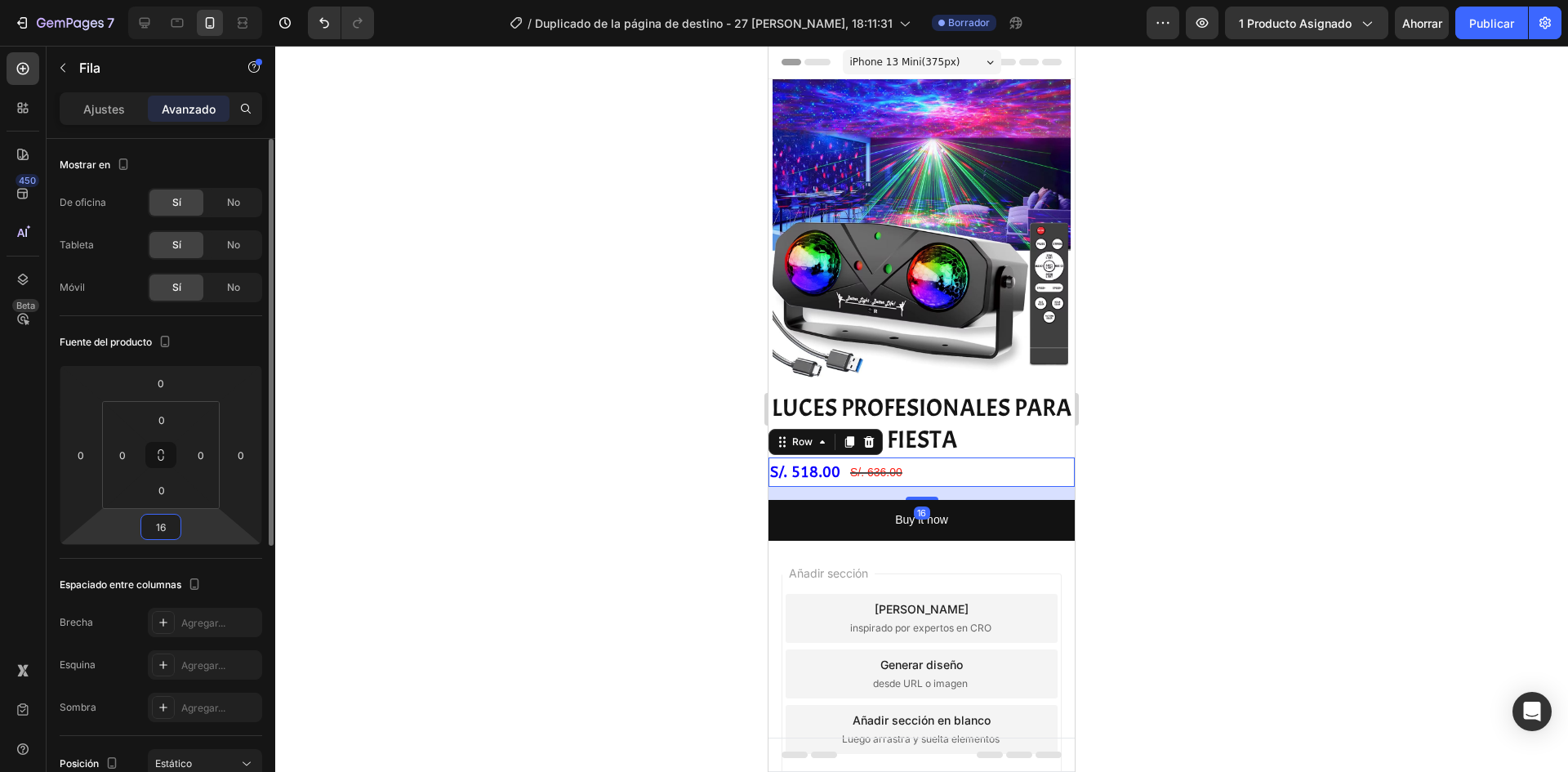
click at [169, 527] on input "16" at bounding box center [161, 527] width 33 height 24
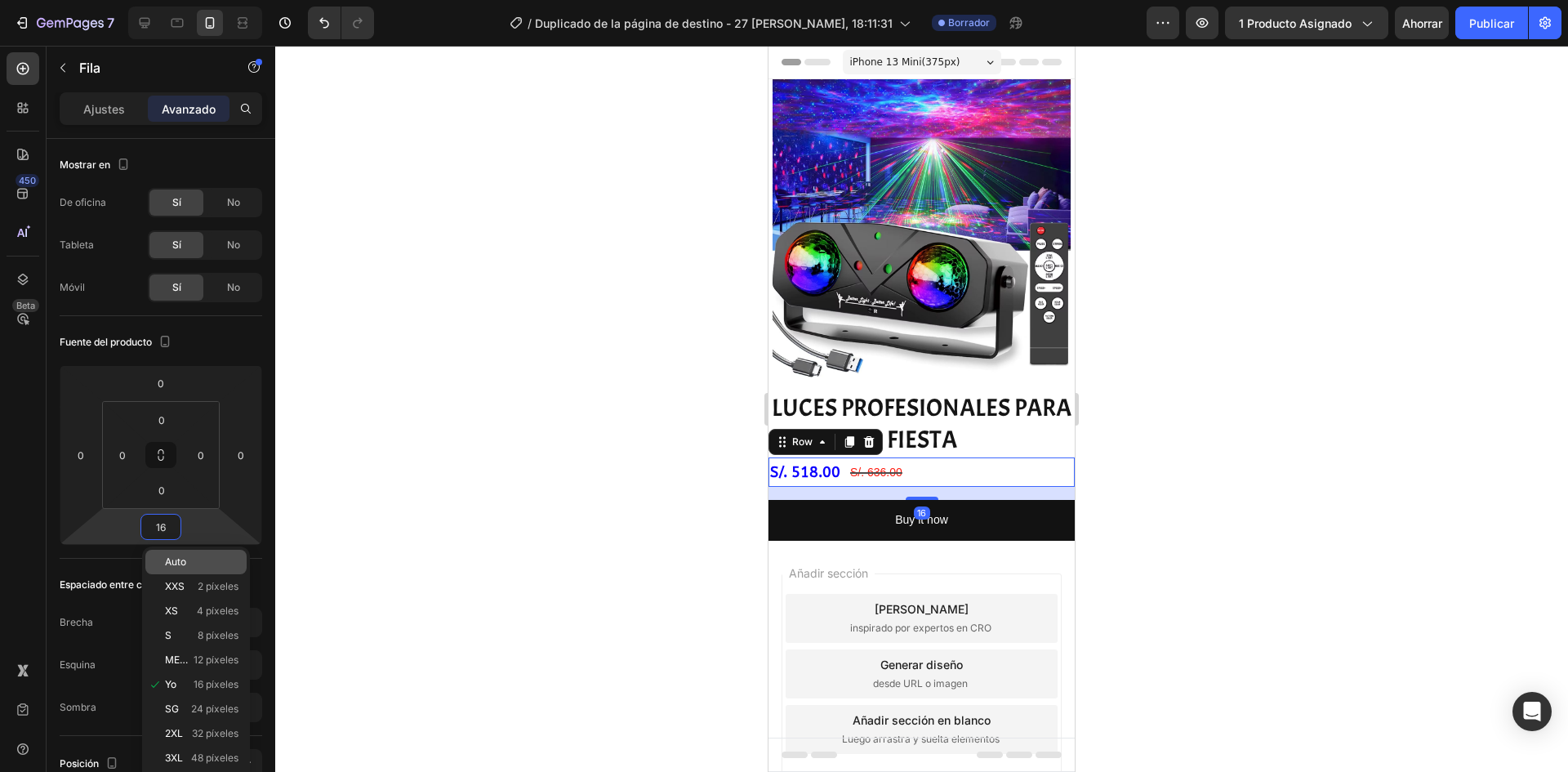
click at [194, 563] on p "Auto" at bounding box center [202, 562] width 74 height 11
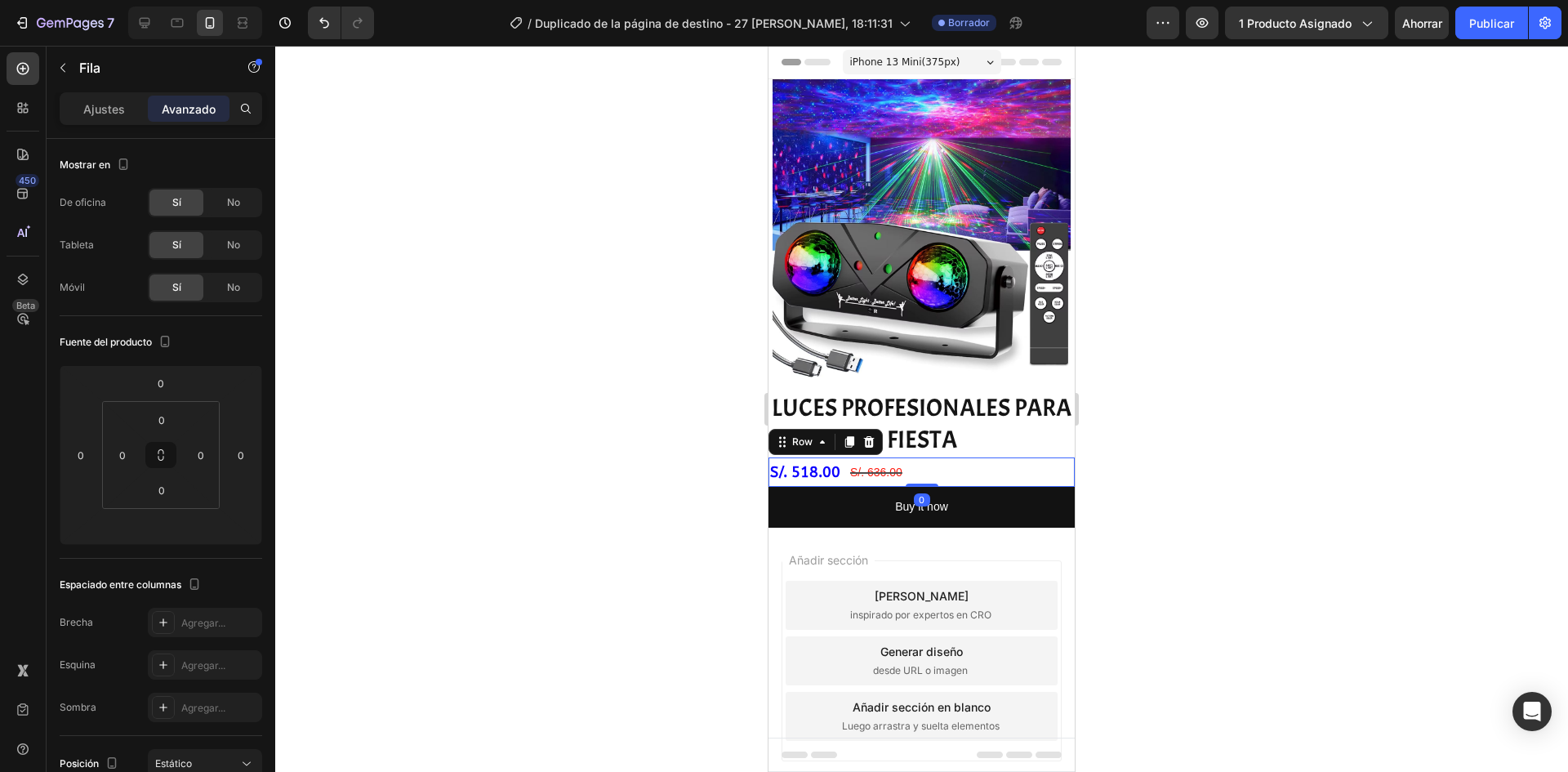
click at [546, 487] on div at bounding box center [922, 409] width 1293 height 726
click at [548, 487] on div at bounding box center [922, 409] width 1293 height 726
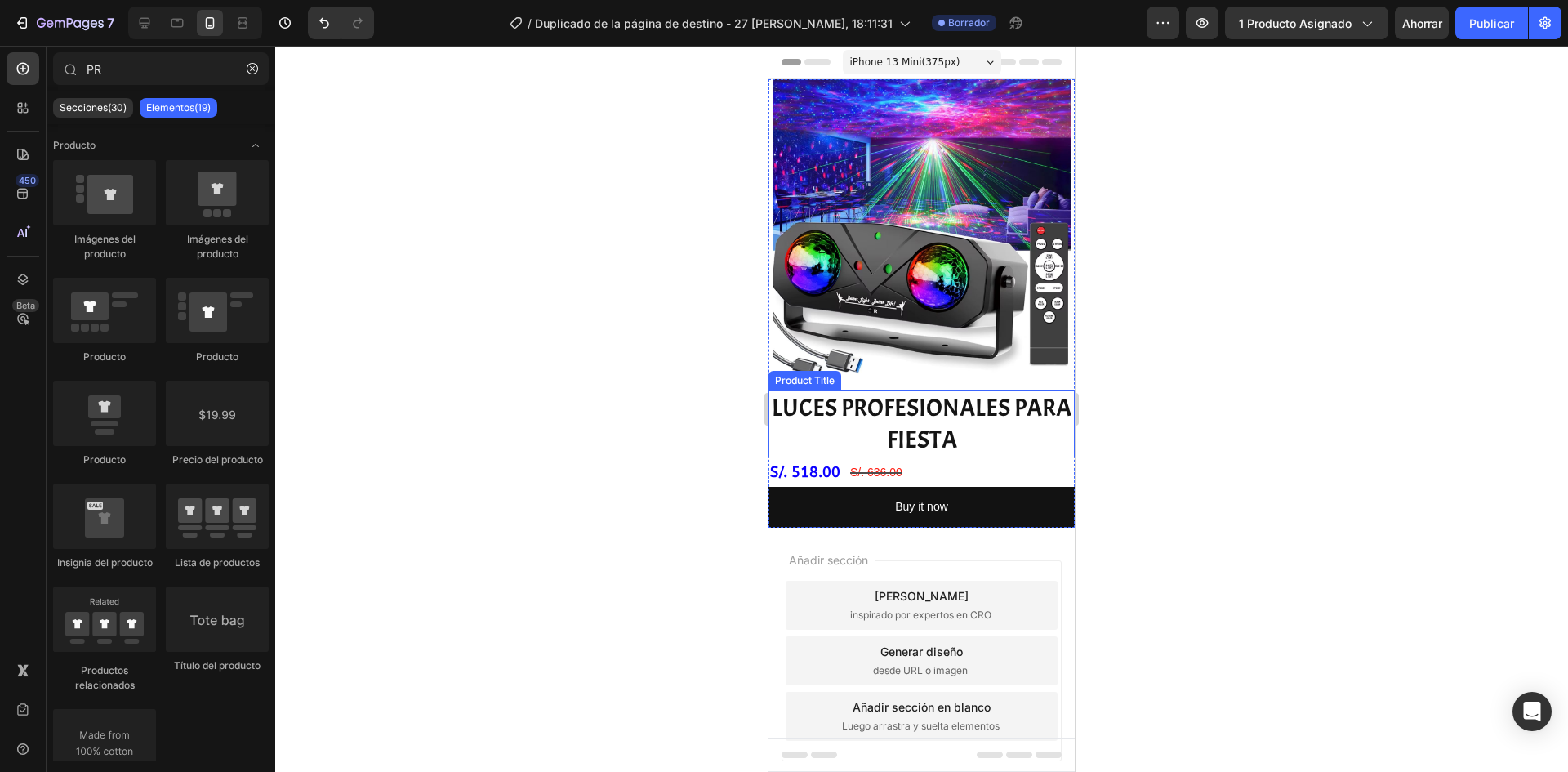
click at [928, 433] on h2 "LUCES PROFESIONALES PARA FIESTA" at bounding box center [922, 423] width 306 height 67
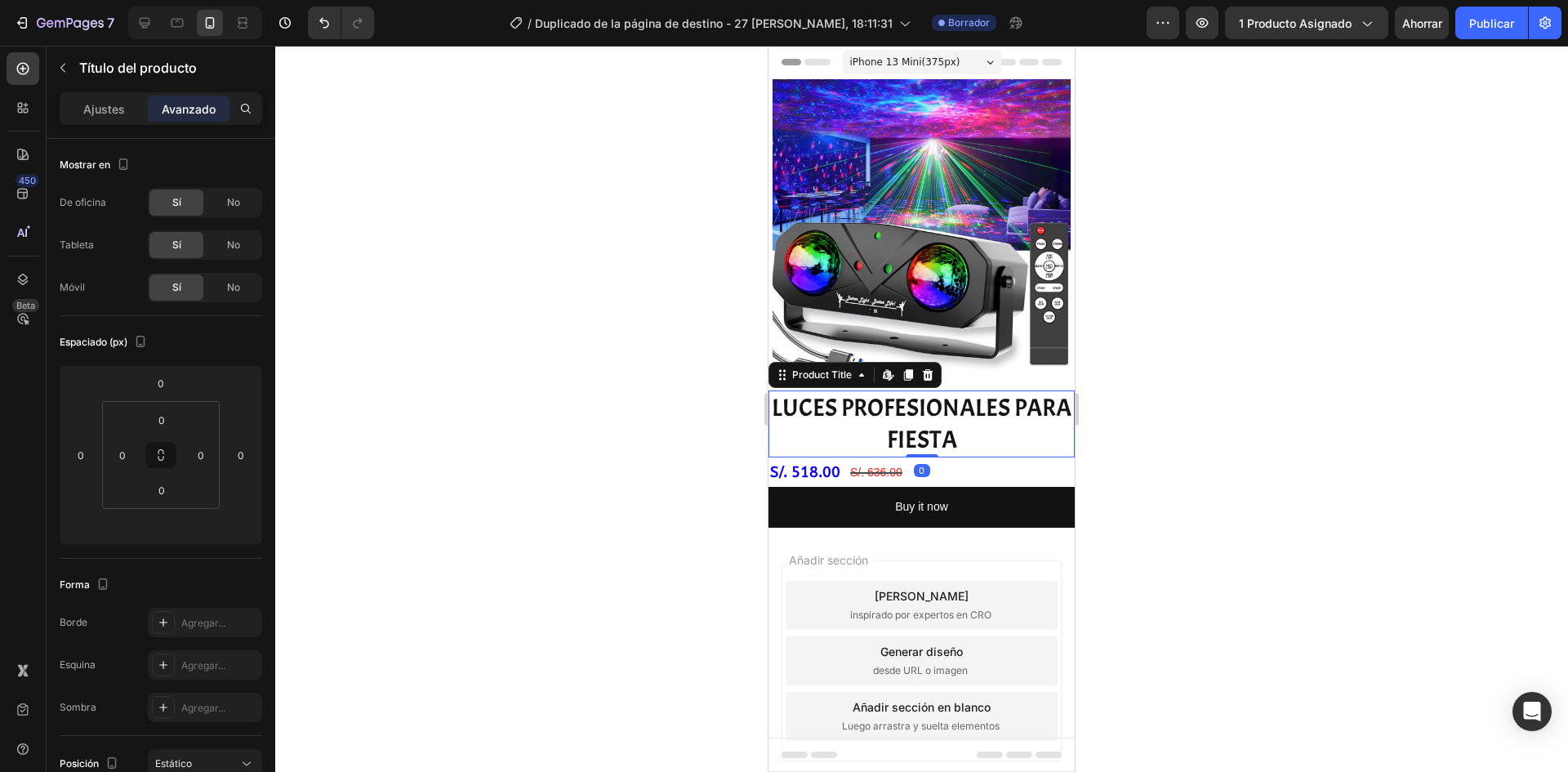
click at [166, 113] on font "Avanzado" at bounding box center [189, 109] width 54 height 14
click at [175, 529] on input "number" at bounding box center [161, 527] width 33 height 24
type input "0"
click at [542, 530] on div at bounding box center [922, 409] width 1293 height 726
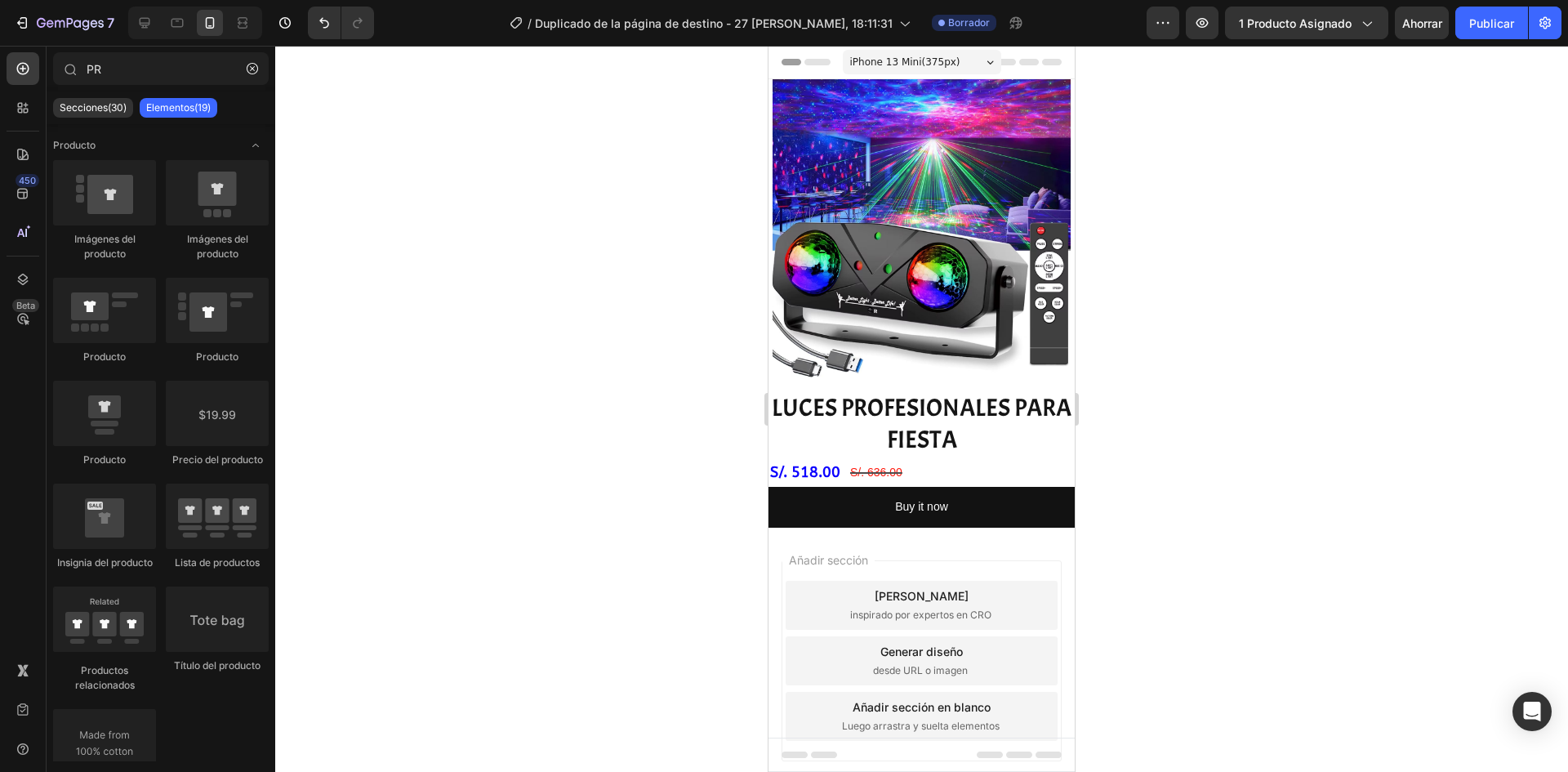
click at [1342, 344] on div at bounding box center [922, 409] width 1293 height 726
click at [900, 401] on h2 "LUCES PROFESIONALES PARA FIESTA" at bounding box center [922, 423] width 306 height 67
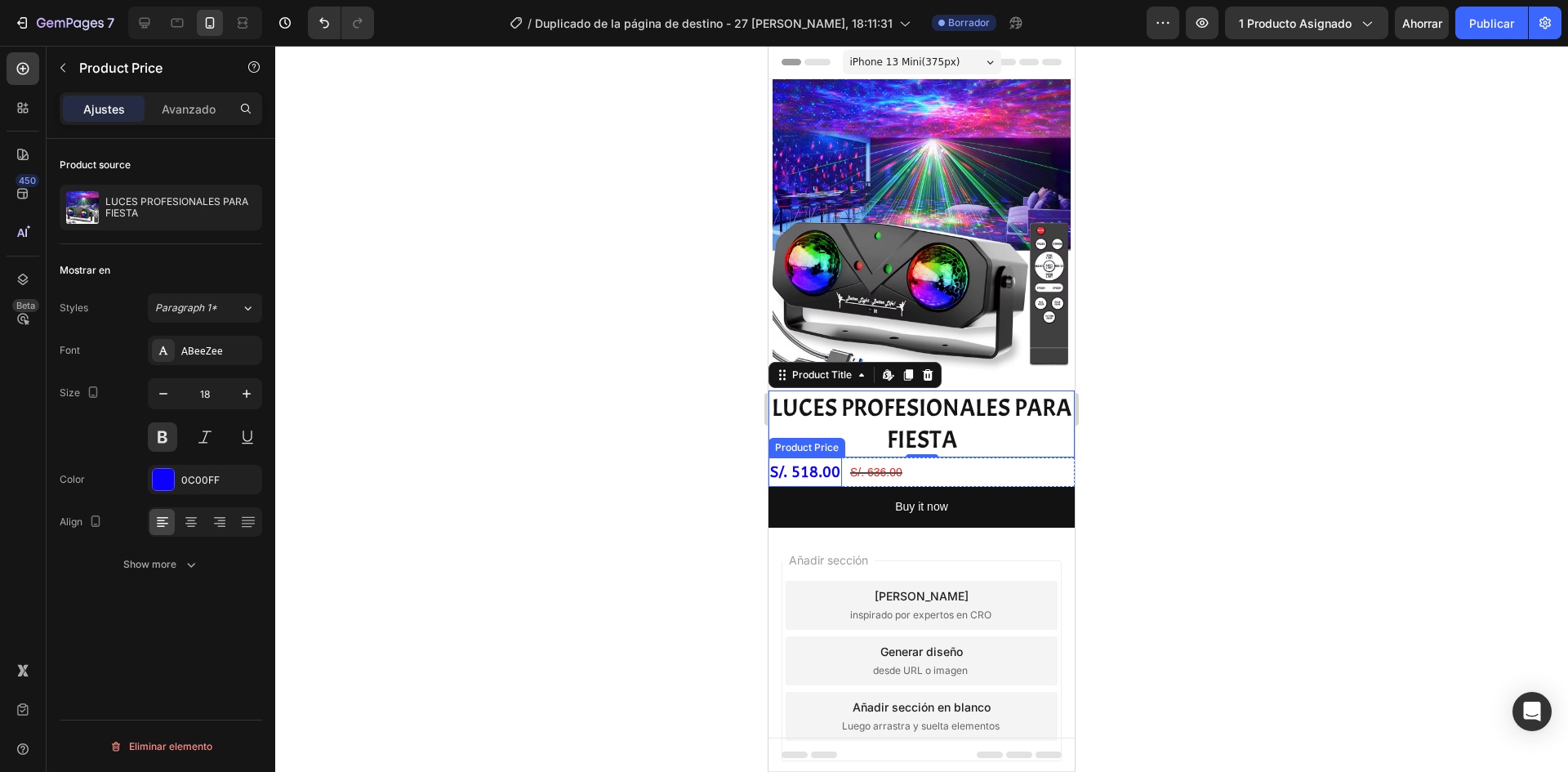
click at [806, 461] on div "S/. 518.00" at bounding box center [805, 472] width 74 height 29
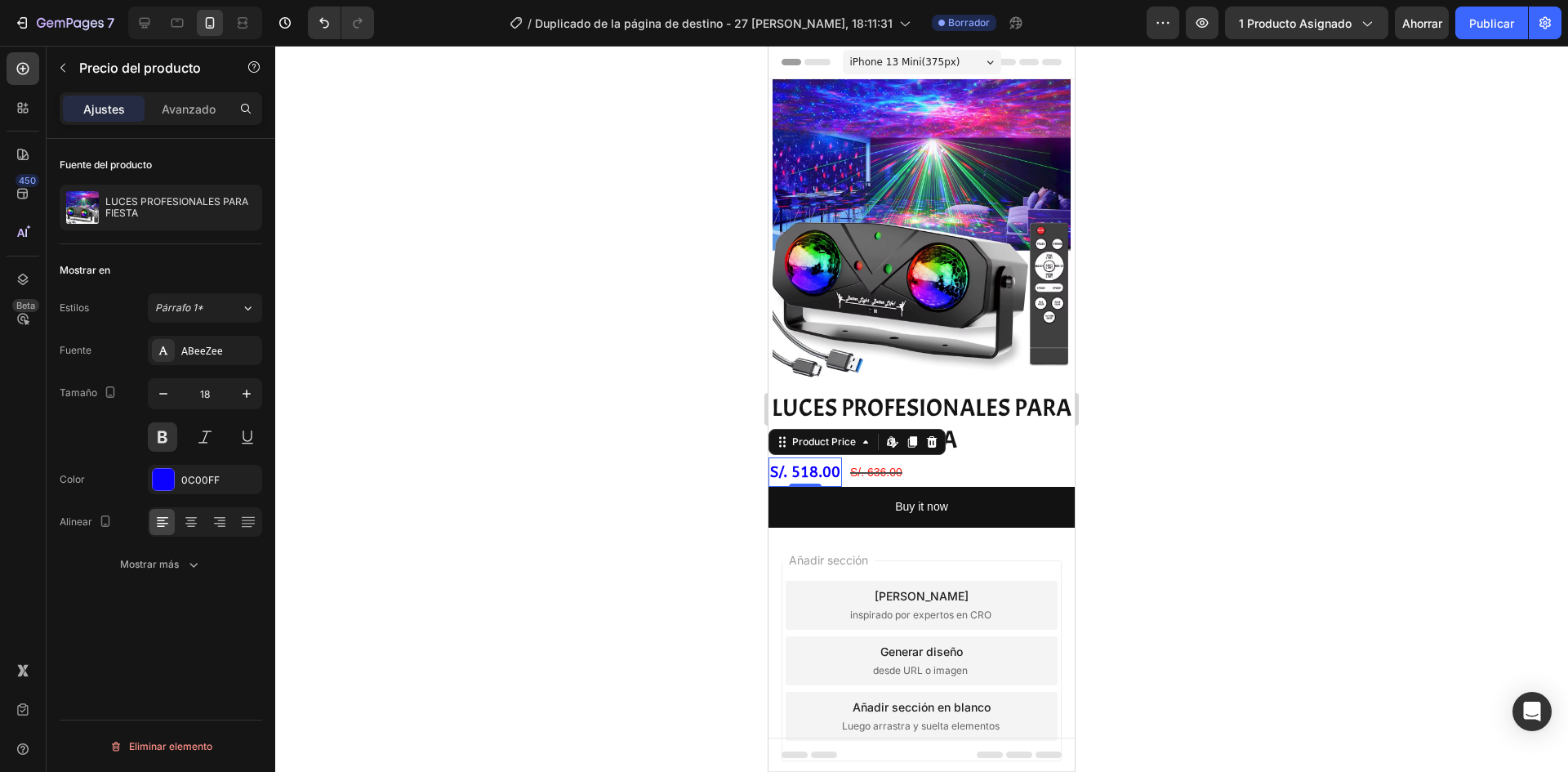
click at [590, 384] on div at bounding box center [922, 409] width 1293 height 726
click at [806, 457] on div "S/. 518.00" at bounding box center [805, 472] width 74 height 29
click at [1183, 420] on div at bounding box center [922, 409] width 1293 height 726
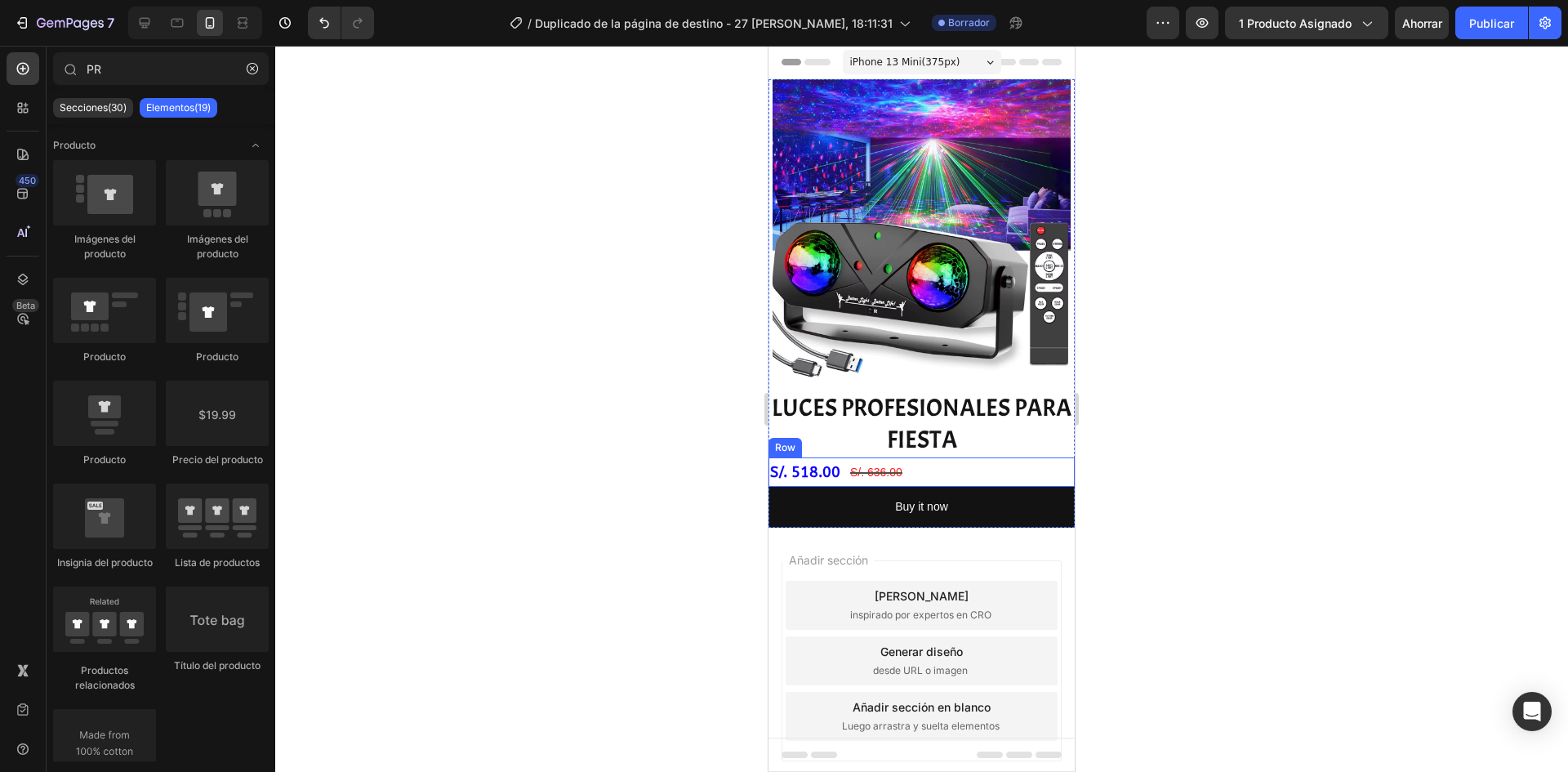
click at [1022, 466] on div "S/. 518.00 Product Price Product Price S/. 636.00 Product Price Product Price R…" at bounding box center [922, 472] width 306 height 29
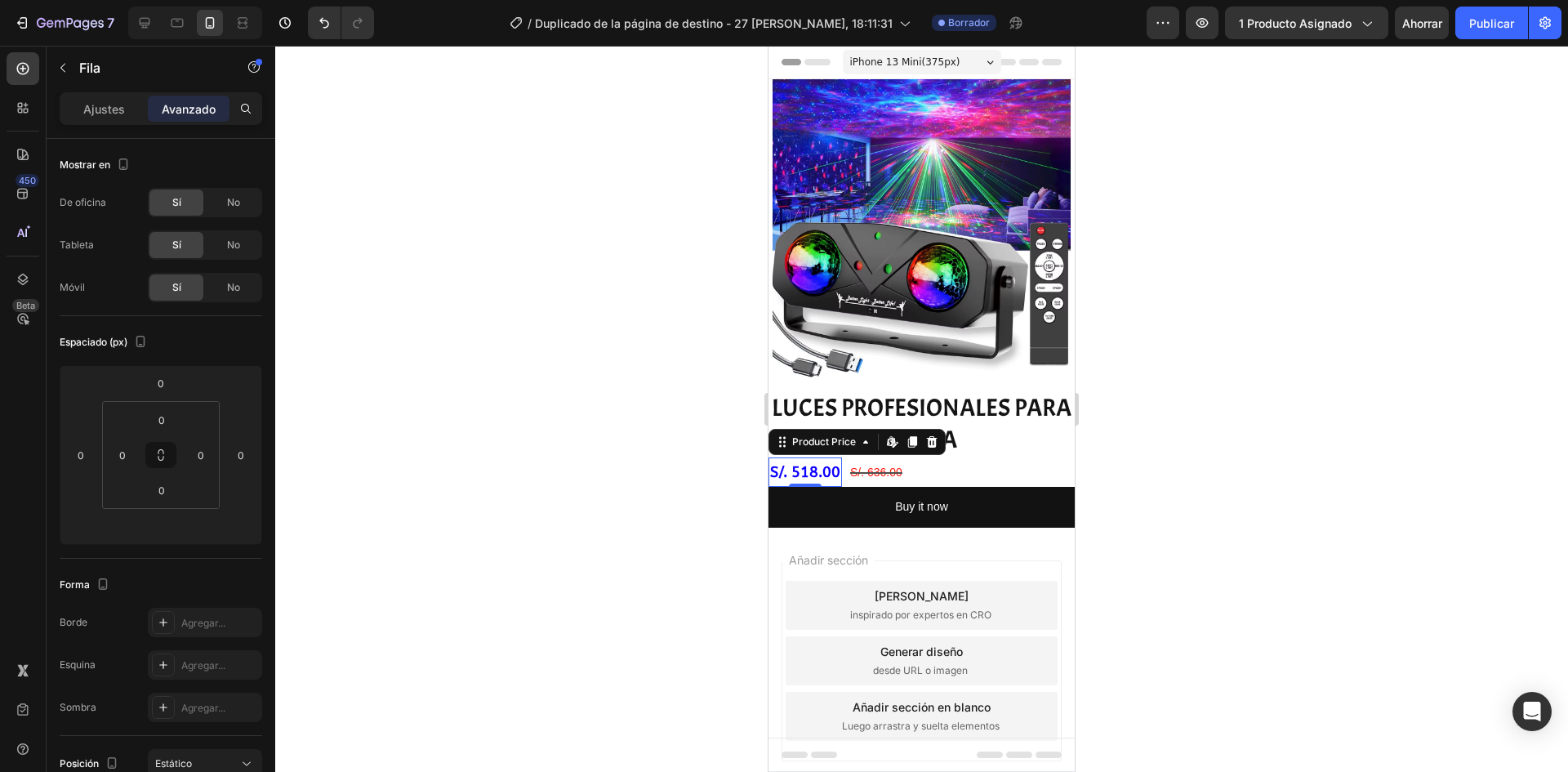
click at [825, 457] on div "S/. 518.00" at bounding box center [805, 472] width 74 height 29
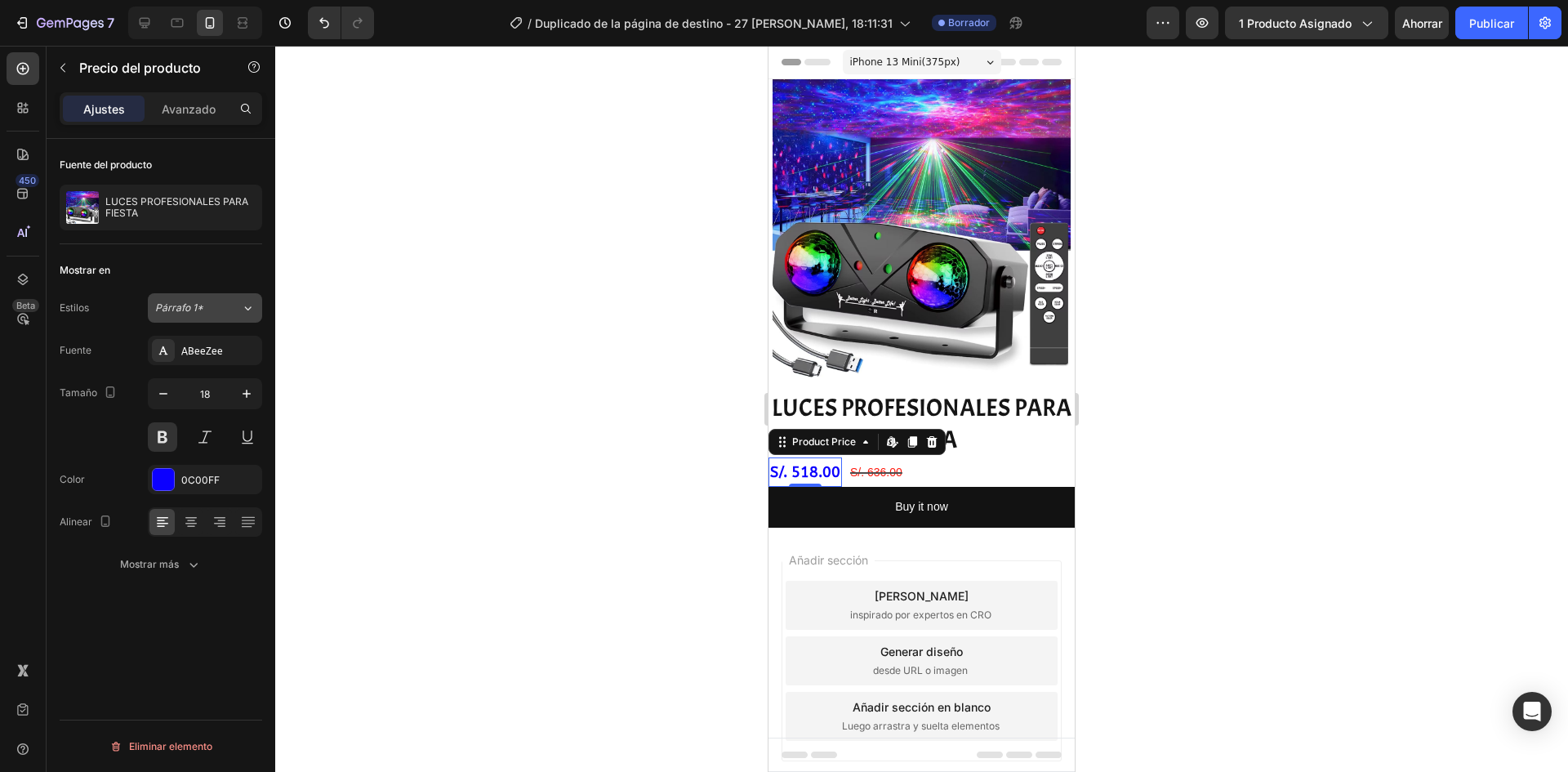
click at [196, 314] on span "Párrafo 1*" at bounding box center [179, 307] width 48 height 15
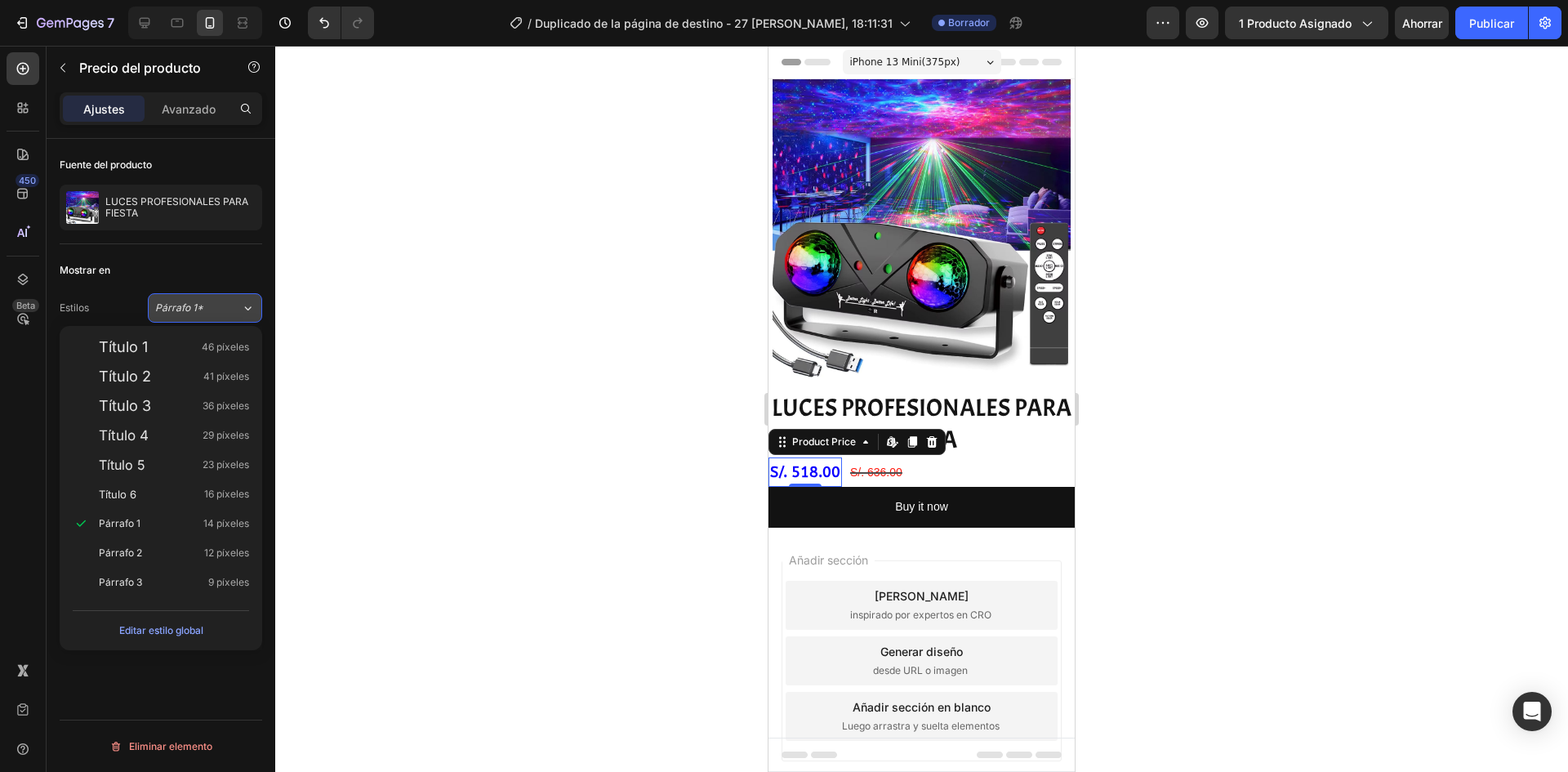
click at [196, 313] on span "Párrafo 1*" at bounding box center [179, 307] width 48 height 15
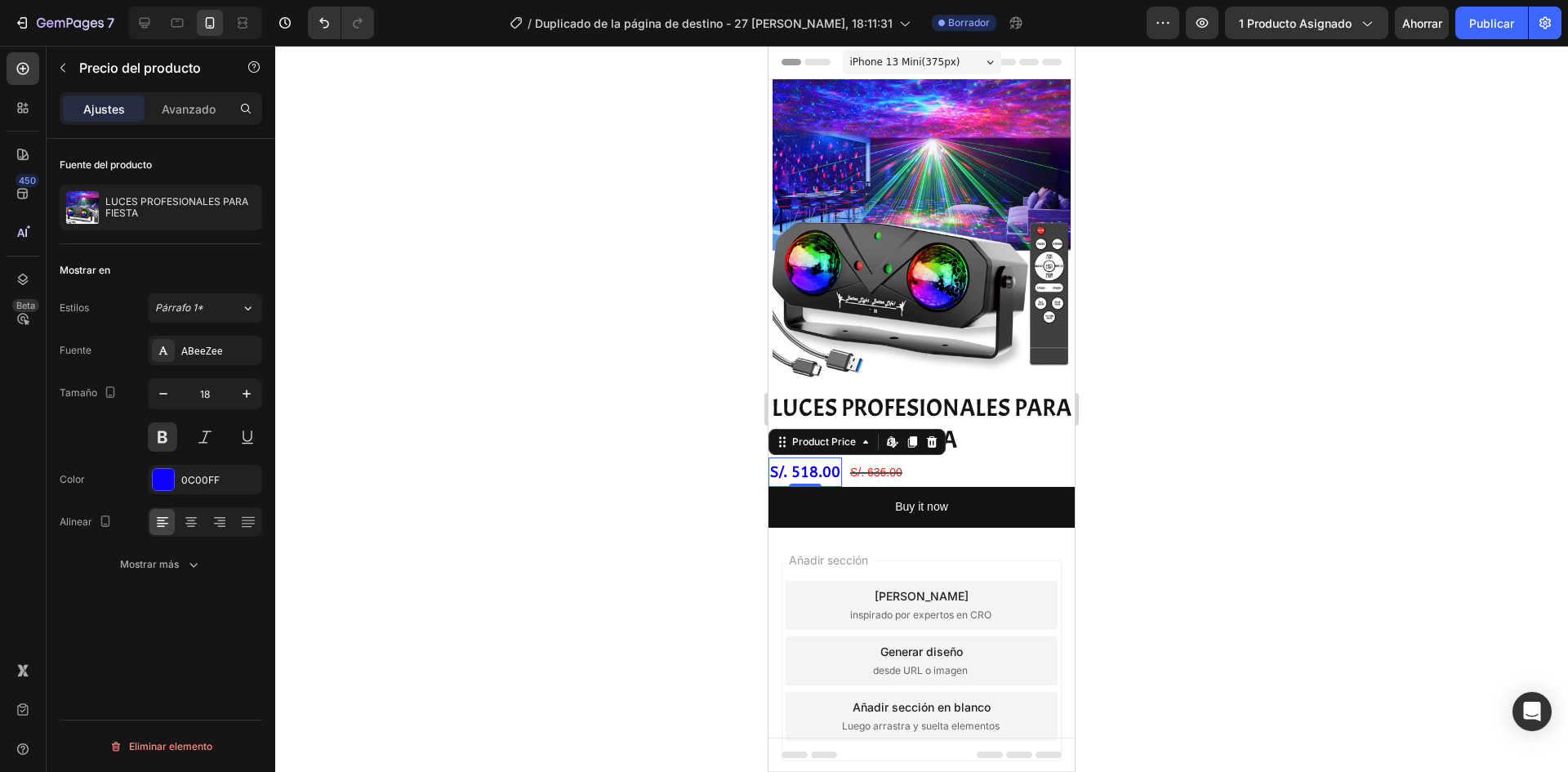
click at [635, 428] on div at bounding box center [922, 409] width 1293 height 726
click at [820, 468] on div "S/. 518.00" at bounding box center [805, 472] width 74 height 29
click at [322, 23] on icon "Deshacer/Rehacer" at bounding box center [324, 23] width 16 height 16
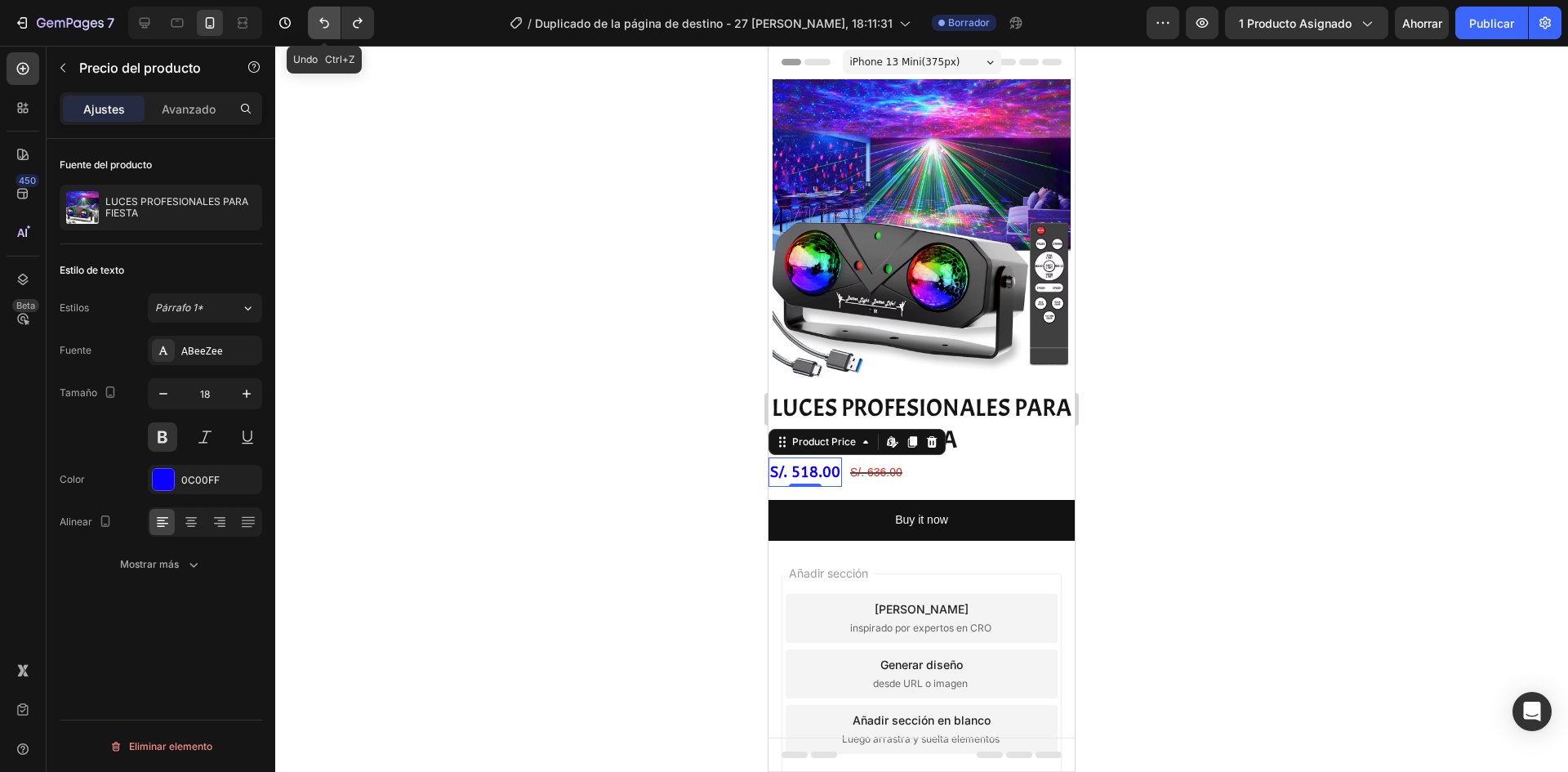
click at [322, 23] on icon "Deshacer/Rehacer" at bounding box center [324, 23] width 16 height 16
click at [582, 349] on div at bounding box center [922, 409] width 1293 height 726
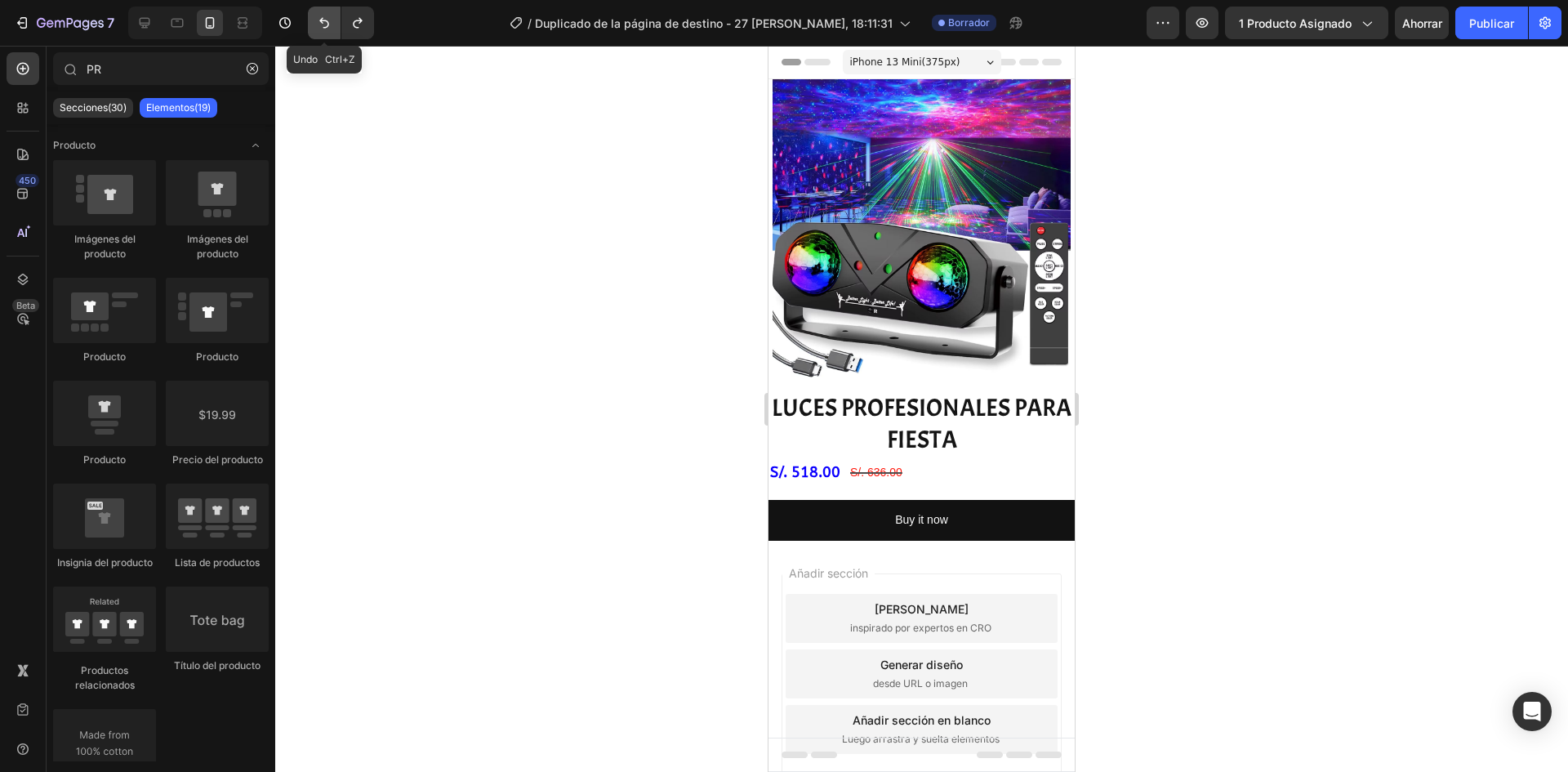
click at [318, 23] on icon "Deshacer/Rehacer" at bounding box center [324, 23] width 16 height 16
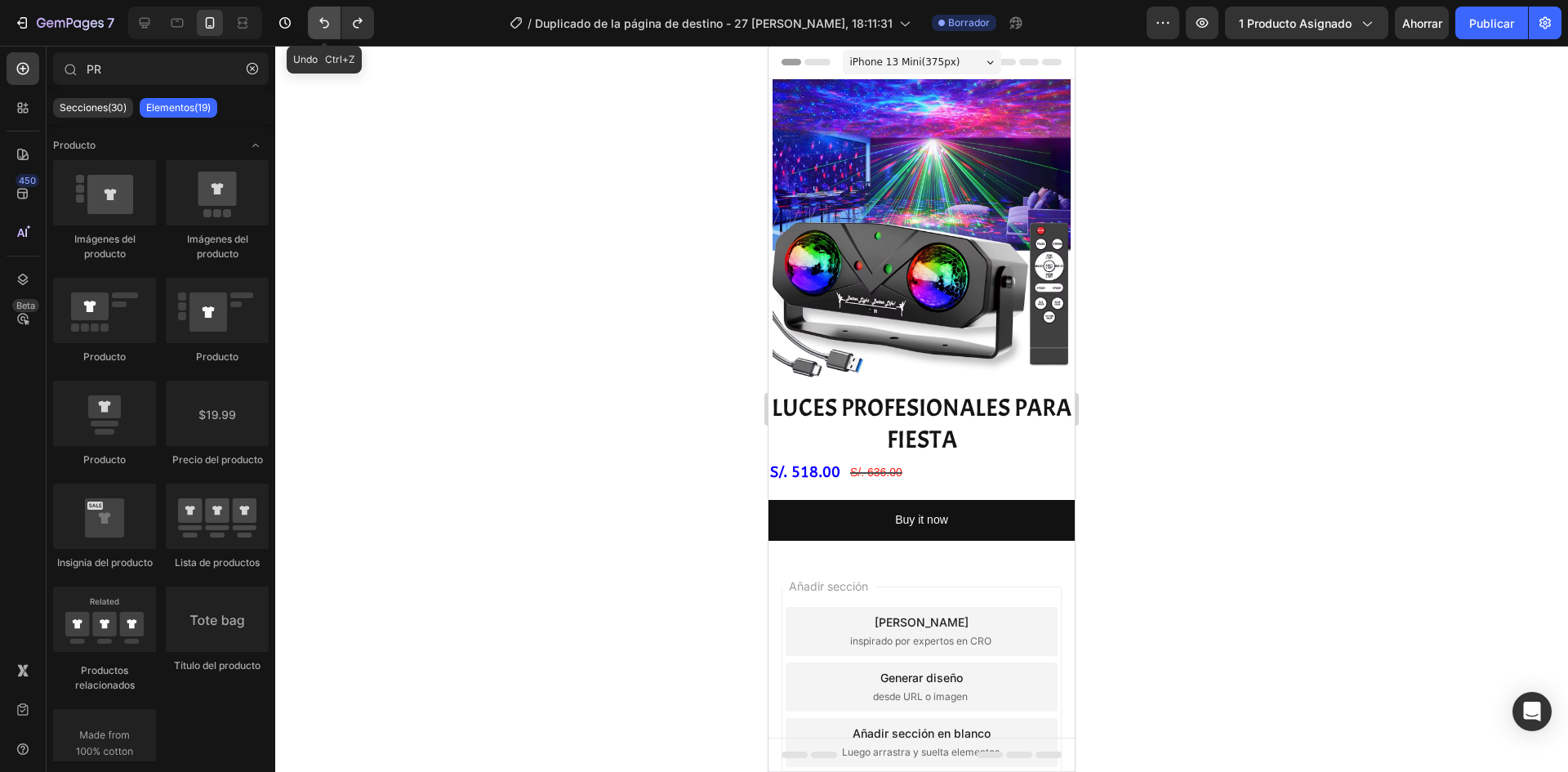
click at [318, 23] on icon "Deshacer/Rehacer" at bounding box center [324, 23] width 16 height 16
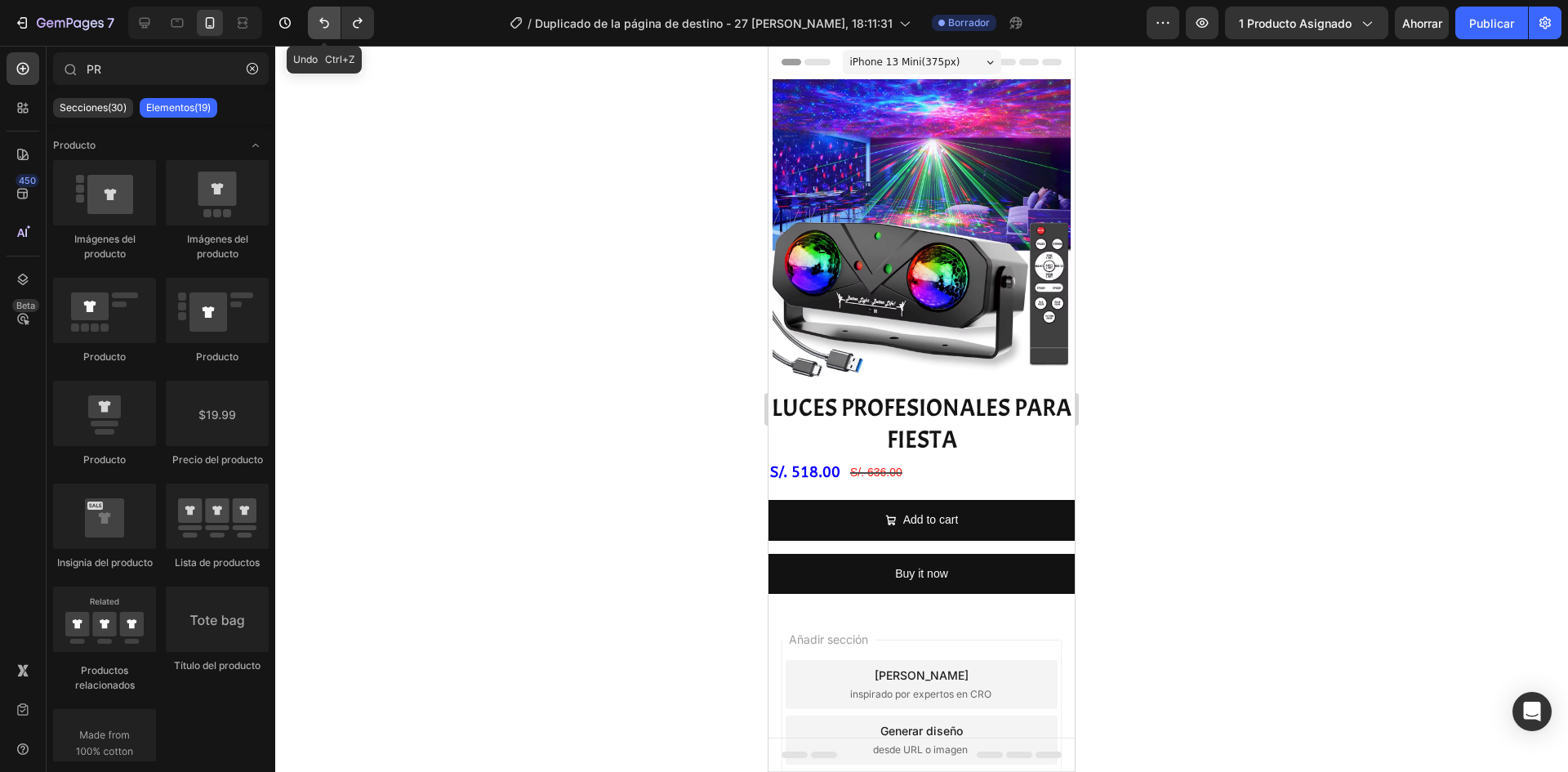
click at [318, 23] on icon "Deshacer/Rehacer" at bounding box center [324, 23] width 16 height 16
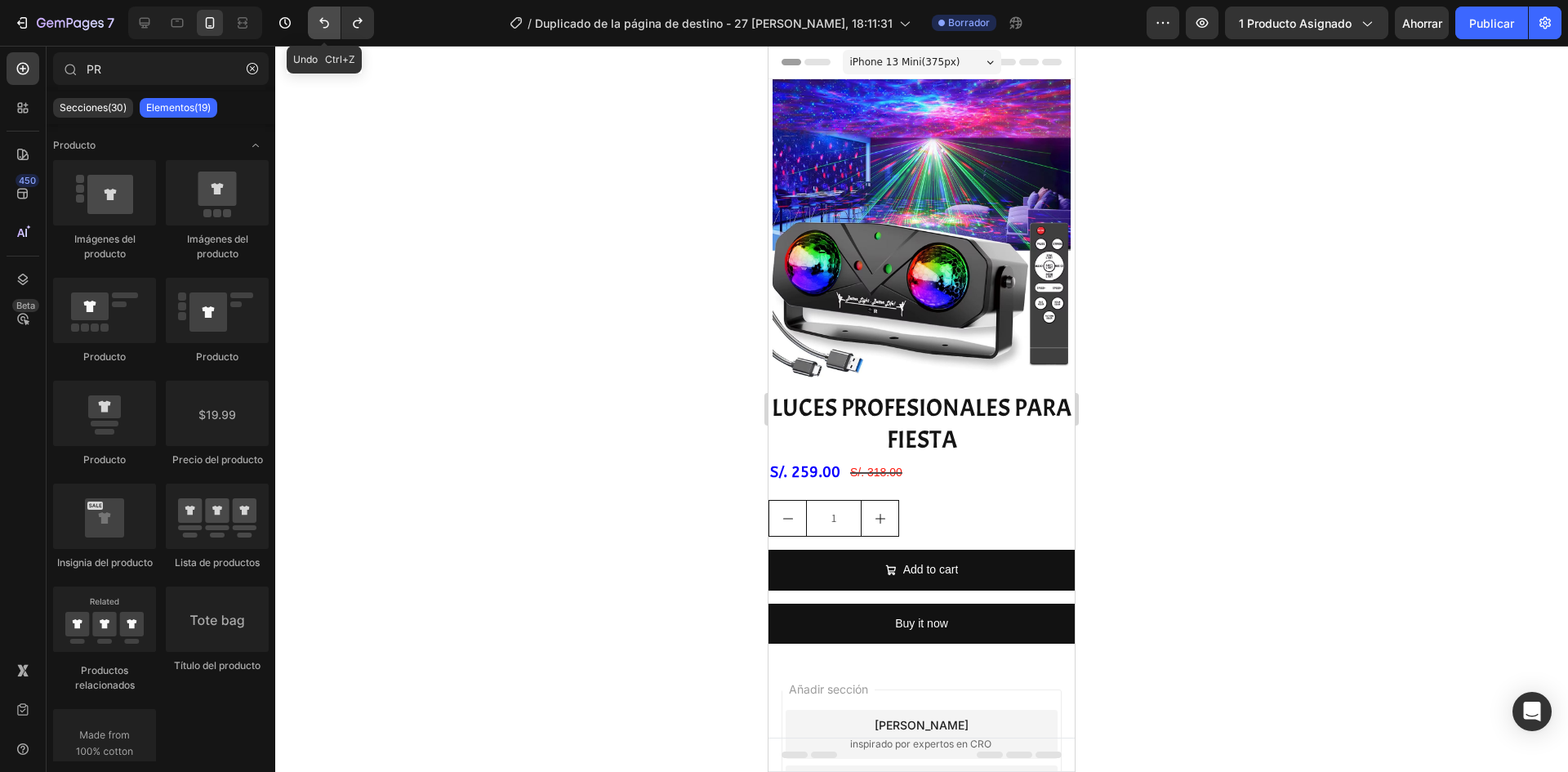
click at [318, 23] on icon "Deshacer/Rehacer" at bounding box center [324, 23] width 16 height 16
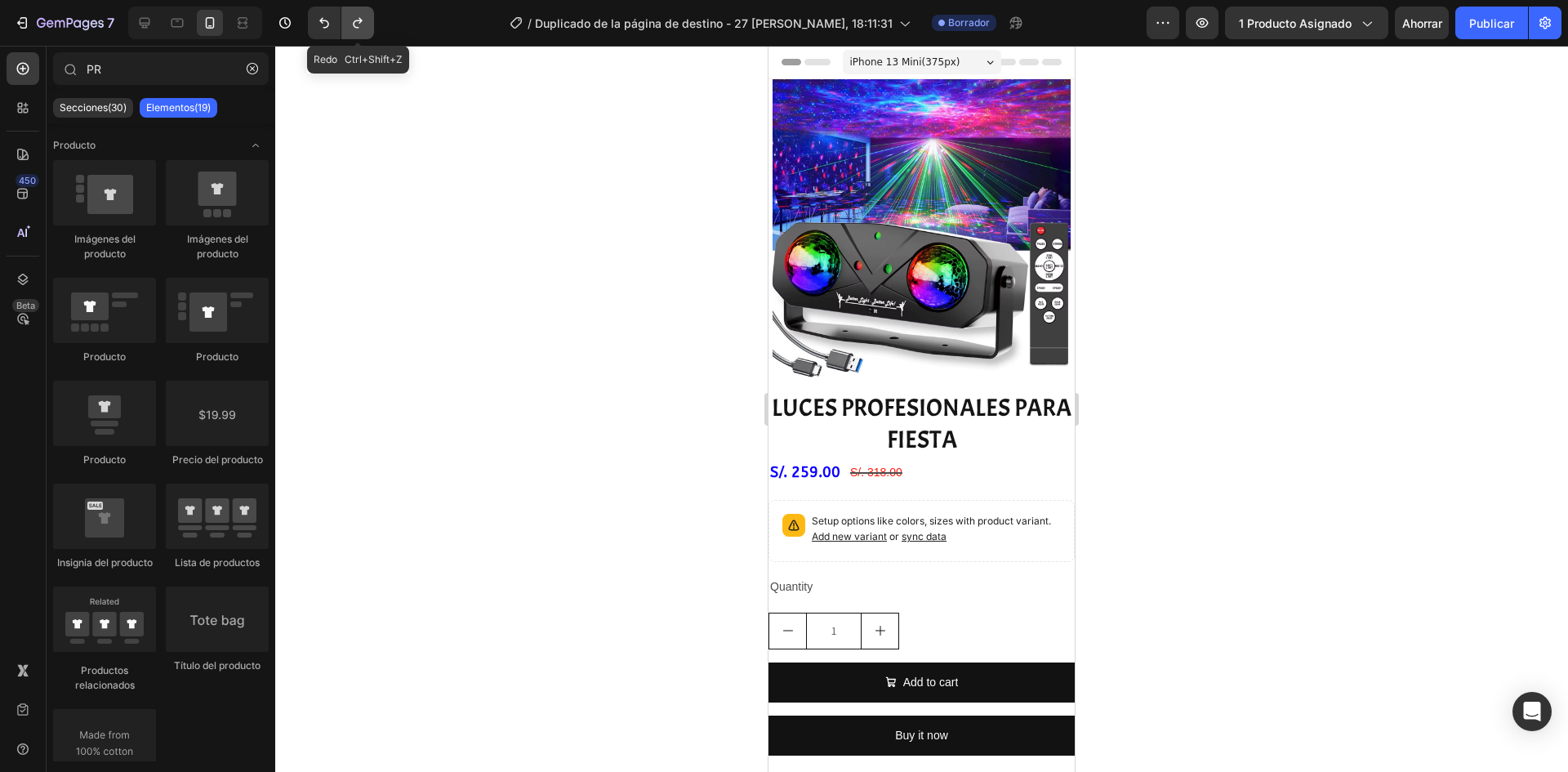
click at [361, 23] on icon "Deshacer/Rehacer" at bounding box center [357, 23] width 16 height 16
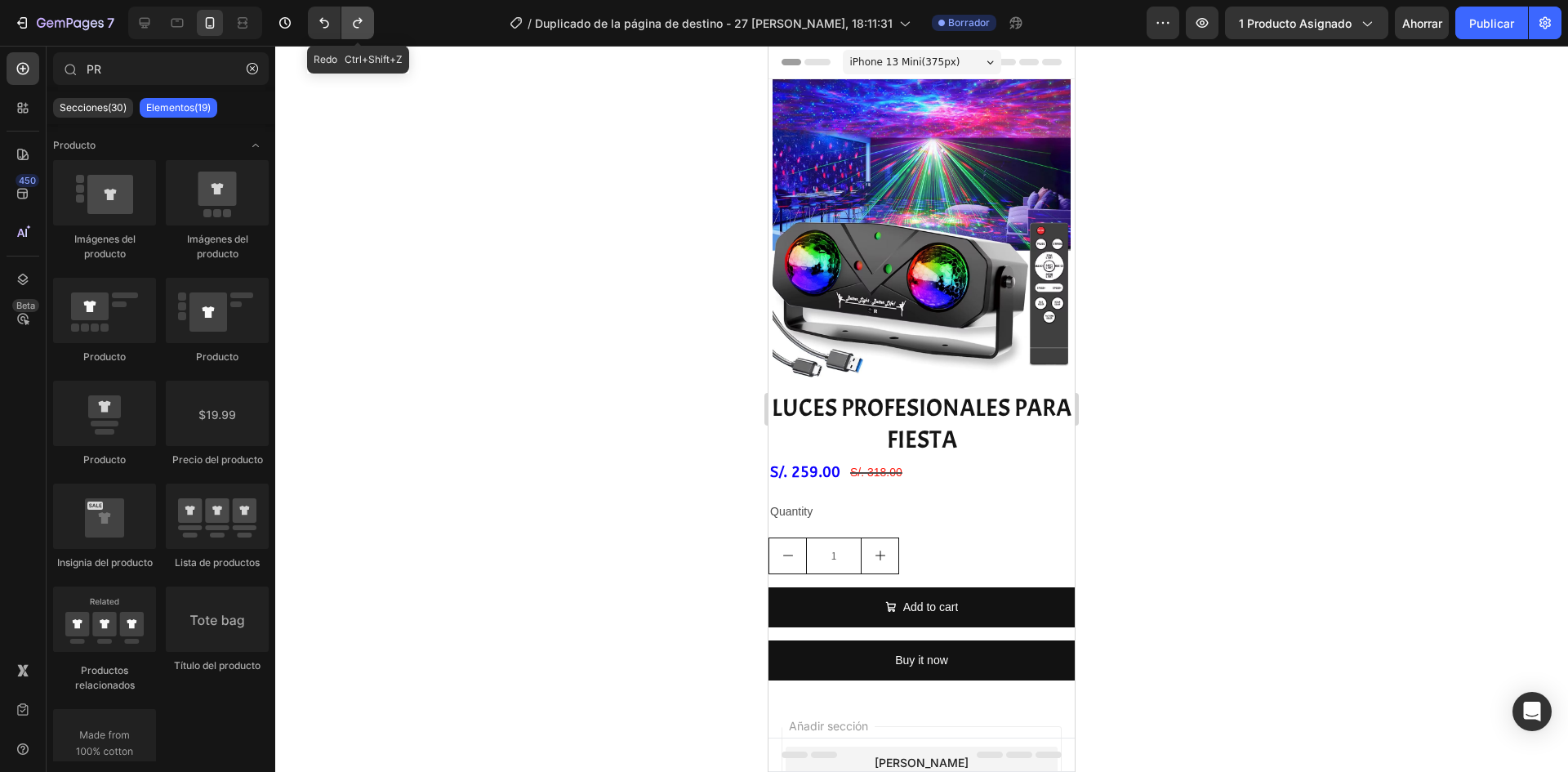
click at [361, 23] on icon "Deshacer/Rehacer" at bounding box center [357, 23] width 16 height 16
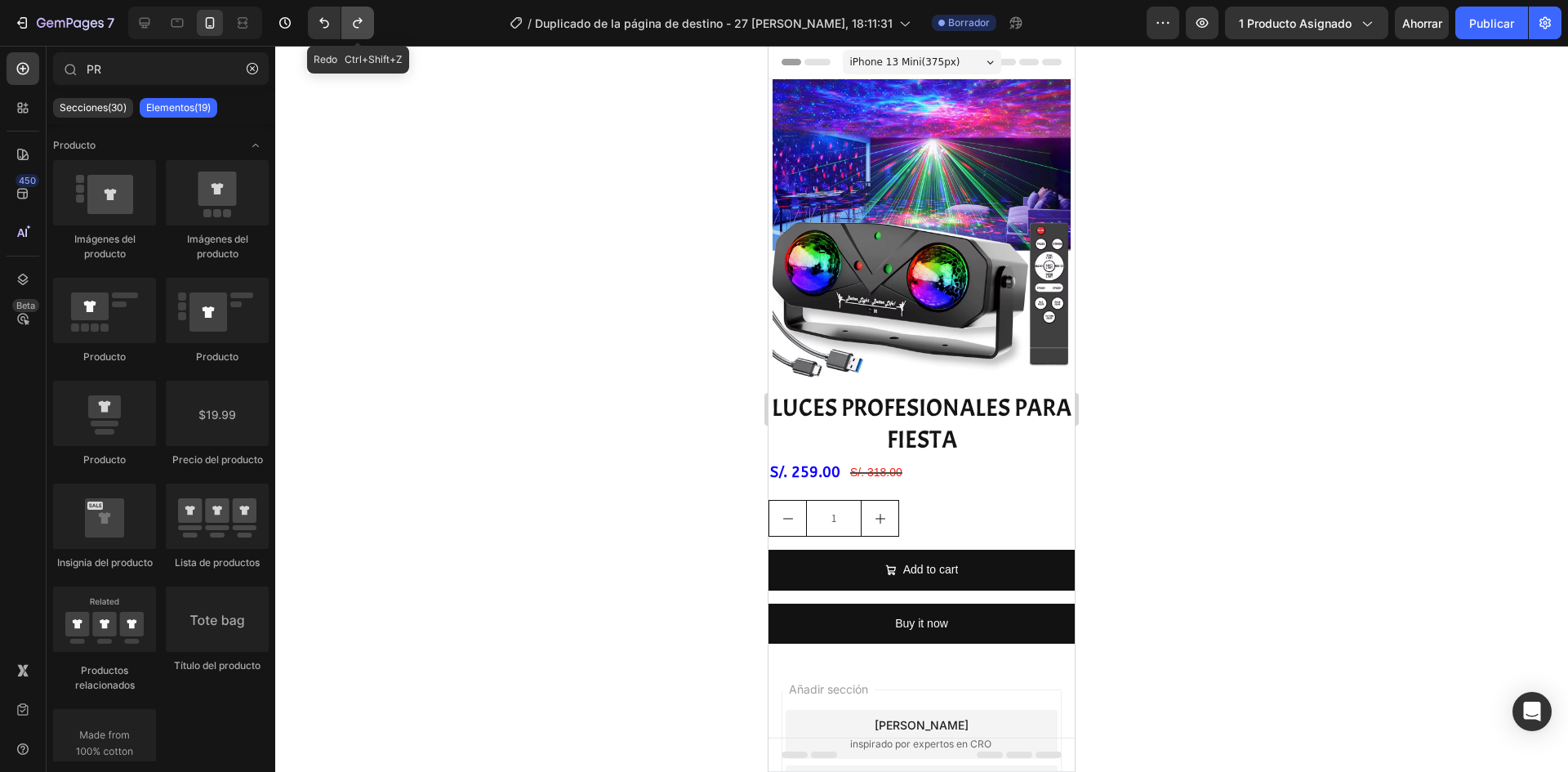
click at [361, 23] on icon "Deshacer/Rehacer" at bounding box center [357, 23] width 16 height 16
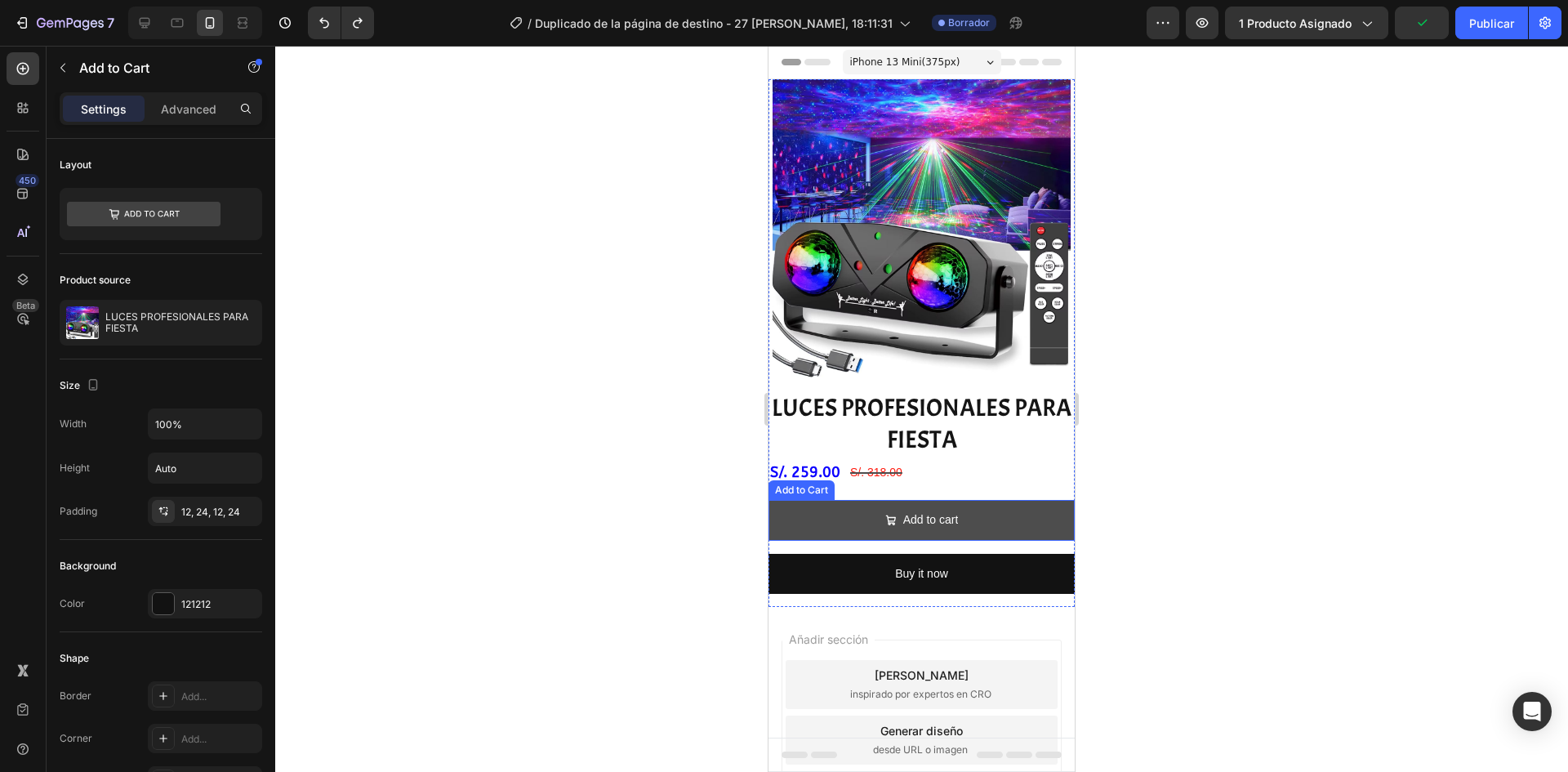
click at [836, 513] on button "Add to cart" at bounding box center [922, 520] width 306 height 40
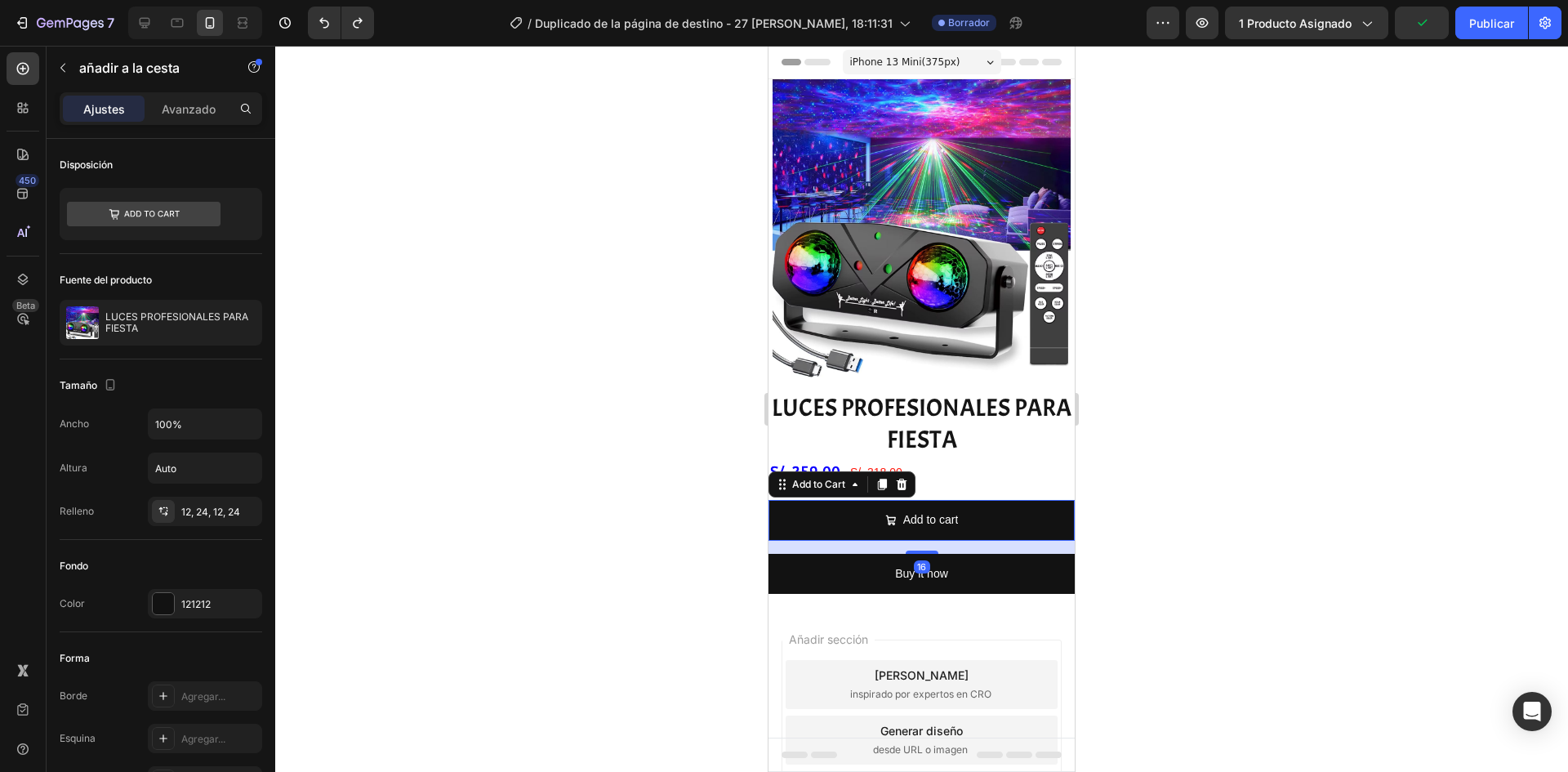
click at [690, 483] on div at bounding box center [922, 409] width 1293 height 726
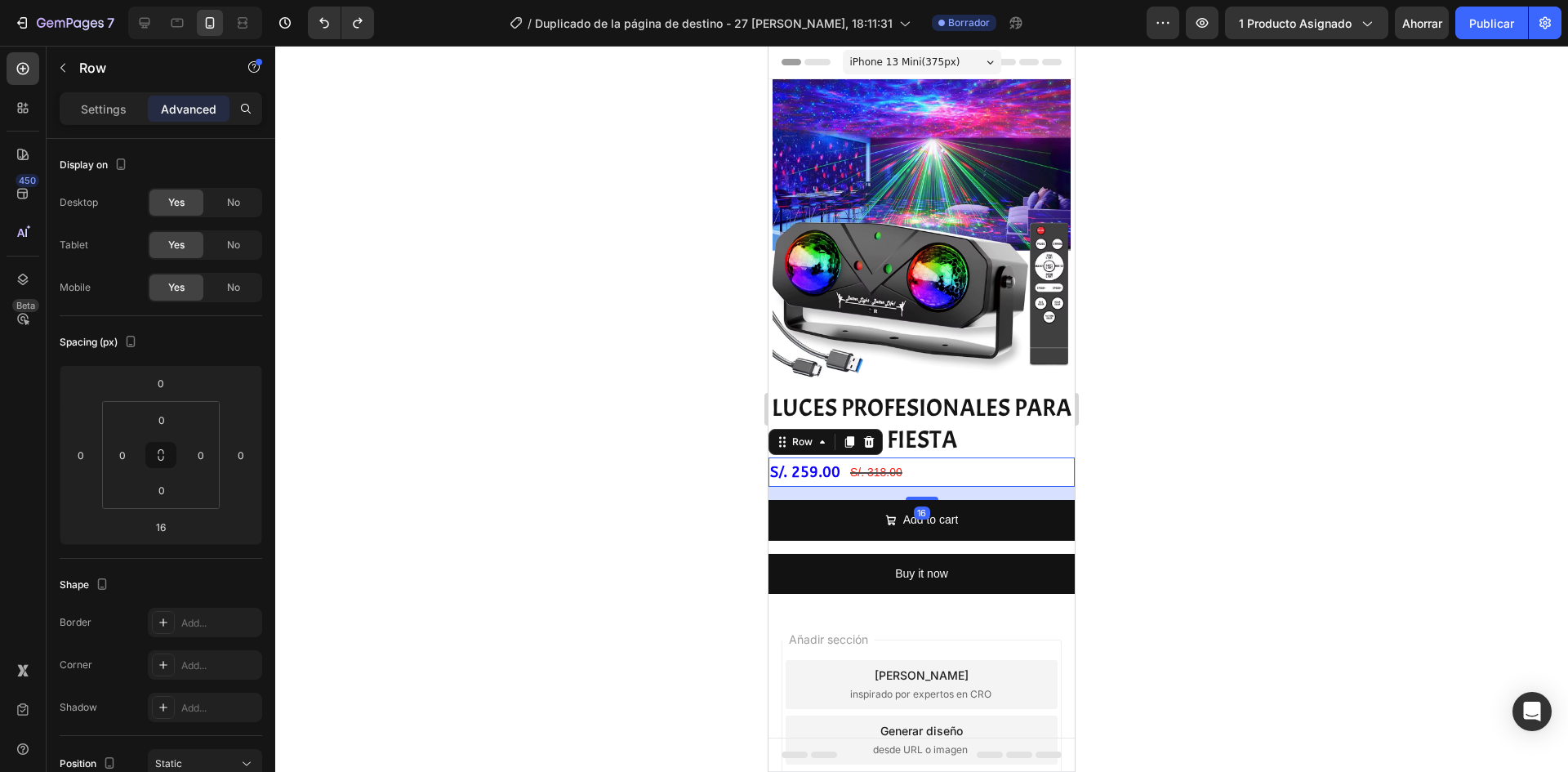
click at [1021, 473] on div "S/. 259.00 Product Price Product Price S/. 318.00 Product Price Product Price R…" at bounding box center [922, 472] width 306 height 29
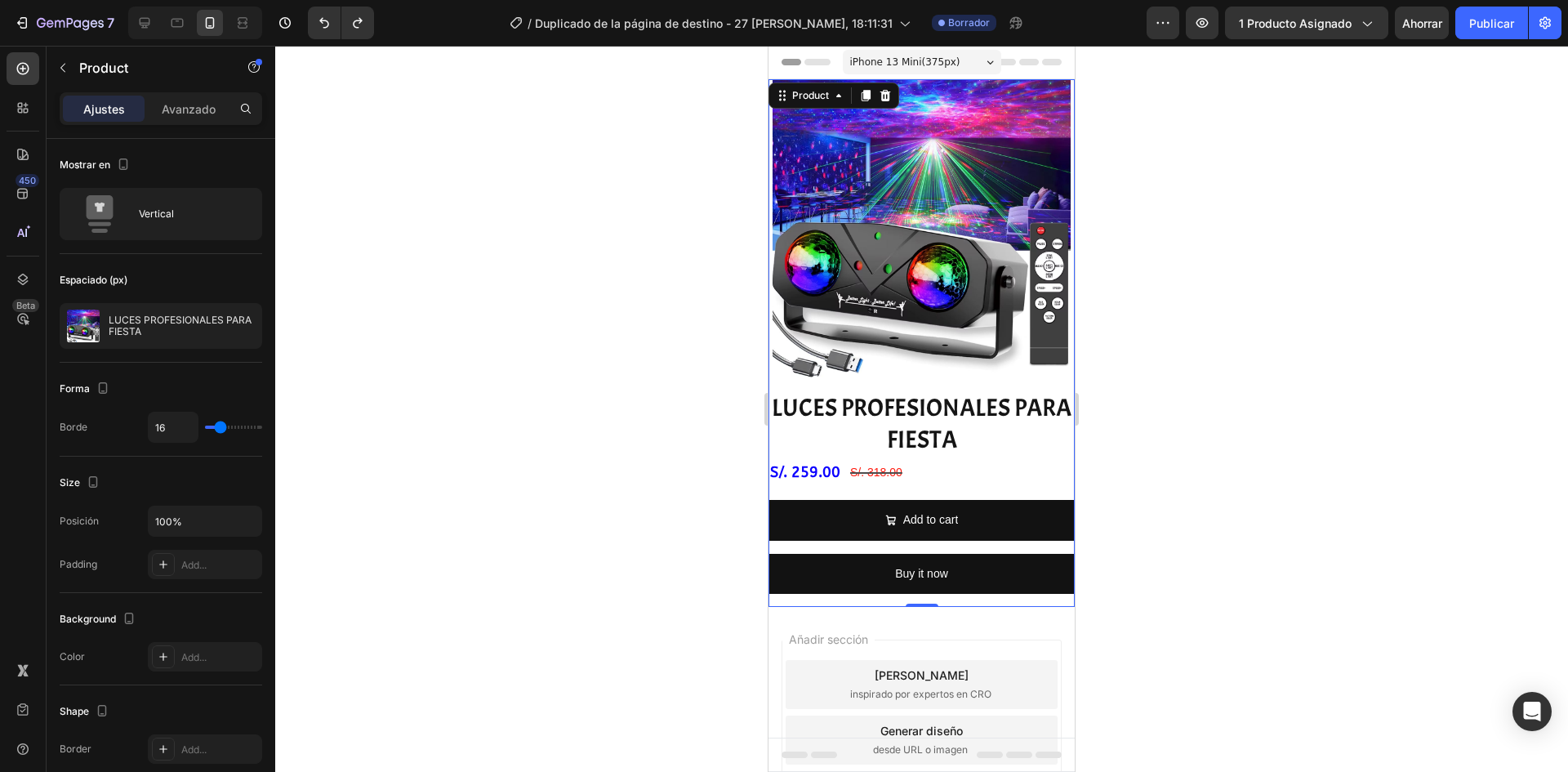
click at [1028, 531] on div "Add to cart Add to Cart" at bounding box center [922, 526] width 306 height 53
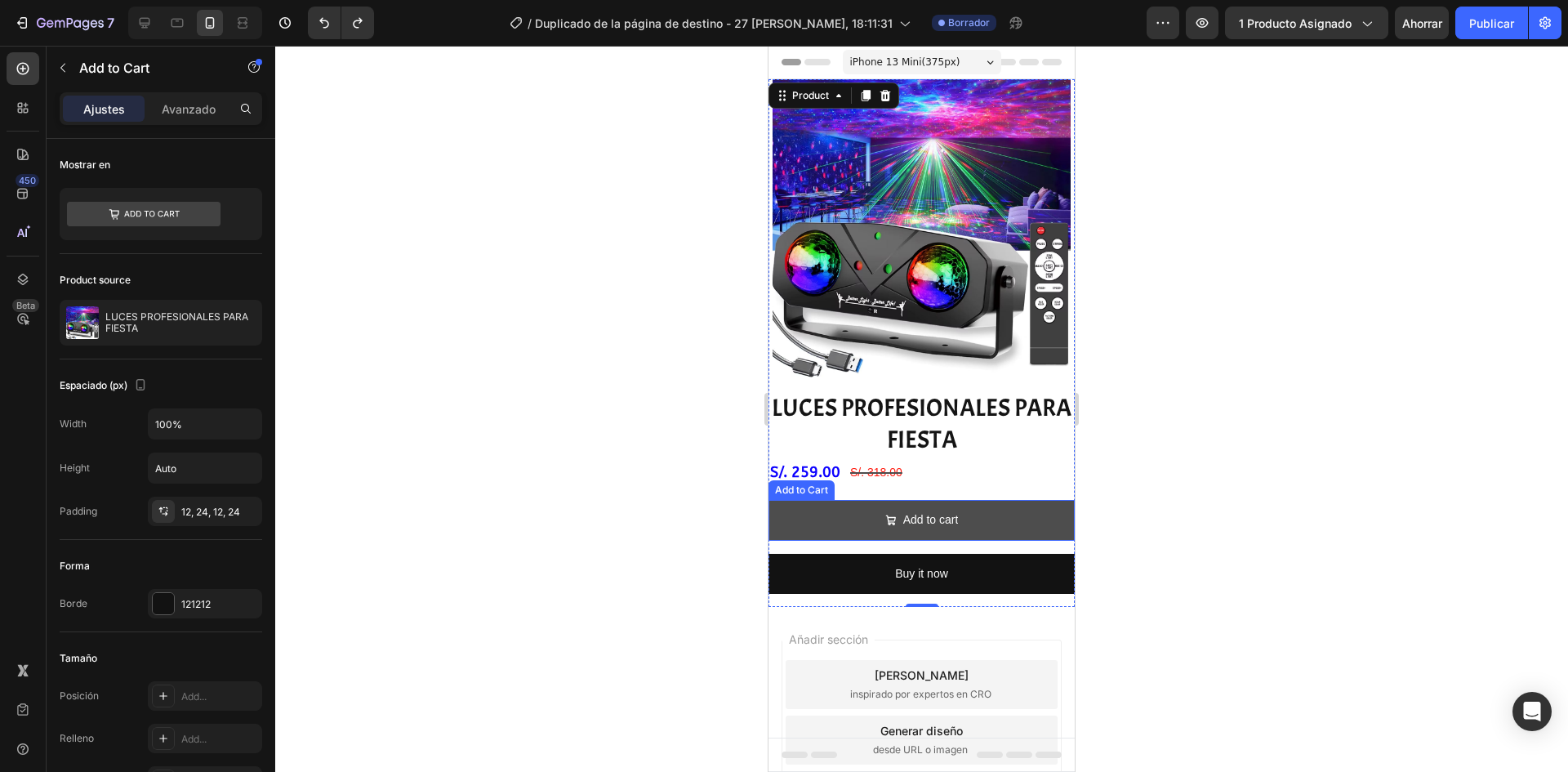
click at [1025, 514] on button "Add to cart" at bounding box center [922, 520] width 306 height 40
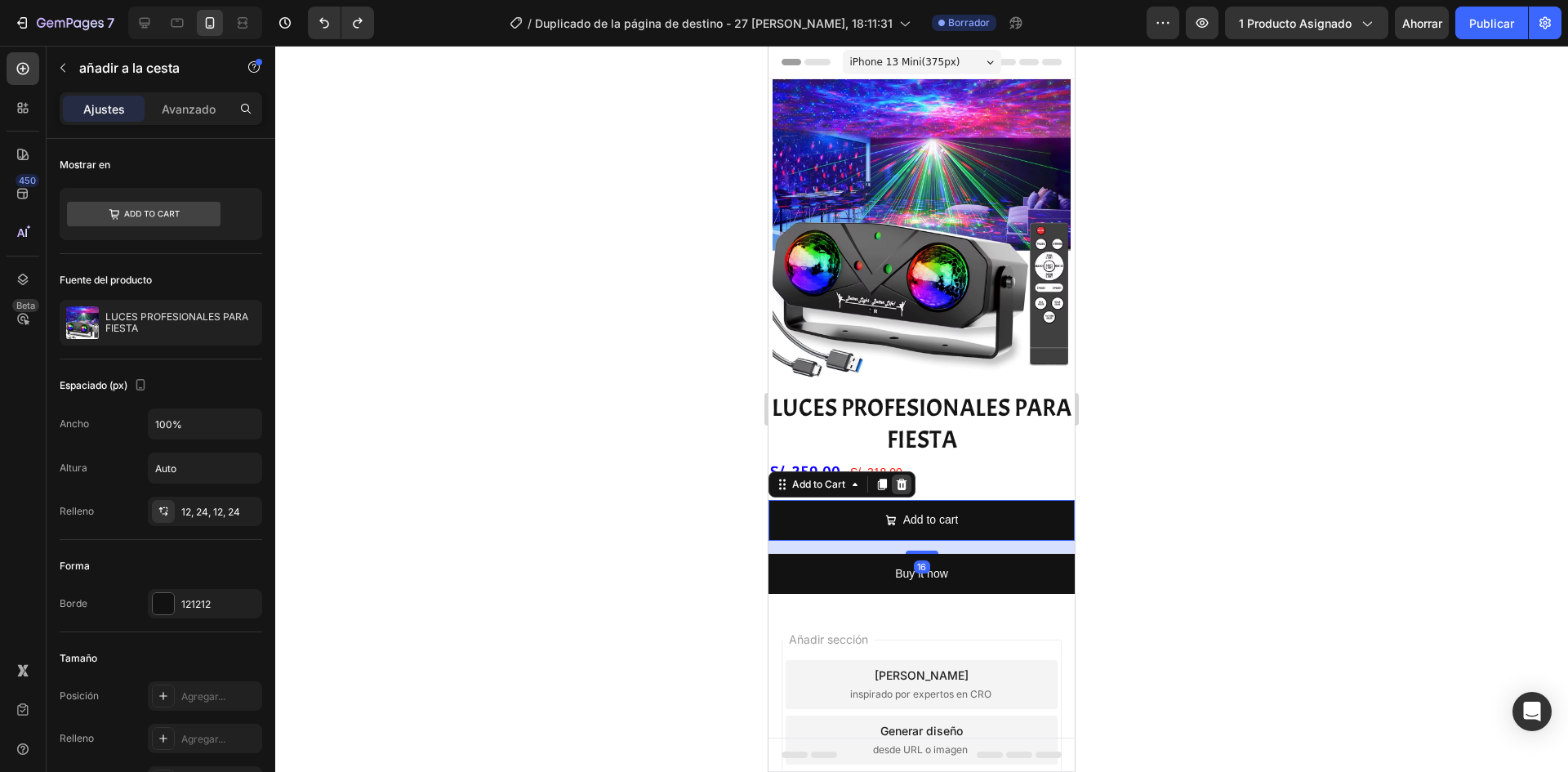
click at [908, 478] on icon at bounding box center [901, 484] width 13 height 13
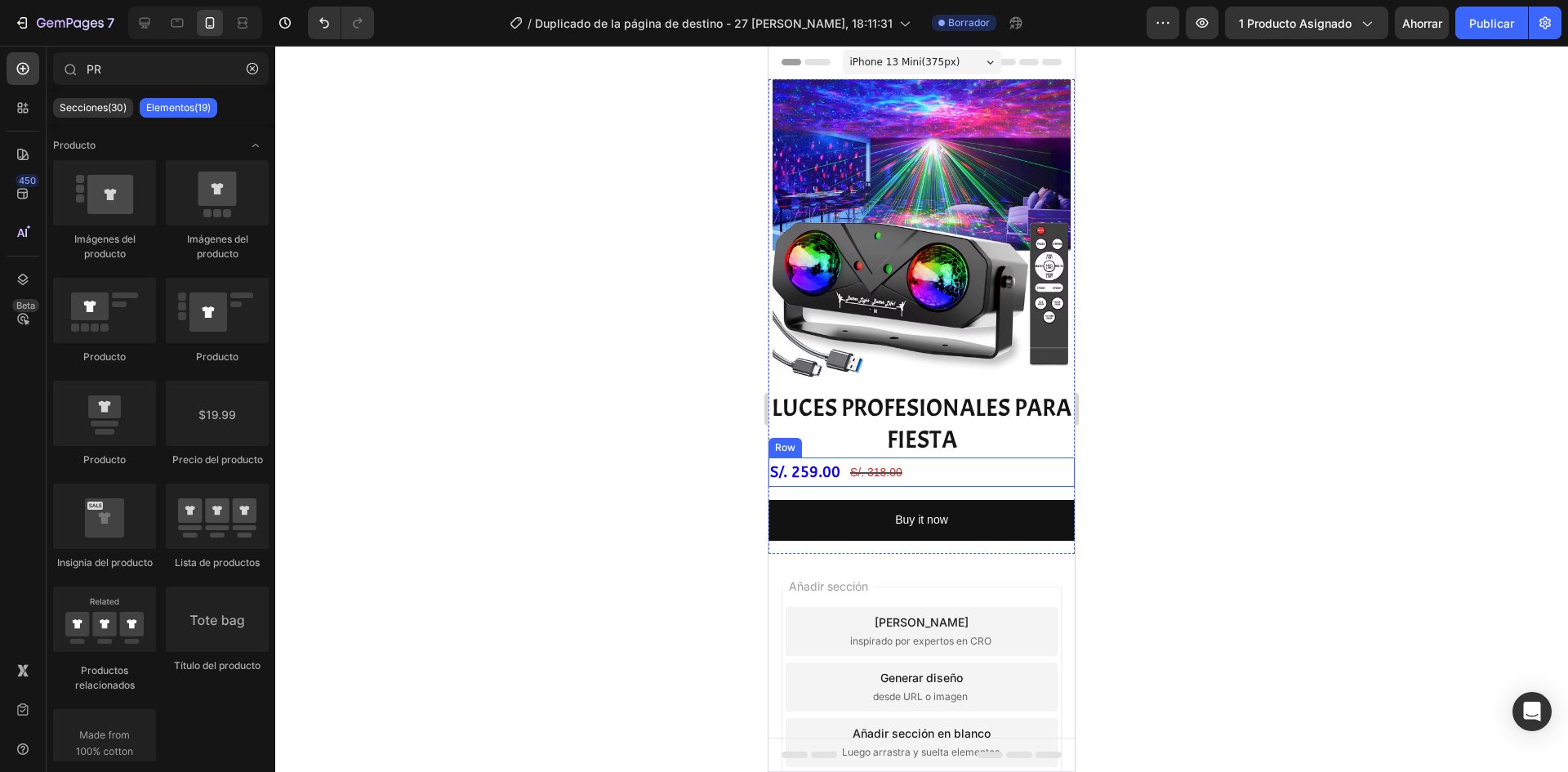
click at [980, 472] on div "S/. 259.00 Product Price Product Price S/. 318.00 Product Price Product Price R…" at bounding box center [922, 472] width 306 height 29
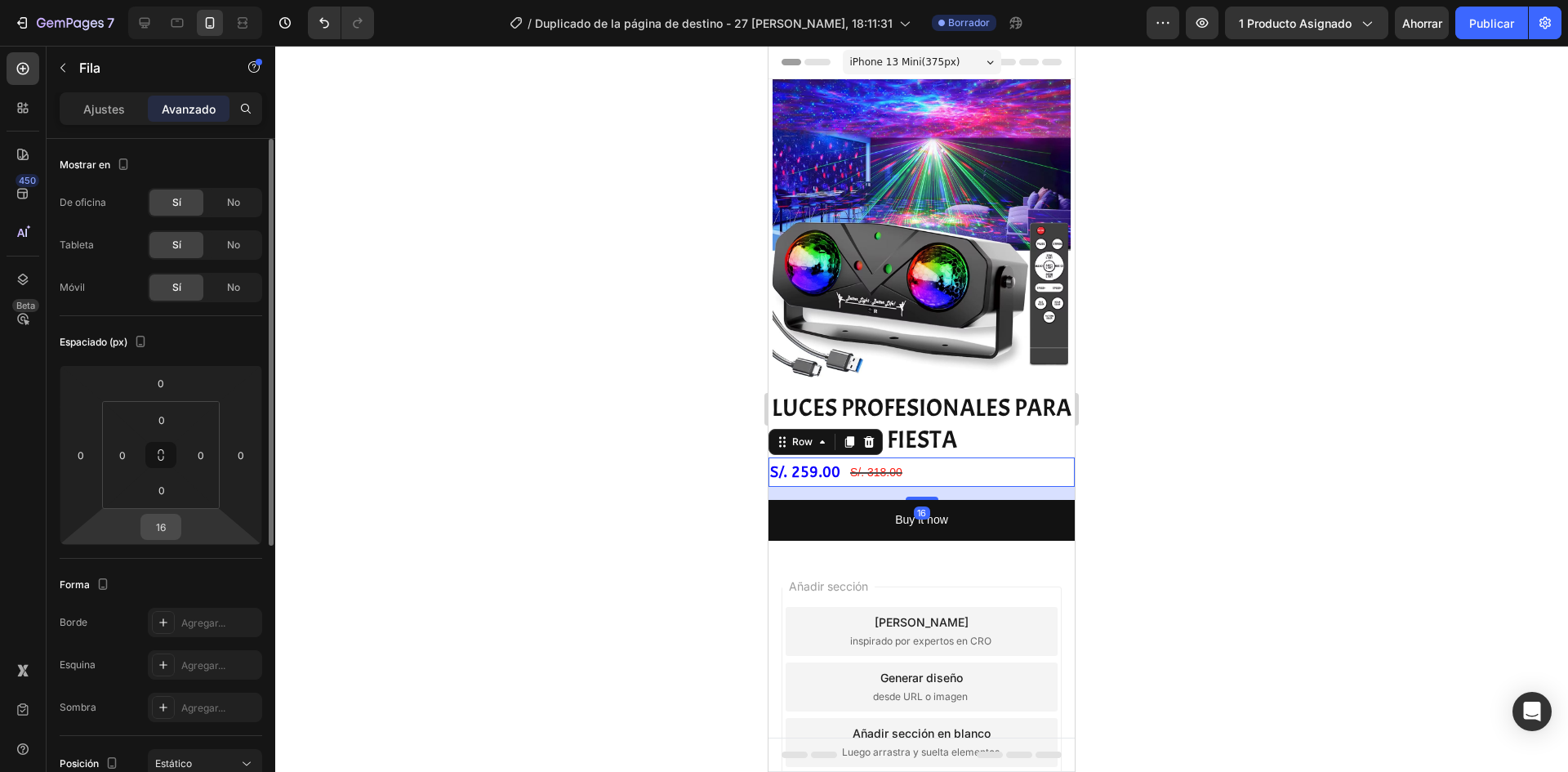
click at [171, 521] on input "16" at bounding box center [161, 527] width 33 height 24
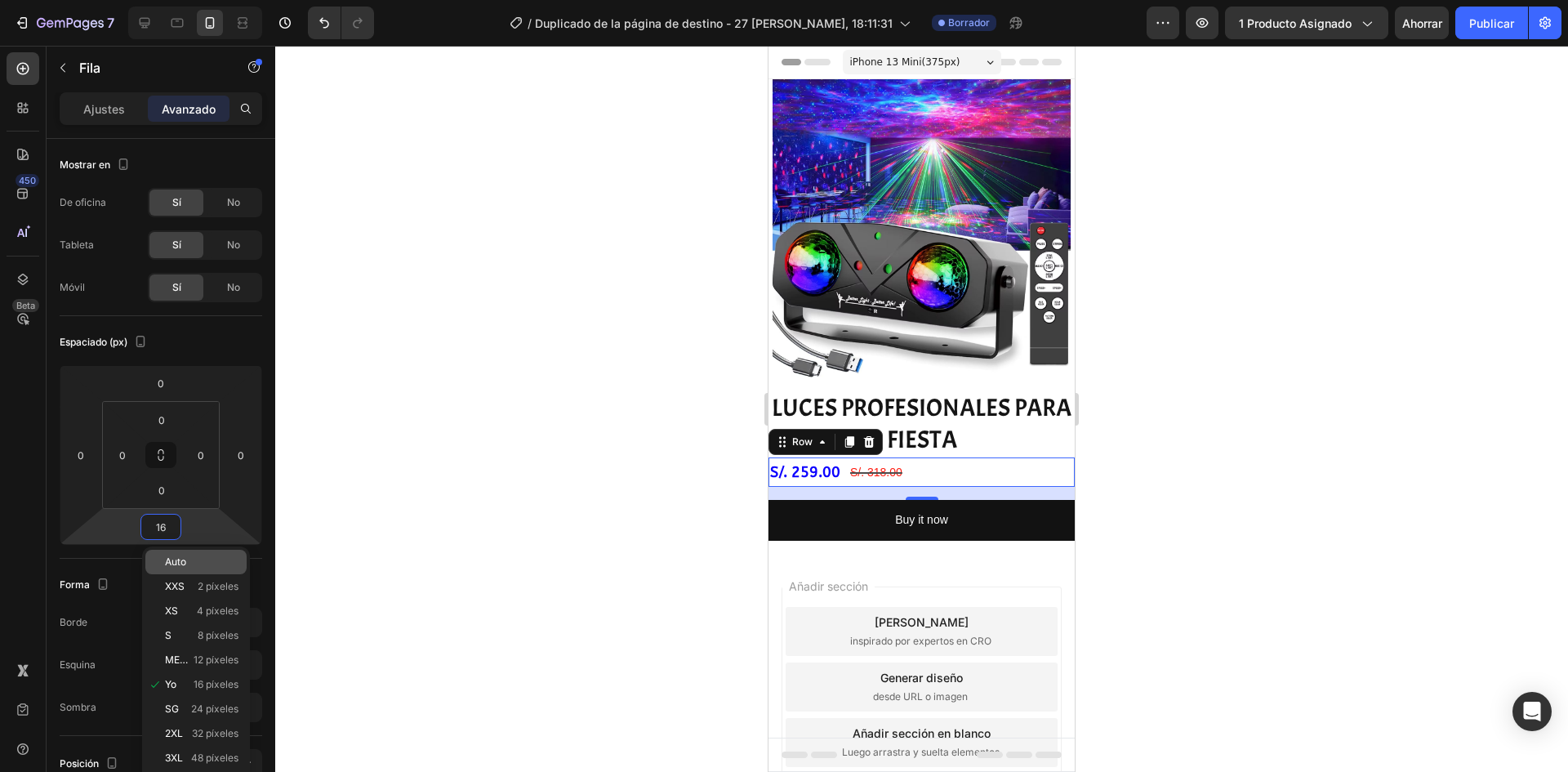
click at [182, 566] on font "Auto" at bounding box center [176, 562] width 22 height 12
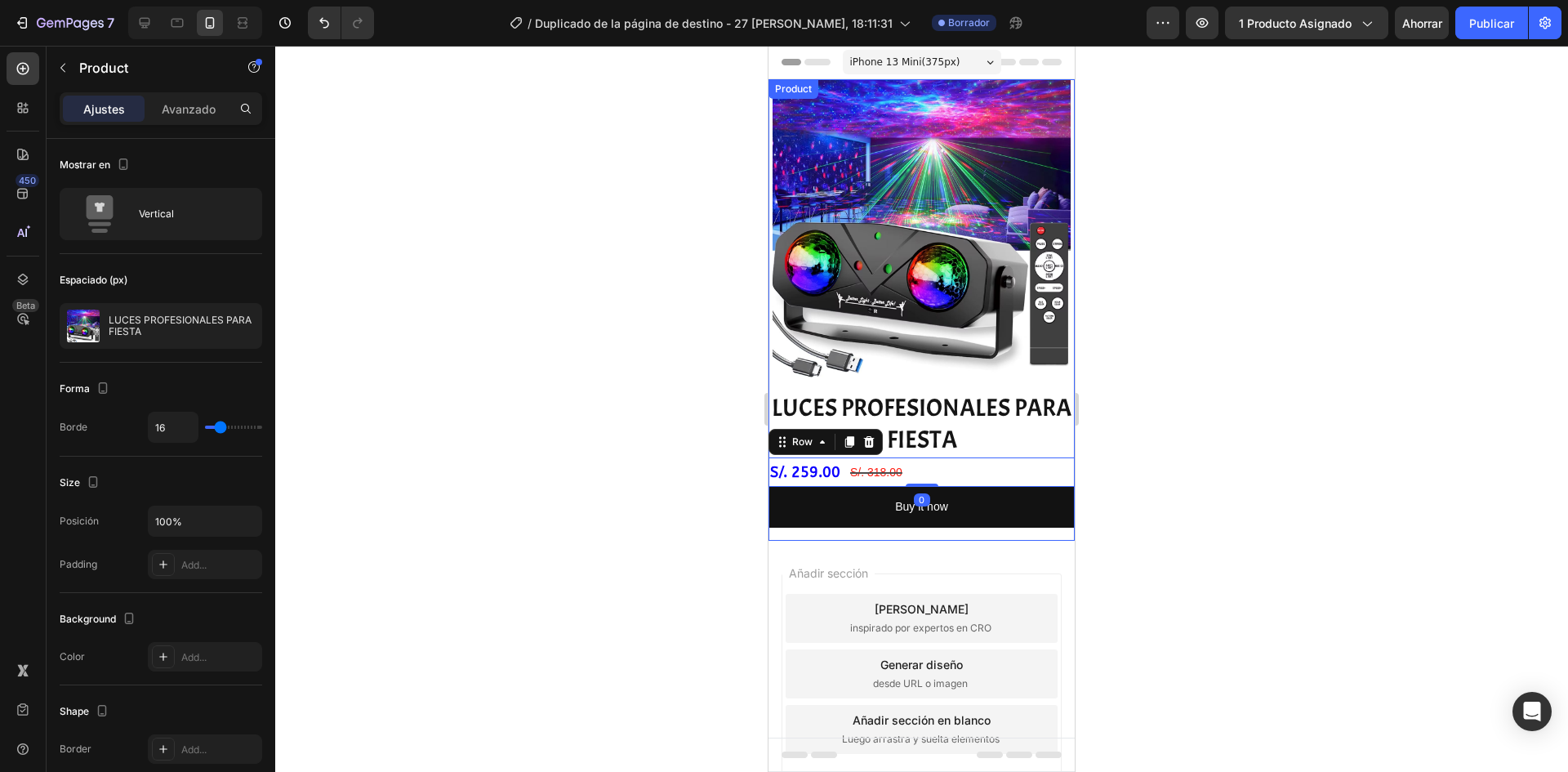
click at [850, 524] on div "LUCES PROFESIONALES PARA FIESTA Product Title S/. 259.00 Product Price Product …" at bounding box center [922, 466] width 306 height 151
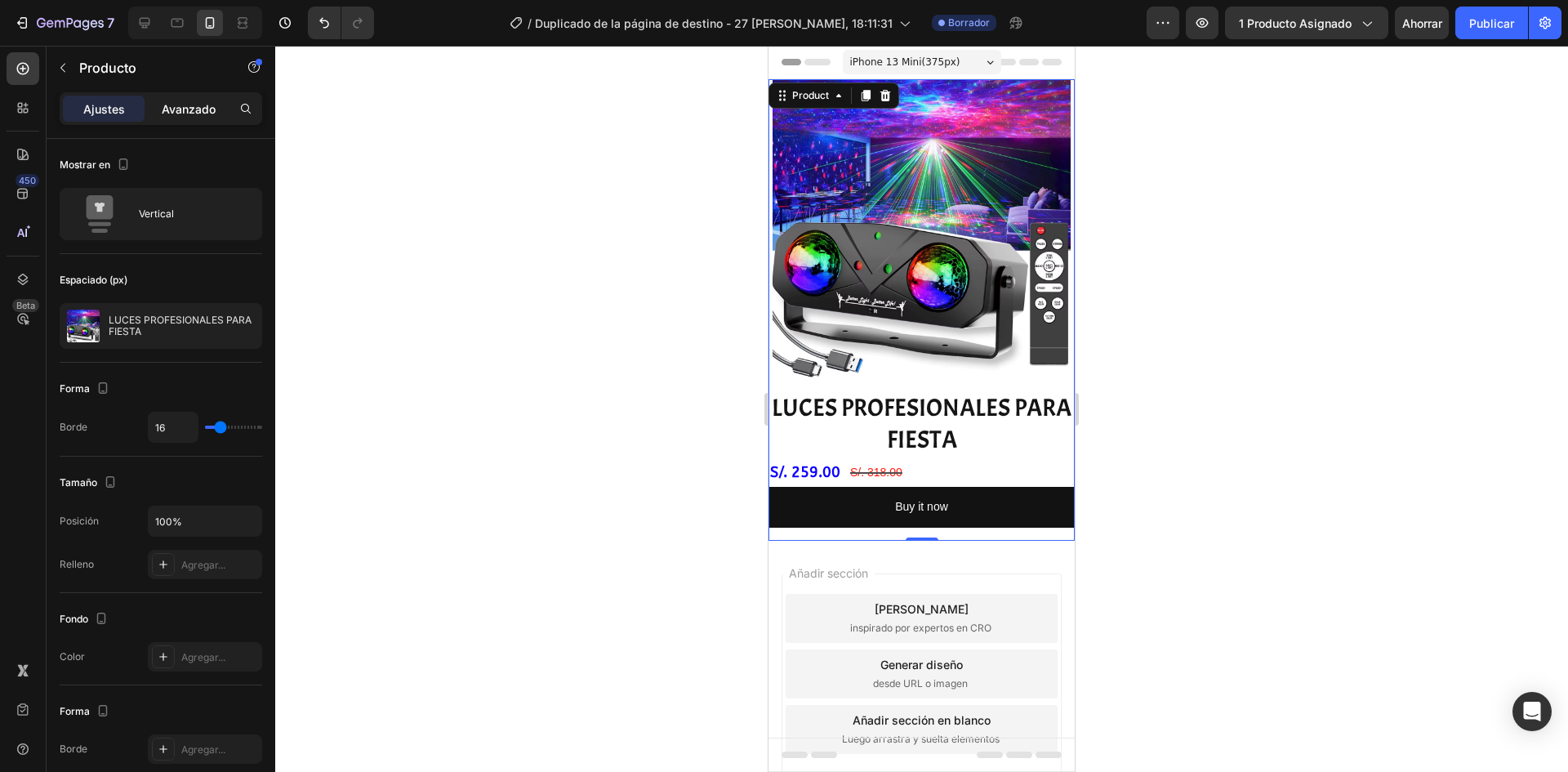
click at [186, 104] on font "Avanzado" at bounding box center [189, 109] width 54 height 14
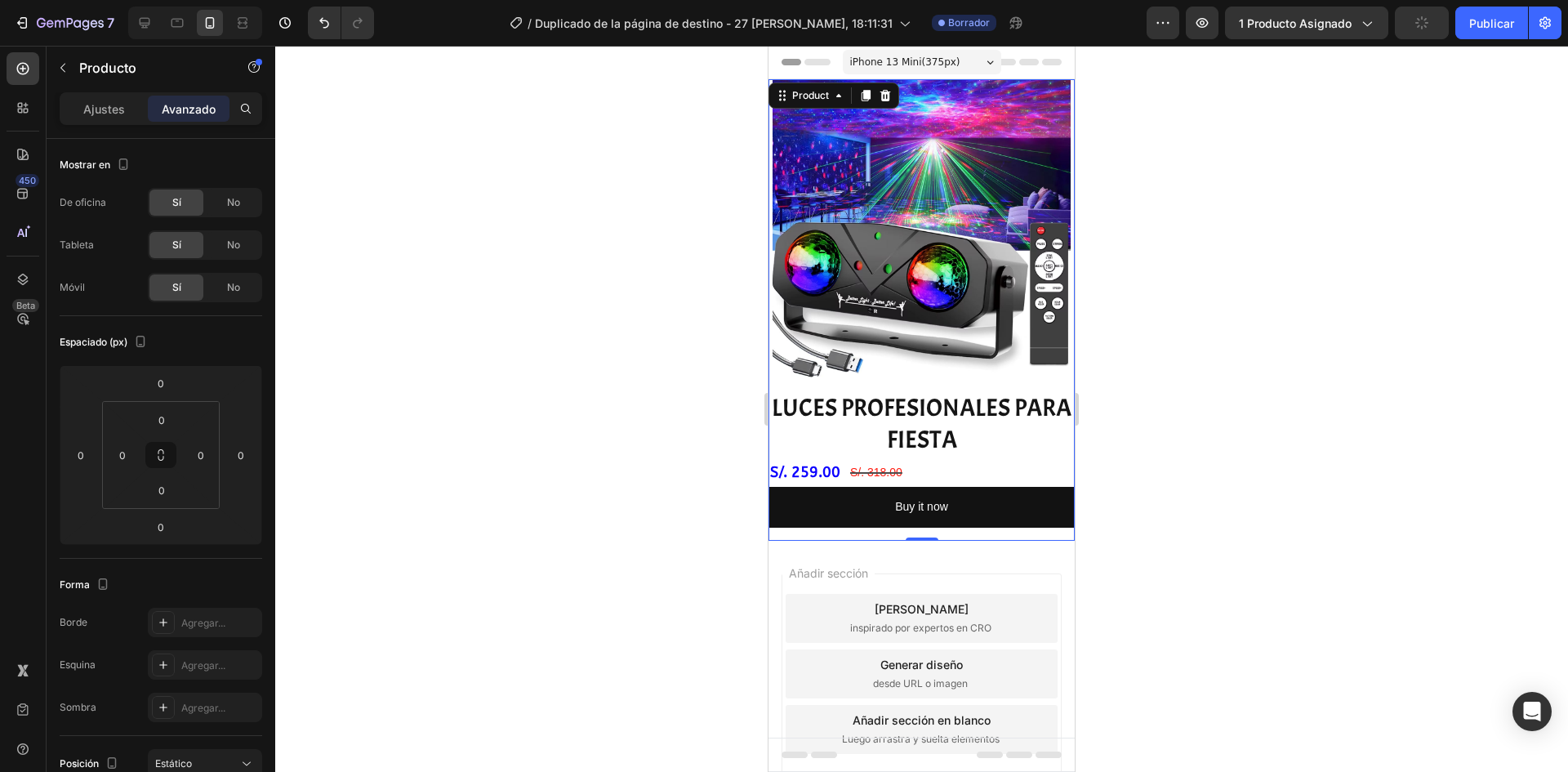
click at [496, 442] on div at bounding box center [922, 409] width 1293 height 726
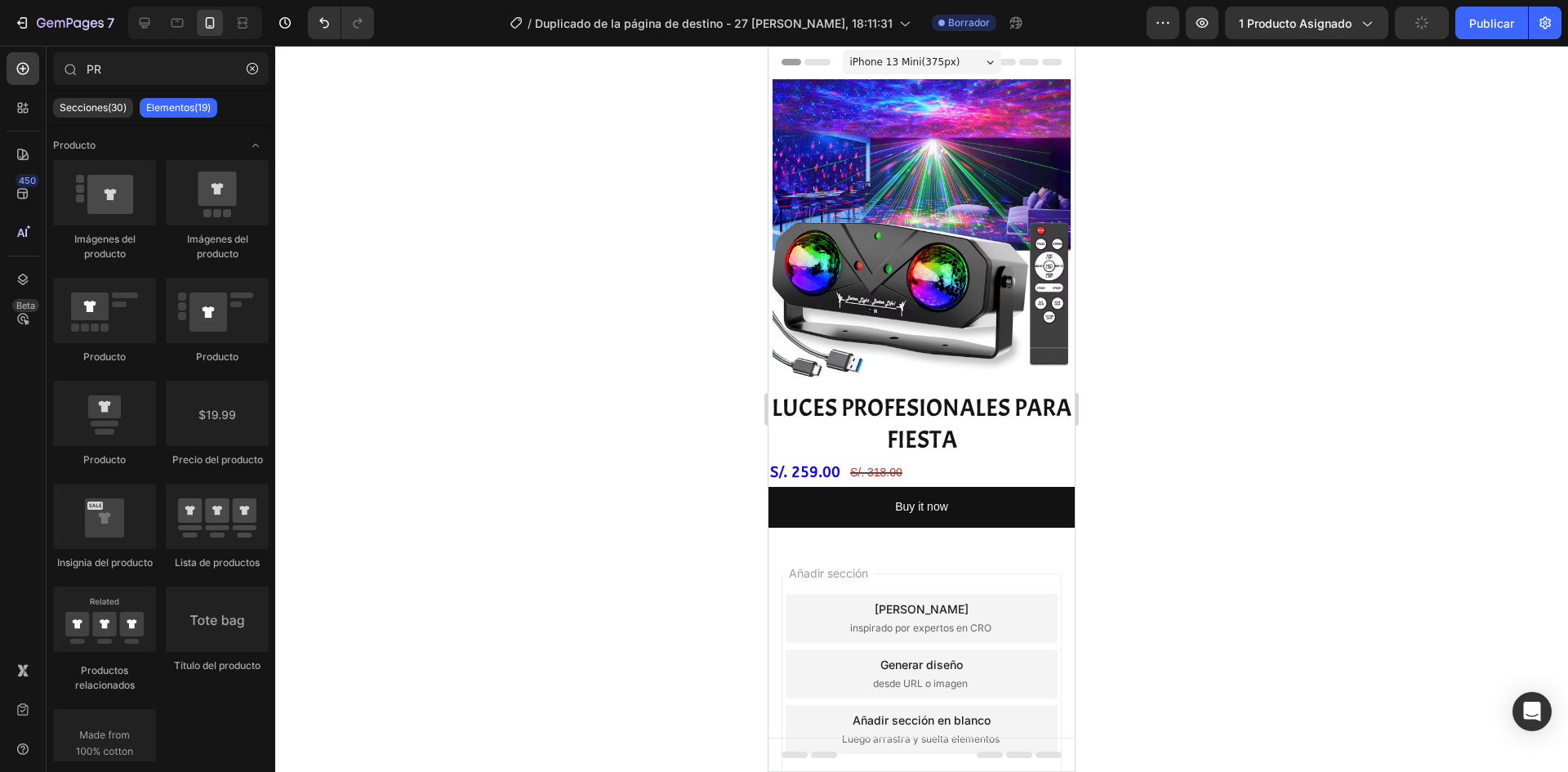
click at [498, 442] on div at bounding box center [922, 409] width 1293 height 726
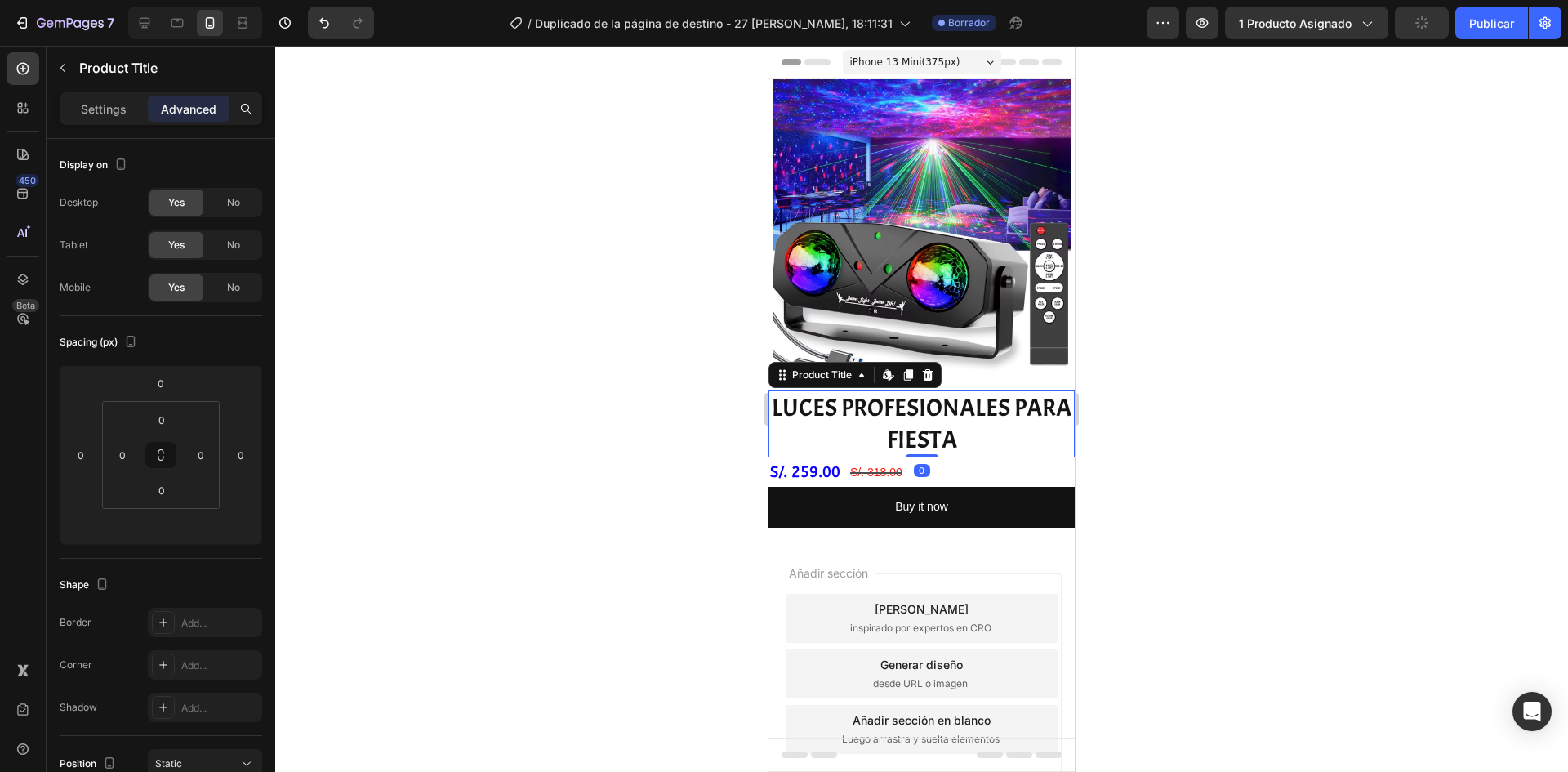
click at [1006, 426] on h2 "LUCES PROFESIONALES PARA FIESTA" at bounding box center [922, 423] width 306 height 67
click at [577, 460] on div at bounding box center [922, 409] width 1293 height 726
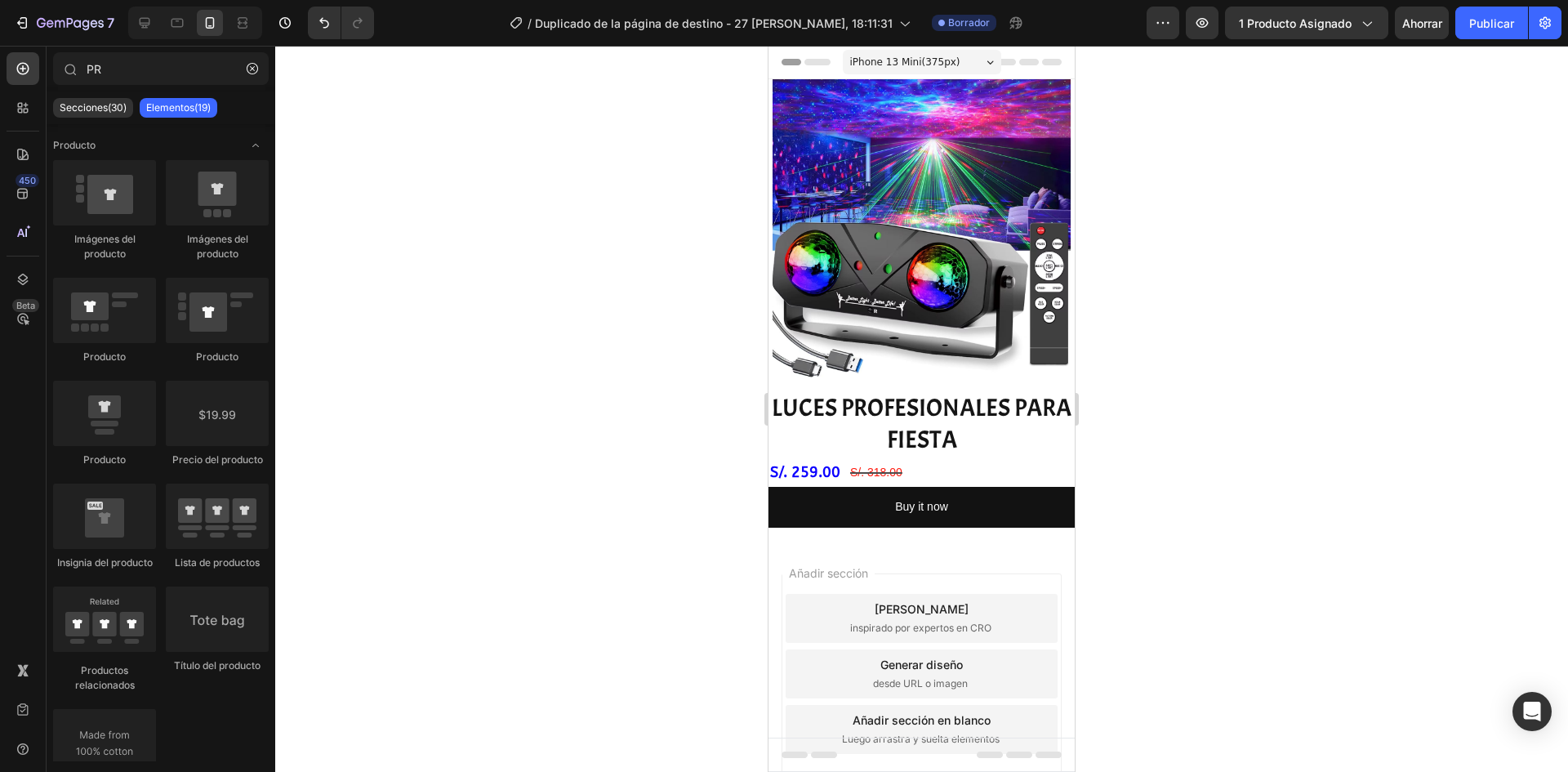
click at [1117, 428] on div at bounding box center [922, 409] width 1293 height 726
click at [948, 457] on div "S/. 259.00 Product Price Product Price S/. 318.00 Product Price Product Price R…" at bounding box center [922, 472] width 306 height 29
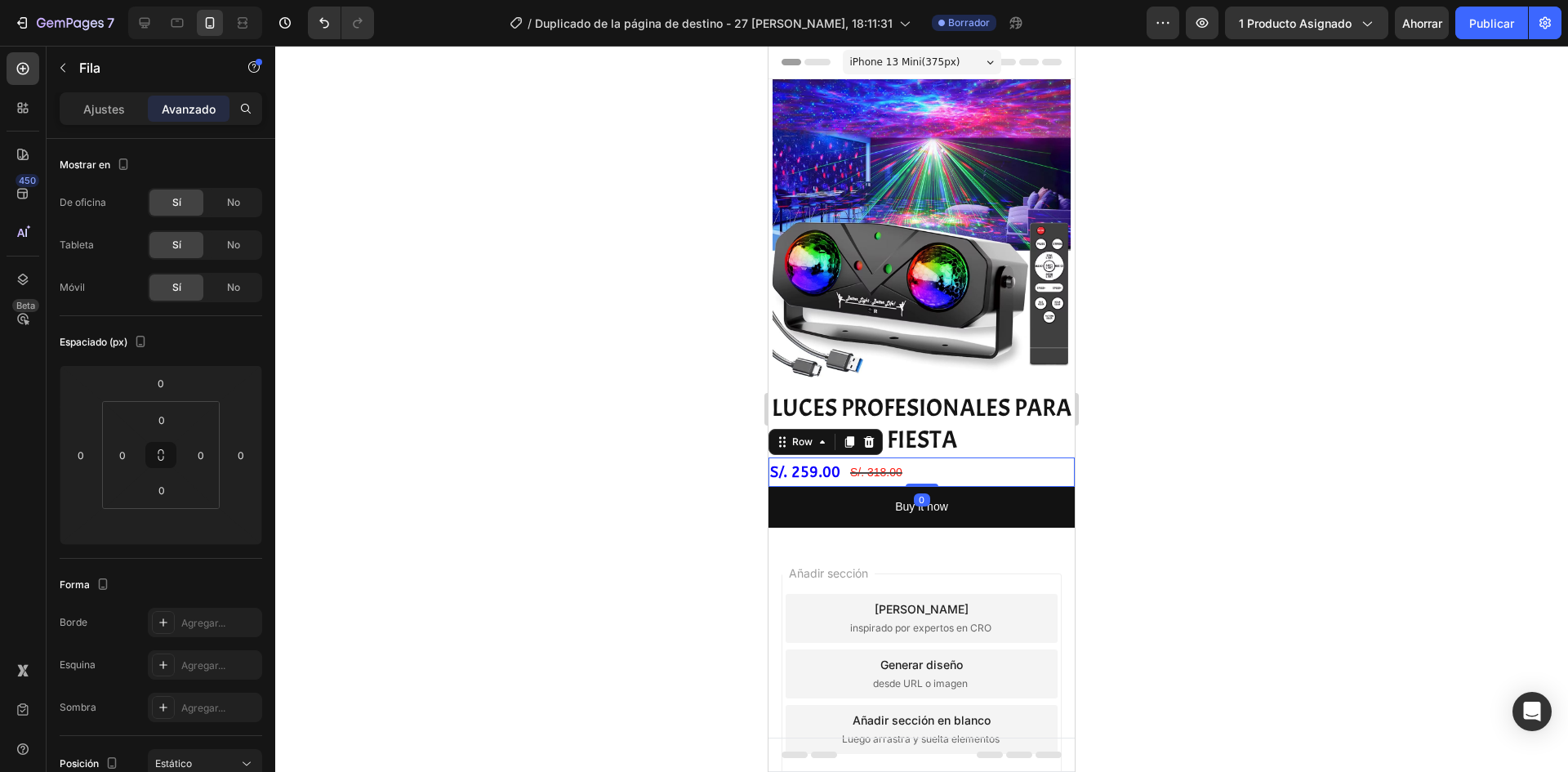
click at [1283, 486] on div at bounding box center [922, 409] width 1293 height 726
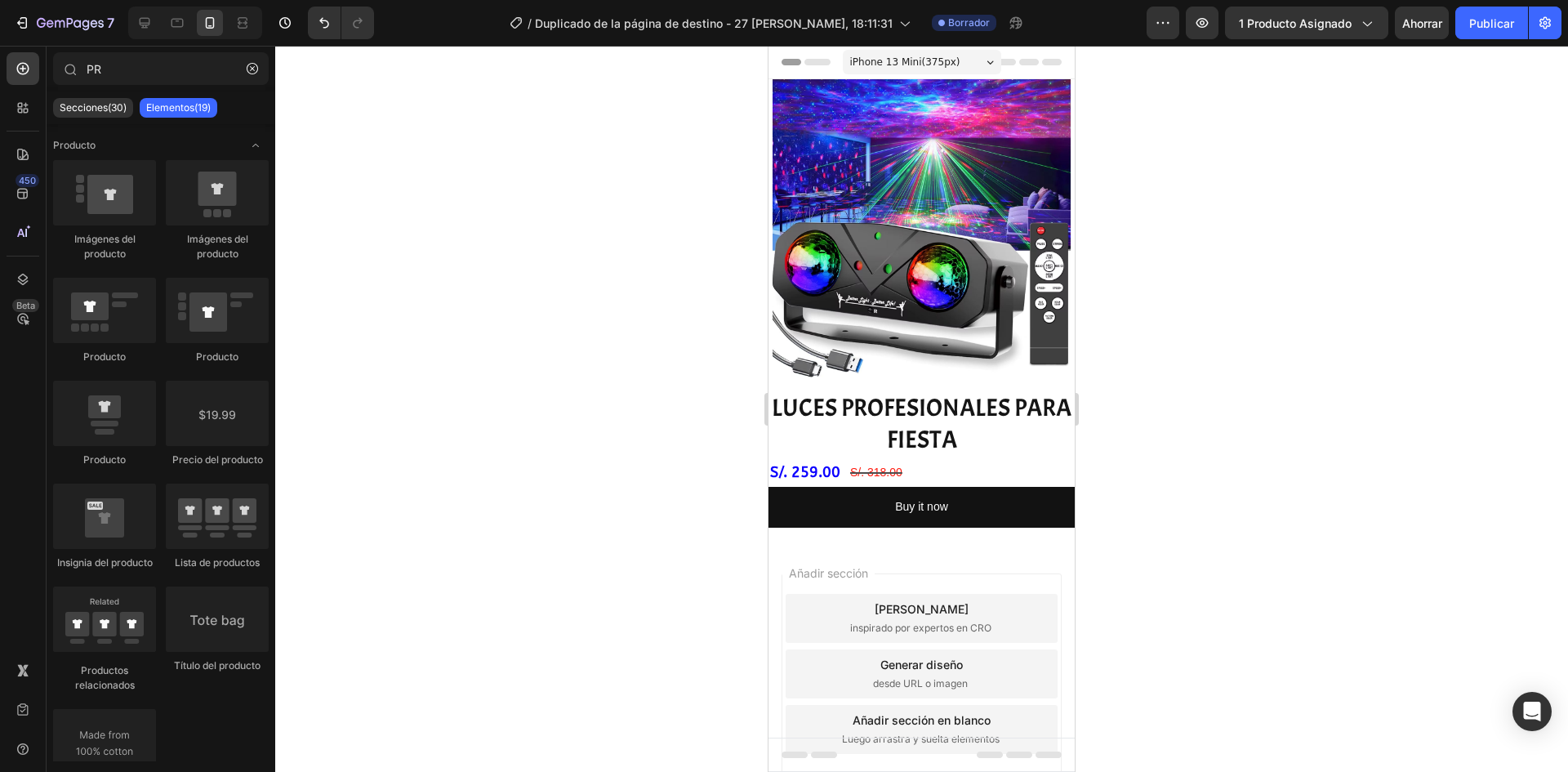
click at [1179, 453] on div at bounding box center [922, 409] width 1293 height 726
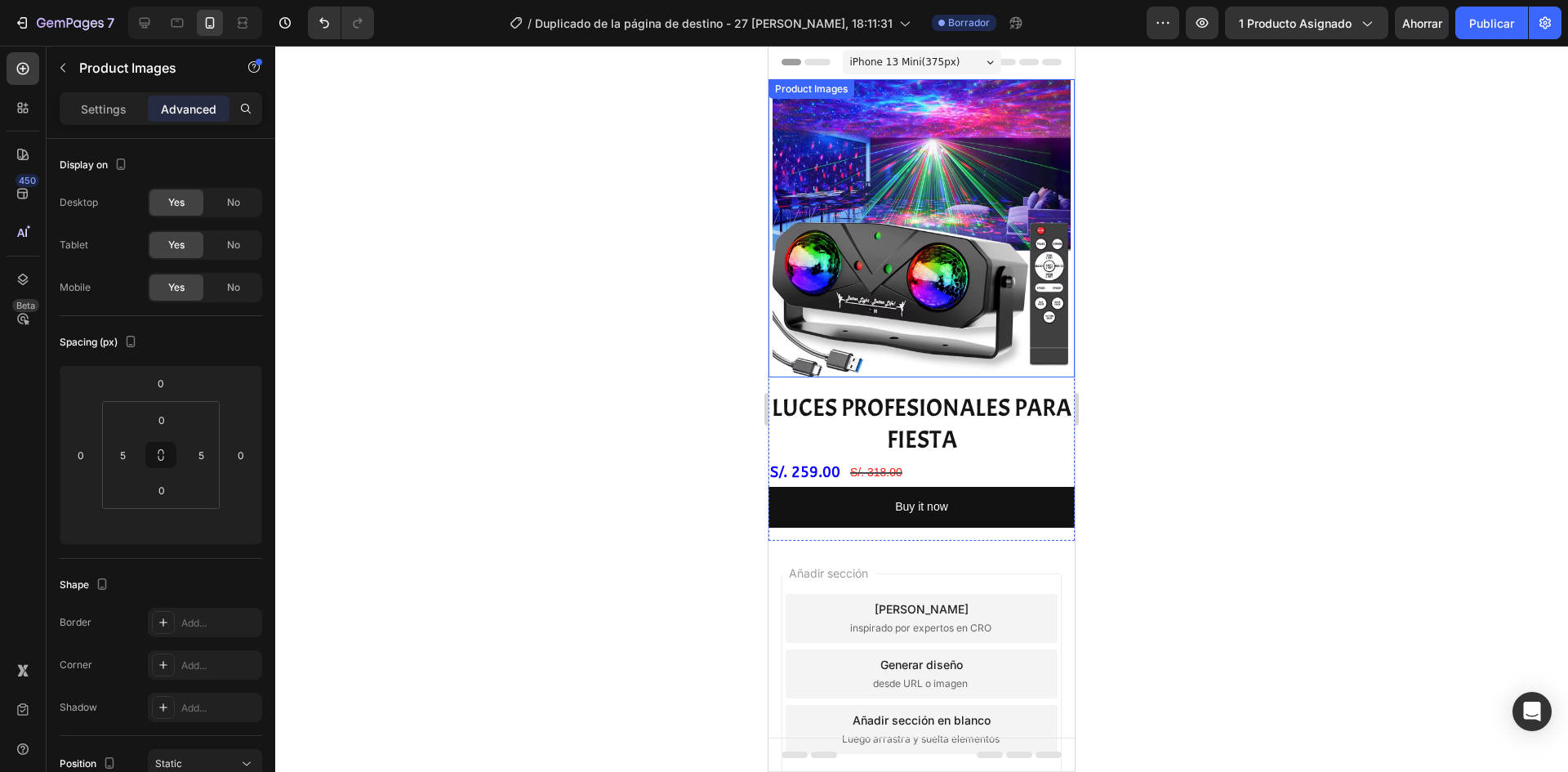
click at [883, 253] on img at bounding box center [922, 228] width 298 height 298
click at [1166, 273] on div at bounding box center [922, 409] width 1293 height 726
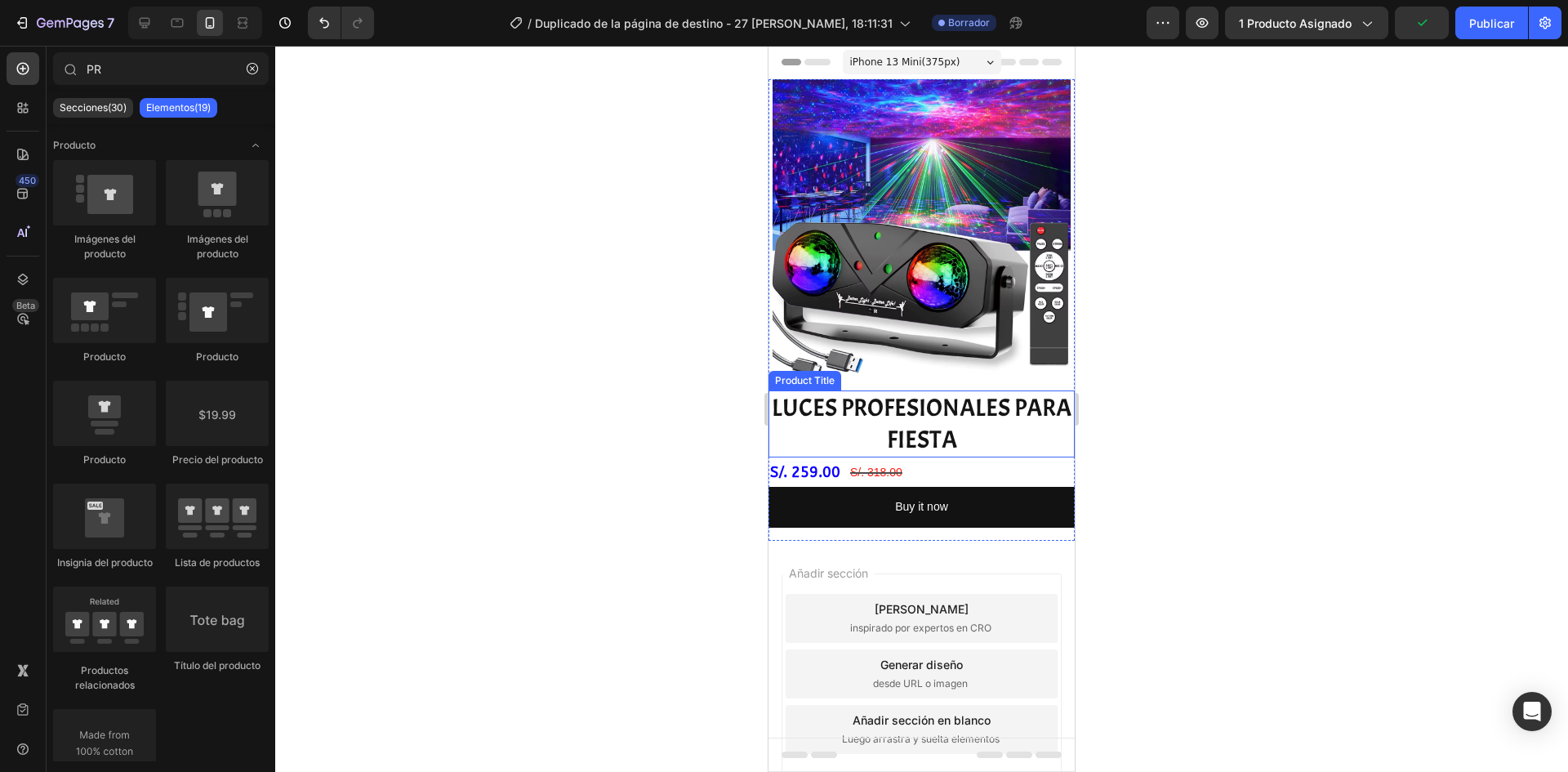
click at [928, 404] on h2 "LUCES PROFESIONALES PARA FIESTA" at bounding box center [922, 423] width 306 height 67
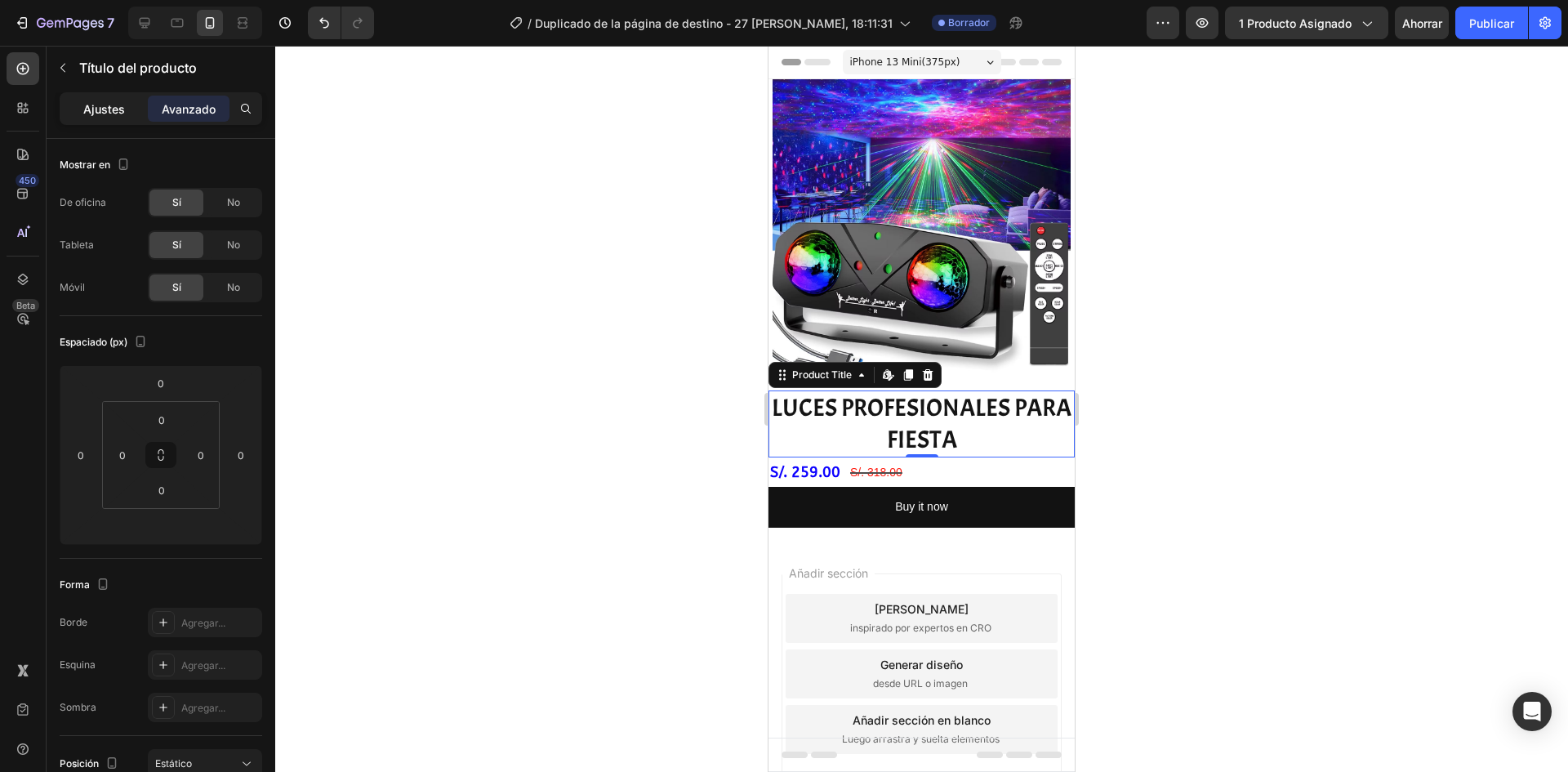
click at [112, 120] on div "Ajustes" at bounding box center [104, 108] width 81 height 26
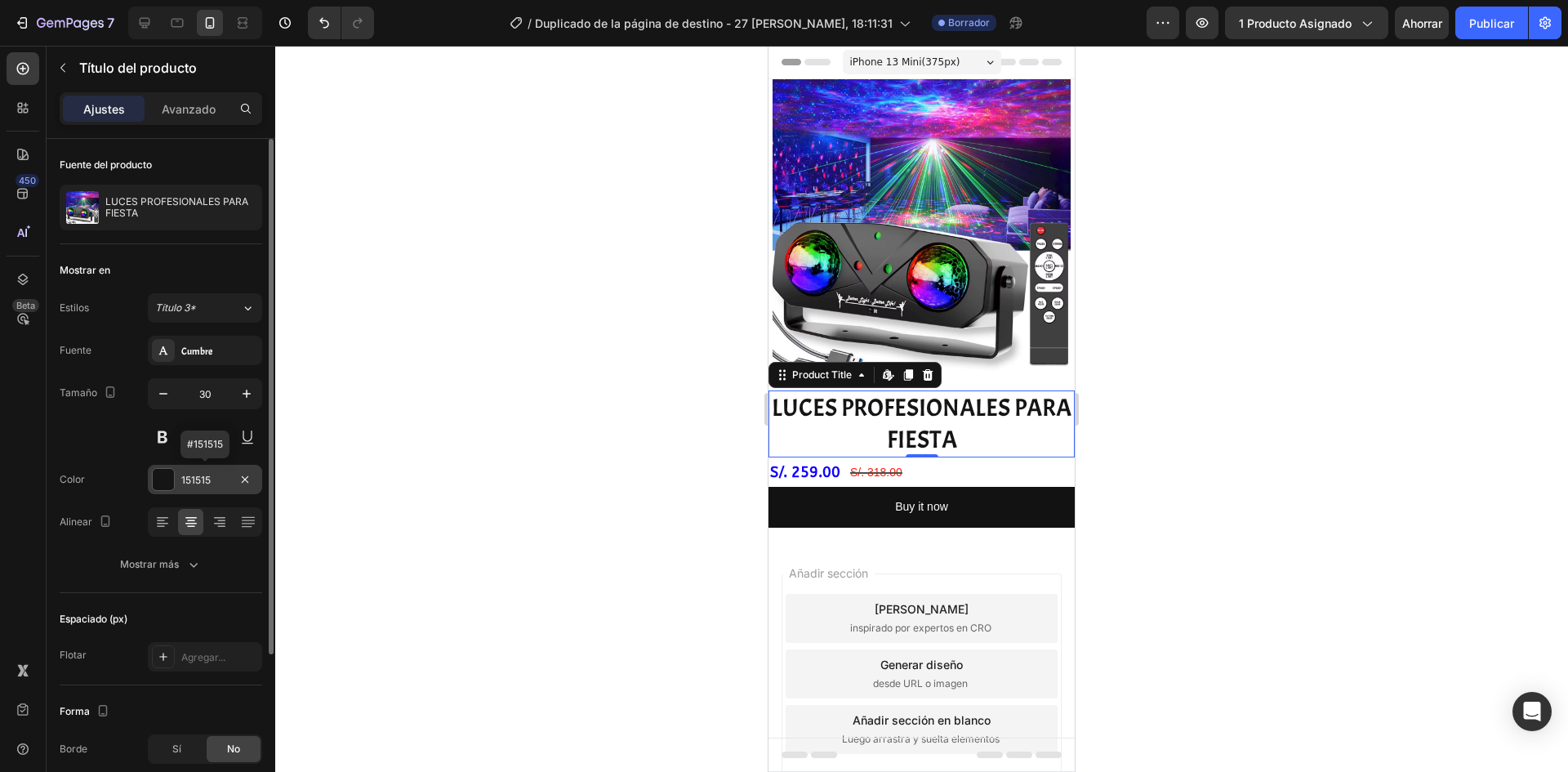
click at [170, 477] on div at bounding box center [163, 479] width 22 height 22
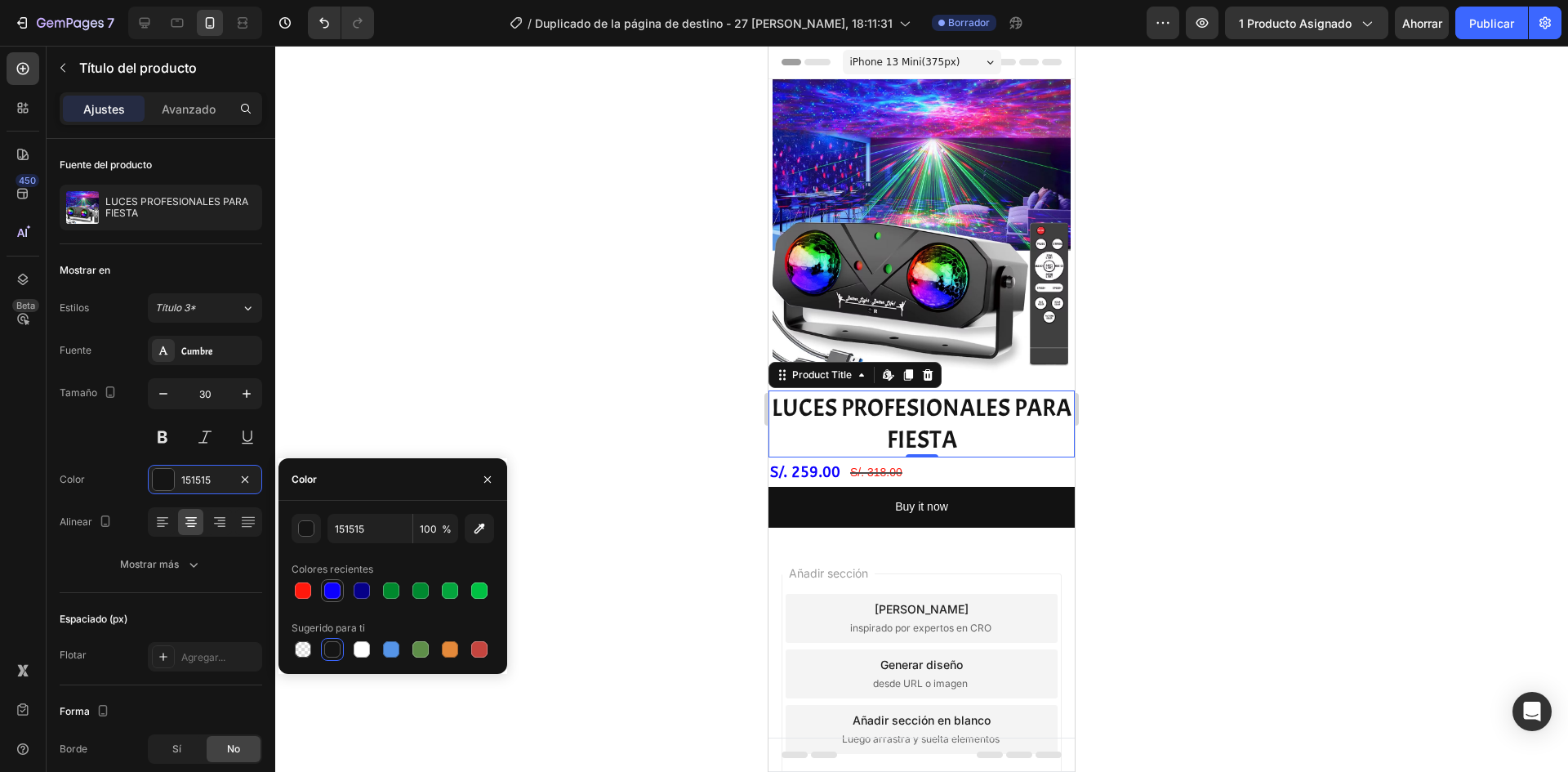
click at [331, 592] on div at bounding box center [332, 590] width 16 height 16
click at [367, 586] on div at bounding box center [362, 590] width 16 height 16
click at [298, 531] on button "button" at bounding box center [306, 529] width 29 height 29
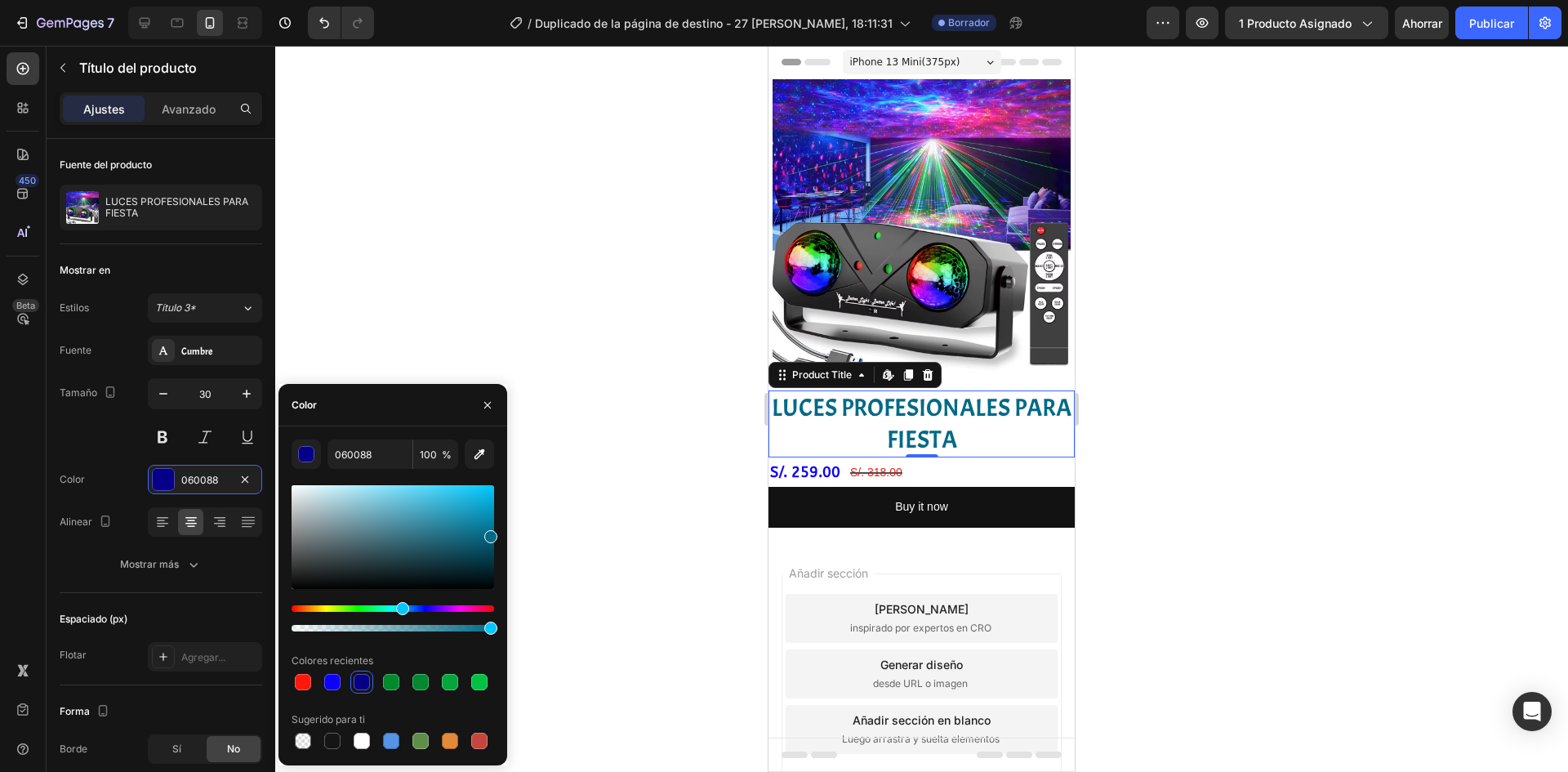
drag, startPoint x: 422, startPoint y: 612, endPoint x: 428, endPoint y: 586, distance: 26.7
click at [408, 610] on div "Hue" at bounding box center [402, 608] width 13 height 13
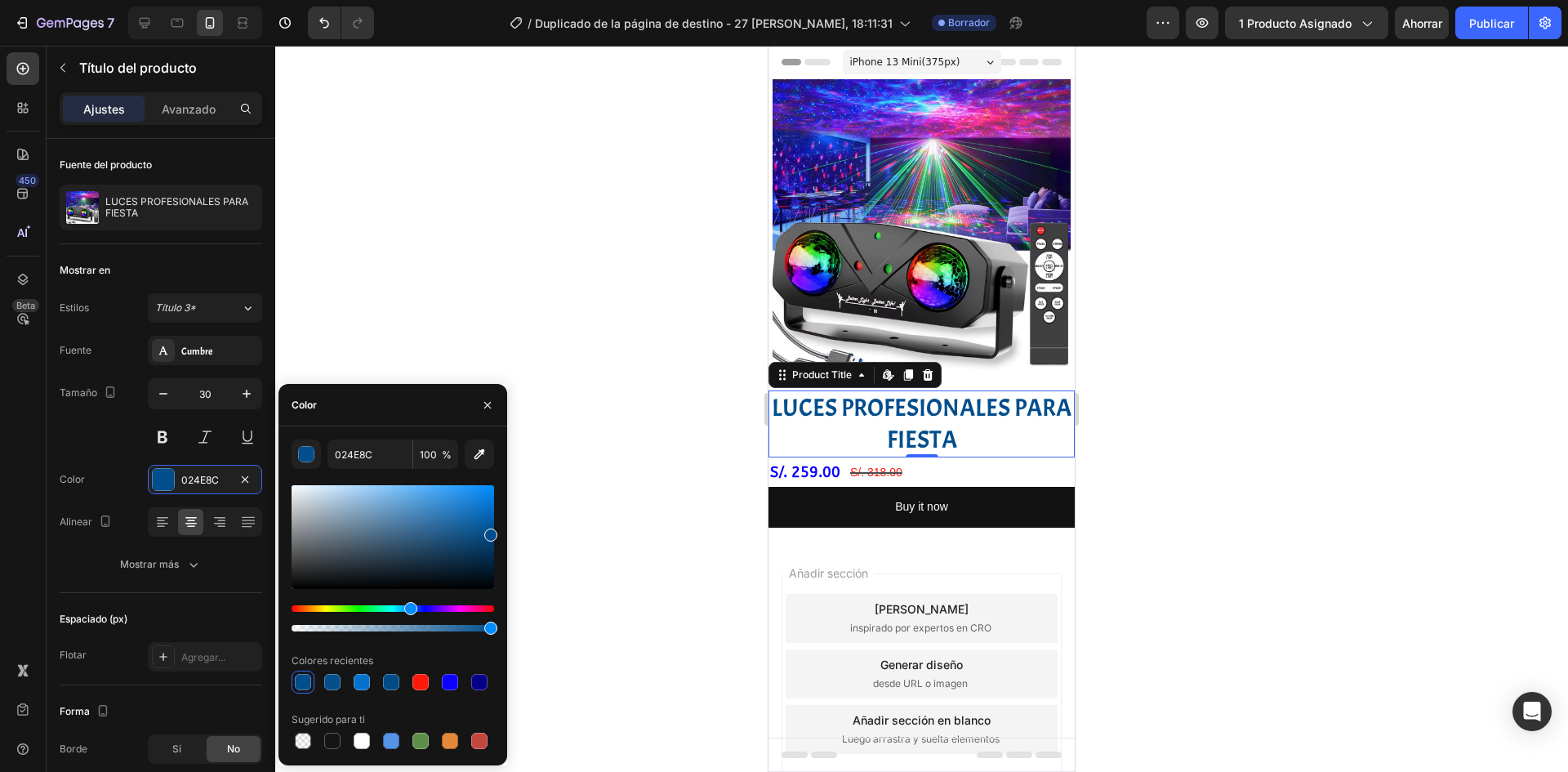
drag, startPoint x: 492, startPoint y: 539, endPoint x: 491, endPoint y: 531, distance: 8.1
click at [491, 531] on div at bounding box center [491, 535] width 13 height 13
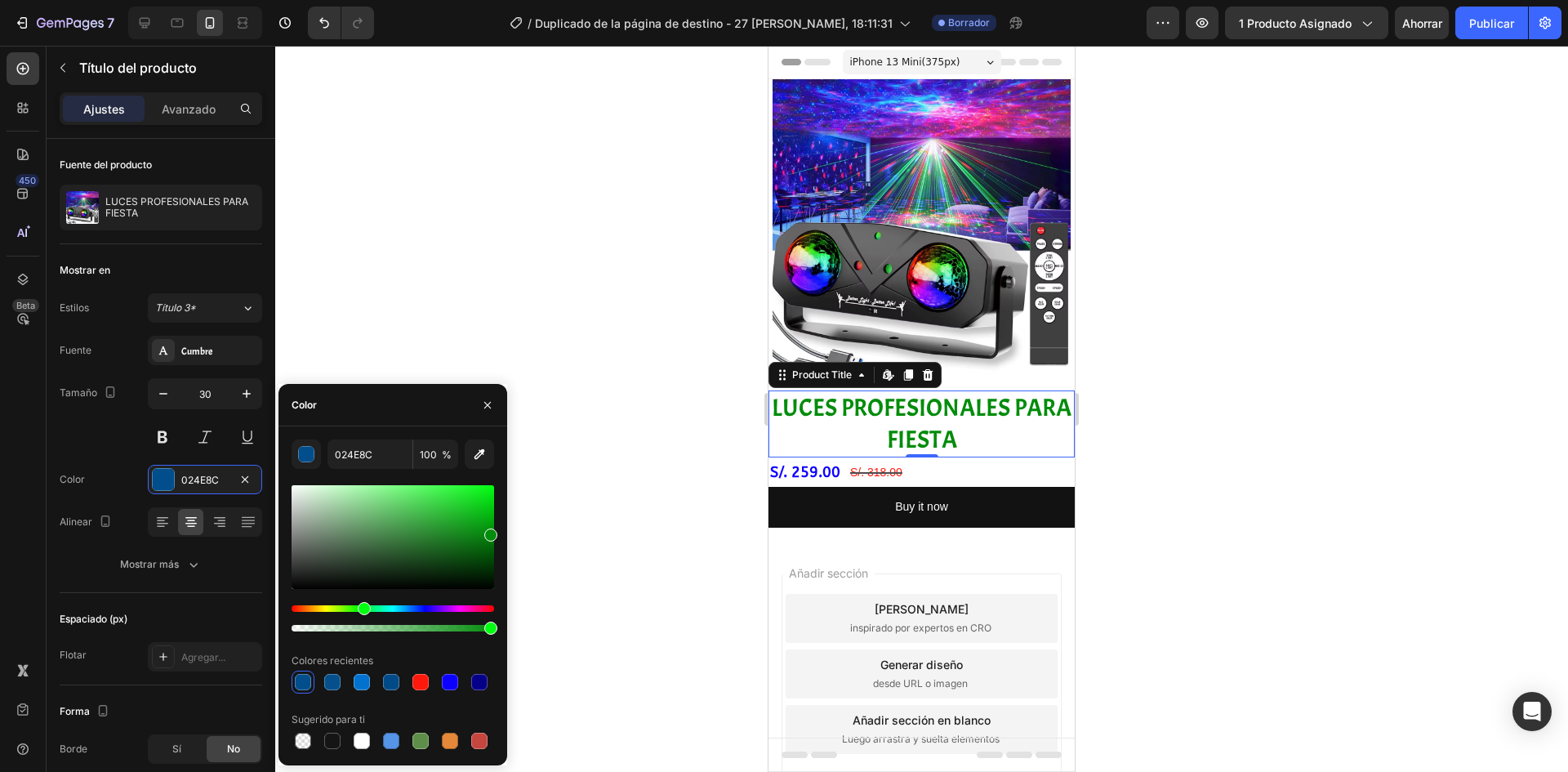
click at [362, 606] on div "Matiz" at bounding box center [393, 608] width 202 height 7
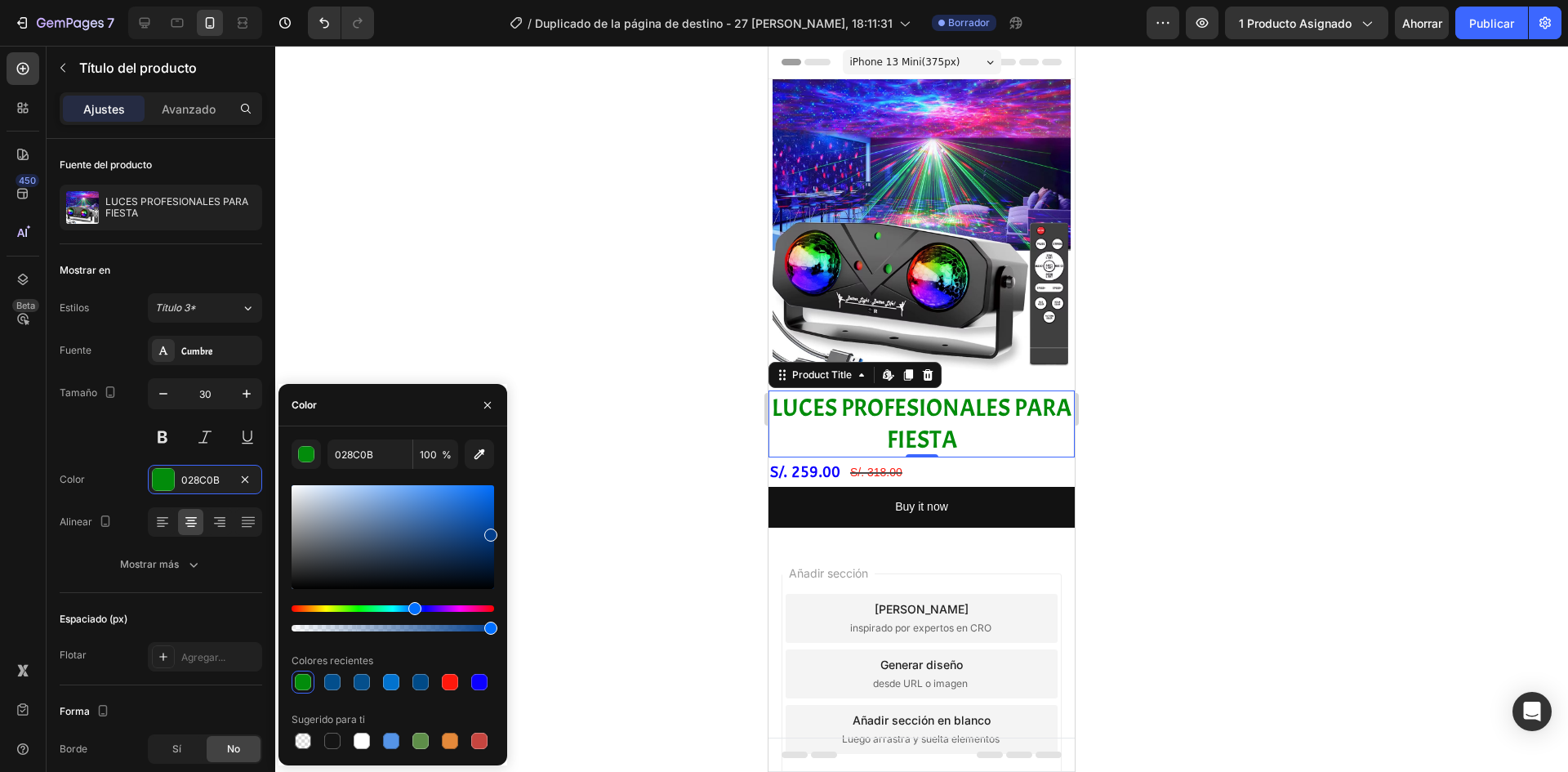
click at [413, 609] on div "Matiz" at bounding box center [393, 608] width 202 height 7
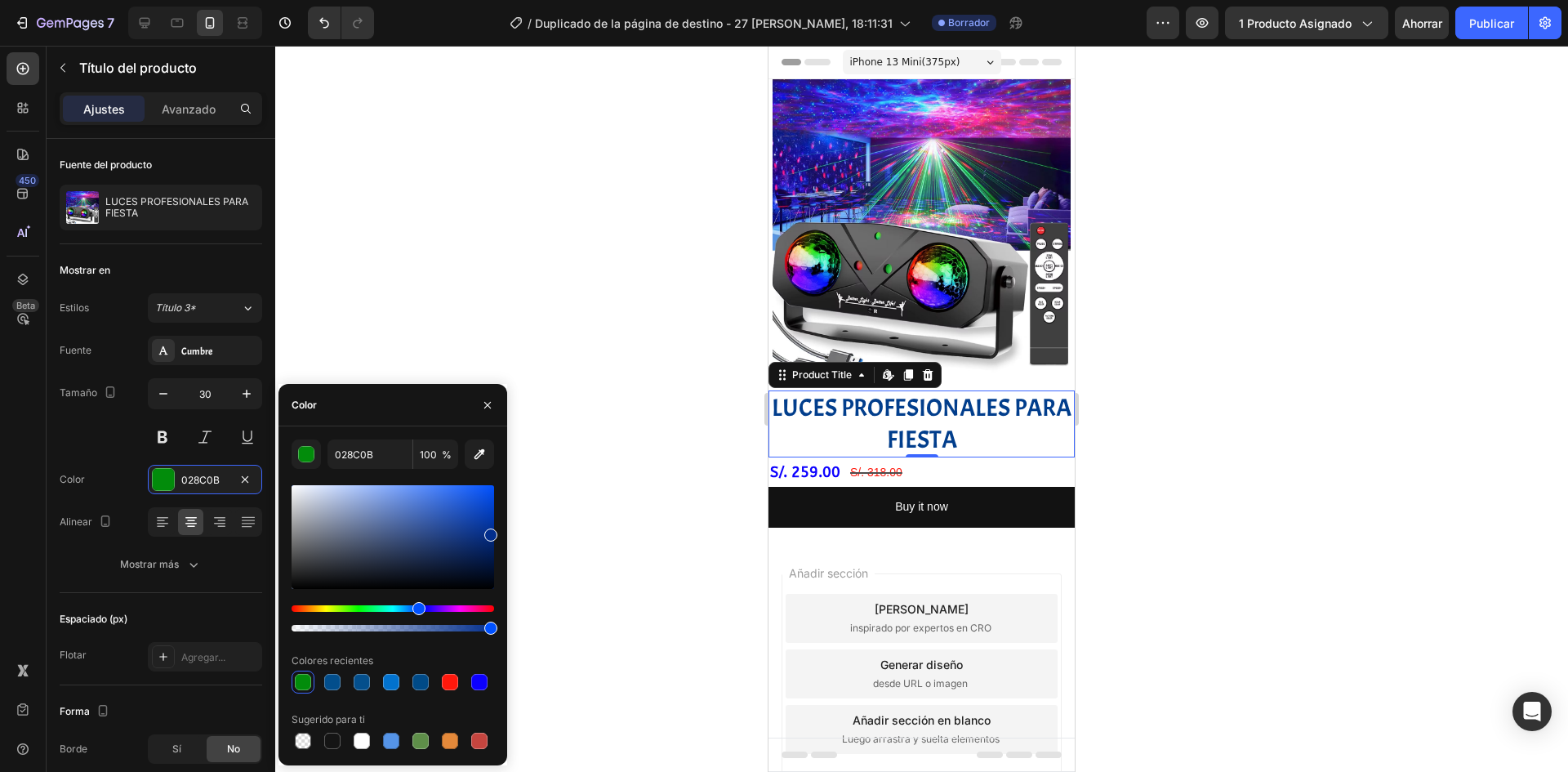
click at [417, 608] on div "Matiz" at bounding box center [419, 608] width 13 height 13
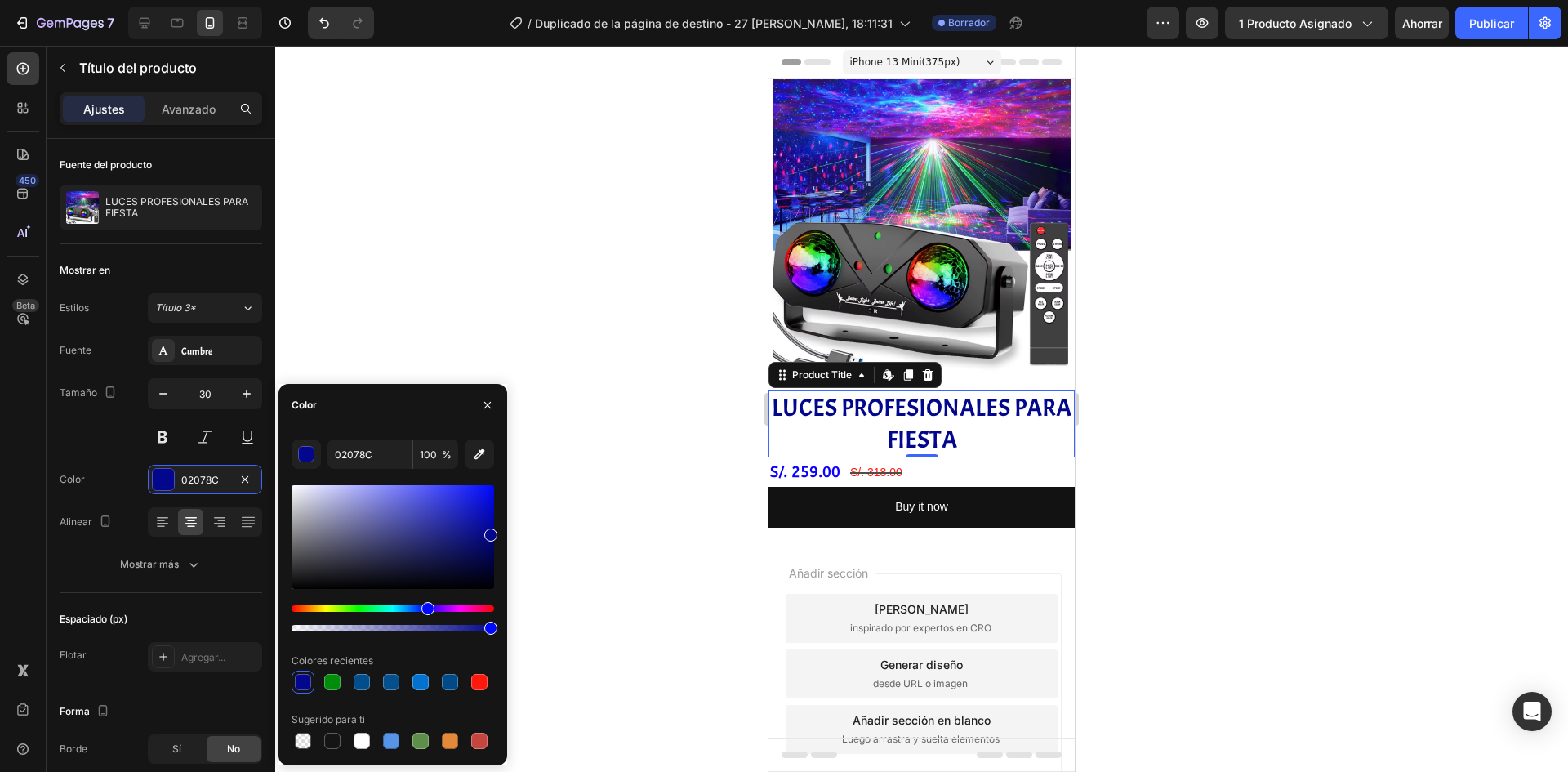
click at [427, 606] on div "Matiz" at bounding box center [427, 608] width 13 height 13
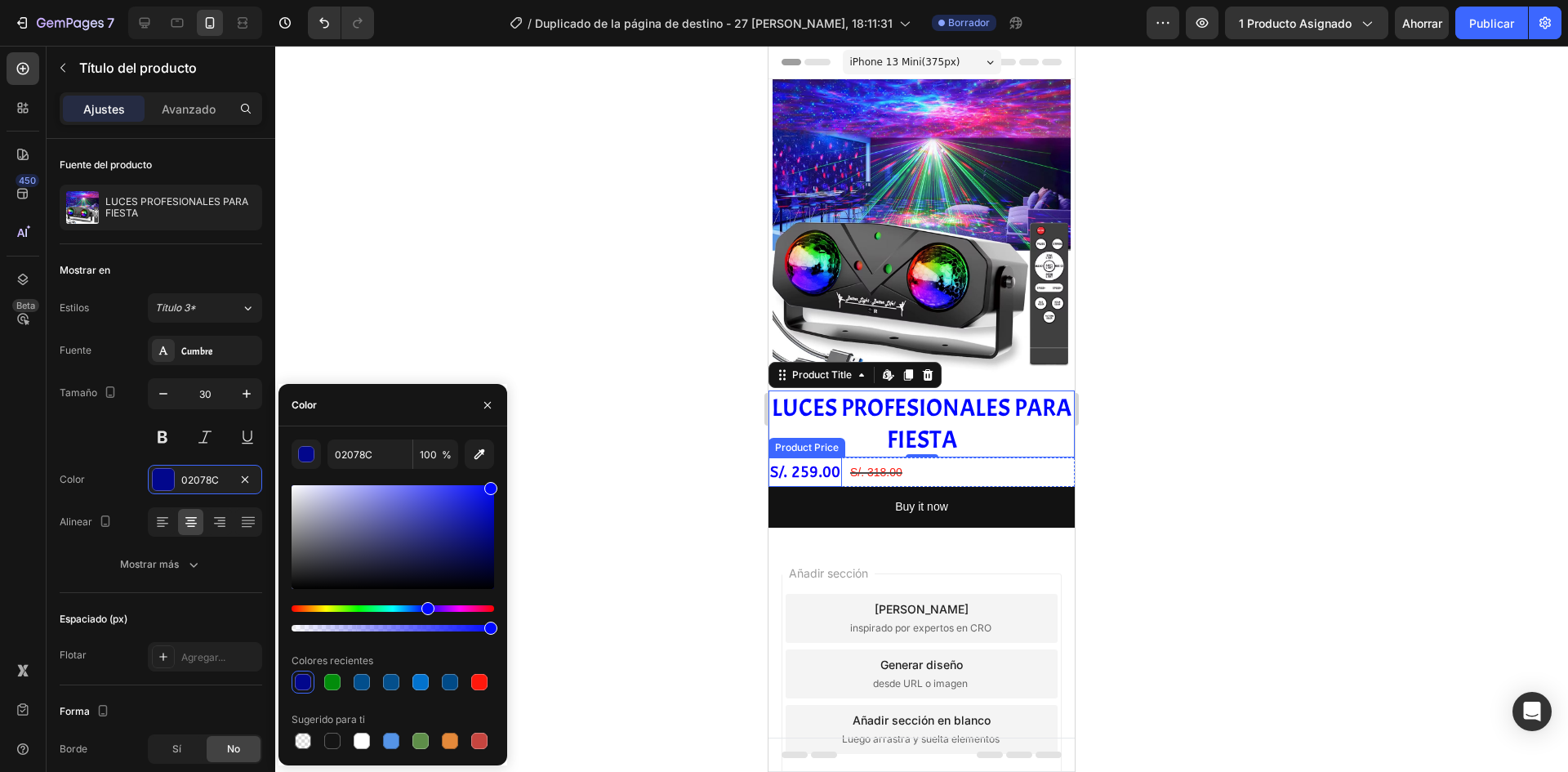
drag, startPoint x: 489, startPoint y: 530, endPoint x: 495, endPoint y: 479, distance: 51.4
click at [495, 479] on div "02078C 100 % Colores recientes Sugerido para ti" at bounding box center [393, 595] width 228 height 312
type input "0008FF"
click at [771, 422] on h2 "LUCES PROFESIONALES PARA FIESTA" at bounding box center [922, 423] width 306 height 67
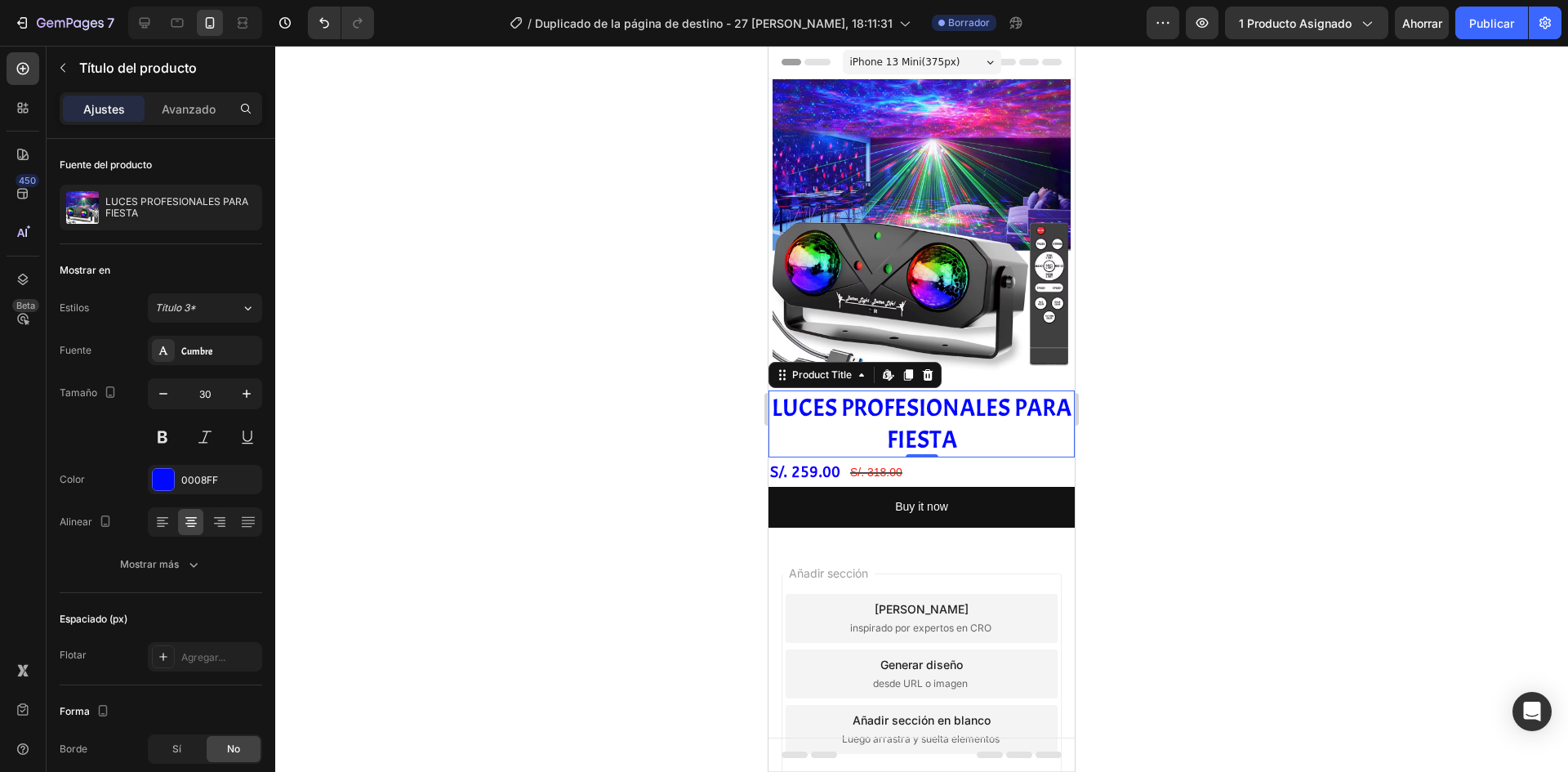
click at [718, 415] on div at bounding box center [922, 409] width 1293 height 726
click at [853, 409] on h2 "LUCES PROFESIONALES PARA FIESTA" at bounding box center [922, 423] width 306 height 67
click at [895, 404] on h2 "LUCES PROFESIONALES PARA FIESTA" at bounding box center [922, 423] width 306 height 67
click at [171, 481] on div at bounding box center [163, 479] width 22 height 22
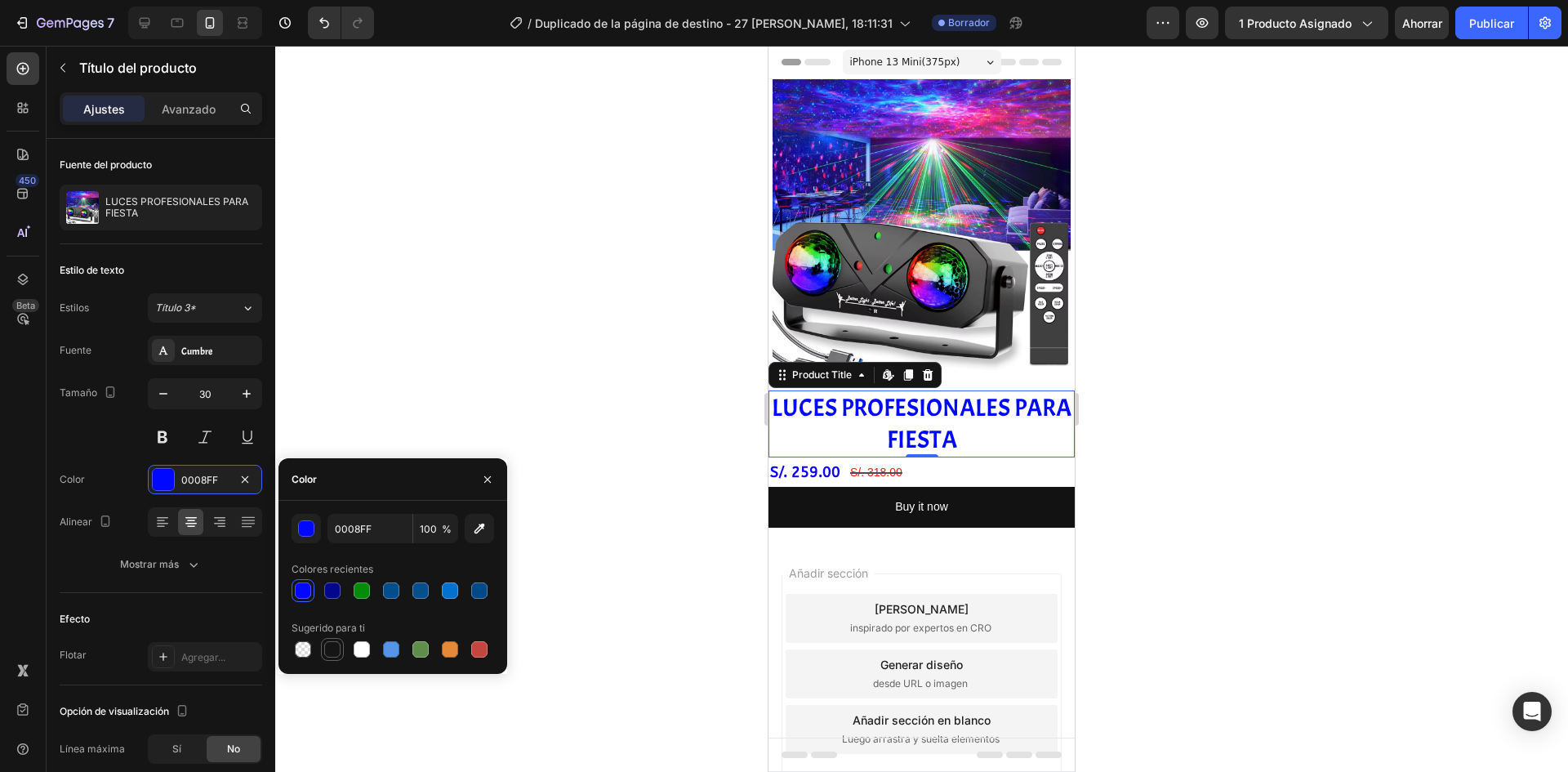
click at [333, 646] on div at bounding box center [332, 649] width 16 height 16
type input "151515"
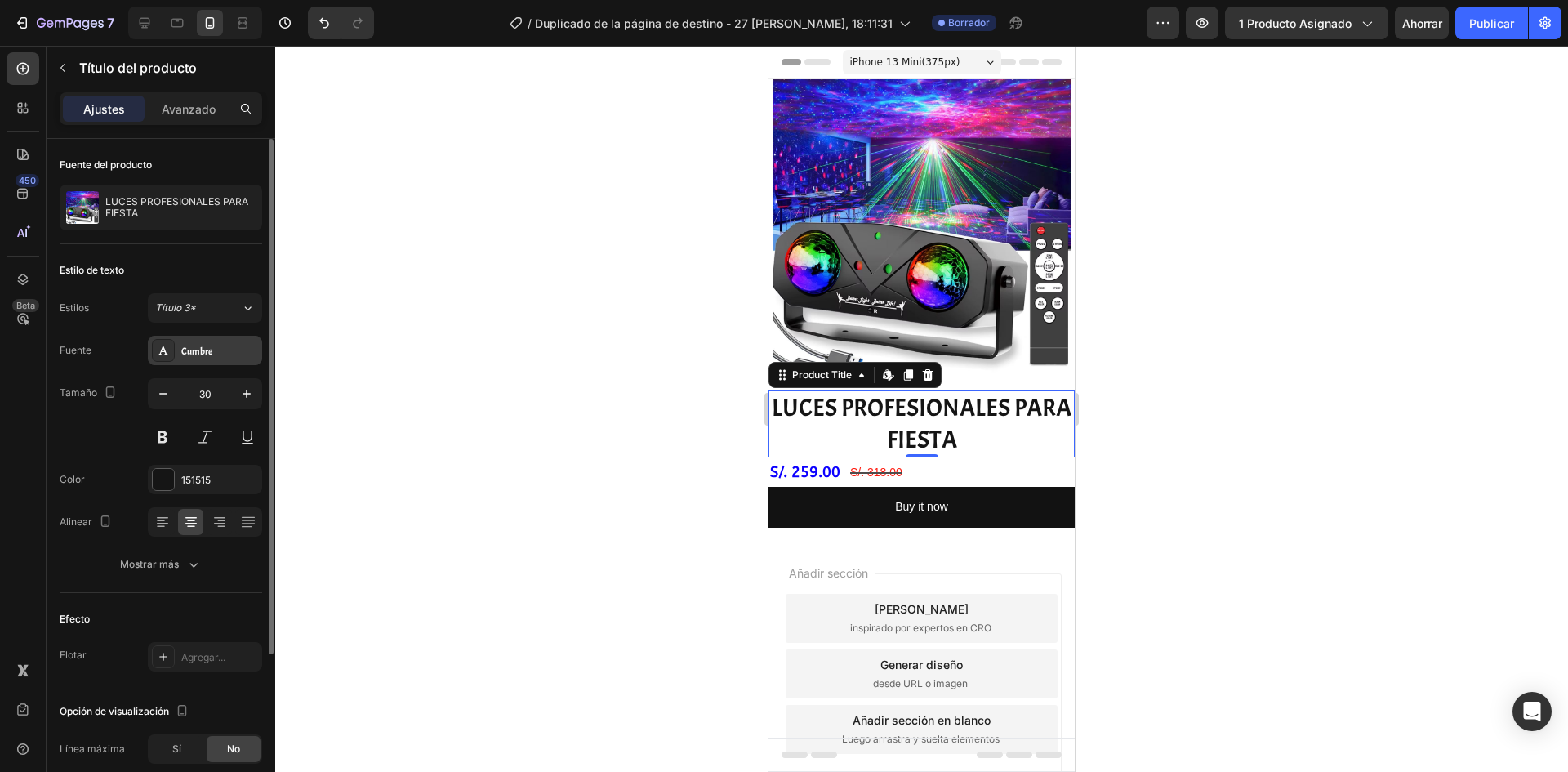
click at [202, 344] on div "Cumbre" at bounding box center [220, 351] width 77 height 15
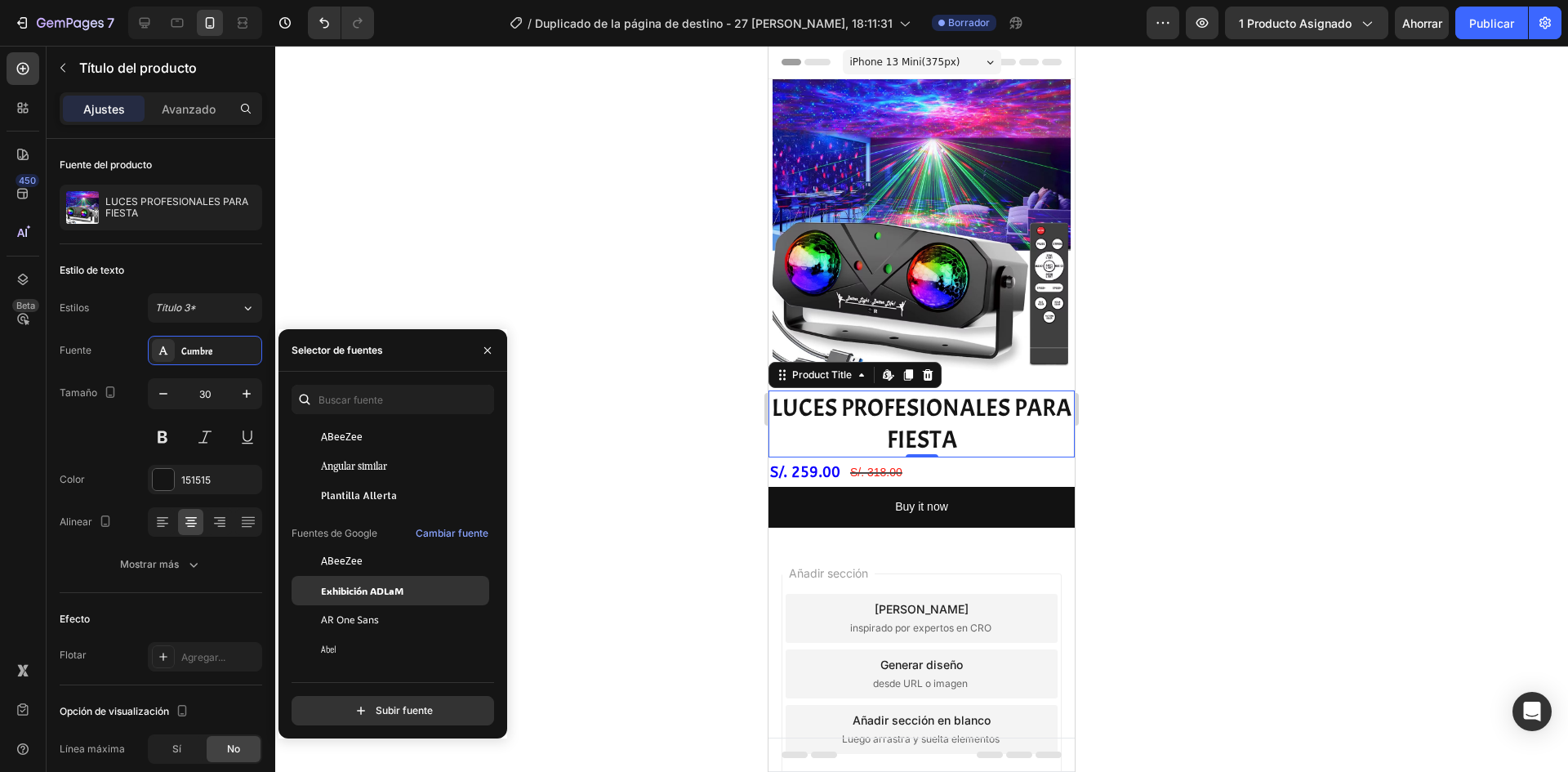
scroll to position [164, 0]
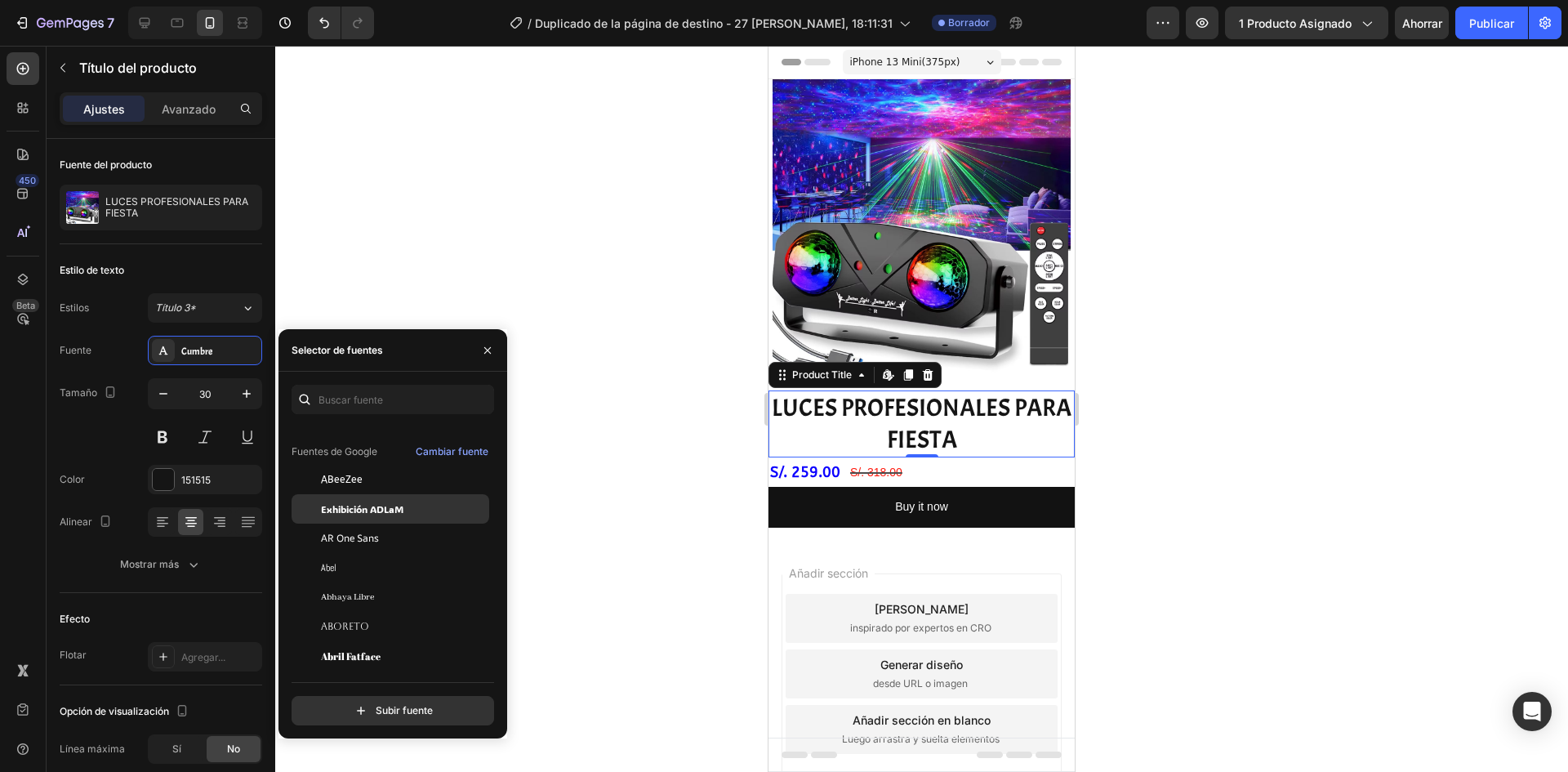
click at [382, 511] on font "Exhibición ADLaM" at bounding box center [362, 508] width 82 height 13
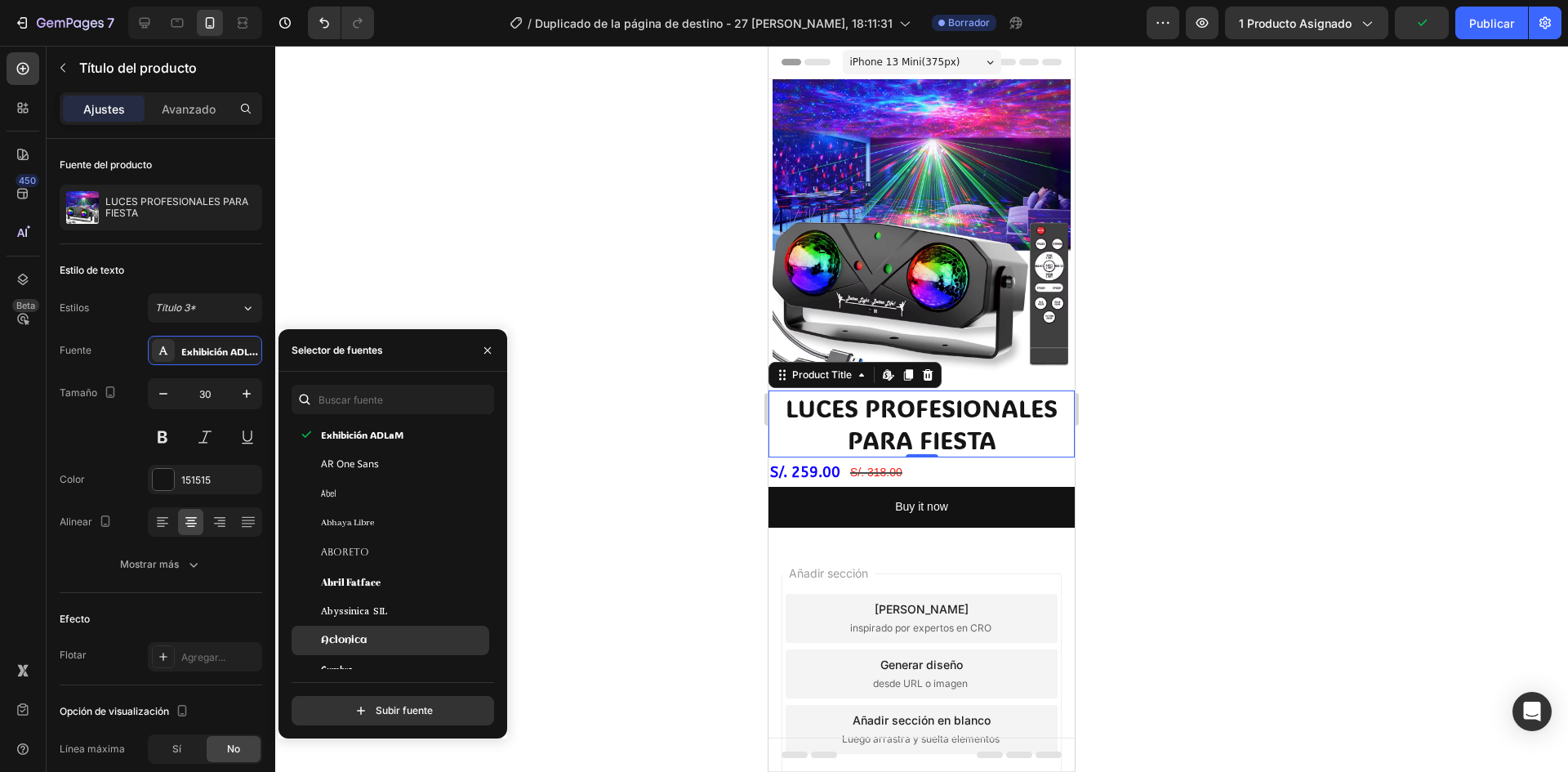
scroll to position [326, 0]
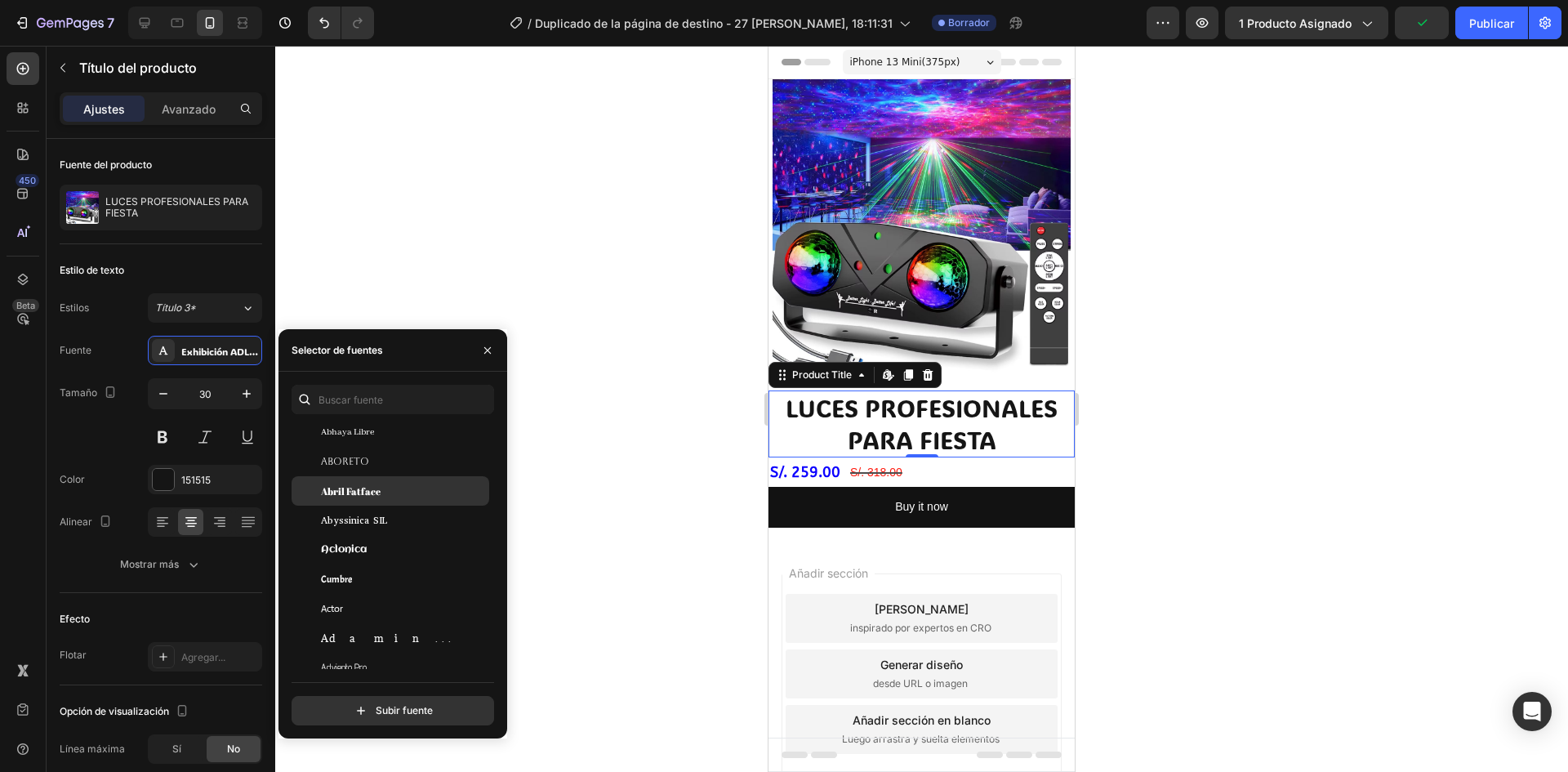
click at [357, 495] on font "Abril Fatface" at bounding box center [350, 491] width 60 height 13
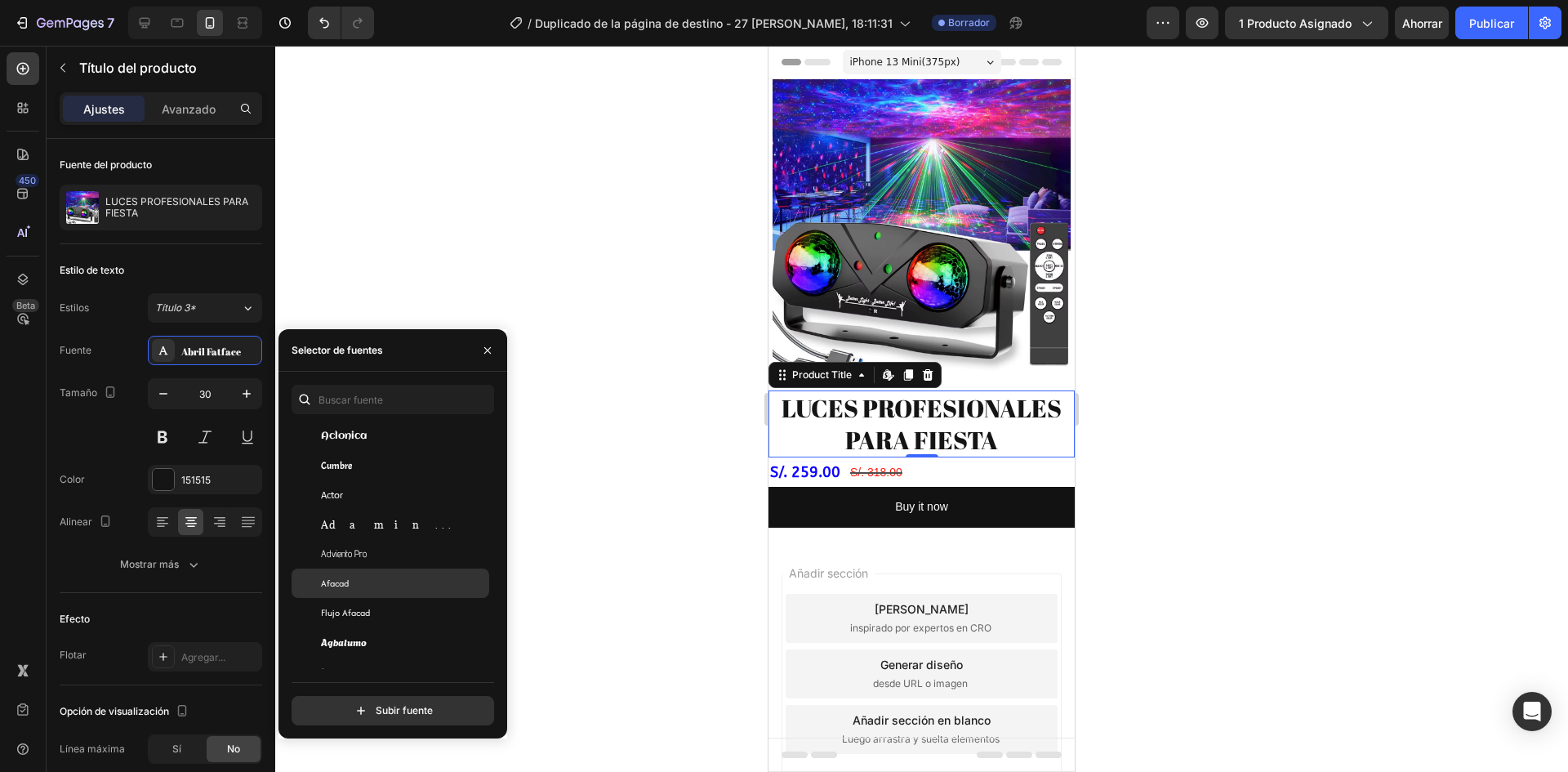
scroll to position [490, 0]
drag, startPoint x: 363, startPoint y: 588, endPoint x: 364, endPoint y: 614, distance: 26.0
click at [363, 588] on font "Agbalumo" at bounding box center [344, 585] width 46 height 14
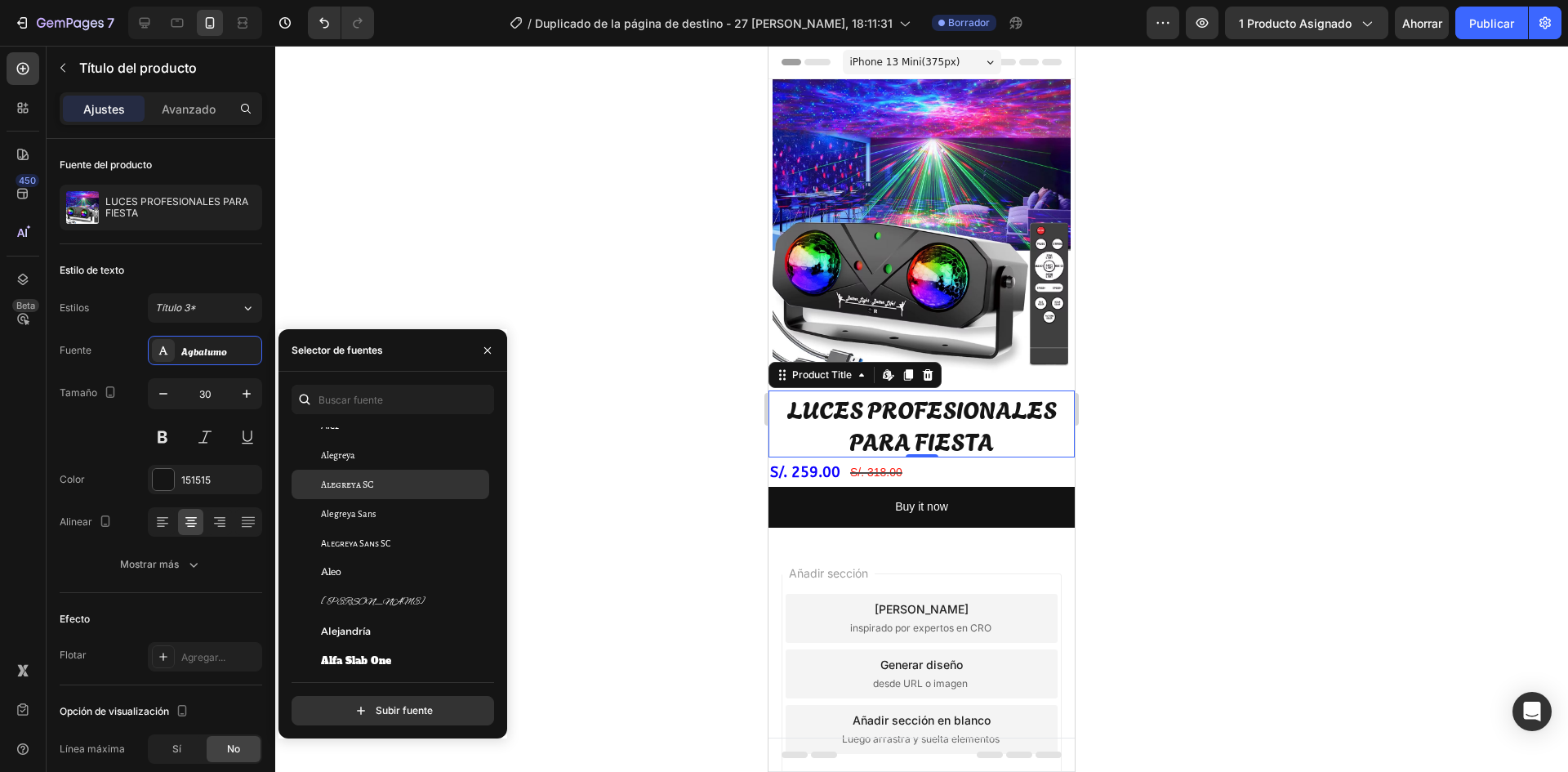
scroll to position [1143, 0]
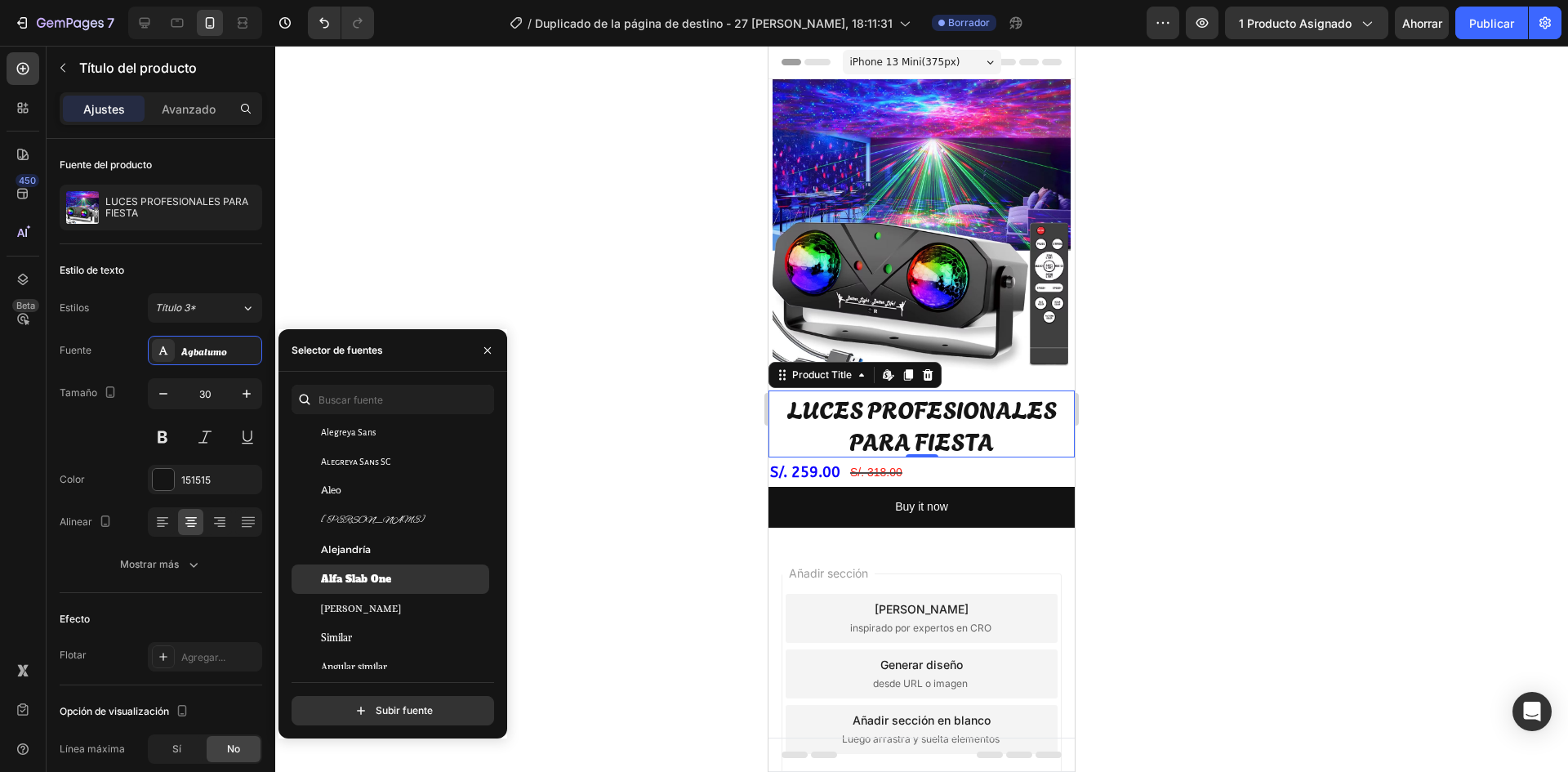
click at [357, 572] on span "Alfa Slab One" at bounding box center [356, 579] width 70 height 15
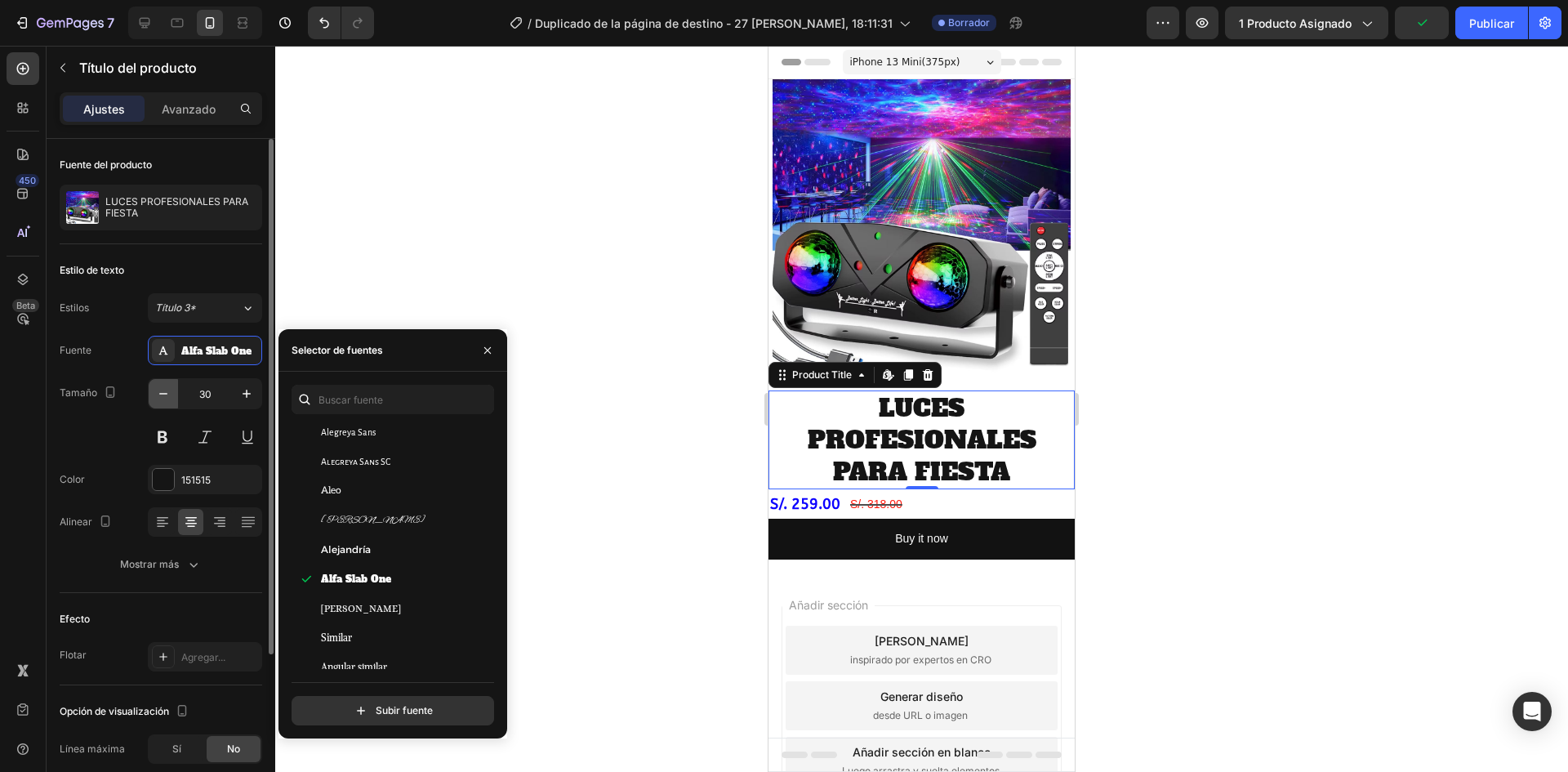
click at [160, 396] on icon "button" at bounding box center [163, 393] width 16 height 16
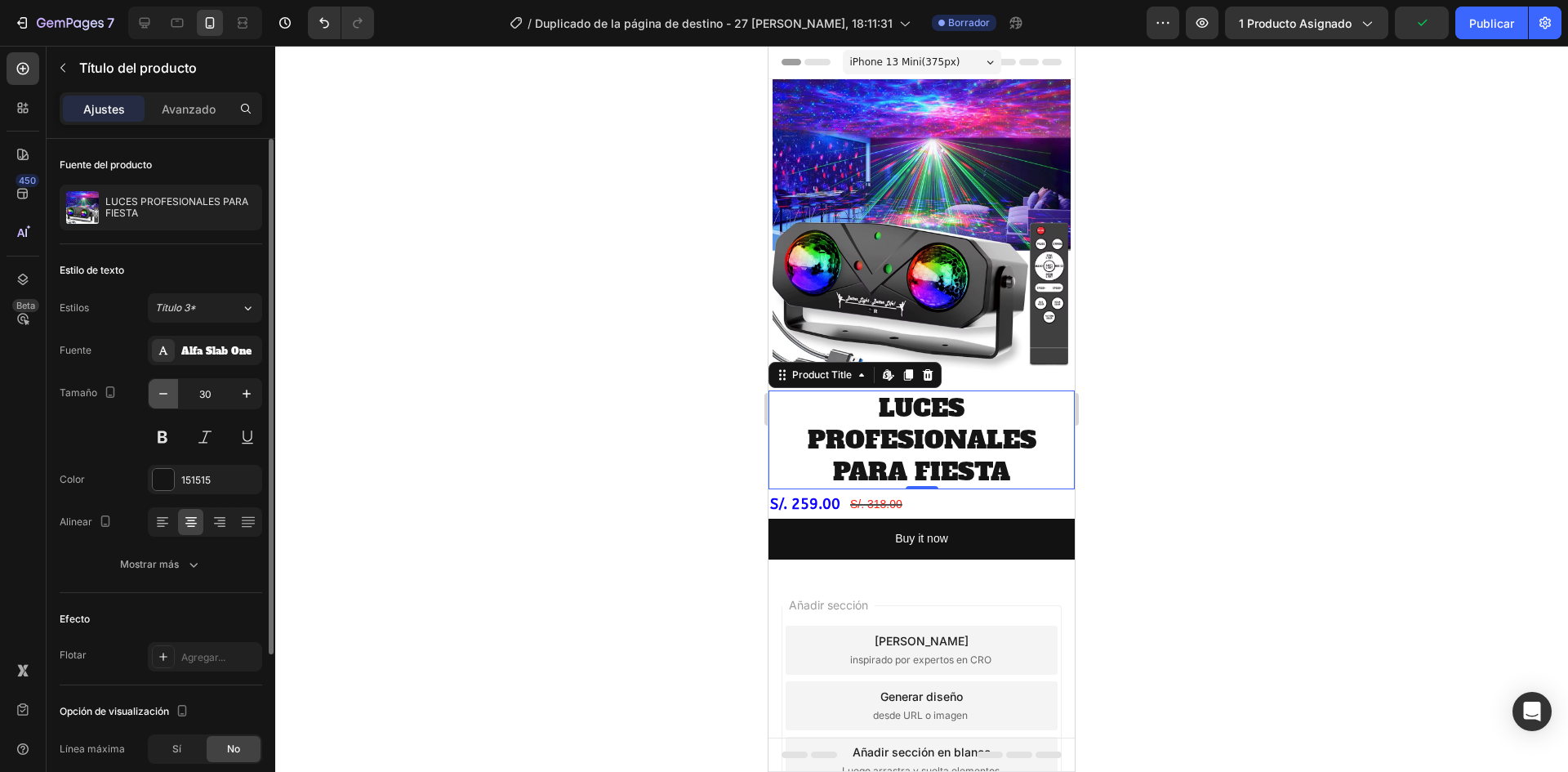
type input "29"
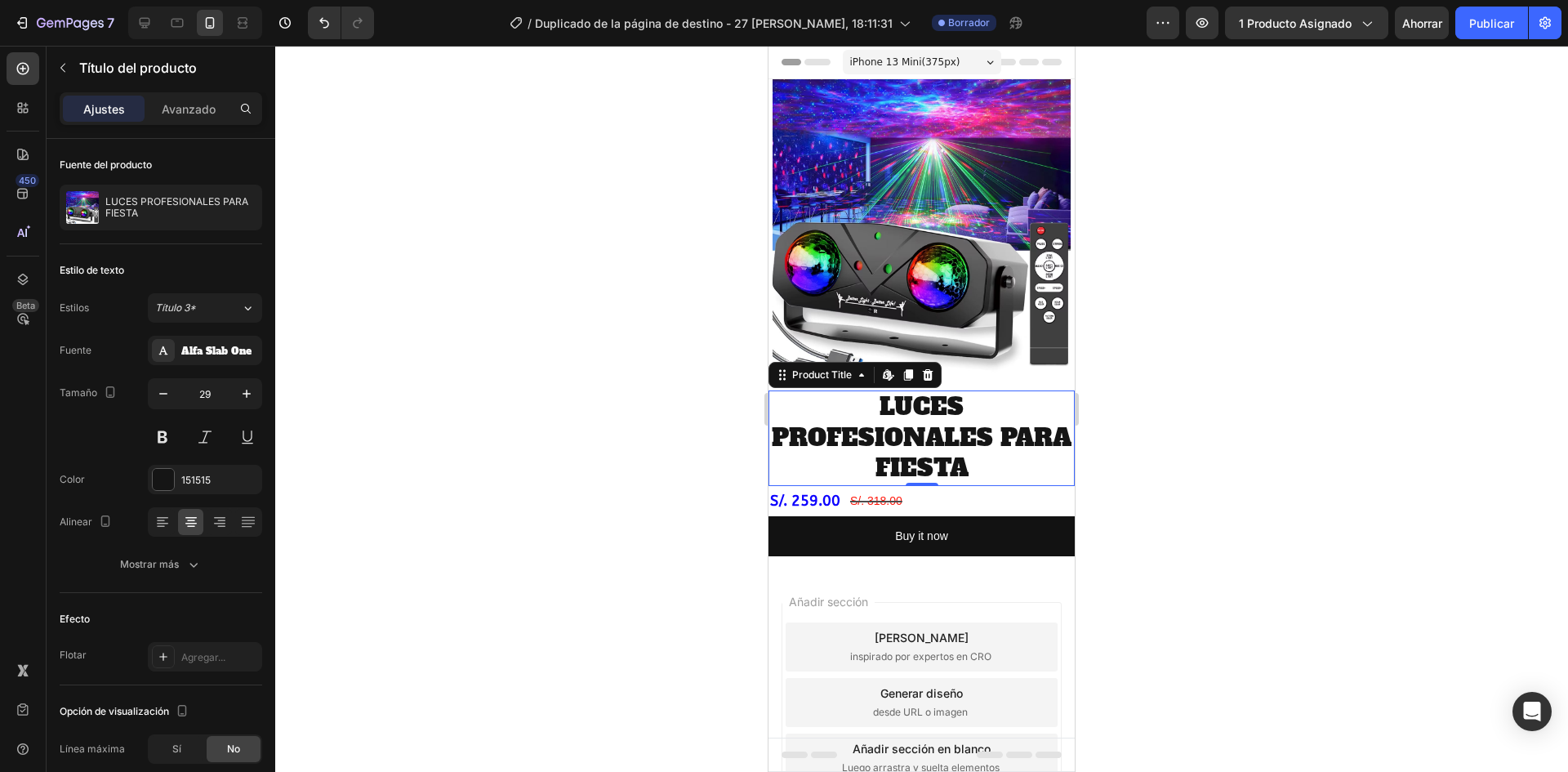
drag, startPoint x: 885, startPoint y: 447, endPoint x: 1398, endPoint y: 518, distance: 517.9
click at [885, 447] on h2 "LUCES PROFESIONALES PARA FIESTA" at bounding box center [922, 438] width 306 height 95
click at [543, 473] on div at bounding box center [922, 409] width 1293 height 726
click at [781, 442] on h2 "LUCES PROFESIONALES PARA FIESTA" at bounding box center [922, 438] width 306 height 95
click at [192, 356] on font "Alfa Slab One" at bounding box center [216, 351] width 70 height 13
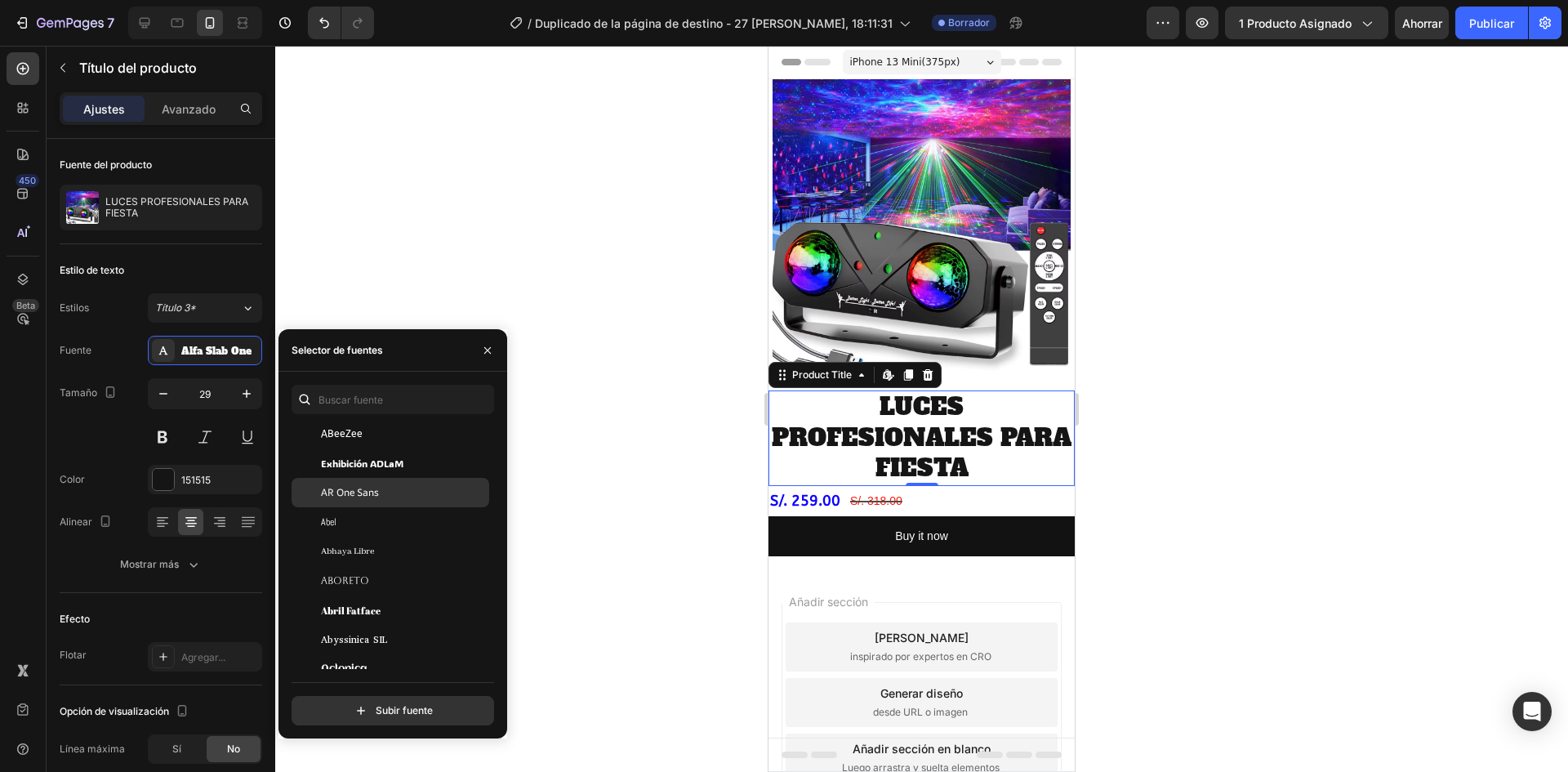
scroll to position [245, 0]
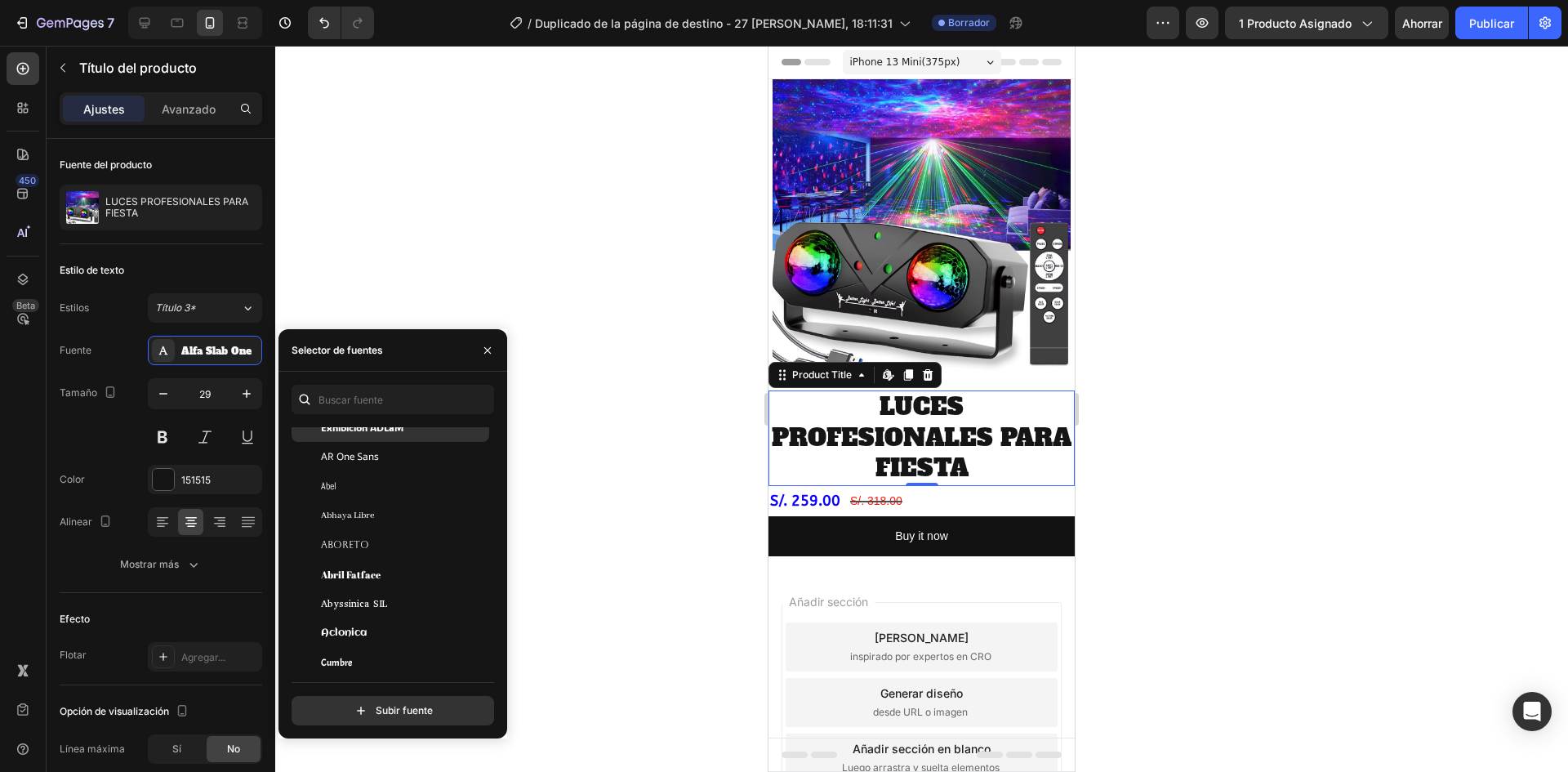
click at [361, 434] on span "Exhibición ADLaM" at bounding box center [362, 427] width 82 height 15
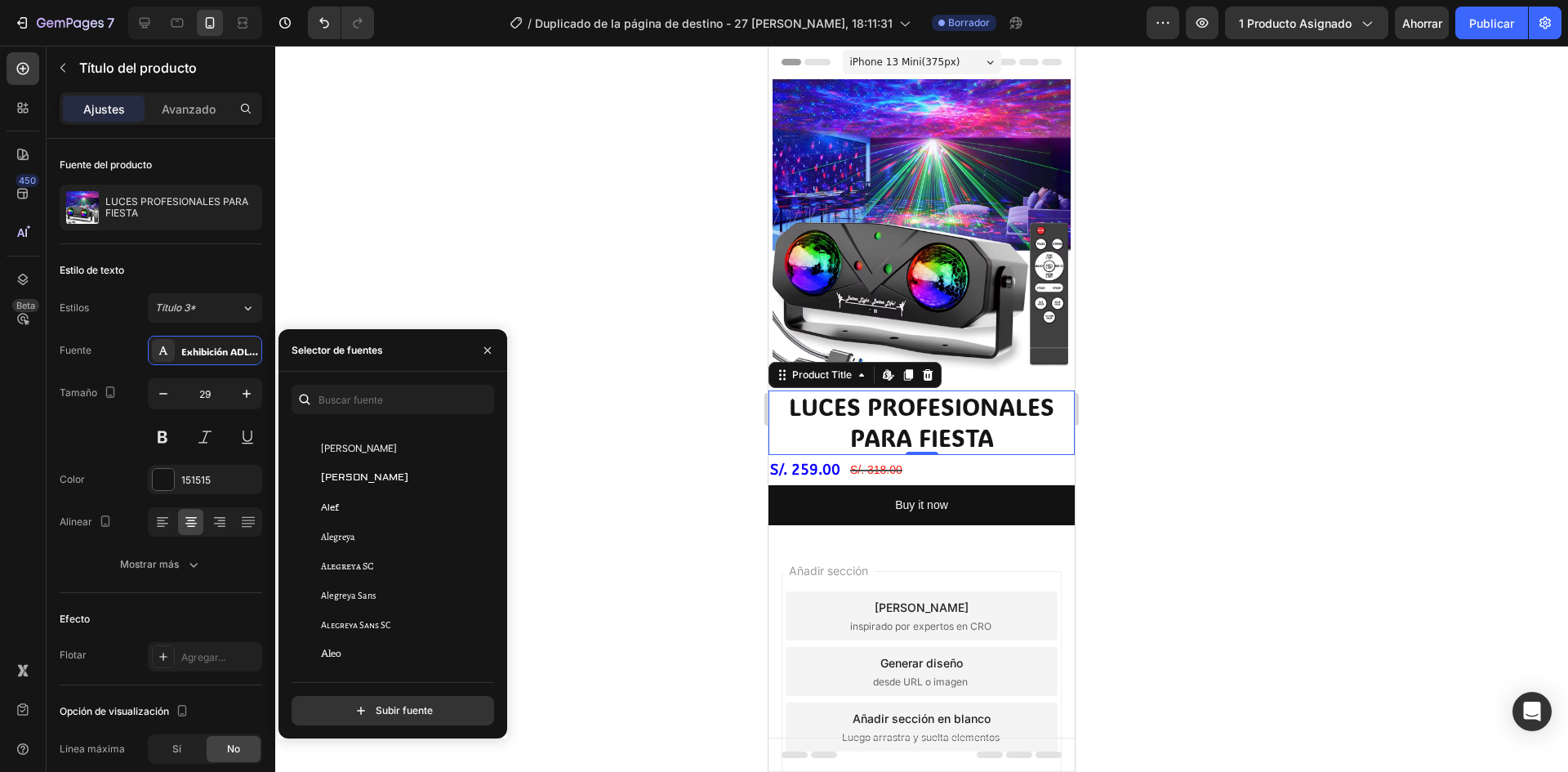
scroll to position [1143, 0]
click at [382, 563] on div "Alejandría" at bounding box center [390, 550] width 197 height 29
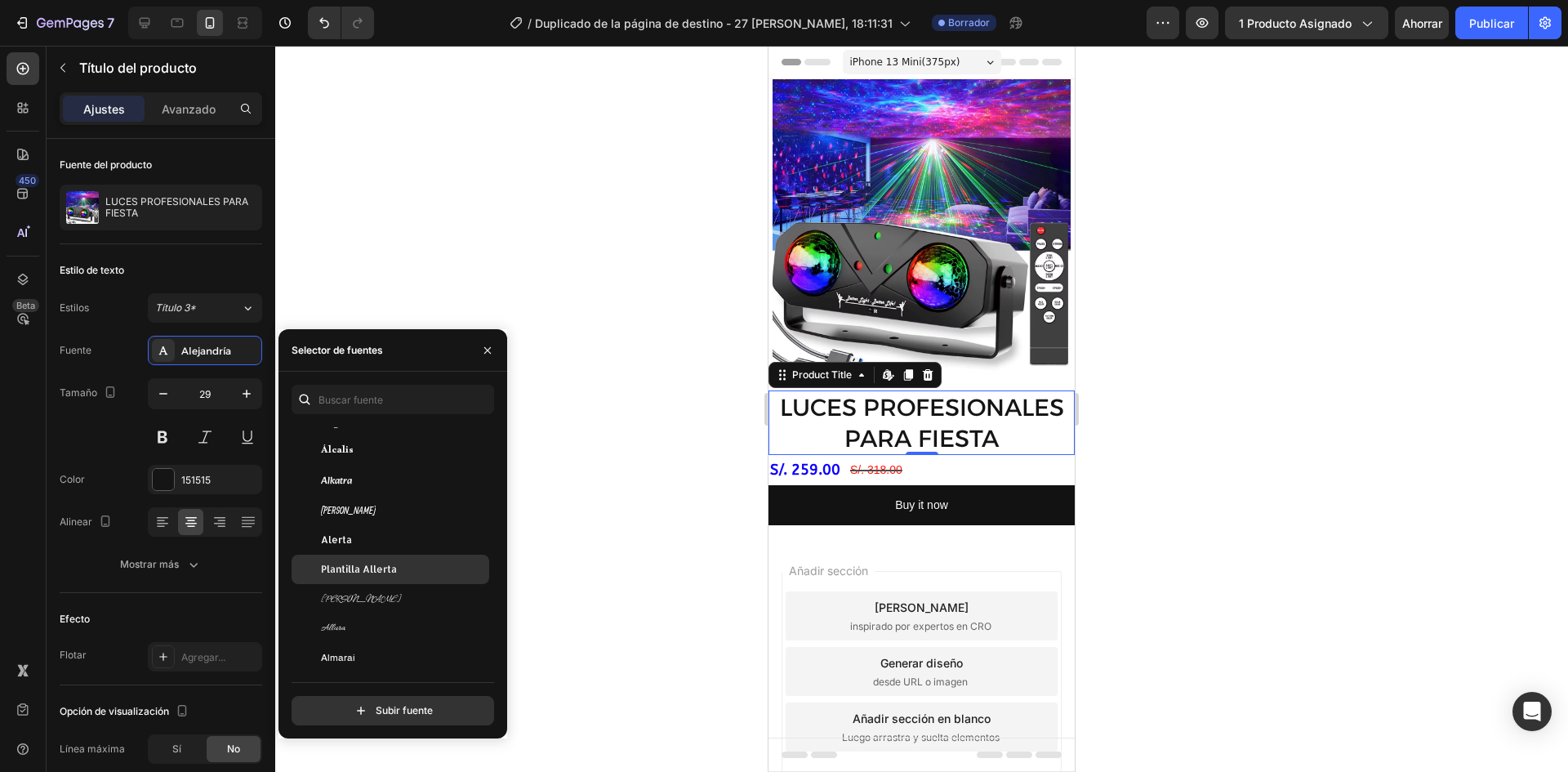
scroll to position [1633, 0]
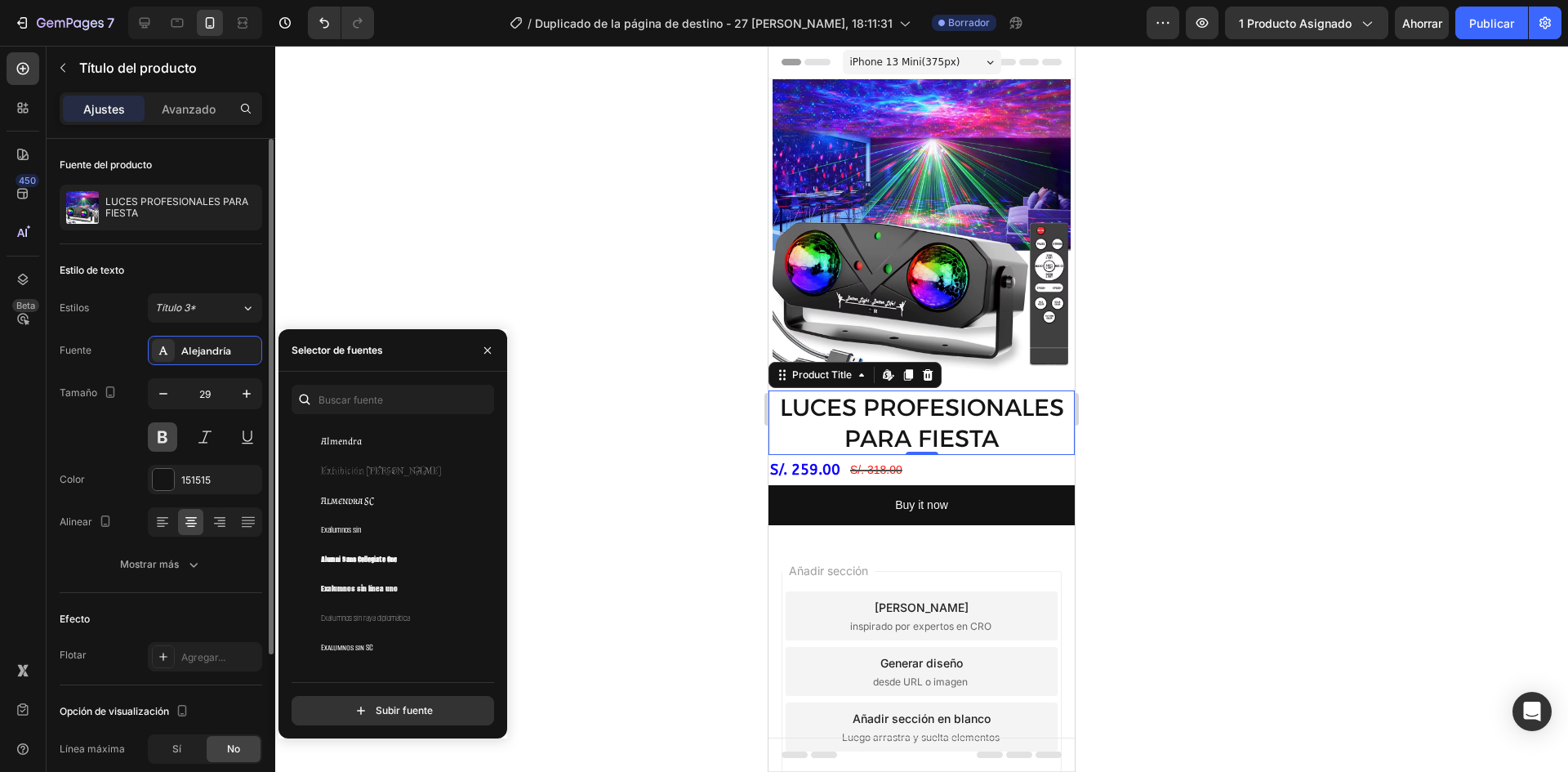
click at [166, 445] on button at bounding box center [163, 437] width 29 height 29
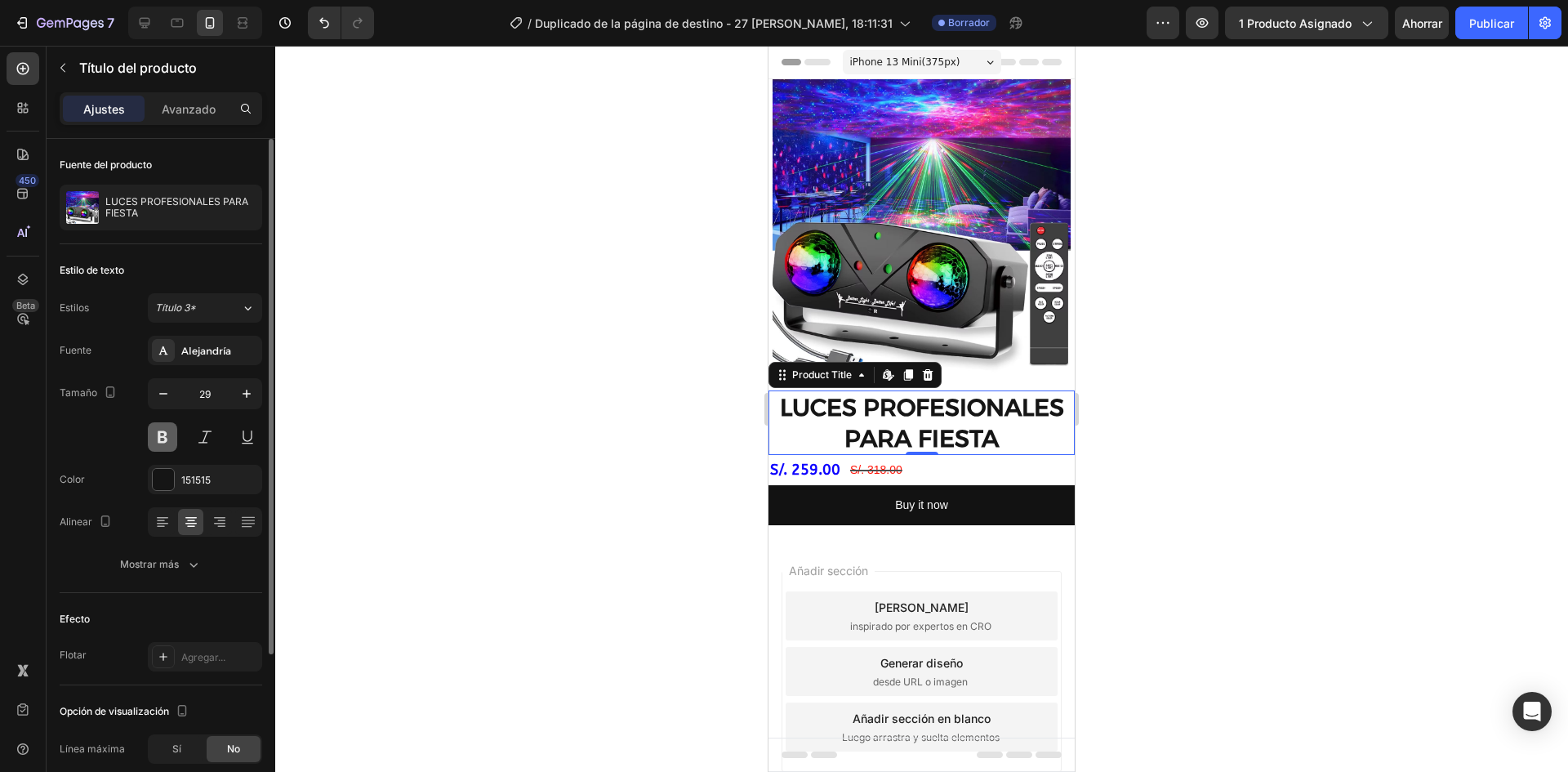
click at [167, 431] on button at bounding box center [163, 437] width 29 height 29
click at [212, 341] on div "Alejandría" at bounding box center [205, 351] width 114 height 29
